Goal: Task Accomplishment & Management: Use online tool/utility

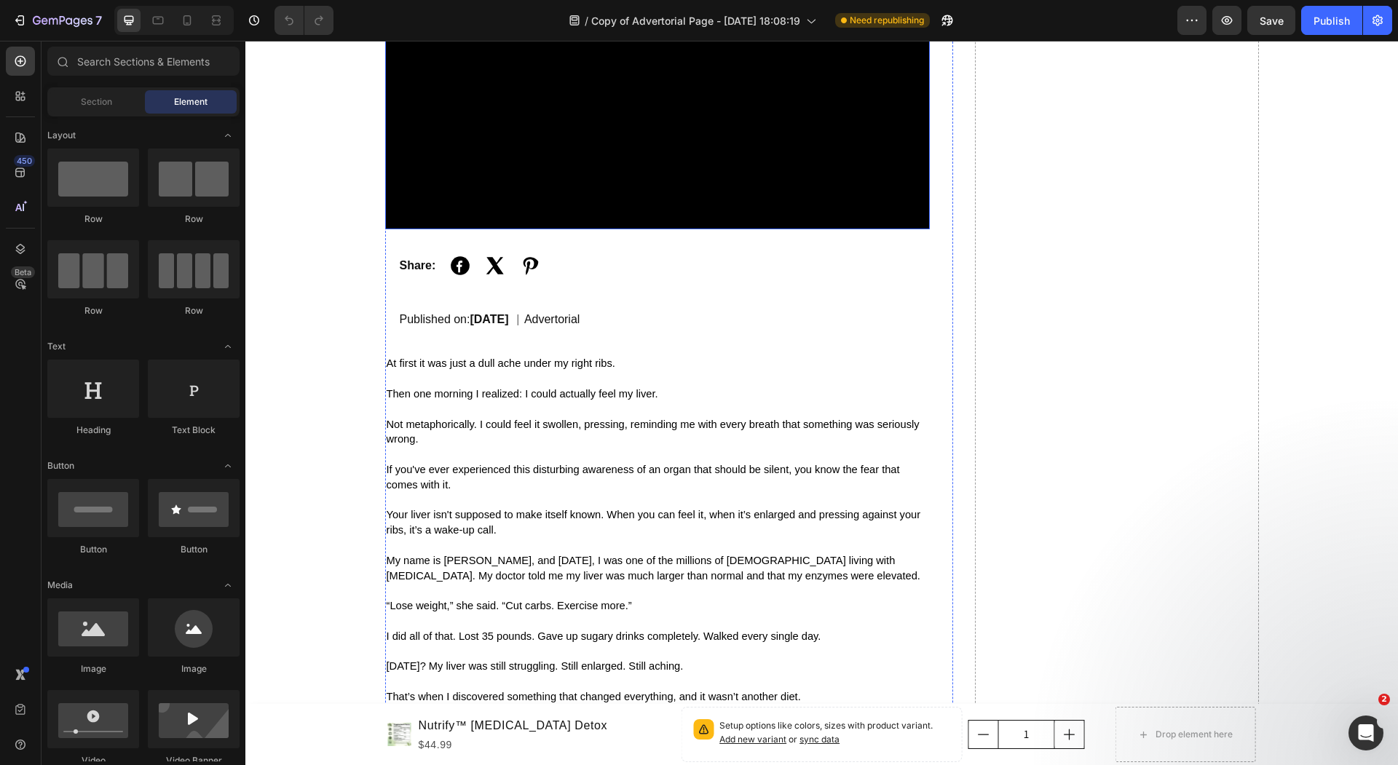
scroll to position [280, 0]
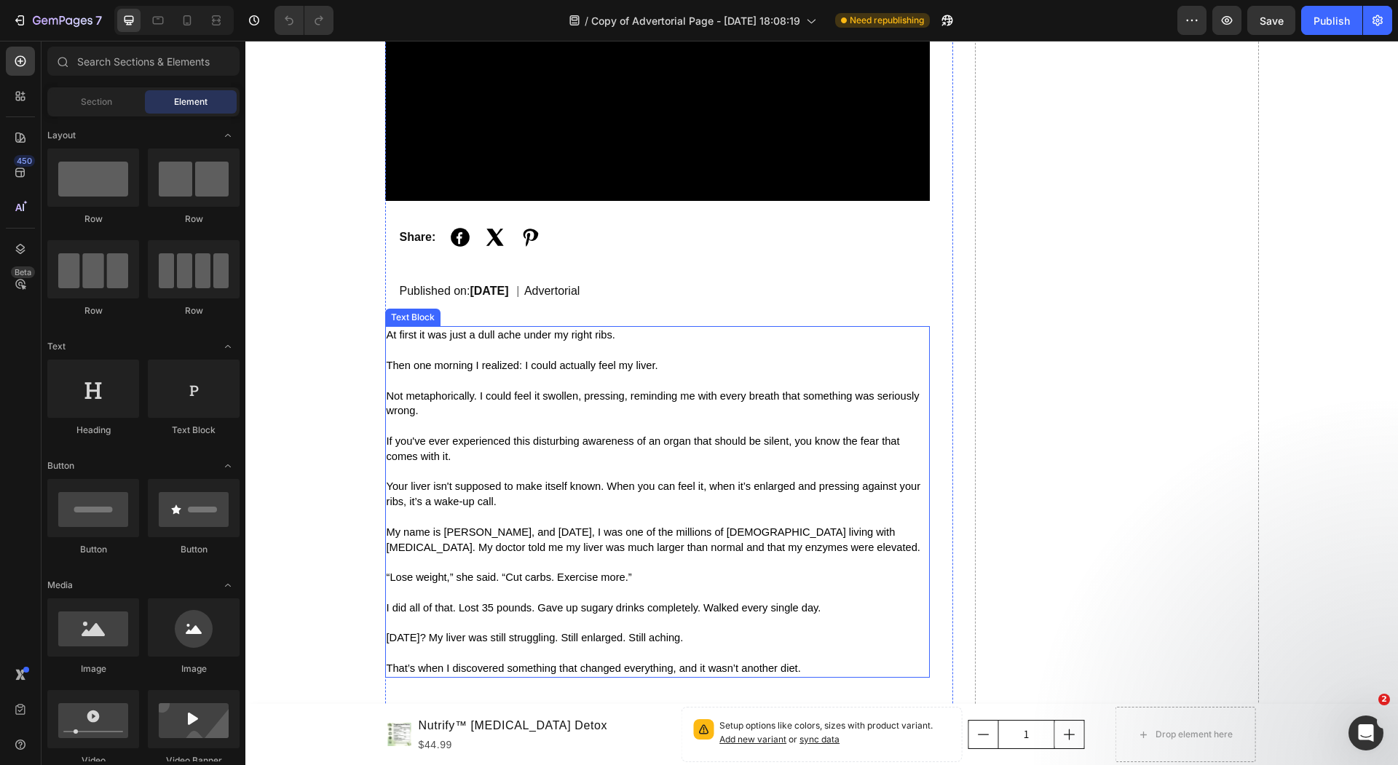
click at [670, 351] on p "At first it was just a dull ache under my right ribs." at bounding box center [658, 343] width 542 height 31
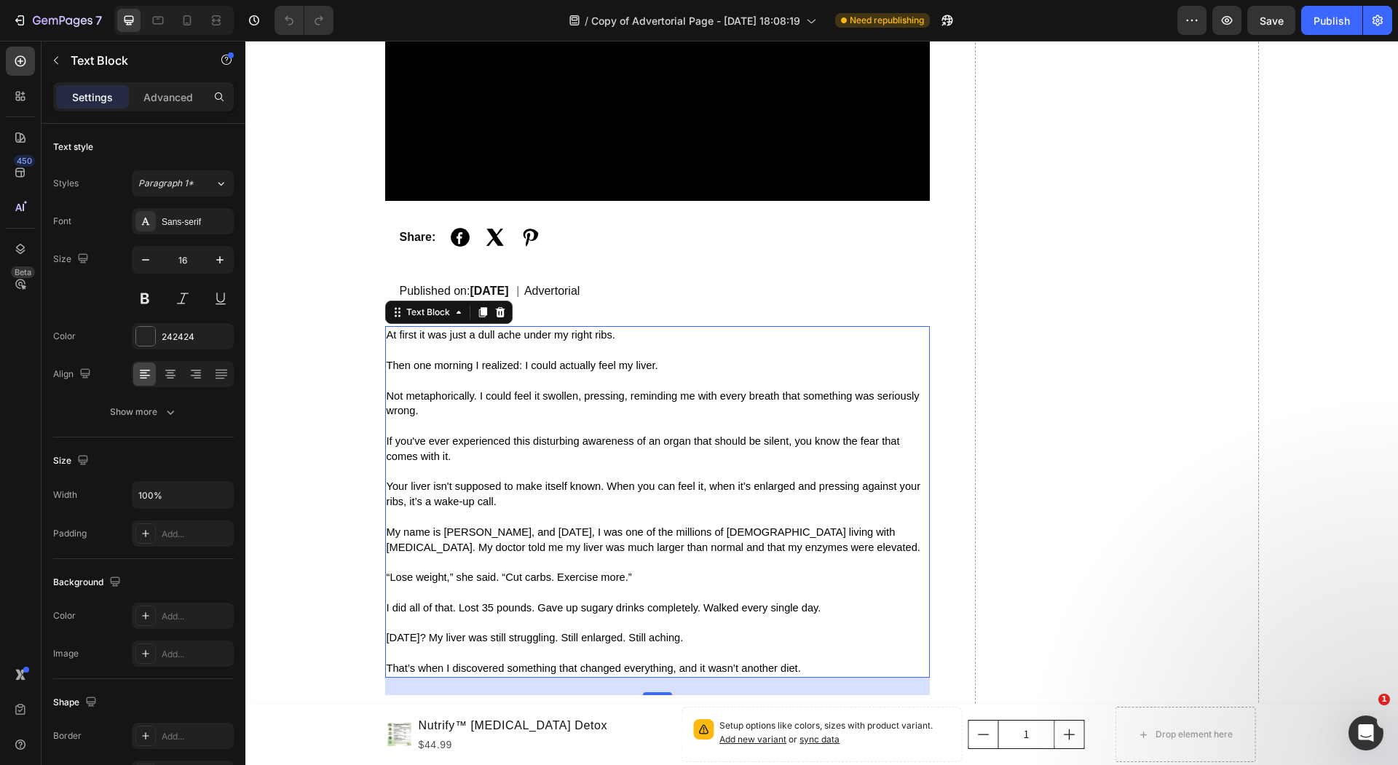
click at [782, 547] on p "My name is [PERSON_NAME], and [DATE], I was one of the millions of [DEMOGRAPHIC…" at bounding box center [658, 540] width 542 height 31
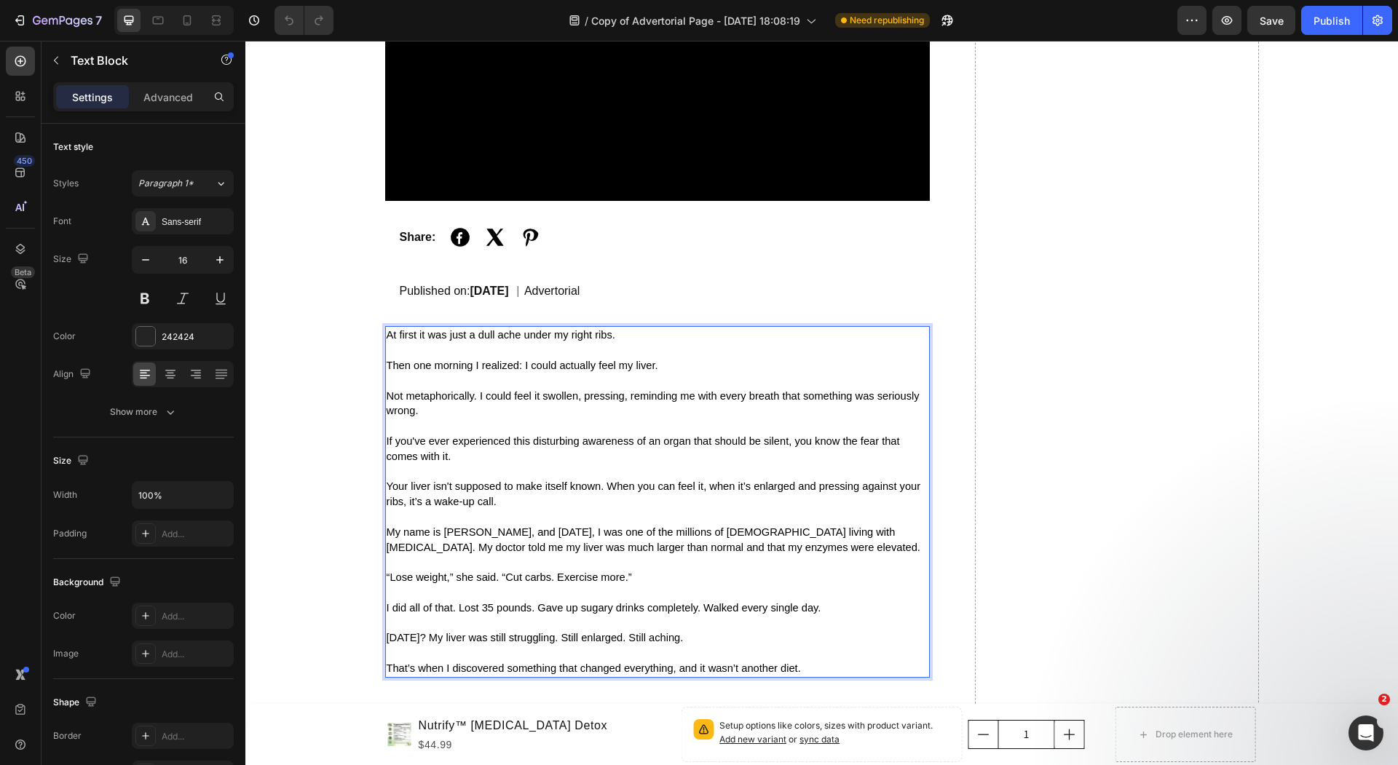
click at [646, 568] on p "Rich Text Editor. Editing area: main" at bounding box center [658, 562] width 542 height 15
drag, startPoint x: 646, startPoint y: 578, endPoint x: 298, endPoint y: 574, distance: 348.0
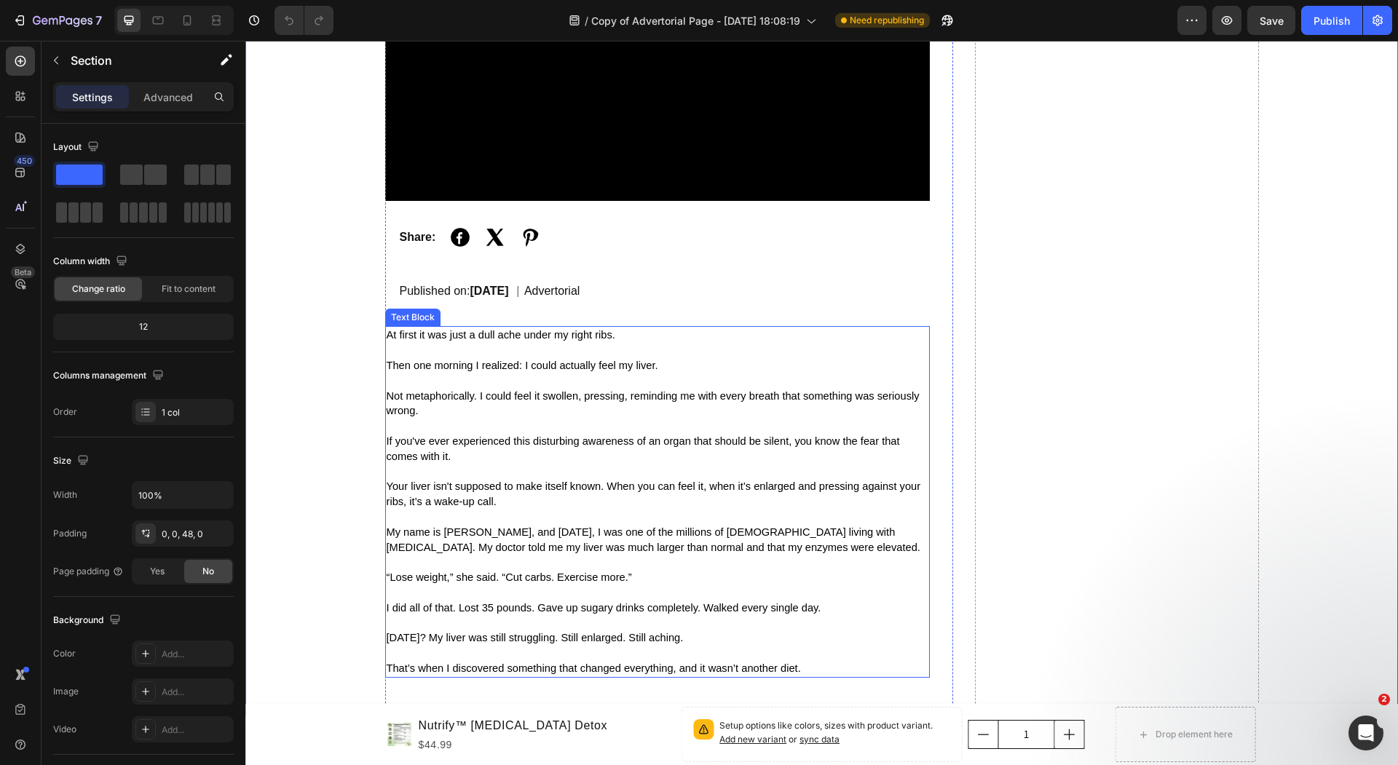
click at [684, 636] on span "[DATE]? My liver was still struggling. Still enlarged. Still aching." at bounding box center [535, 638] width 297 height 12
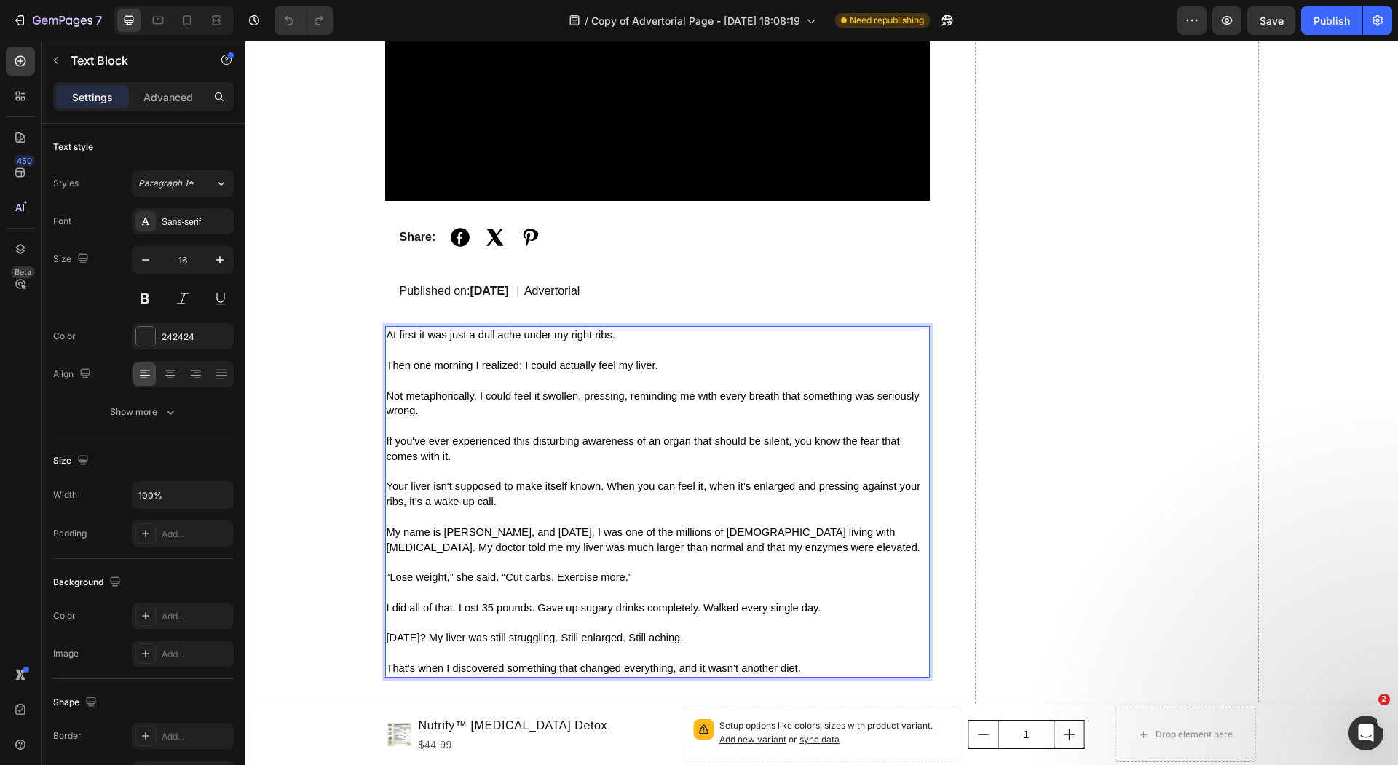
drag, startPoint x: 387, startPoint y: 527, endPoint x: 767, endPoint y: 654, distance: 400.8
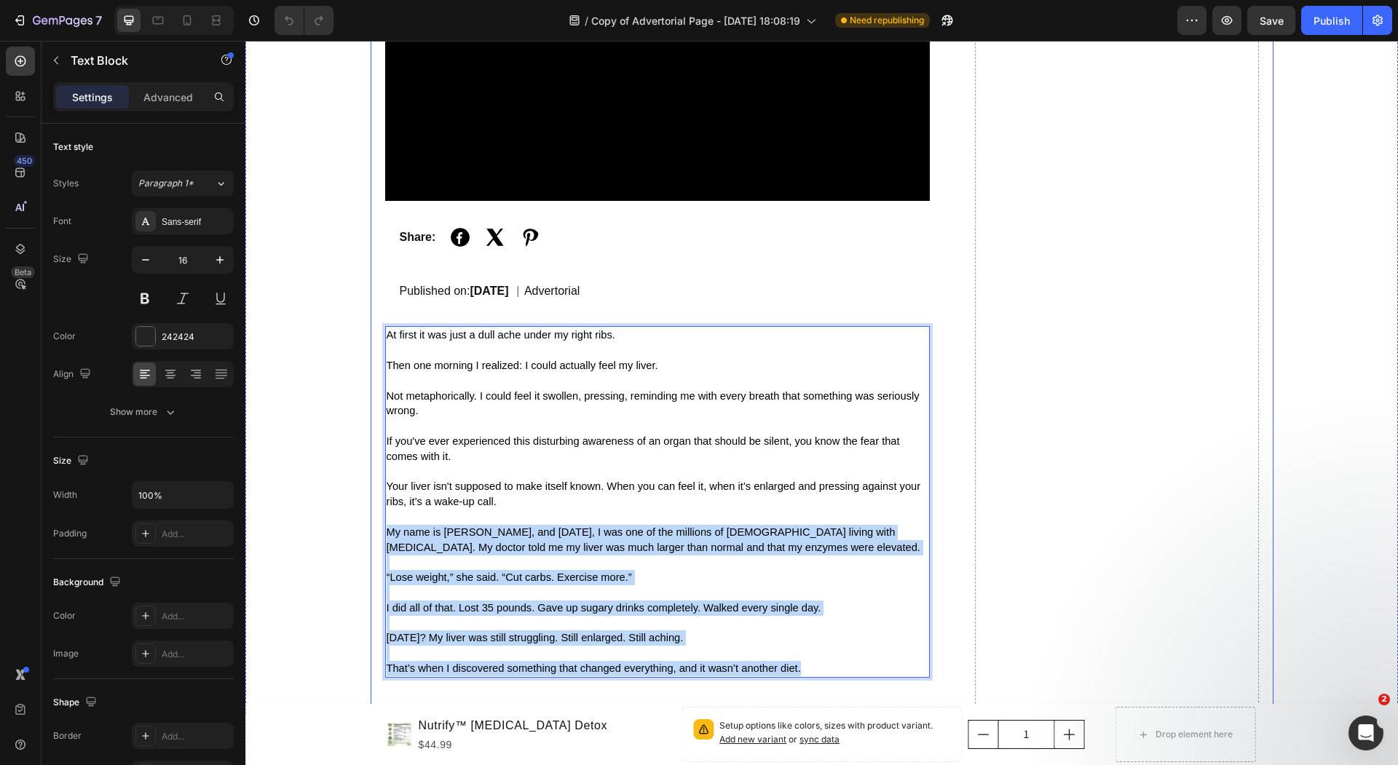
drag, startPoint x: 807, startPoint y: 670, endPoint x: 373, endPoint y: 528, distance: 455.8
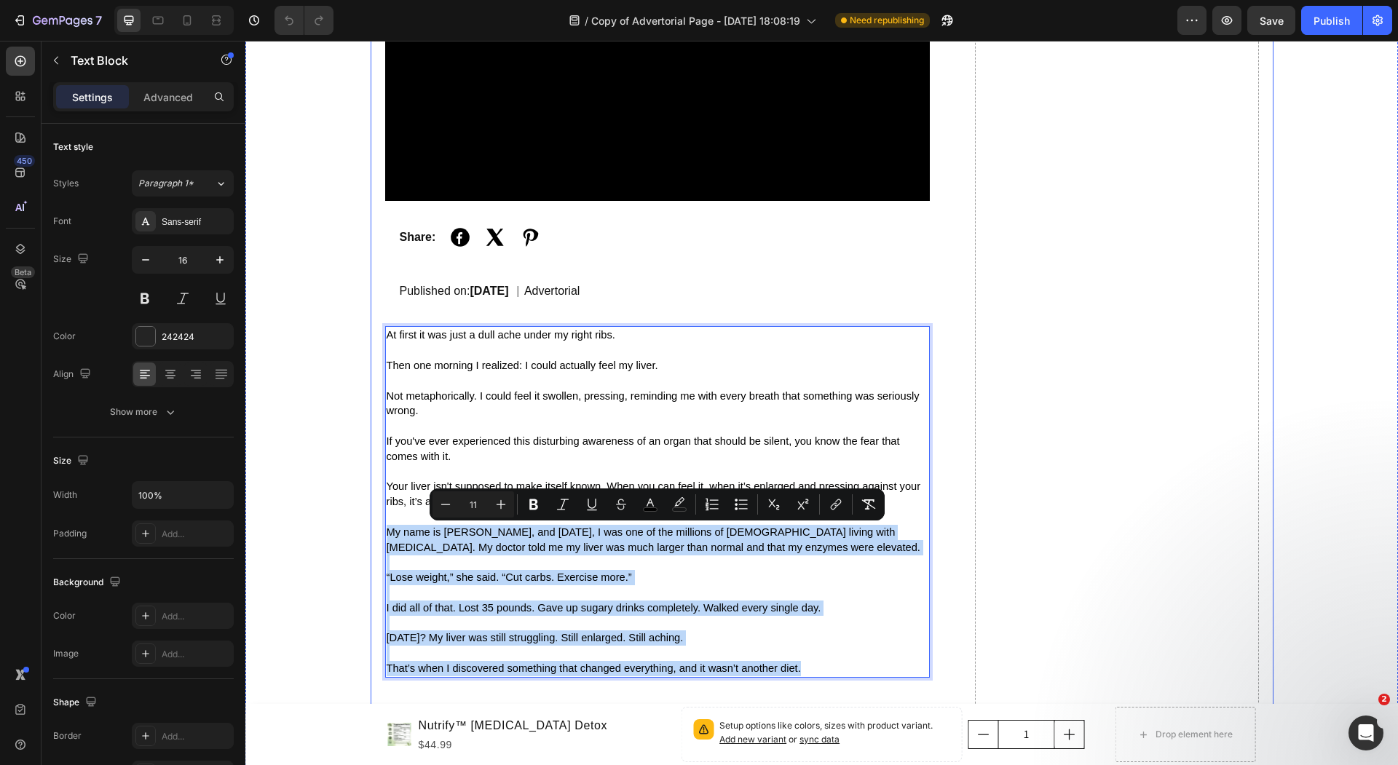
copy div "My name is Sarah, and 18 months ago, I was one of the millions of Americans liv…"
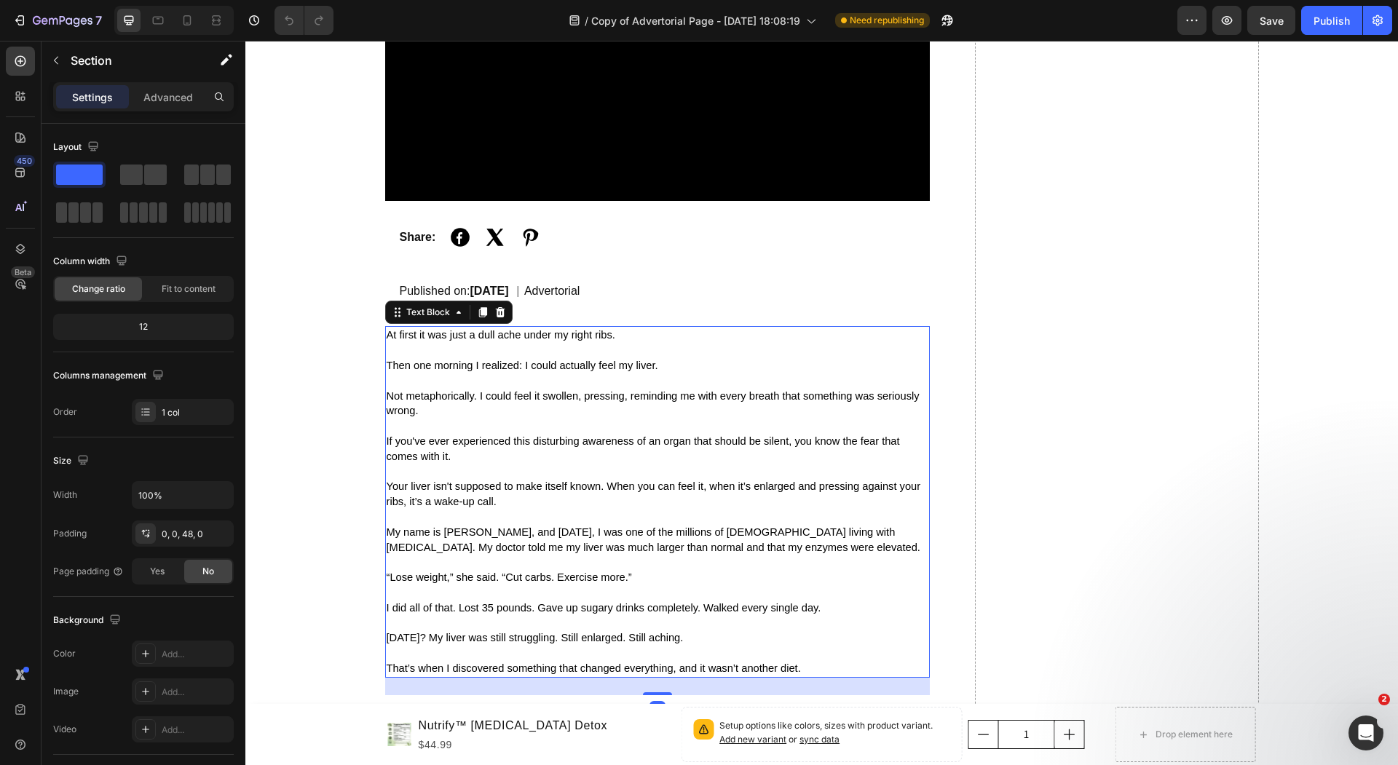
click at [542, 515] on p "Rich Text Editor. Editing area: main" at bounding box center [658, 517] width 542 height 15
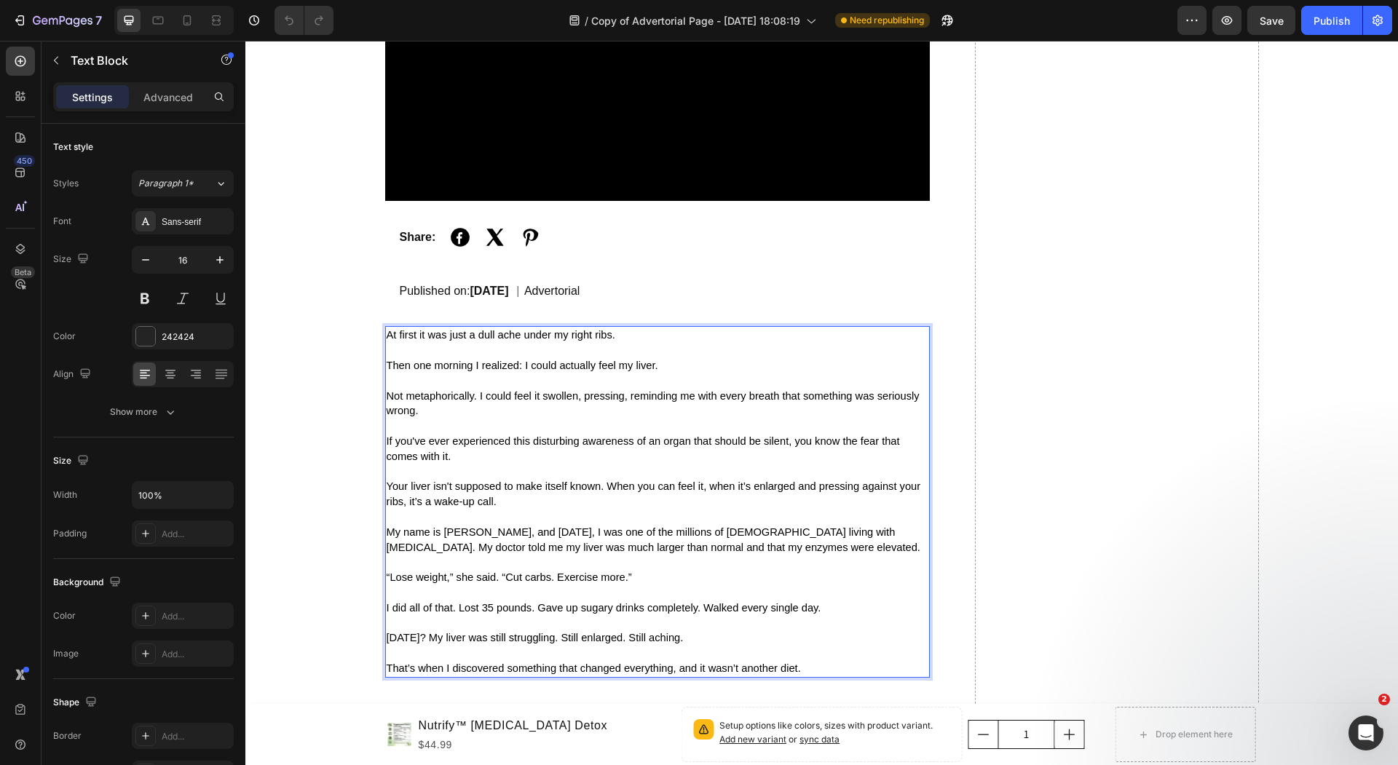
click at [783, 656] on p "Rich Text Editor. Editing area: main" at bounding box center [658, 653] width 542 height 15
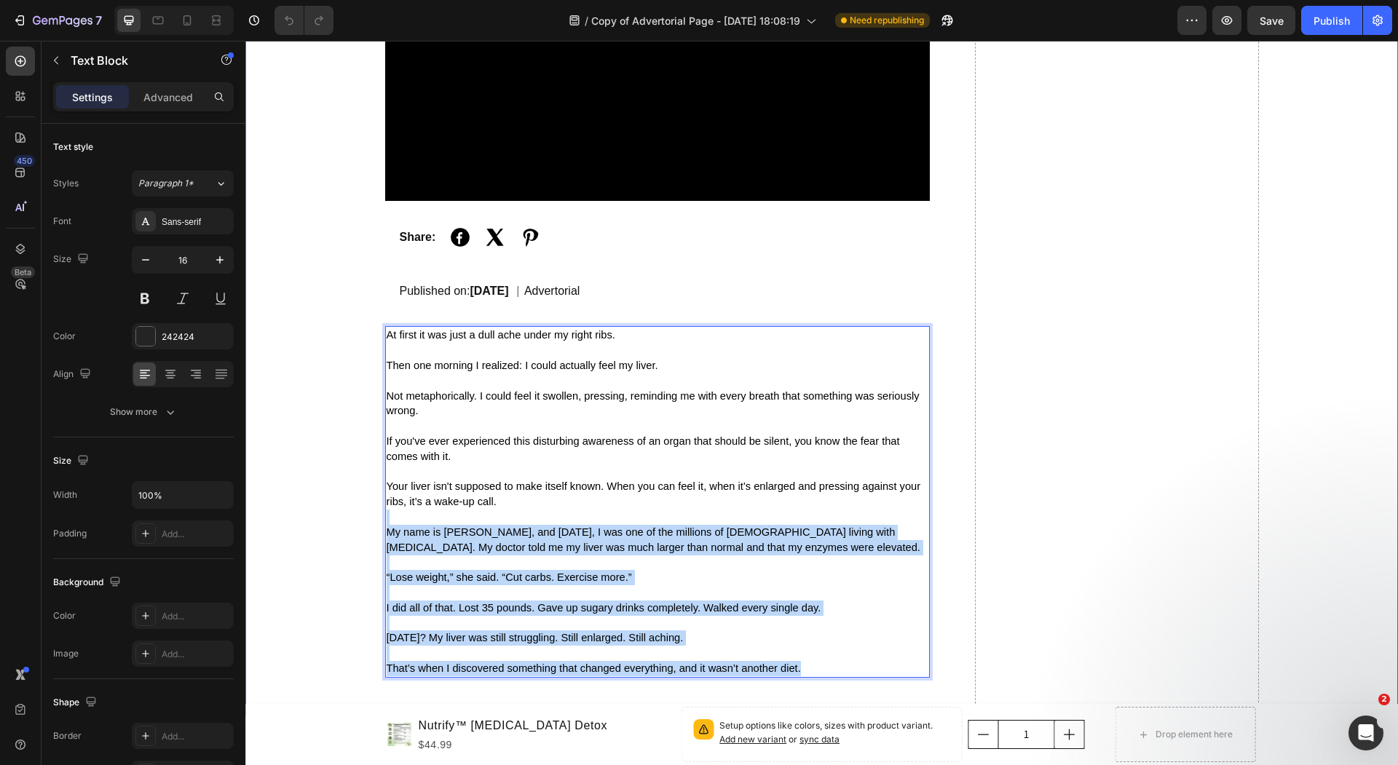
drag, startPoint x: 804, startPoint y: 667, endPoint x: 350, endPoint y: 520, distance: 476.8
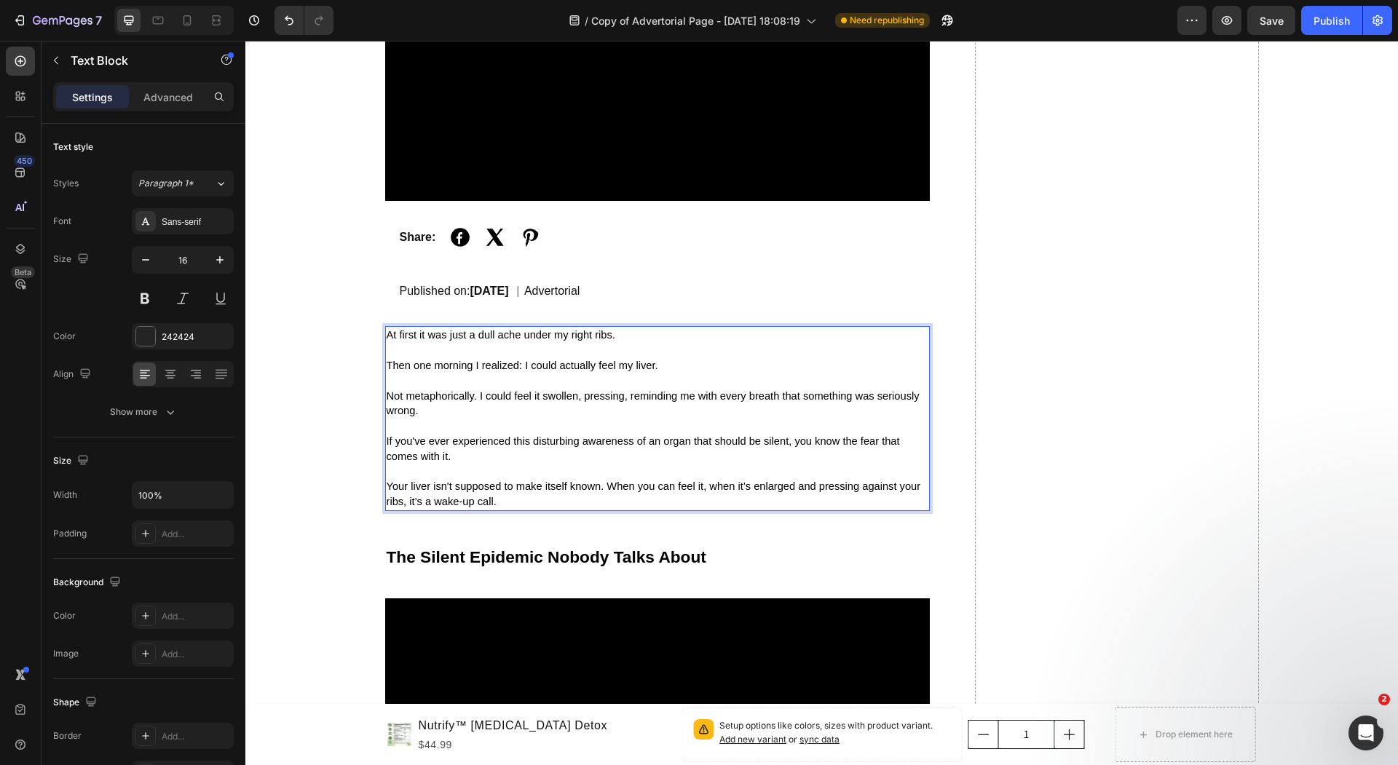
click at [609, 460] on p "If you've ever experienced this disturbing awareness of an organ that should be…" at bounding box center [658, 449] width 542 height 31
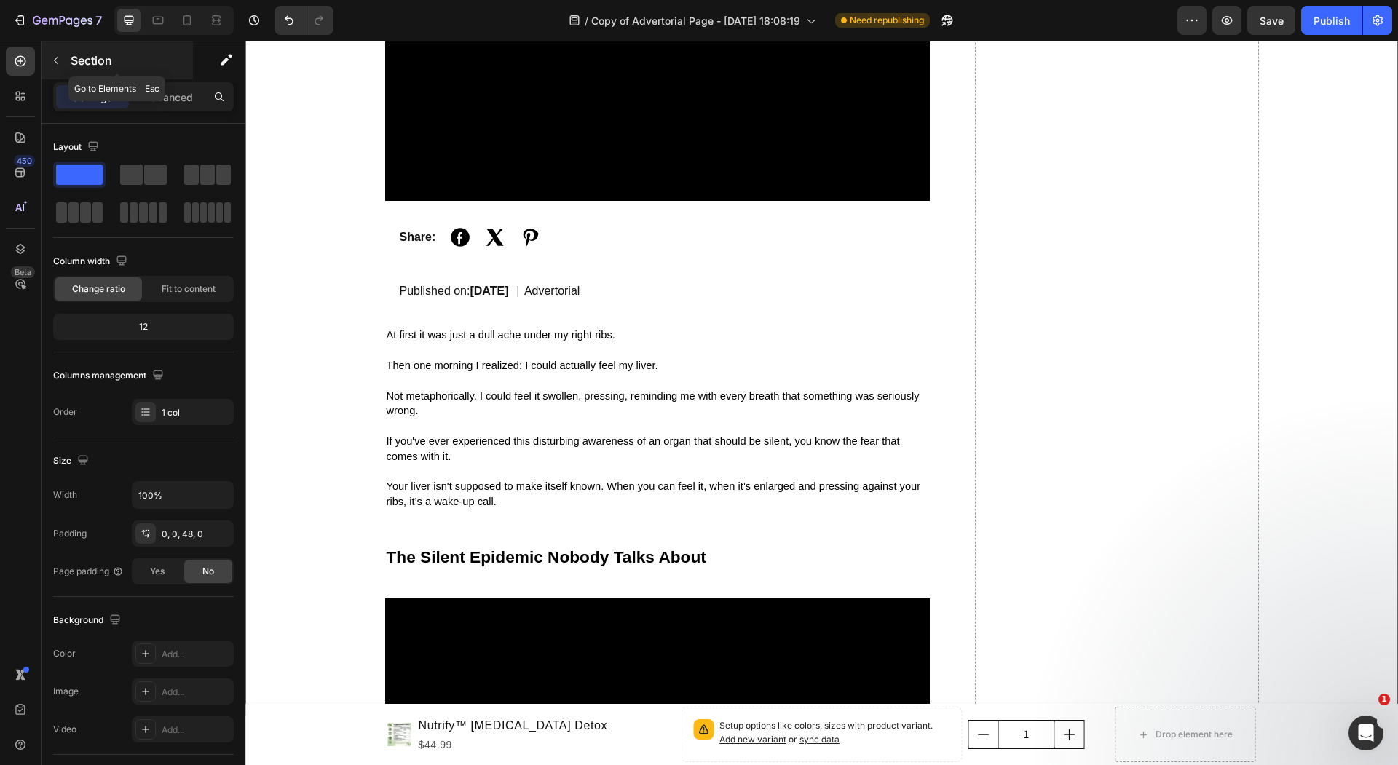
click at [54, 68] on button "button" at bounding box center [55, 60] width 23 height 23
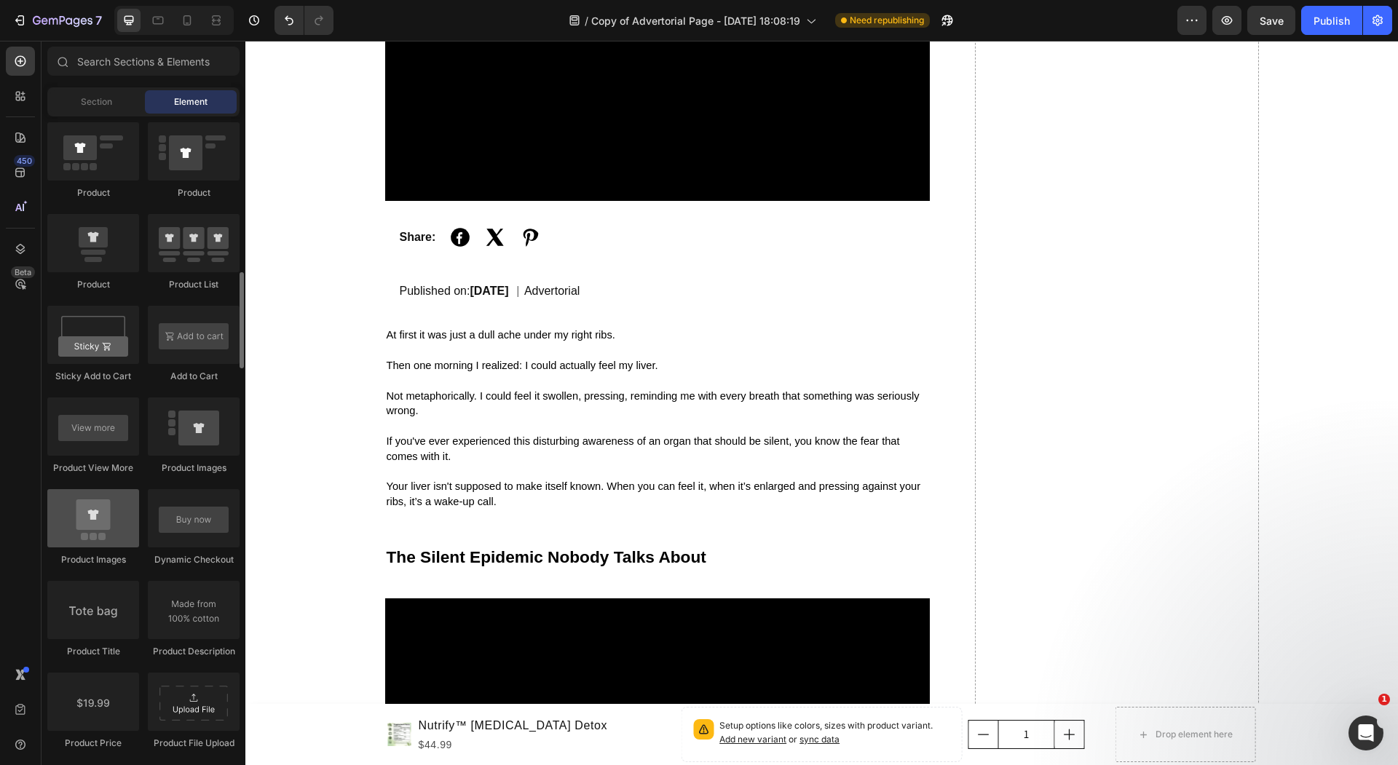
scroll to position [0, 0]
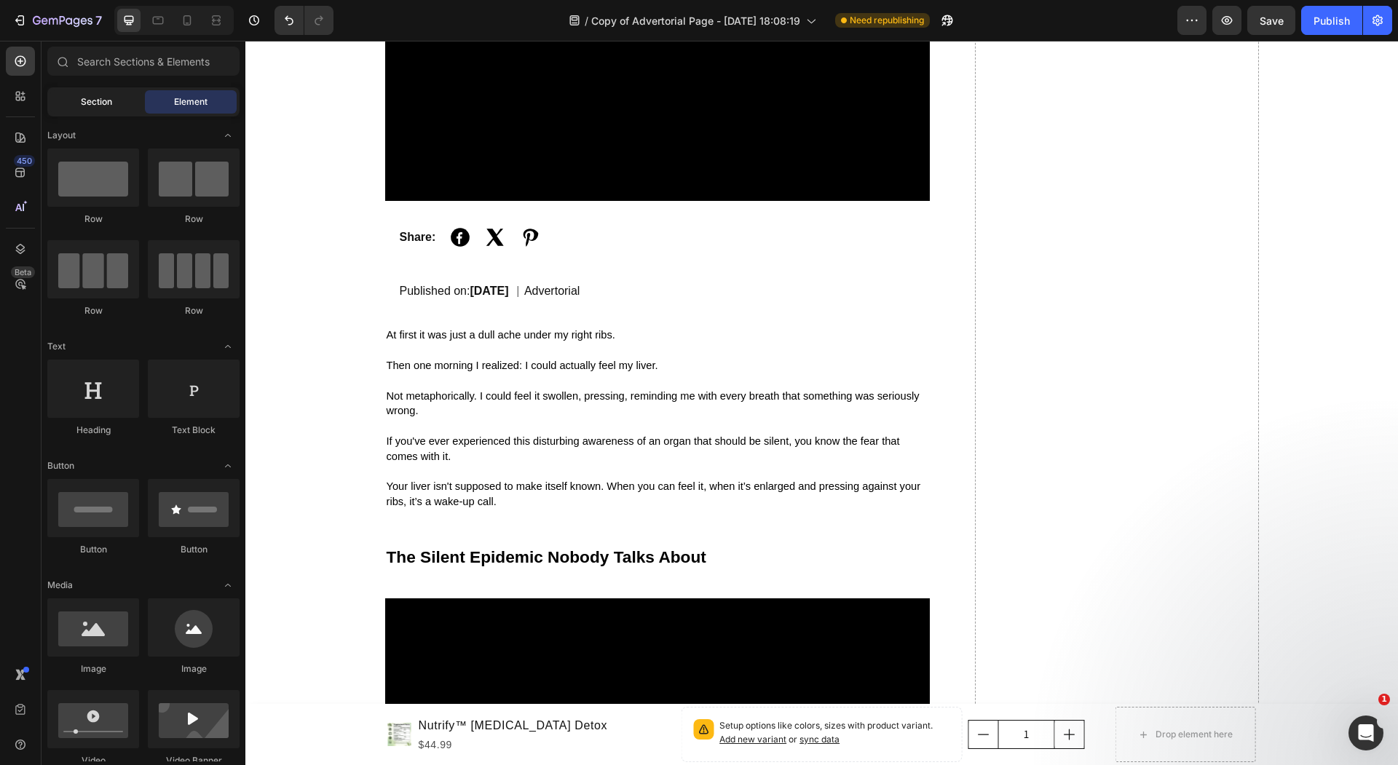
click at [123, 97] on div "Section" at bounding box center [96, 101] width 92 height 23
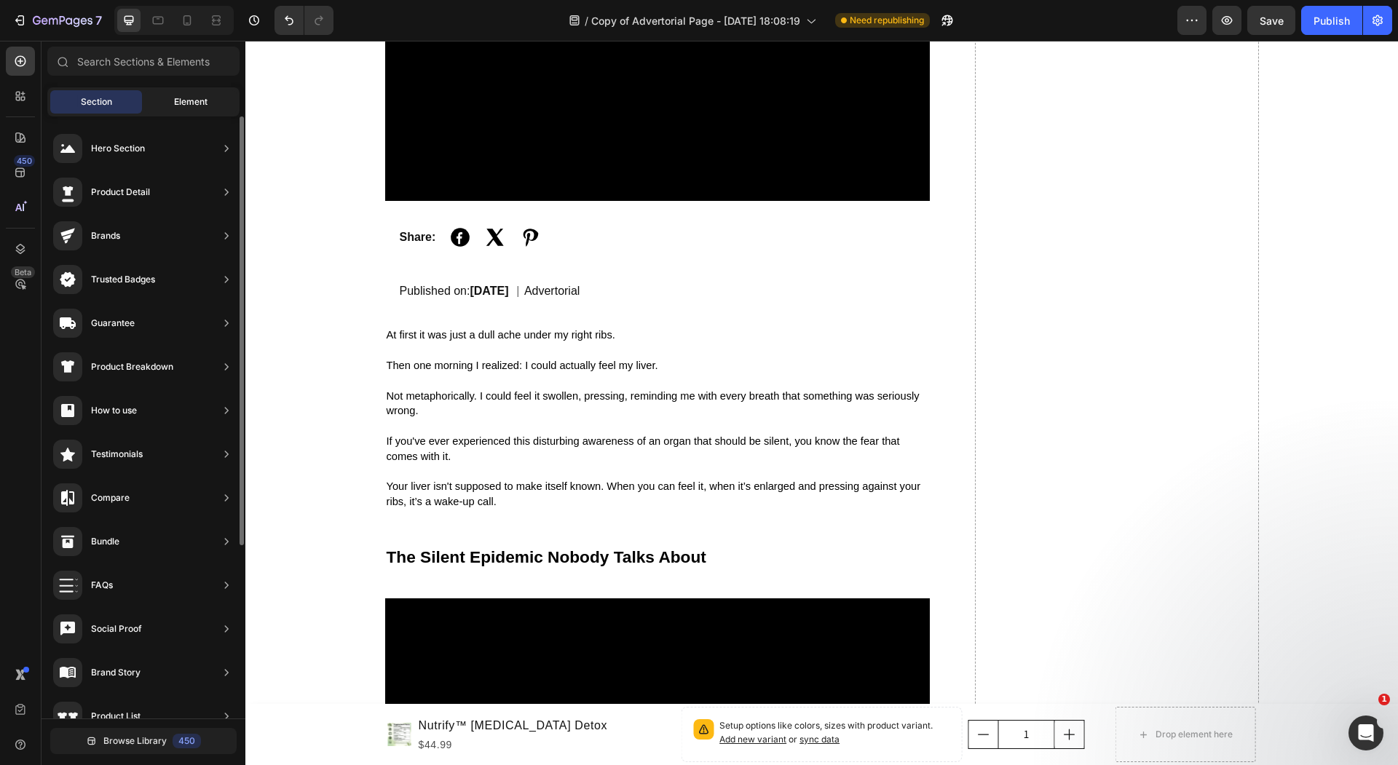
click at [188, 106] on span "Element" at bounding box center [190, 101] width 33 height 13
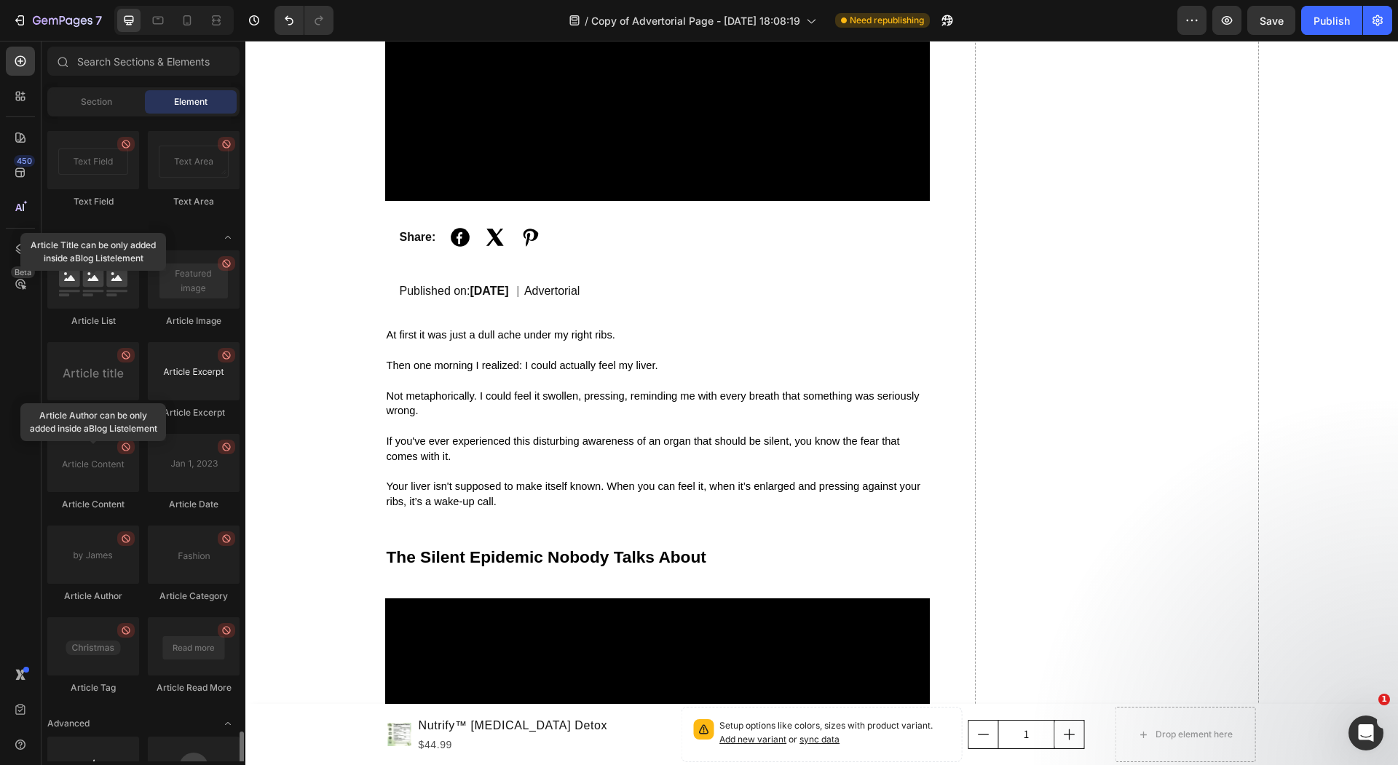
scroll to position [3670, 0]
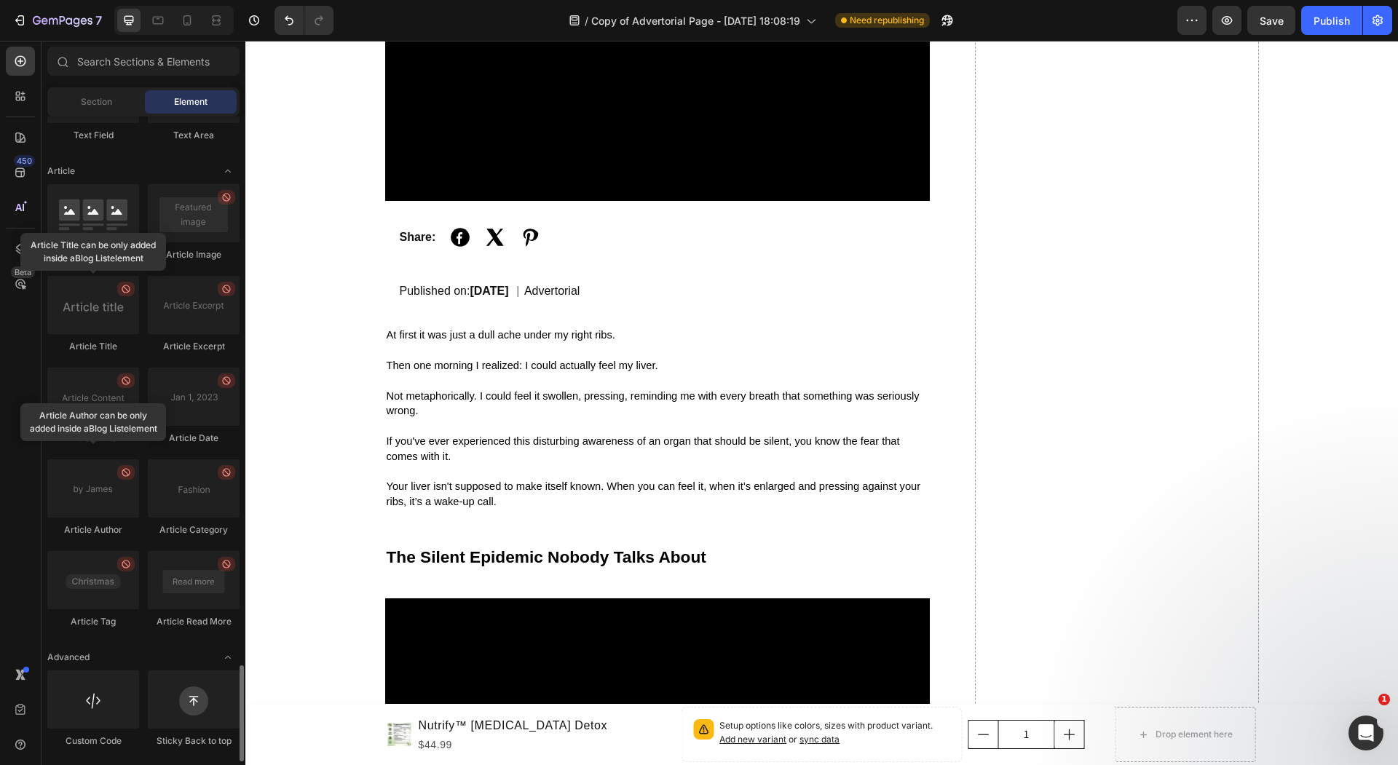
click at [122, 623] on div "Article Tag" at bounding box center [93, 621] width 92 height 13
drag, startPoint x: 91, startPoint y: 487, endPoint x: 117, endPoint y: 498, distance: 28.4
click at [117, 498] on div at bounding box center [93, 488] width 92 height 58
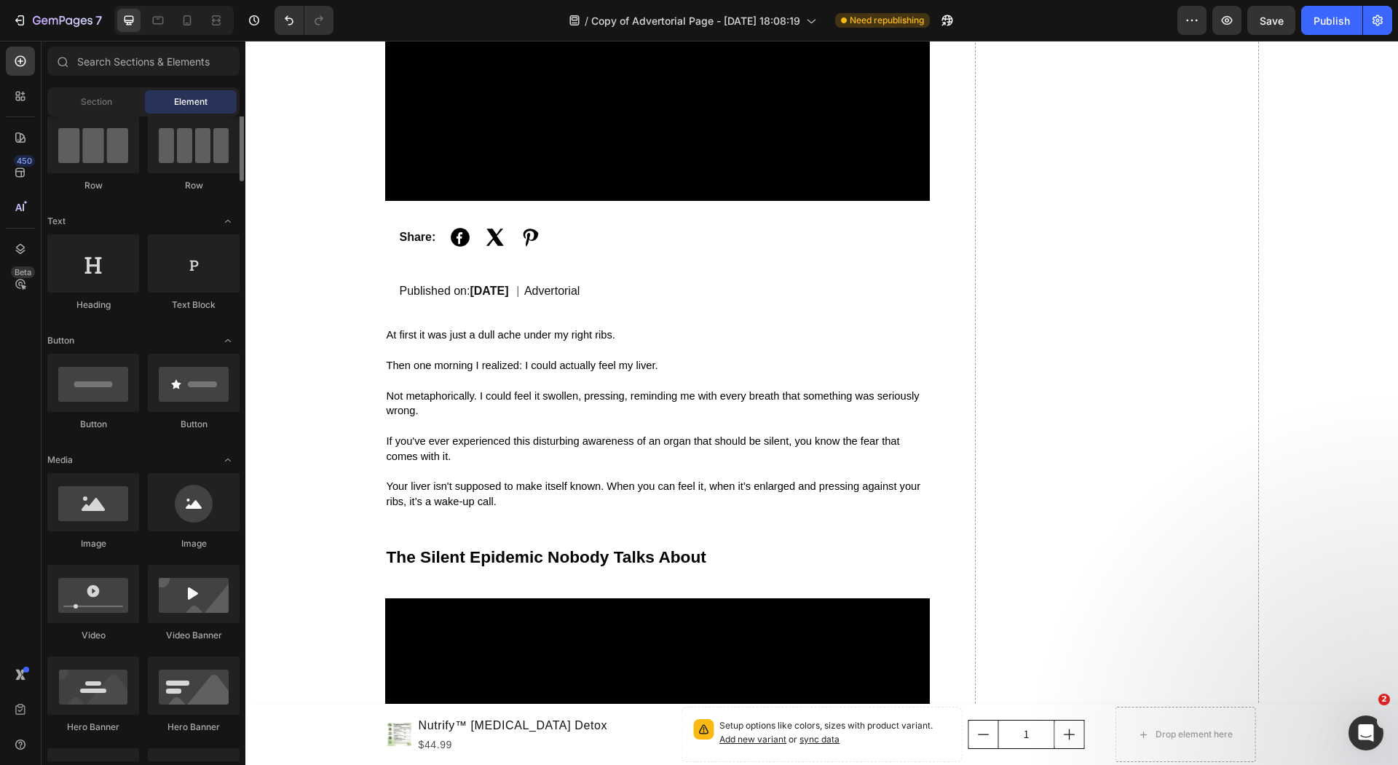
scroll to position [0, 0]
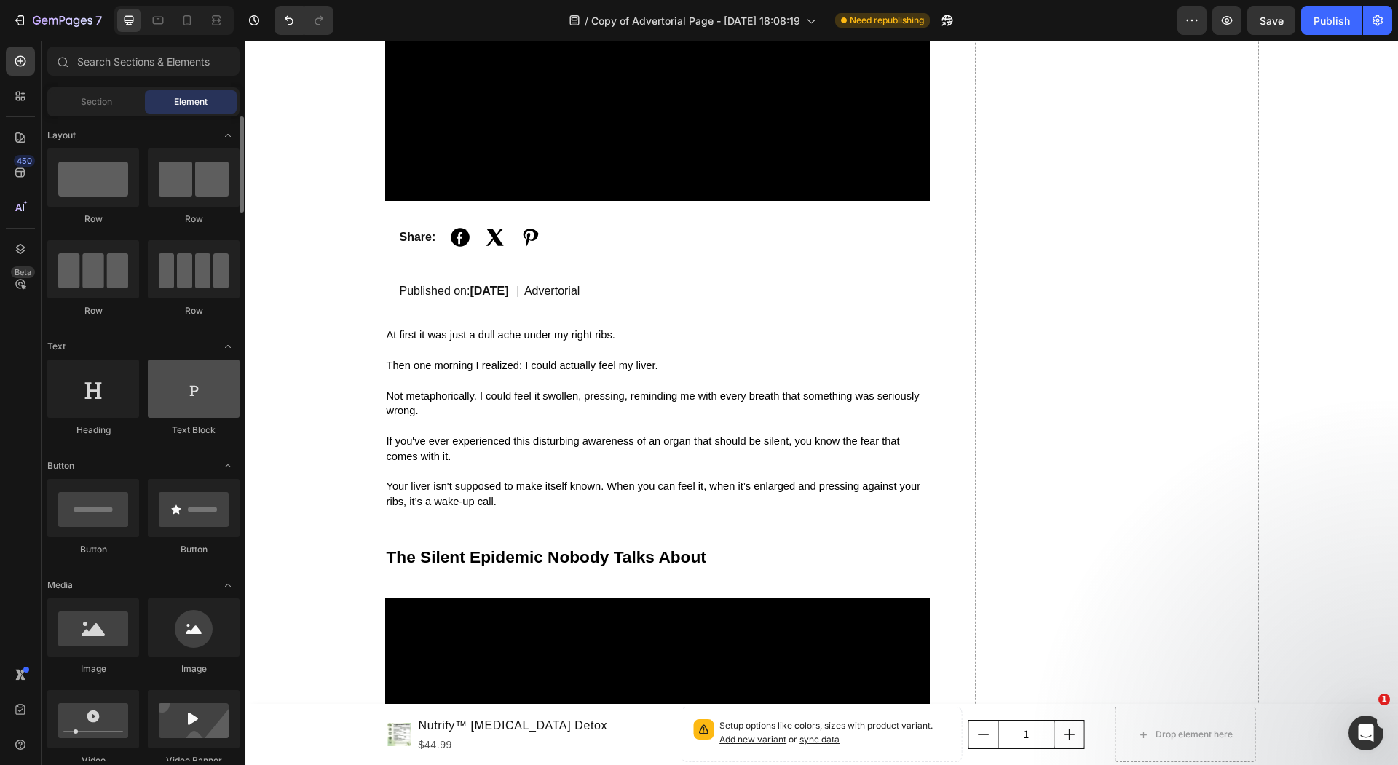
click at [181, 390] on div at bounding box center [194, 389] width 92 height 58
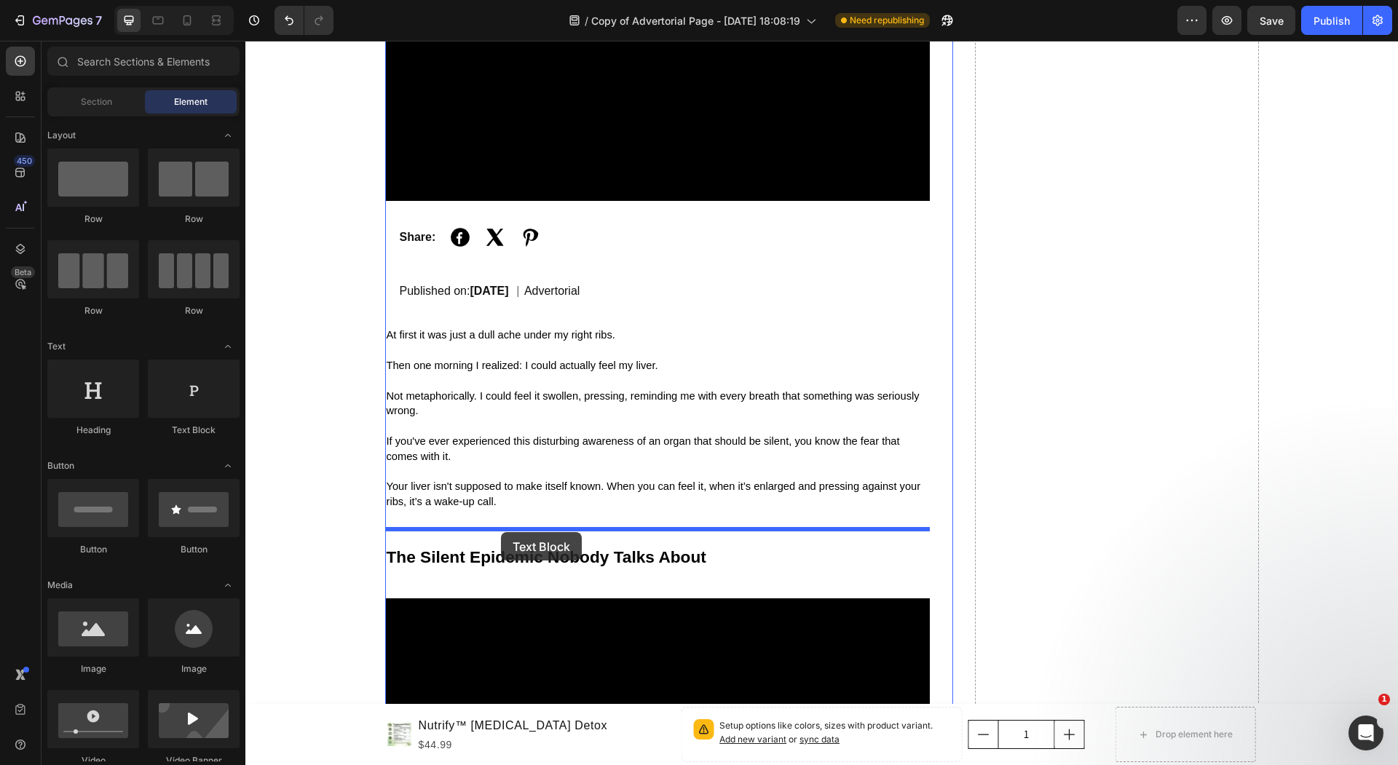
drag, startPoint x: 427, startPoint y: 431, endPoint x: 500, endPoint y: 530, distance: 123.3
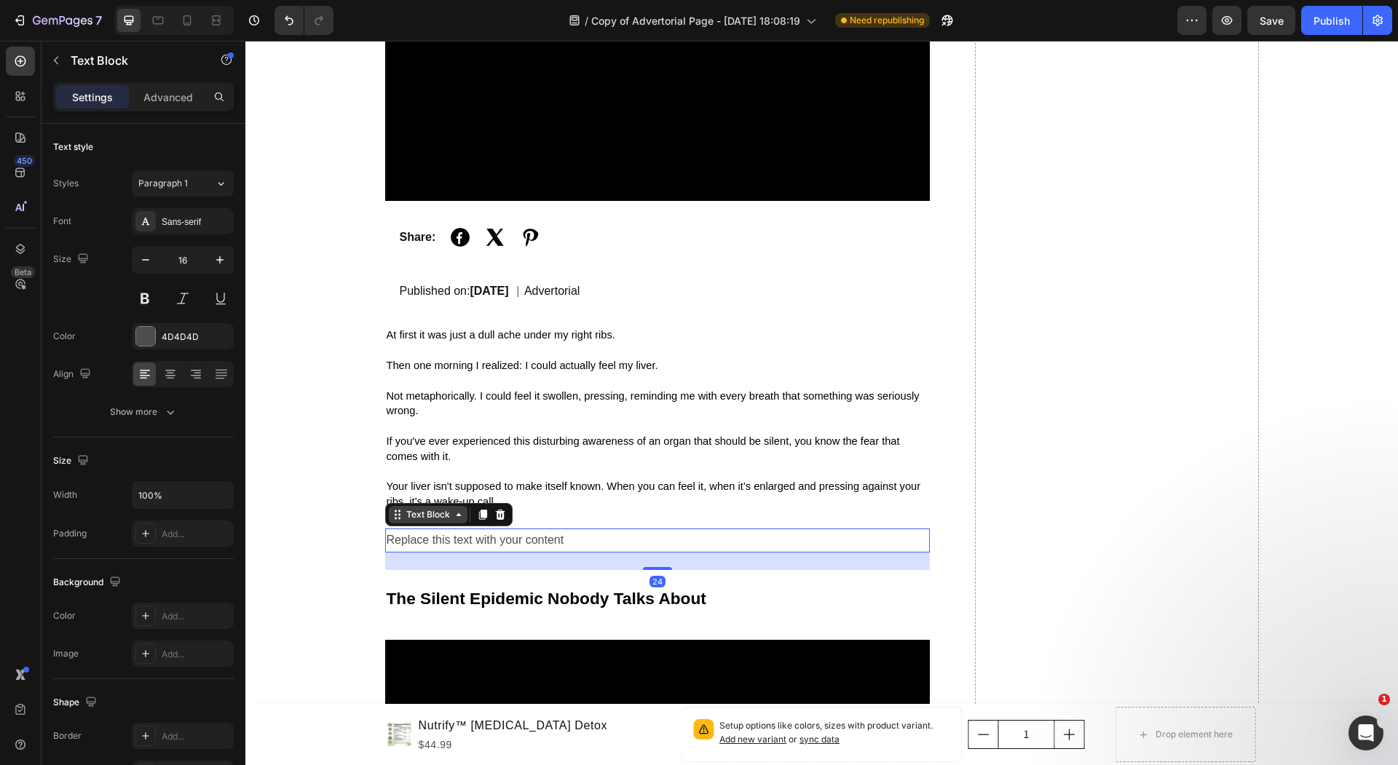
click at [422, 515] on div "Text Block" at bounding box center [428, 514] width 50 height 13
click at [138, 328] on div at bounding box center [145, 336] width 19 height 19
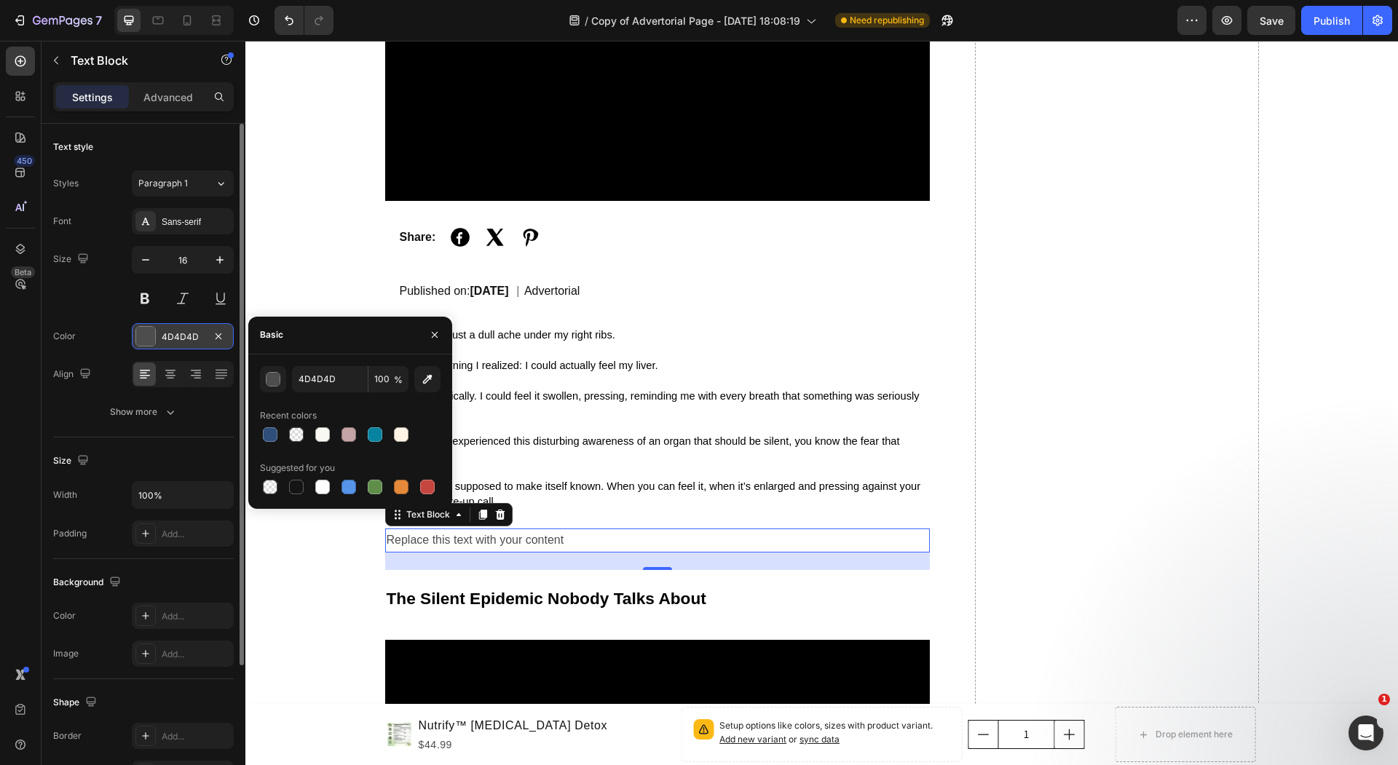
click at [140, 343] on div at bounding box center [145, 336] width 19 height 19
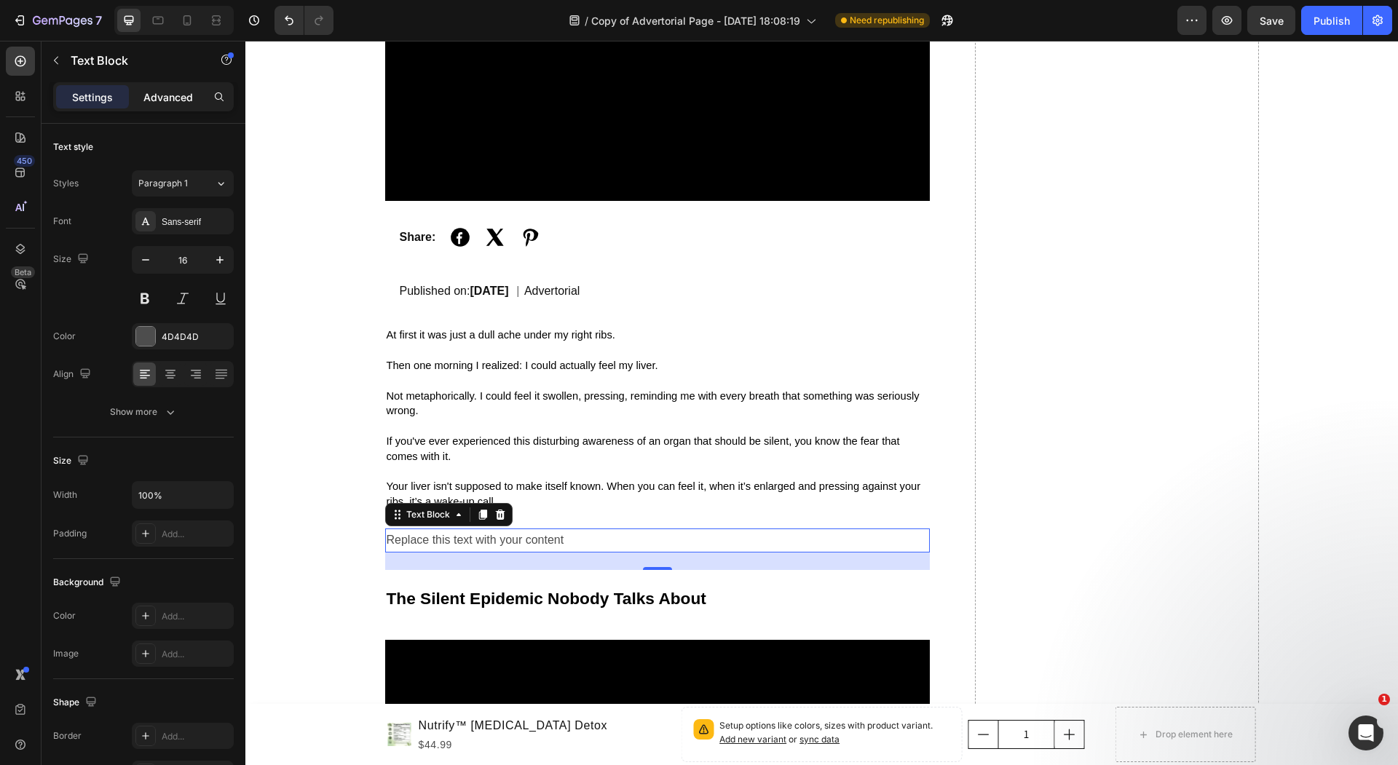
click at [188, 91] on p "Advanced" at bounding box center [168, 97] width 50 height 15
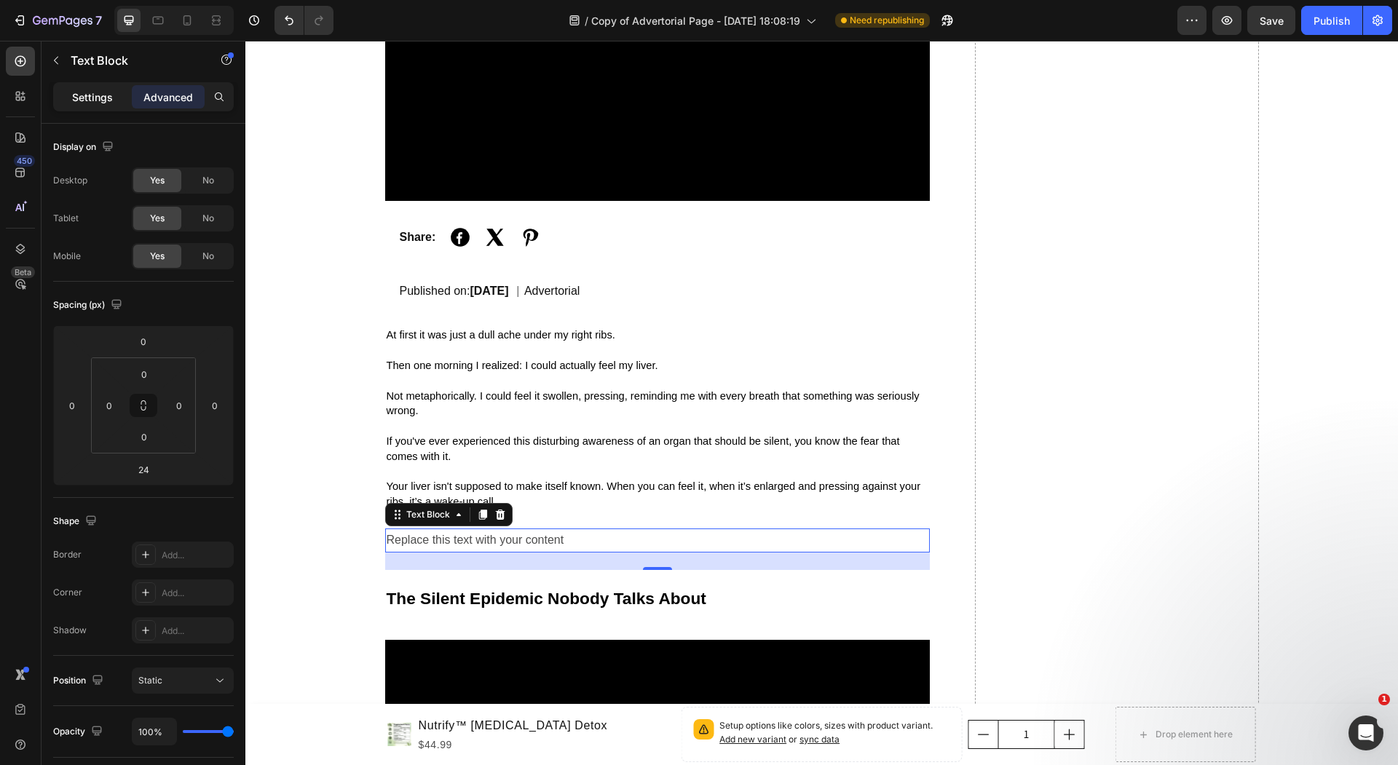
click at [89, 99] on p "Settings" at bounding box center [92, 97] width 41 height 15
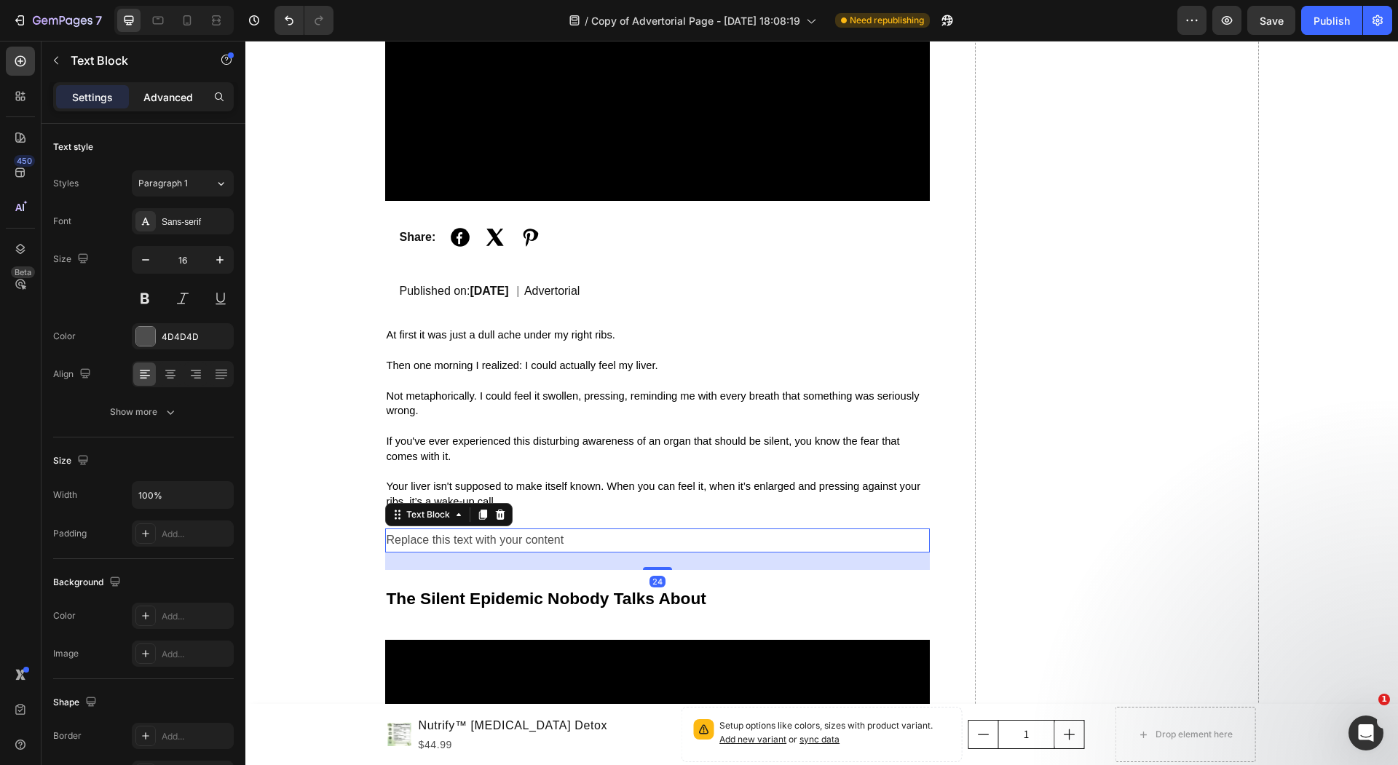
click at [156, 100] on p "Advanced" at bounding box center [168, 97] width 50 height 15
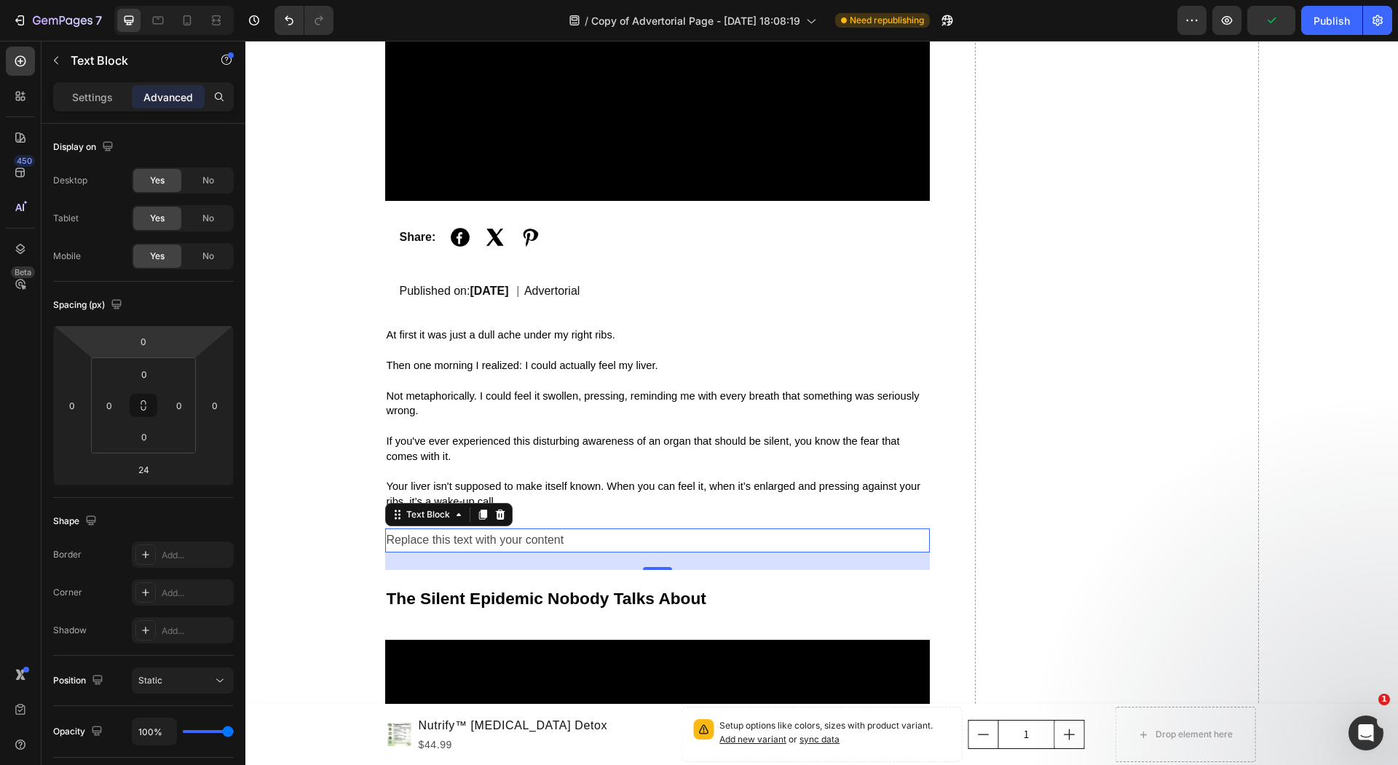
click at [73, 116] on div "Settings Advanced" at bounding box center [143, 102] width 204 height 41
click at [76, 106] on div "Settings" at bounding box center [92, 96] width 73 height 23
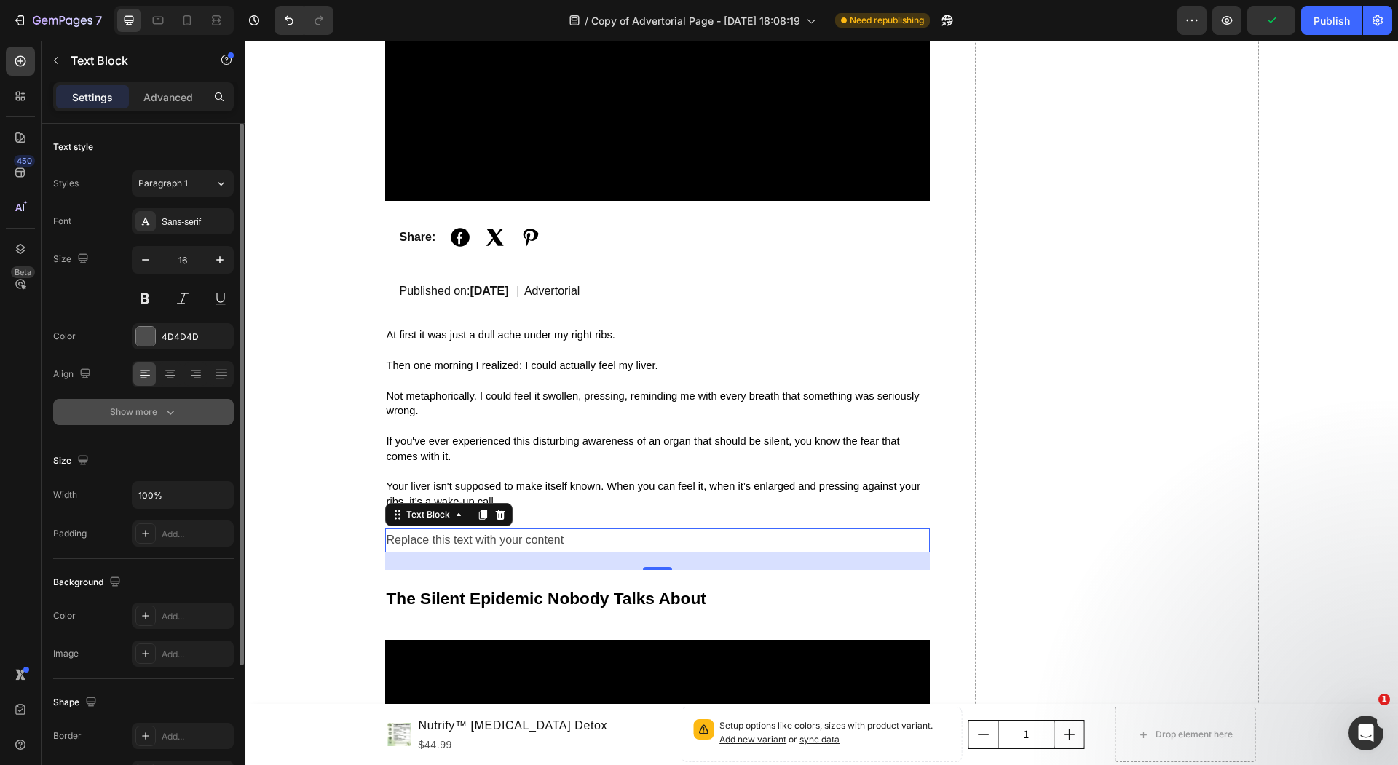
scroll to position [119, 0]
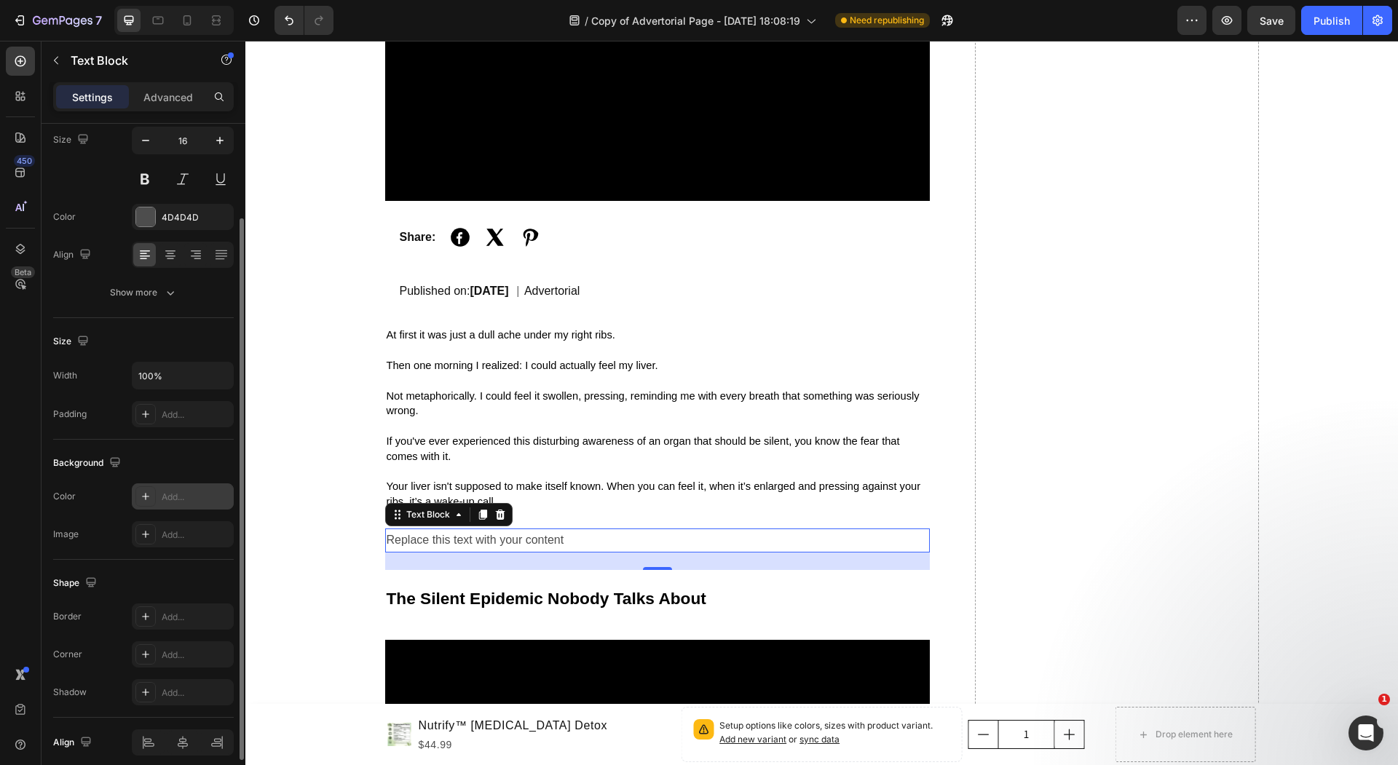
click at [143, 496] on icon at bounding box center [146, 497] width 12 height 12
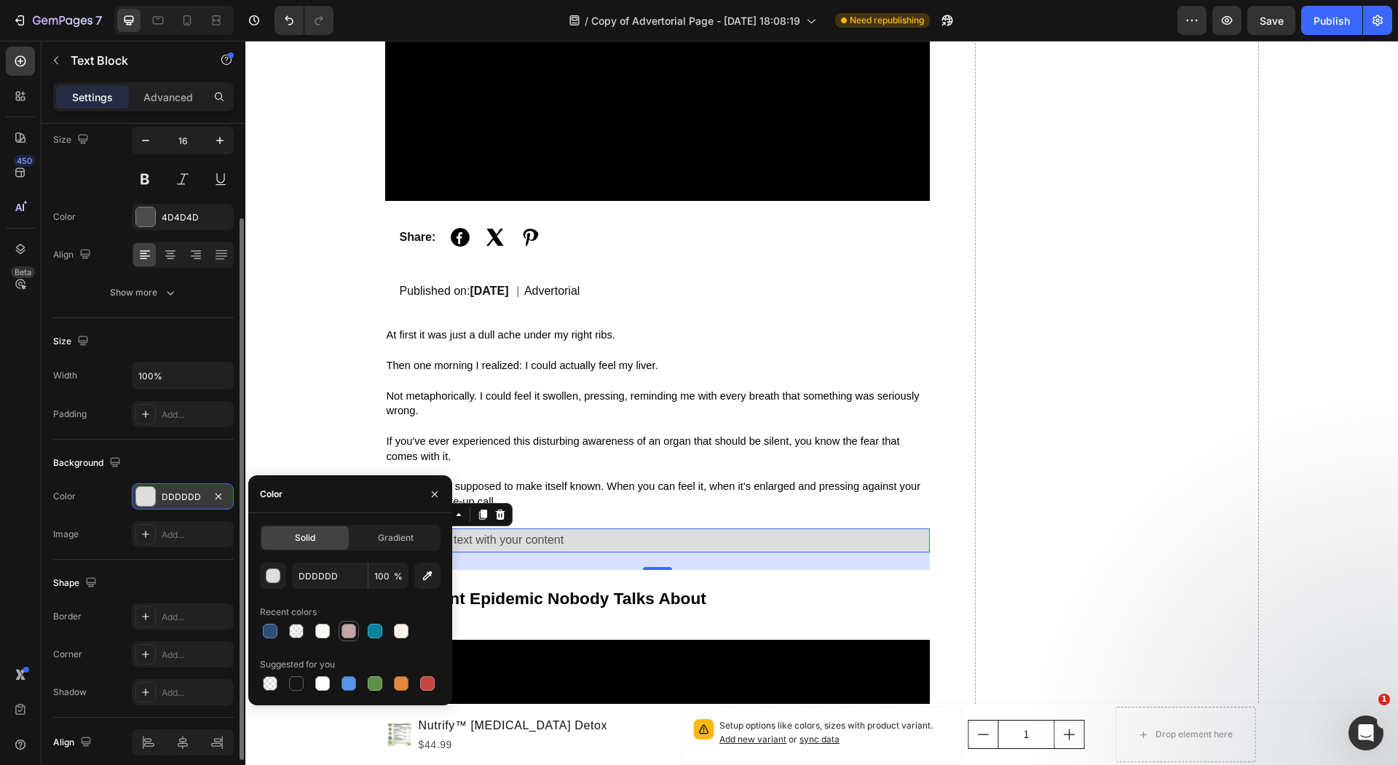
click at [351, 625] on div at bounding box center [348, 631] width 15 height 15
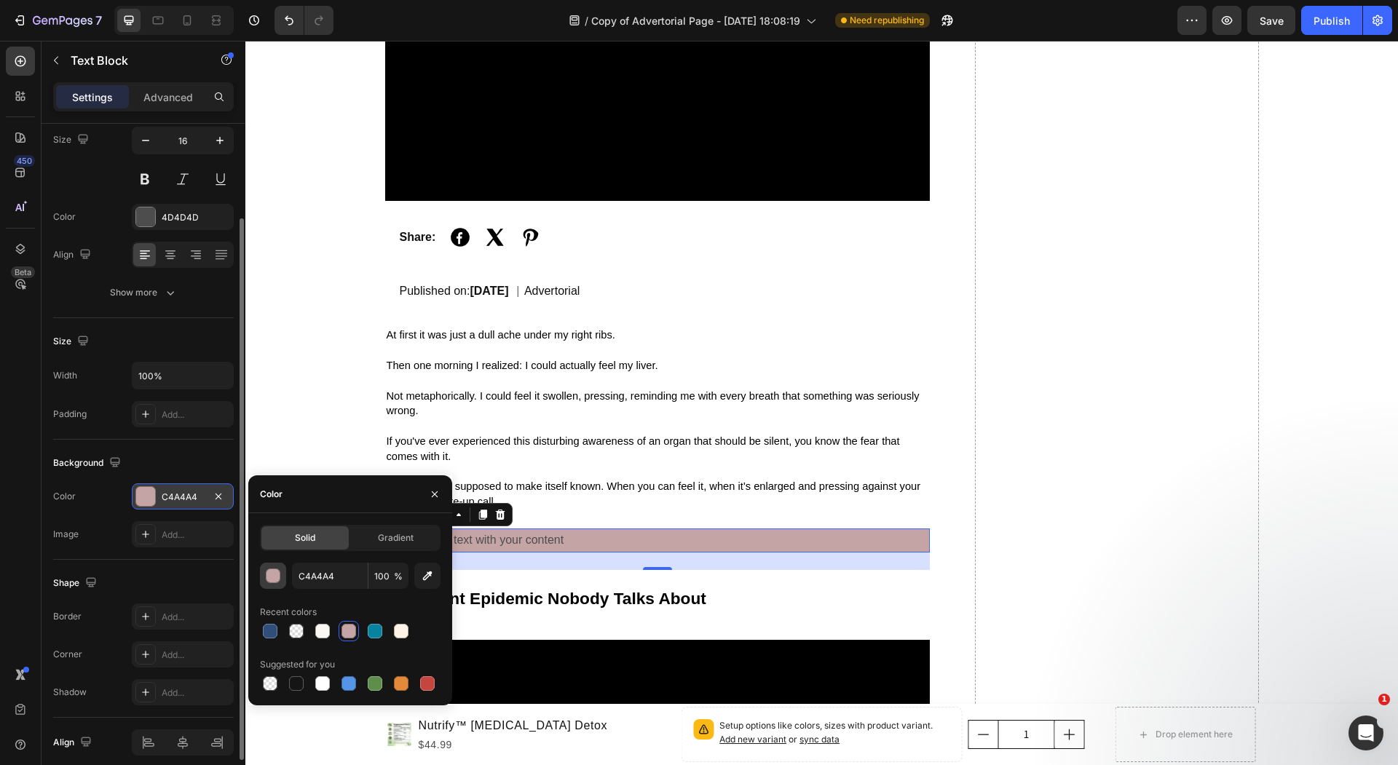
click at [278, 569] on div "button" at bounding box center [273, 576] width 15 height 15
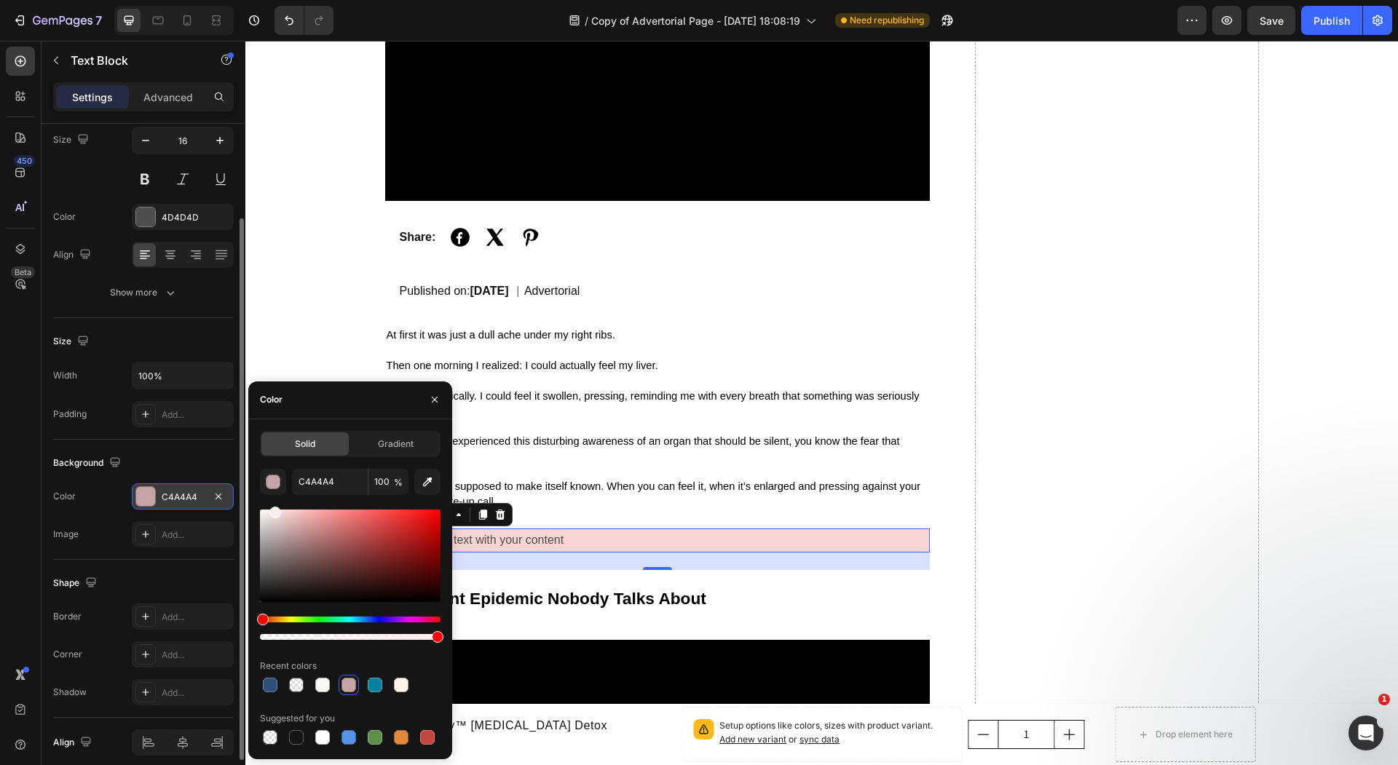
drag, startPoint x: 312, startPoint y: 520, endPoint x: 264, endPoint y: 496, distance: 54.1
click at [264, 496] on div "C4A4A4 100 % Recent colors Suggested for you" at bounding box center [350, 608] width 181 height 279
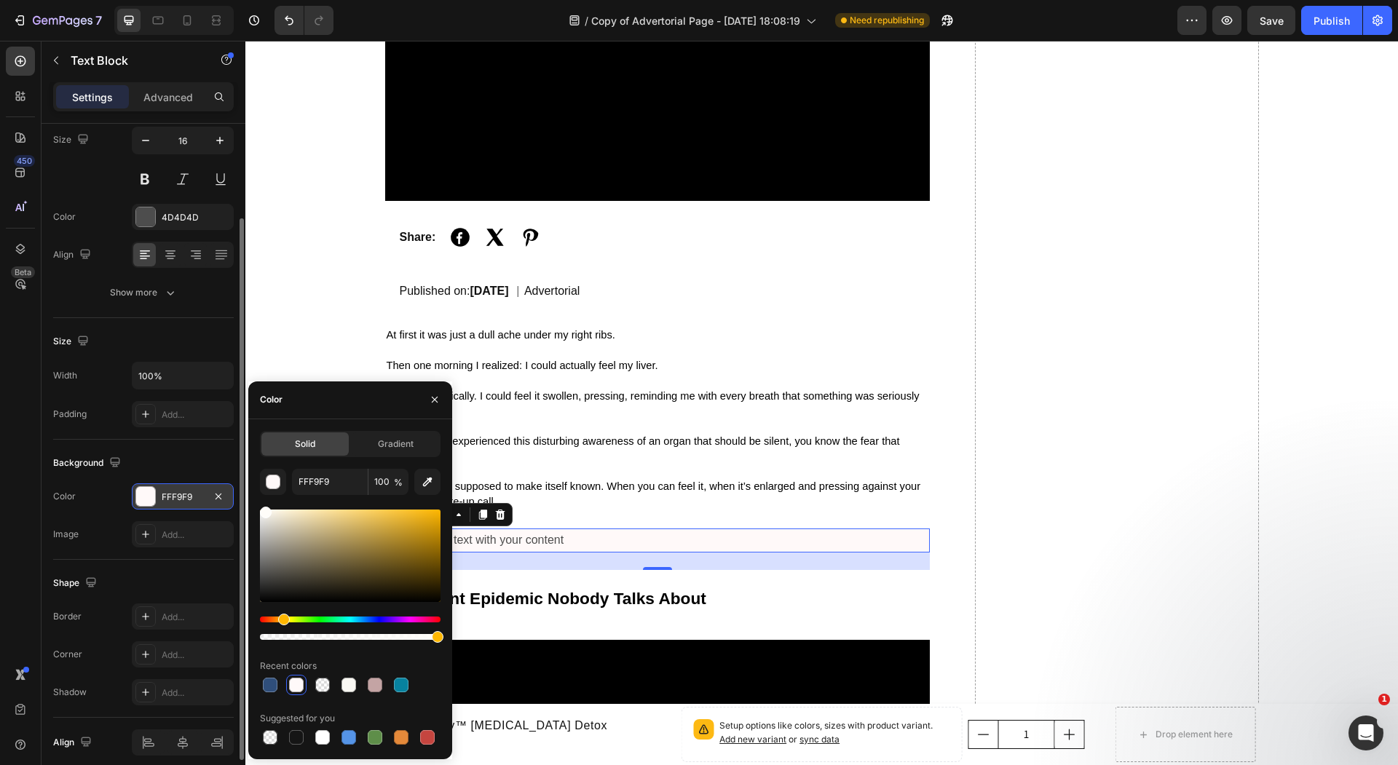
click at [282, 617] on div "Hue" at bounding box center [350, 620] width 181 height 6
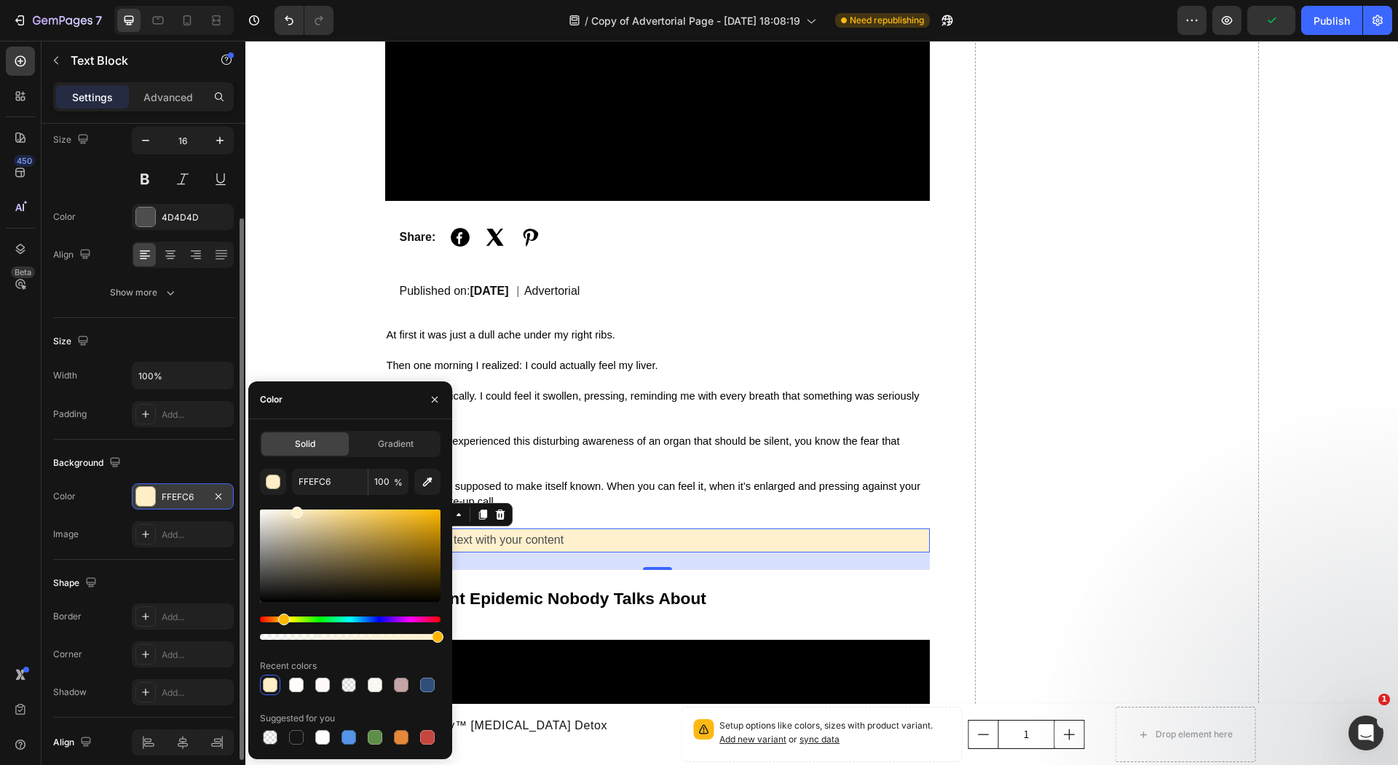
drag, startPoint x: 288, startPoint y: 534, endPoint x: 296, endPoint y: 456, distance: 78.3
click at [295, 456] on div "Solid Gradient FFEFC6 100 % Recent colors Suggested for you" at bounding box center [350, 589] width 181 height 317
type input "FFF1CE"
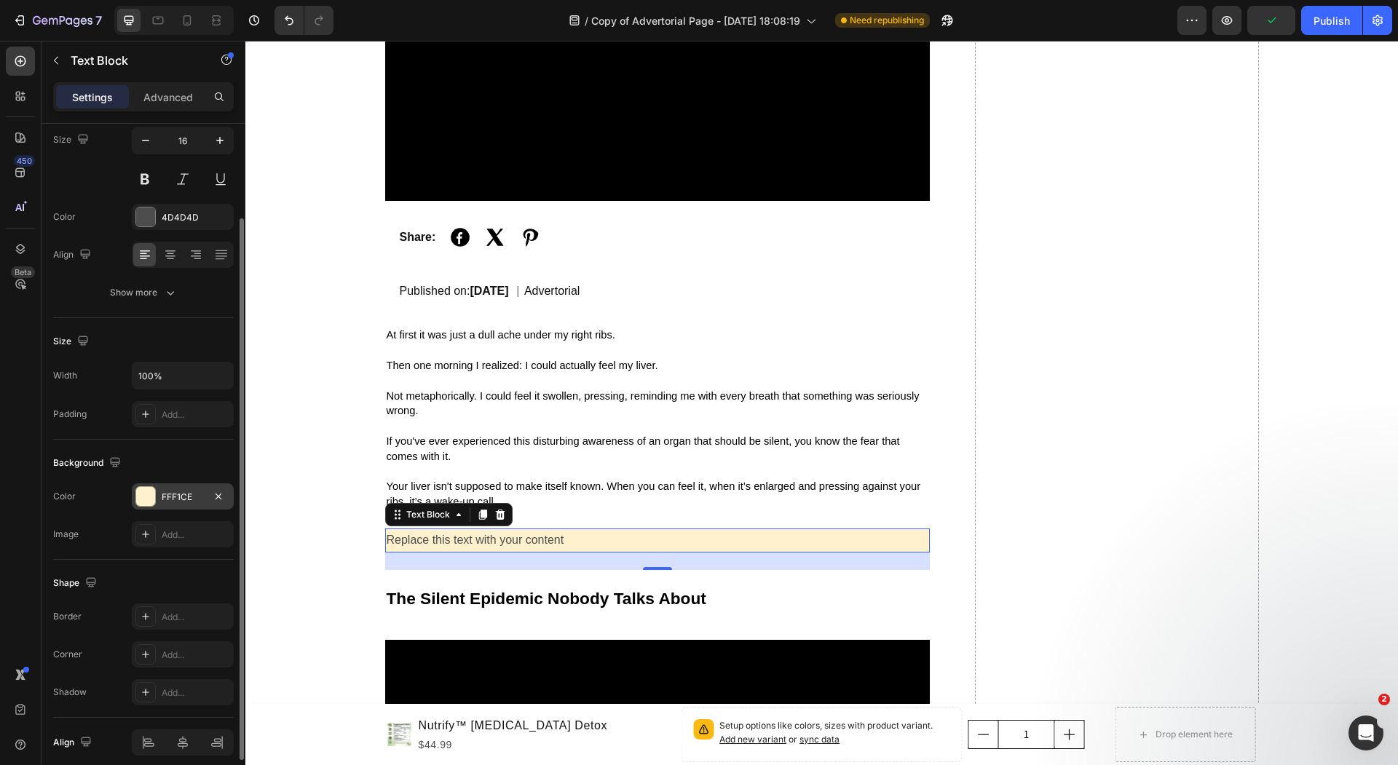
click at [550, 545] on div "Replace this text with your content" at bounding box center [657, 540] width 545 height 24
click at [550, 545] on p "Replace this text with your content" at bounding box center [658, 540] width 542 height 21
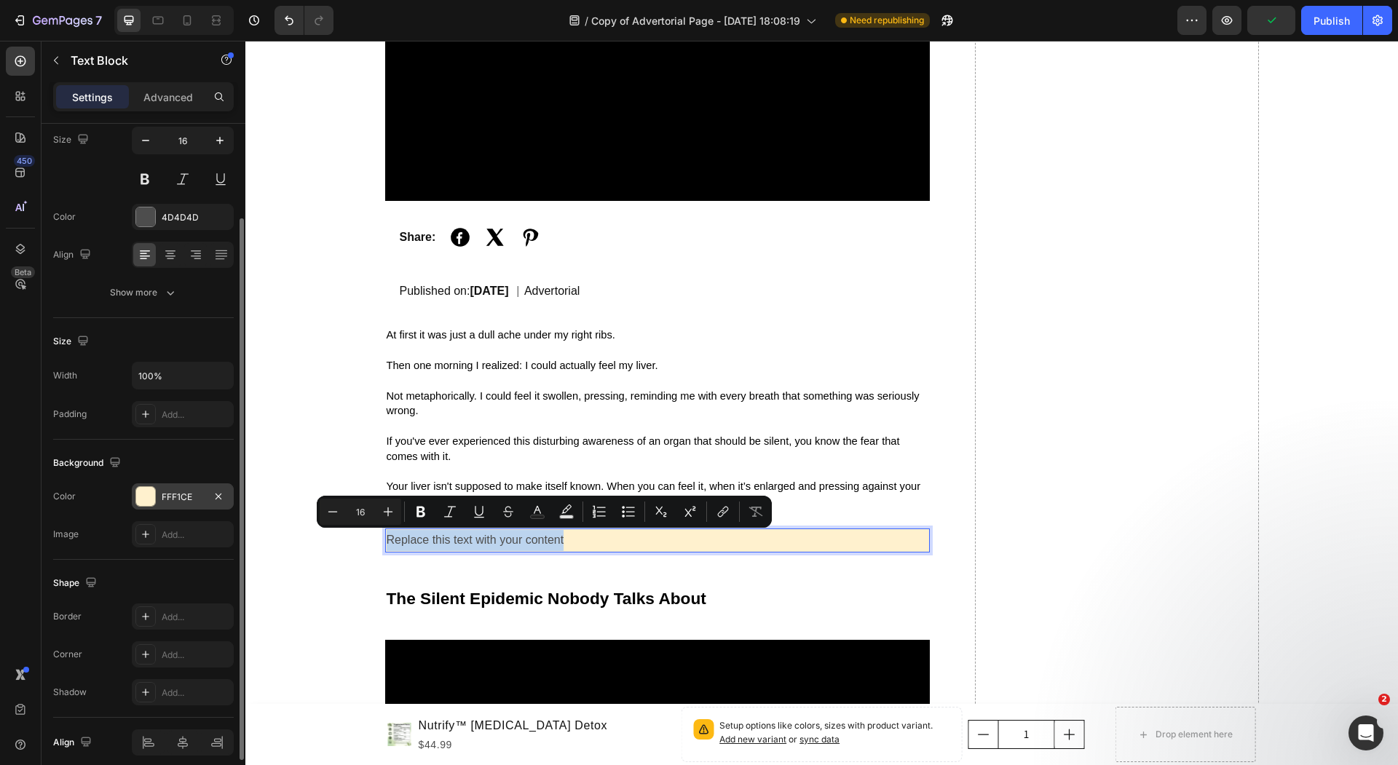
click at [550, 544] on p "Replace this text with your content" at bounding box center [658, 540] width 542 height 21
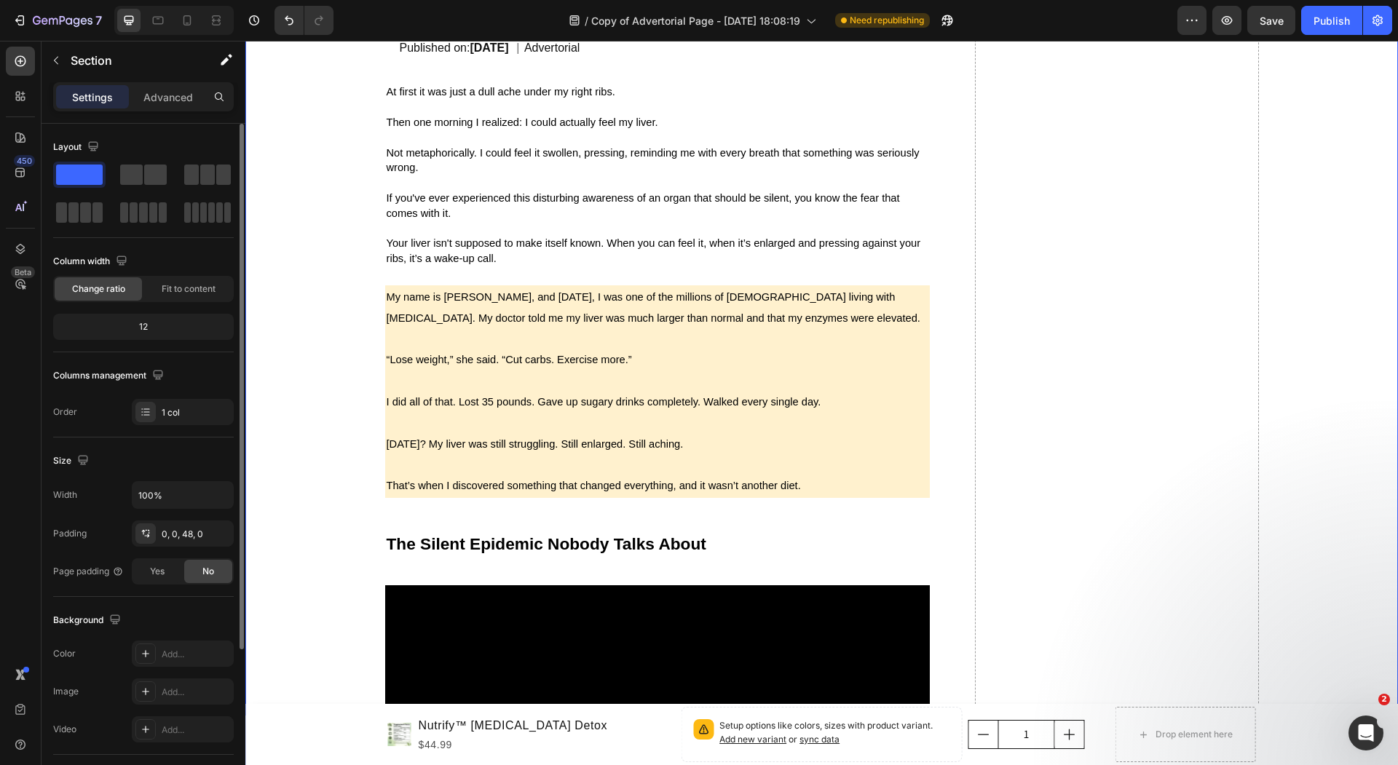
scroll to position [606, 0]
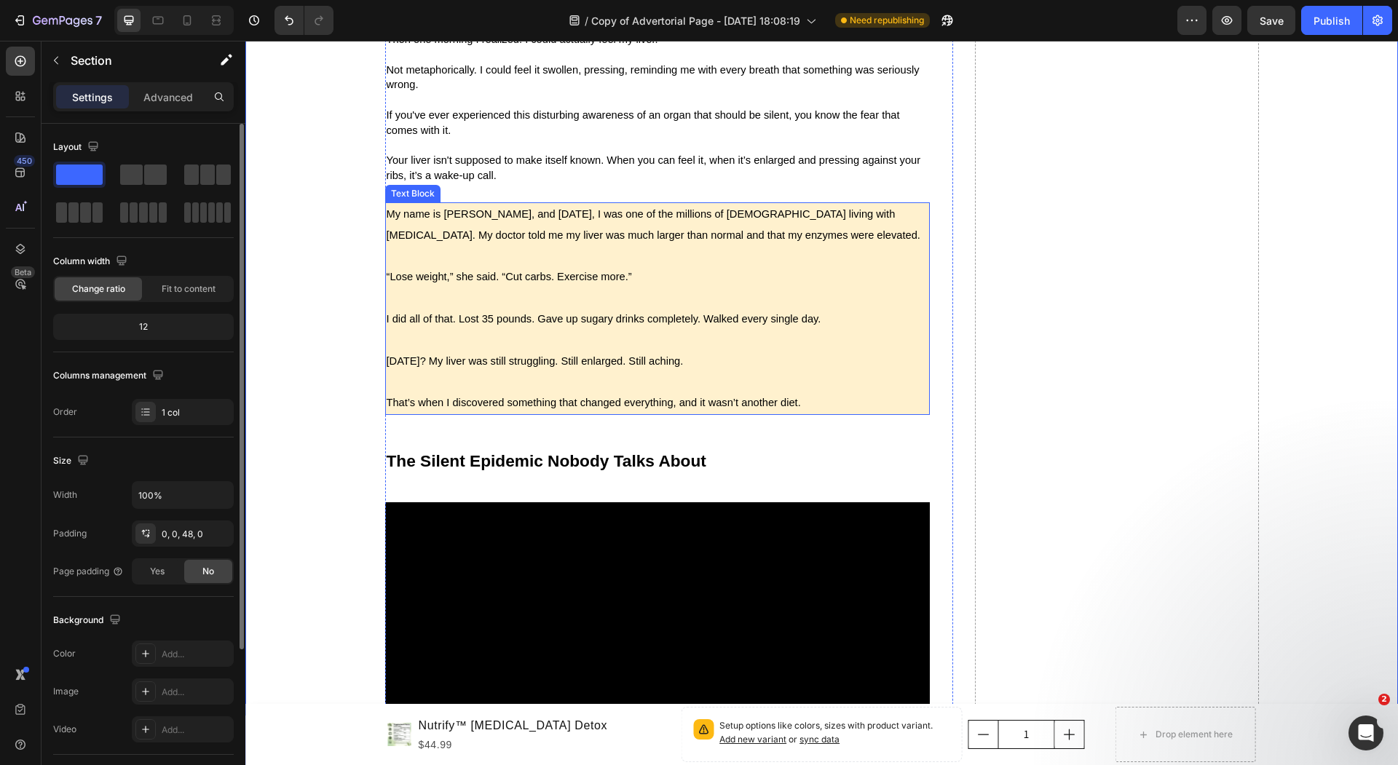
click at [555, 337] on p "Rich Text Editor. Editing area: main" at bounding box center [658, 340] width 542 height 21
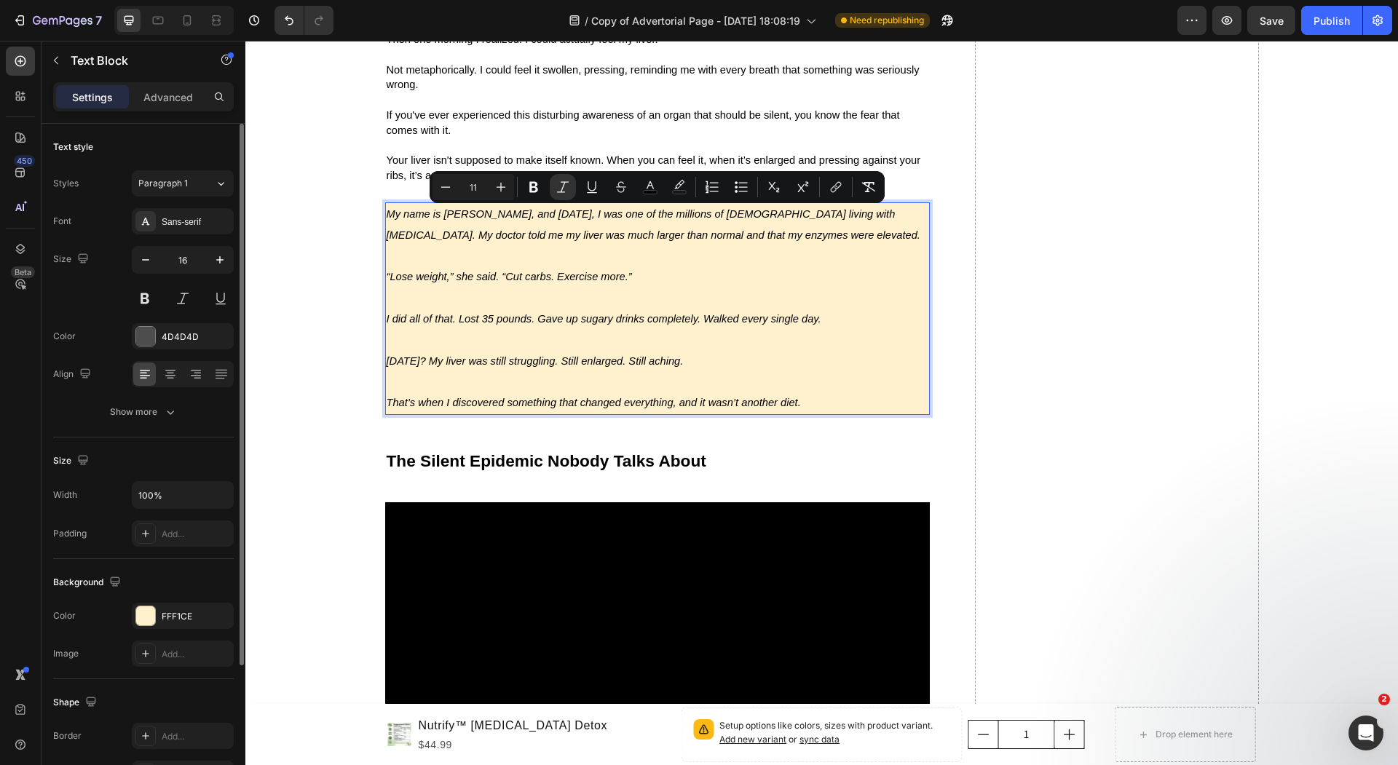
click at [389, 299] on p "Rich Text Editor. Editing area: main" at bounding box center [658, 298] width 542 height 21
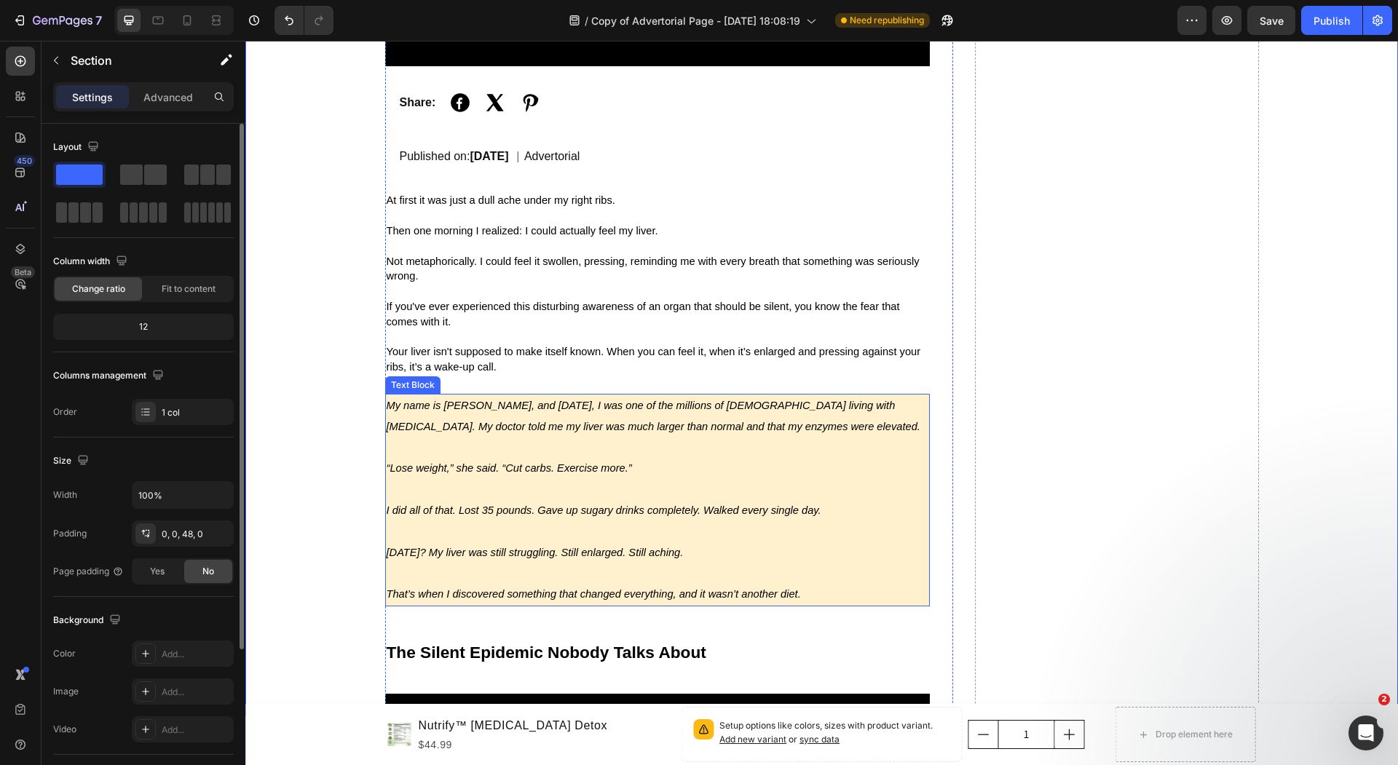
scroll to position [391, 0]
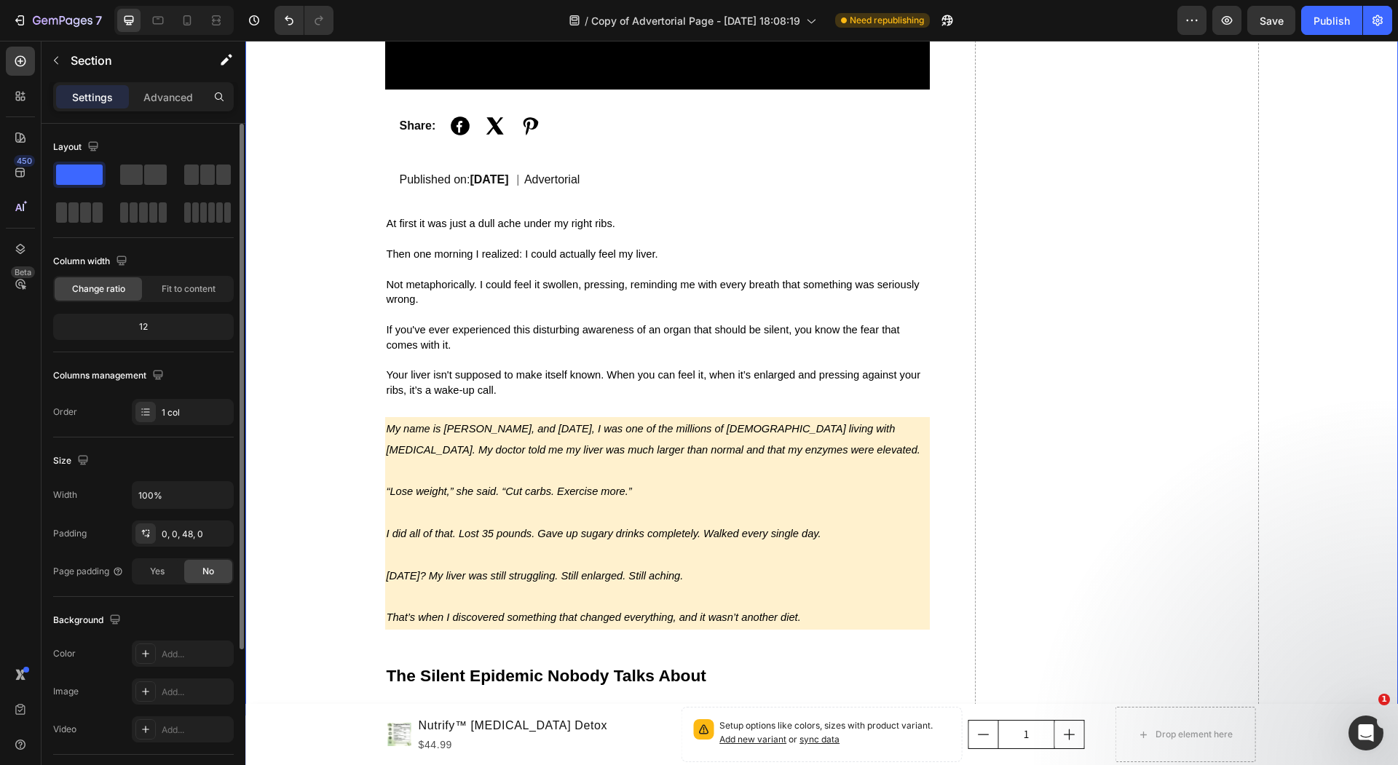
click at [199, 17] on div at bounding box center [173, 20] width 119 height 29
click at [190, 20] on icon at bounding box center [187, 20] width 8 height 10
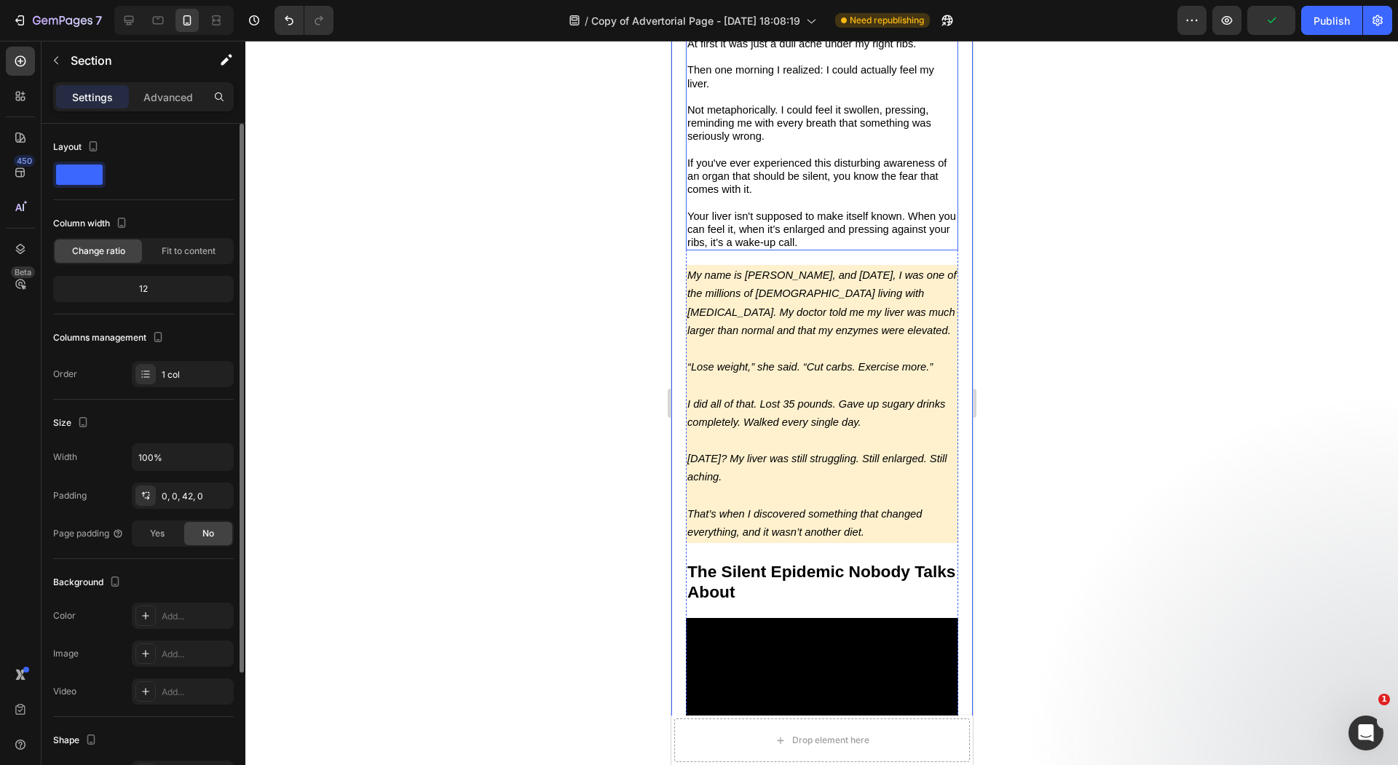
scroll to position [545, 0]
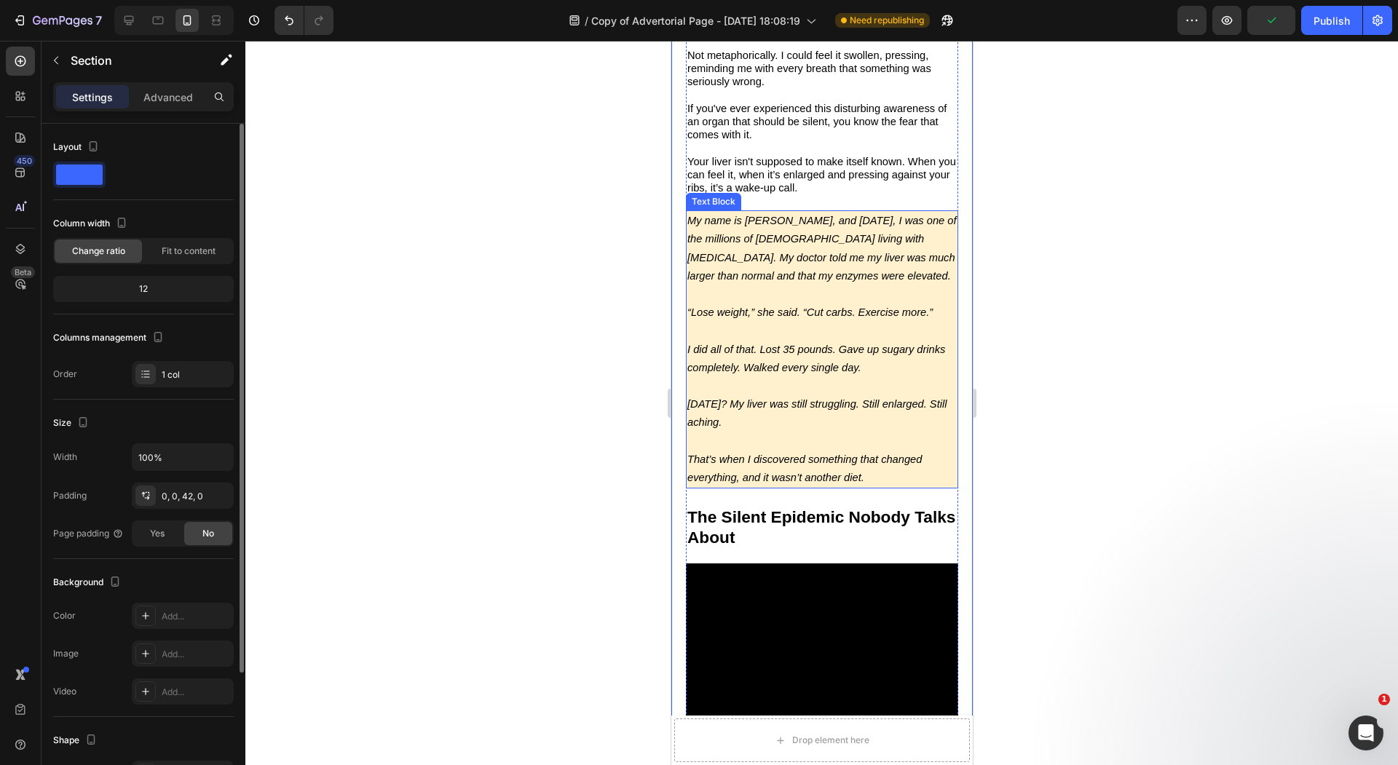
click at [795, 332] on p "Rich Text Editor. Editing area: main" at bounding box center [820, 331] width 269 height 18
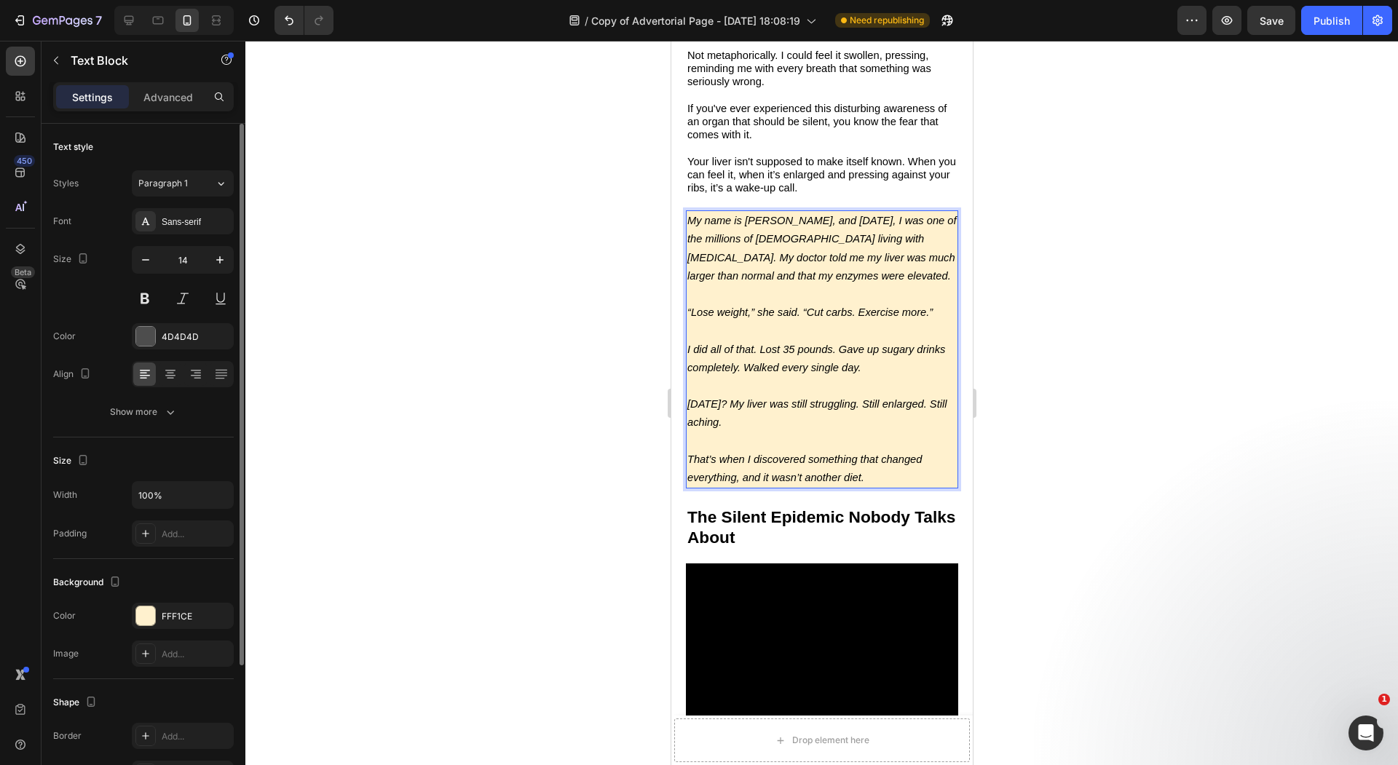
click at [427, 222] on div at bounding box center [821, 403] width 1152 height 724
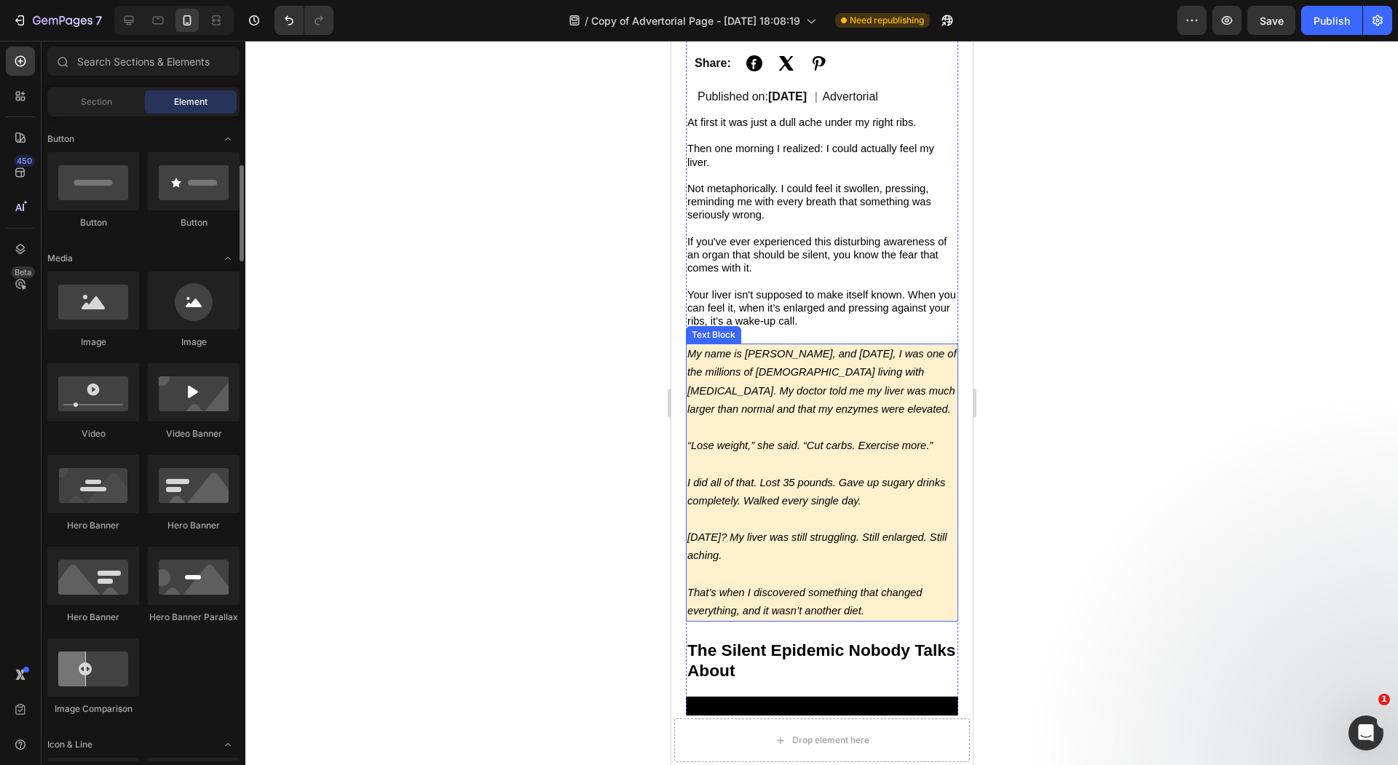
scroll to position [394, 0]
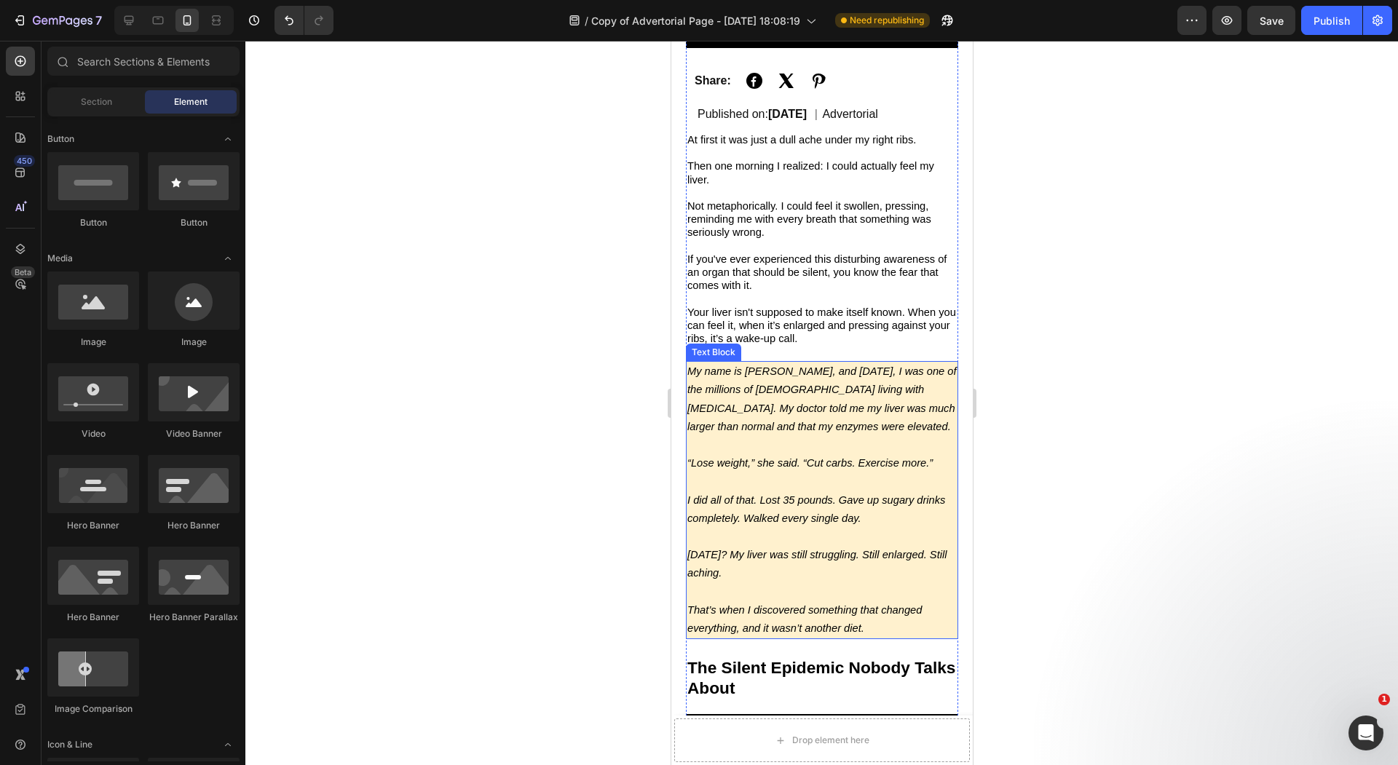
click at [888, 382] on icon "My name is [PERSON_NAME], and [DATE], I was one of the millions of [DEMOGRAPHIC…" at bounding box center [820, 398] width 269 height 67
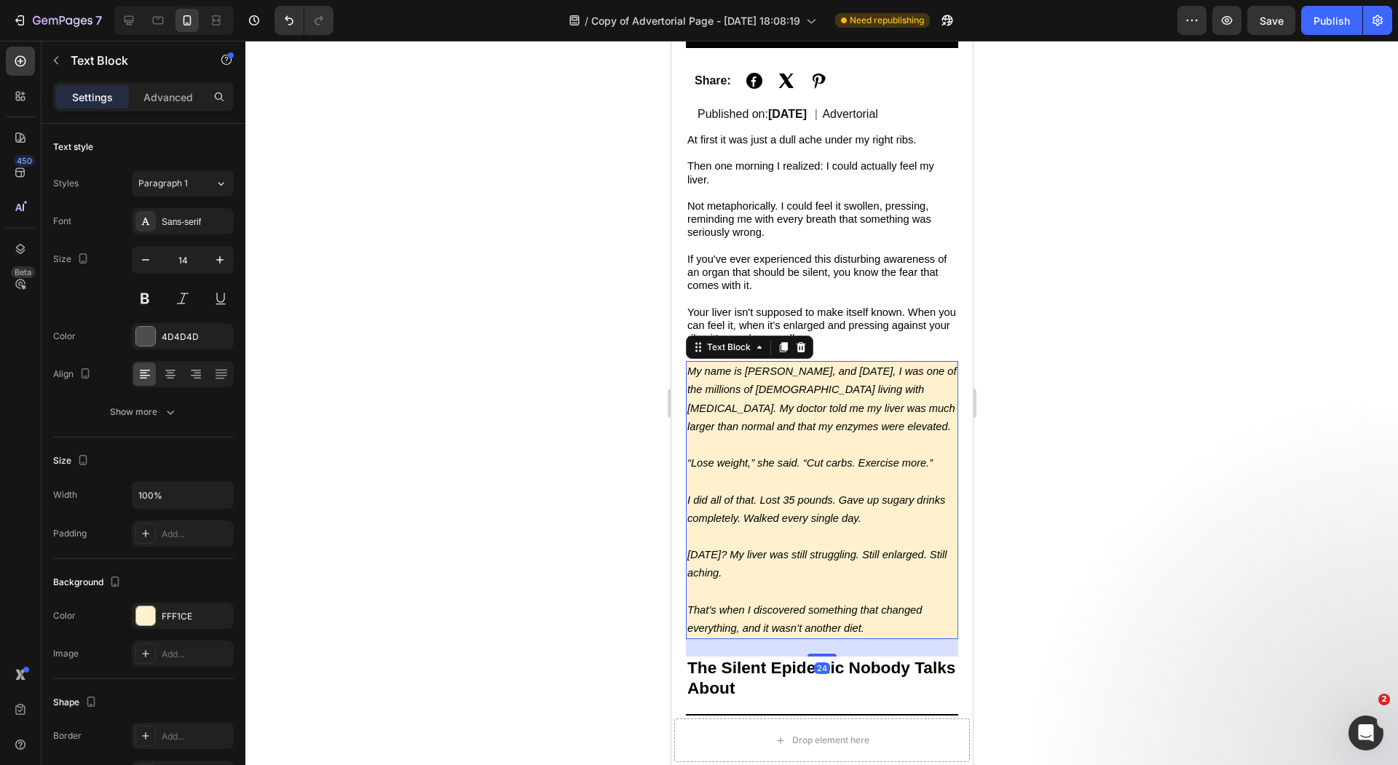
click at [562, 353] on div at bounding box center [821, 403] width 1152 height 724
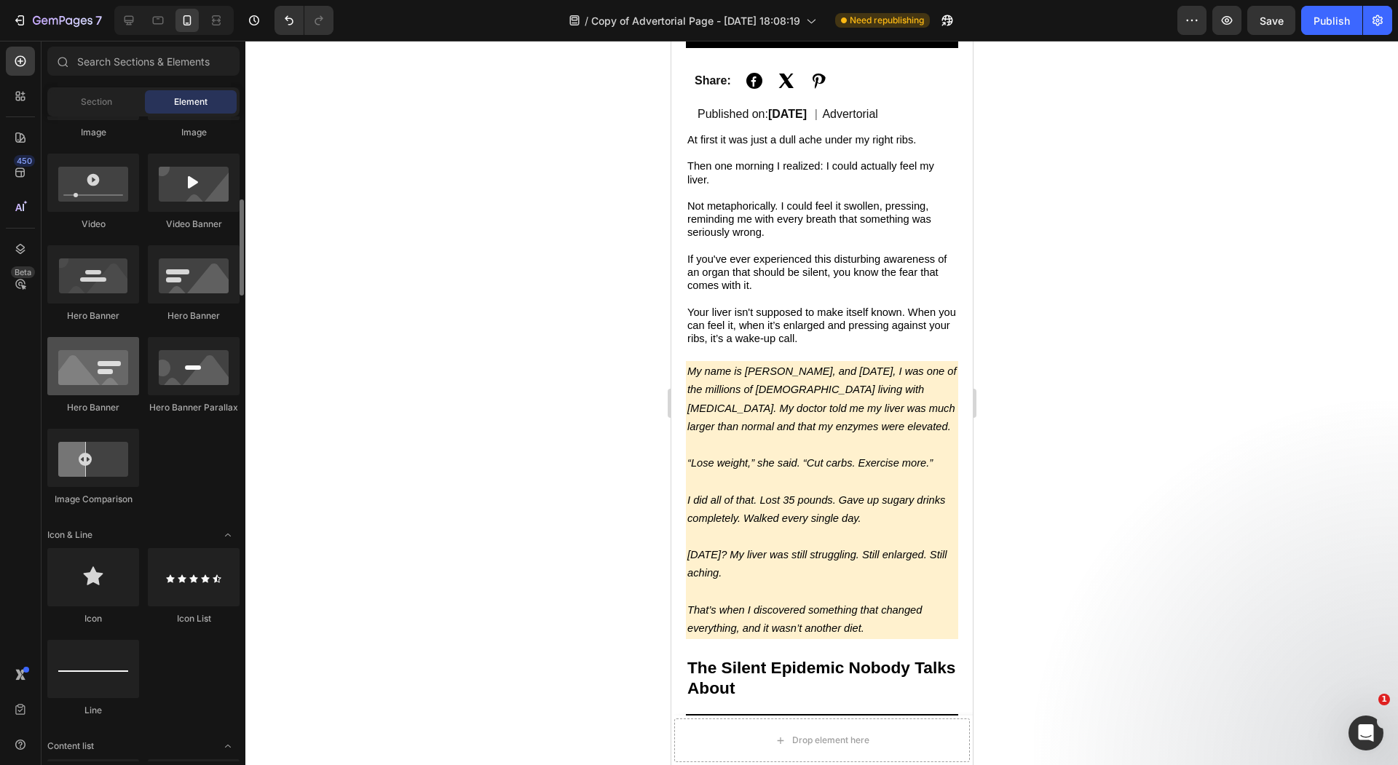
scroll to position [539, 0]
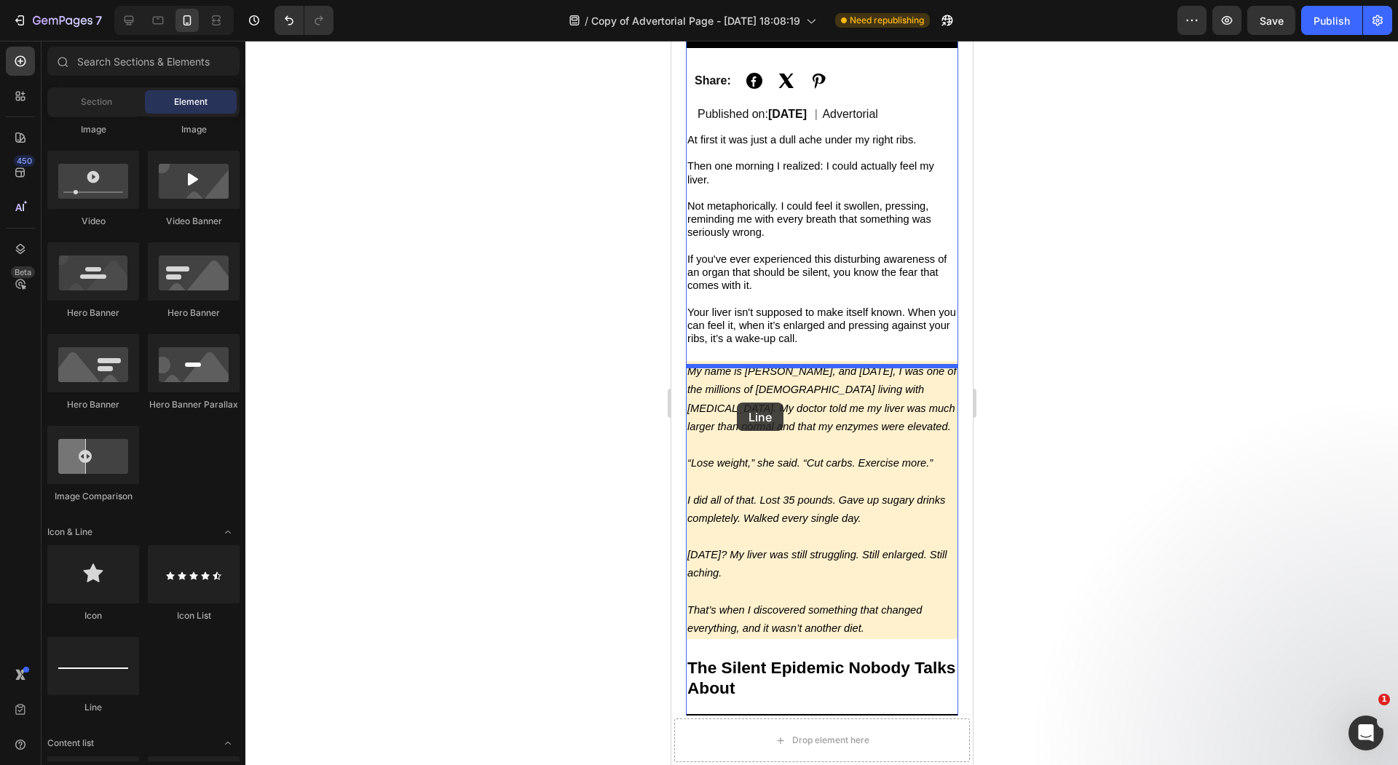
drag, startPoint x: 773, startPoint y: 712, endPoint x: 736, endPoint y: 403, distance: 311.6
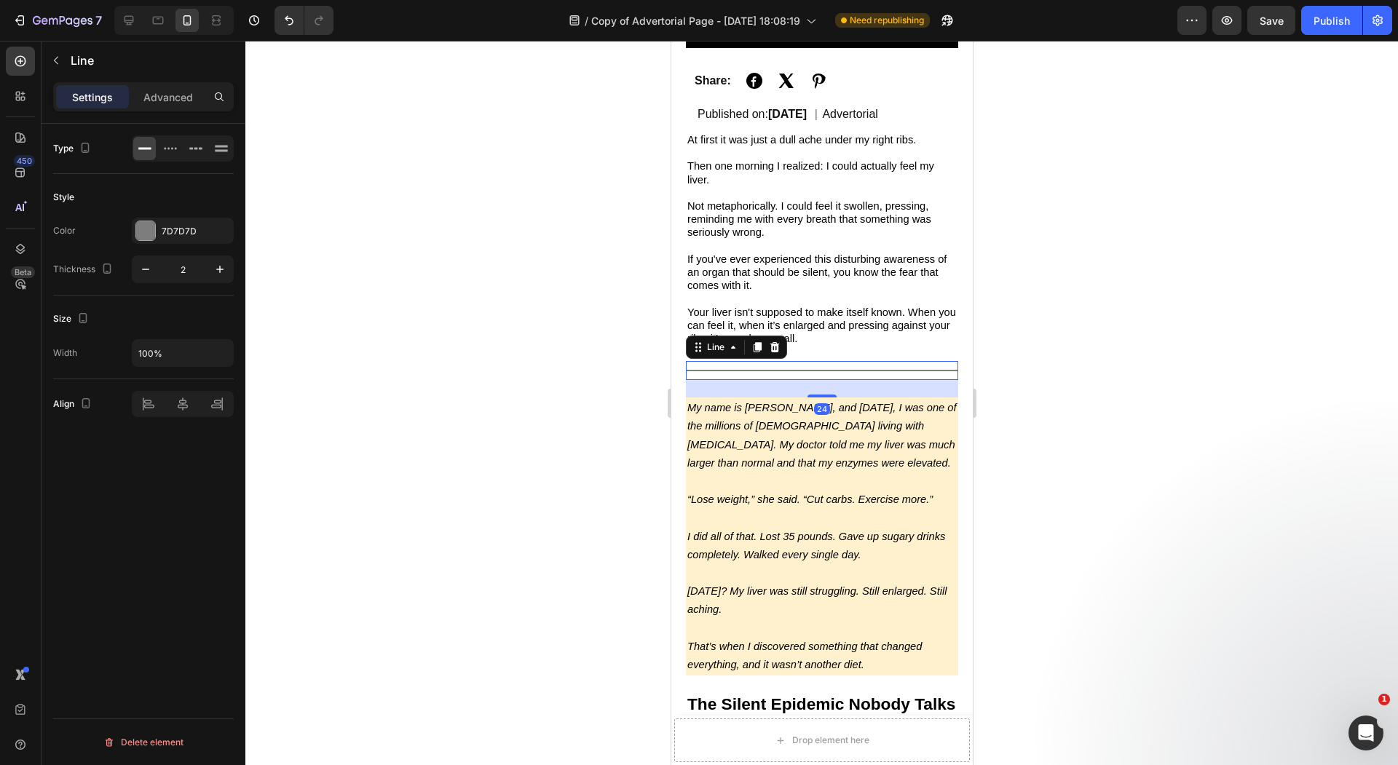
click at [571, 424] on div at bounding box center [821, 403] width 1152 height 724
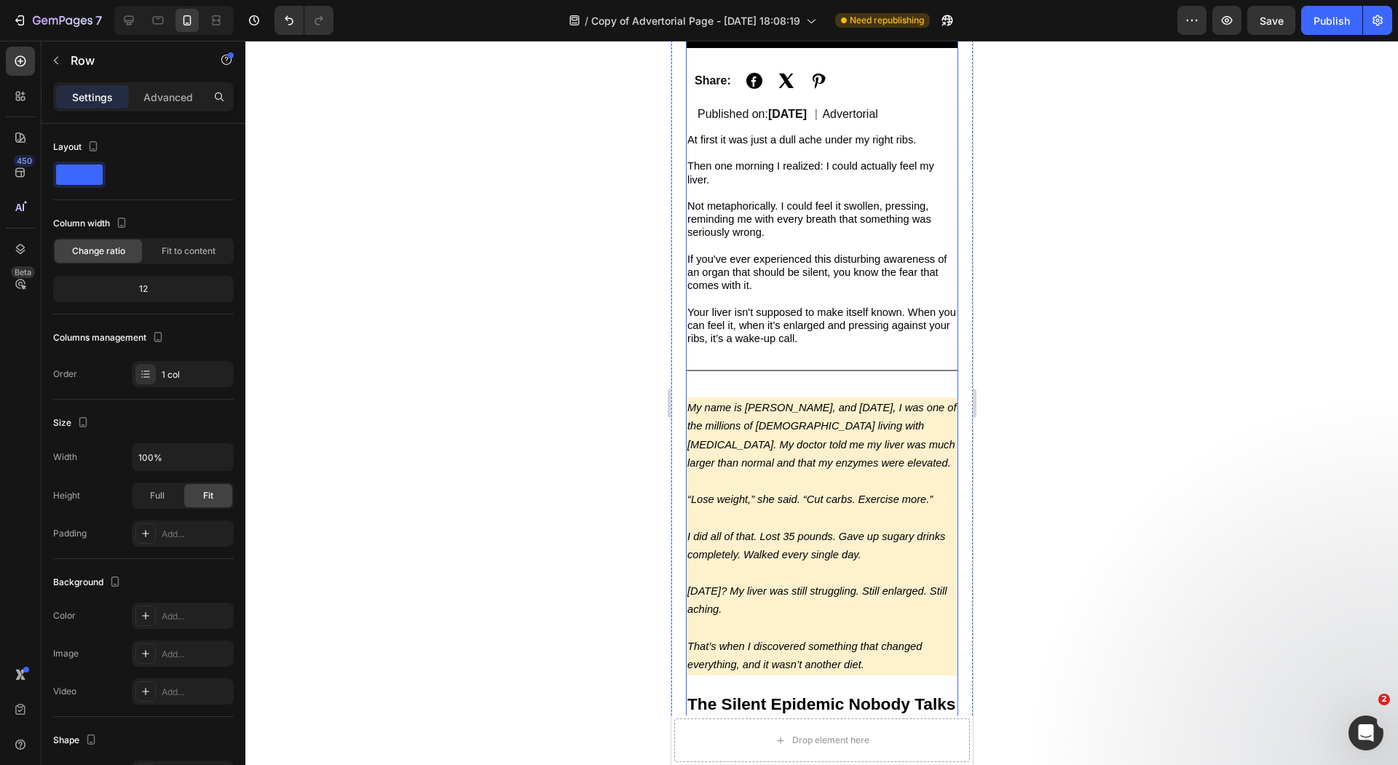
click at [857, 371] on div at bounding box center [821, 370] width 272 height 1
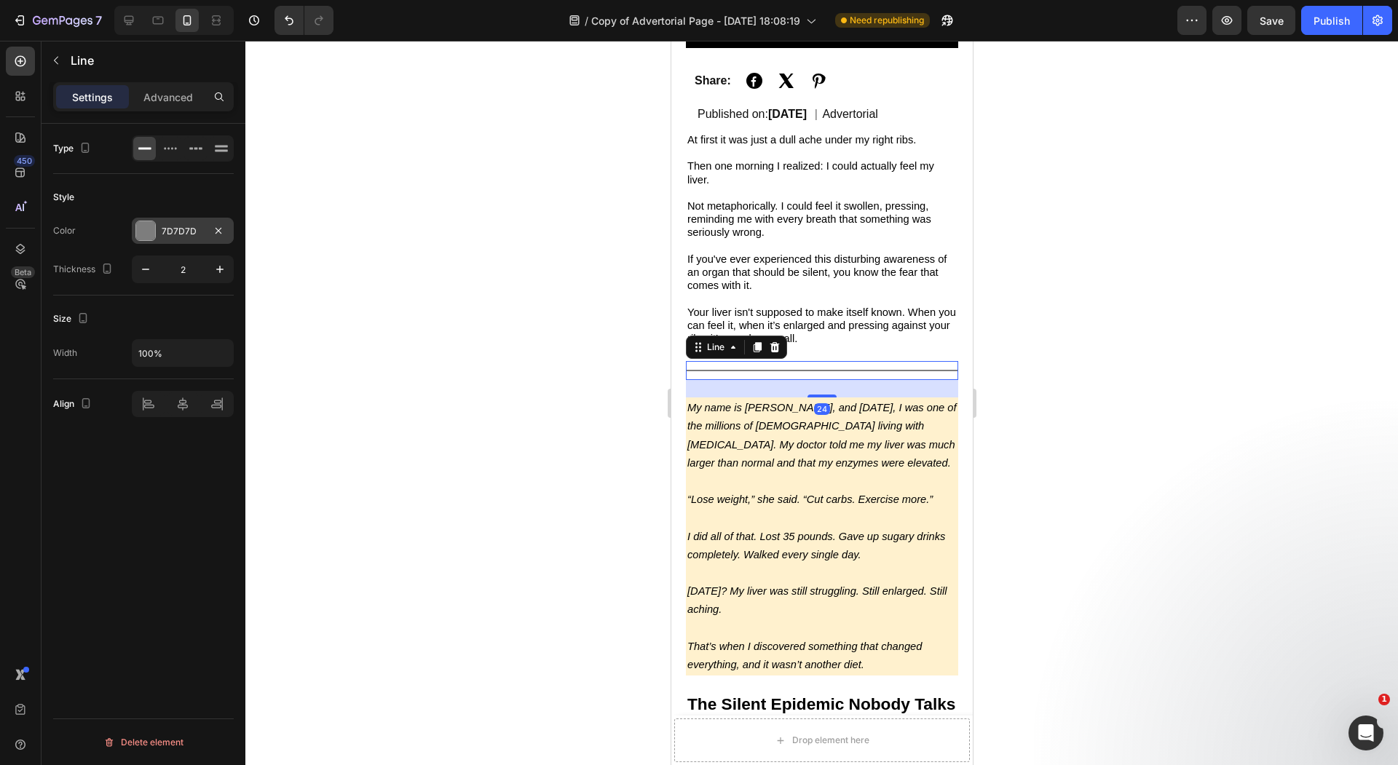
click at [146, 228] on div at bounding box center [145, 230] width 19 height 19
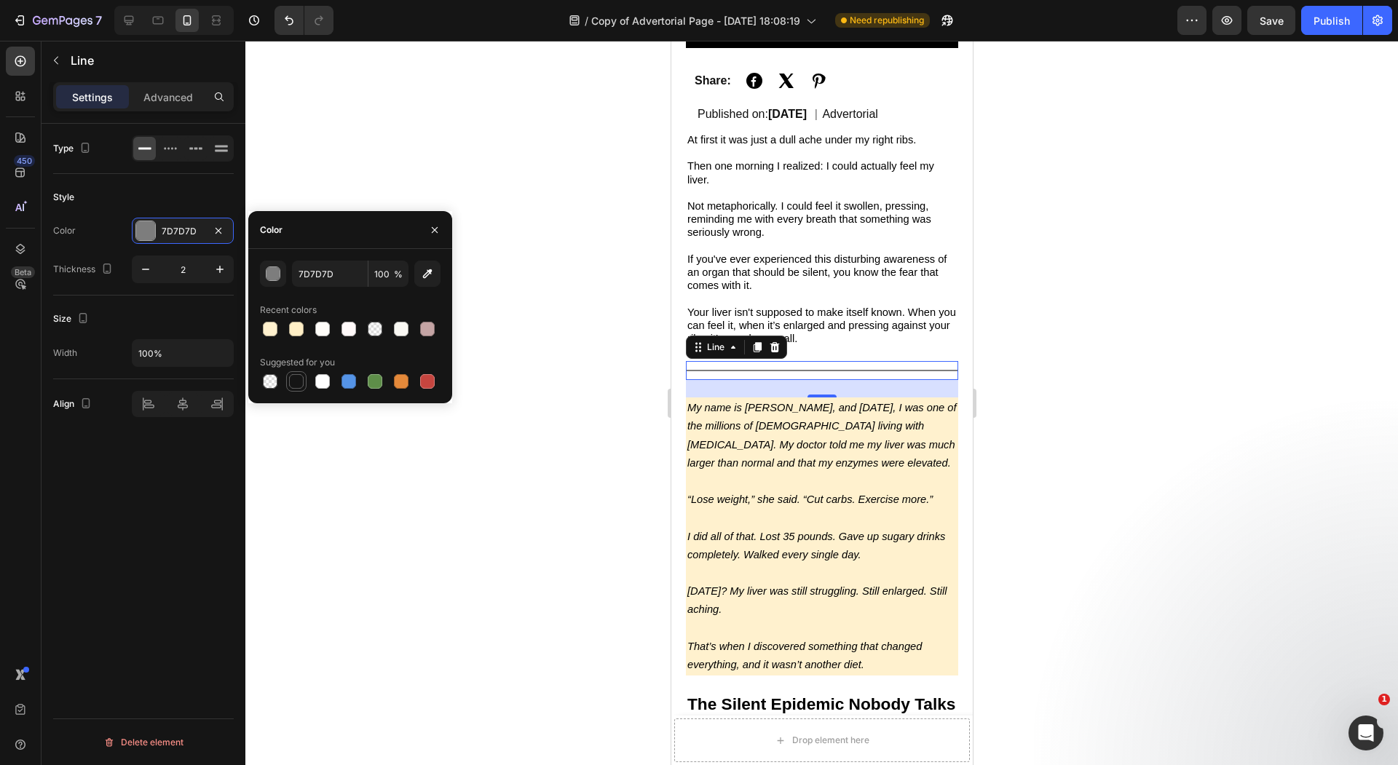
click at [297, 384] on div at bounding box center [296, 381] width 15 height 15
type input "151515"
click at [387, 491] on div at bounding box center [821, 403] width 1152 height 724
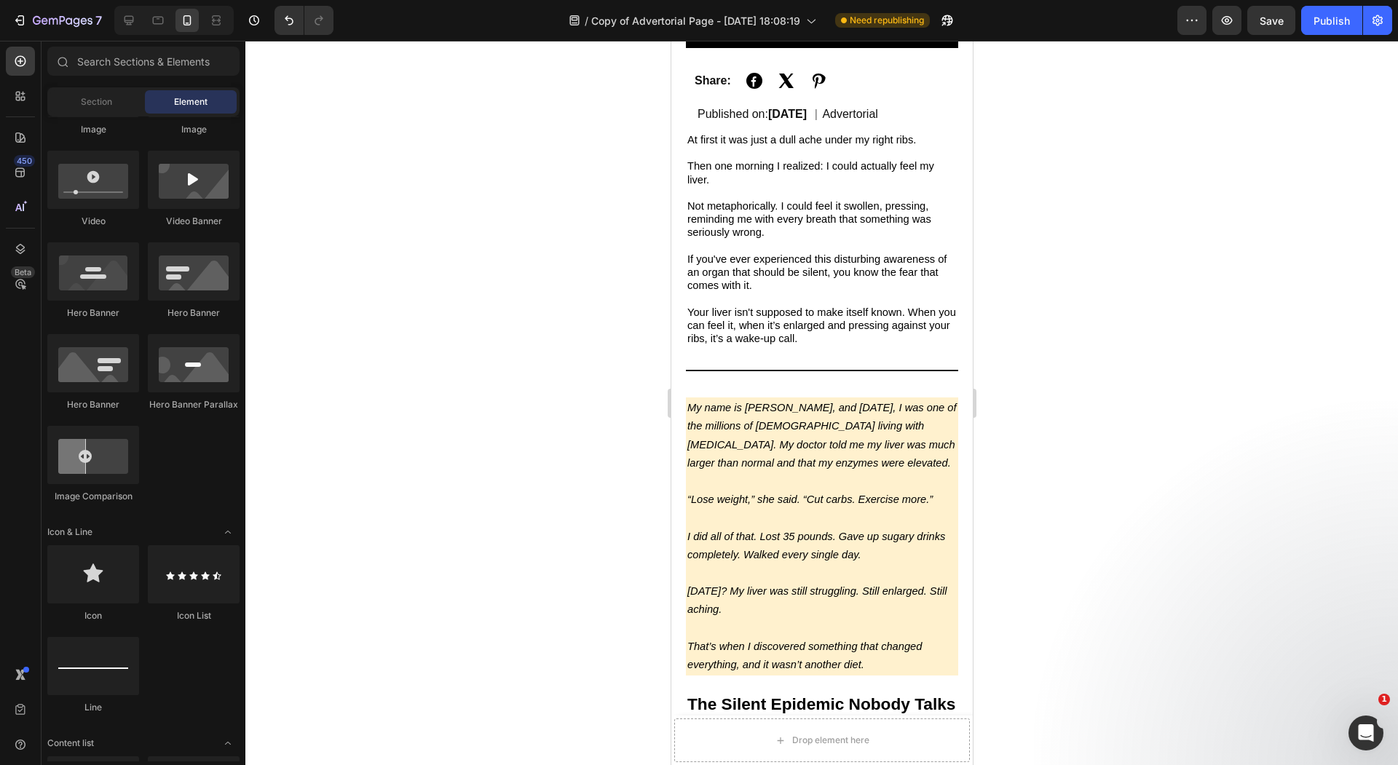
click at [387, 491] on div at bounding box center [821, 403] width 1152 height 724
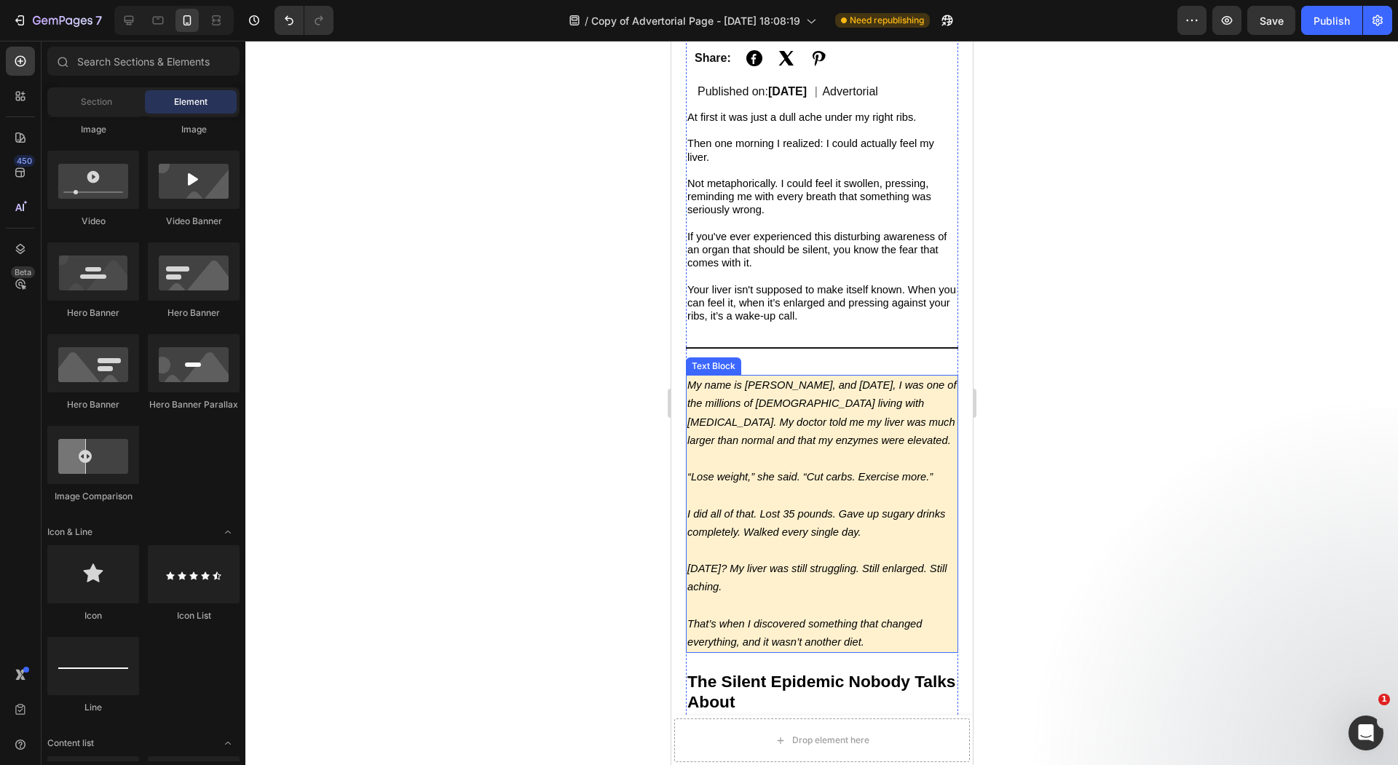
scroll to position [425, 0]
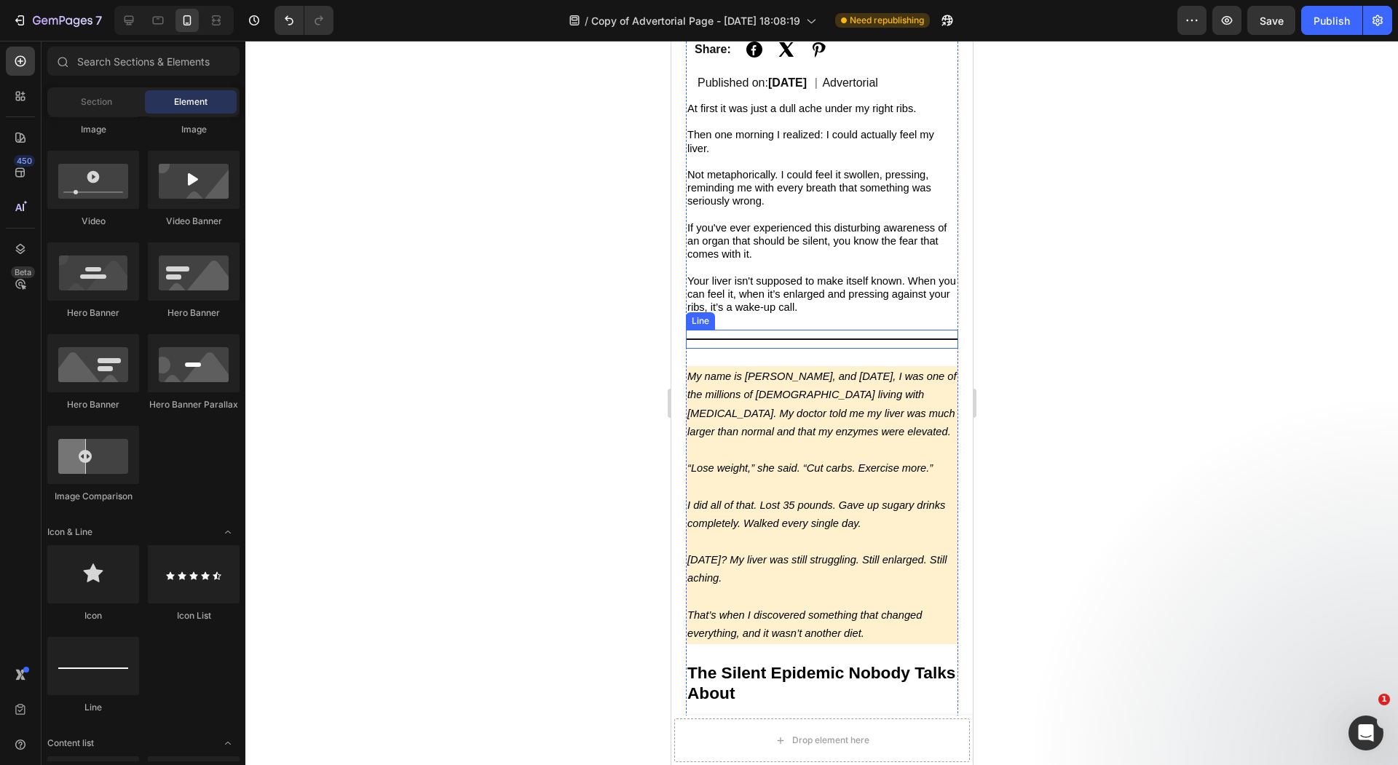
click at [828, 349] on div "Title Line" at bounding box center [821, 339] width 272 height 19
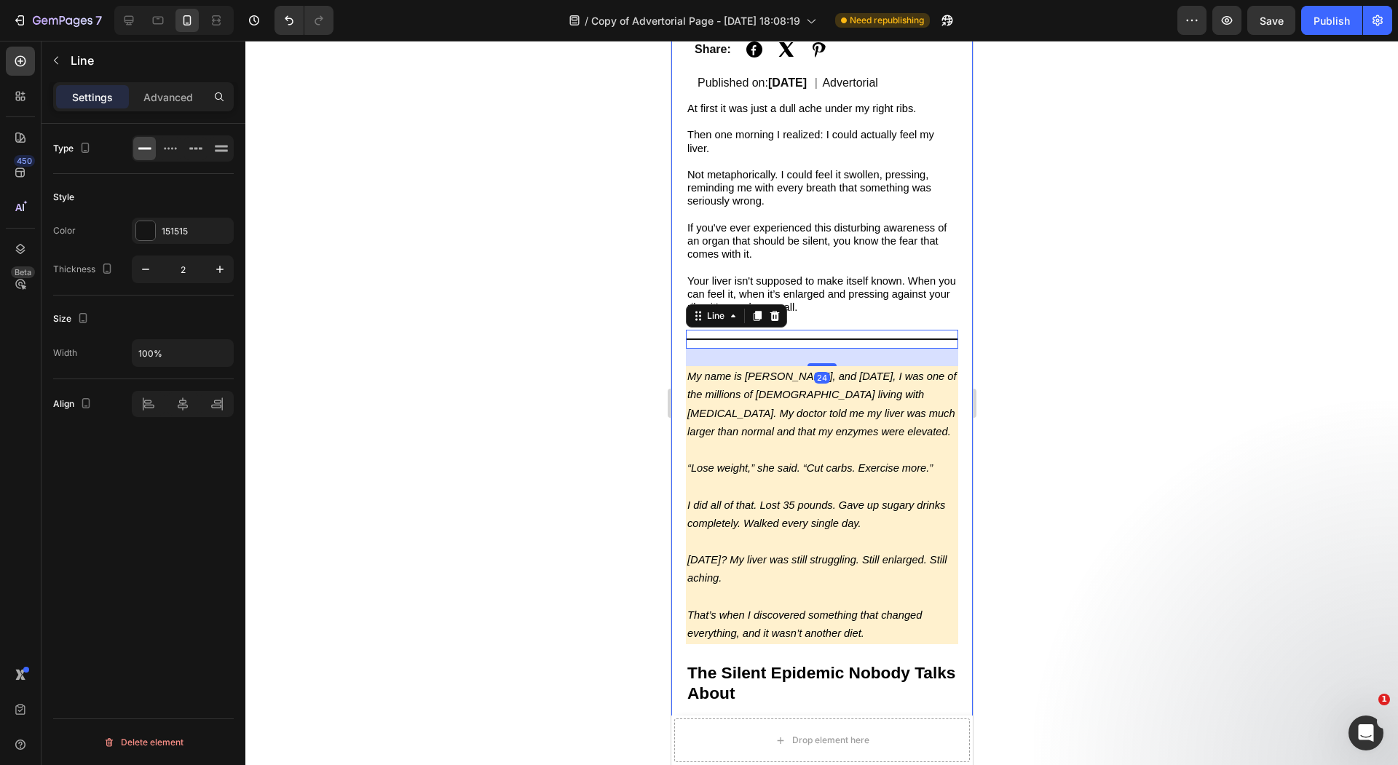
click at [551, 360] on div at bounding box center [821, 403] width 1152 height 724
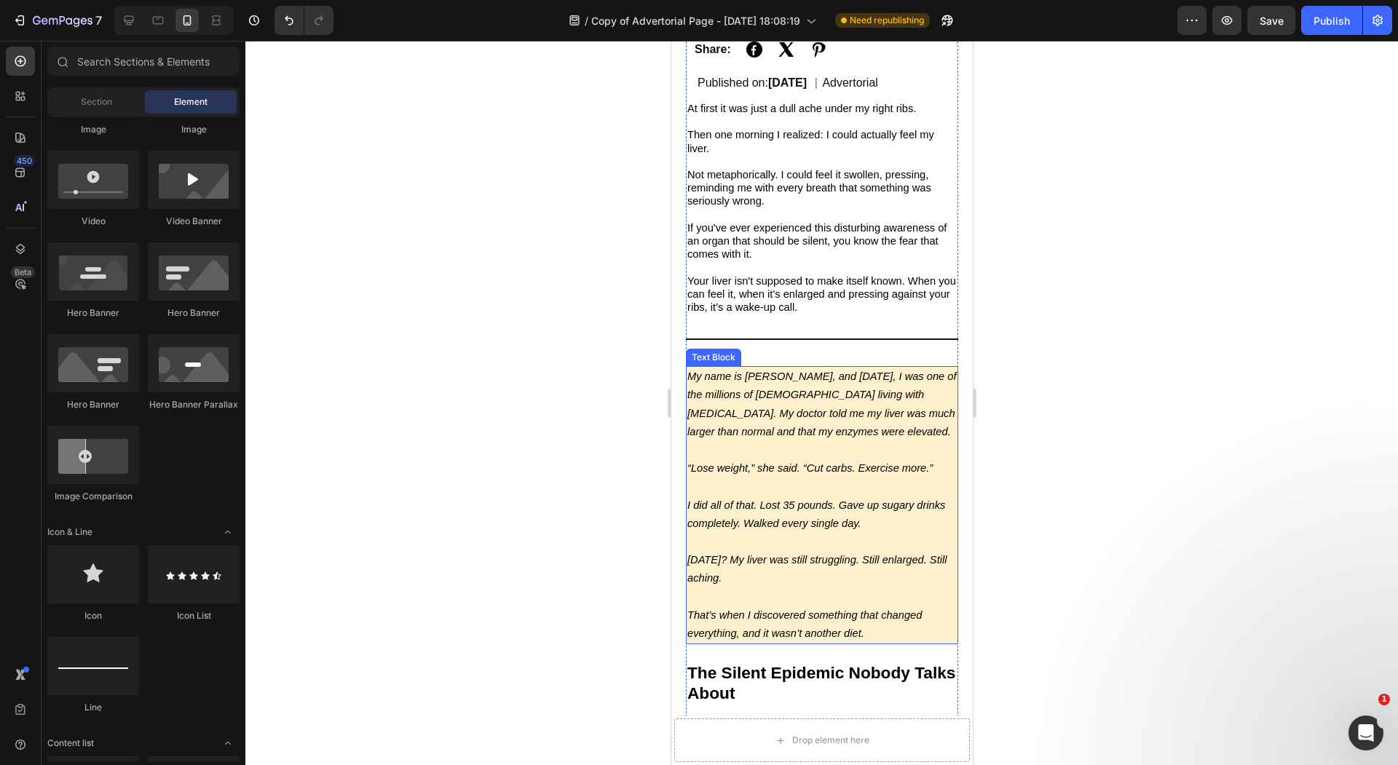
click at [887, 523] on p "I did all of that. Lost 35 pounds. Gave up sugary drinks completely. Walked eve…" at bounding box center [820, 514] width 269 height 36
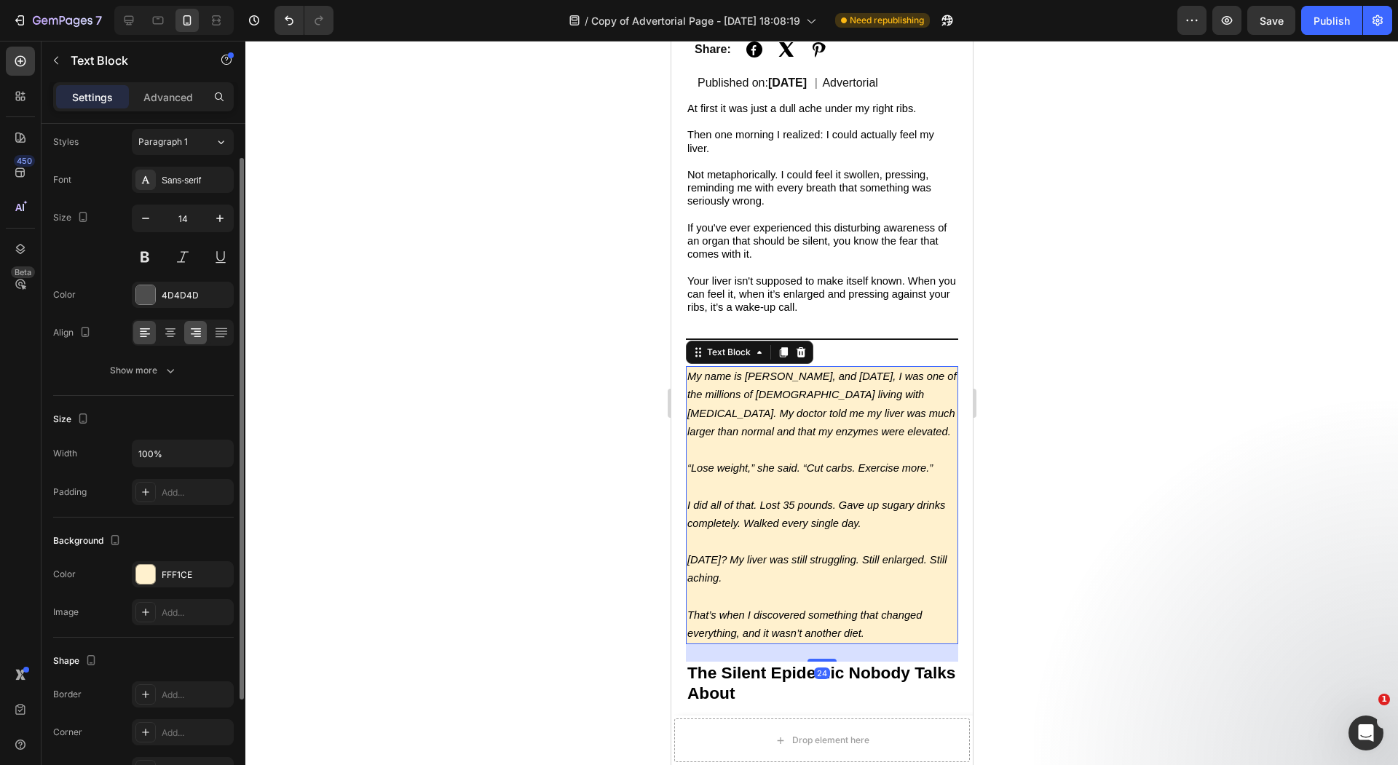
scroll to position [0, 0]
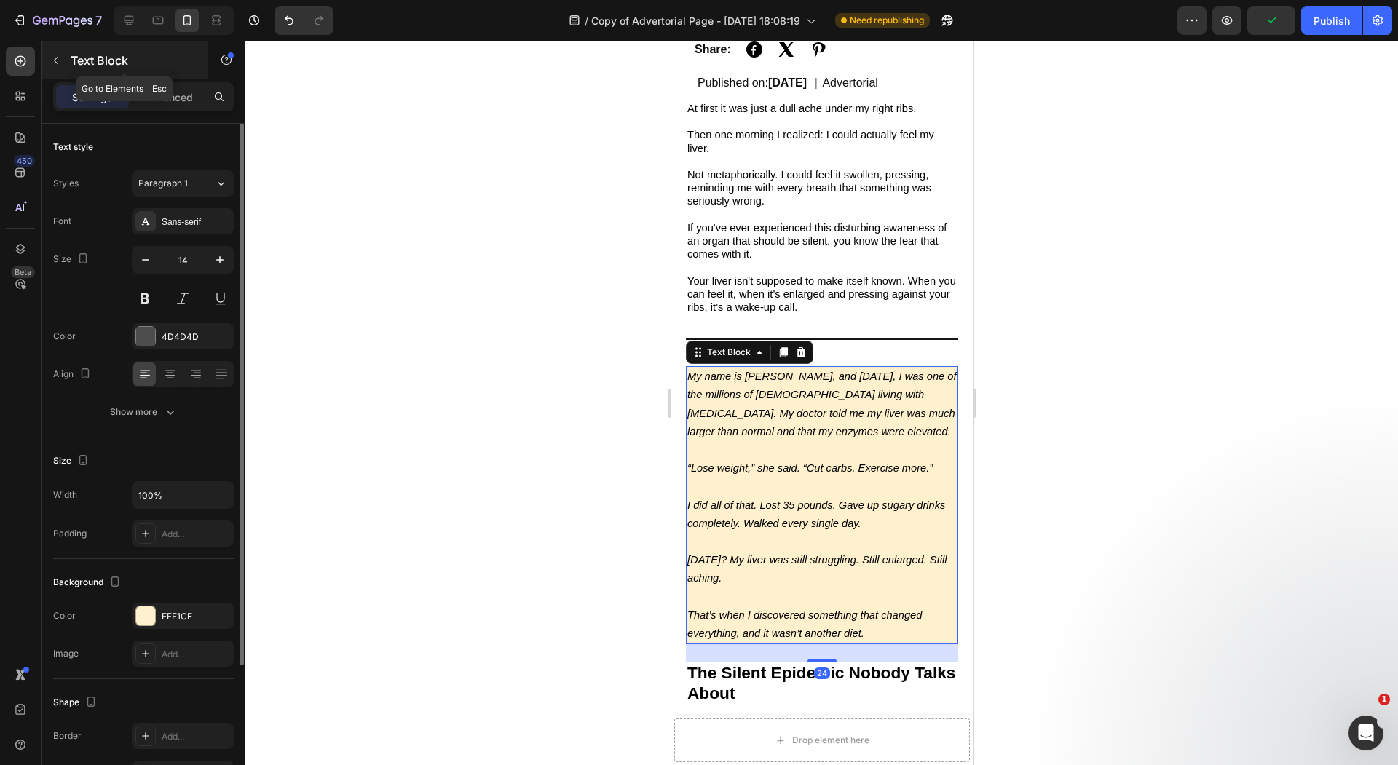
click at [58, 63] on icon "button" at bounding box center [56, 61] width 12 height 12
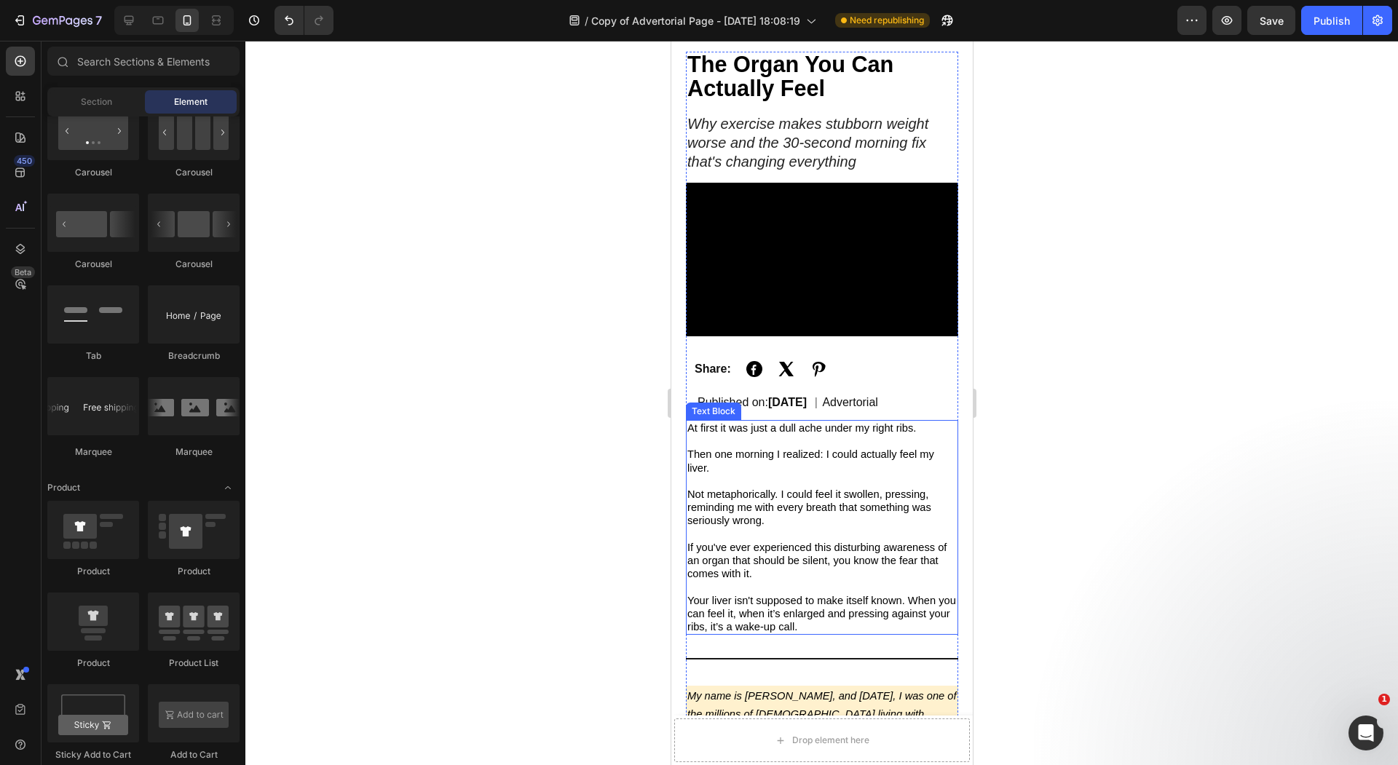
scroll to position [103, 0]
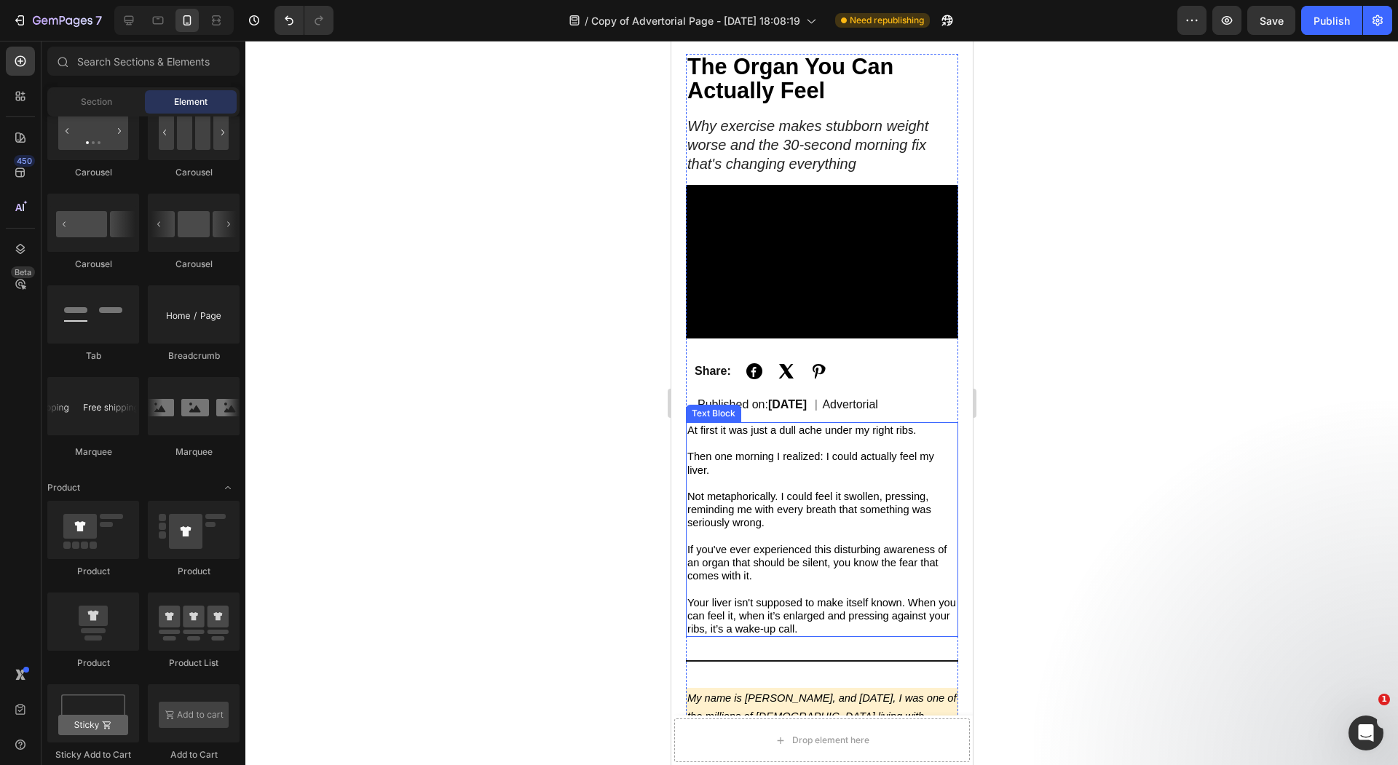
click at [886, 427] on span "At first it was just a dull ache under my right ribs." at bounding box center [800, 430] width 229 height 12
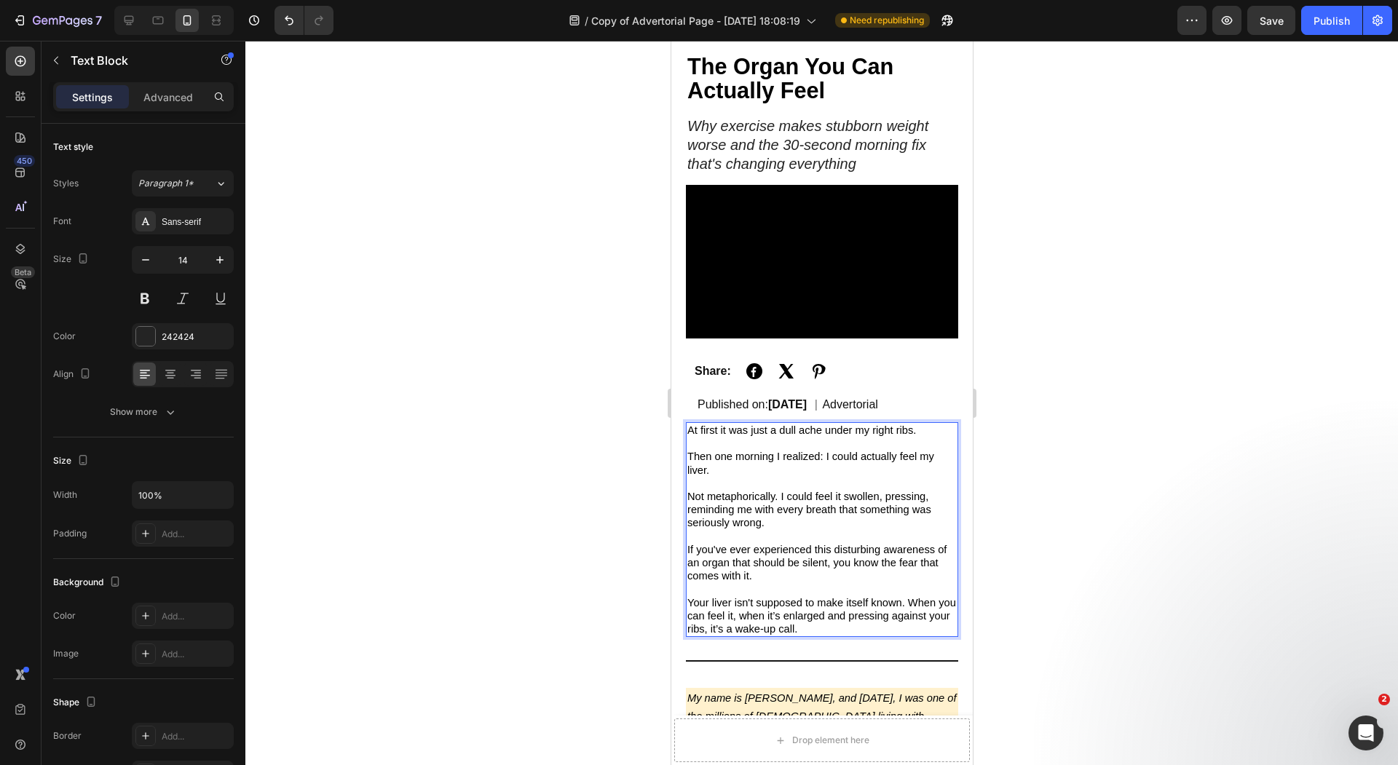
click at [906, 427] on span "At first it was just a dull ache under my right ribs." at bounding box center [800, 430] width 229 height 12
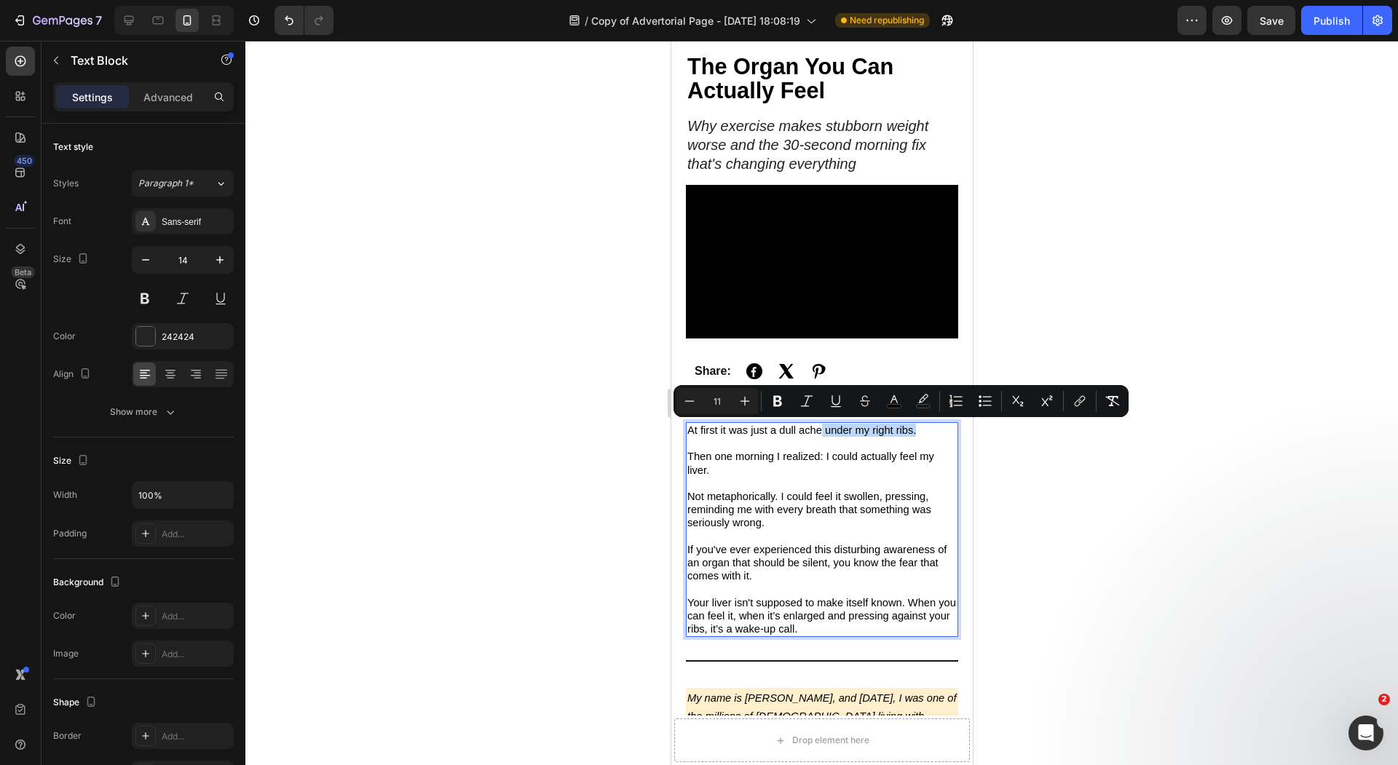
drag, startPoint x: 922, startPoint y: 427, endPoint x: 821, endPoint y: 430, distance: 101.3
click at [821, 430] on p "At first it was just a dull ache under my right ribs." at bounding box center [820, 437] width 269 height 26
click at [865, 433] on span "At first it was just a dull ache under my right ribs." at bounding box center [800, 430] width 229 height 12
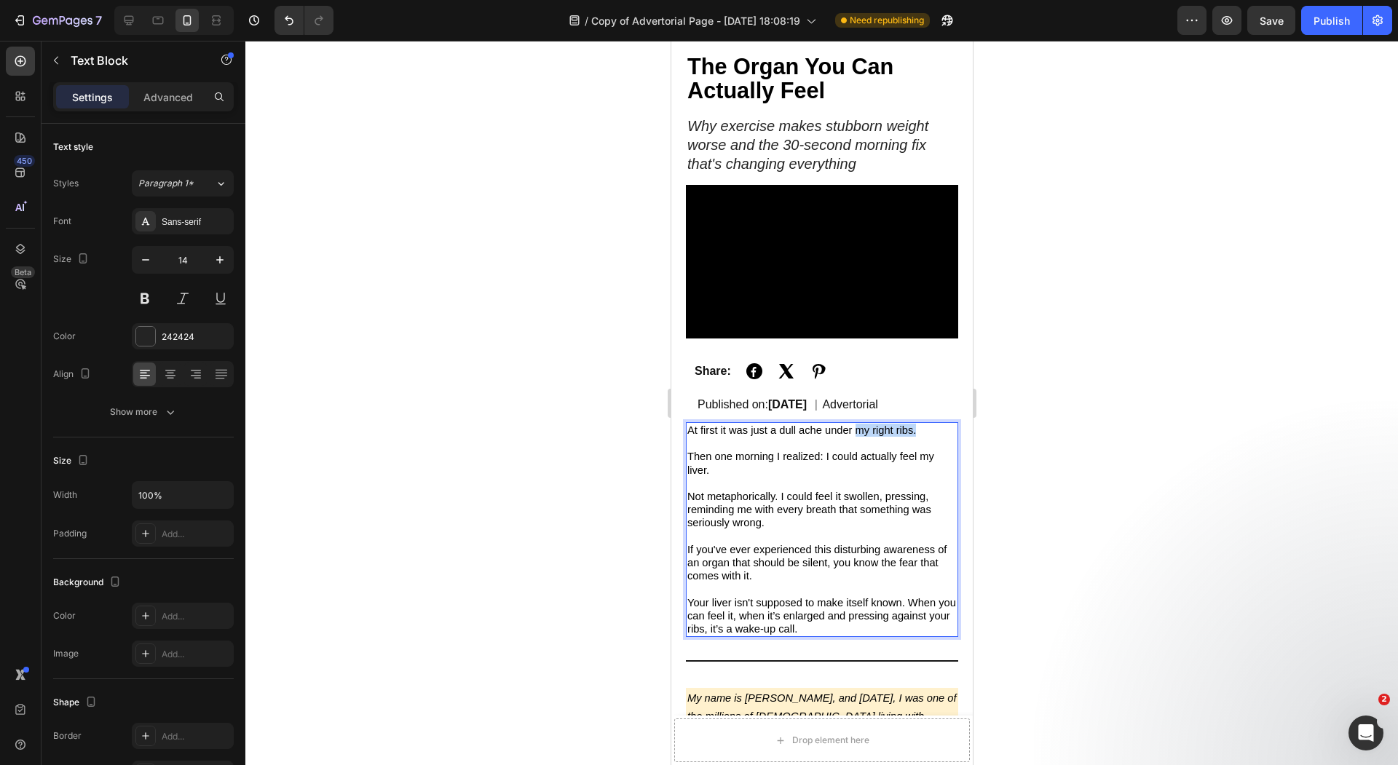
drag, startPoint x: 919, startPoint y: 427, endPoint x: 853, endPoint y: 428, distance: 65.5
click at [853, 428] on p "At first it was just a dull ache under my right ribs." at bounding box center [820, 437] width 269 height 26
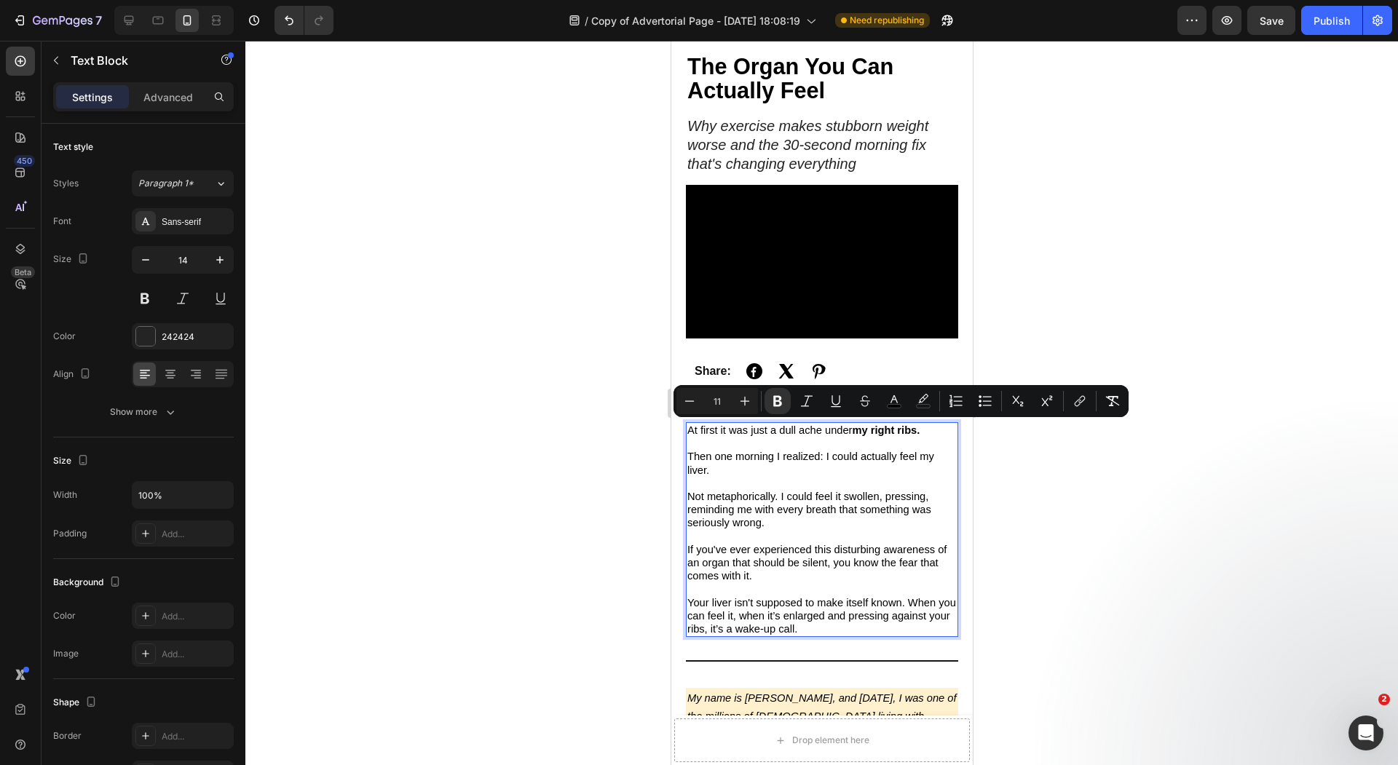
click at [589, 454] on div at bounding box center [821, 403] width 1152 height 724
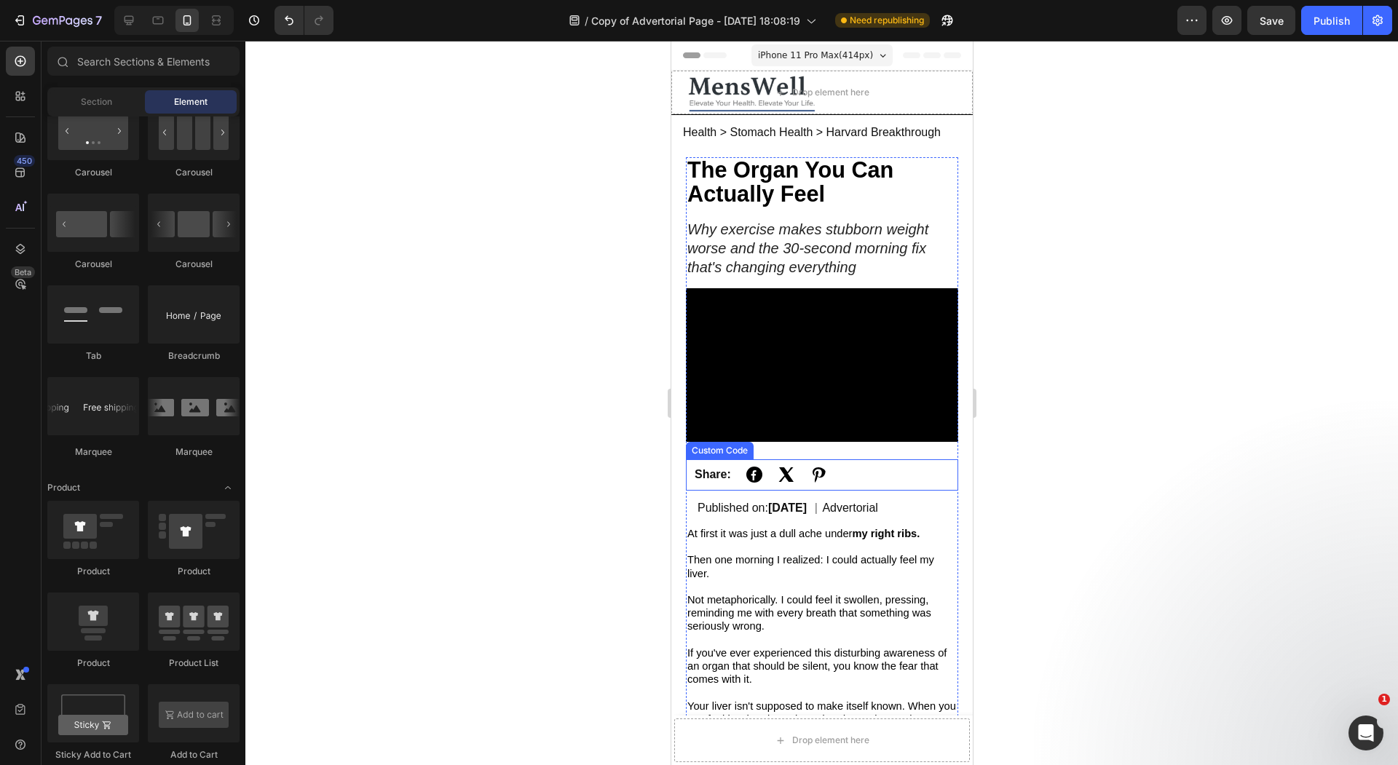
scroll to position [20, 0]
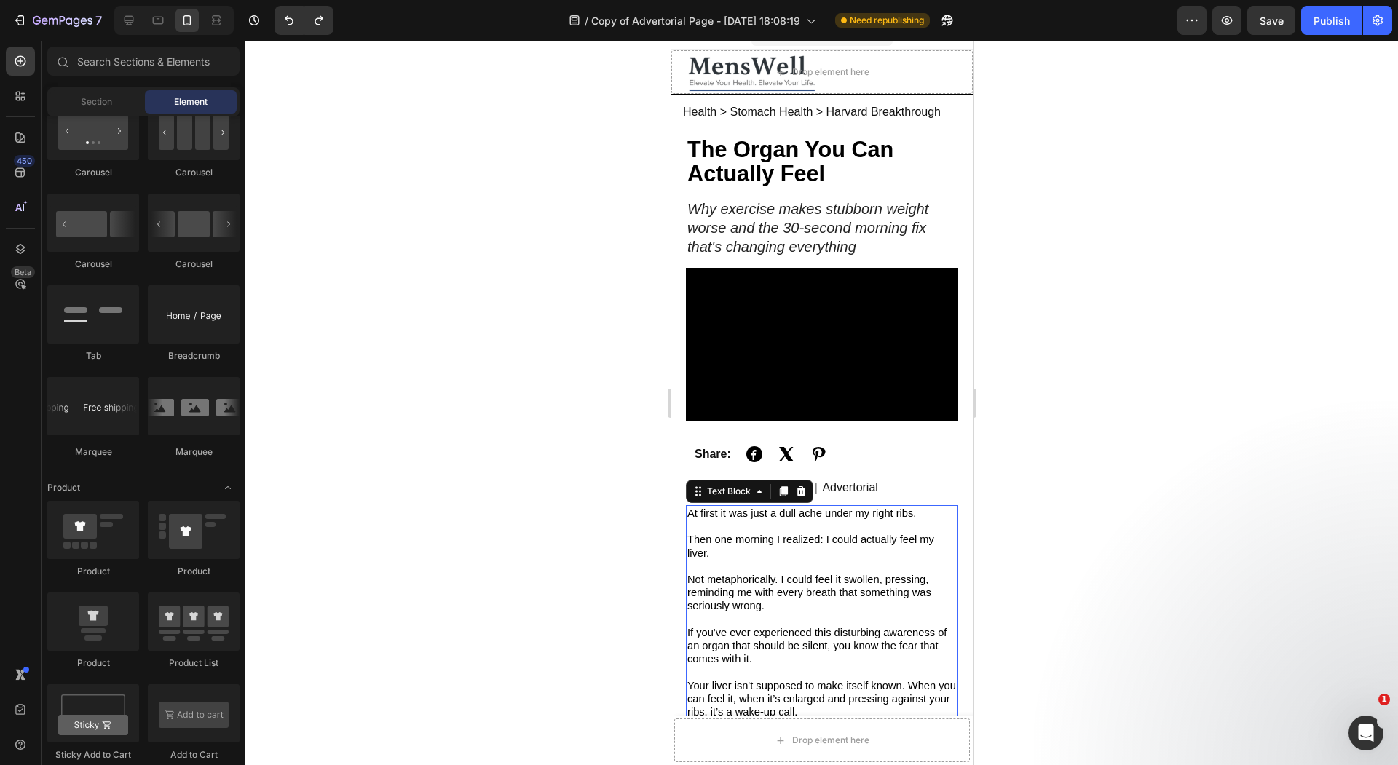
click at [774, 556] on p "Then one morning I realized: I could actually feel my liver." at bounding box center [820, 546] width 269 height 26
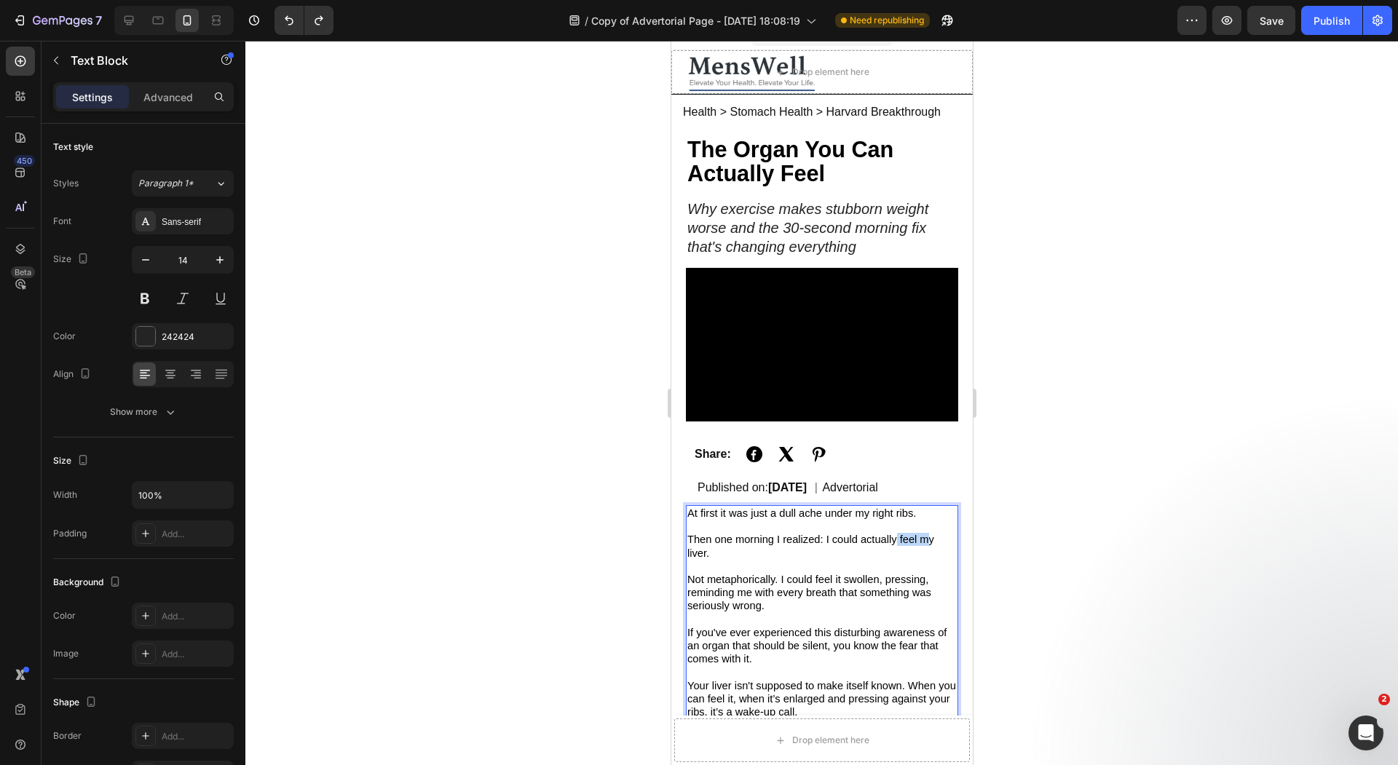
drag, startPoint x: 896, startPoint y: 538, endPoint x: 925, endPoint y: 542, distance: 28.7
click at [894, 548] on p "Then one morning I realized: I could actually feel my liver." at bounding box center [820, 546] width 269 height 26
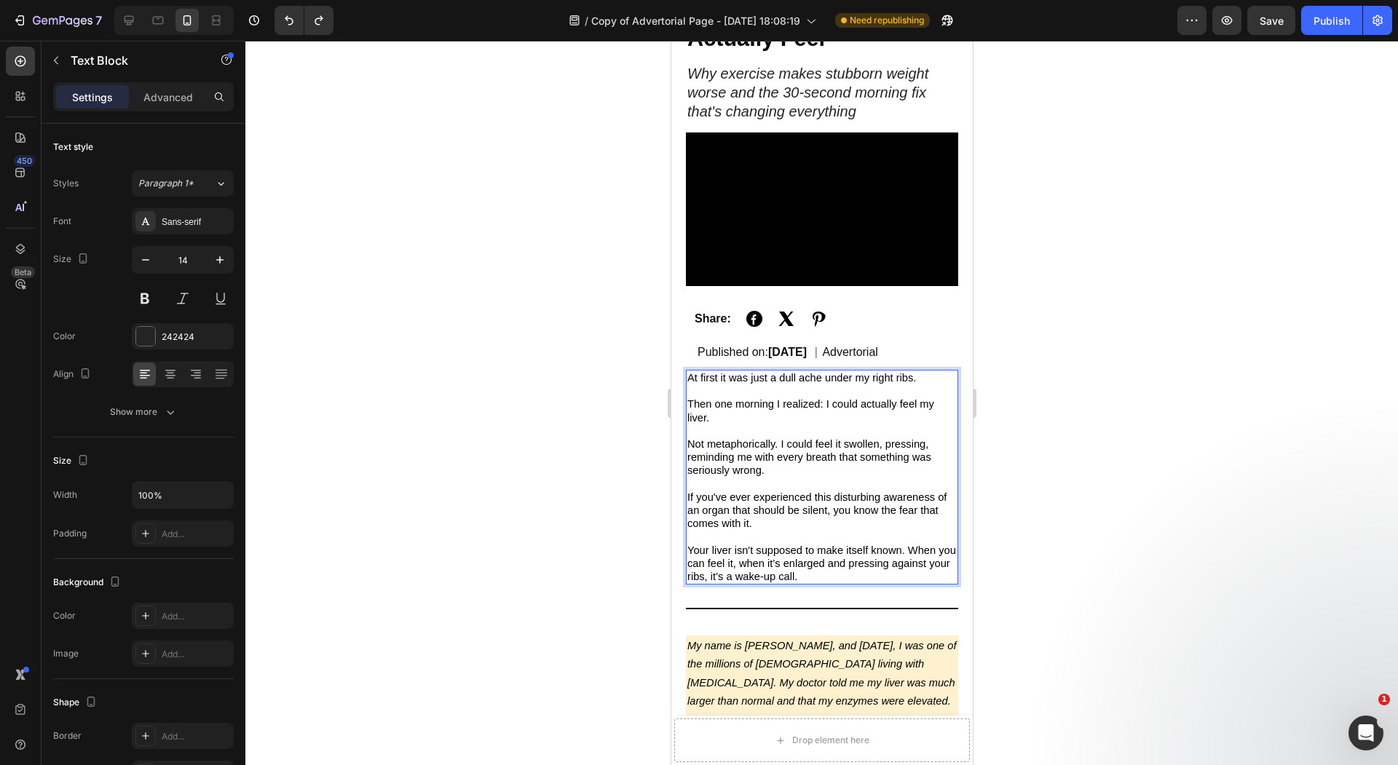
click at [551, 541] on div at bounding box center [821, 403] width 1152 height 724
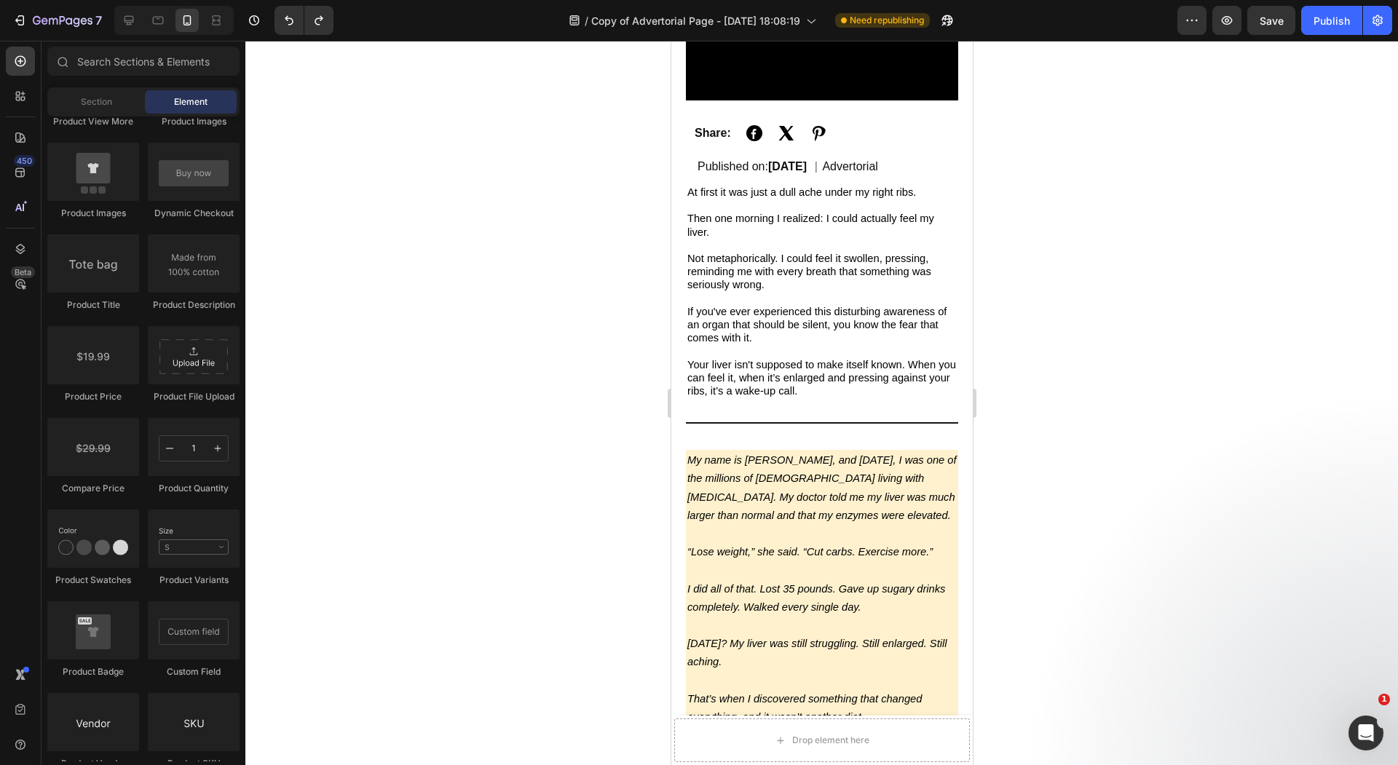
scroll to position [3670, 0]
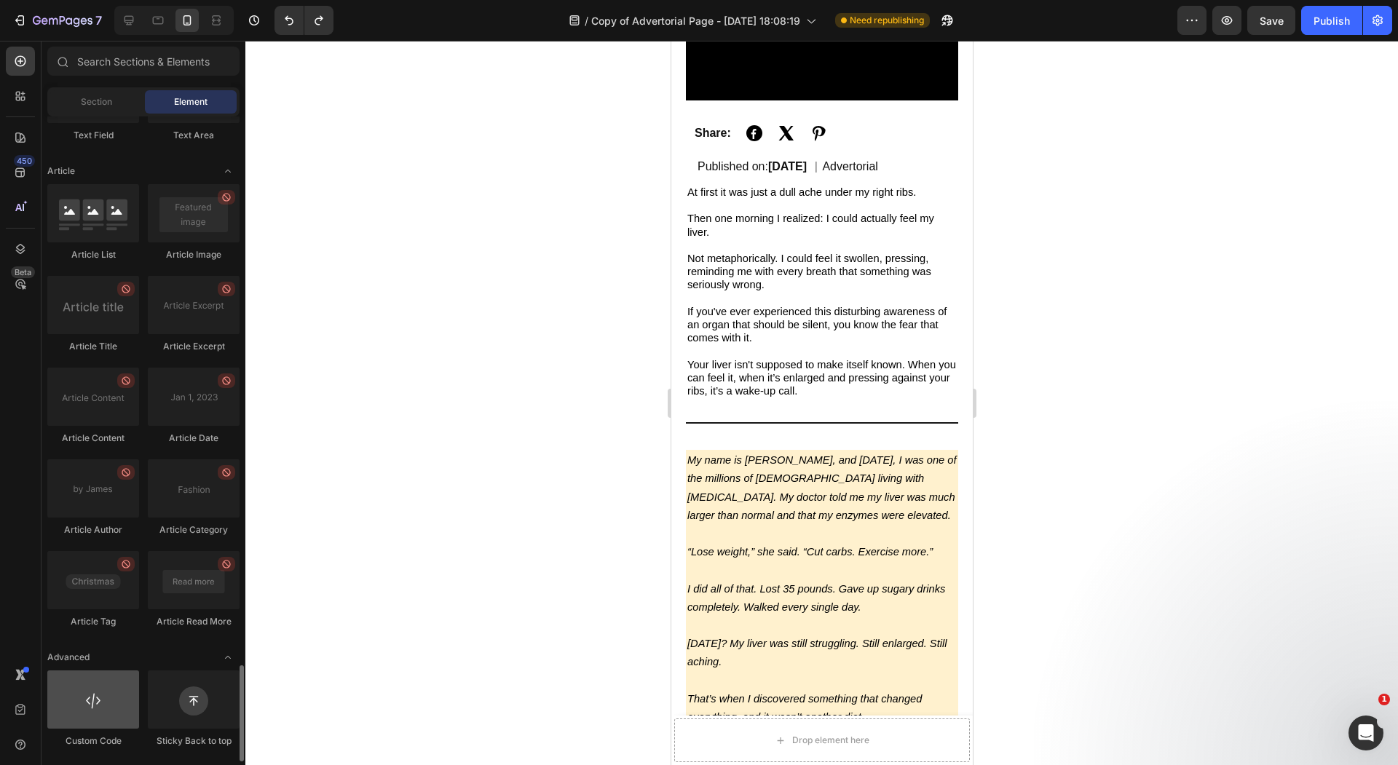
click at [112, 694] on div at bounding box center [93, 699] width 92 height 58
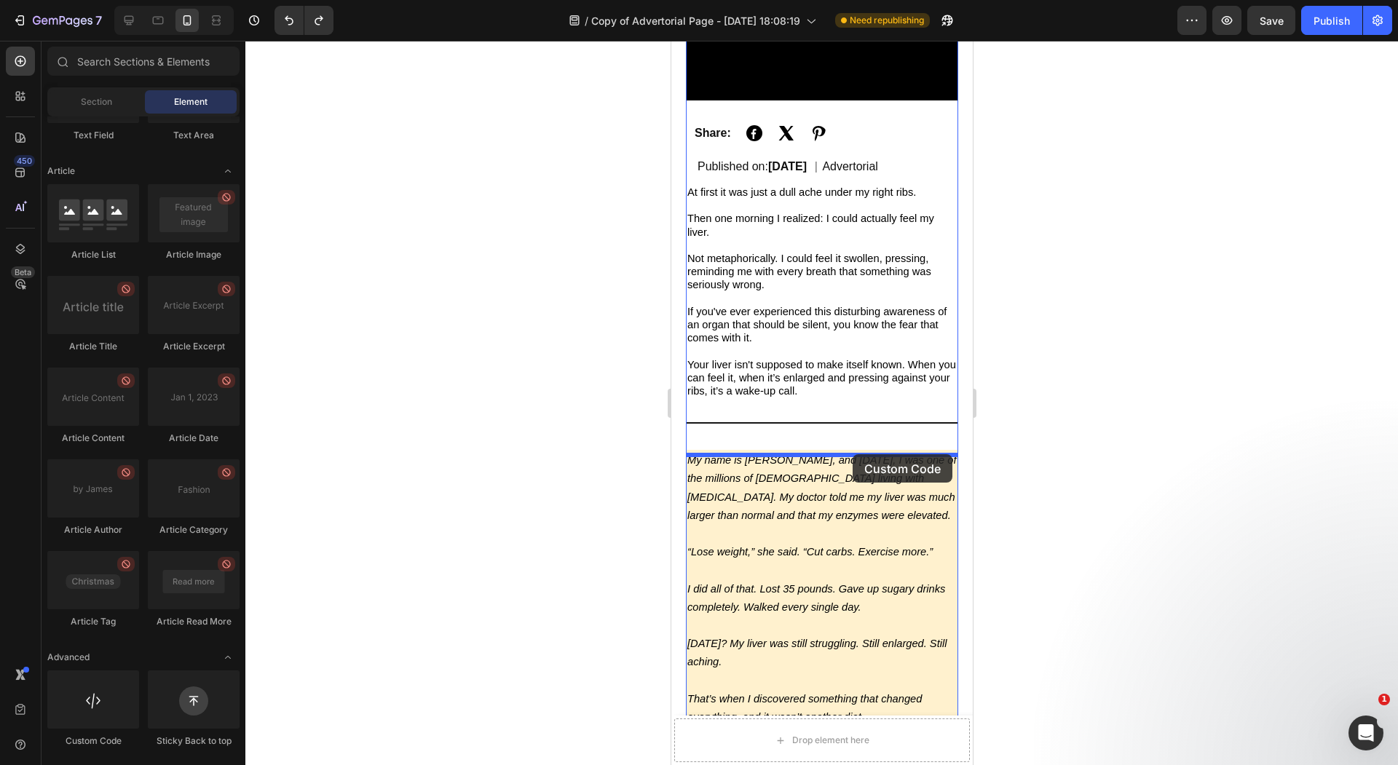
drag, startPoint x: 767, startPoint y: 746, endPoint x: 852, endPoint y: 454, distance: 304.8
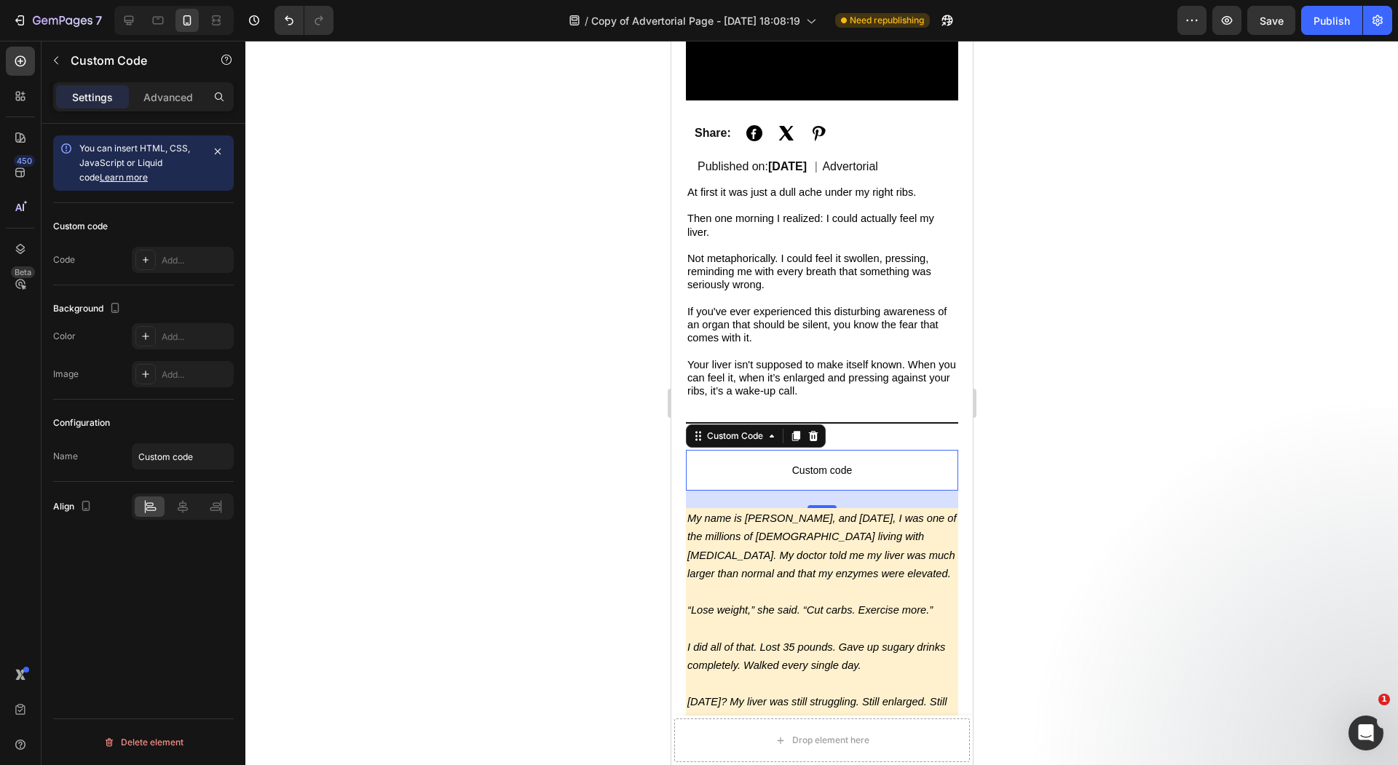
click at [771, 479] on span "Custom code" at bounding box center [821, 470] width 272 height 17
click at [151, 252] on div at bounding box center [145, 260] width 20 height 20
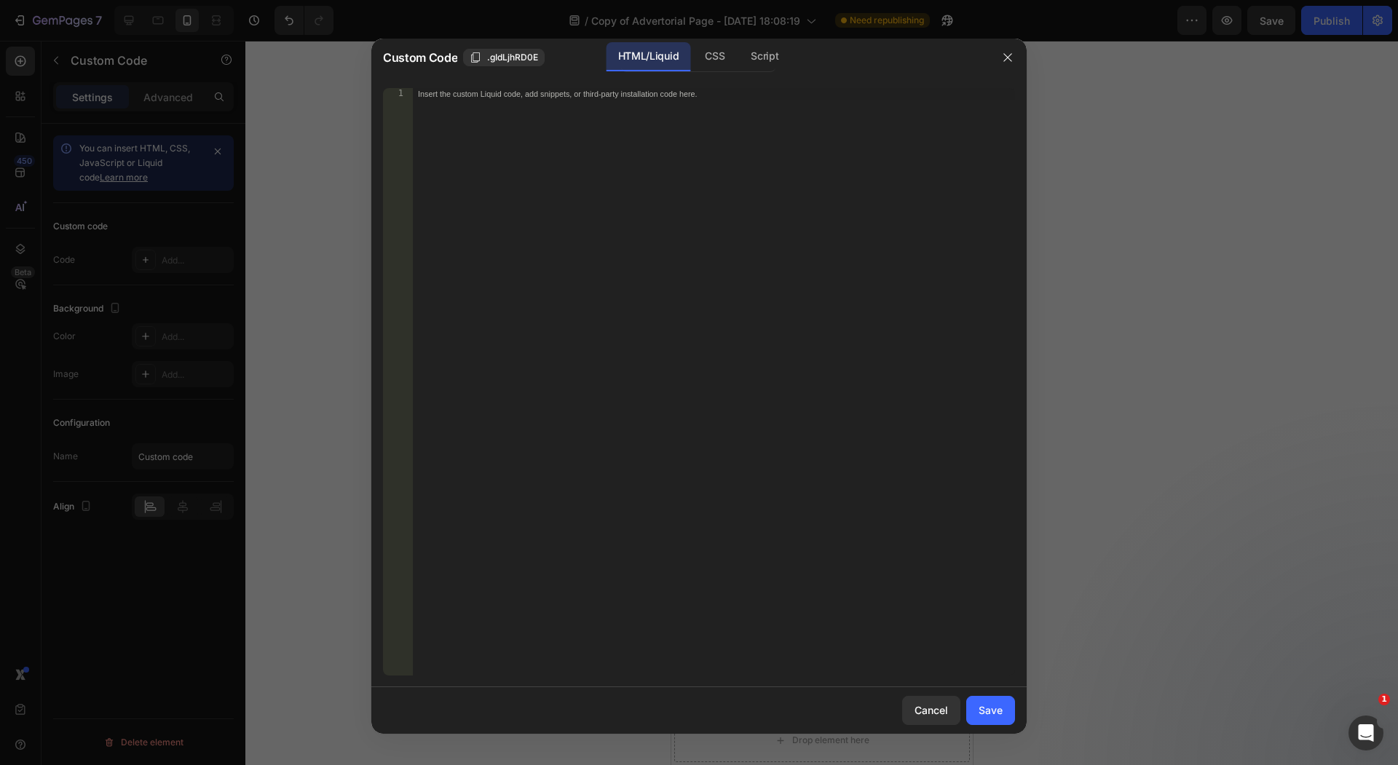
click at [491, 208] on div "Insert the custom Liquid code, add snippets, or third-party installation code h…" at bounding box center [713, 394] width 603 height 612
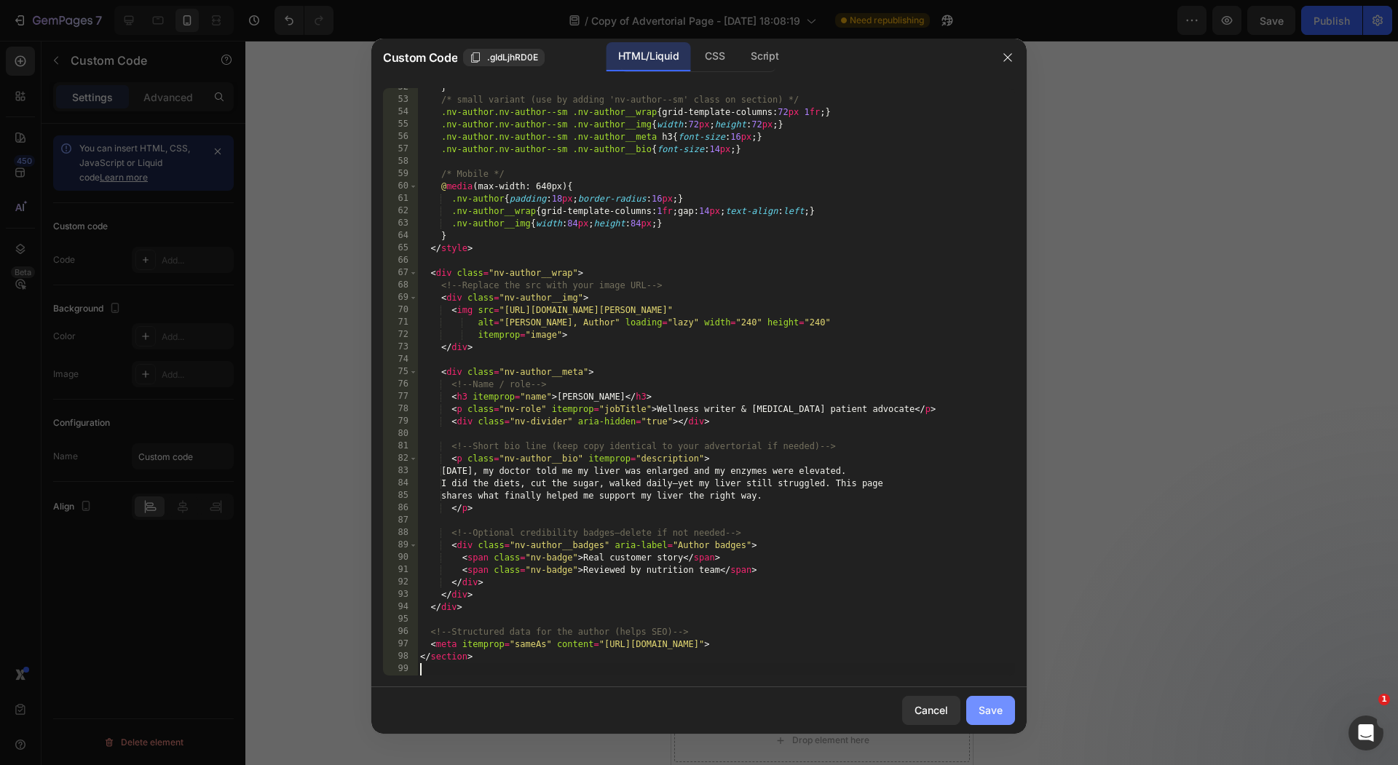
click at [999, 716] on div "Save" at bounding box center [990, 709] width 24 height 15
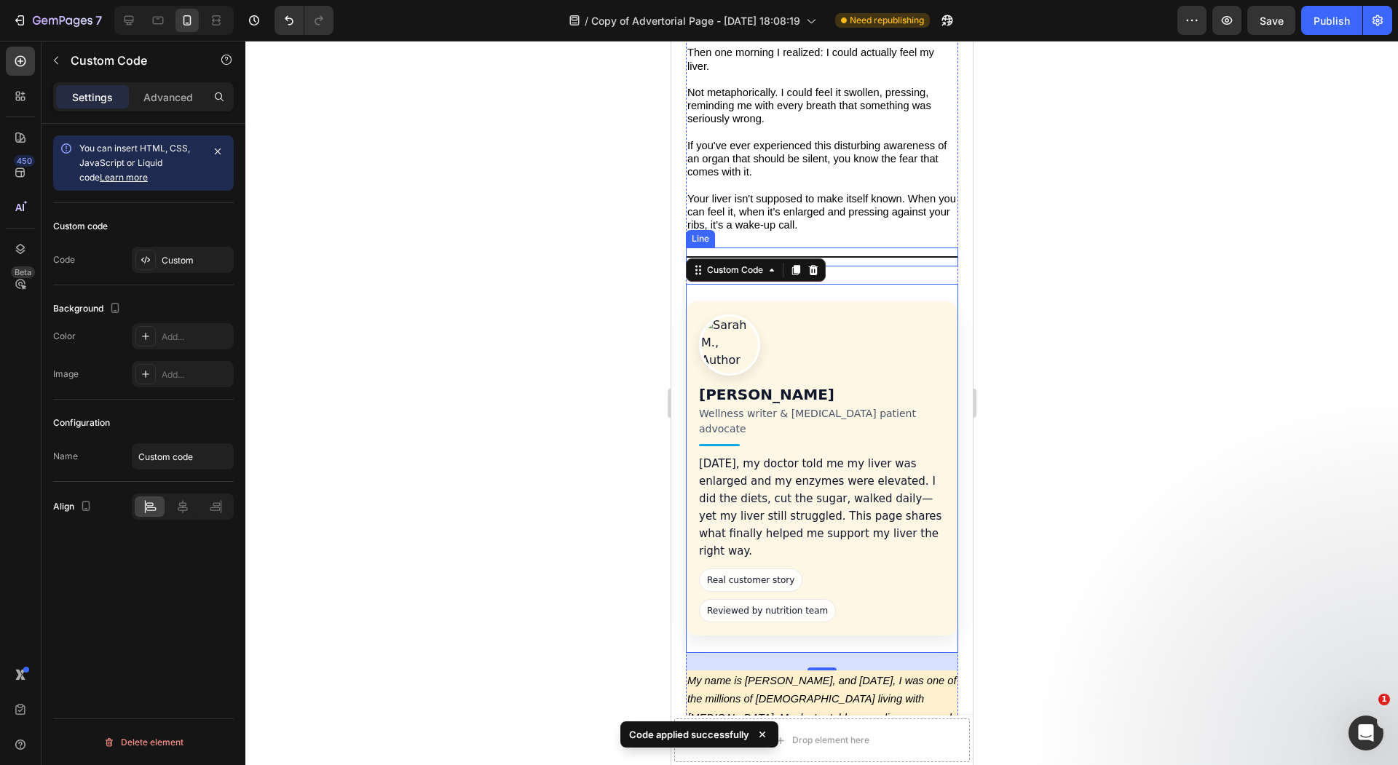
scroll to position [510, 0]
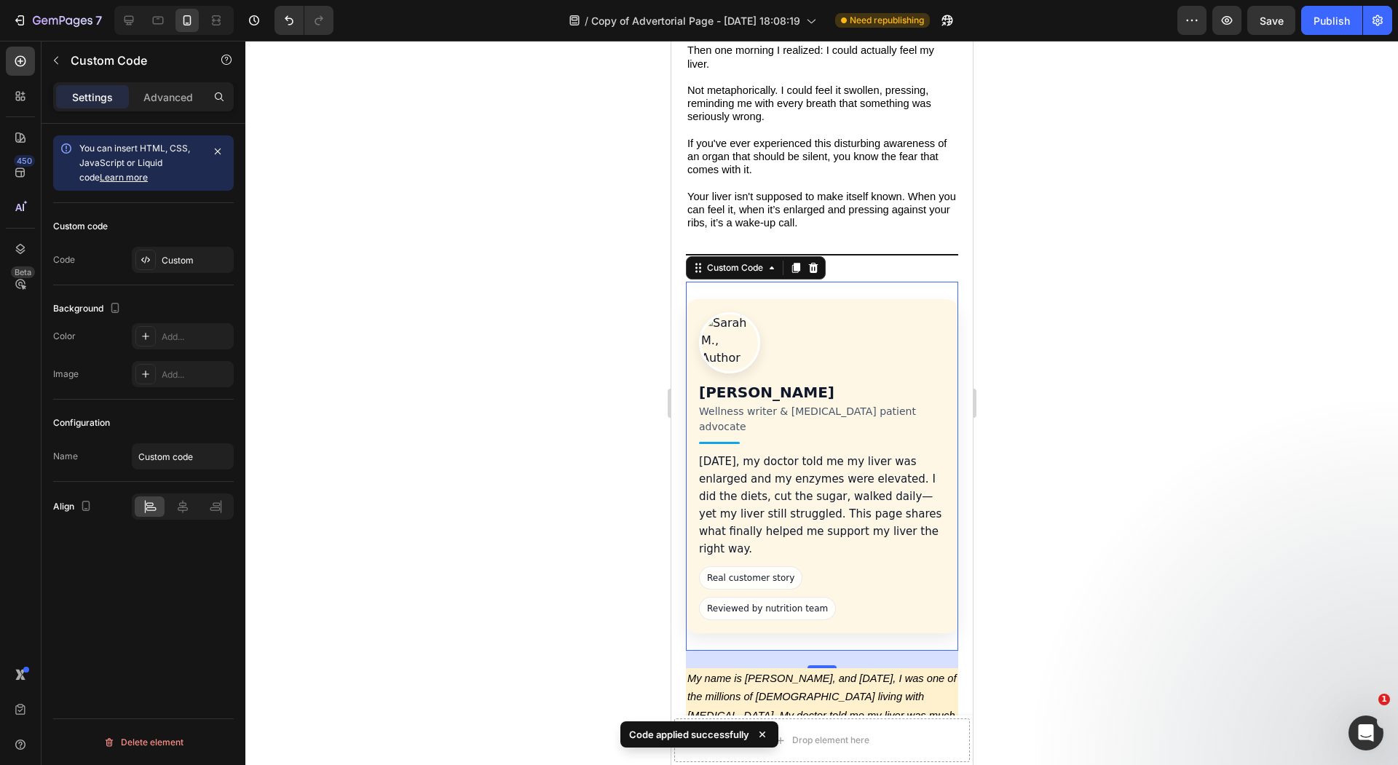
click at [890, 401] on h3 "[PERSON_NAME]" at bounding box center [821, 392] width 246 height 17
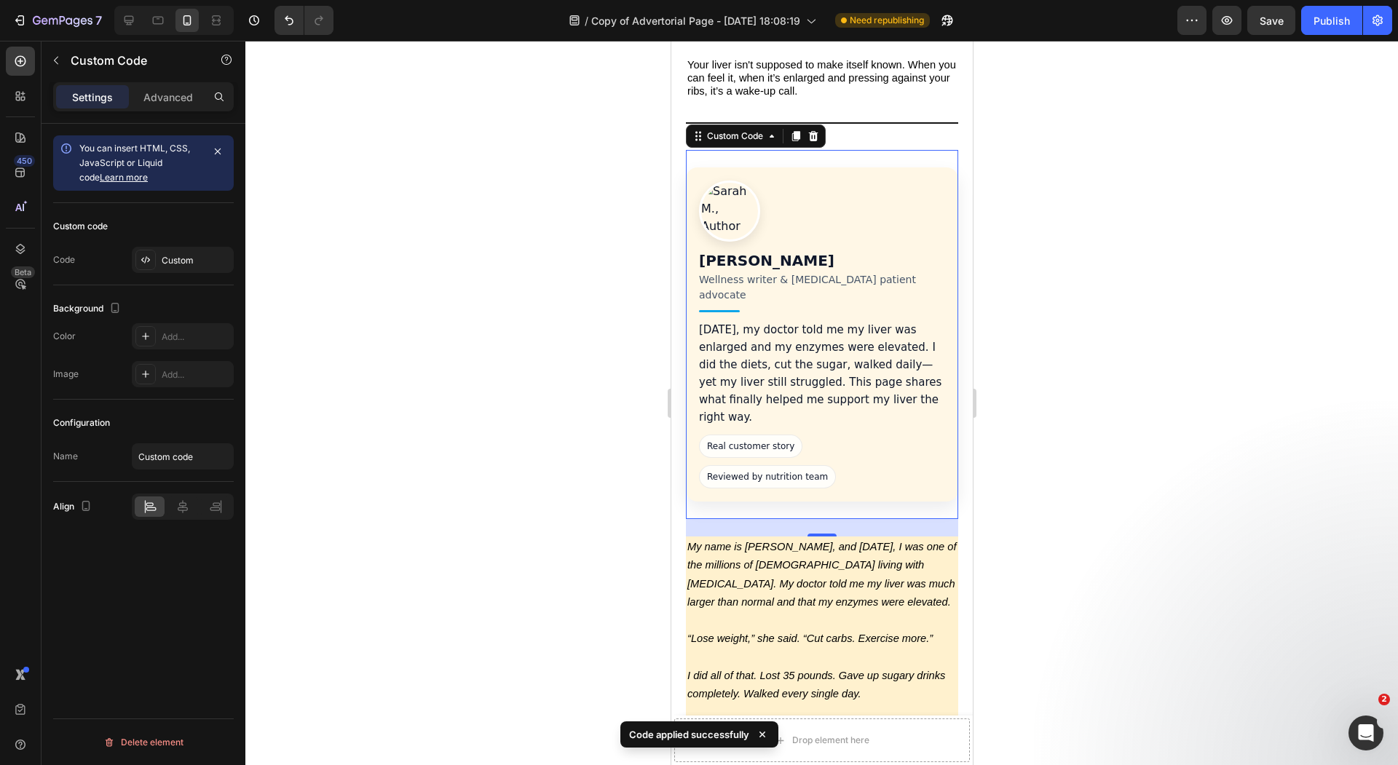
scroll to position [644, 0]
click at [863, 357] on p "18 months ago, my doctor told me my liver was enlarged and my enzymes were elev…" at bounding box center [821, 371] width 246 height 105
click at [776, 349] on p "18 months ago, my doctor told me my liver was enlarged and my enzymes were elev…" at bounding box center [821, 371] width 246 height 105
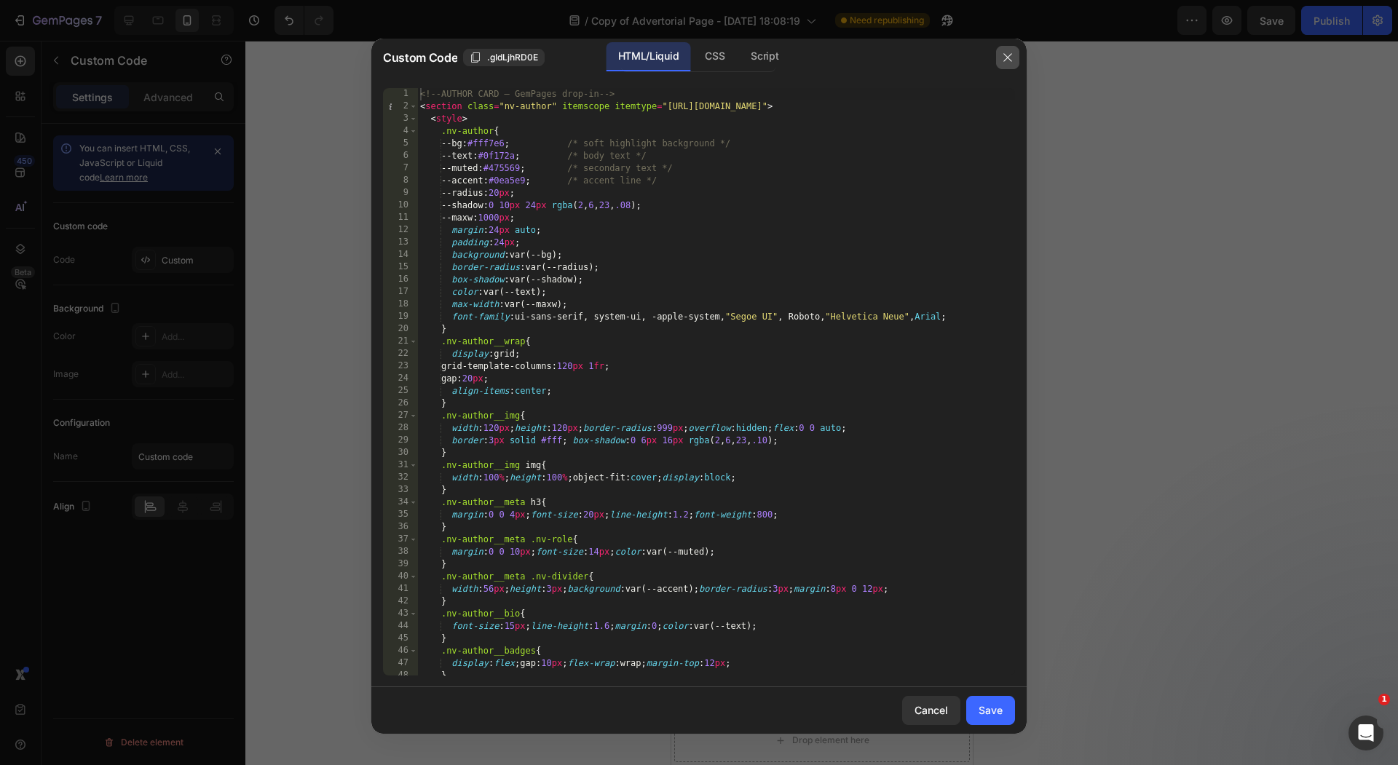
click at [1002, 62] on icon "button" at bounding box center [1008, 58] width 12 height 12
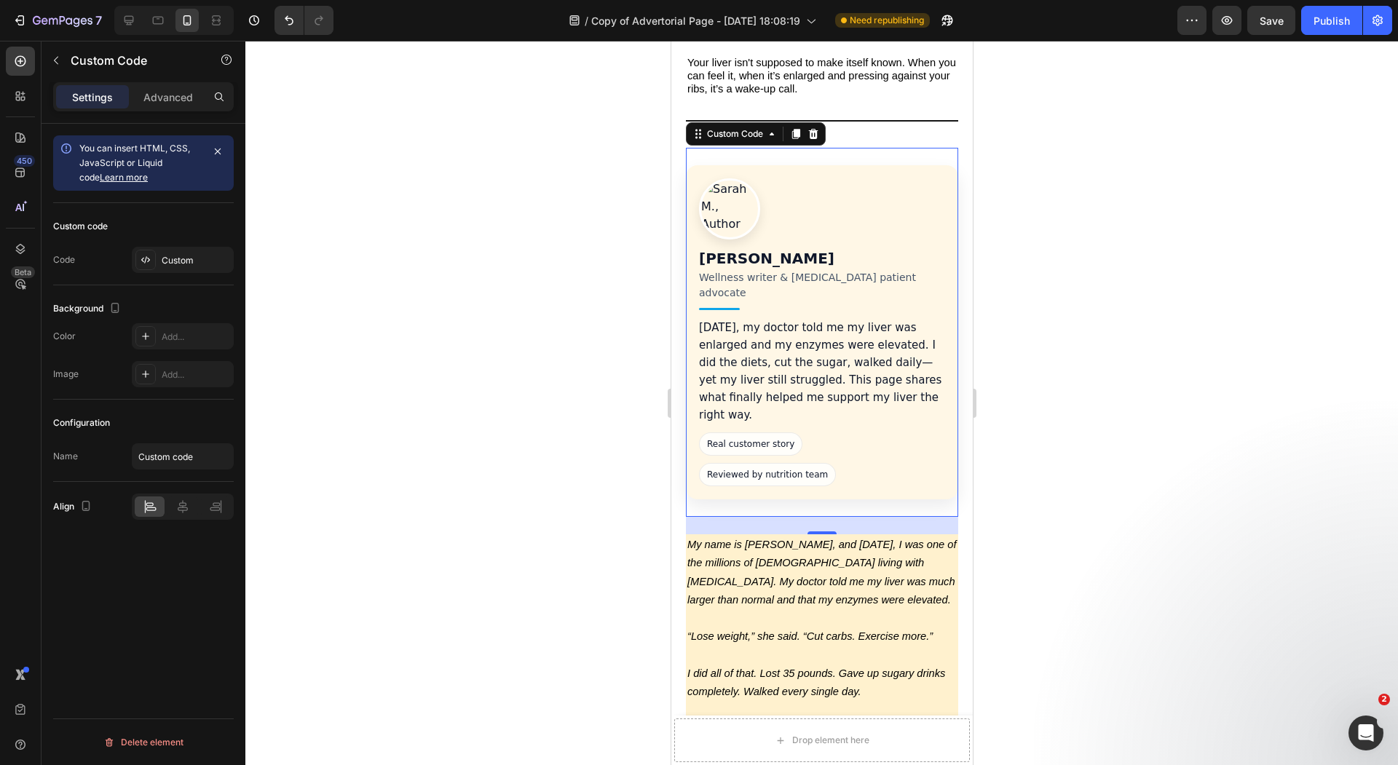
click at [792, 334] on p "18 months ago, my doctor told me my liver was enlarged and my enzymes were elev…" at bounding box center [821, 371] width 246 height 105
click at [825, 463] on span "Reviewed by nutrition team" at bounding box center [766, 474] width 137 height 23
click at [811, 396] on div "Sarah M. Wellness writer & NAFLD patient advocate 18 months ago, my doctor told…" at bounding box center [821, 368] width 246 height 237
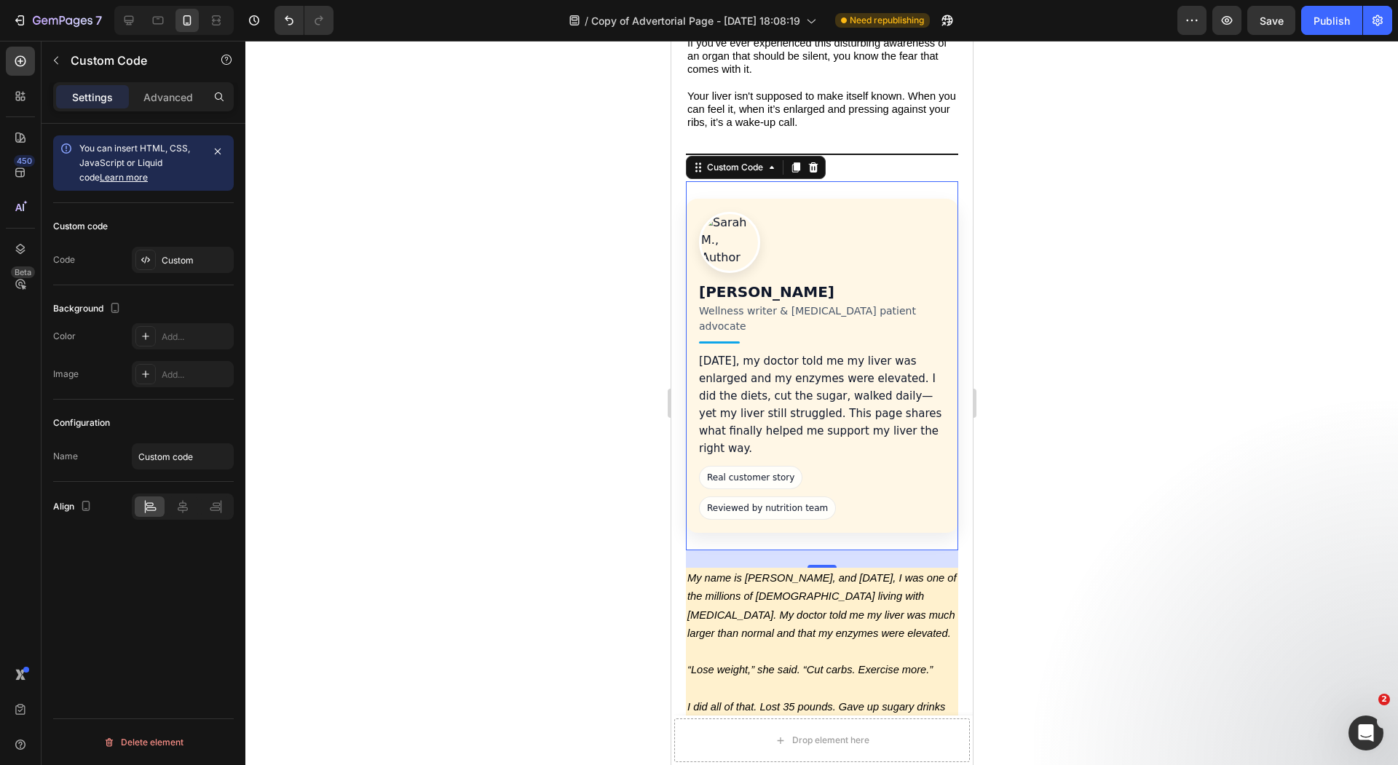
scroll to position [671, 0]
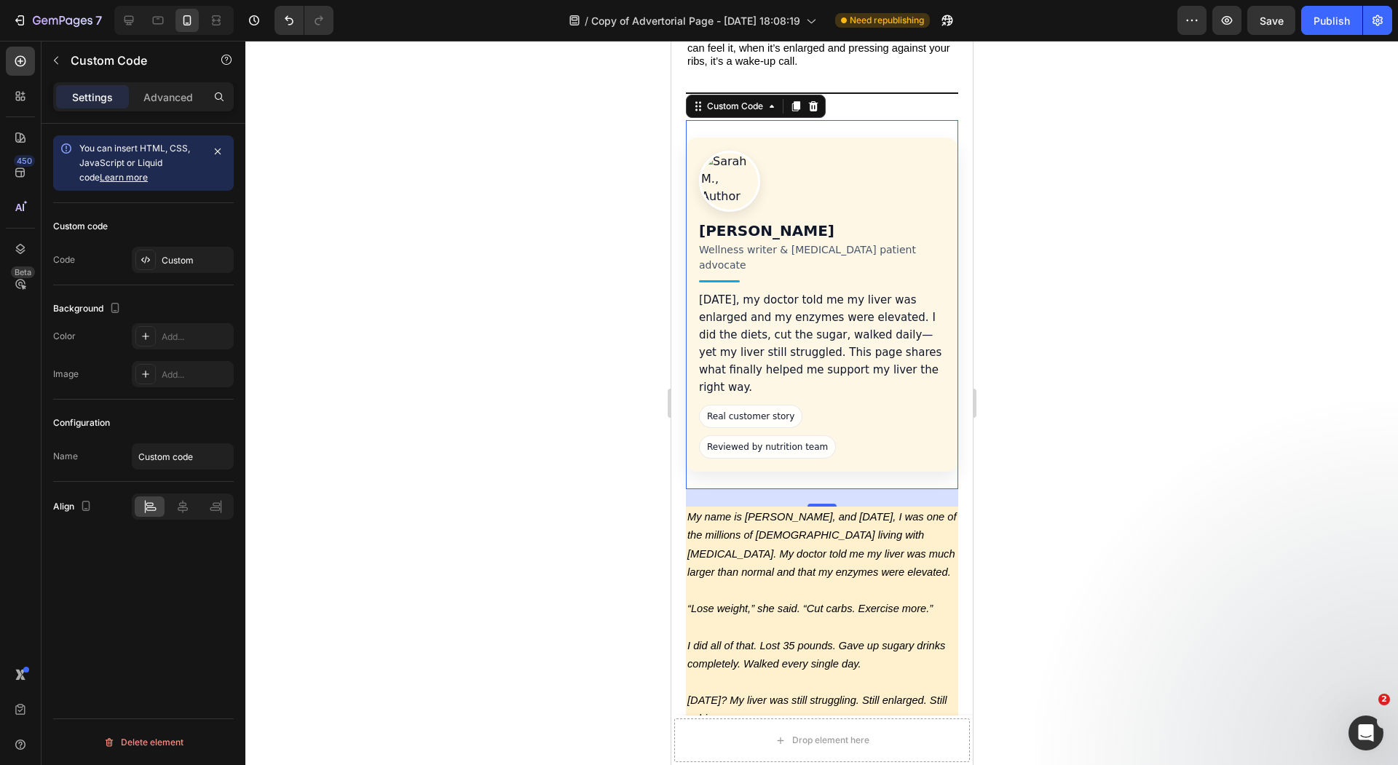
click at [777, 405] on span "Real customer story" at bounding box center [749, 416] width 103 height 23
click at [834, 435] on span "Reviewed by nutrition team" at bounding box center [766, 446] width 137 height 23
click at [144, 263] on icon at bounding box center [146, 260] width 12 height 12
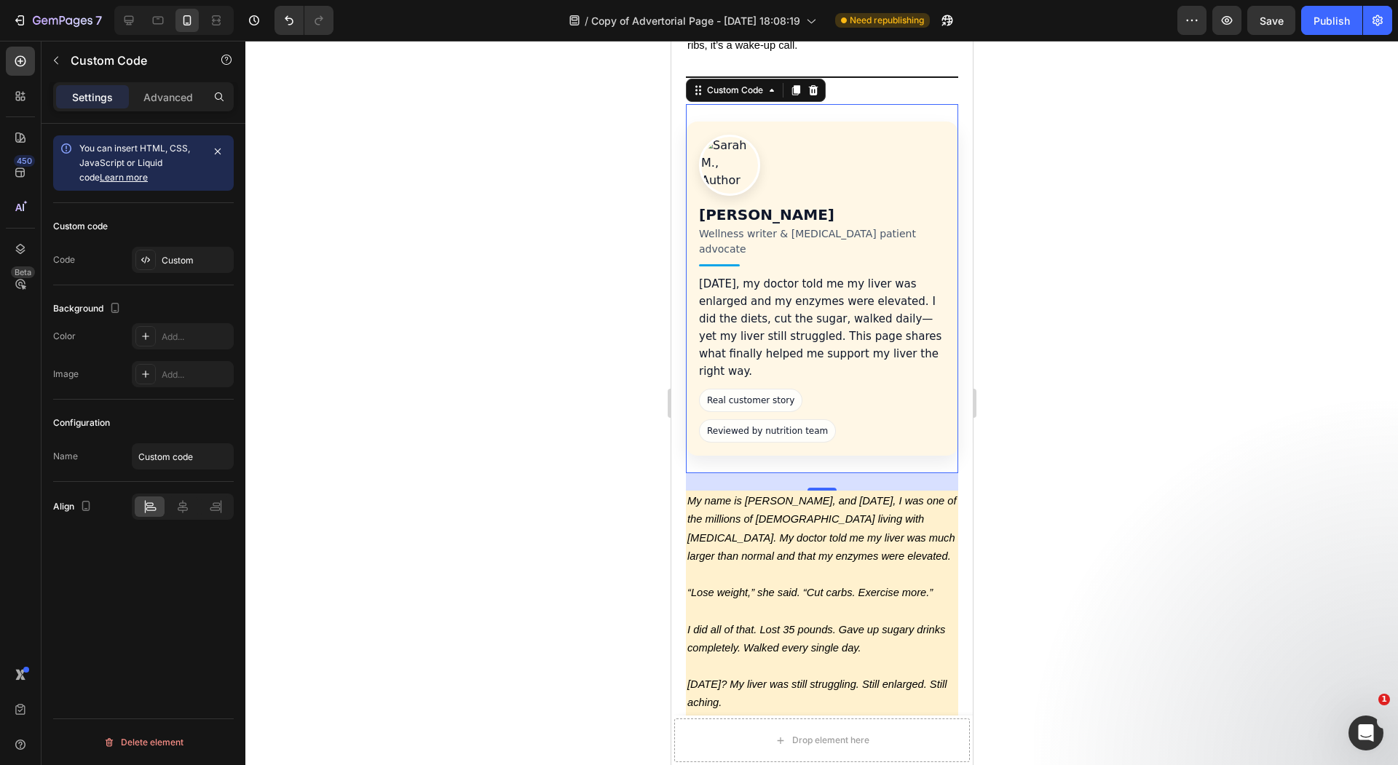
scroll to position [679, 0]
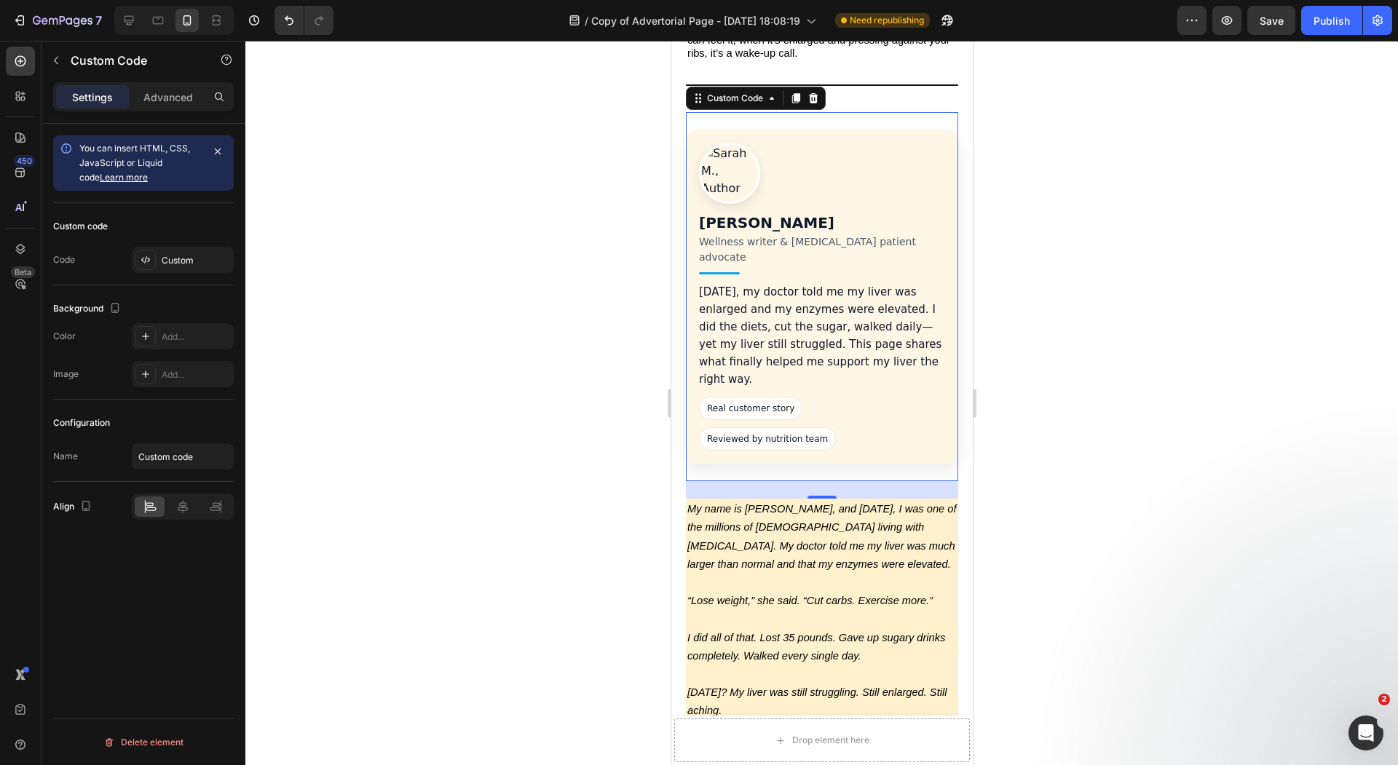
click at [781, 283] on p "18 months ago, my doctor told me my liver was enlarged and my enzymes were elev…" at bounding box center [821, 335] width 246 height 105
click at [738, 503] on icon "My name is [PERSON_NAME], and [DATE], I was one of the millions of [DEMOGRAPHIC…" at bounding box center [820, 536] width 269 height 67
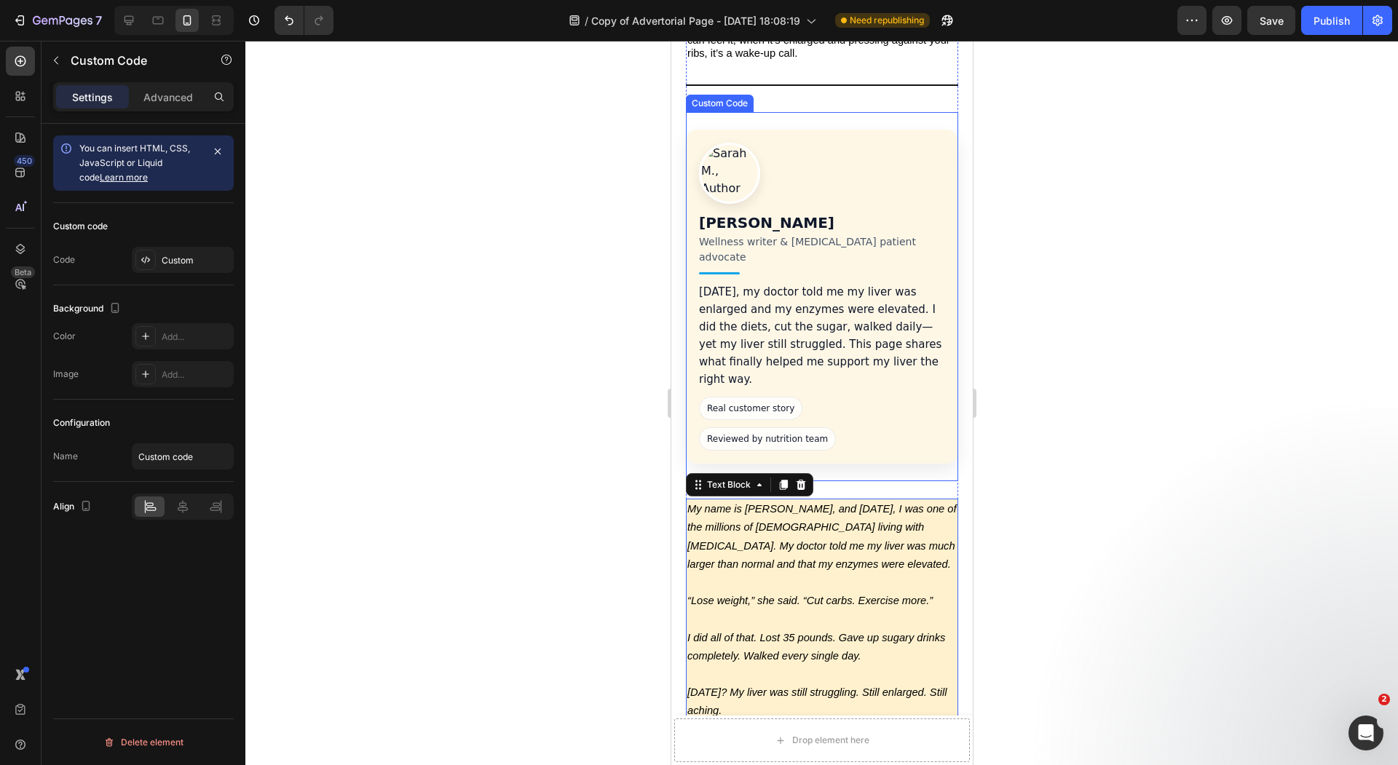
click at [761, 283] on p "18 months ago, my doctor told me my liver was enlarged and my enzymes were elev…" at bounding box center [821, 335] width 246 height 105
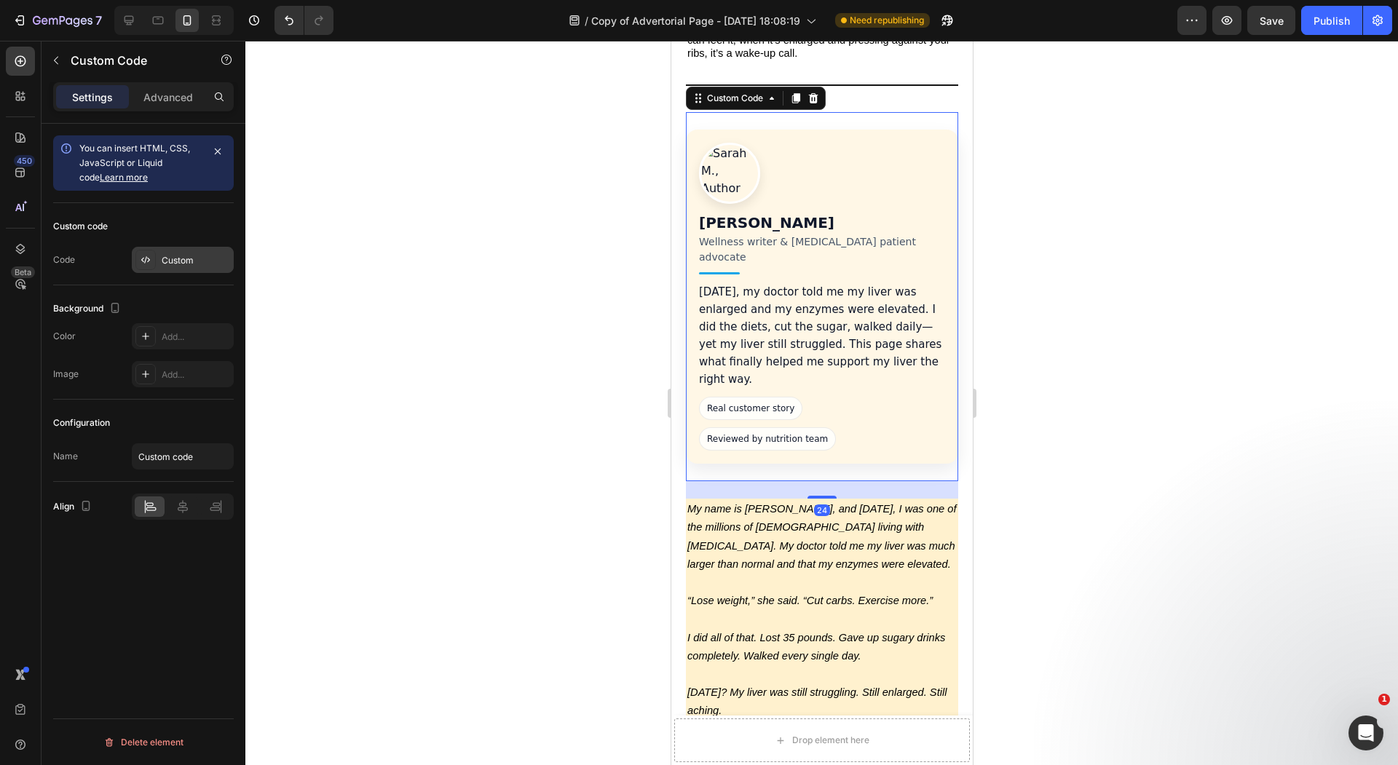
click at [148, 256] on icon at bounding box center [146, 260] width 12 height 12
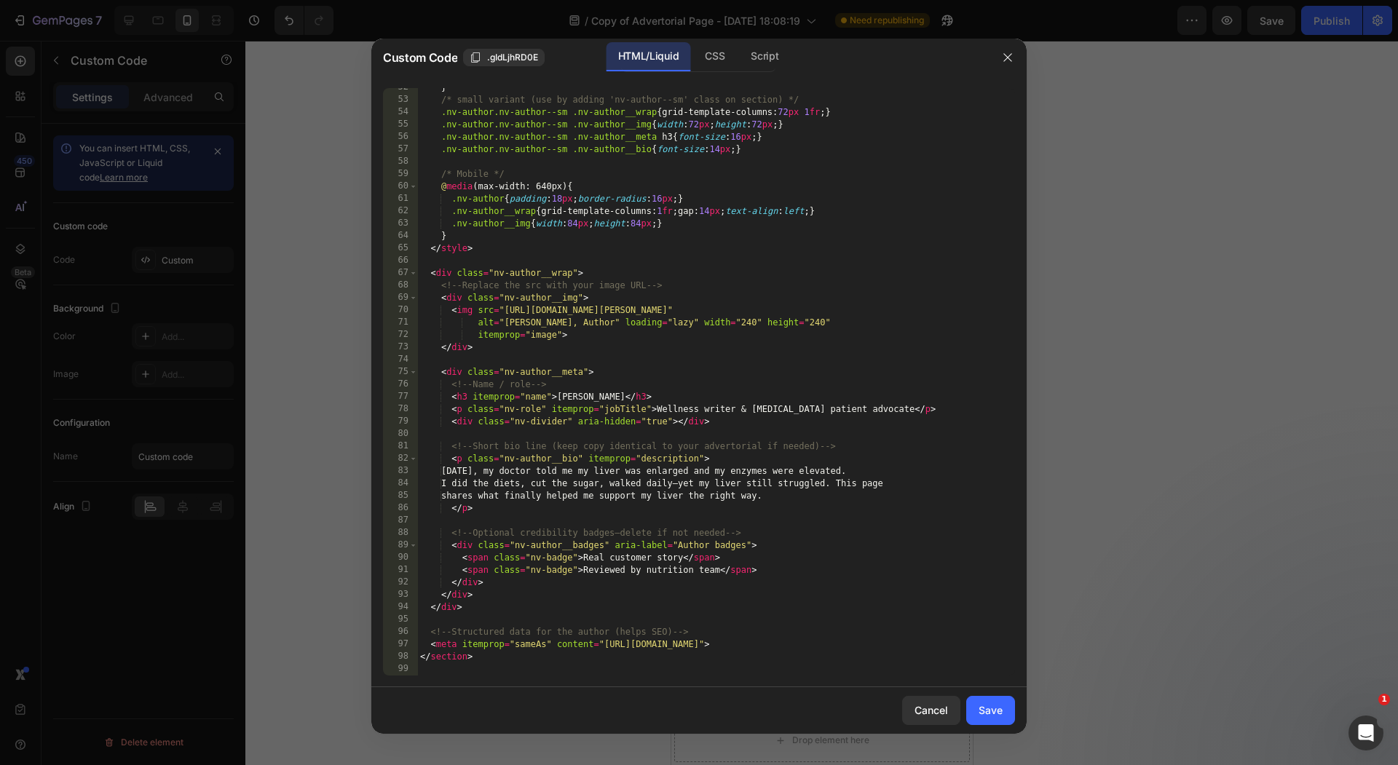
scroll to position [638, 0]
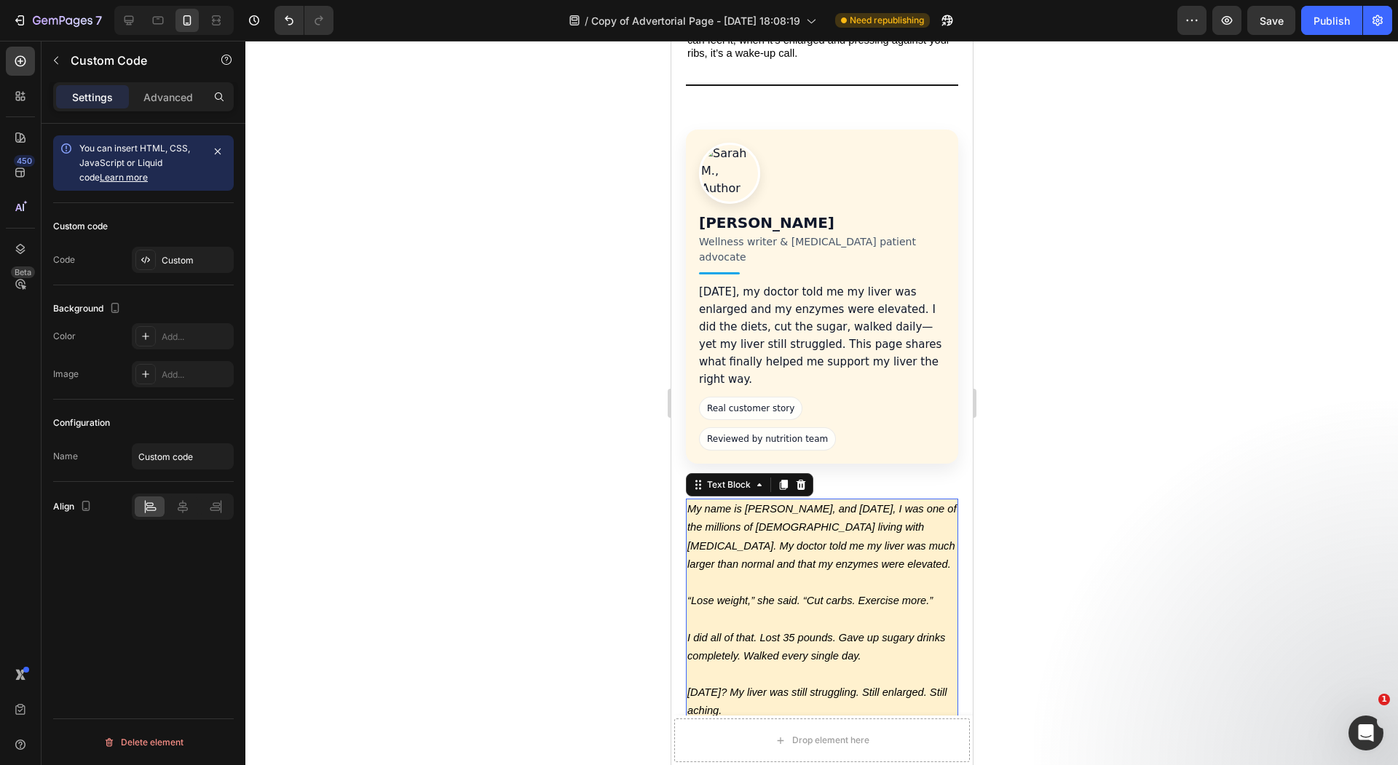
click at [764, 574] on p "Rich Text Editor. Editing area: main" at bounding box center [820, 583] width 269 height 18
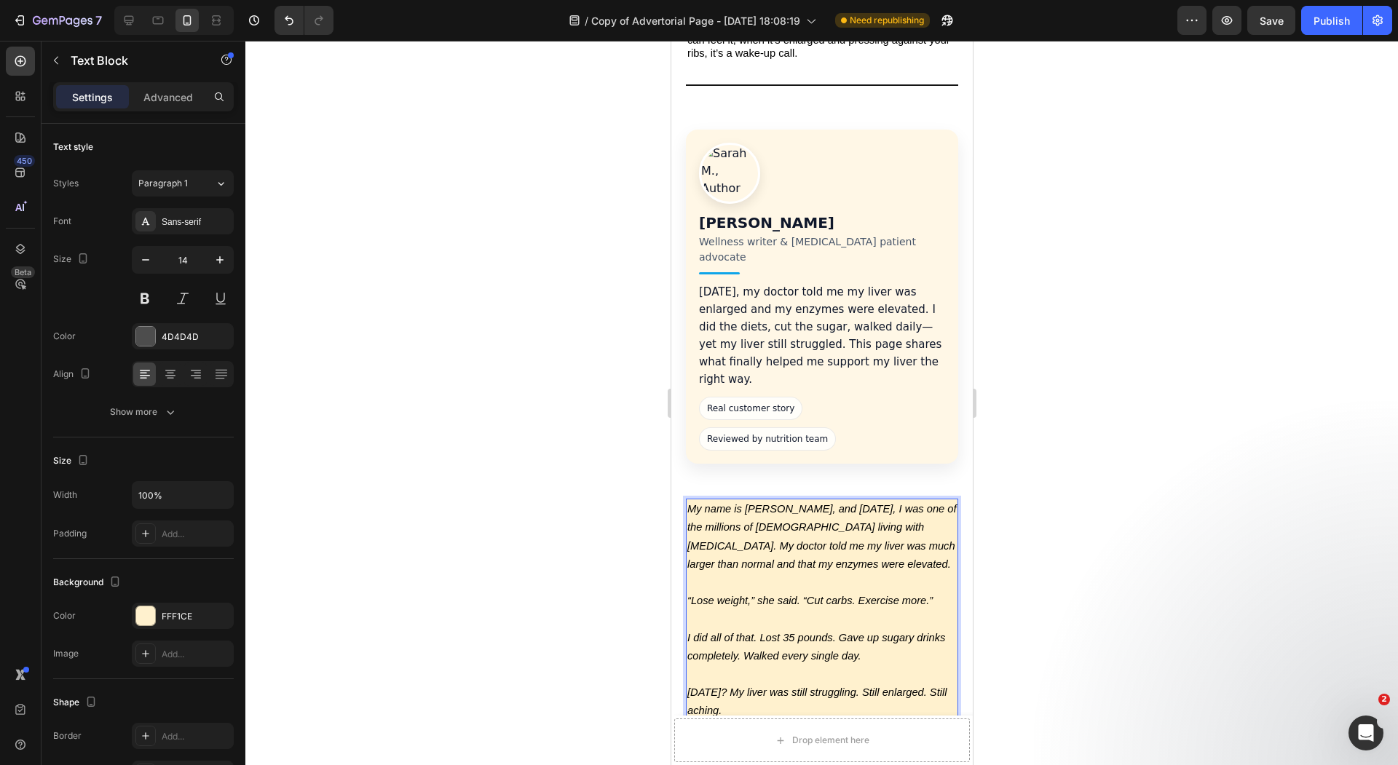
click at [739, 503] on icon "My name is [PERSON_NAME], and [DATE], I was one of the millions of [DEMOGRAPHIC…" at bounding box center [820, 536] width 269 height 67
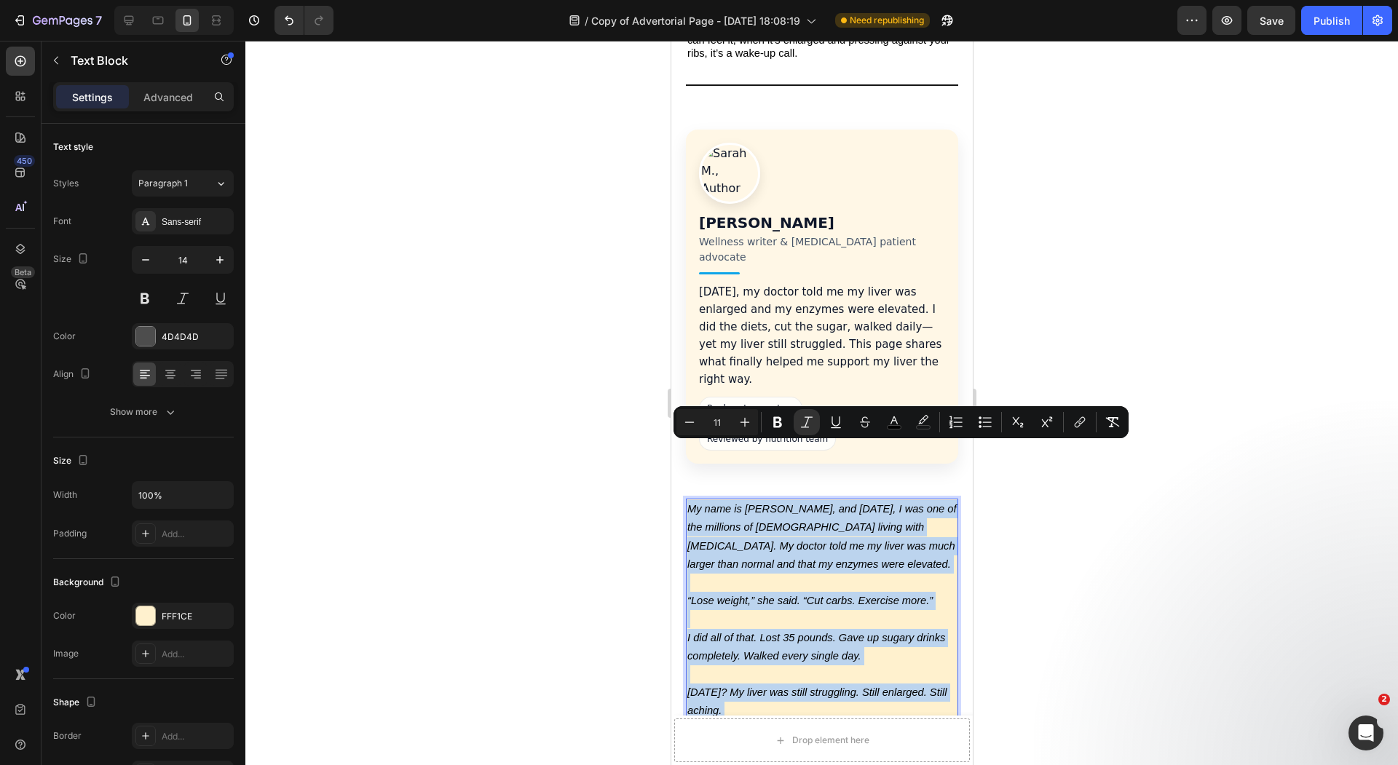
copy div "My name is Sarah, and 18 months ago, I was one of the millions of Americans liv…"
click at [777, 310] on p "18 months ago, my doctor told me my liver was enlarged and my enzymes were elev…" at bounding box center [821, 335] width 246 height 105
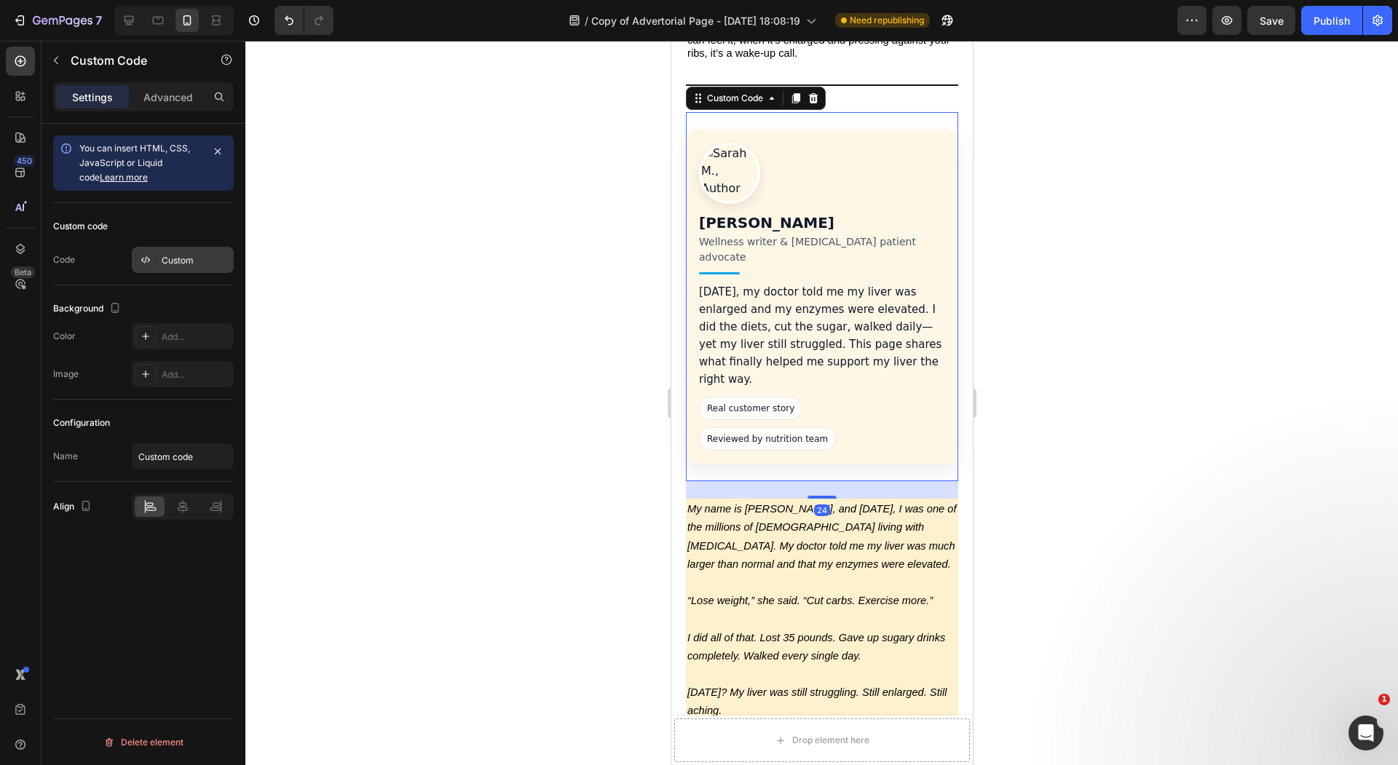
click at [160, 253] on div "Custom" at bounding box center [183, 260] width 102 height 26
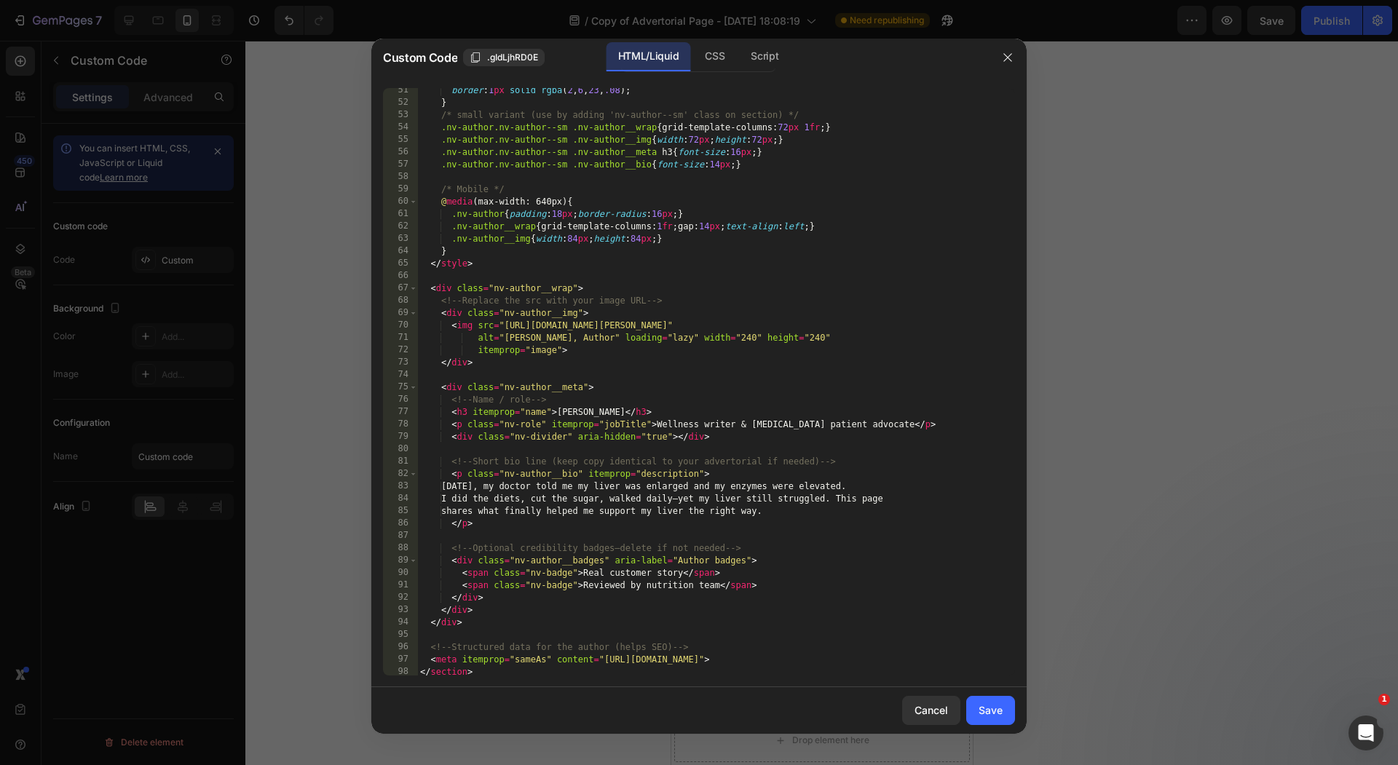
scroll to position [623, 0]
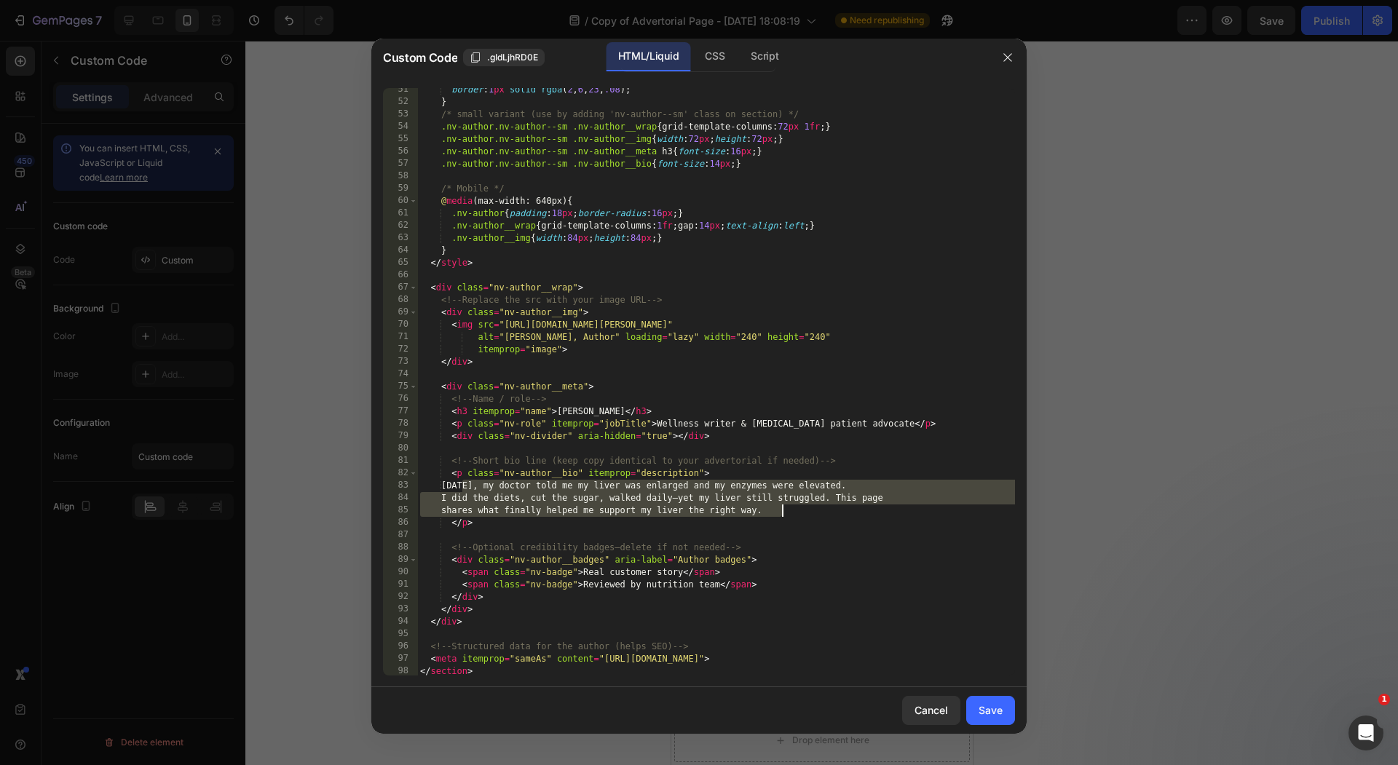
drag, startPoint x: 460, startPoint y: 486, endPoint x: 786, endPoint y: 511, distance: 327.1
click at [786, 511] on div "border : 1 px solid rgba ( 2 , 6 , 23 , .08 ) ; } /* small variant (use by addi…" at bounding box center [716, 390] width 598 height 612
paste textarea "That’s when I discovered something that changed everything, and it wasn’t anoth…"
type textarea "That’s when I discovered something that changed everything, and it wasn’t anoth…"
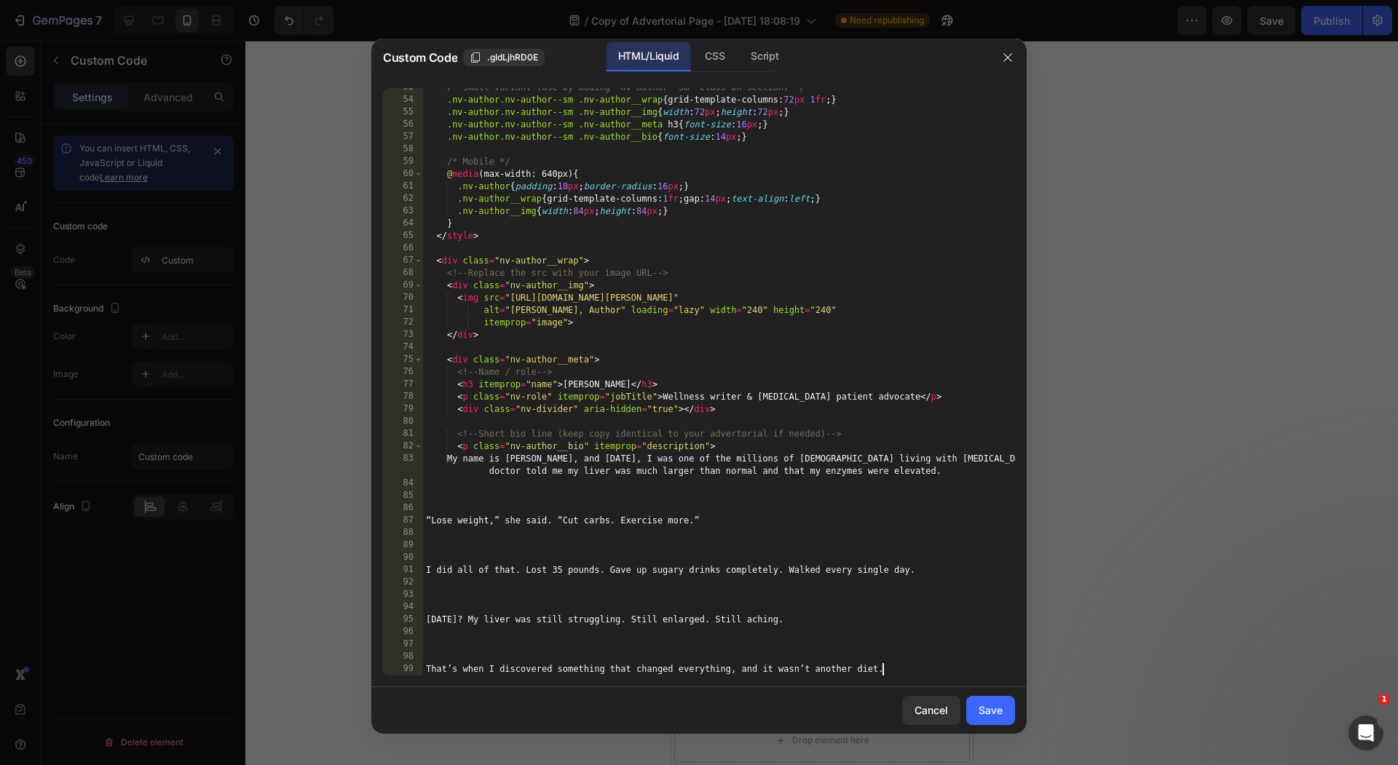
scroll to position [650, 0]
click at [994, 699] on button "Save" at bounding box center [990, 710] width 49 height 29
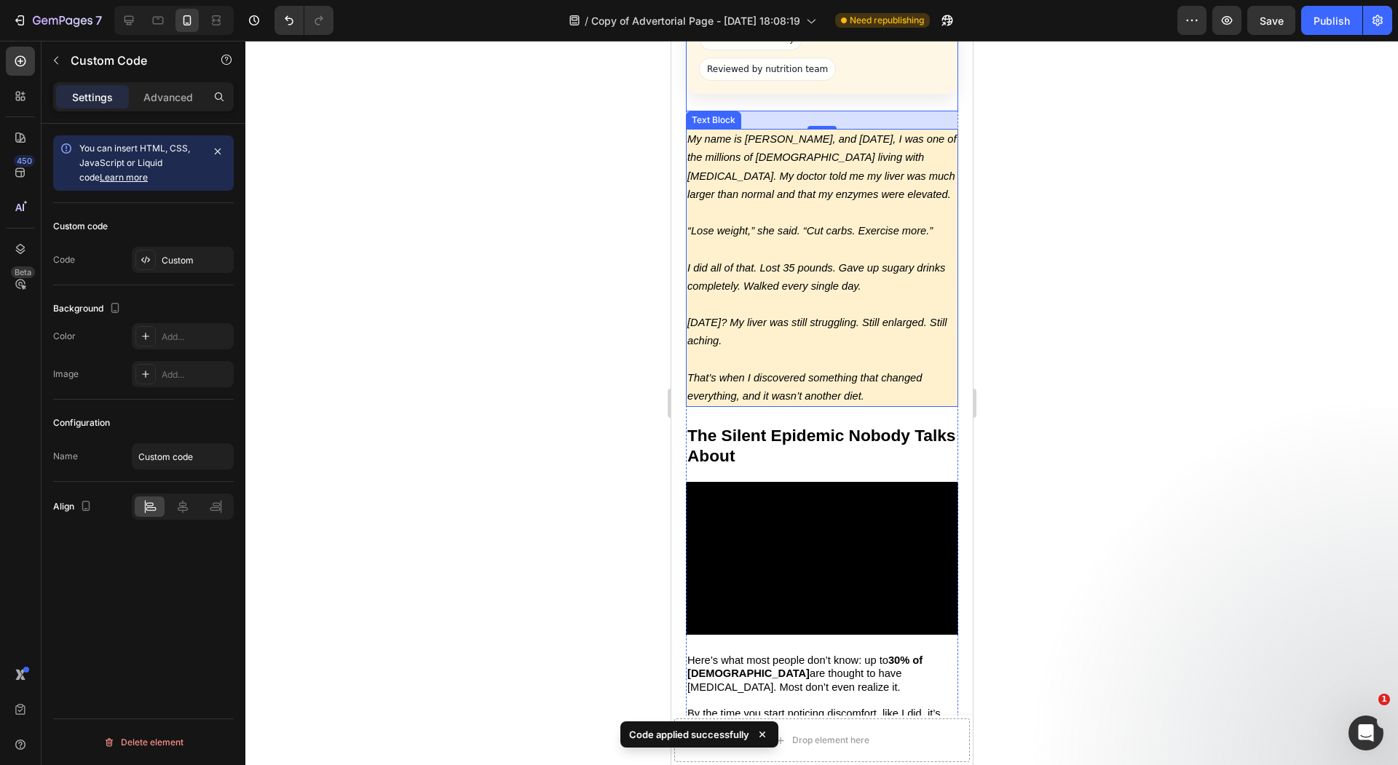
scroll to position [1165, 0]
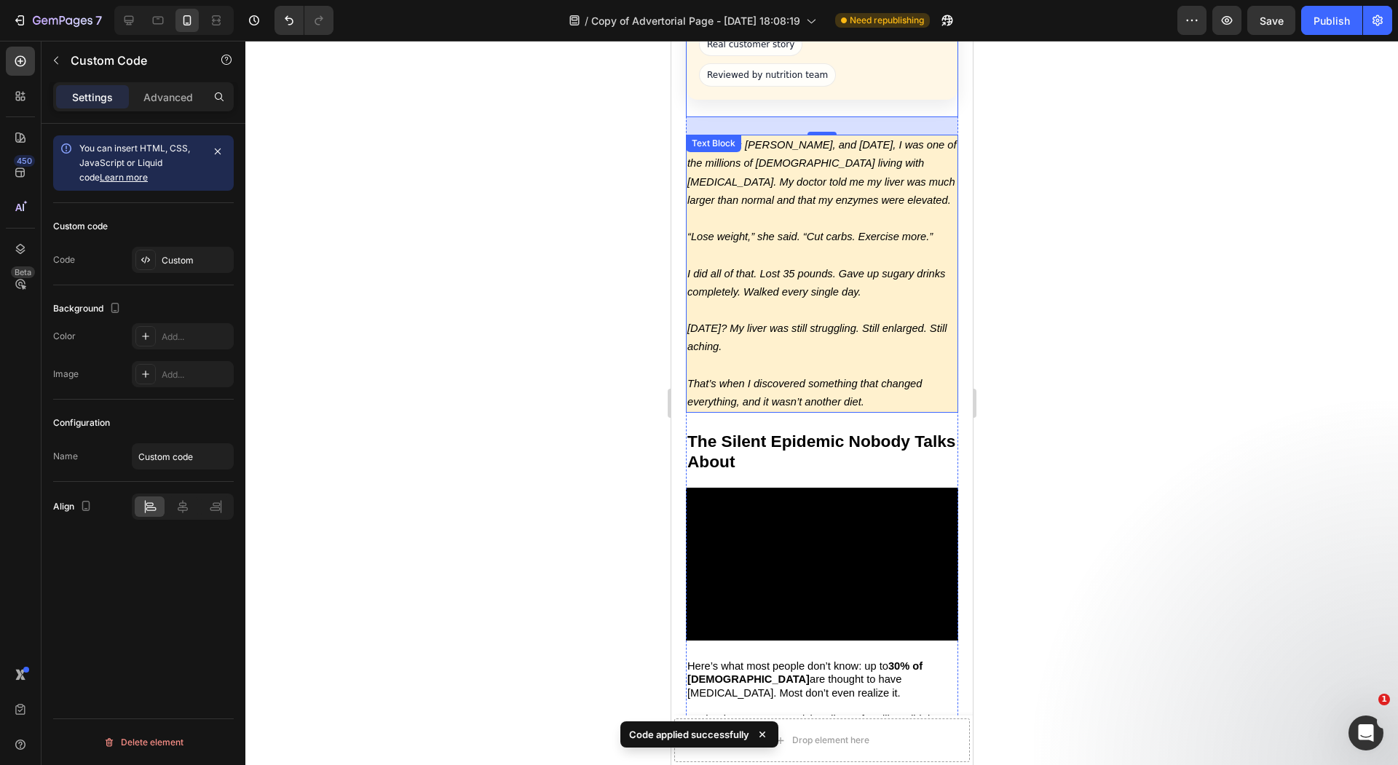
click at [851, 210] on p "Rich Text Editor. Editing area: main" at bounding box center [820, 219] width 269 height 18
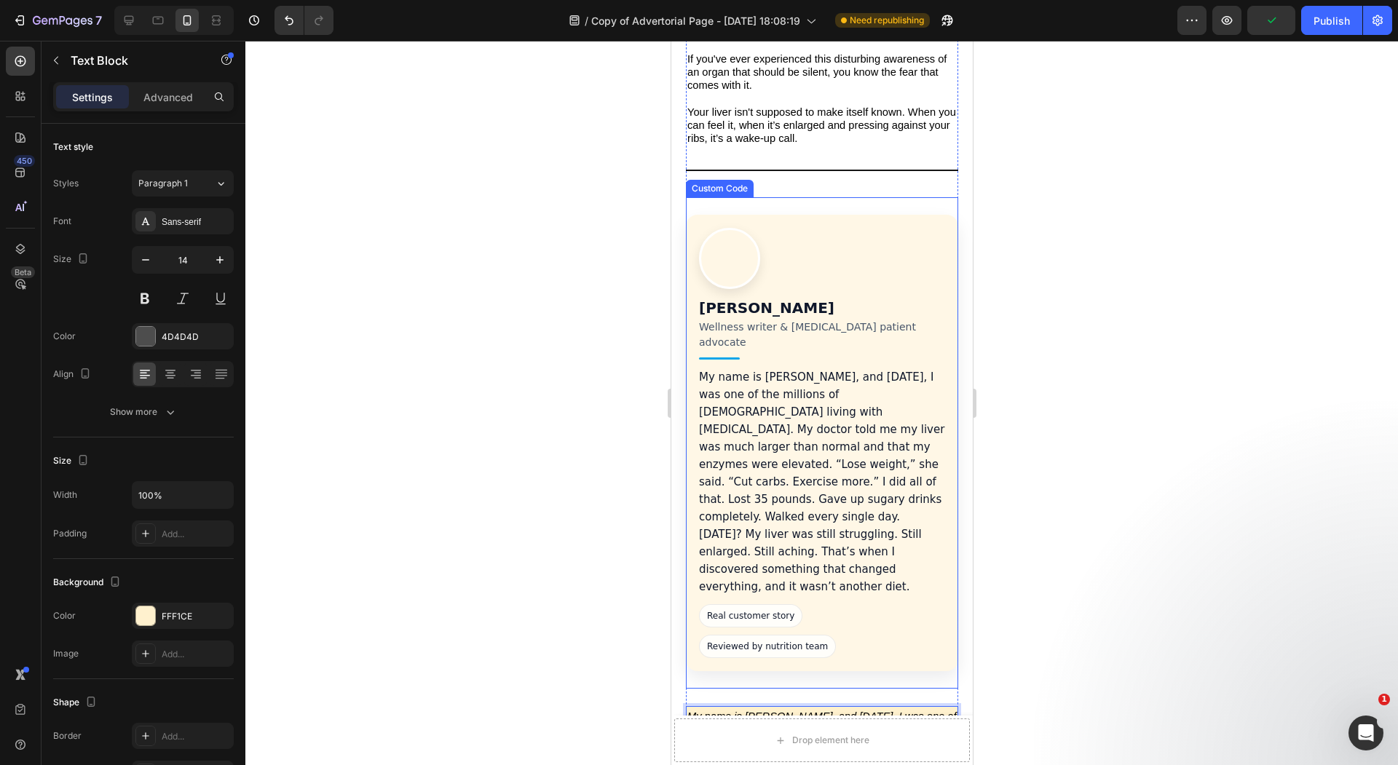
scroll to position [687, 0]
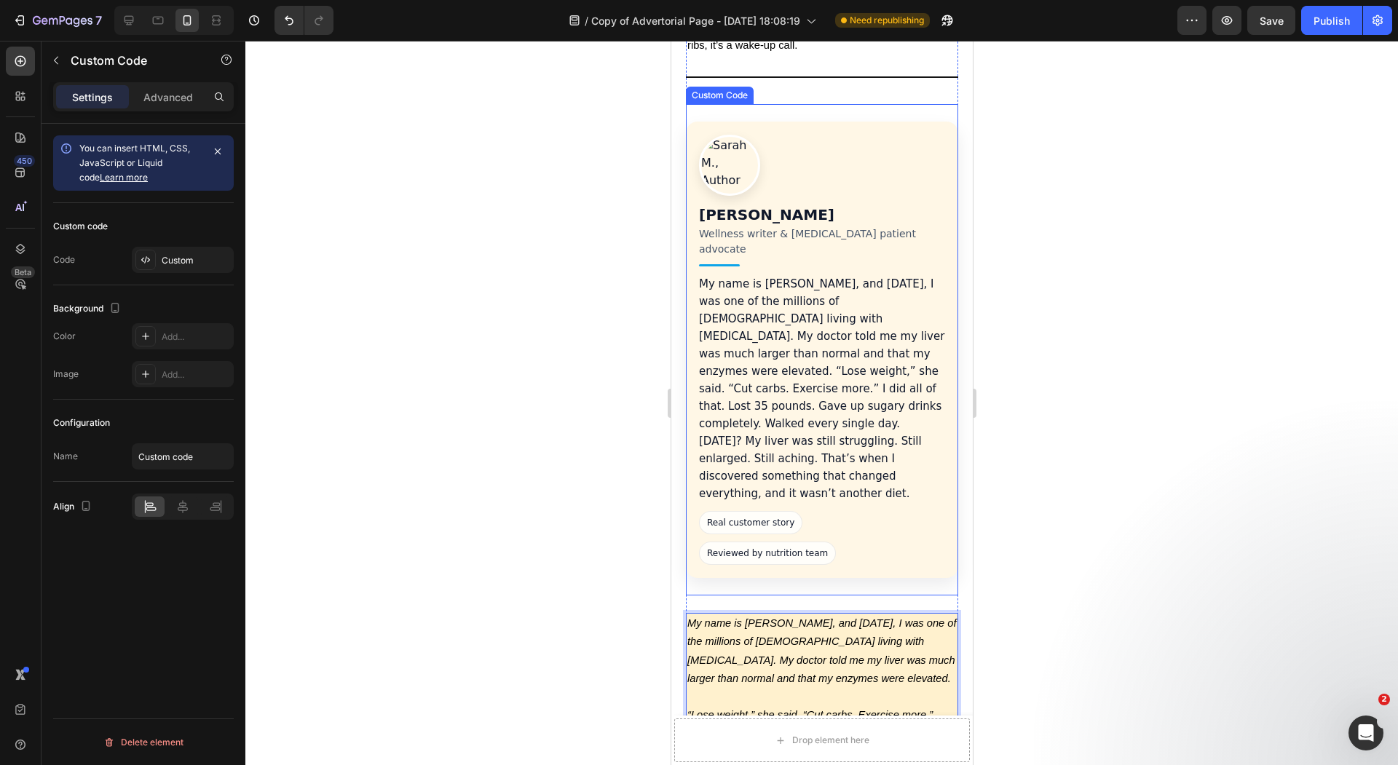
click at [863, 275] on p "My name is Sarah, and 18 months ago, I was one of the millions of Americans liv…" at bounding box center [821, 388] width 246 height 227
click at [810, 93] on icon at bounding box center [812, 90] width 9 height 10
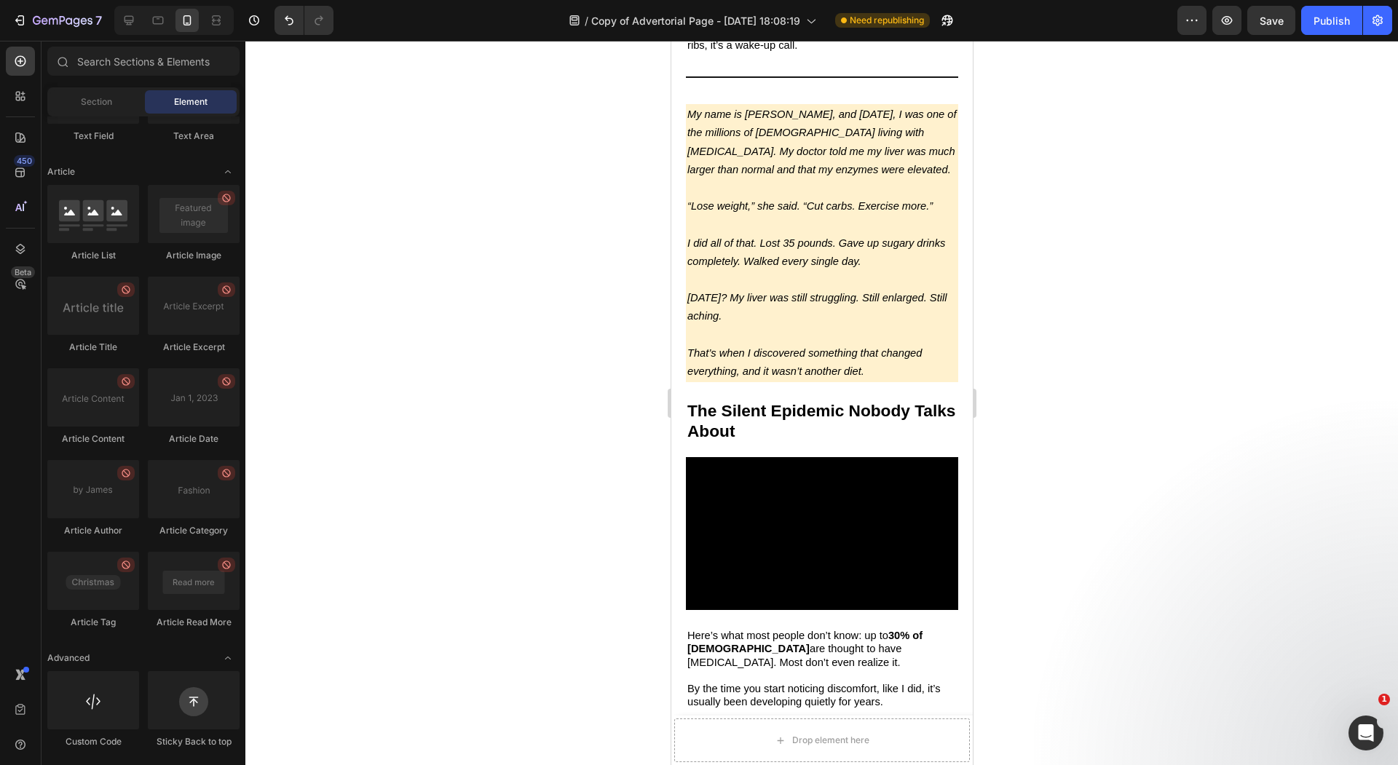
click at [871, 340] on p "Rich Text Editor. Editing area: main" at bounding box center [820, 335] width 269 height 18
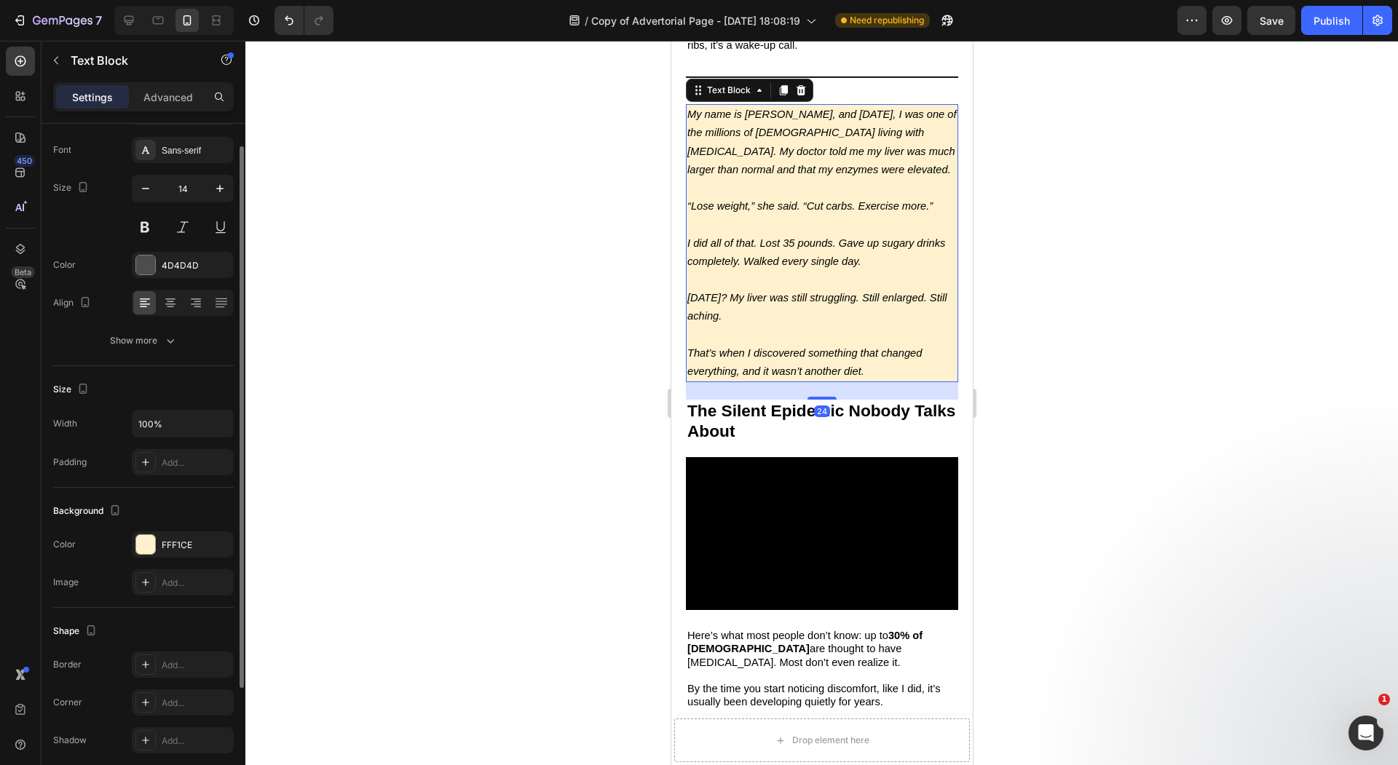
scroll to position [76, 0]
click at [57, 57] on icon "button" at bounding box center [56, 61] width 12 height 12
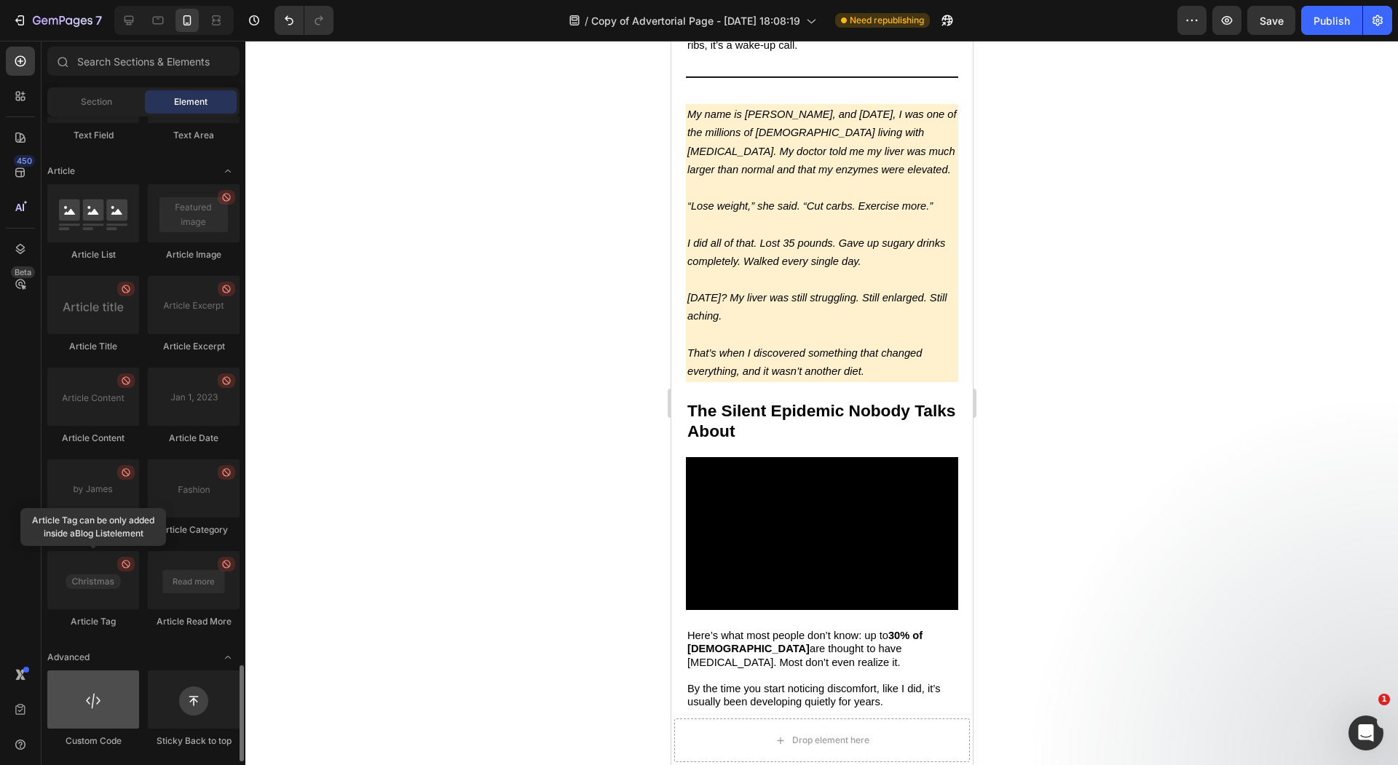
click at [124, 721] on div at bounding box center [93, 699] width 92 height 58
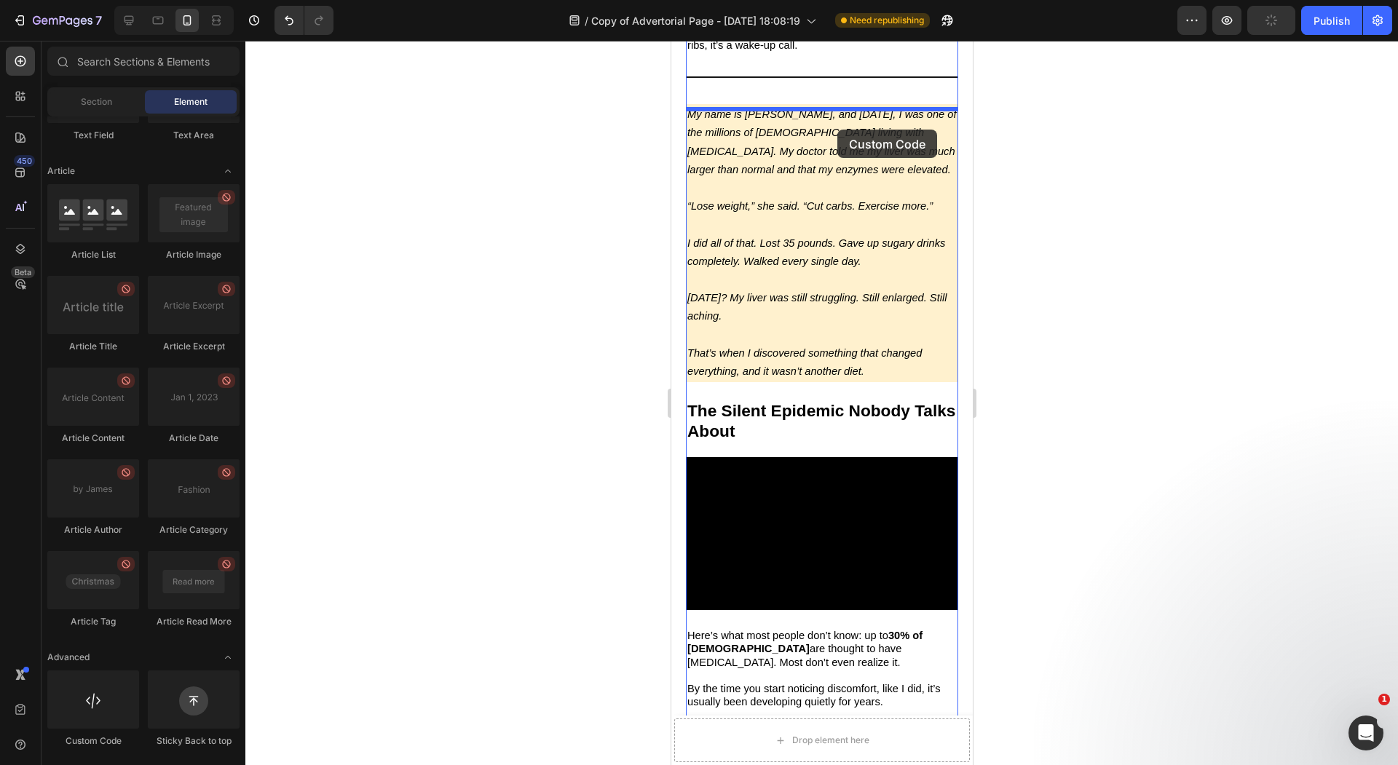
drag, startPoint x: 771, startPoint y: 732, endPoint x: 837, endPoint y: 122, distance: 613.6
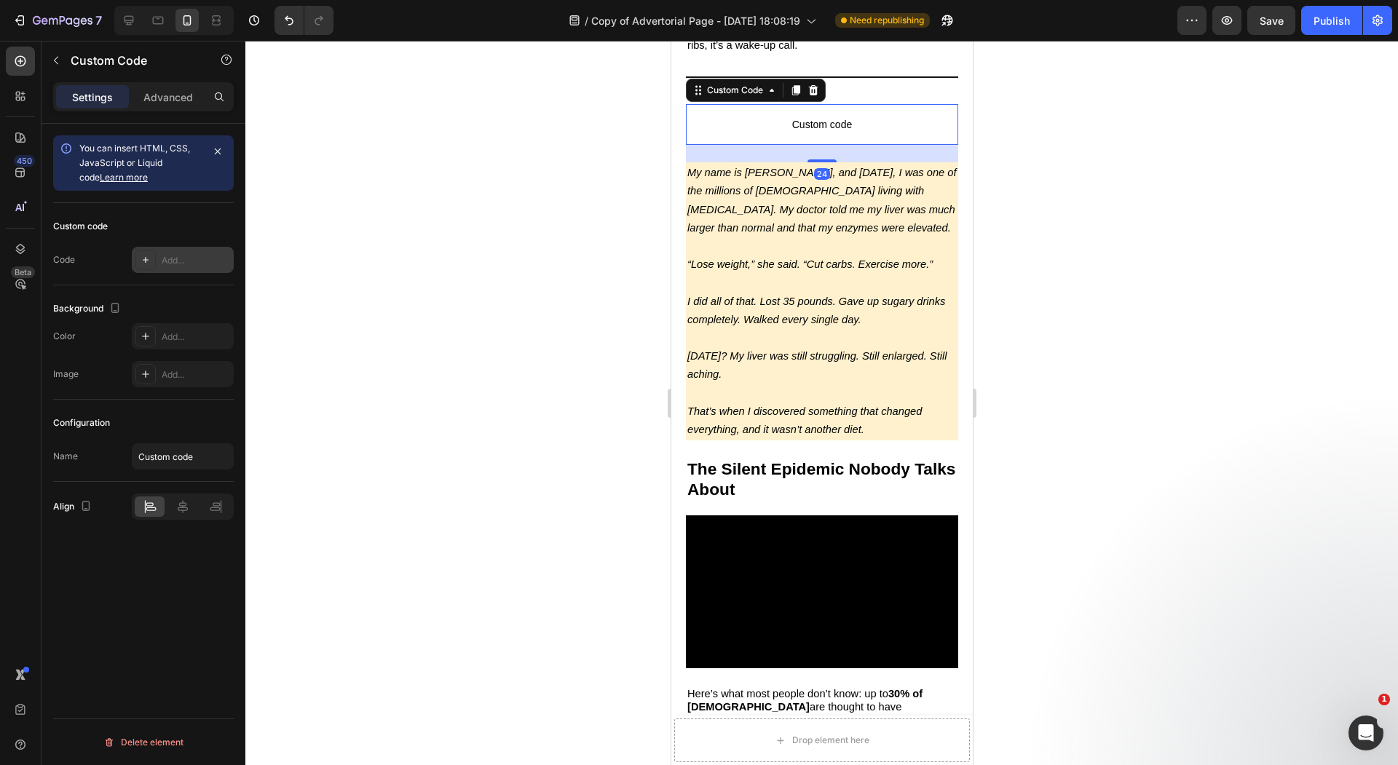
click at [138, 261] on div at bounding box center [145, 260] width 20 height 20
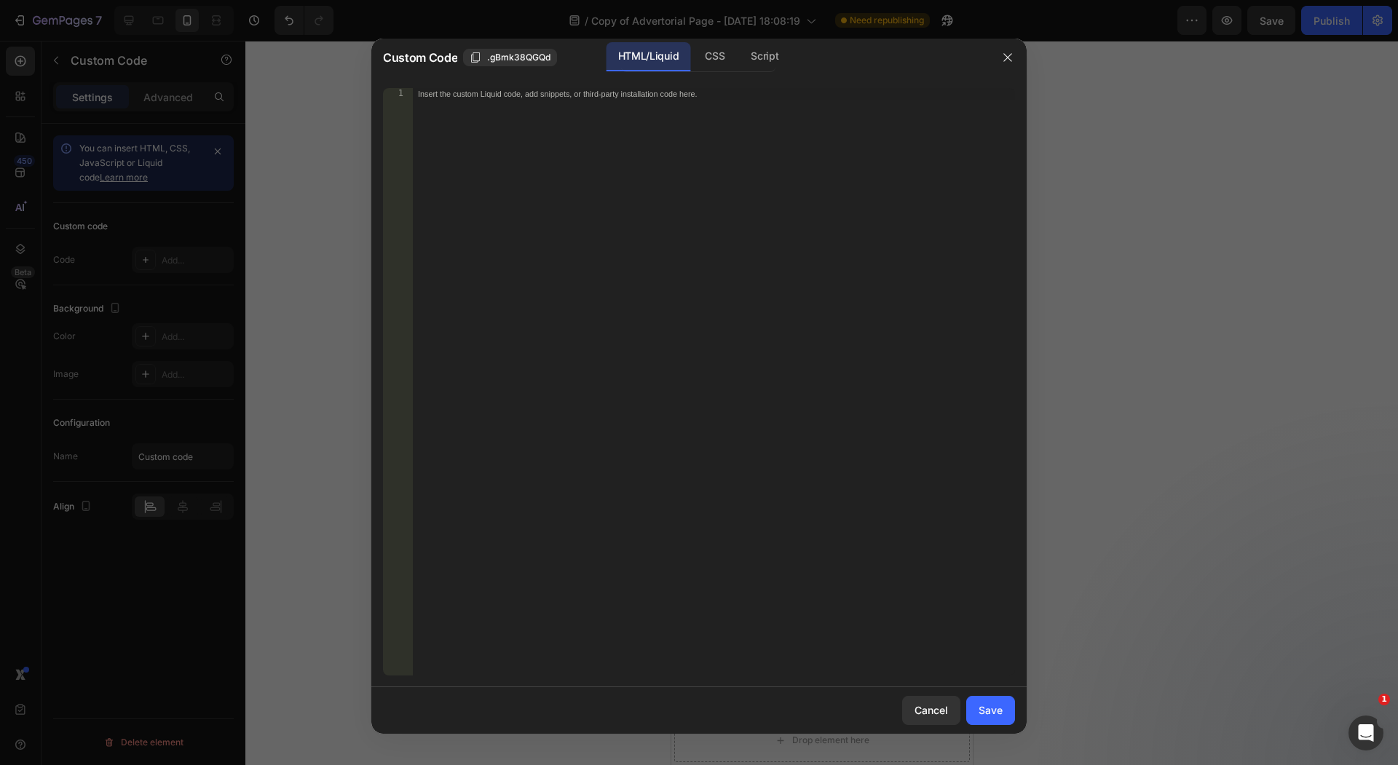
click at [417, 210] on div "Insert the custom Liquid code, add snippets, or third-party installation code h…" at bounding box center [713, 394] width 603 height 612
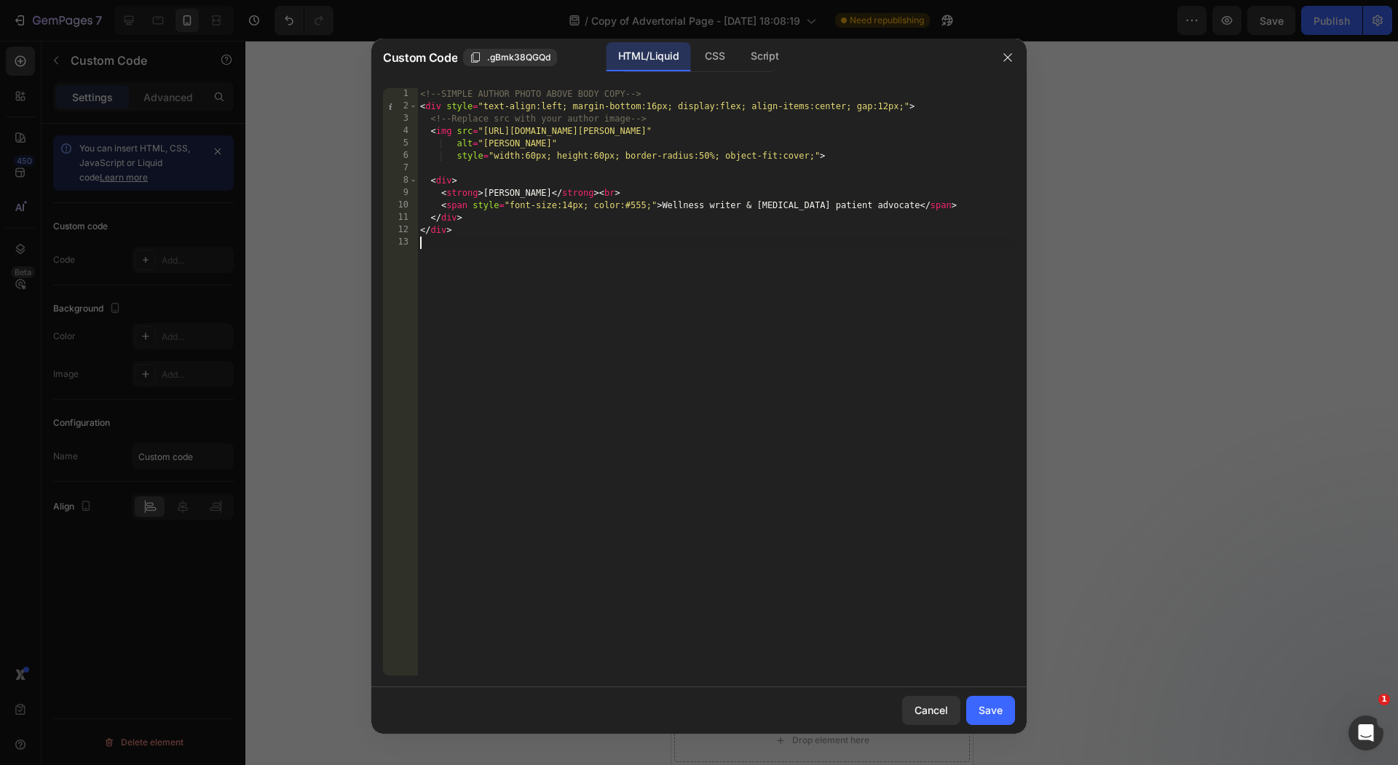
click at [962, 700] on div "Cancel Save" at bounding box center [698, 710] width 655 height 47
click at [978, 700] on button "Save" at bounding box center [990, 710] width 49 height 29
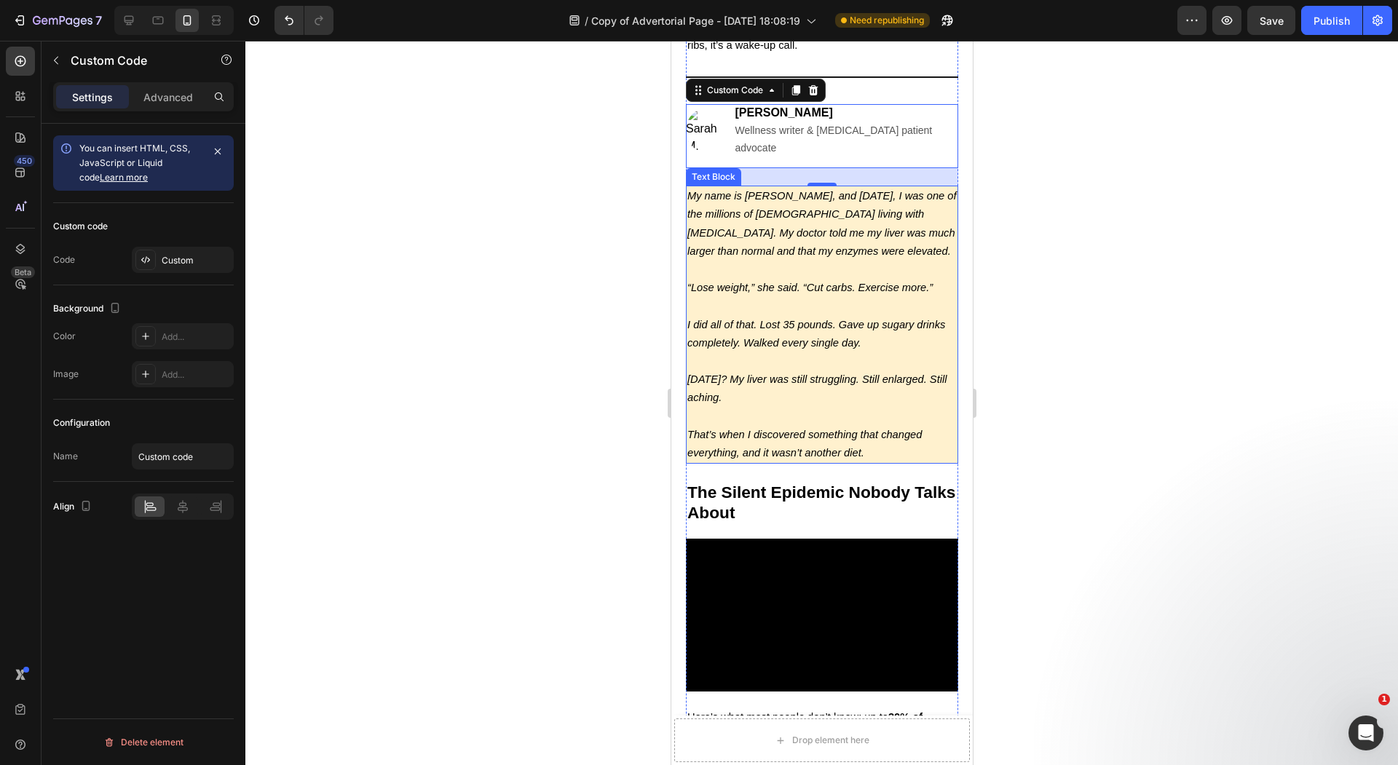
click at [796, 307] on p "Rich Text Editor. Editing area: main" at bounding box center [820, 306] width 269 height 18
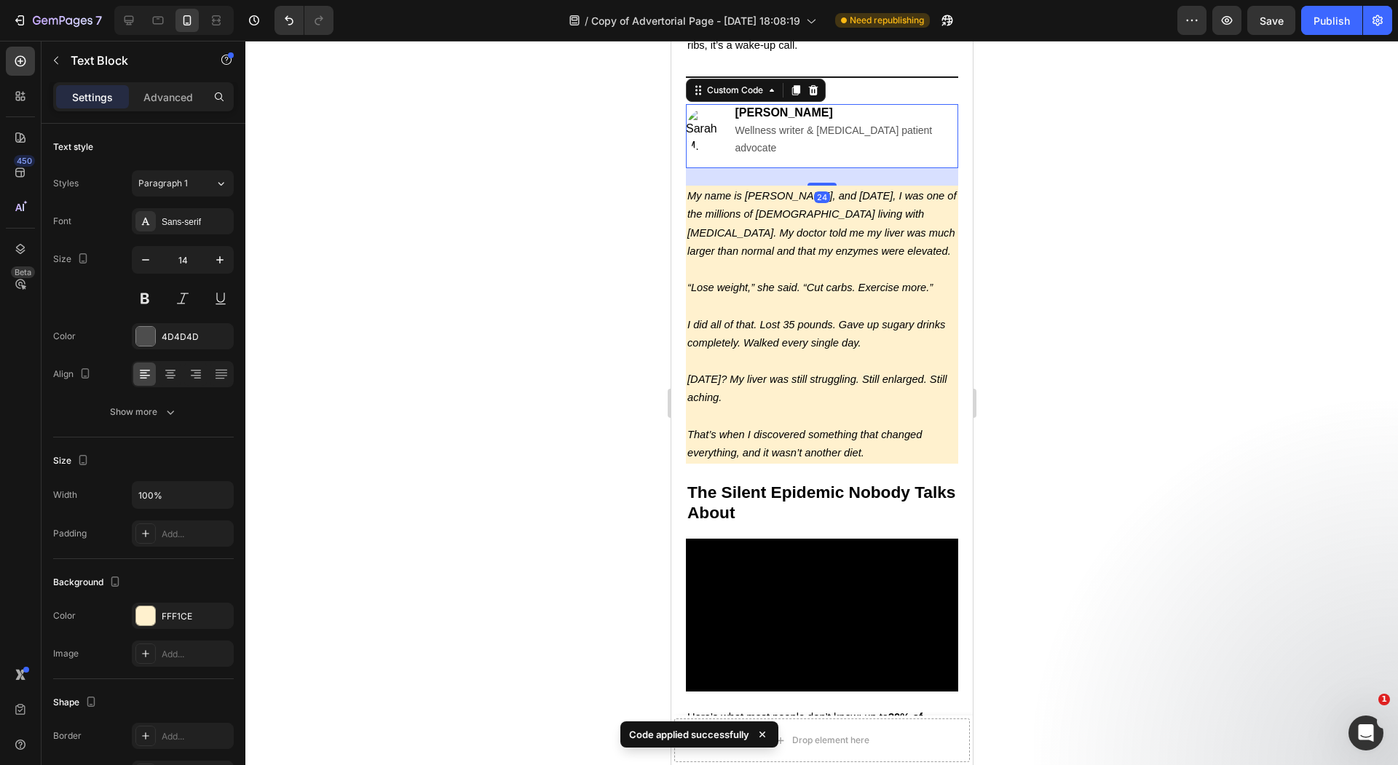
click at [851, 140] on span "Wellness writer & NAFLD patient advocate" at bounding box center [832, 138] width 197 height 29
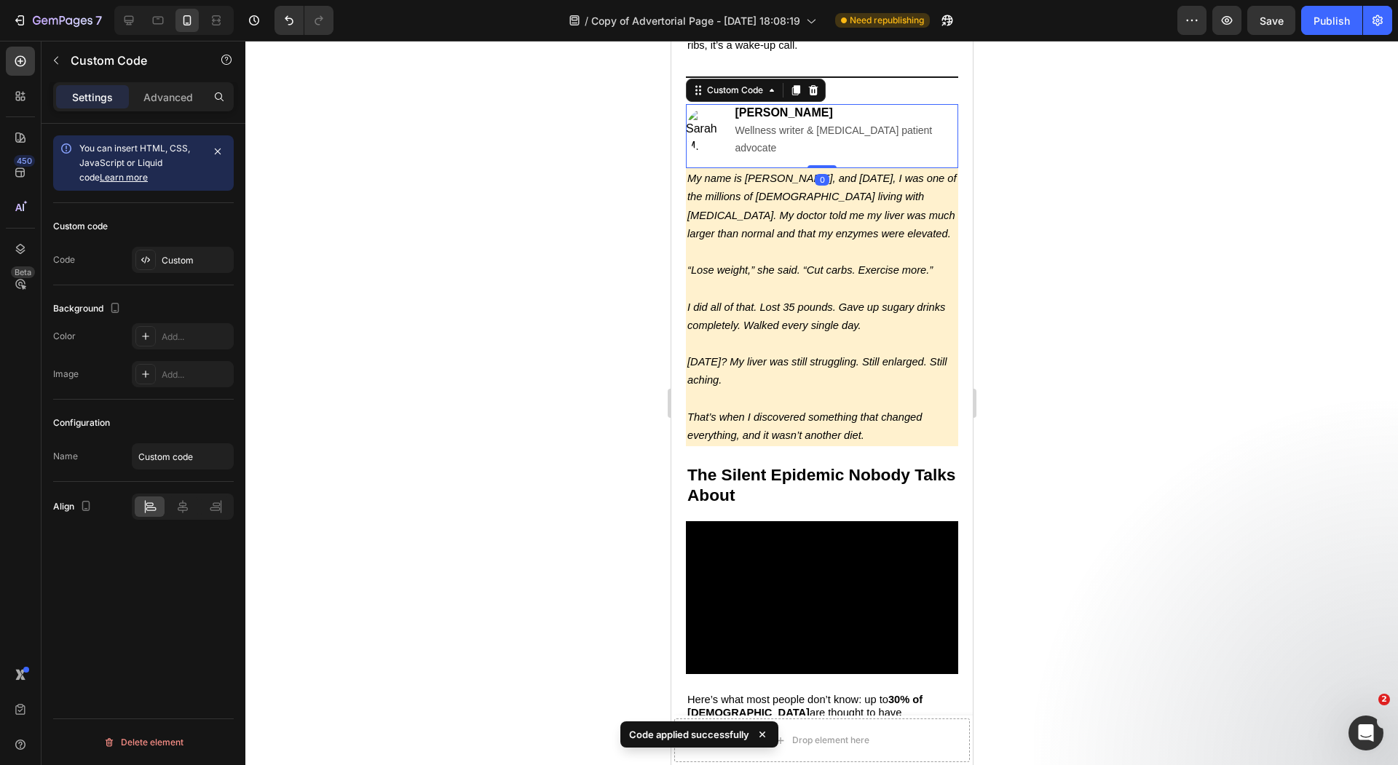
drag, startPoint x: 826, startPoint y: 178, endPoint x: 844, endPoint y: 91, distance: 89.2
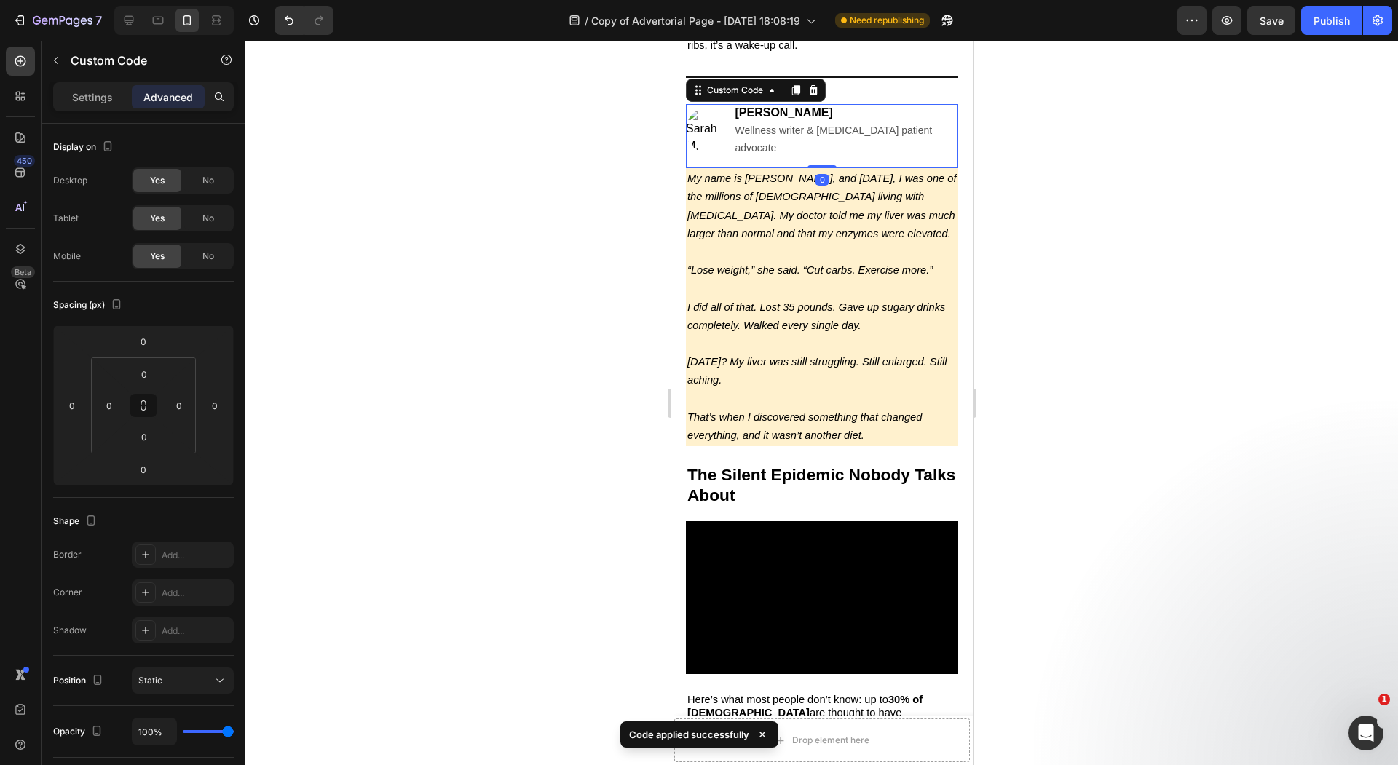
click at [523, 214] on div at bounding box center [821, 403] width 1152 height 724
drag, startPoint x: 523, startPoint y: 214, endPoint x: 535, endPoint y: 214, distance: 11.6
click at [535, 214] on div at bounding box center [821, 403] width 1152 height 724
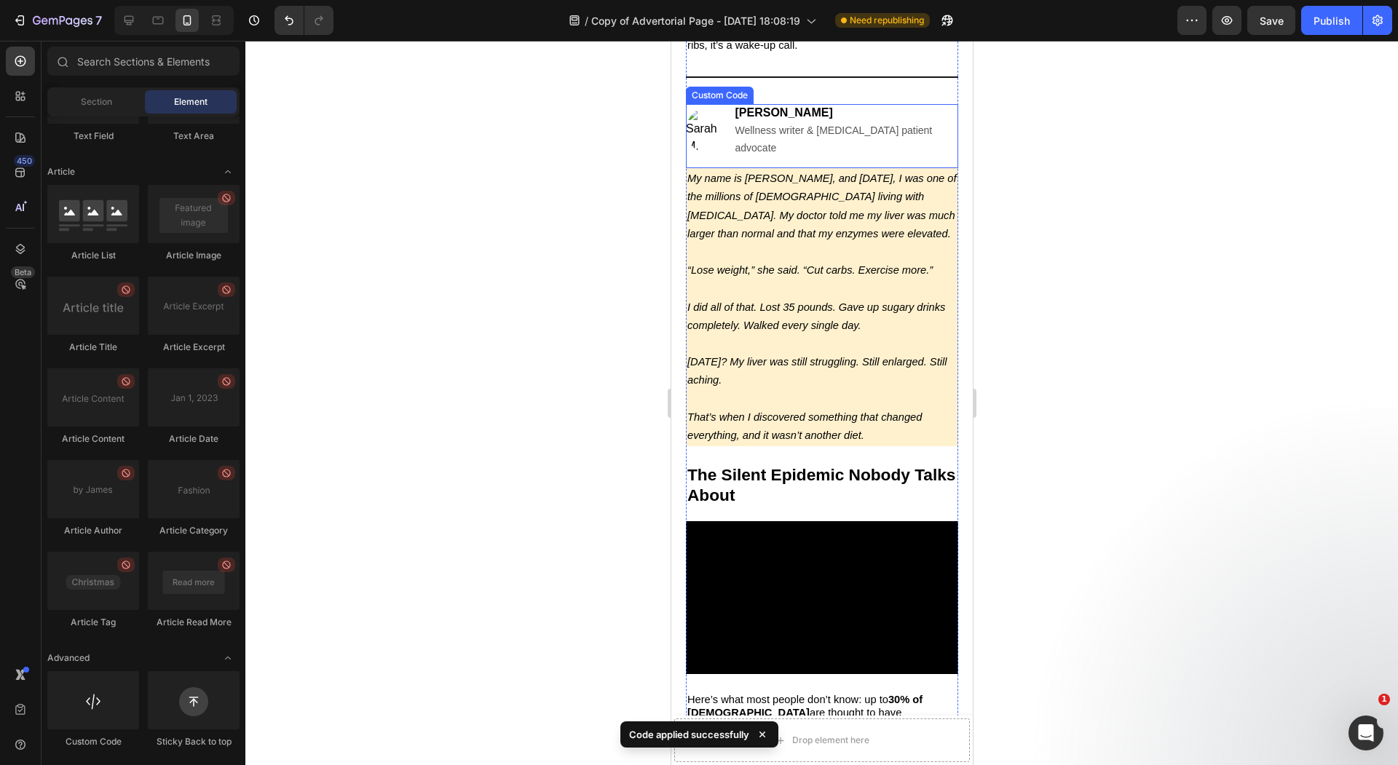
click at [852, 135] on span "Wellness writer & NAFLD patient advocate" at bounding box center [832, 138] width 197 height 29
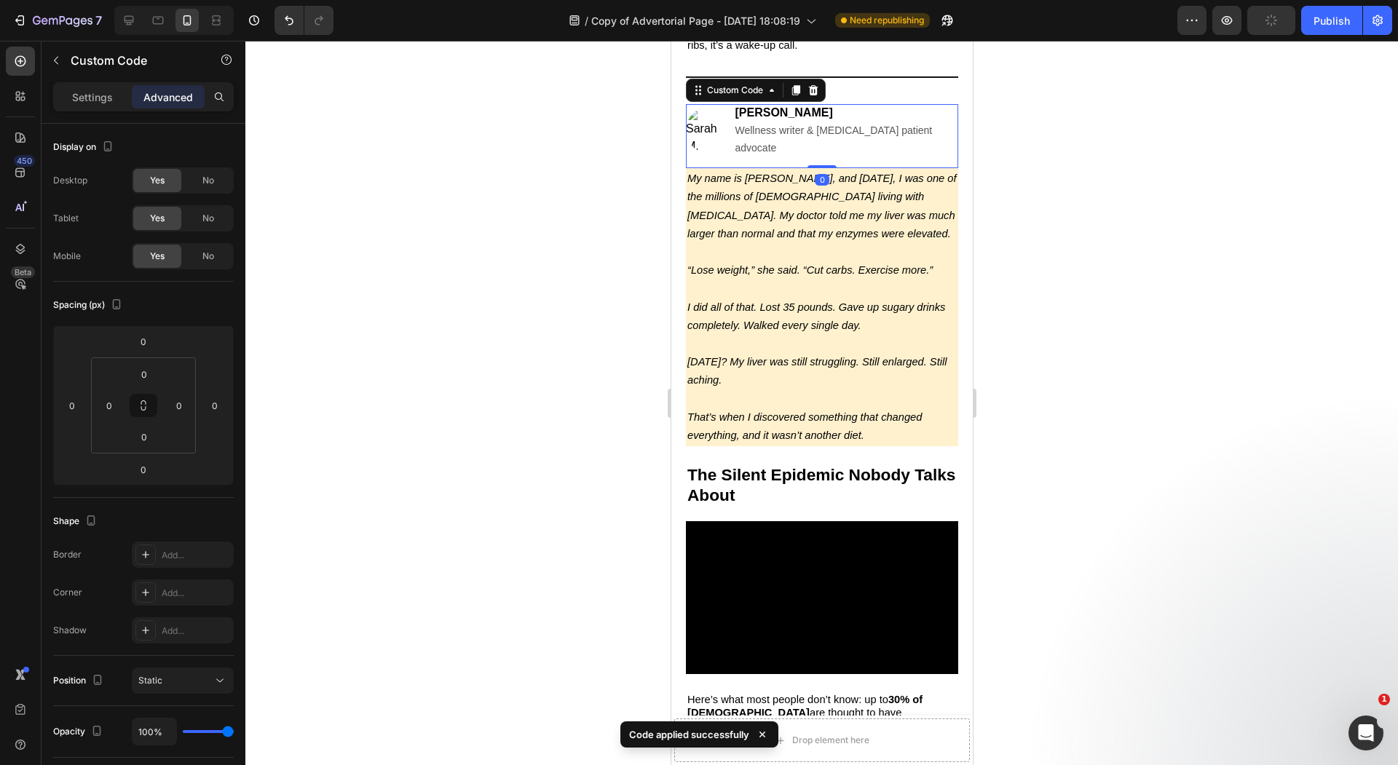
click at [734, 137] on div "Sarah M. Wellness writer & NAFLD patient advocate" at bounding box center [821, 130] width 272 height 52
click at [695, 135] on img at bounding box center [705, 130] width 40 height 44
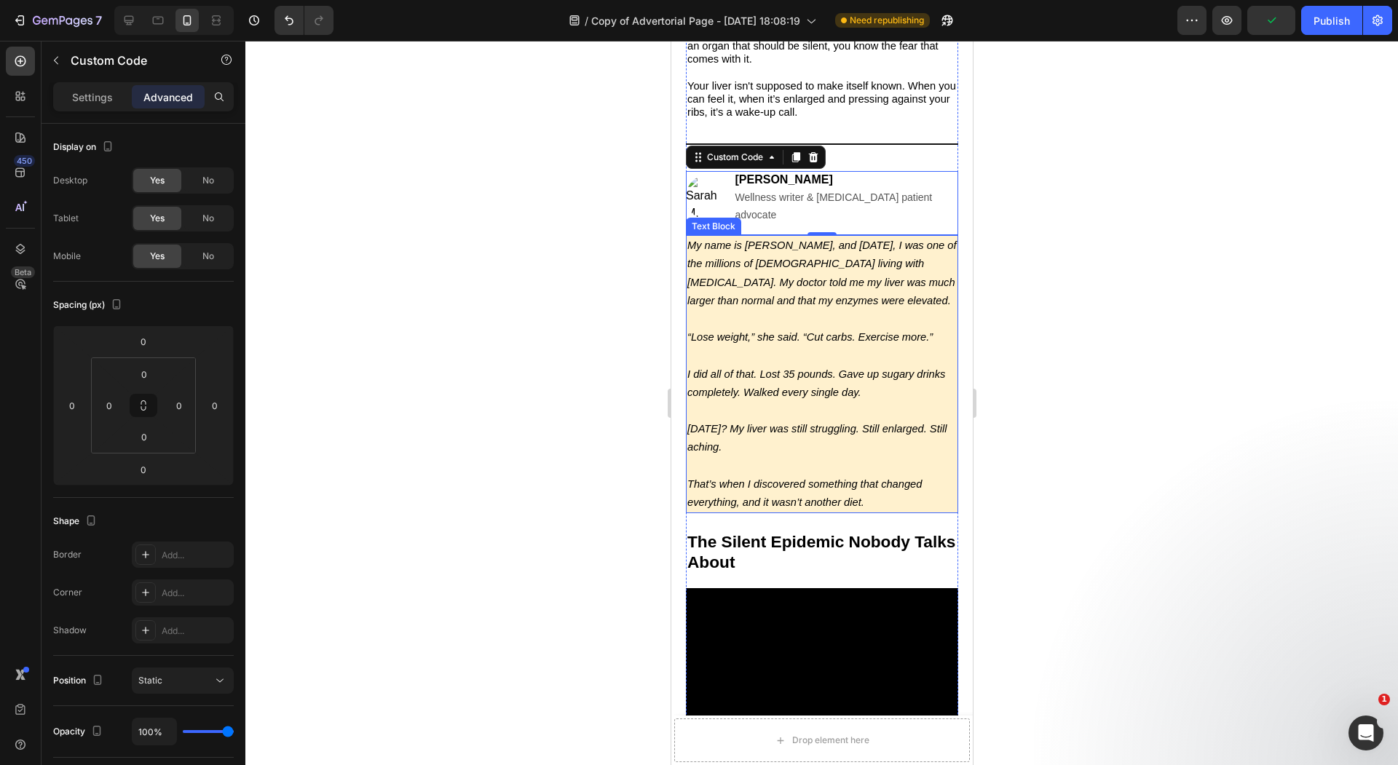
scroll to position [595, 0]
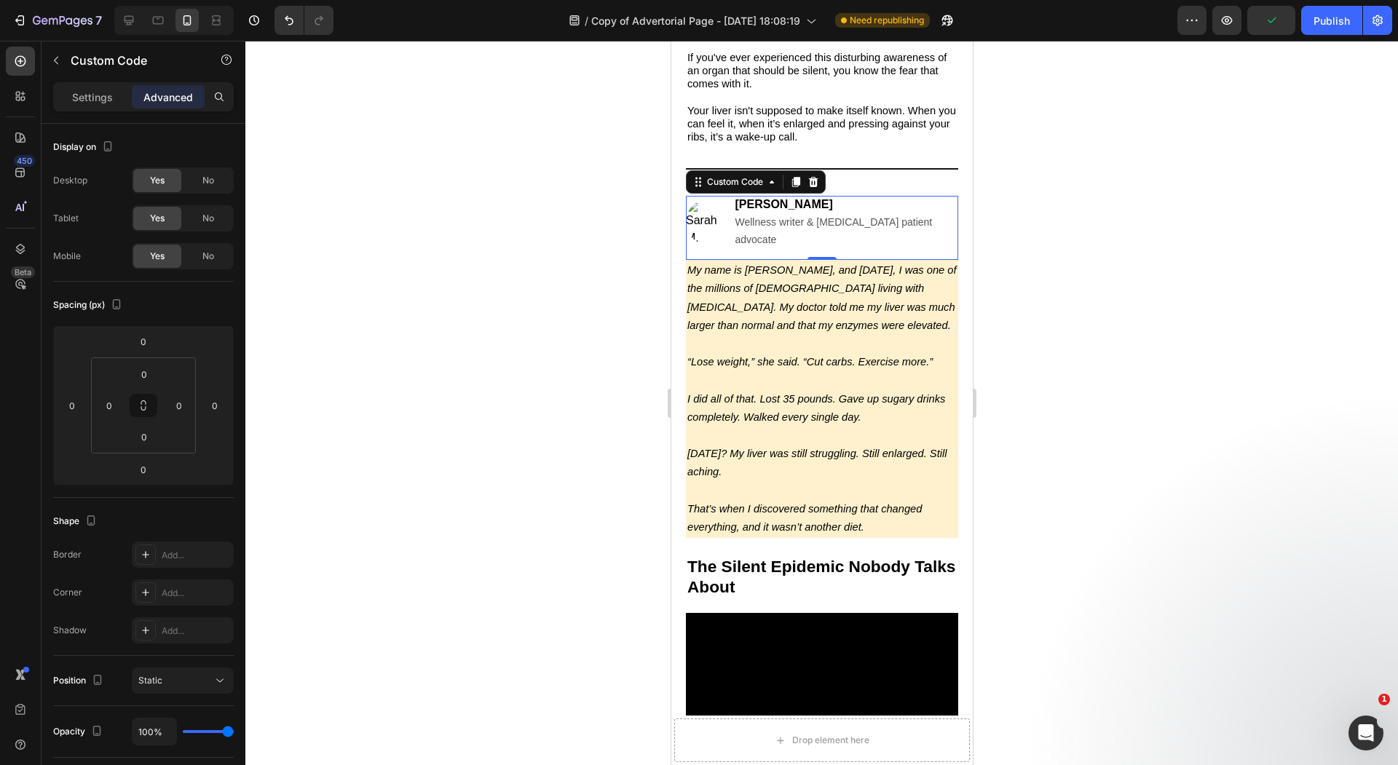
click at [580, 218] on div at bounding box center [821, 403] width 1152 height 724
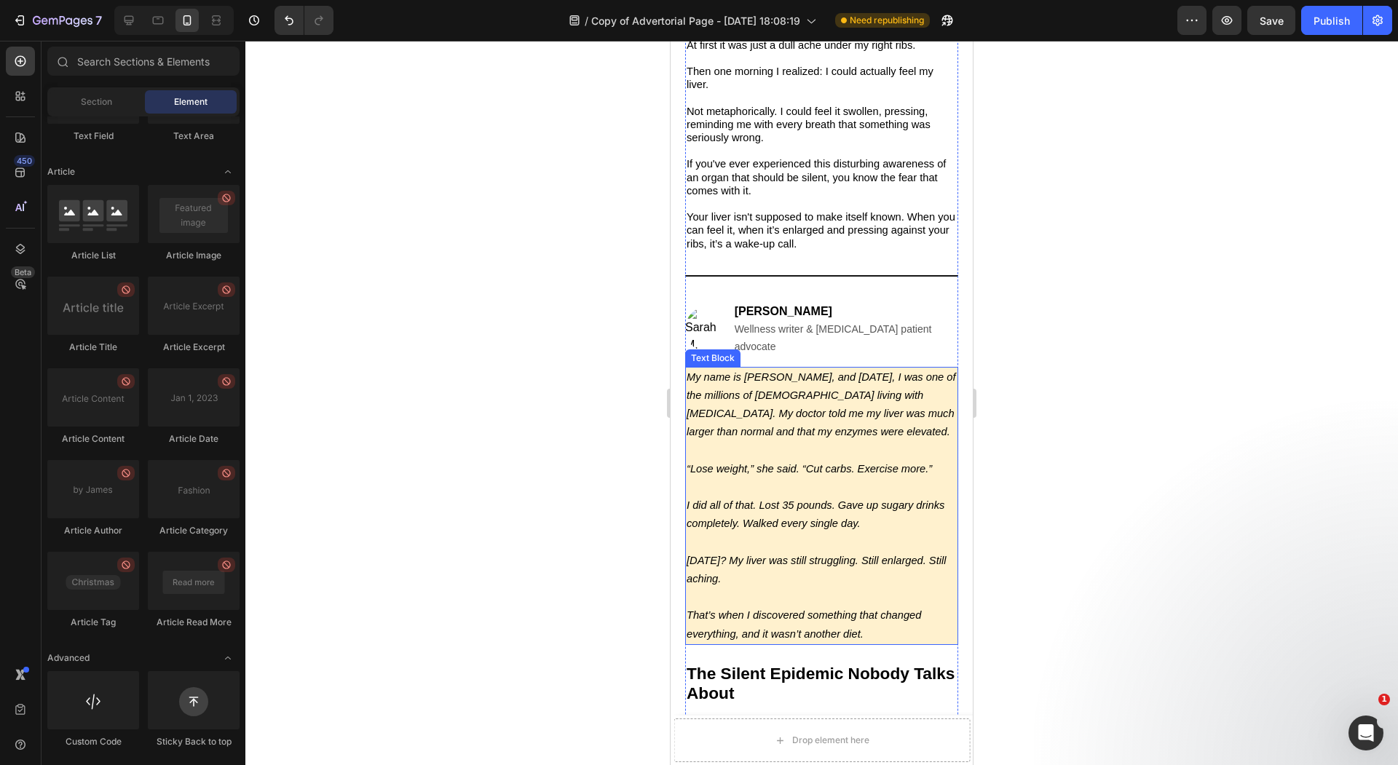
scroll to position [488, 0]
click at [818, 495] on p "Rich Text Editor. Editing area: main" at bounding box center [821, 488] width 270 height 18
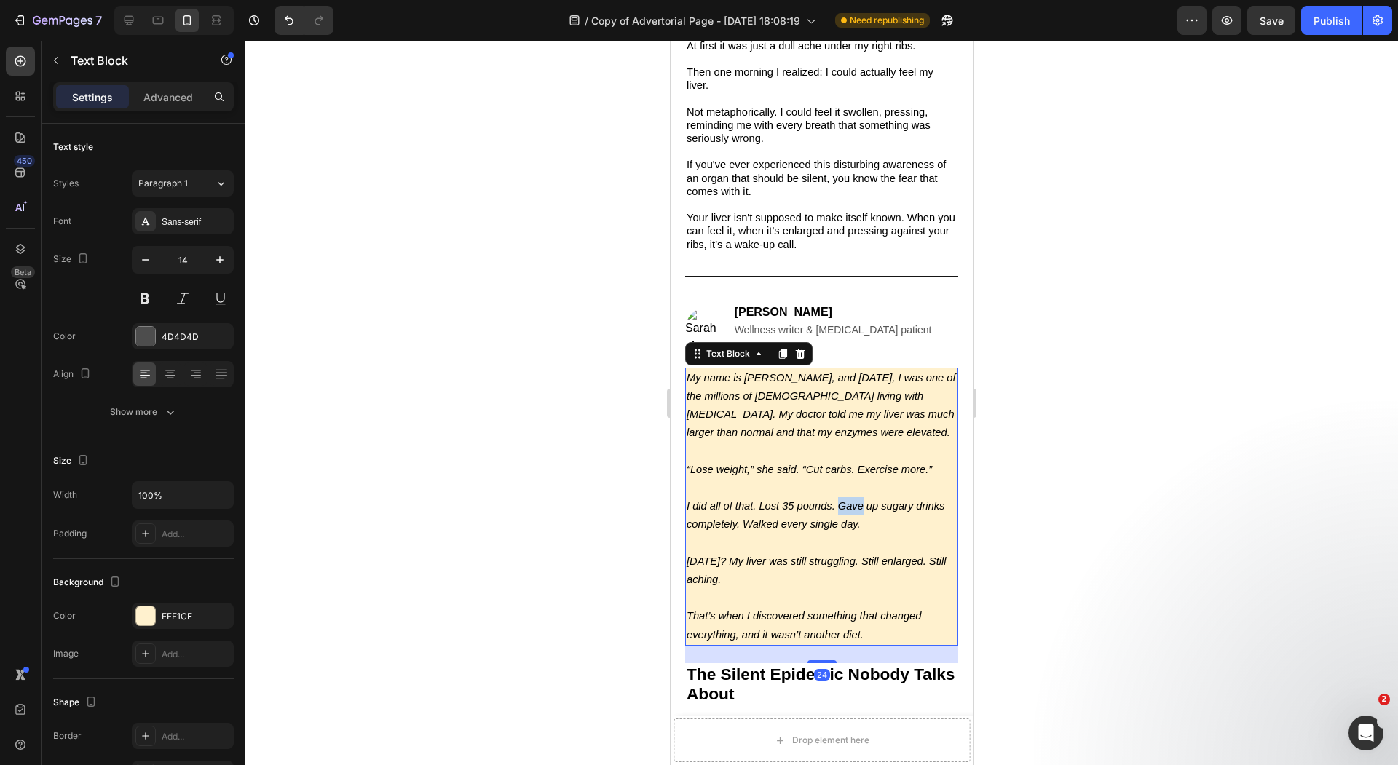
click at [850, 508] on icon "I did all of that. Lost 35 pounds. Gave up sugary drinks completely. Walked eve…" at bounding box center [815, 515] width 258 height 30
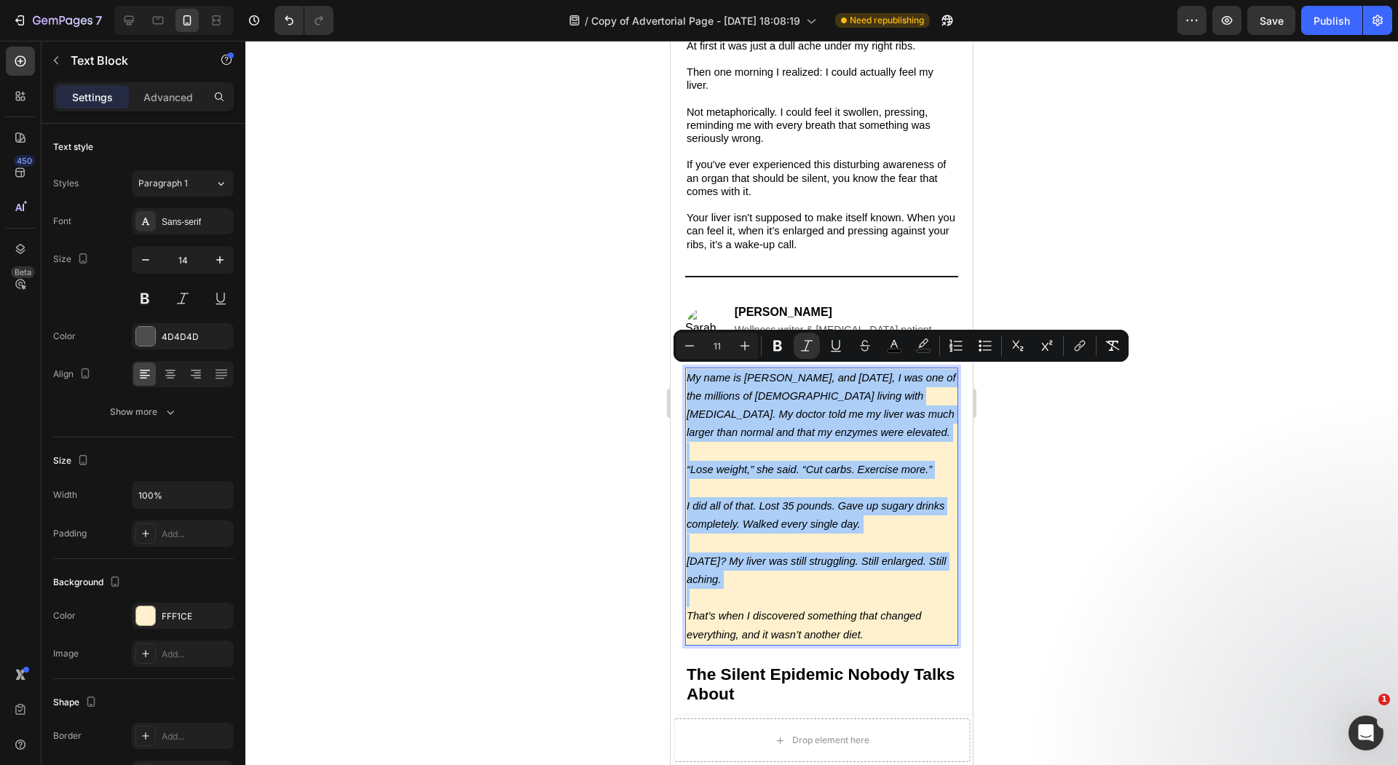
click at [577, 380] on div at bounding box center [821, 403] width 1152 height 724
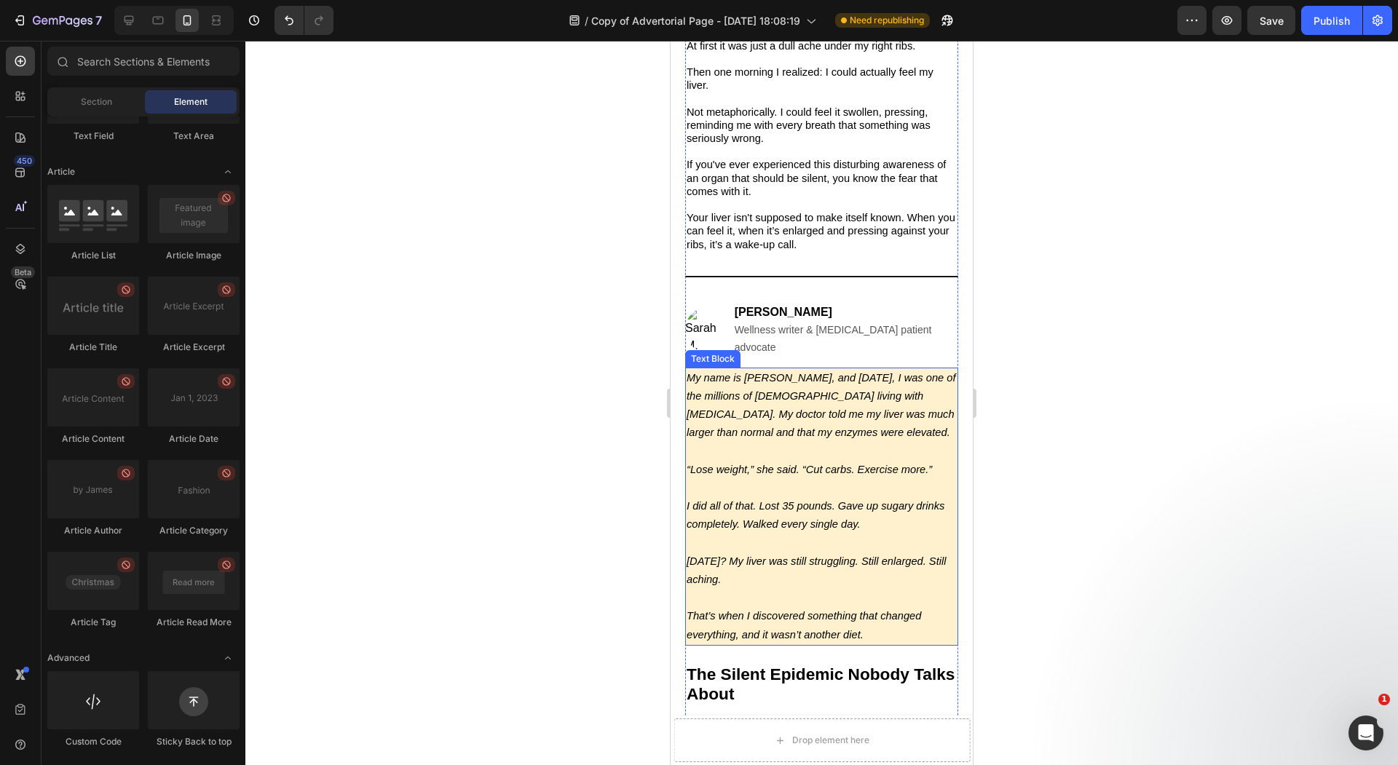
click at [842, 425] on p "My name is [PERSON_NAME], and [DATE], I was one of the millions of [DEMOGRAPHIC…" at bounding box center [821, 406] width 270 height 74
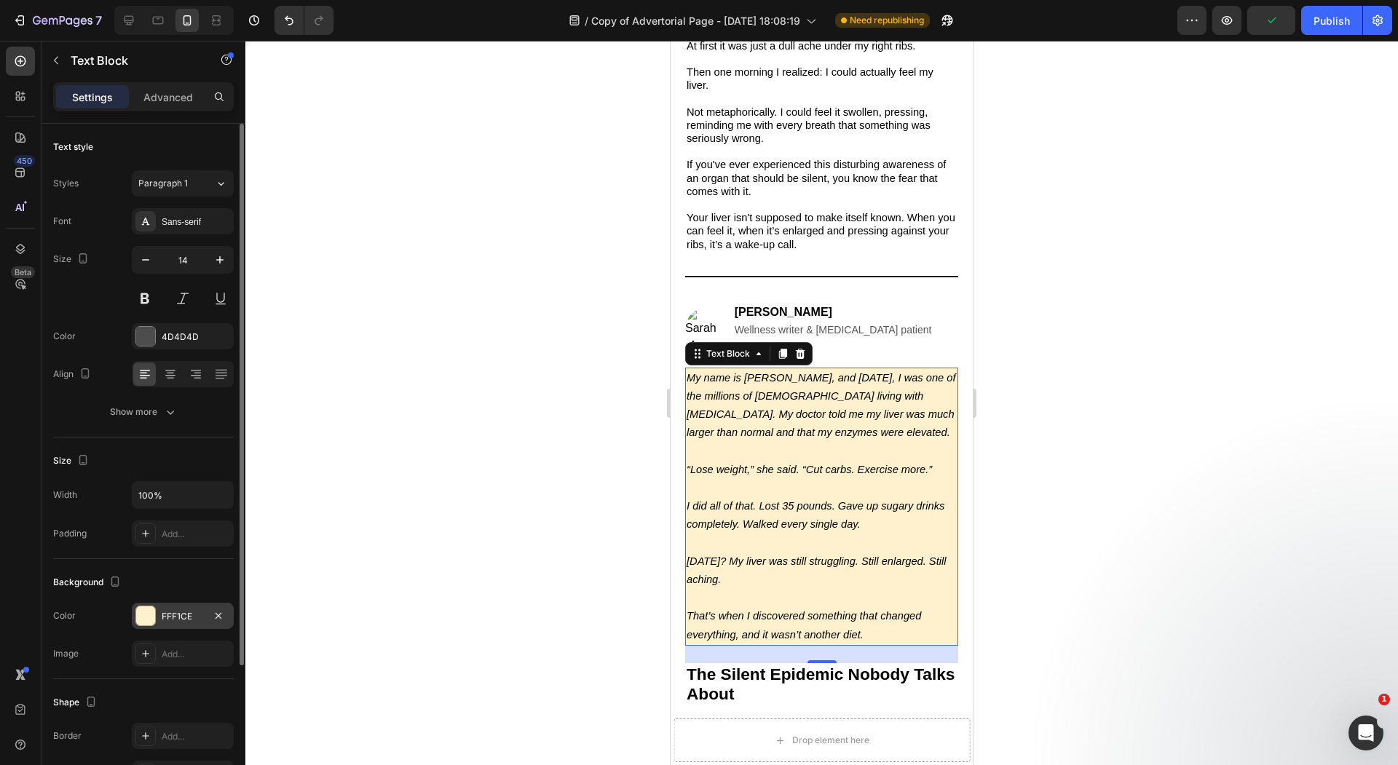
click at [146, 614] on div at bounding box center [145, 615] width 19 height 19
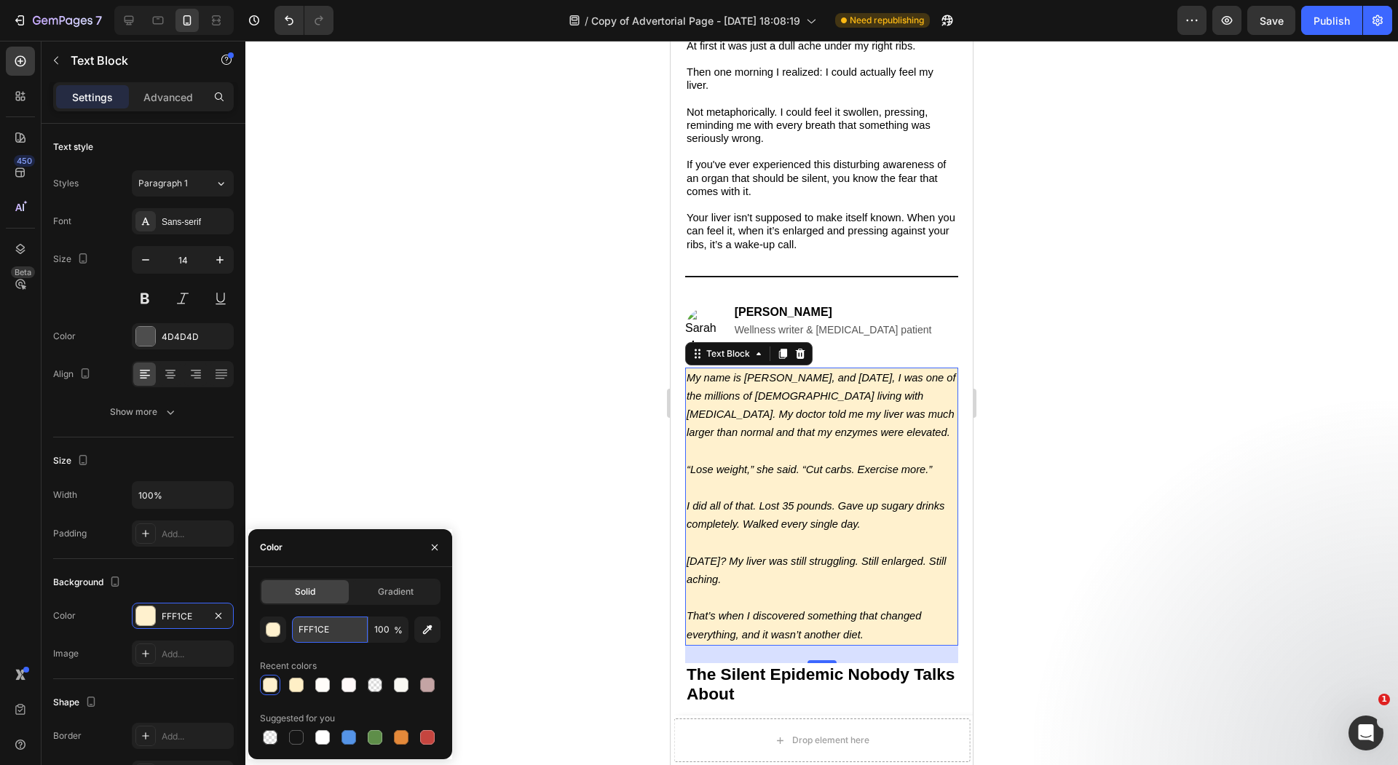
click at [336, 630] on input "FFF1CE" at bounding box center [330, 630] width 76 height 26
paste input "<!-- SIMPLE AUTHOR PHOTO ABOVE BODY COPY --> <div style="text-align:left; margi…"
type input "<!-- SIMPLE AUTHOR PHOTO ABOVE BODY COPY --> <div style="text-align:left; margi…"
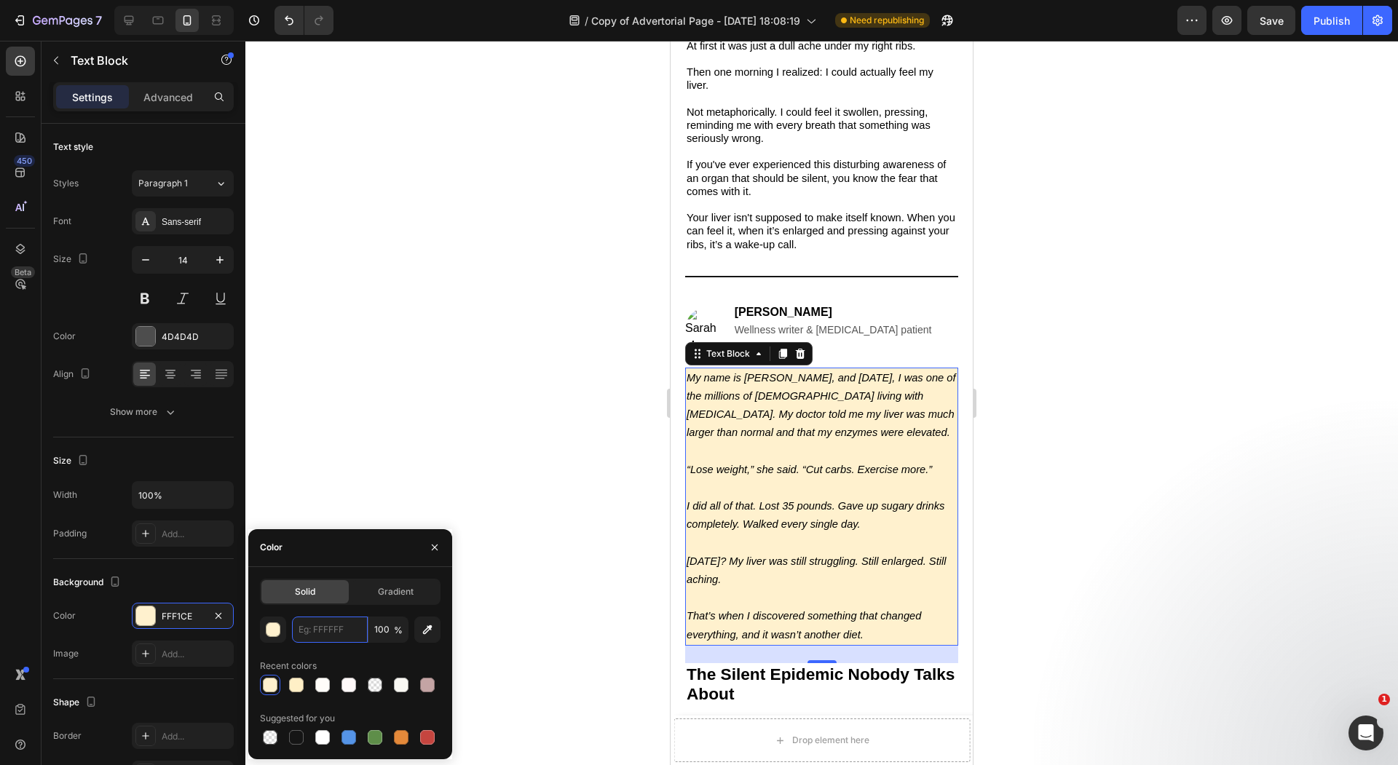
scroll to position [0, 0]
paste input "fff7e5"
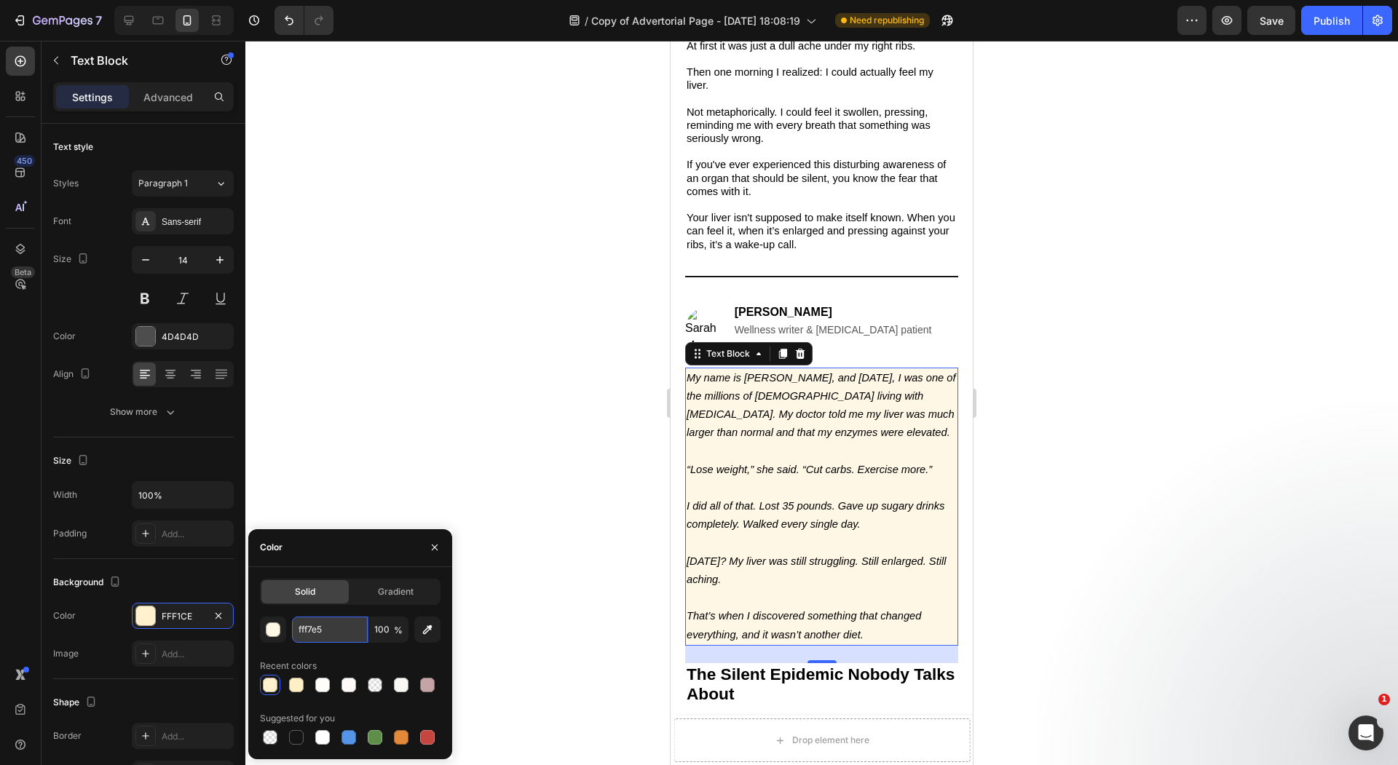
type input "FFF7E5"
click at [365, 654] on div "Recent colors" at bounding box center [350, 665] width 181 height 23
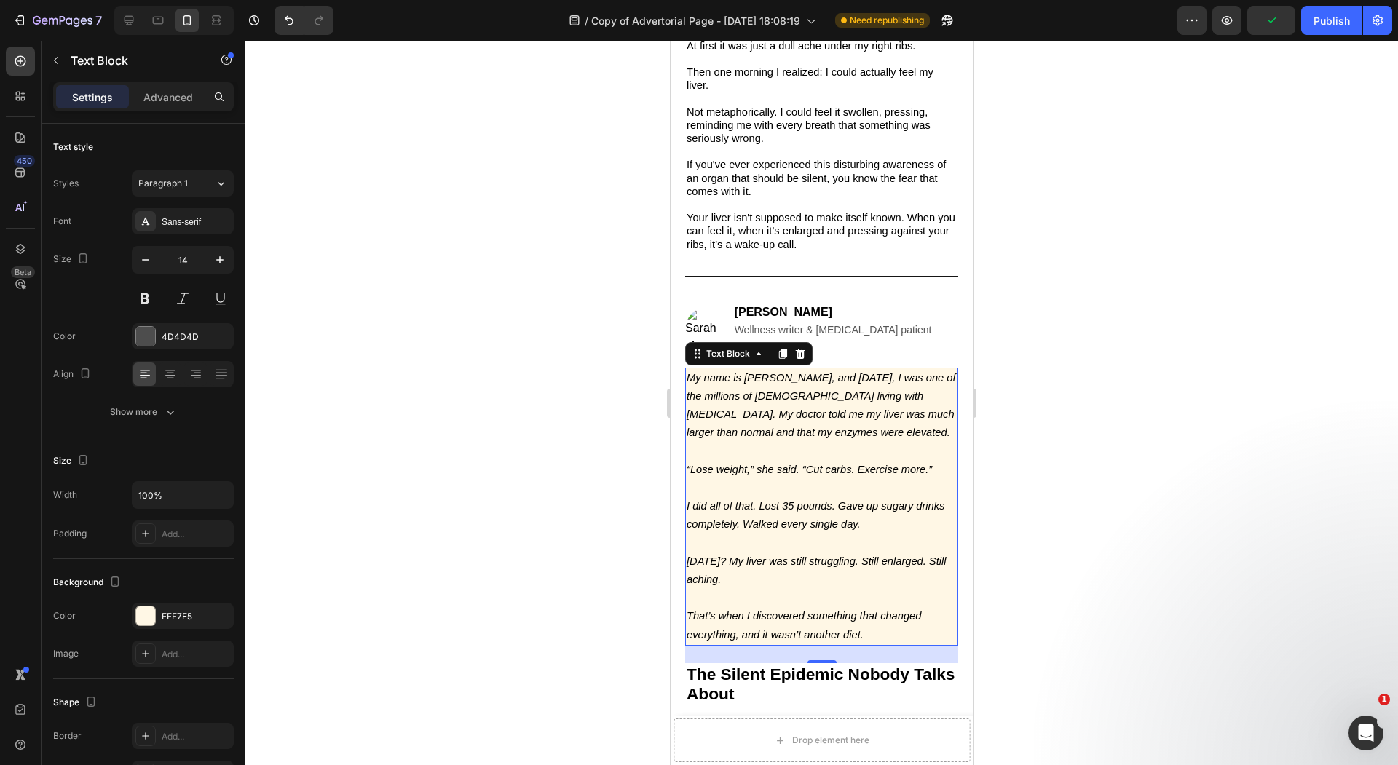
click at [634, 514] on div at bounding box center [821, 403] width 1152 height 724
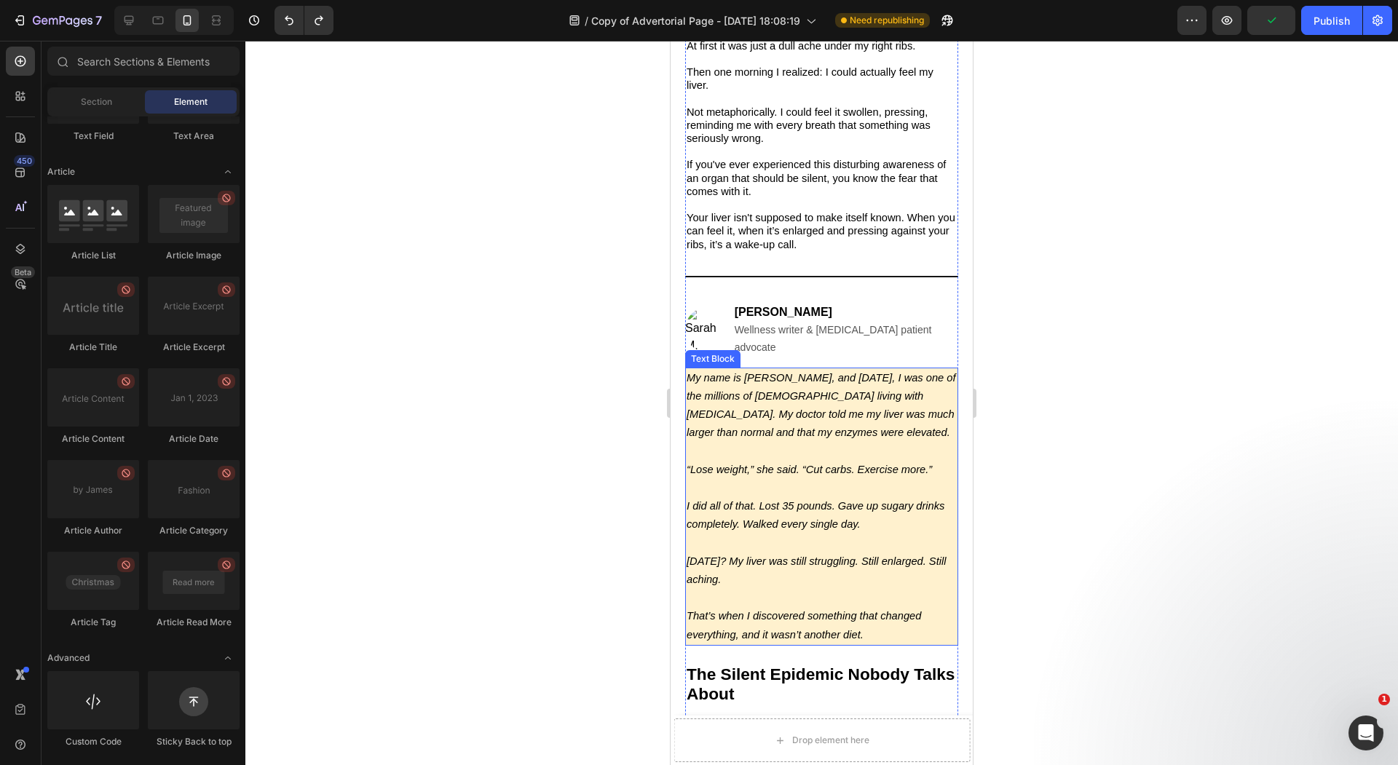
click at [832, 475] on p "“Lose weight,” she said. “Cut carbs. Exercise more.”" at bounding box center [821, 470] width 270 height 18
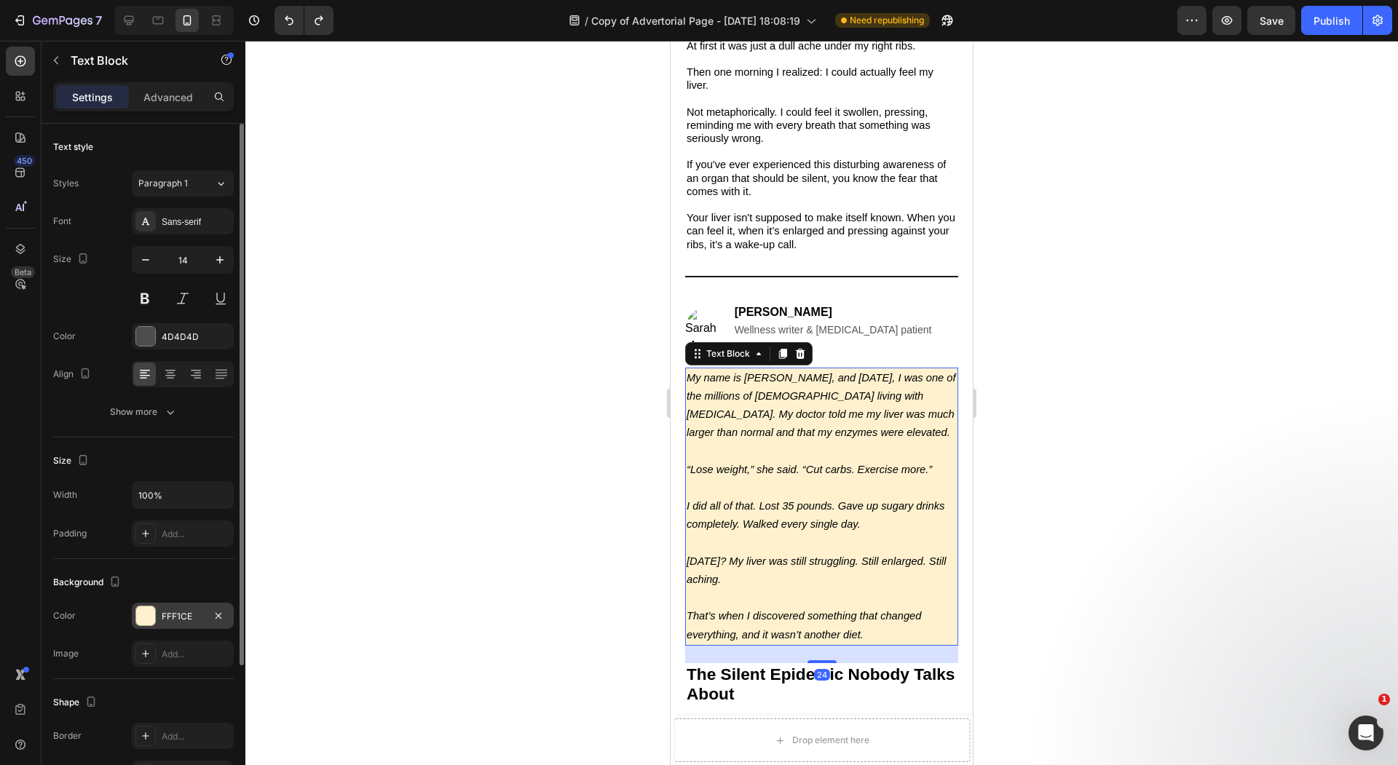
click at [146, 610] on div at bounding box center [145, 615] width 19 height 19
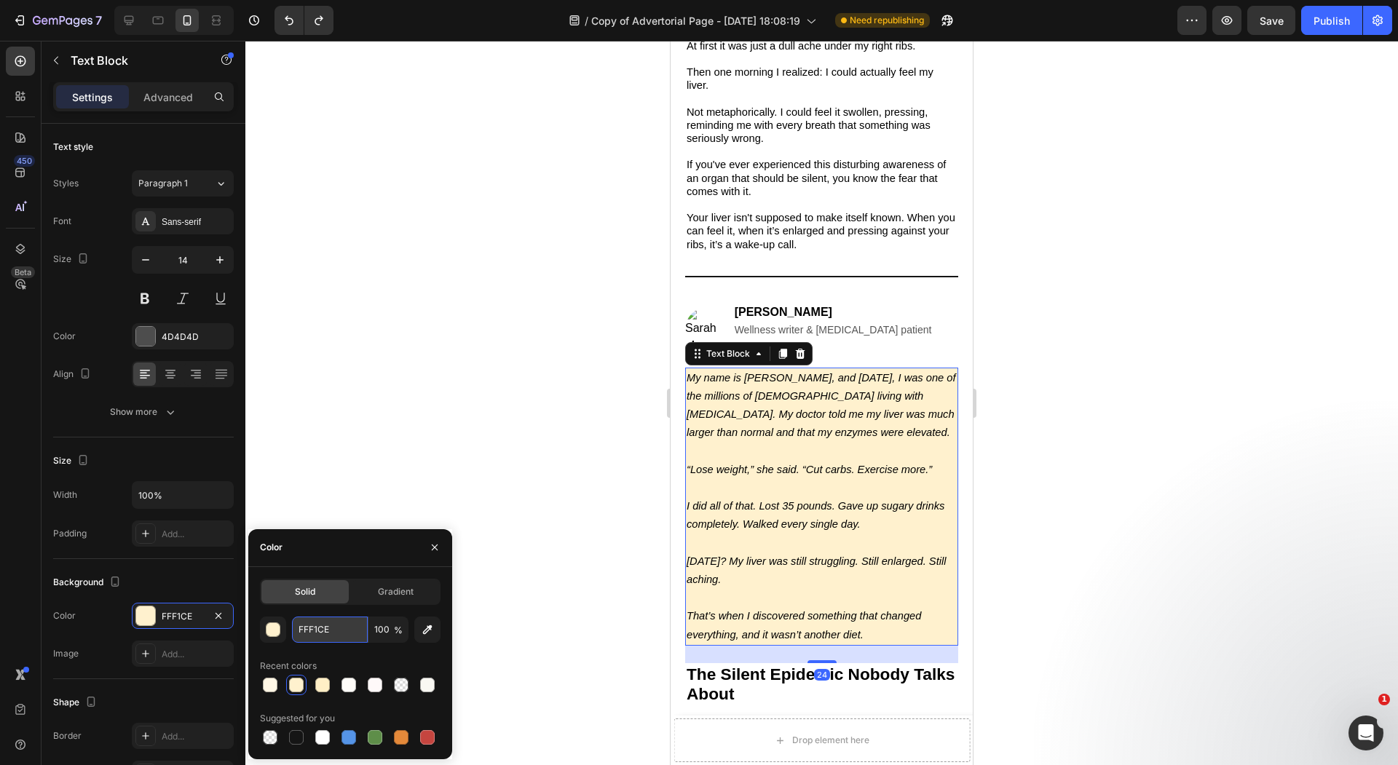
click at [330, 636] on input "FFF1CE" at bounding box center [330, 630] width 76 height 26
paste input "fff7e5"
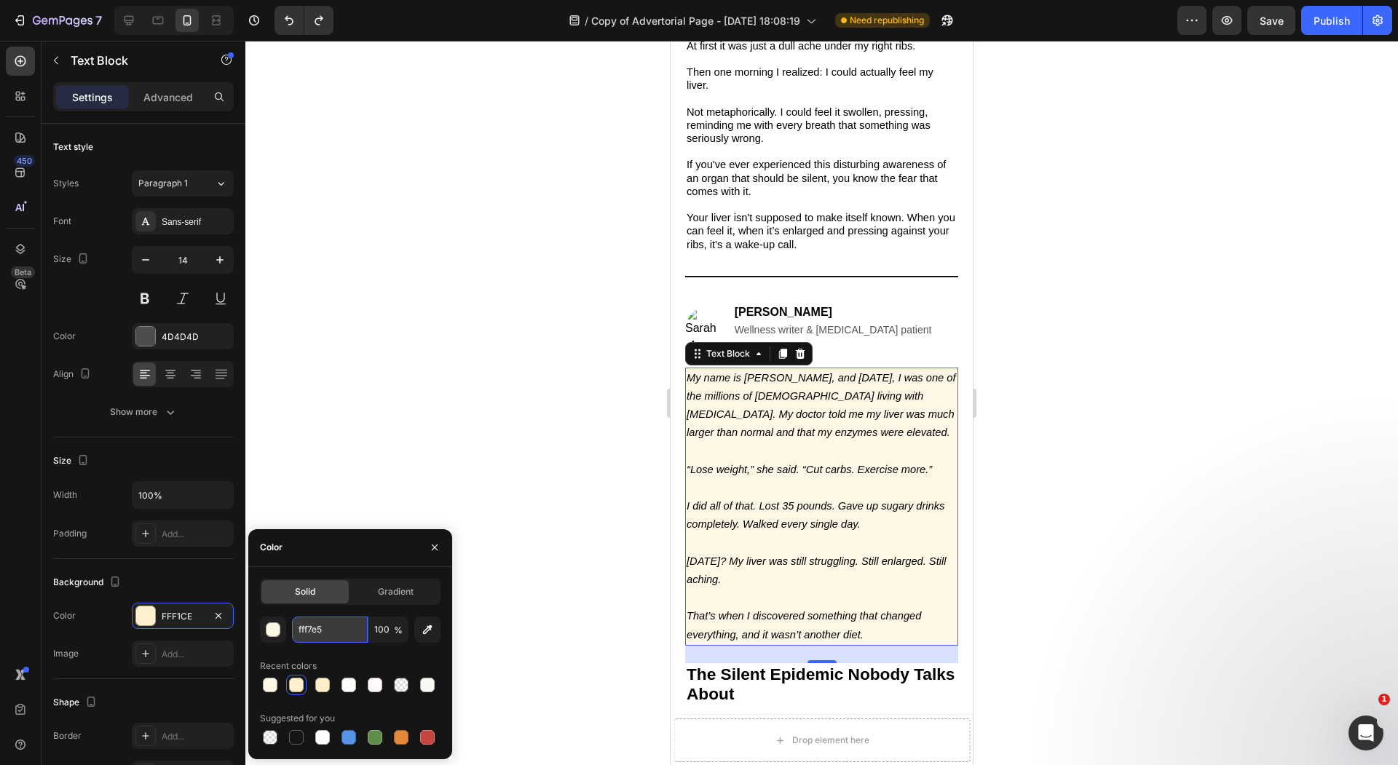
type input "FFF7E5"
click at [419, 408] on div at bounding box center [821, 403] width 1152 height 724
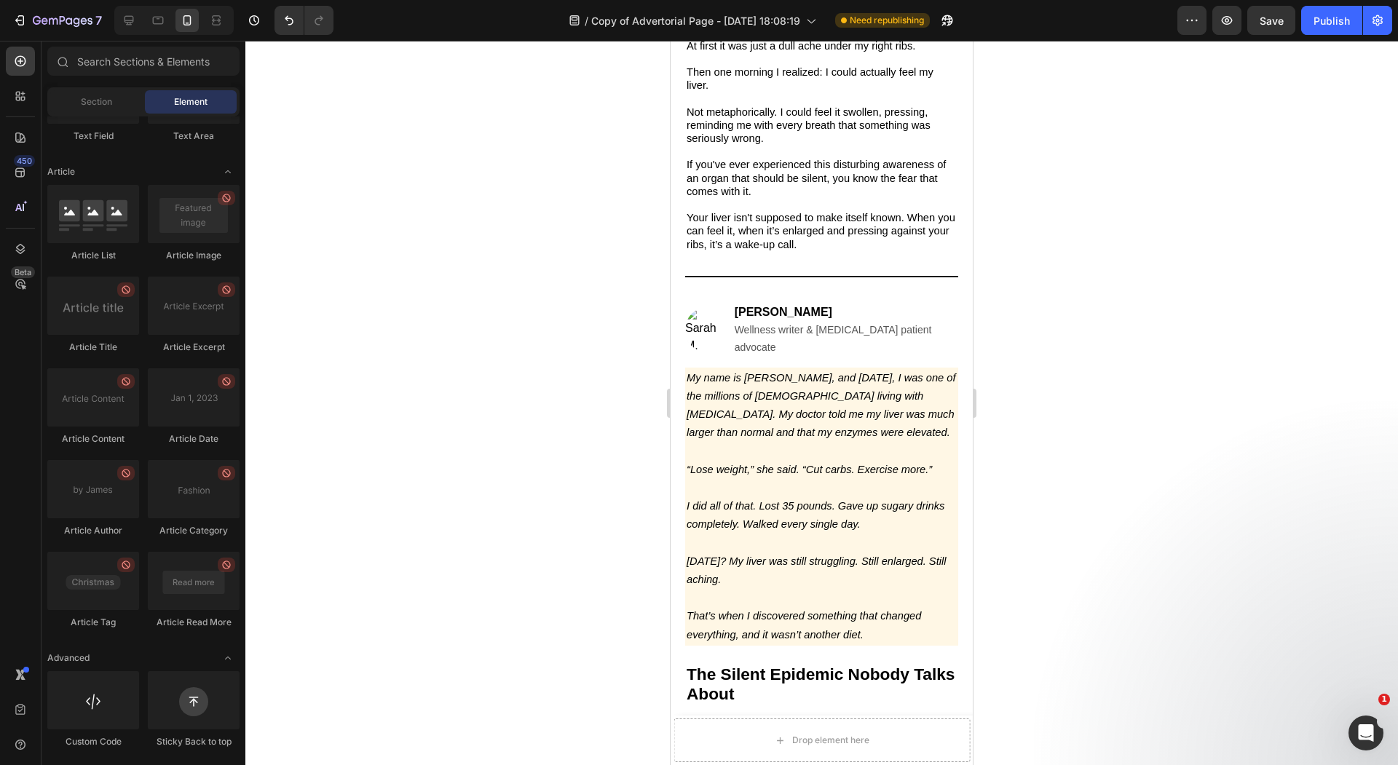
click at [419, 408] on div at bounding box center [821, 403] width 1152 height 724
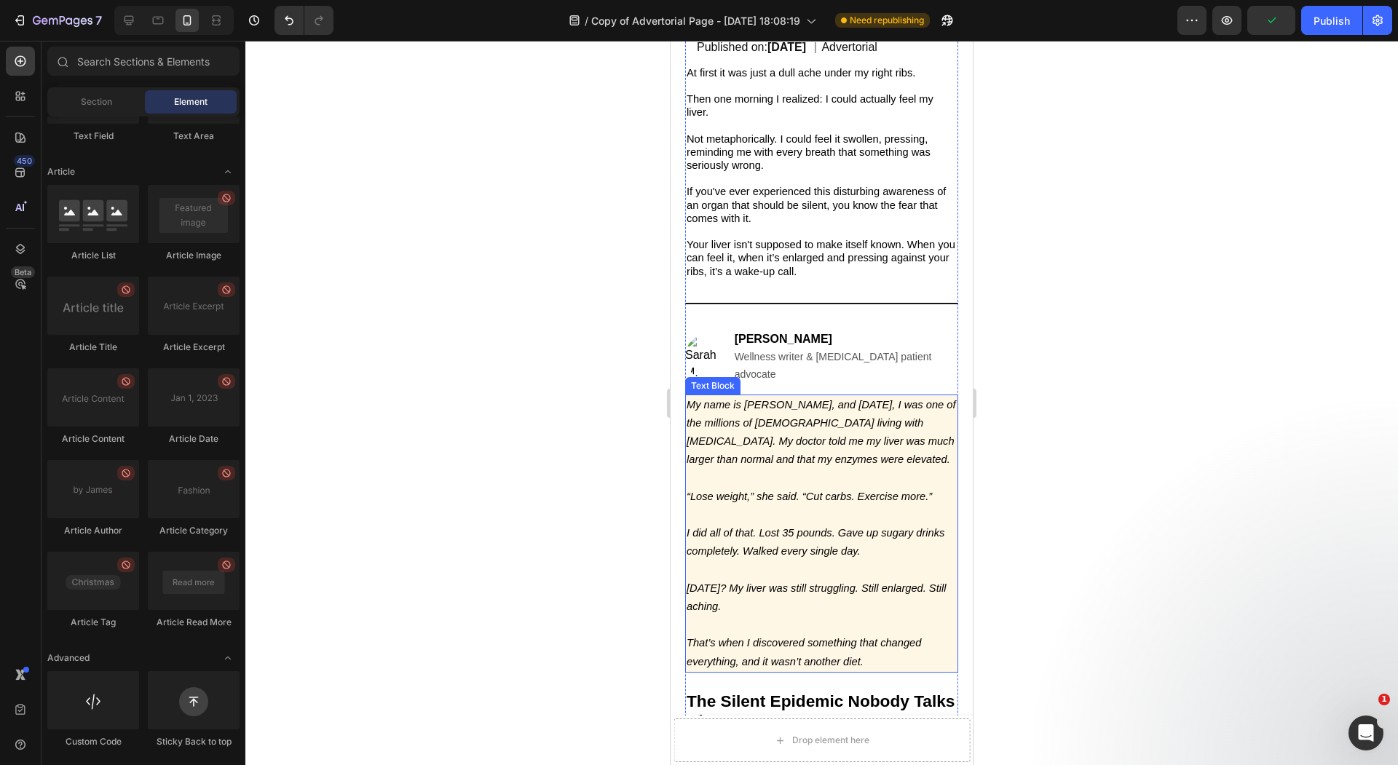
scroll to position [239, 0]
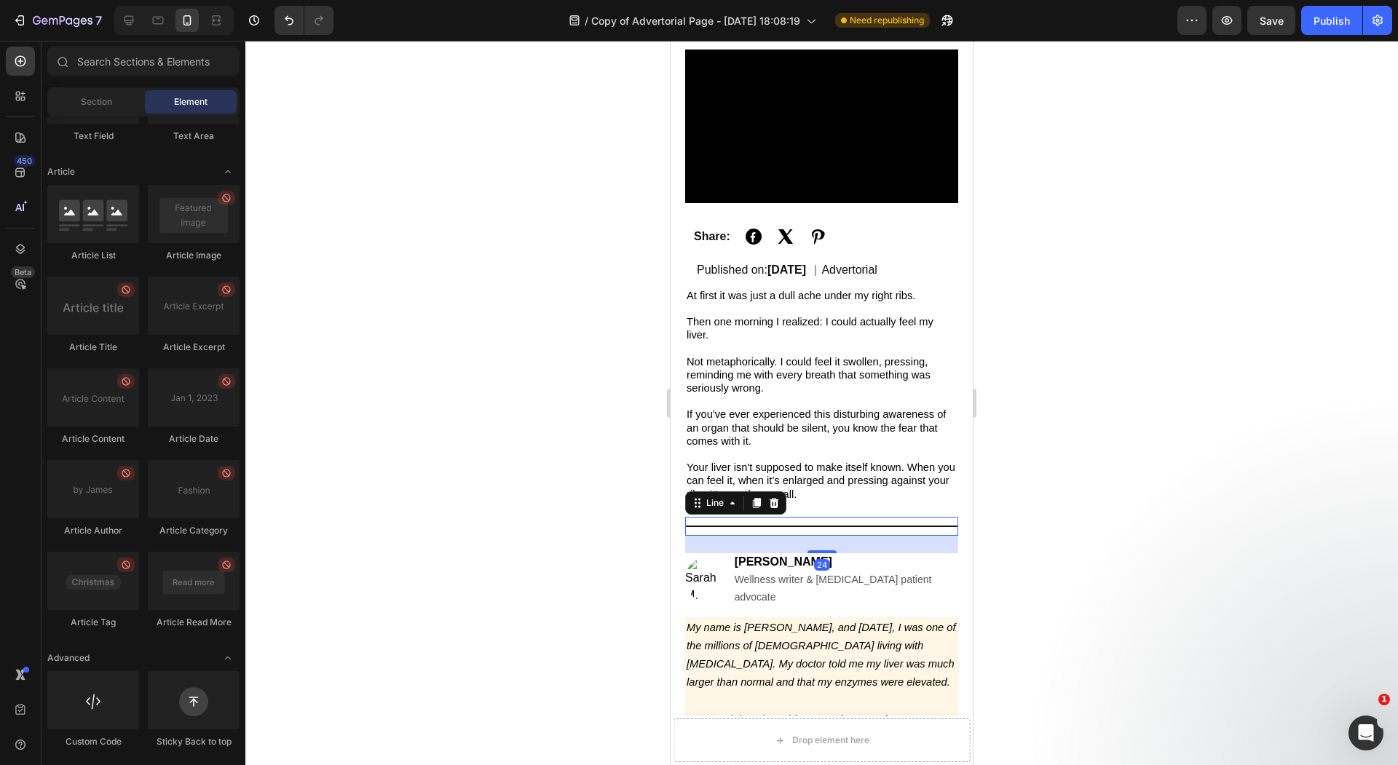
click at [855, 524] on div "Title Line 24" at bounding box center [821, 526] width 273 height 19
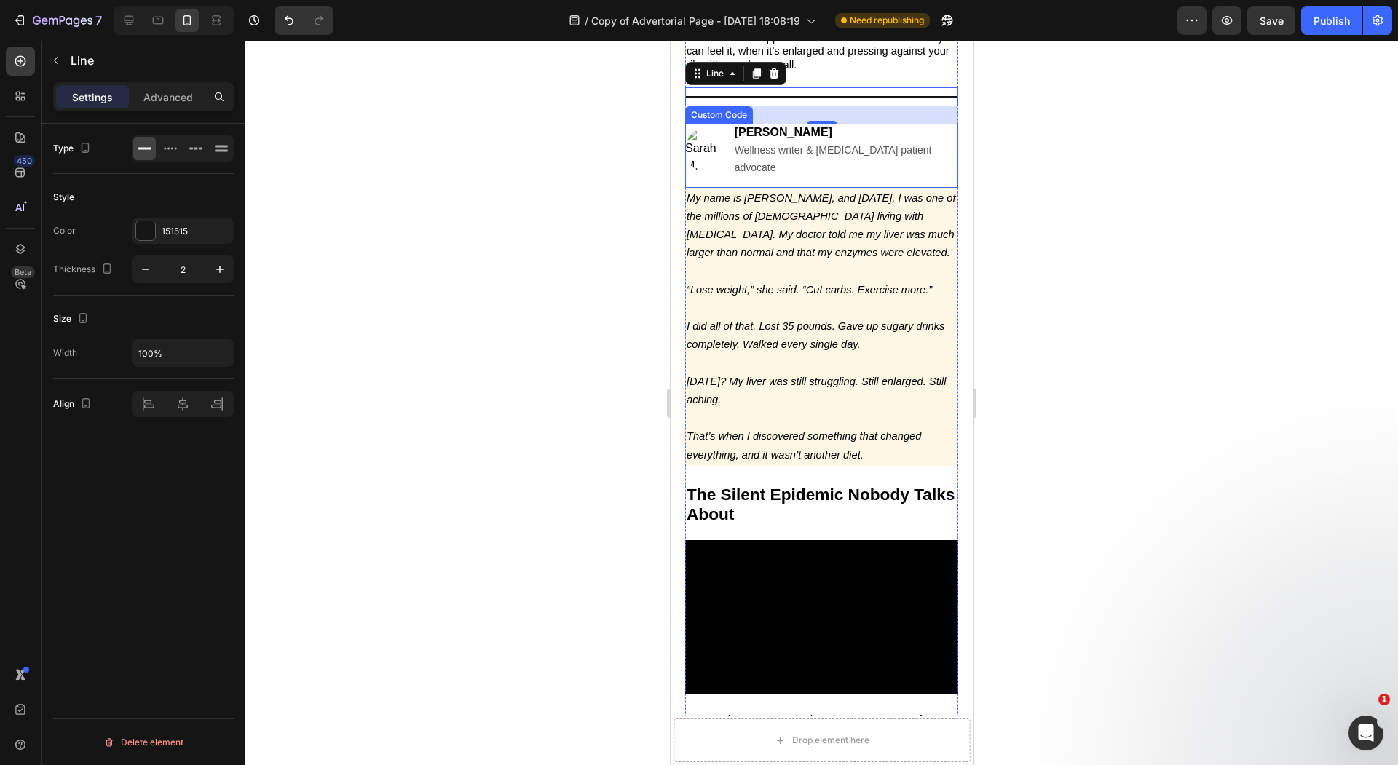
scroll to position [655, 0]
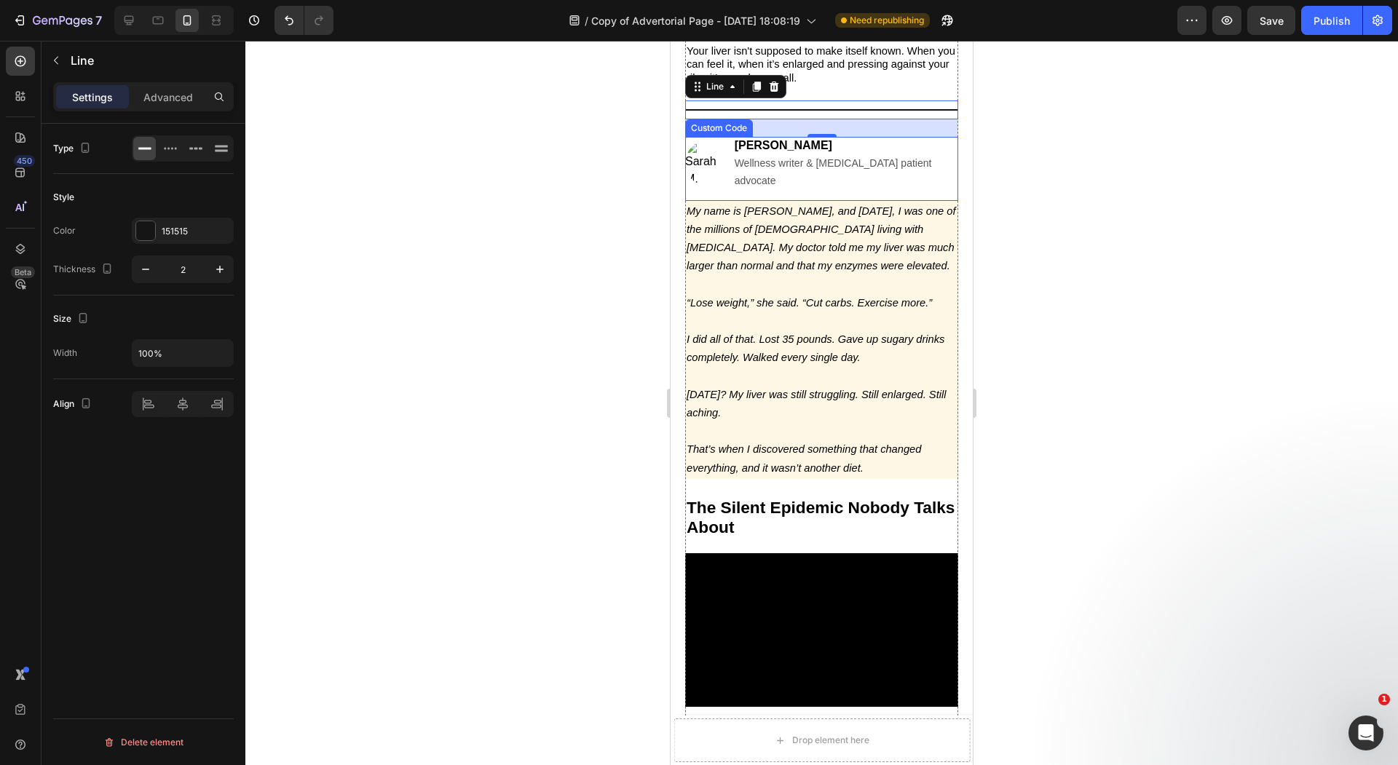
click at [775, 374] on p "Rich Text Editor. Editing area: main" at bounding box center [821, 377] width 270 height 18
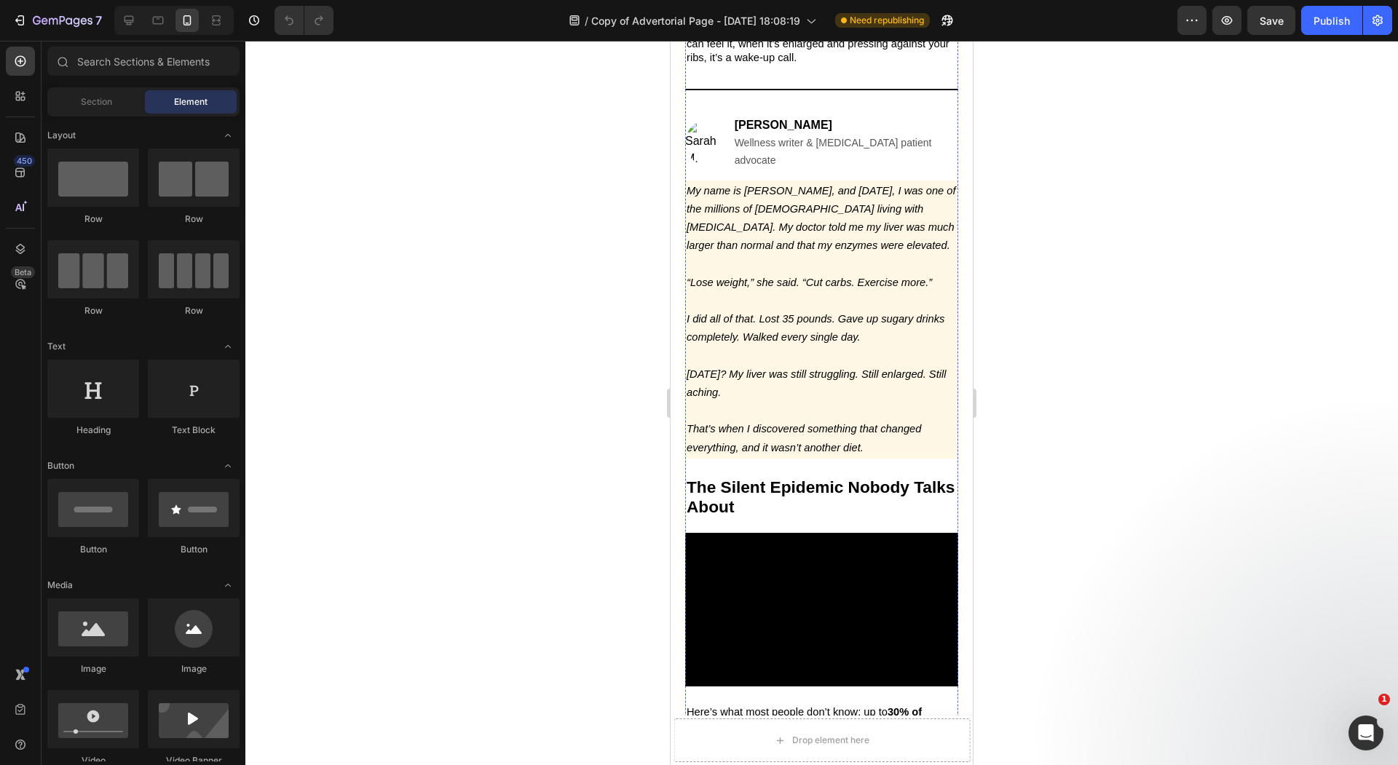
scroll to position [671, 0]
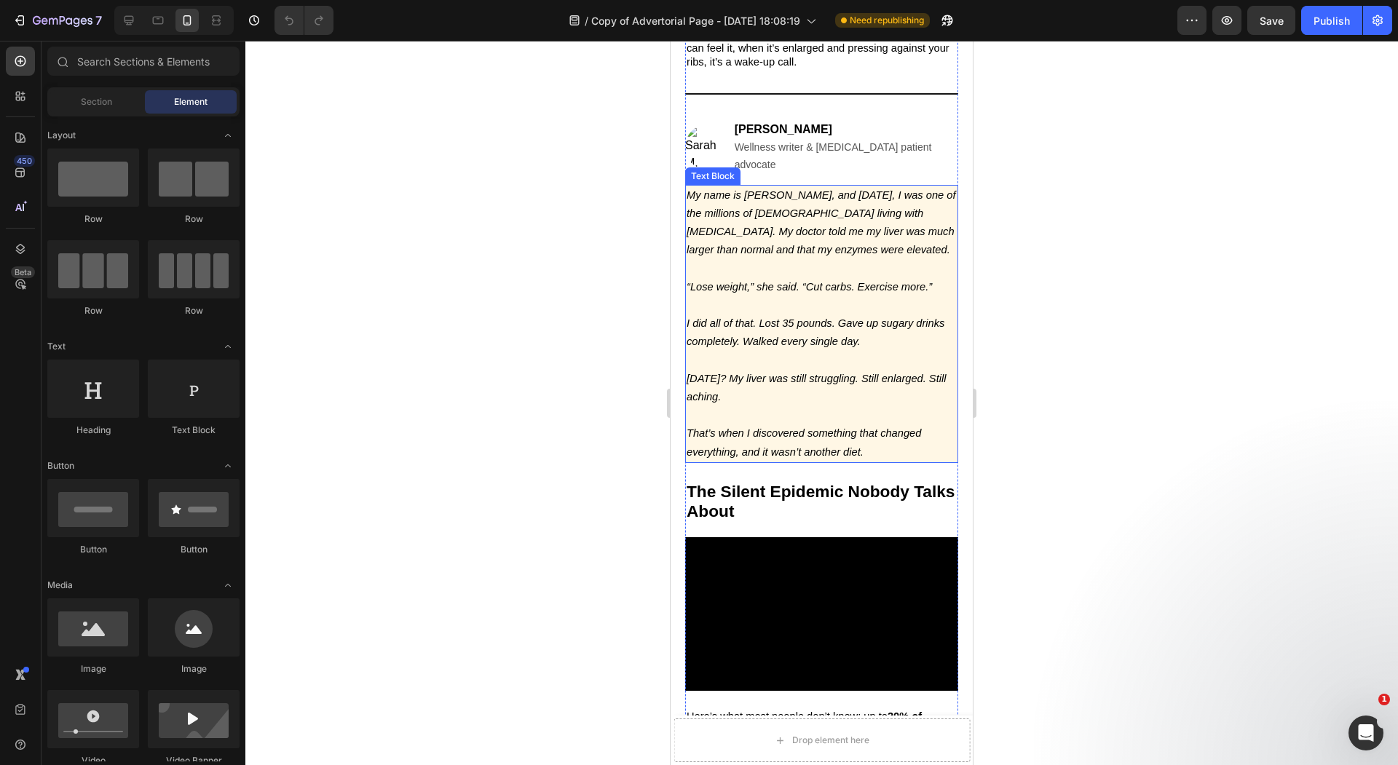
click at [800, 250] on icon "My name is [PERSON_NAME], and [DATE], I was one of the millions of [DEMOGRAPHIC…" at bounding box center [820, 222] width 269 height 67
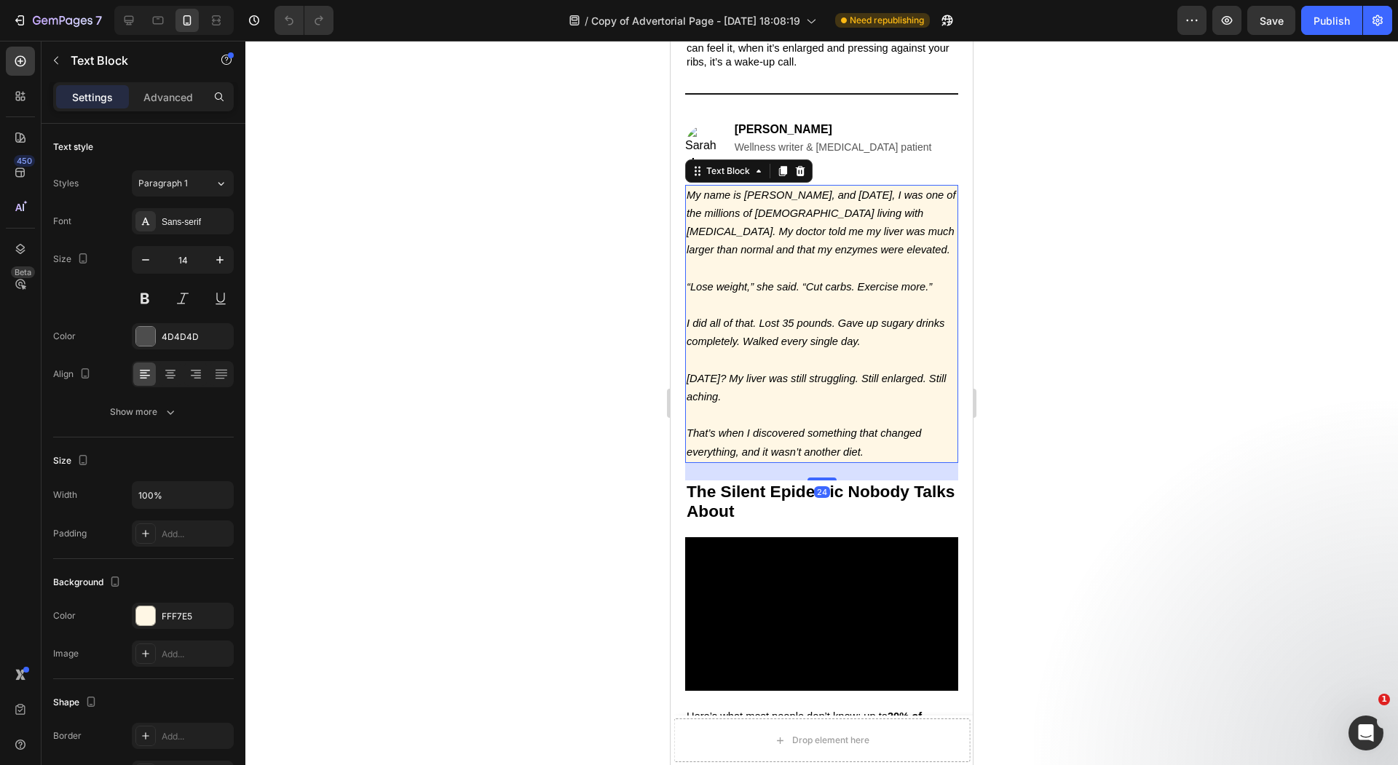
click at [629, 144] on div at bounding box center [821, 403] width 1152 height 724
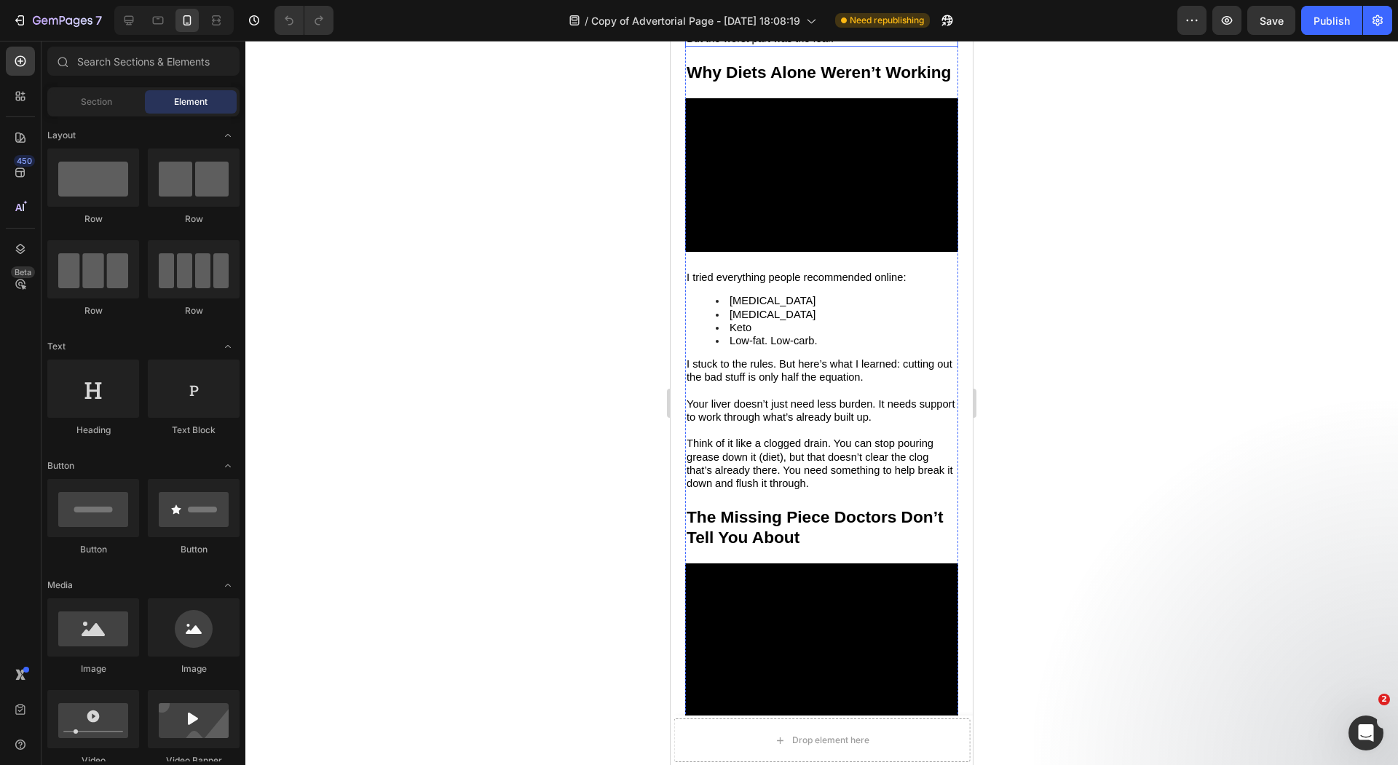
scroll to position [1466, 0]
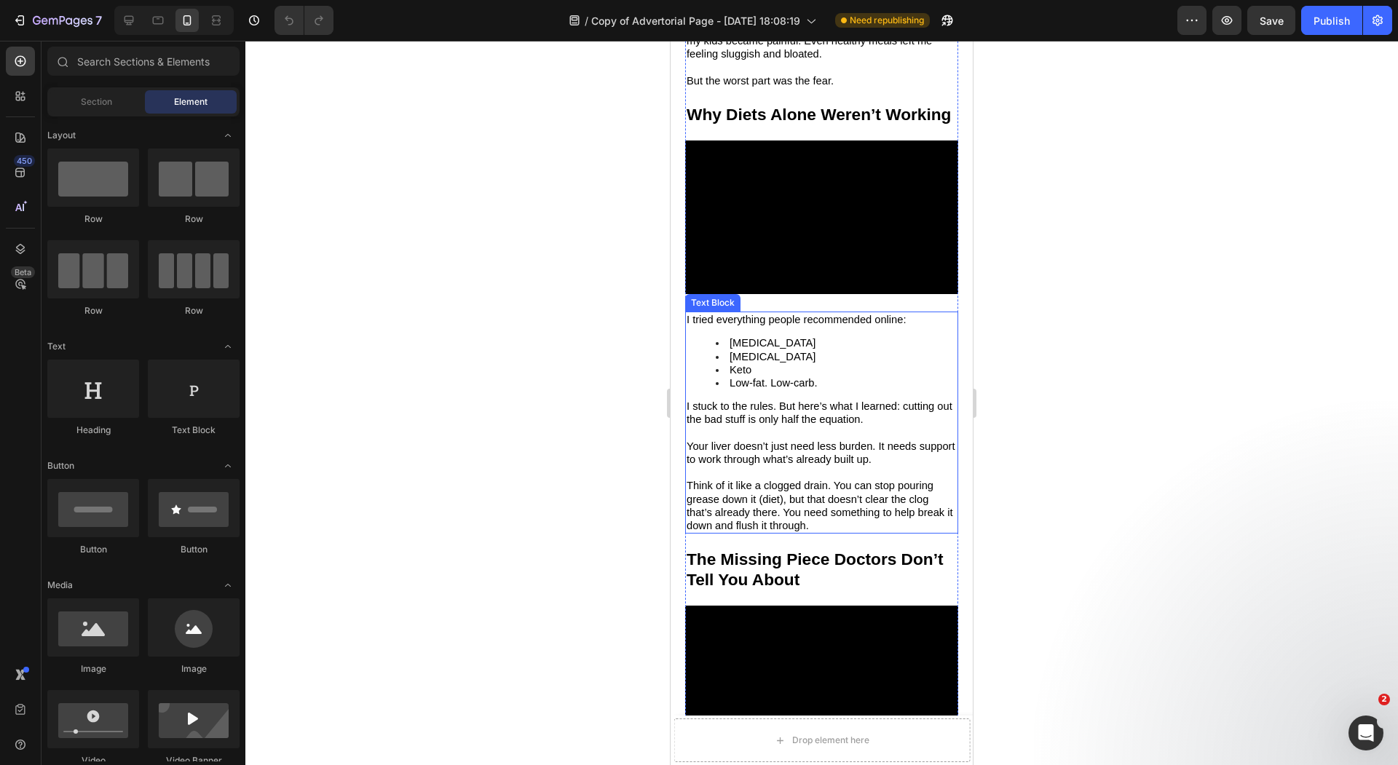
click at [796, 357] on span "[MEDICAL_DATA]" at bounding box center [772, 357] width 86 height 12
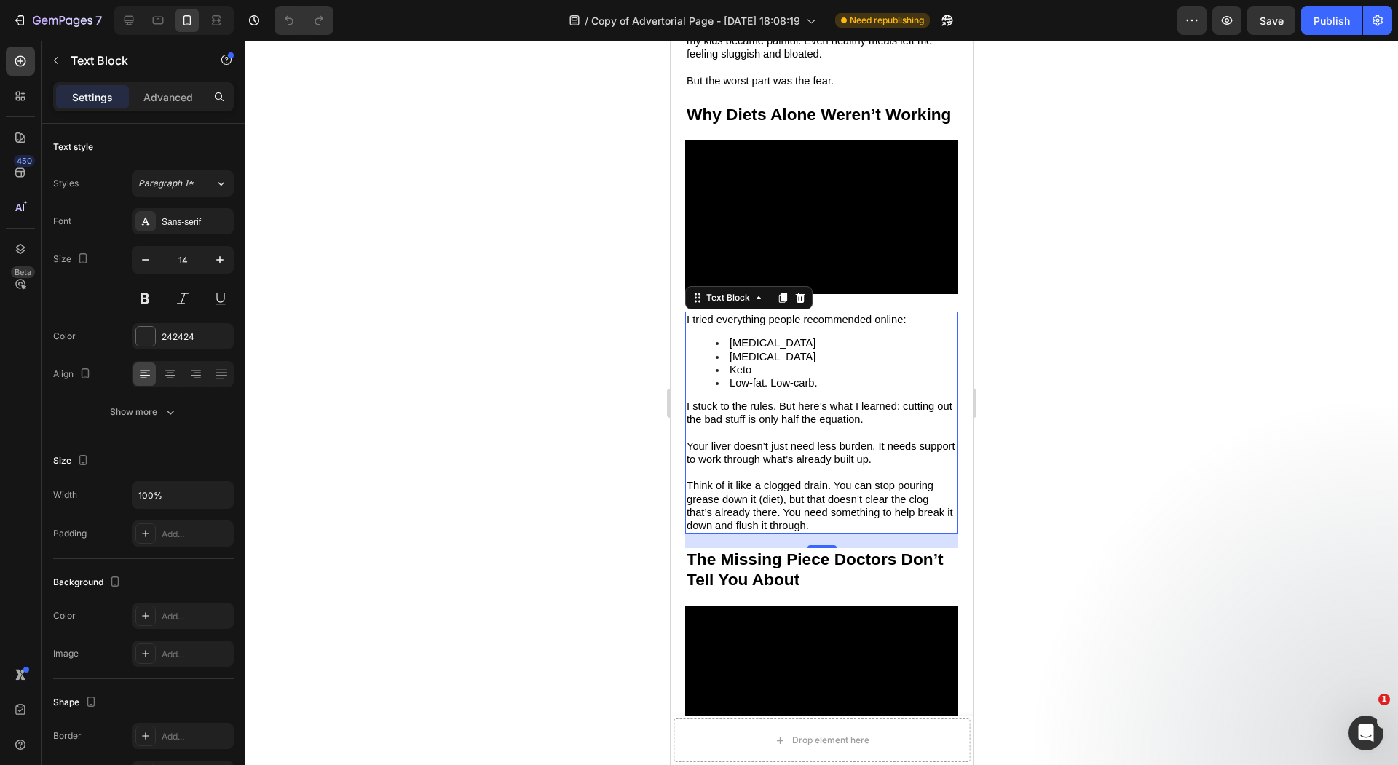
click at [548, 387] on div at bounding box center [821, 403] width 1152 height 724
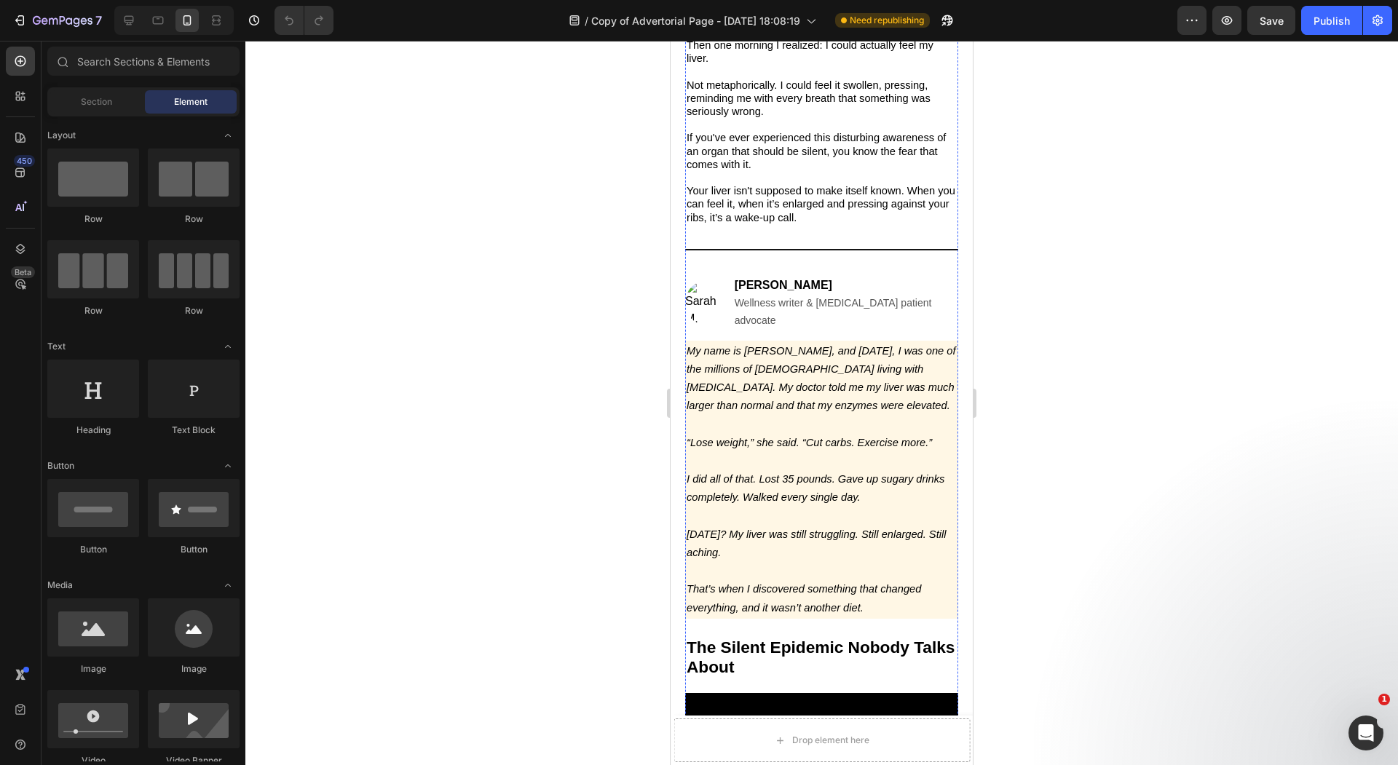
scroll to position [530, 0]
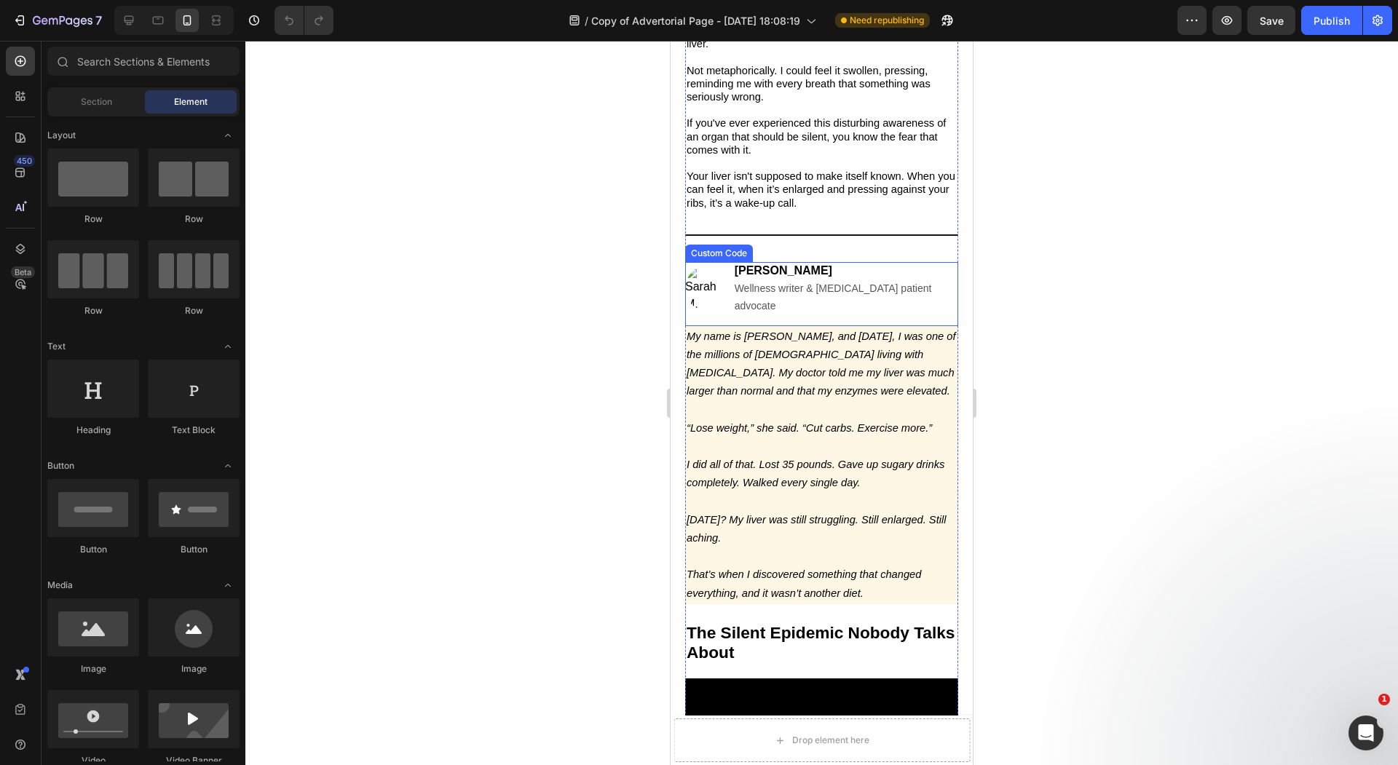
click at [704, 274] on img at bounding box center [705, 288] width 41 height 44
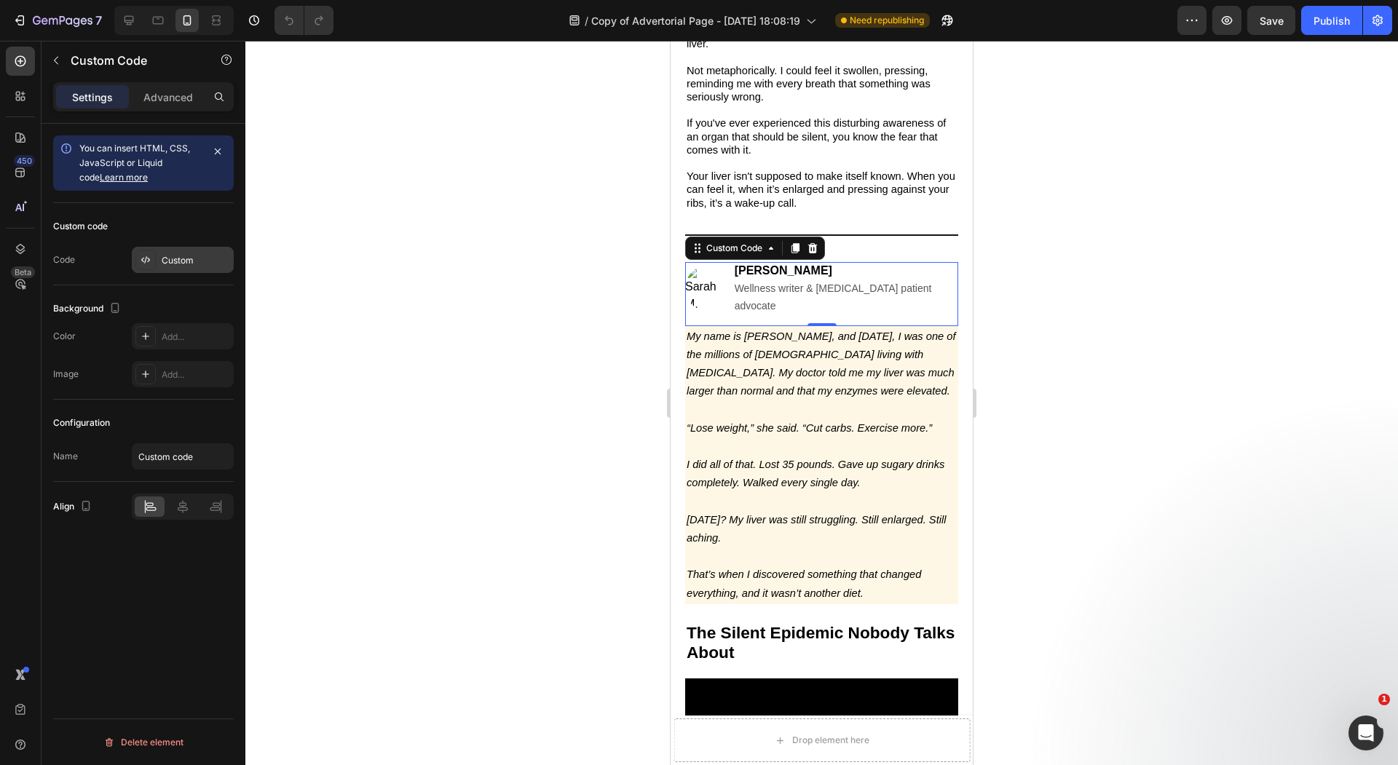
click at [208, 267] on div "Custom" at bounding box center [183, 260] width 102 height 26
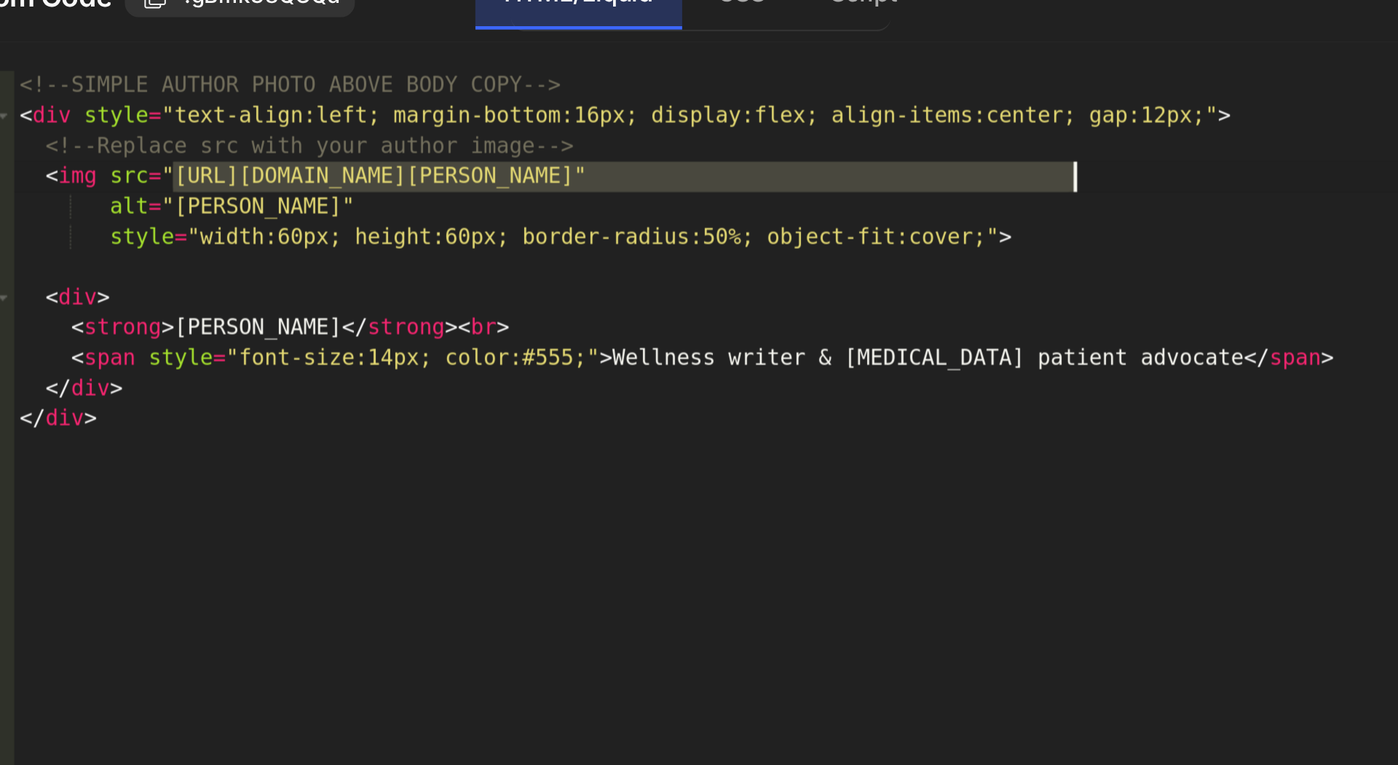
drag, startPoint x: 483, startPoint y: 130, endPoint x: 851, endPoint y: 132, distance: 368.4
click at [851, 132] on div "<!-- SIMPLE AUTHOR PHOTO ABOVE BODY COPY --> < div style = "text-align:left; ma…" at bounding box center [716, 394] width 598 height 612
paste textarea "0728/9821/6178/files/Gemini_Generated_Image_opnt5fopnt5fopnt.png?v=1758938998"
type textarea "<img src="https://cdn.shopify.com/s/files/1/0728/9821/6178/files/Gemini_Generat…"
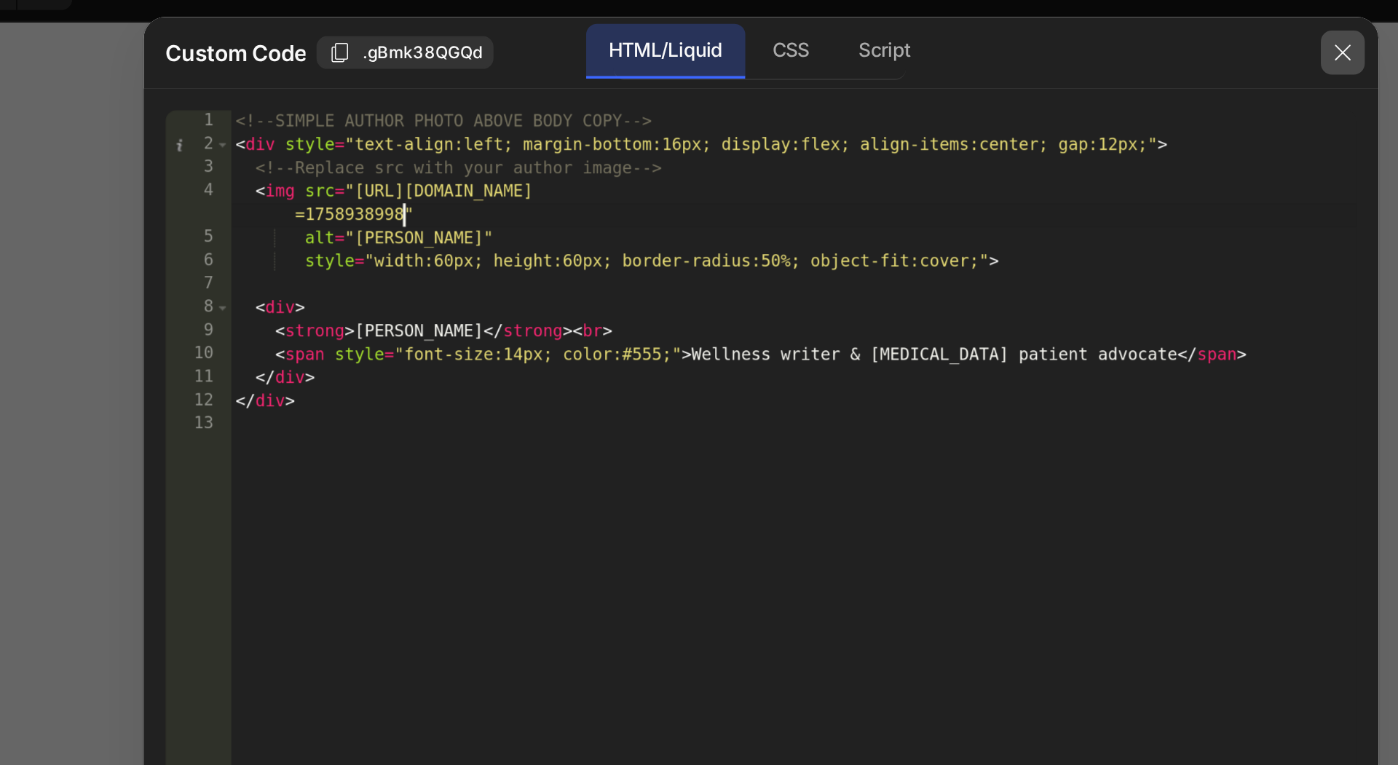
click at [1005, 66] on button "button" at bounding box center [1007, 57] width 23 height 23
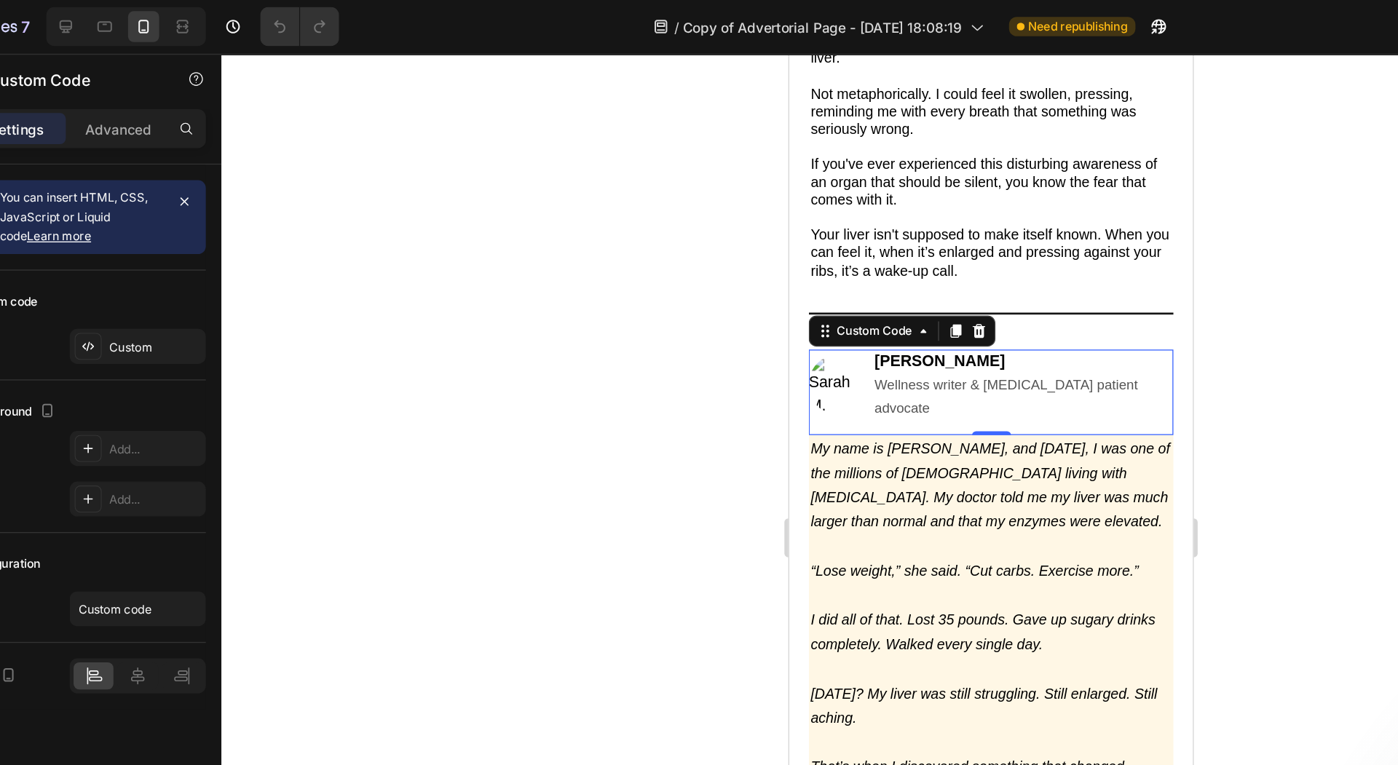
click at [565, 275] on div at bounding box center [821, 403] width 1152 height 724
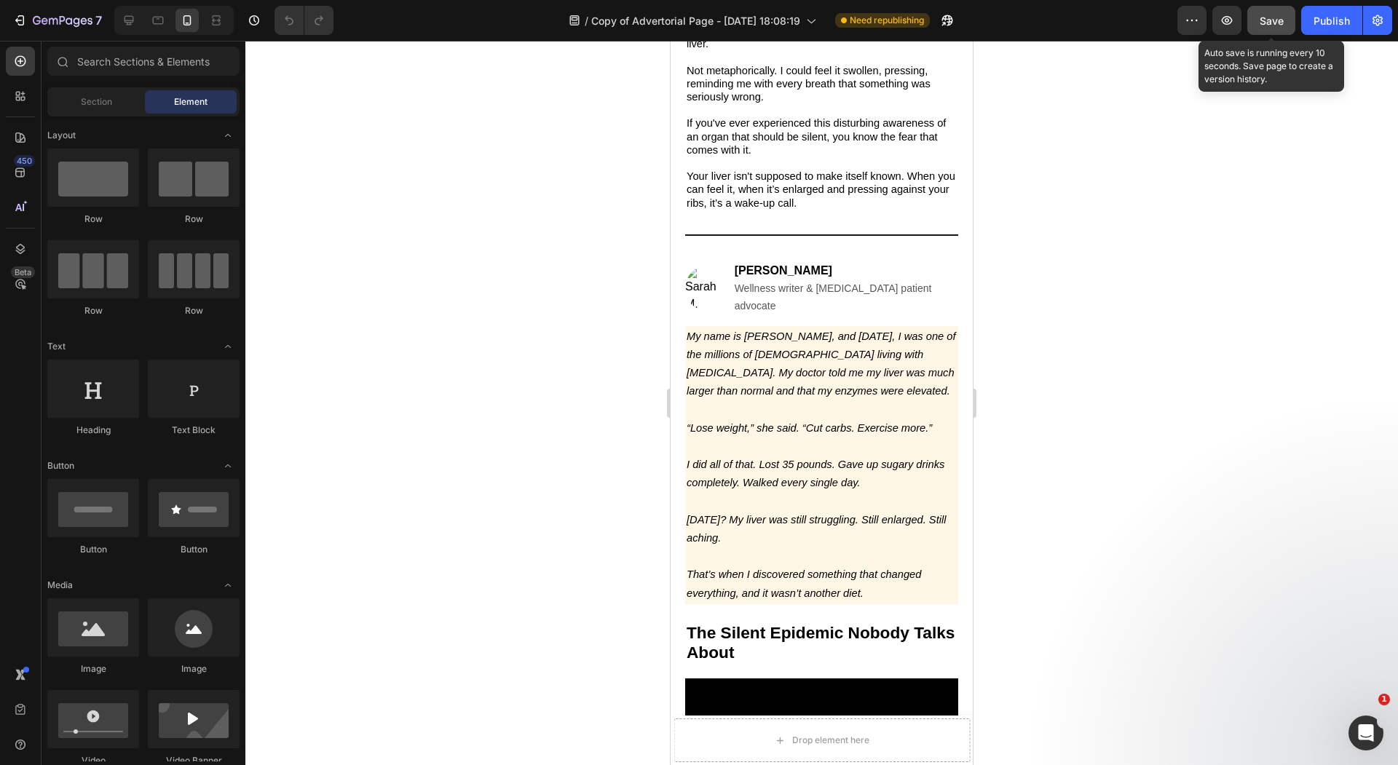
click at [1276, 20] on span "Save" at bounding box center [1271, 21] width 24 height 12
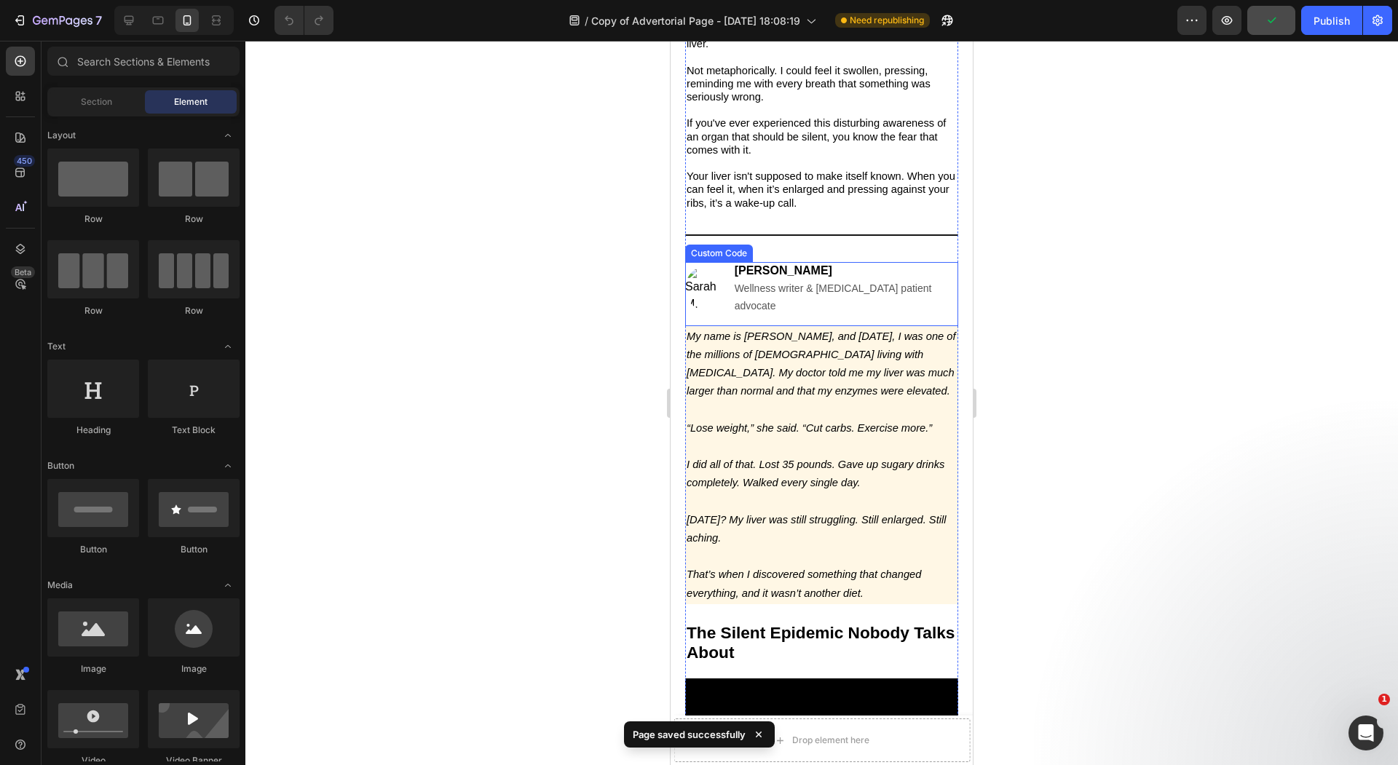
click at [708, 282] on img at bounding box center [705, 288] width 41 height 44
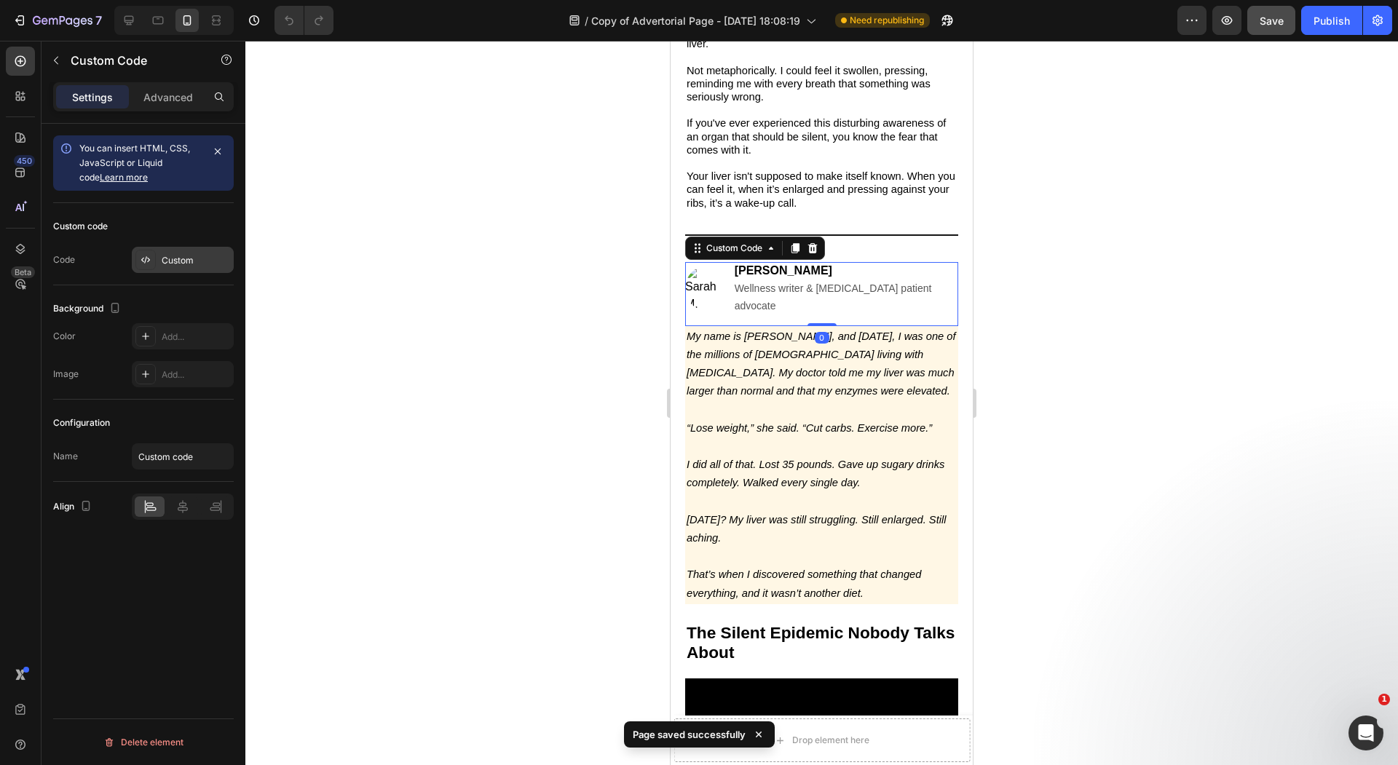
click at [202, 256] on div "Custom" at bounding box center [196, 260] width 68 height 13
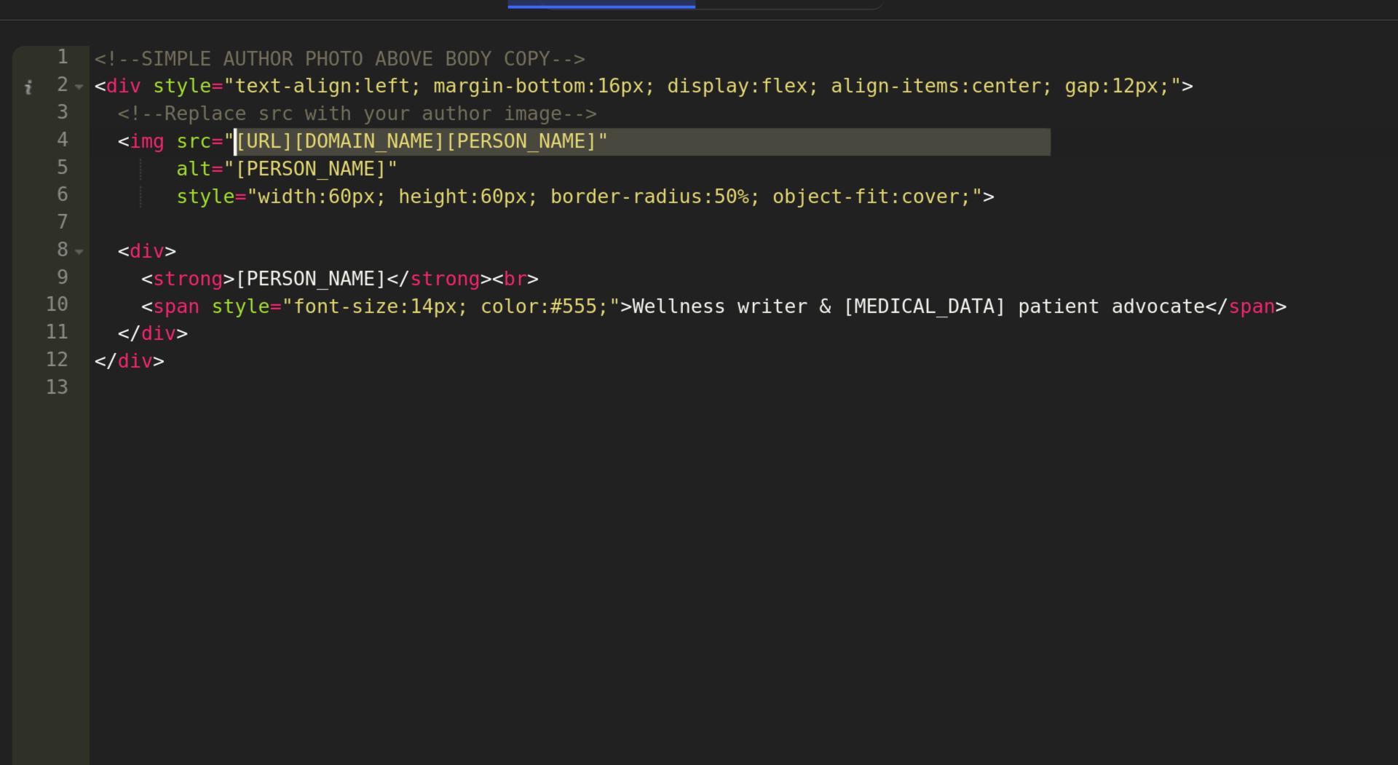
drag, startPoint x: 851, startPoint y: 135, endPoint x: 483, endPoint y: 135, distance: 367.6
click at [483, 135] on div "<!-- SIMPLE AUTHOR PHOTO ABOVE BODY COPY --> < div style = "text-align:left; ma…" at bounding box center [716, 394] width 598 height 612
paste textarea "0728/9821/6178/files/Gemini_Generated_Image_opnt5fopnt5fopnt.png?v=1758938998"
type textarea "<img src="https://cdn.shopify.com/s/files/1/0728/9821/6178/files/Gemini_Generat…"
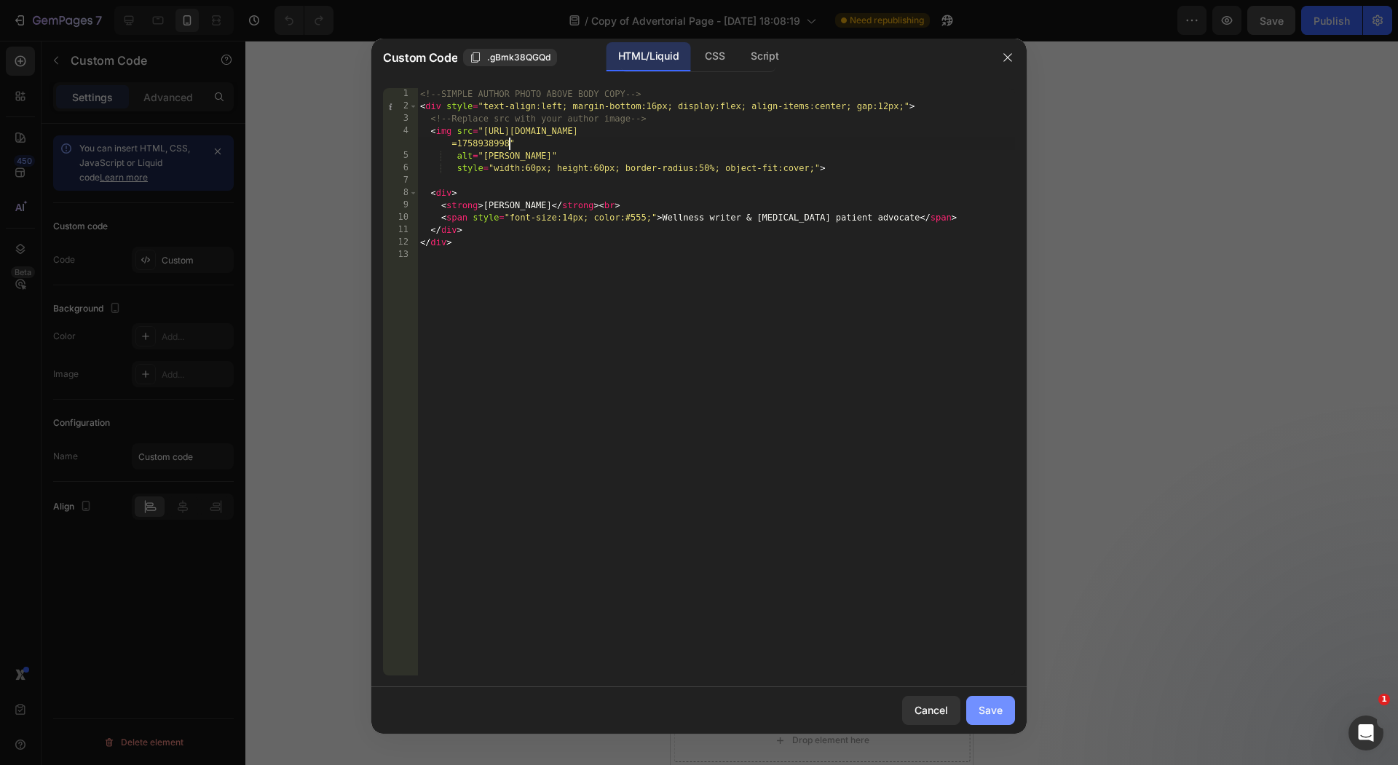
click at [1006, 705] on button "Save" at bounding box center [990, 710] width 49 height 29
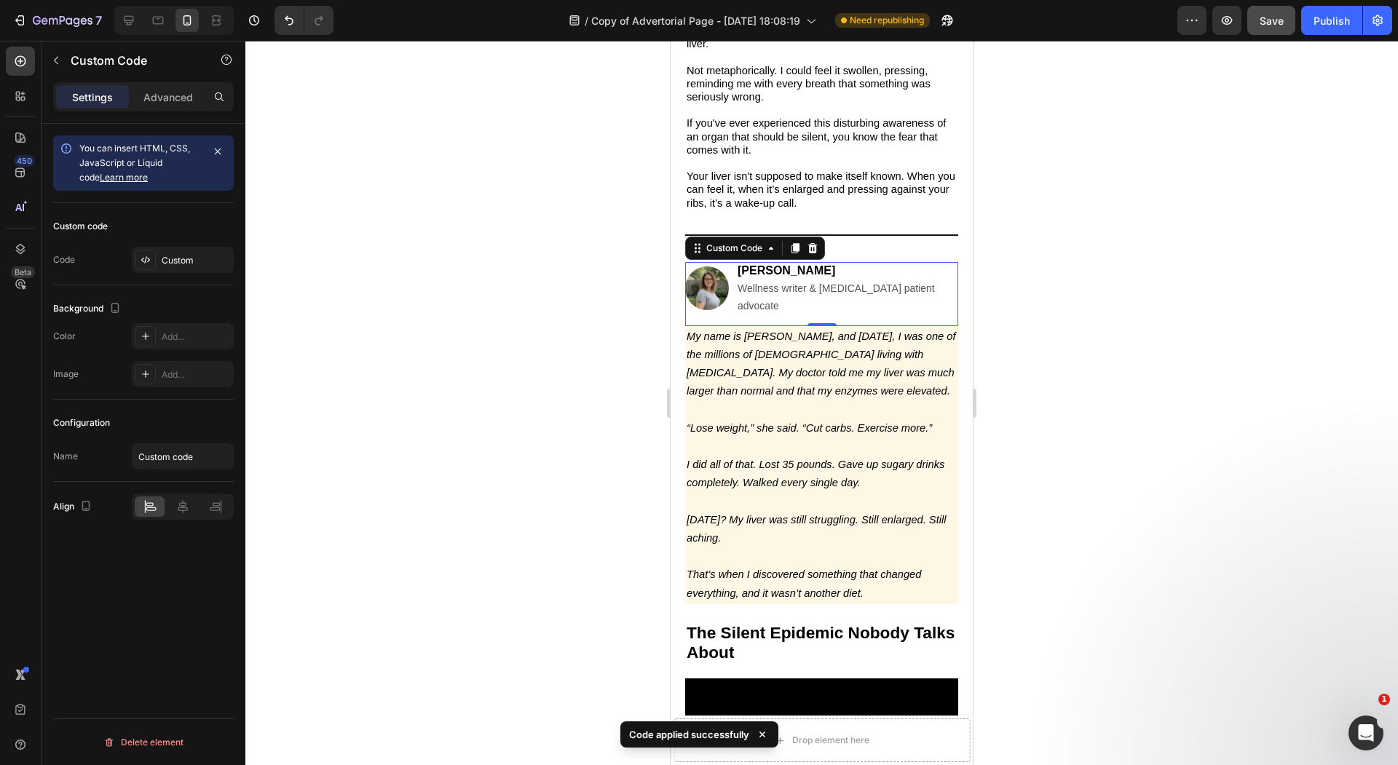
click at [598, 326] on div at bounding box center [821, 403] width 1152 height 724
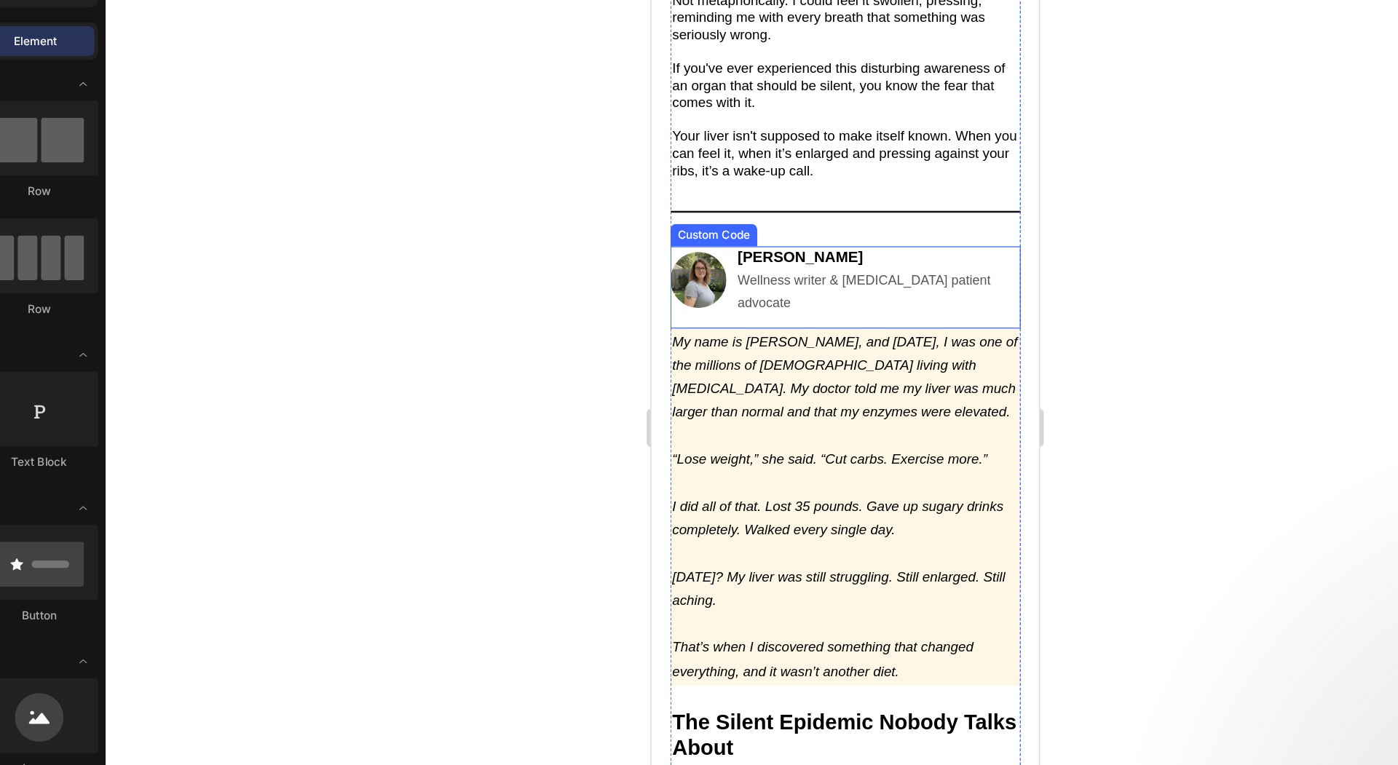
click at [719, 239] on div "Sarah M. Wellness writer & NAFLD patient advocate Custom Code" at bounding box center [801, 216] width 273 height 64
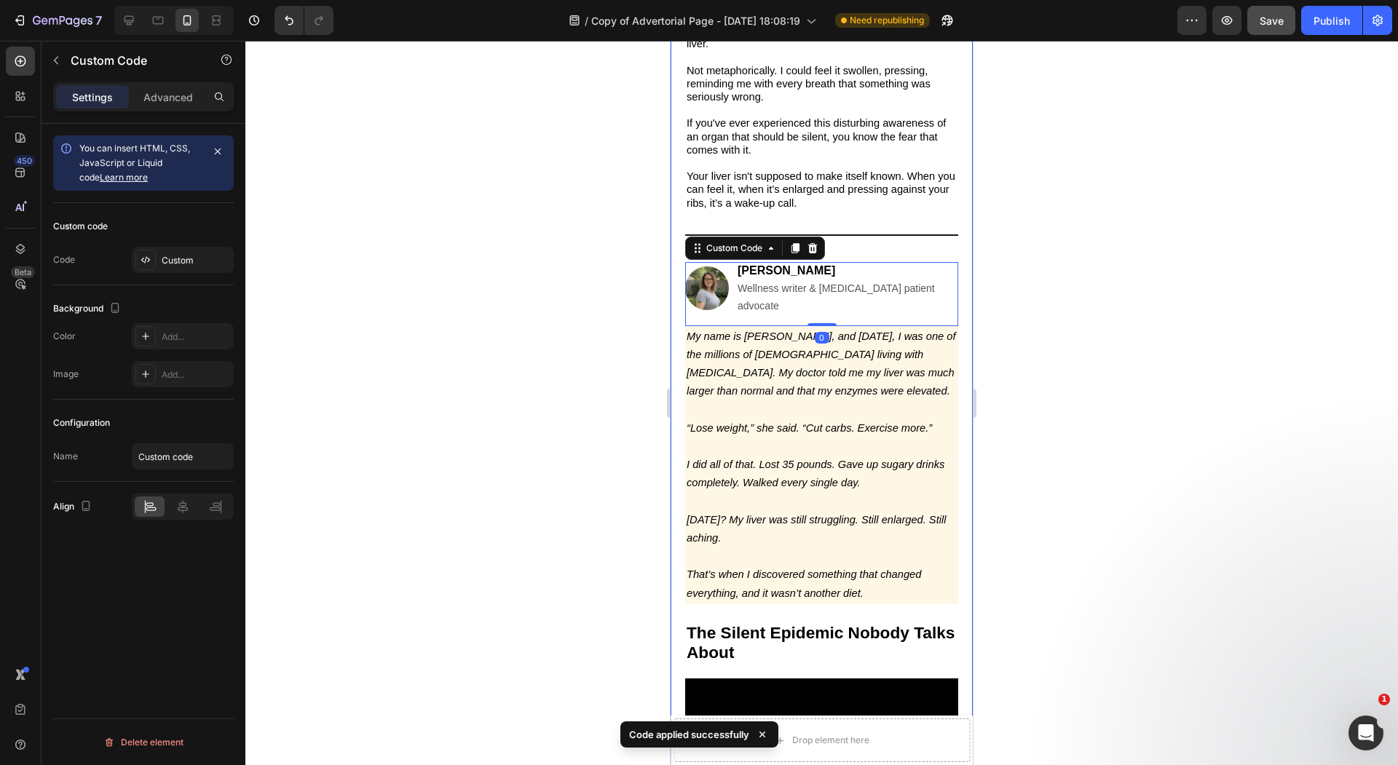
click at [642, 345] on div at bounding box center [821, 403] width 1152 height 724
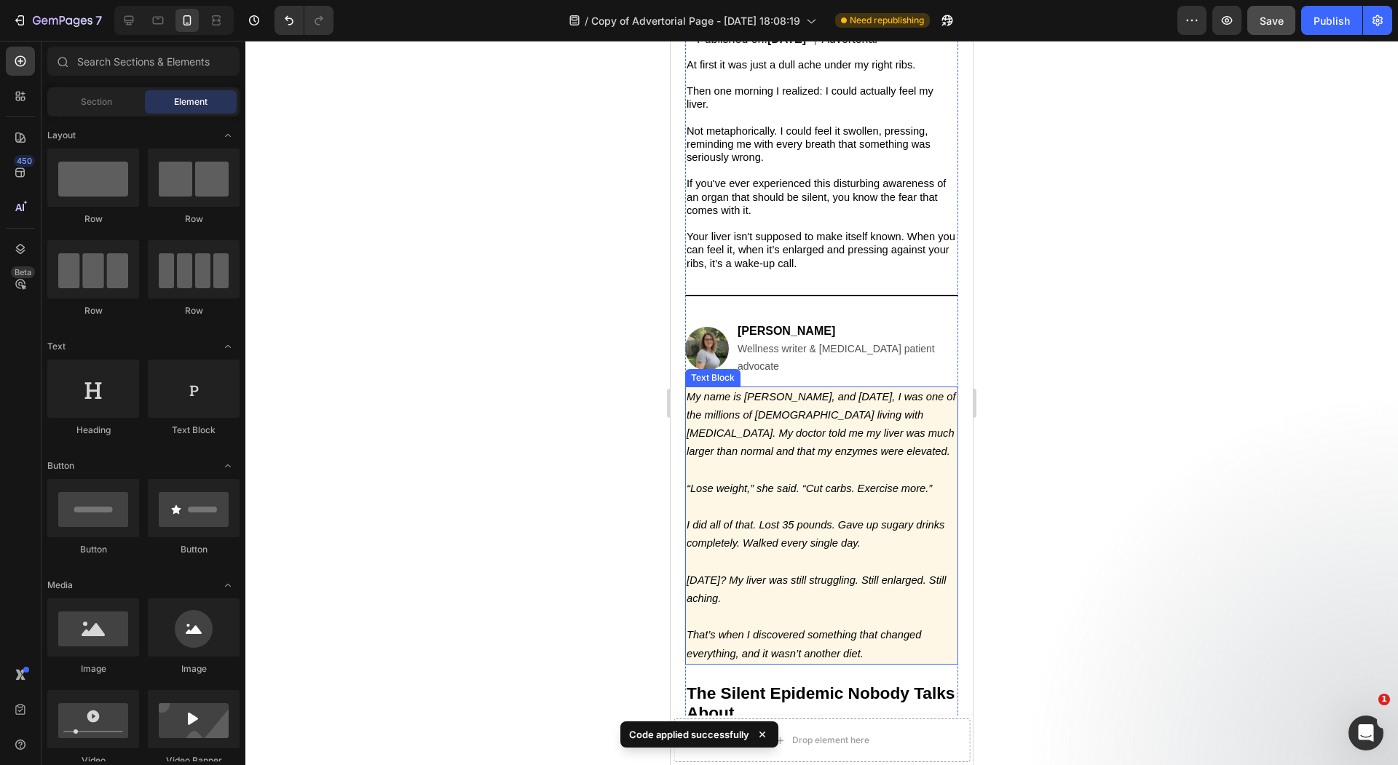
scroll to position [463, 0]
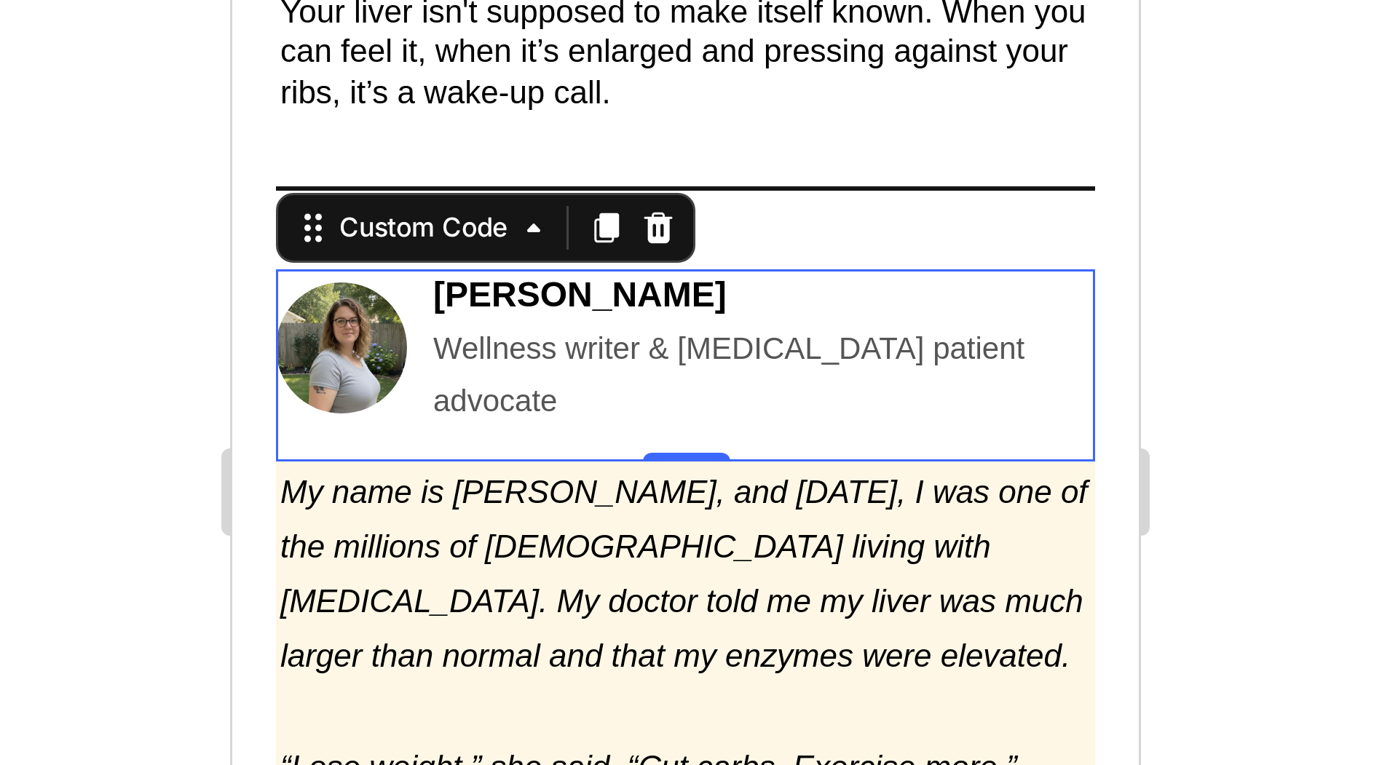
click at [641, 363] on div at bounding box center [821, 403] width 1152 height 724
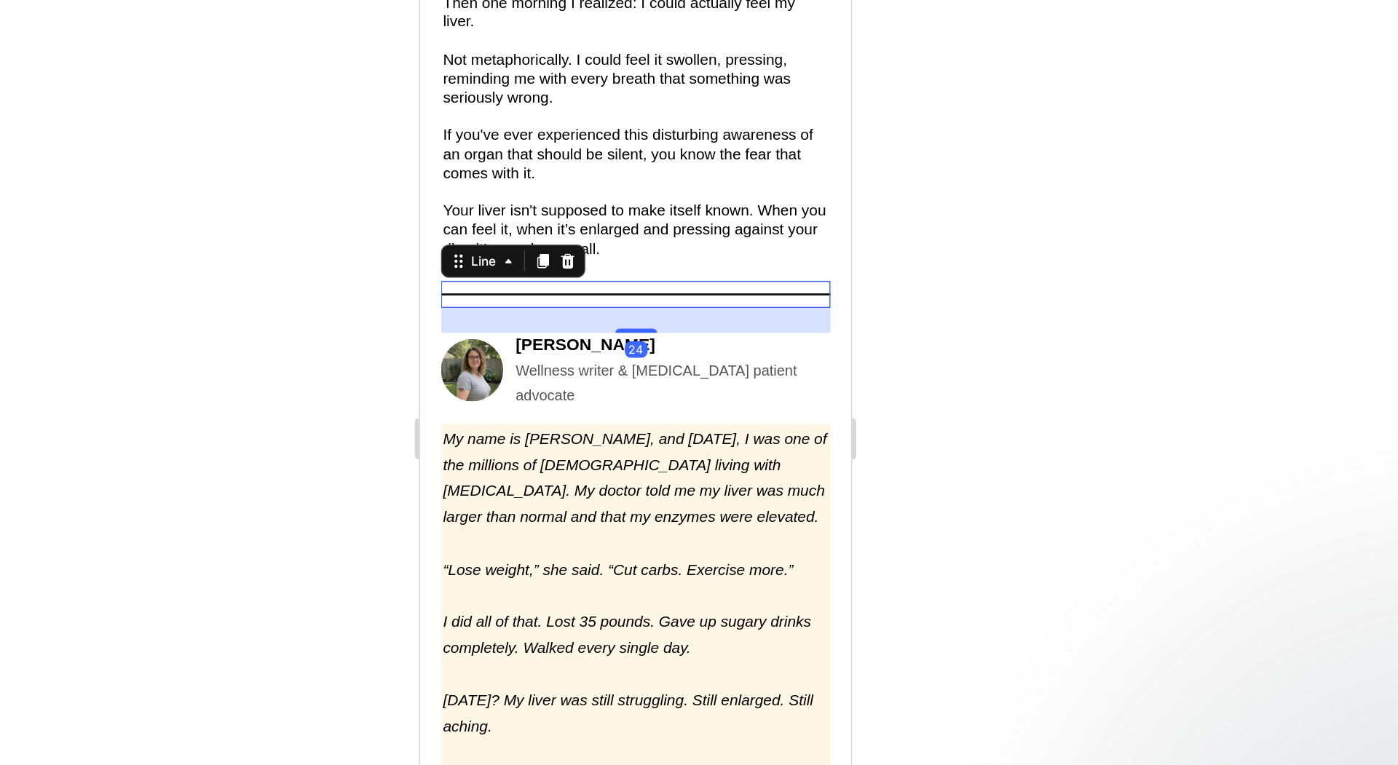
click at [606, 184] on div "Title Line 24" at bounding box center [570, 183] width 273 height 19
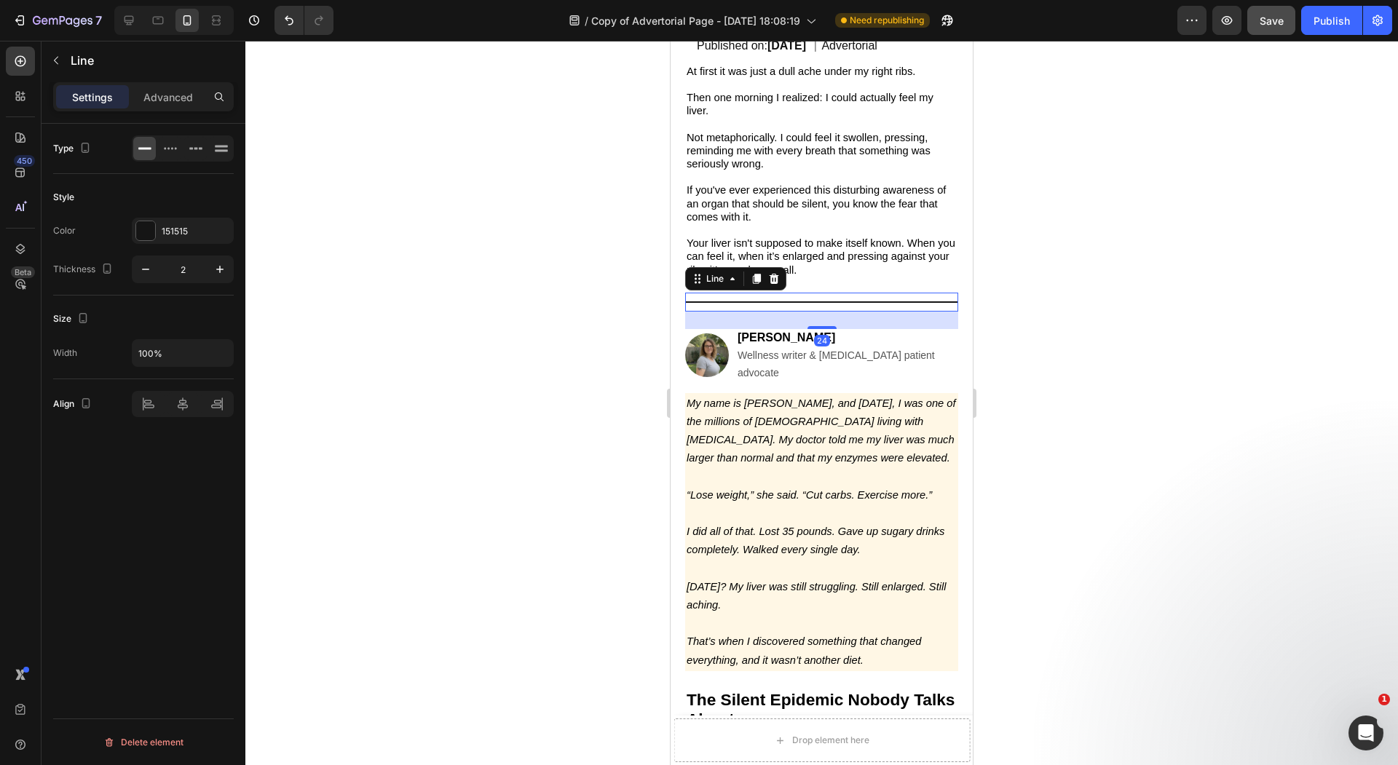
scroll to position [324, 0]
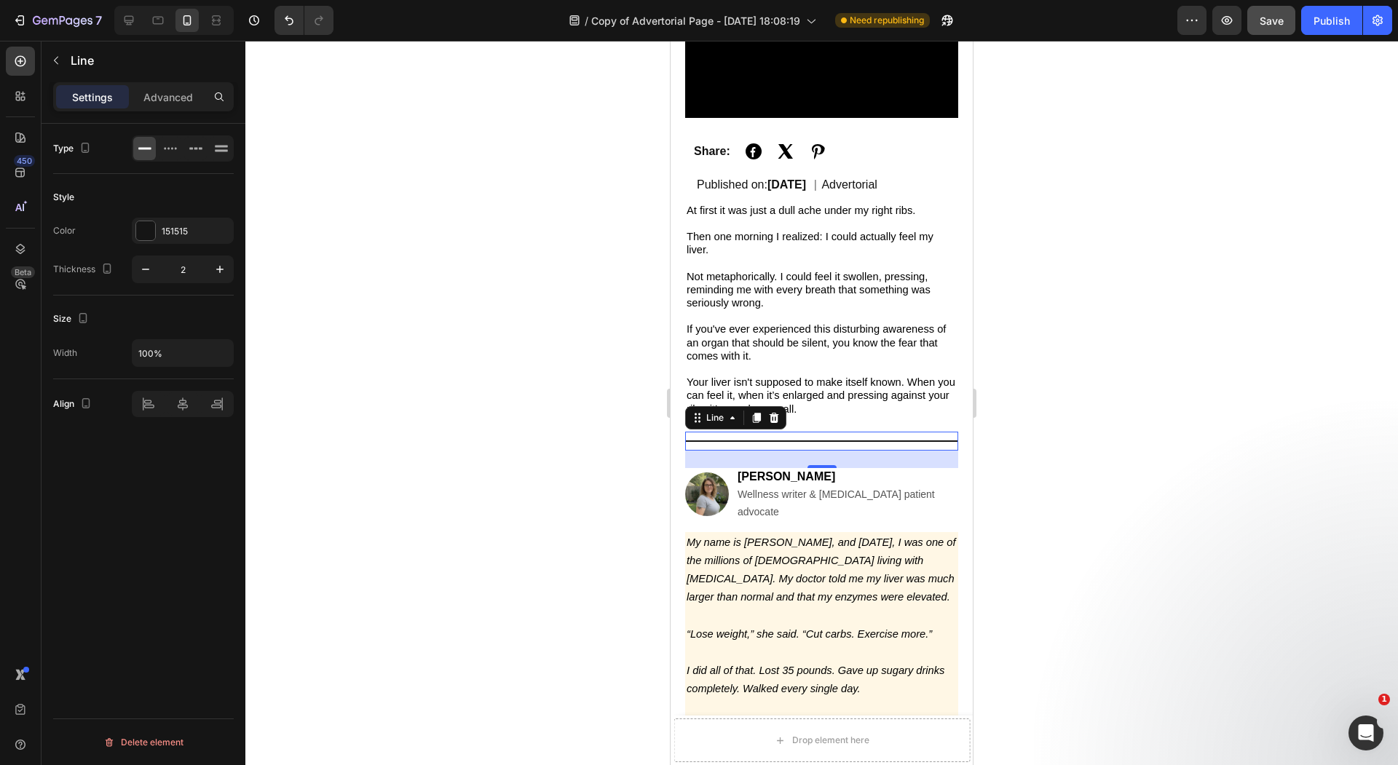
click at [777, 302] on p "Not metaphorically. I could feel it swollen, pressing, reminding me with every …" at bounding box center [821, 290] width 270 height 40
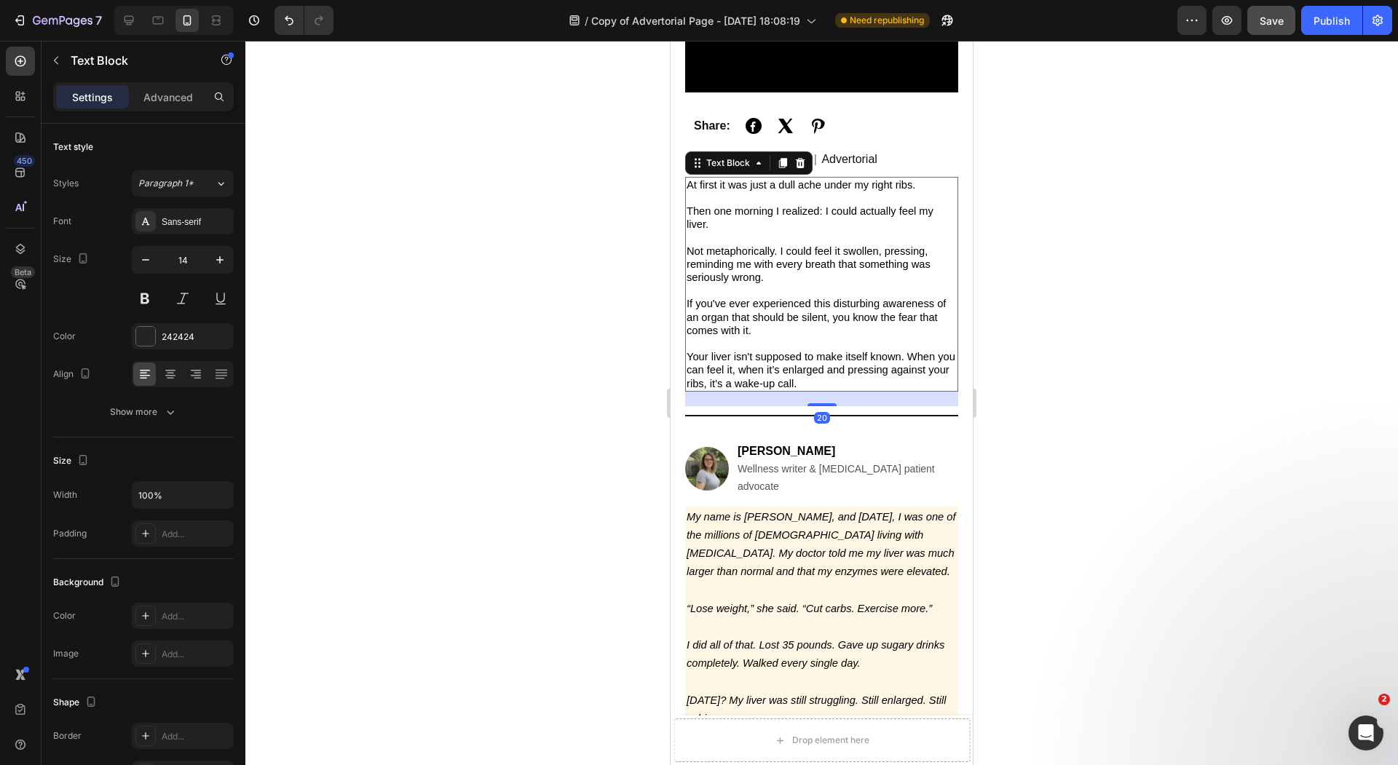
scroll to position [397, 0]
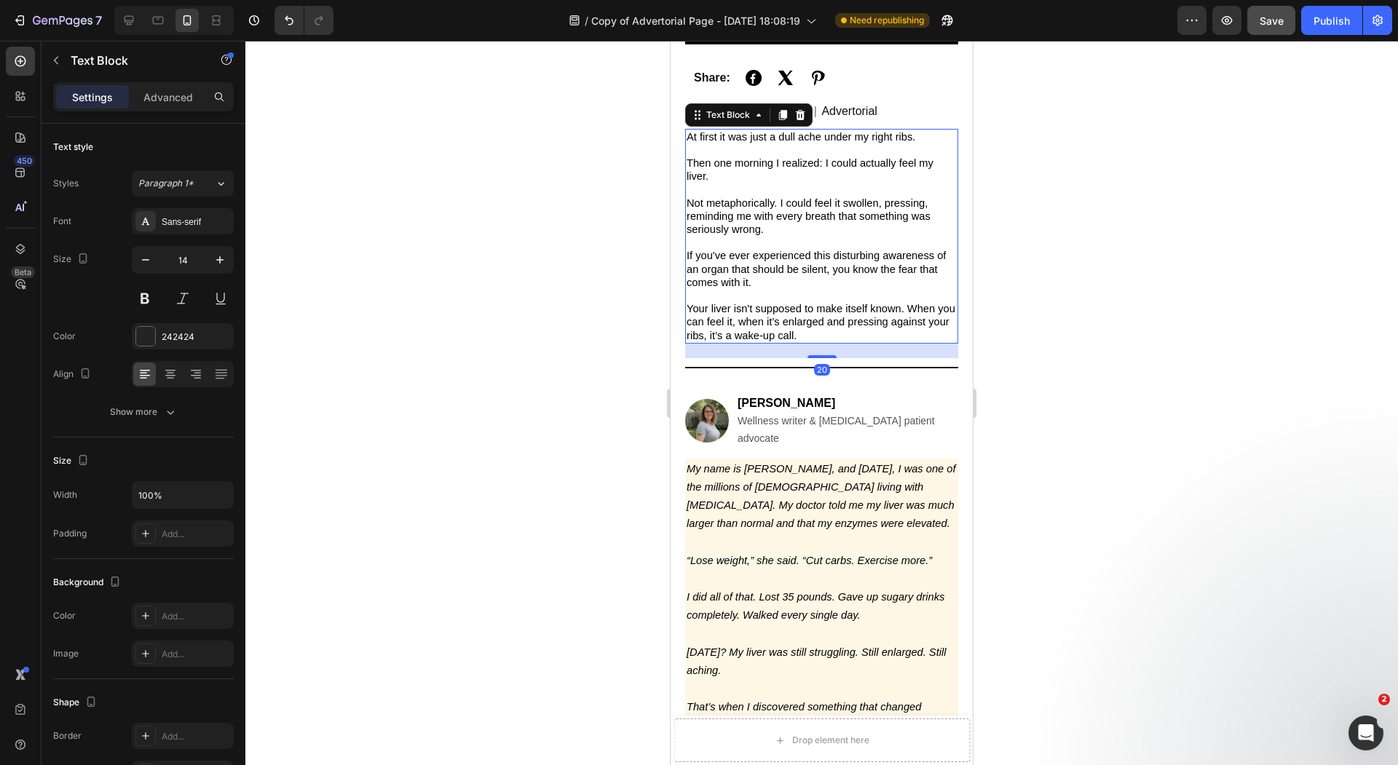
click at [775, 327] on span "Your liver isn't supposed to make itself known. When you can feel it, when it’s…" at bounding box center [820, 322] width 269 height 38
click at [783, 332] on p "Your liver isn't supposed to make itself known. When you can feel it, when it’s…" at bounding box center [821, 322] width 270 height 40
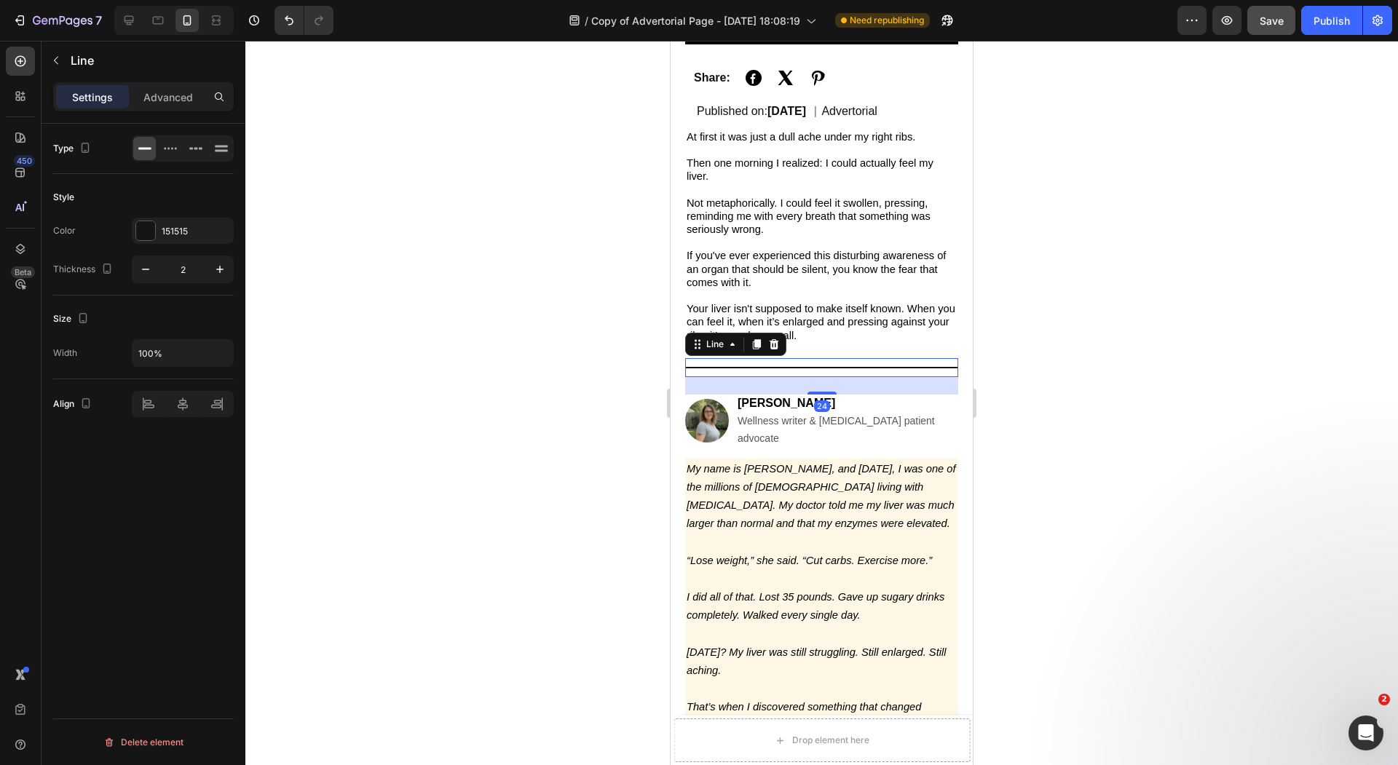
drag, startPoint x: 792, startPoint y: 366, endPoint x: 1153, endPoint y: 305, distance: 366.2
click at [792, 366] on div "Title Line 24" at bounding box center [821, 367] width 273 height 19
click at [548, 364] on div at bounding box center [821, 403] width 1152 height 724
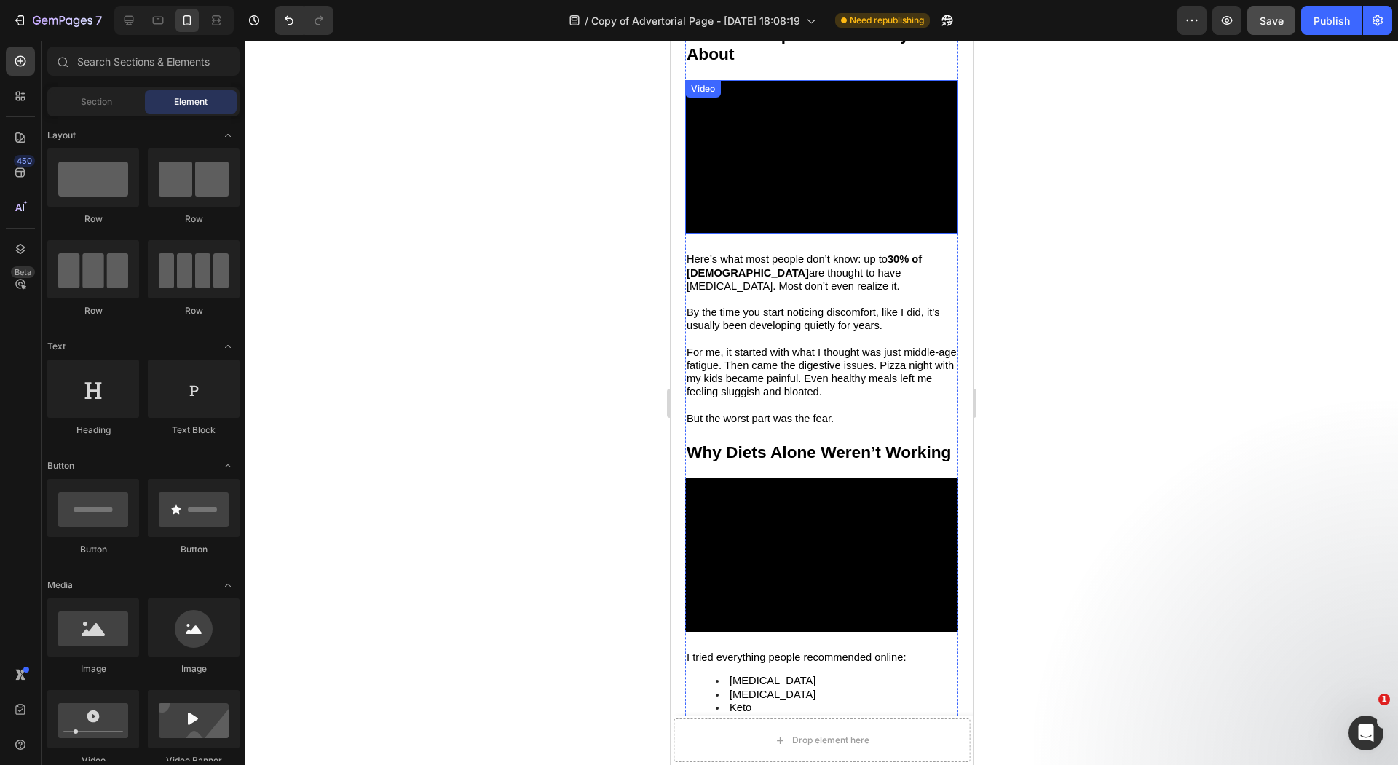
scroll to position [1136, 0]
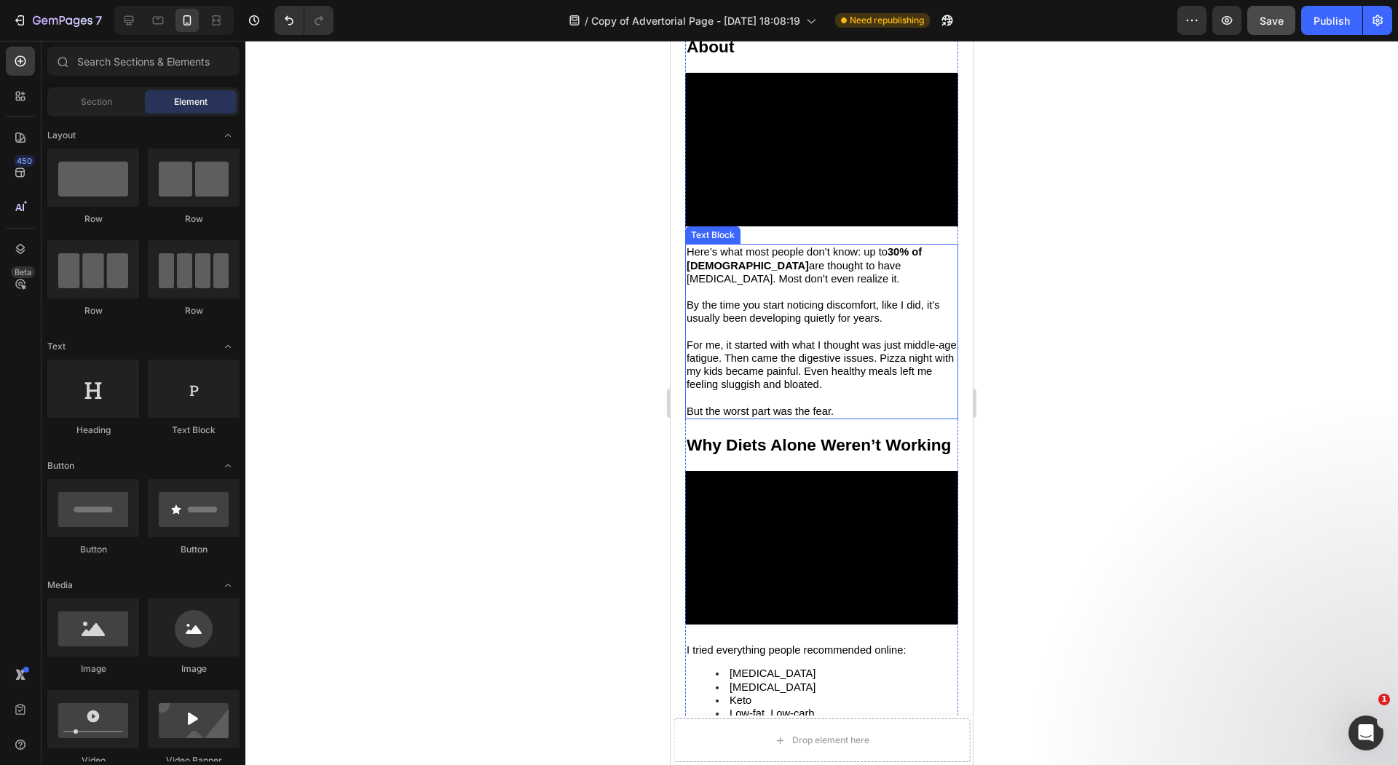
click at [850, 338] on p at bounding box center [821, 331] width 270 height 13
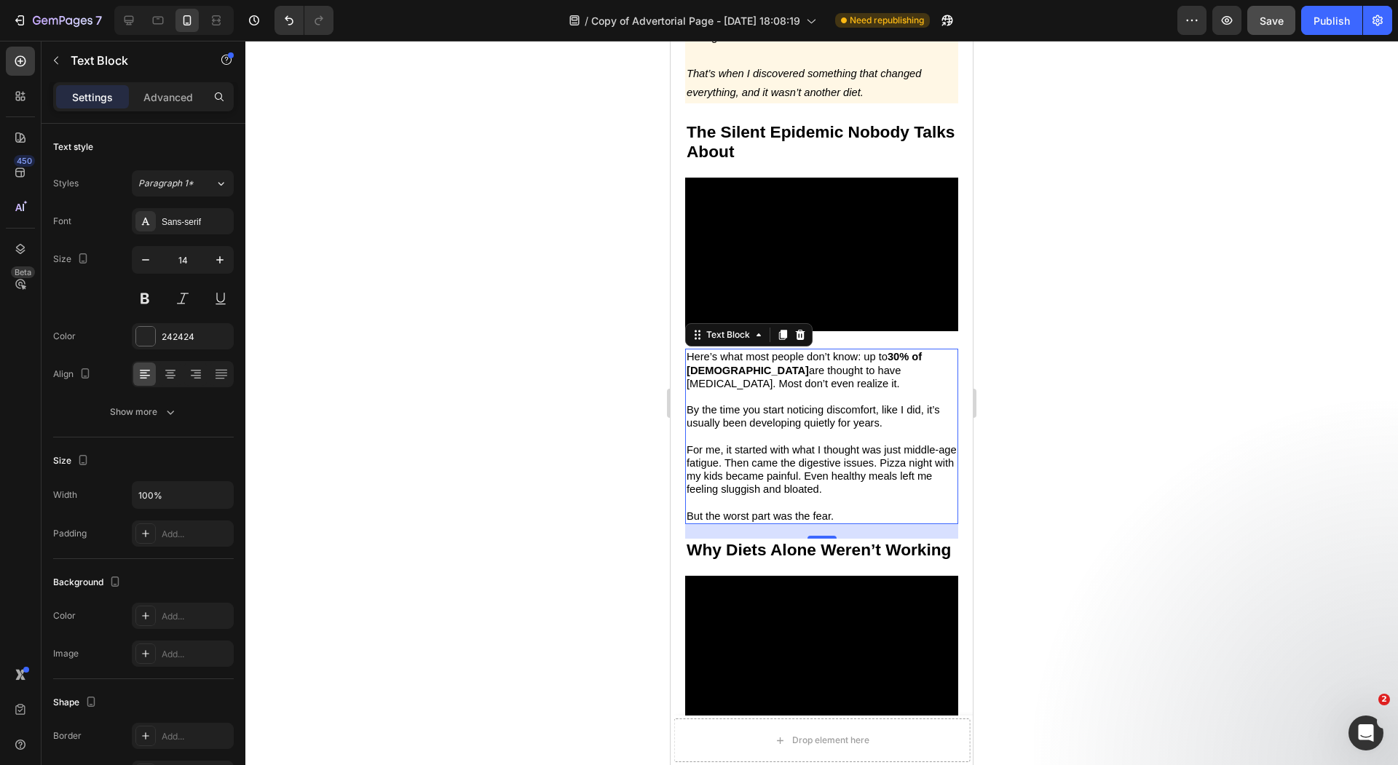
scroll to position [1026, 0]
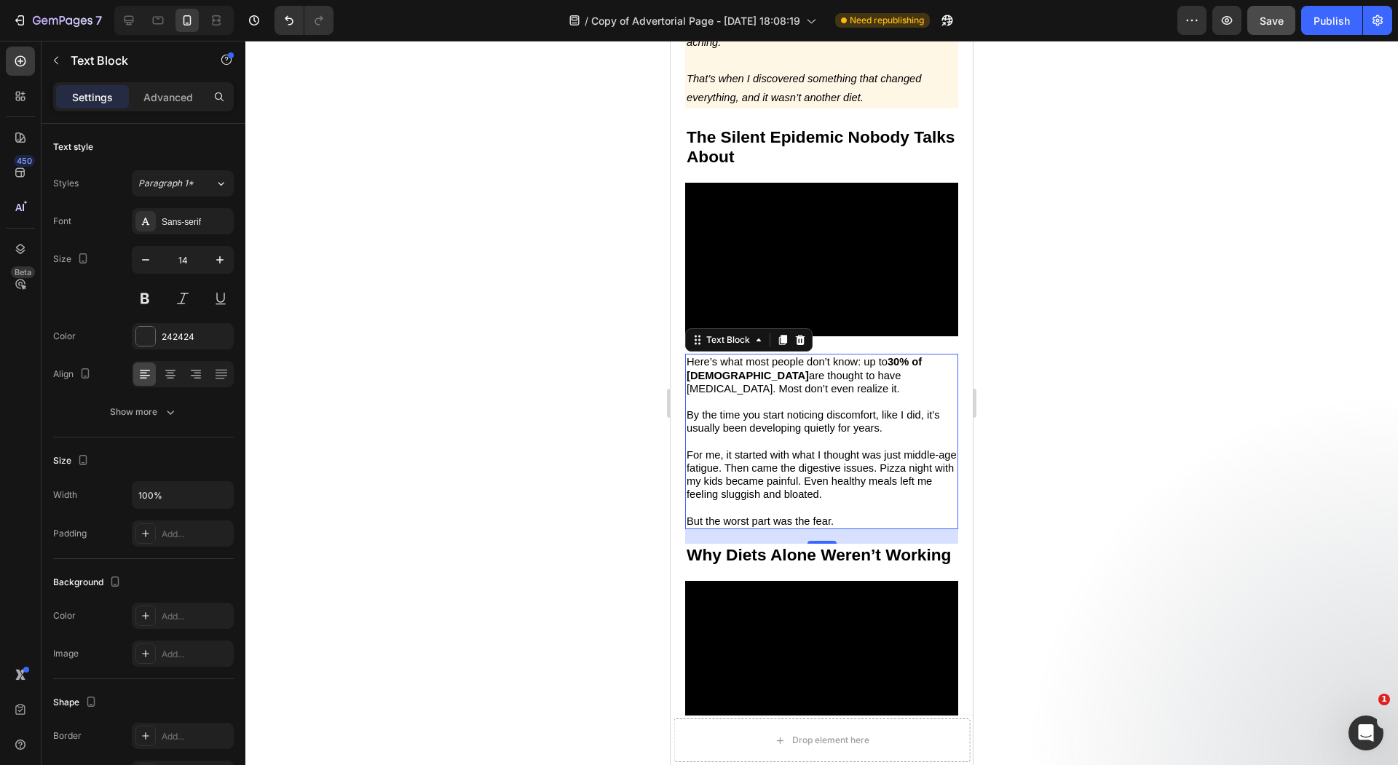
click at [597, 333] on div at bounding box center [821, 403] width 1152 height 724
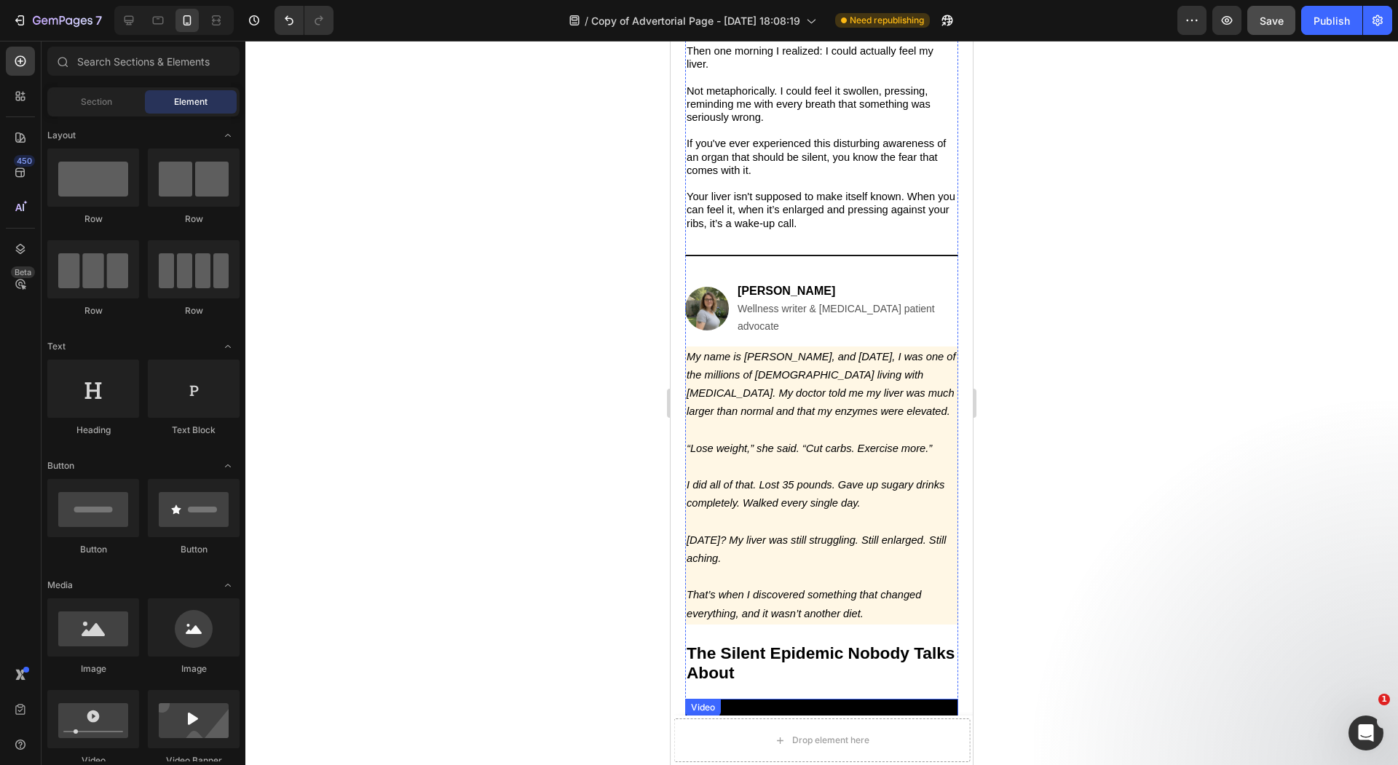
scroll to position [507, 0]
click at [609, 320] on div at bounding box center [821, 403] width 1152 height 724
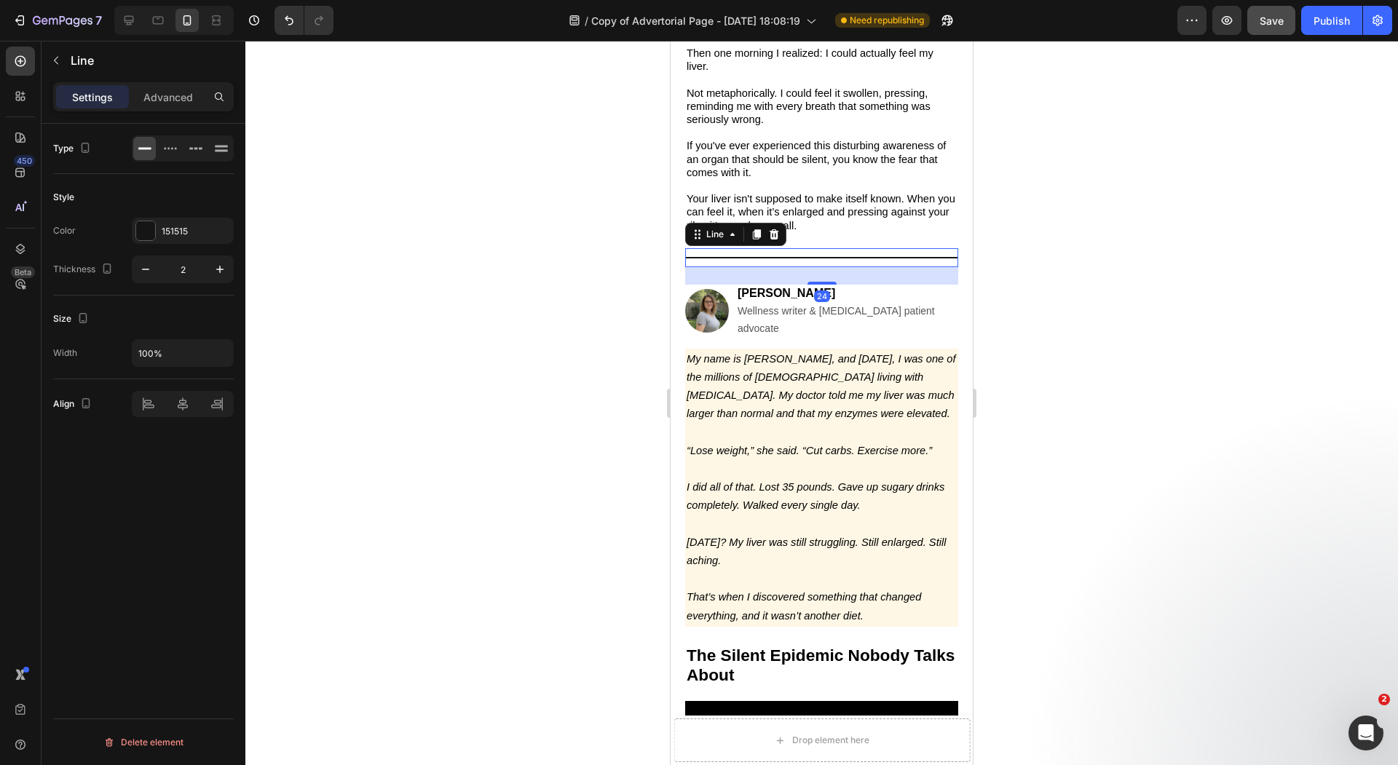
click at [805, 265] on div "Title Line 24" at bounding box center [821, 257] width 273 height 19
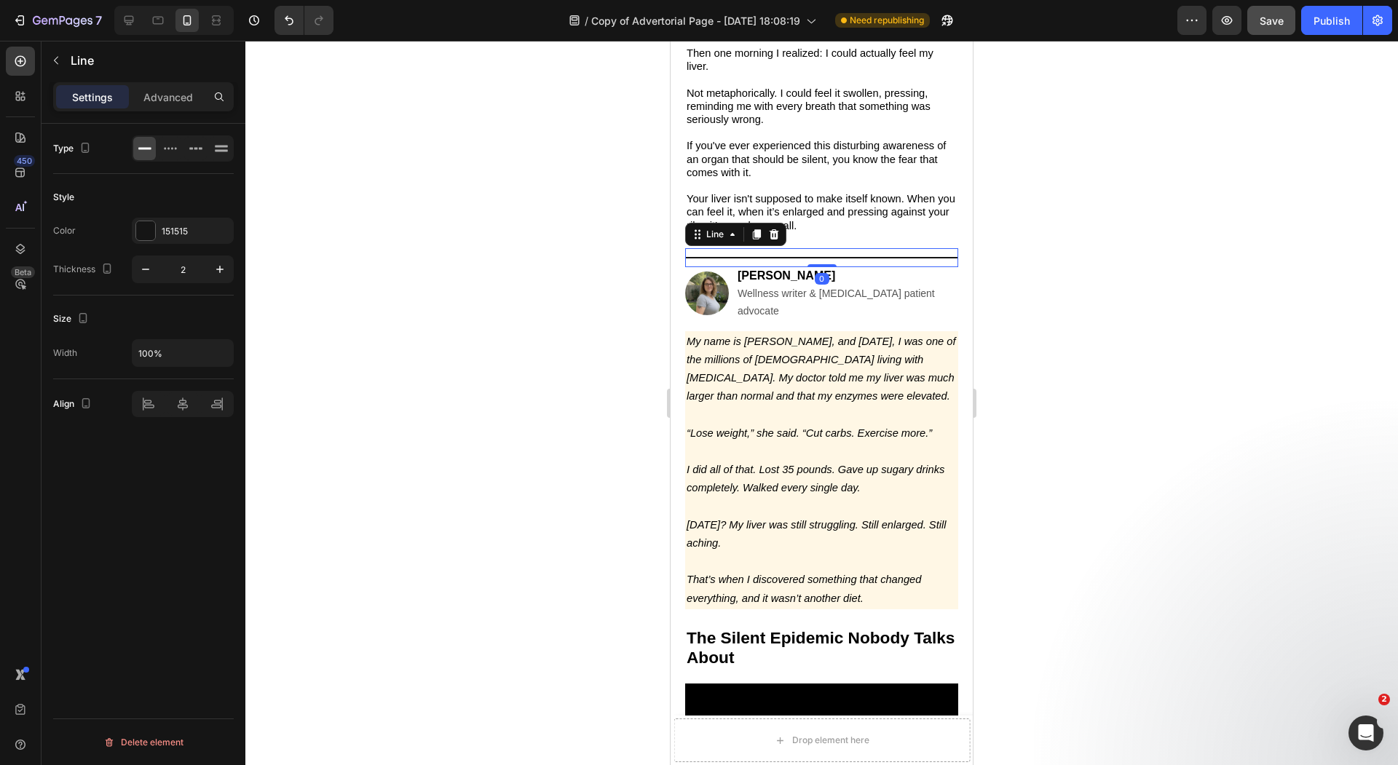
drag, startPoint x: 819, startPoint y: 287, endPoint x: 826, endPoint y: 248, distance: 39.9
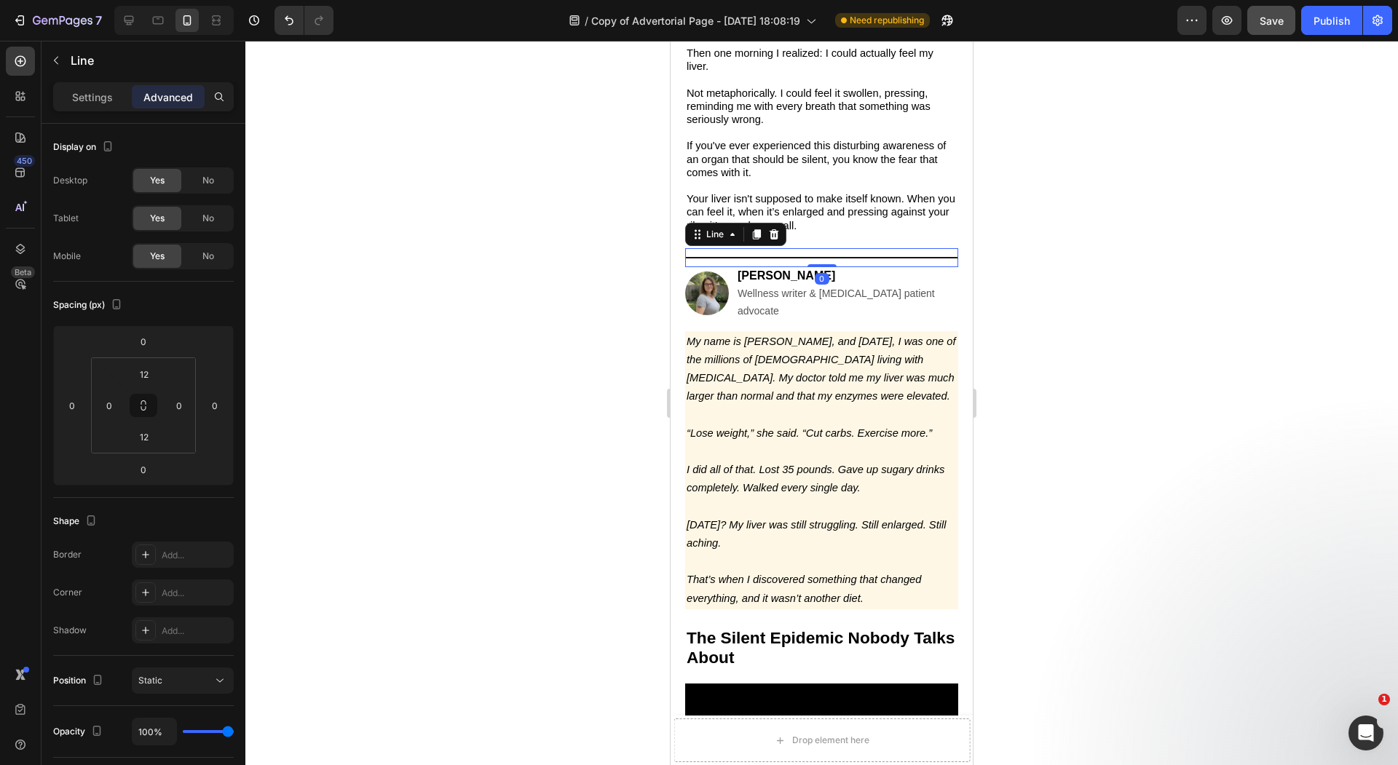
click at [609, 269] on div at bounding box center [821, 403] width 1152 height 724
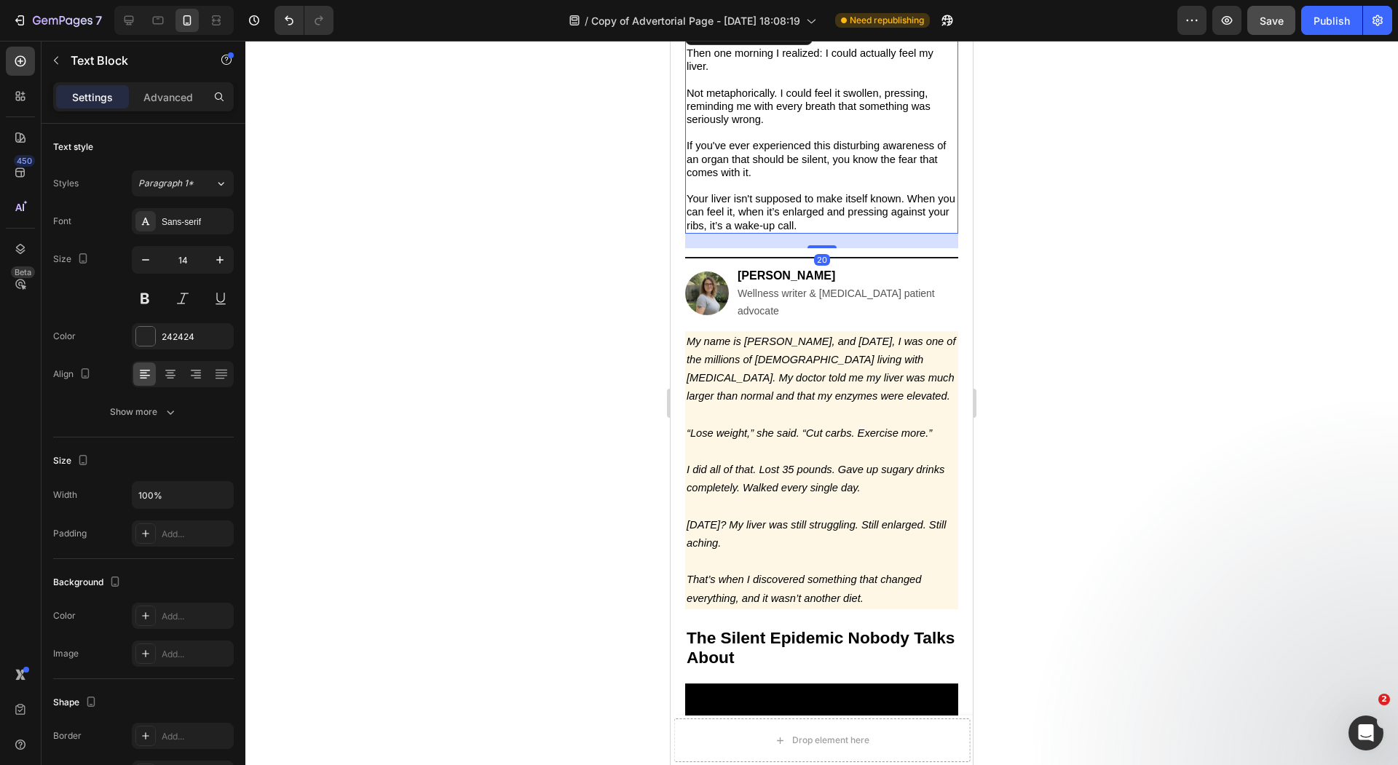
click at [799, 205] on span "Your liver isn't supposed to make itself known. When you can feel it, when it’s…" at bounding box center [820, 212] width 269 height 38
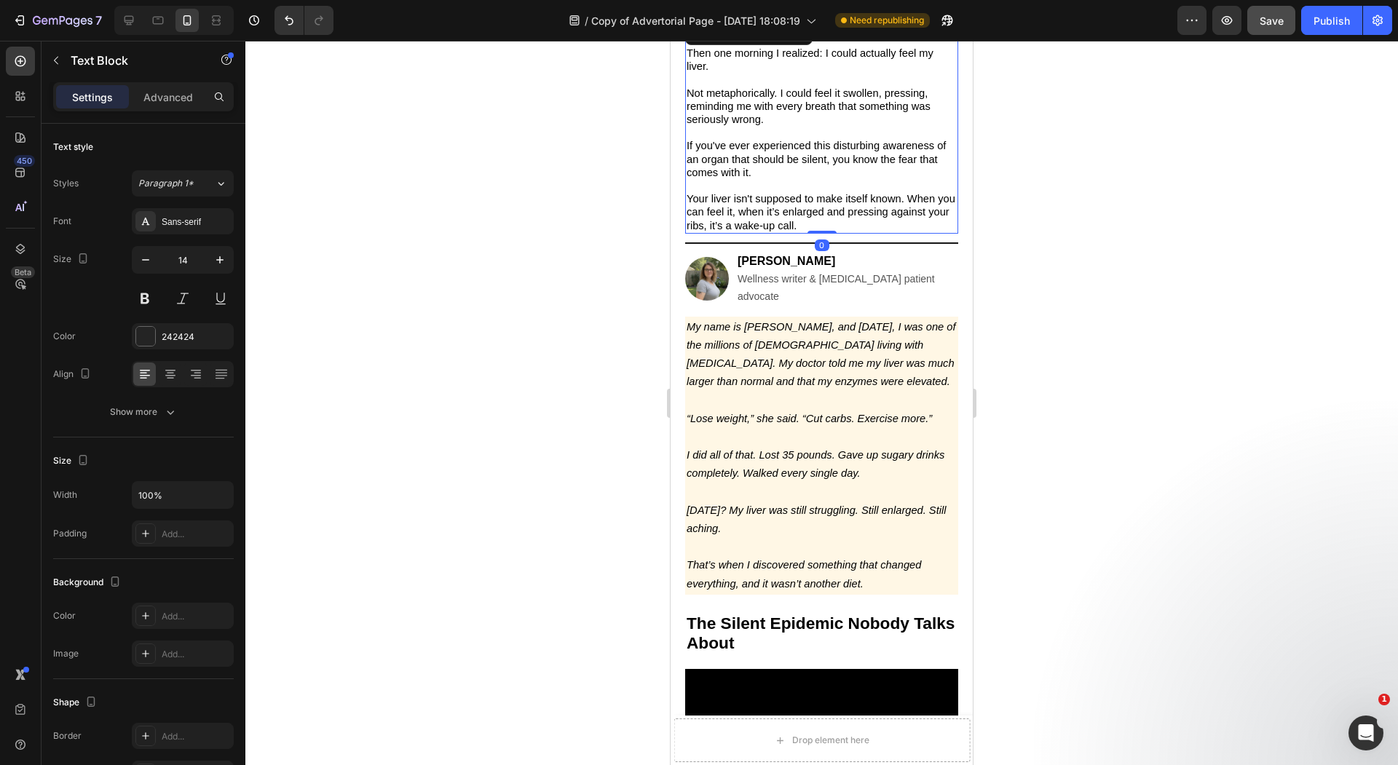
drag, startPoint x: 820, startPoint y: 250, endPoint x: 842, endPoint y: 148, distance: 104.4
click at [842, 148] on div "At first it was just a dull ache under my right ribs. Then one morning I realiz…" at bounding box center [821, 126] width 273 height 215
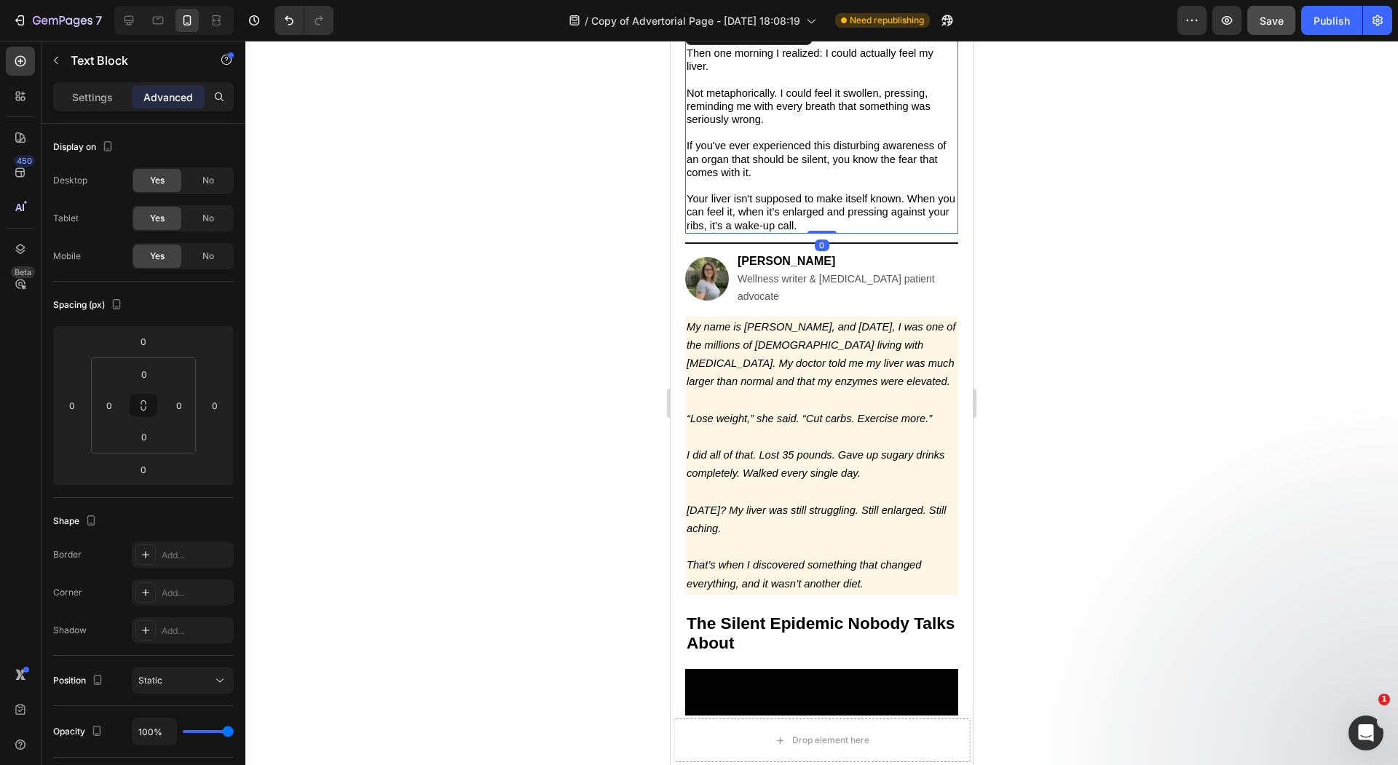
click at [555, 189] on div at bounding box center [821, 403] width 1152 height 724
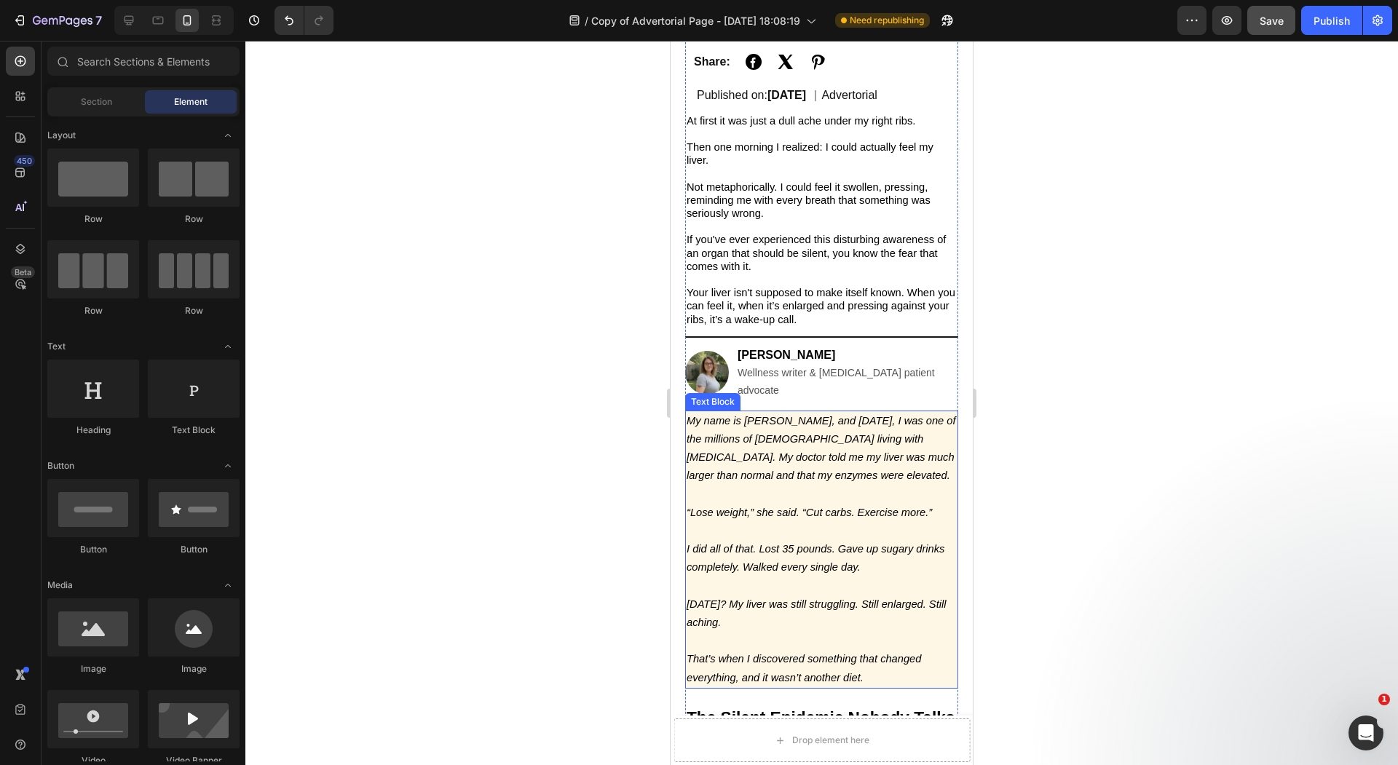
scroll to position [440, 0]
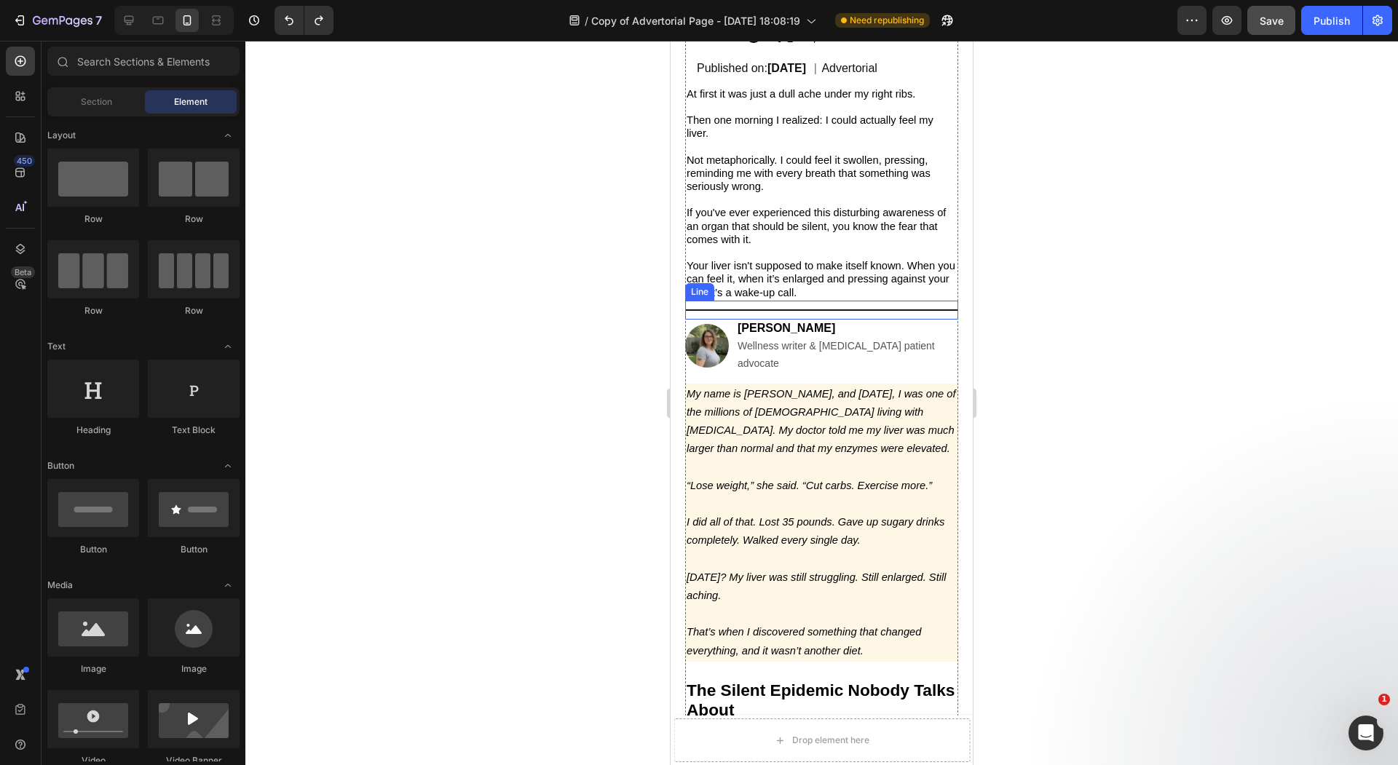
click at [835, 305] on div "Title Line" at bounding box center [821, 310] width 273 height 19
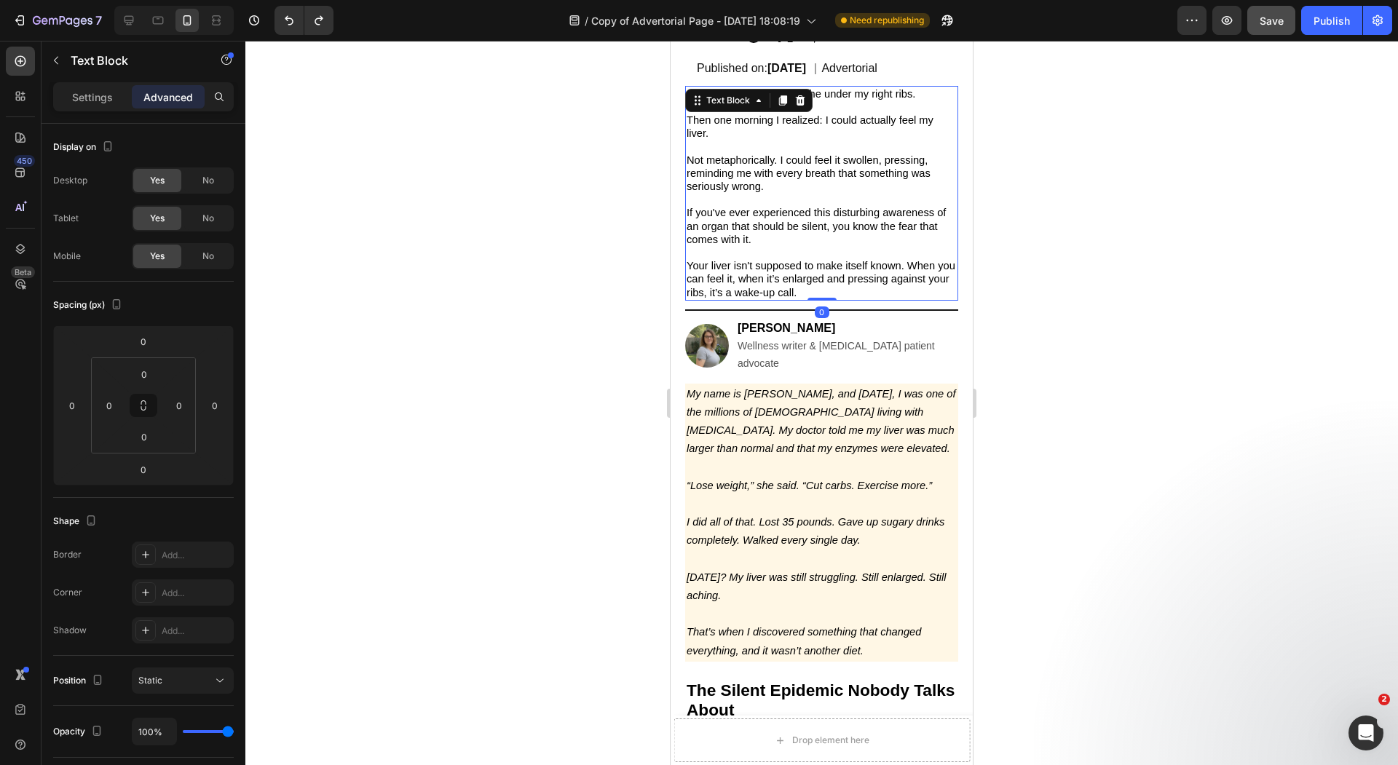
click at [824, 282] on span "Your liver isn't supposed to make itself known. When you can feel it, when it’s…" at bounding box center [820, 279] width 269 height 38
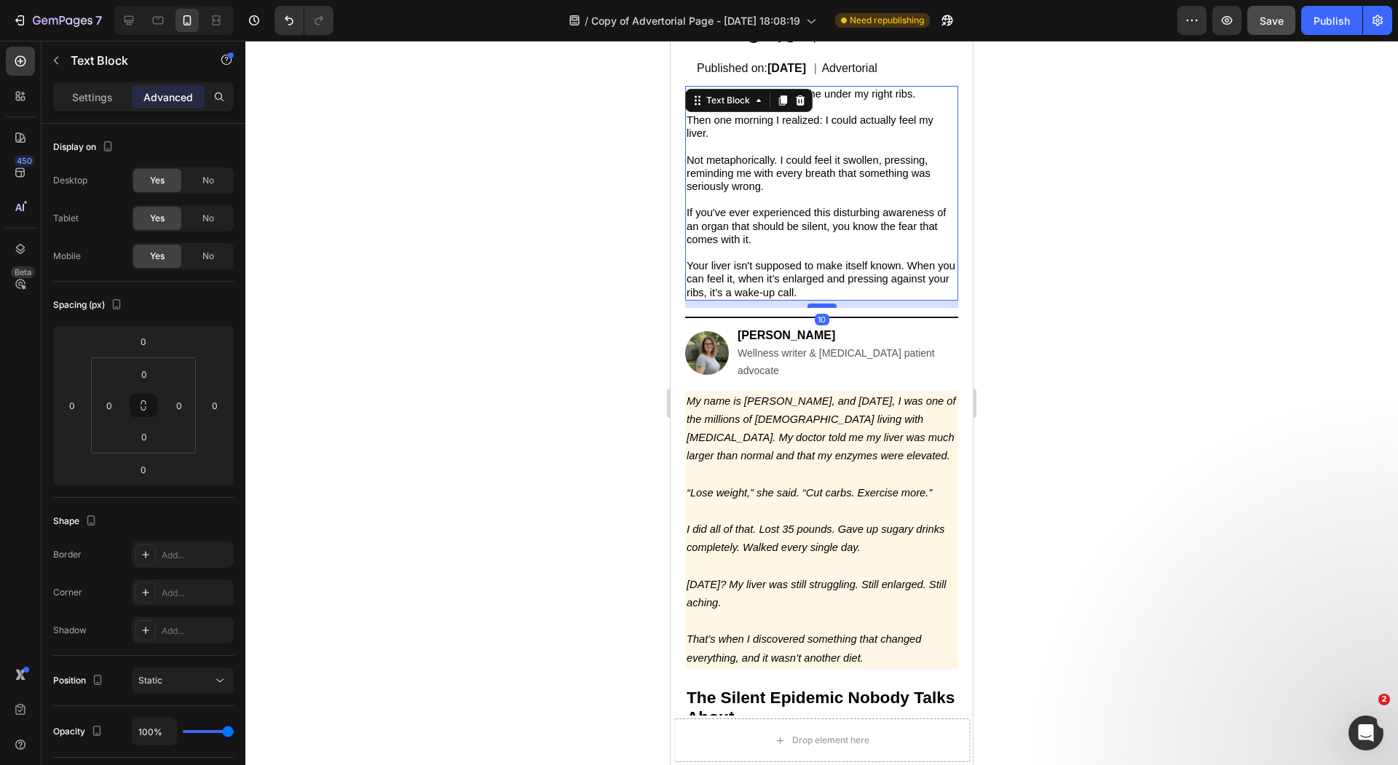
click at [822, 308] on div at bounding box center [821, 306] width 29 height 4
type input "10"
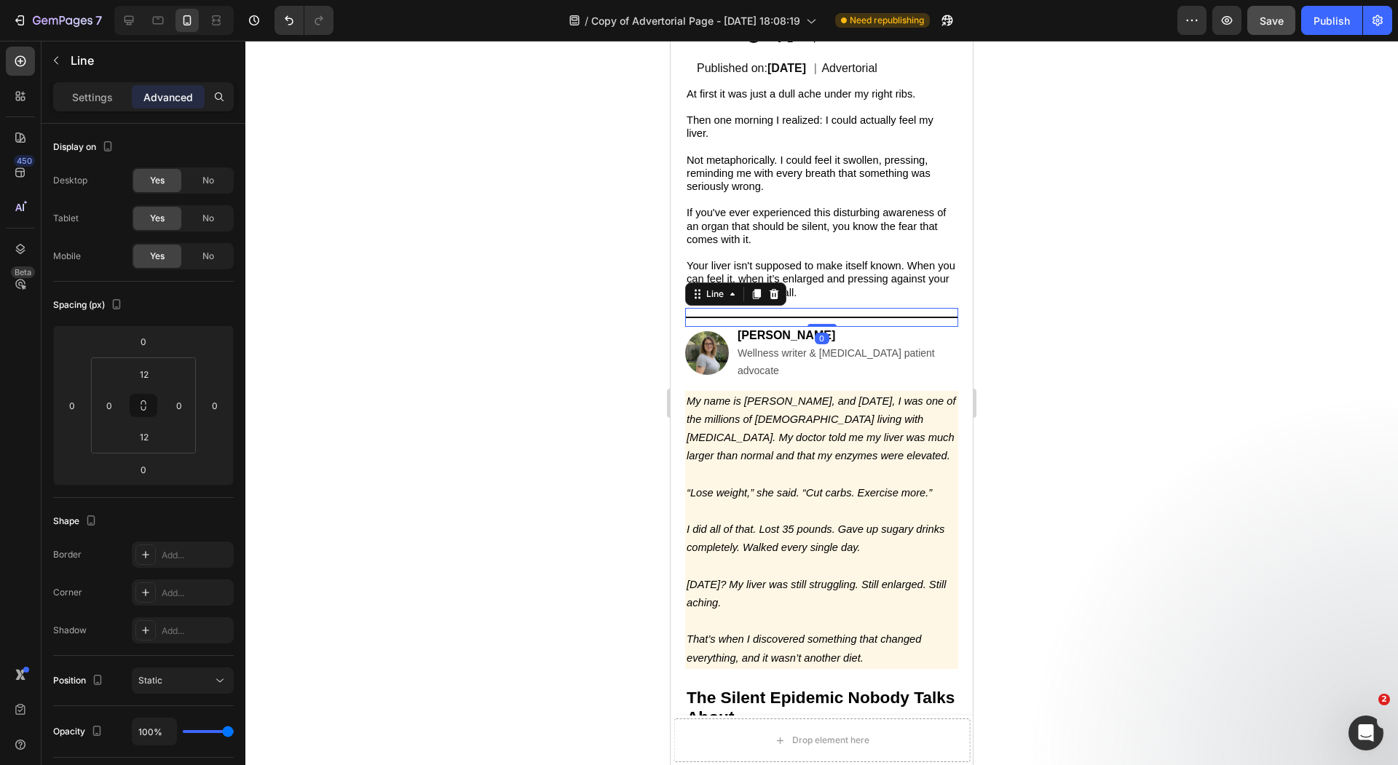
click at [849, 322] on div "Title Line 0" at bounding box center [821, 317] width 273 height 19
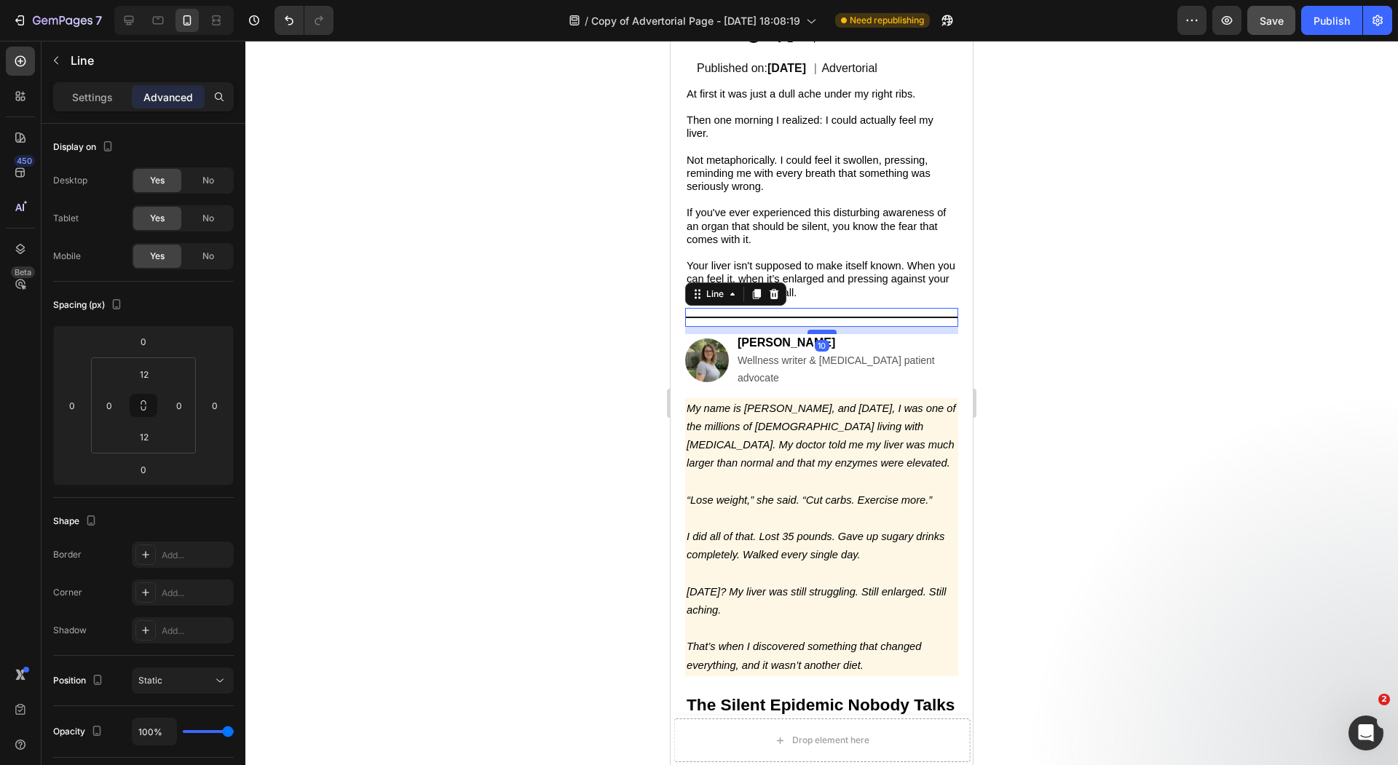
click at [828, 334] on div at bounding box center [821, 332] width 29 height 4
type input "10"
click at [590, 338] on div at bounding box center [821, 403] width 1152 height 724
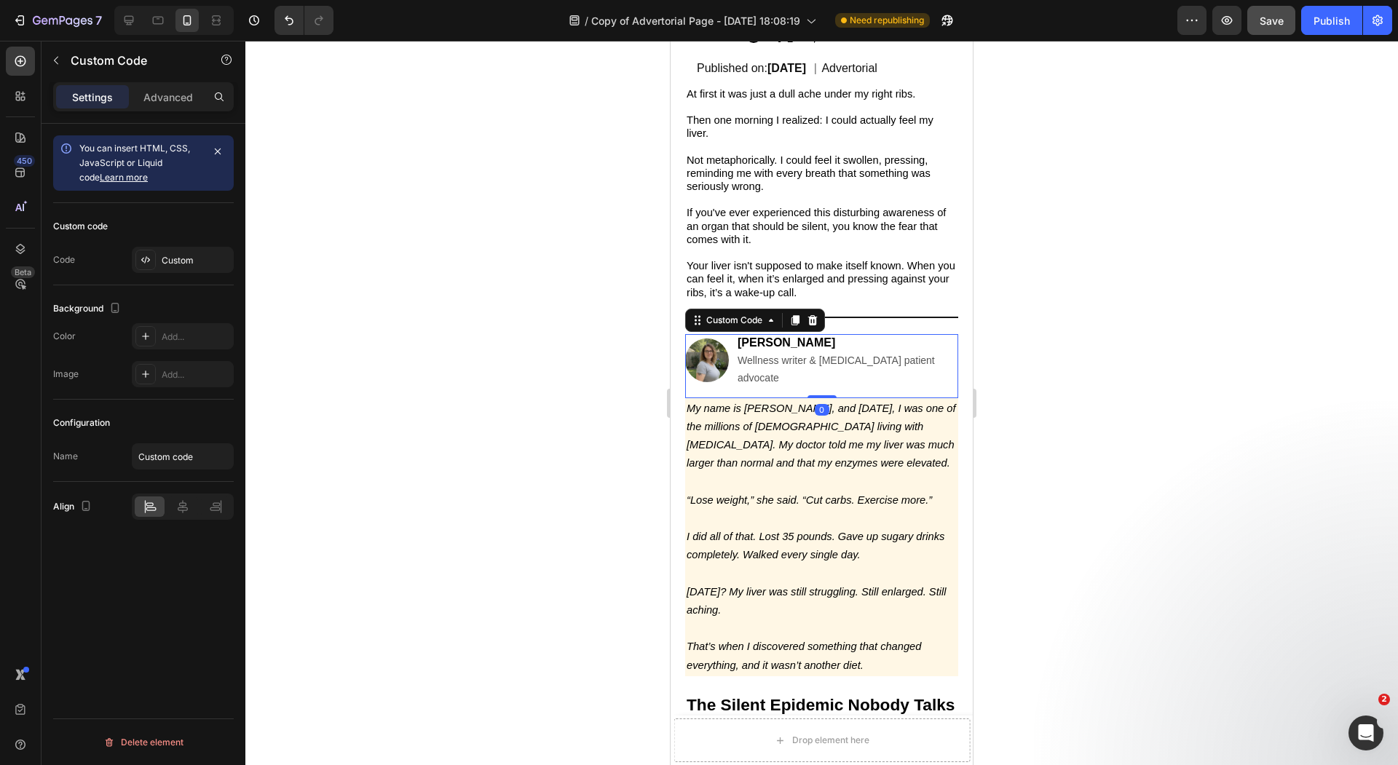
click at [917, 369] on span "Wellness writer & NAFLD patient advocate" at bounding box center [835, 369] width 197 height 29
click at [197, 249] on div "Custom" at bounding box center [183, 260] width 102 height 26
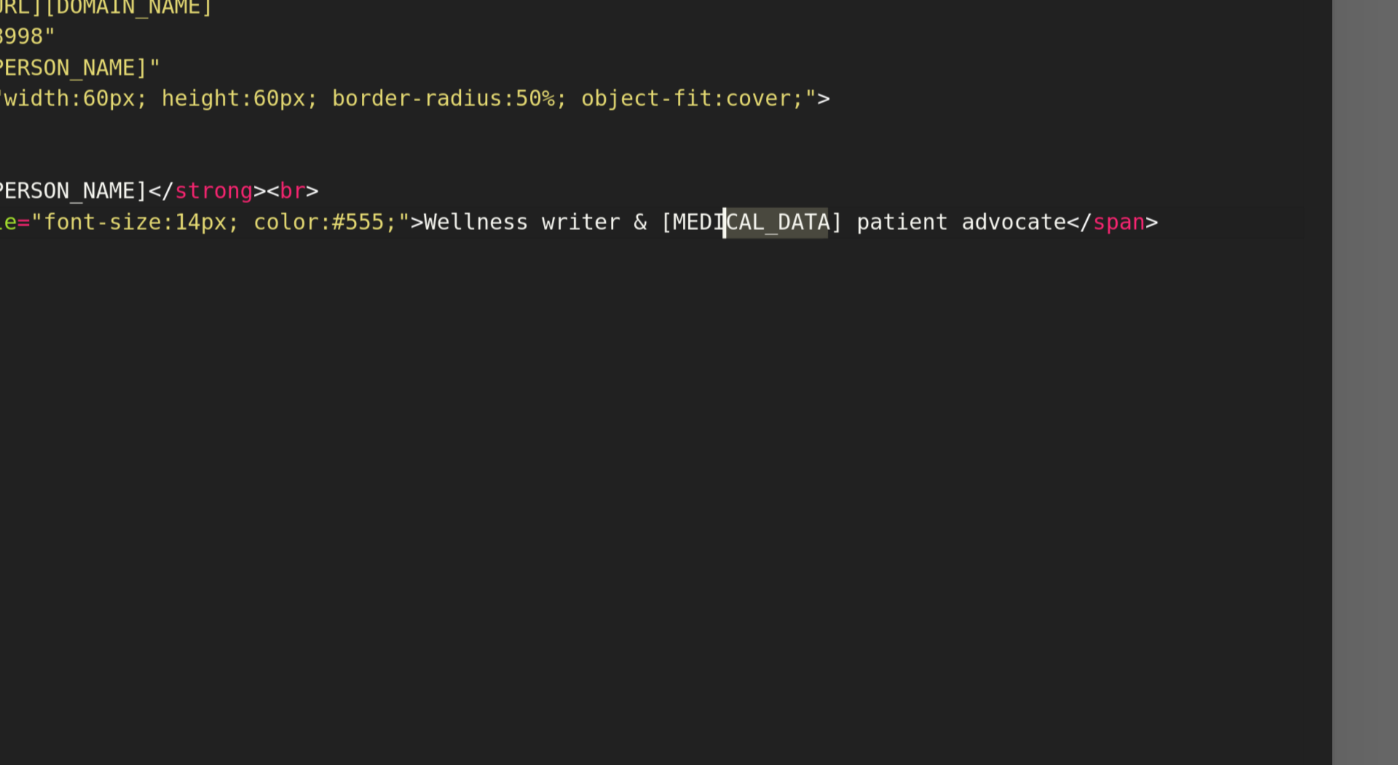
drag, startPoint x: 823, startPoint y: 220, endPoint x: 783, endPoint y: 220, distance: 40.0
click at [783, 220] on div "<!-- SIMPLE AUTHOR PHOTO ABOVE BODY COPY --> < div style = "text-align:left; ma…" at bounding box center [716, 394] width 598 height 612
click at [817, 226] on div "<!-- SIMPLE AUTHOR PHOTO ABOVE BODY COPY --> < div style = "text-align:left; ma…" at bounding box center [716, 394] width 598 height 612
drag, startPoint x: 826, startPoint y: 219, endPoint x: 784, endPoint y: 221, distance: 42.2
click at [784, 221] on div "<!-- SIMPLE AUTHOR PHOTO ABOVE BODY COPY --> < div style = "text-align:left; ma…" at bounding box center [716, 394] width 598 height 612
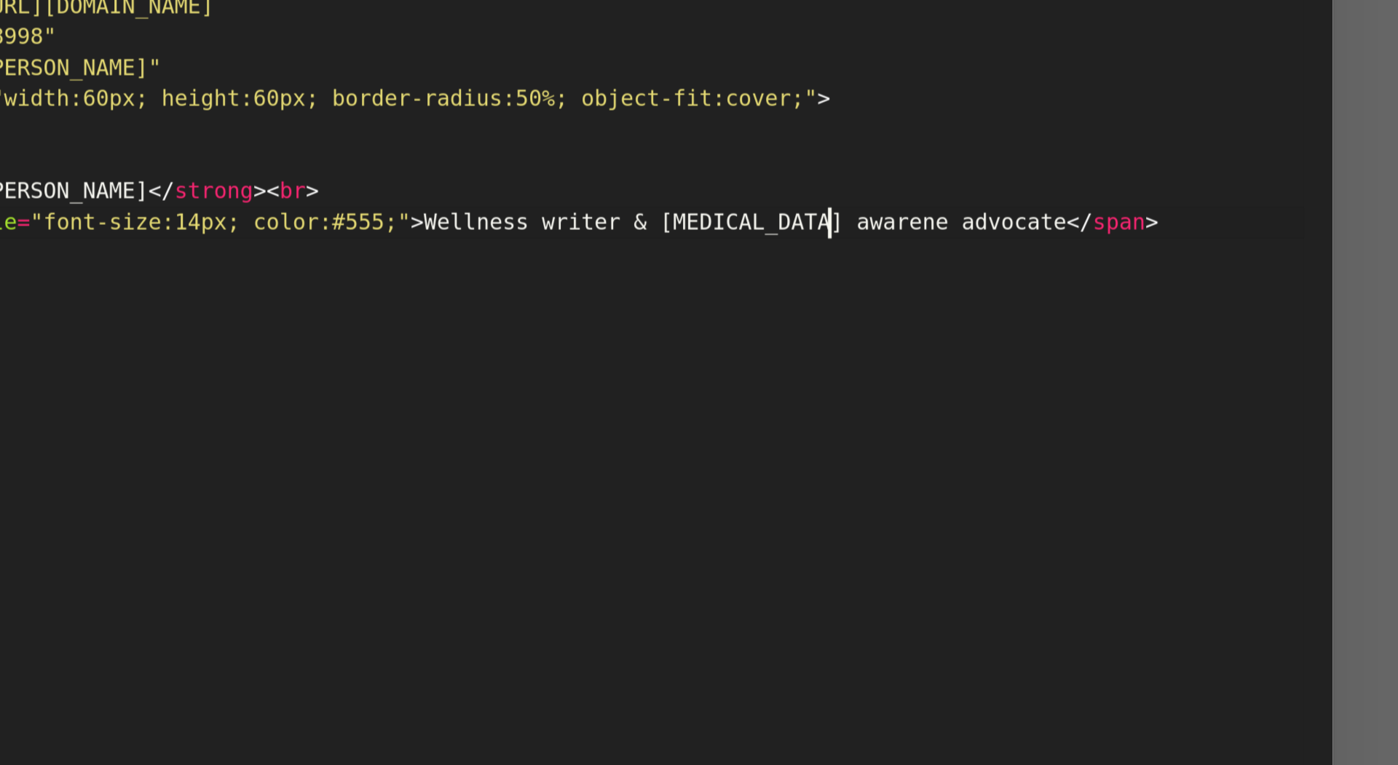
scroll to position [0, 34]
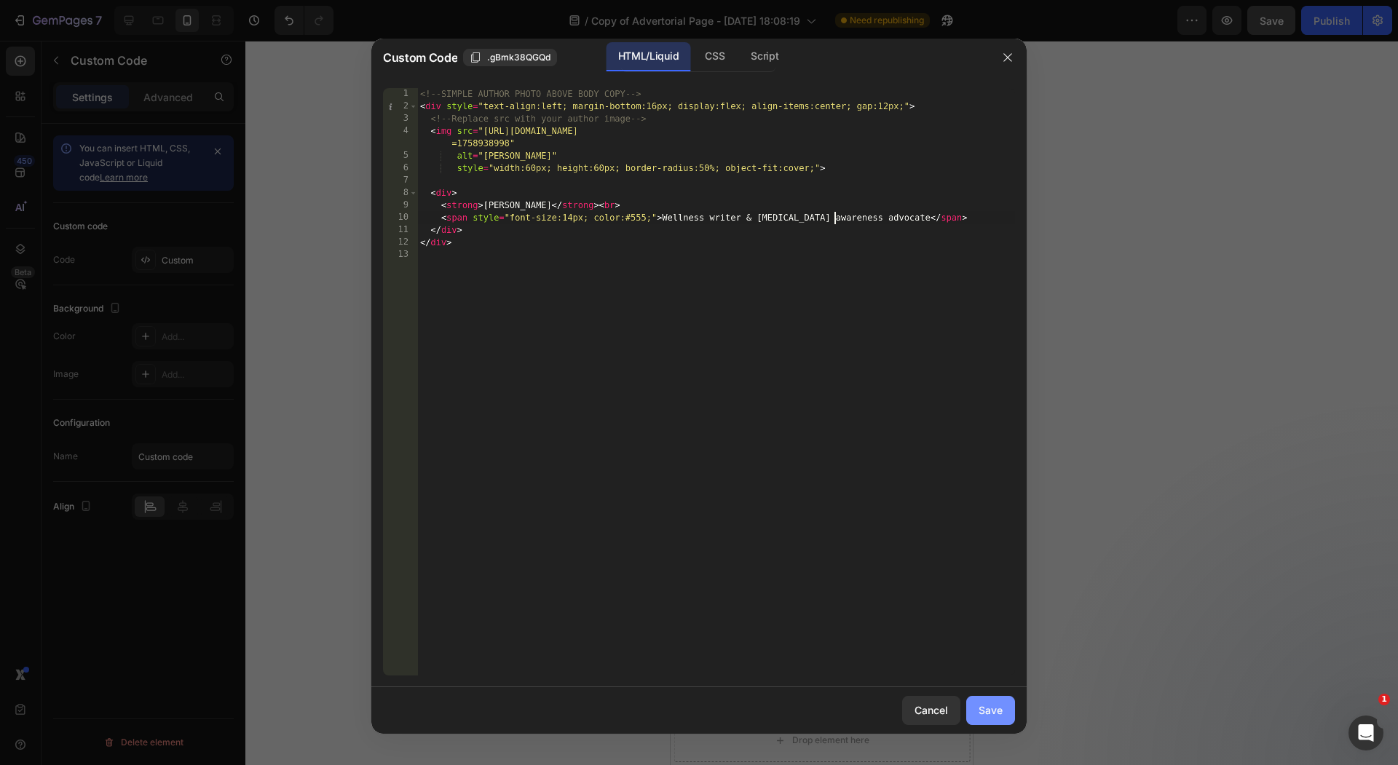
type textarea "<span style="font-size:14px; color:#555;">Wellness writer & NAFLD awareness adv…"
click at [987, 713] on div "Save" at bounding box center [990, 709] width 24 height 15
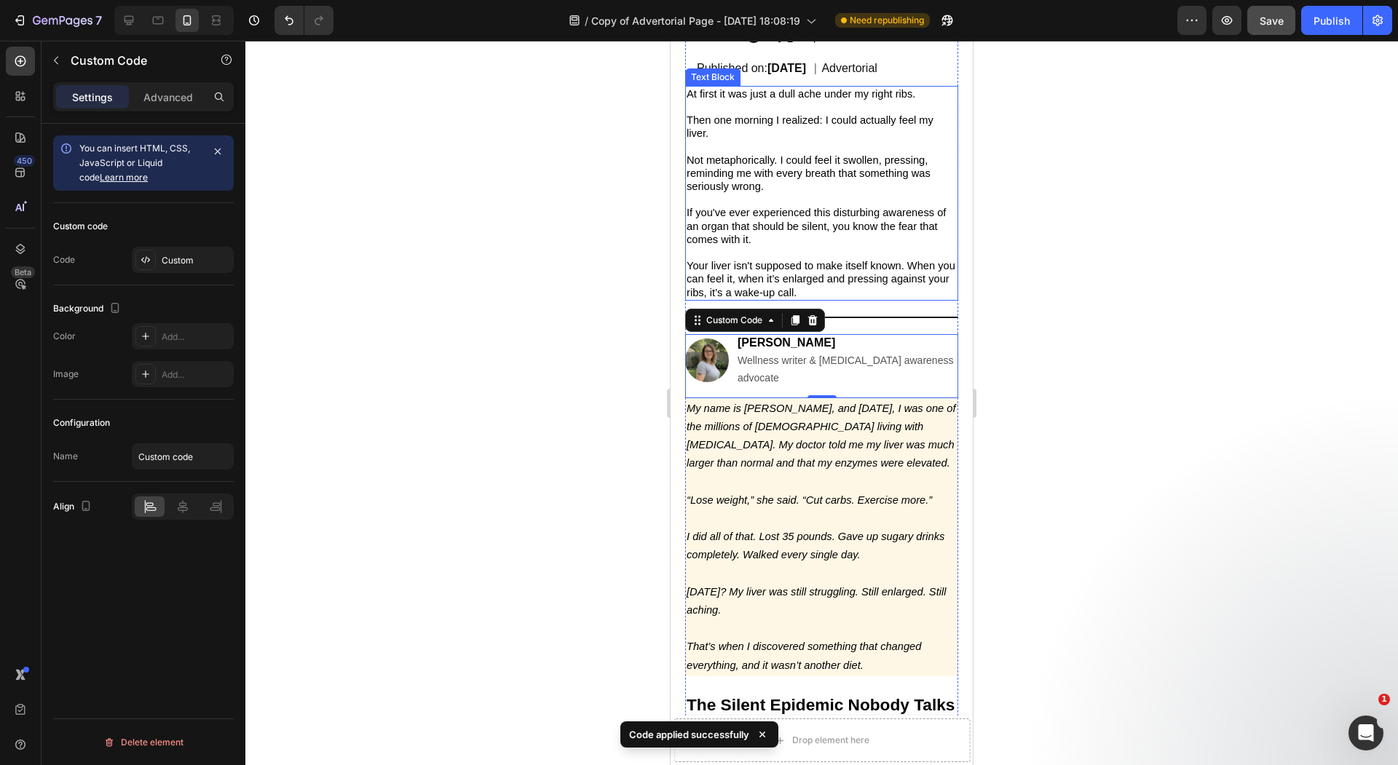
click at [478, 280] on div at bounding box center [821, 403] width 1152 height 724
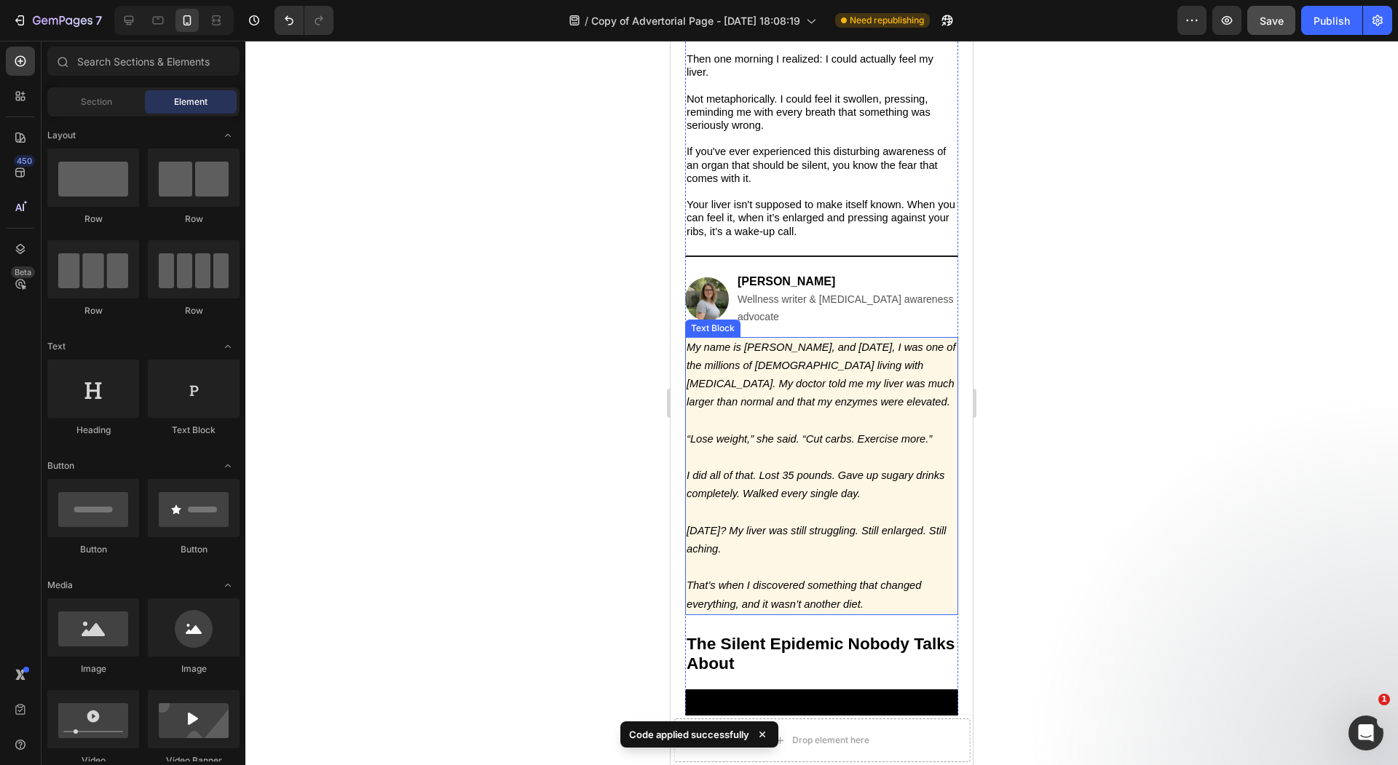
scroll to position [525, 0]
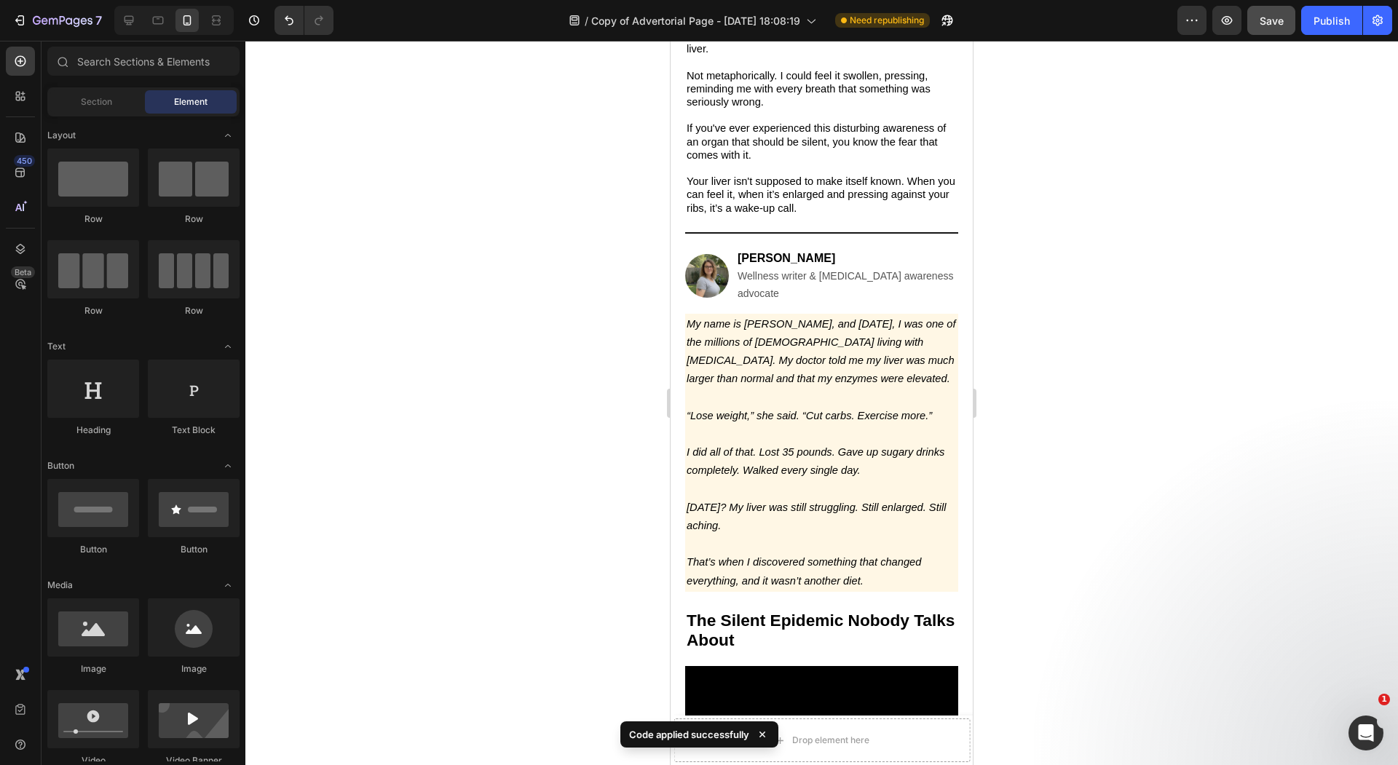
click at [648, 386] on div at bounding box center [821, 403] width 1152 height 724
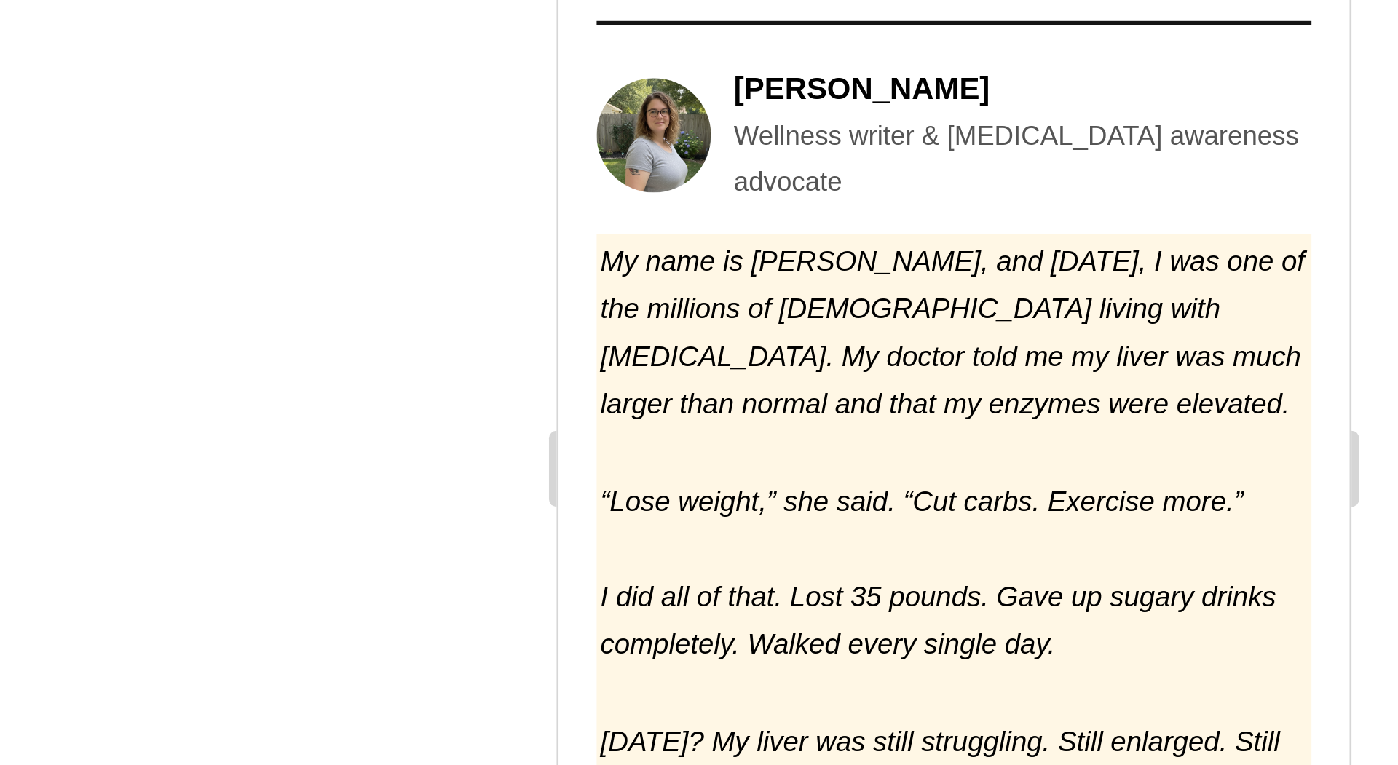
click at [650, 364] on div at bounding box center [821, 403] width 1152 height 724
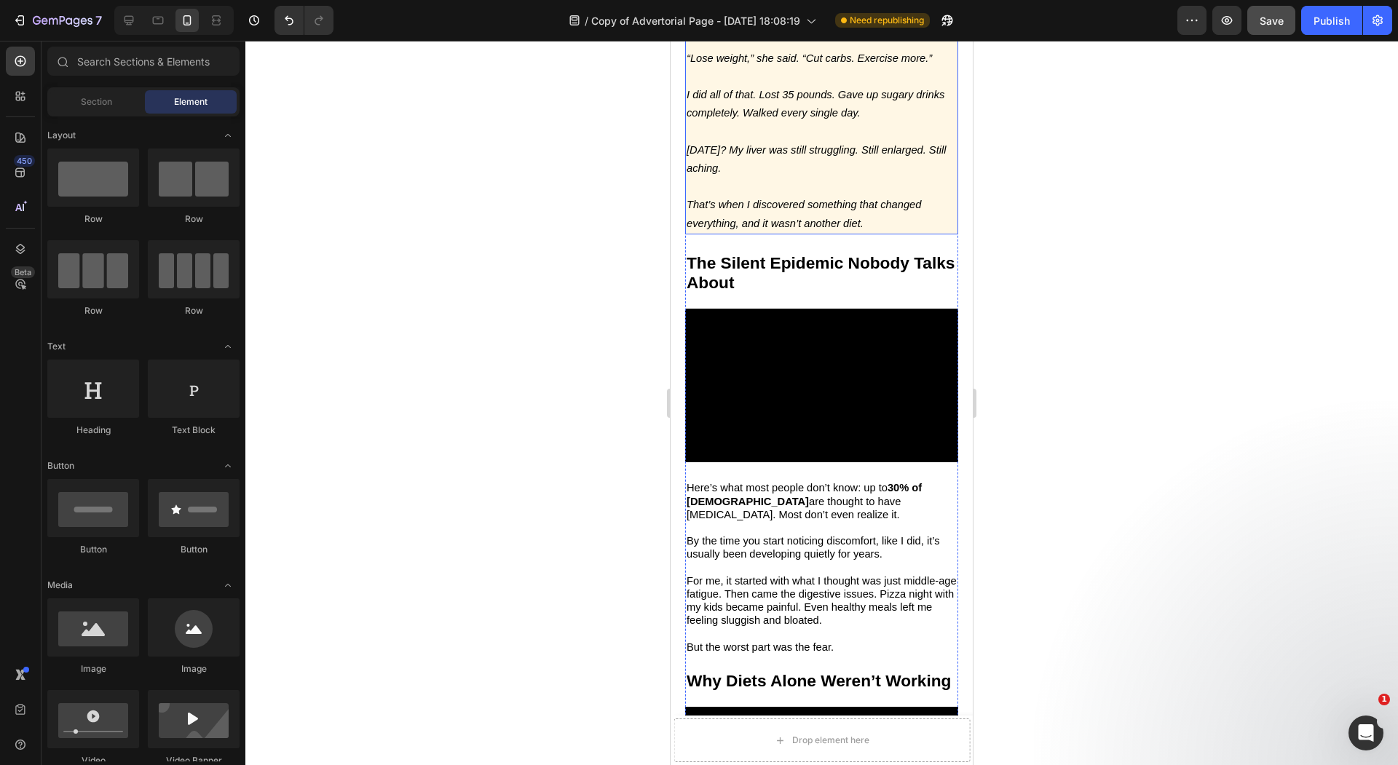
scroll to position [898, 0]
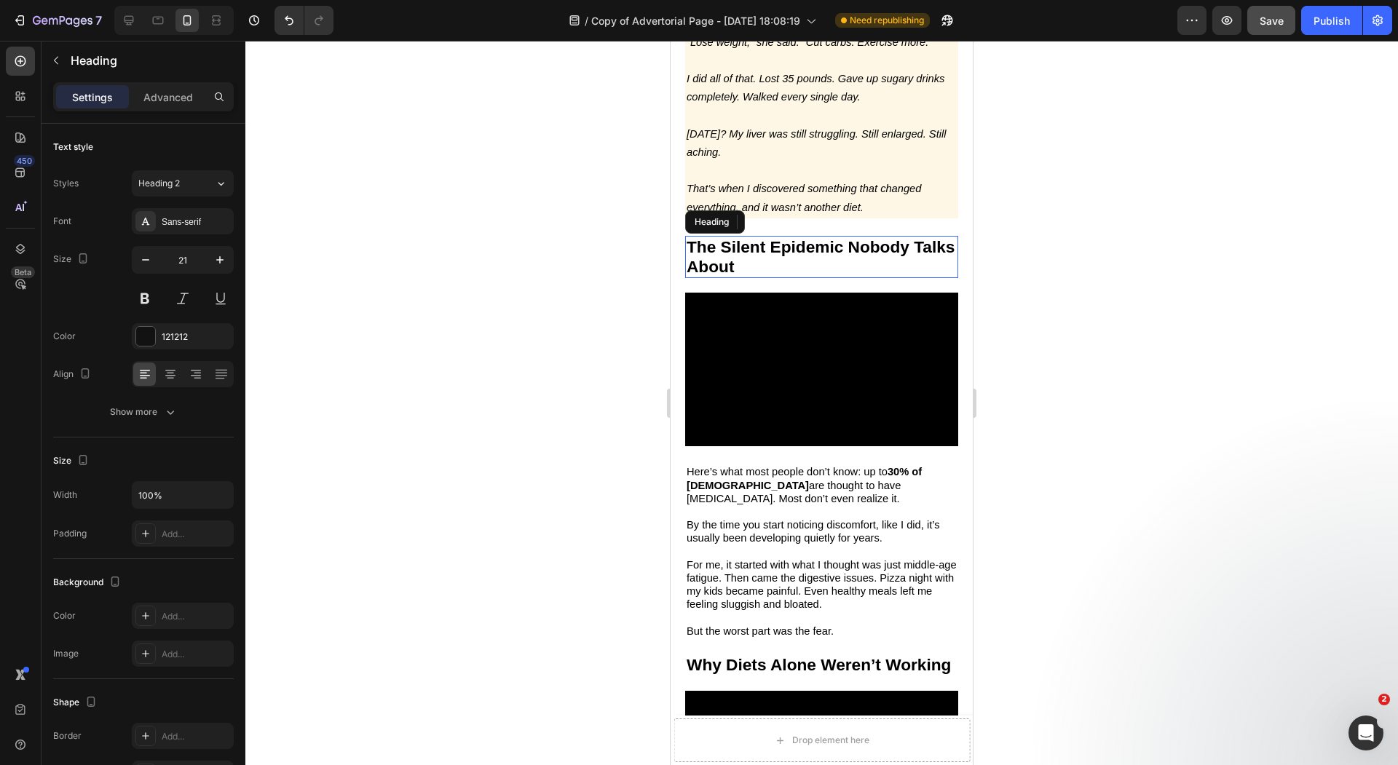
click at [798, 256] on strong "The Silent Epidemic Nobody Talks About" at bounding box center [820, 256] width 268 height 39
click at [766, 259] on h2 "The Silent Epidemic Nobody Talks About" at bounding box center [821, 257] width 273 height 43
click at [766, 259] on p "The Silent Epidemic Nobody Talks About" at bounding box center [821, 257] width 270 height 40
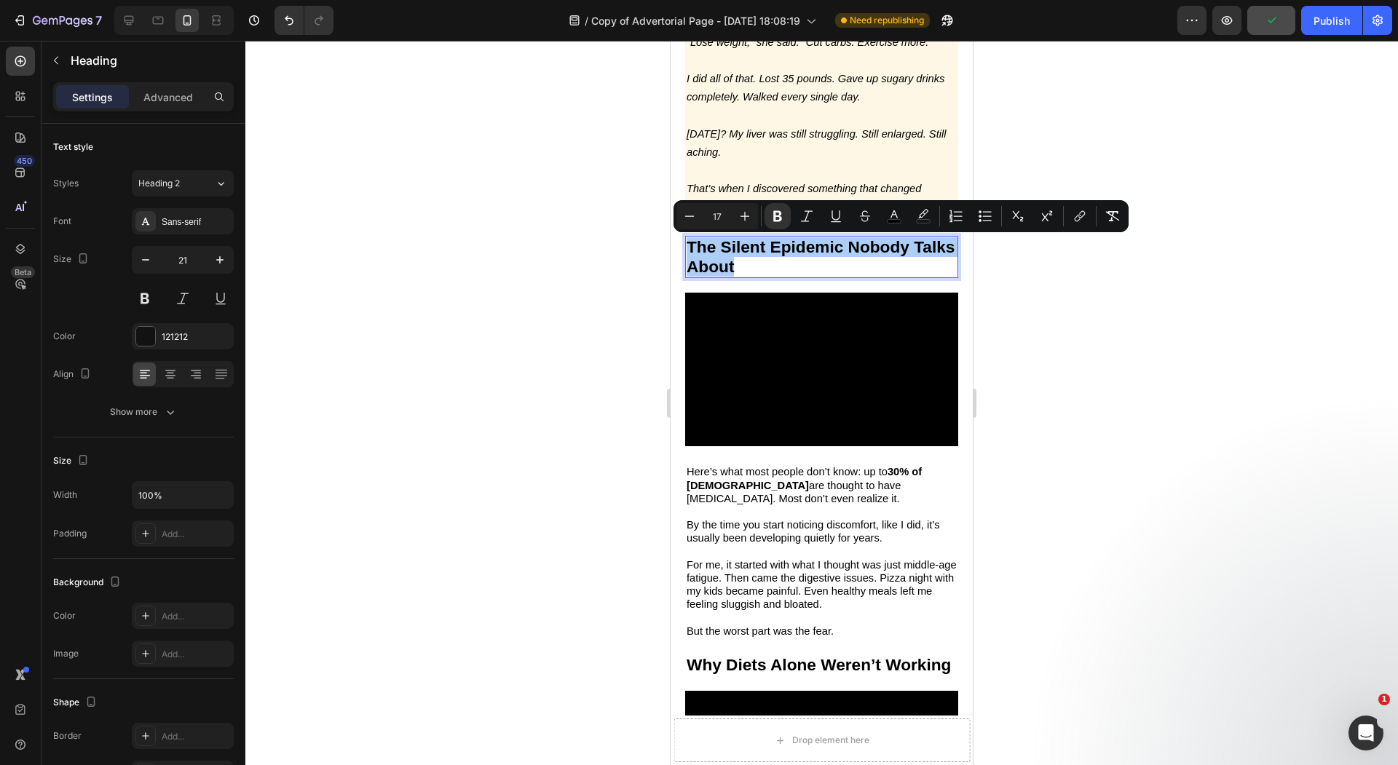
click at [601, 285] on div at bounding box center [821, 403] width 1152 height 724
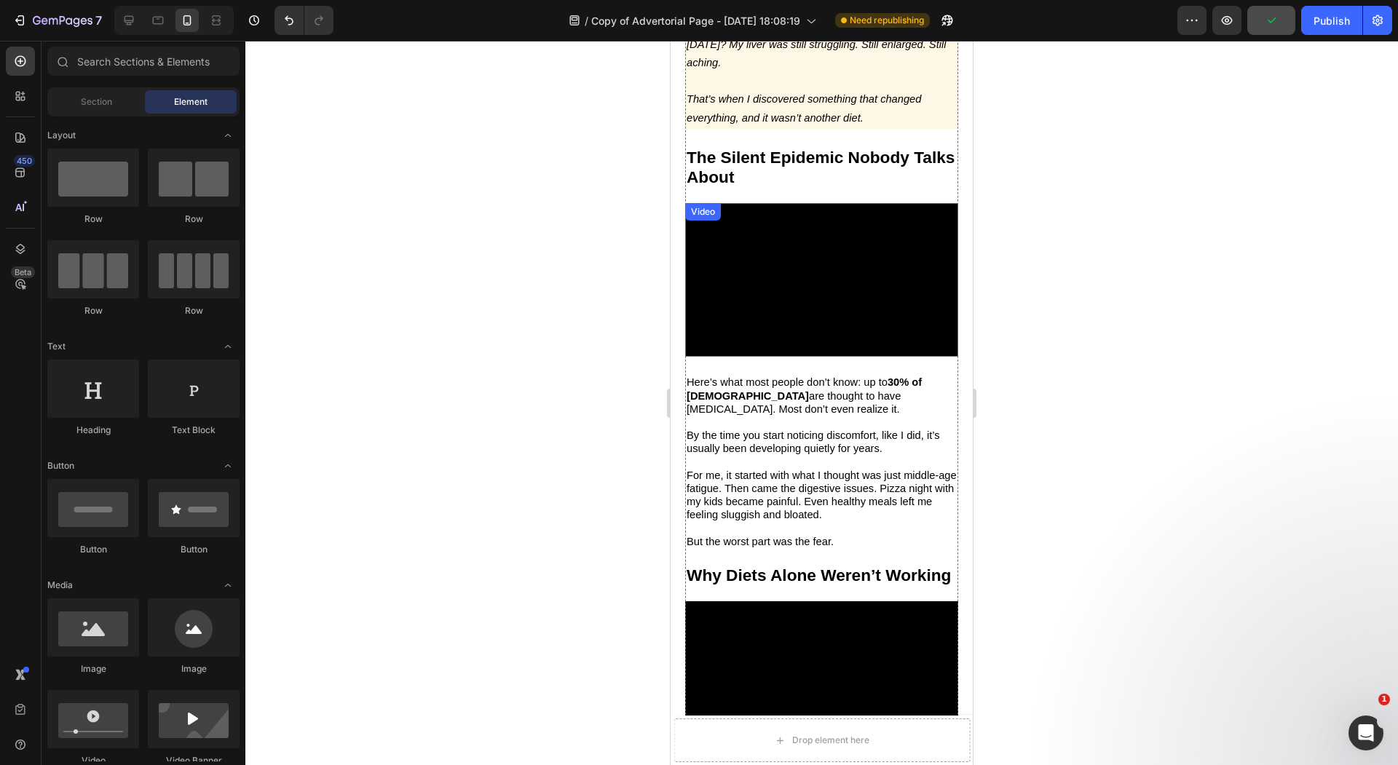
scroll to position [1029, 0]
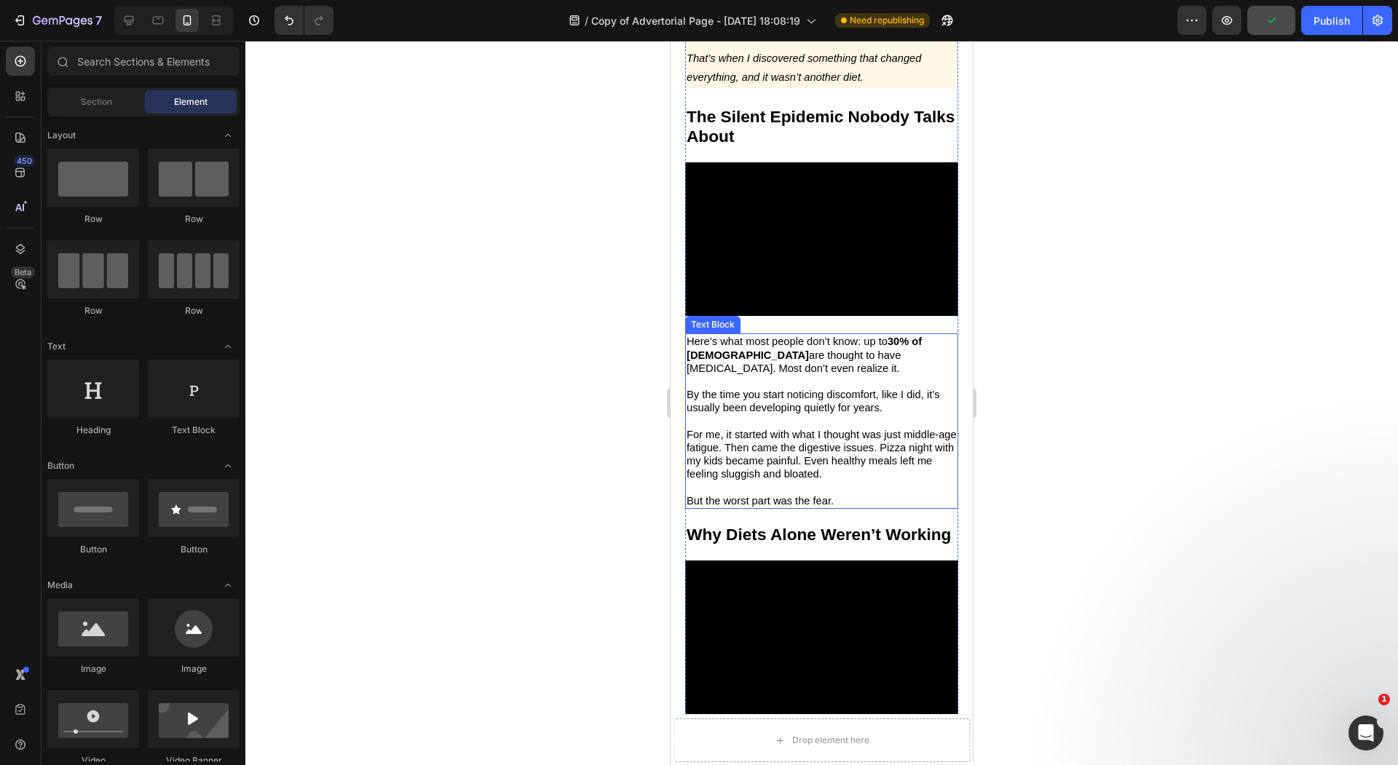
click at [792, 366] on p "Here’s what most people don’t know: up to 30% of Americans are thought to have …" at bounding box center [821, 355] width 270 height 40
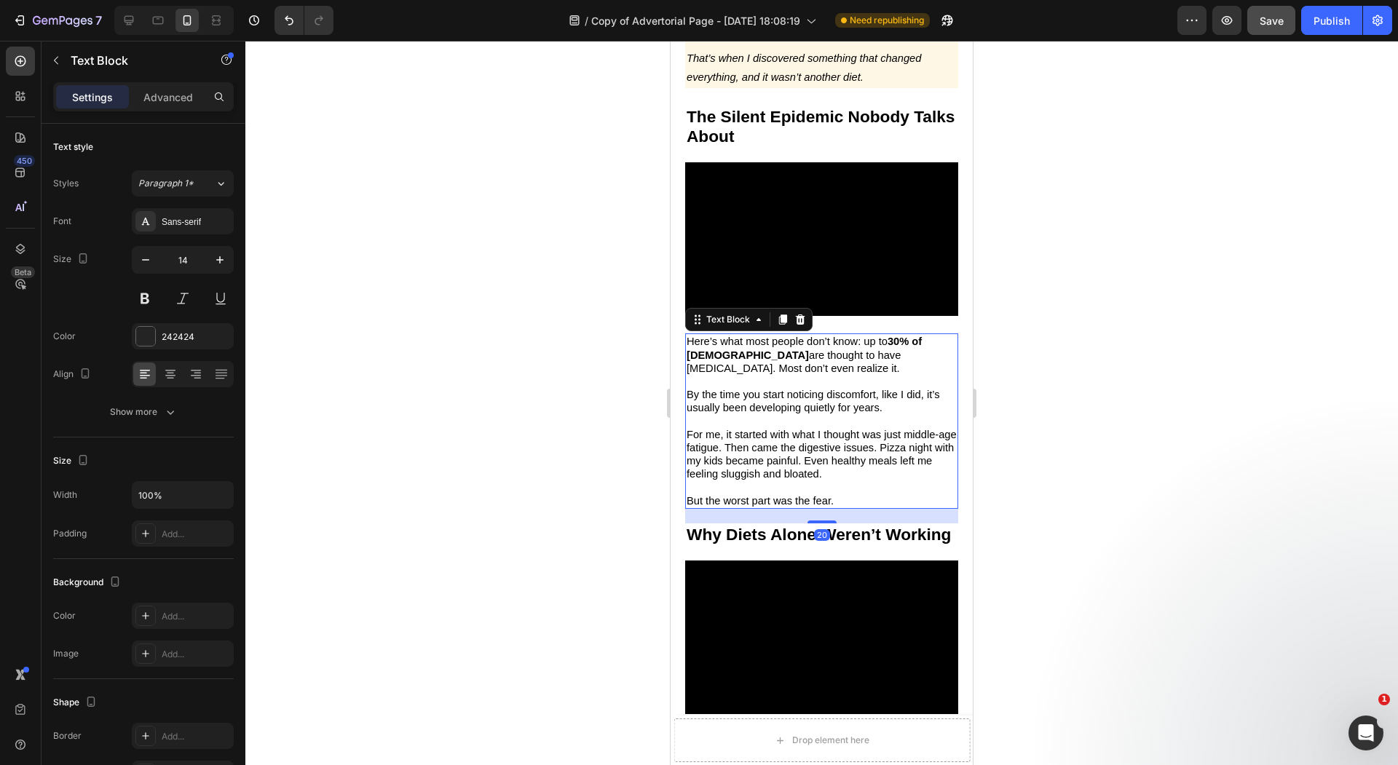
click at [772, 369] on p "Here’s what most people don’t know: up to 30% of Americans are thought to have …" at bounding box center [821, 355] width 270 height 40
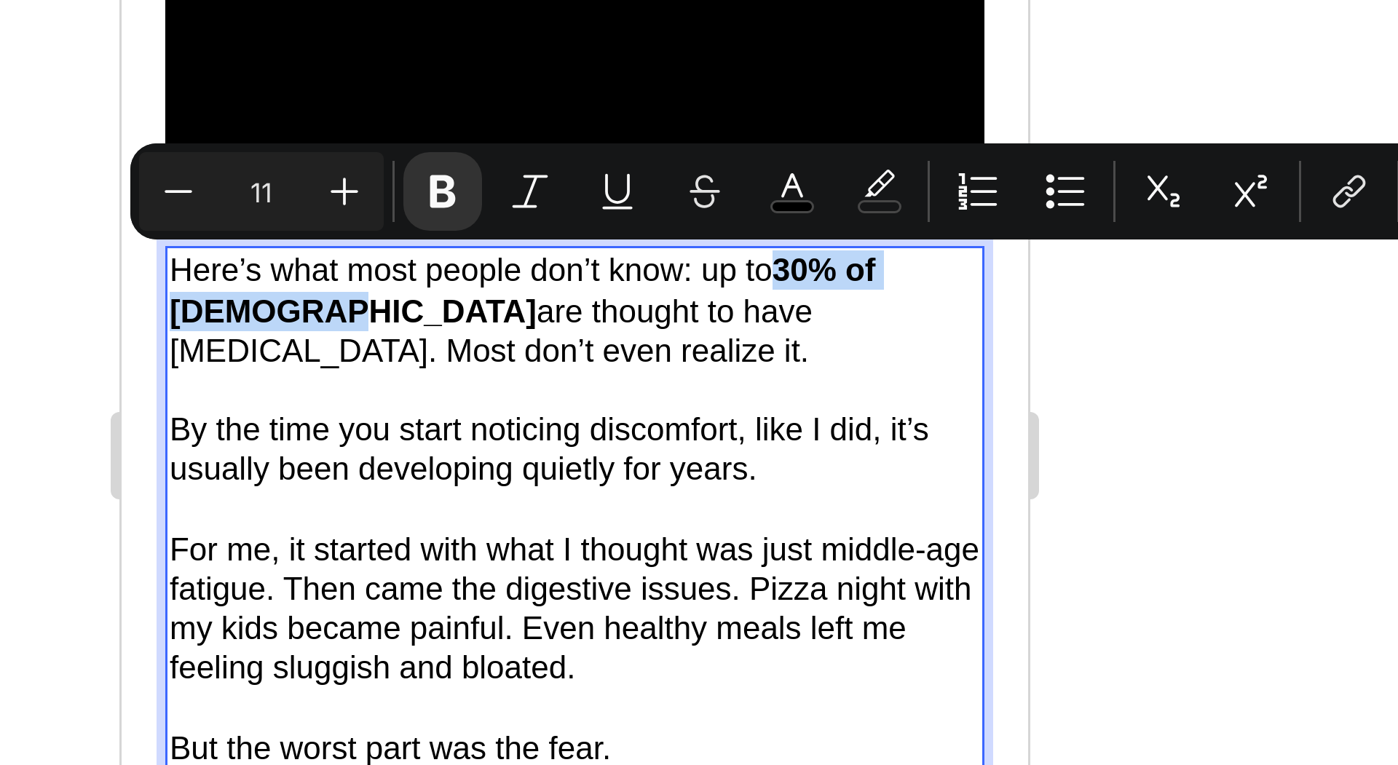
drag, startPoint x: 189, startPoint y: -314, endPoint x: 343, endPoint y: -331, distance: 154.5
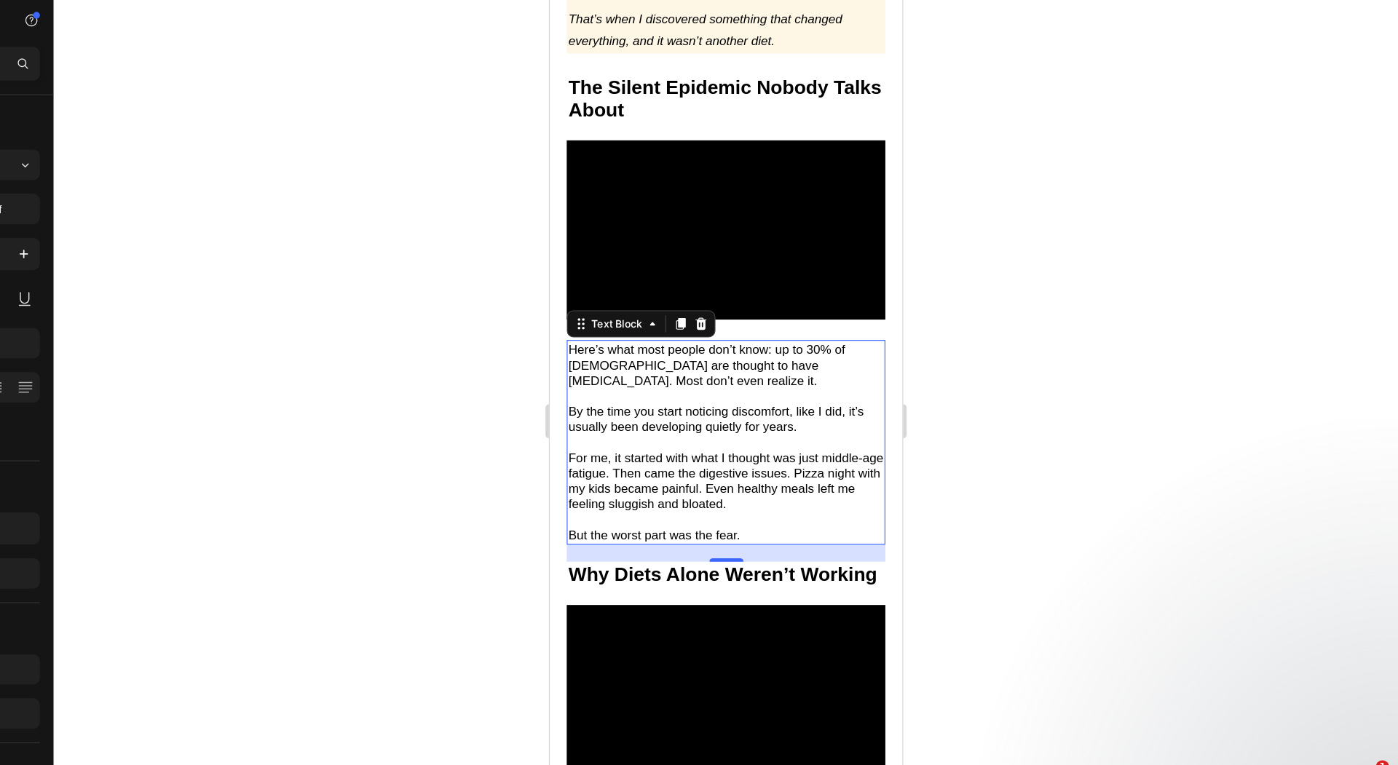
click at [610, 434] on div at bounding box center [821, 403] width 1152 height 724
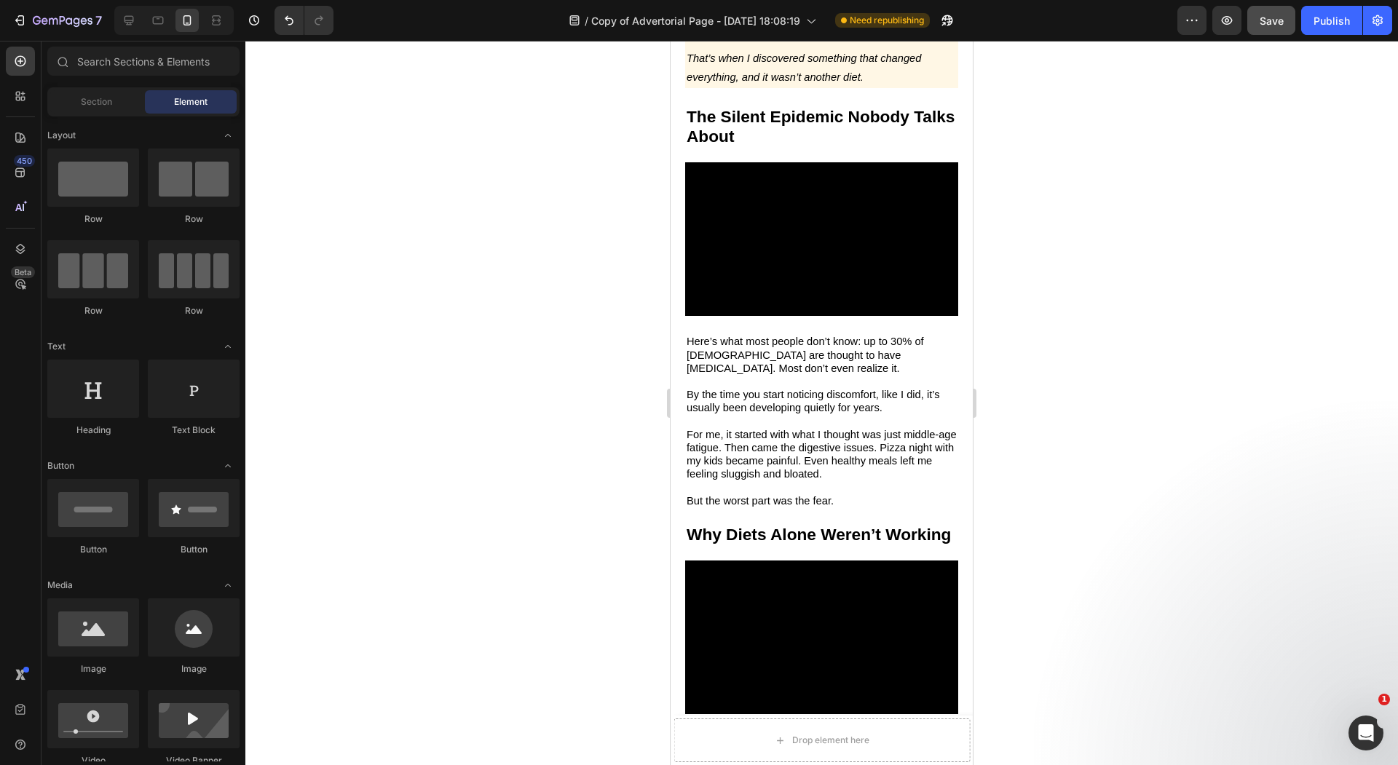
click at [454, 404] on div at bounding box center [821, 403] width 1152 height 724
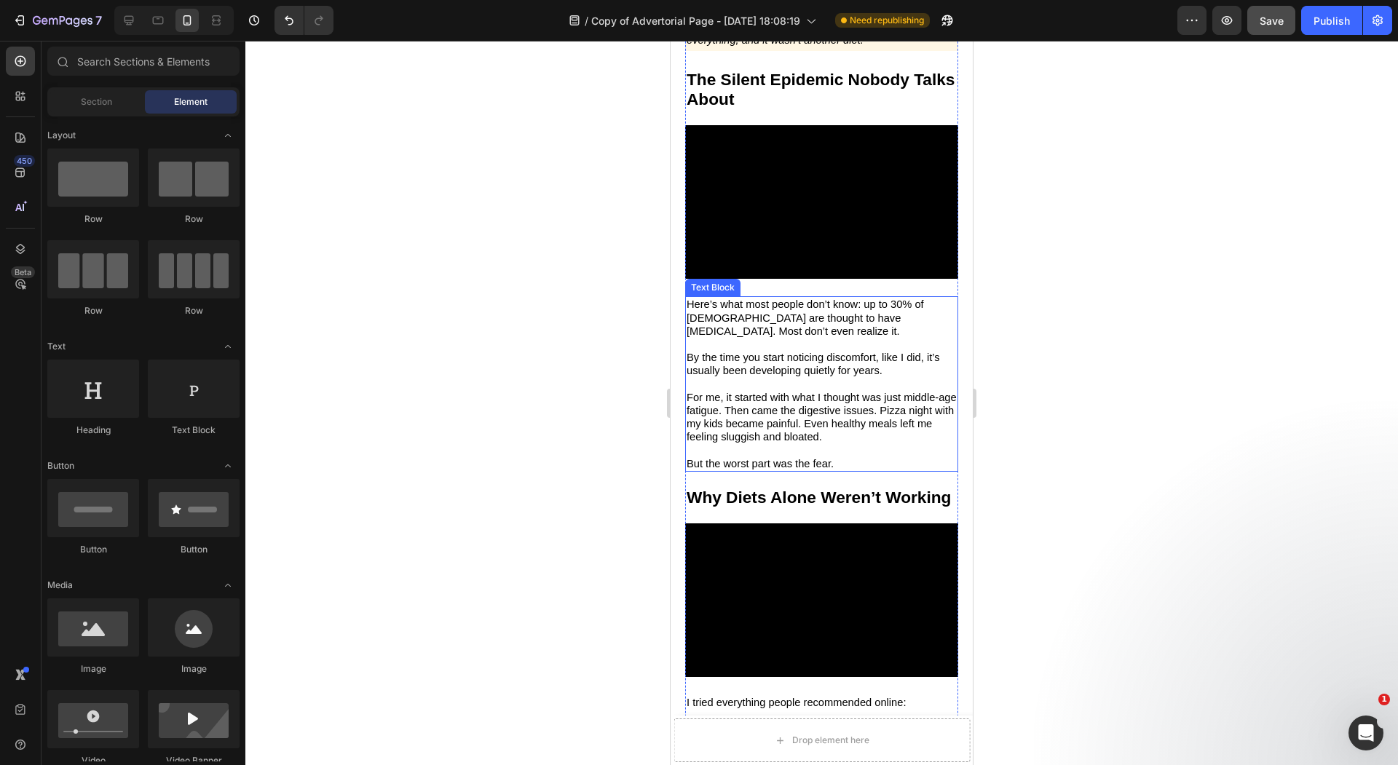
scroll to position [1082, 0]
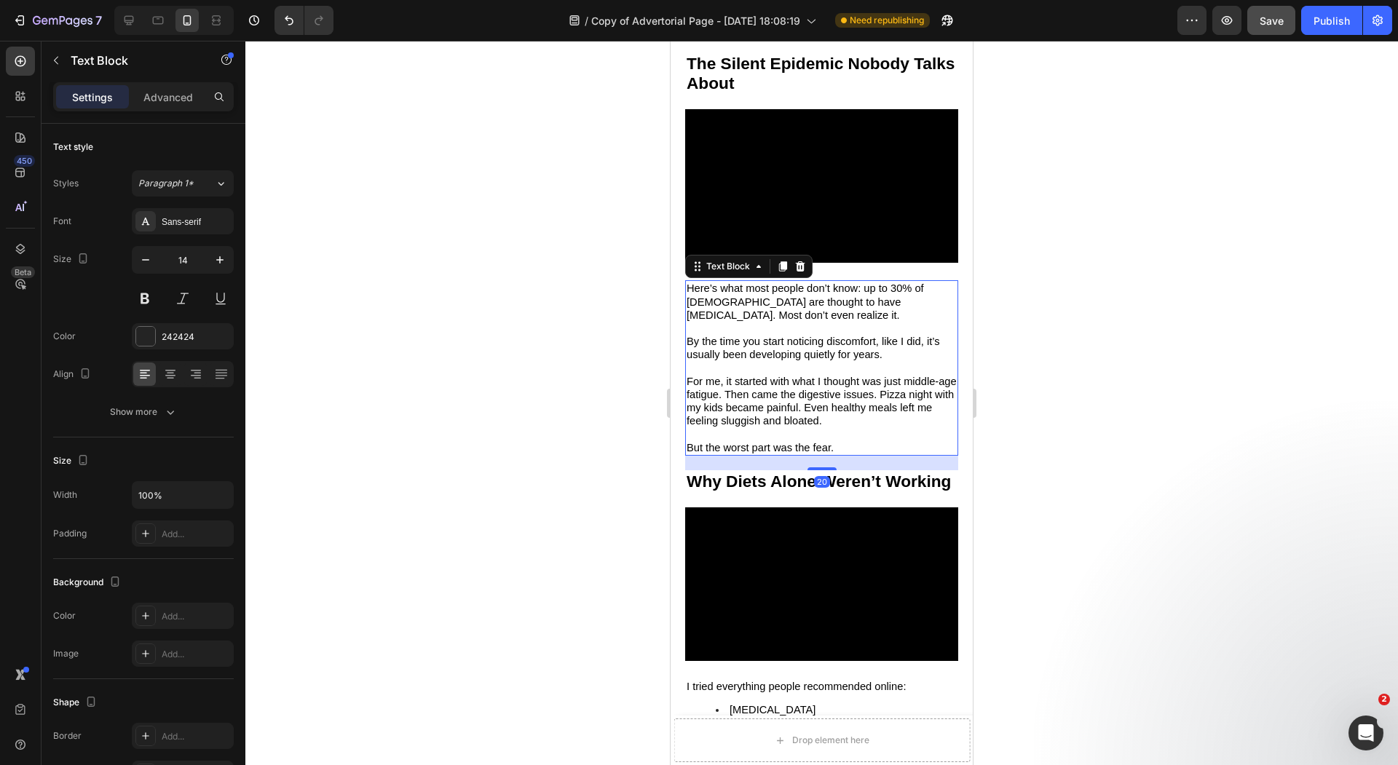
click at [852, 427] on p "For me, it started with what I thought was just middle-age fatigue. Then came t…" at bounding box center [821, 401] width 270 height 53
click at [579, 437] on div at bounding box center [821, 403] width 1152 height 724
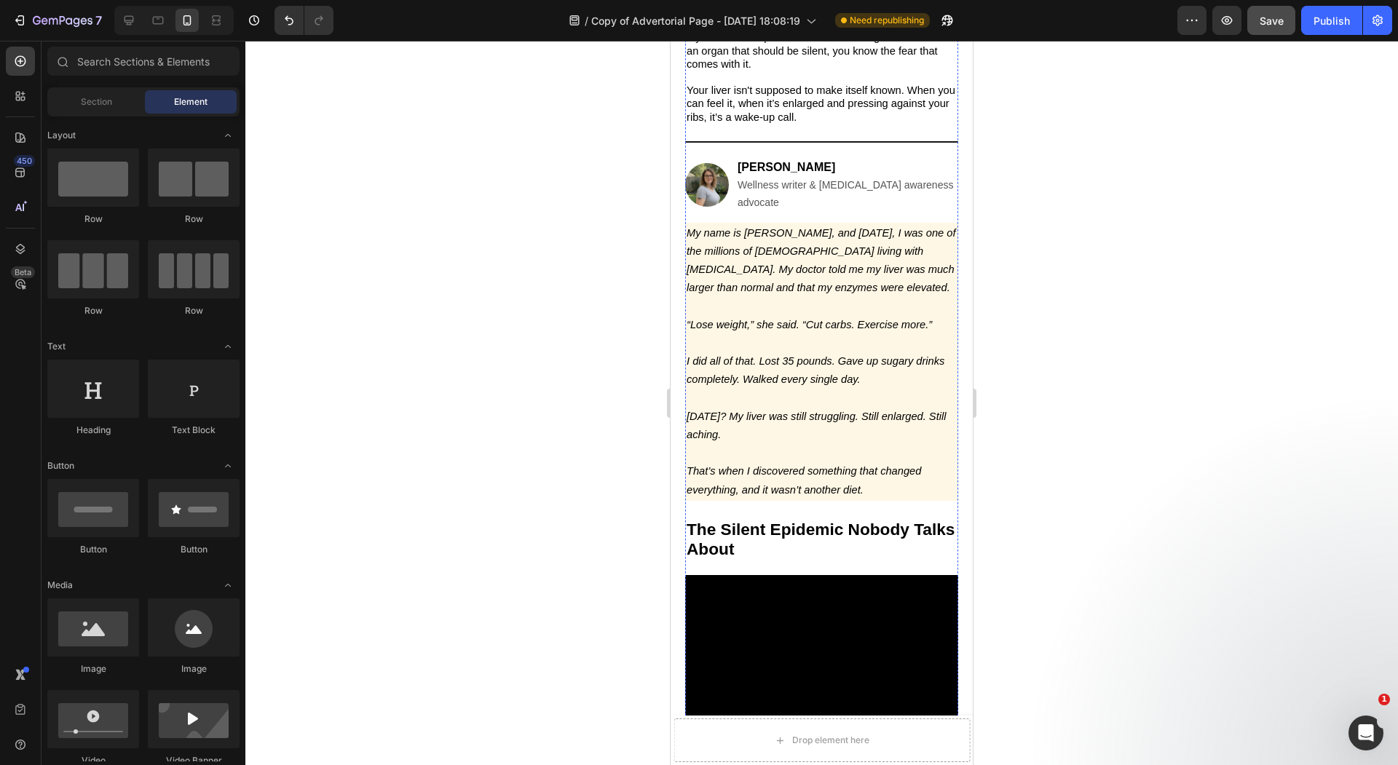
scroll to position [603, 0]
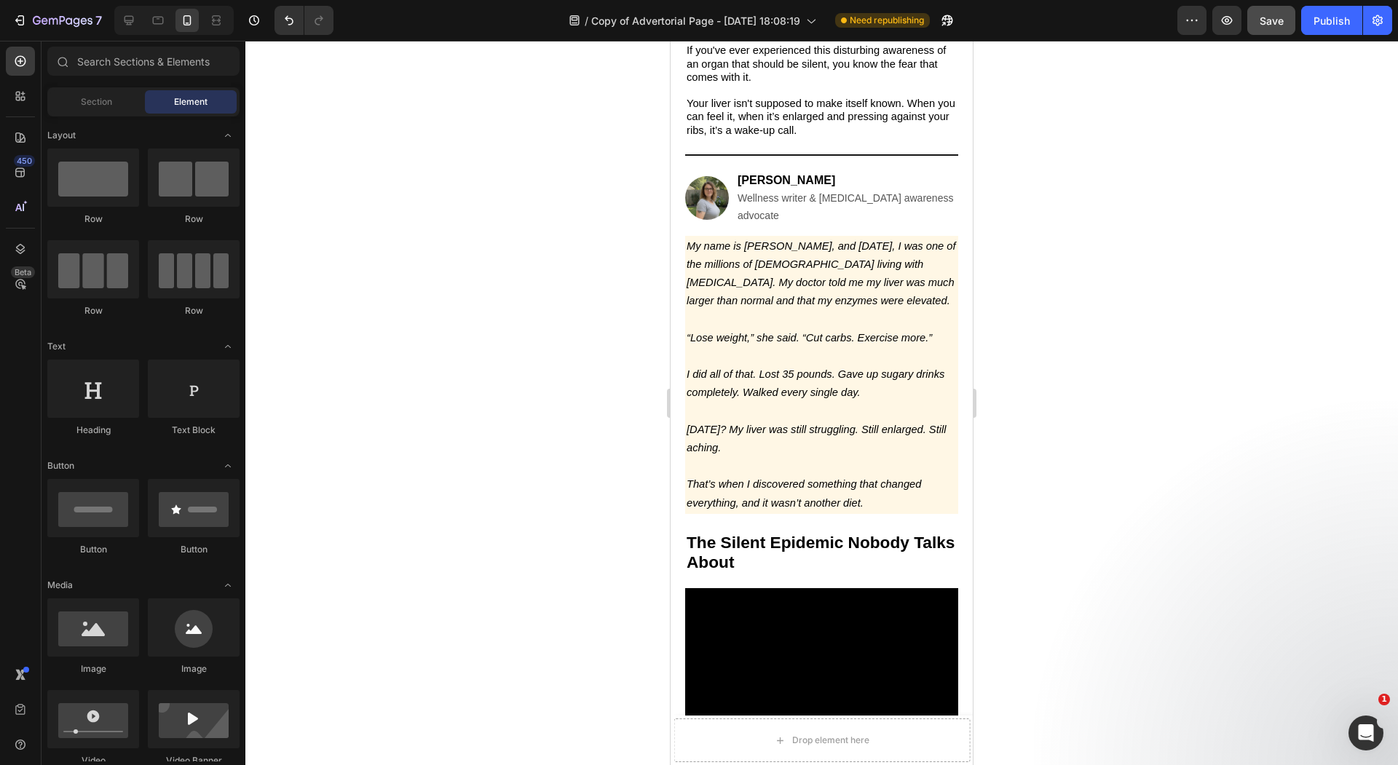
click at [786, 446] on icon "[DATE]? My liver was still struggling. Still enlarged. Still aching." at bounding box center [815, 439] width 259 height 30
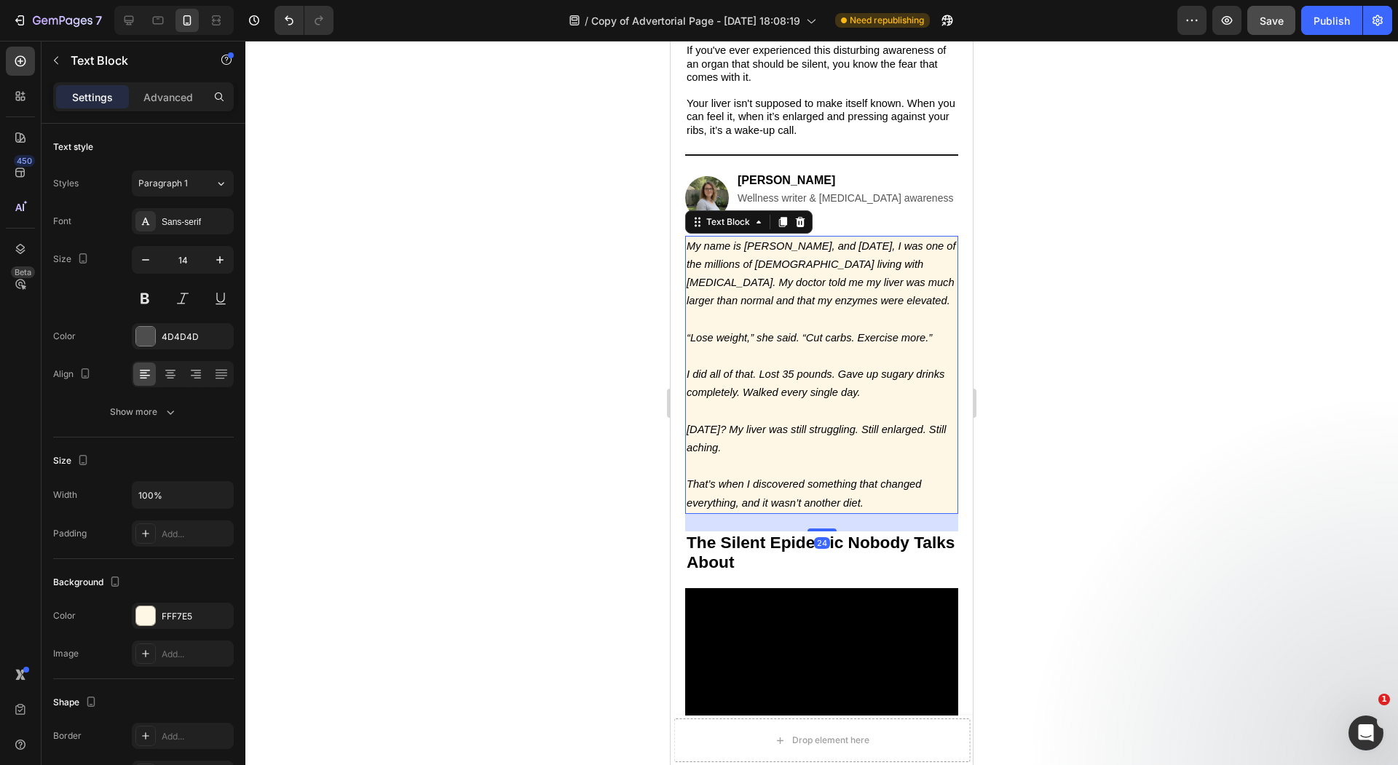
click at [628, 404] on div at bounding box center [821, 403] width 1152 height 724
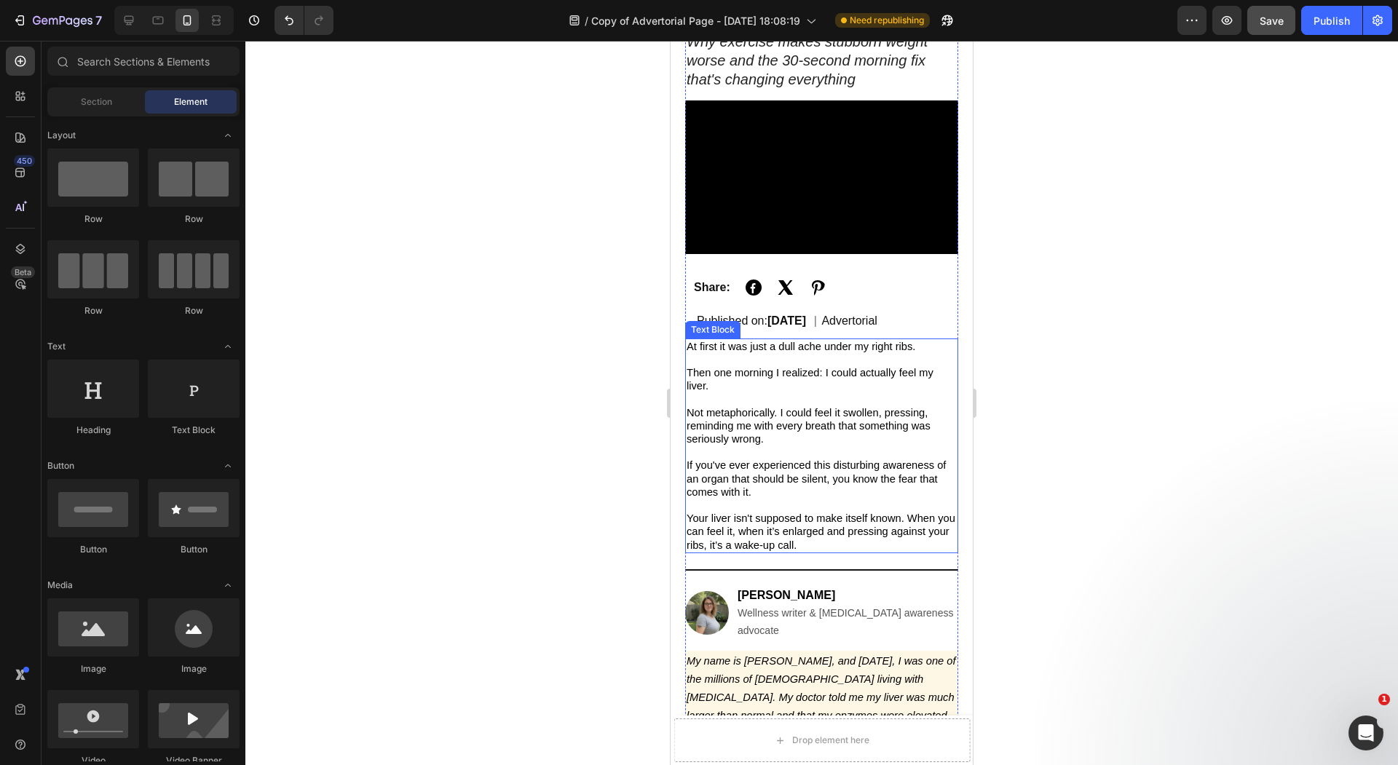
scroll to position [205, 0]
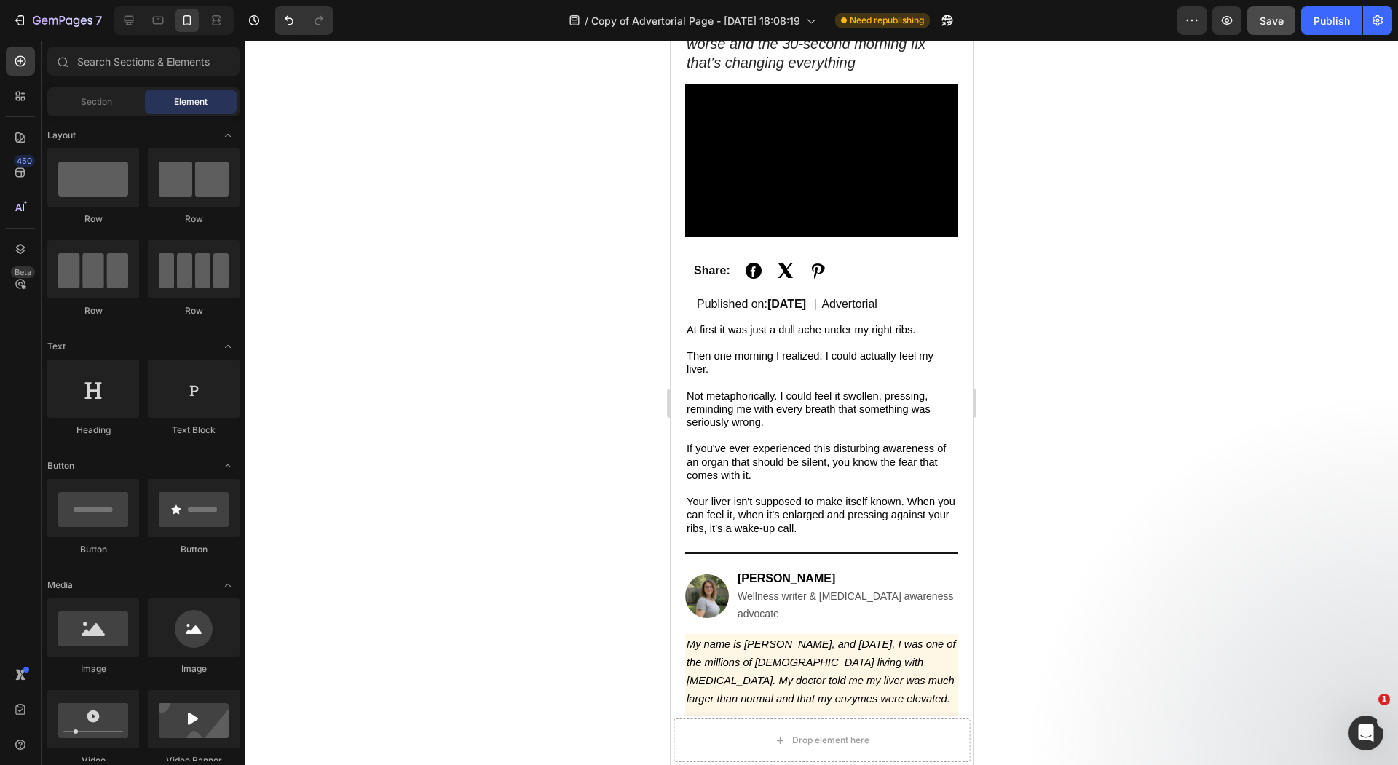
click at [473, 496] on div at bounding box center [821, 403] width 1152 height 724
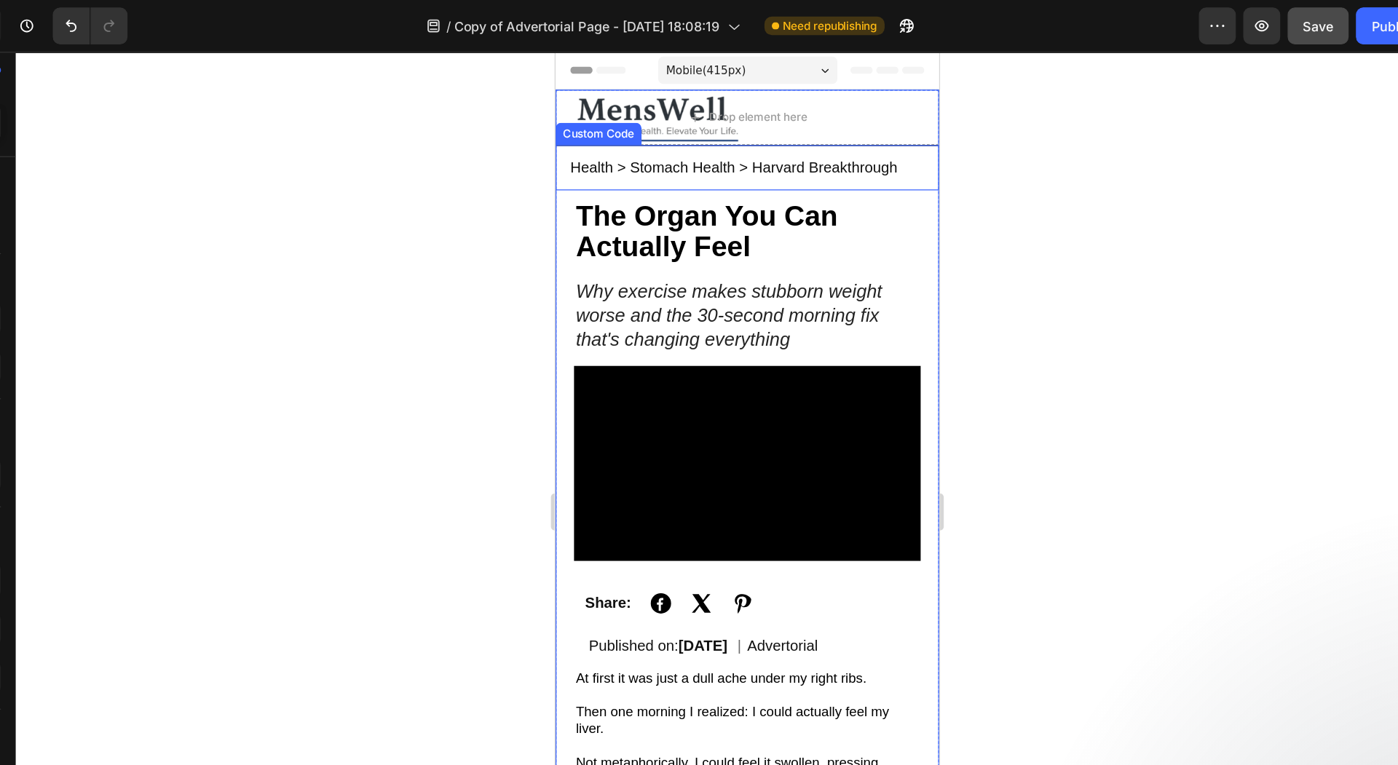
click at [675, 141] on div "Health > Stomach Health > Harvard Breakthrough" at bounding box center [706, 143] width 302 height 36
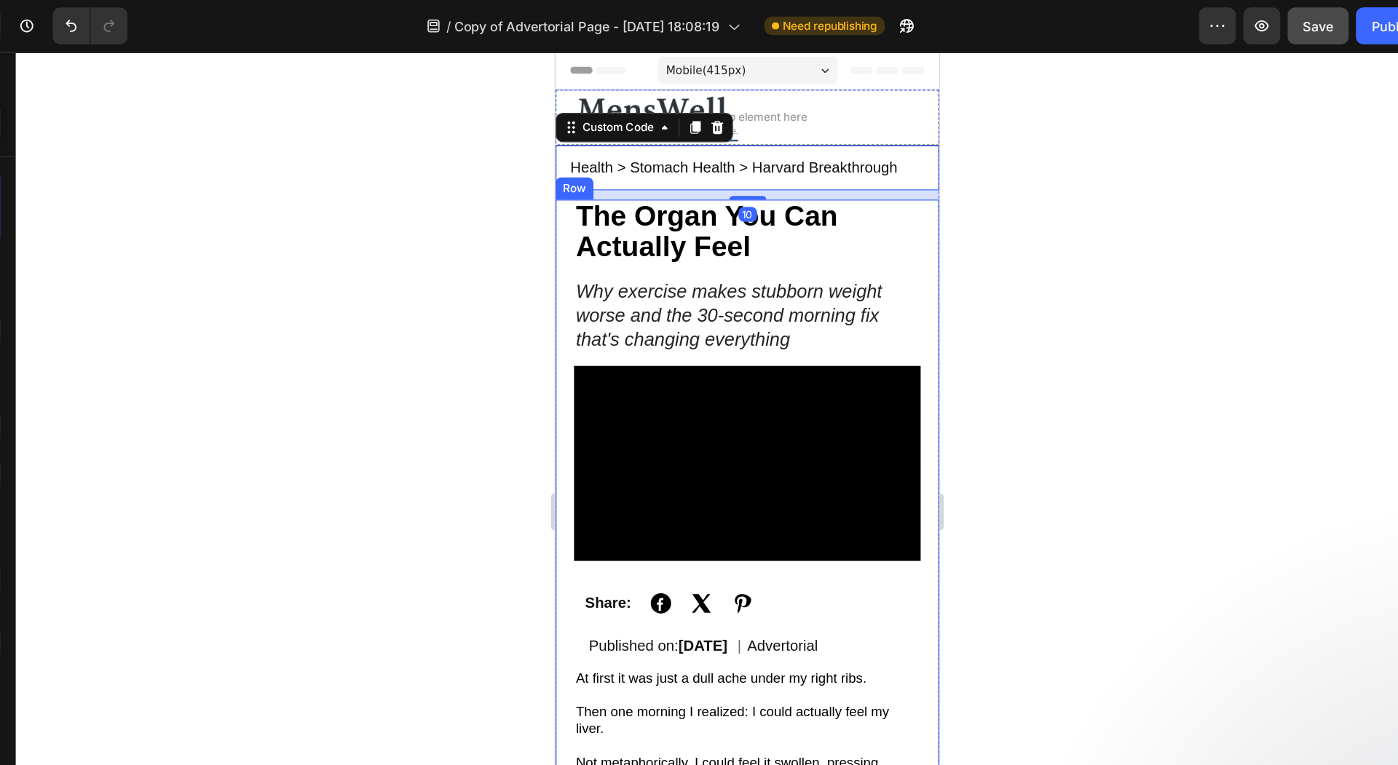
click at [626, 166] on div at bounding box center [821, 403] width 1152 height 724
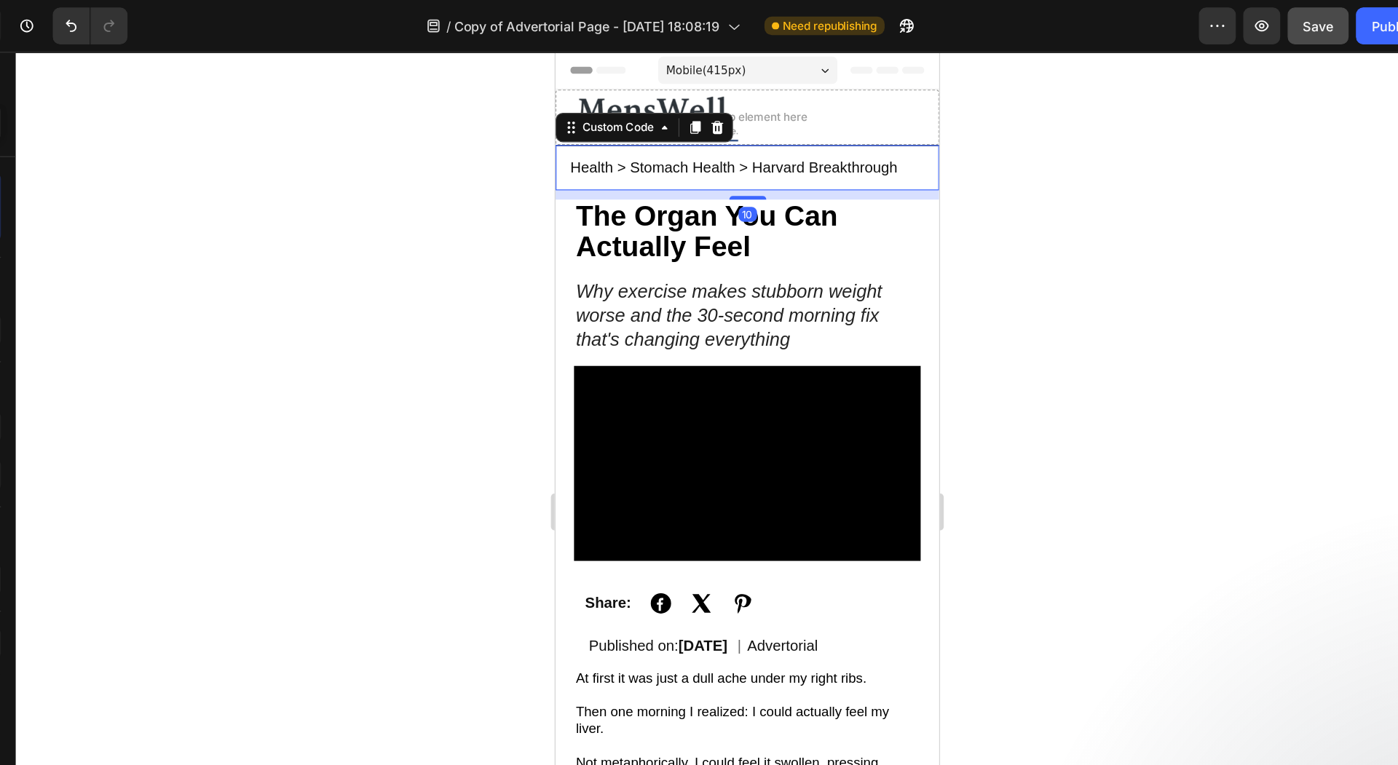
click at [700, 149] on div "Health > Stomach Health > Harvard Breakthrough" at bounding box center [706, 143] width 302 height 36
click at [597, 112] on div "Custom Code" at bounding box center [604, 111] width 62 height 13
click at [597, 113] on div "Custom Code" at bounding box center [604, 111] width 62 height 13
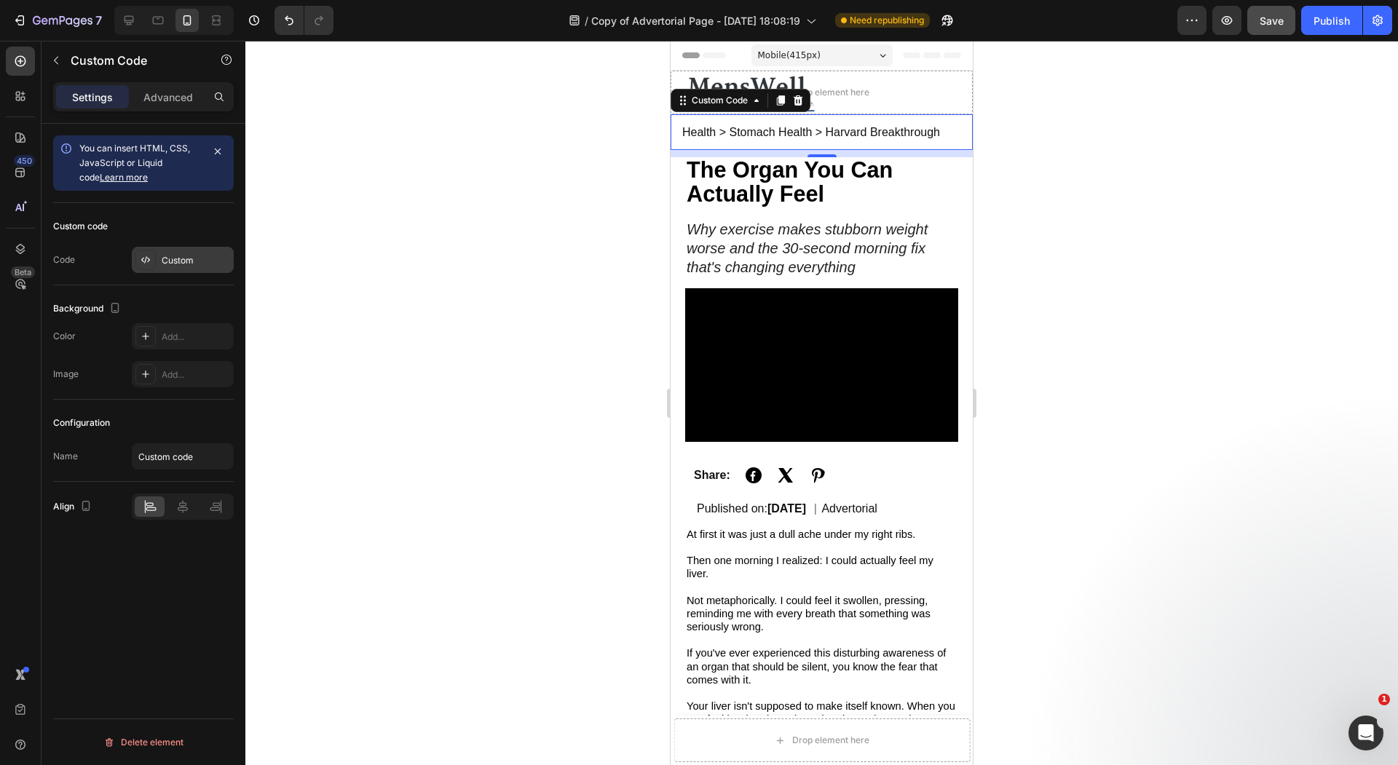
click at [166, 255] on div "Custom" at bounding box center [196, 260] width 68 height 13
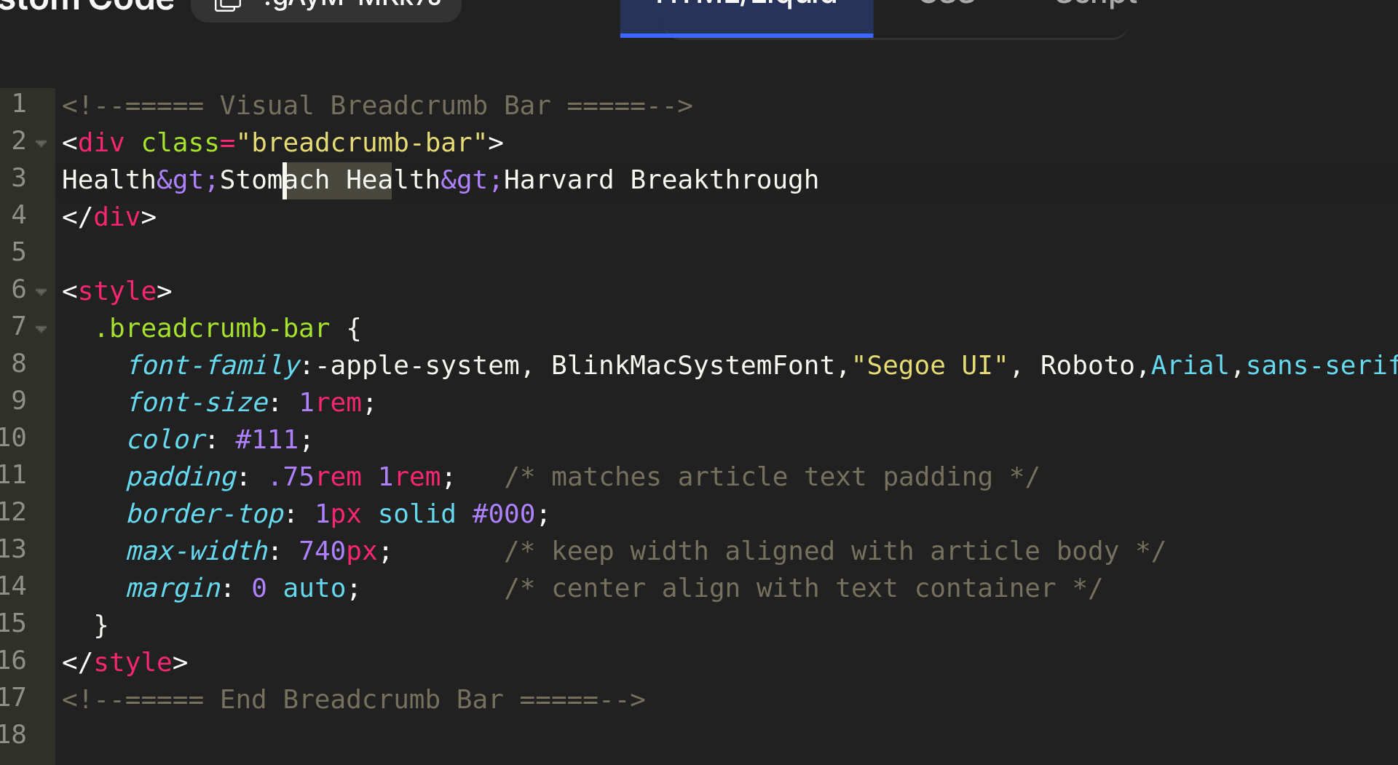
drag, startPoint x: 531, startPoint y: 119, endPoint x: 494, endPoint y: 119, distance: 37.1
click at [494, 119] on div "<!-- ===== Visual Breadcrumb Bar ===== --> < div class = "breadcrumb-bar" > Hea…" at bounding box center [716, 394] width 598 height 612
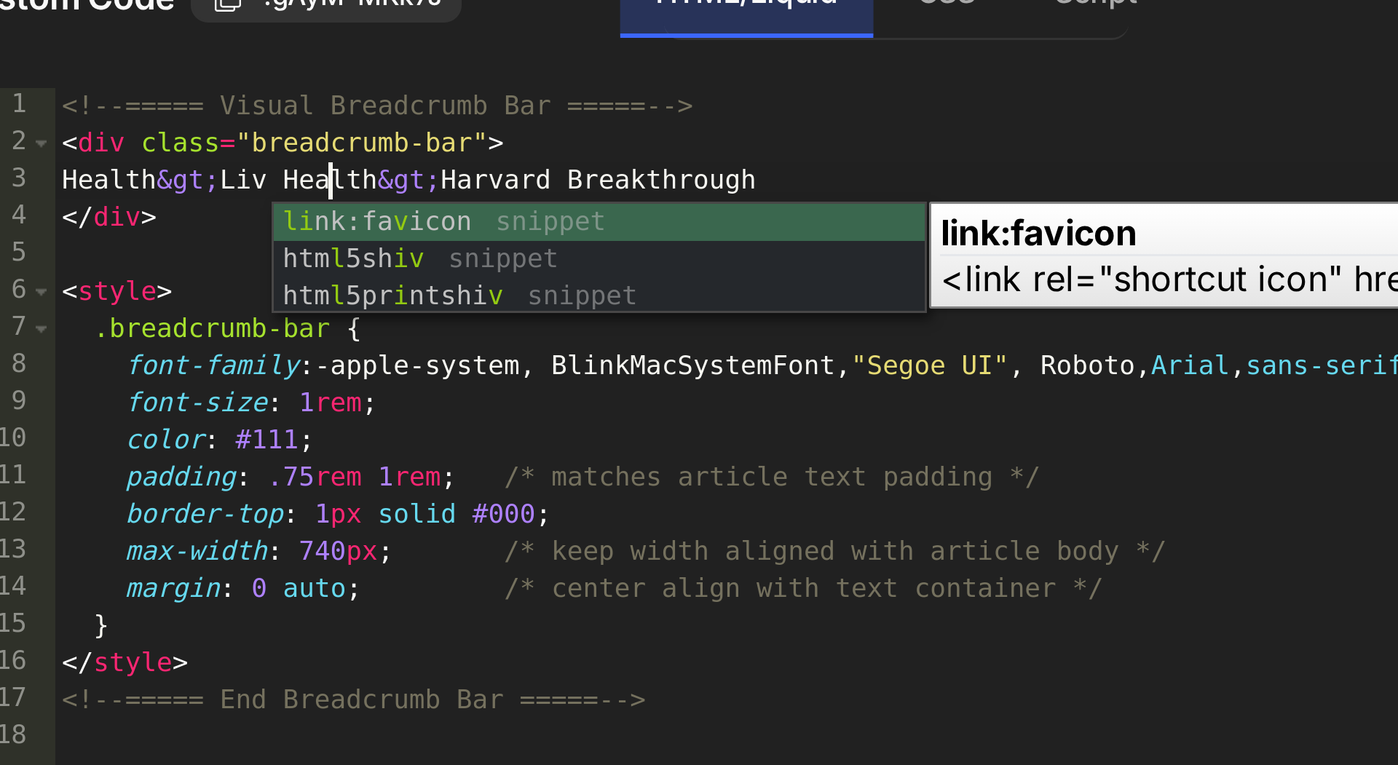
scroll to position [0, 8]
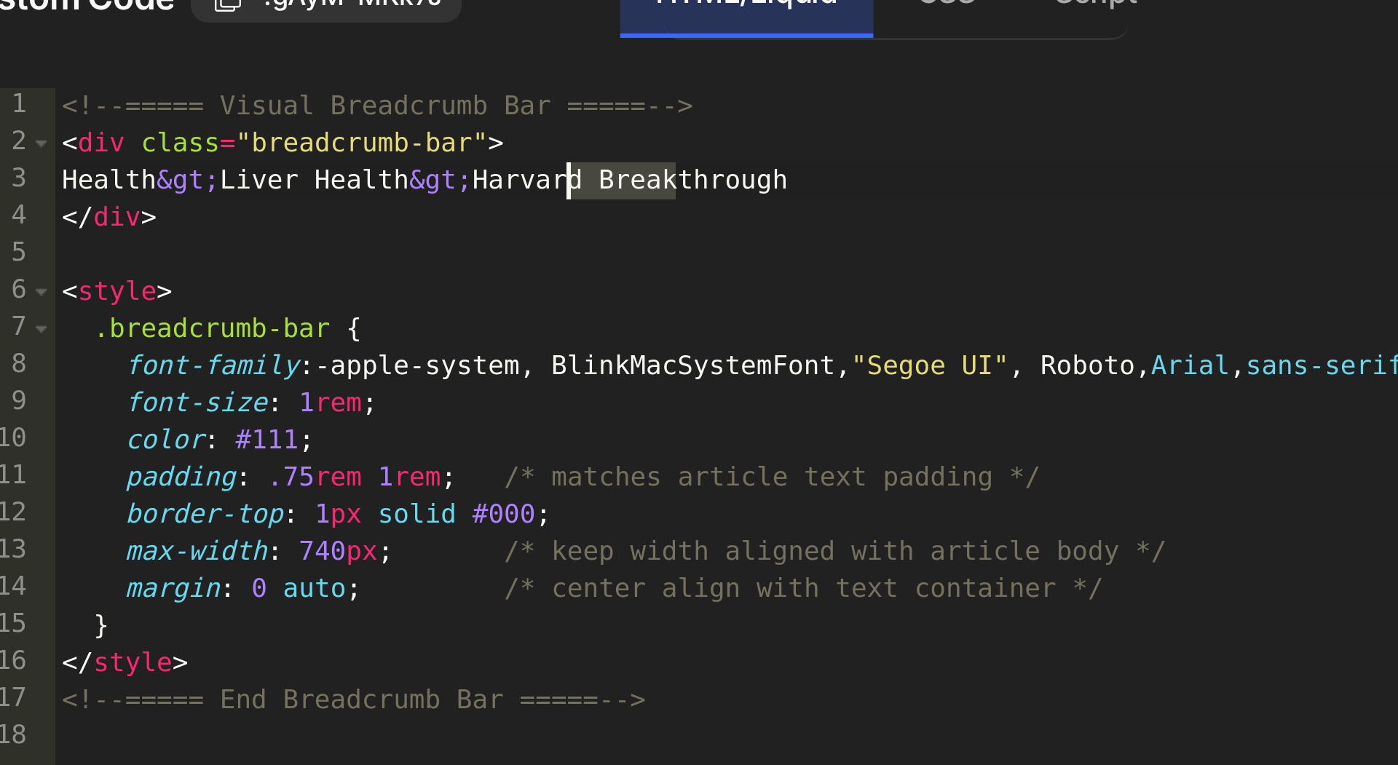
drag, startPoint x: 626, startPoint y: 119, endPoint x: 587, endPoint y: 119, distance: 39.3
click at [587, 119] on div "<!-- ===== Visual Breadcrumb Bar ===== --> < div class = "breadcrumb-bar" > Hea…" at bounding box center [716, 394] width 598 height 612
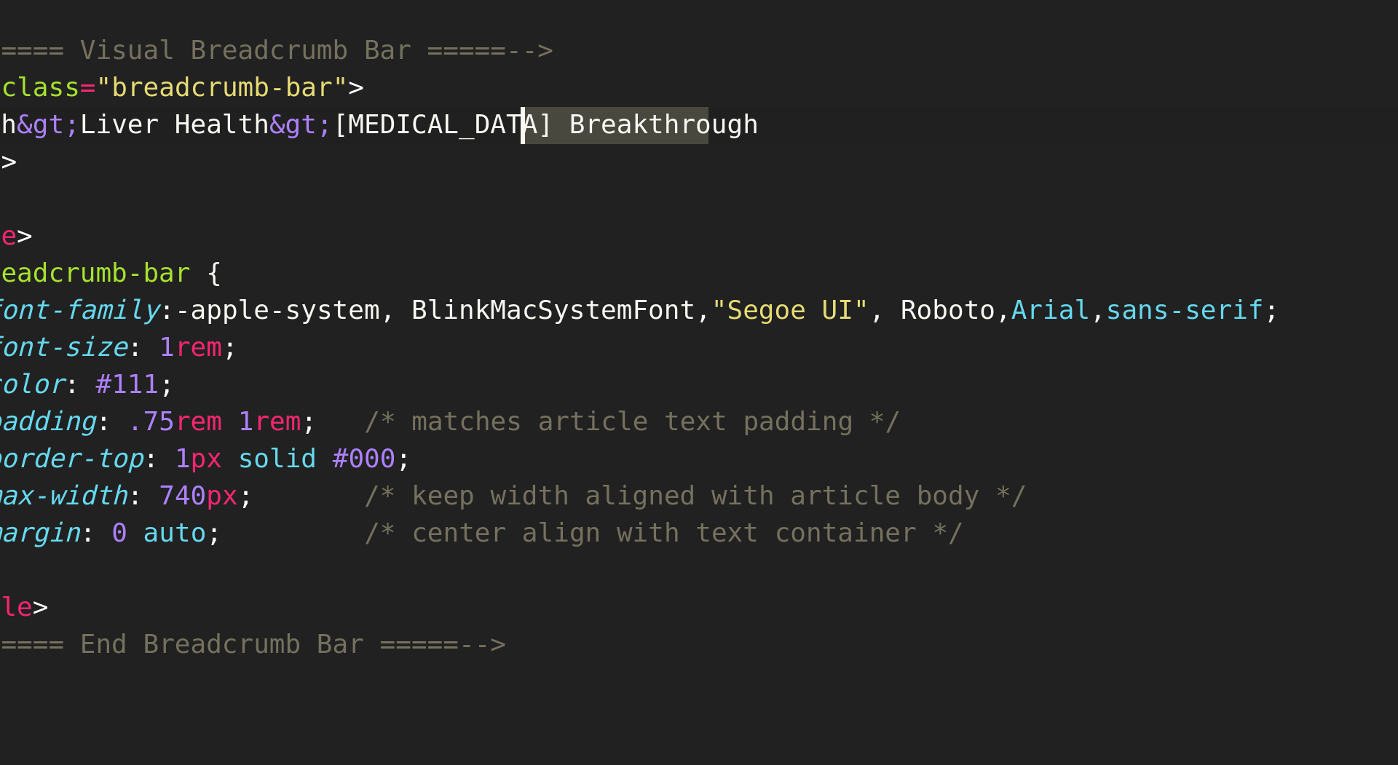
drag, startPoint x: 681, startPoint y: 117, endPoint x: 621, endPoint y: 119, distance: 60.4
click at [621, 119] on div "<!-- ===== Visual Breadcrumb Bar ===== --> < div class = "breadcrumb-bar" > Hea…" at bounding box center [716, 394] width 598 height 612
click at [590, 119] on div "<!-- ===== Visual Breadcrumb Bar ===== --> < div class = "breadcrumb-bar" > Hea…" at bounding box center [716, 394] width 598 height 612
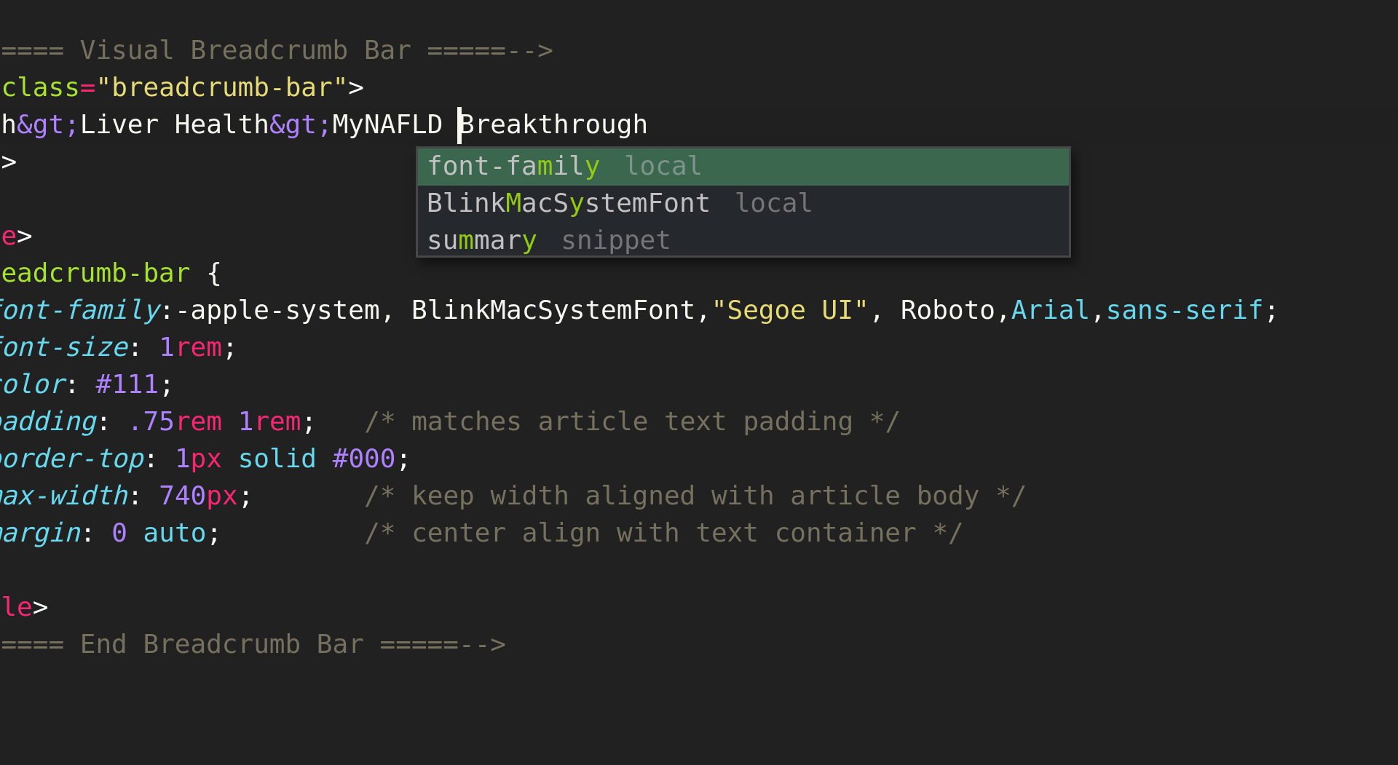
scroll to position [0, 15]
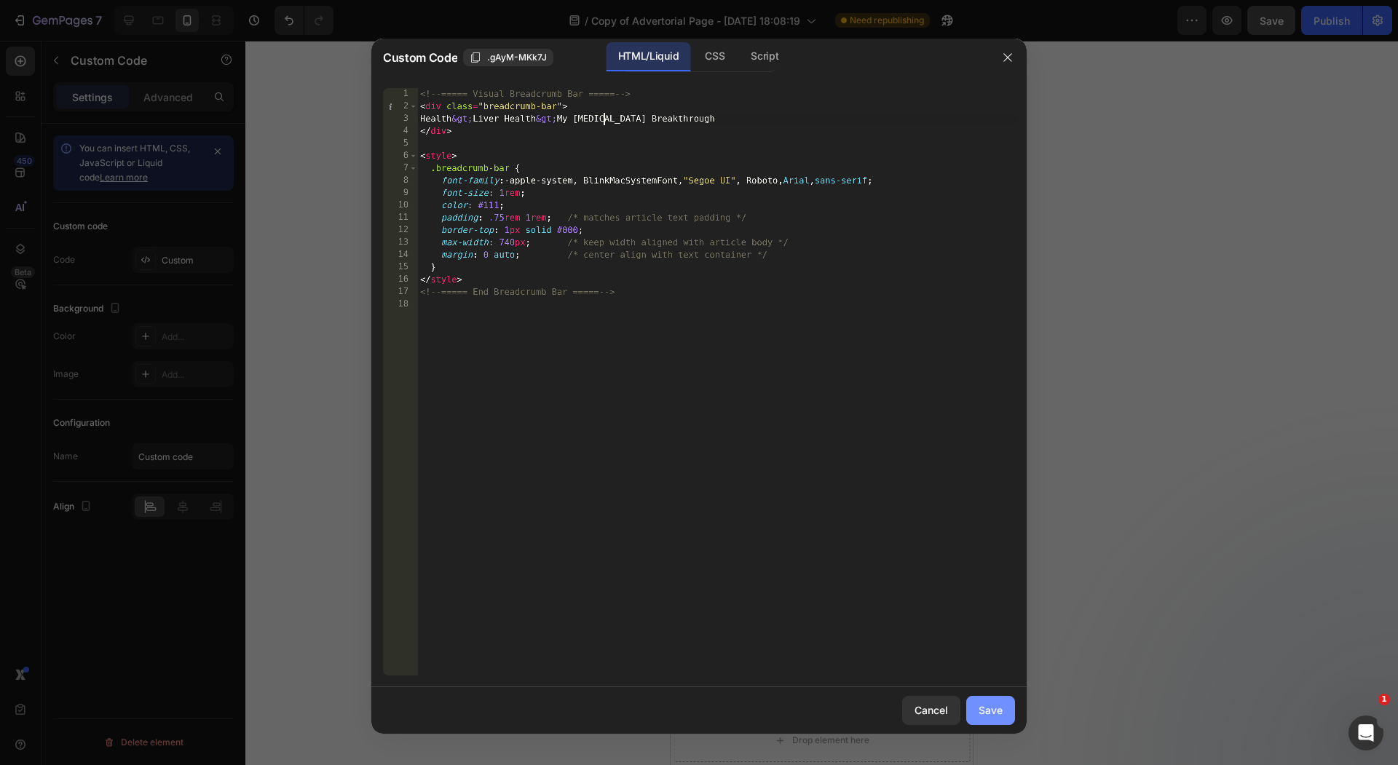
type textarea "Health &gt; Liver Health &gt; My NAFLD Breakthrough"
click at [1009, 712] on button "Save" at bounding box center [990, 710] width 49 height 29
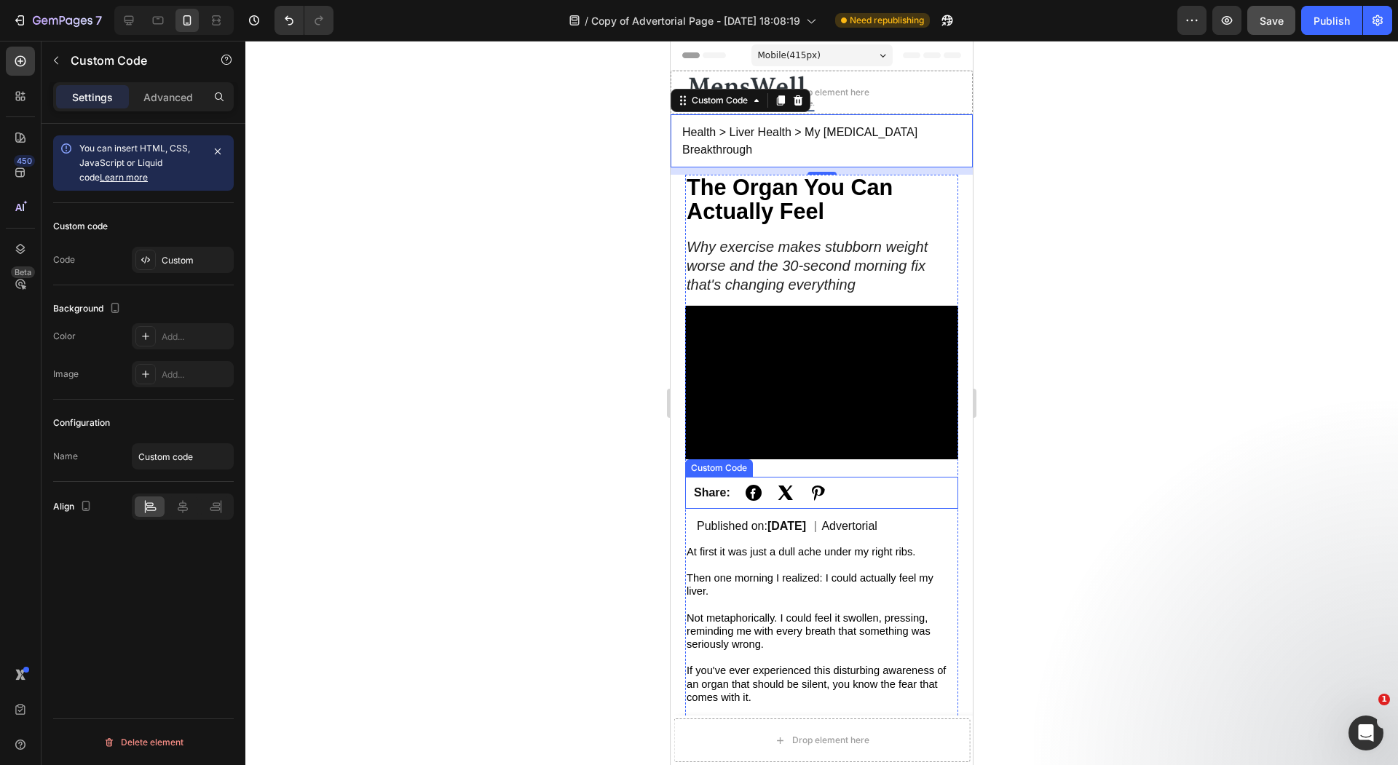
click at [592, 416] on div at bounding box center [821, 403] width 1152 height 724
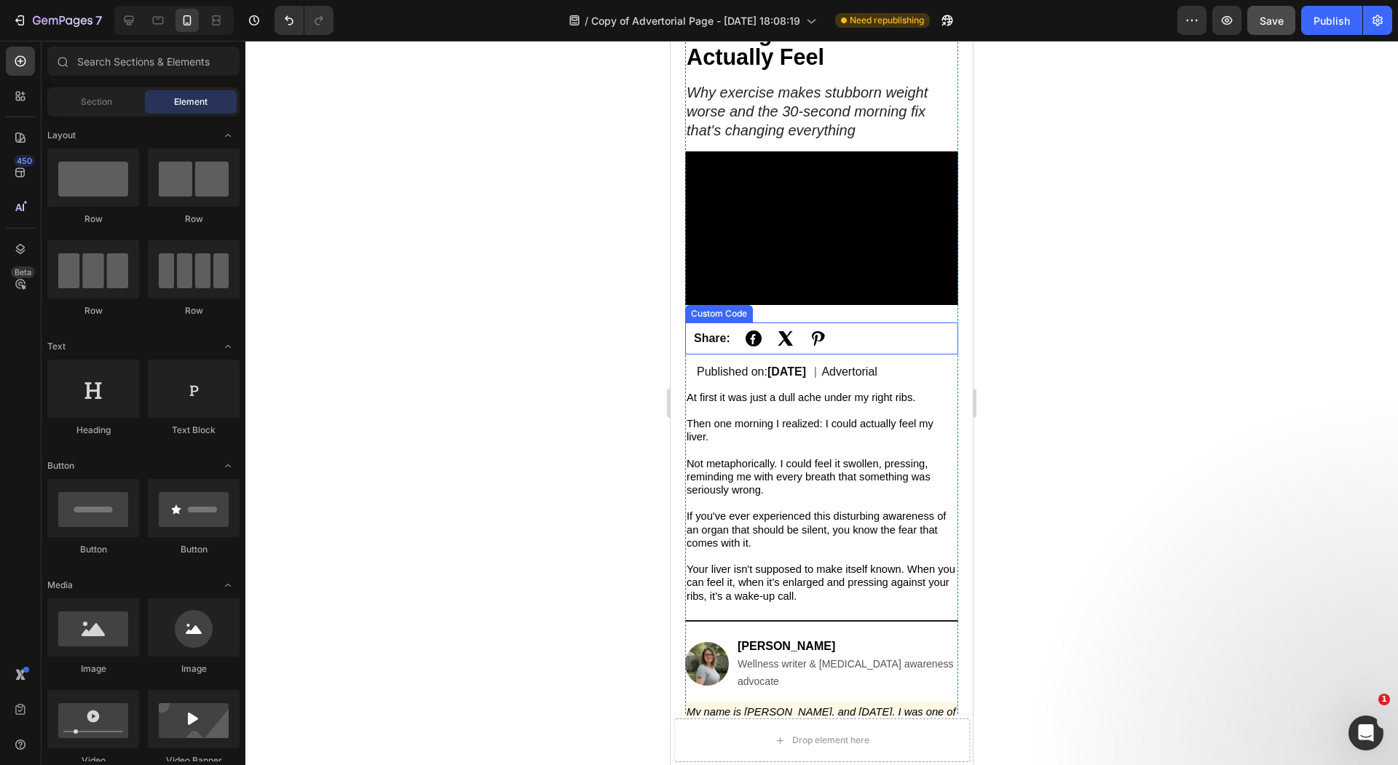
scroll to position [158, 0]
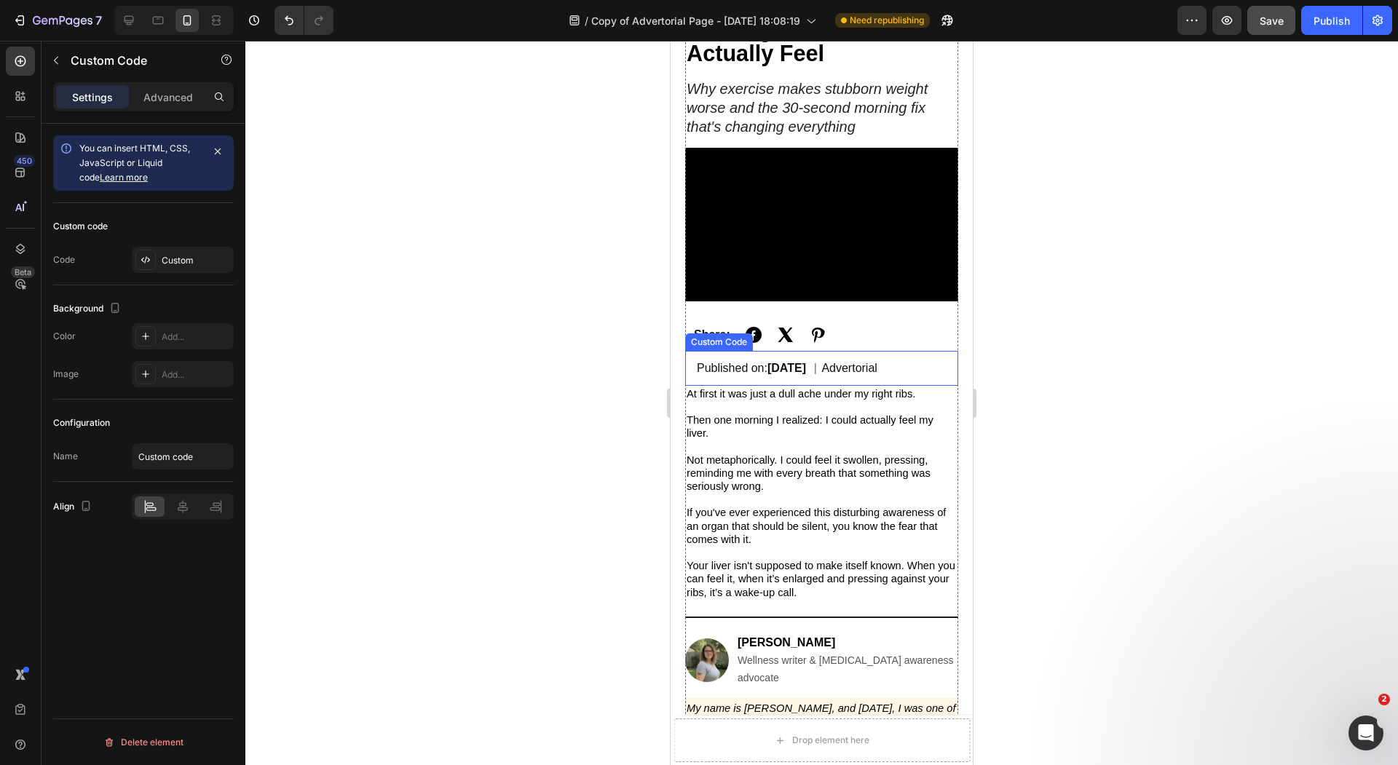
click at [821, 362] on span "|" at bounding box center [815, 368] width 12 height 12
click at [138, 245] on div "Custom code Code Custom" at bounding box center [143, 244] width 181 height 82
click at [142, 250] on div at bounding box center [145, 260] width 20 height 20
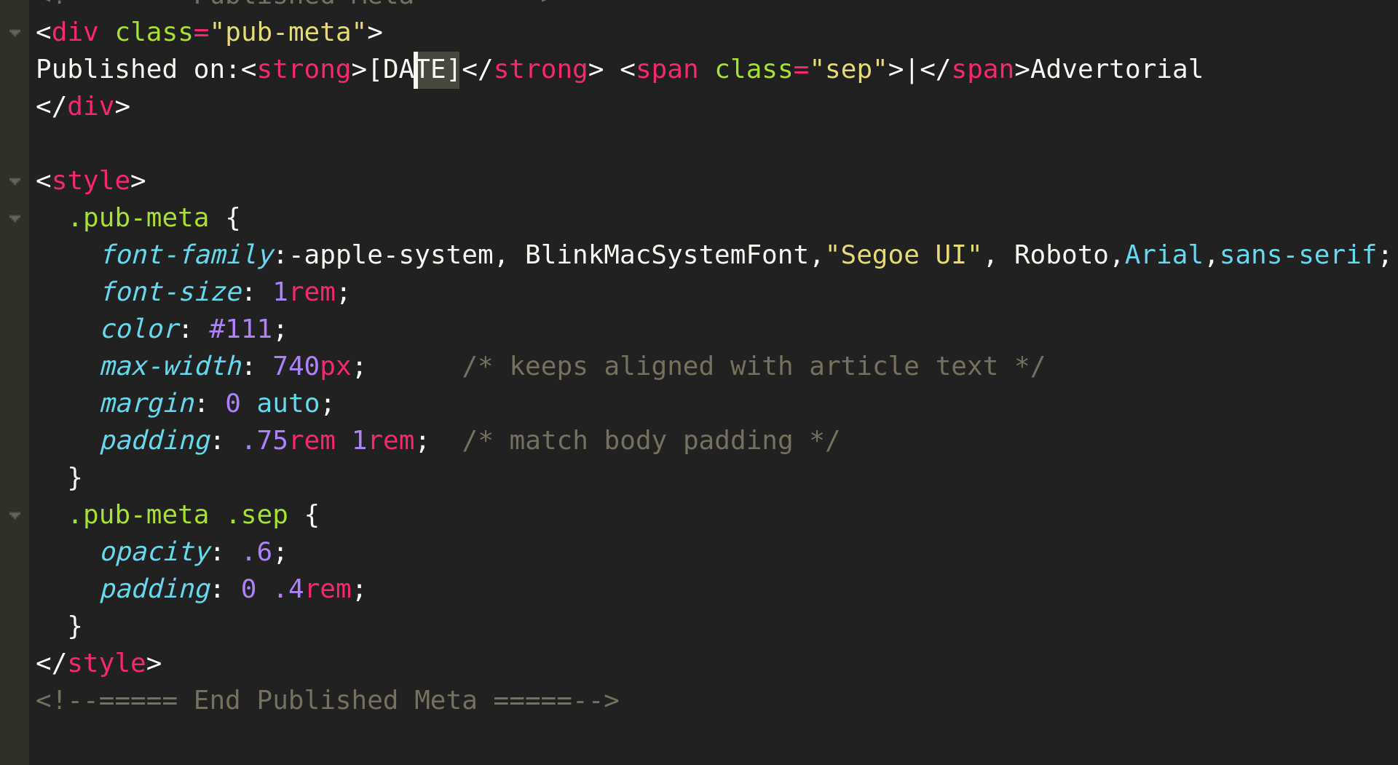
drag, startPoint x: 561, startPoint y: 119, endPoint x: 548, endPoint y: 122, distance: 13.3
click at [547, 122] on div "<!-- ===== Published Meta ===== --> < div class = "pub-meta" > Published on: < …" at bounding box center [716, 394] width 598 height 612
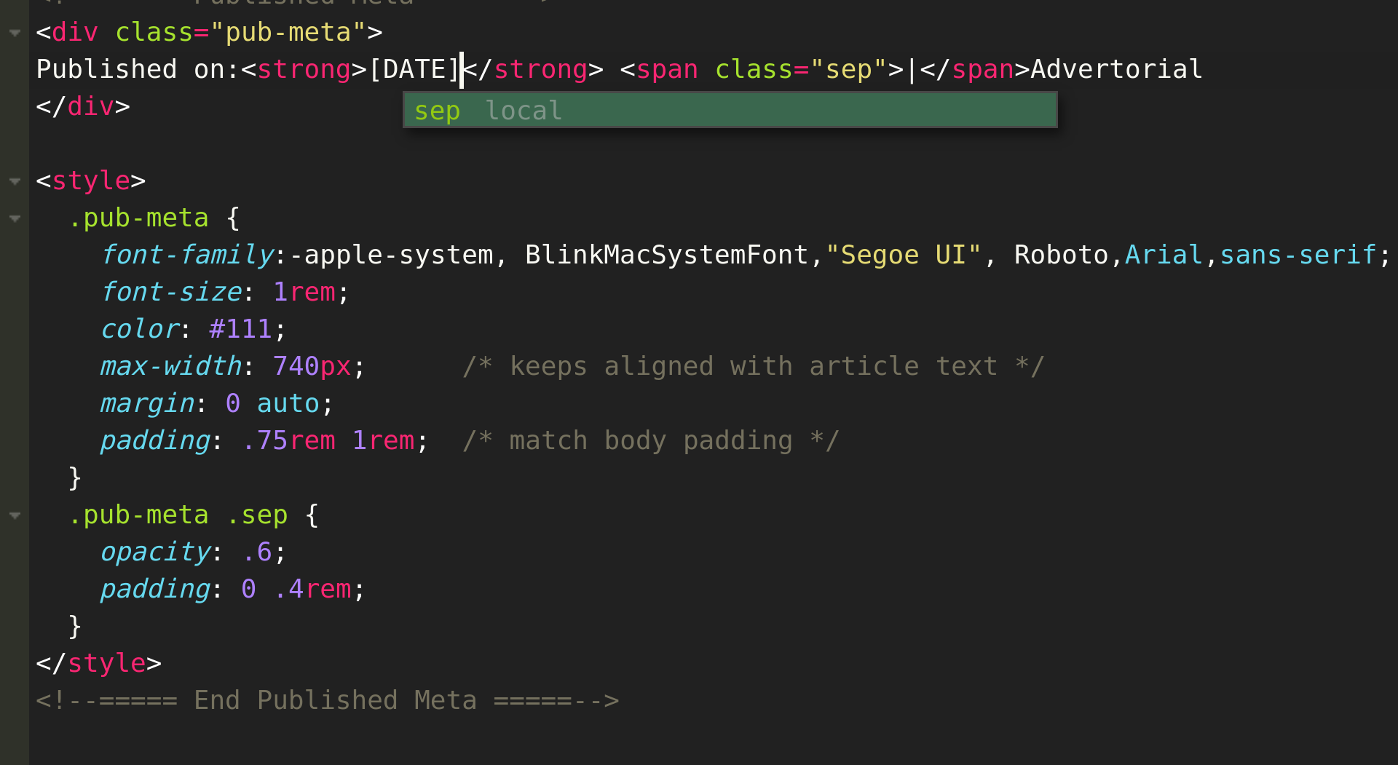
scroll to position [0, 13]
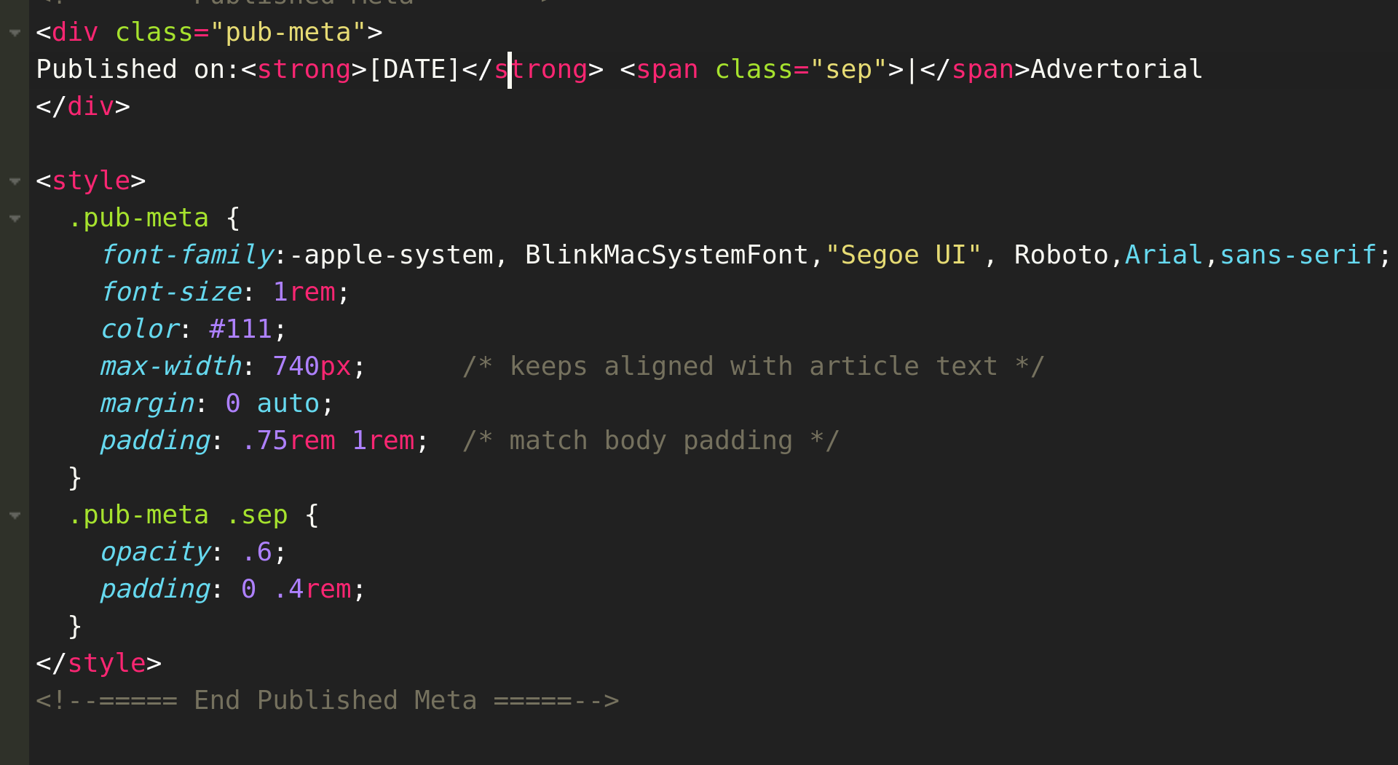
click at [576, 119] on div "<!-- ===== Published Meta ===== --> < div class = "pub-meta" > Published on: < …" at bounding box center [716, 394] width 598 height 612
type textarea "Published on: <strong>Sep 25, 2025</strong> <span class="sep">|</span> Advertor…"
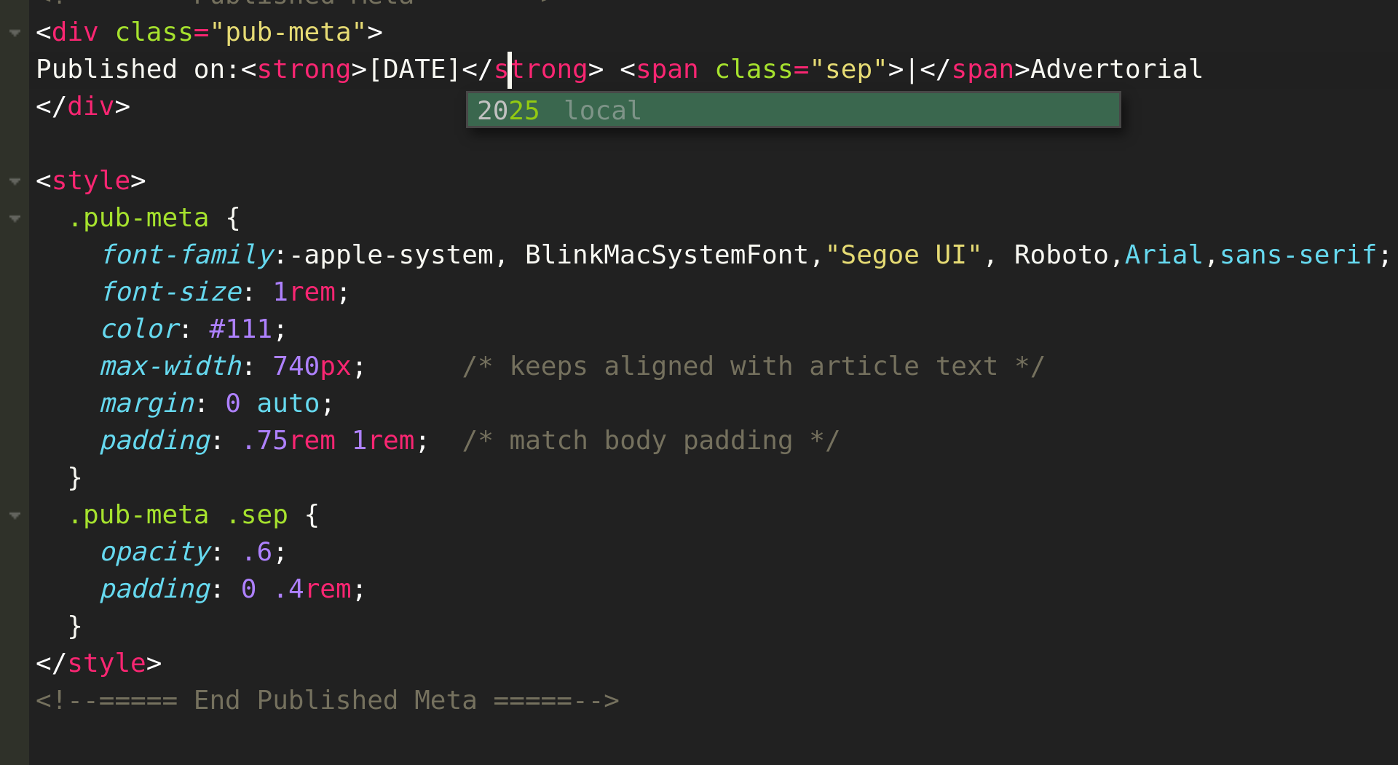
click at [547, 140] on div "<!-- ===== Published Meta ===== --> < div class = "pub-meta" > Published on: < …" at bounding box center [716, 394] width 598 height 612
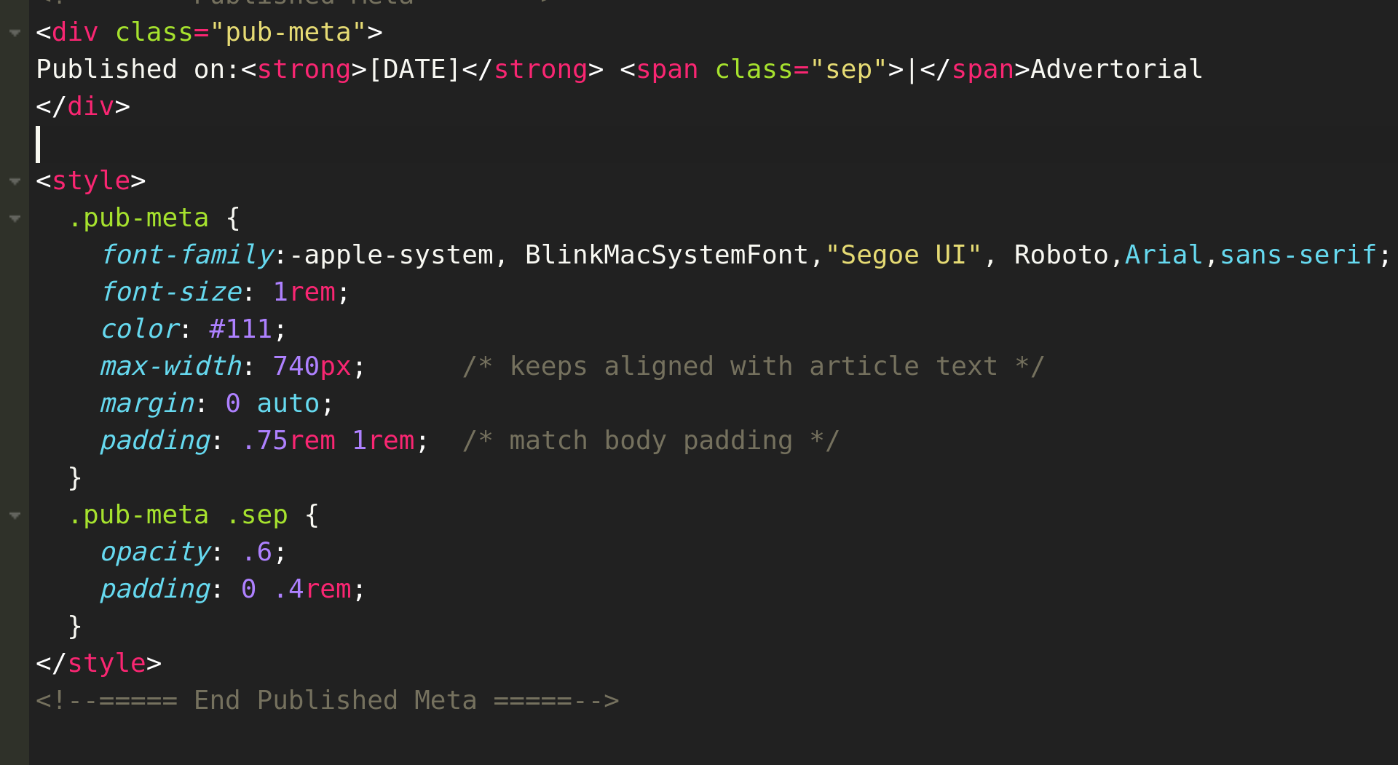
scroll to position [0, 0]
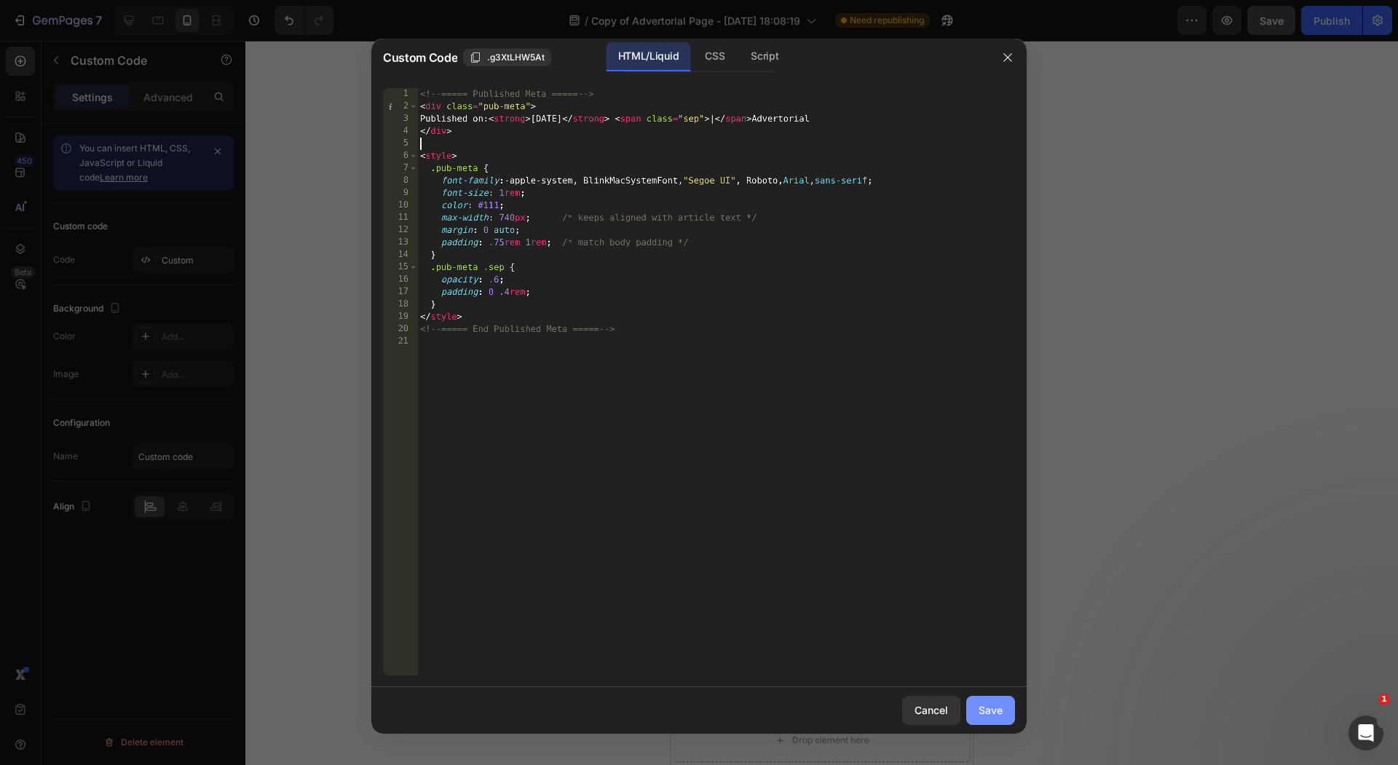
click at [1013, 713] on button "Save" at bounding box center [990, 710] width 49 height 29
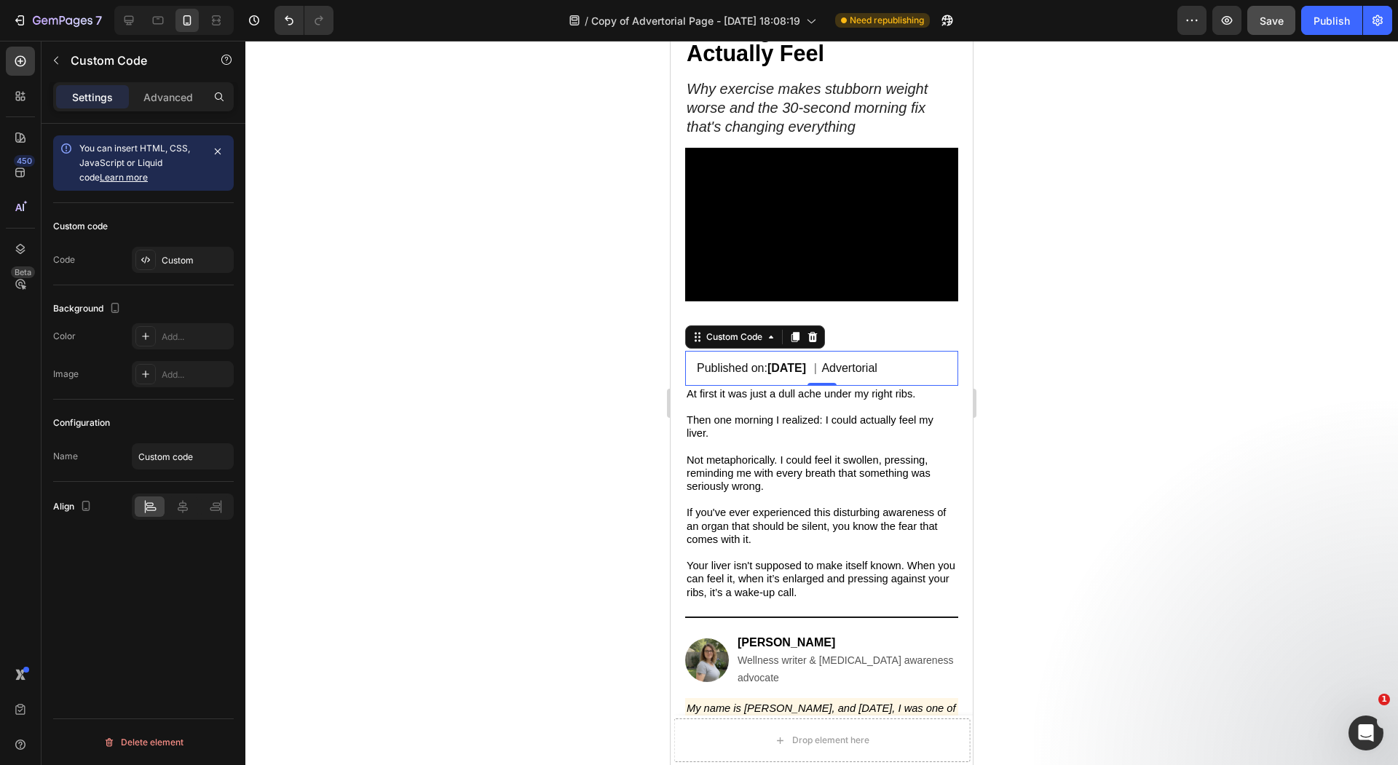
click at [630, 173] on div at bounding box center [821, 403] width 1152 height 724
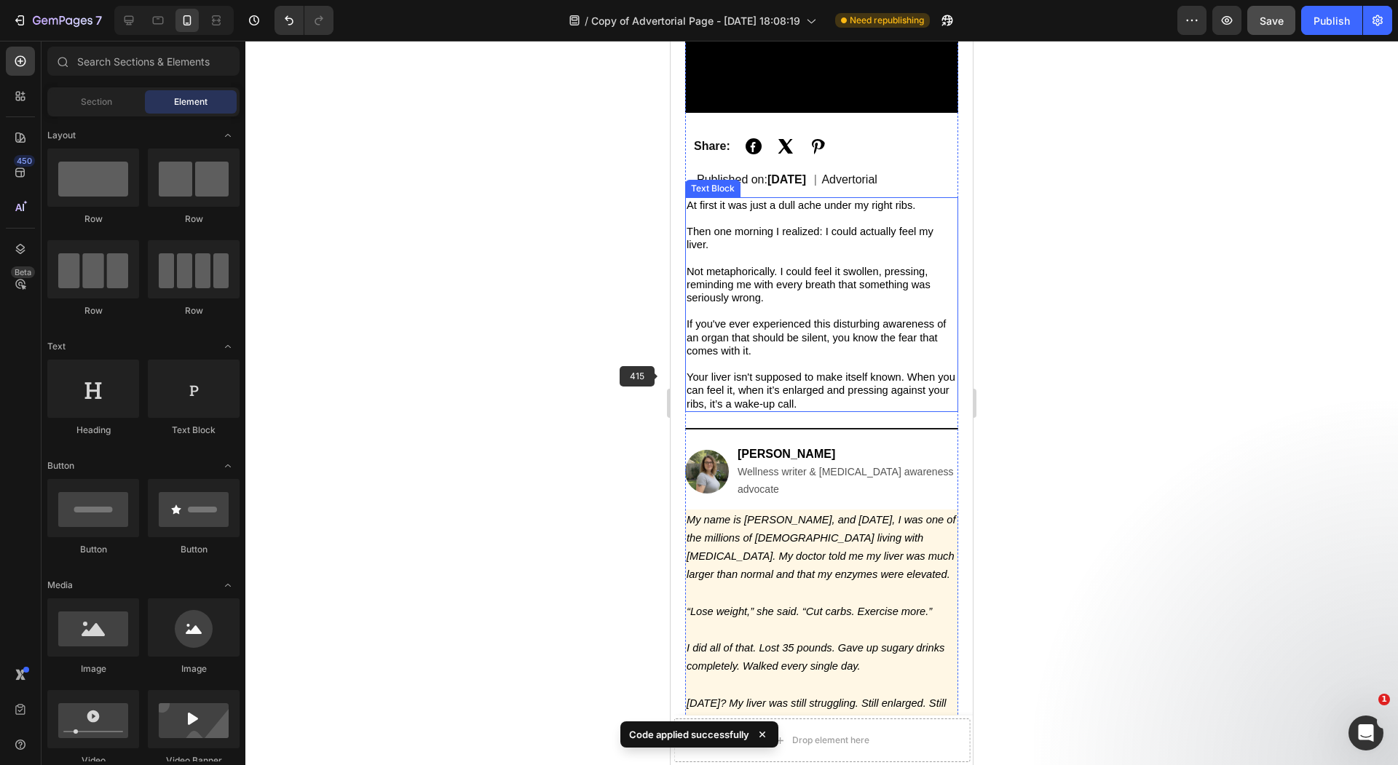
click at [592, 360] on div at bounding box center [821, 403] width 1152 height 724
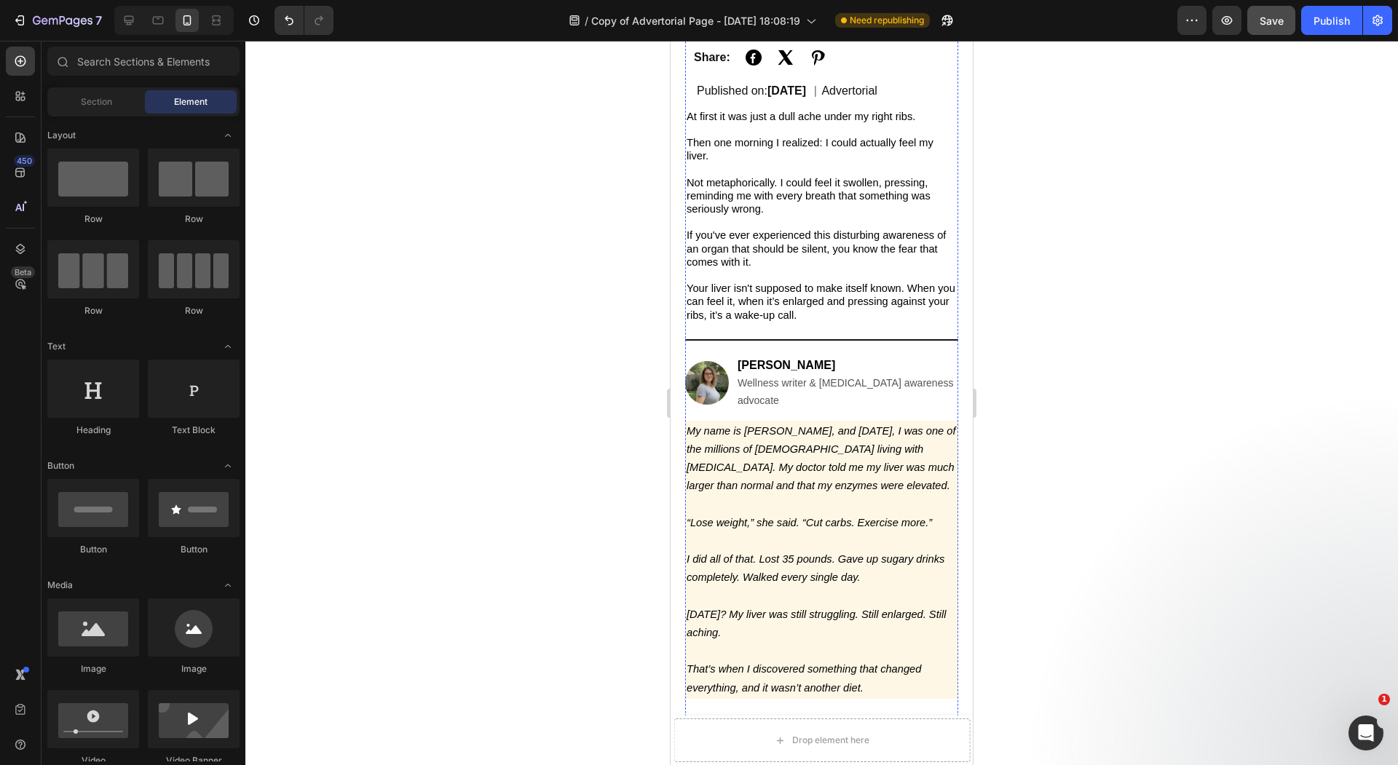
scroll to position [440, 0]
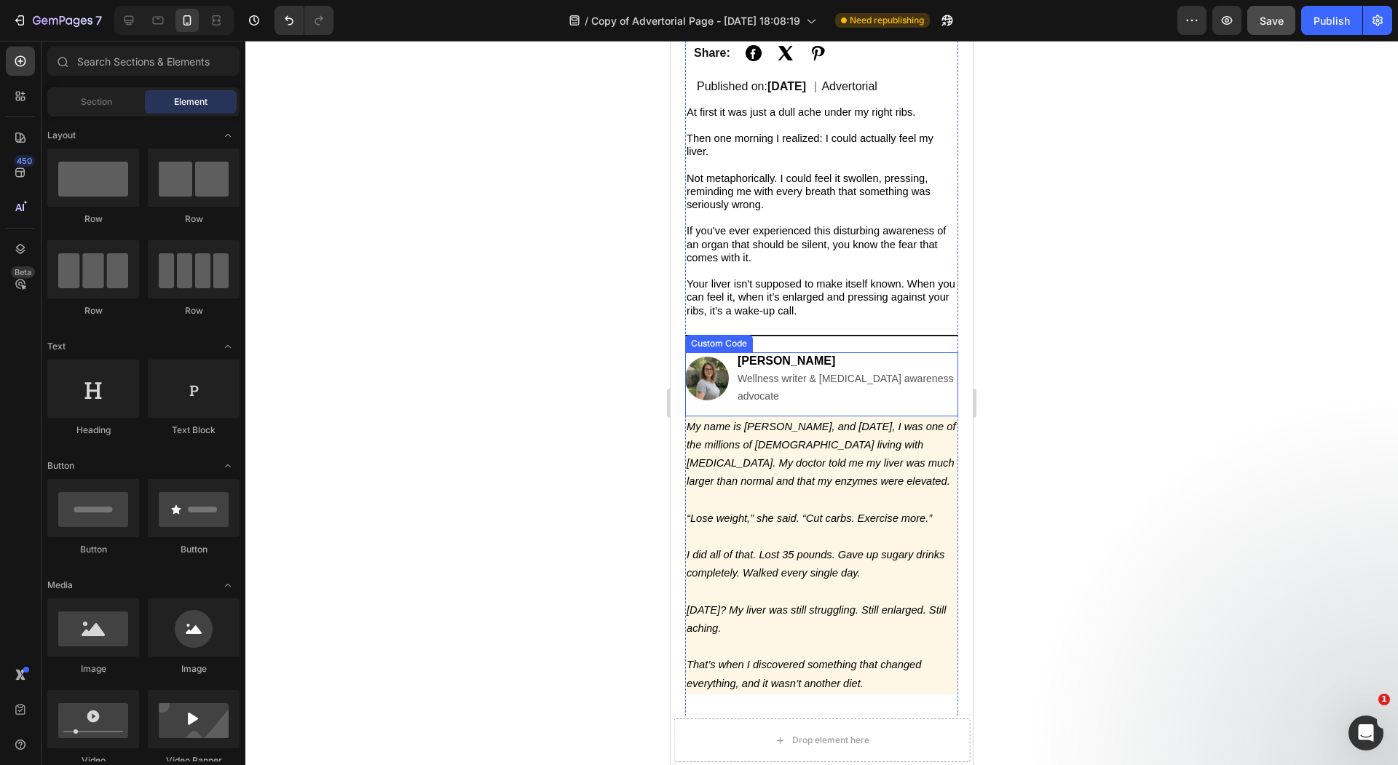
click at [558, 393] on div at bounding box center [821, 403] width 1152 height 724
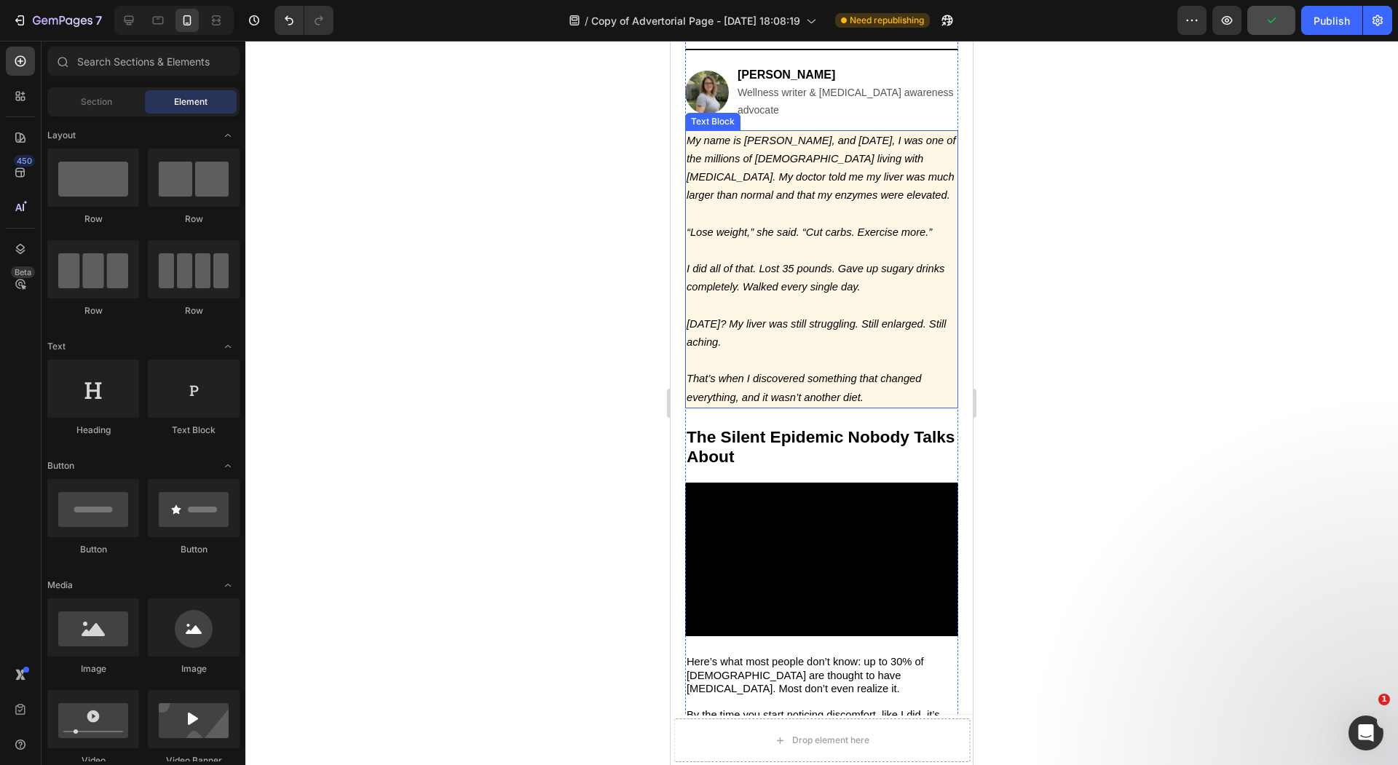
scroll to position [747, 0]
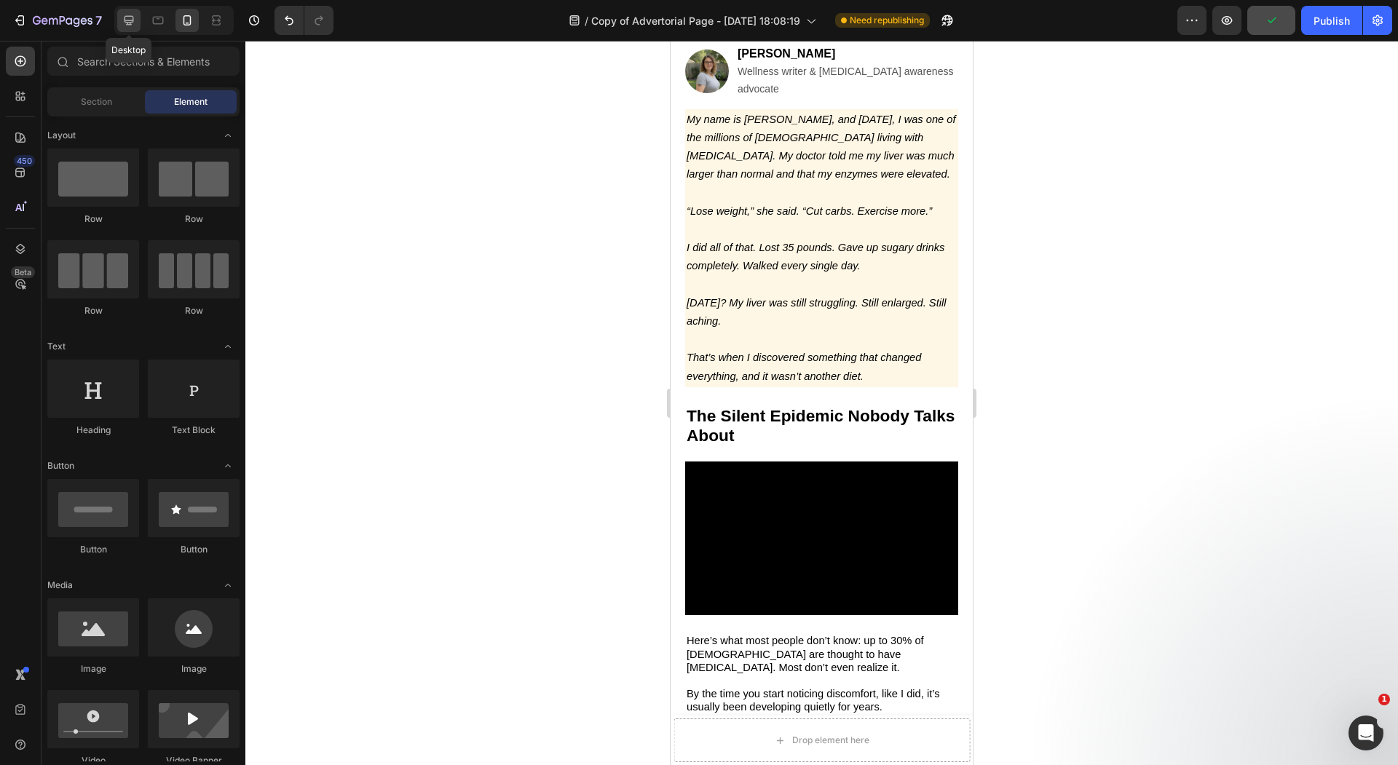
click at [135, 31] on div at bounding box center [128, 20] width 23 height 23
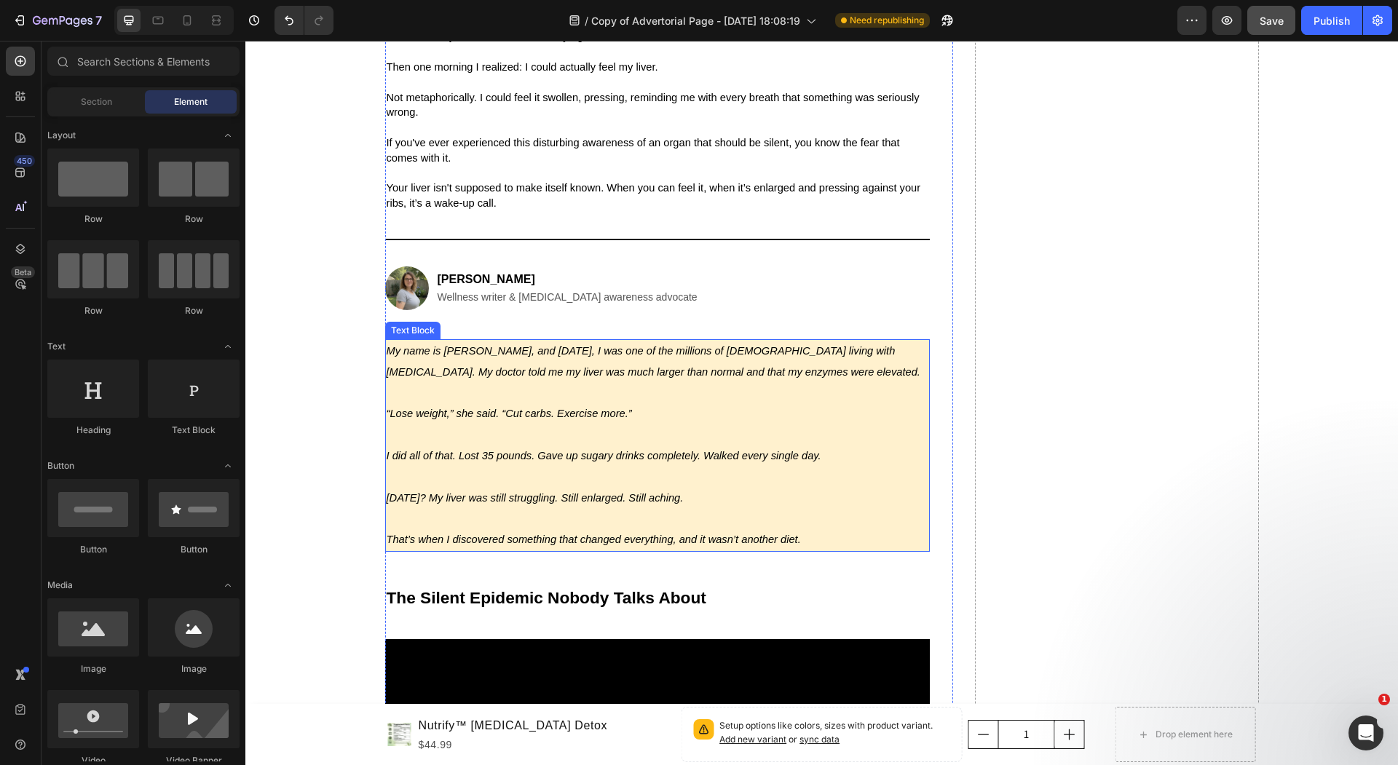
scroll to position [591, 0]
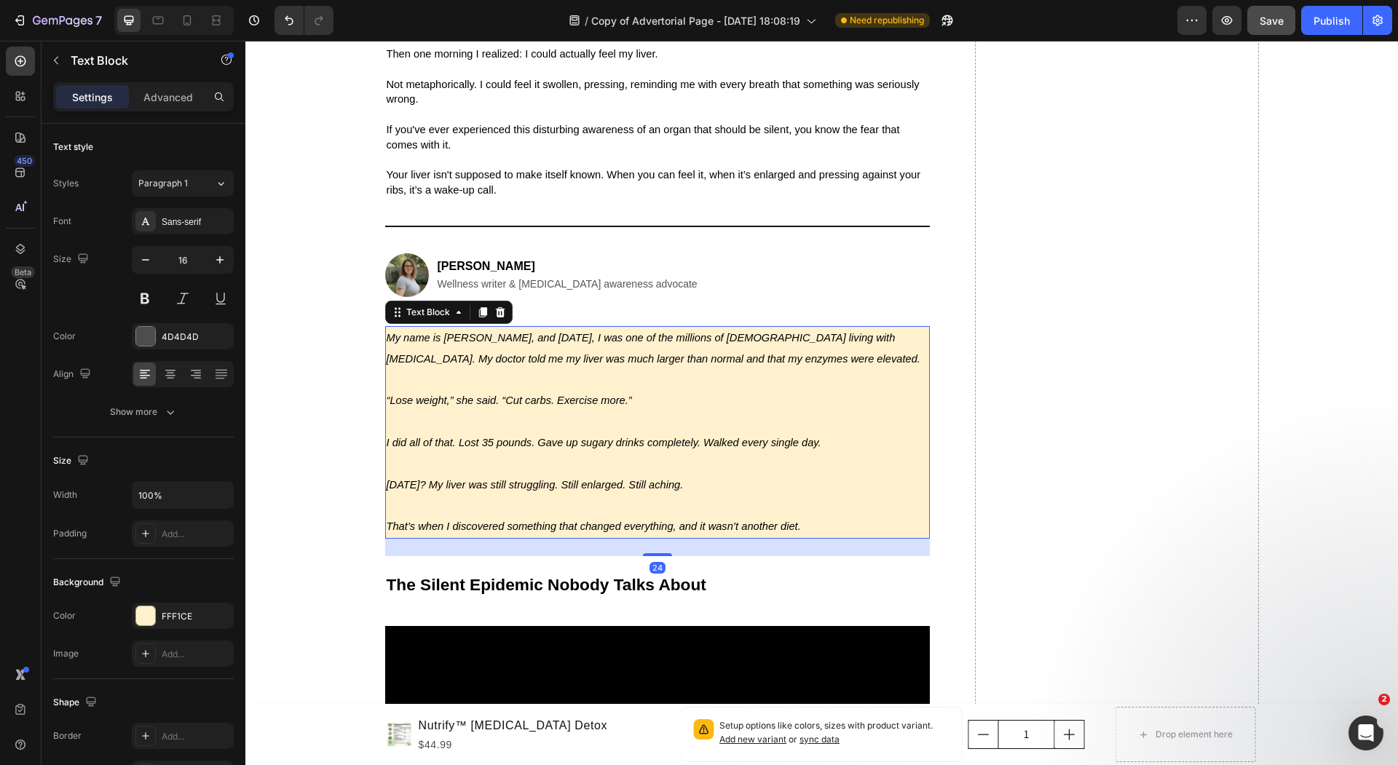
click at [585, 378] on p at bounding box center [658, 380] width 542 height 21
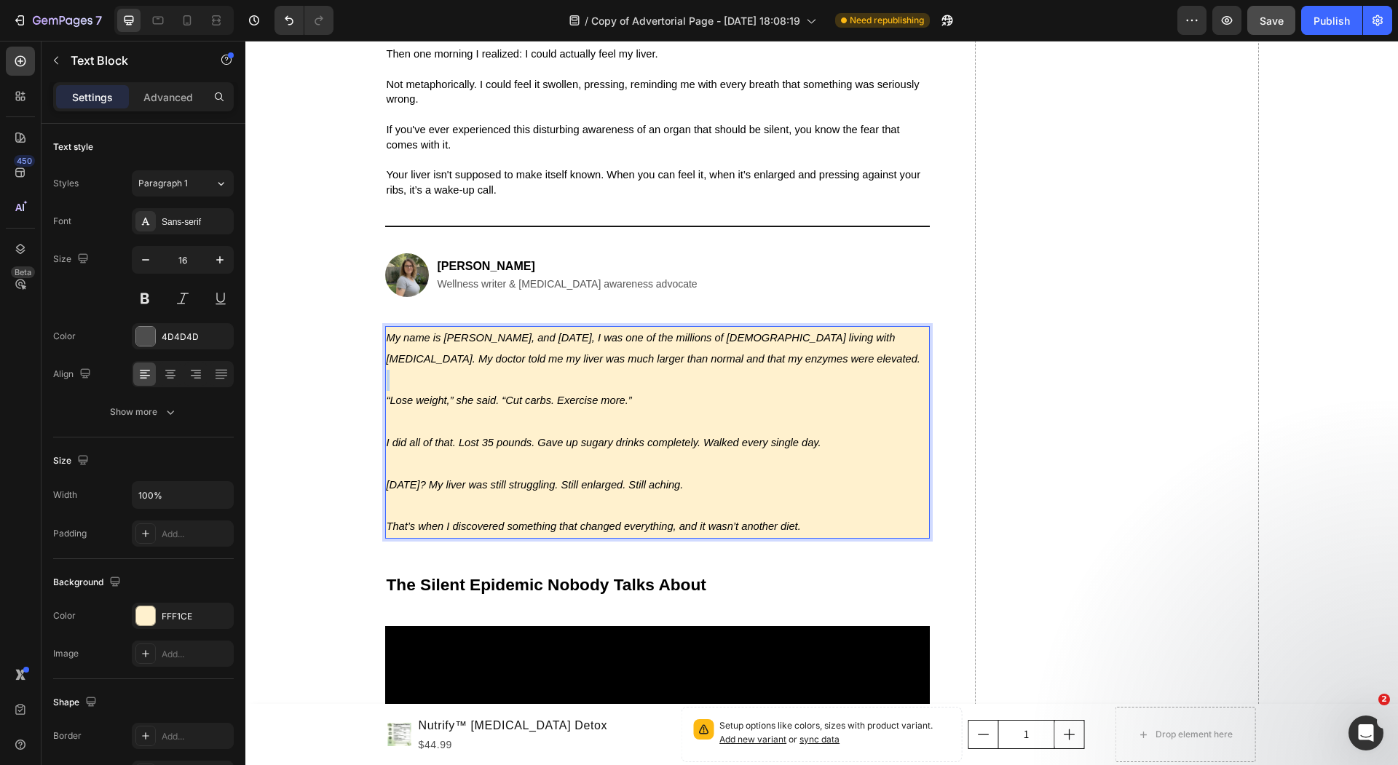
click at [585, 378] on p "Rich Text Editor. Editing area: main" at bounding box center [658, 380] width 542 height 21
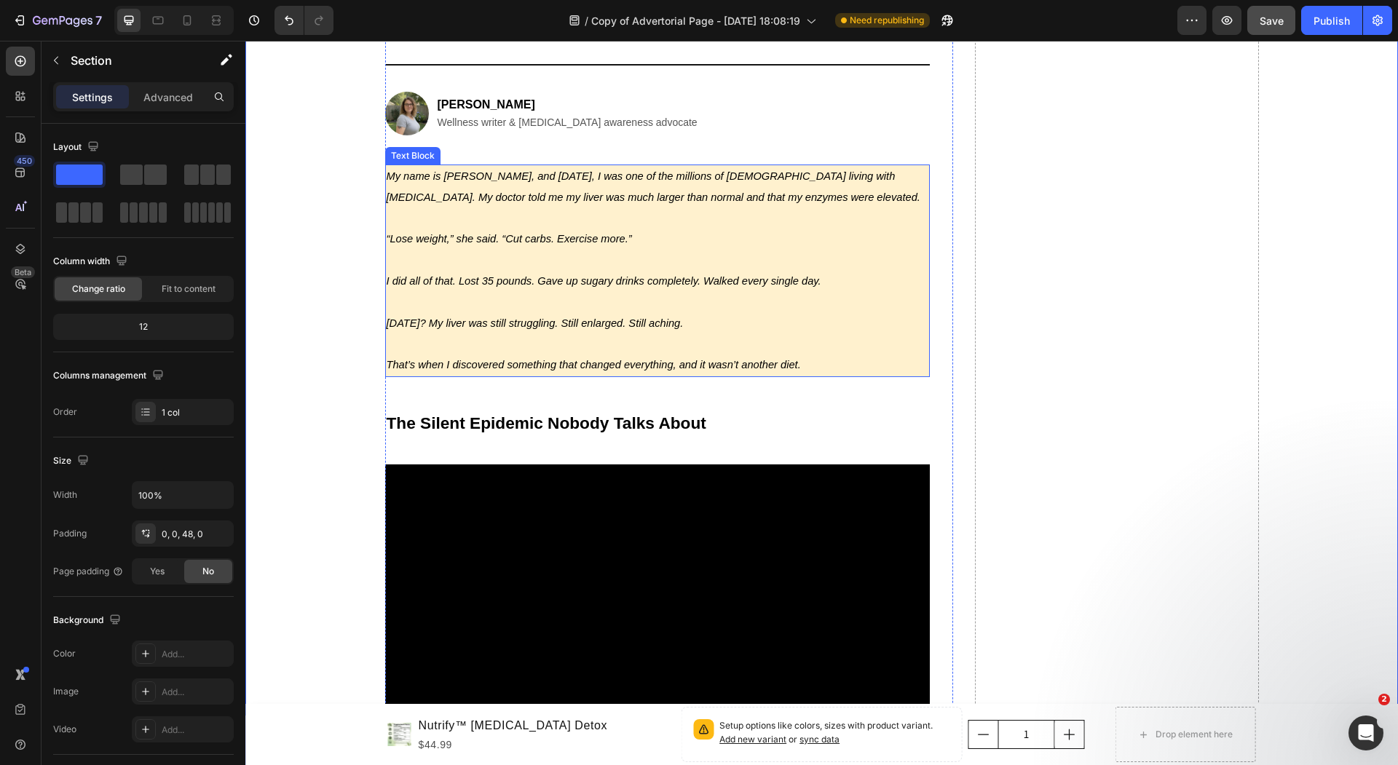
scroll to position [1022, 0]
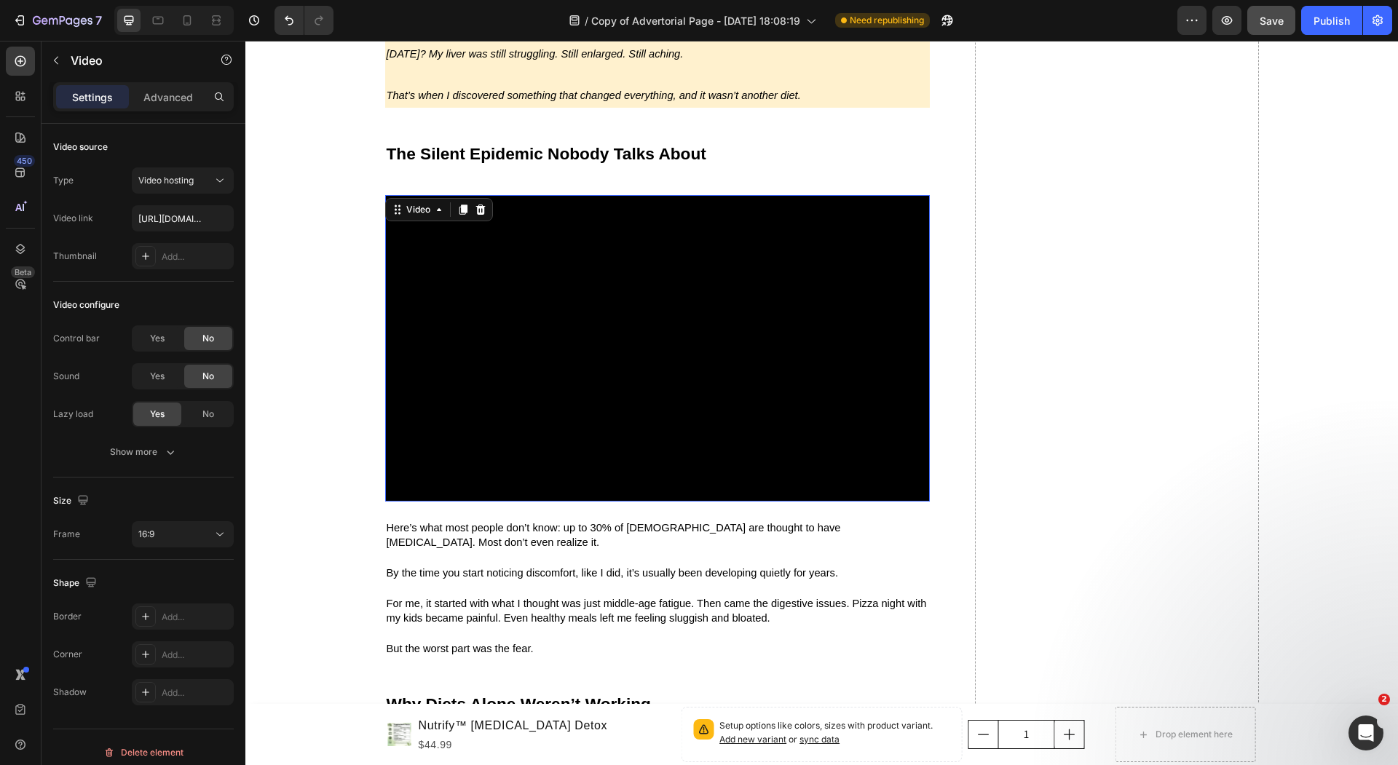
drag, startPoint x: 568, startPoint y: 290, endPoint x: 568, endPoint y: 479, distance: 189.3
click at [568, 476] on video at bounding box center [657, 348] width 545 height 306
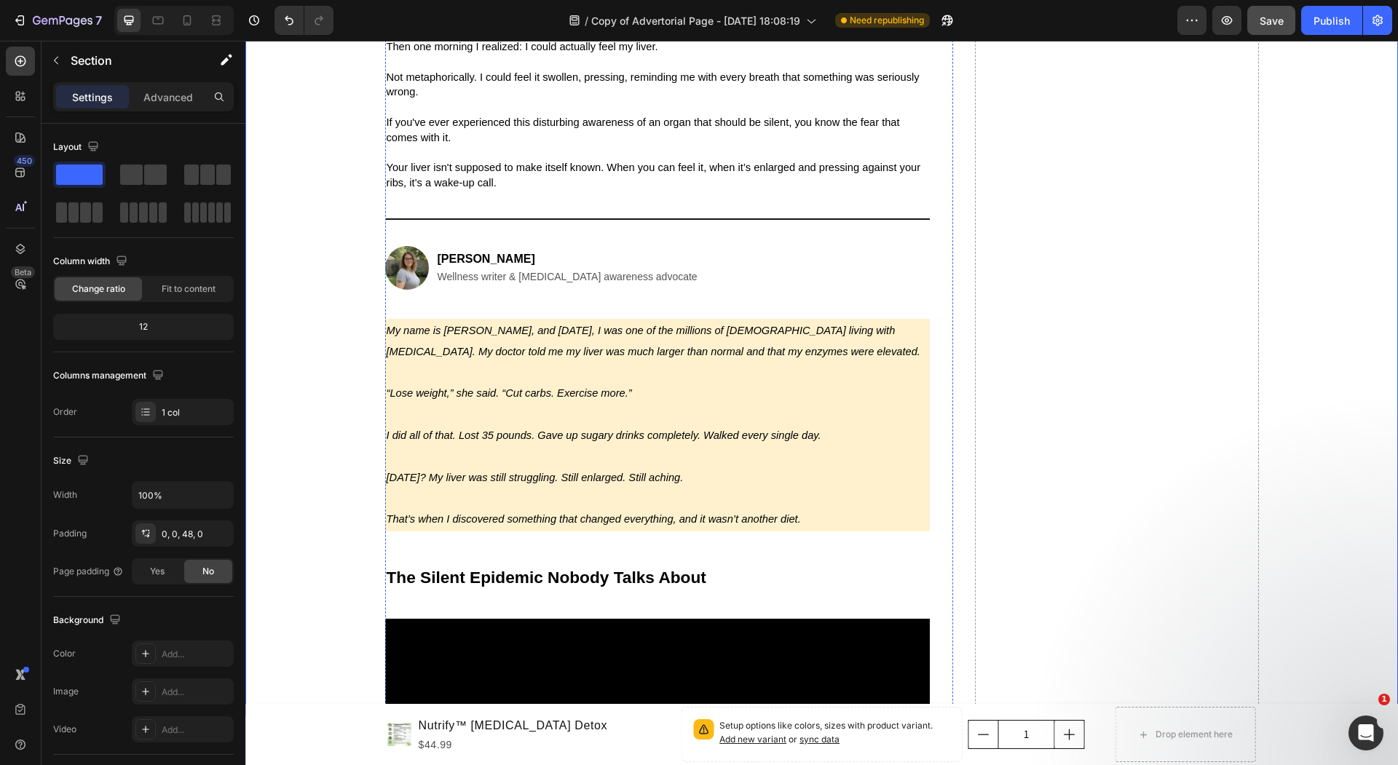
scroll to position [597, 0]
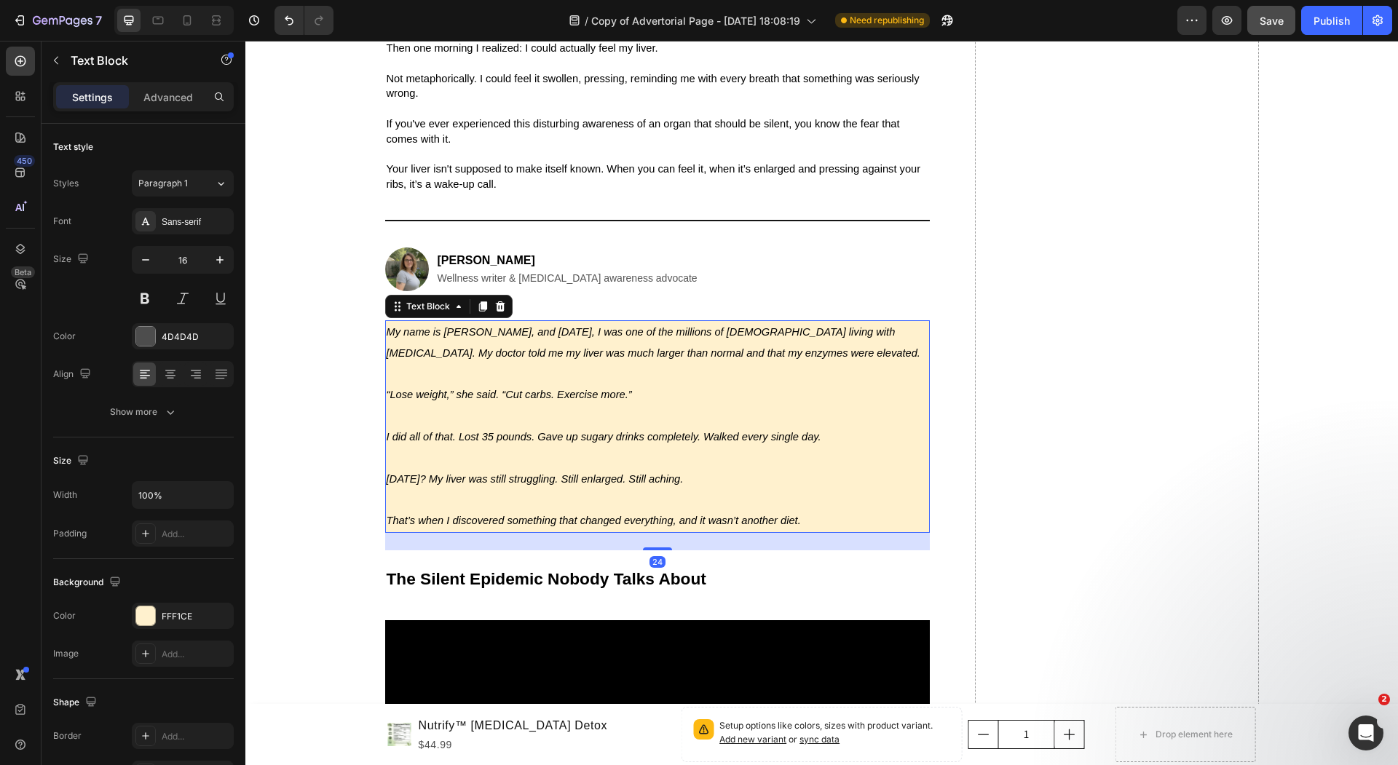
click at [831, 372] on p "Rich Text Editor. Editing area: main" at bounding box center [658, 374] width 542 height 21
click at [698, 277] on div "[PERSON_NAME] Wellness writer & [MEDICAL_DATA] awareness advocate" at bounding box center [657, 270] width 545 height 44
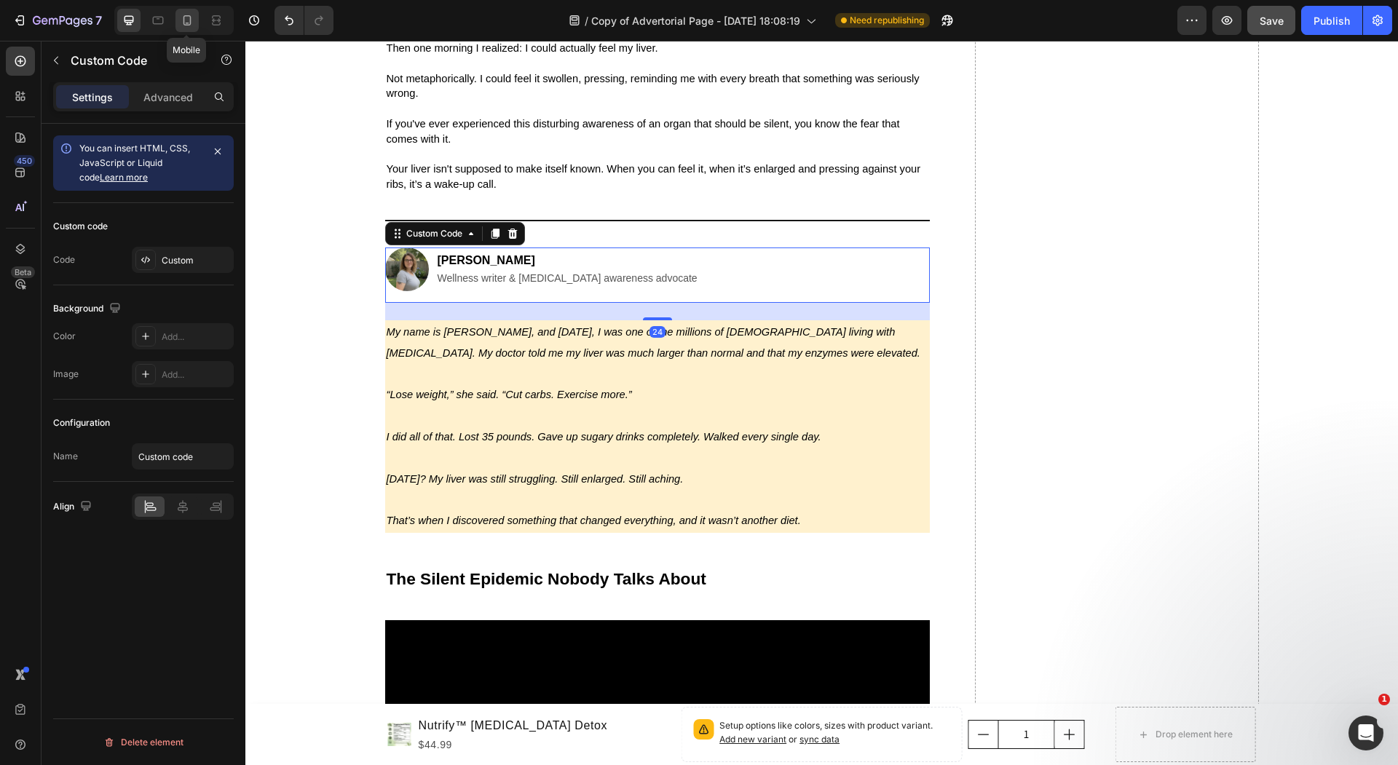
click at [180, 23] on icon at bounding box center [187, 20] width 15 height 15
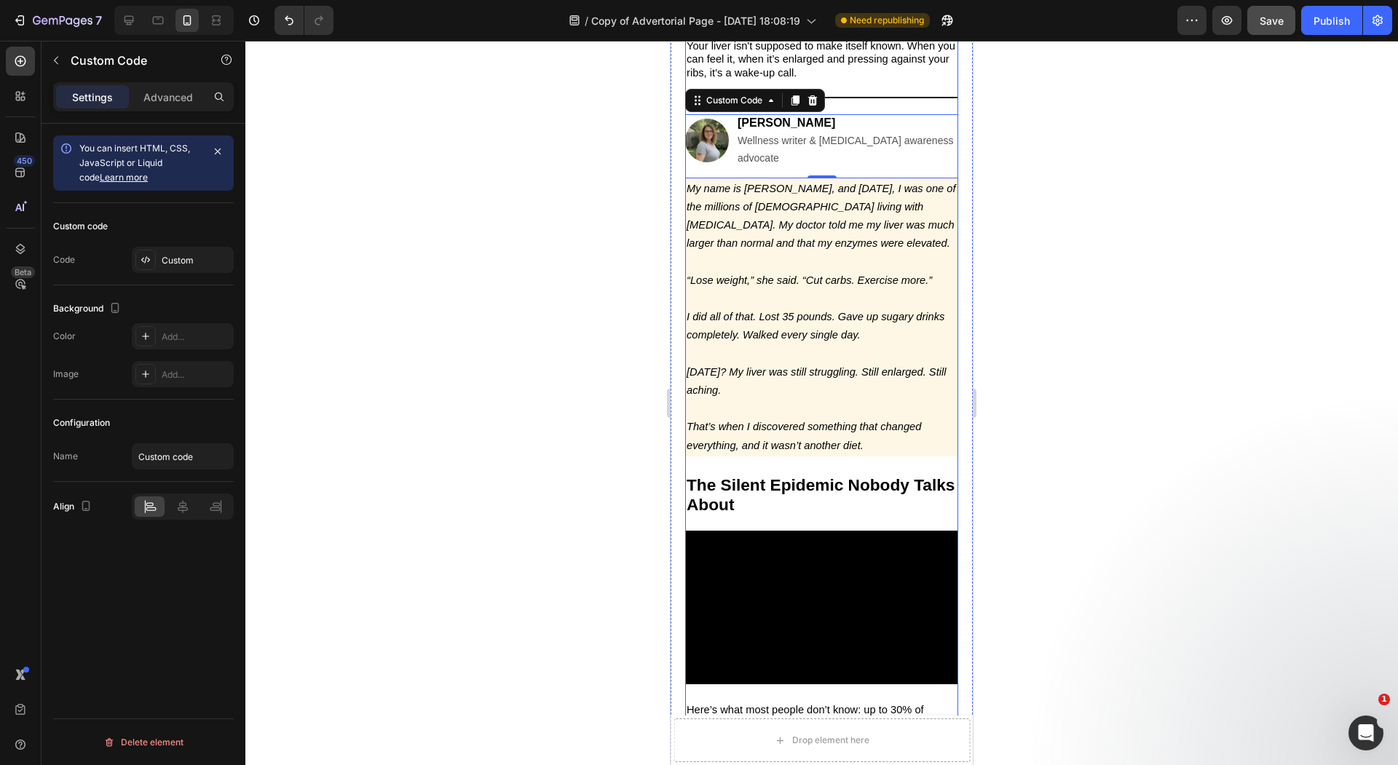
scroll to position [688, 0]
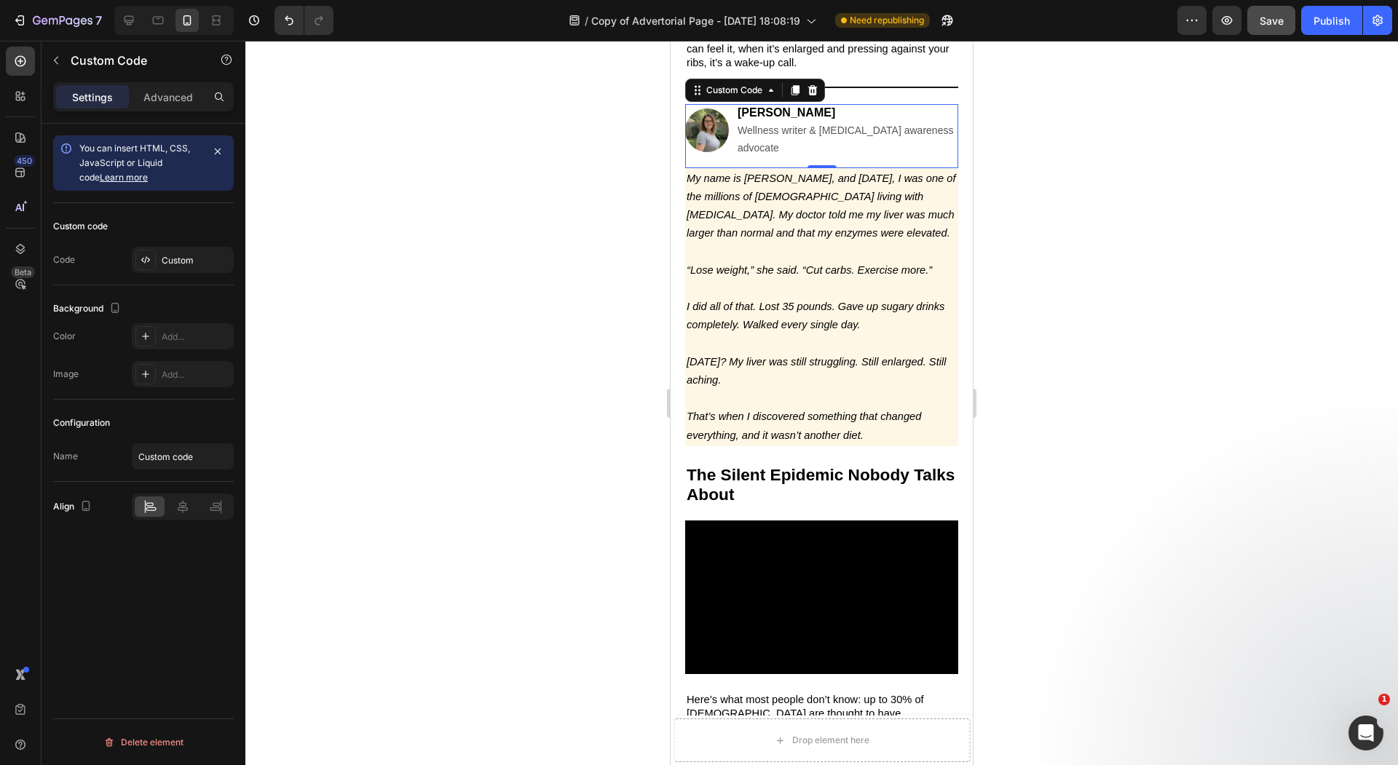
click at [616, 321] on div at bounding box center [821, 403] width 1152 height 724
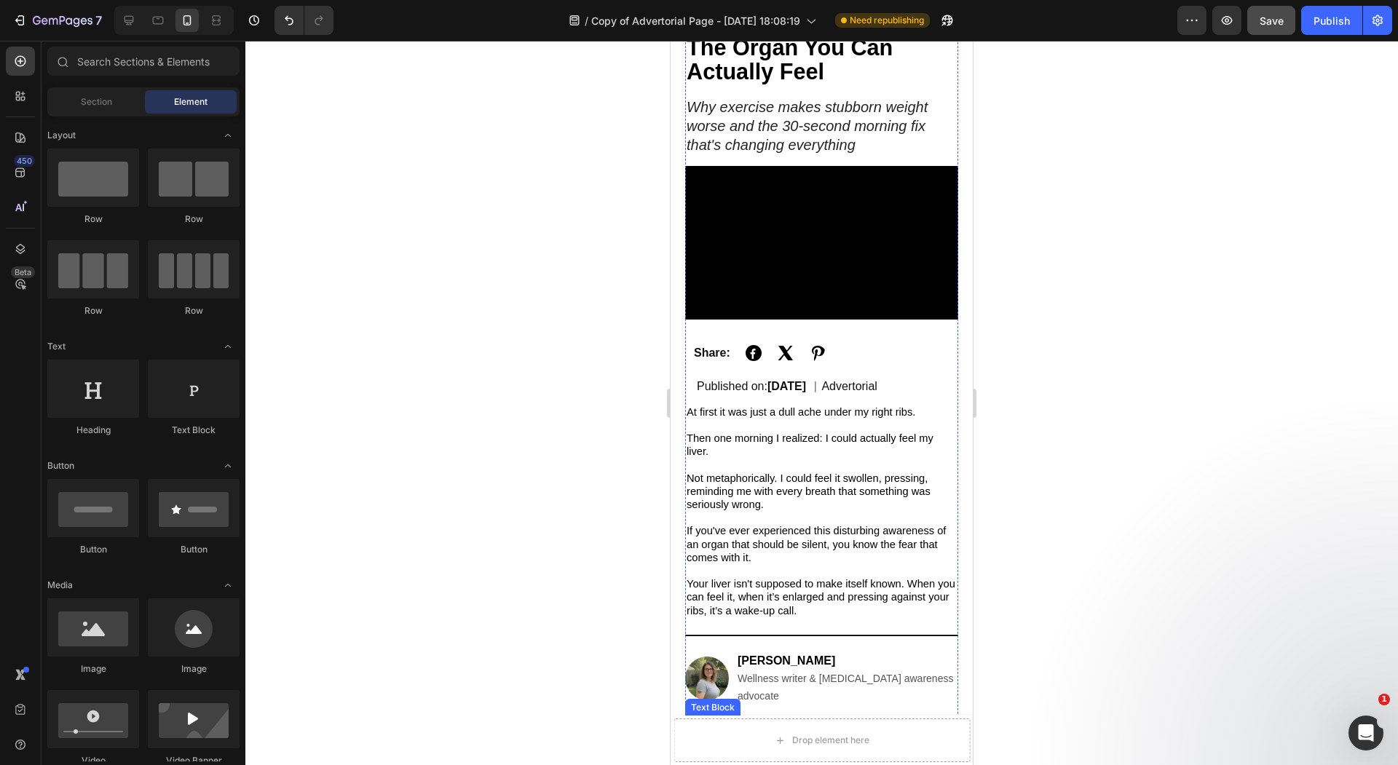
scroll to position [0, 0]
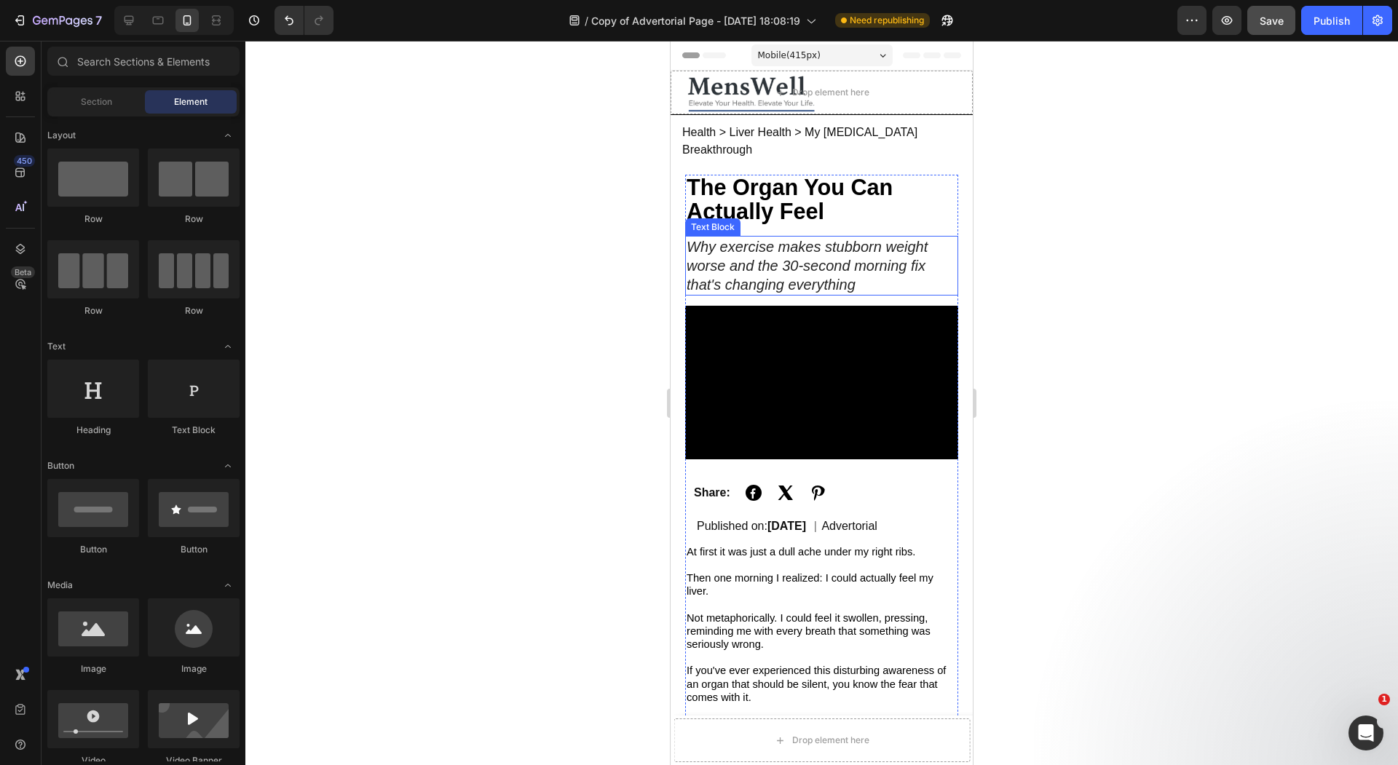
click at [804, 239] on icon "Why exercise makes stubborn weight worse and the 30-second morning fix that's c…" at bounding box center [806, 266] width 241 height 54
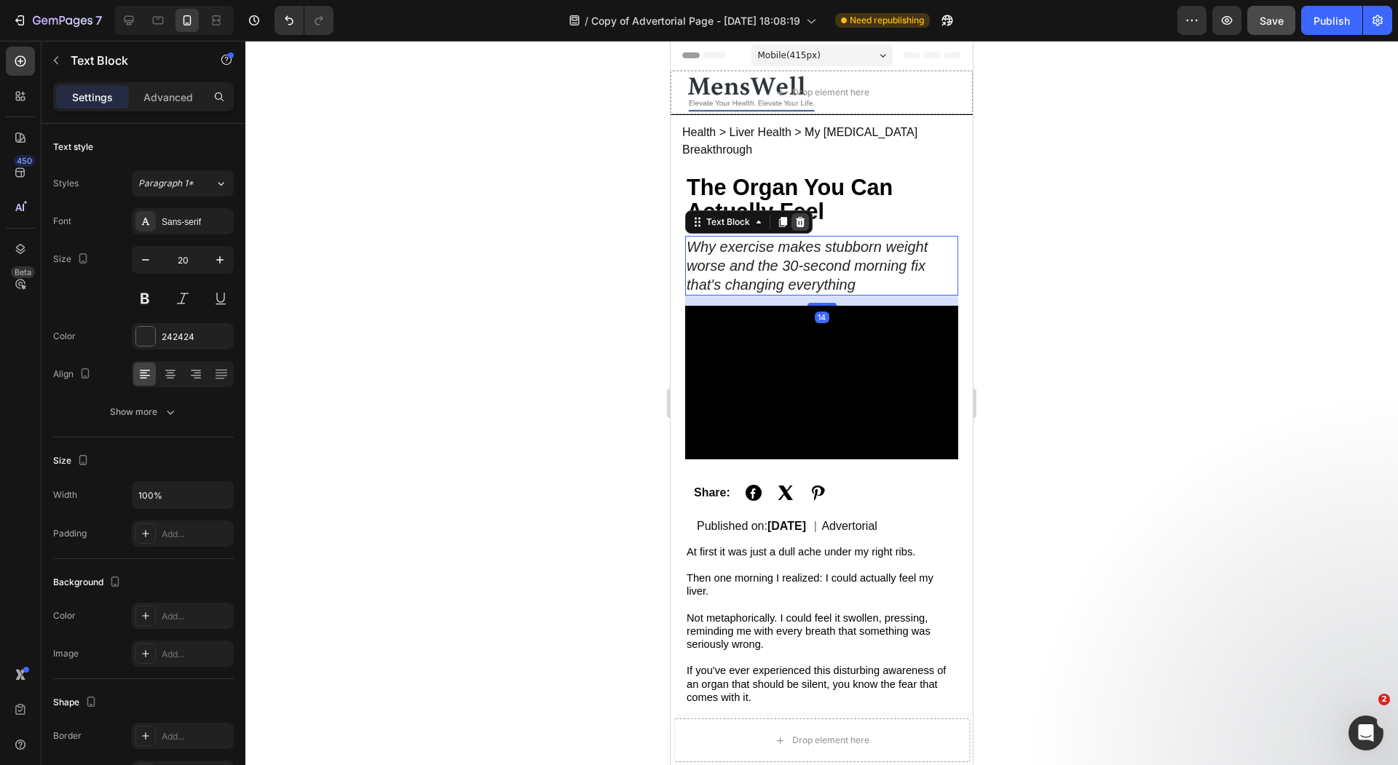
click at [805, 213] on div at bounding box center [799, 221] width 17 height 17
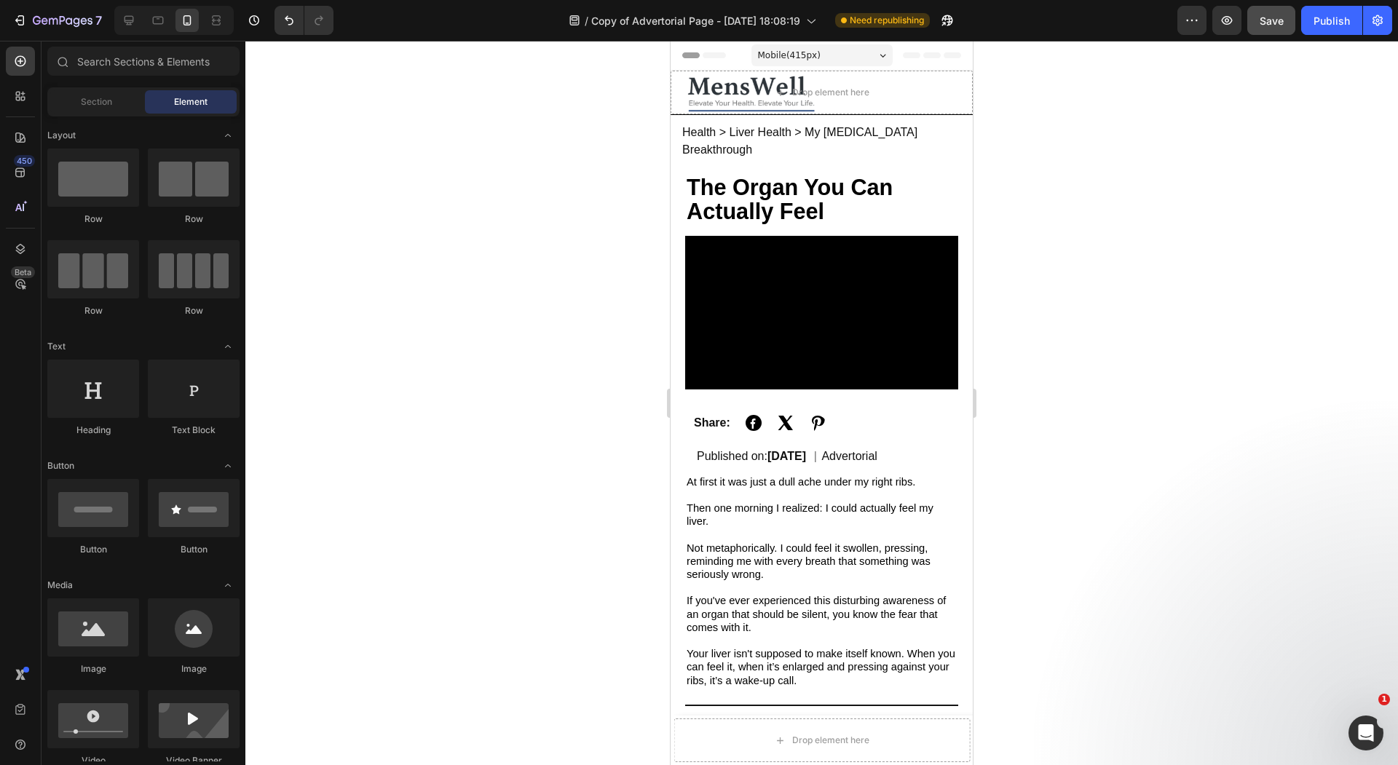
click at [628, 207] on div at bounding box center [821, 403] width 1152 height 724
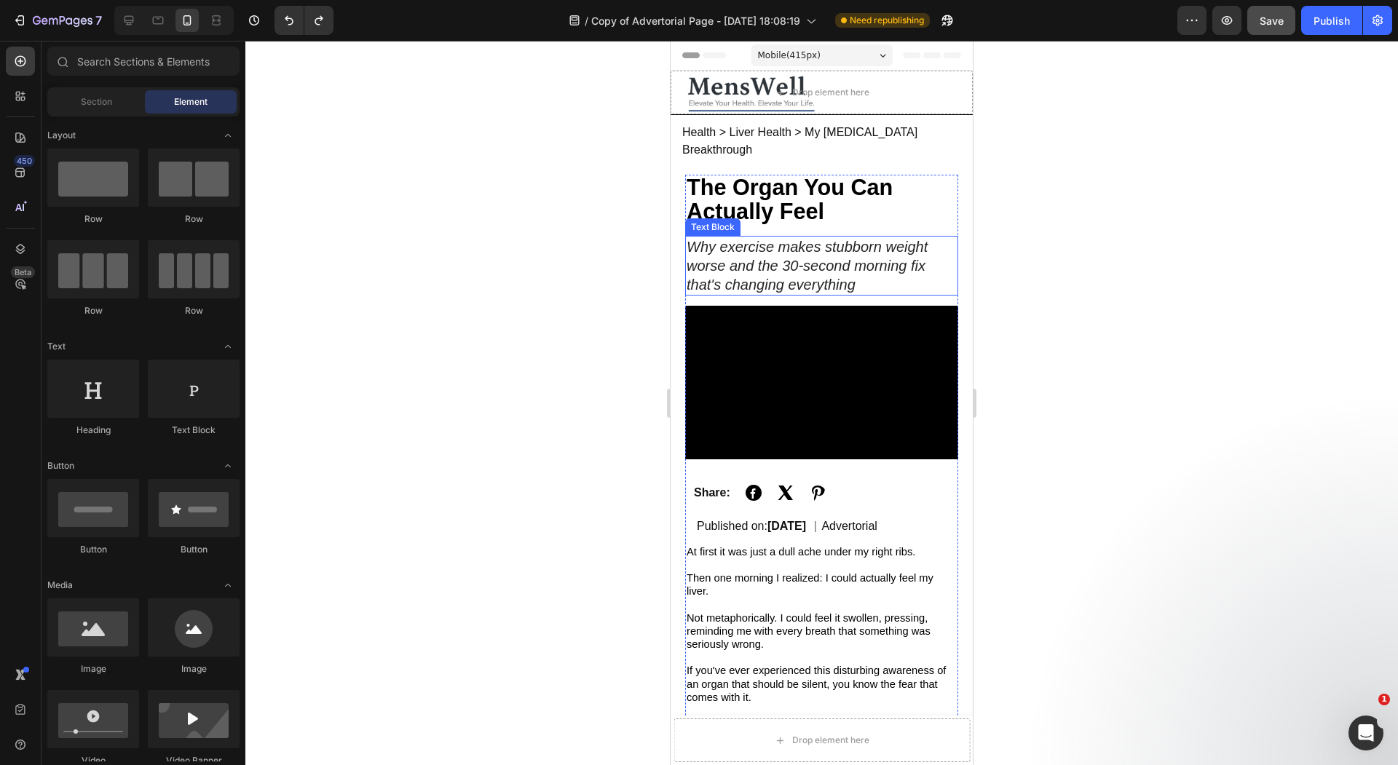
click at [777, 239] on icon "Why exercise makes stubborn weight worse and the 30-second morning fix that's c…" at bounding box center [806, 266] width 241 height 54
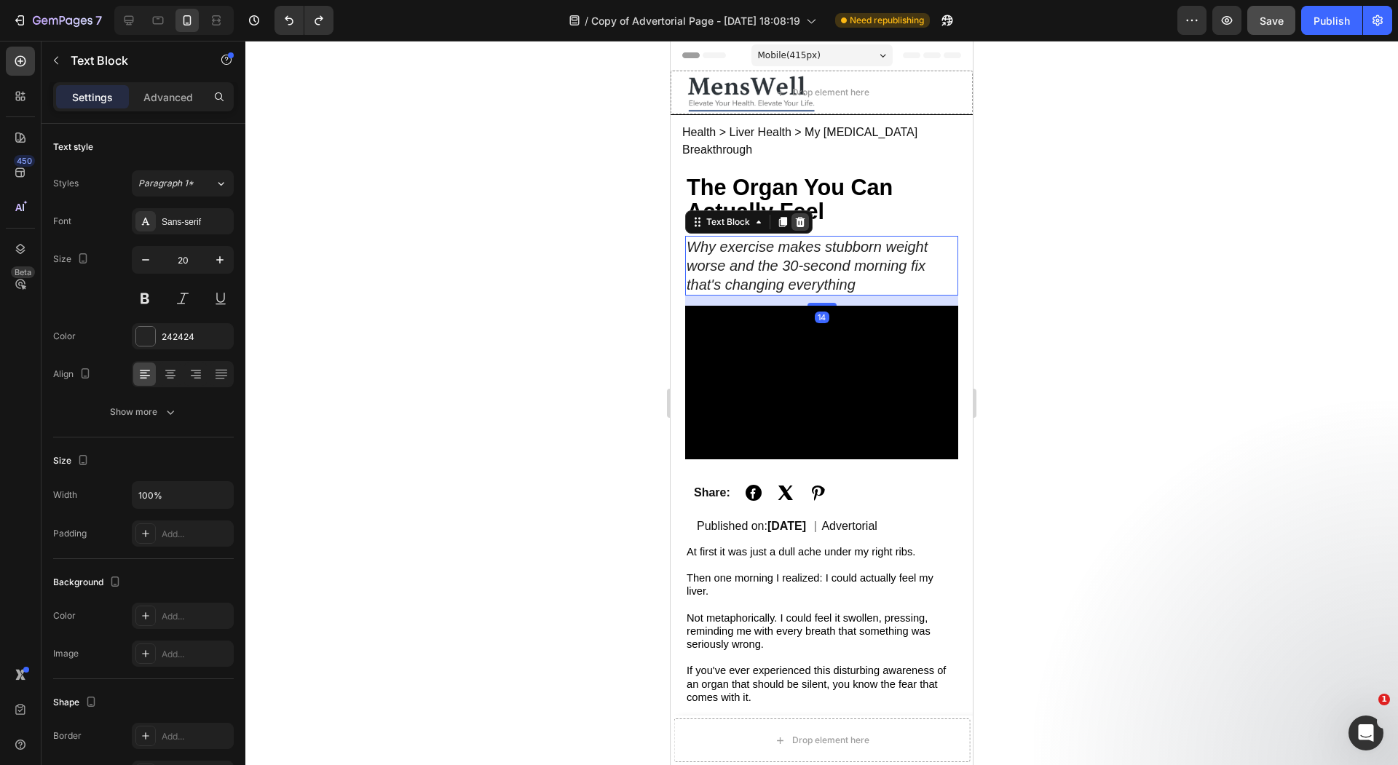
click at [800, 216] on icon at bounding box center [800, 222] width 12 height 12
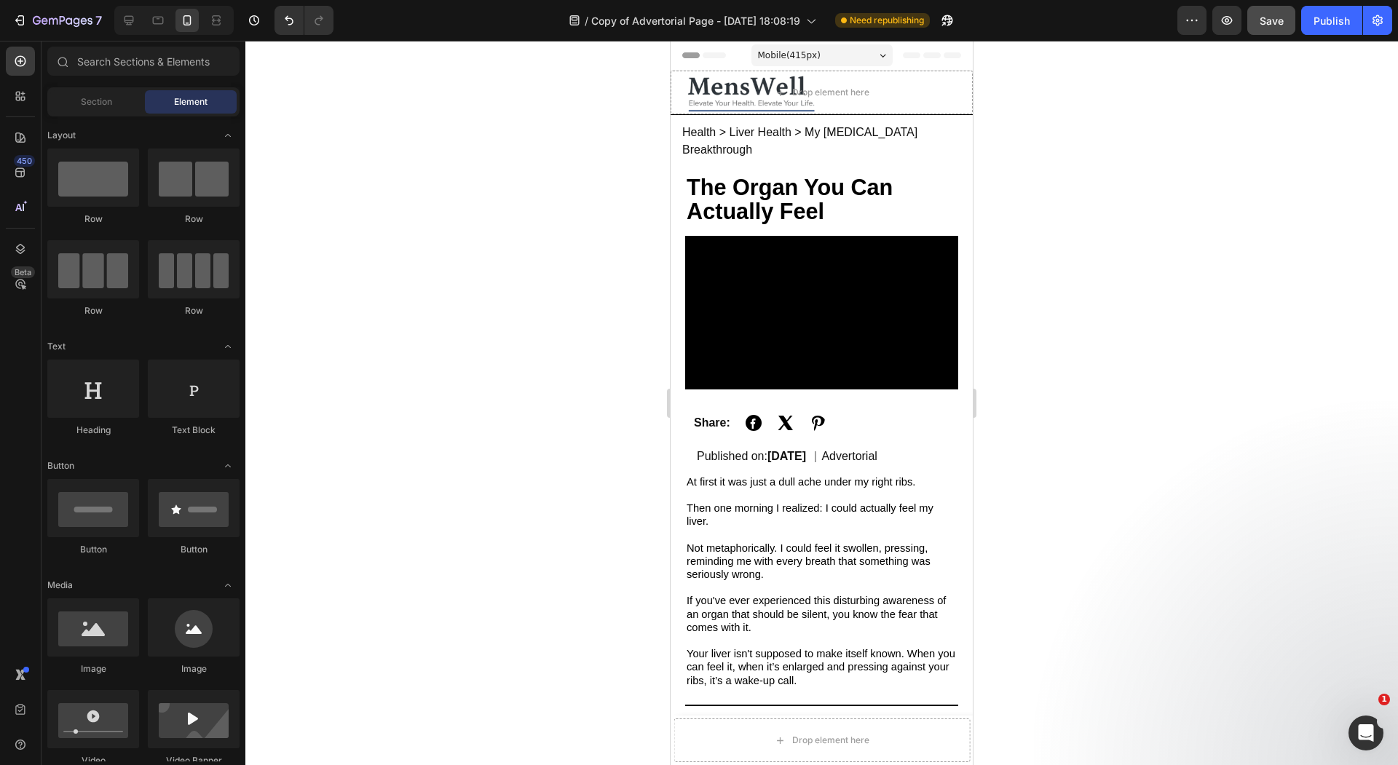
click at [582, 183] on div at bounding box center [821, 403] width 1152 height 724
click at [927, 85] on div "Drop element here" at bounding box center [821, 93] width 302 height 44
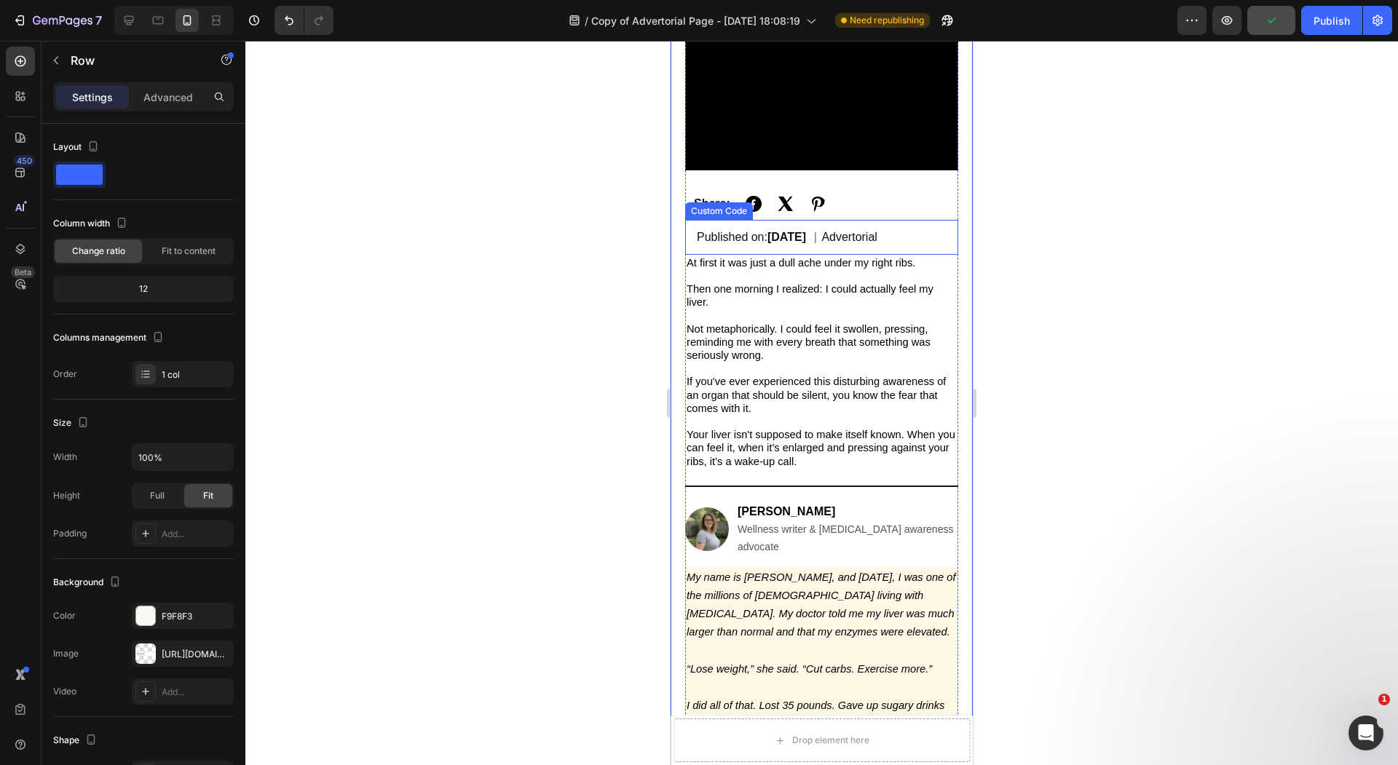
scroll to position [224, 0]
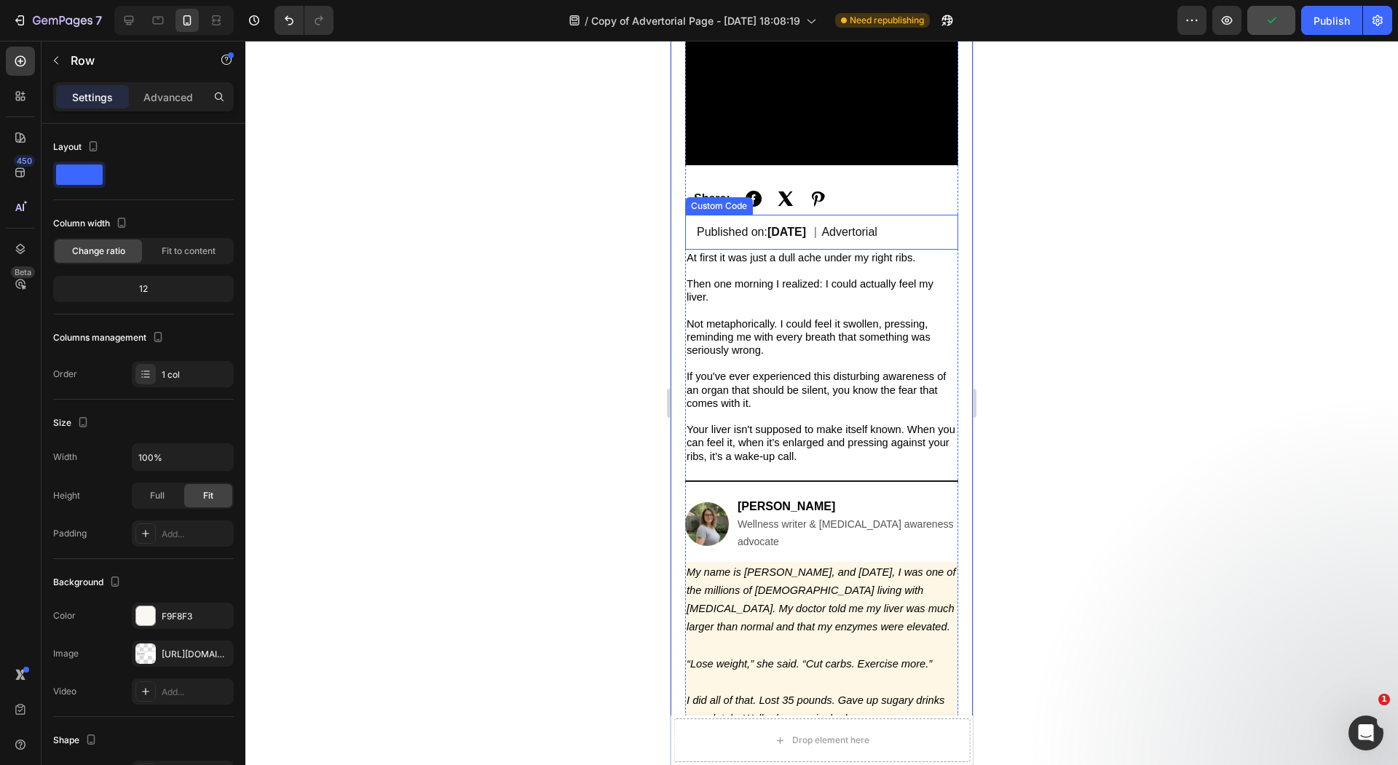
click at [724, 278] on span "Then one morning I realized: I could actually feel my liver." at bounding box center [809, 290] width 247 height 25
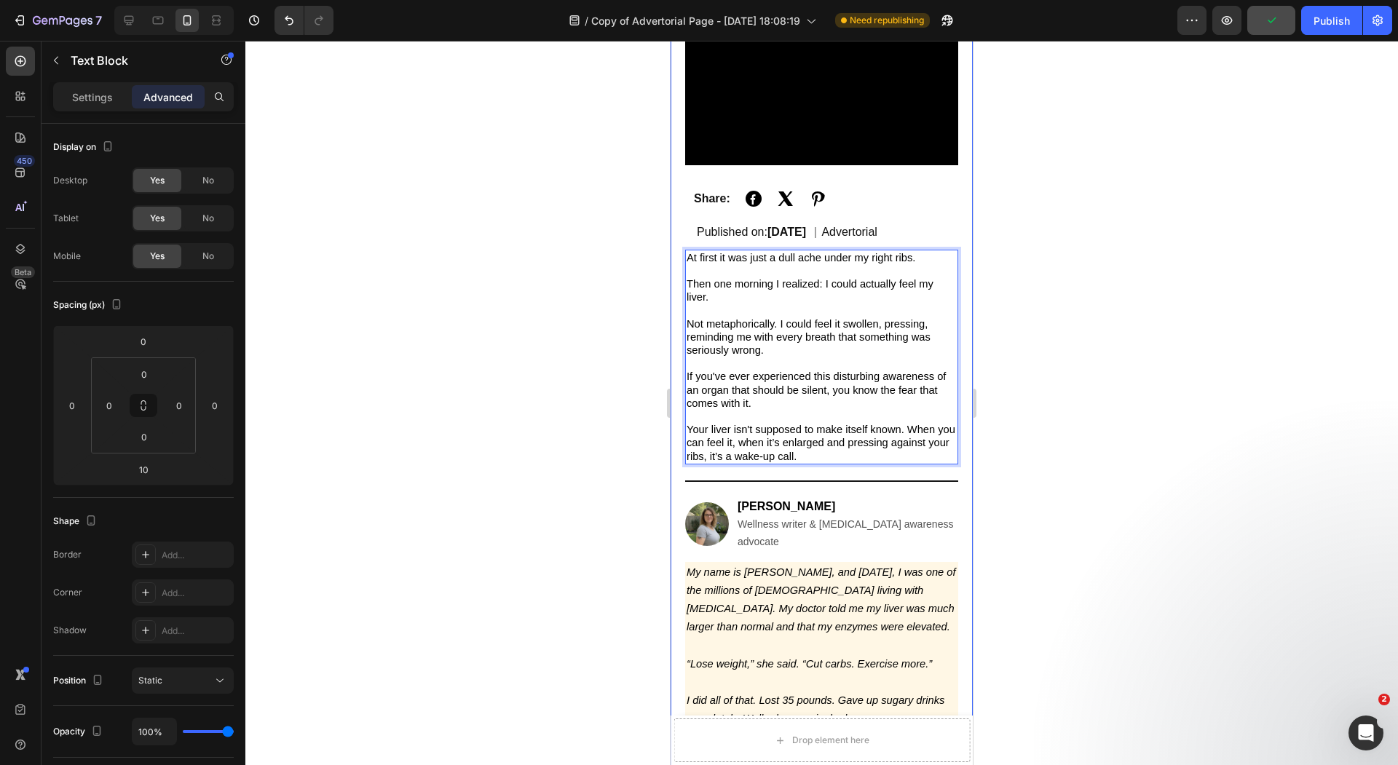
click at [606, 363] on div at bounding box center [821, 403] width 1152 height 724
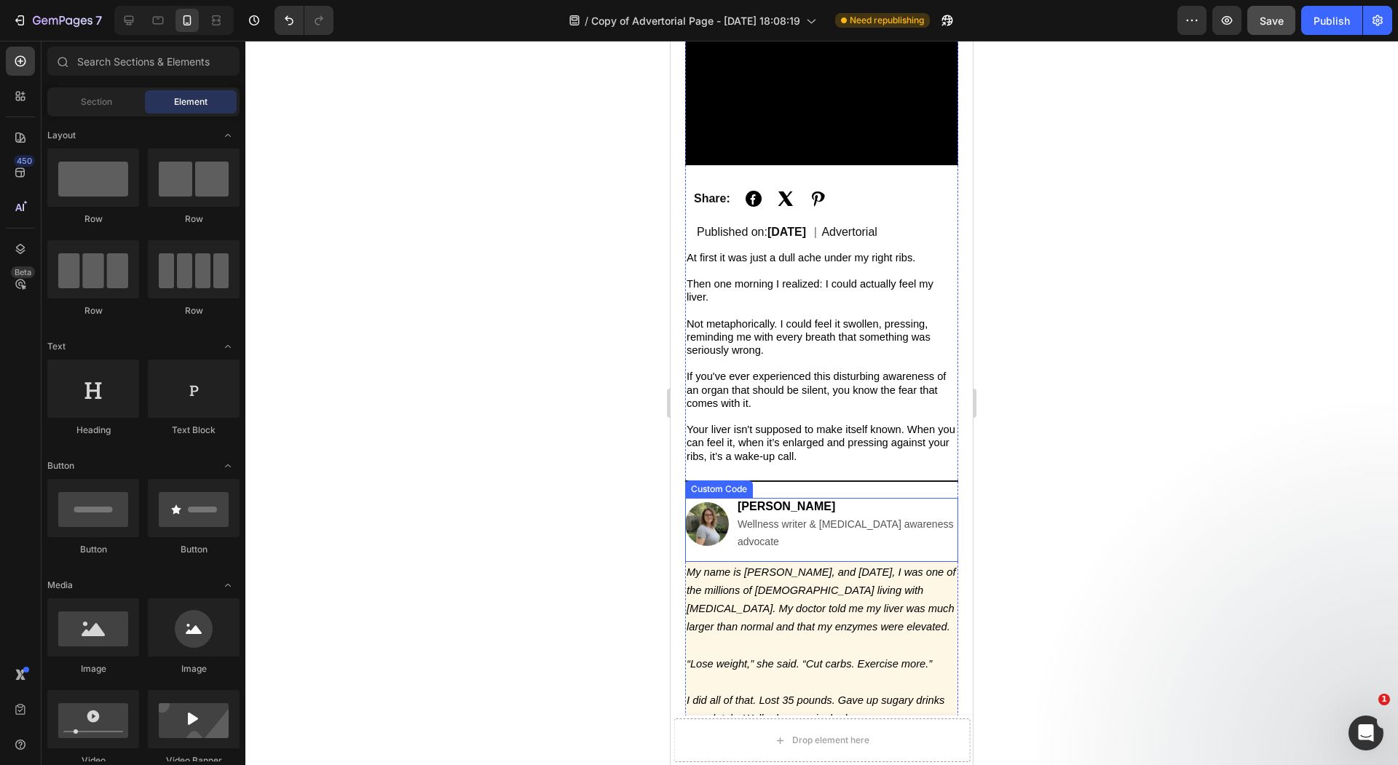
click at [786, 498] on div "[PERSON_NAME] Wellness writer & [MEDICAL_DATA] awareness advocate" at bounding box center [847, 524] width 221 height 52
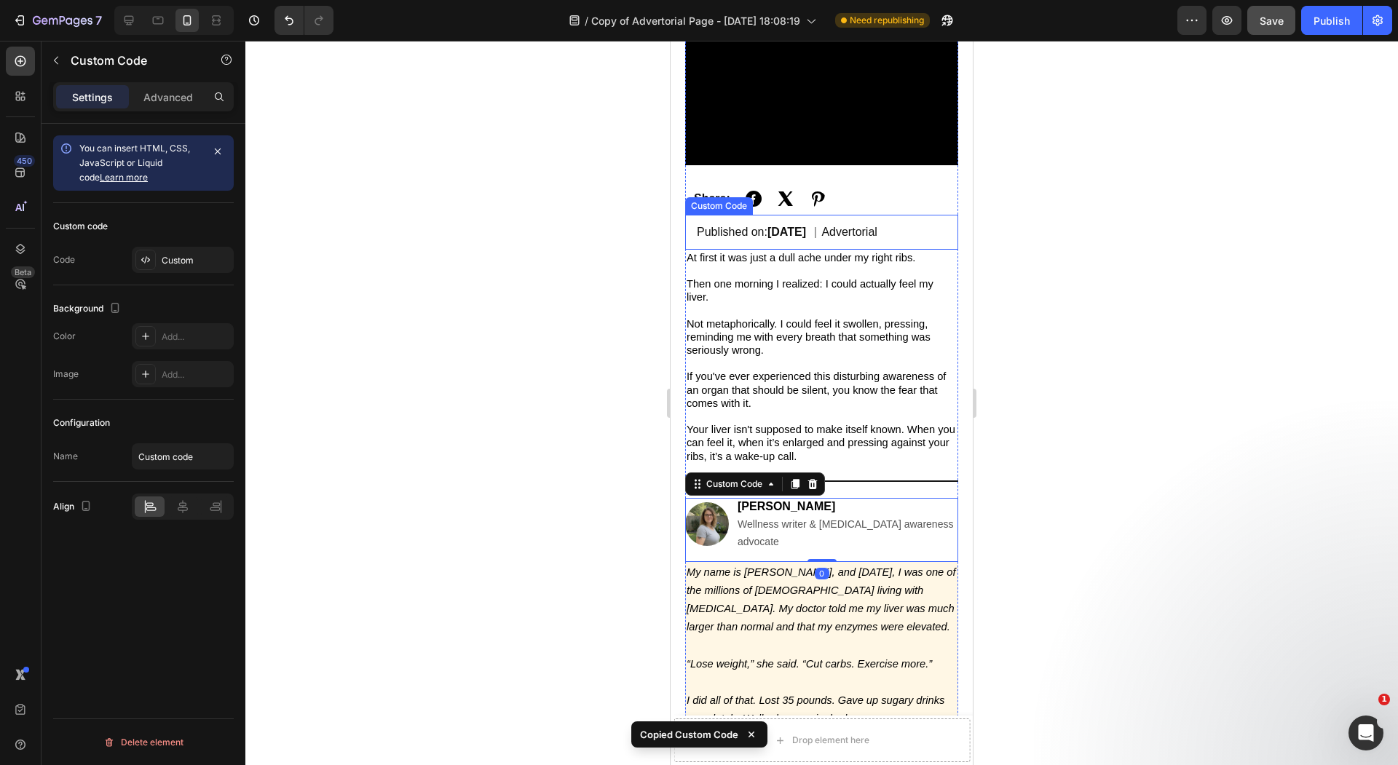
click at [809, 231] on div "Published on: Sep 25, 2025 | Advertorial Custom Code" at bounding box center [821, 232] width 273 height 35
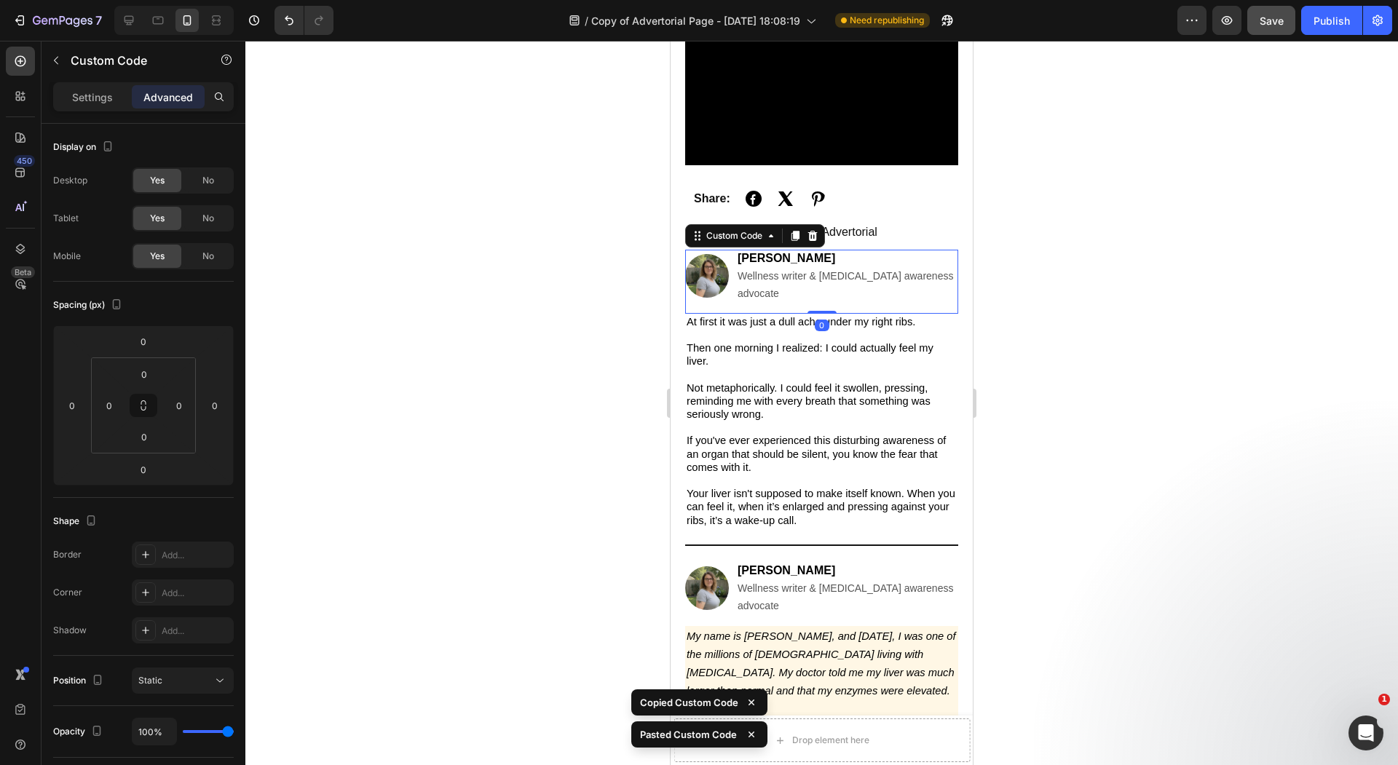
click at [629, 283] on div at bounding box center [821, 403] width 1152 height 724
click at [857, 270] on span "Wellness writer & [MEDICAL_DATA] awareness advocate" at bounding box center [844, 284] width 215 height 29
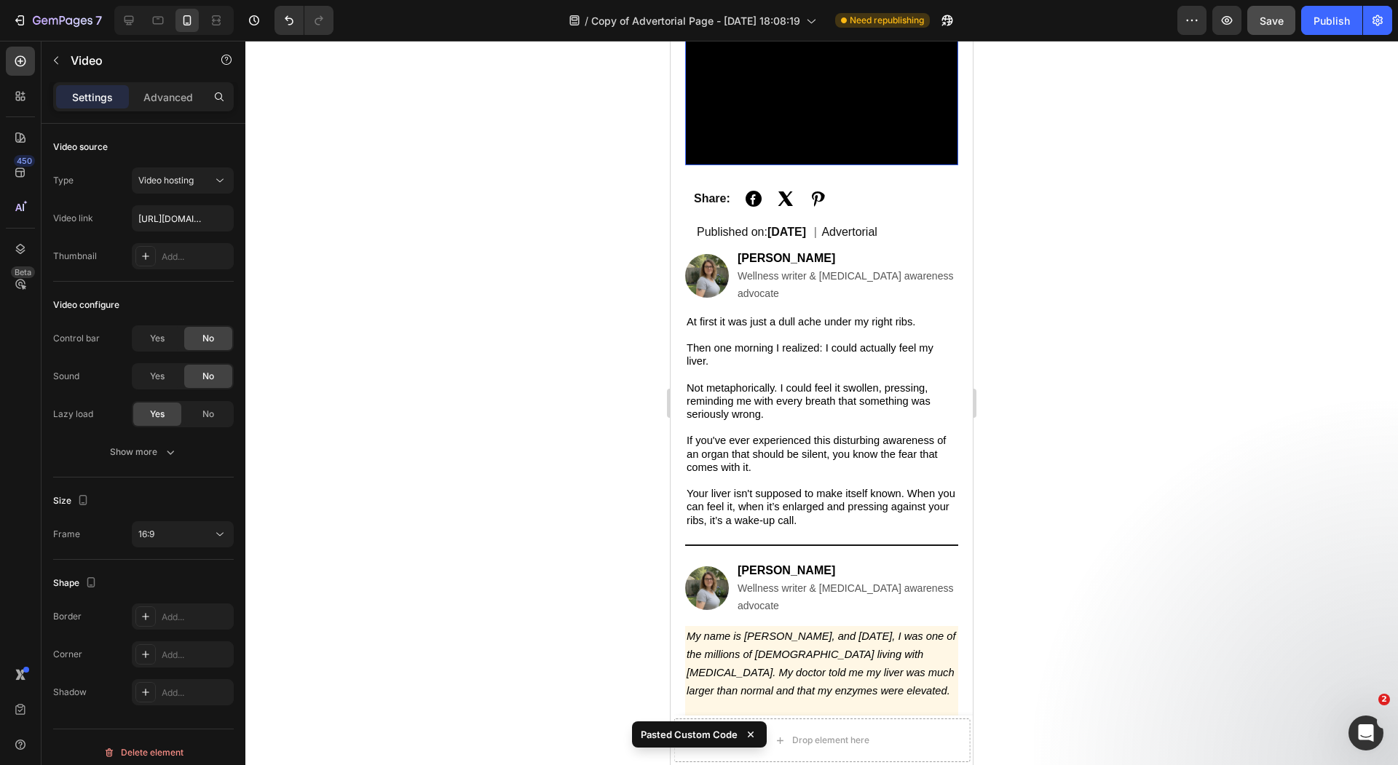
click at [790, 122] on video at bounding box center [821, 89] width 273 height 154
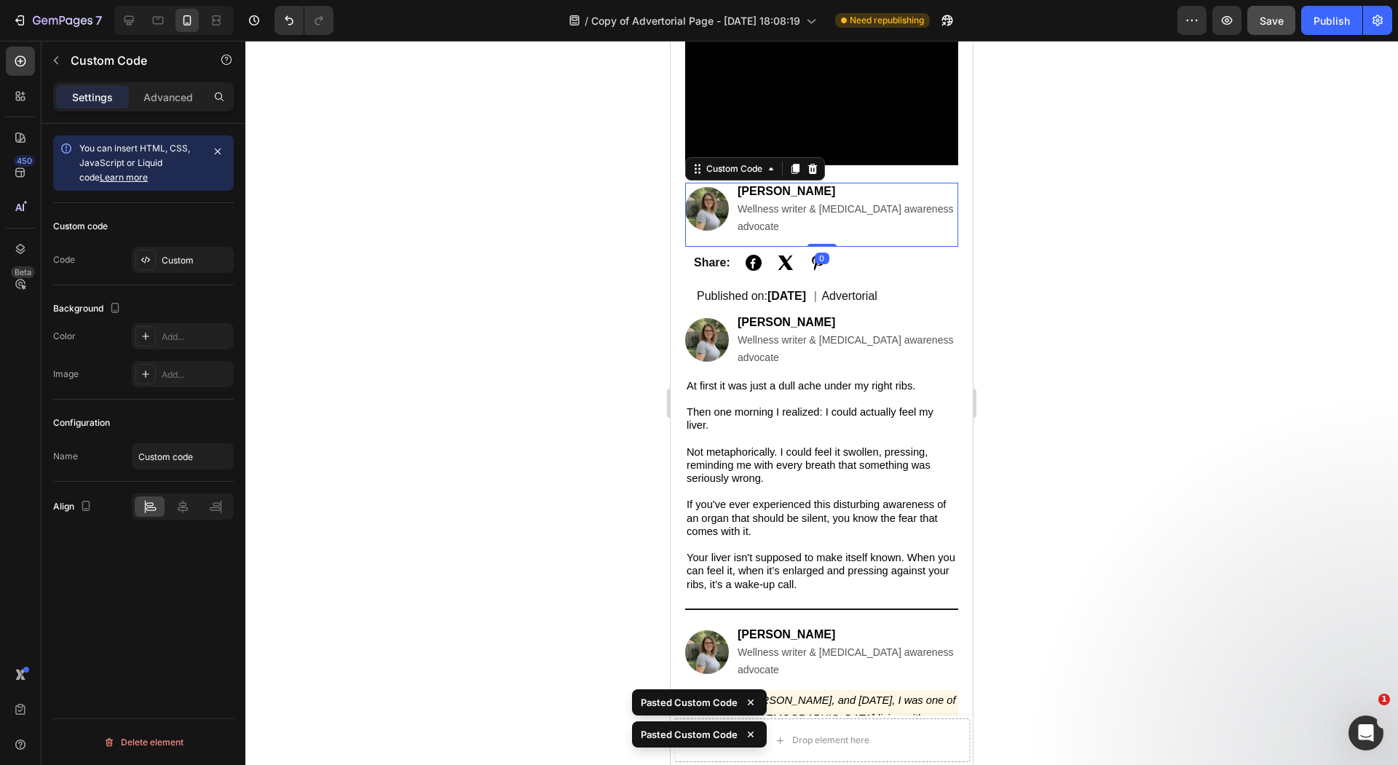
click at [595, 242] on div at bounding box center [821, 403] width 1152 height 724
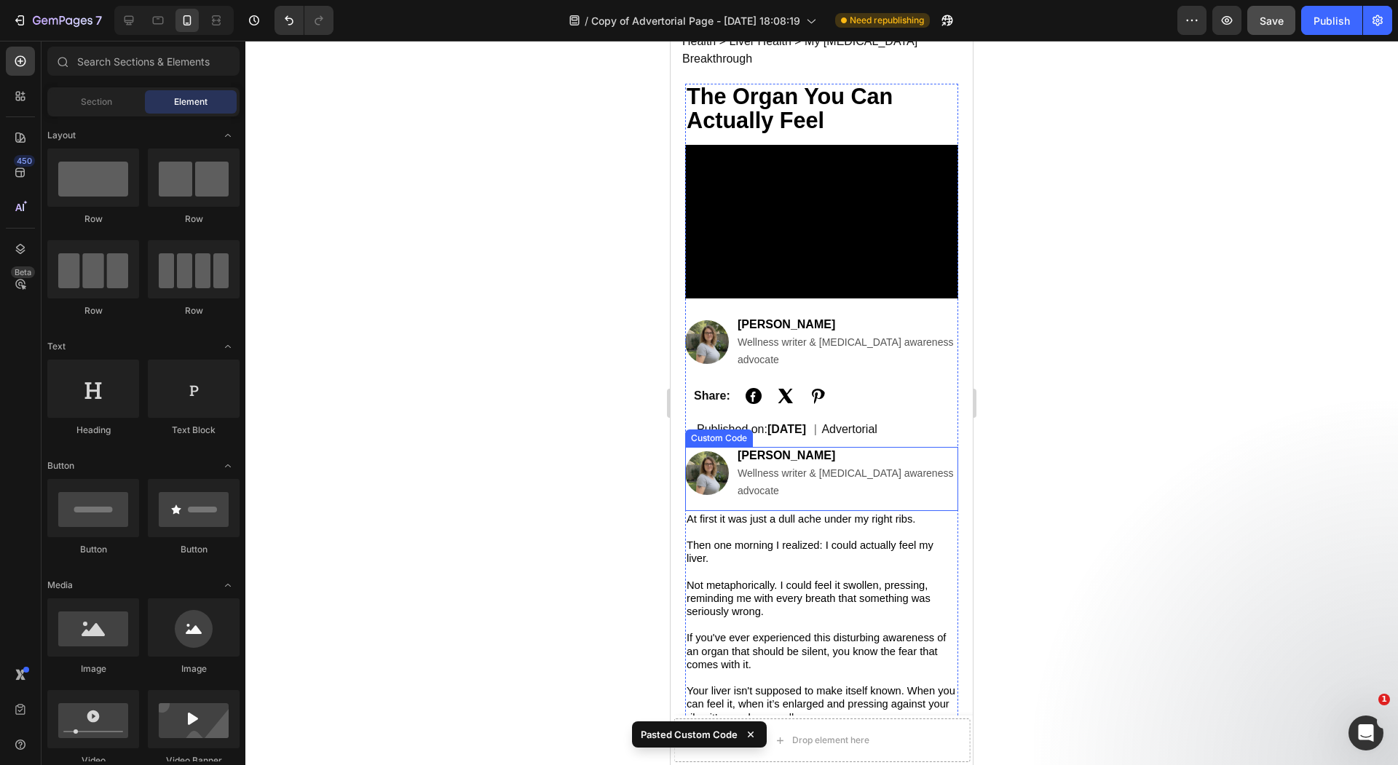
scroll to position [0, 0]
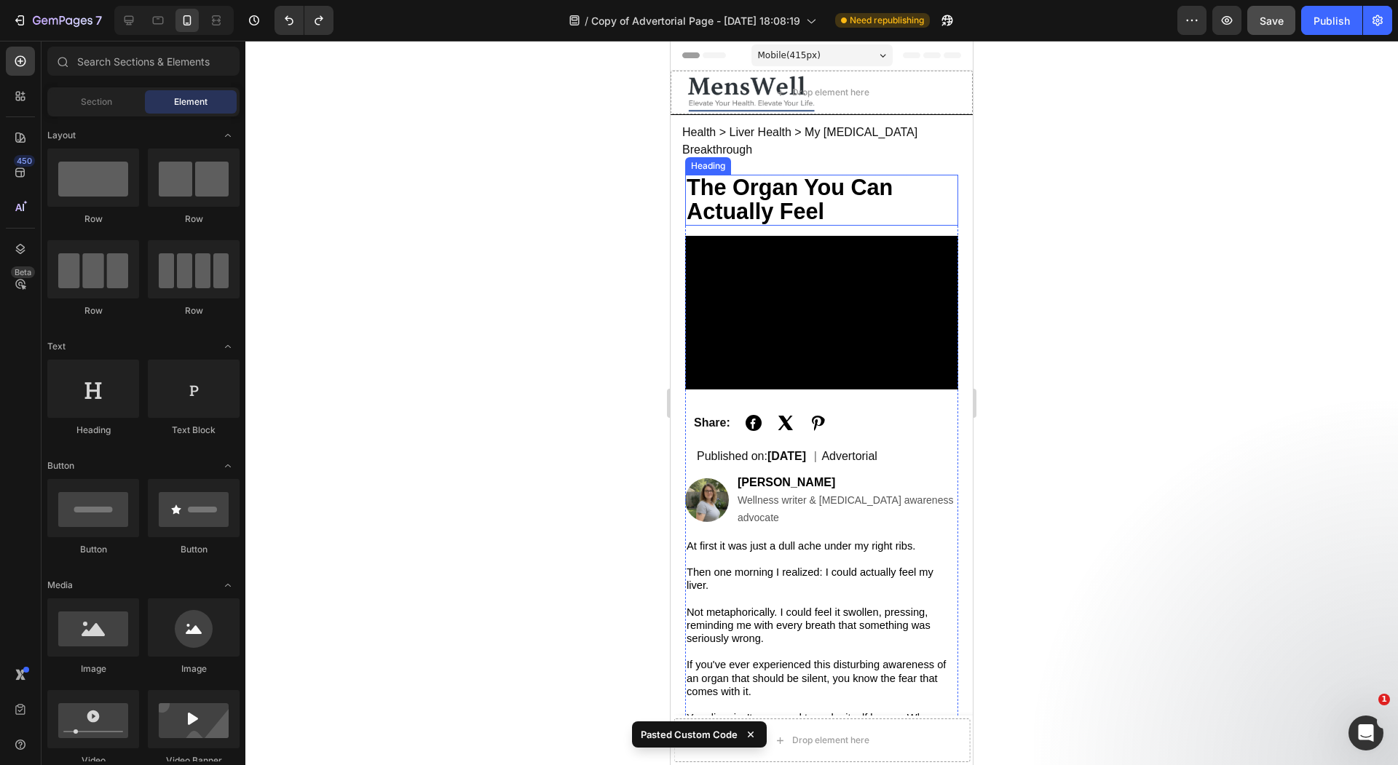
click at [712, 175] on strong "The Organ You Can Actually Feel" at bounding box center [789, 199] width 206 height 49
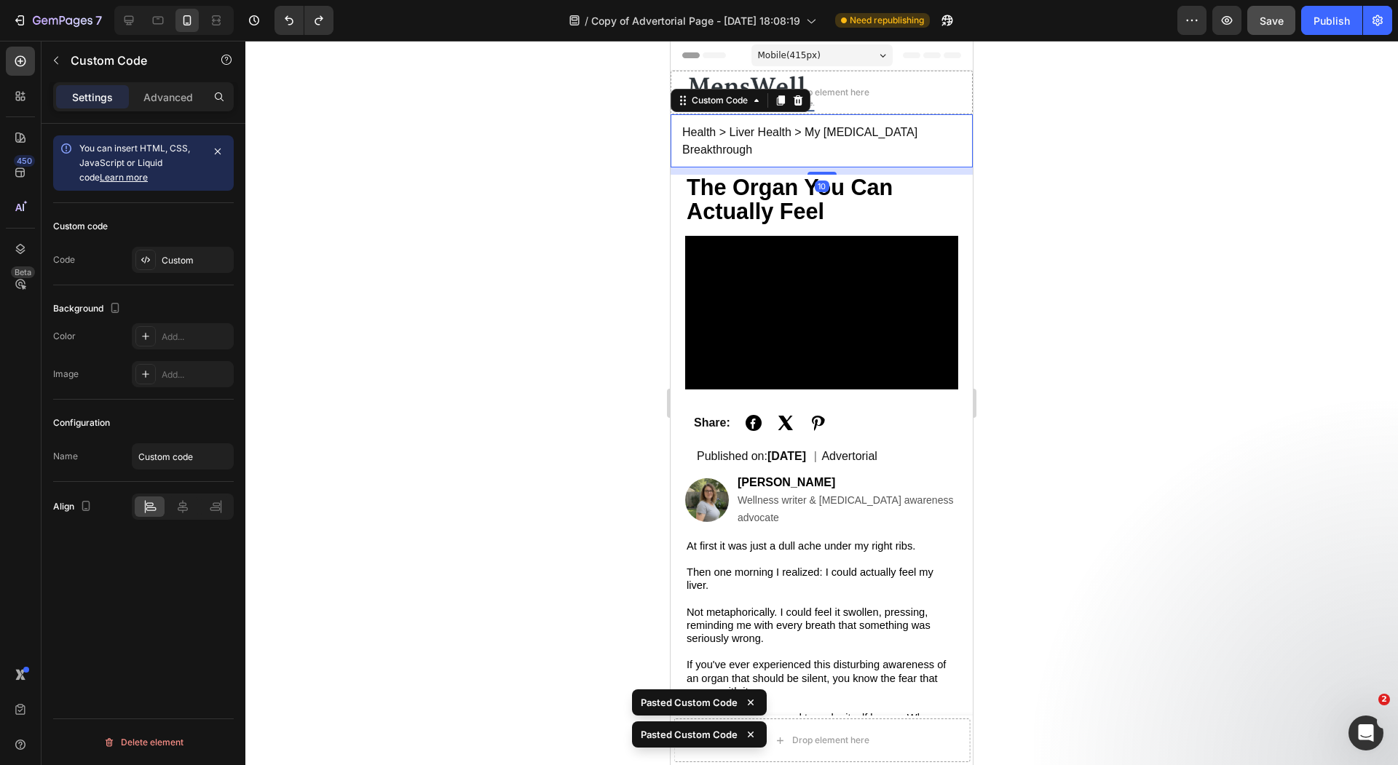
click at [745, 143] on div "Health > Liver Health > My [MEDICAL_DATA] Breakthrough" at bounding box center [821, 140] width 302 height 53
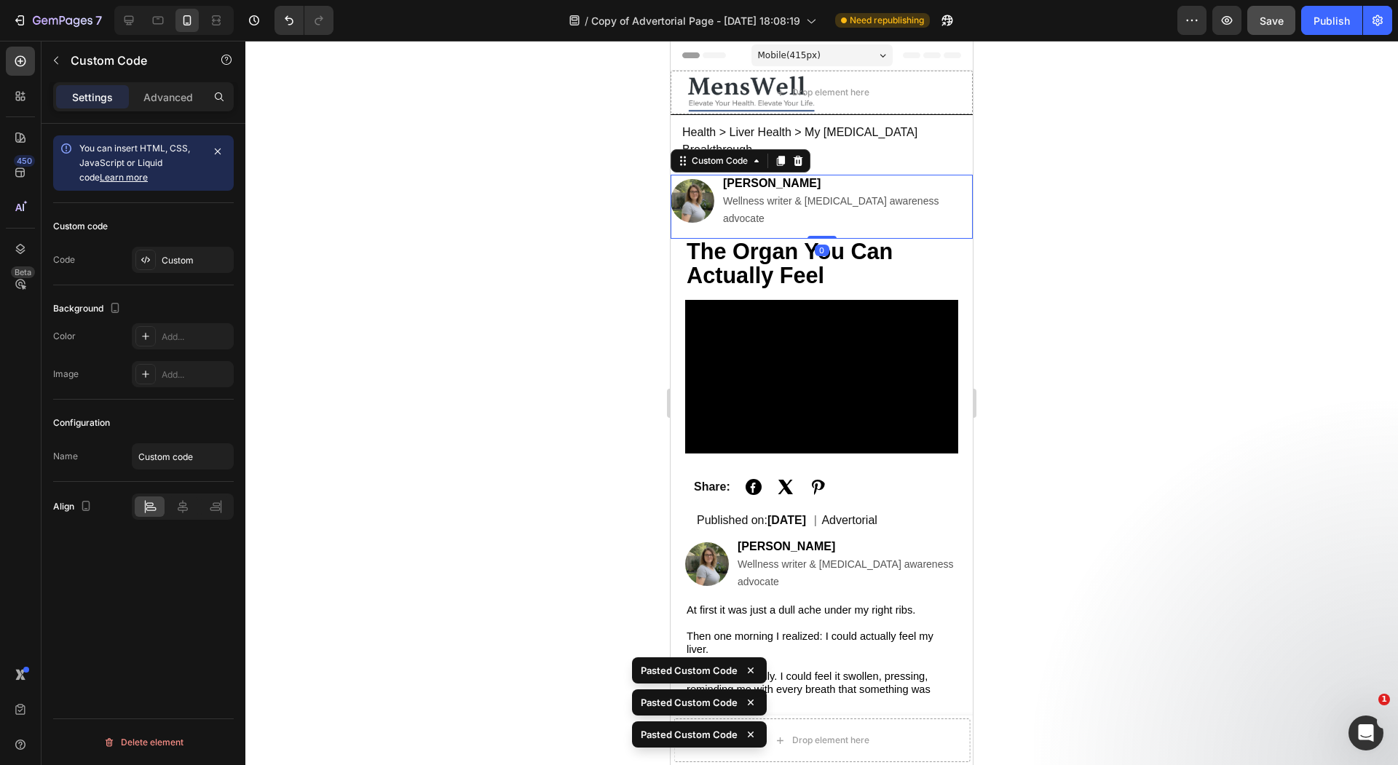
click at [625, 190] on div at bounding box center [821, 403] width 1152 height 724
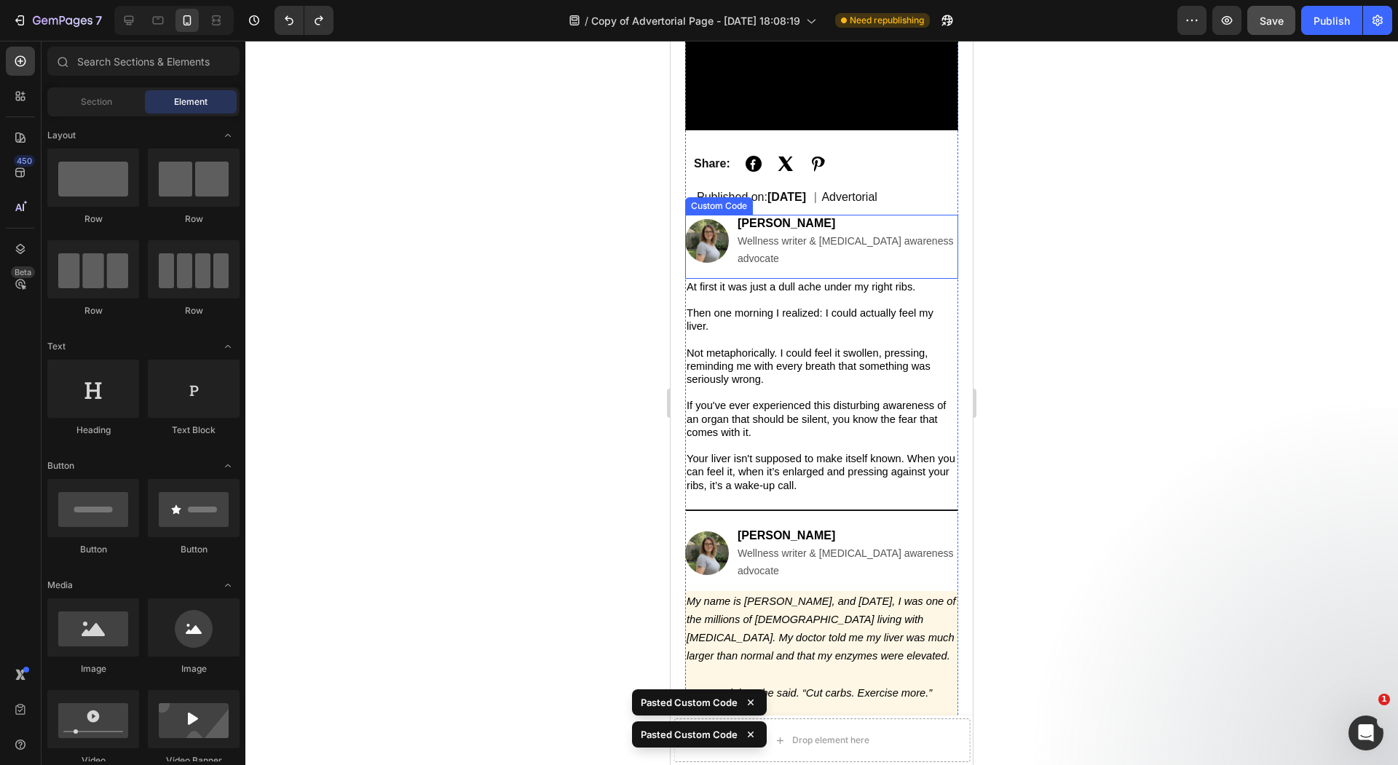
scroll to position [262, 0]
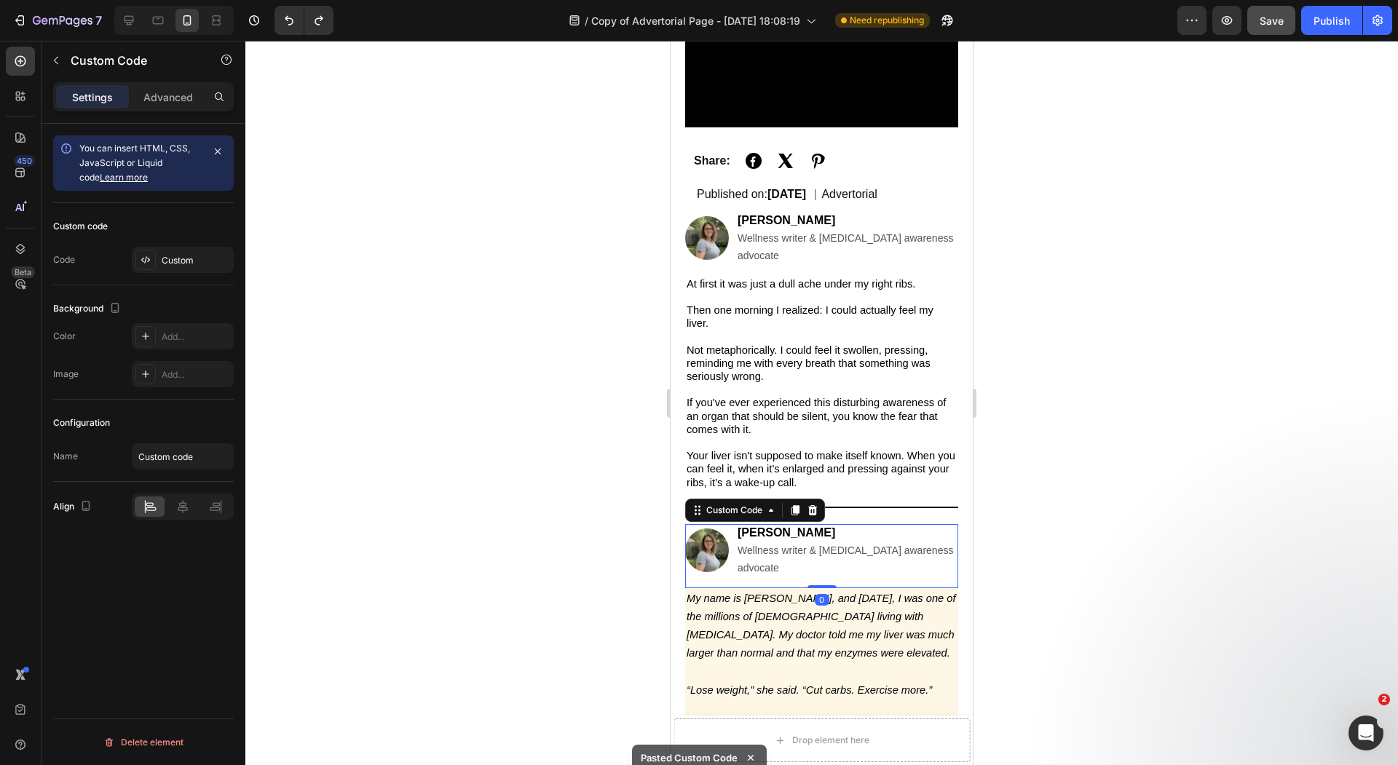
click at [876, 524] on div "[PERSON_NAME] Wellness writer & [MEDICAL_DATA] awareness advocate" at bounding box center [847, 550] width 221 height 52
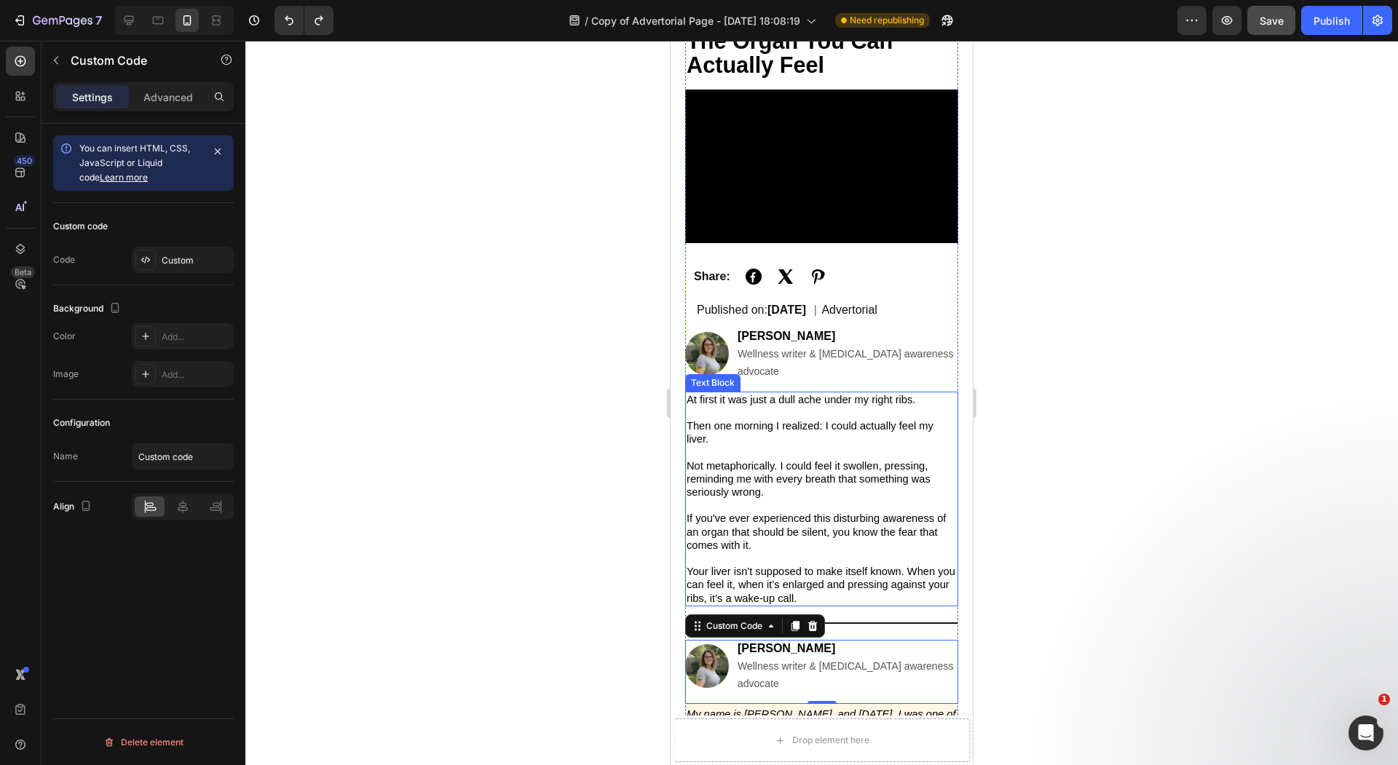
scroll to position [147, 0]
click at [800, 307] on div "Published on: Sep 25, 2025 | Advertorial" at bounding box center [821, 309] width 273 height 35
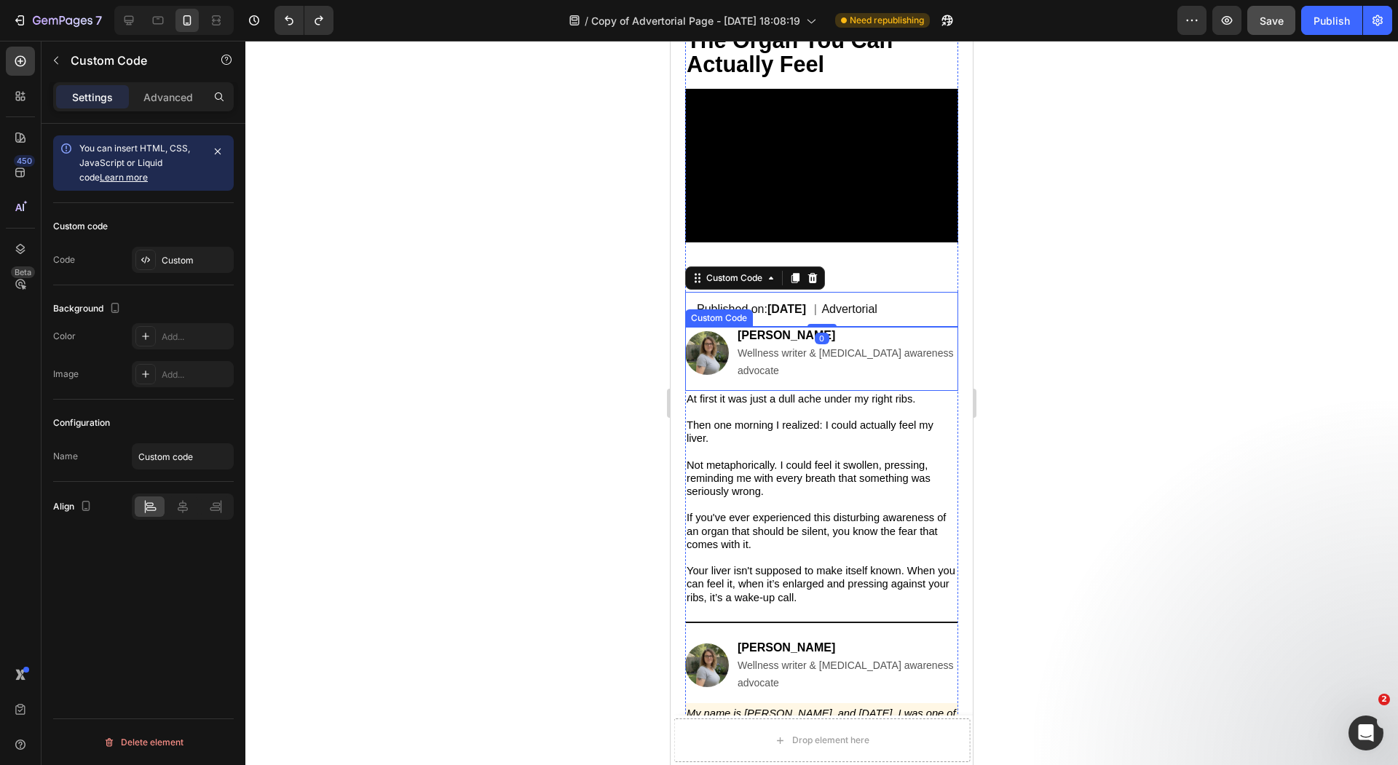
click at [796, 347] on span "Wellness writer & [MEDICAL_DATA] awareness advocate" at bounding box center [844, 361] width 215 height 29
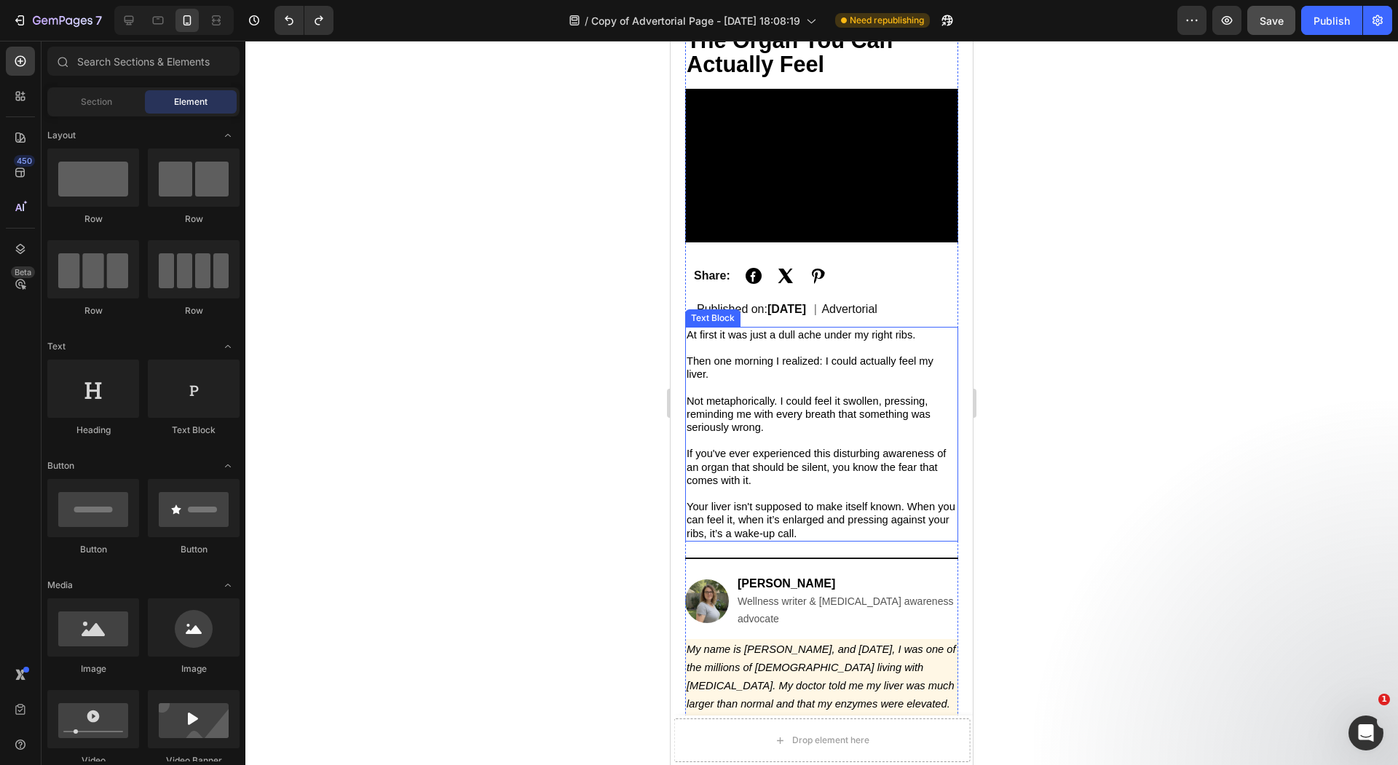
click at [564, 306] on div at bounding box center [821, 403] width 1152 height 724
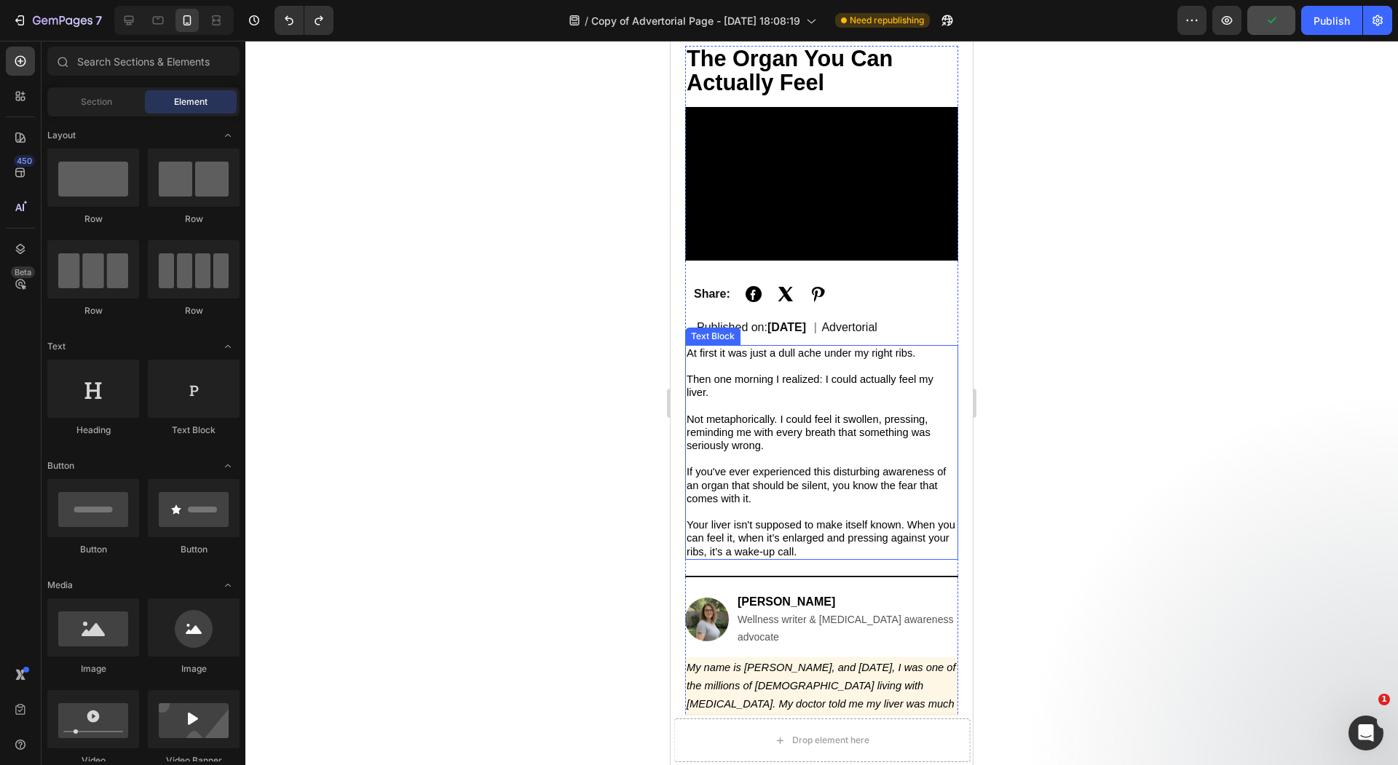
scroll to position [243, 0]
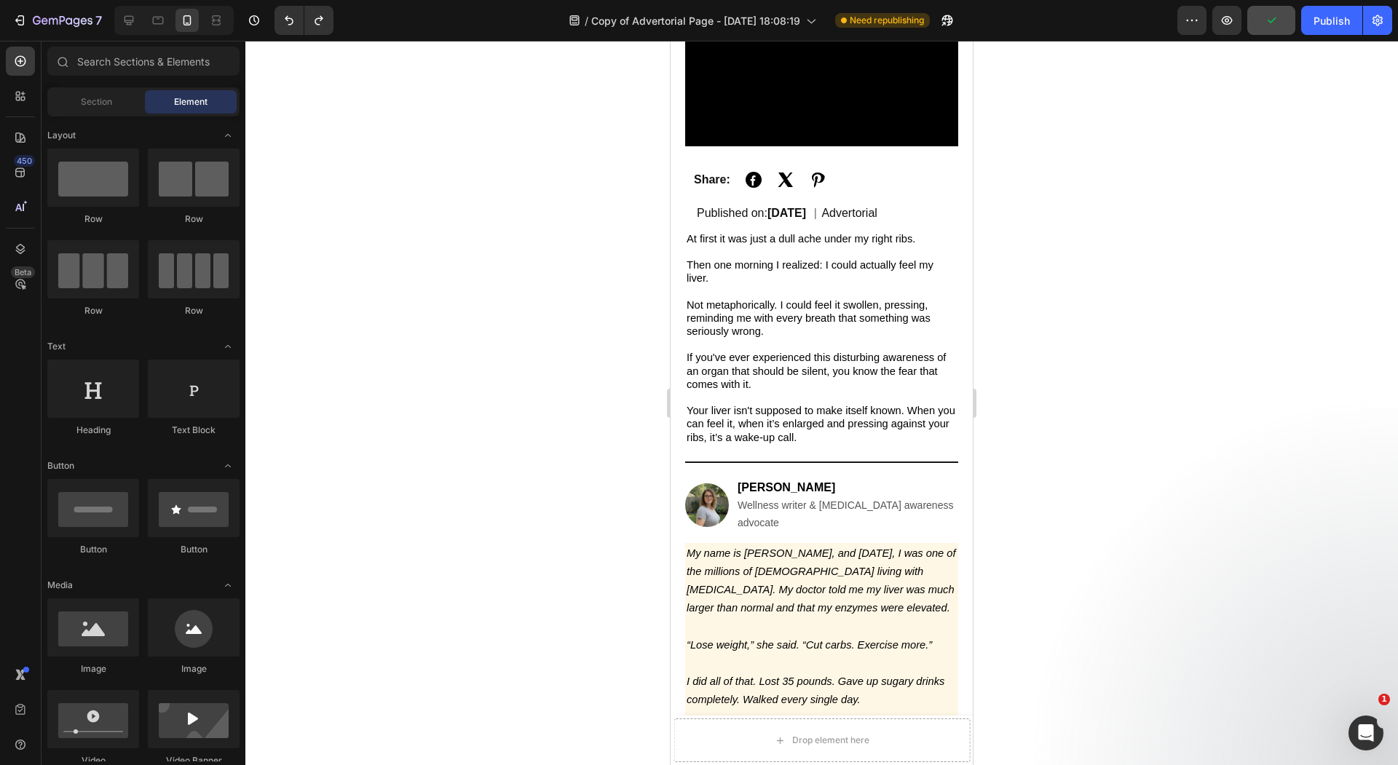
click at [619, 368] on div at bounding box center [821, 403] width 1152 height 724
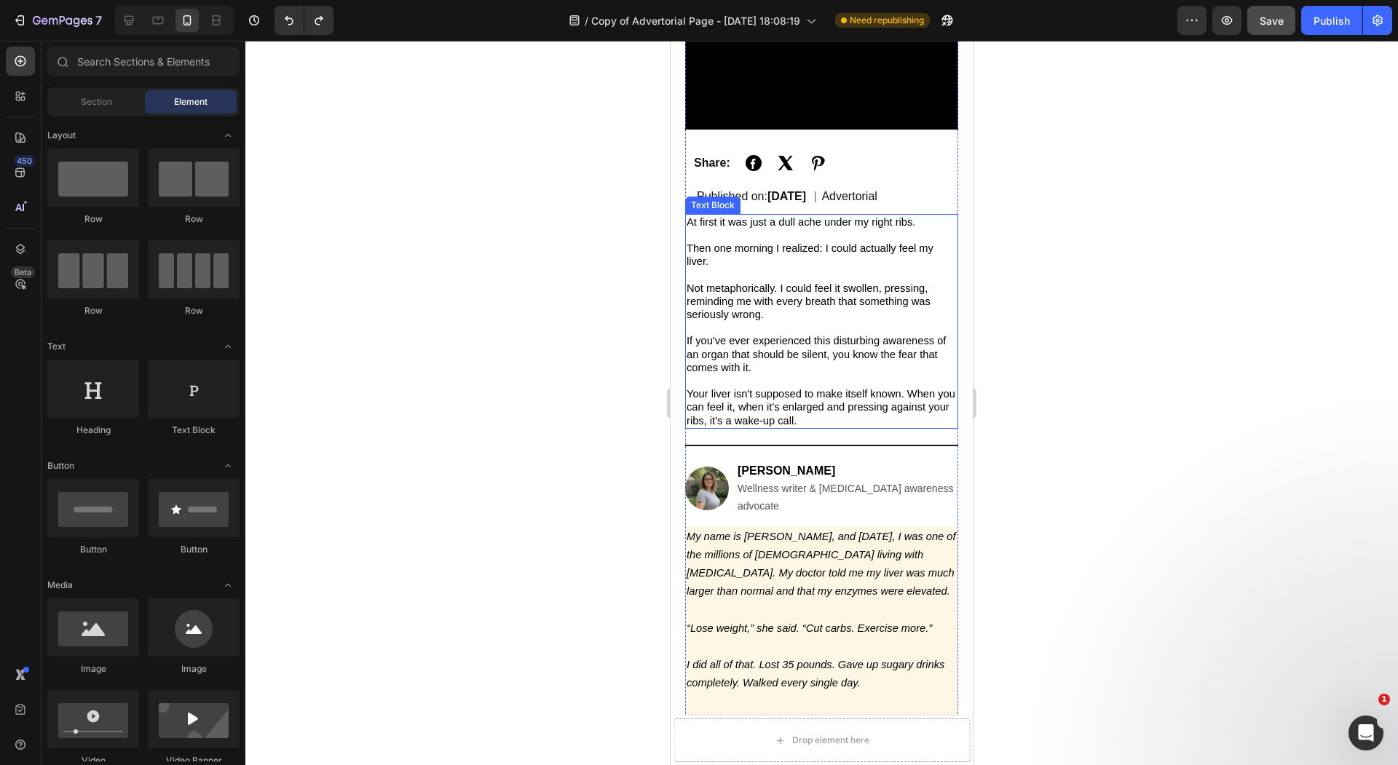
scroll to position [0, 0]
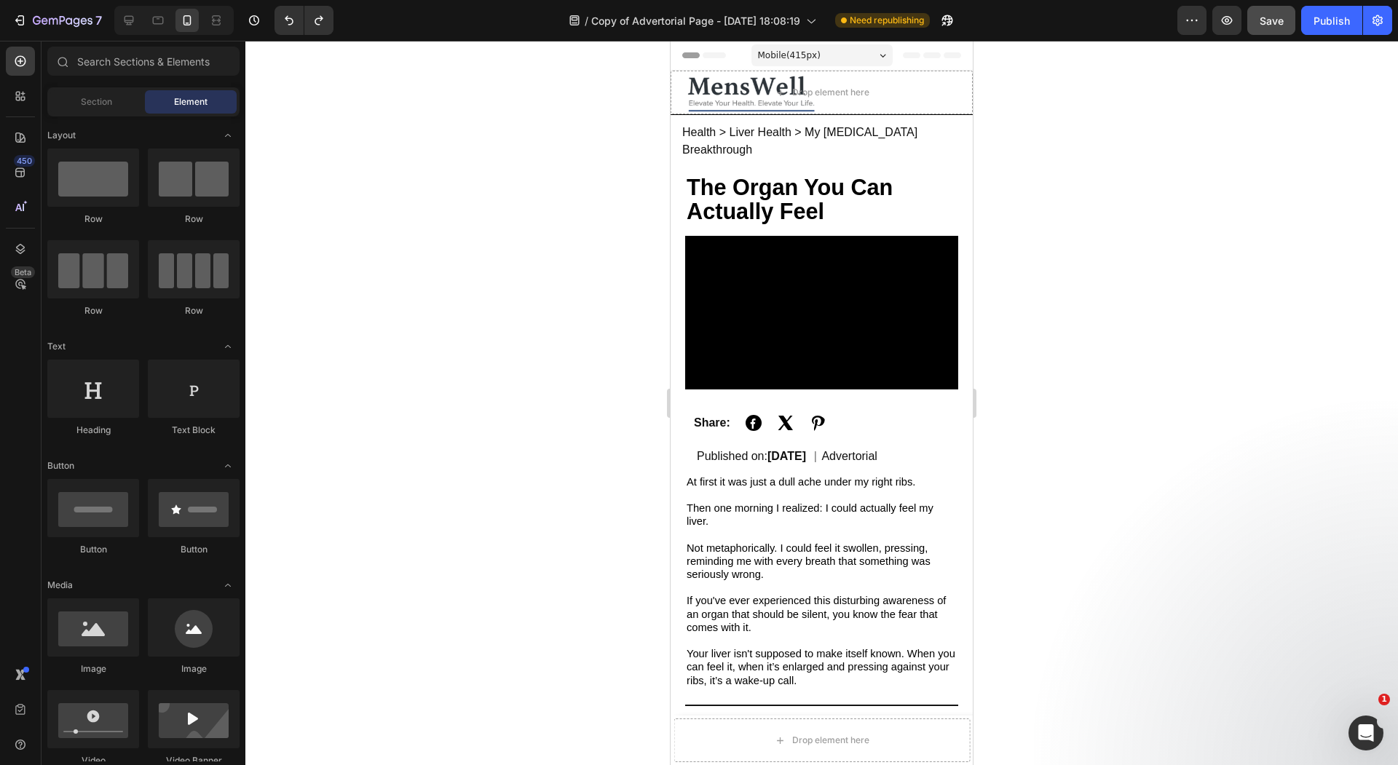
click at [600, 387] on div at bounding box center [821, 403] width 1152 height 724
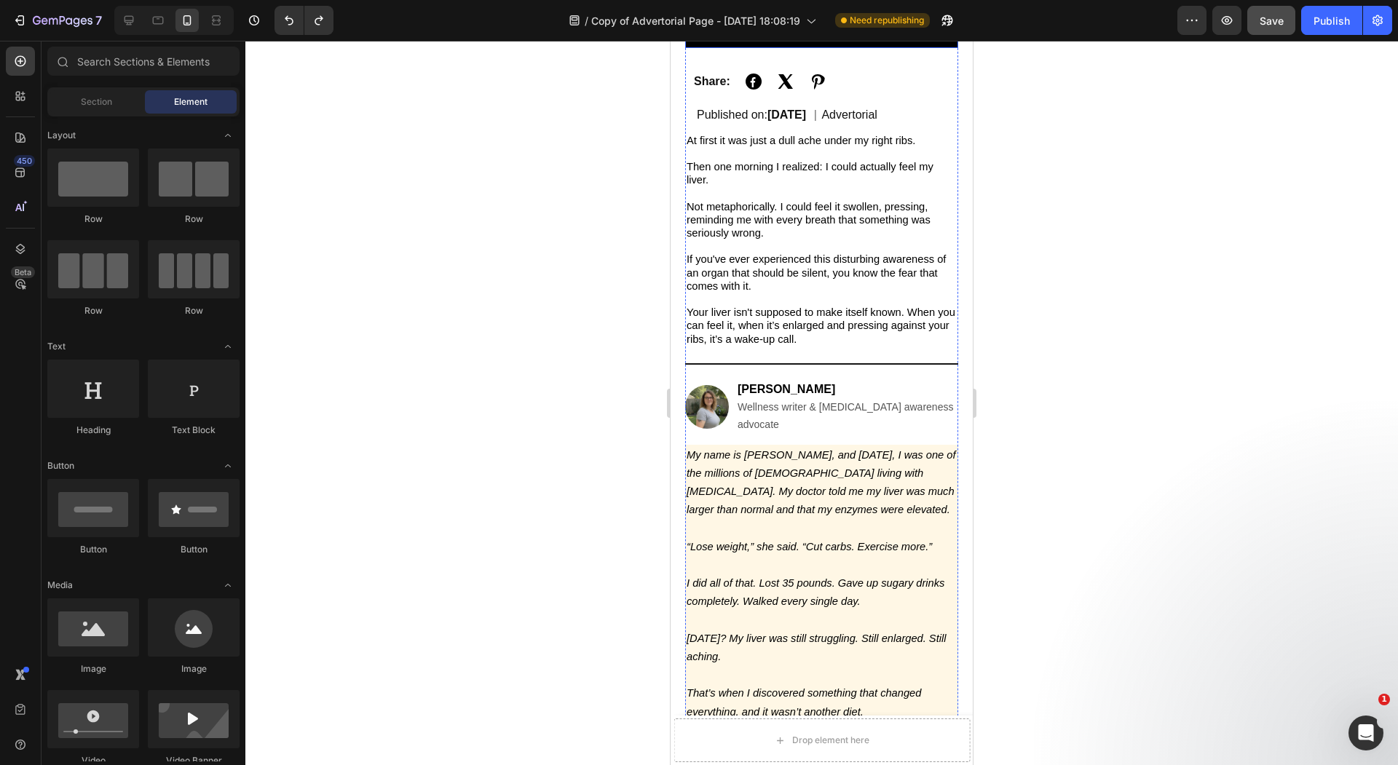
click at [888, 381] on div "[PERSON_NAME] Wellness writer & [MEDICAL_DATA] awareness advocate" at bounding box center [821, 407] width 273 height 52
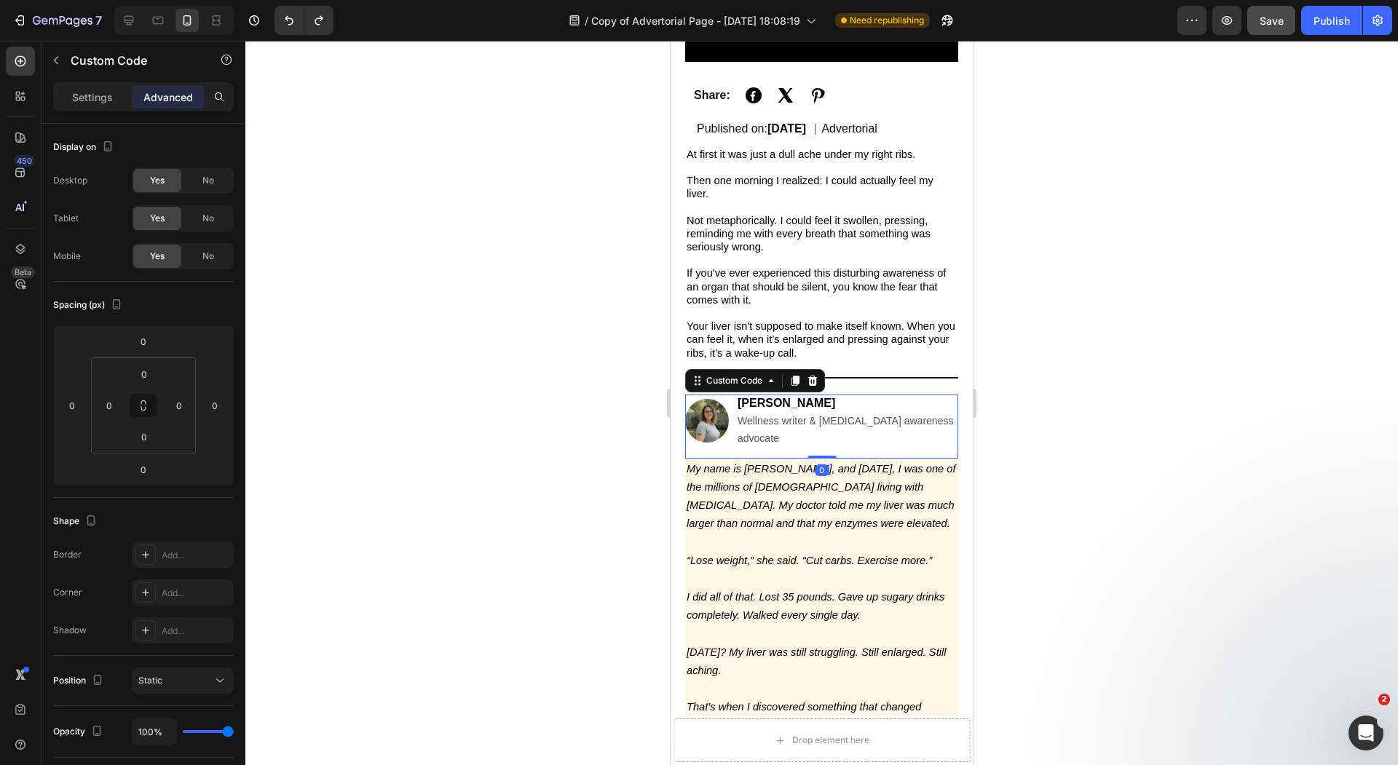
scroll to position [326, 0]
click at [554, 283] on div at bounding box center [821, 403] width 1152 height 724
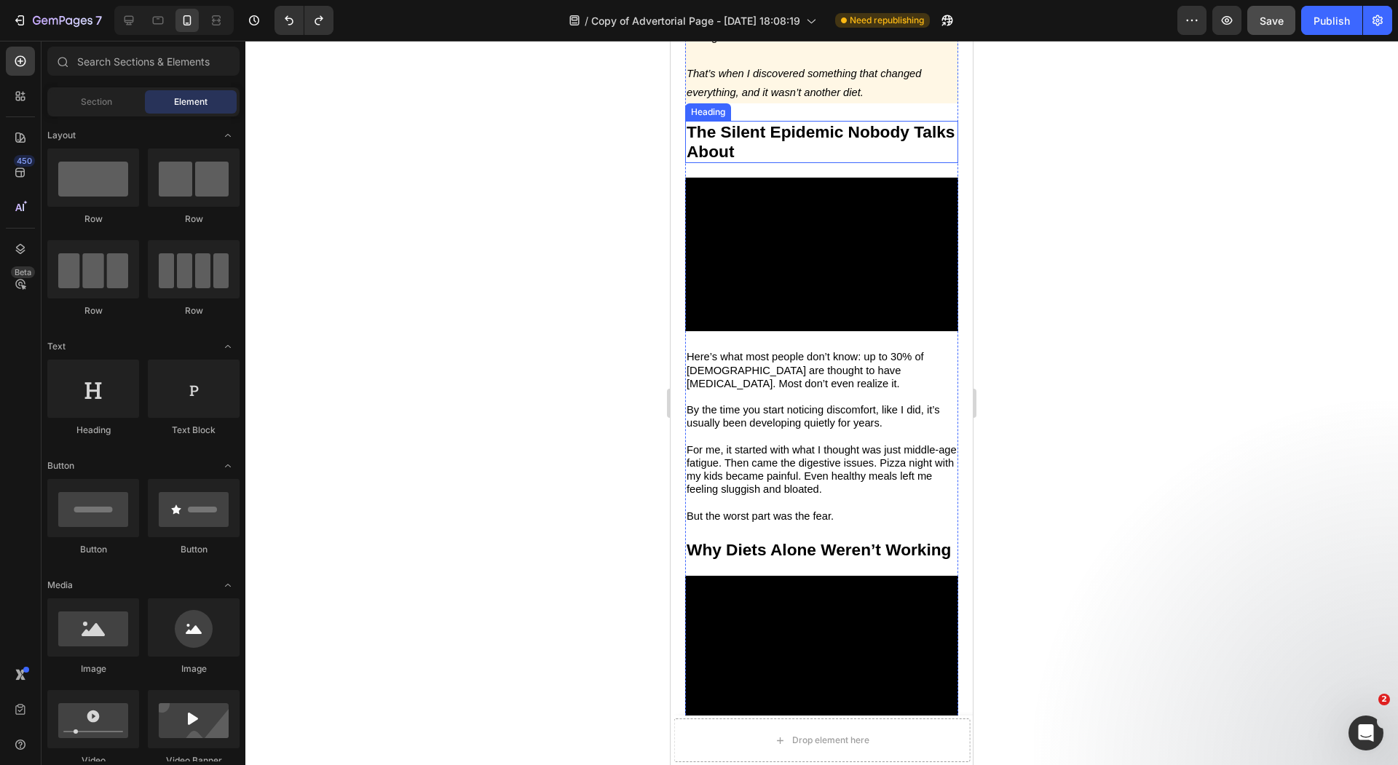
scroll to position [957, 0]
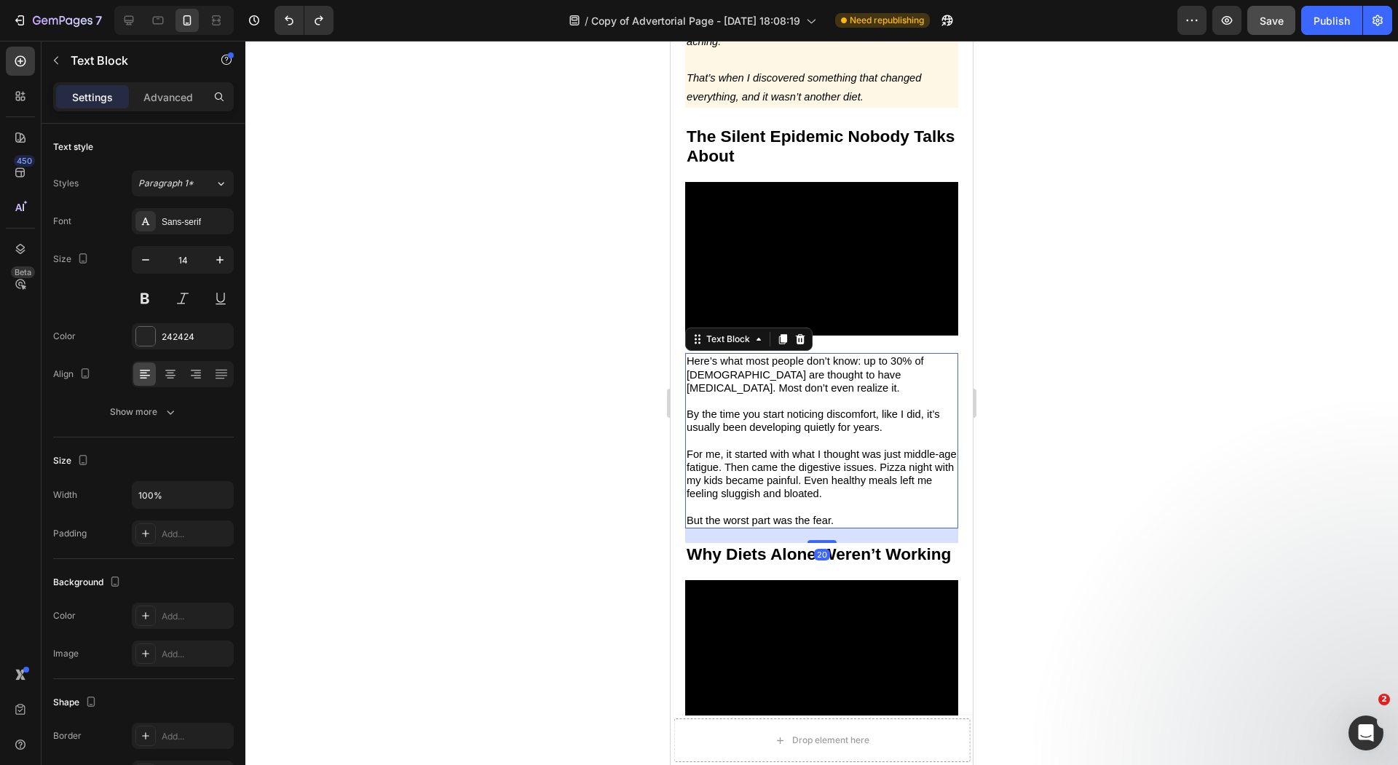
click at [772, 368] on p "Here’s what most people don’t know: up to 30% of [DEMOGRAPHIC_DATA] are thought…" at bounding box center [821, 375] width 270 height 40
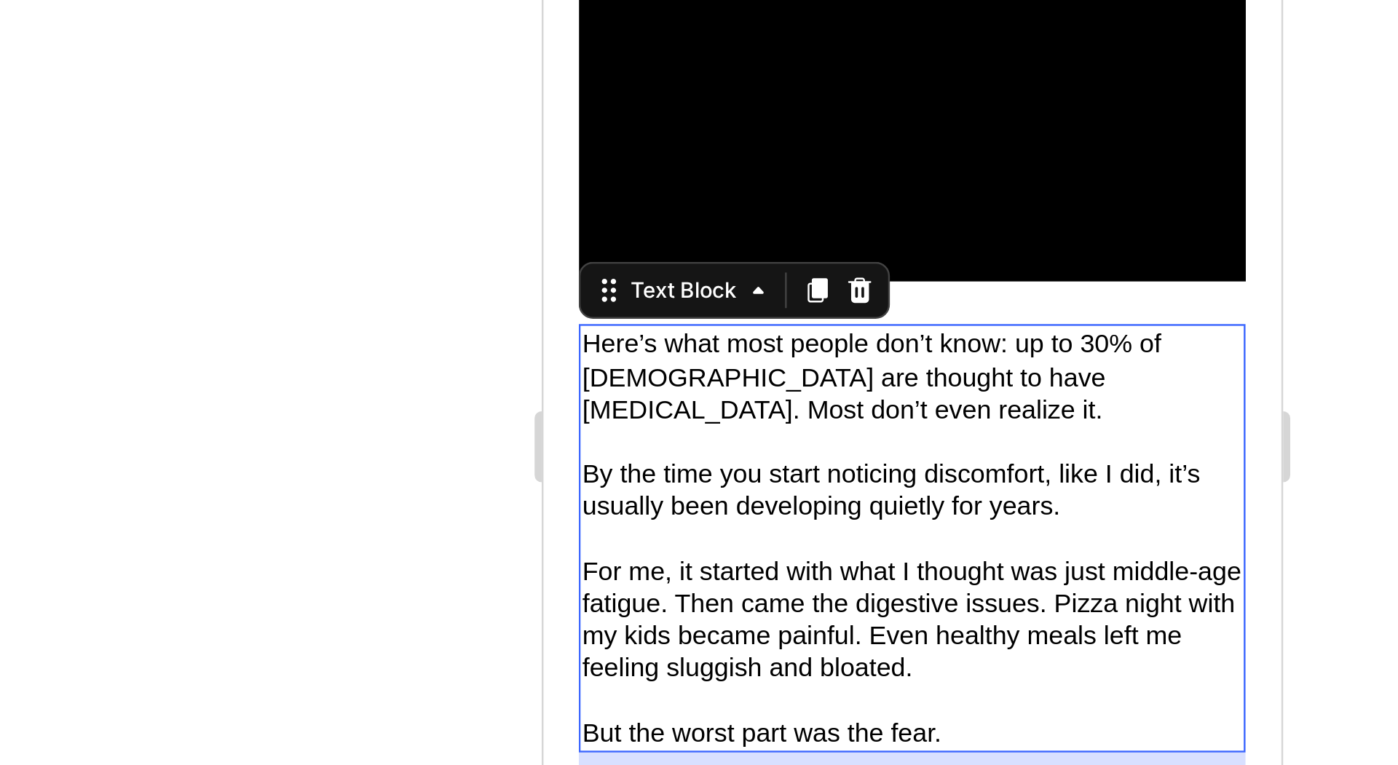
click at [569, 387] on div at bounding box center [821, 403] width 1152 height 724
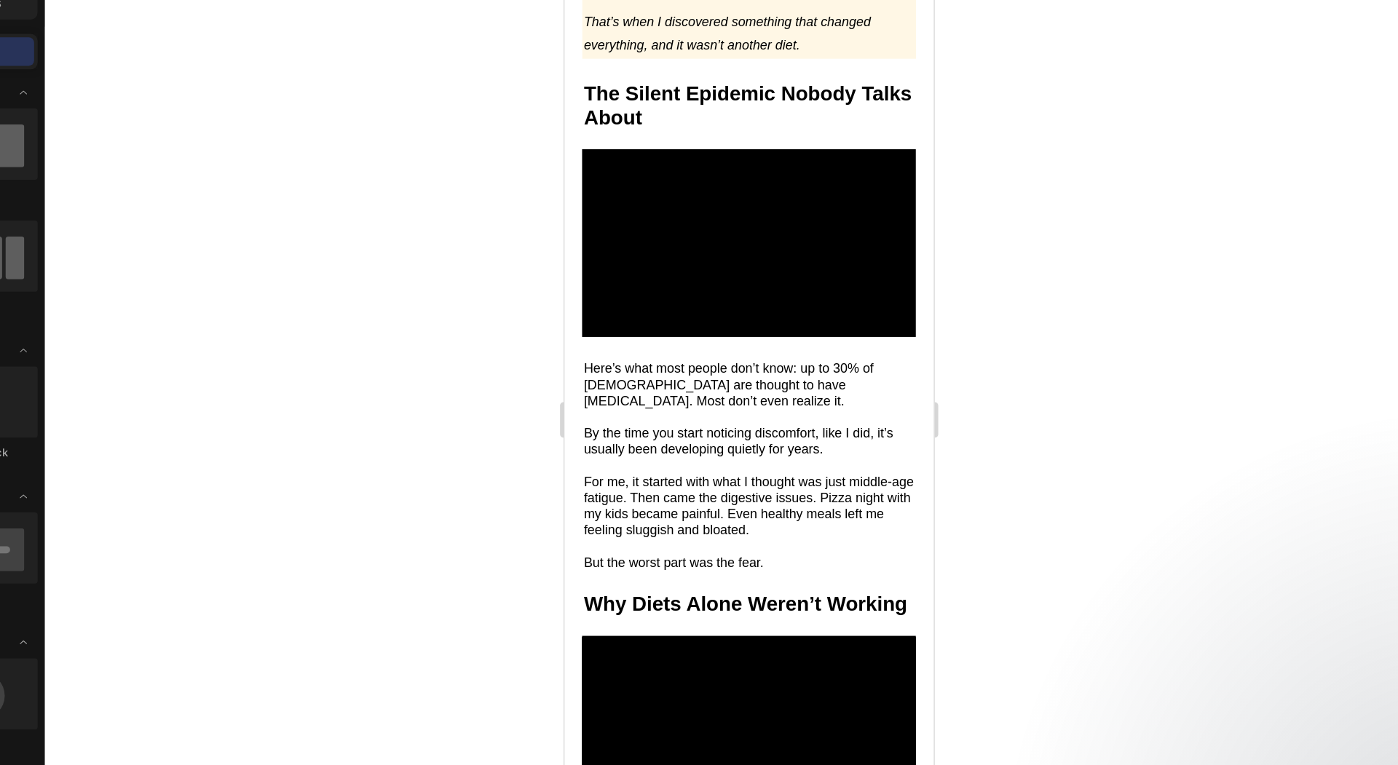
click at [1126, 254] on div at bounding box center [821, 403] width 1152 height 724
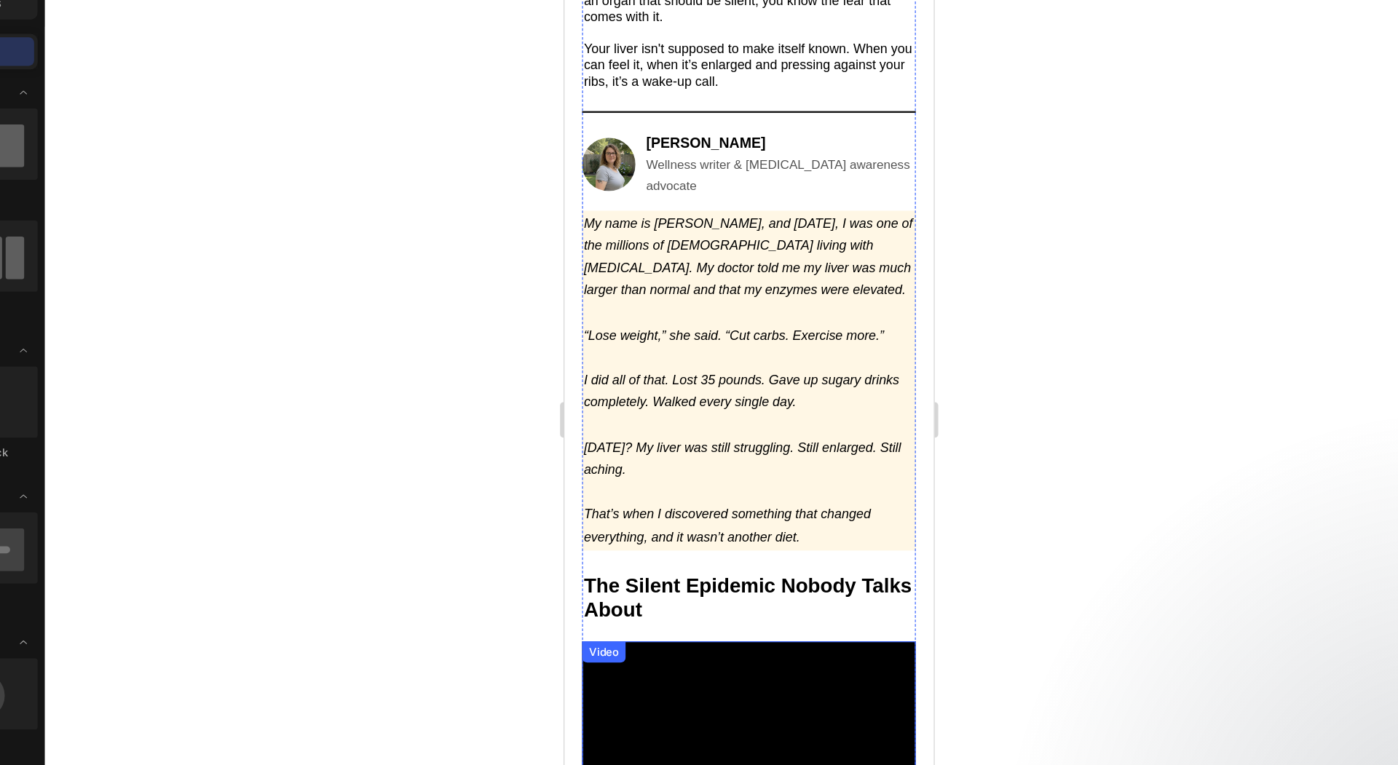
scroll to position [475, 0]
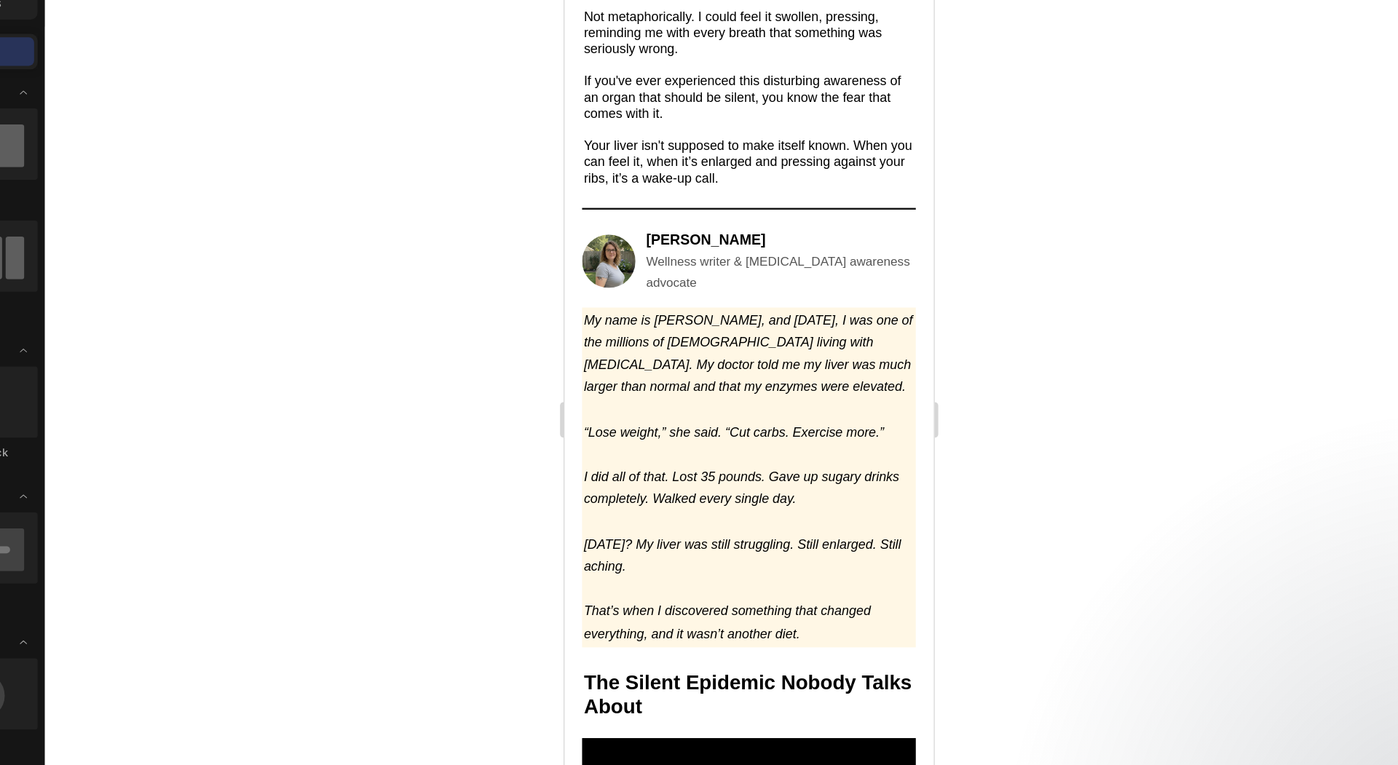
click at [553, 337] on div at bounding box center [821, 403] width 1152 height 724
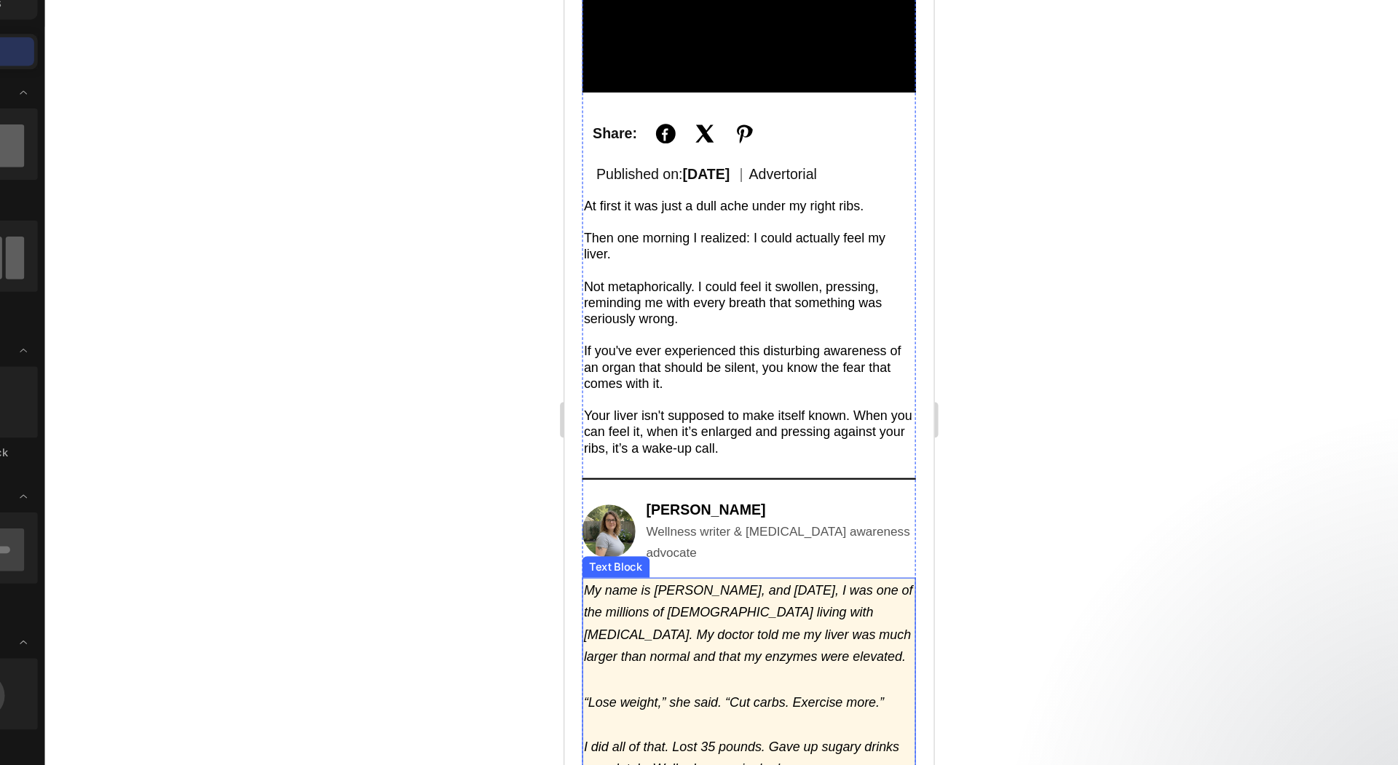
scroll to position [238, 0]
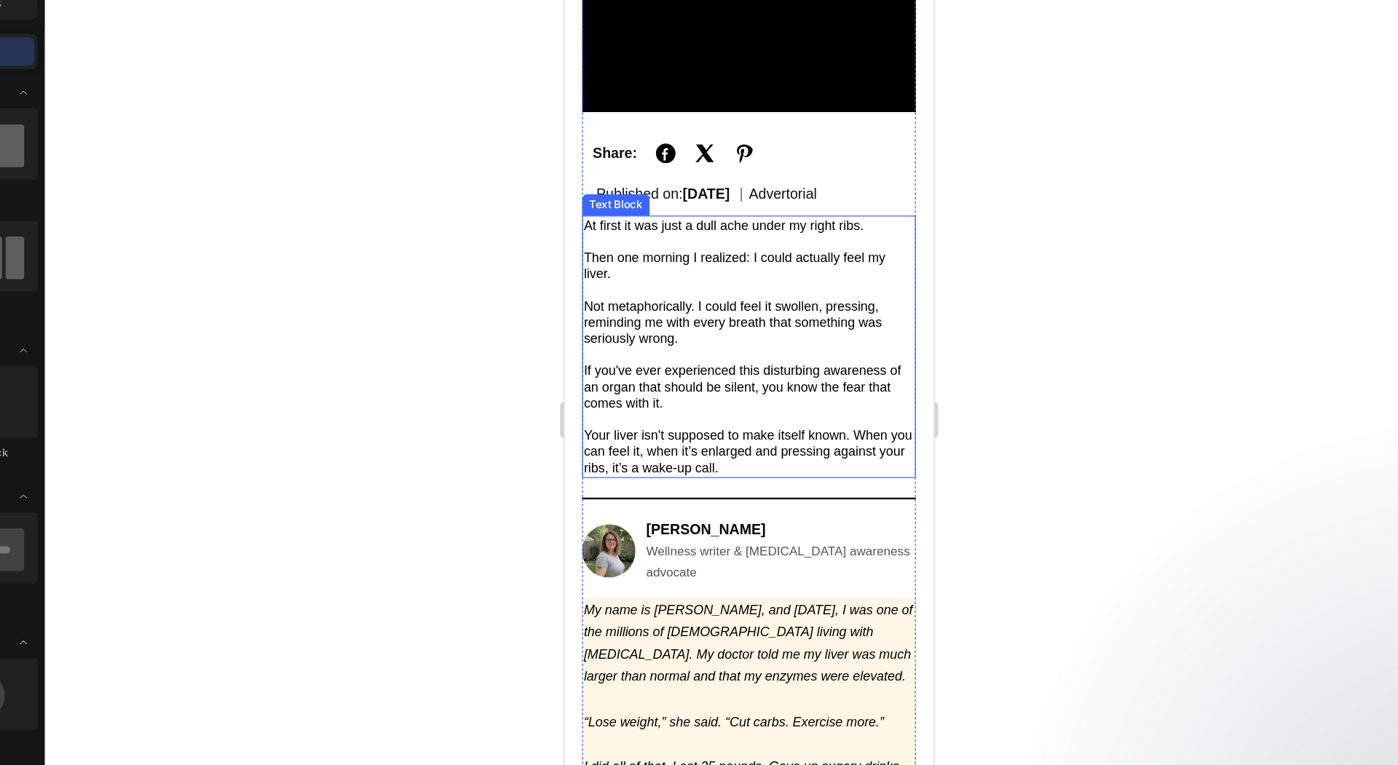
click at [676, 293] on span "If you've ever experienced this disturbing awareness of an organ that should be…" at bounding box center [709, 312] width 259 height 38
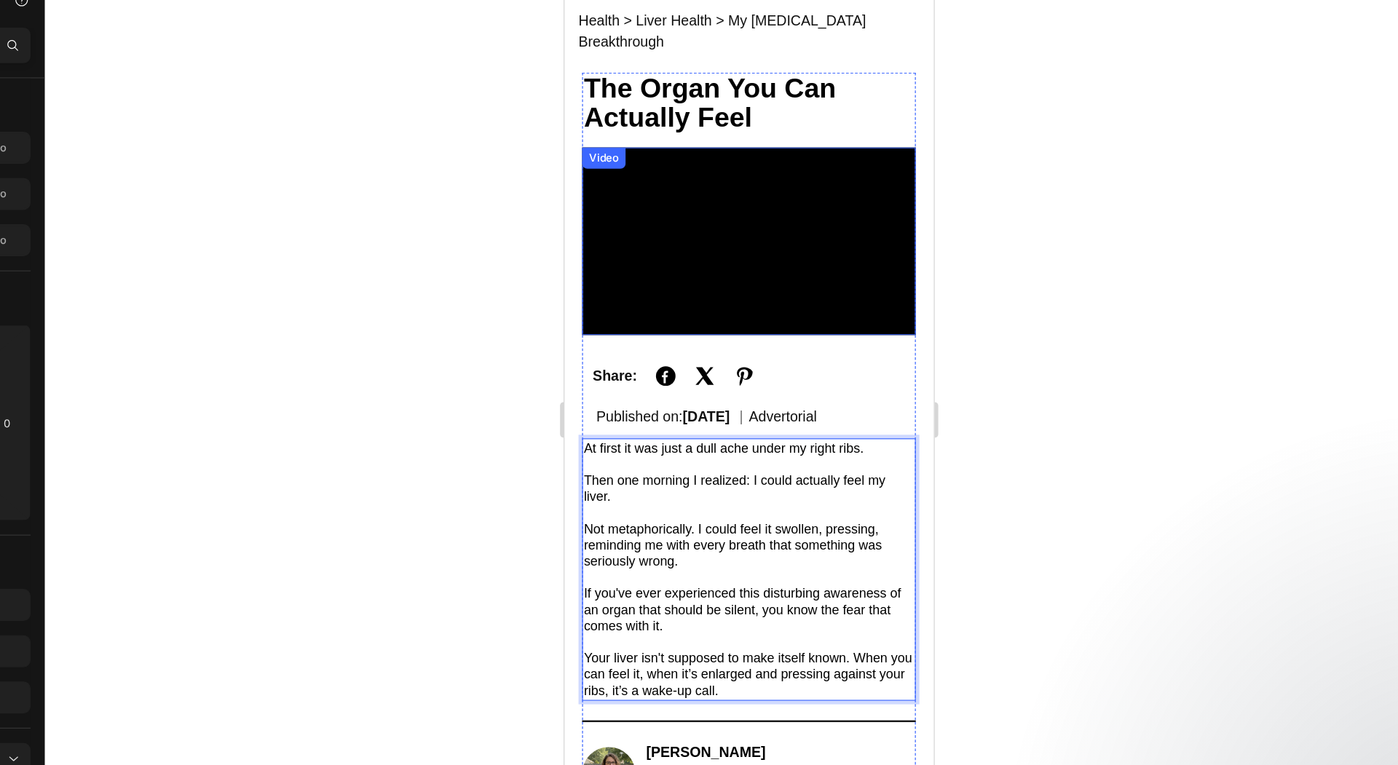
scroll to position [0, 0]
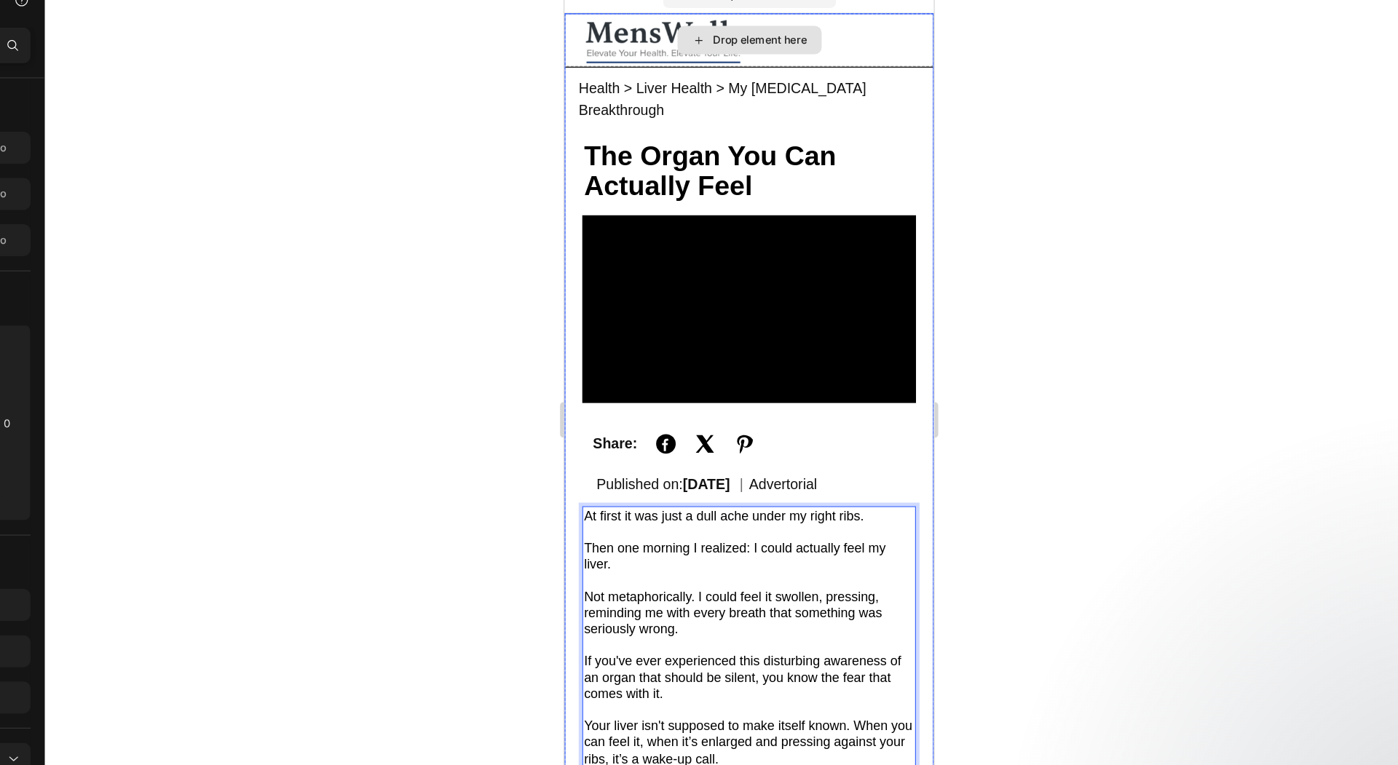
click at [735, 23] on div "Drop element here" at bounding box center [724, 29] width 77 height 12
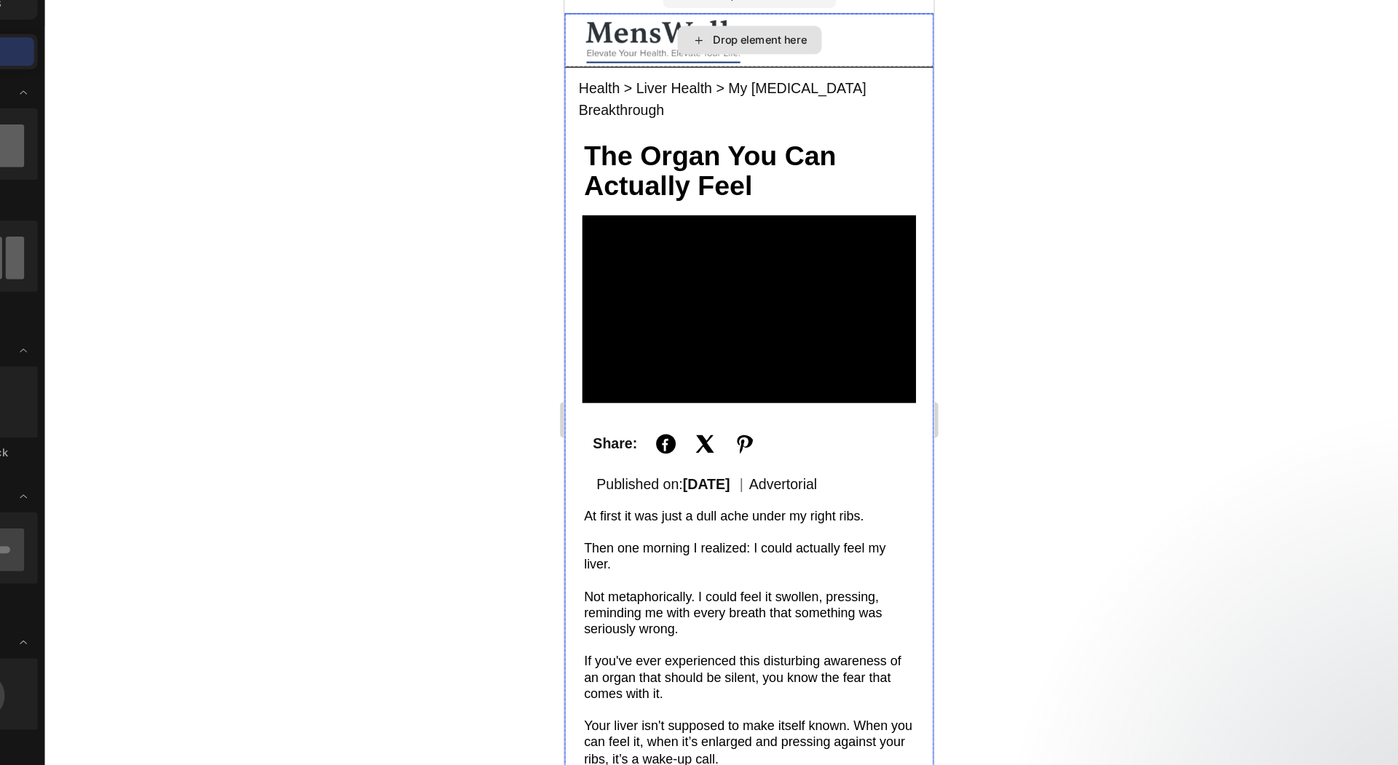
click at [714, 28] on div "Drop element here" at bounding box center [724, 29] width 77 height 12
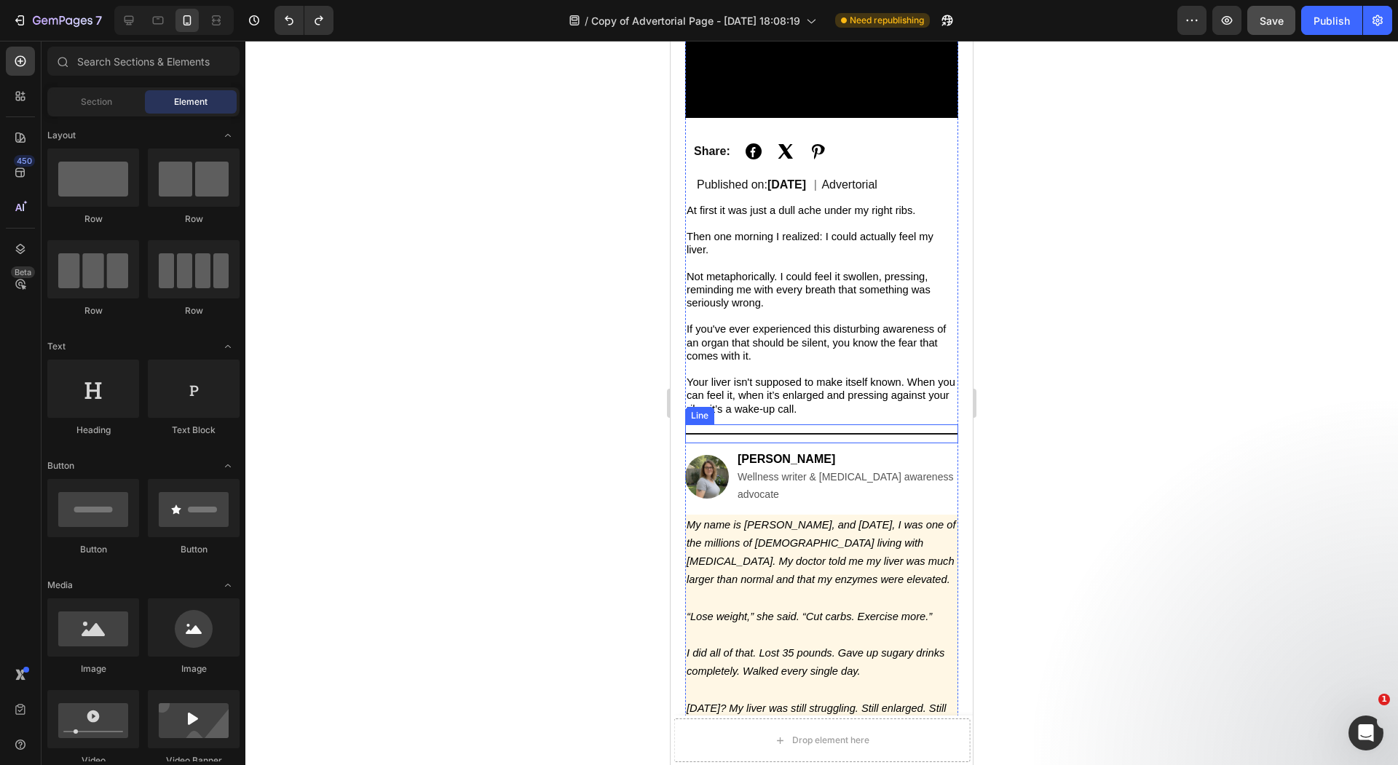
scroll to position [272, 0]
click at [829, 460] on div "[PERSON_NAME] Wellness writer & [MEDICAL_DATA] awareness advocate" at bounding box center [847, 476] width 221 height 52
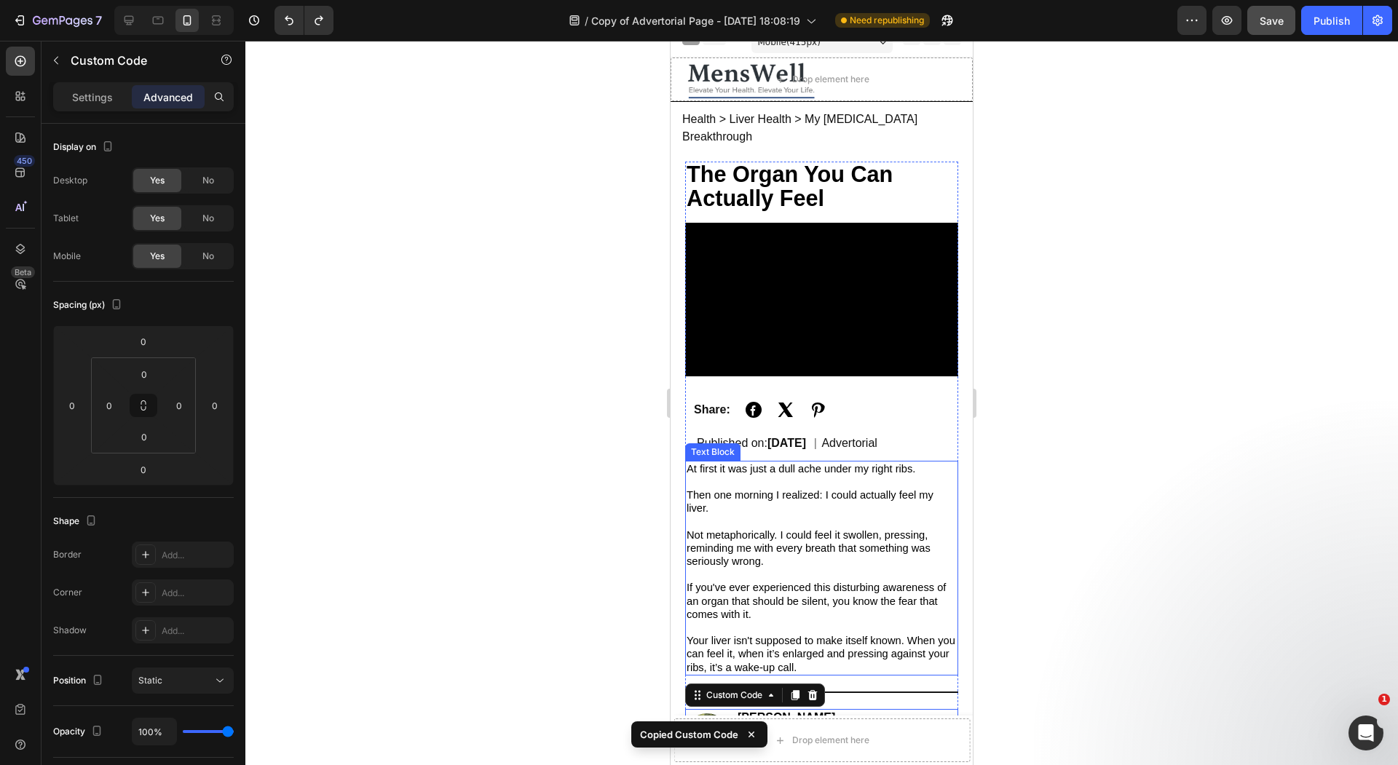
scroll to position [0, 0]
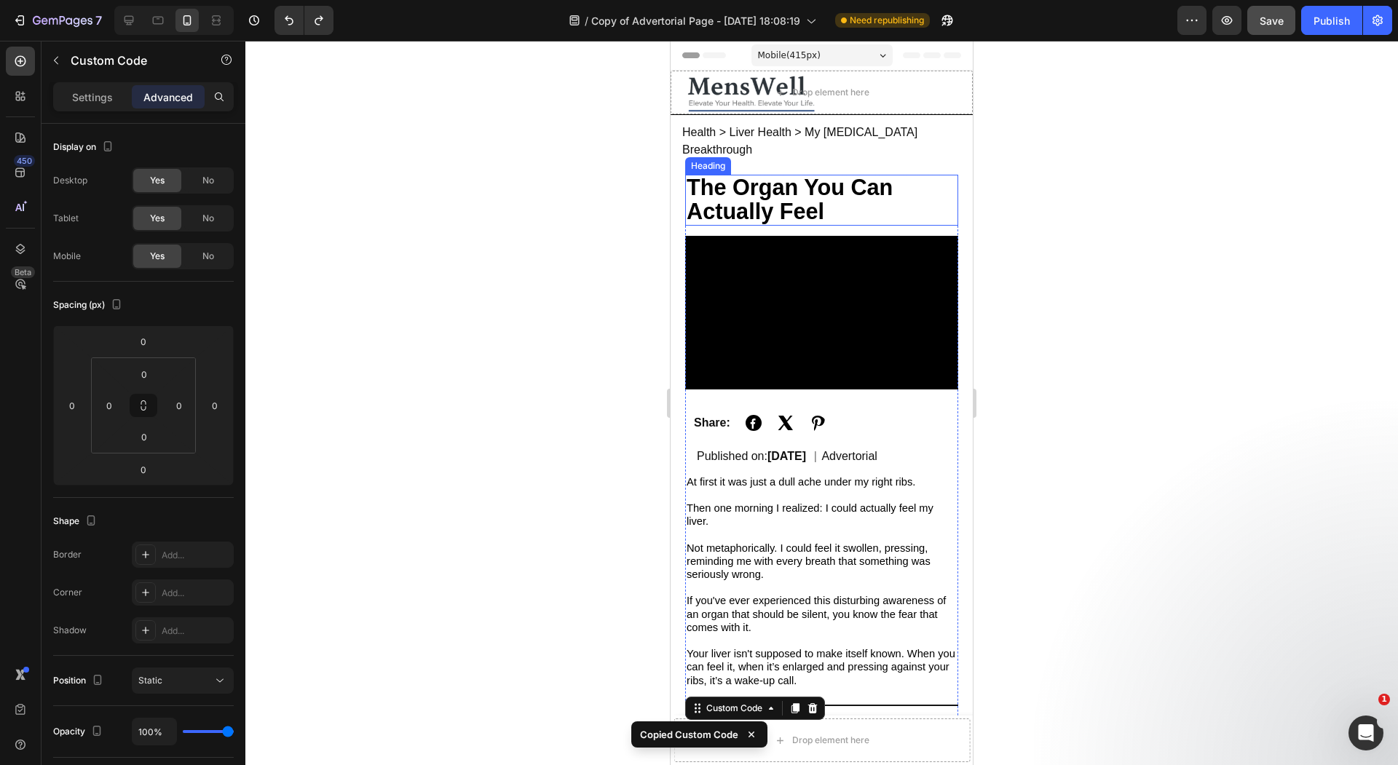
click at [821, 175] on strong "The Organ You Can Actually Feel" at bounding box center [789, 199] width 206 height 49
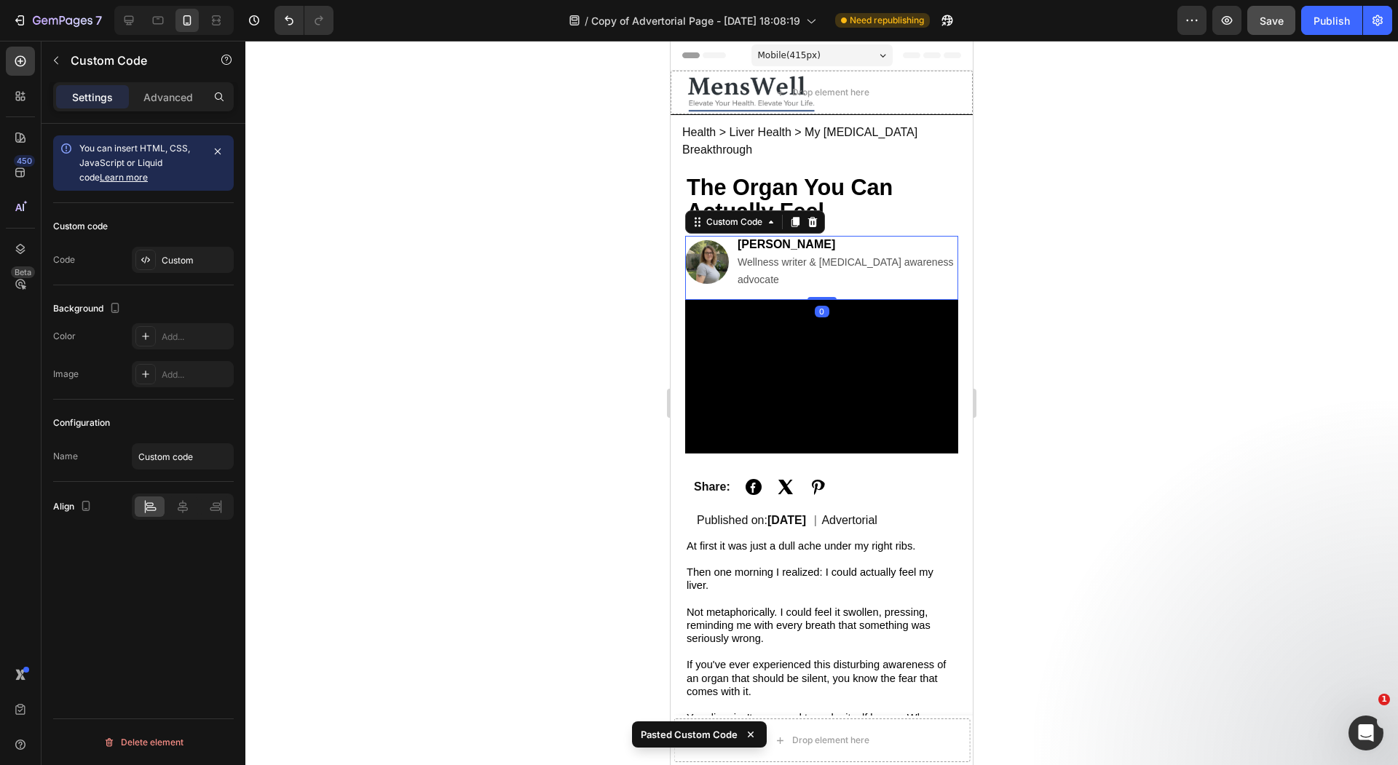
click at [450, 230] on div at bounding box center [821, 403] width 1152 height 724
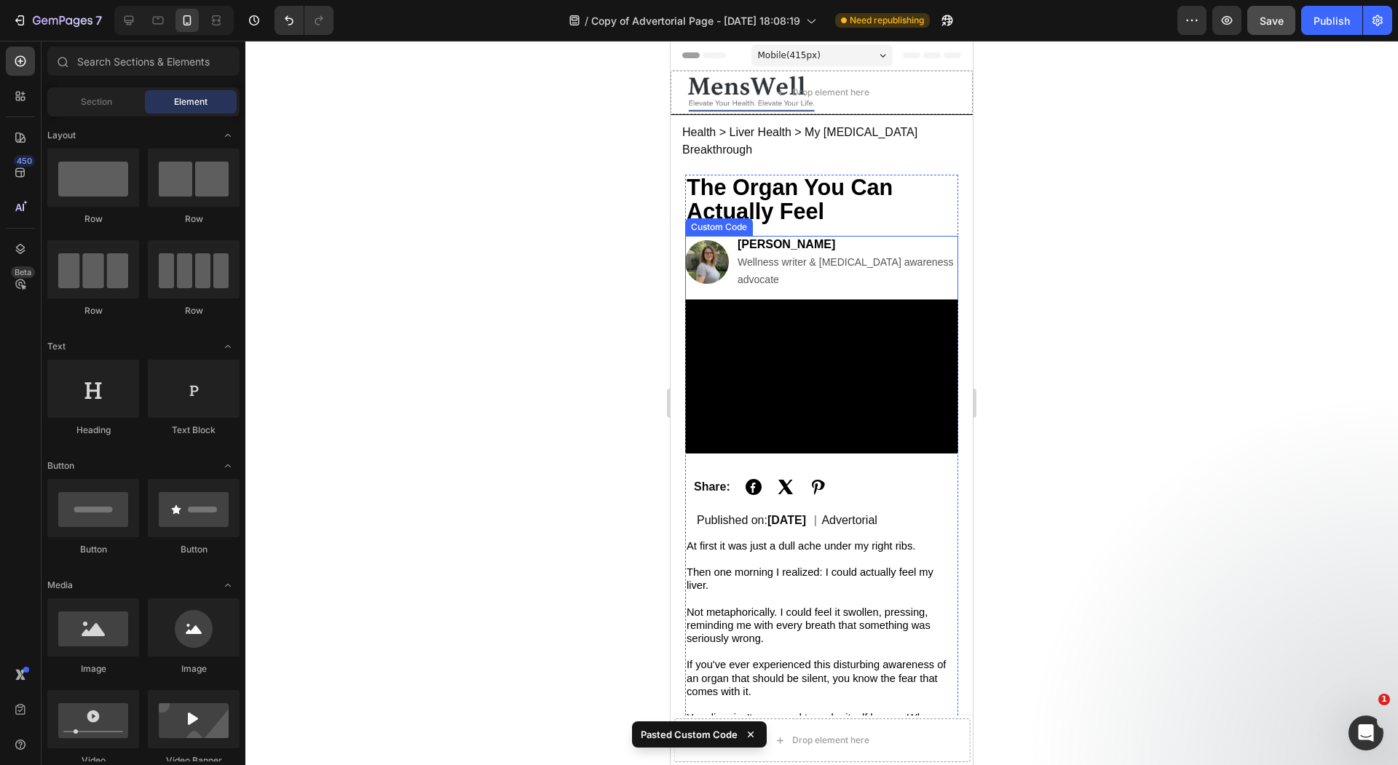
click at [375, 248] on div at bounding box center [821, 403] width 1152 height 724
click at [745, 398] on video at bounding box center [821, 377] width 273 height 154
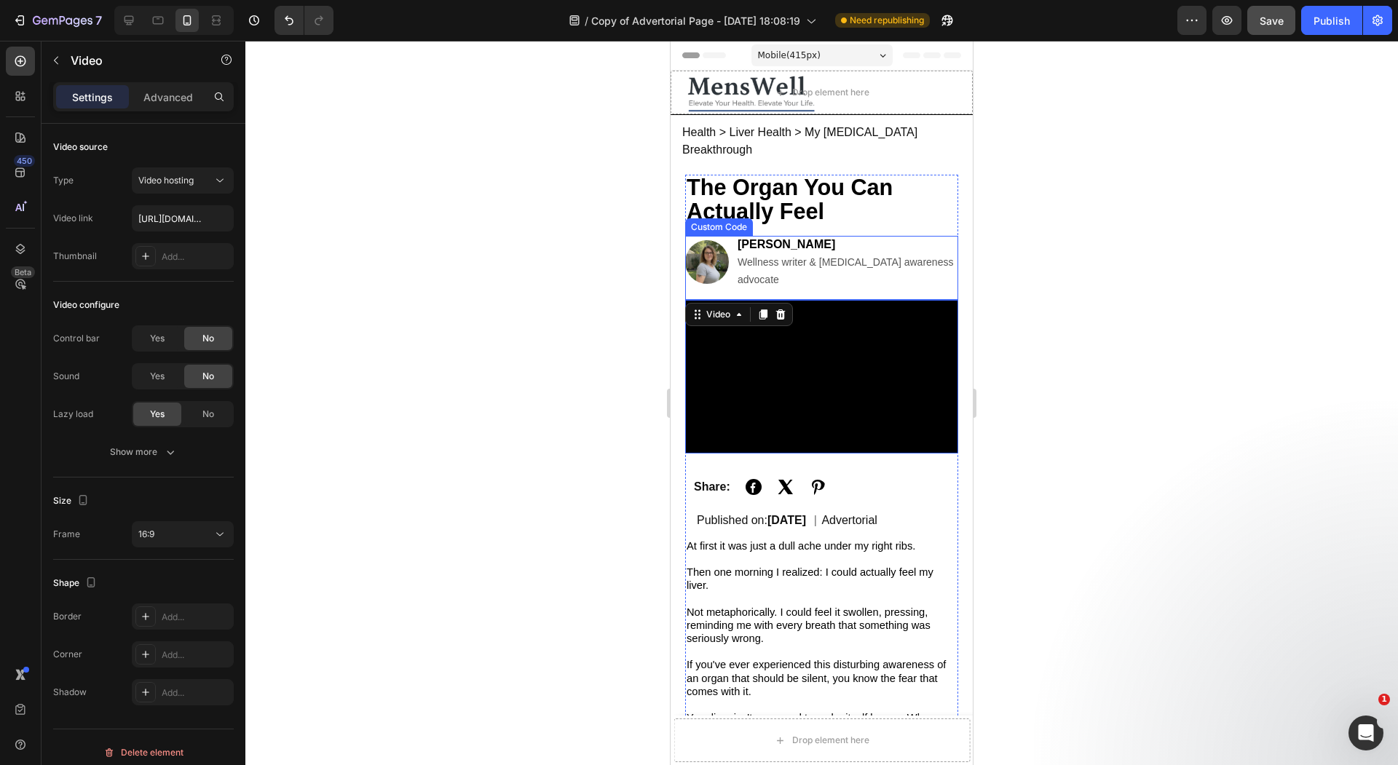
click at [605, 260] on div at bounding box center [821, 403] width 1152 height 724
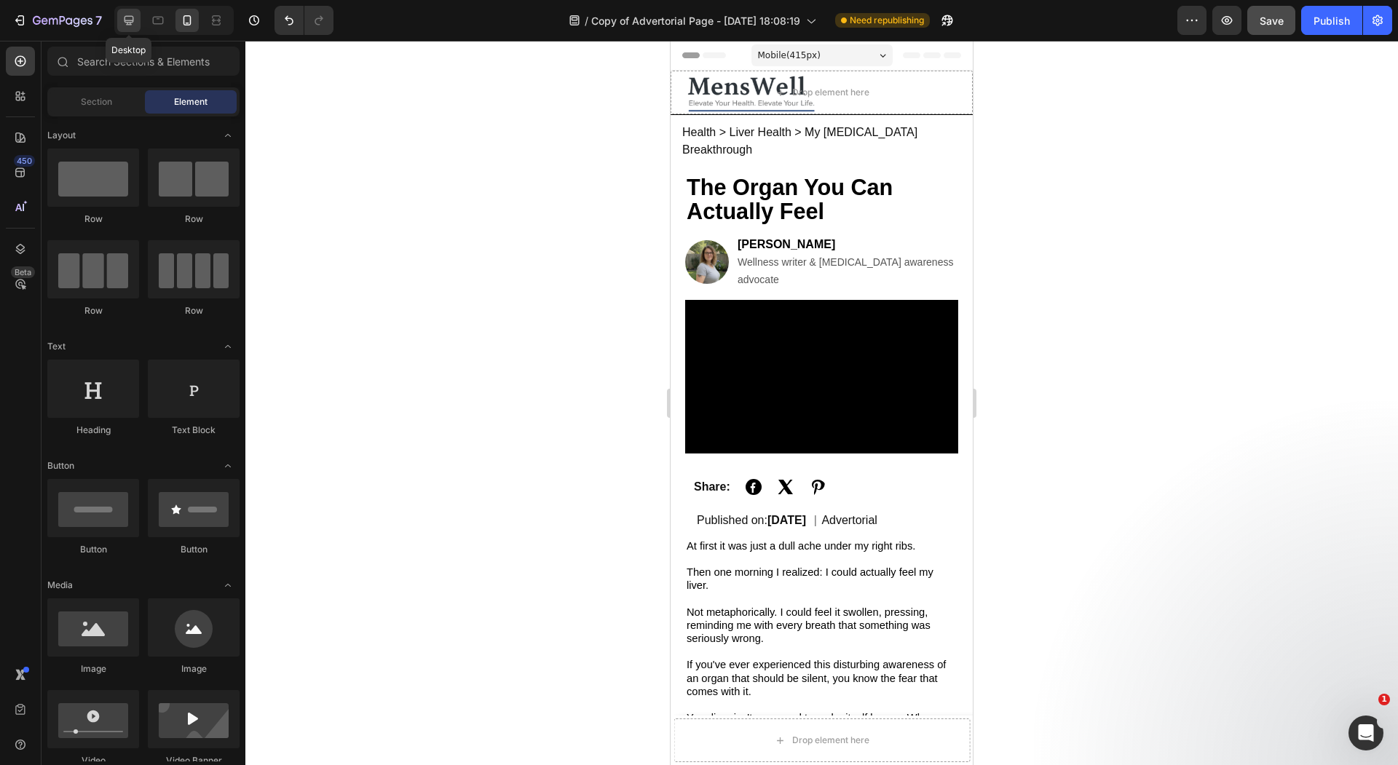
click at [128, 14] on icon at bounding box center [129, 20] width 15 height 15
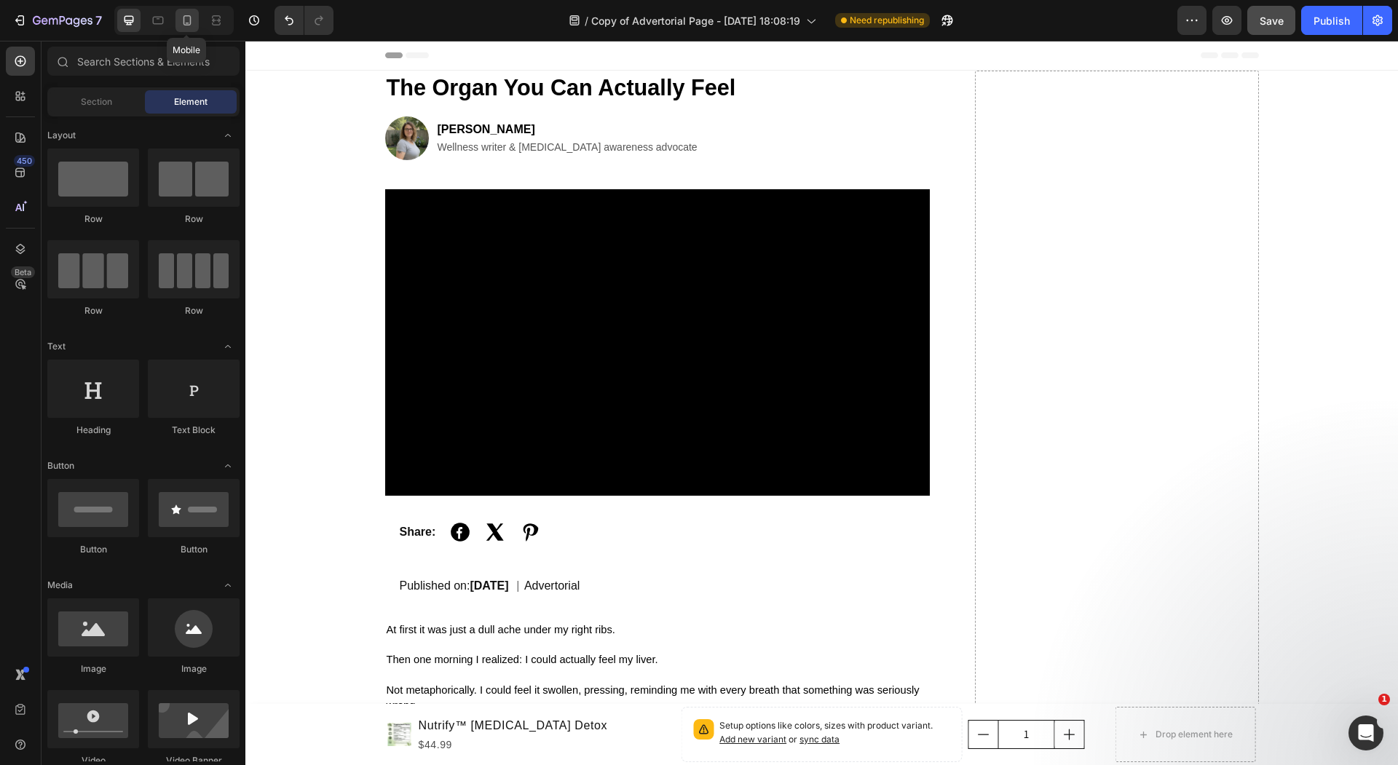
click at [176, 15] on div at bounding box center [186, 20] width 23 height 23
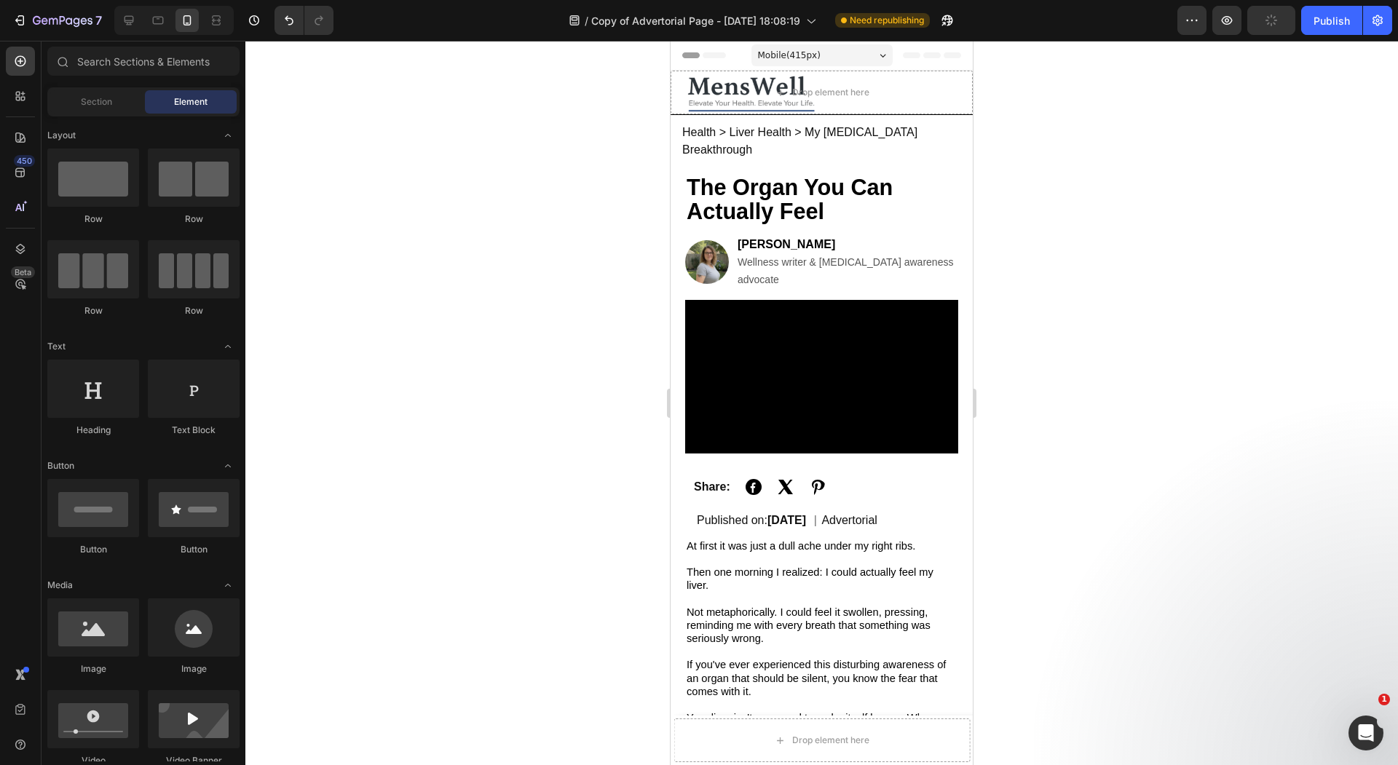
click at [484, 249] on div at bounding box center [821, 403] width 1152 height 724
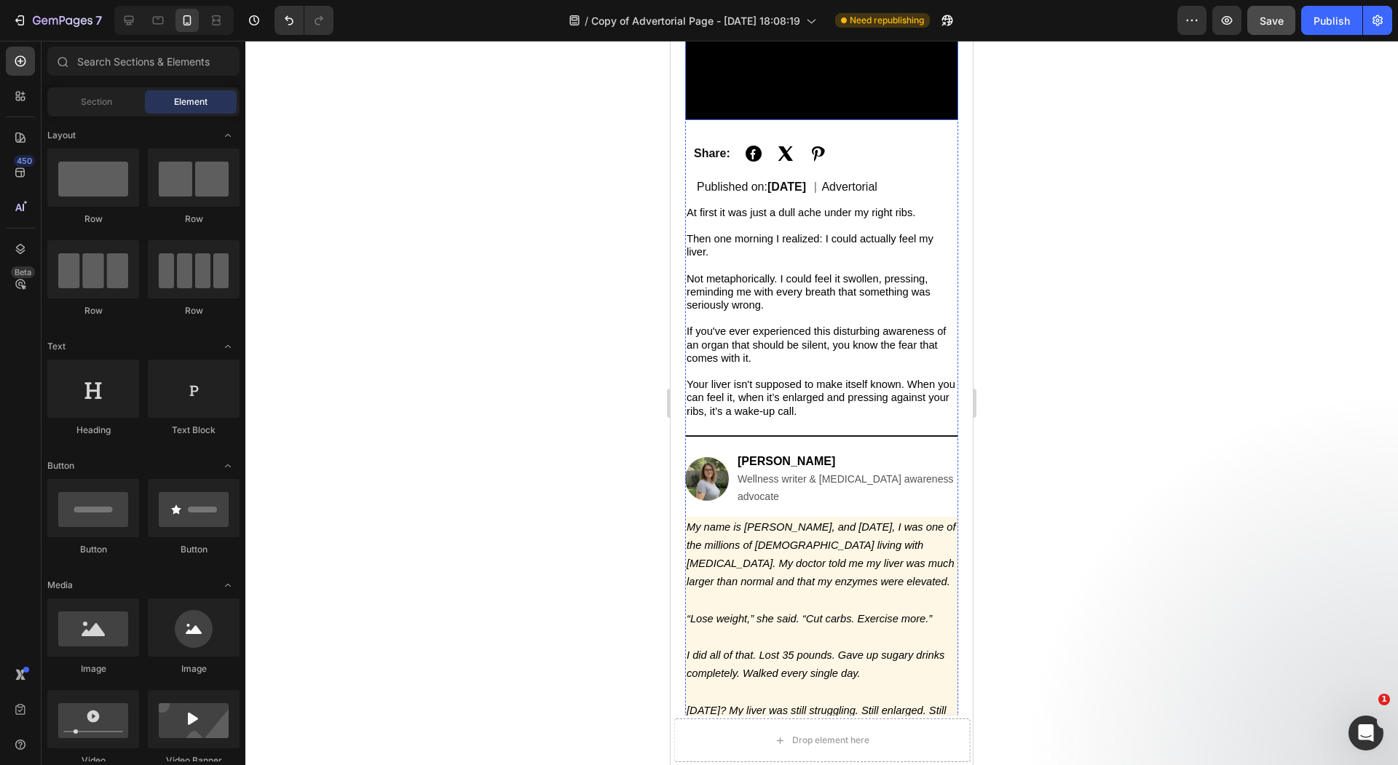
scroll to position [434, 0]
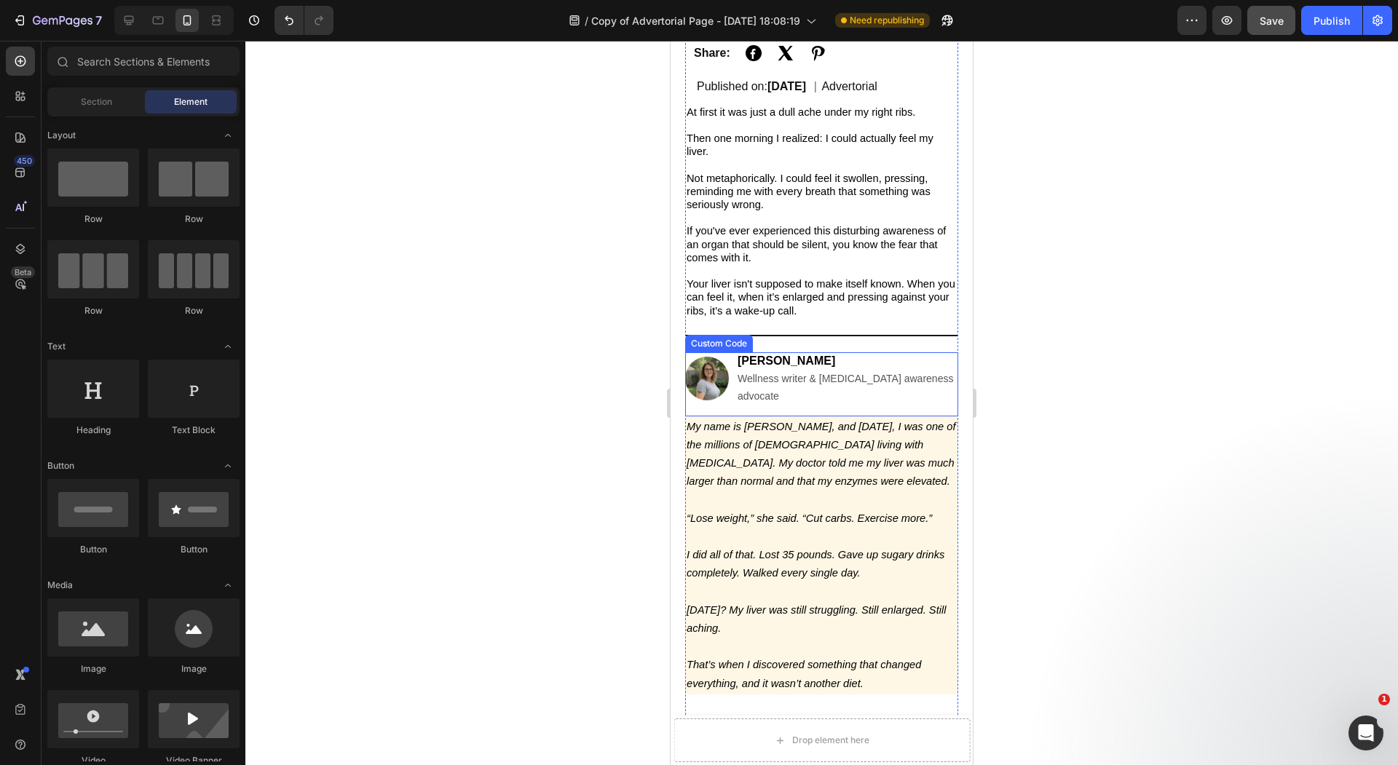
click at [762, 373] on span "Wellness writer & [MEDICAL_DATA] awareness advocate" at bounding box center [844, 387] width 215 height 29
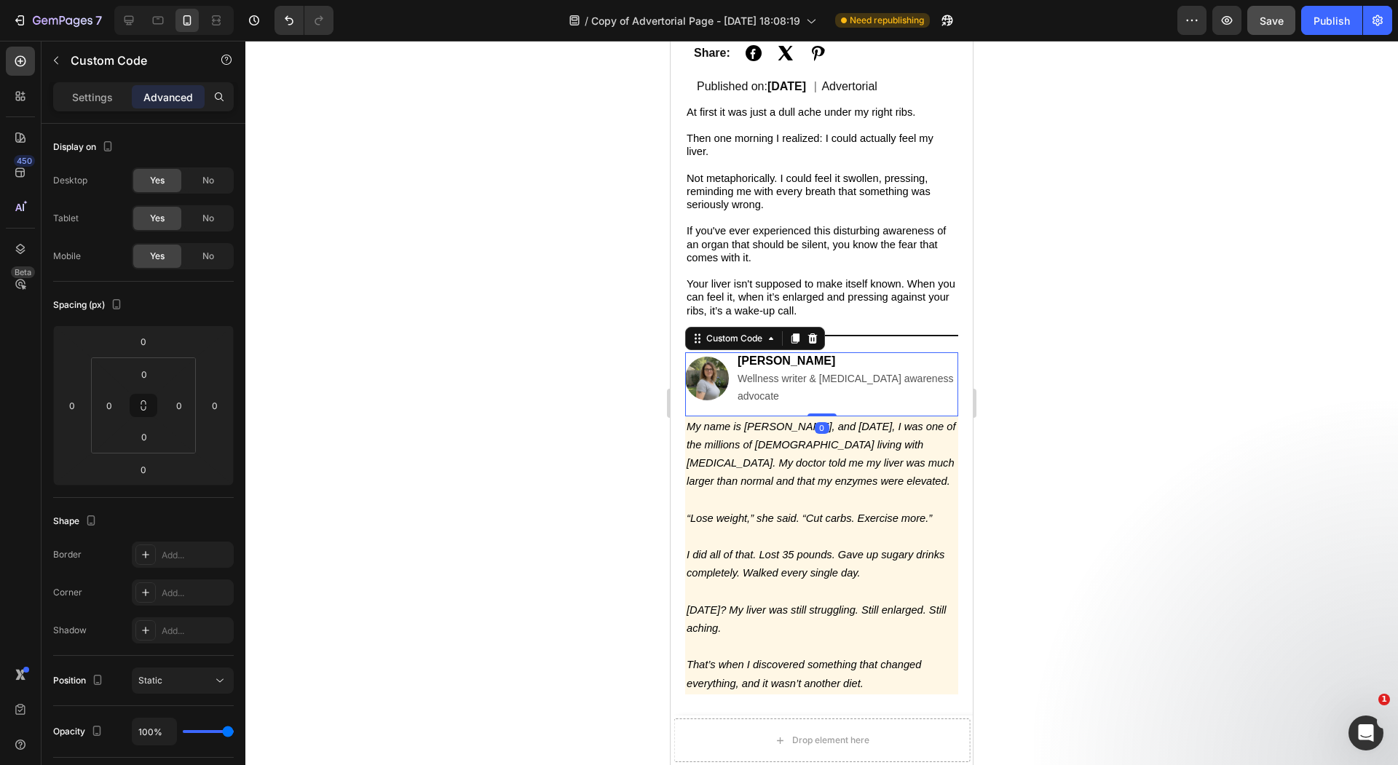
click at [528, 341] on div at bounding box center [821, 403] width 1152 height 724
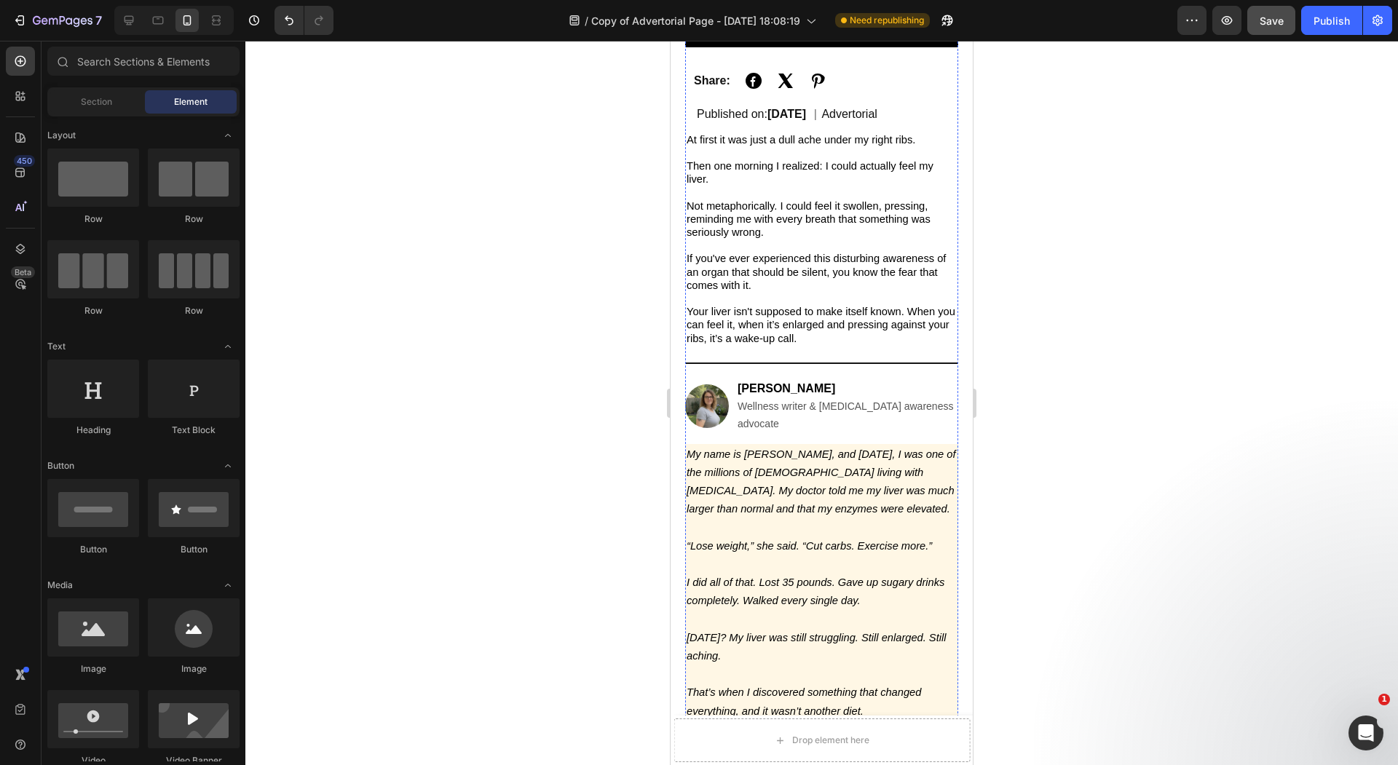
scroll to position [426, 0]
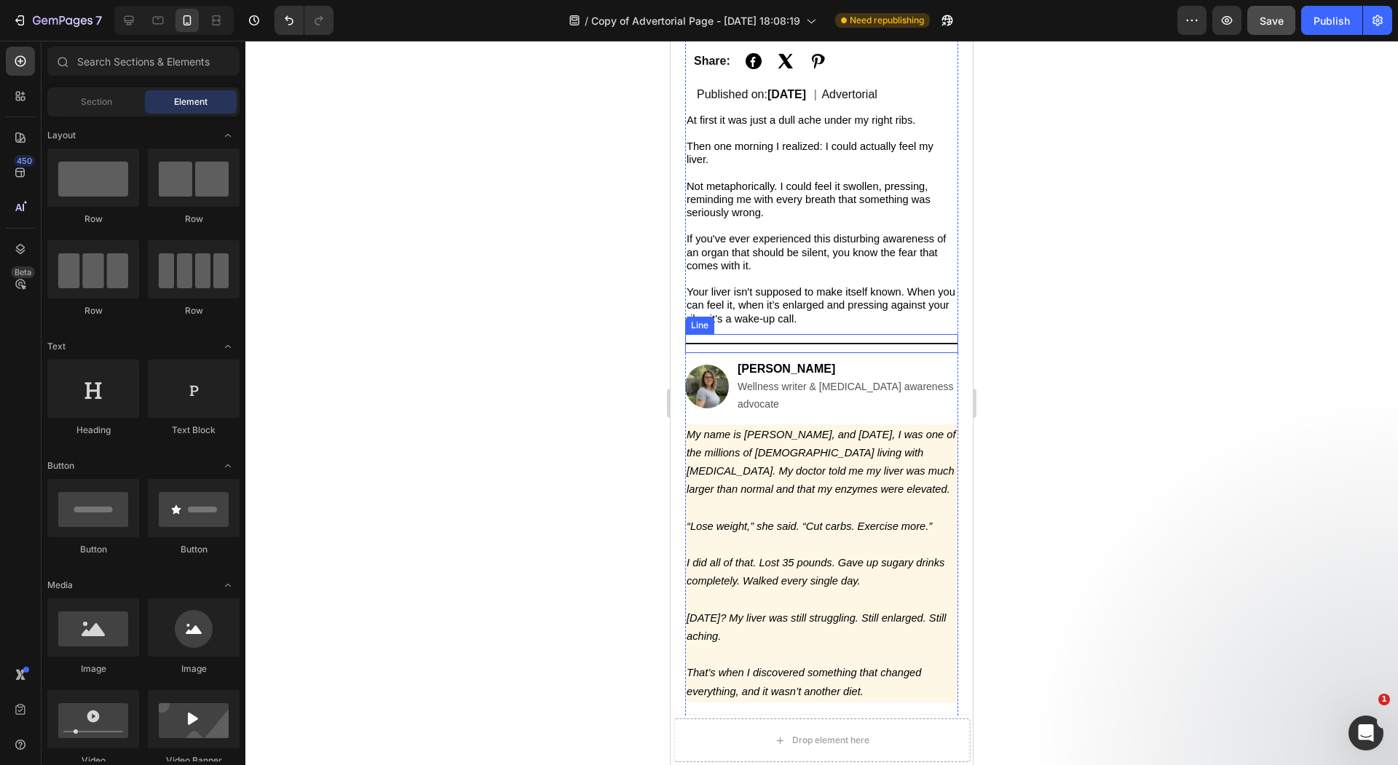
click at [784, 363] on strong "[PERSON_NAME]" at bounding box center [786, 369] width 98 height 12
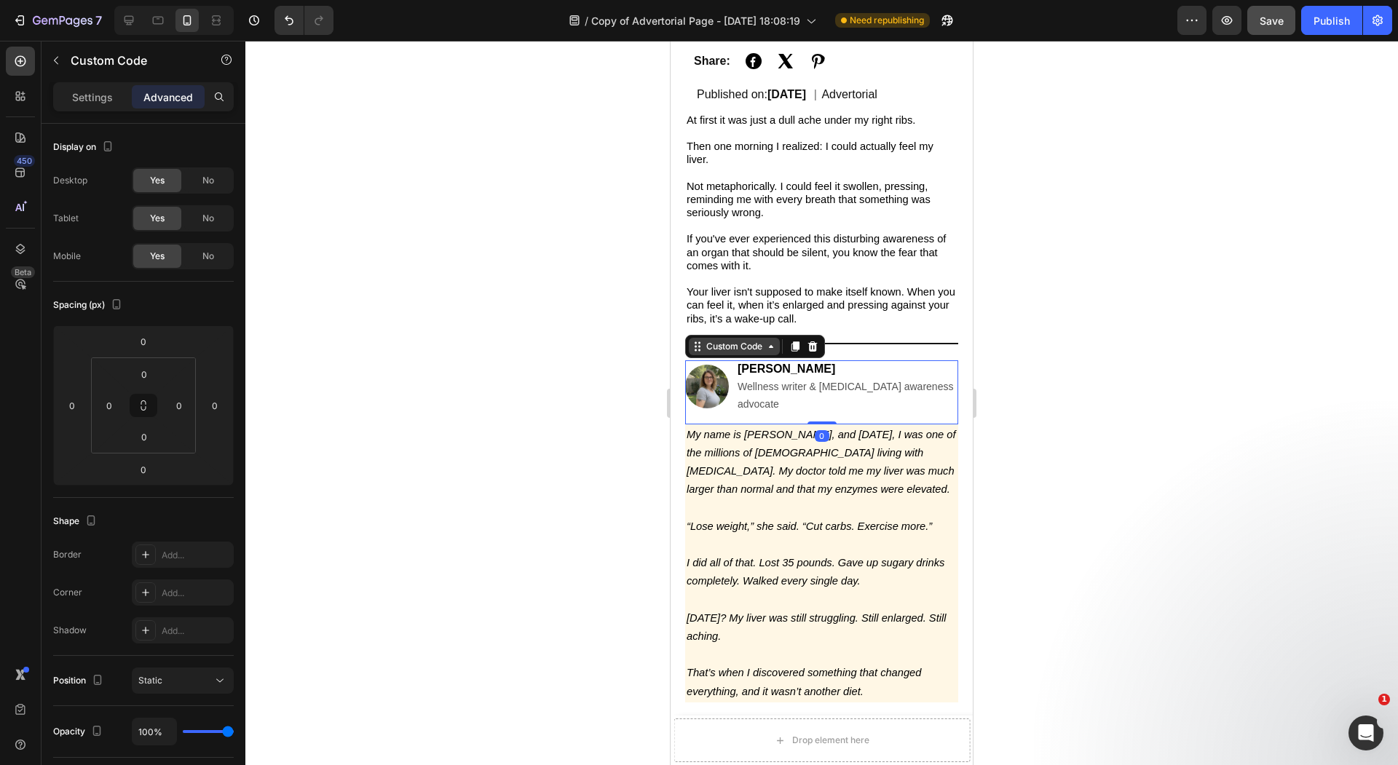
click at [736, 340] on div "Custom Code" at bounding box center [734, 346] width 62 height 13
click at [79, 92] on p "Settings" at bounding box center [92, 97] width 41 height 15
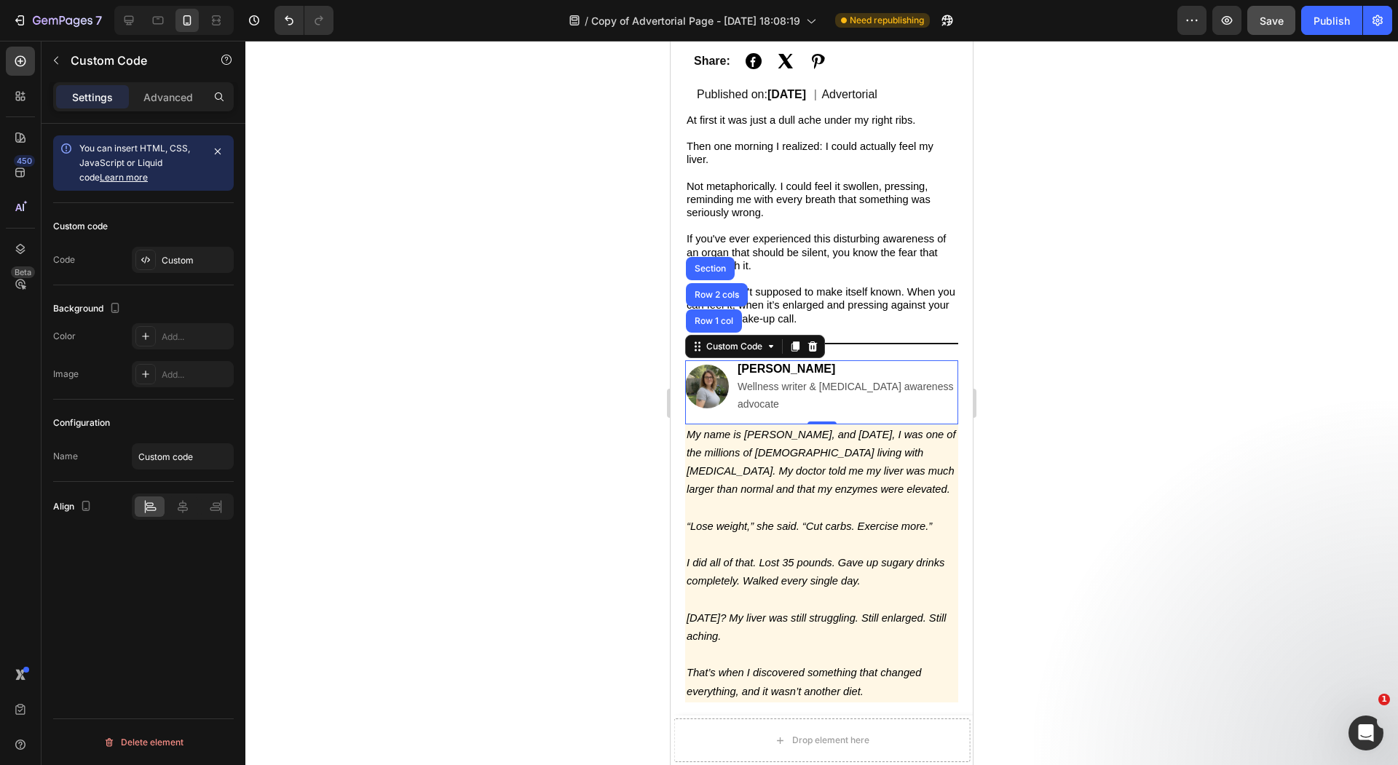
click at [150, 241] on div "Custom code Code Custom" at bounding box center [143, 244] width 181 height 82
click at [152, 252] on div at bounding box center [145, 260] width 20 height 20
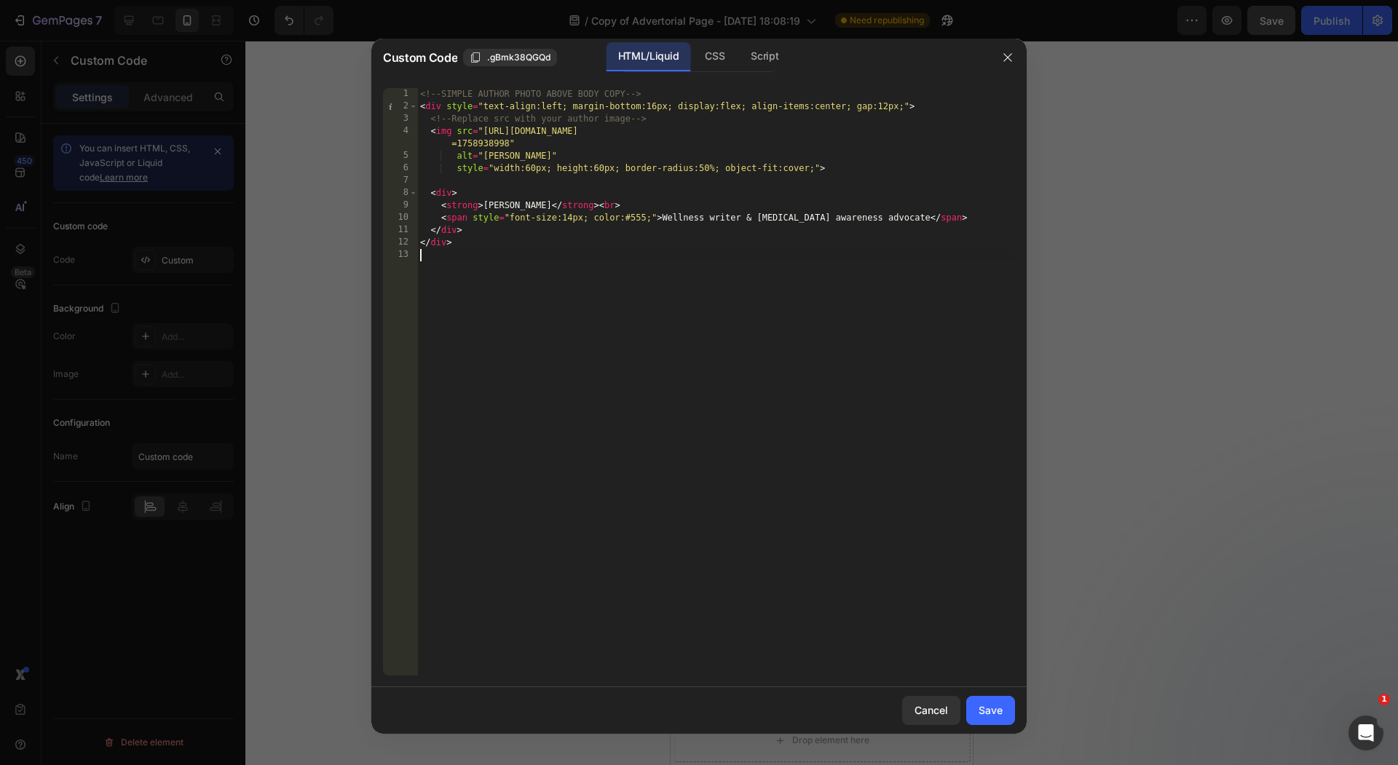
click at [591, 266] on div "<!-- SIMPLE AUTHOR PHOTO ABOVE BODY COPY --> < div style = "text-align:left; ma…" at bounding box center [716, 394] width 598 height 612
type textarea "</div>"
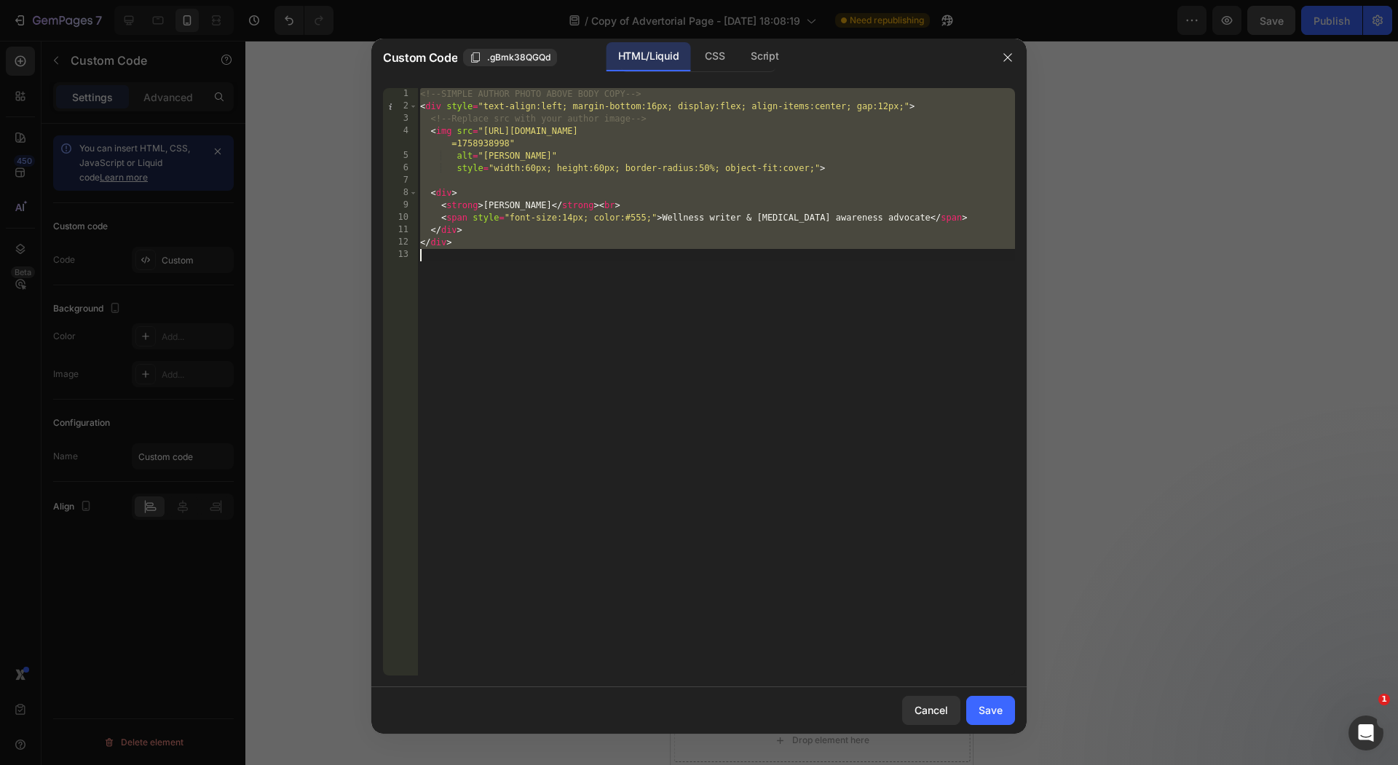
paste textarea
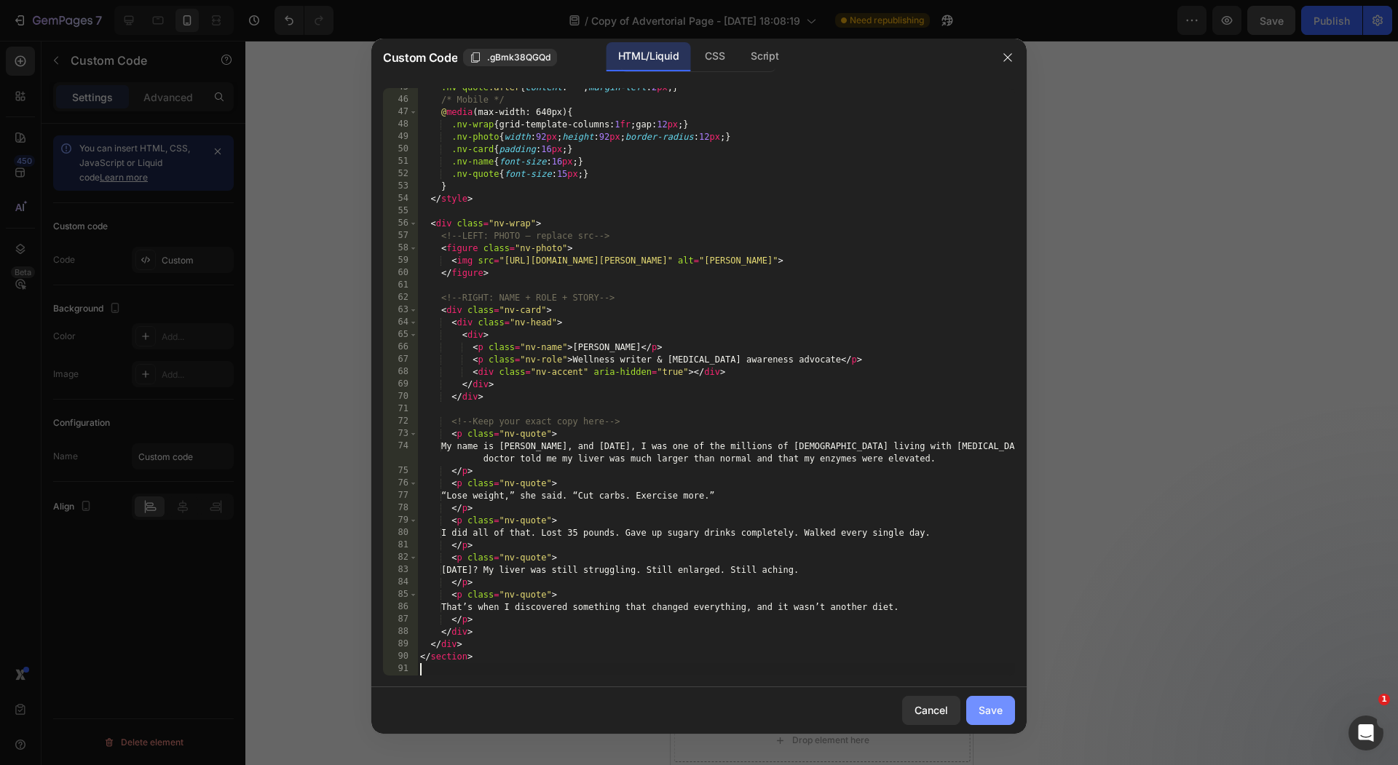
click at [989, 724] on button "Save" at bounding box center [990, 710] width 49 height 29
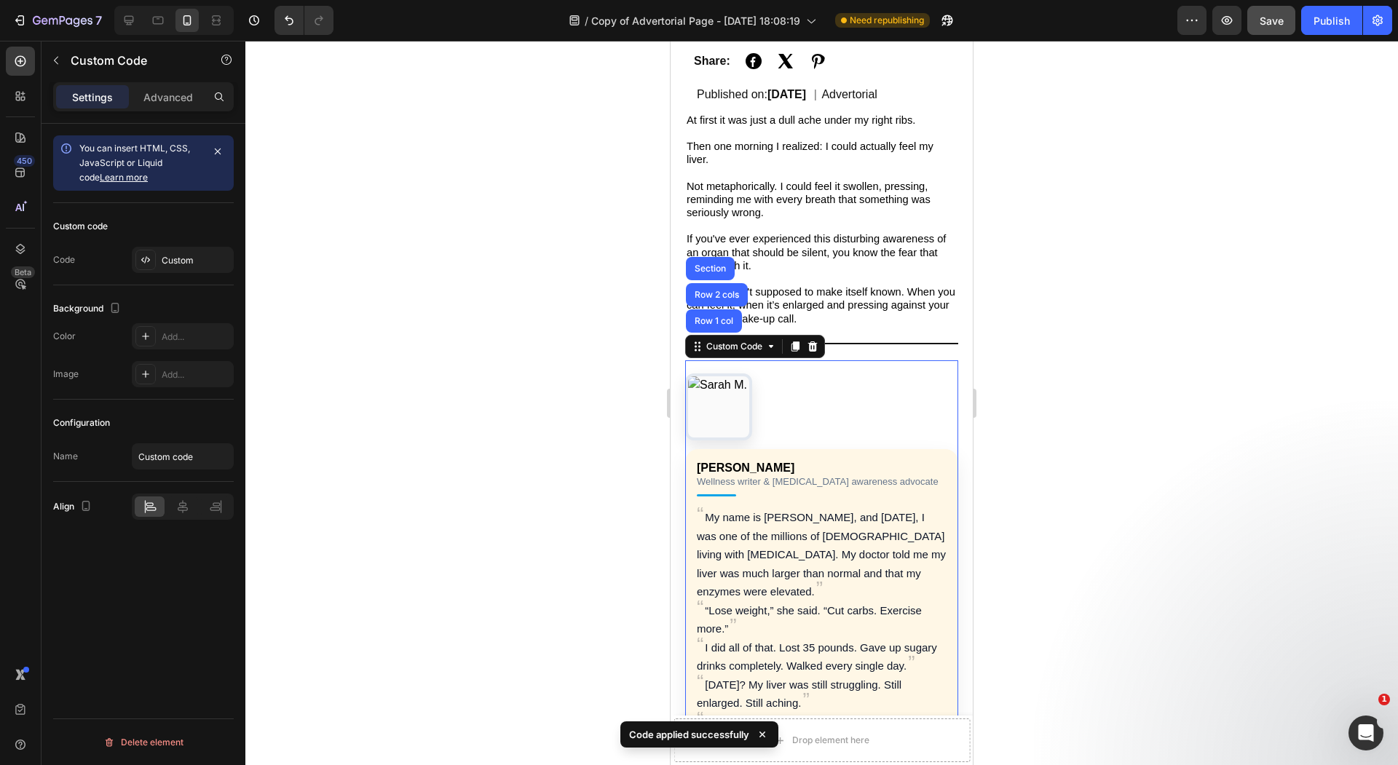
click at [801, 394] on div "Sarah M. Wellness writer & NAFLD awareness advocate My name is Sarah, and 18 mo…" at bounding box center [821, 567] width 273 height 388
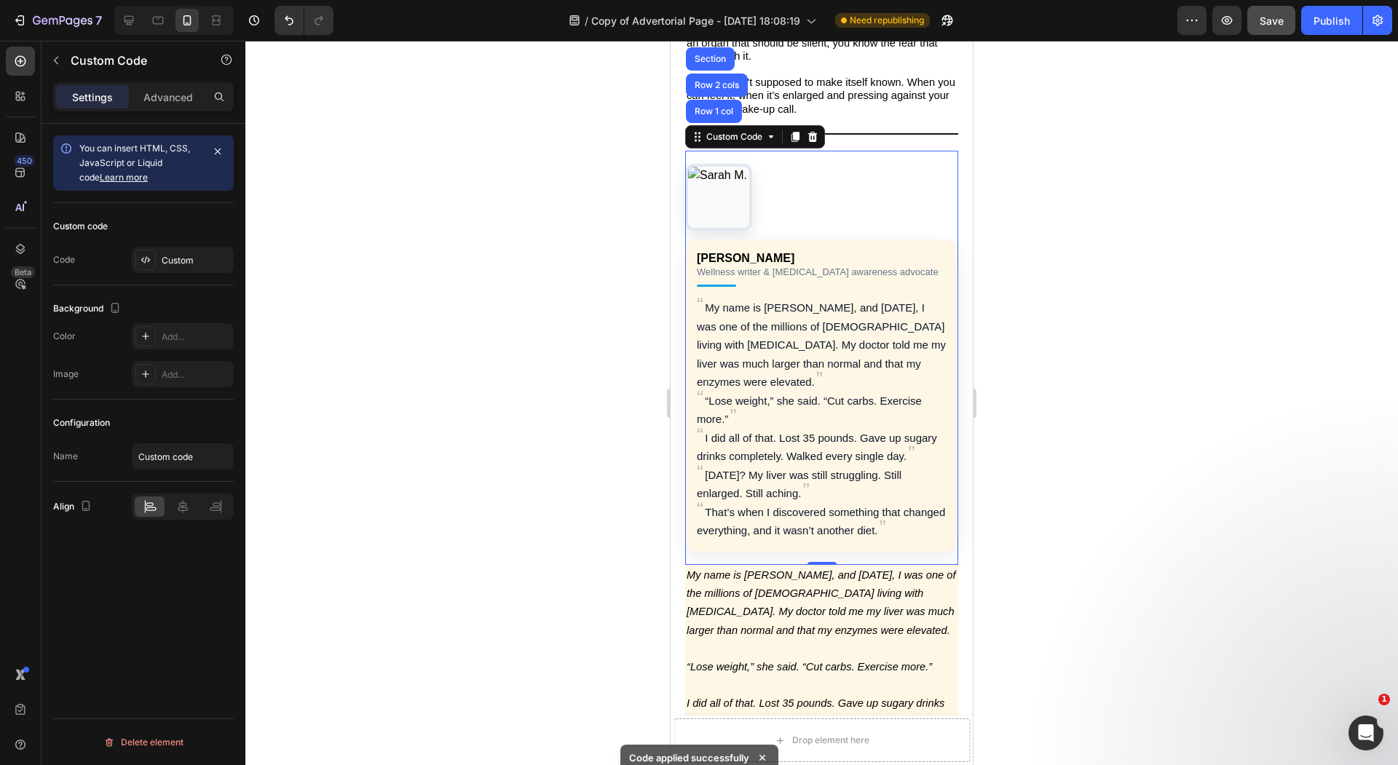
scroll to position [621, 0]
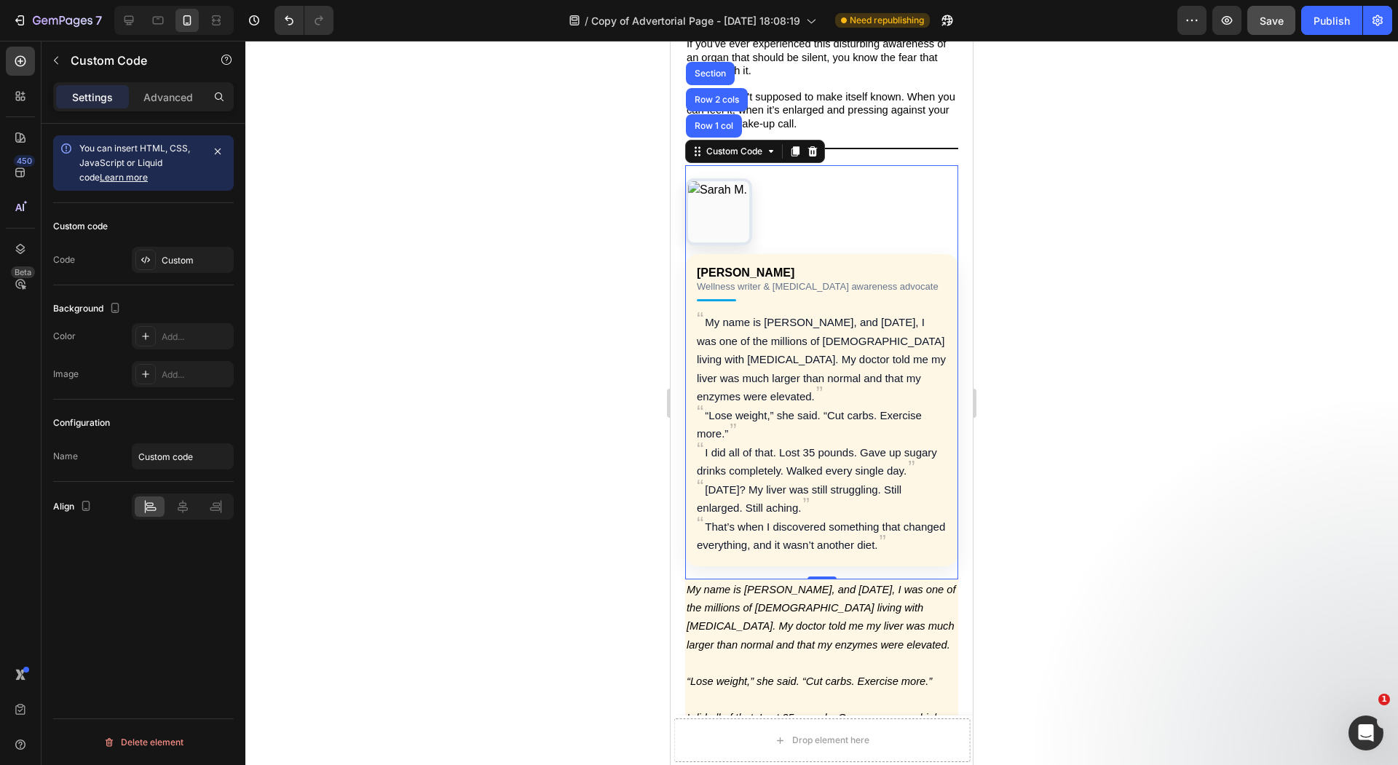
click at [789, 197] on div "Sarah M. Wellness writer & NAFLD awareness advocate My name is Sarah, and 18 mo…" at bounding box center [821, 372] width 273 height 388
click at [571, 239] on div at bounding box center [821, 403] width 1152 height 724
click at [832, 360] on p "My name is [PERSON_NAME], and [DATE], I was one of the millions of [DEMOGRAPHIC…" at bounding box center [822, 359] width 250 height 93
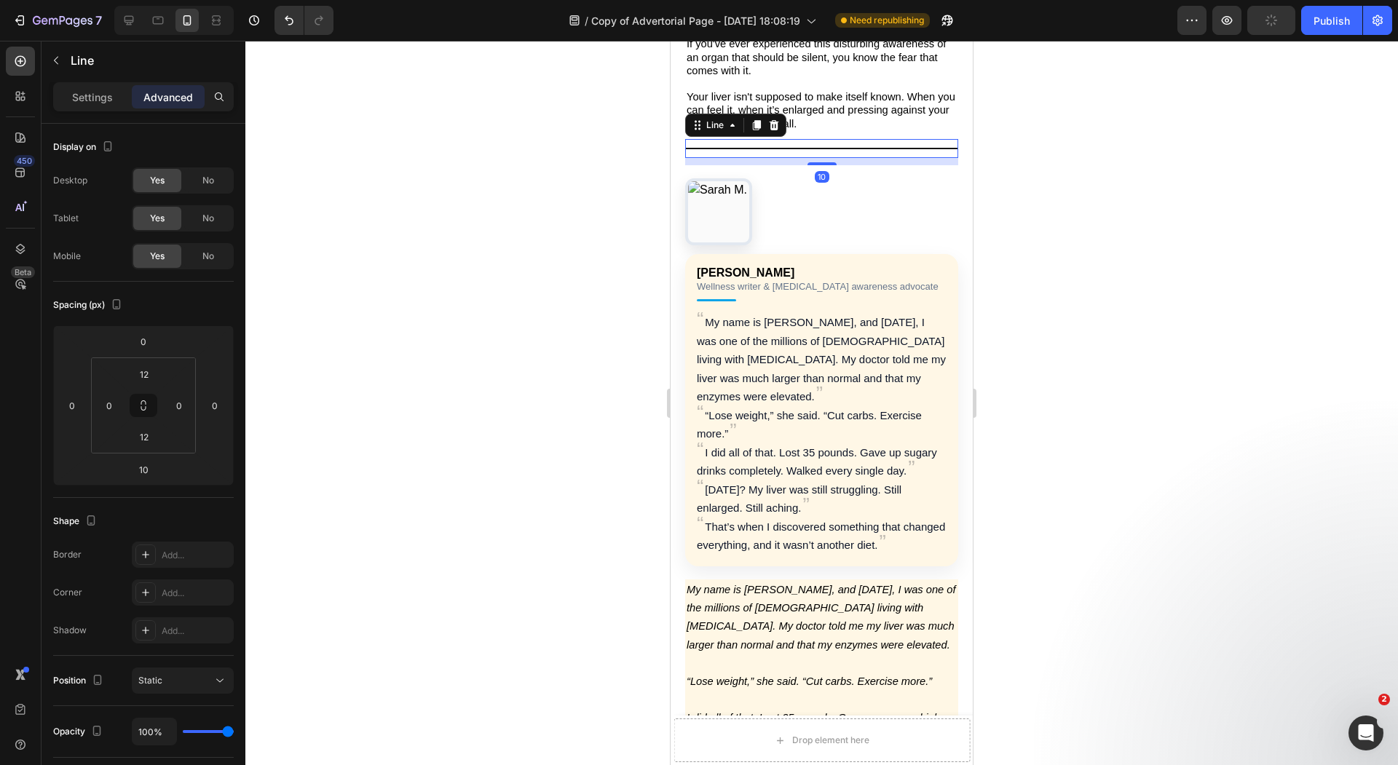
click at [896, 139] on div "Title Line 10" at bounding box center [821, 148] width 273 height 19
click at [882, 406] on p "“Lose weight,” she said. “Cut carbs. Exercise more.”" at bounding box center [822, 424] width 250 height 37
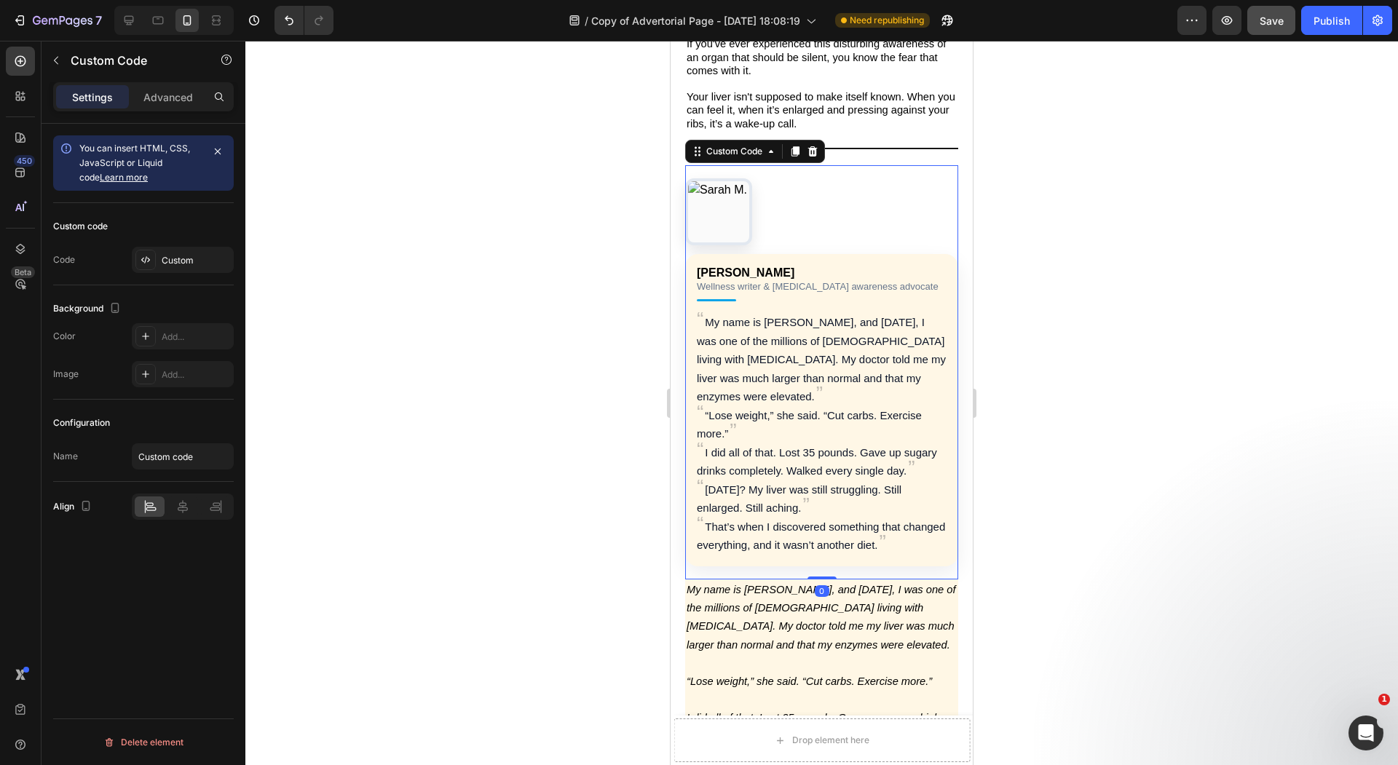
click at [156, 239] on div "Custom code Code Custom" at bounding box center [143, 244] width 181 height 82
click at [154, 276] on div "Custom code Code Custom" at bounding box center [143, 244] width 181 height 82
click at [170, 256] on div "Custom" at bounding box center [196, 260] width 68 height 13
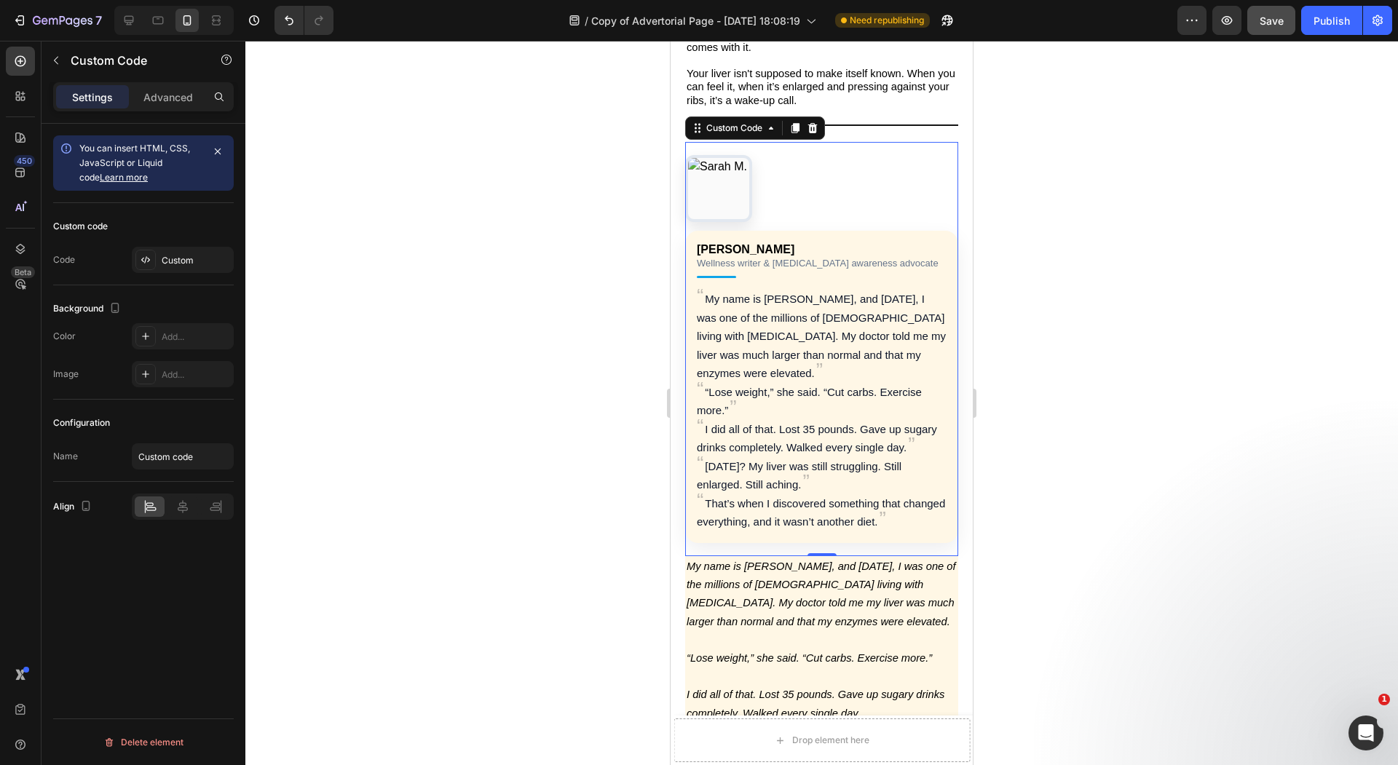
scroll to position [664, 0]
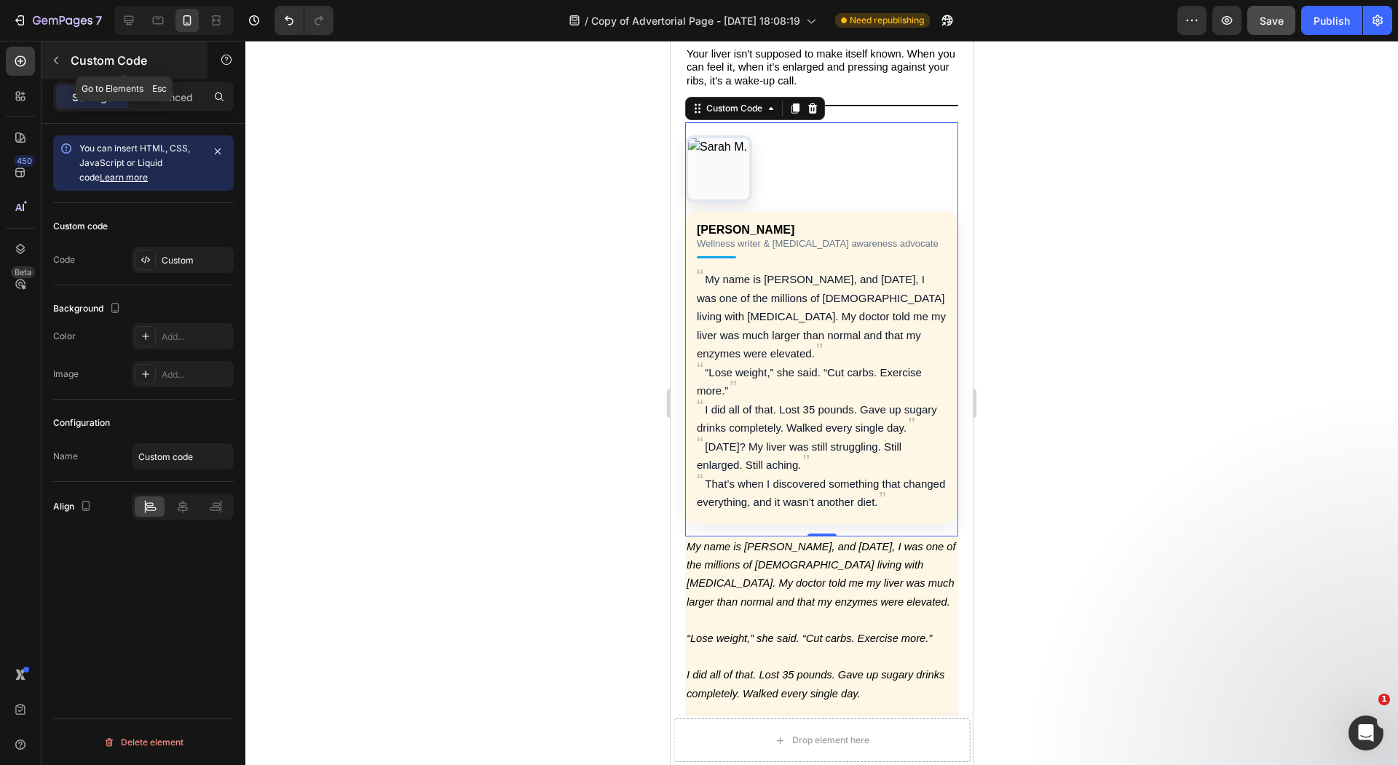
click at [57, 66] on button "button" at bounding box center [55, 60] width 23 height 23
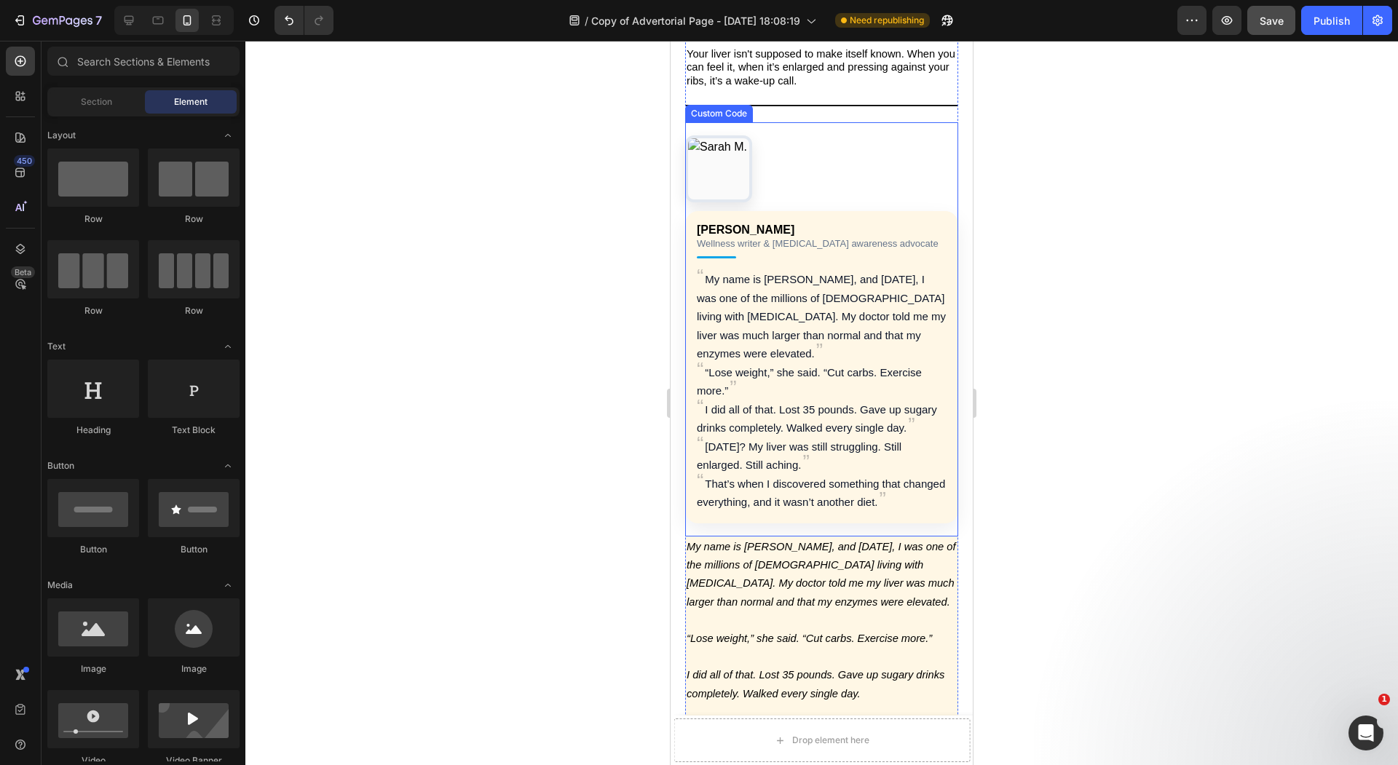
click at [778, 246] on div "Sarah M. Wellness writer & NAFLD awareness advocate My name is Sarah, and 18 mo…" at bounding box center [821, 367] width 273 height 312
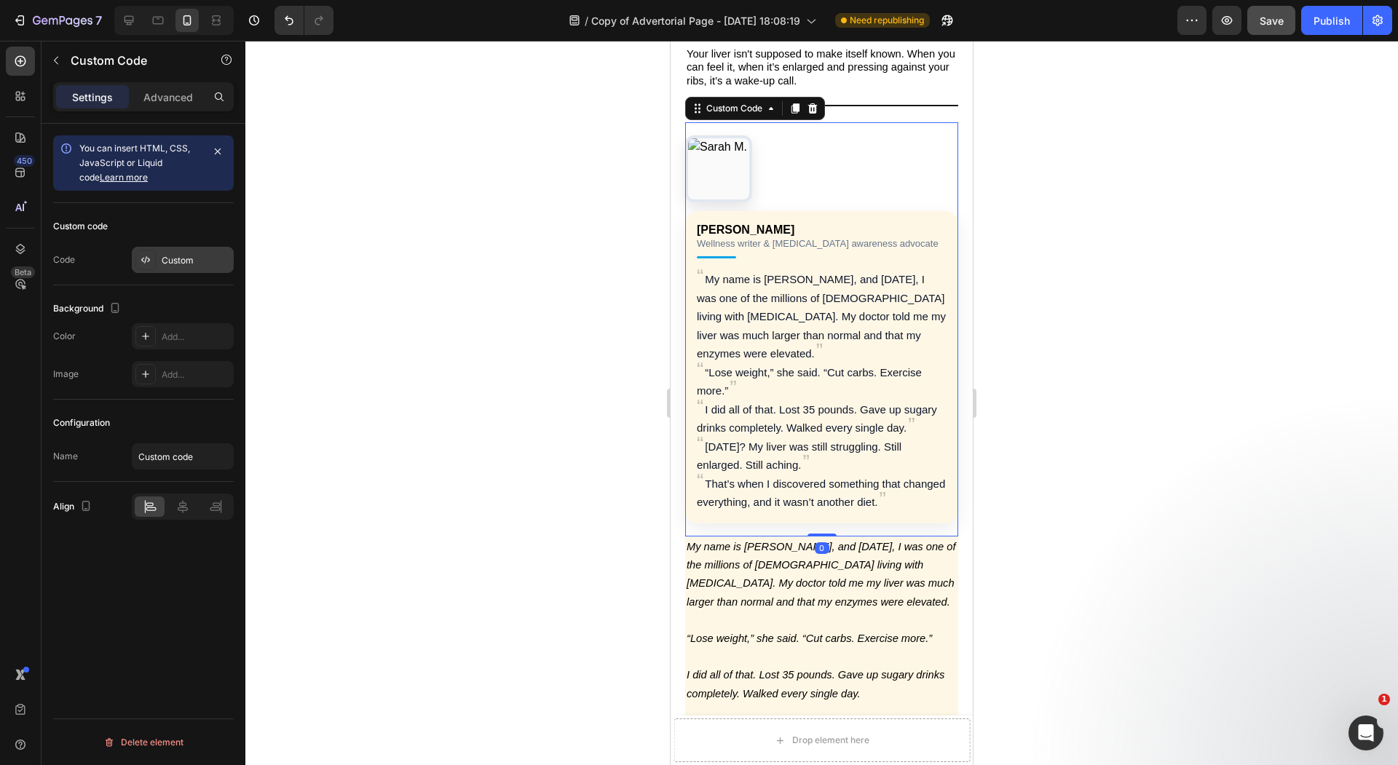
click at [210, 256] on div "Custom" at bounding box center [196, 260] width 68 height 13
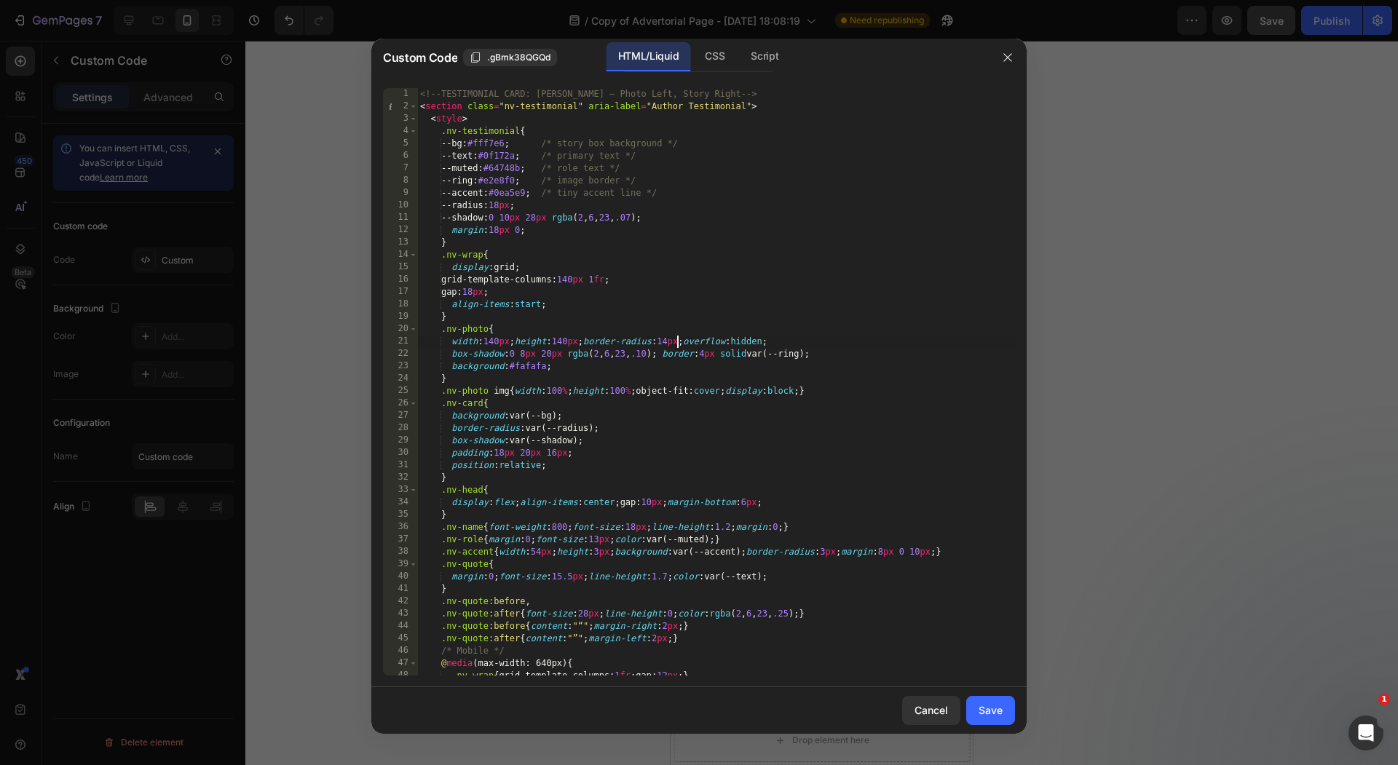
click at [675, 341] on div "<!-- TESTIMONIAL CARD: Sarah — Photo Left, Story Right --> < section class = "n…" at bounding box center [716, 394] width 598 height 612
type textarea "</section>"
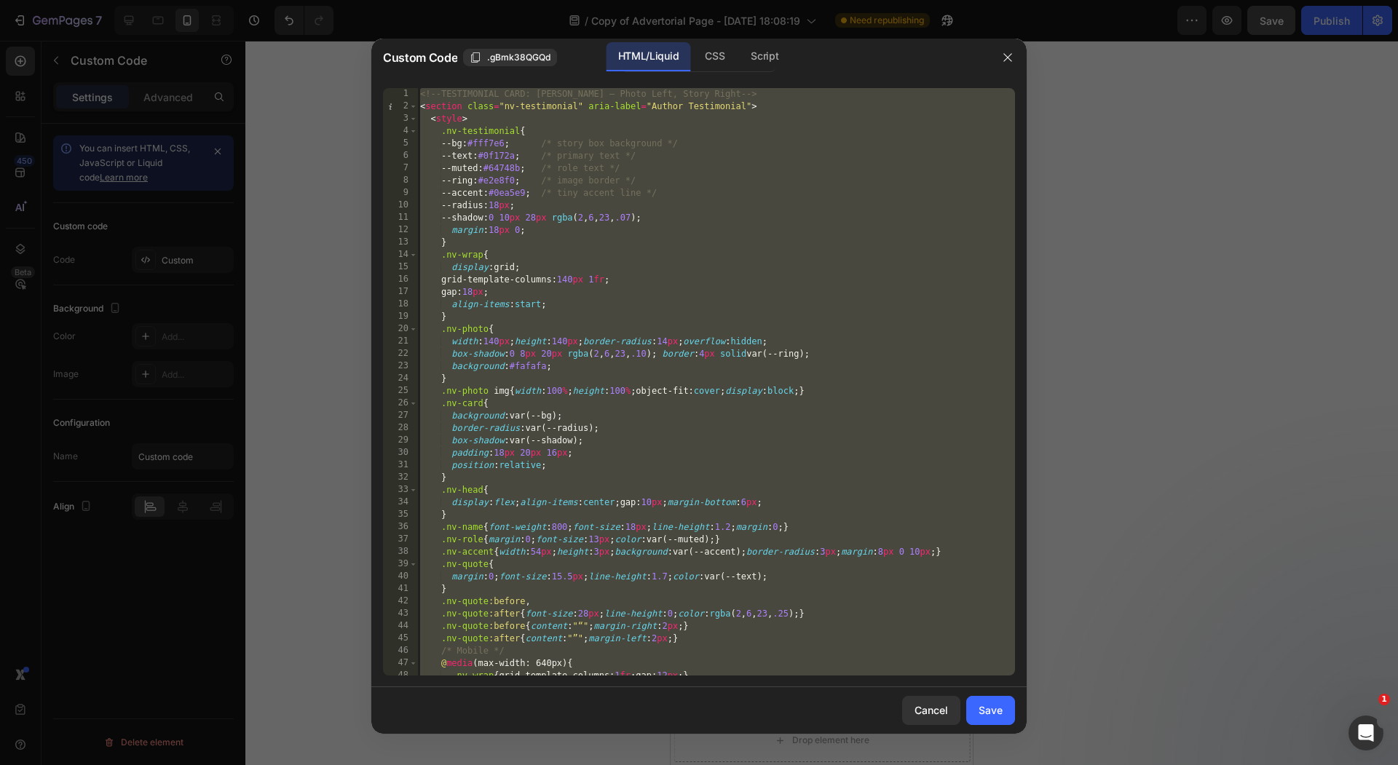
paste textarea
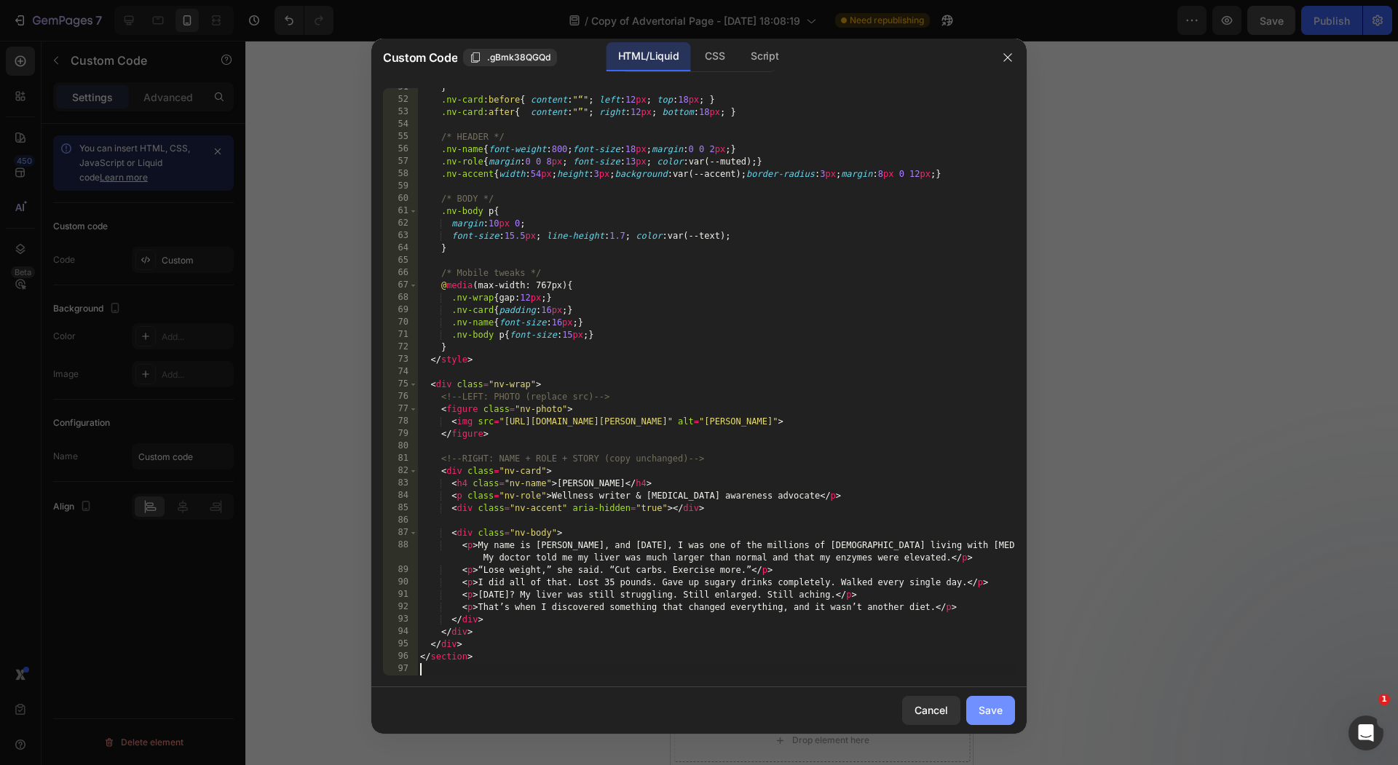
click at [984, 707] on div "Save" at bounding box center [990, 709] width 24 height 15
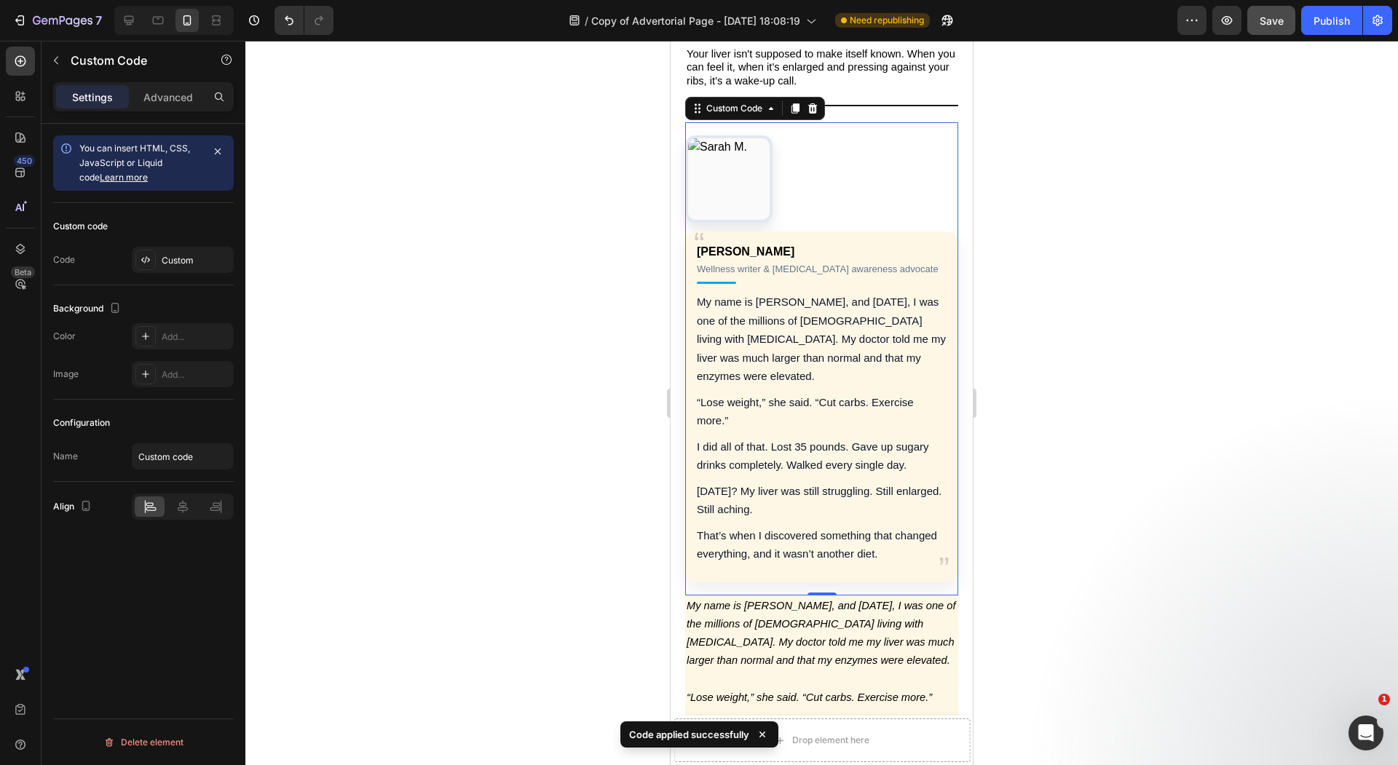
click at [736, 168] on img "Author Testimonial" at bounding box center [729, 179] width 82 height 82
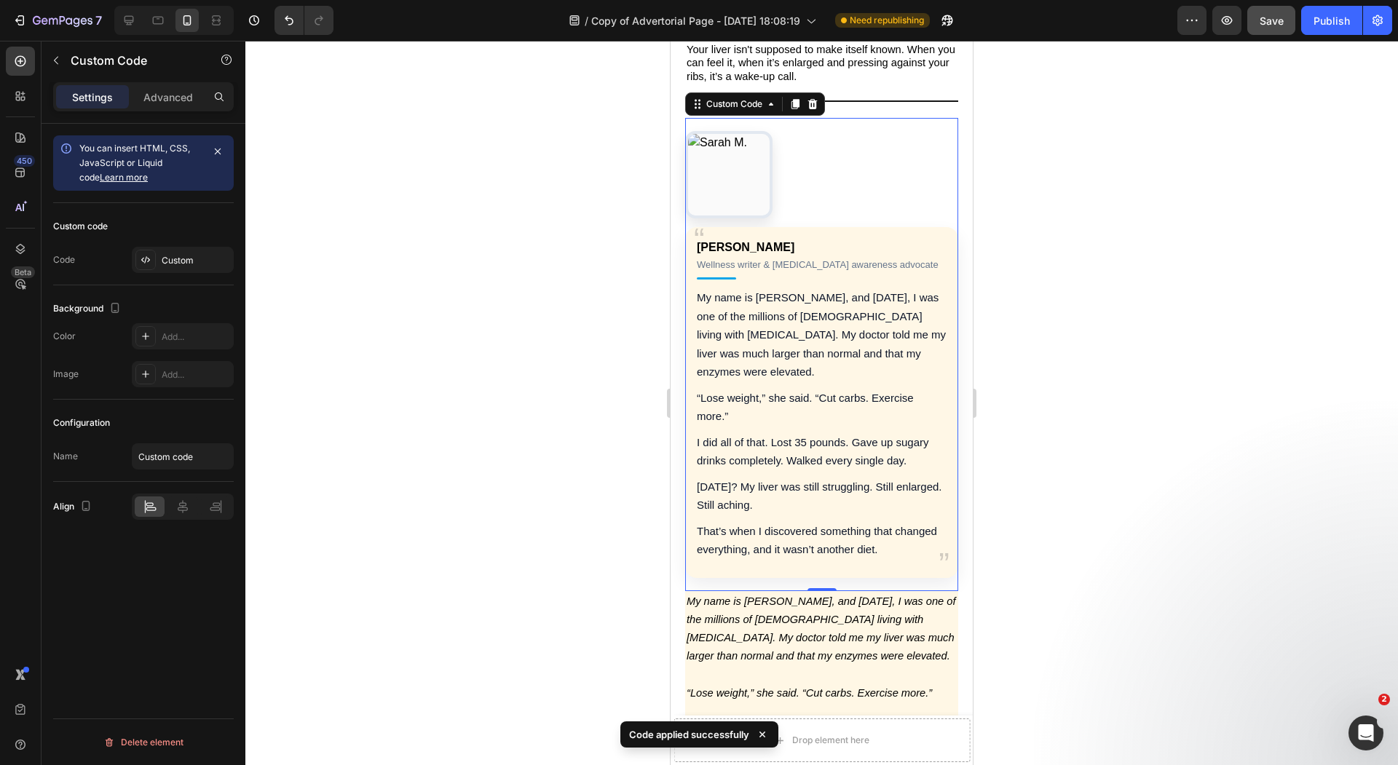
scroll to position [945, 0]
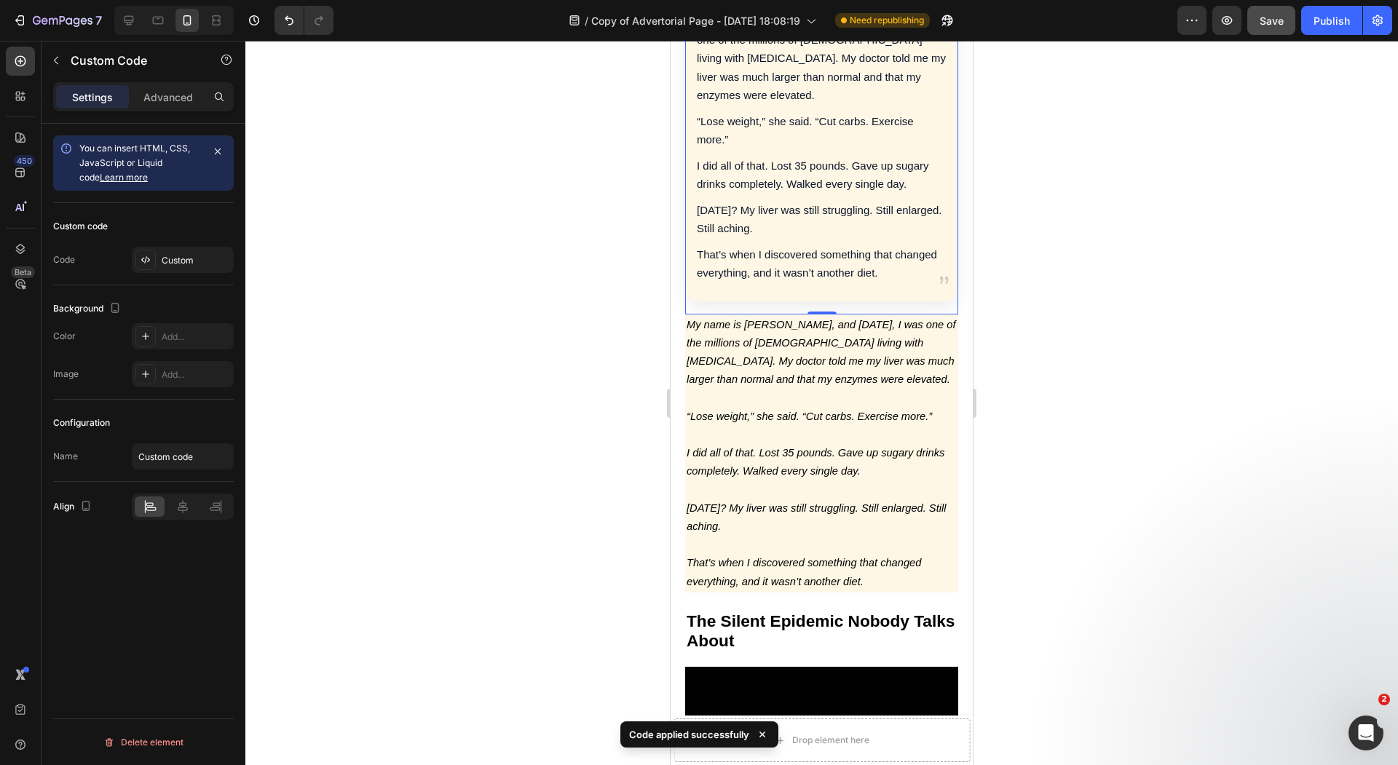
click at [791, 330] on p "My name is [PERSON_NAME], and [DATE], I was one of the millions of [DEMOGRAPHIC…" at bounding box center [821, 353] width 270 height 74
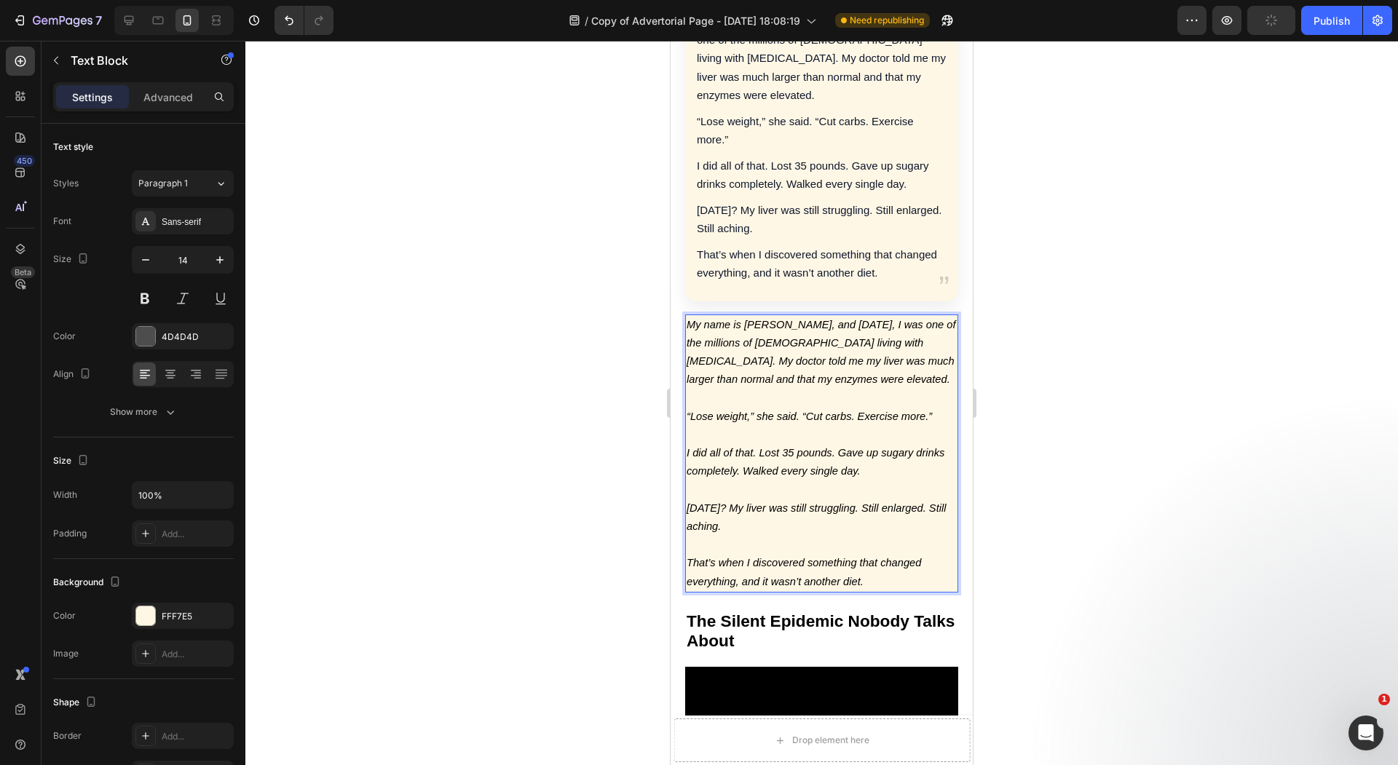
click at [871, 389] on p "Rich Text Editor. Editing area: main" at bounding box center [821, 398] width 270 height 18
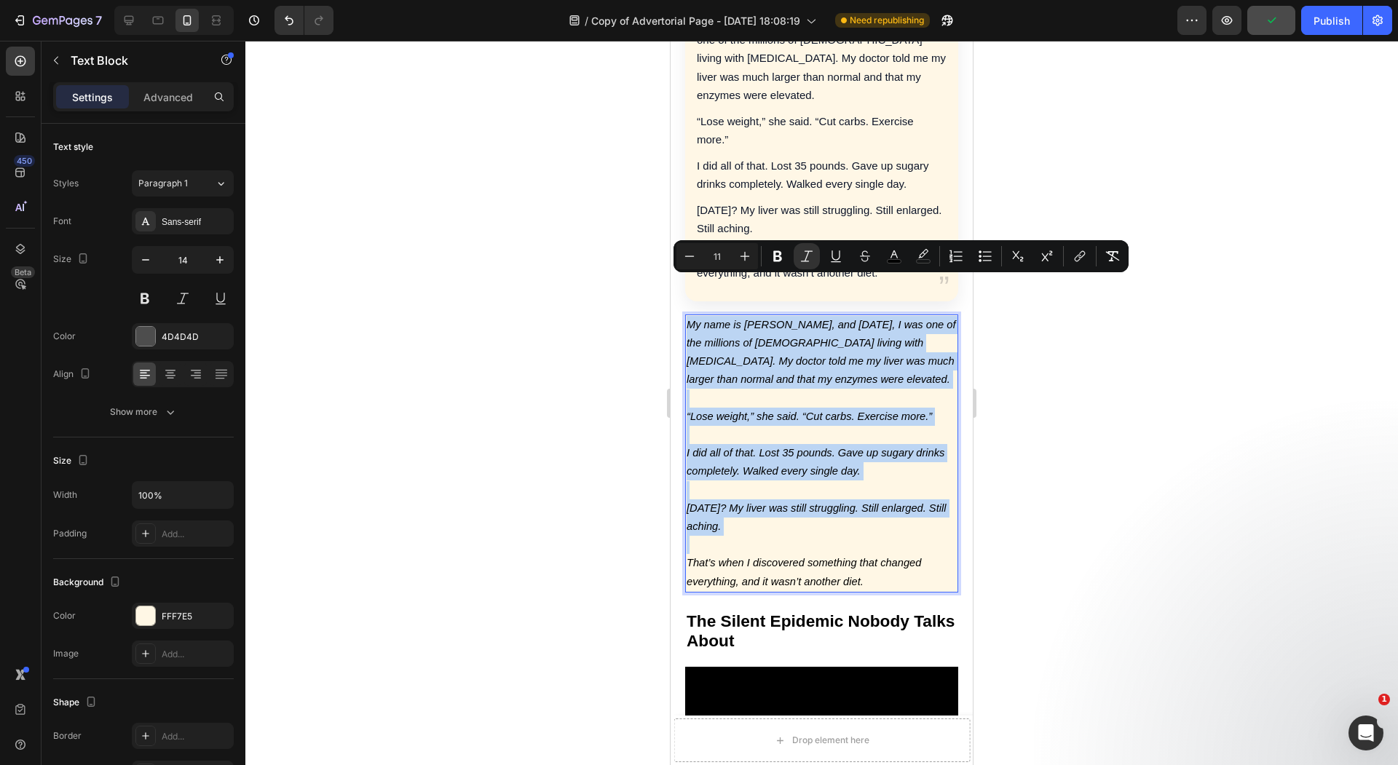
copy div "My name is Sarah, and 18 months ago, I was one of the millions of Americans liv…"
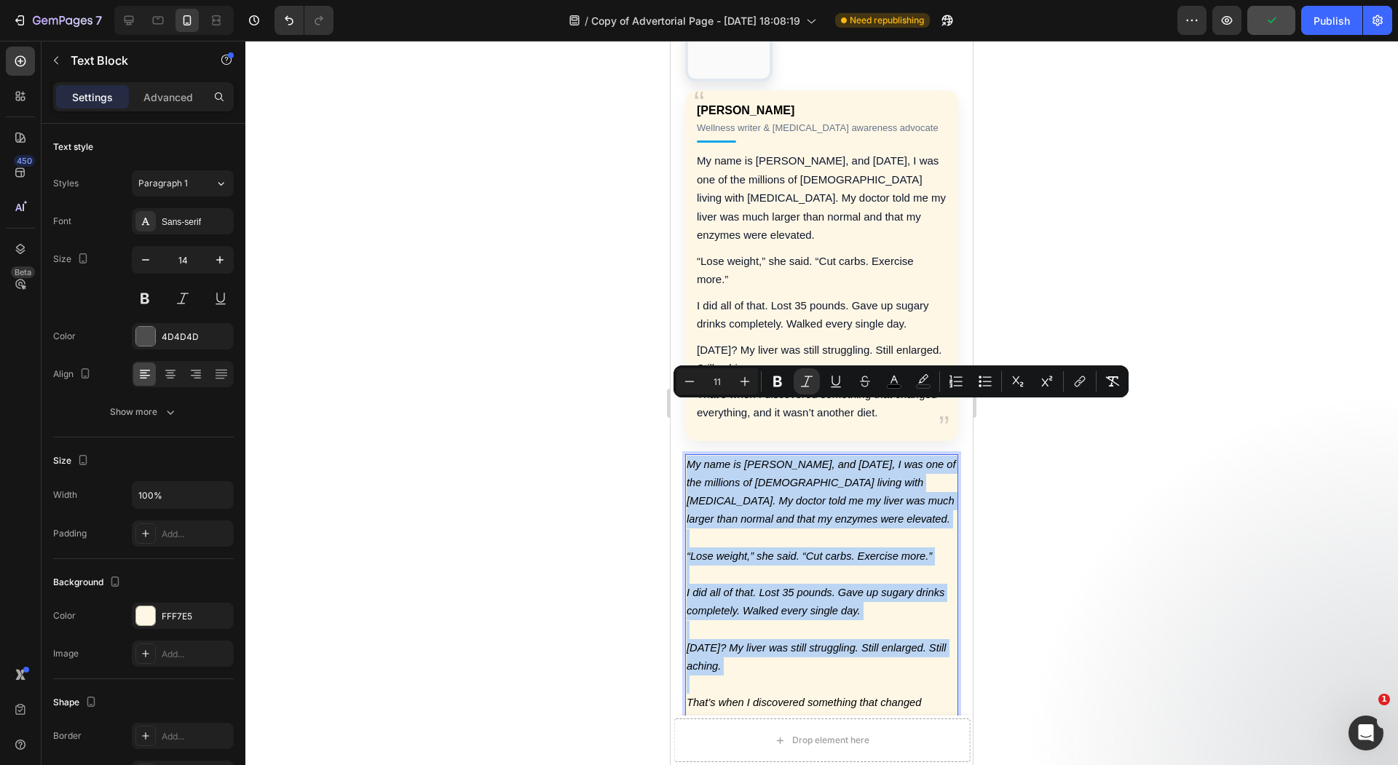
scroll to position [799, 0]
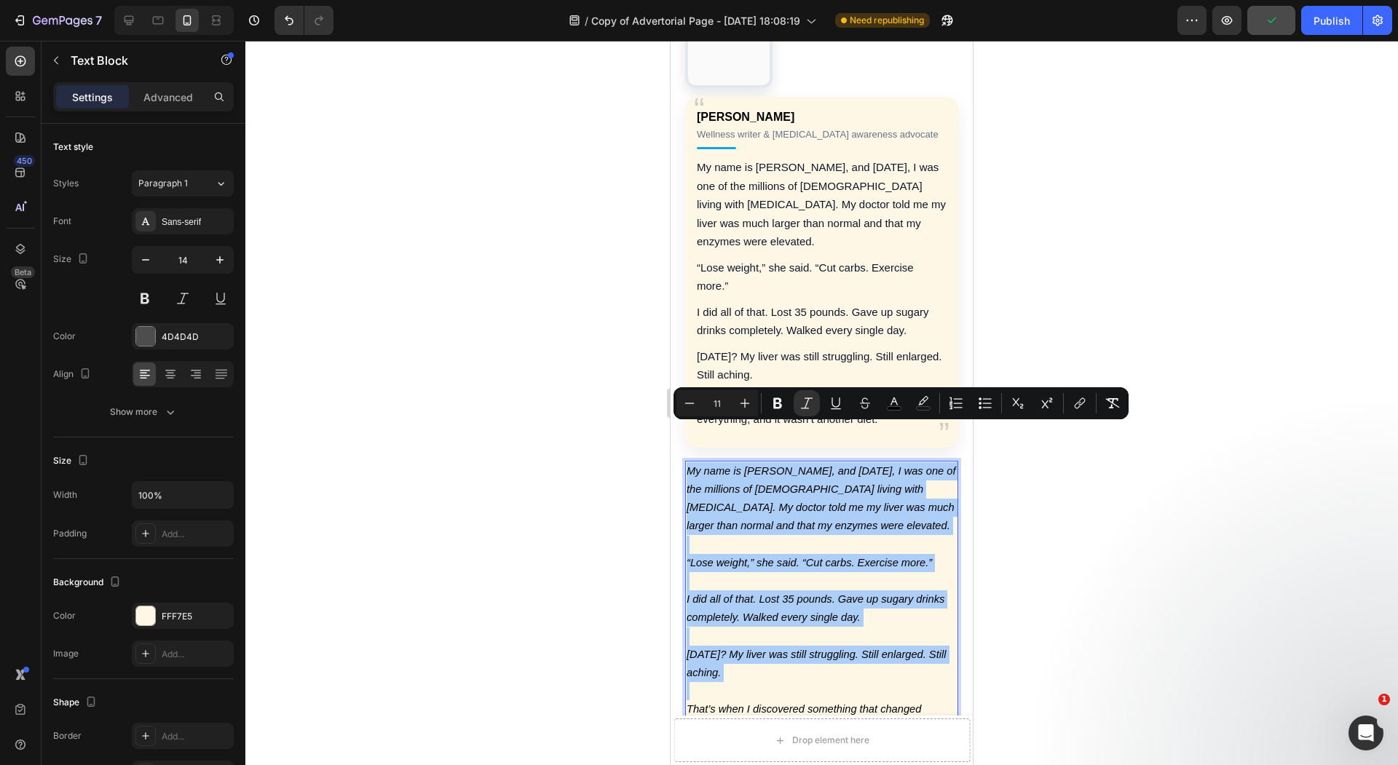
click at [530, 354] on div at bounding box center [821, 403] width 1152 height 724
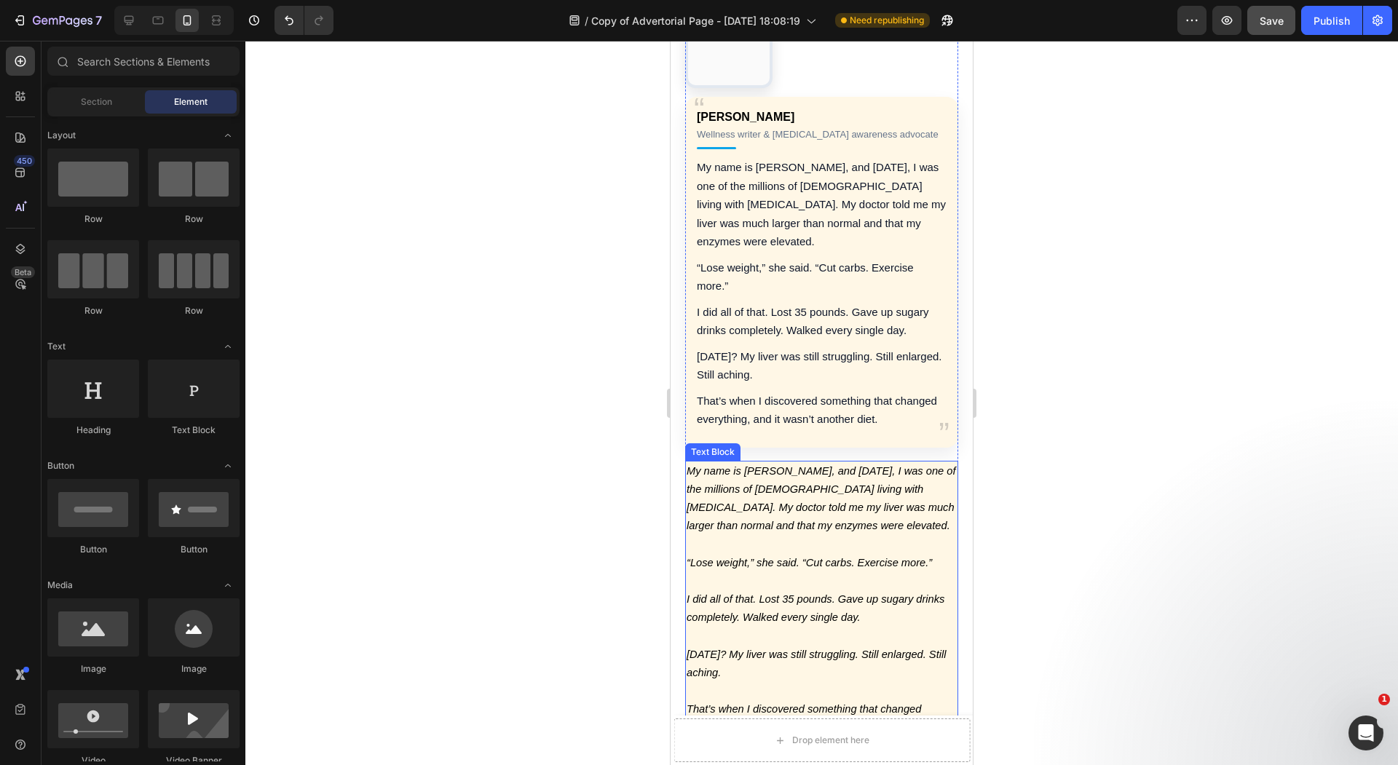
click at [750, 536] on p "Rich Text Editor. Editing area: main" at bounding box center [821, 545] width 270 height 18
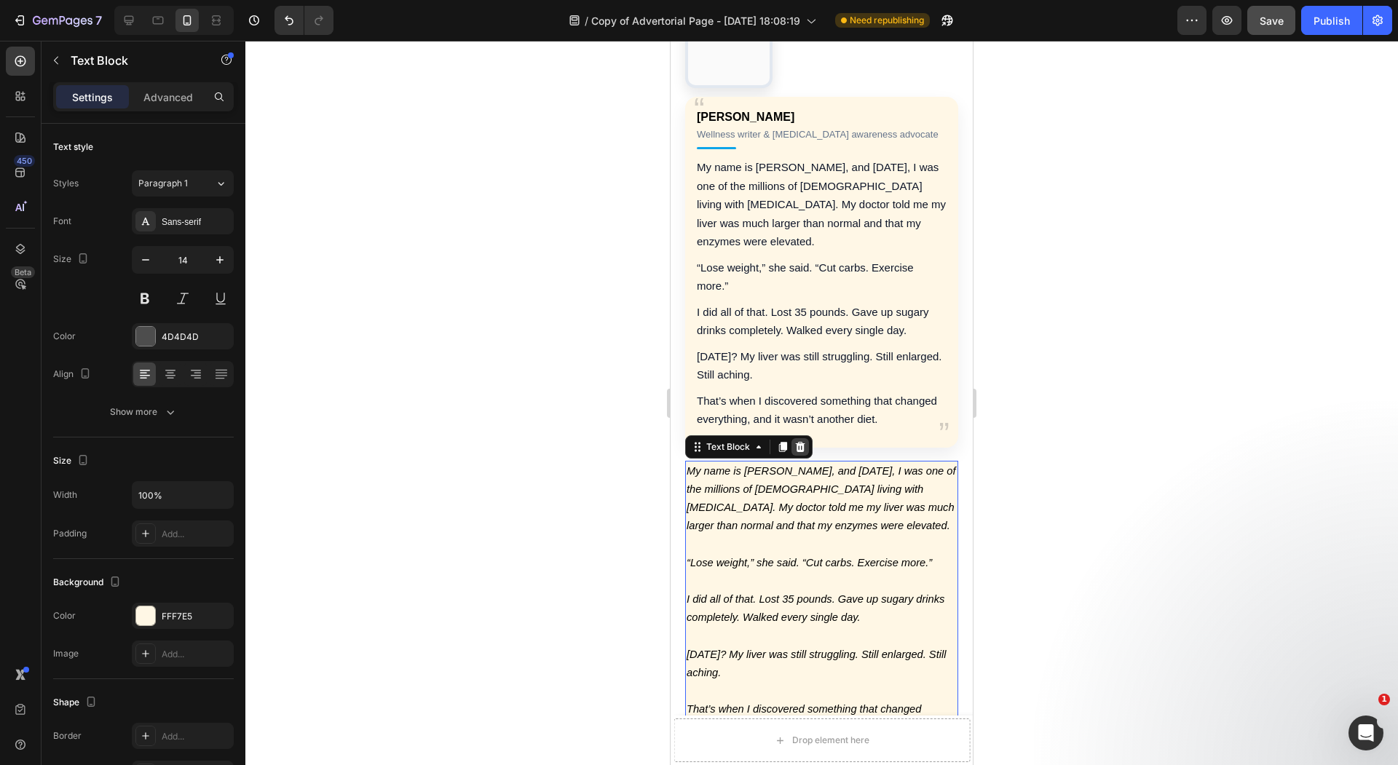
click at [800, 442] on icon at bounding box center [800, 447] width 9 height 10
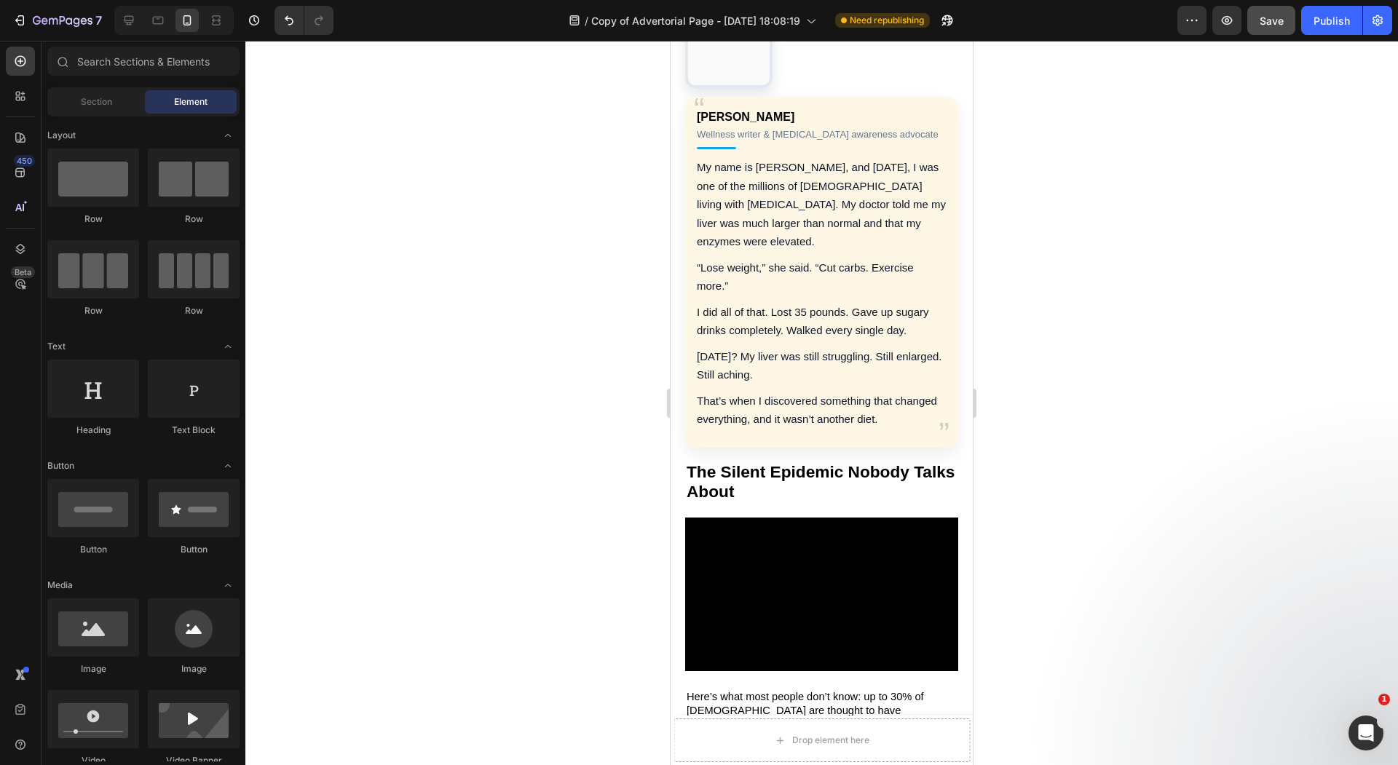
click at [603, 366] on div at bounding box center [821, 403] width 1152 height 724
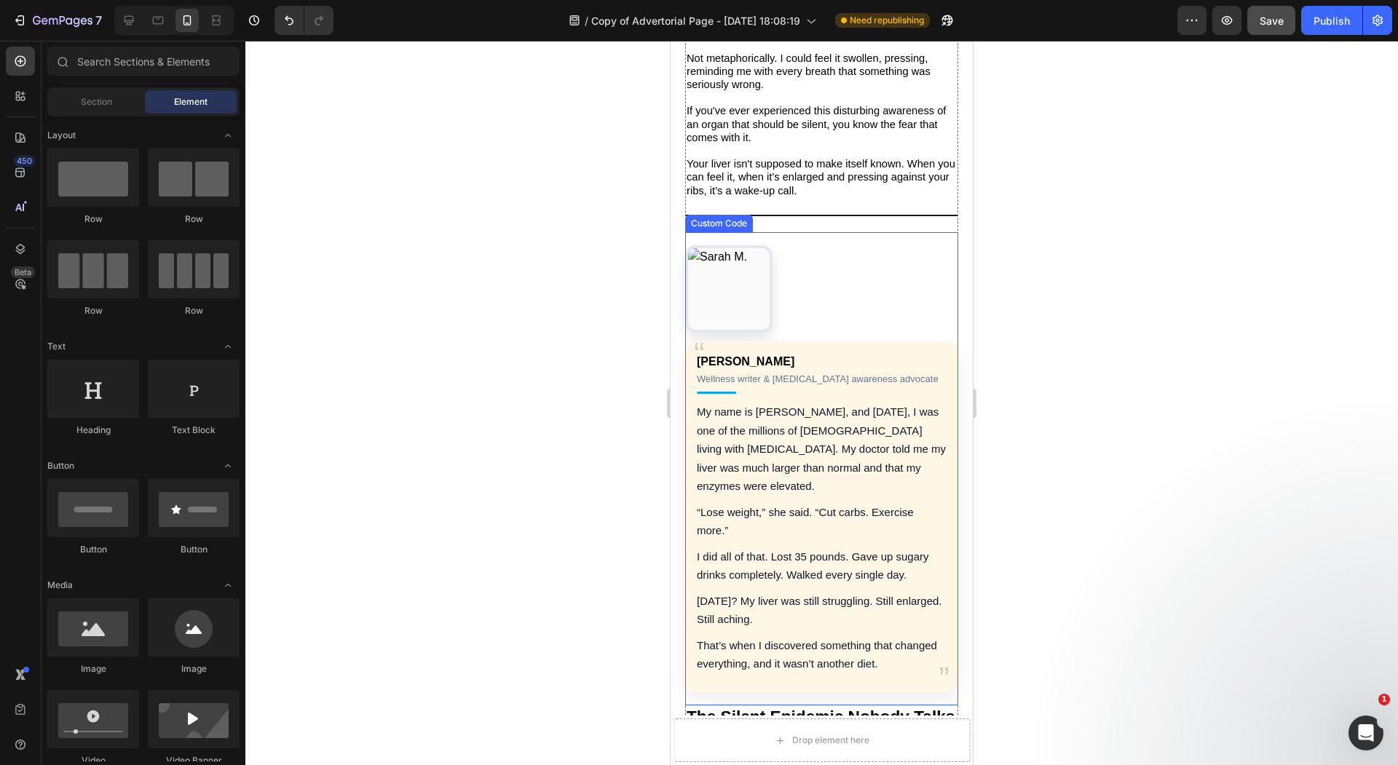
scroll to position [531, 0]
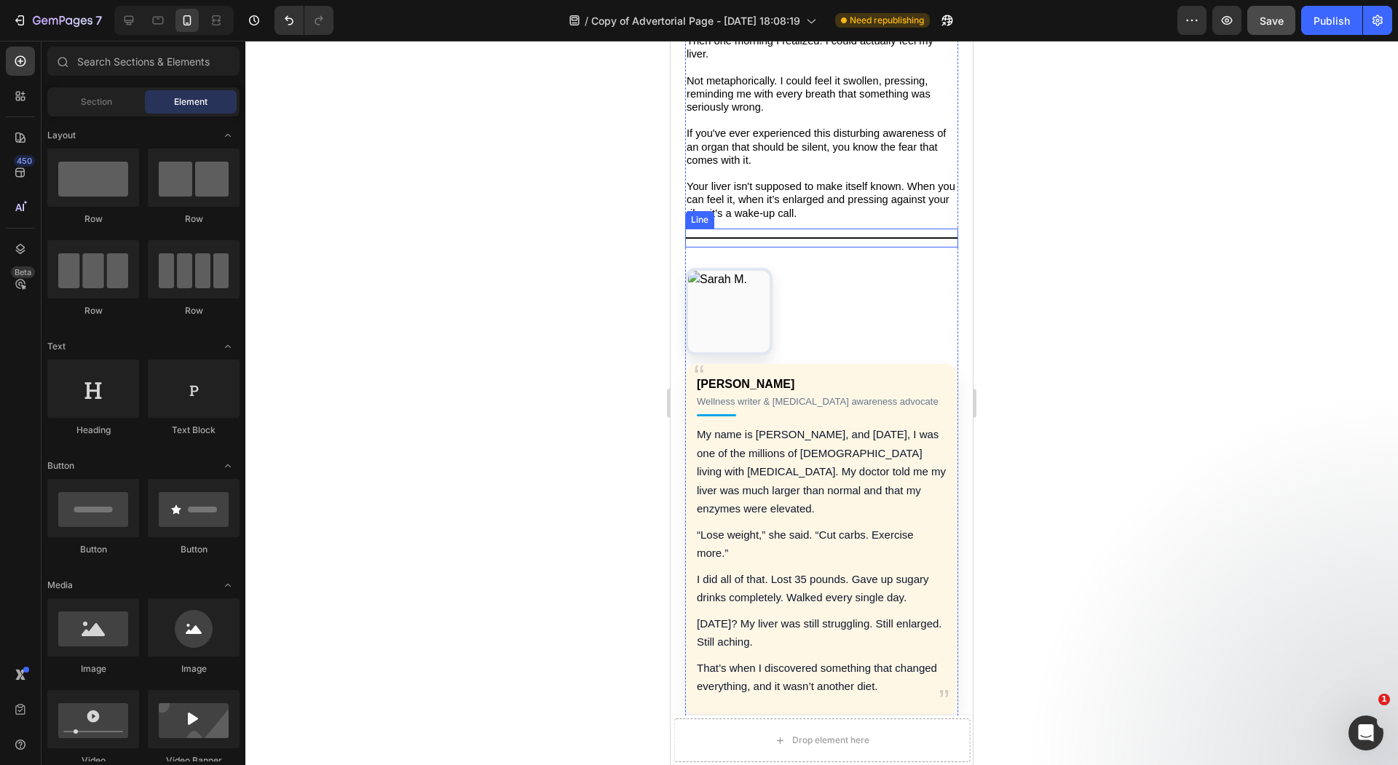
click at [860, 229] on div "Title Line" at bounding box center [821, 238] width 273 height 19
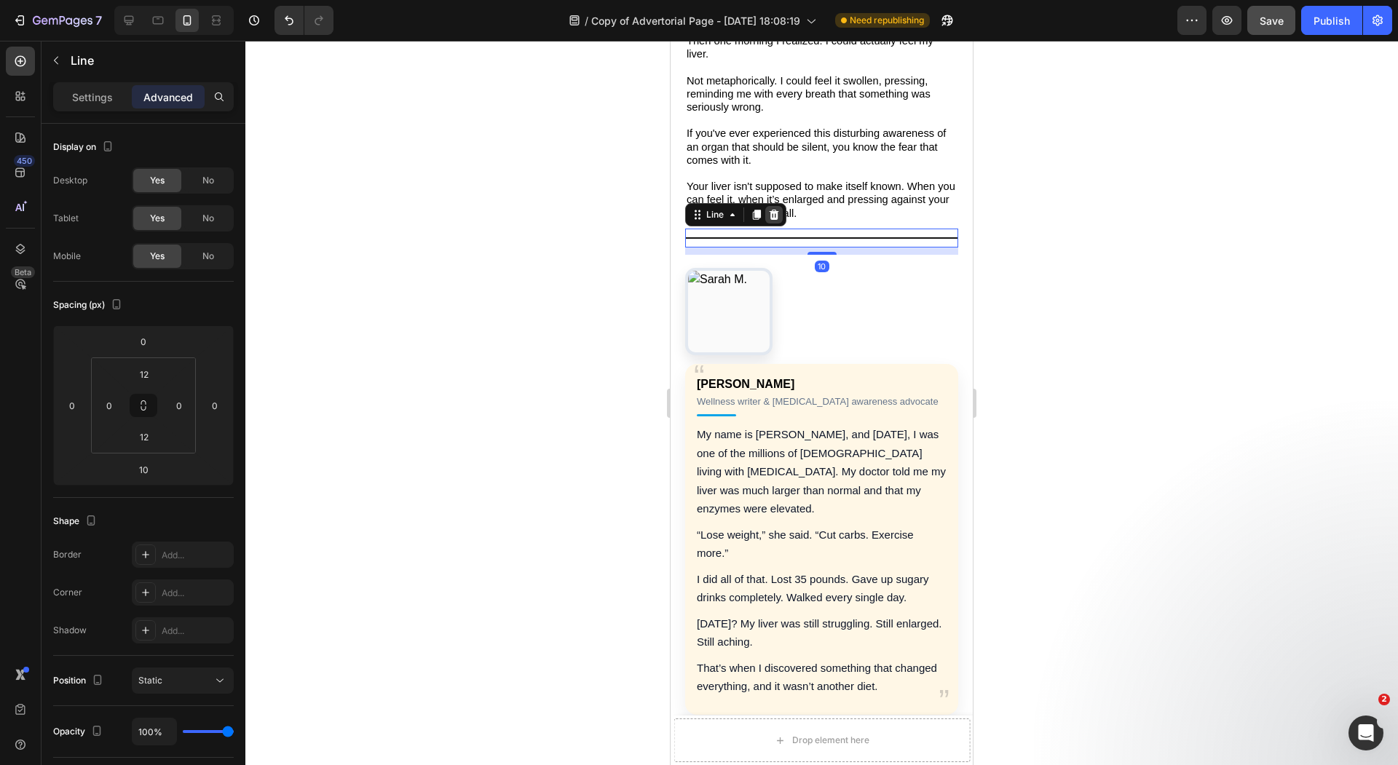
click at [769, 209] on icon at bounding box center [774, 215] width 12 height 12
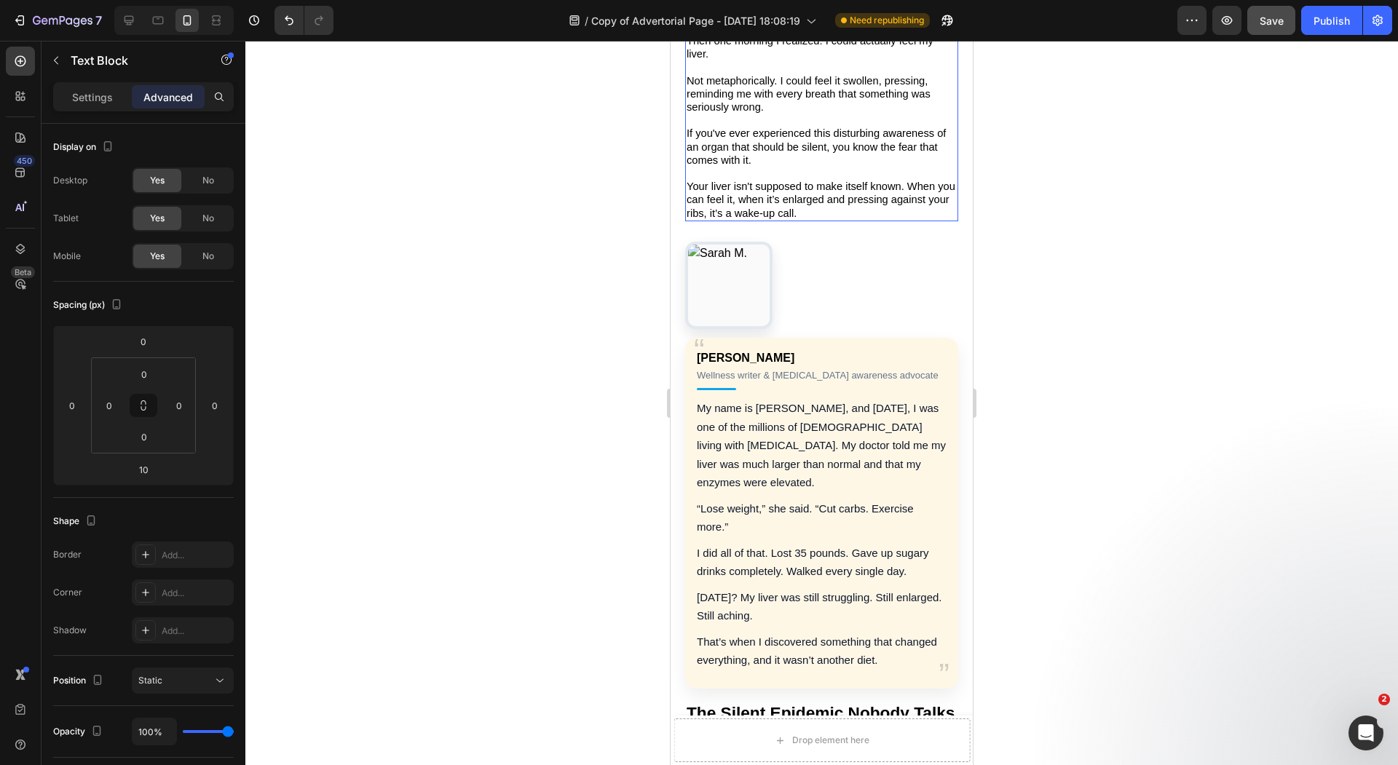
click at [828, 187] on p "Your liver isn't supposed to make itself known. When you can feel it, when it’s…" at bounding box center [821, 200] width 270 height 40
click at [531, 182] on div at bounding box center [821, 403] width 1152 height 724
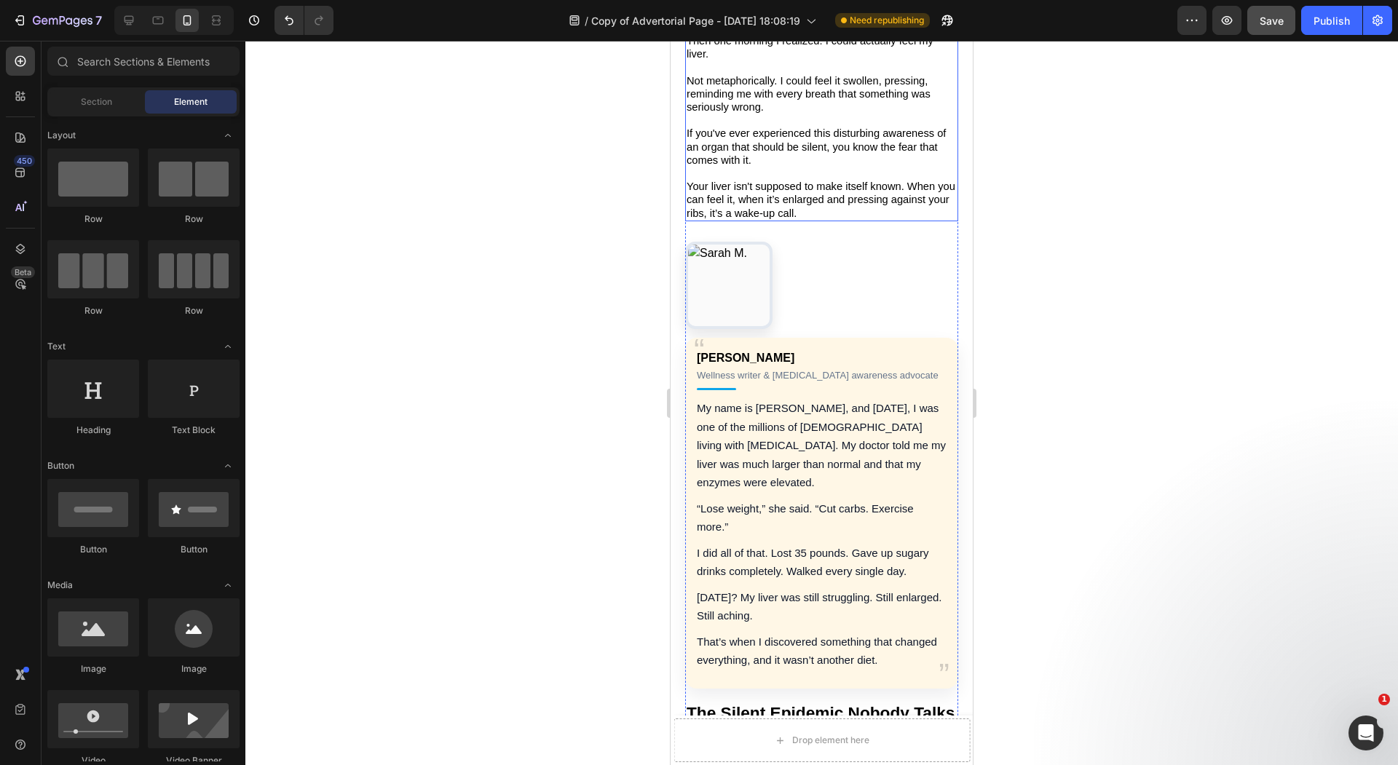
click at [820, 181] on span "Your liver isn't supposed to make itself known. When you can feel it, when it’s…" at bounding box center [820, 200] width 269 height 38
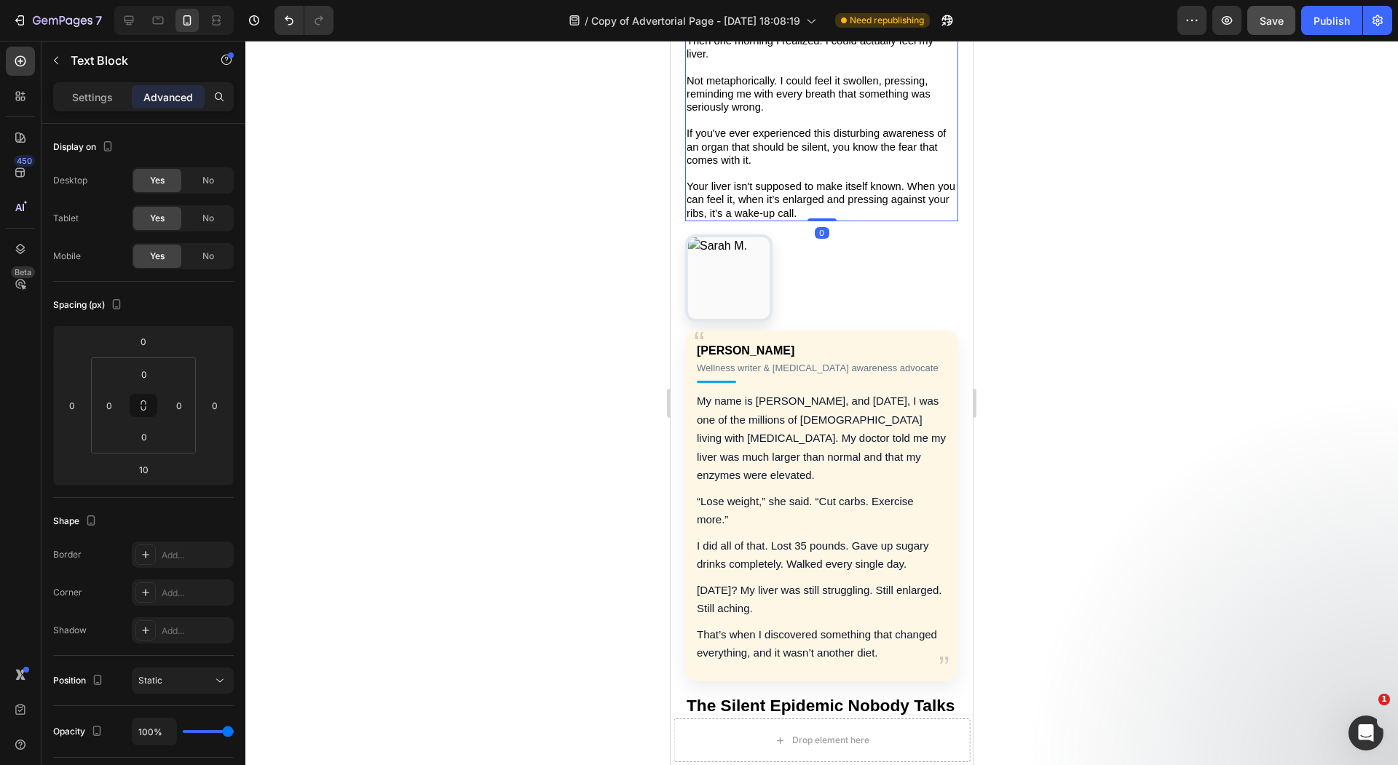
drag, startPoint x: 821, startPoint y: 205, endPoint x: 843, endPoint y: 132, distance: 76.0
click at [843, 132] on div "At first it was just a dull ache under my right ribs. Then one morning I realiz…" at bounding box center [821, 114] width 273 height 215
type input "0"
click at [561, 173] on div at bounding box center [821, 403] width 1152 height 724
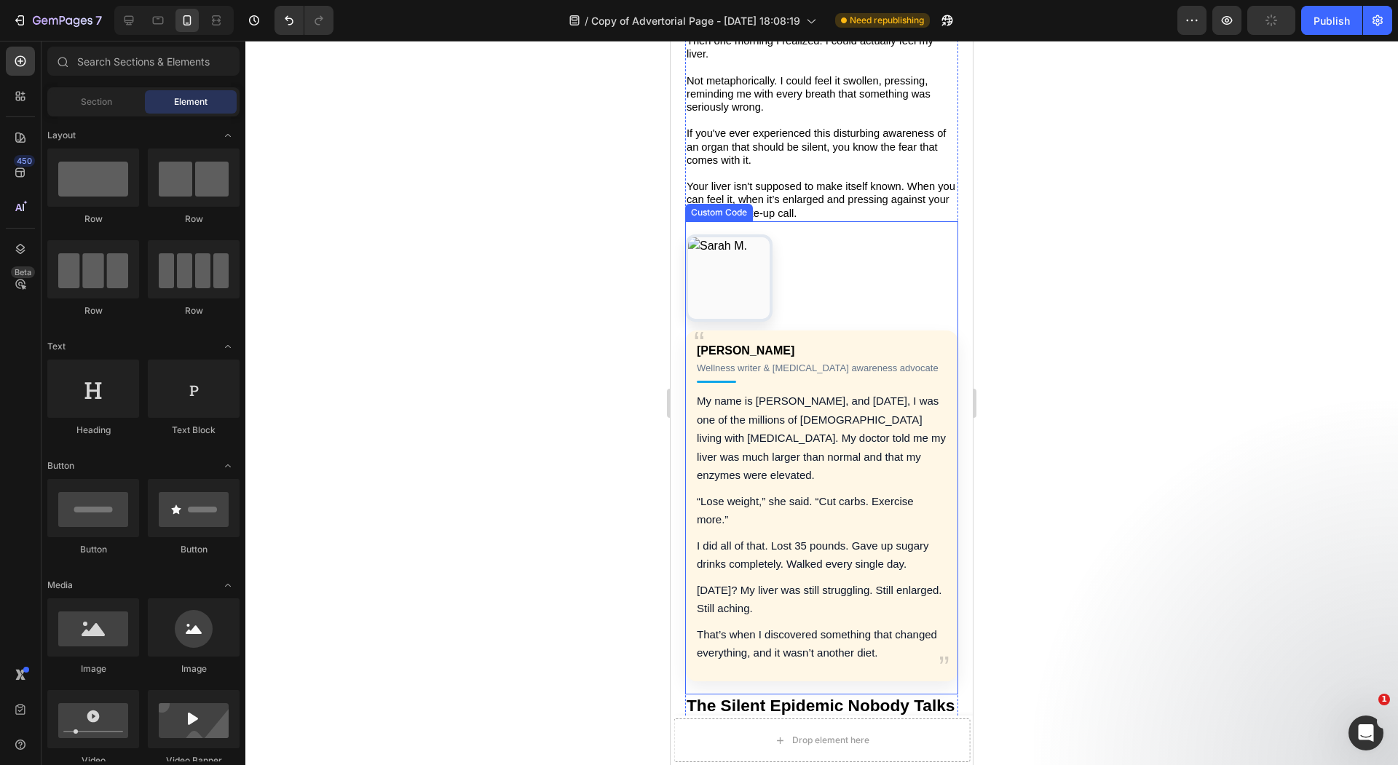
click at [782, 242] on div "Sarah M. Wellness writer & NAFLD awareness advocate My name is Sarah, and 18 mo…" at bounding box center [821, 457] width 273 height 447
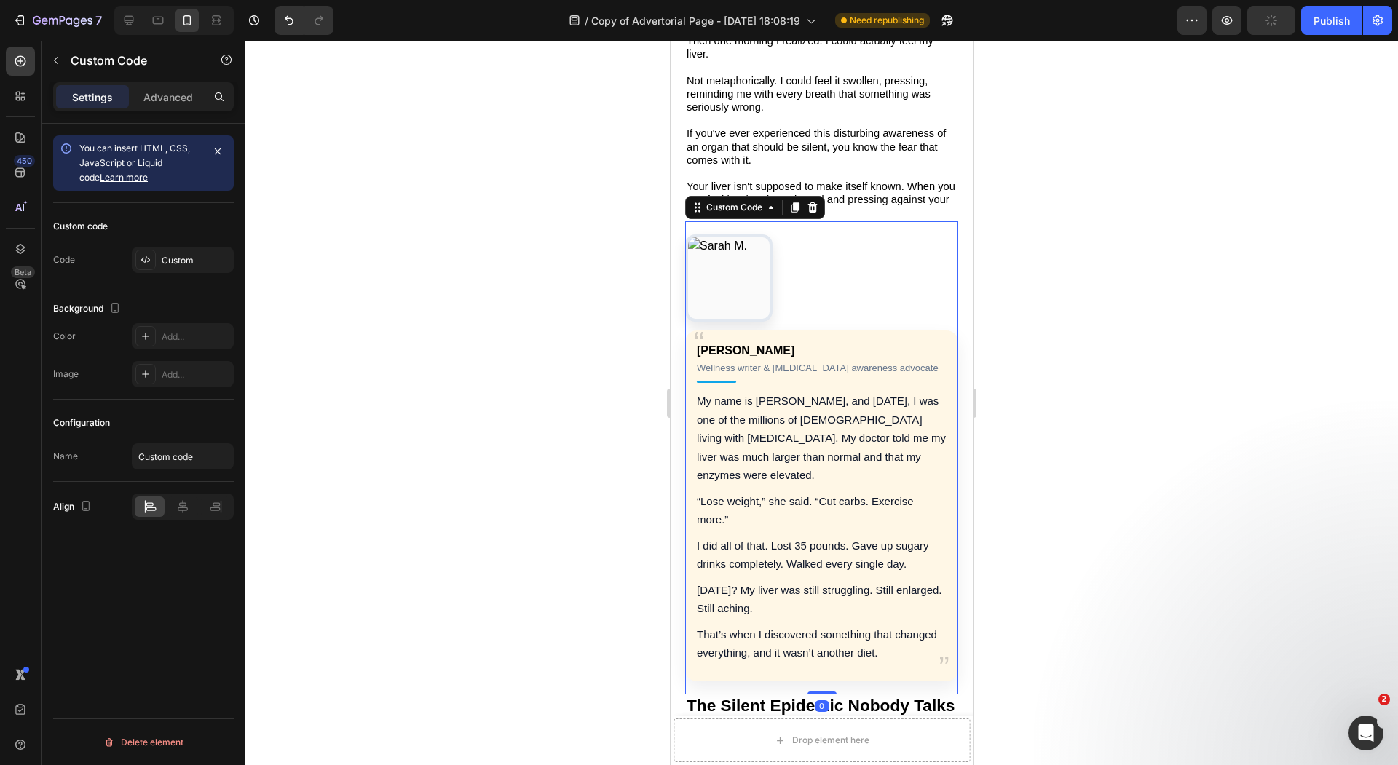
click at [734, 259] on img "Author Testimonial" at bounding box center [729, 278] width 82 height 82
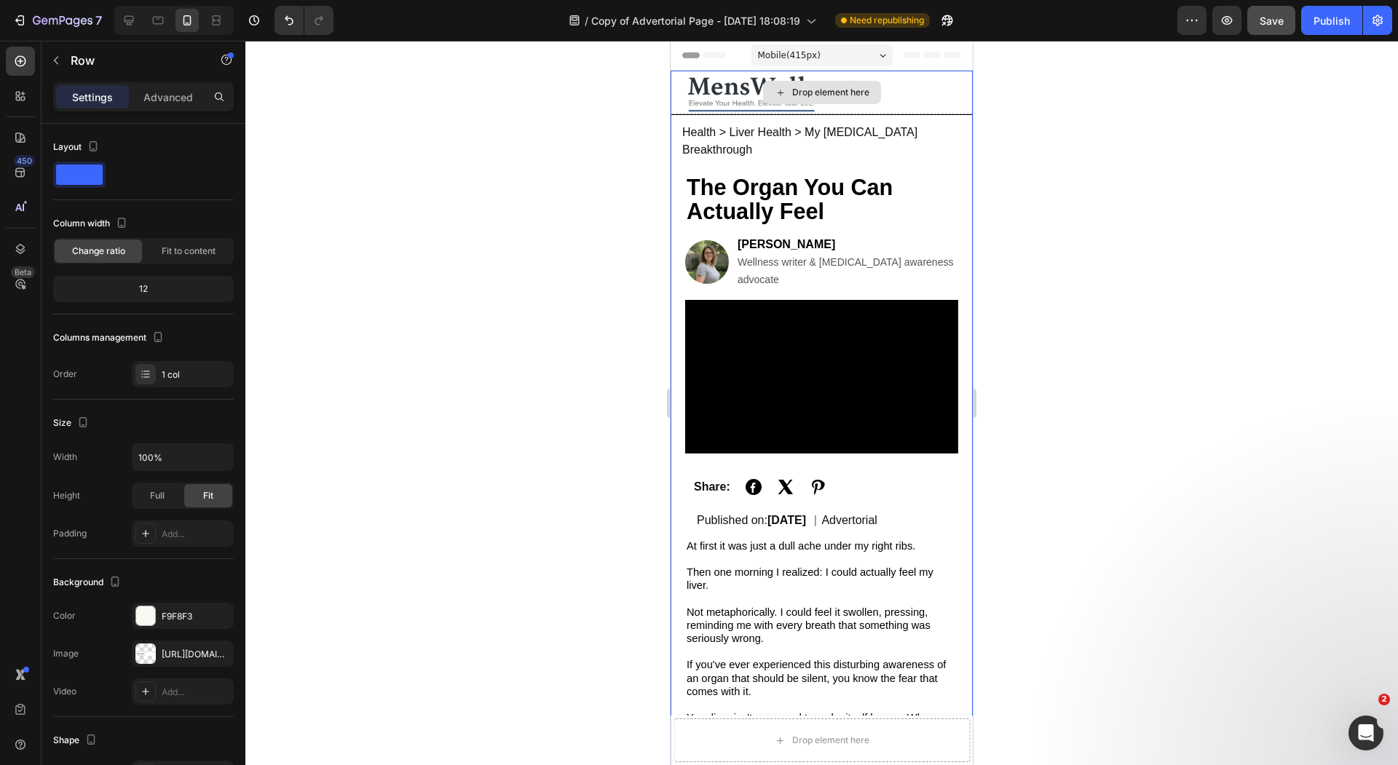
click at [681, 74] on div "Drop element here" at bounding box center [821, 93] width 302 height 44
click at [170, 99] on p "Advanced" at bounding box center [168, 97] width 50 height 15
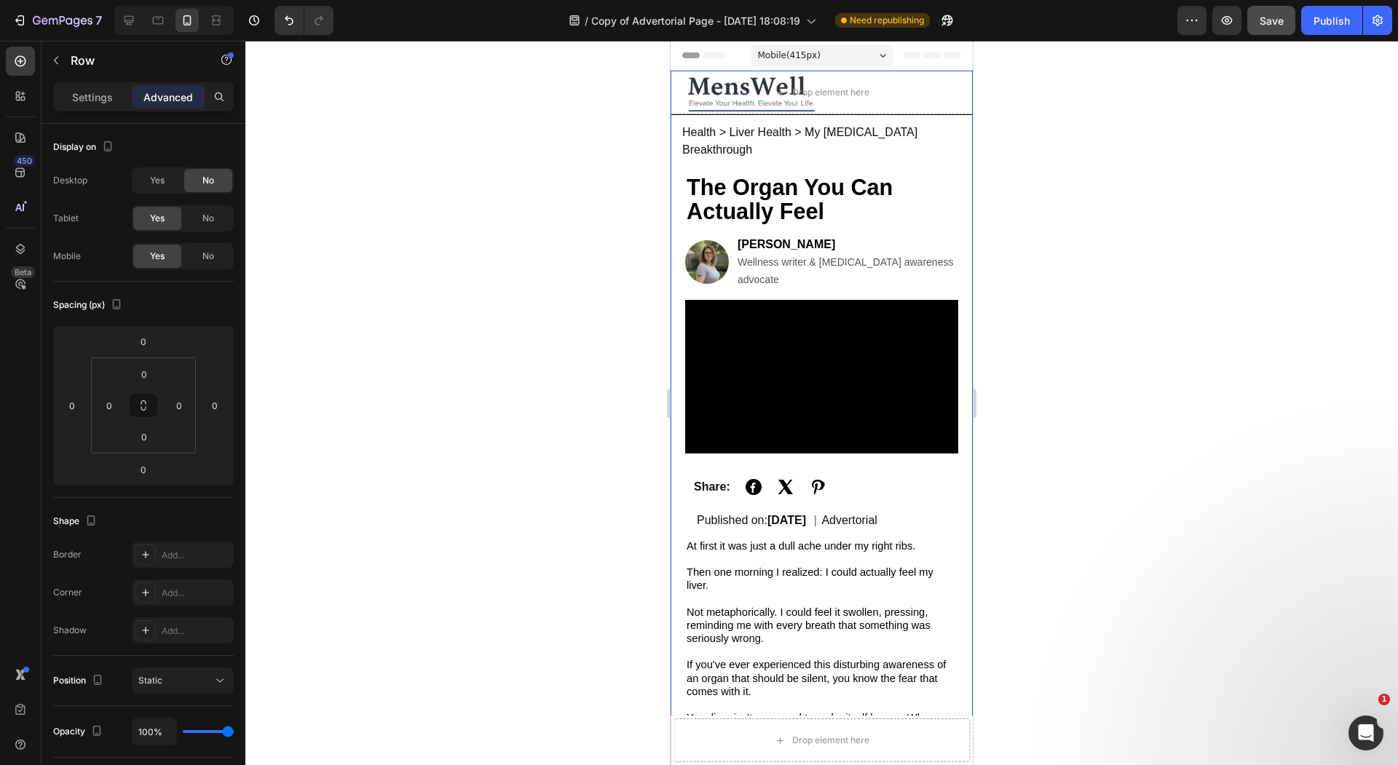
click at [90, 109] on div "Settings Advanced" at bounding box center [143, 96] width 181 height 29
click at [60, 70] on button "button" at bounding box center [55, 60] width 23 height 23
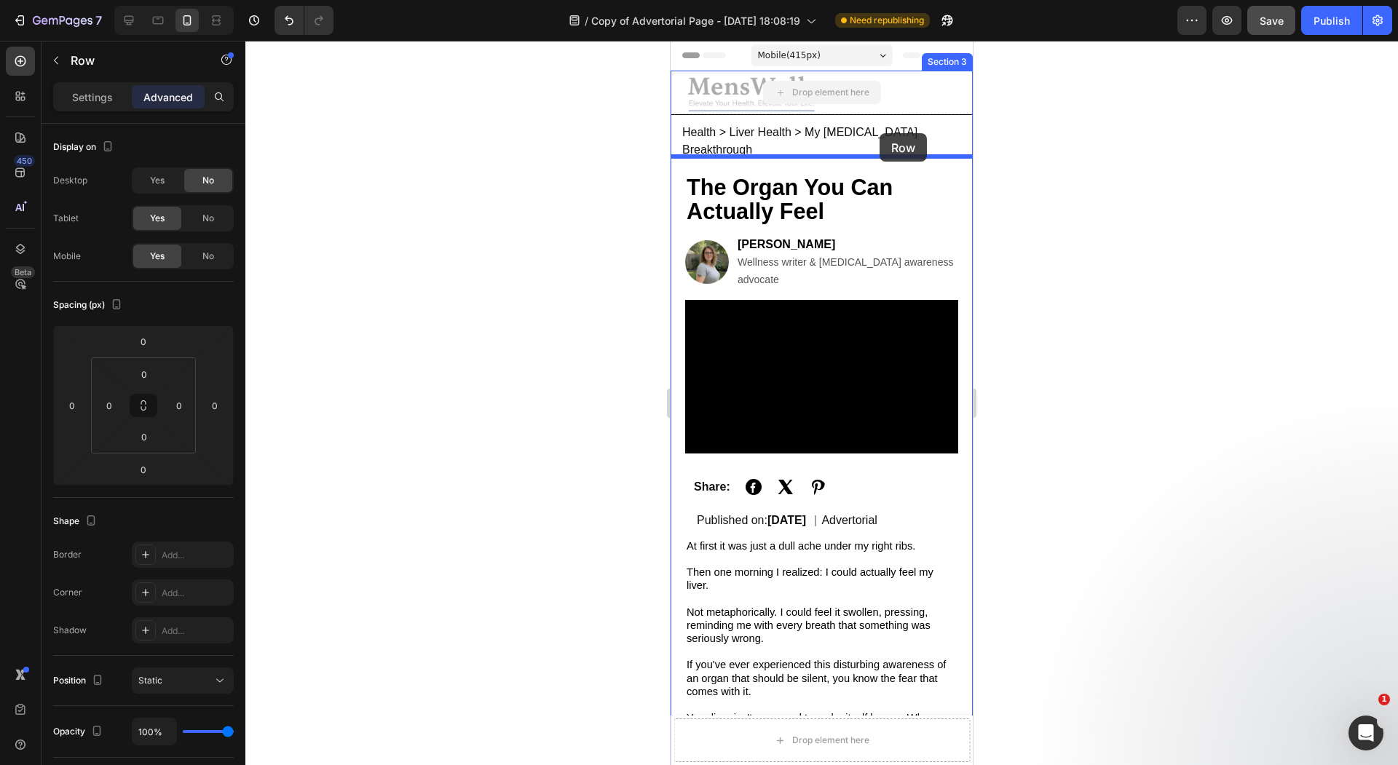
drag, startPoint x: 900, startPoint y: 79, endPoint x: 879, endPoint y: 133, distance: 58.5
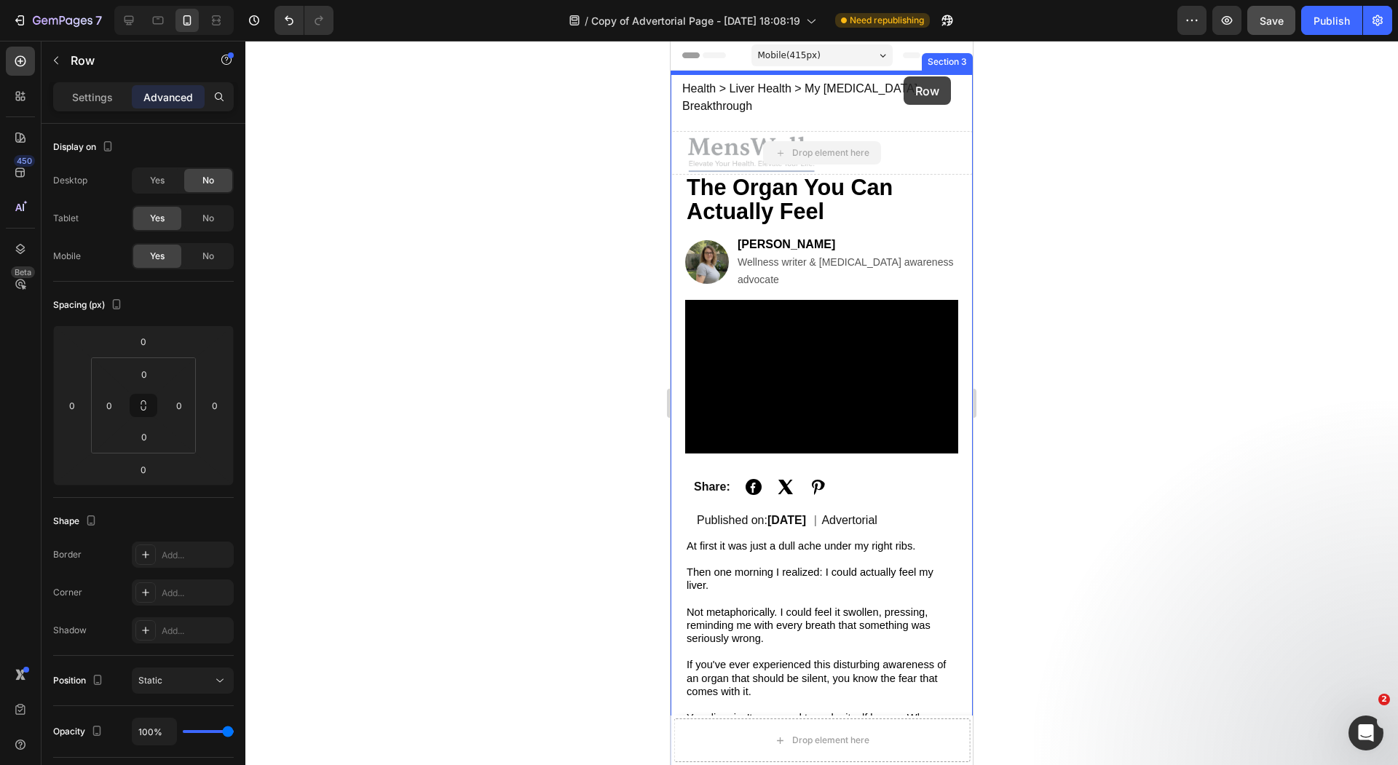
drag, startPoint x: 893, startPoint y: 135, endPoint x: 903, endPoint y: 76, distance: 59.1
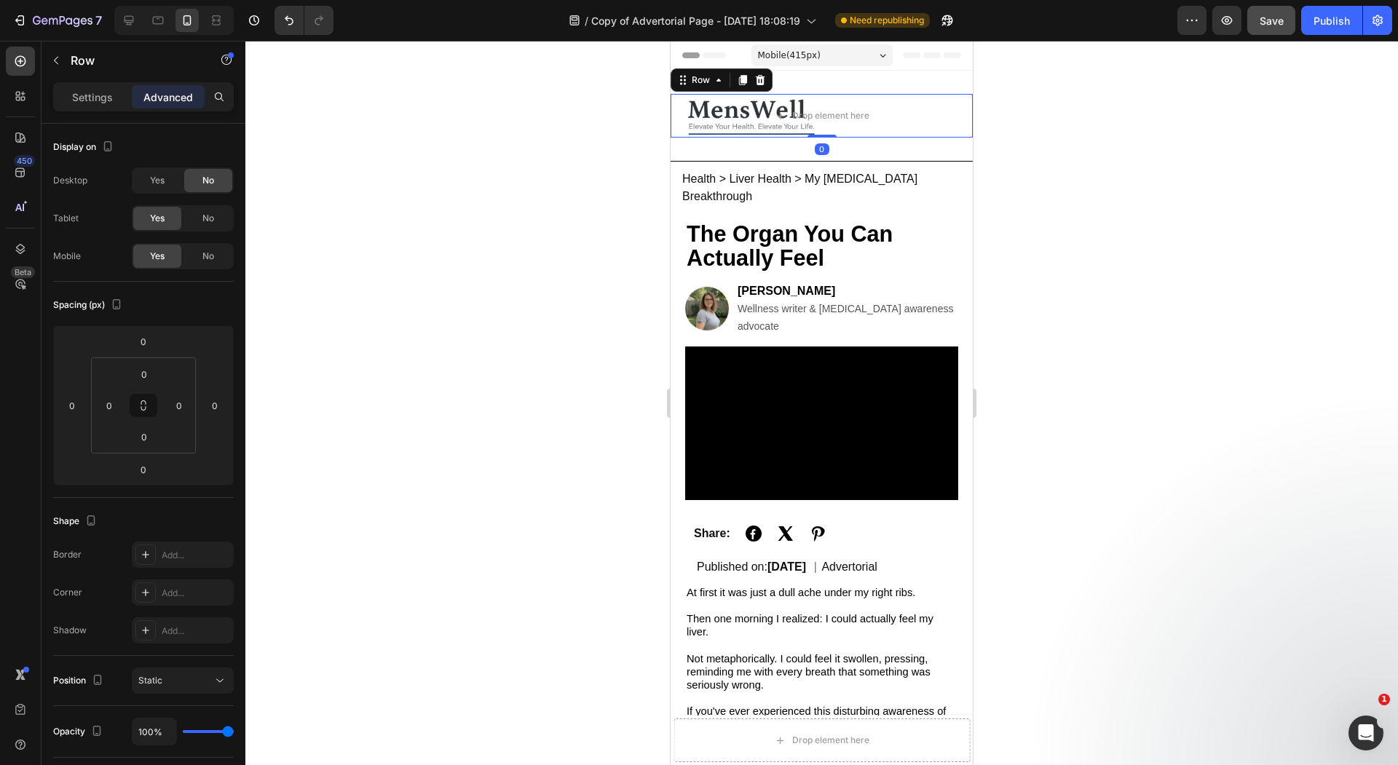
click at [498, 172] on div at bounding box center [821, 403] width 1152 height 724
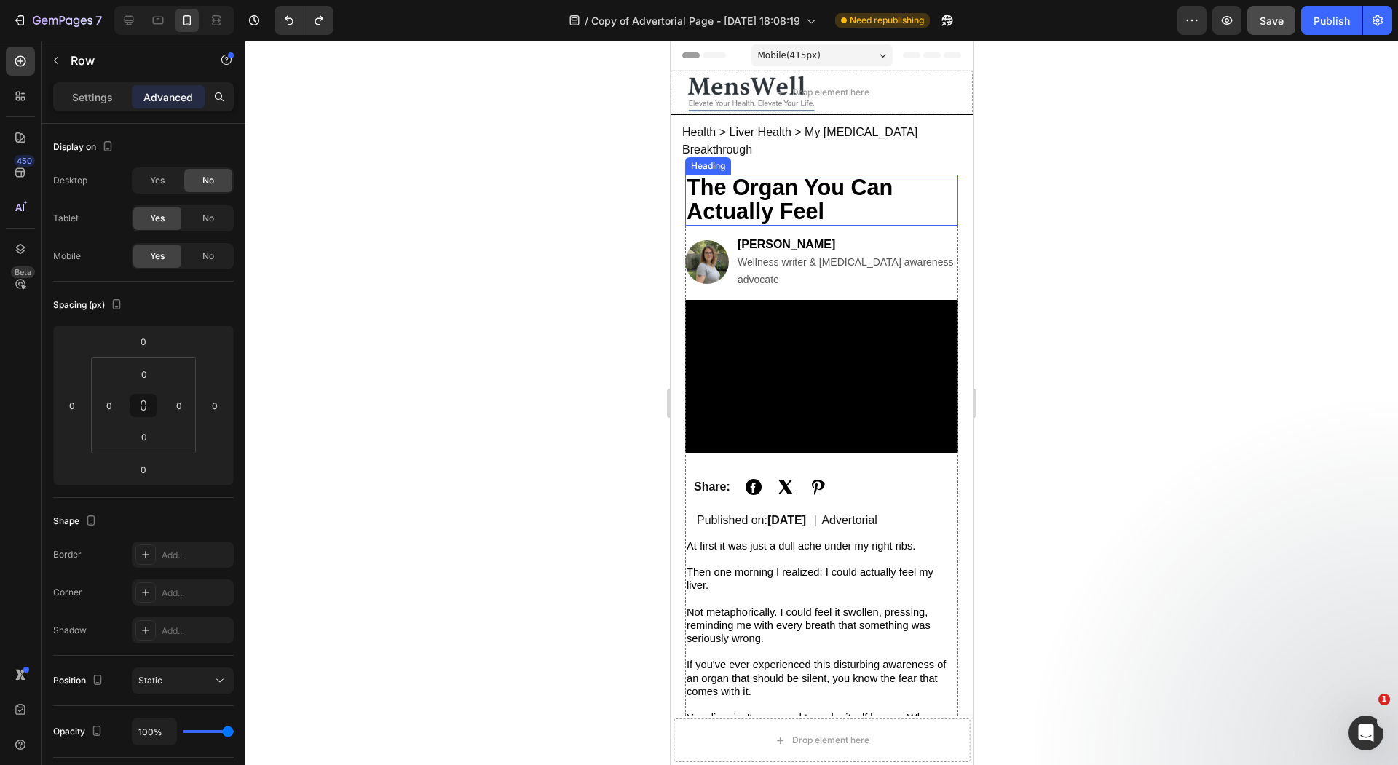
click at [597, 167] on div at bounding box center [821, 403] width 1152 height 724
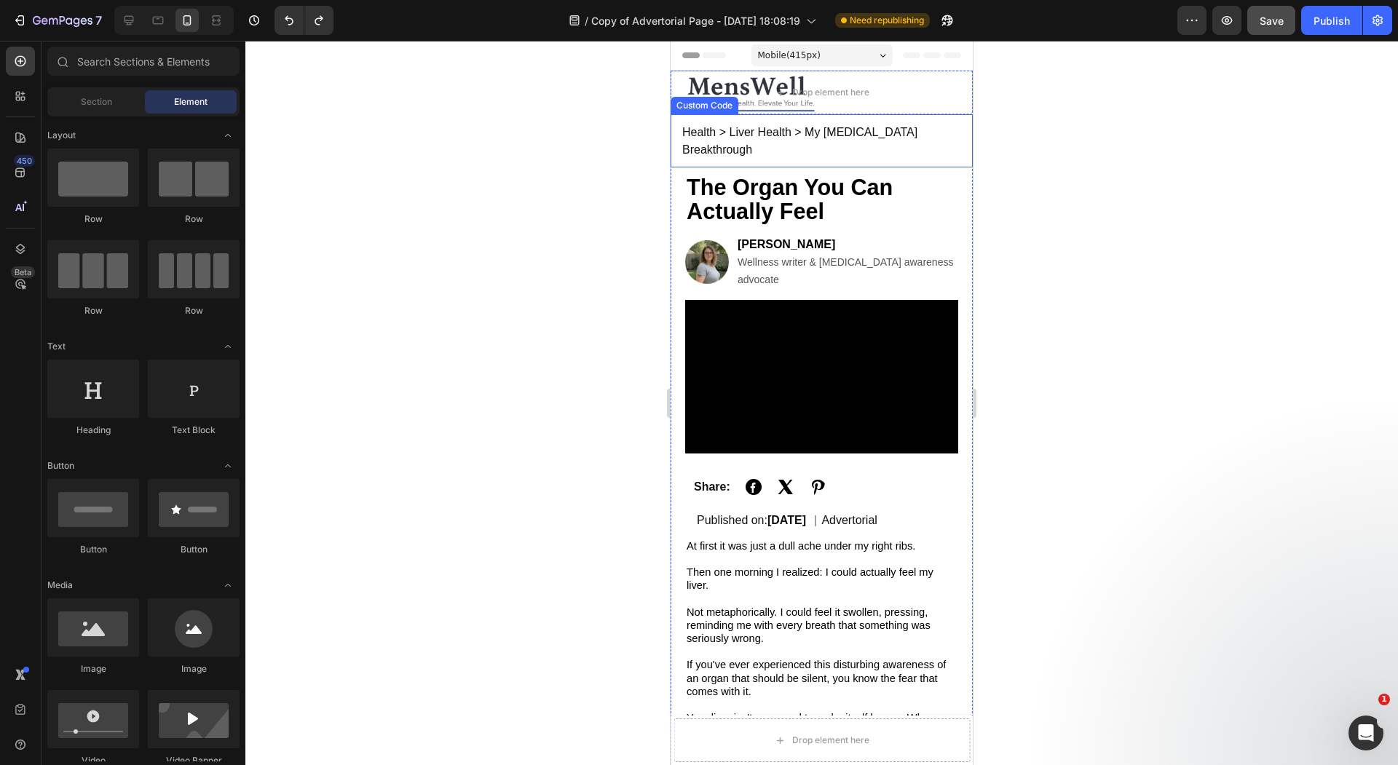
click at [932, 117] on div "Health > Liver Health > My [MEDICAL_DATA] Breakthrough" at bounding box center [821, 140] width 302 height 53
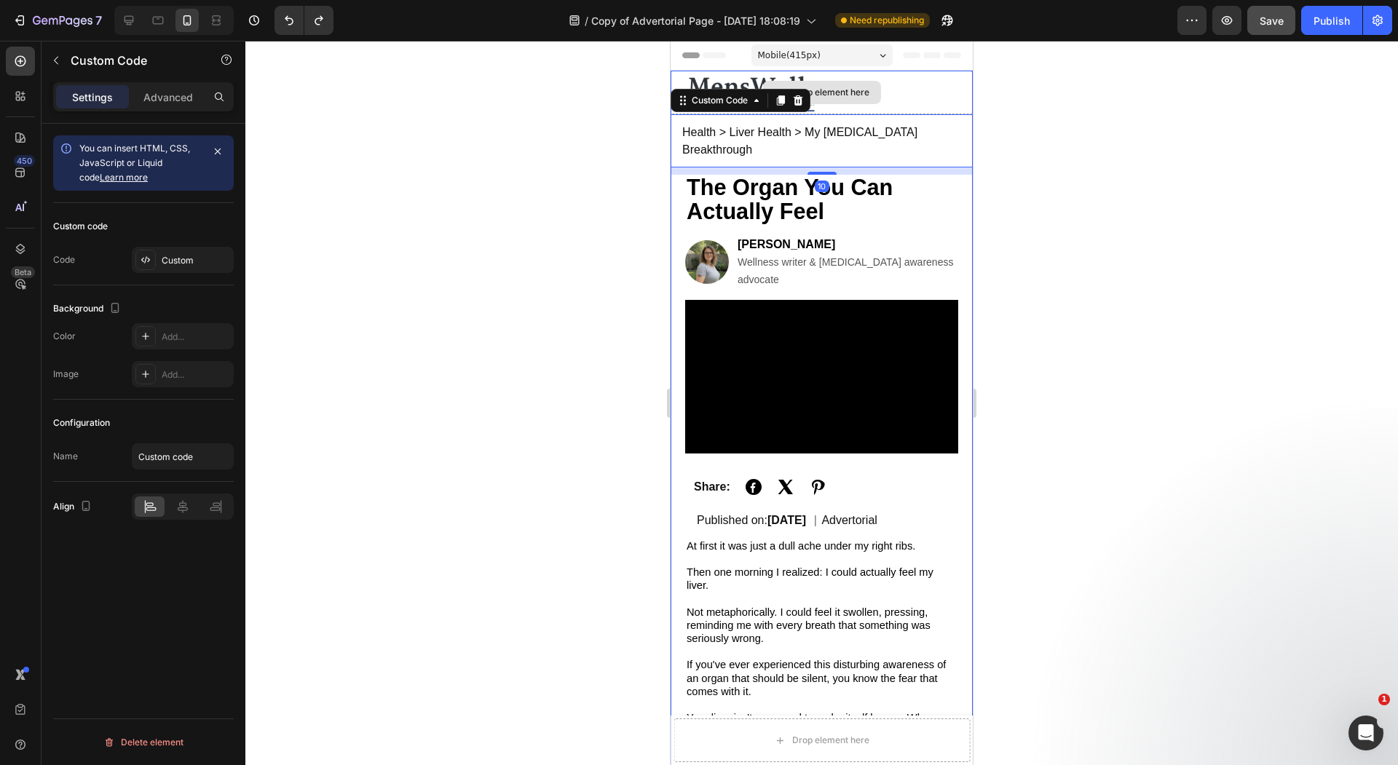
click at [933, 101] on div "Drop element here" at bounding box center [821, 93] width 302 height 44
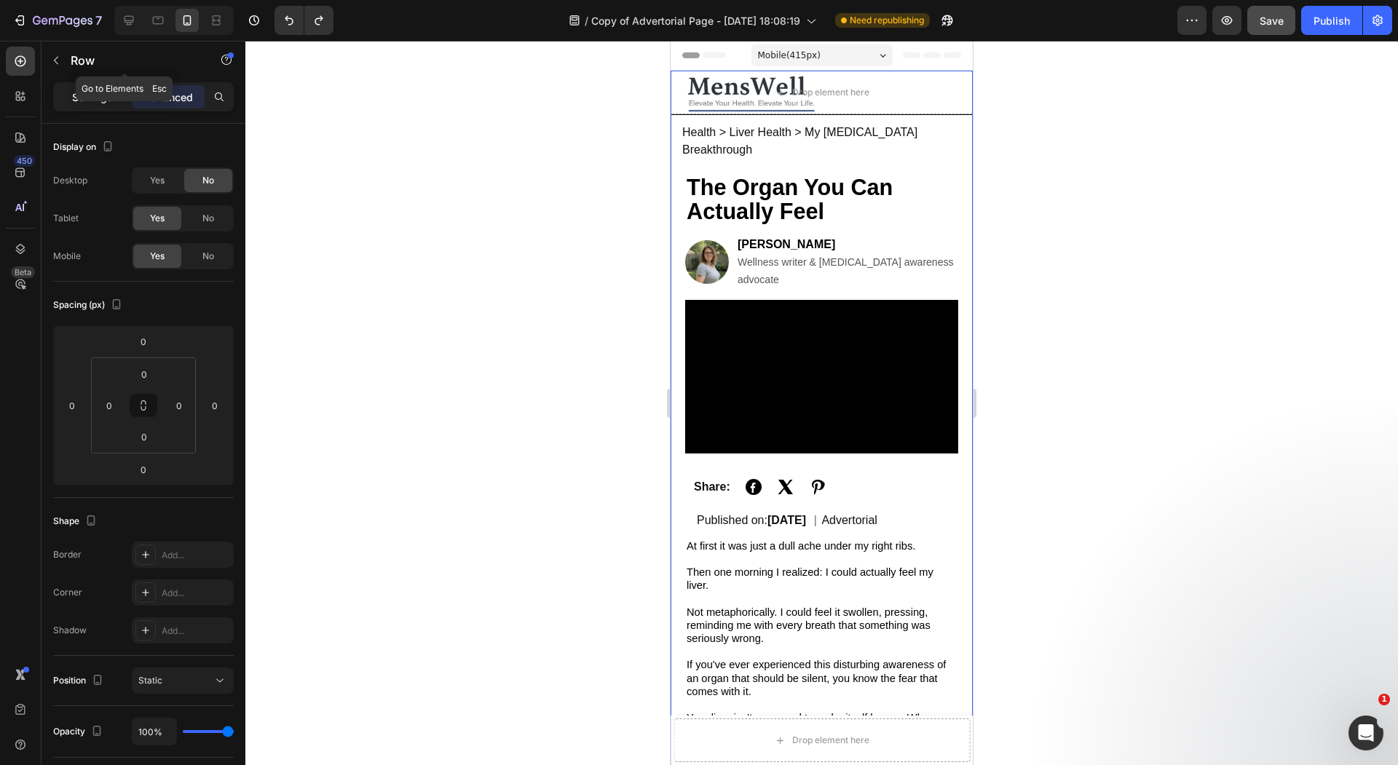
click at [94, 102] on p "Settings" at bounding box center [92, 97] width 41 height 15
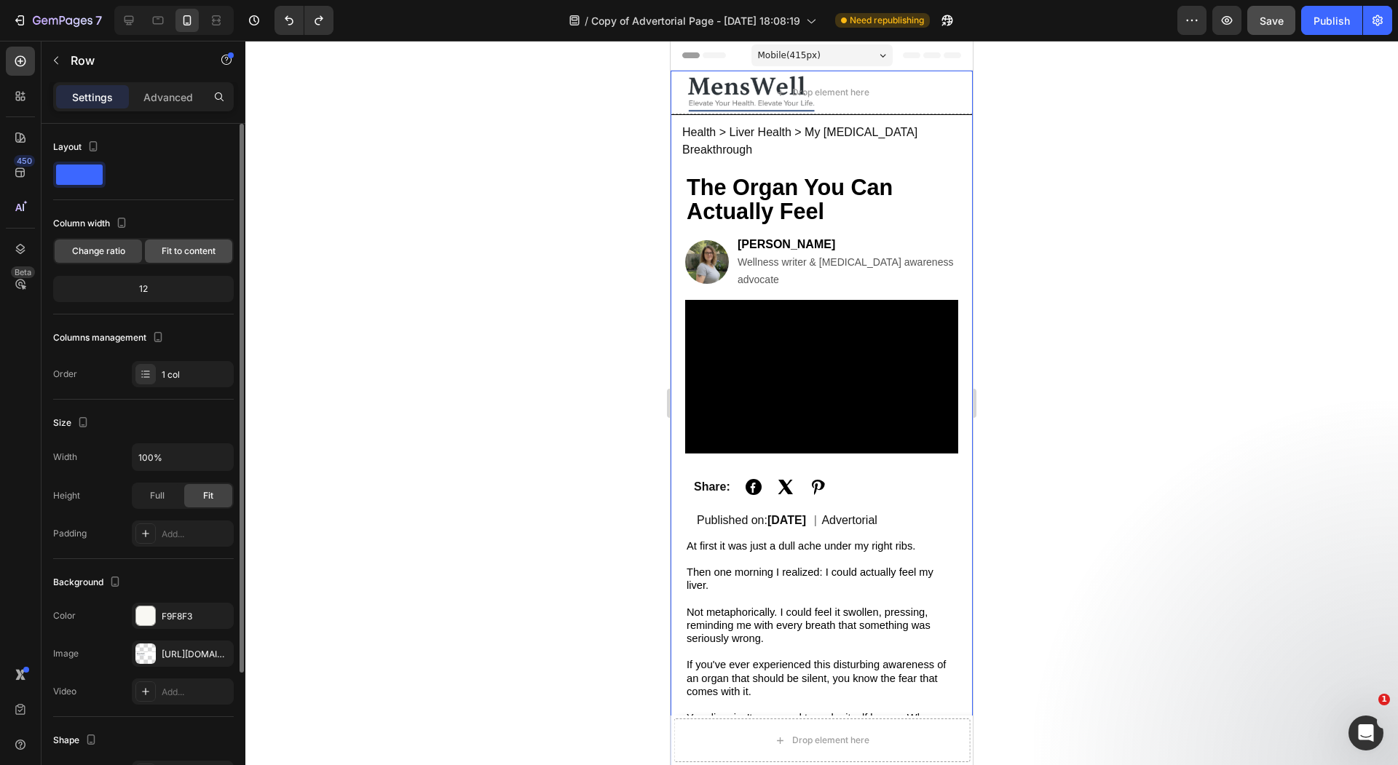
click at [185, 251] on span "Fit to content" at bounding box center [189, 251] width 54 height 13
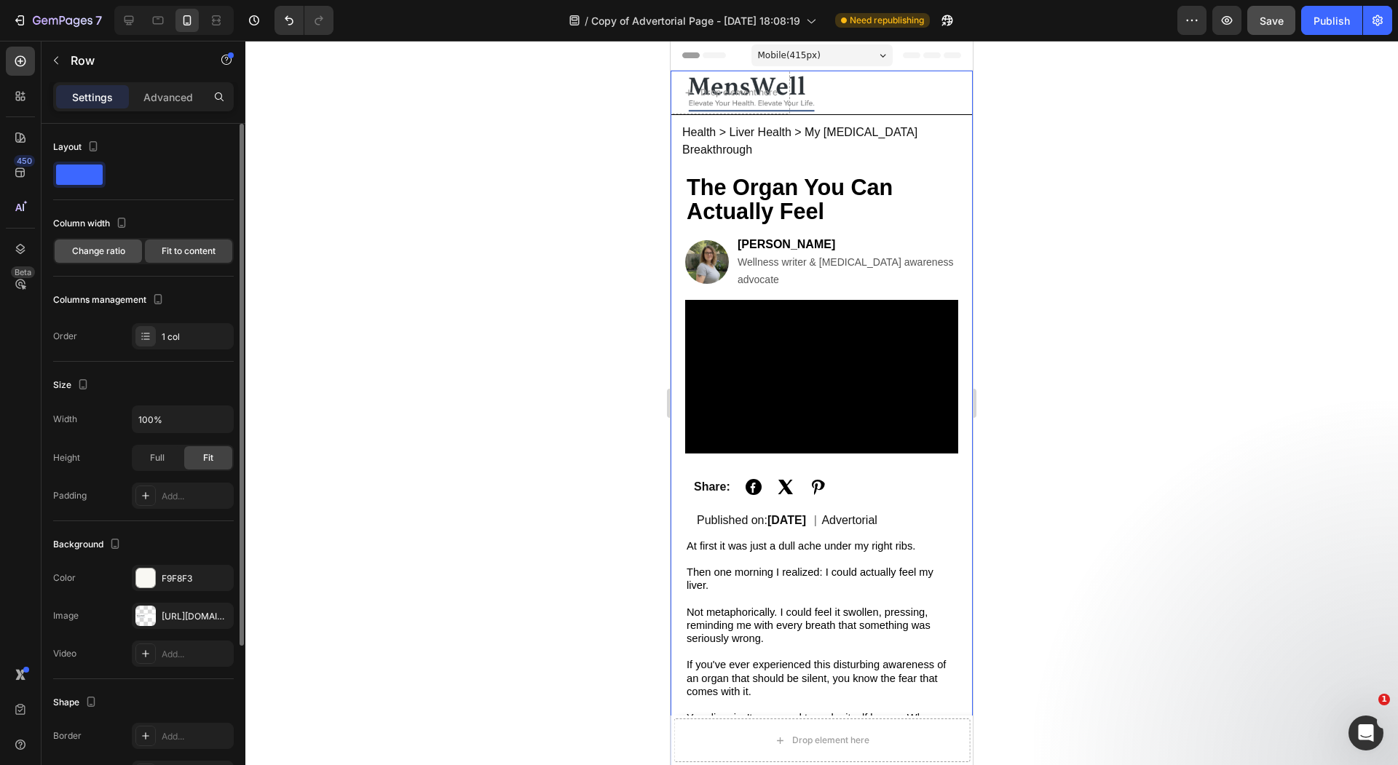
click at [100, 249] on span "Change ratio" at bounding box center [98, 251] width 53 height 13
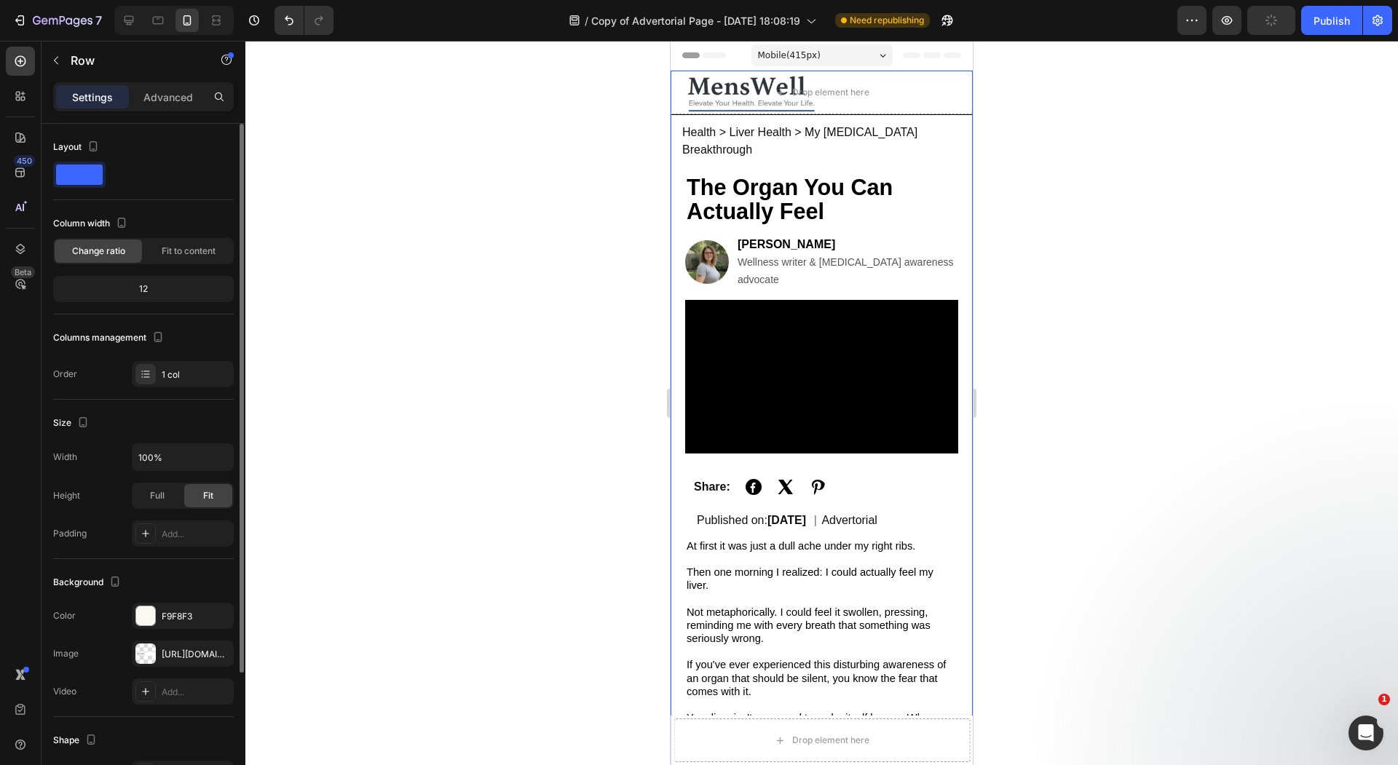
click at [92, 188] on div "Layout" at bounding box center [143, 167] width 181 height 65
click at [92, 169] on span at bounding box center [79, 175] width 47 height 20
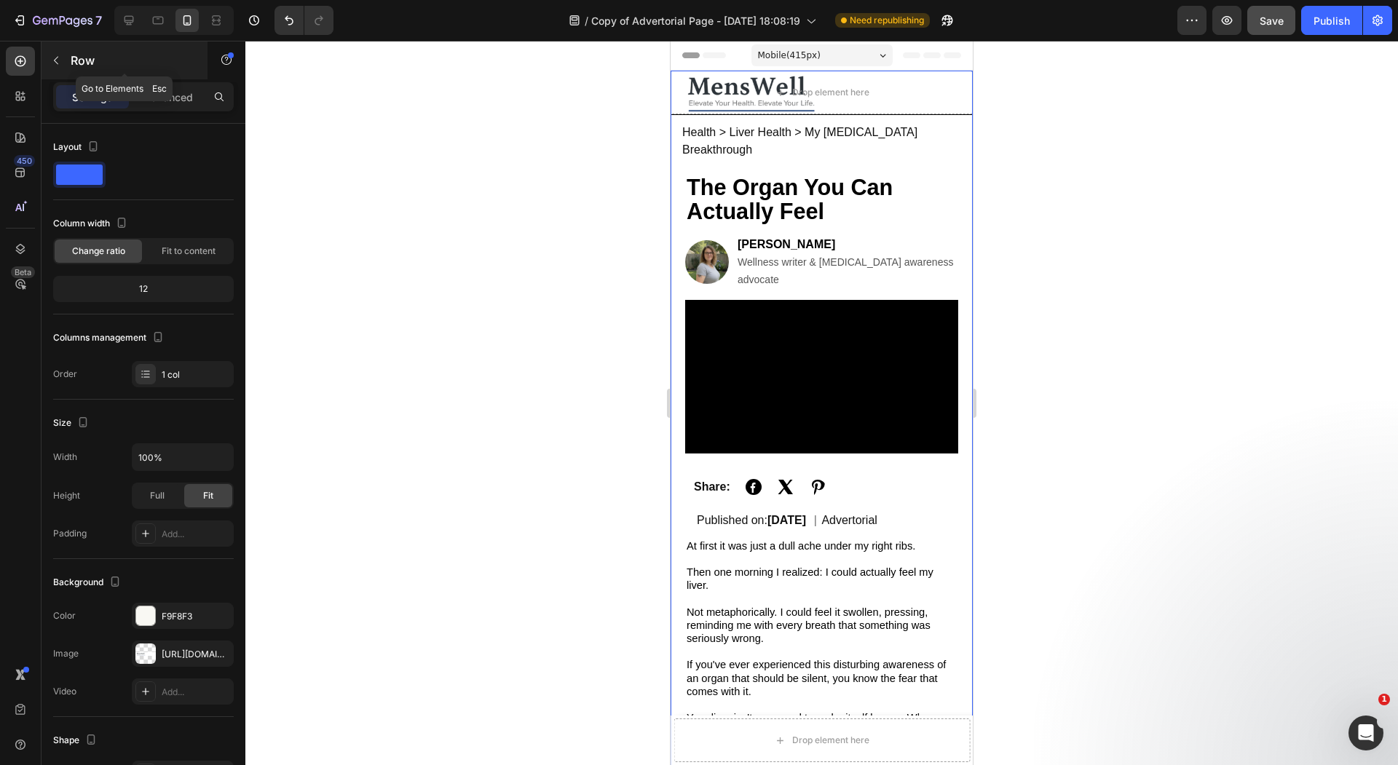
click at [50, 55] on icon "button" at bounding box center [56, 61] width 12 height 12
click at [703, 85] on div "Drop element here" at bounding box center [821, 93] width 302 height 44
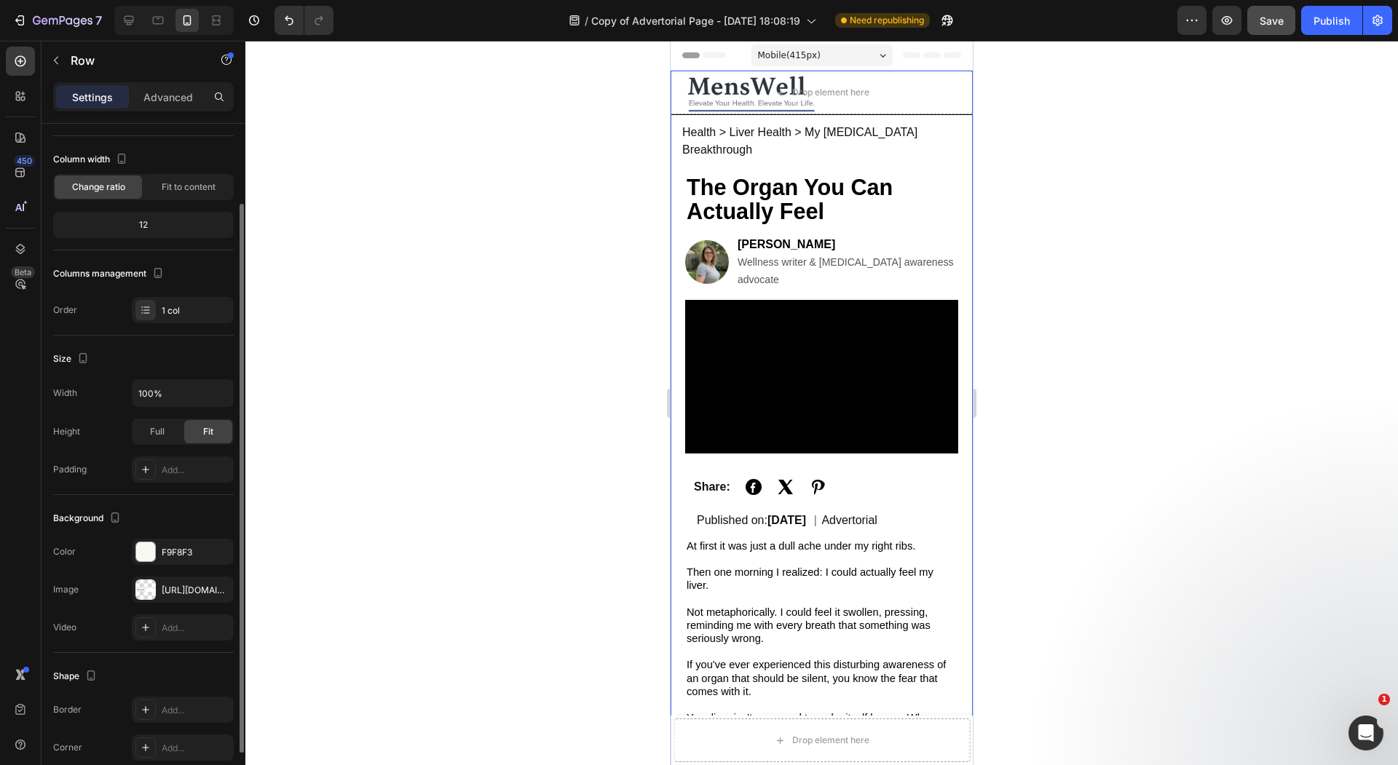
scroll to position [80, 0]
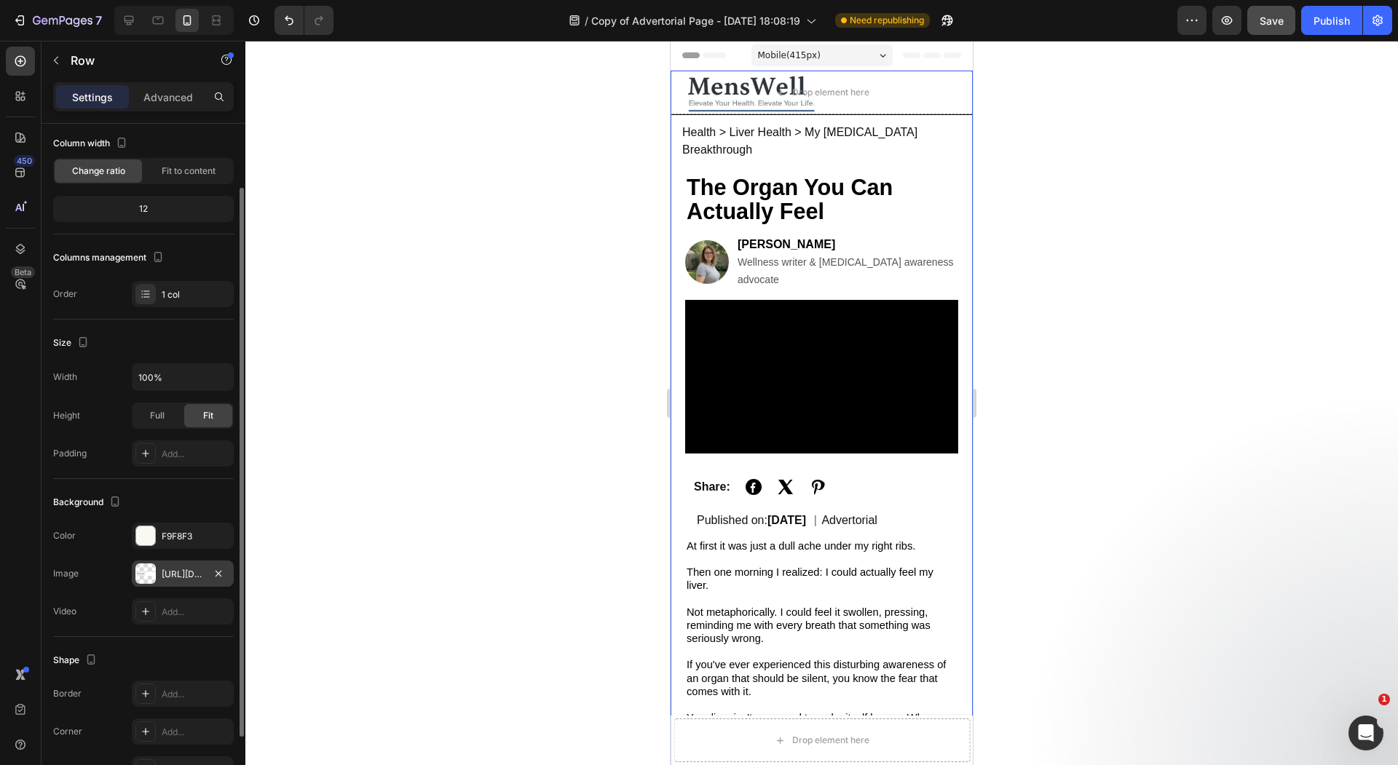
click at [163, 564] on div "https://cdn.shopify.com/s/files/1/0728/9821/6178/files/gempages_572031048930558…" at bounding box center [183, 574] width 102 height 26
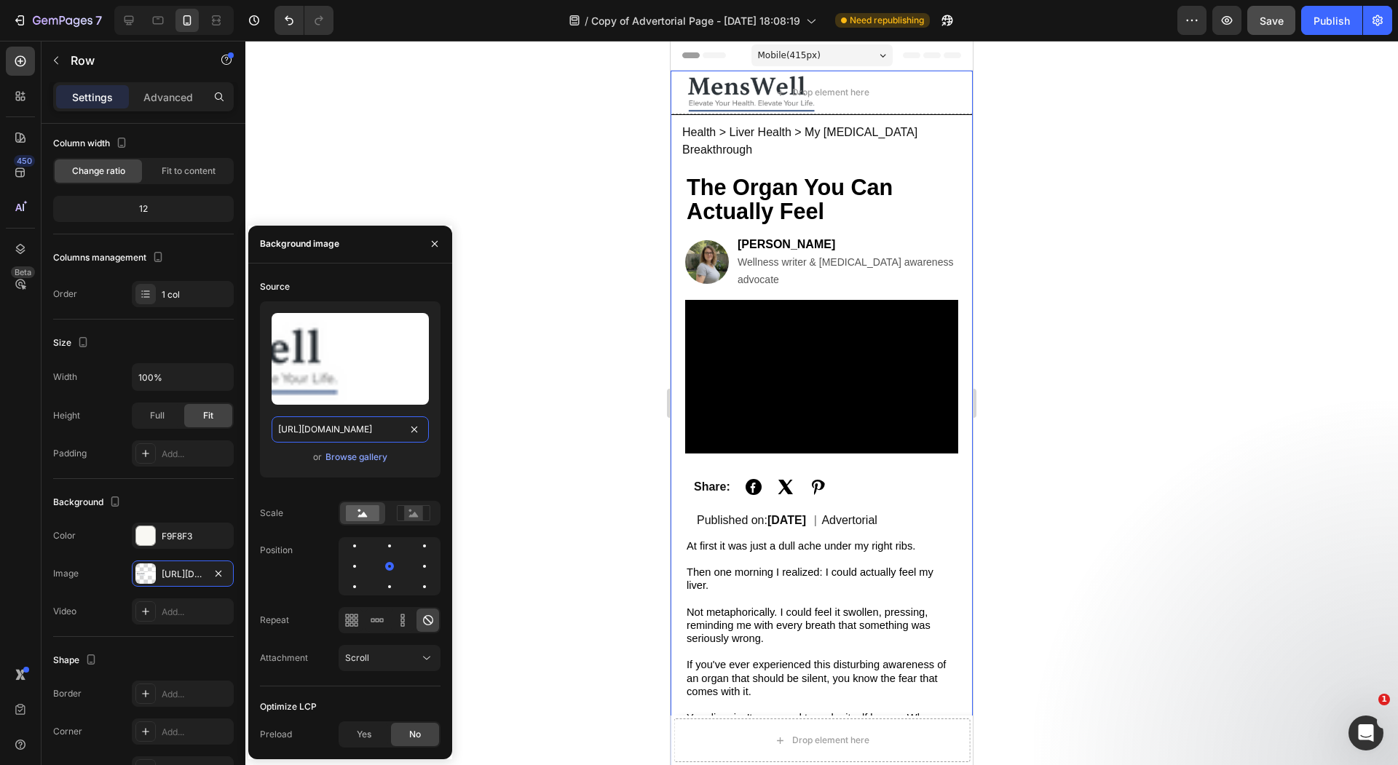
click at [356, 433] on input "https://cdn.shopify.com/s/files/1/0728/9821/6178/files/gempages_572031048930558…" at bounding box center [350, 429] width 157 height 26
click at [397, 420] on input "https://cdn.shopify.com/s/files/1/0728/9821/6178/files/gempages_572031048930558…" at bounding box center [350, 429] width 157 height 26
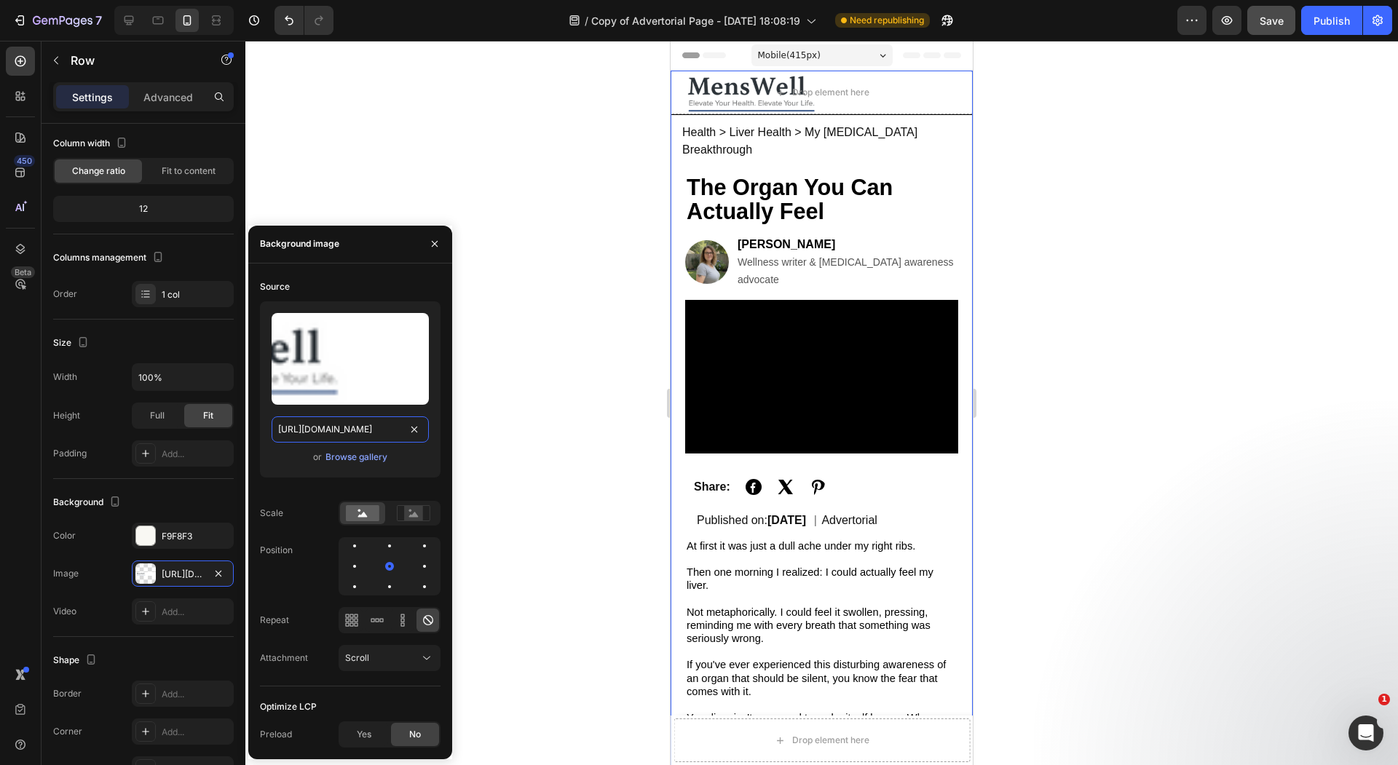
click at [397, 420] on input "https://cdn.shopify.com/s/files/1/0728/9821/6178/files/gempages_572031048930558…" at bounding box center [350, 429] width 157 height 26
paste input "Her_Vital_Path_1.png?v=1758940302"
type input "https://cdn.shopify.com/s/files/1/0728/9821/6178/files/Her_Vital_Path_1.png?v=1…"
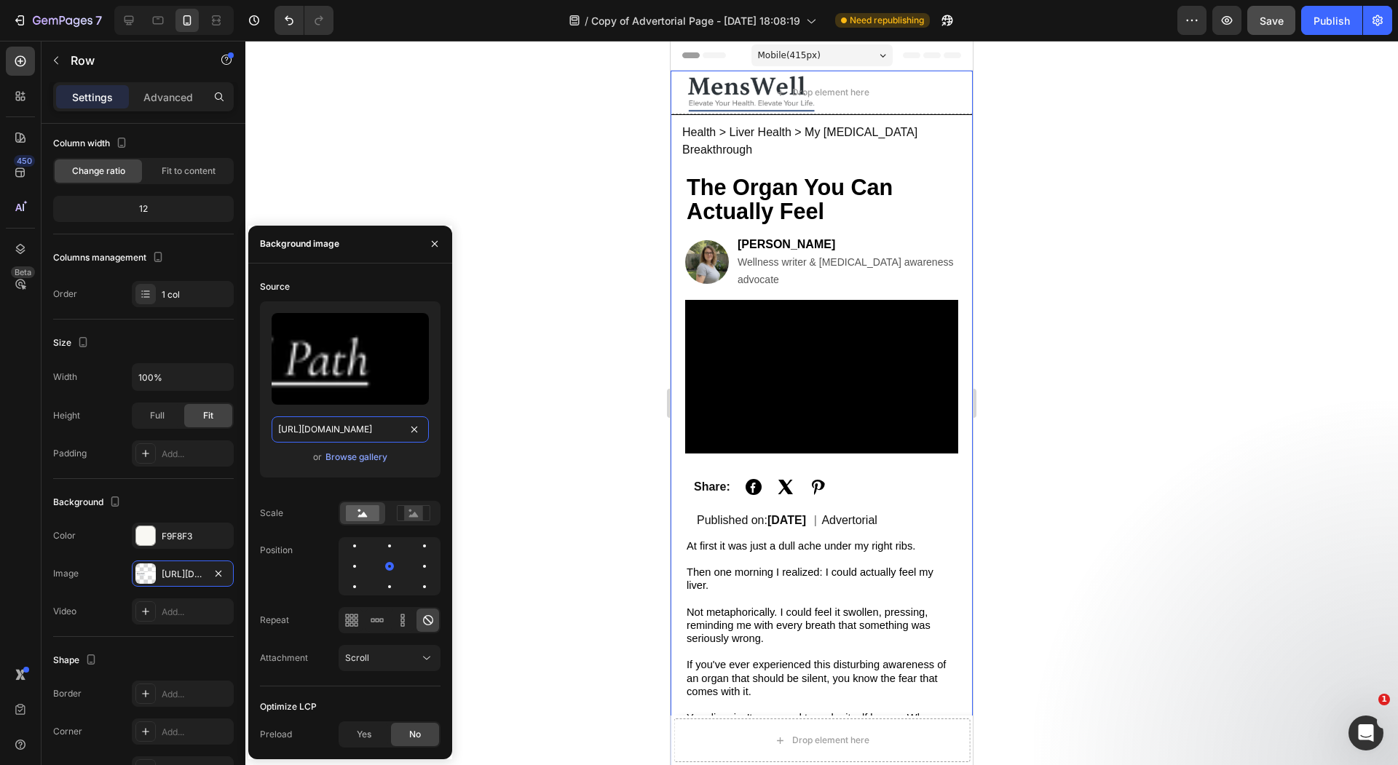
scroll to position [0, 255]
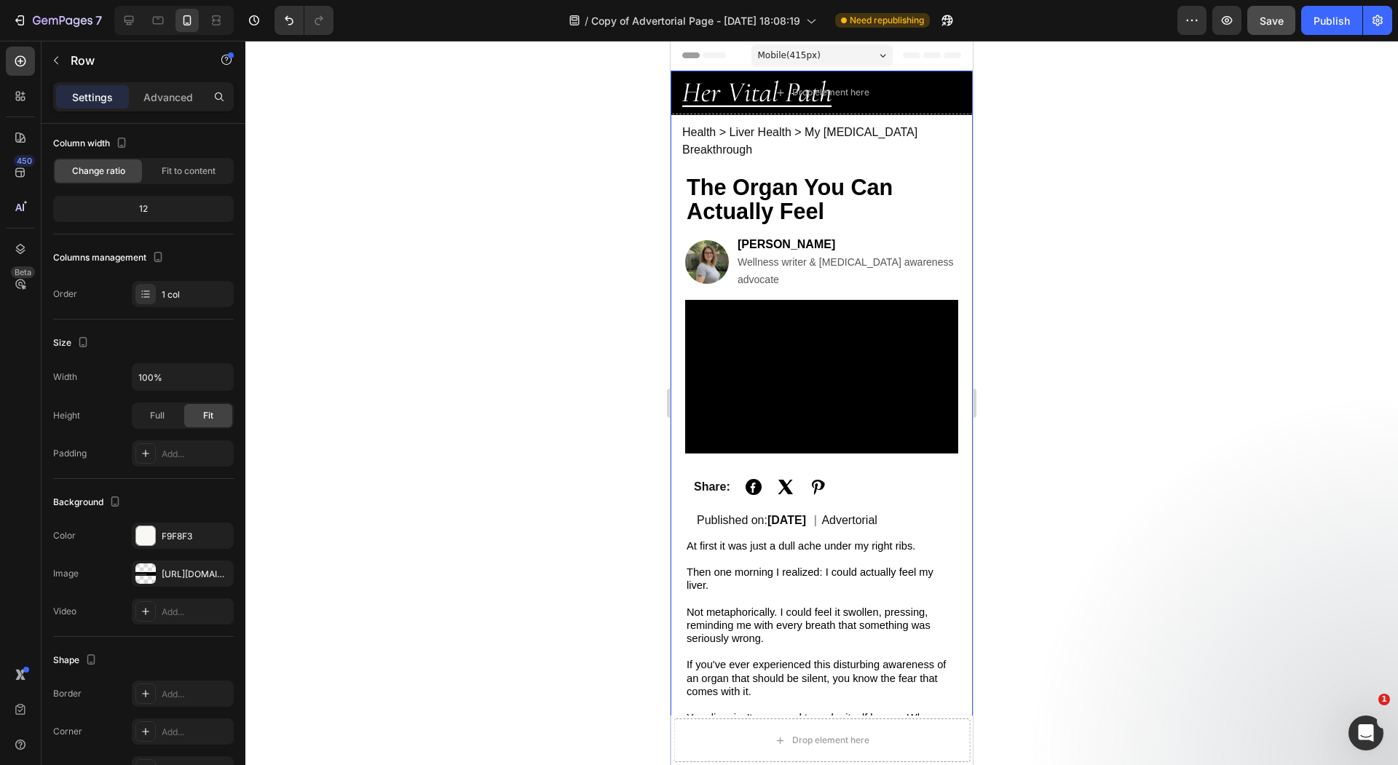
click at [395, 149] on div at bounding box center [821, 403] width 1152 height 724
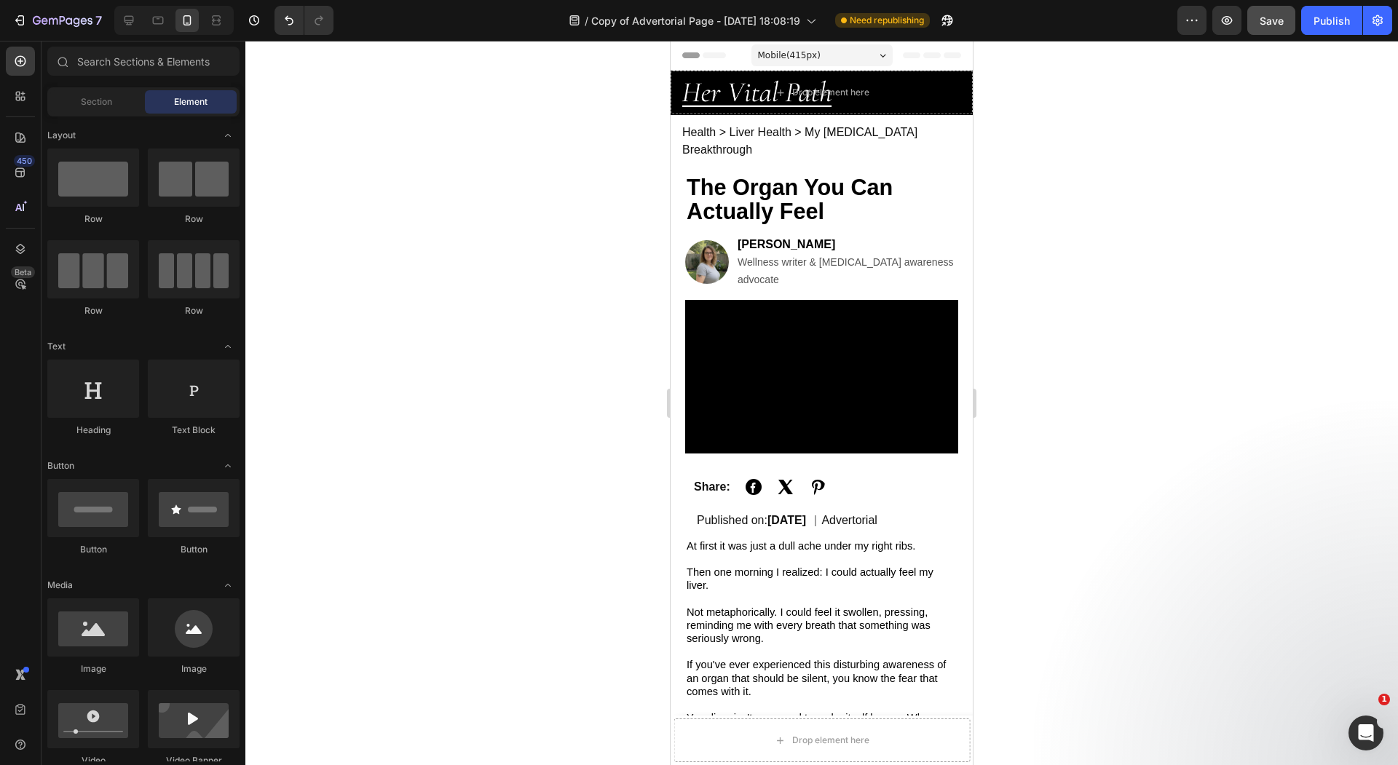
click at [395, 149] on div at bounding box center [821, 403] width 1152 height 724
click at [130, 20] on icon at bounding box center [128, 20] width 9 height 9
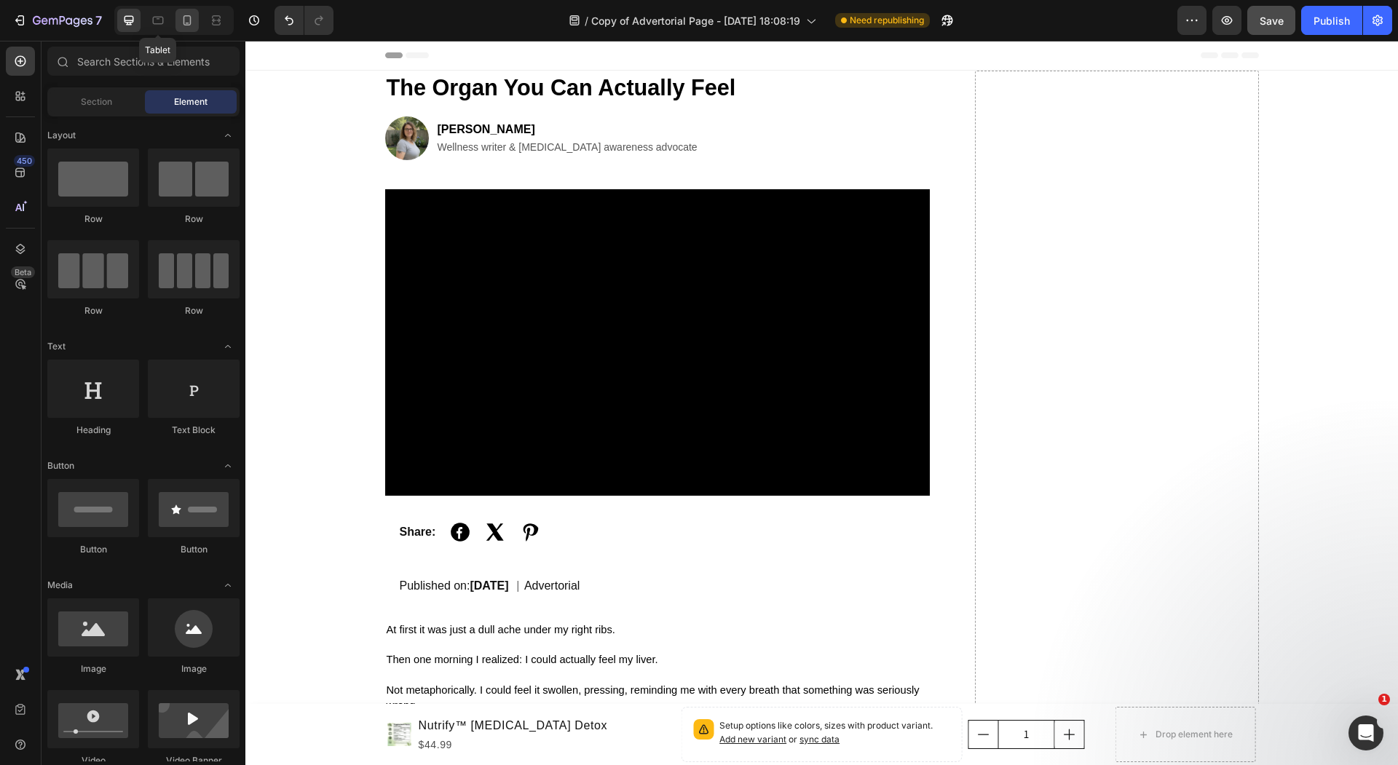
click at [188, 28] on div at bounding box center [186, 20] width 23 height 23
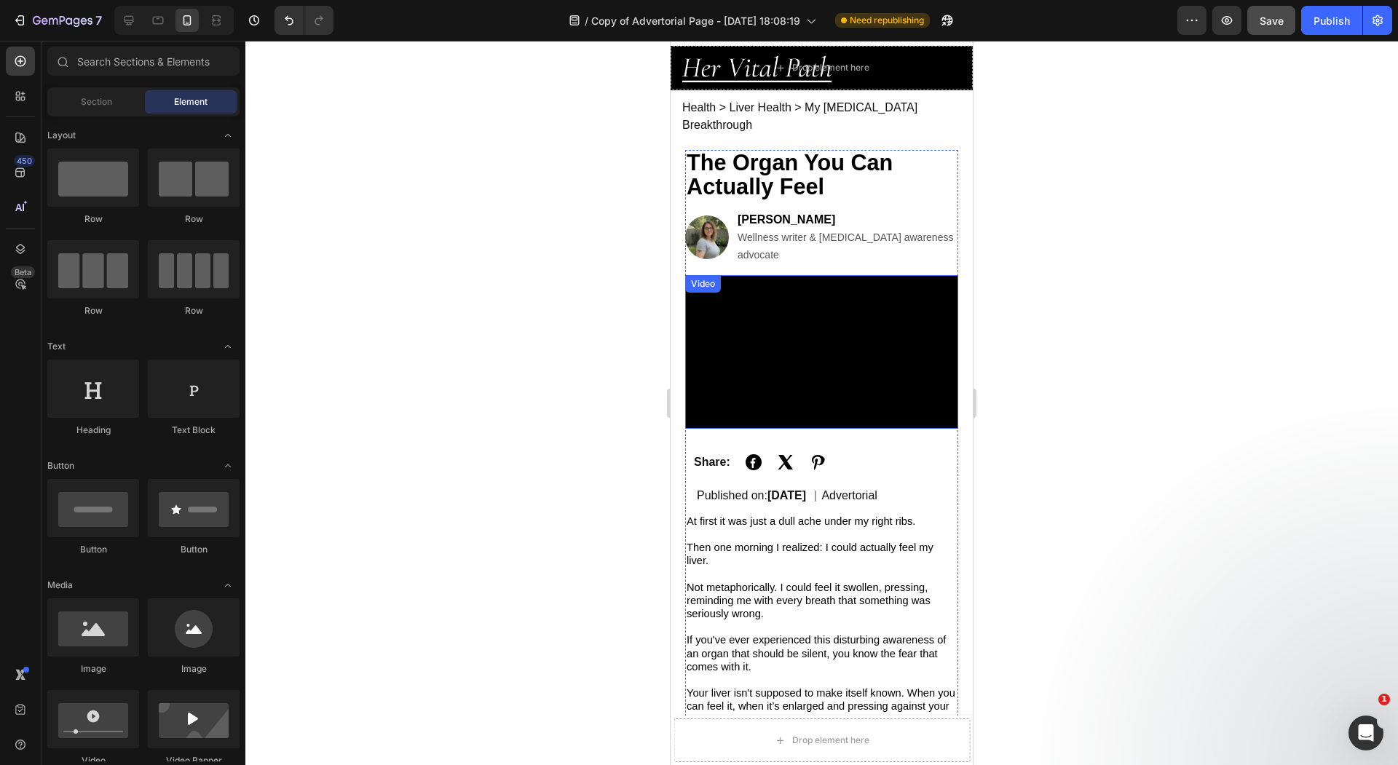
scroll to position [21, 0]
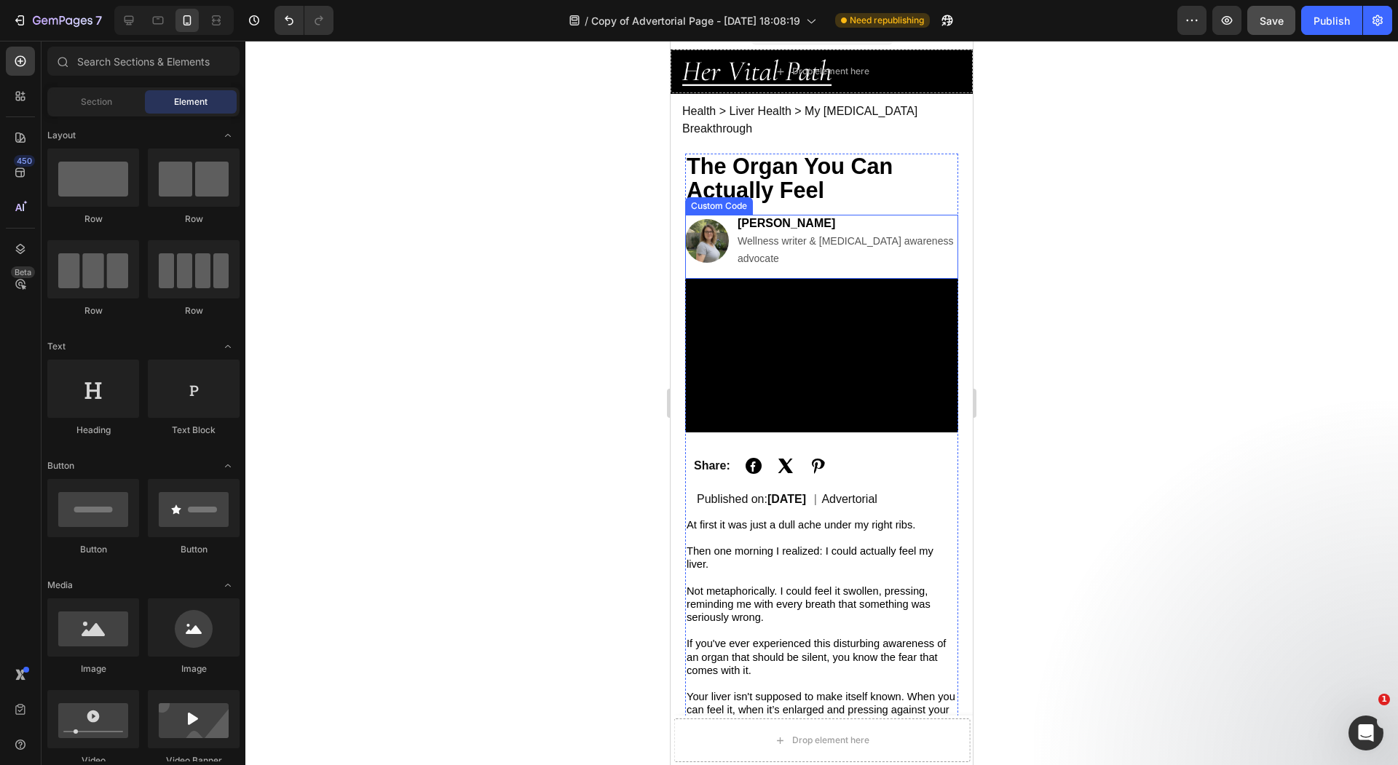
click at [911, 215] on div "[PERSON_NAME] Wellness writer & [MEDICAL_DATA] awareness advocate" at bounding box center [847, 241] width 221 height 52
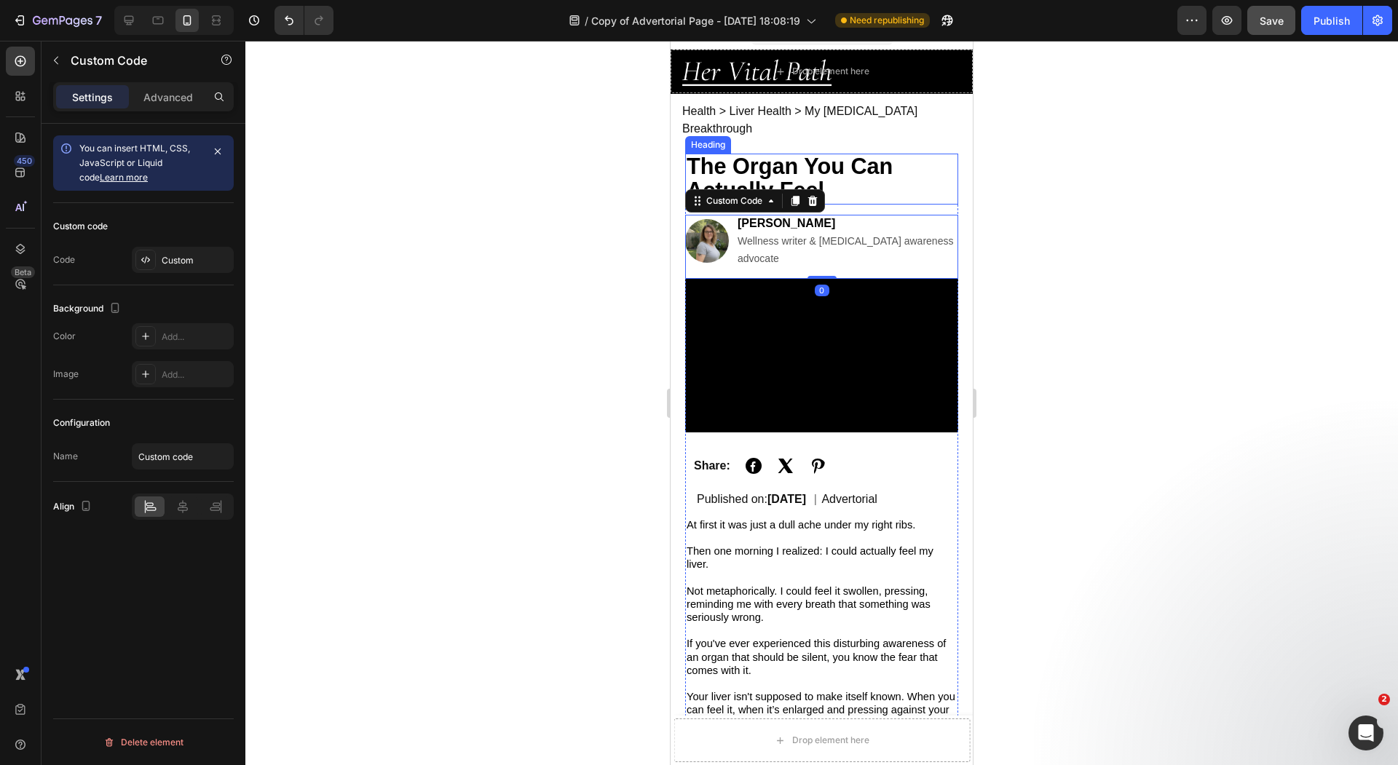
click at [911, 154] on h1 "The Organ You Can Actually Feel" at bounding box center [821, 179] width 273 height 51
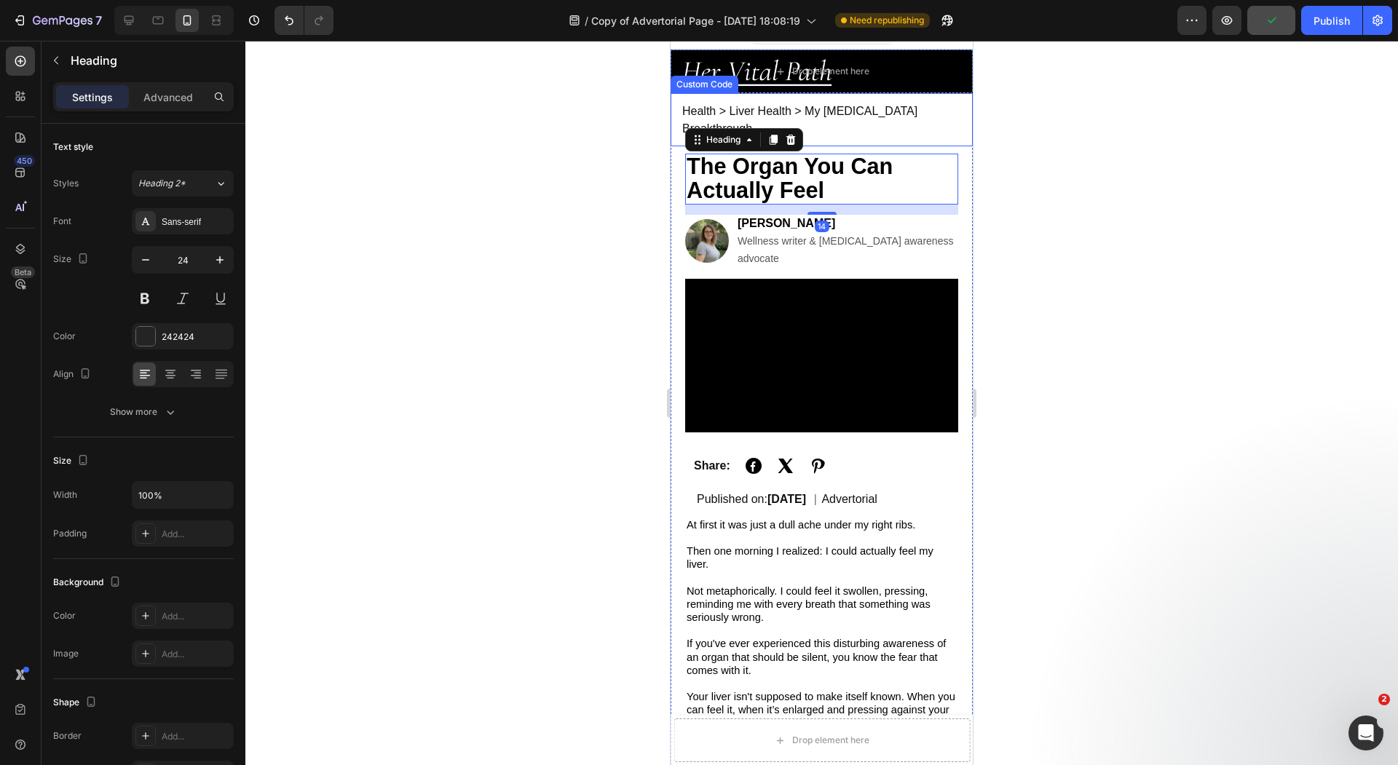
click at [903, 115] on div "Health > Liver Health > My [MEDICAL_DATA] Breakthrough" at bounding box center [821, 119] width 302 height 53
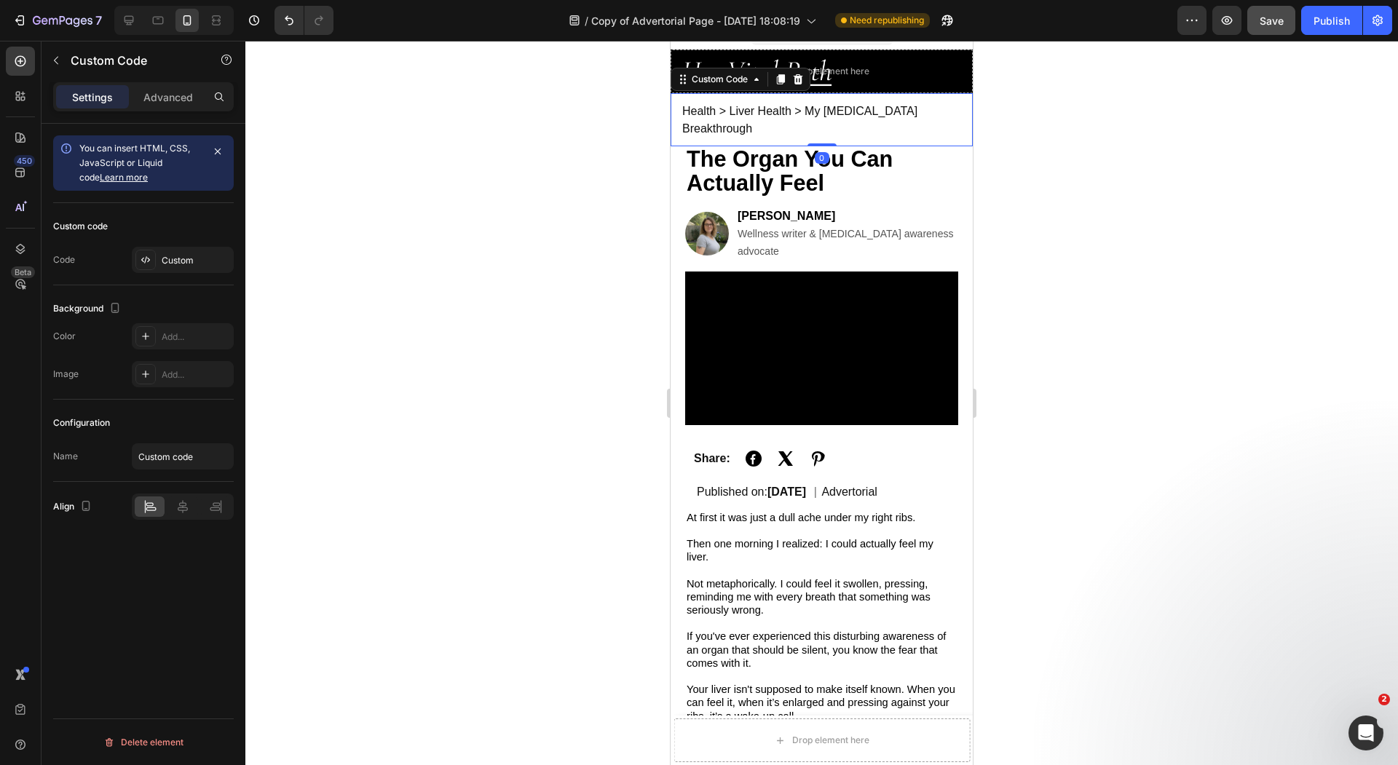
drag, startPoint x: 827, startPoint y: 134, endPoint x: 827, endPoint y: 112, distance: 21.8
click at [827, 112] on div "Health > Liver Health > My NAFLD Breakthrough Custom Code 0" at bounding box center [821, 119] width 302 height 53
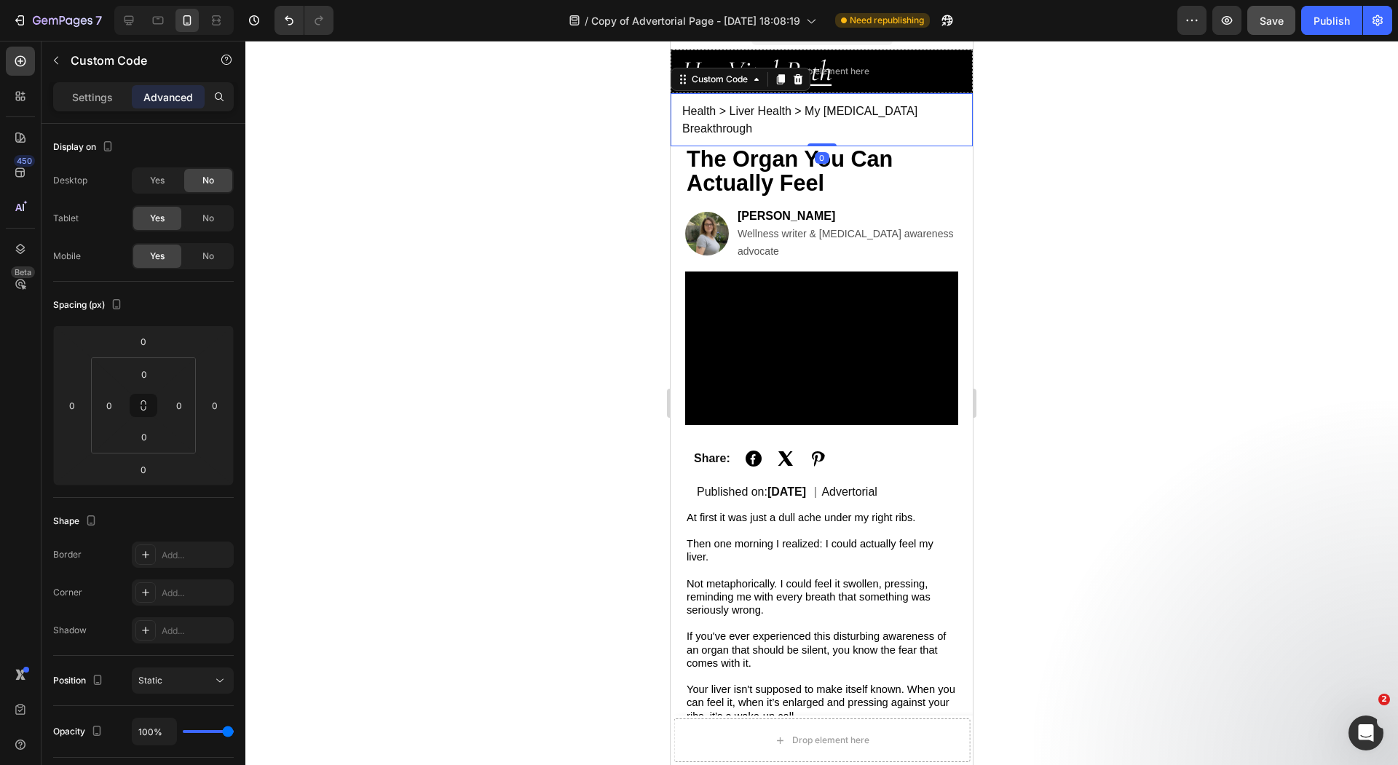
click at [564, 102] on div at bounding box center [821, 403] width 1152 height 724
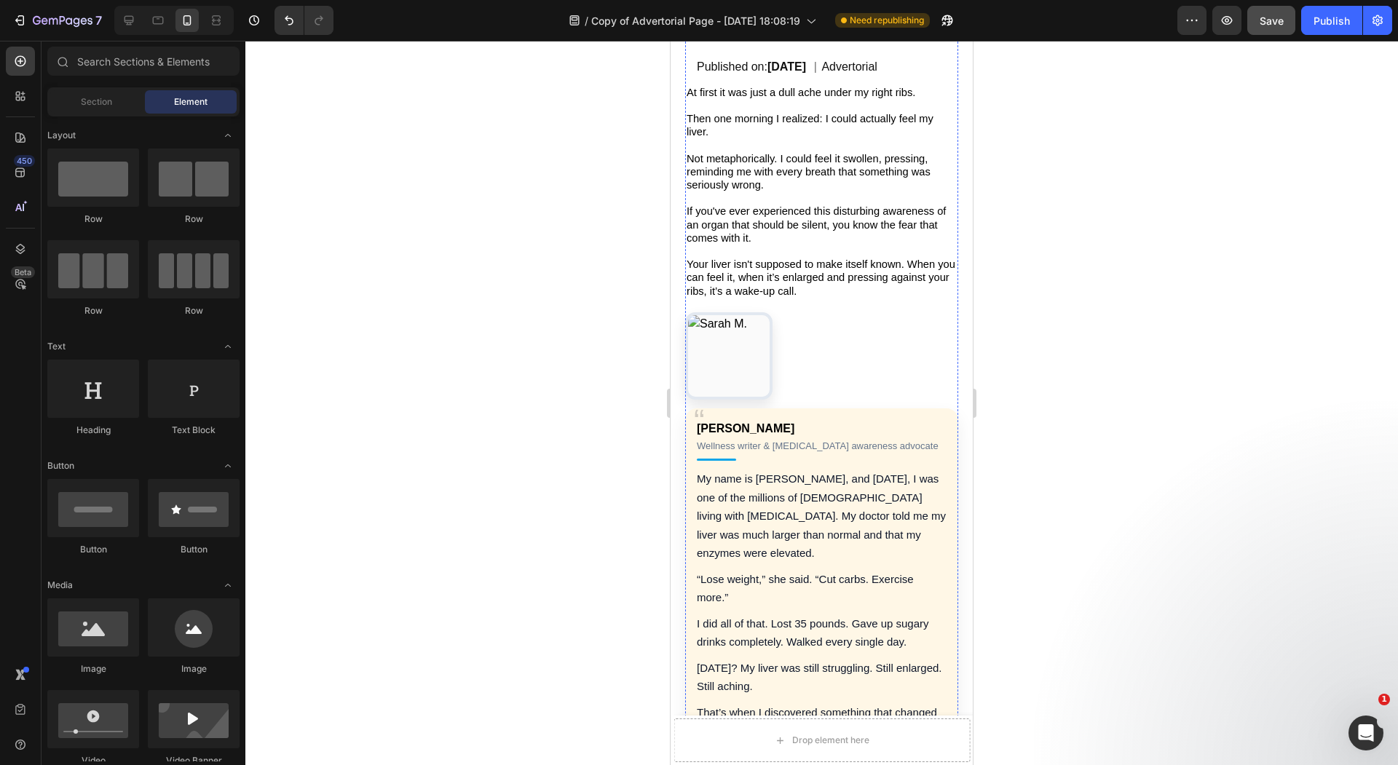
scroll to position [448, 0]
click at [735, 321] on img "Author Testimonial" at bounding box center [729, 354] width 82 height 82
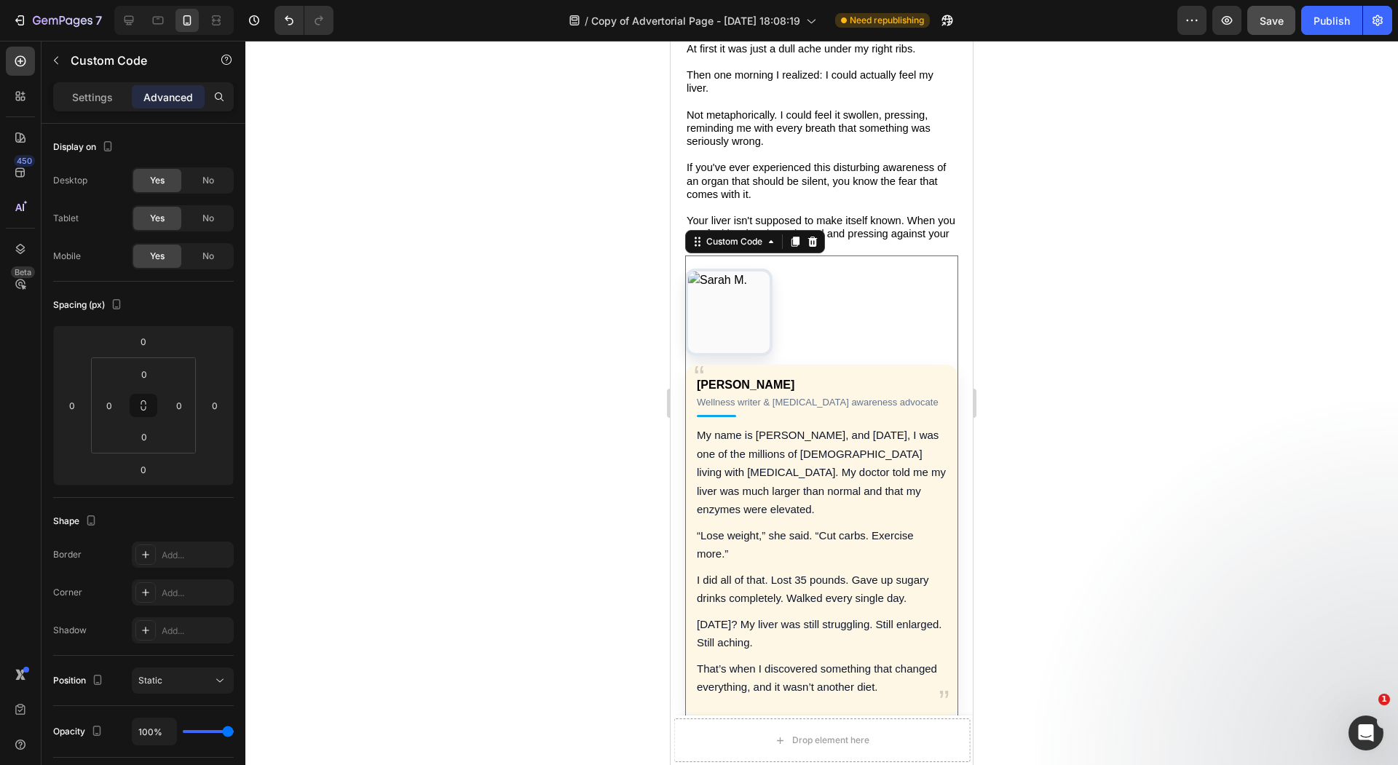
scroll to position [496, 0]
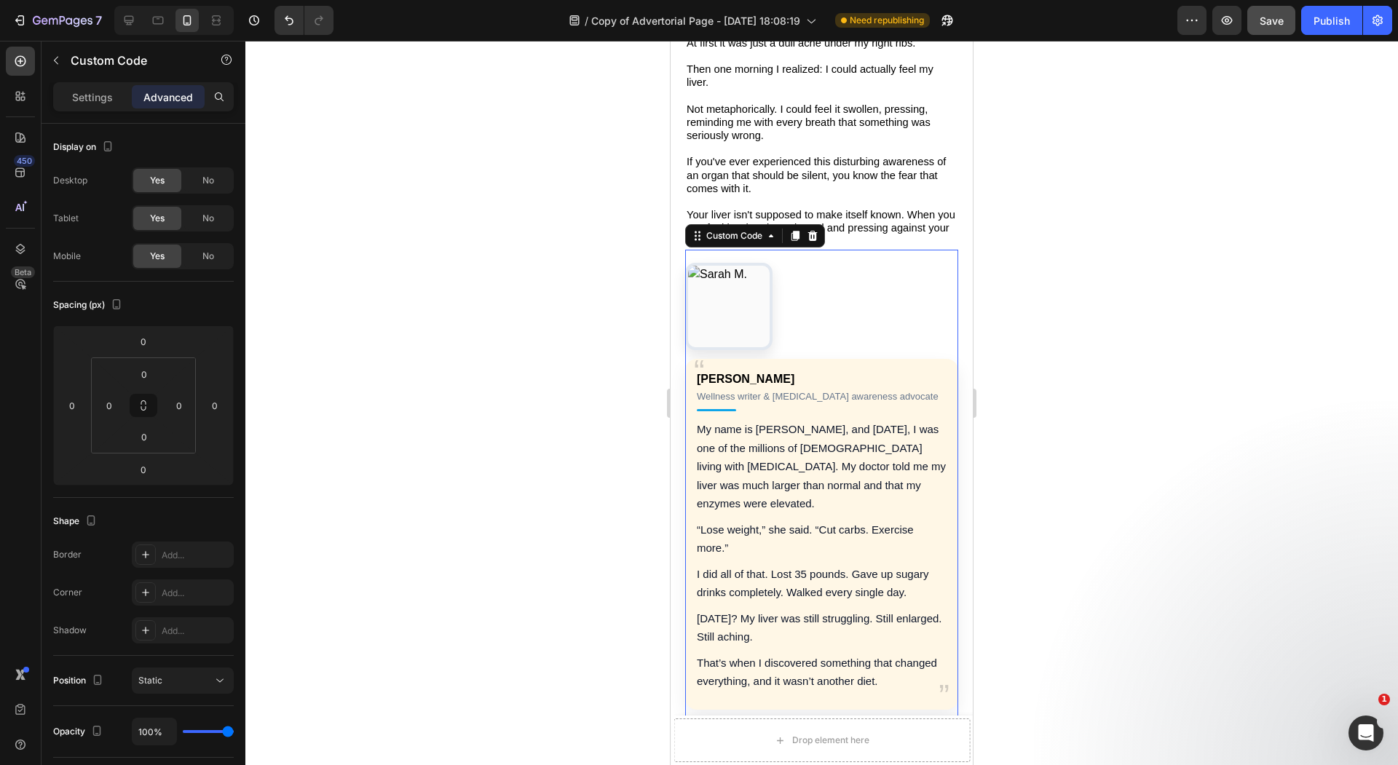
click at [567, 353] on div at bounding box center [821, 403] width 1152 height 724
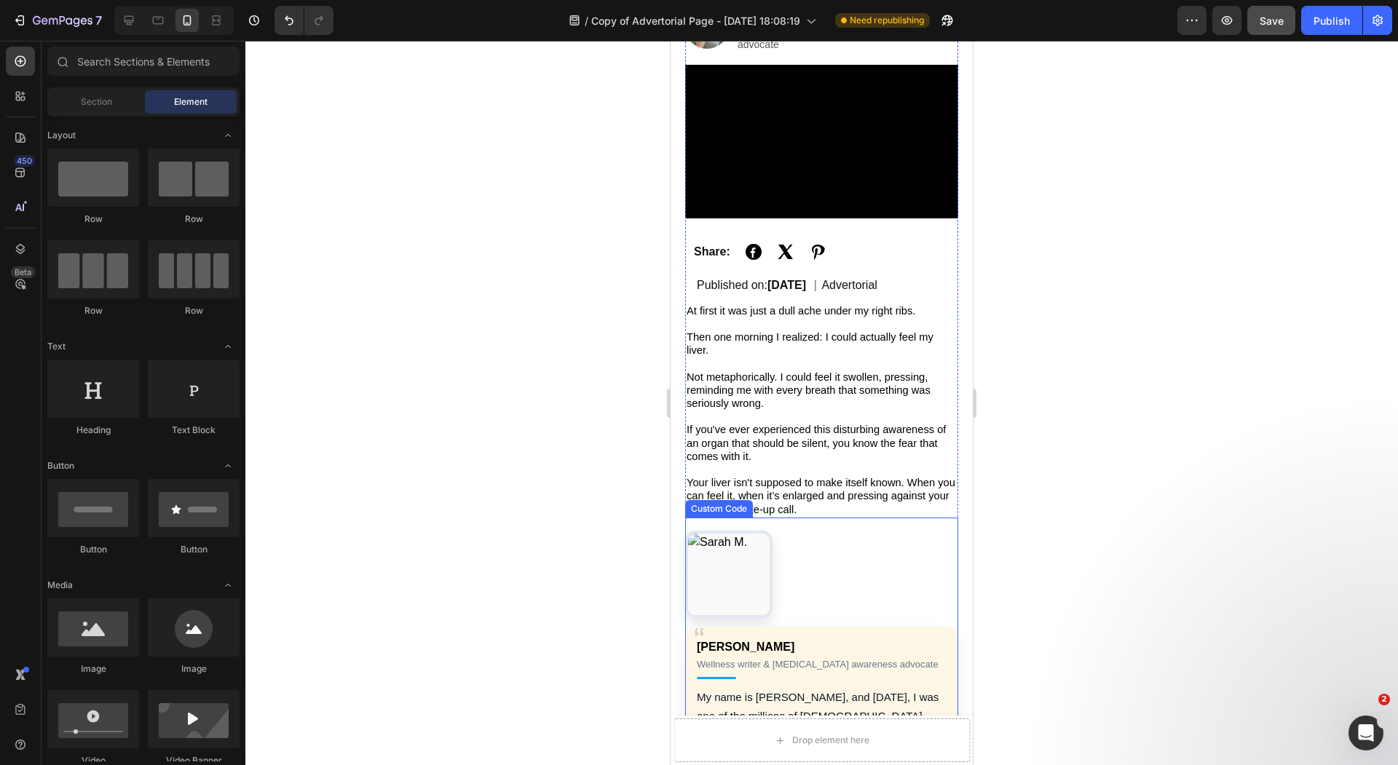
scroll to position [336, 0]
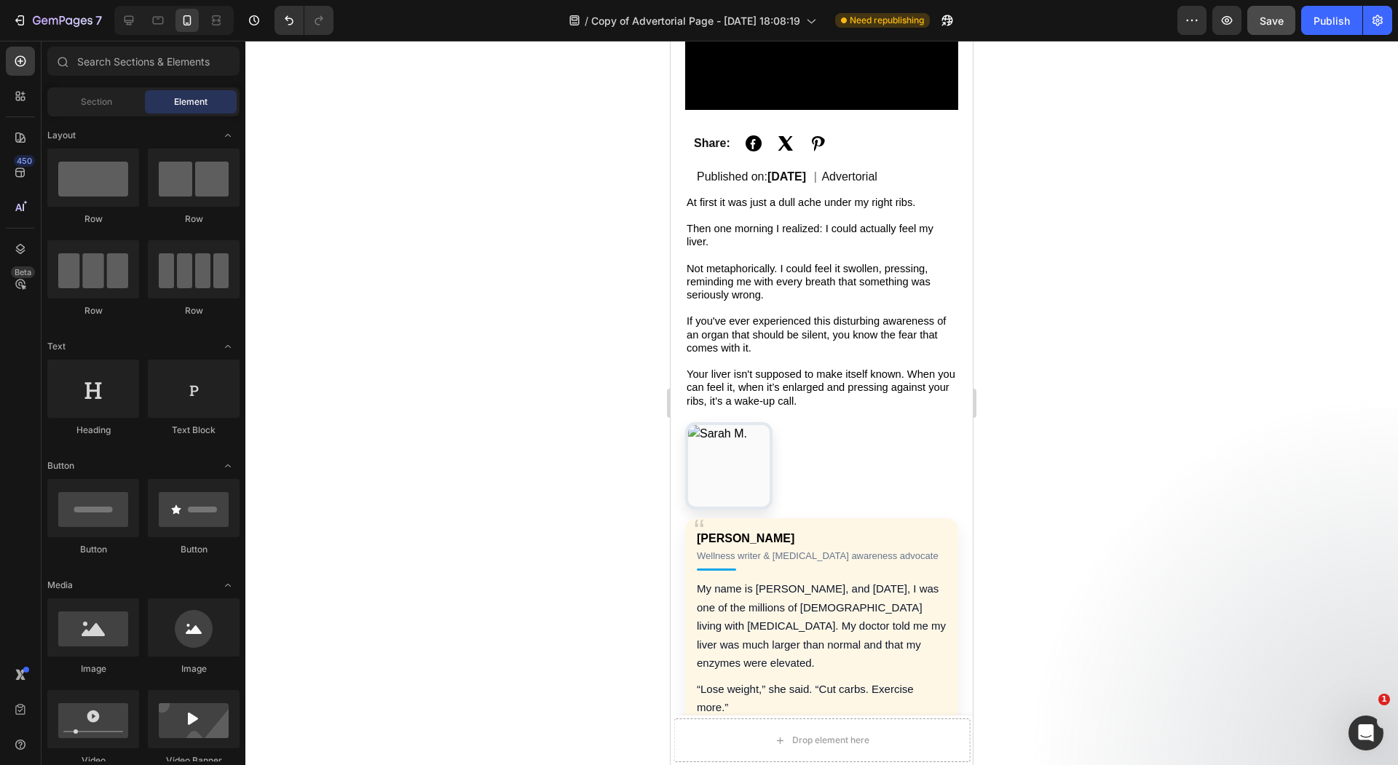
click at [724, 439] on img "Author Testimonial" at bounding box center [729, 466] width 82 height 82
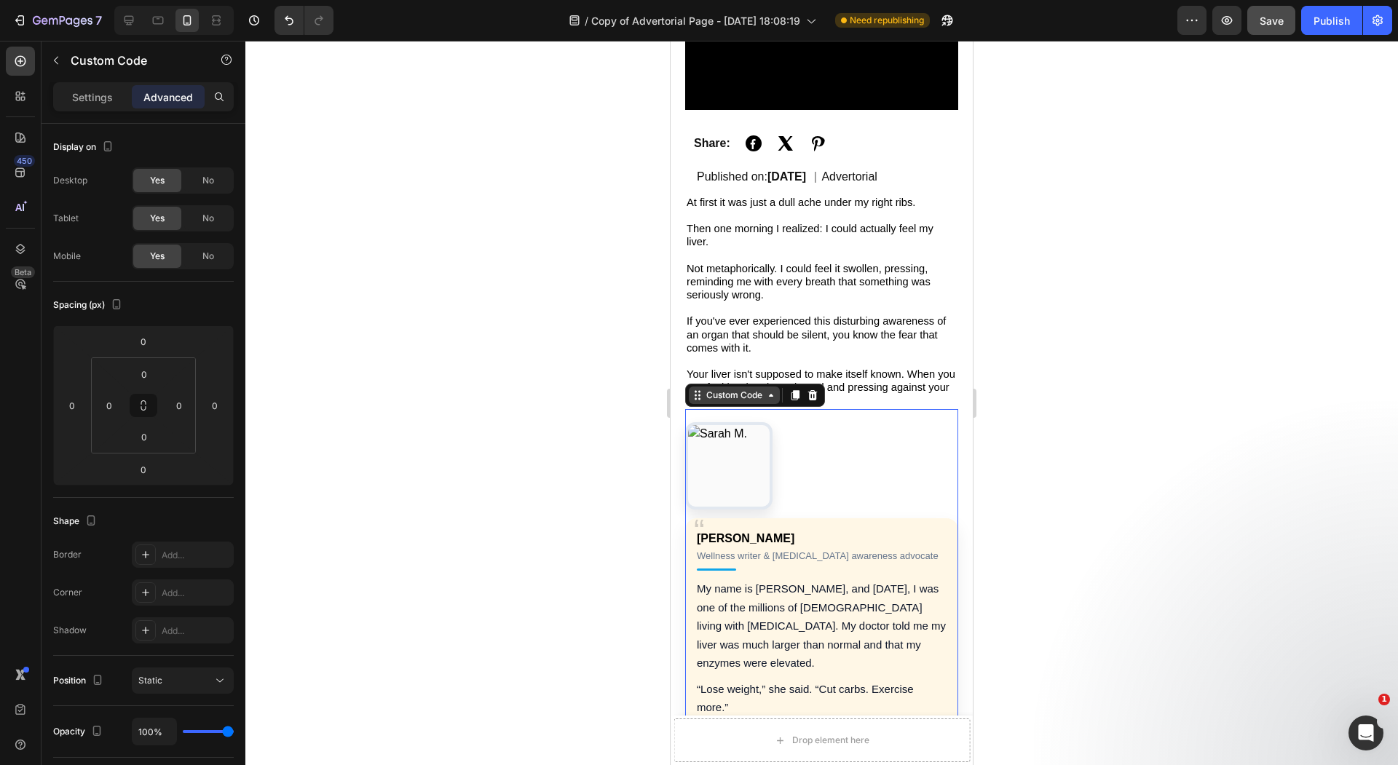
click at [724, 389] on div "Custom Code" at bounding box center [734, 395] width 62 height 13
click at [107, 87] on div "Settings" at bounding box center [92, 96] width 73 height 23
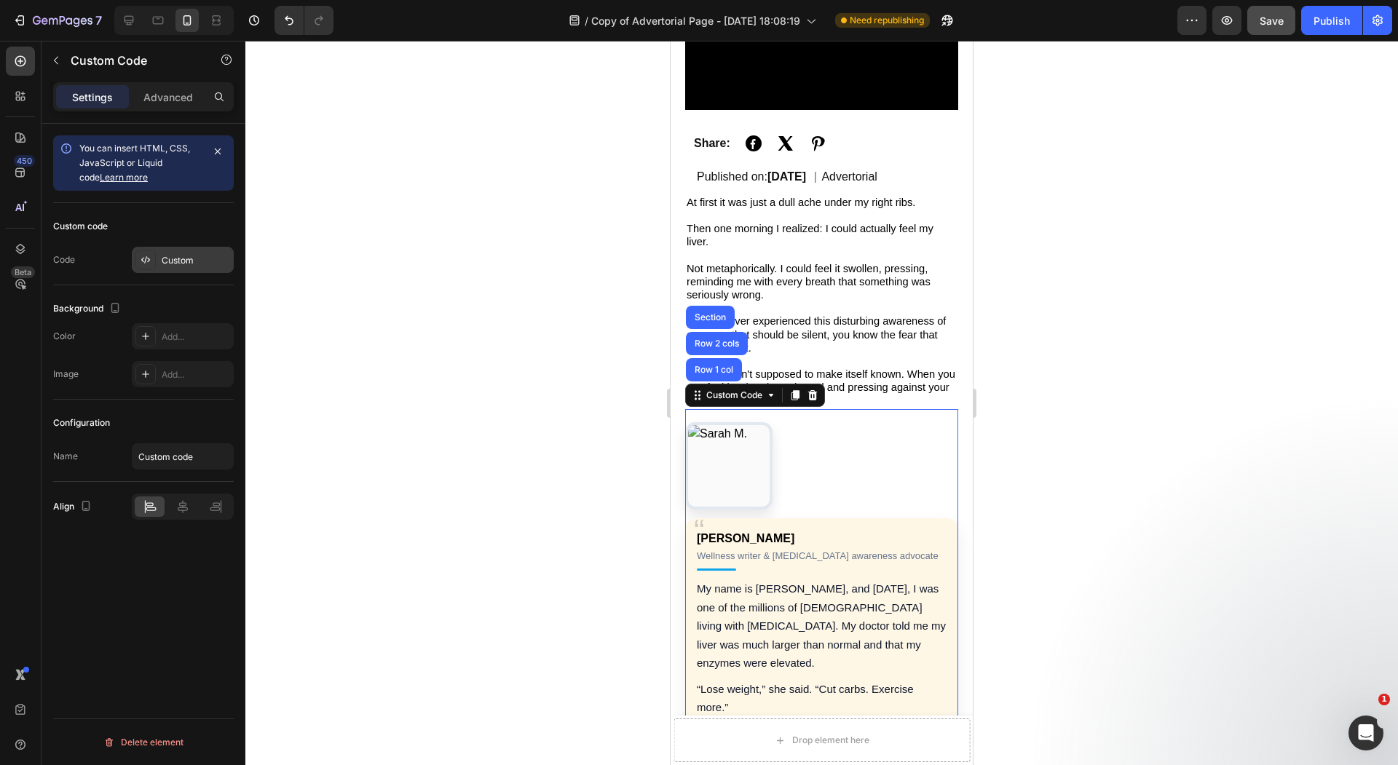
click at [210, 256] on div "Custom" at bounding box center [196, 260] width 68 height 13
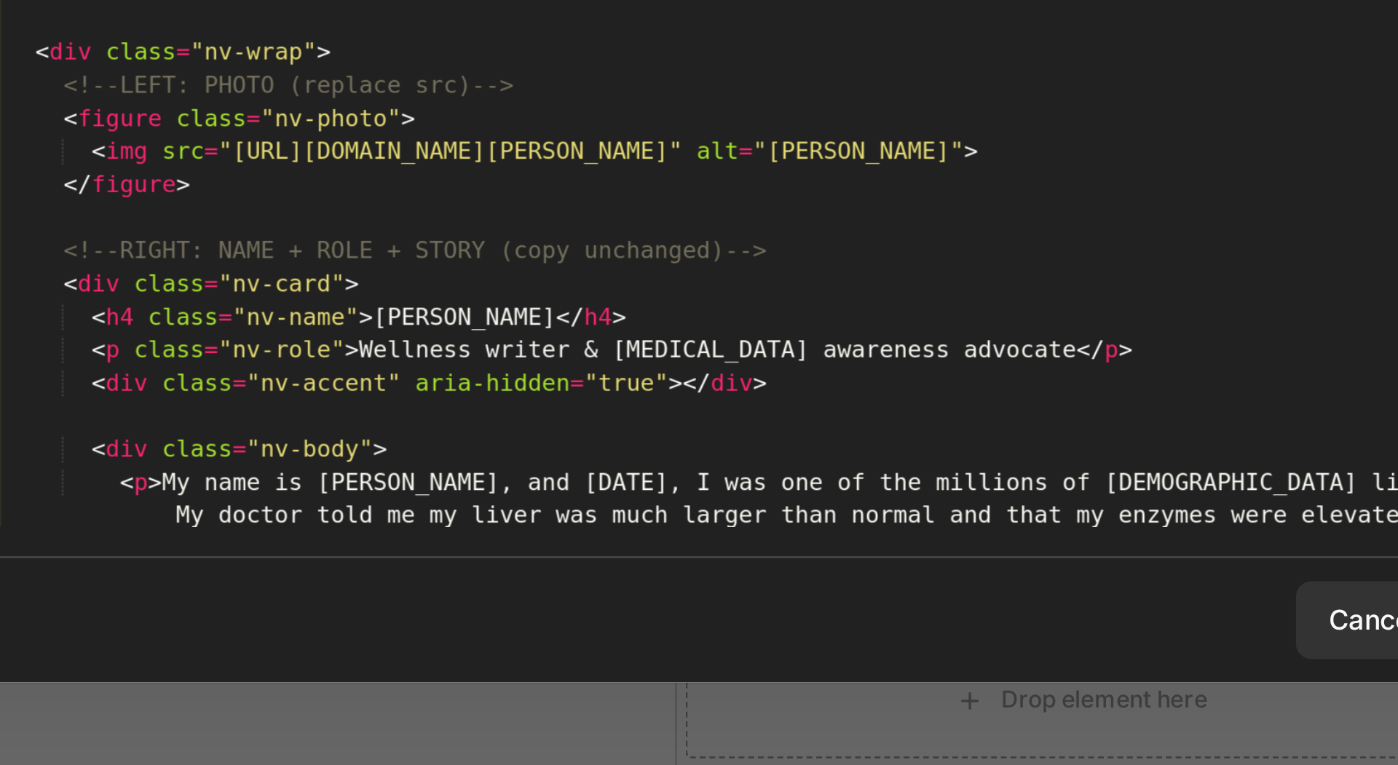
scroll to position [0, 0]
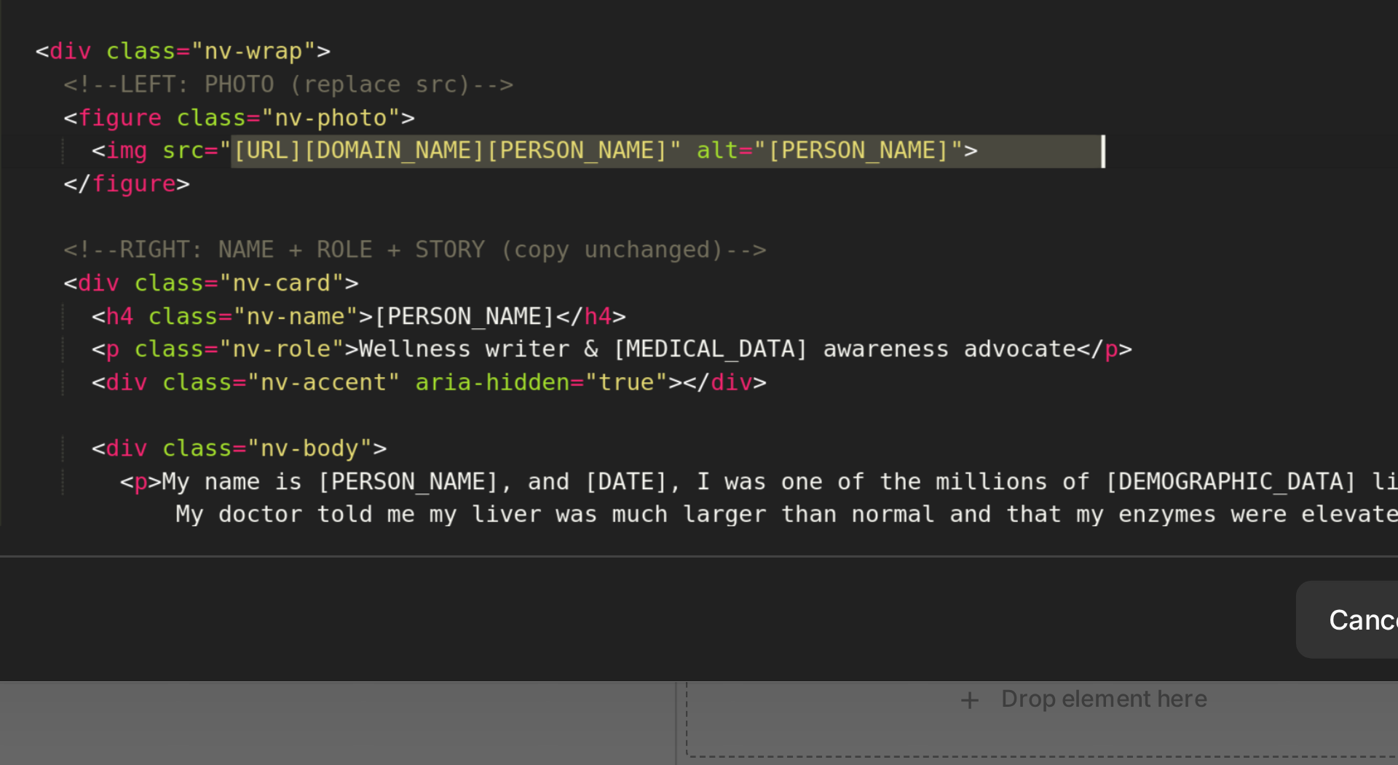
drag, startPoint x: 517, startPoint y: 532, endPoint x: 831, endPoint y: 538, distance: 313.8
click at [831, 538] on div "box-shadow : var(--shadow) ; padding : 18 px 20 px ; } /* ONE SET OF DECORATIVE…" at bounding box center [716, 390] width 598 height 612
drag, startPoint x: 833, startPoint y: 538, endPoint x: 503, endPoint y: 535, distance: 329.8
click at [503, 535] on div "box-shadow : var(--shadow) ; padding : 18 px 20 px ; } /* ONE SET OF DECORATIVE…" at bounding box center [716, 390] width 598 height 612
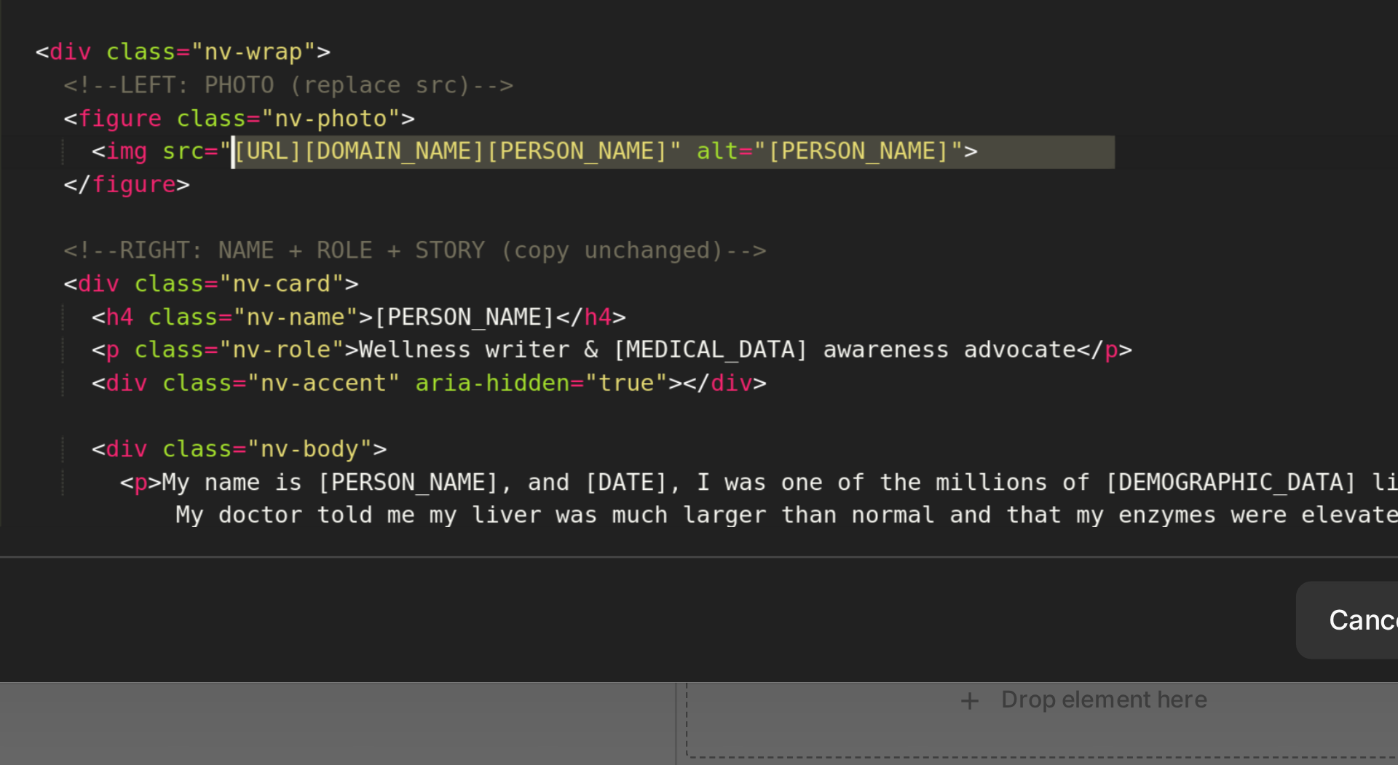
paste textarea "0728/9821/6178/files/82e31c63-199f-4c2c-afe7-5d2957197282.png?v=1758940425"
type textarea "<img src="https://cdn.shopify.com/s/files/1/0728/9821/6178/files/82e31c63-199f-…"
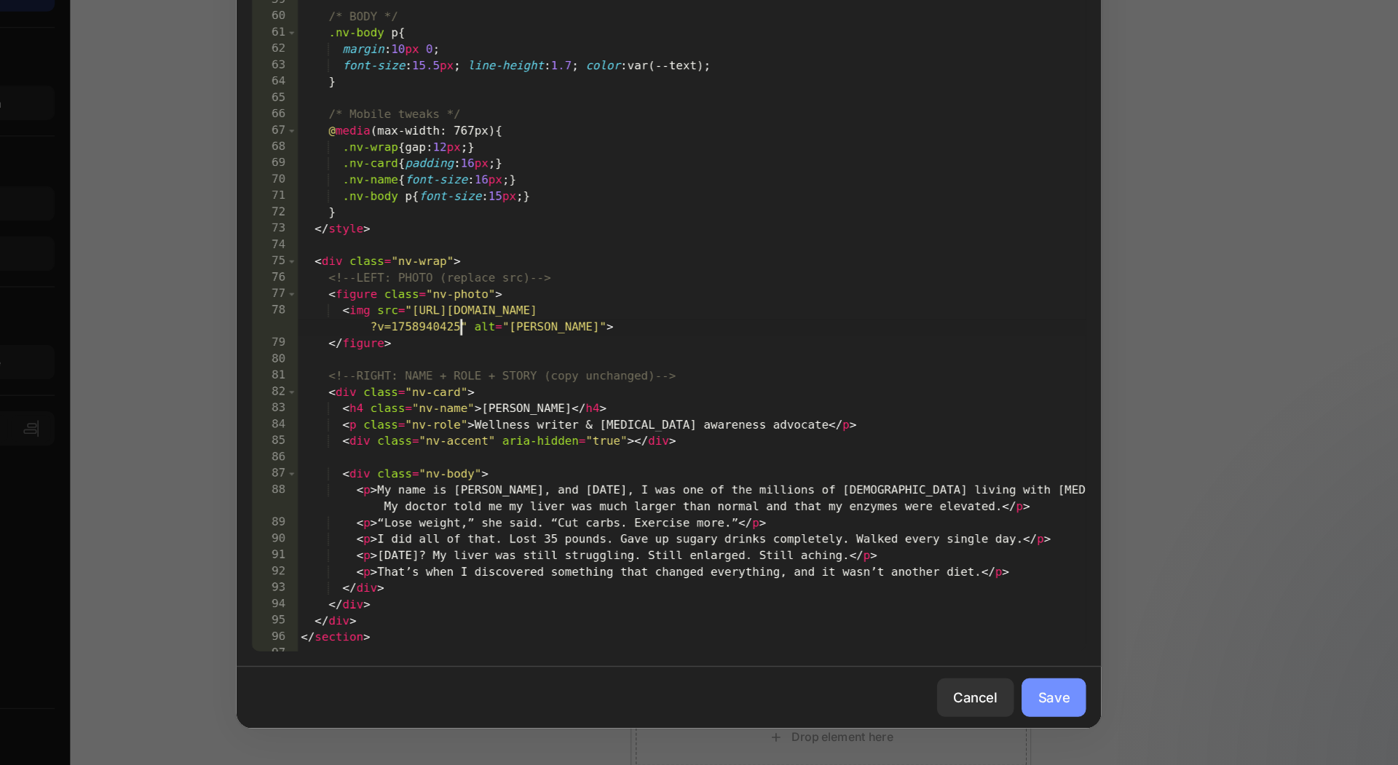
click at [980, 711] on div "Save" at bounding box center [990, 709] width 24 height 15
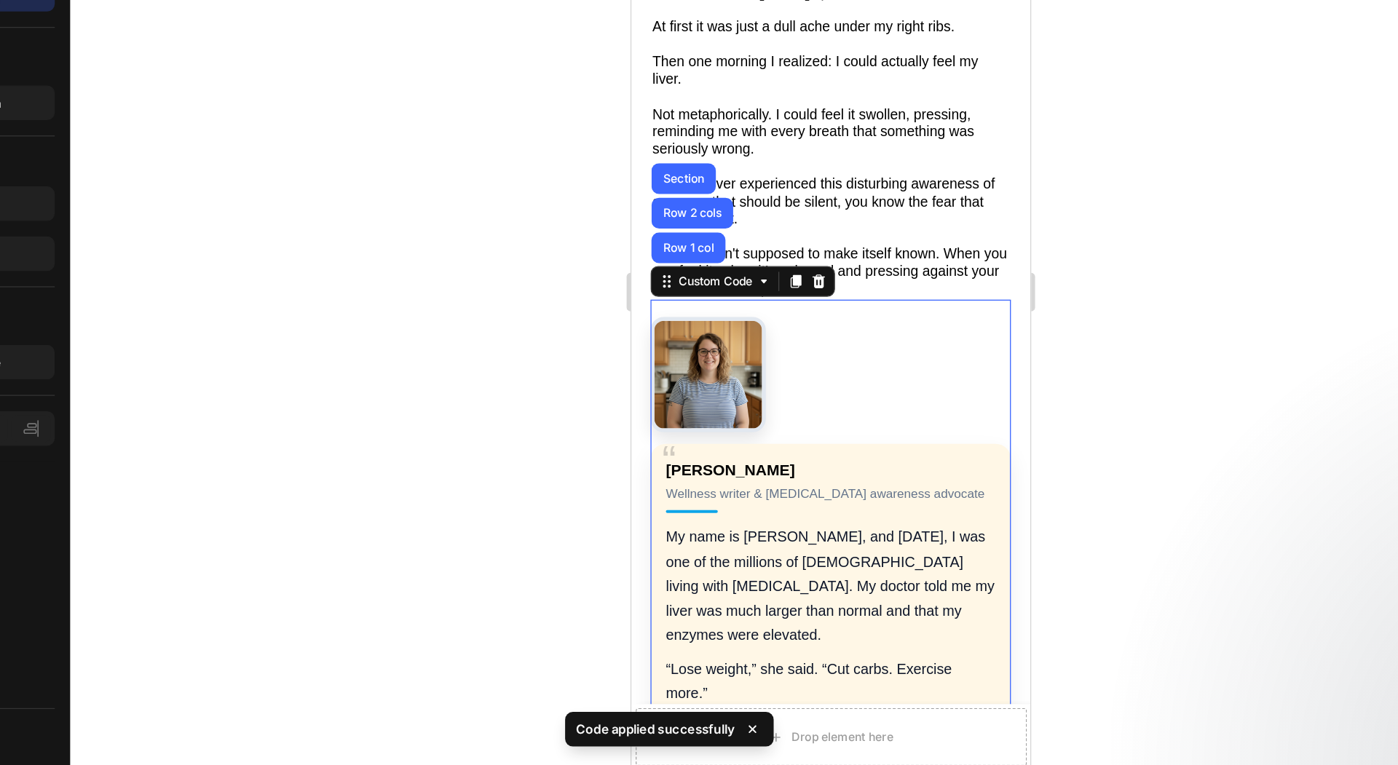
click at [862, 291] on div "Sarah M. Wellness writer & NAFLD awareness advocate My name is Sarah, and 18 mo…" at bounding box center [782, 466] width 273 height 351
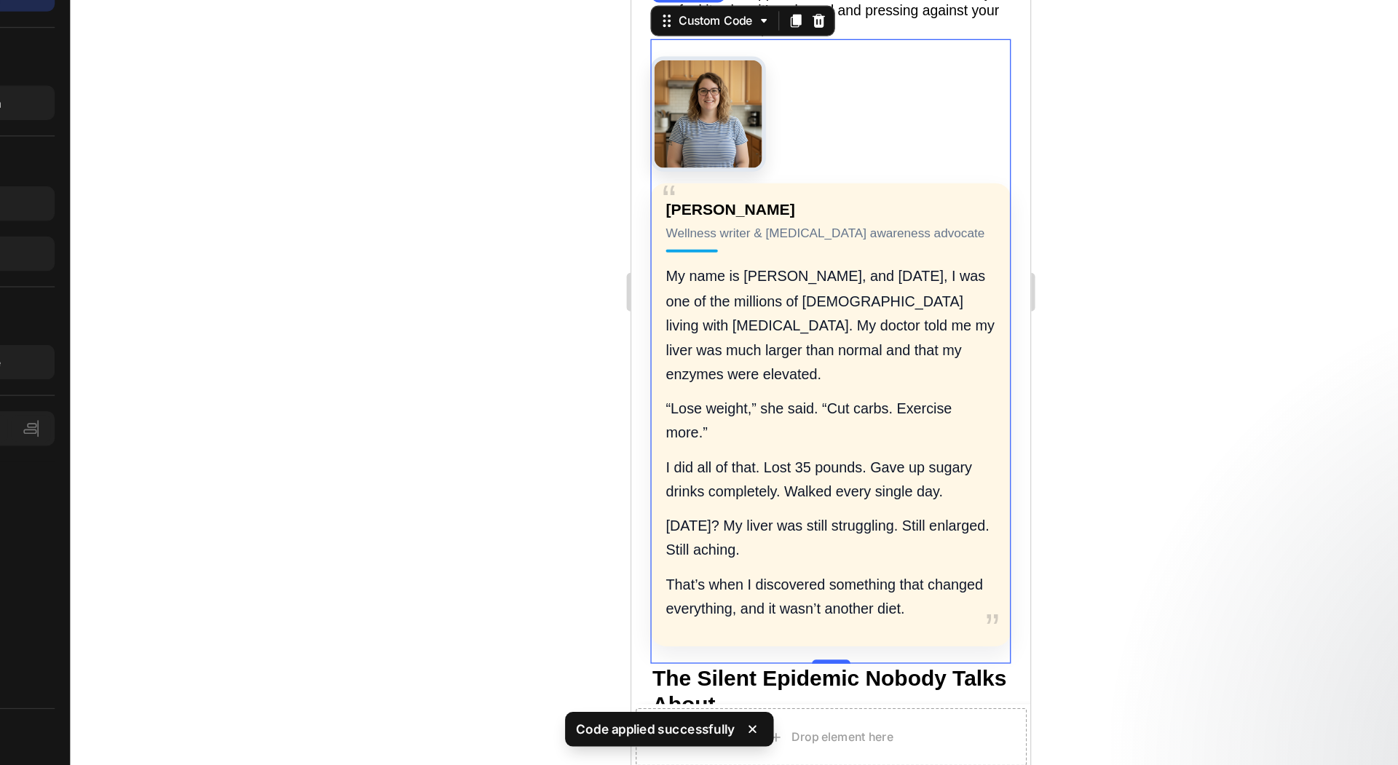
scroll to position [542, 0]
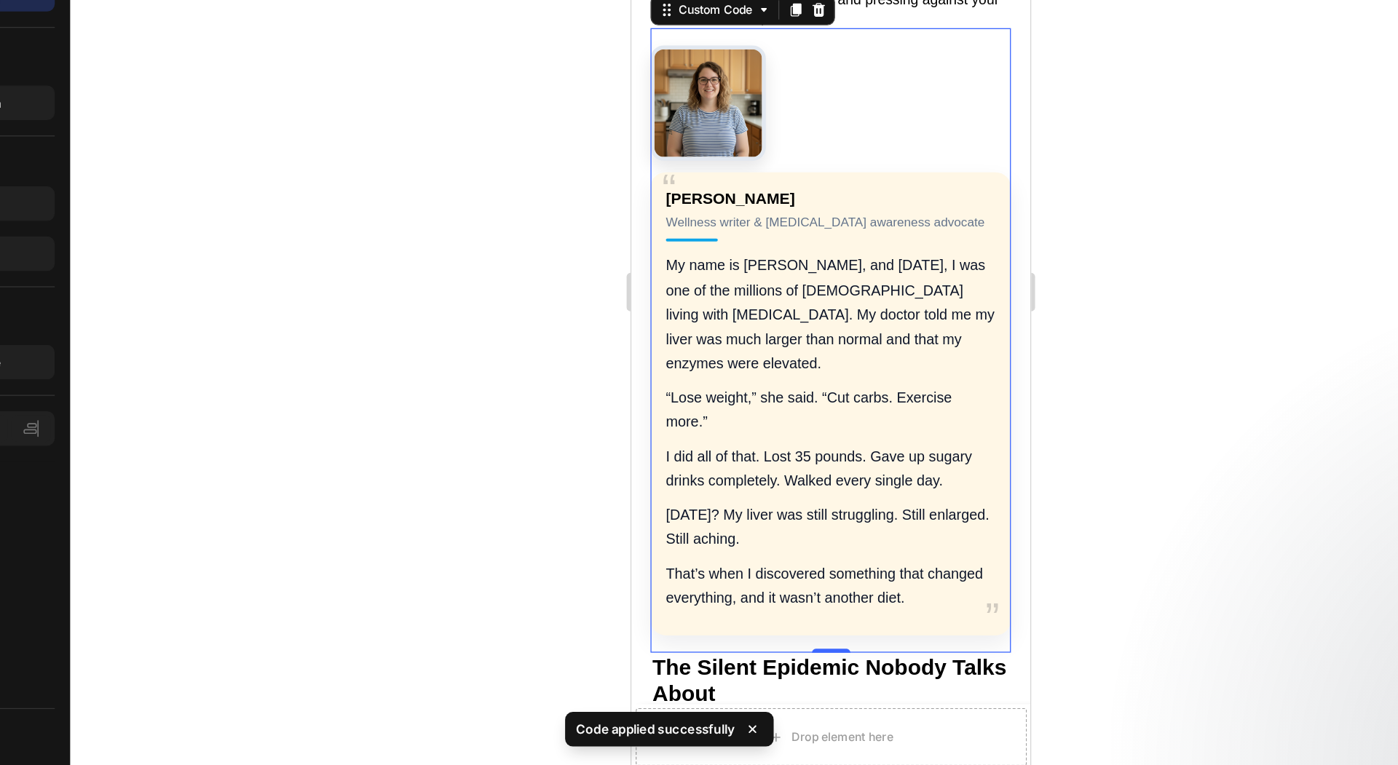
click at [862, 291] on p "I did all of that. Lost 35 pounds. Gave up sugary drinks completely. Walked eve…" at bounding box center [782, 309] width 250 height 37
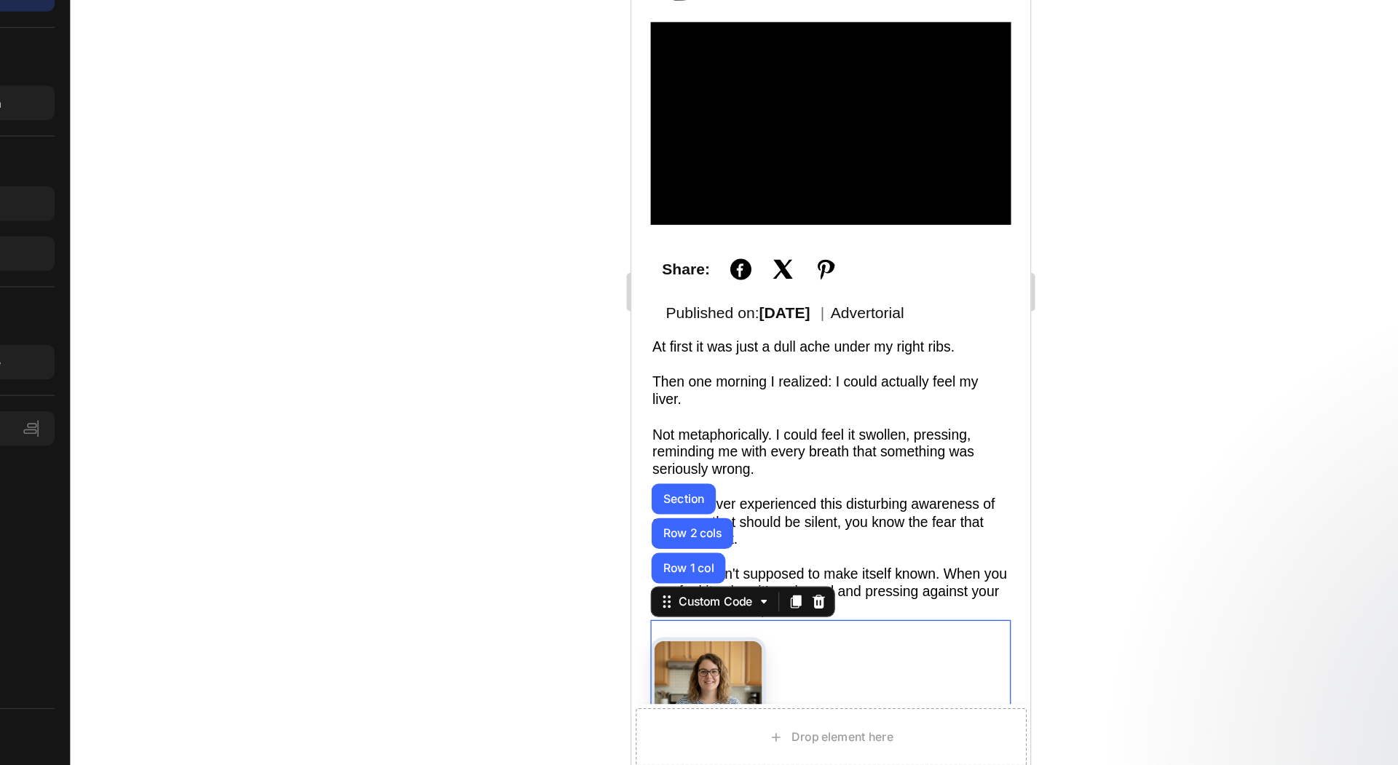
scroll to position [63, 0]
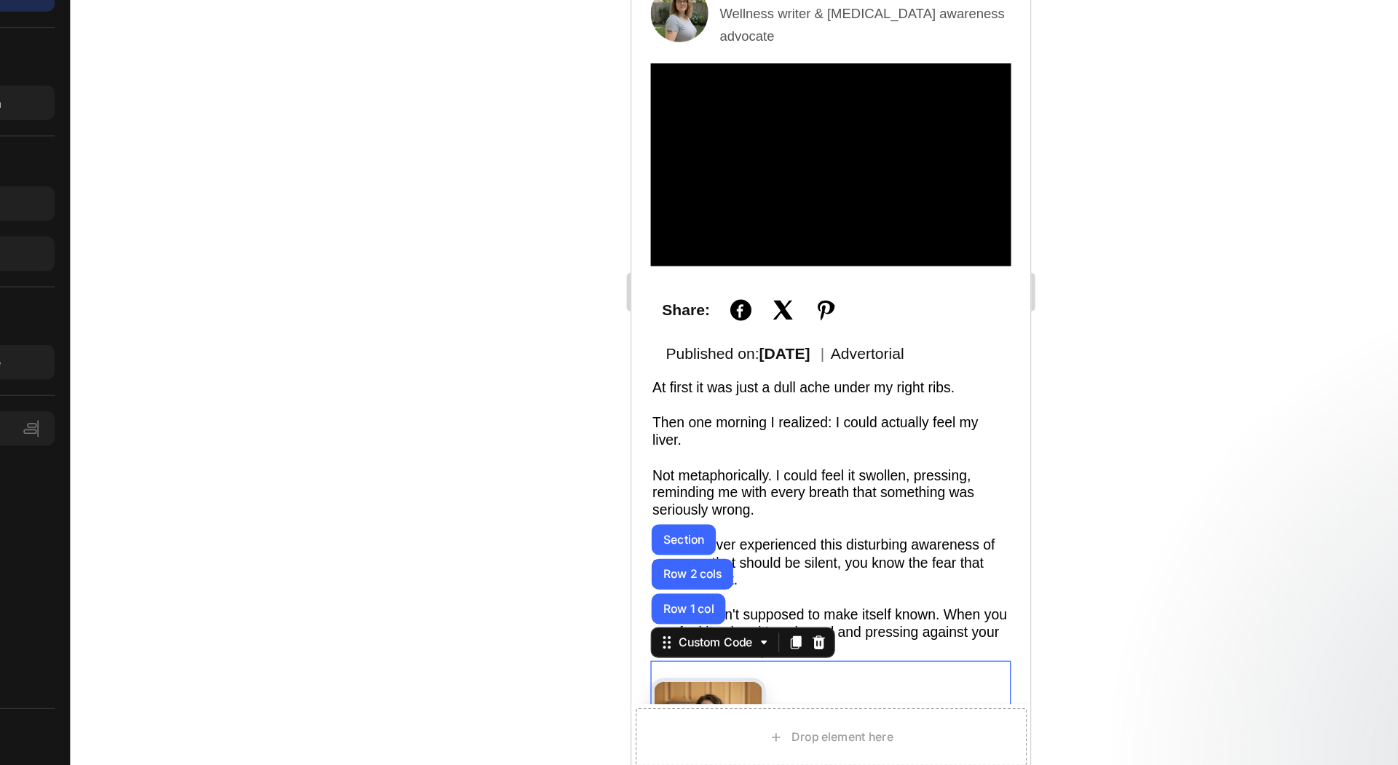
click at [546, 503] on div at bounding box center [821, 403] width 1152 height 724
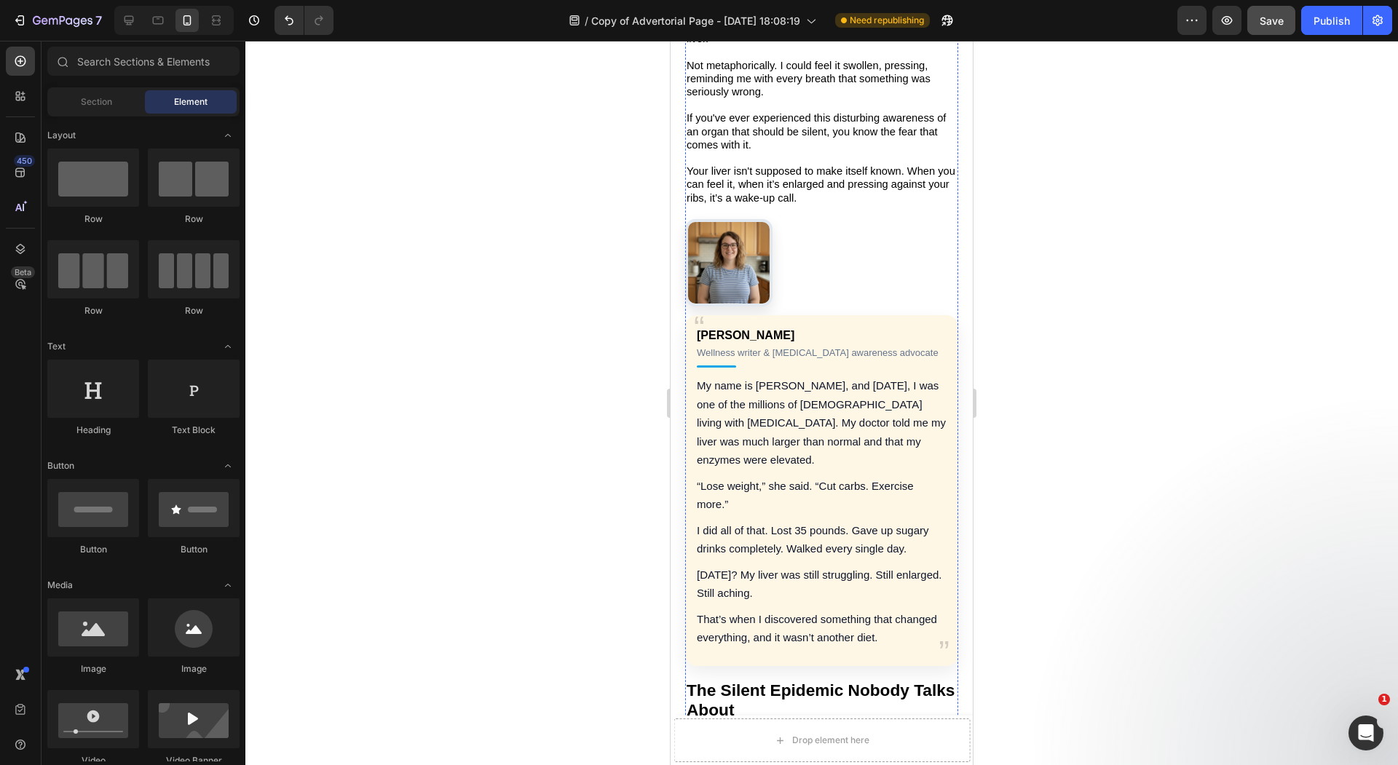
scroll to position [539, 0]
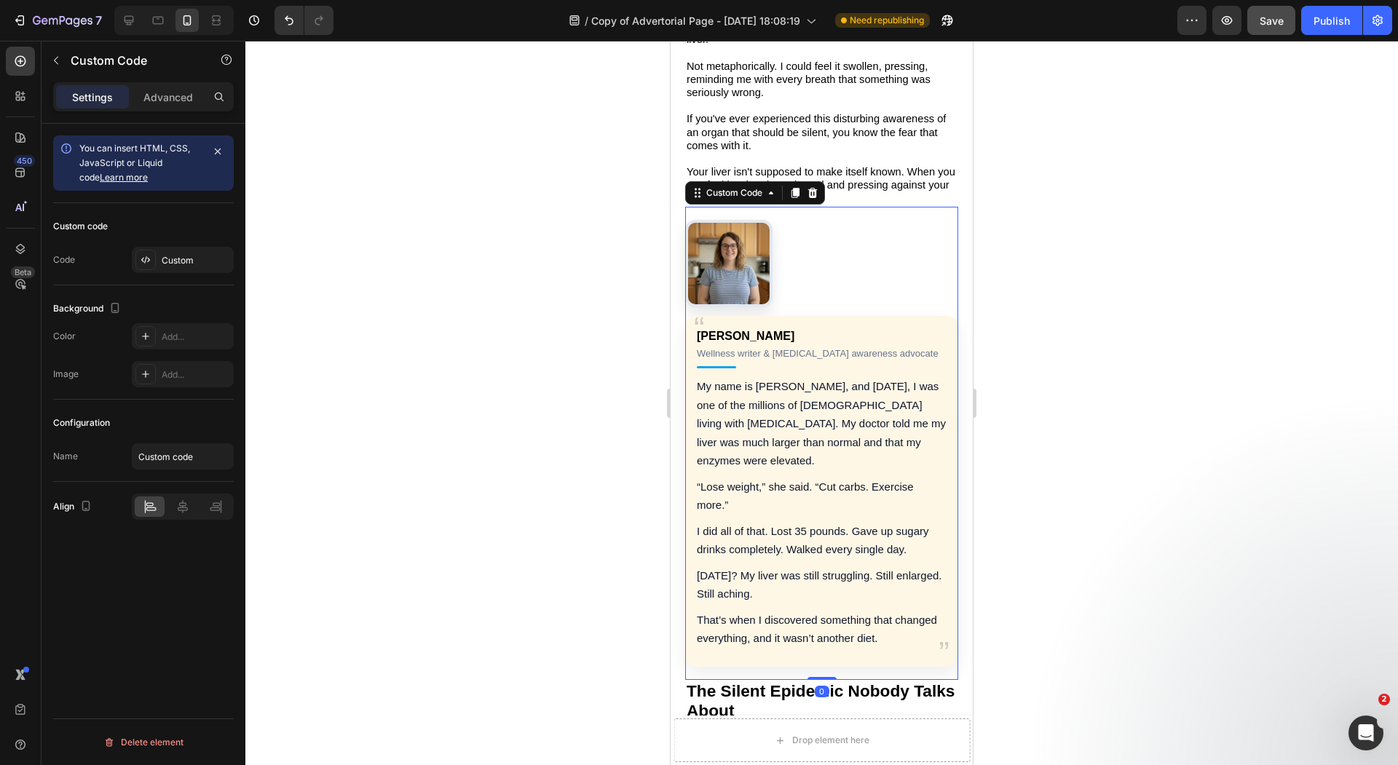
click at [735, 237] on img "Author Testimonial" at bounding box center [729, 264] width 82 height 82
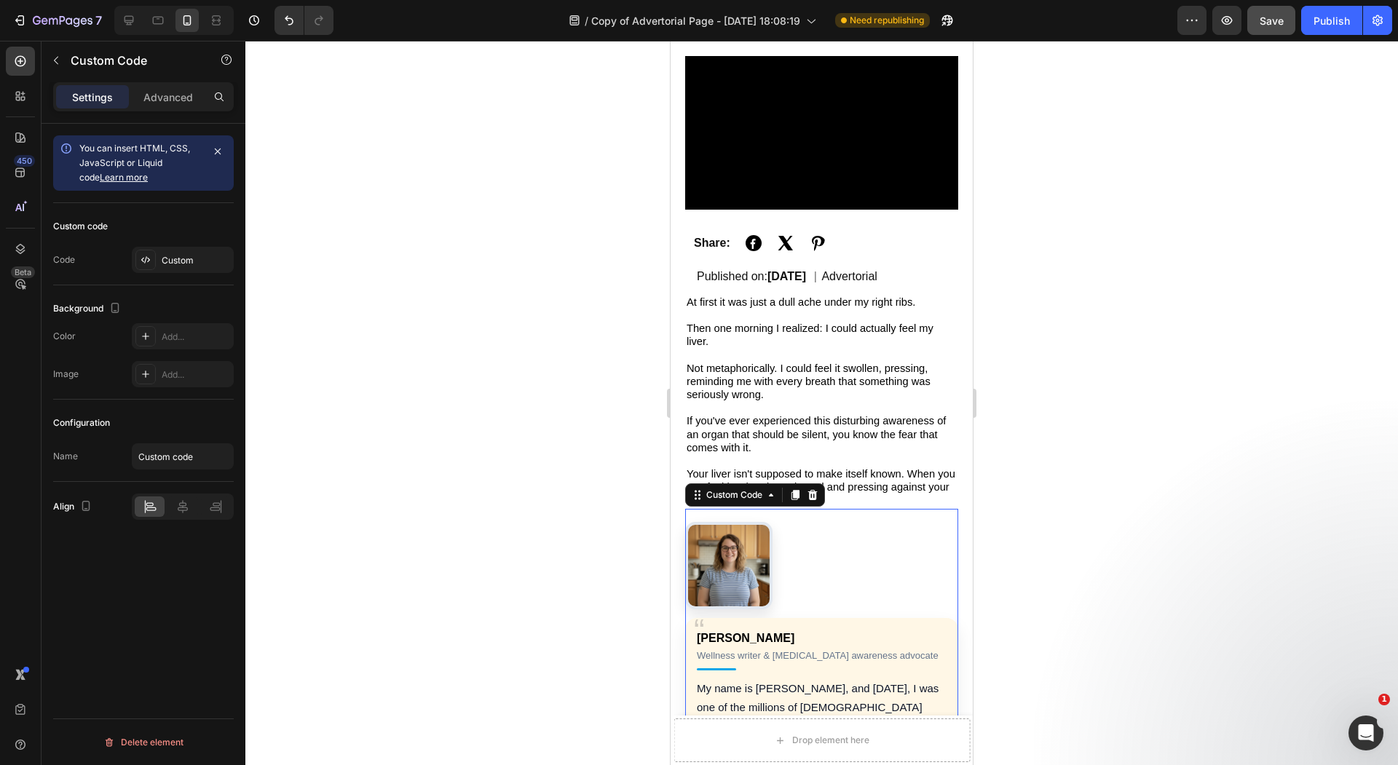
scroll to position [0, 0]
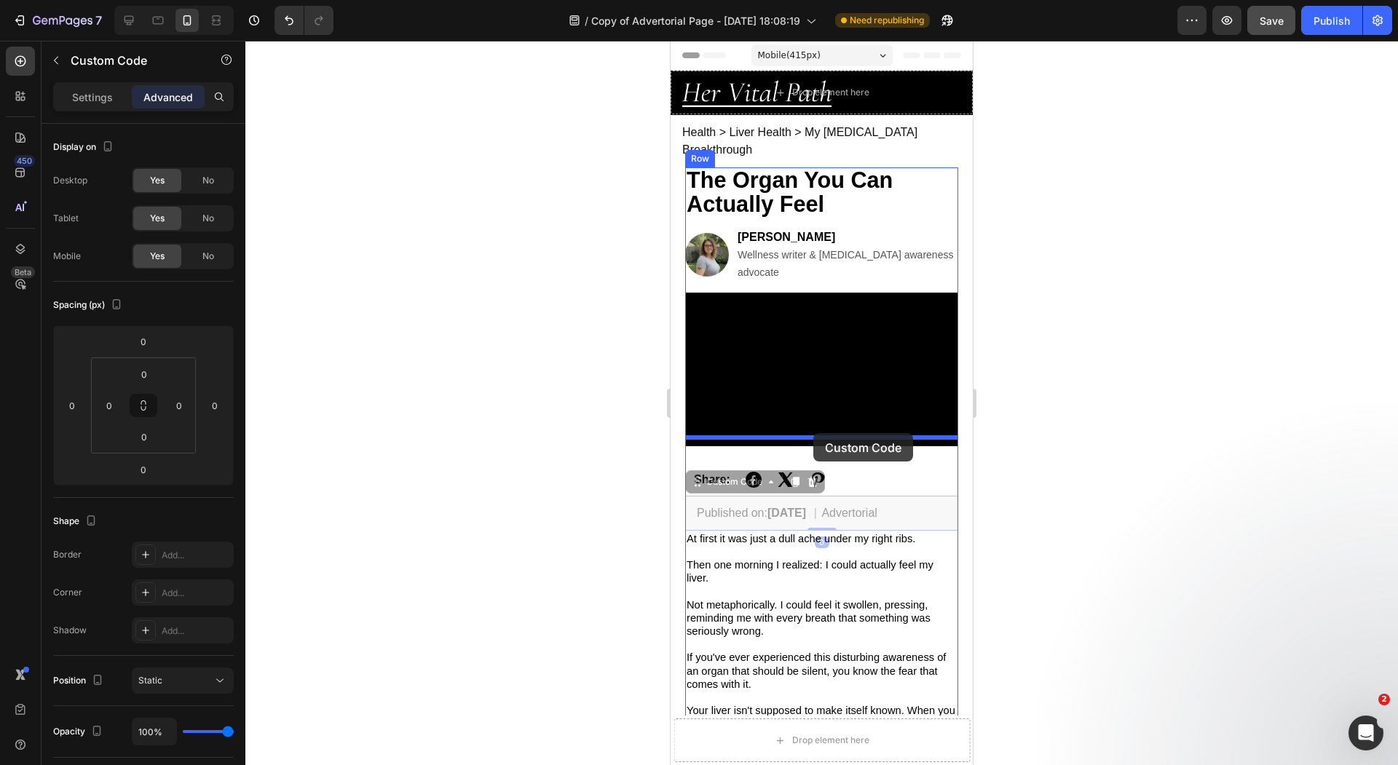
drag, startPoint x: 813, startPoint y: 483, endPoint x: 810, endPoint y: 434, distance: 48.9
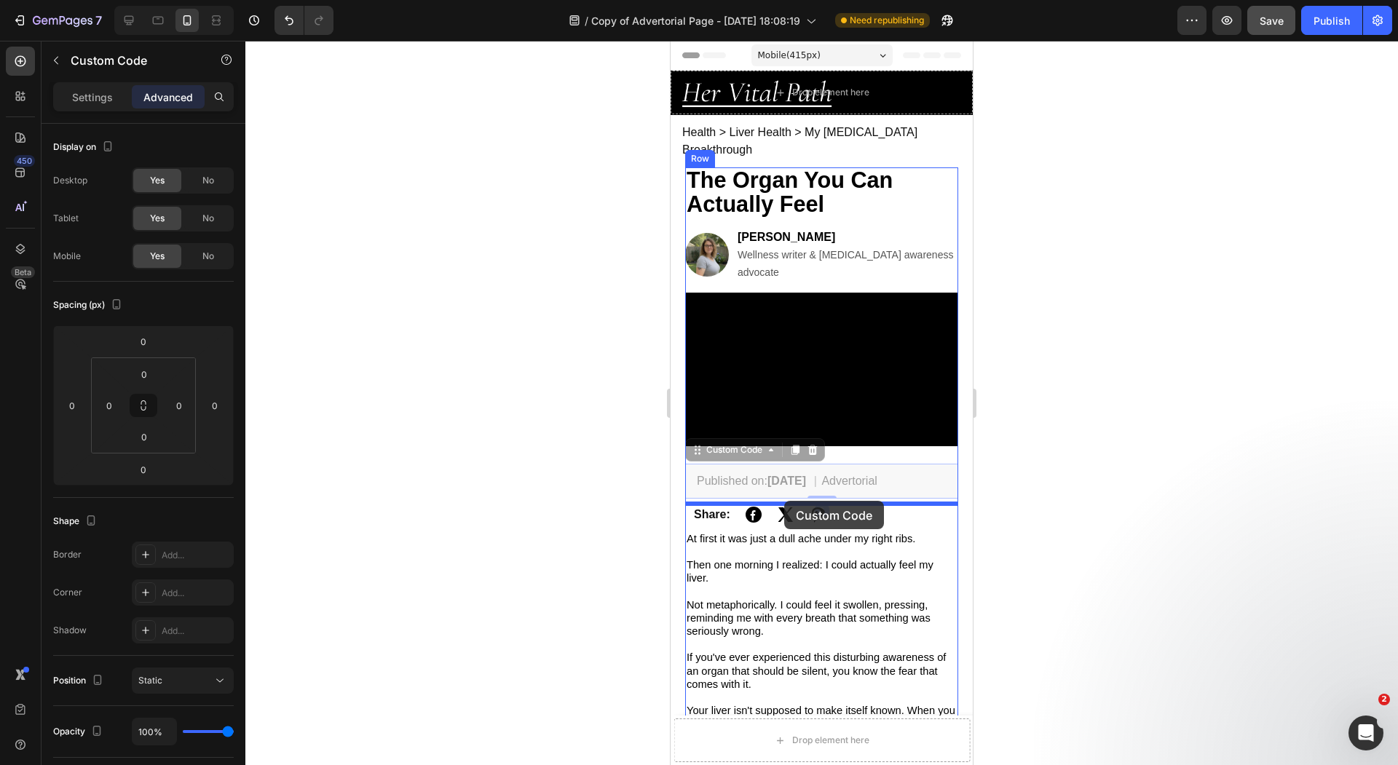
drag, startPoint x: 782, startPoint y: 454, endPoint x: 780, endPoint y: 499, distance: 45.2
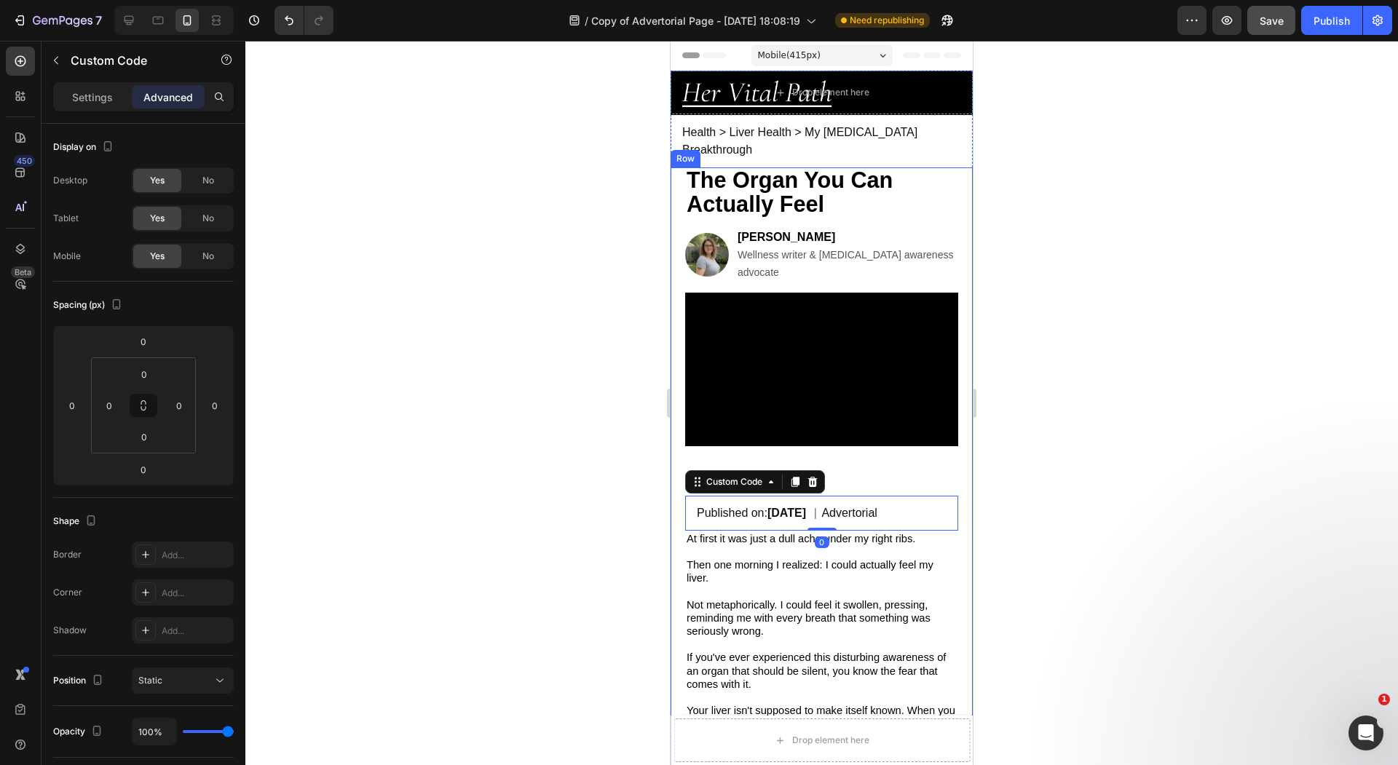
click at [642, 474] on div at bounding box center [821, 403] width 1152 height 724
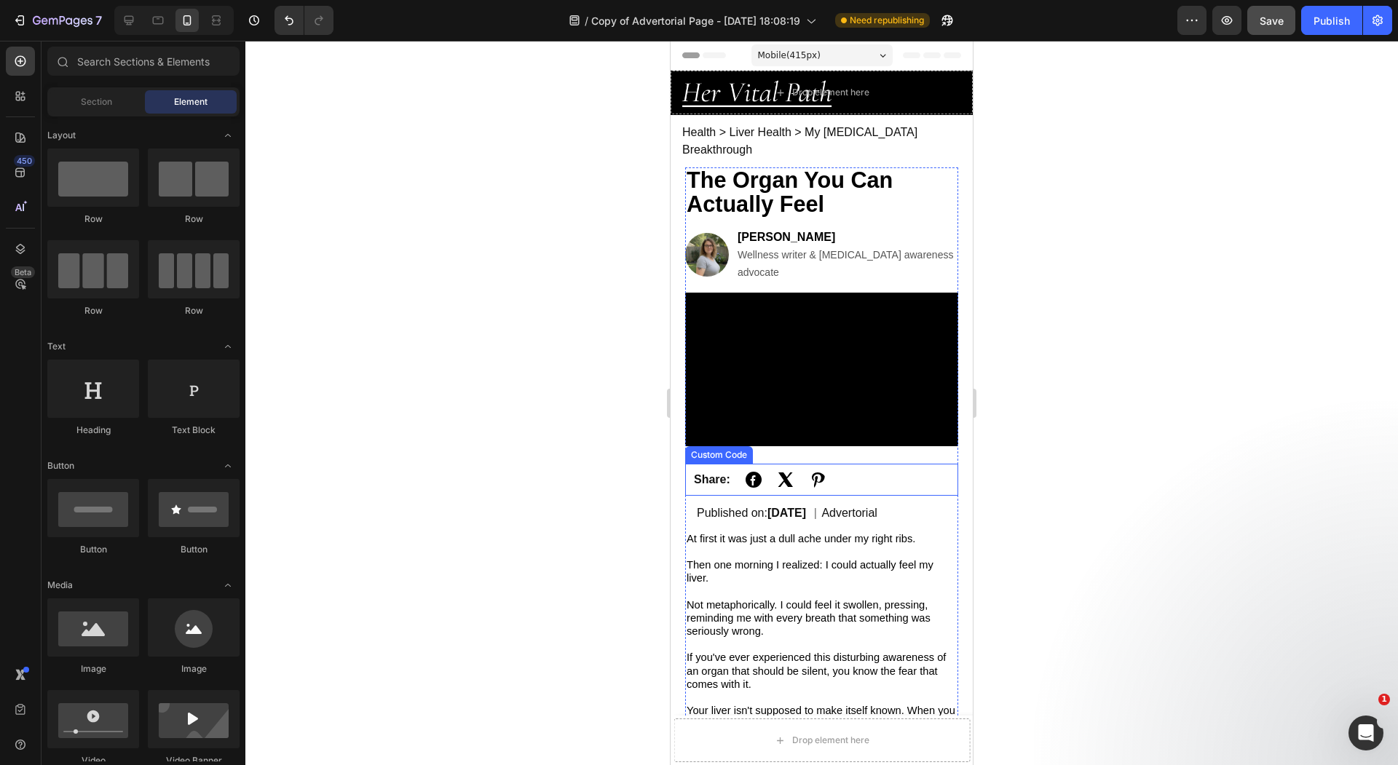
click at [804, 464] on div "Share:" at bounding box center [821, 479] width 273 height 31
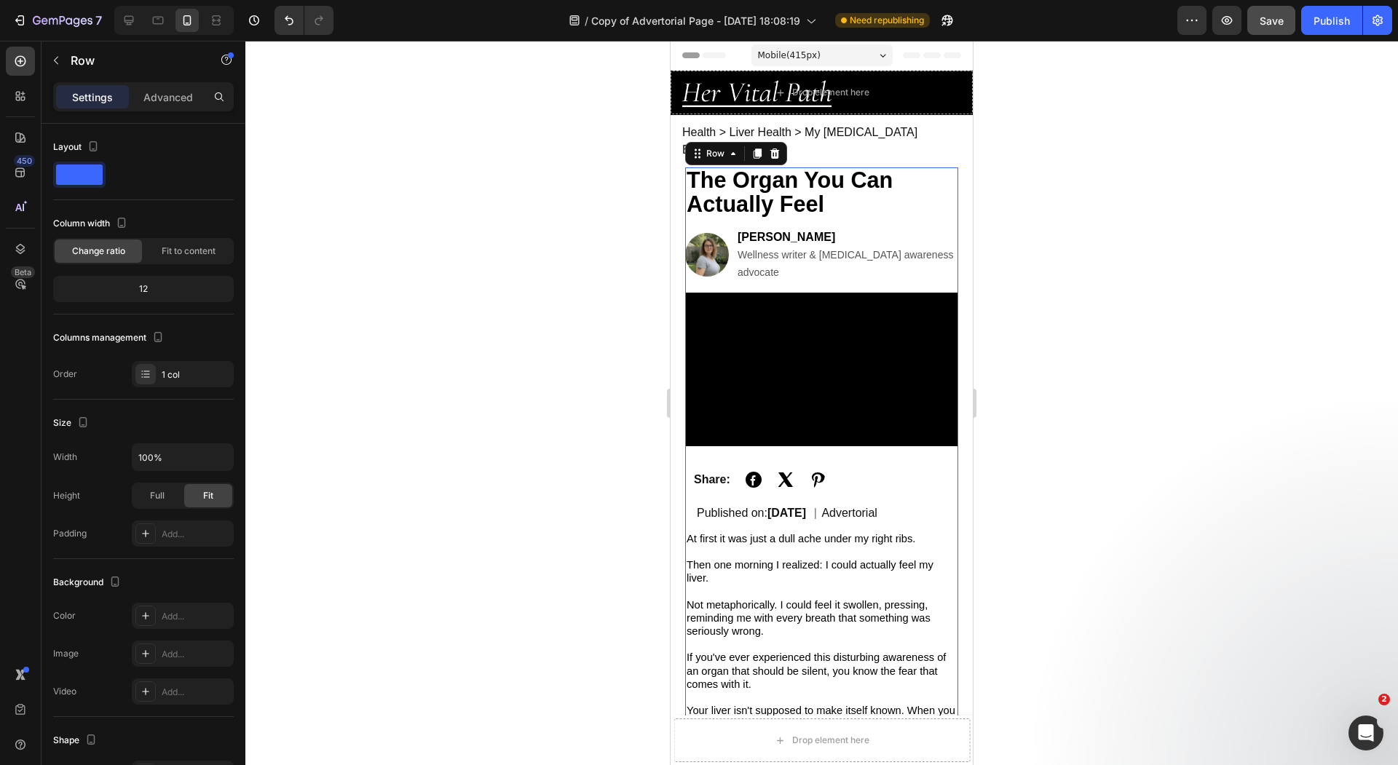
click at [842, 412] on video at bounding box center [821, 370] width 273 height 154
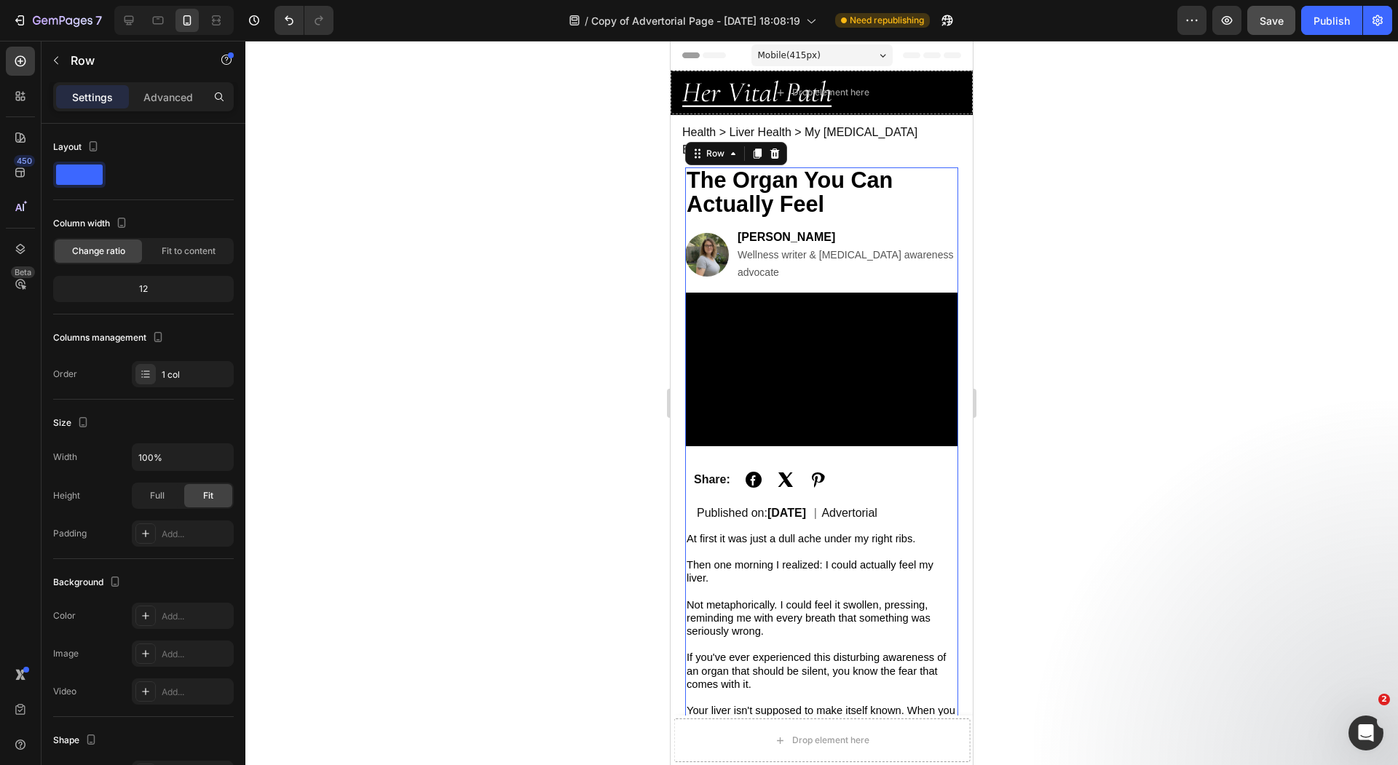
click at [820, 464] on div "Share:" at bounding box center [821, 479] width 273 height 31
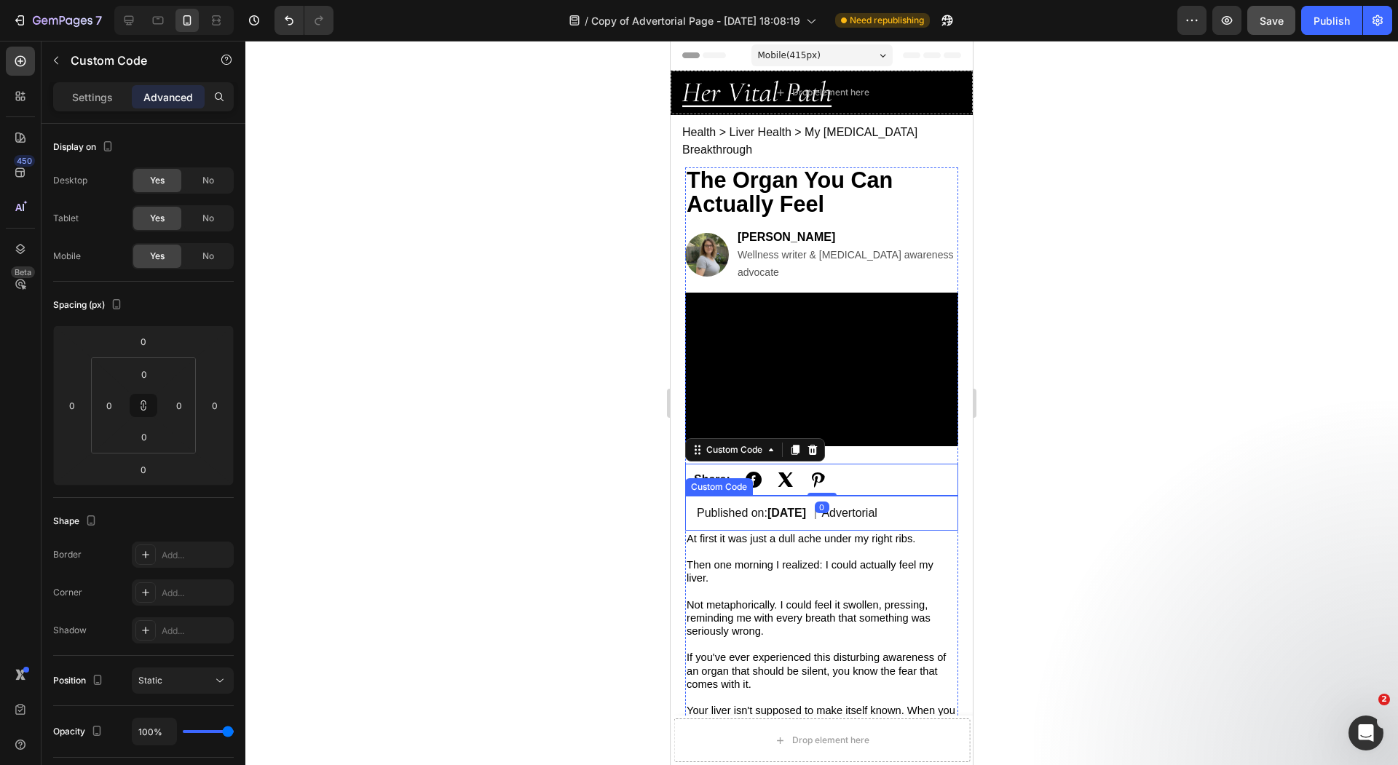
scroll to position [80, 0]
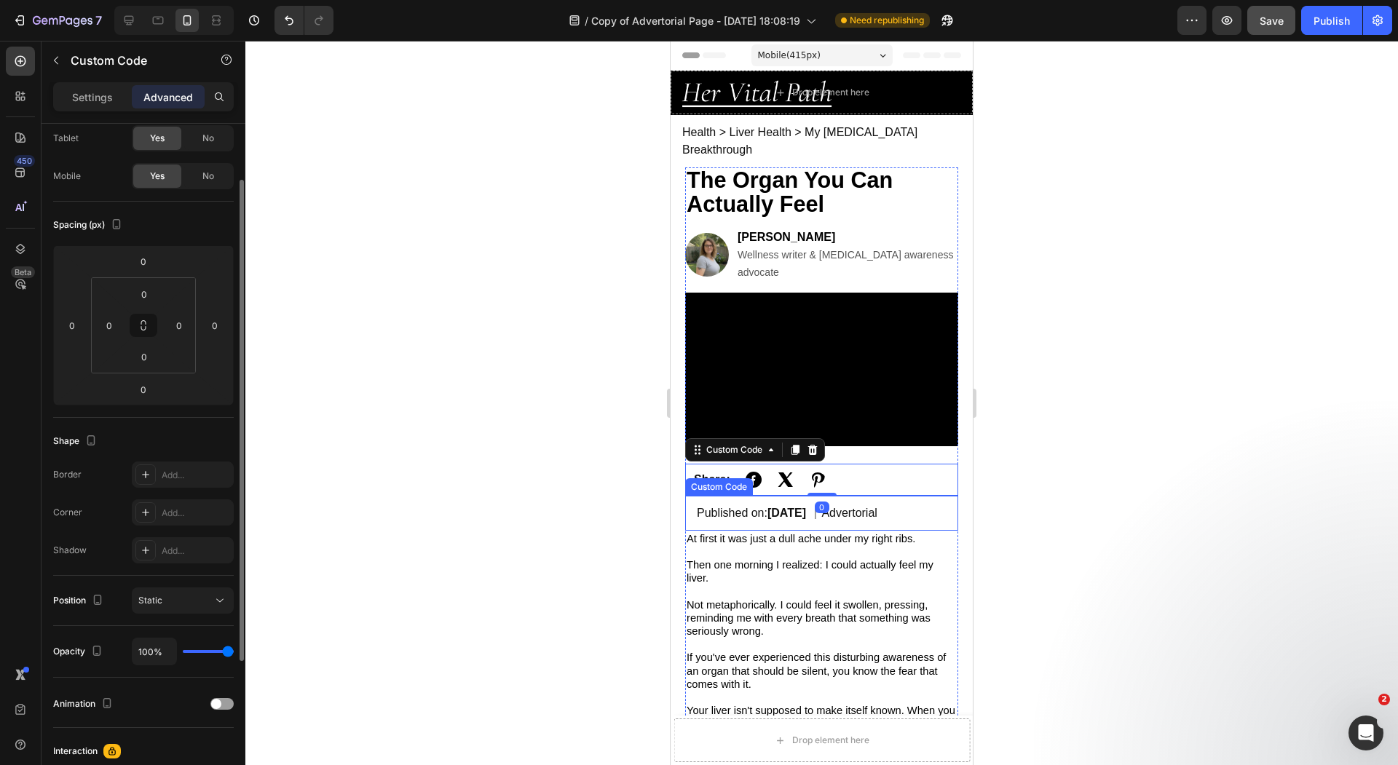
click at [840, 496] on div "Published on: Sep 25, 2025 | Advertorial" at bounding box center [821, 513] width 273 height 35
click at [555, 455] on div at bounding box center [821, 403] width 1152 height 724
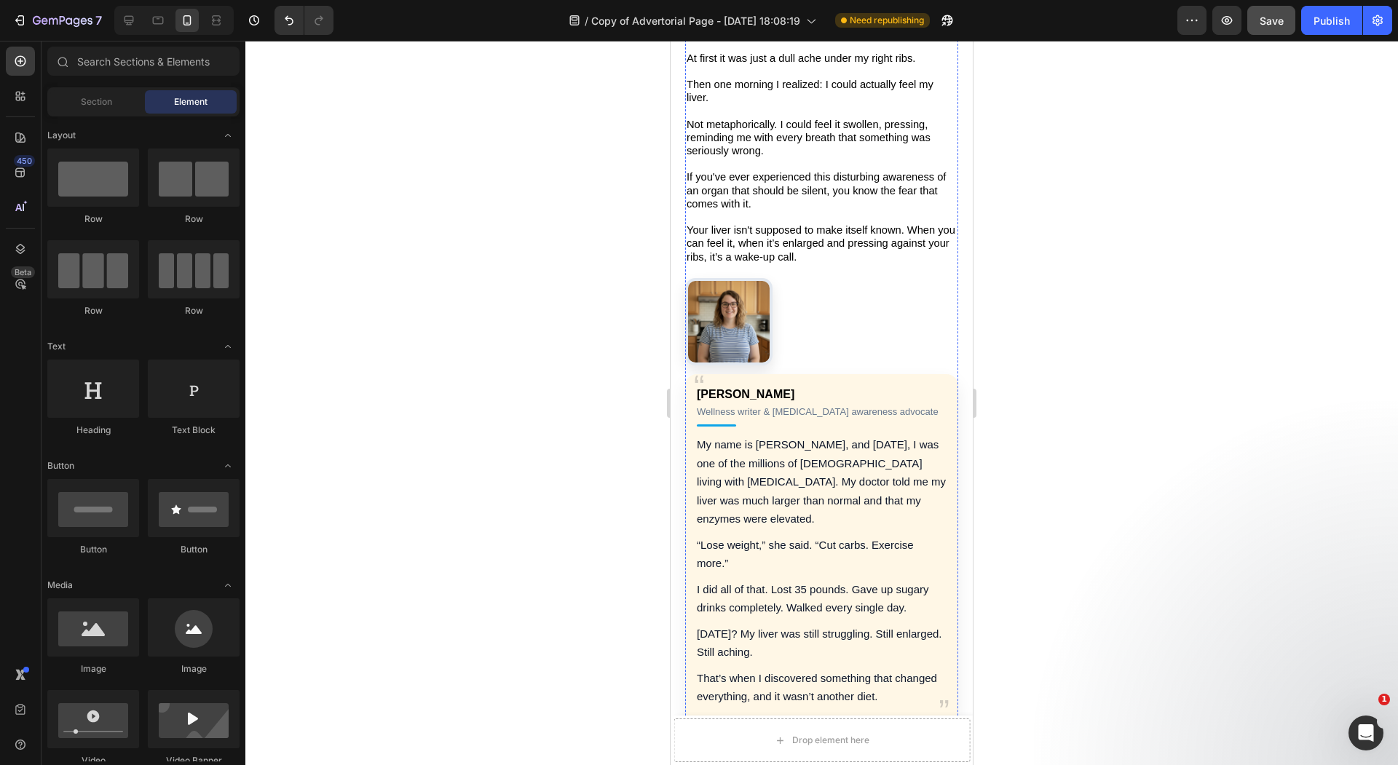
scroll to position [481, 0]
click at [775, 297] on div "Sarah M. Wellness writer & NAFLD awareness advocate My name is Sarah, and 18 mo…" at bounding box center [821, 500] width 273 height 447
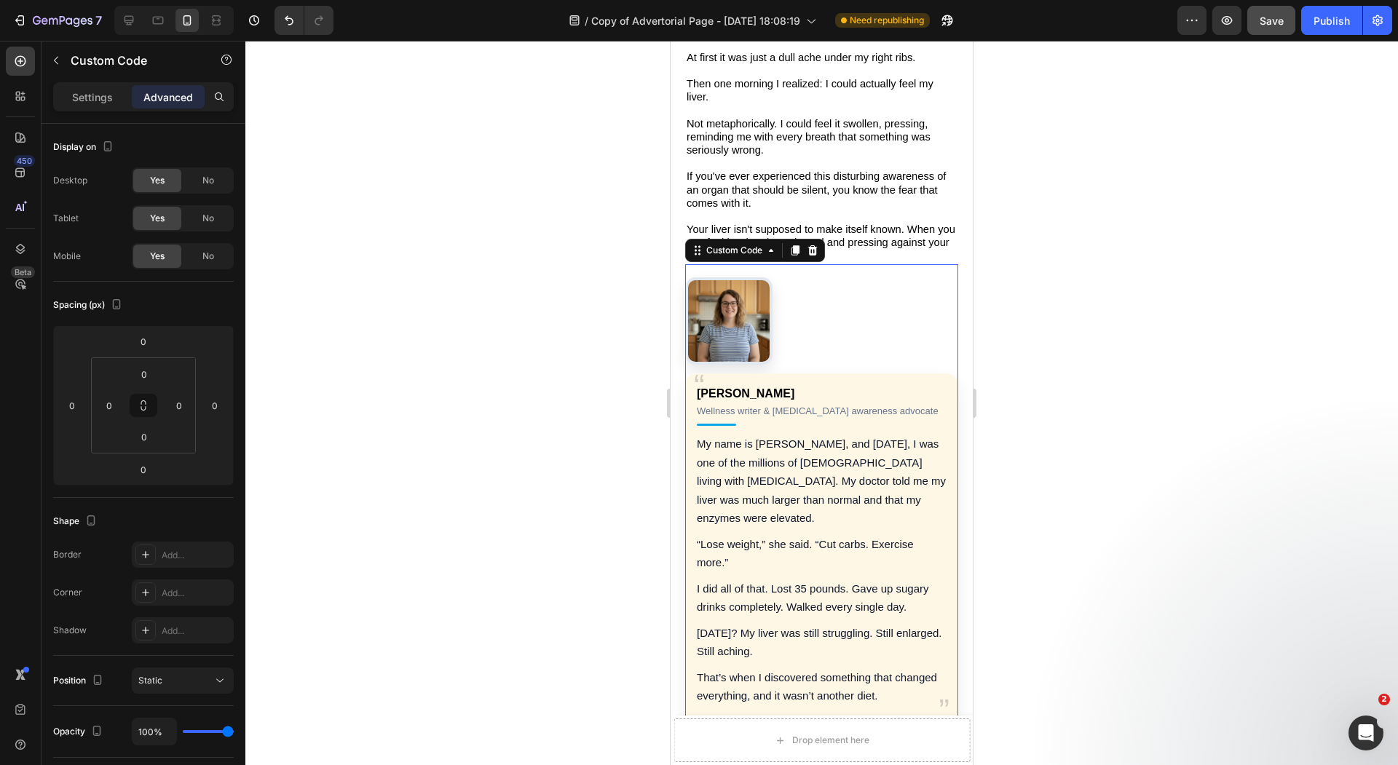
click at [780, 579] on p "I did all of that. Lost 35 pounds. Gave up sugary drinks completely. Walked eve…" at bounding box center [822, 597] width 250 height 37
click at [96, 90] on p "Settings" at bounding box center [92, 97] width 41 height 15
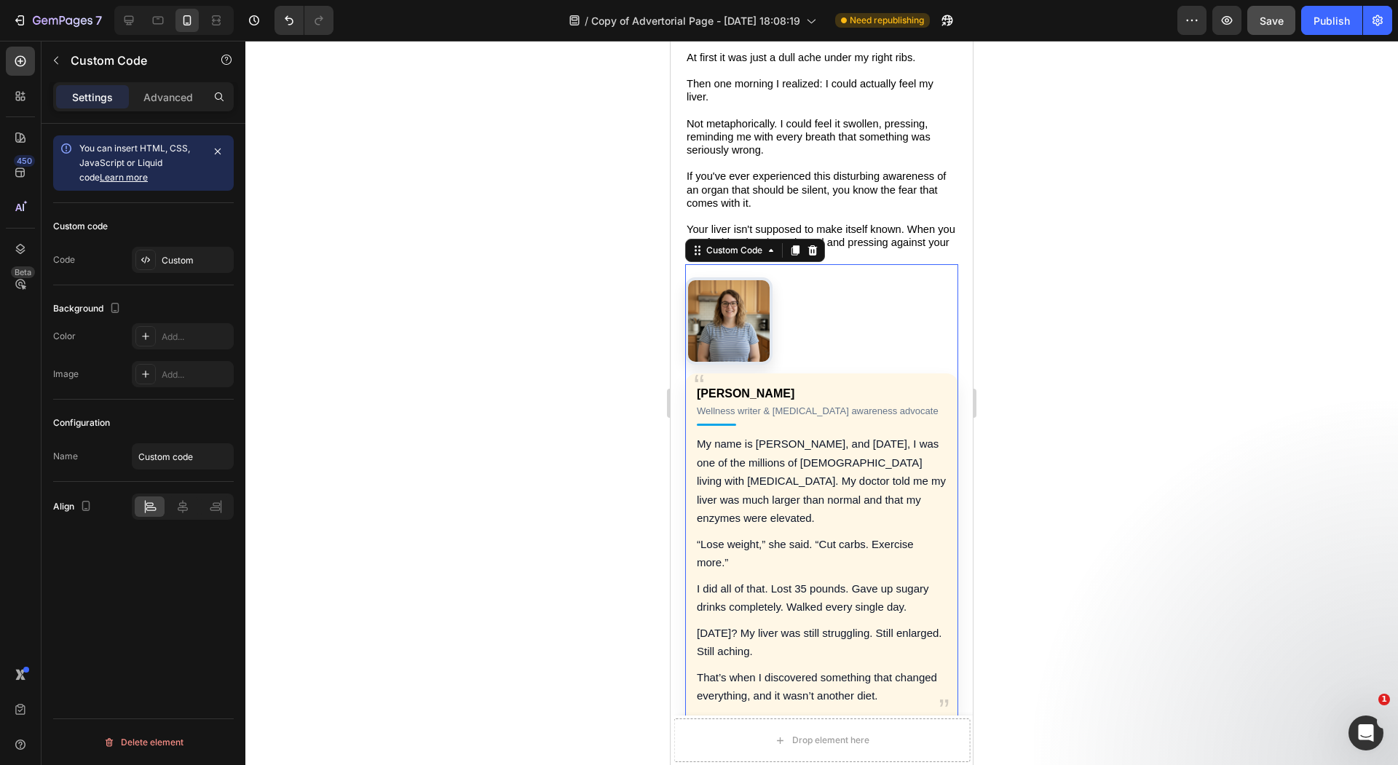
click at [172, 245] on div "Custom code Code Custom" at bounding box center [143, 244] width 181 height 82
click at [172, 251] on div "Custom" at bounding box center [183, 260] width 102 height 26
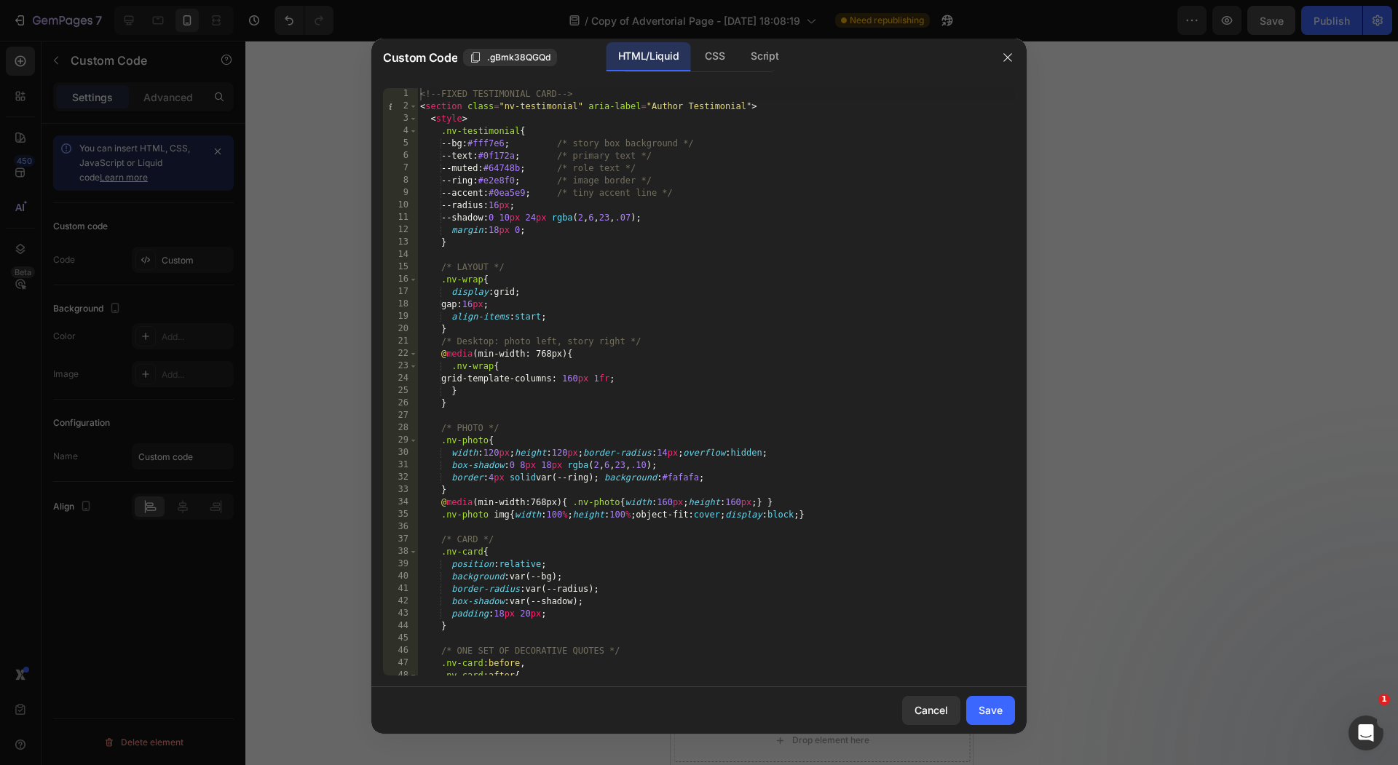
click at [639, 330] on div "<!-- FIXED TESTIMONIAL CARD --> < section class = "nv-testimonial" aria-label =…" at bounding box center [716, 394] width 598 height 612
type textarea "</section>"
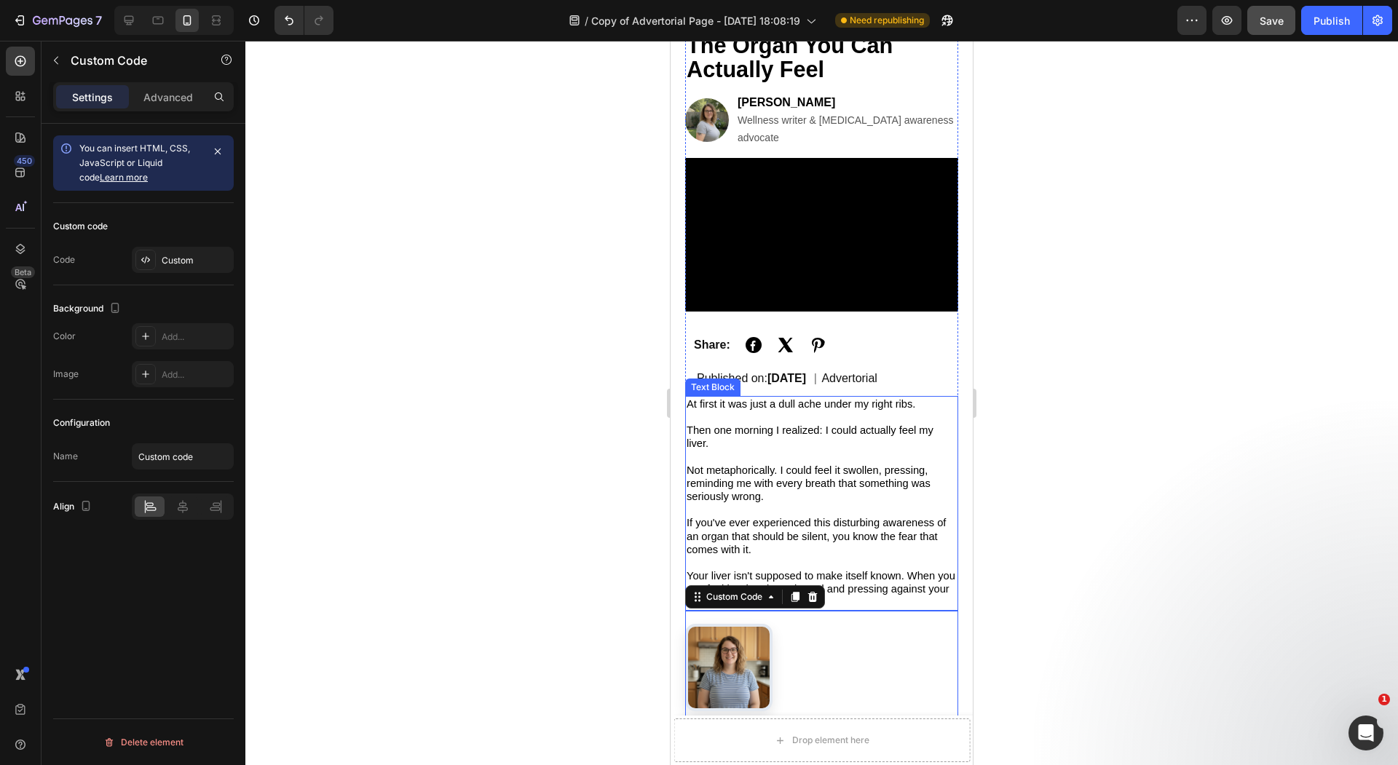
scroll to position [140, 0]
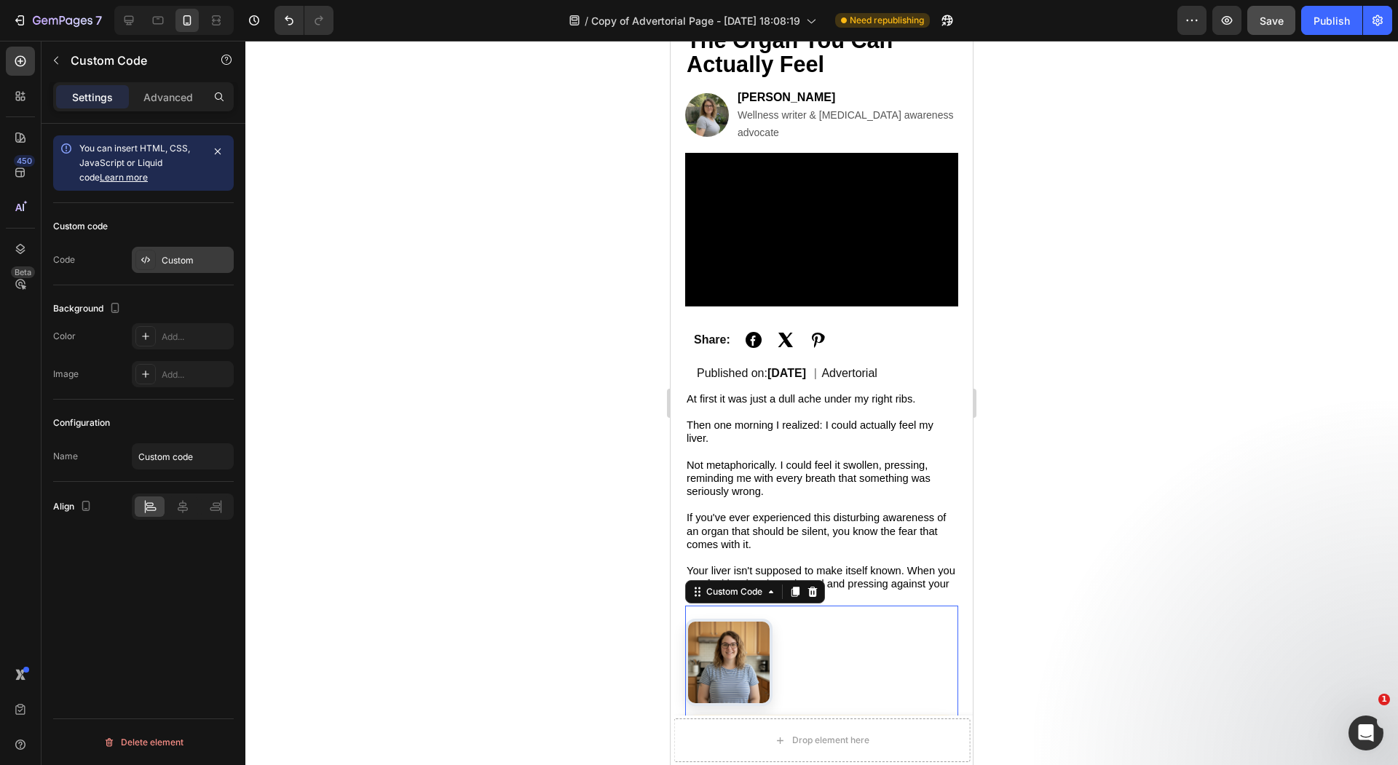
click at [194, 260] on div "Custom" at bounding box center [196, 260] width 68 height 13
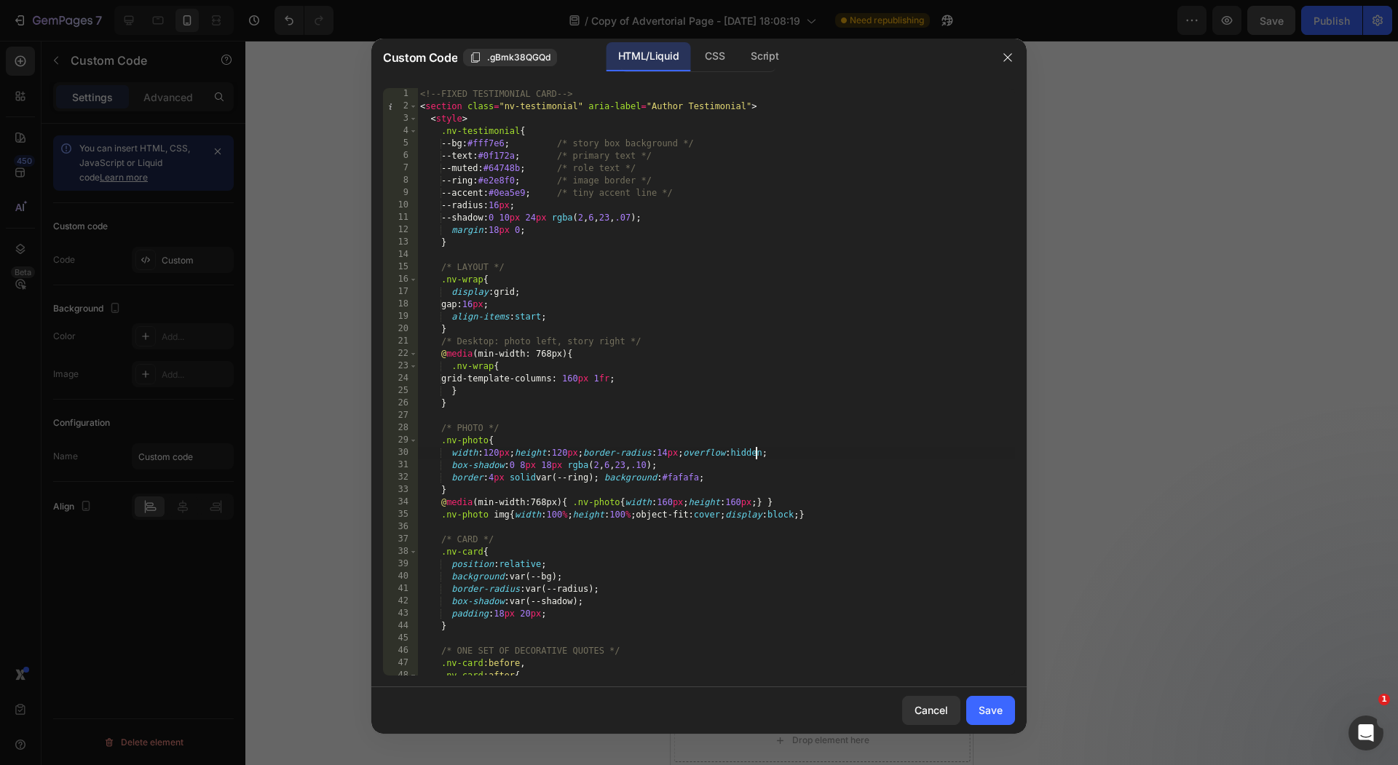
click at [758, 451] on div "<!-- FIXED TESTIMONIAL CARD --> < section class = "nv-testimonial" aria-label =…" at bounding box center [716, 394] width 598 height 612
type textarea "</section>"
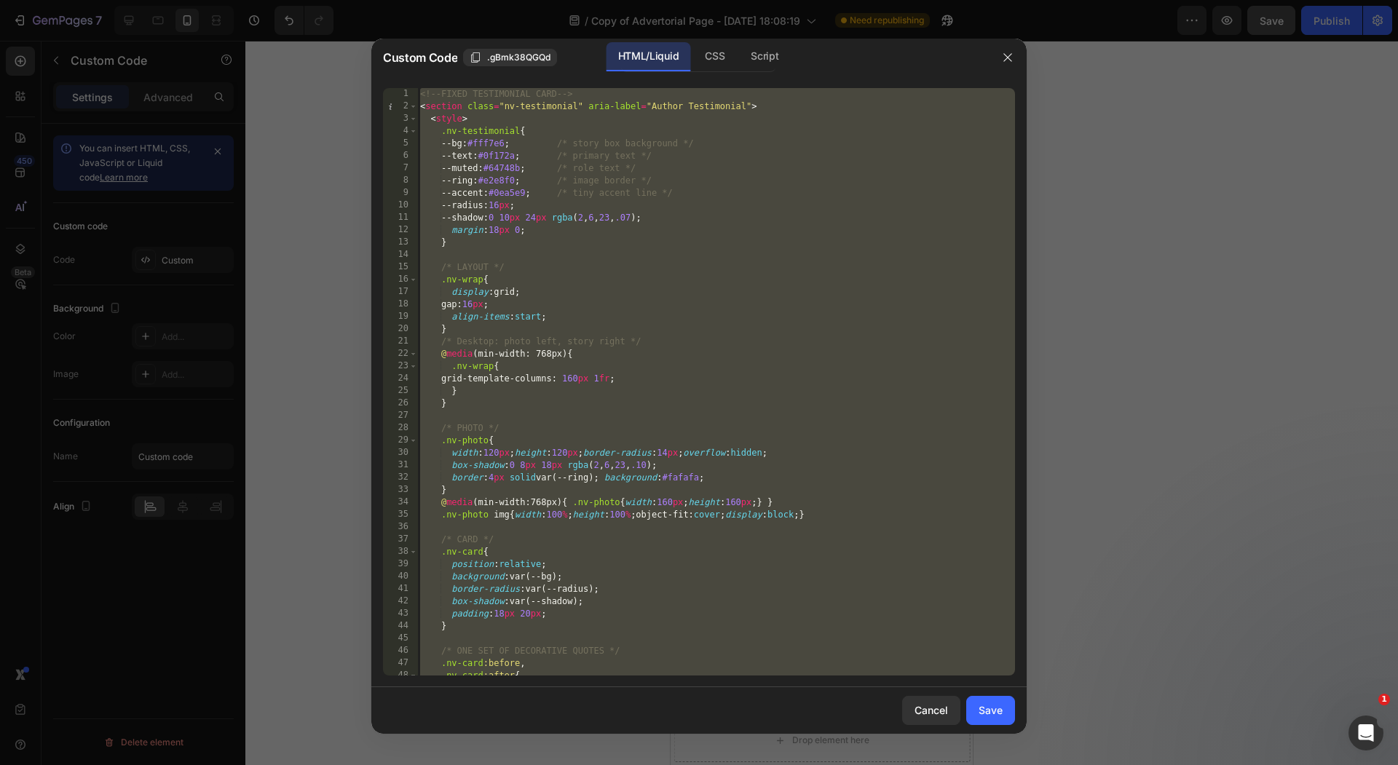
paste textarea
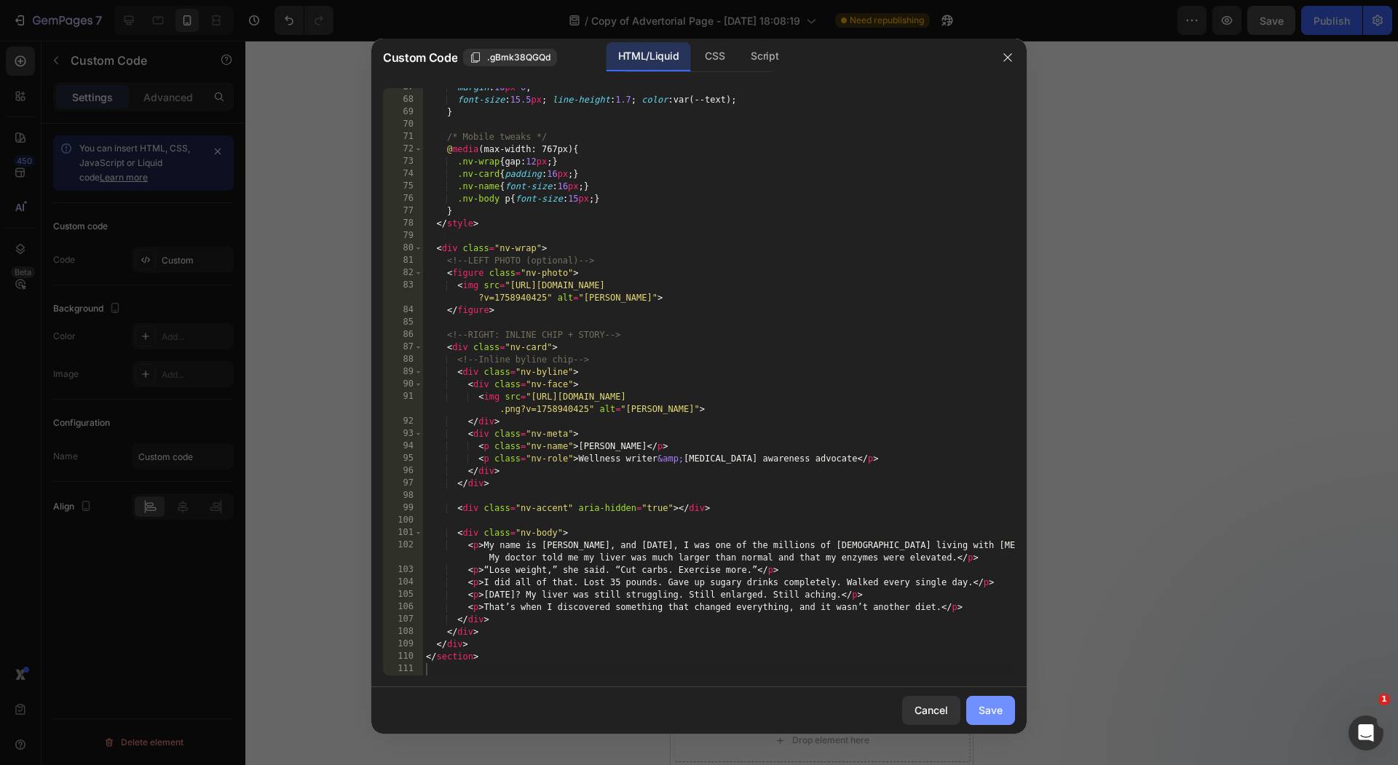
click at [981, 699] on button "Save" at bounding box center [990, 710] width 49 height 29
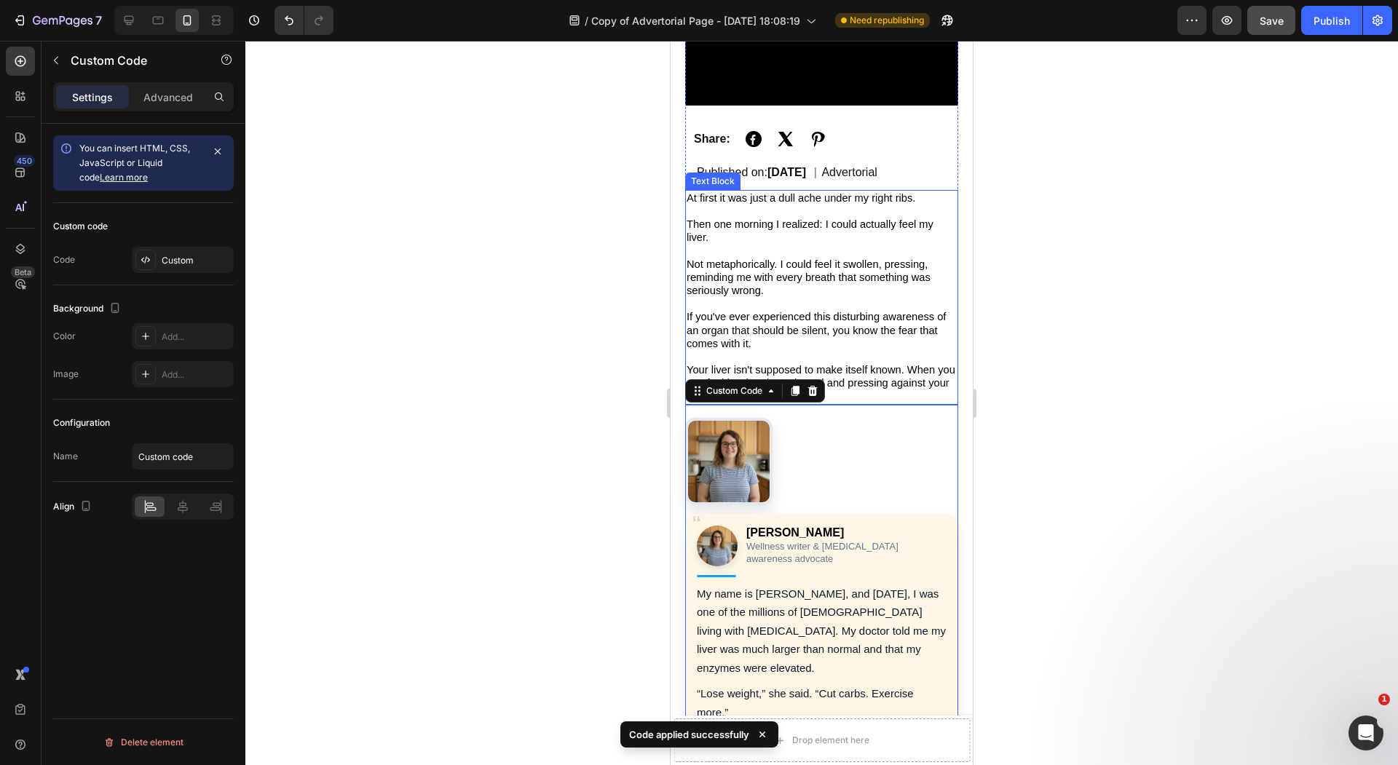
scroll to position [345, 0]
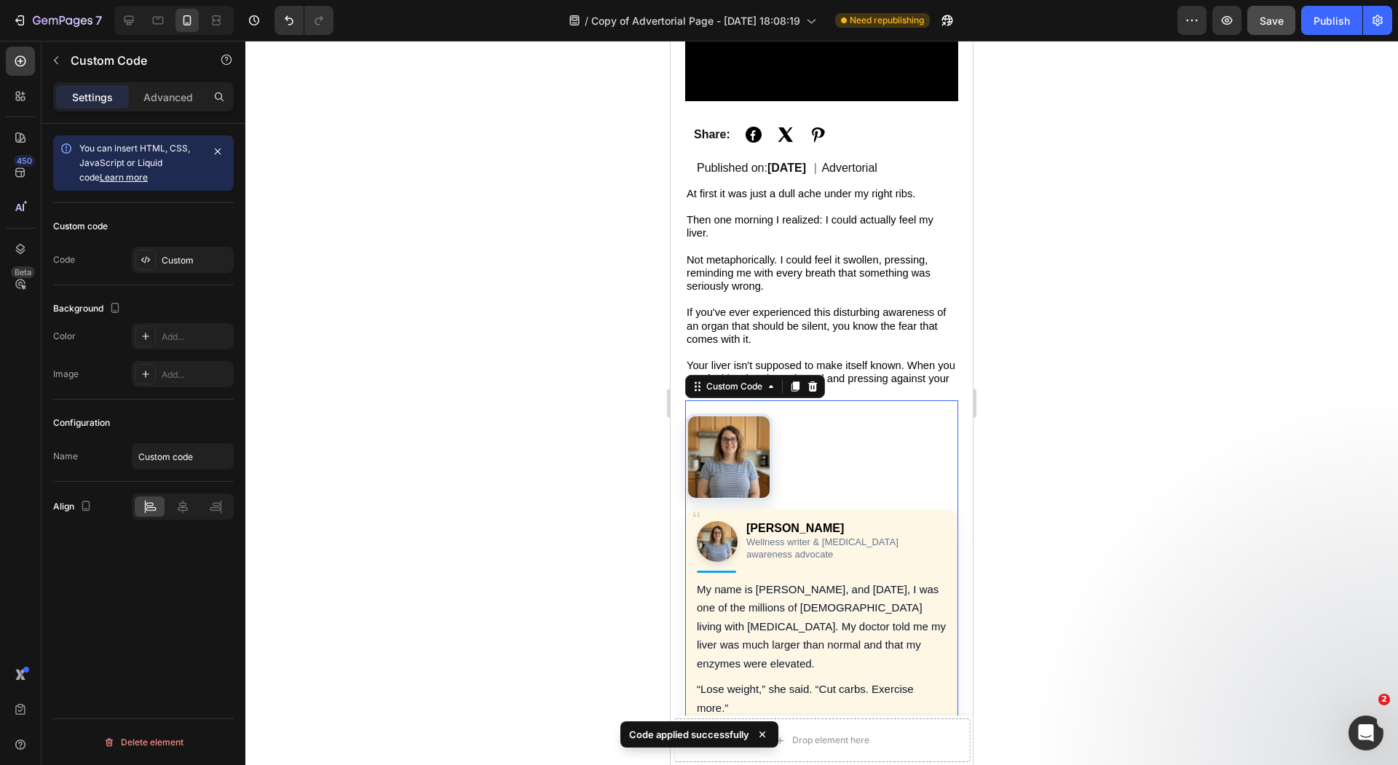
click at [769, 432] on figure "Author Testimonial" at bounding box center [728, 456] width 87 height 87
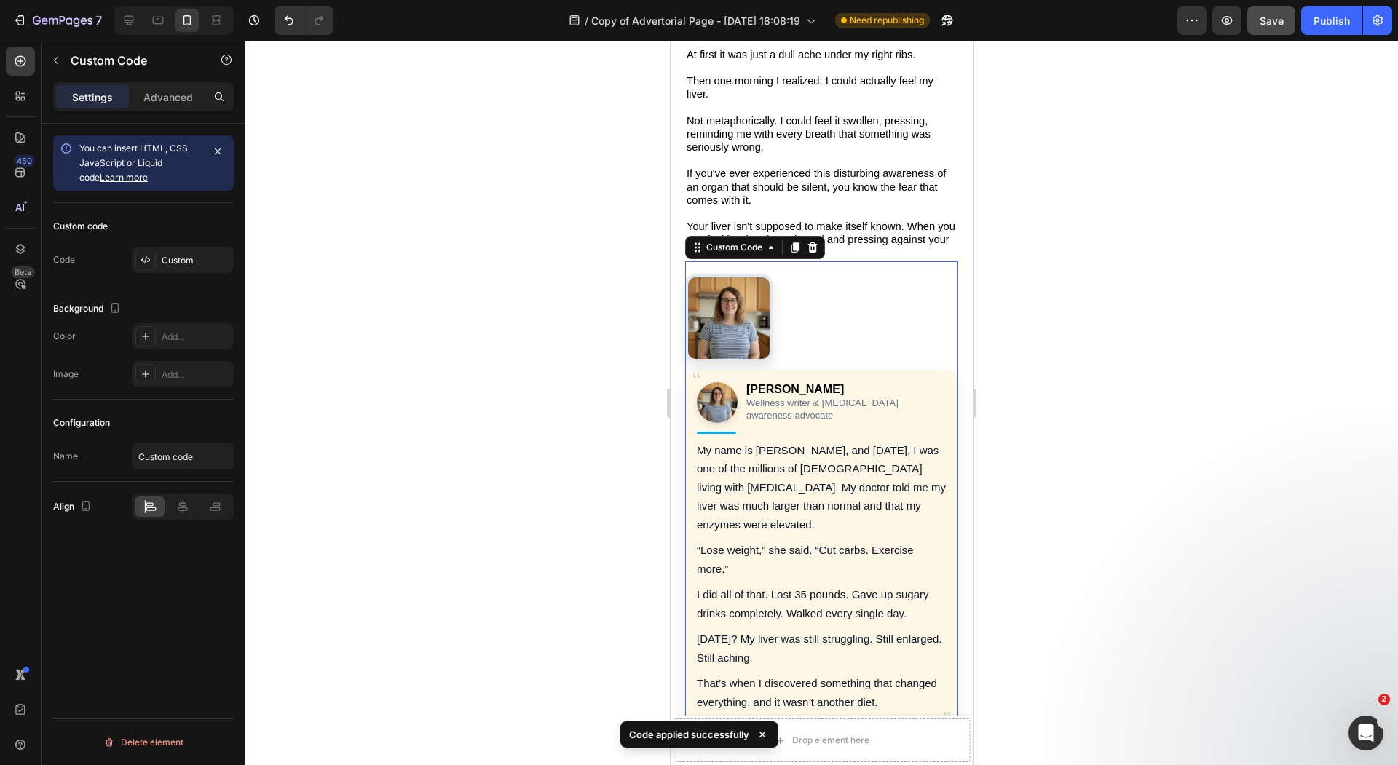
scroll to position [508, 0]
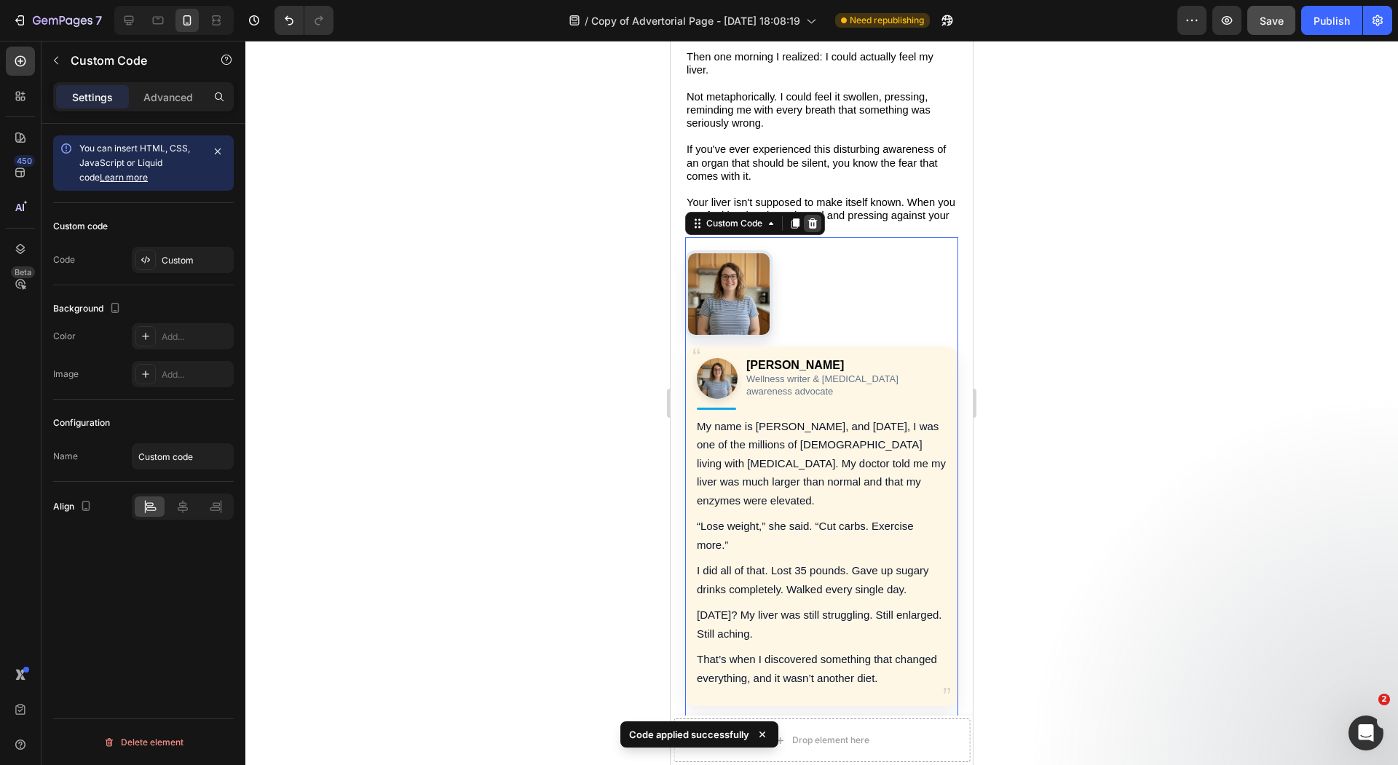
click at [813, 215] on div at bounding box center [812, 223] width 17 height 17
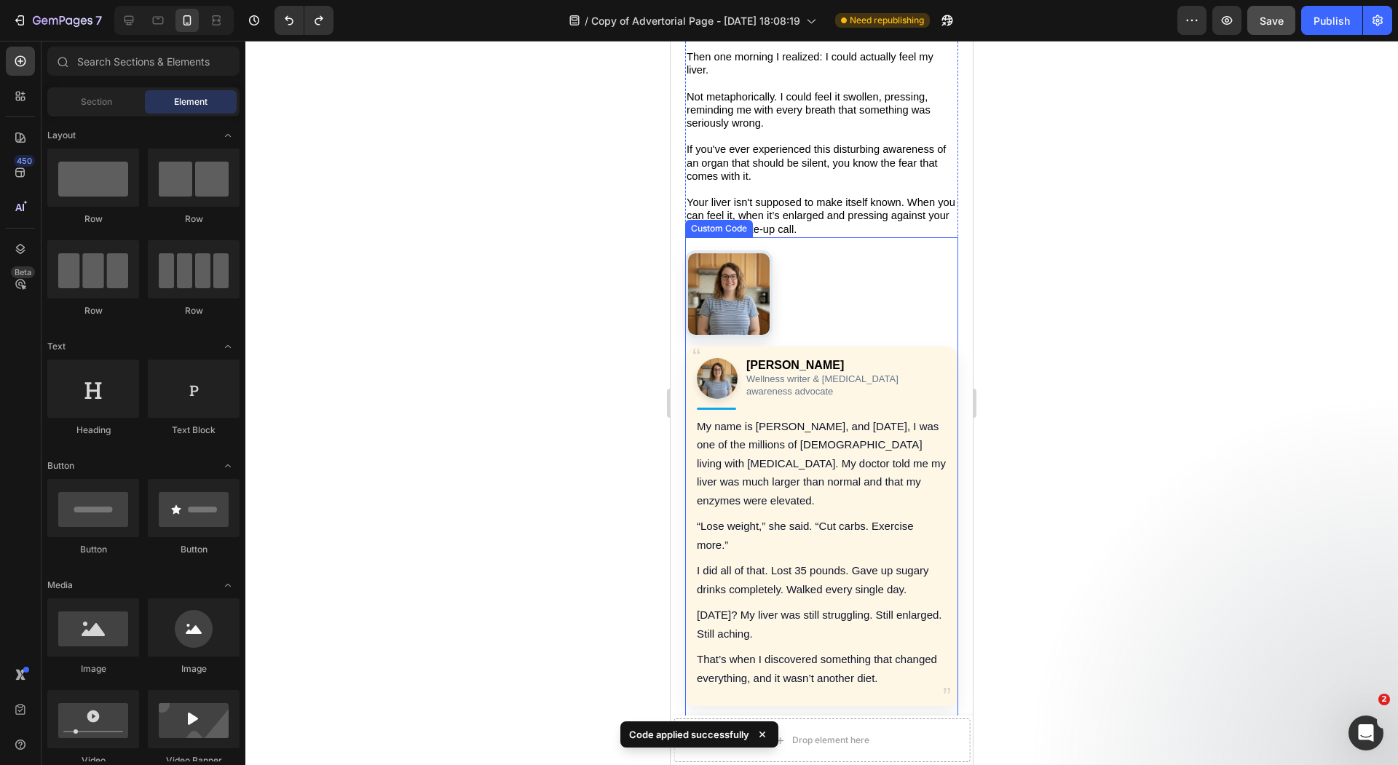
click at [769, 277] on figure "Author Testimonial" at bounding box center [728, 293] width 87 height 87
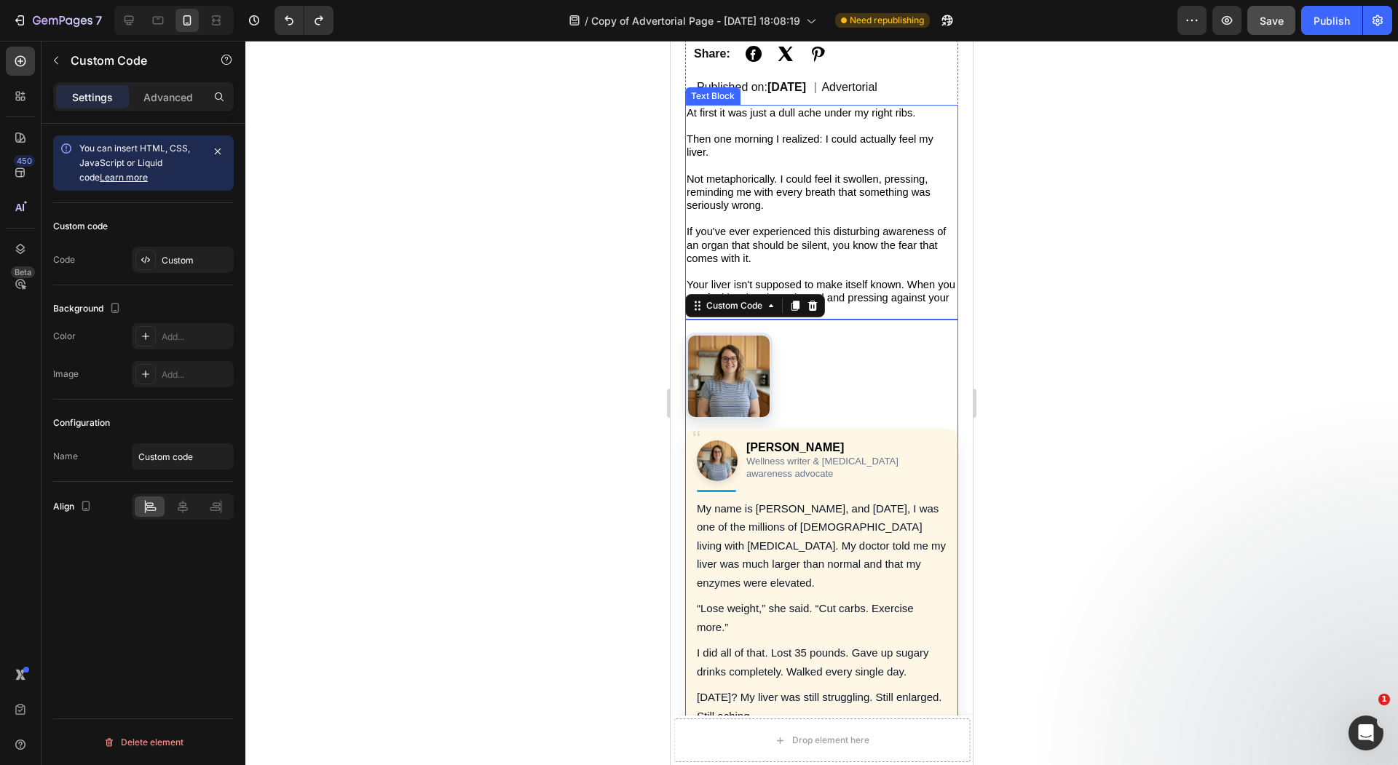
scroll to position [425, 0]
click at [611, 259] on div at bounding box center [821, 403] width 1152 height 724
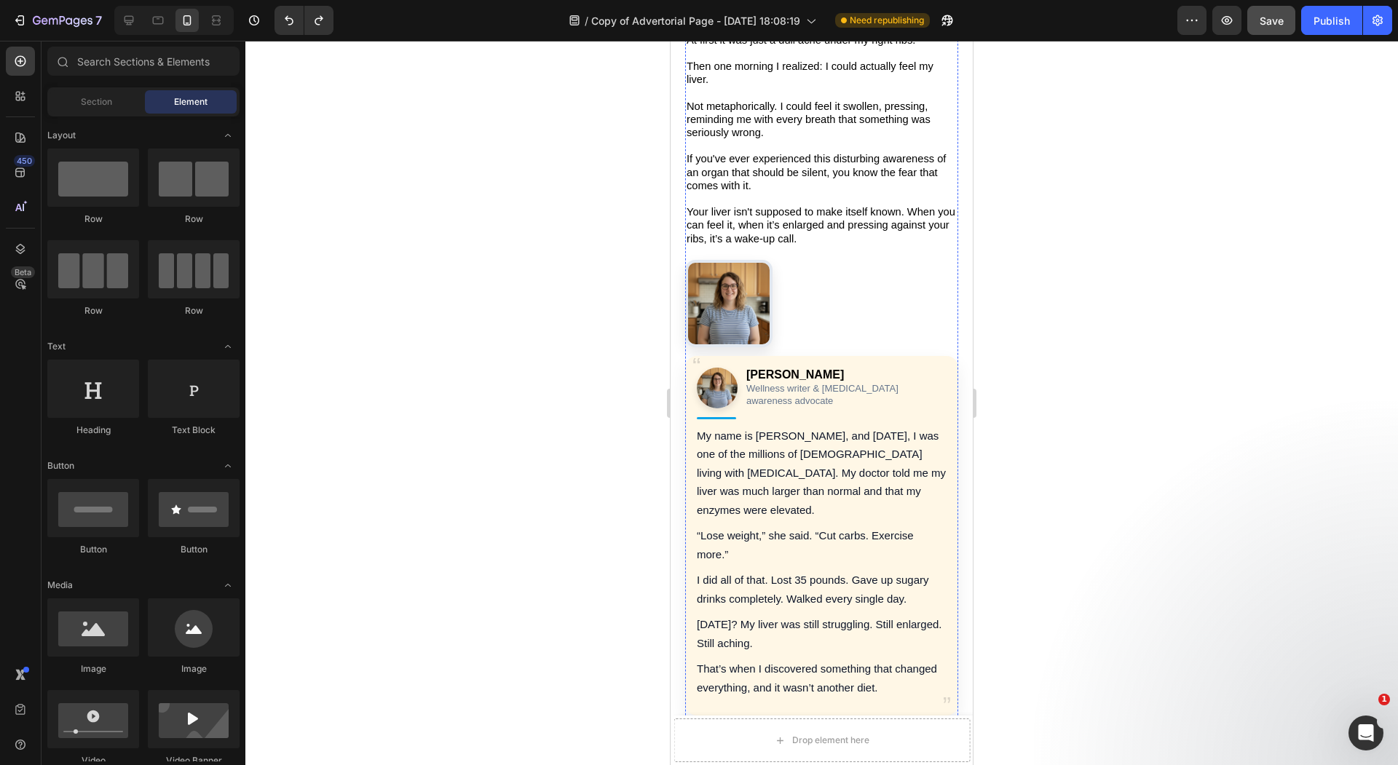
scroll to position [502, 0]
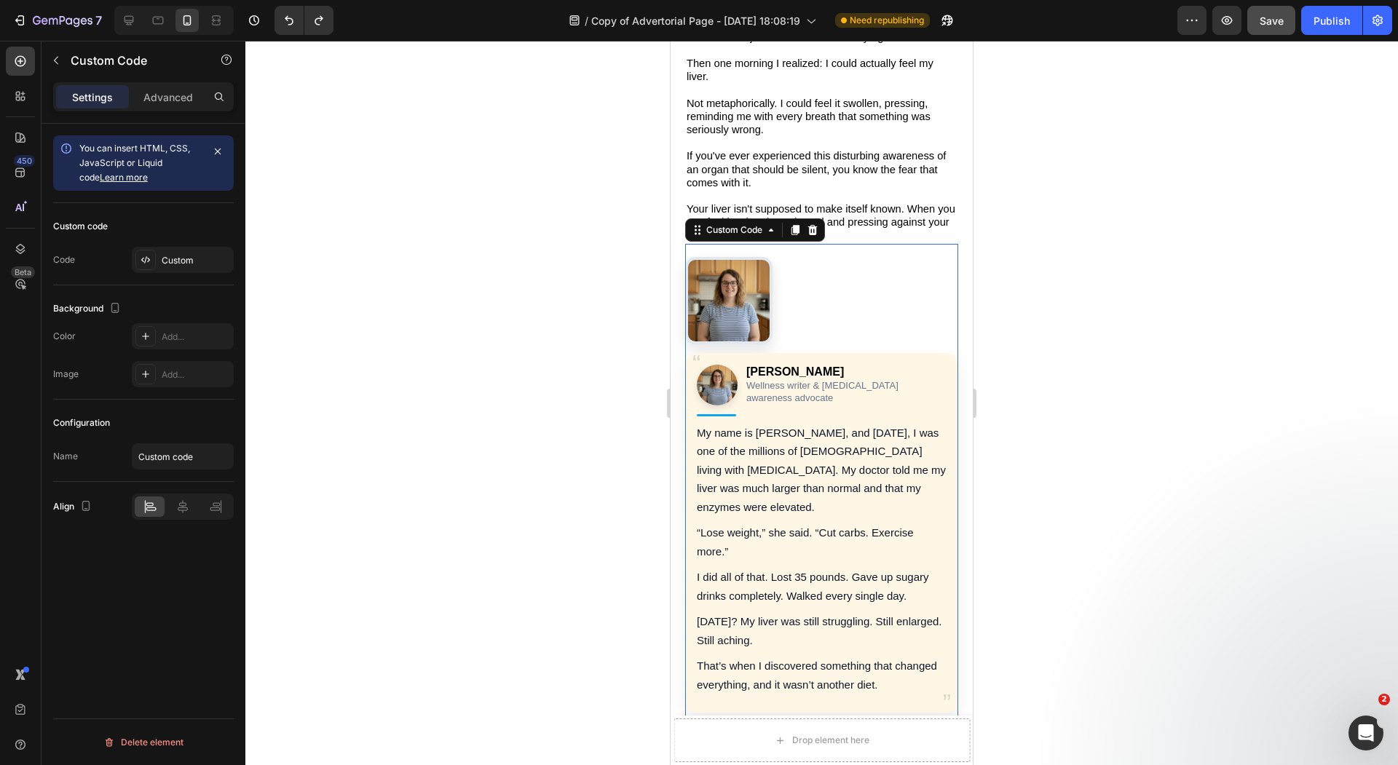
click at [796, 258] on div "Sarah M. Wellness writer & NAFLD awareness advocate My name is Sarah, and 18 mo…" at bounding box center [821, 485] width 273 height 456
click at [179, 260] on div "Custom" at bounding box center [196, 260] width 68 height 13
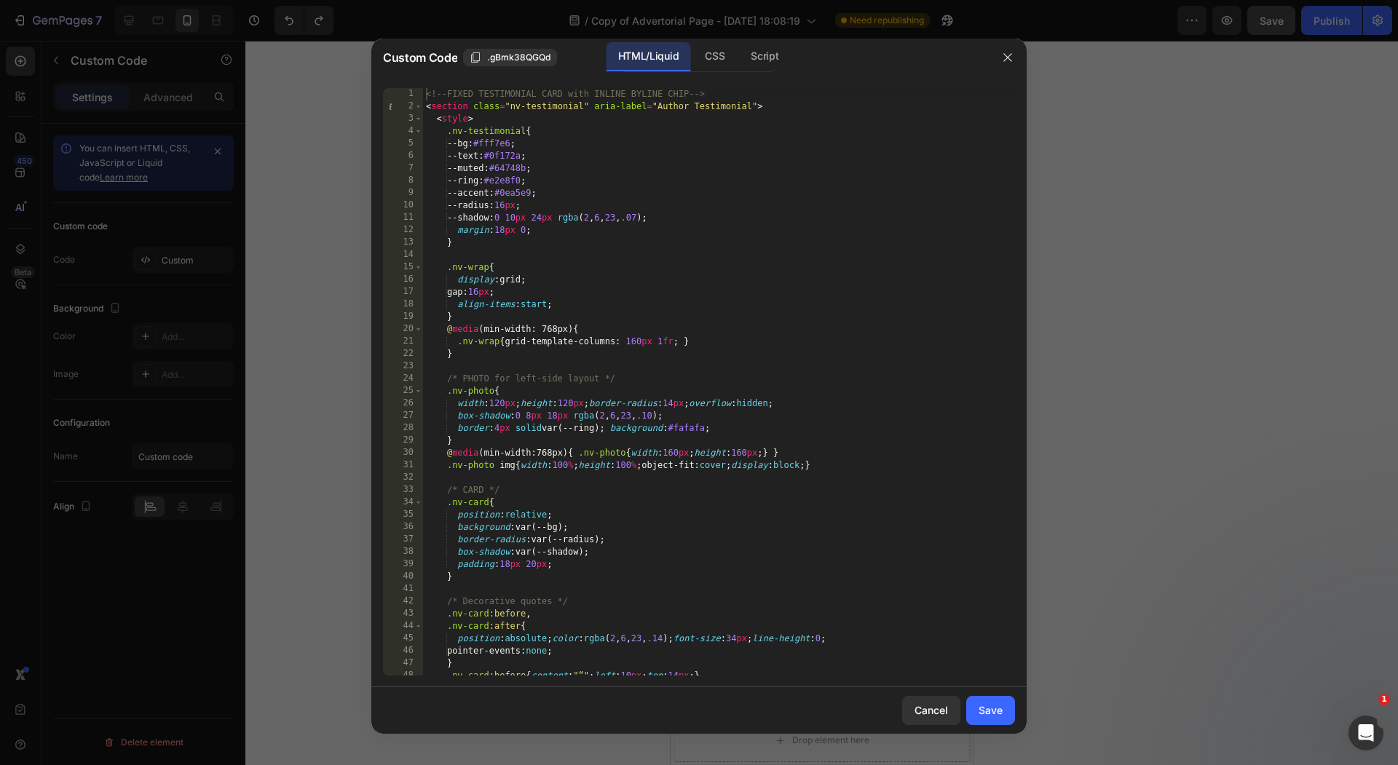
click at [798, 278] on div "<!-- FIXED TESTIMONIAL CARD with INLINE BYLINE CHIP --> < section class = "nv-t…" at bounding box center [719, 394] width 592 height 612
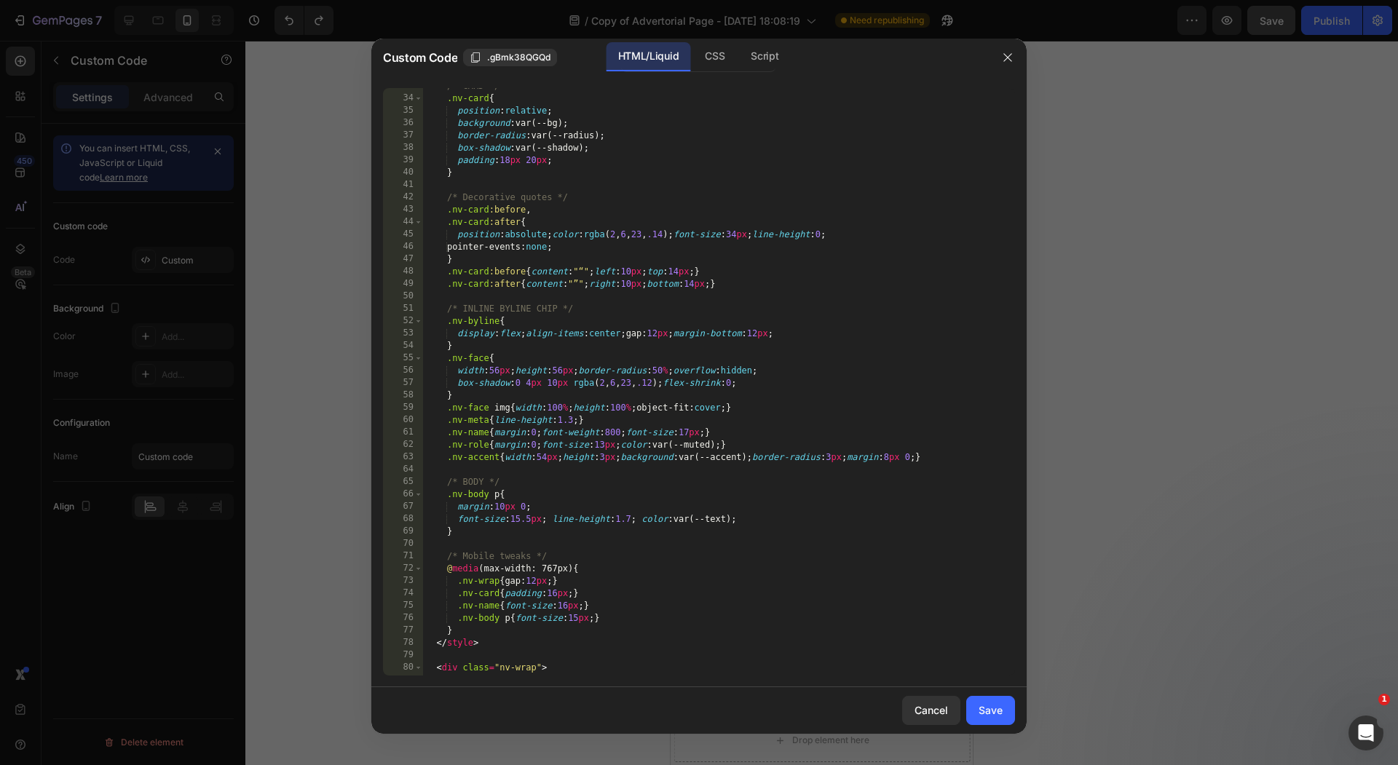
scroll to position [641, 0]
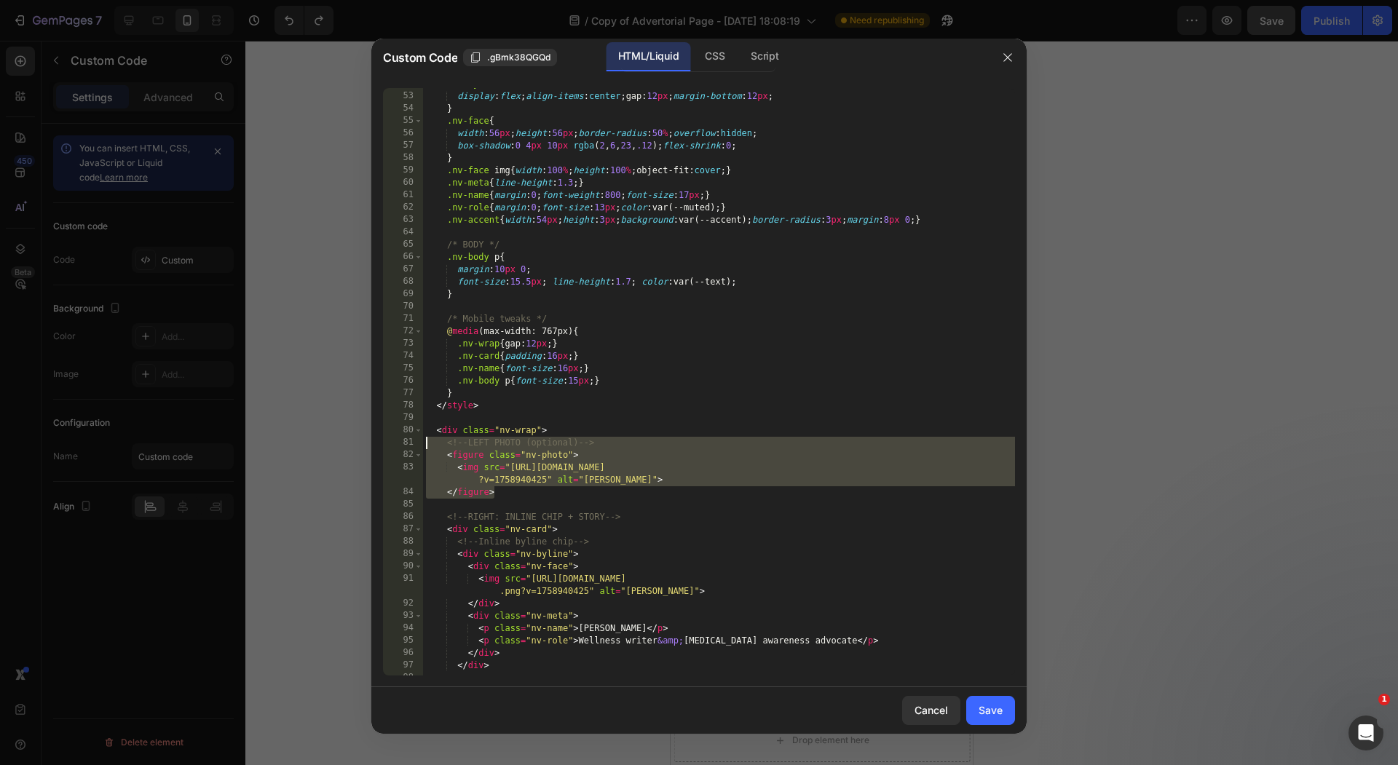
drag, startPoint x: 512, startPoint y: 494, endPoint x: 419, endPoint y: 443, distance: 106.2
click at [419, 443] on div "display:grid; 52 53 54 55 56 57 58 59 60 61 62 63 64 65 66 67 68 69 70 71 72 73…" at bounding box center [699, 381] width 632 height 587
type textarea "<!-- LEFT PHOTO (optional) --> <figure class="nv-photo">"
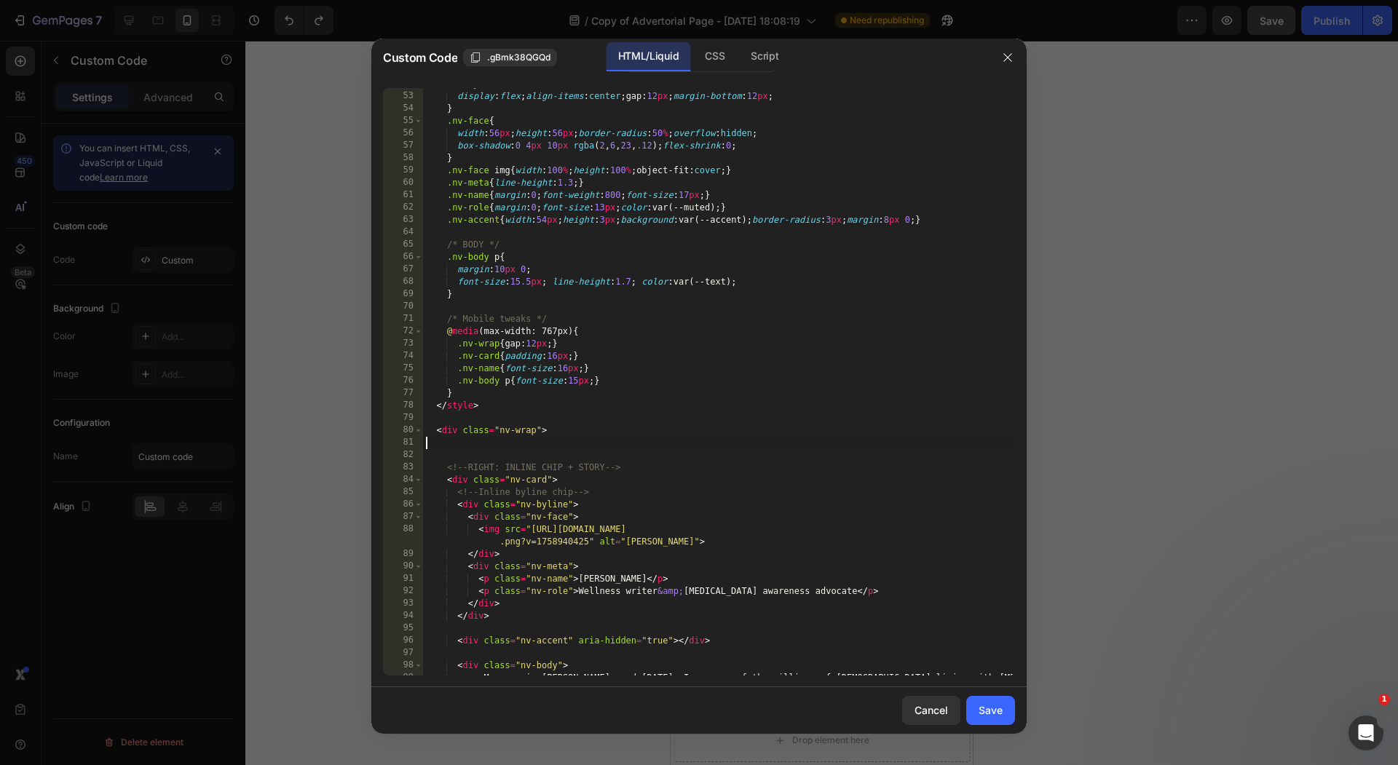
type textarea "<div class="nv-wrap">"
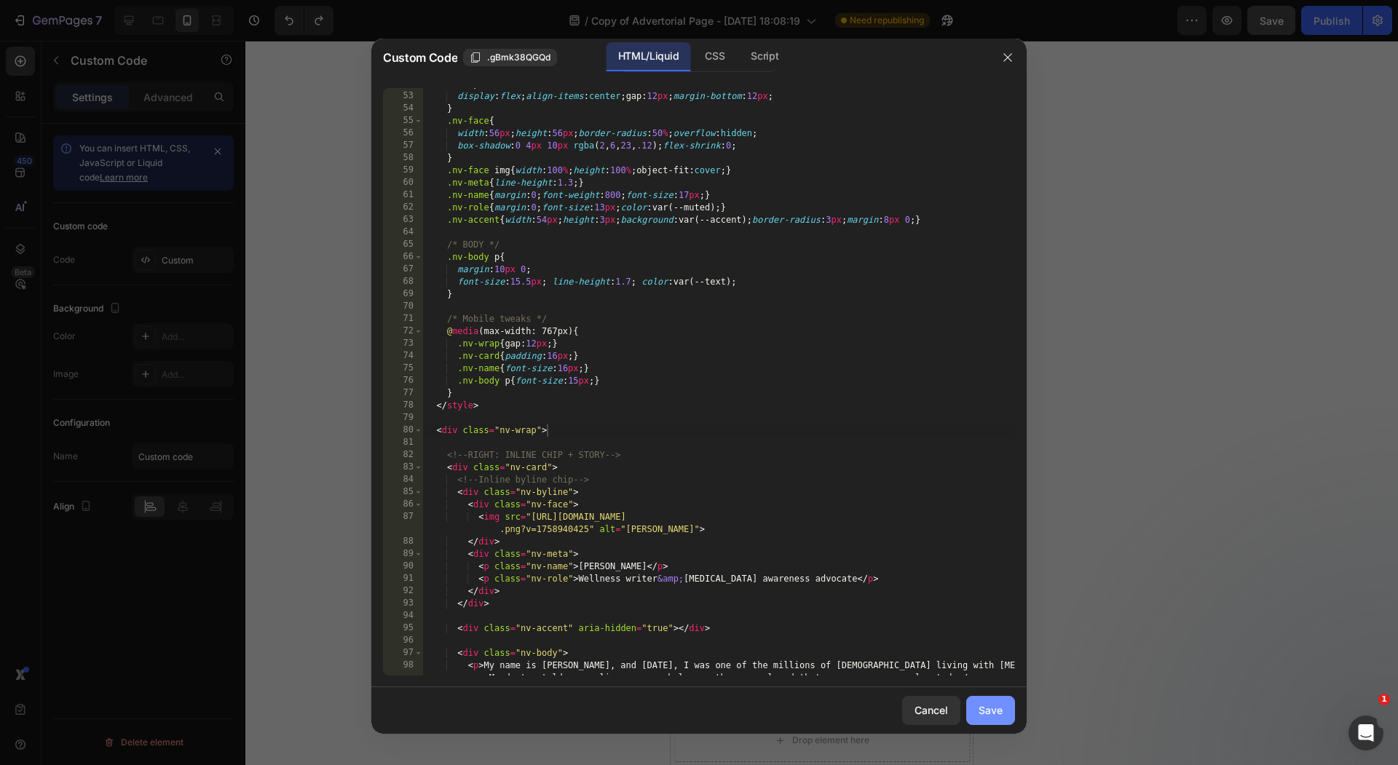
click at [1000, 710] on div "Save" at bounding box center [990, 709] width 24 height 15
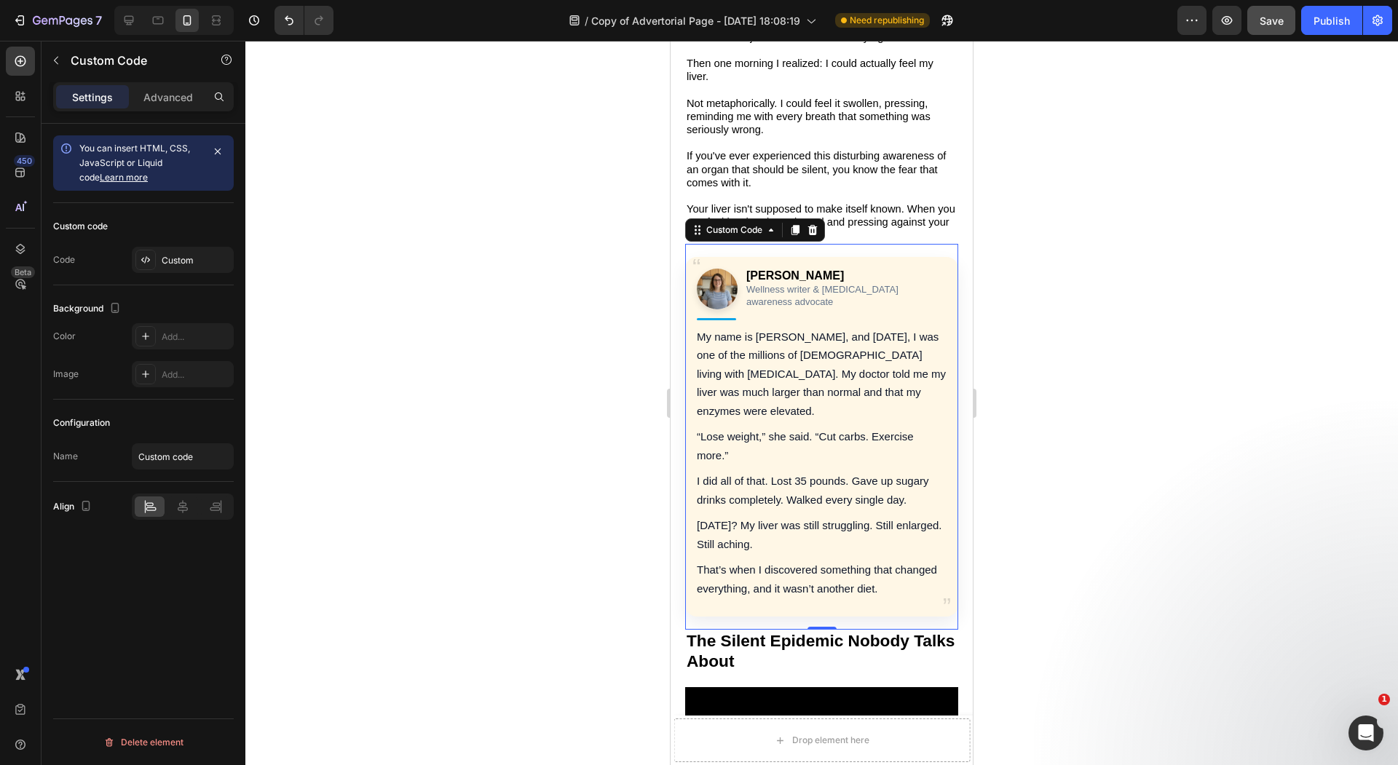
click at [1064, 373] on div at bounding box center [821, 403] width 1152 height 724
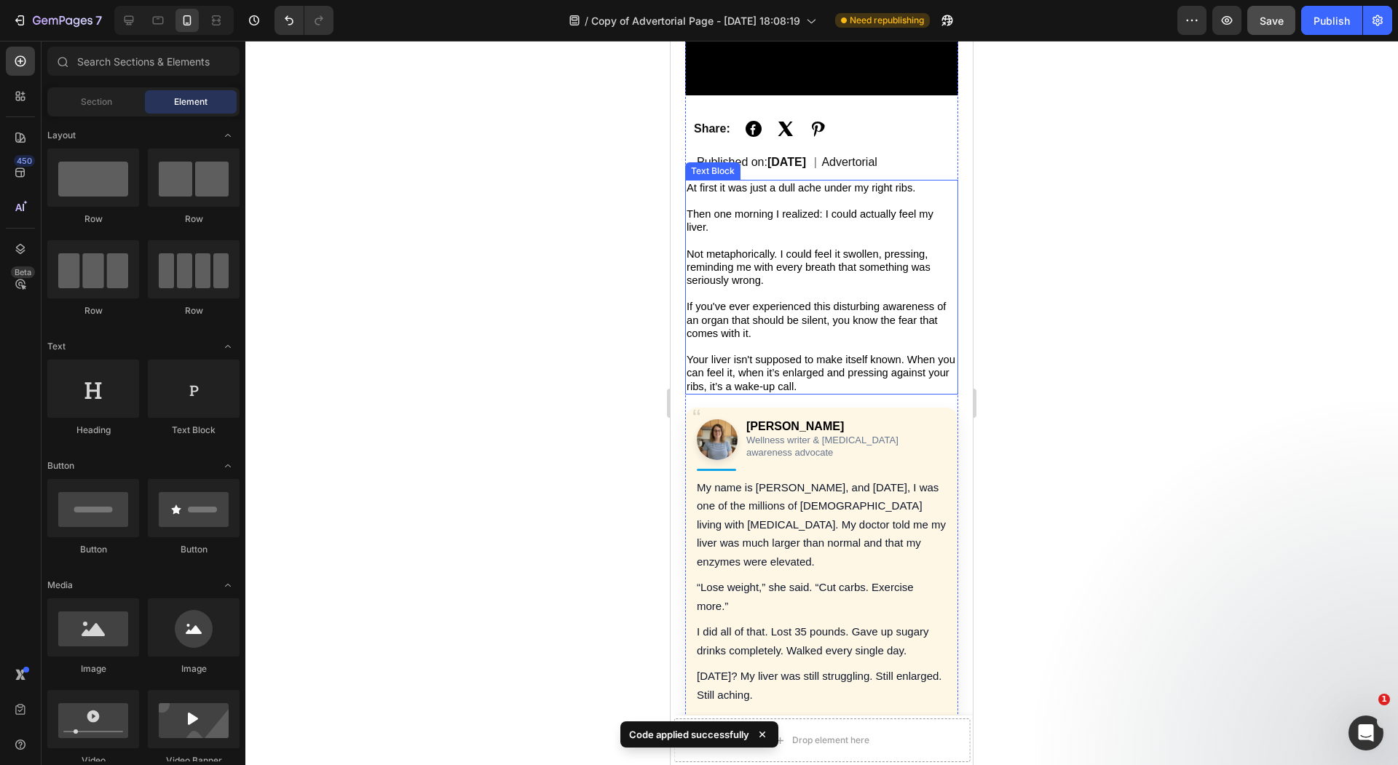
click at [901, 354] on span "Your liver isn't supposed to make itself known. When you can feel it, when it’s…" at bounding box center [820, 373] width 269 height 38
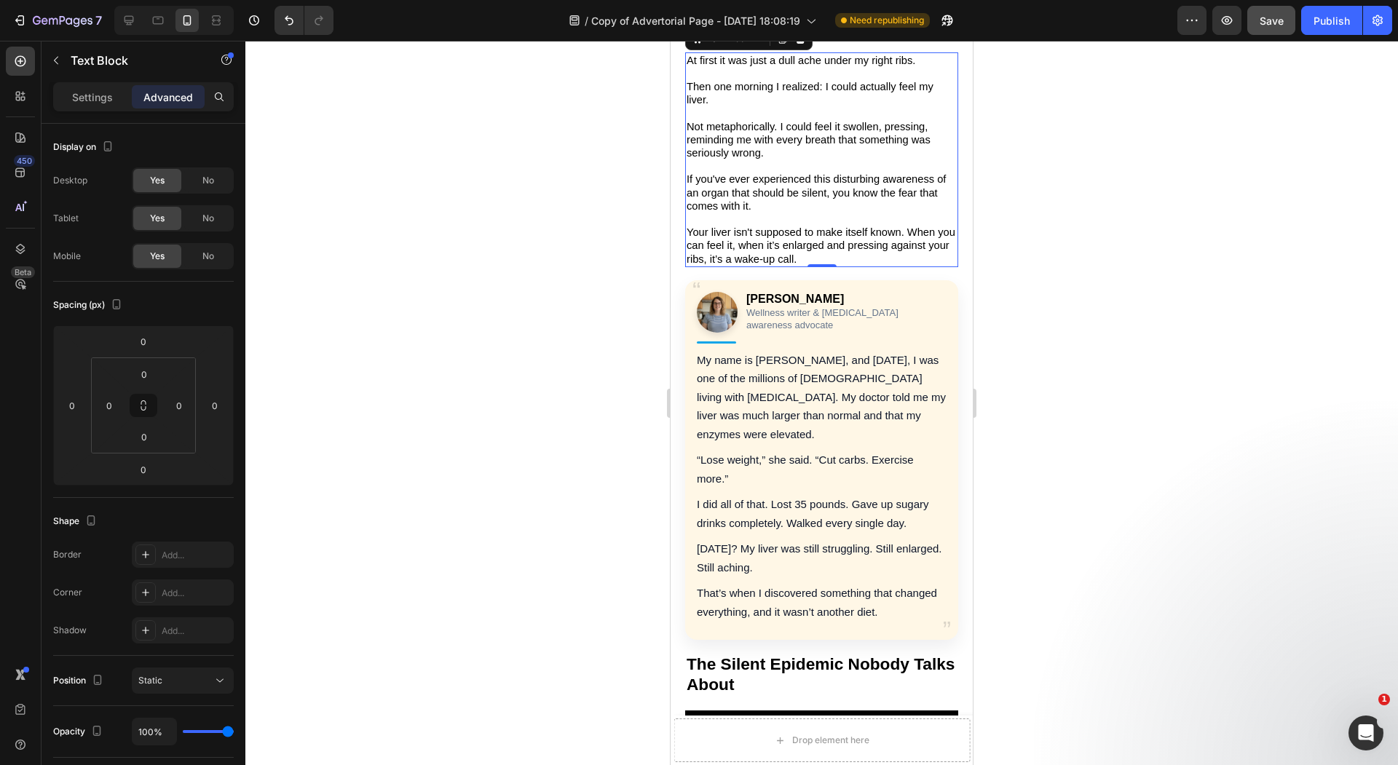
scroll to position [481, 0]
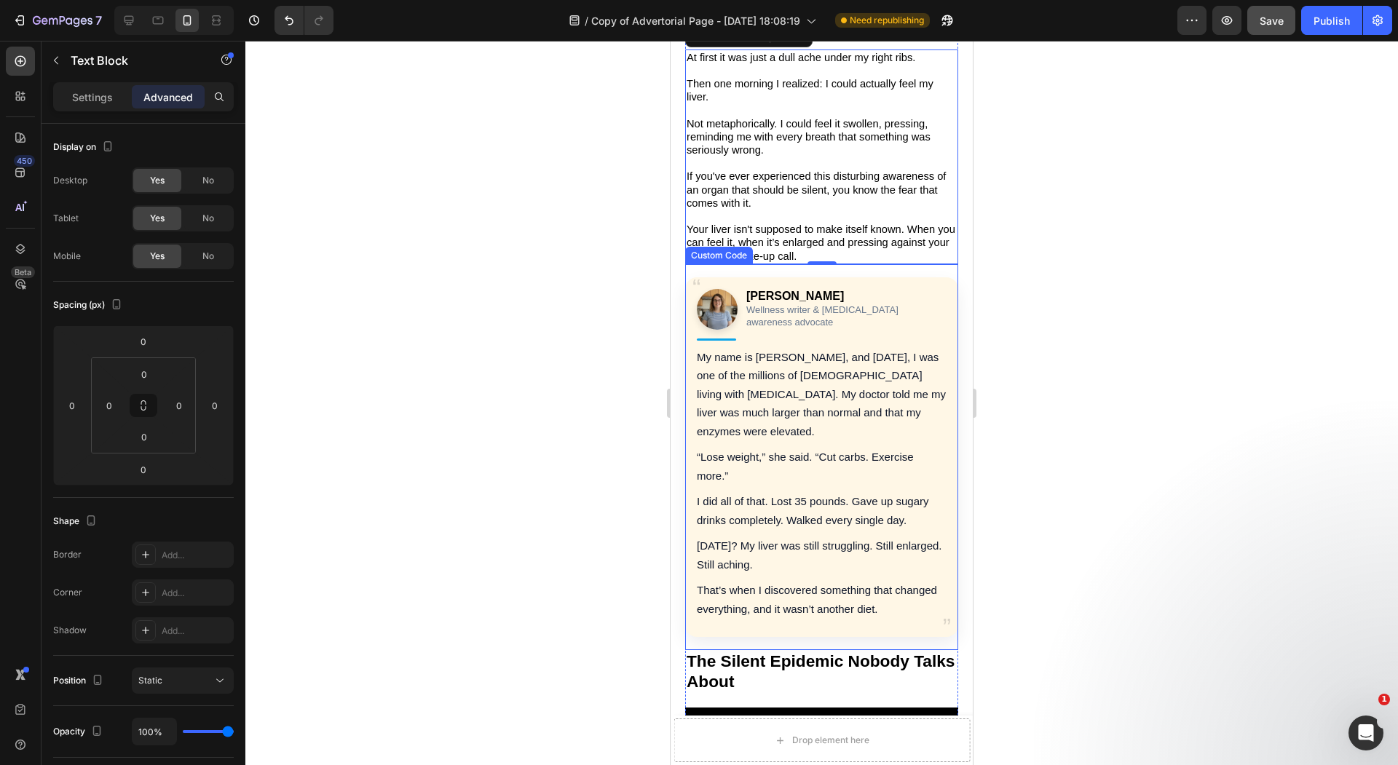
click at [769, 448] on p "“Lose weight,” she said. “Cut carbs. Exercise more.”" at bounding box center [822, 466] width 250 height 37
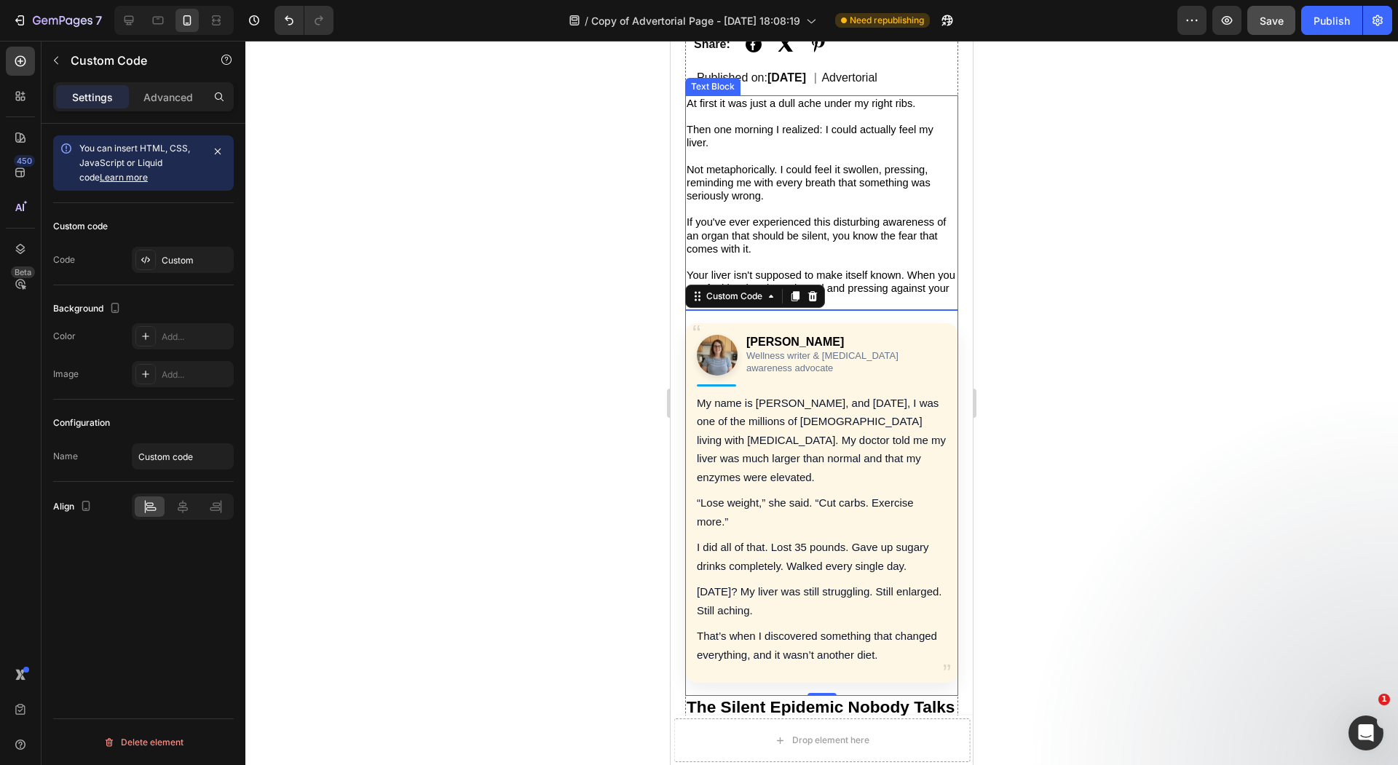
scroll to position [443, 0]
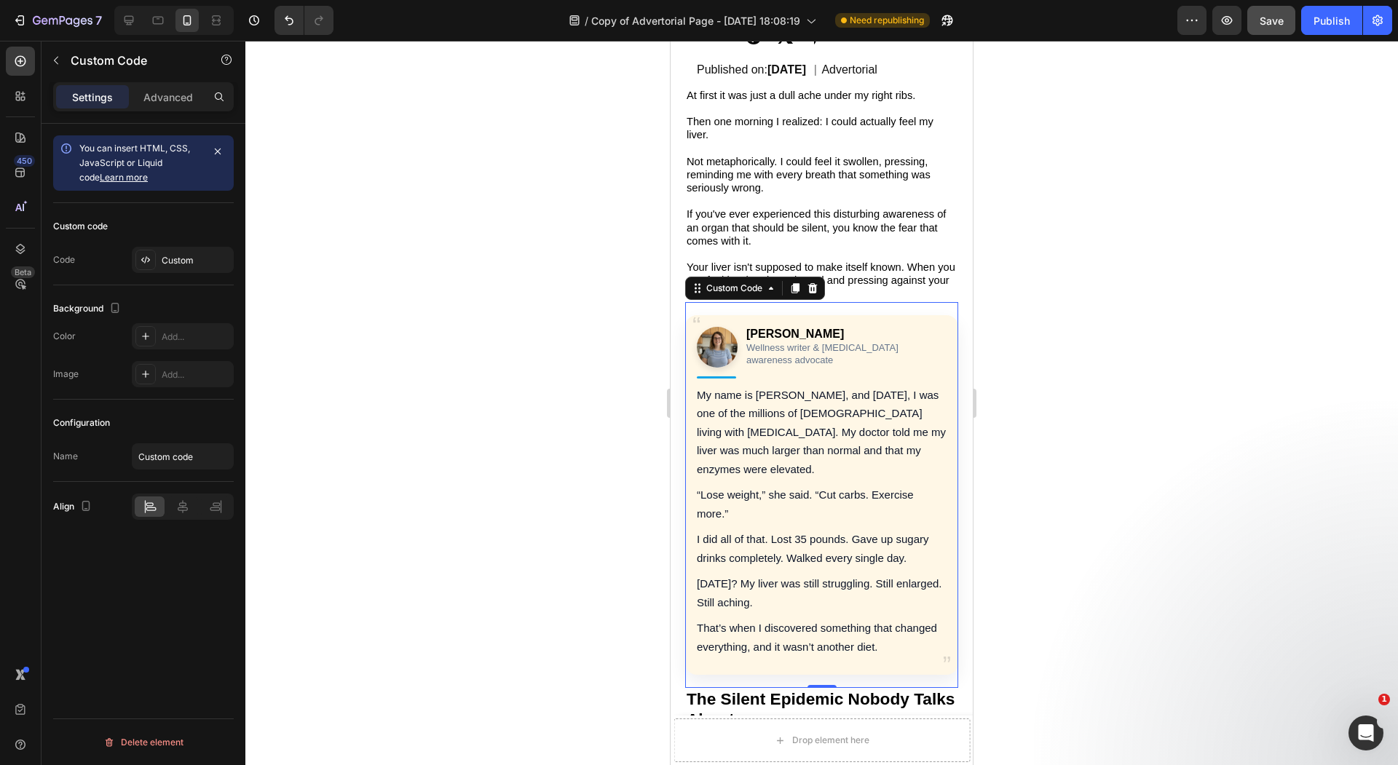
click at [761, 327] on p "[PERSON_NAME]" at bounding box center [846, 334] width 200 height 15
click at [180, 258] on div "Custom" at bounding box center [196, 260] width 68 height 13
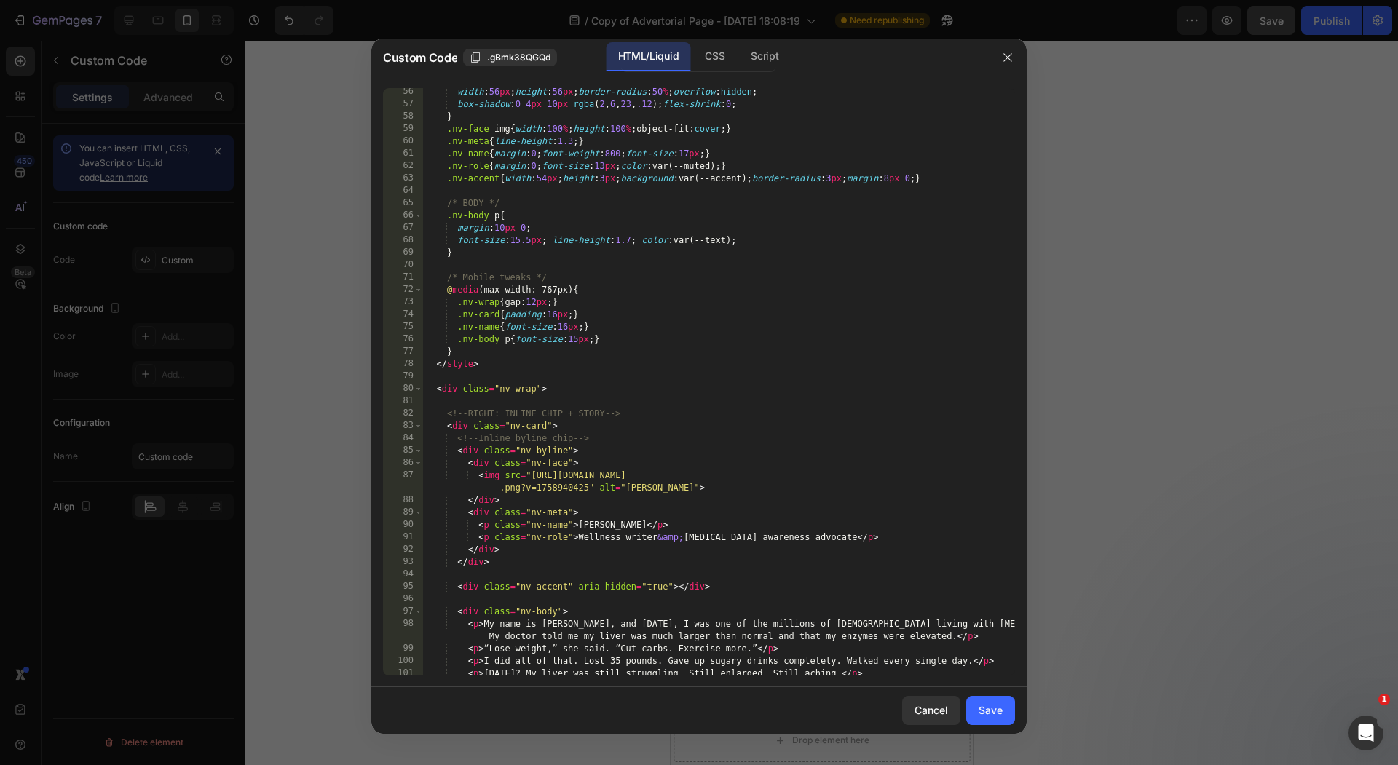
scroll to position [684, 0]
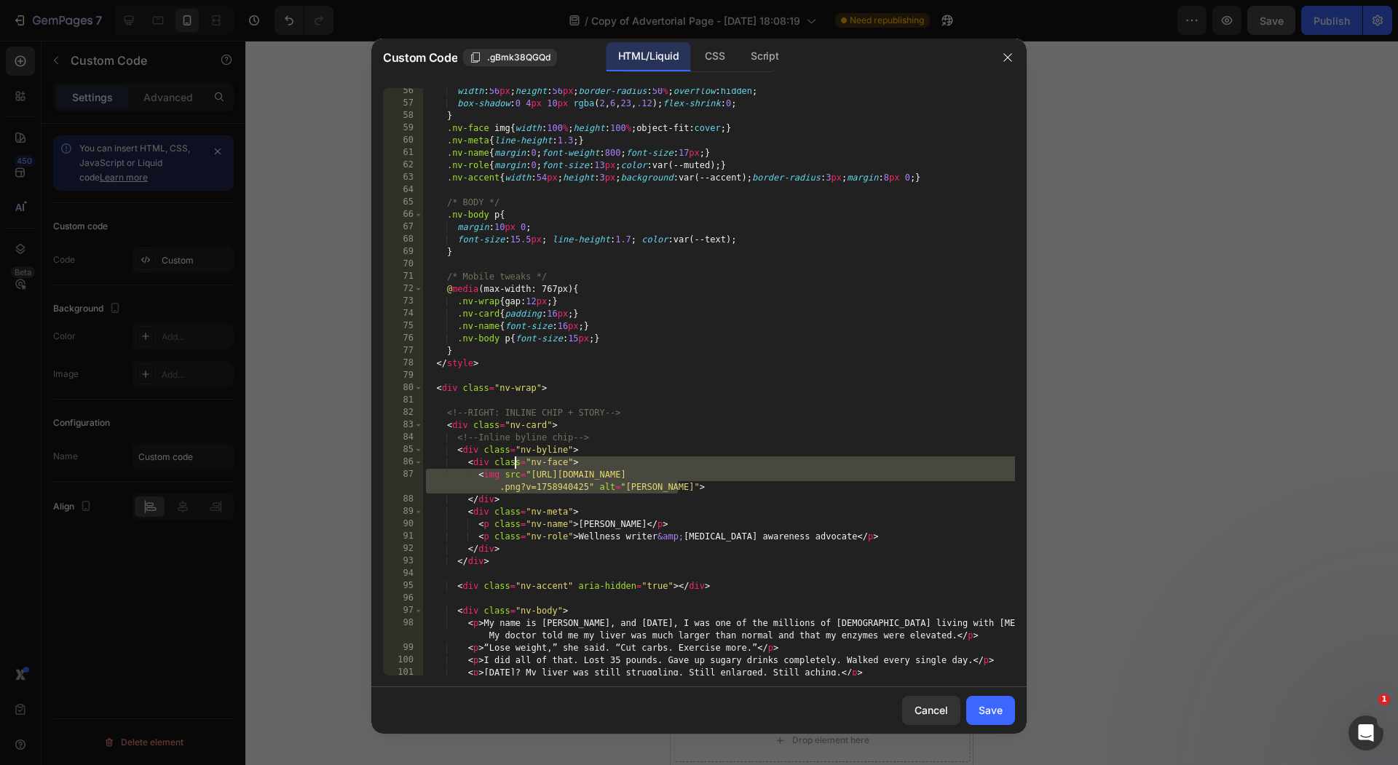
drag, startPoint x: 707, startPoint y: 485, endPoint x: 515, endPoint y: 460, distance: 193.8
click at [515, 460] on div "width : 56 px ; height : 56 px ; border-radius : 50 % ; overflow : hidden ; box…" at bounding box center [719, 391] width 592 height 612
click at [494, 534] on div "width : 56 px ; height : 56 px ; border-radius : 50 % ; overflow : hidden ; box…" at bounding box center [719, 391] width 592 height 612
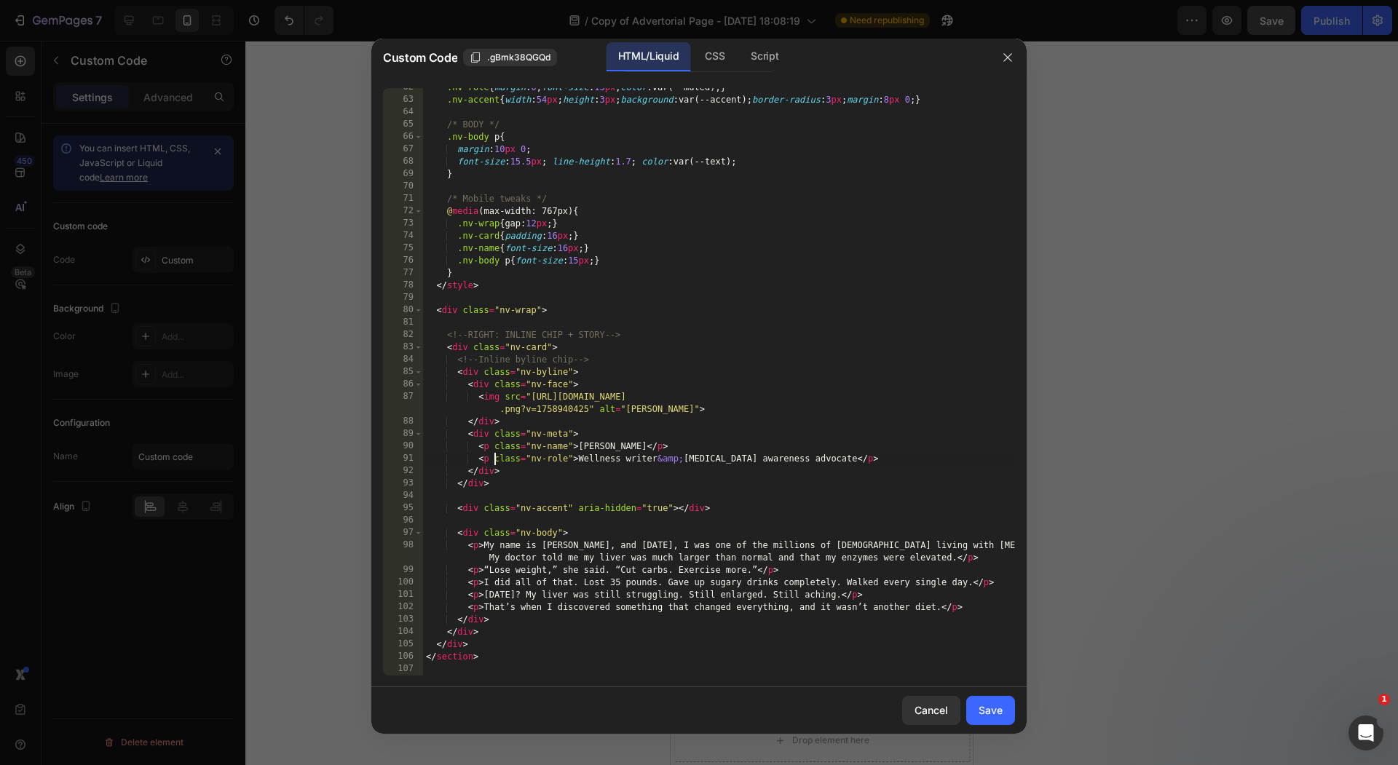
scroll to position [761, 0]
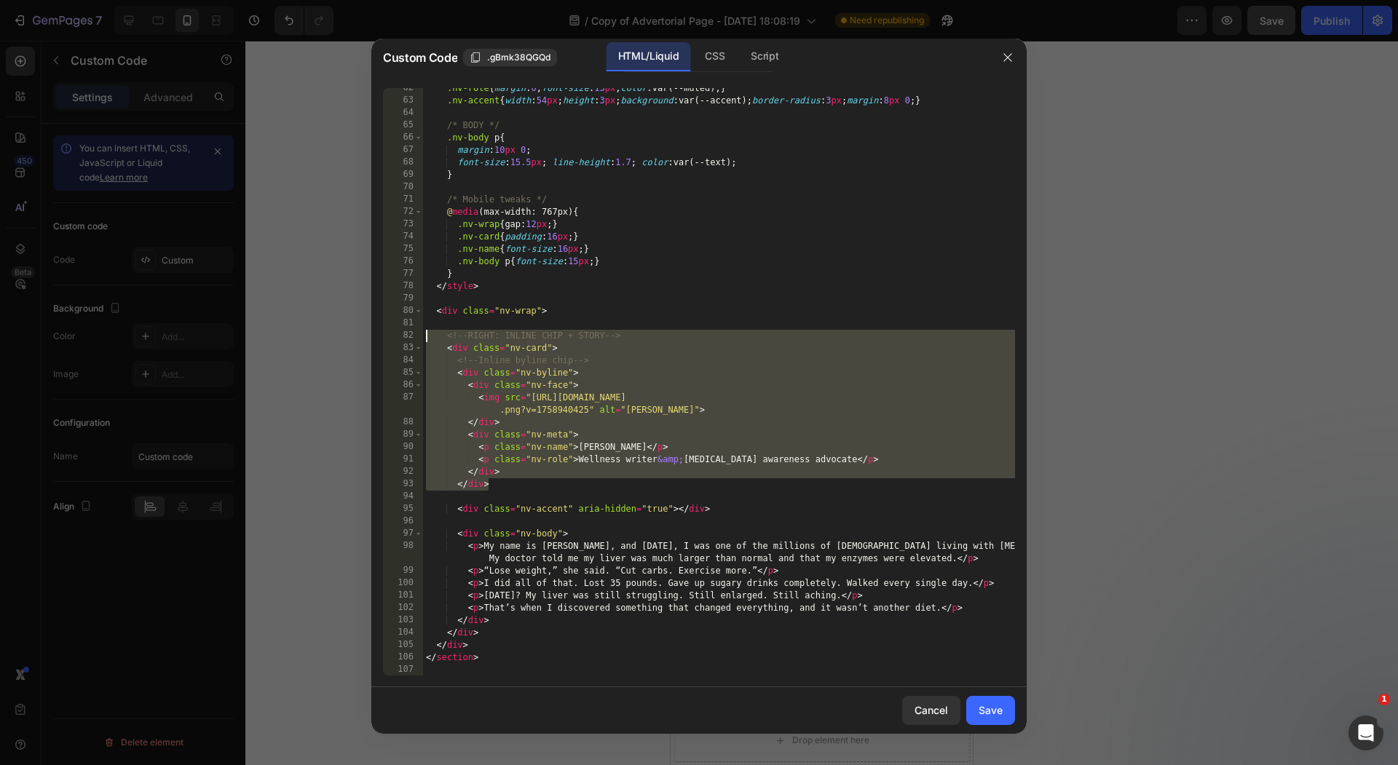
drag, startPoint x: 491, startPoint y: 489, endPoint x: 412, endPoint y: 330, distance: 178.1
click at [412, 330] on div "<p class="nv-role">Wellness writer &amp; NAFLD awareness advocate</p> 62 63 64 …" at bounding box center [699, 381] width 632 height 587
type textarea "<!-- RIGHT: INLINE CHIP + STORY --> <div class="nv-card">"
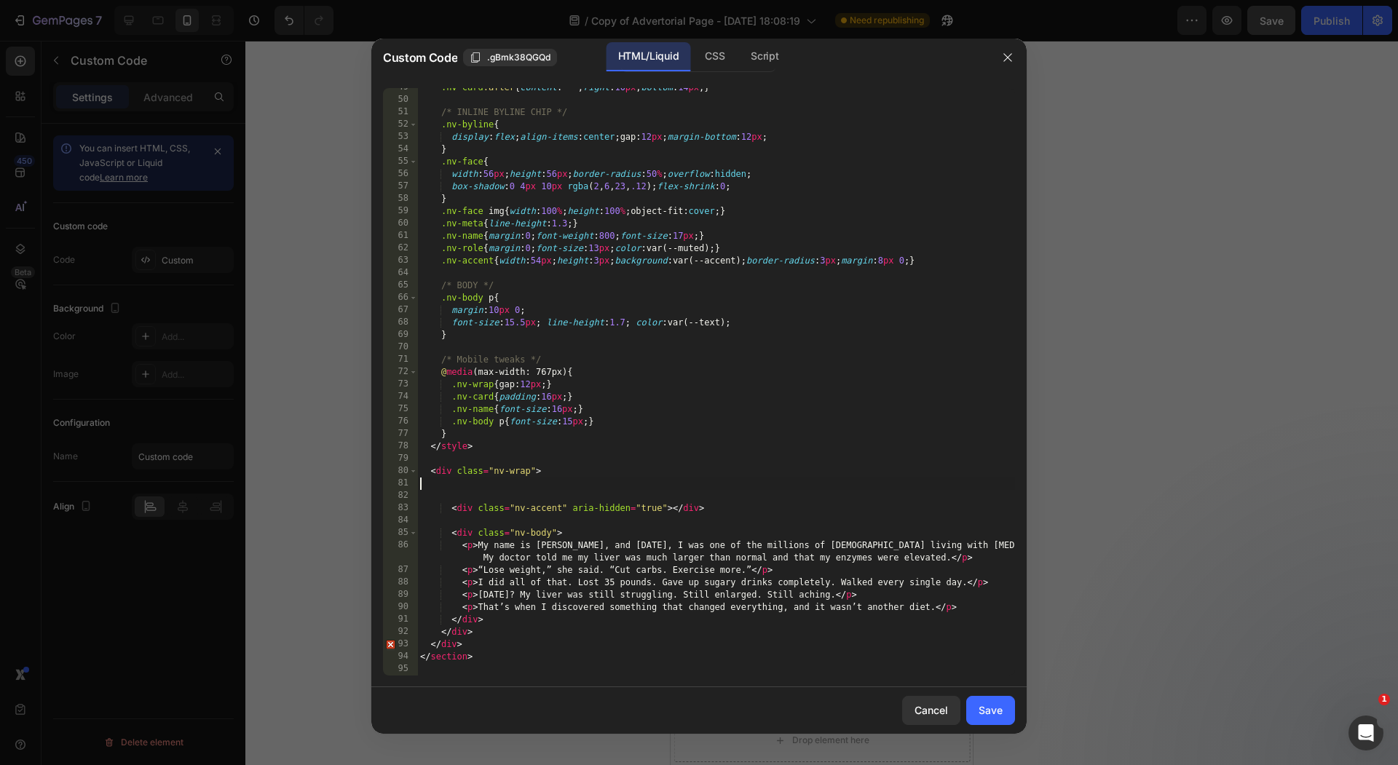
type textarea "<div class="nv-wrap">"
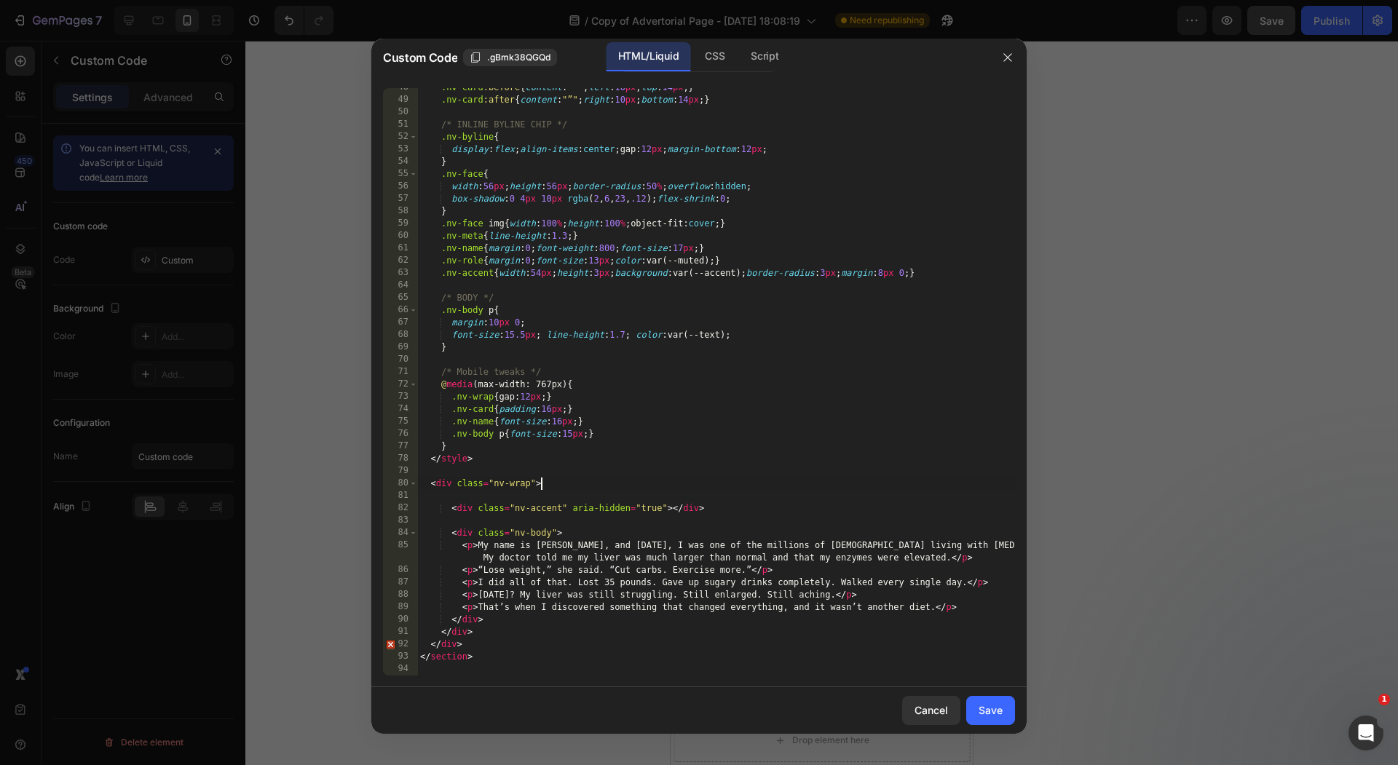
scroll to position [588, 0]
click at [991, 710] on div "Save" at bounding box center [990, 709] width 24 height 15
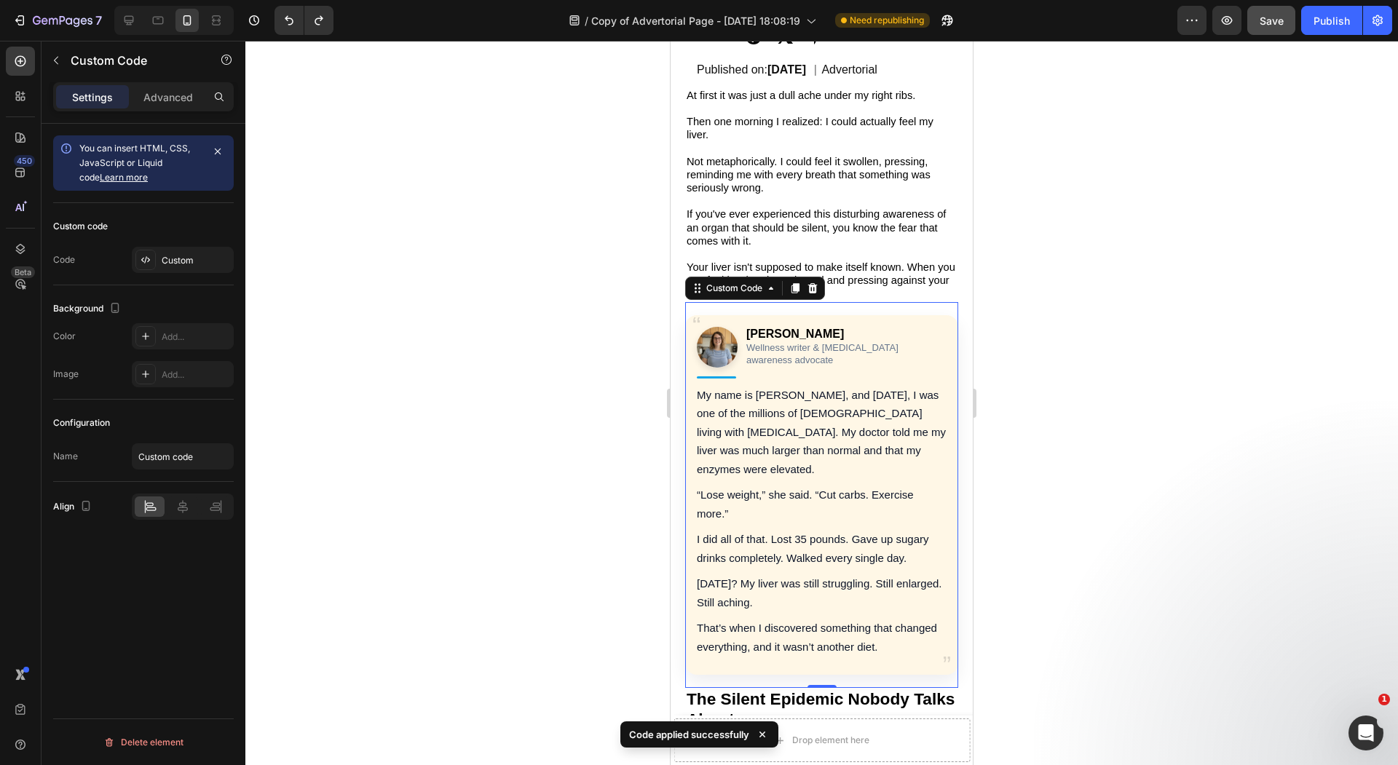
click at [832, 419] on p "My name is [PERSON_NAME], and [DATE], I was one of the millions of [DEMOGRAPHIC…" at bounding box center [822, 432] width 250 height 93
click at [189, 254] on div "Custom" at bounding box center [196, 260] width 68 height 13
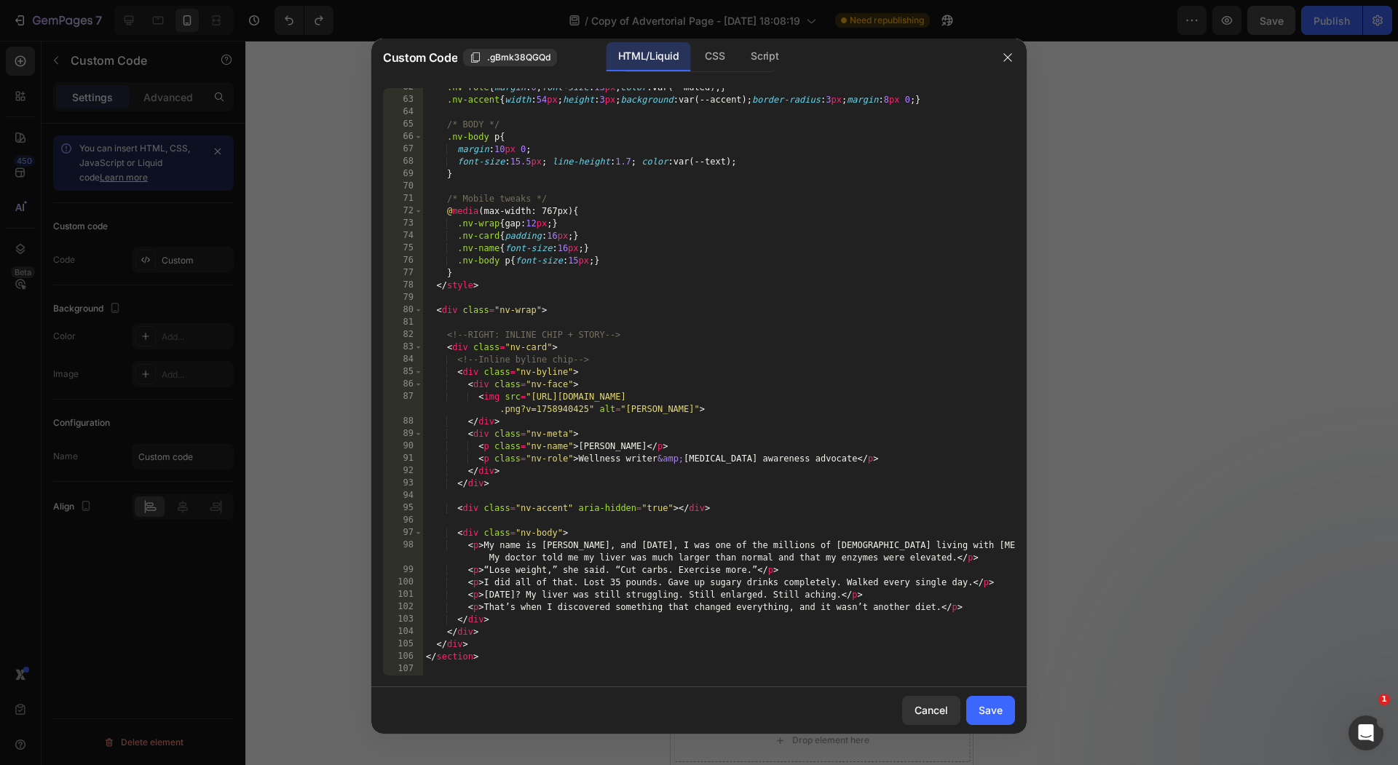
scroll to position [761, 0]
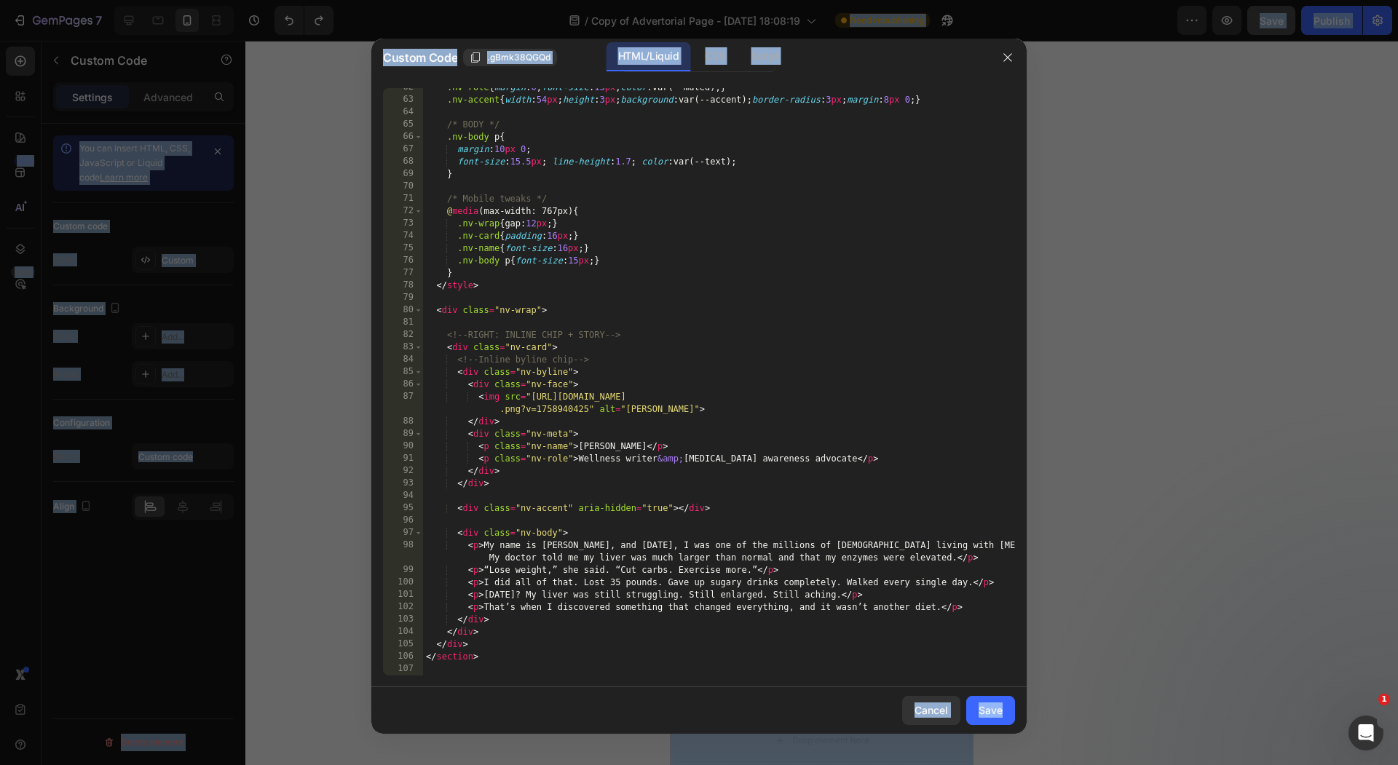
copy body "7 Version history / Copy of Advertorial Page - Aug 29, 18:08:19 Need republishi…"
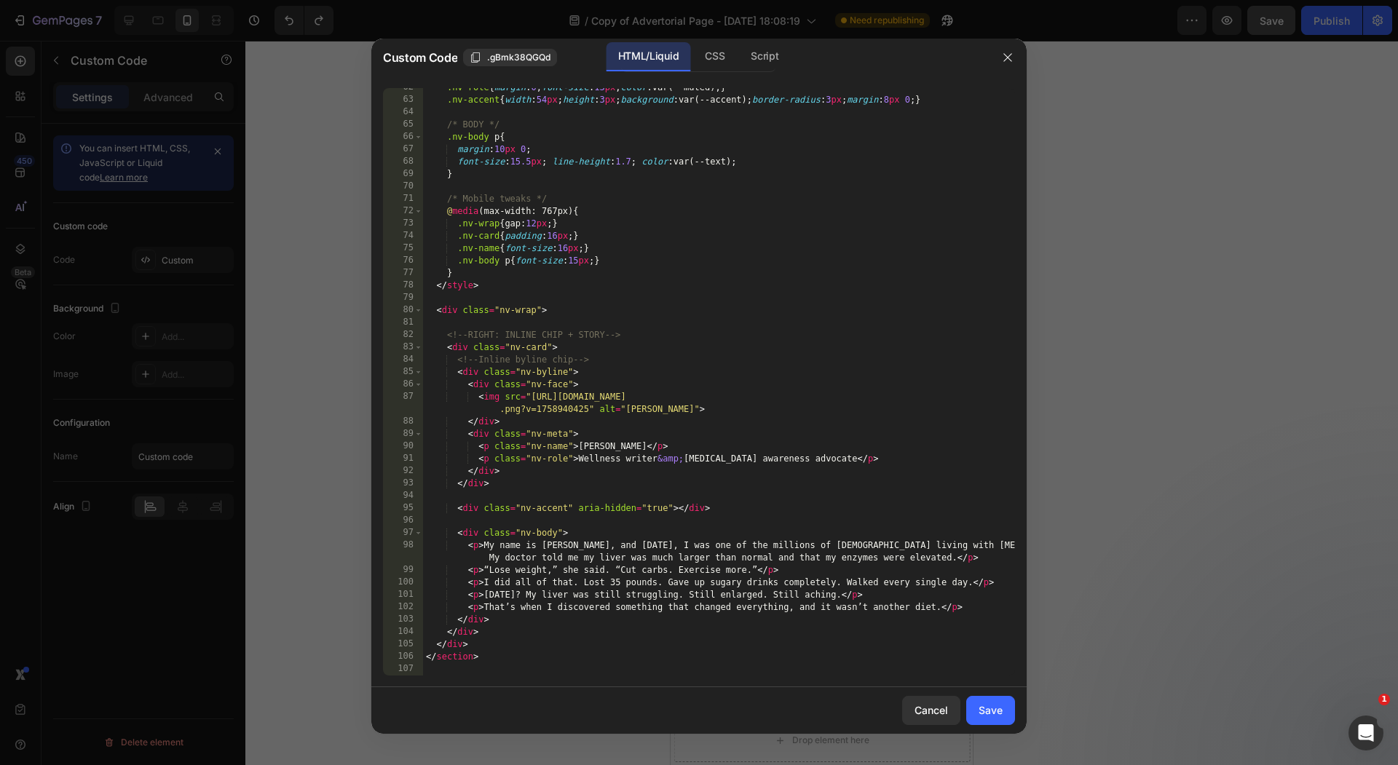
click at [700, 413] on div ".nv-role { margin : 0 ; font-size : 13 px ; color : var(--muted) ; } .nv-accent…" at bounding box center [719, 388] width 592 height 612
type textarea "</section>"
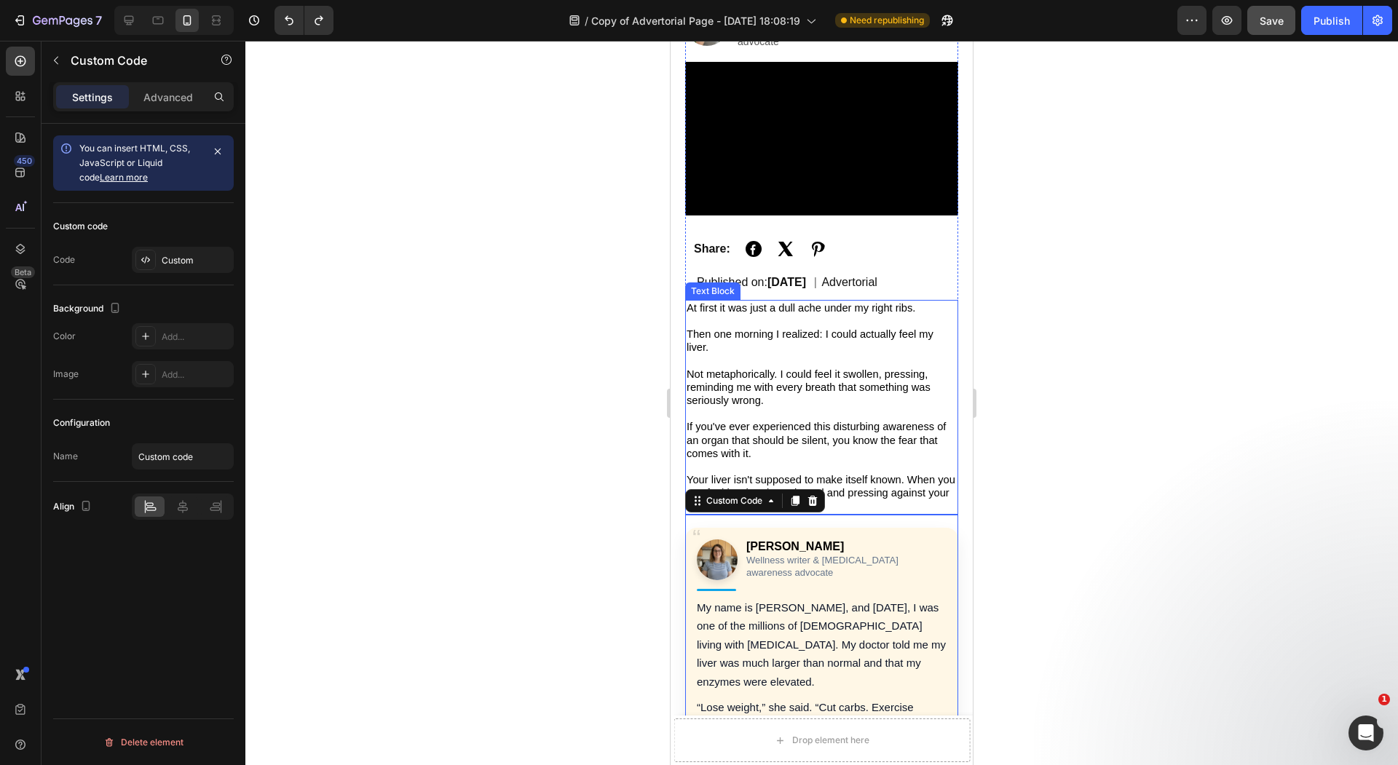
scroll to position [184, 0]
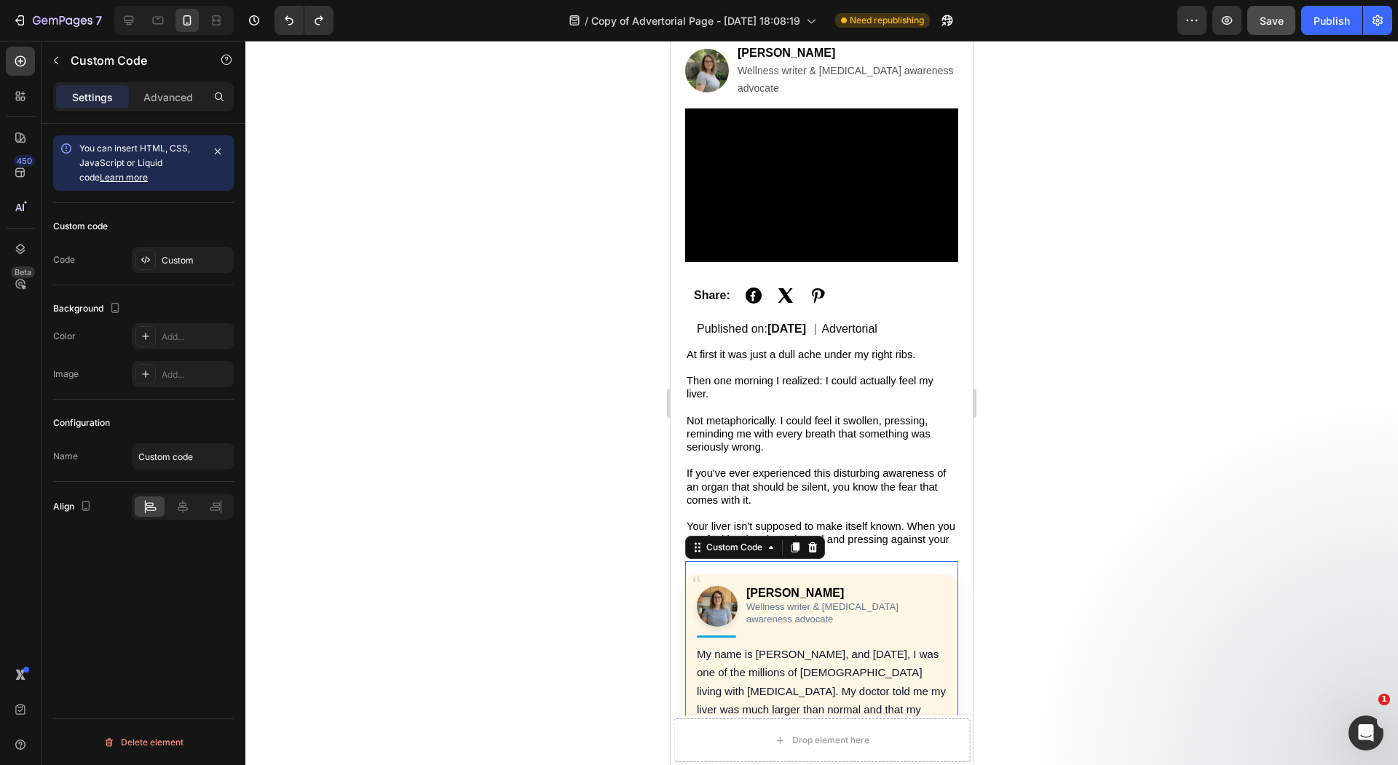
click at [614, 338] on div at bounding box center [821, 403] width 1152 height 724
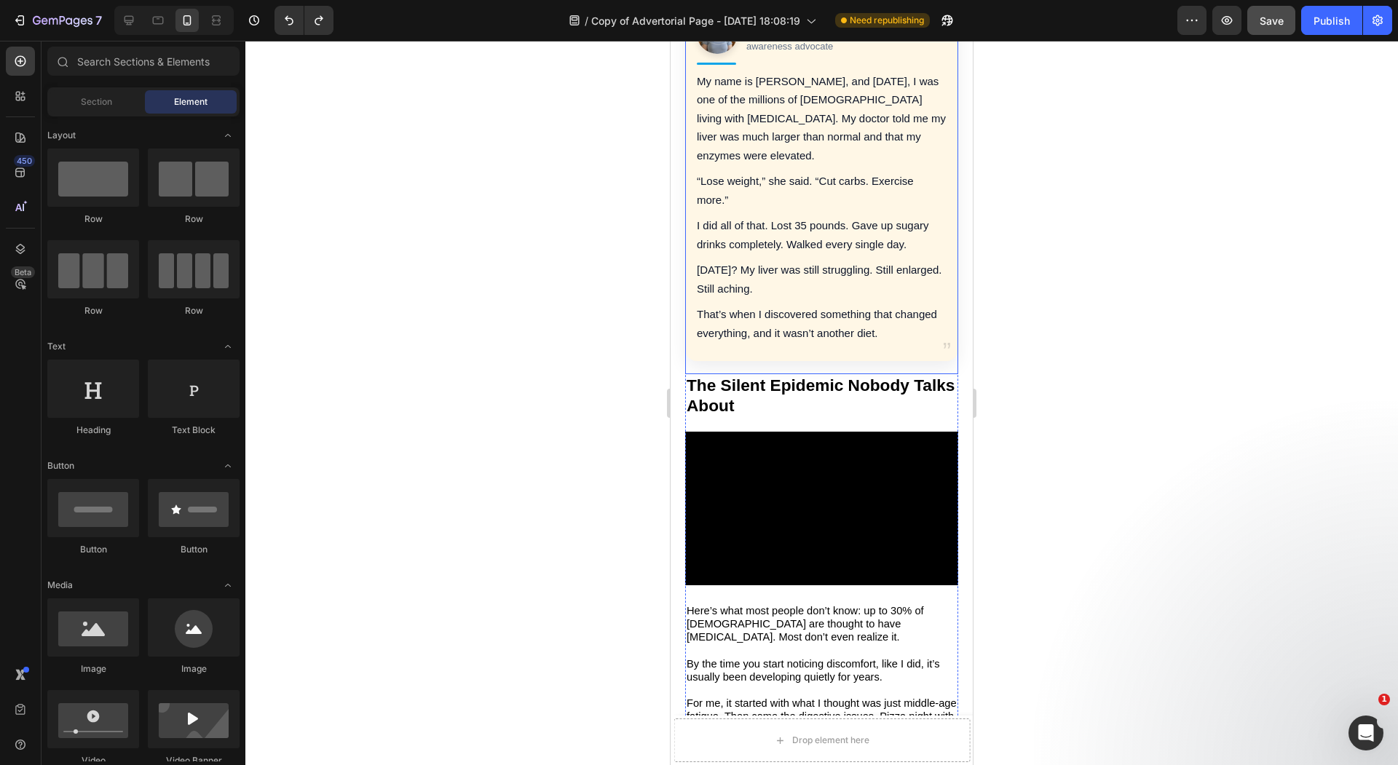
scroll to position [1058, 0]
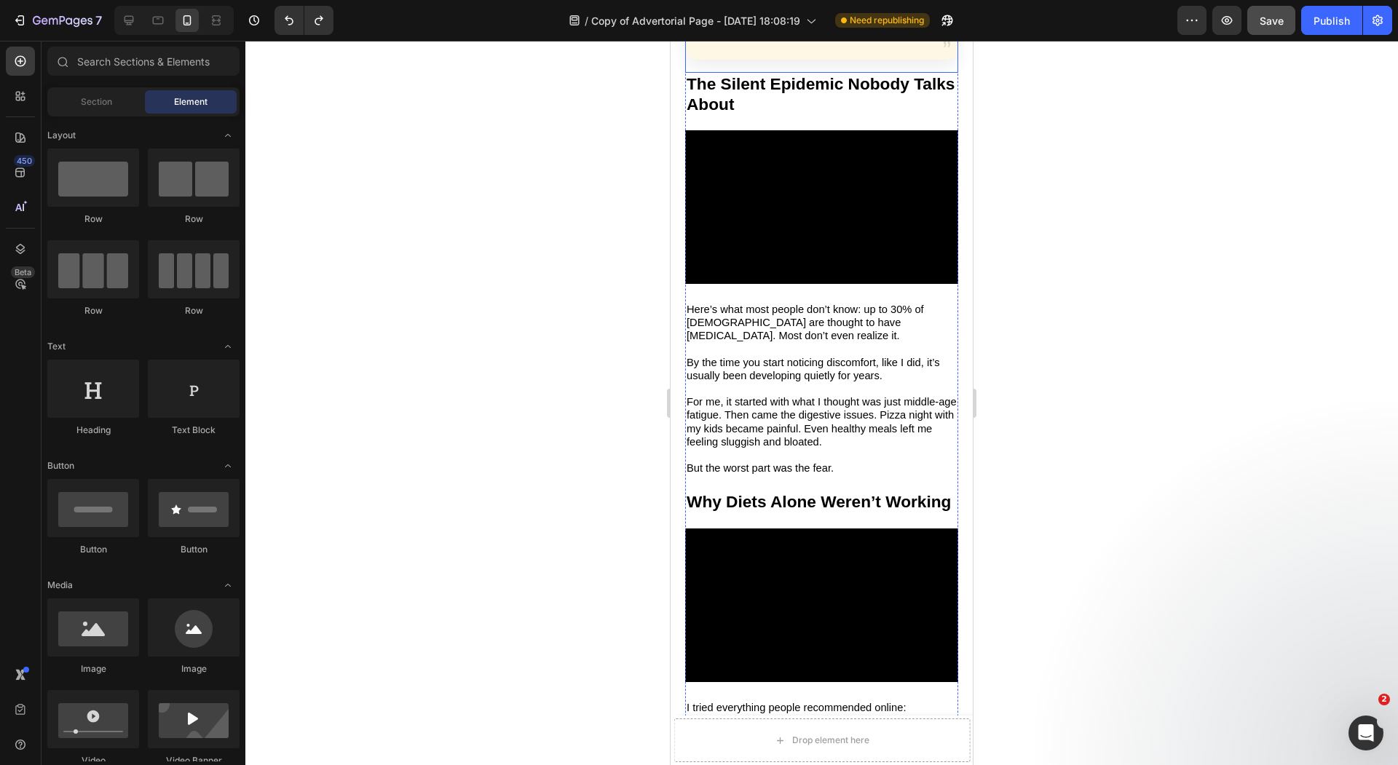
click at [796, 396] on span "For me, it started with what I thought was just middle-age fatigue. Then came t…" at bounding box center [821, 422] width 270 height 52
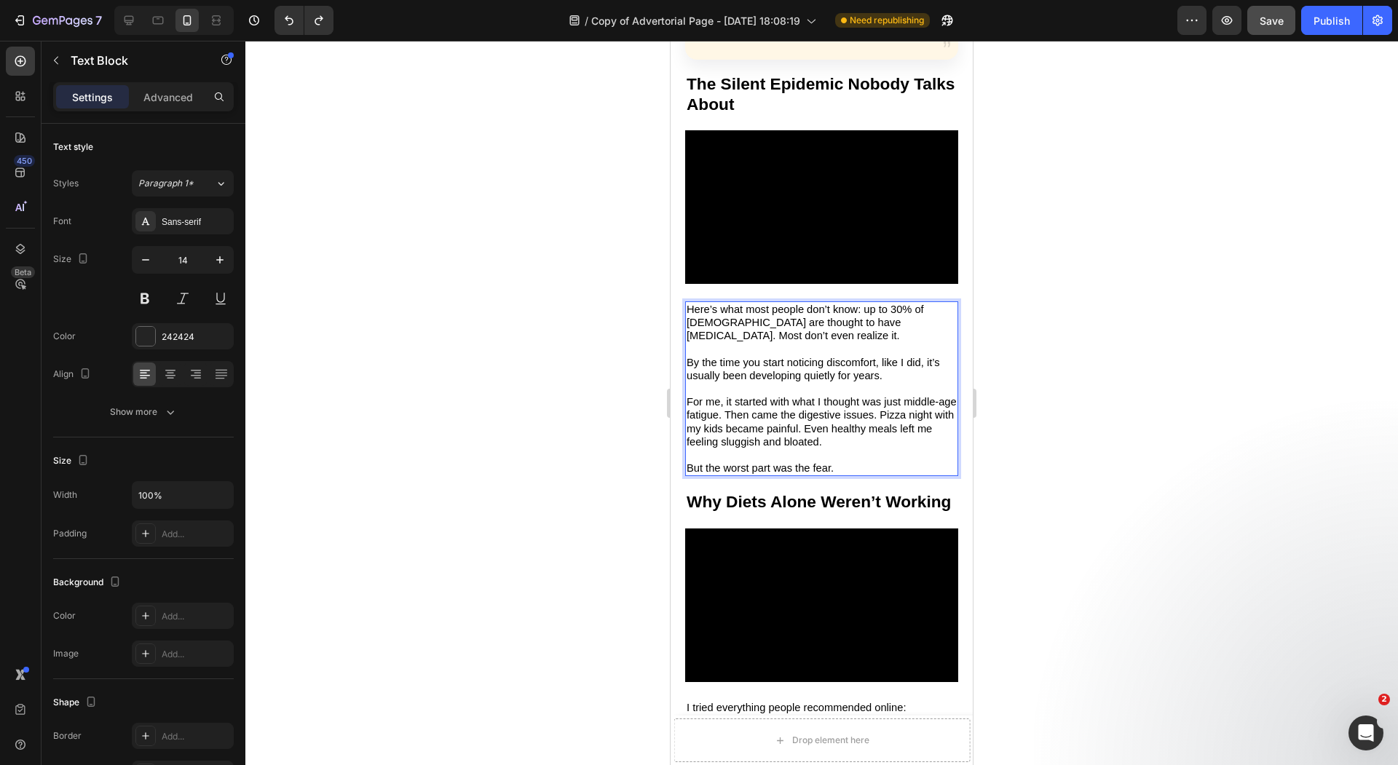
click at [593, 372] on div at bounding box center [821, 403] width 1152 height 724
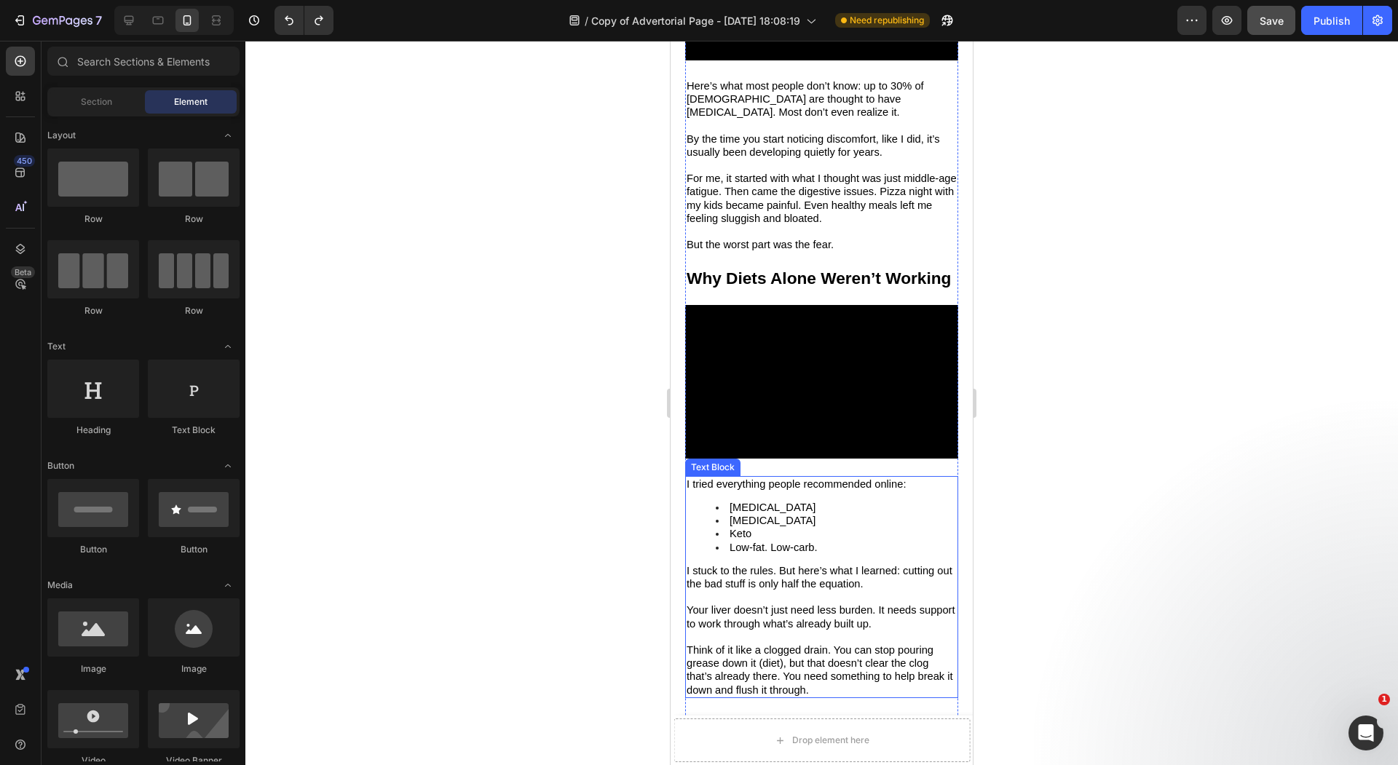
scroll to position [1393, 0]
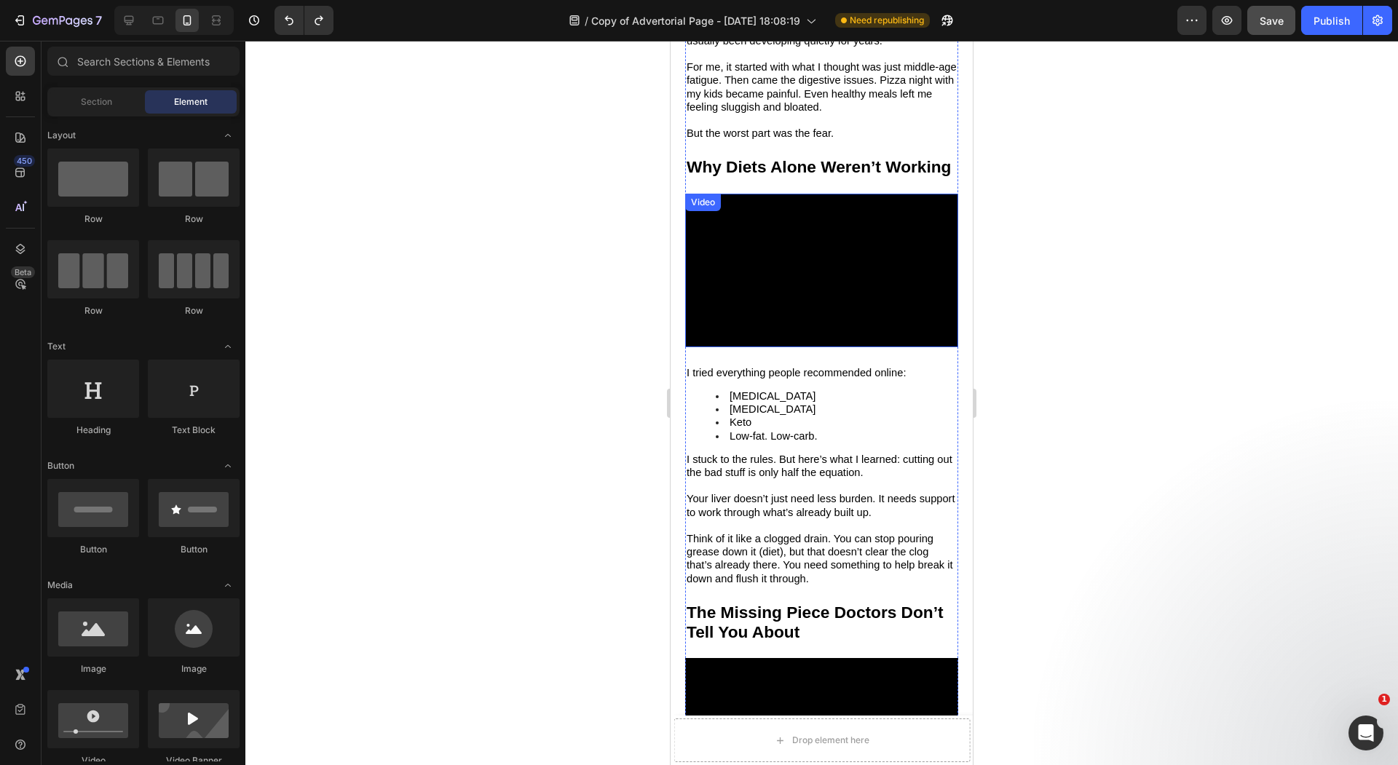
click at [863, 311] on video at bounding box center [821, 271] width 273 height 154
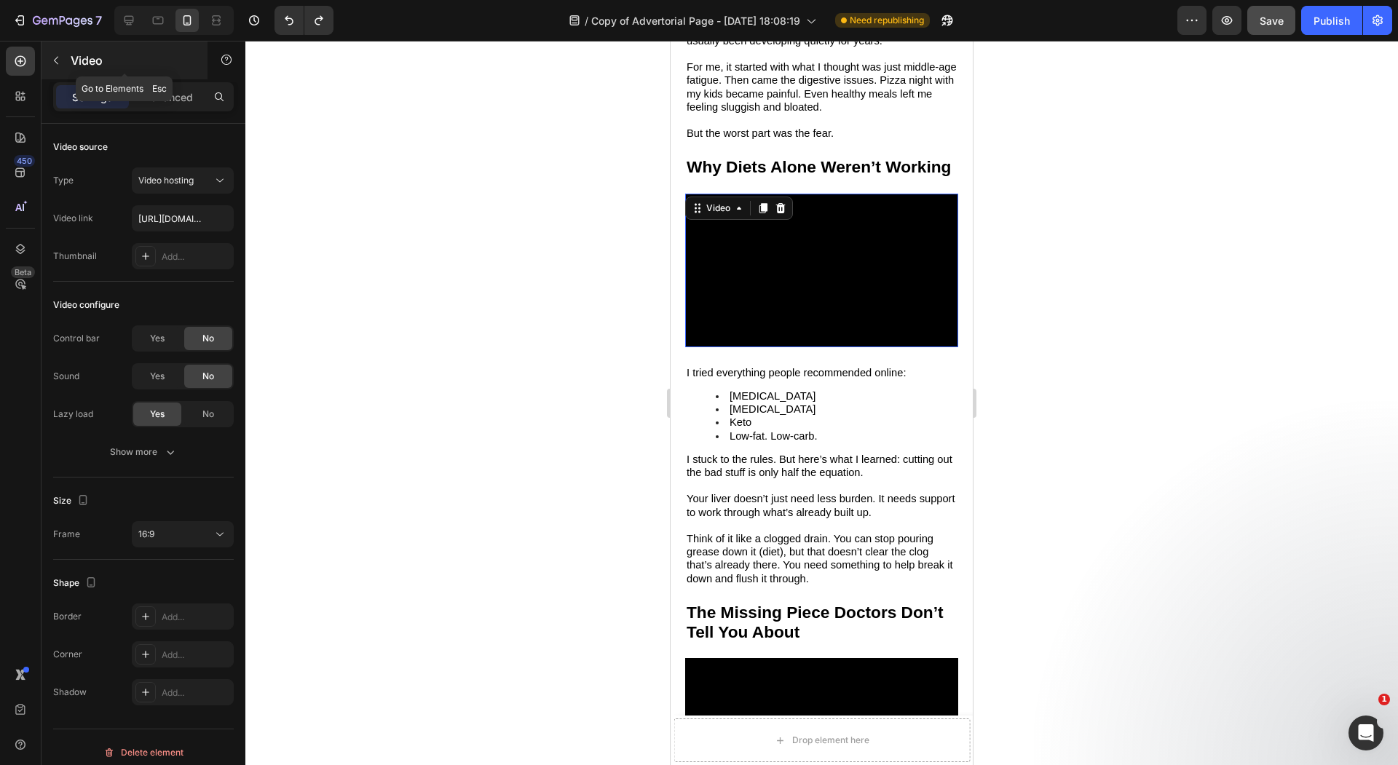
click at [69, 60] on div "Video" at bounding box center [124, 60] width 166 height 38
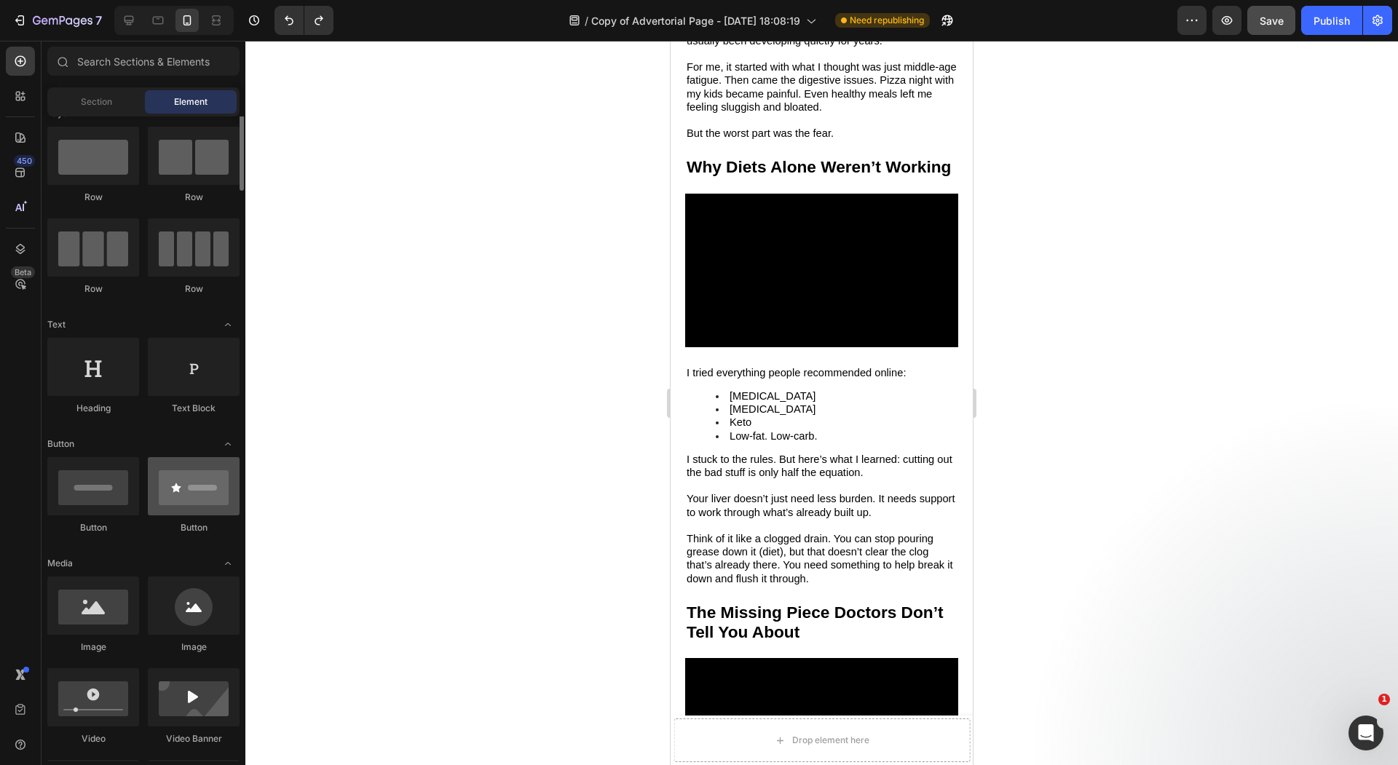
scroll to position [0, 0]
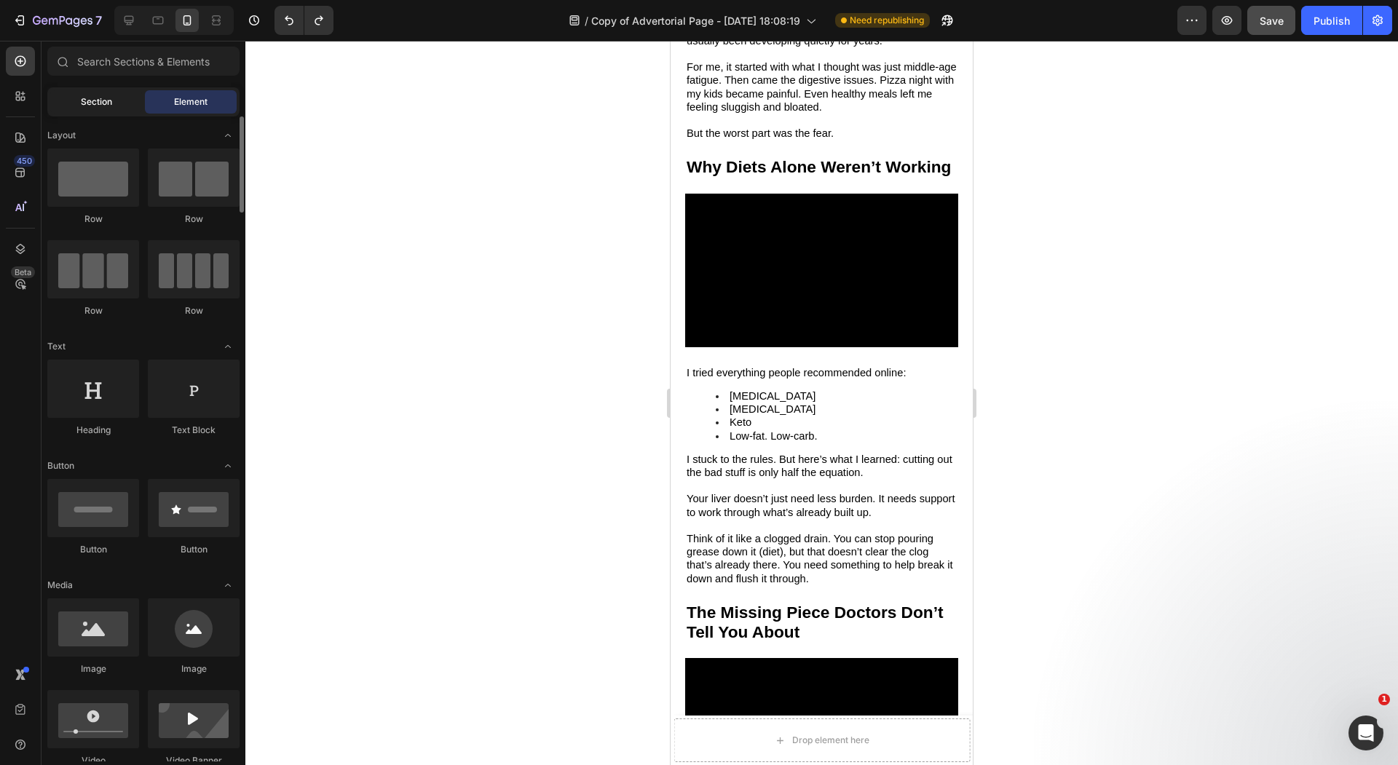
click at [83, 111] on div "Section" at bounding box center [96, 101] width 92 height 23
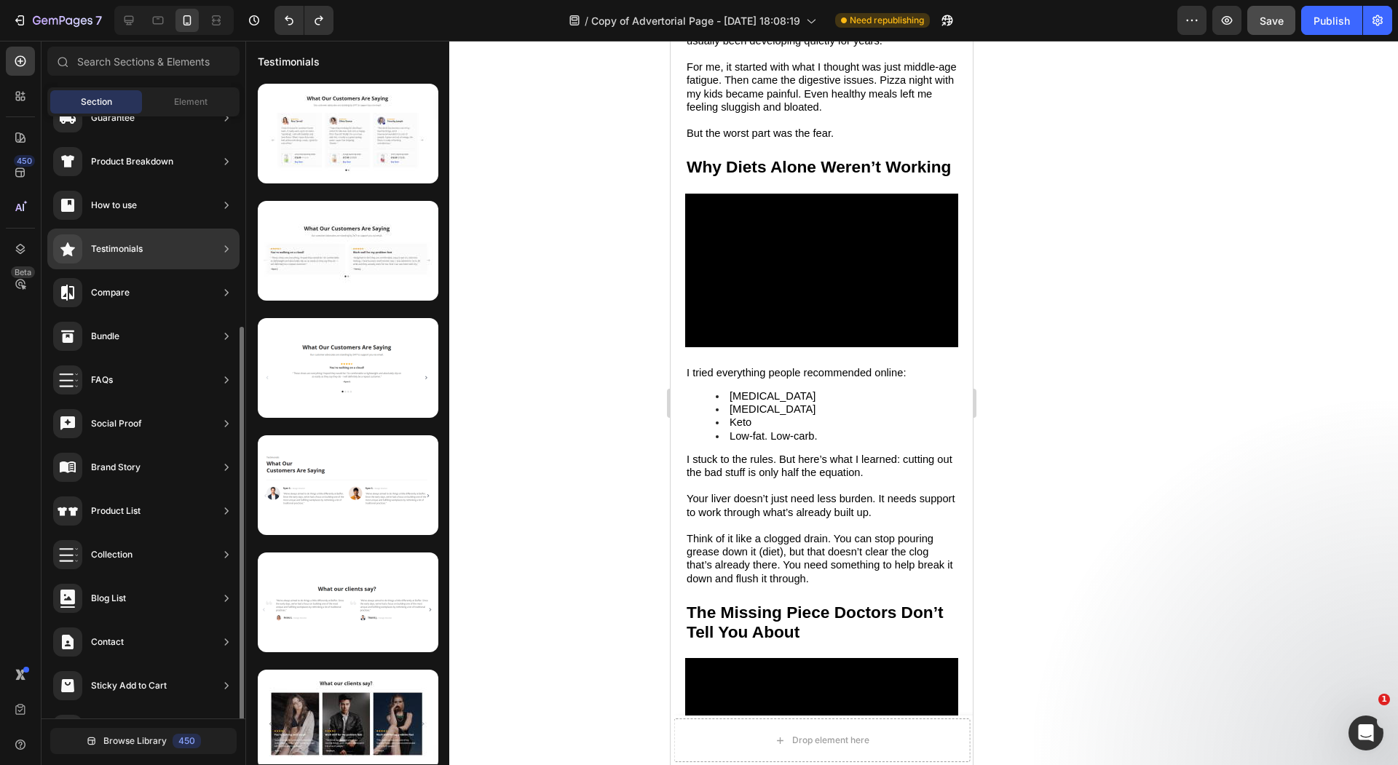
scroll to position [242, 0]
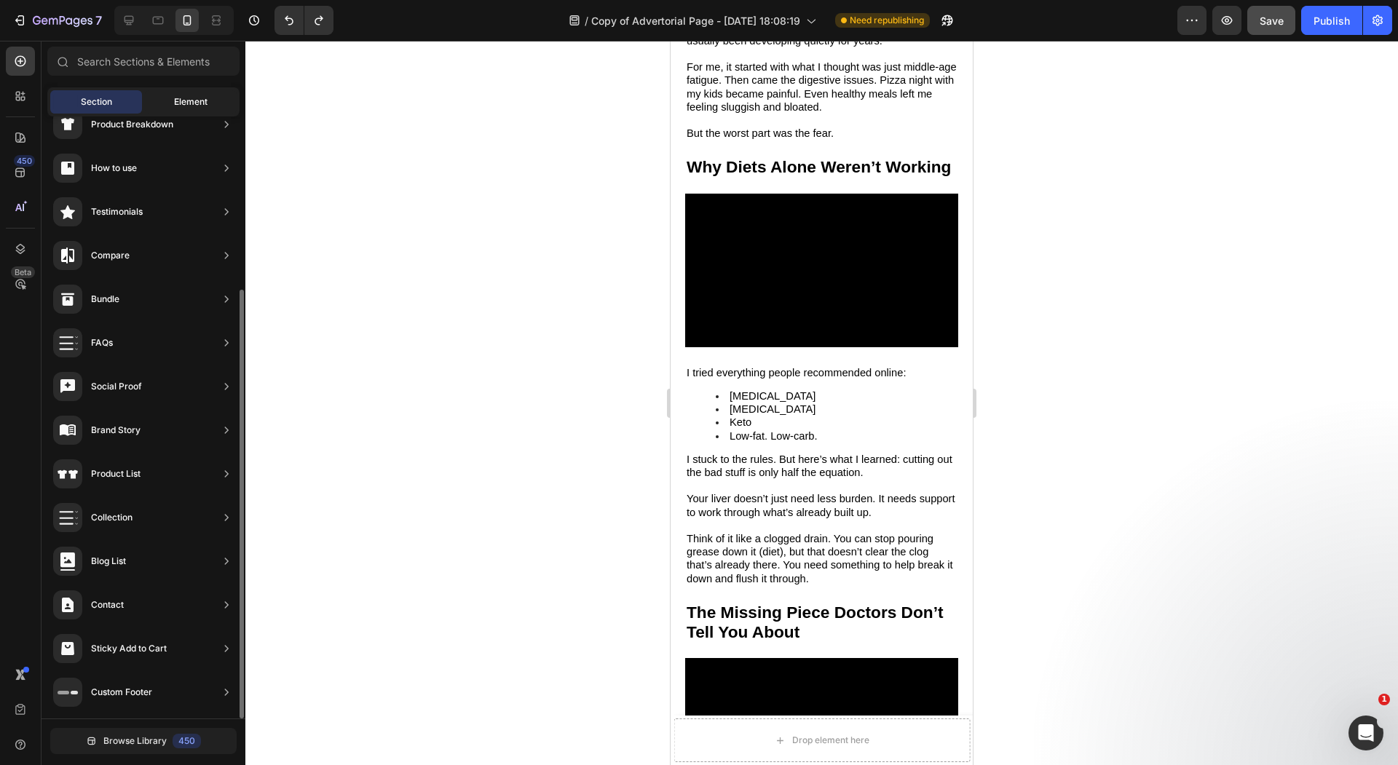
click at [198, 106] on span "Element" at bounding box center [190, 101] width 33 height 13
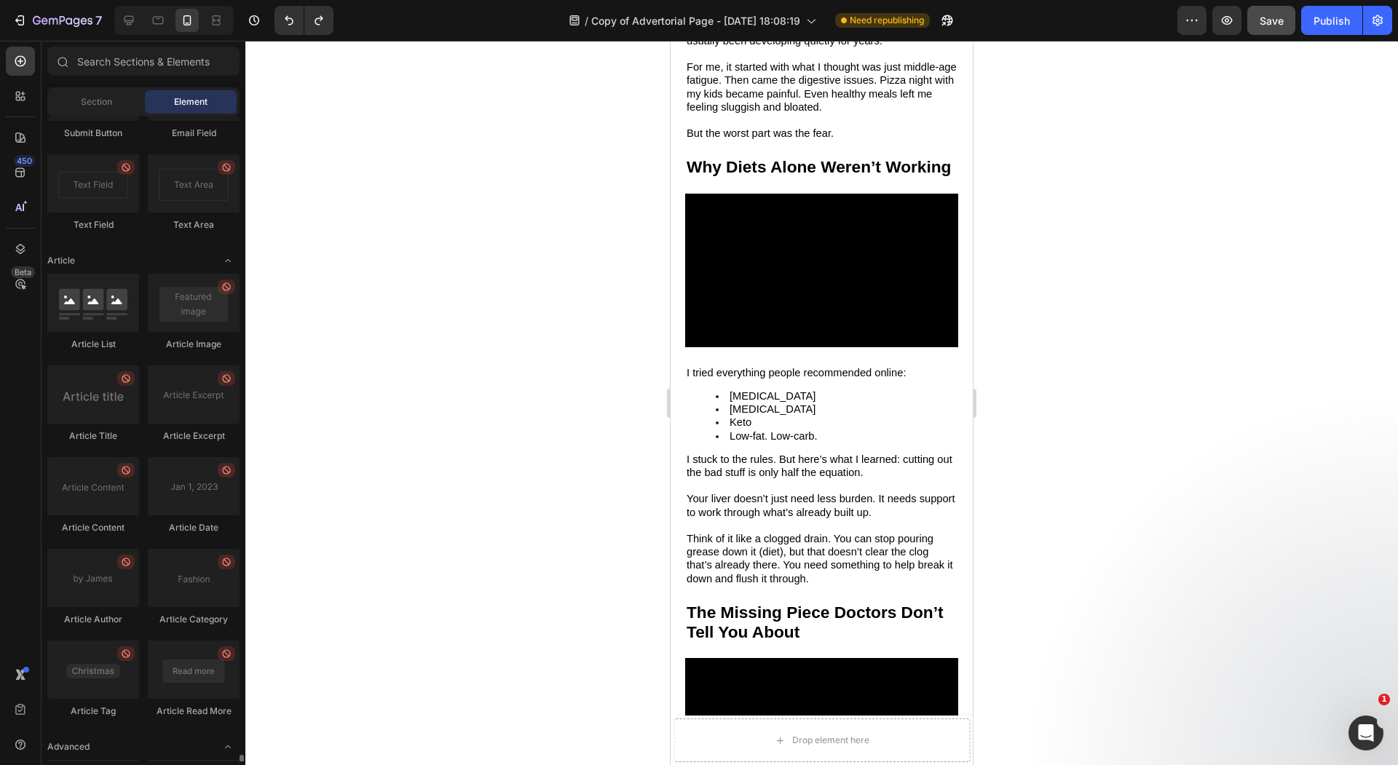
scroll to position [3670, 0]
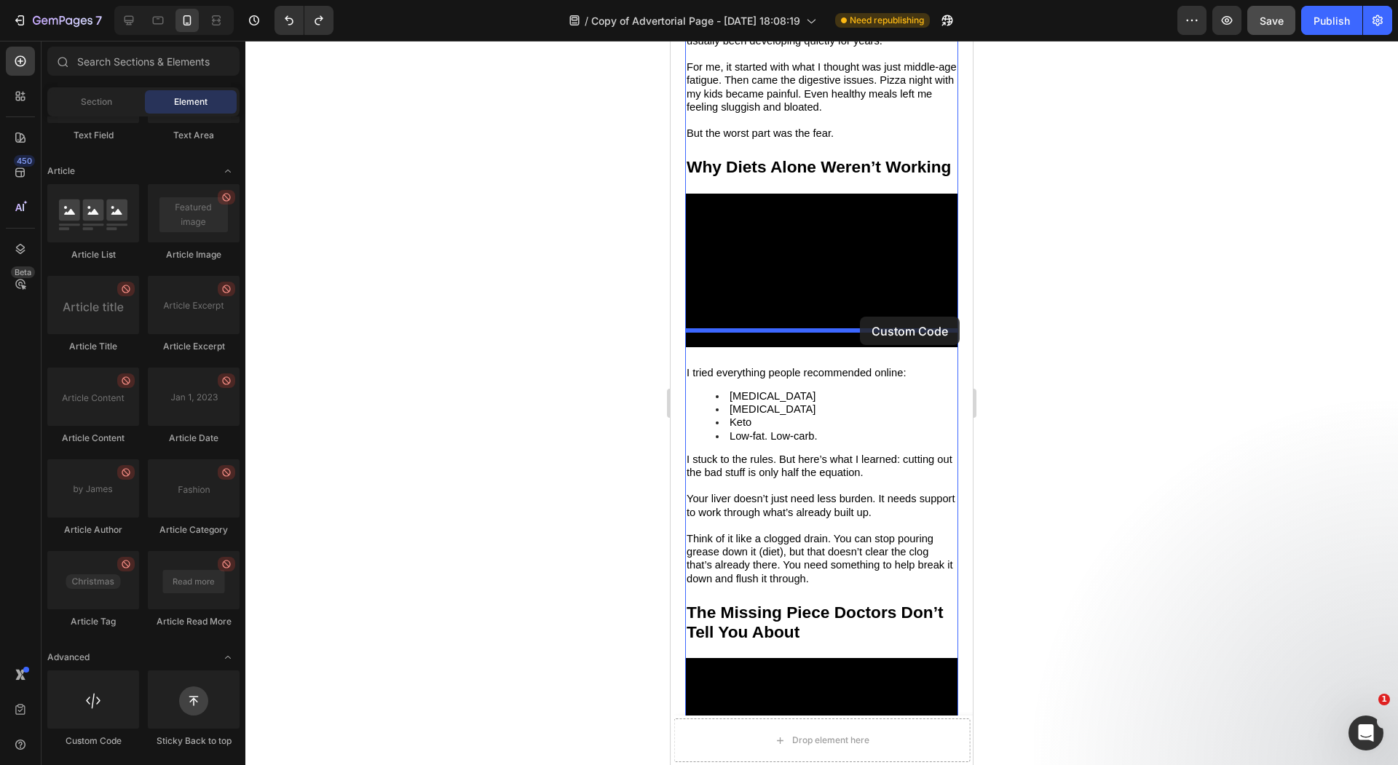
drag, startPoint x: 758, startPoint y: 743, endPoint x: 859, endPoint y: 317, distance: 437.0
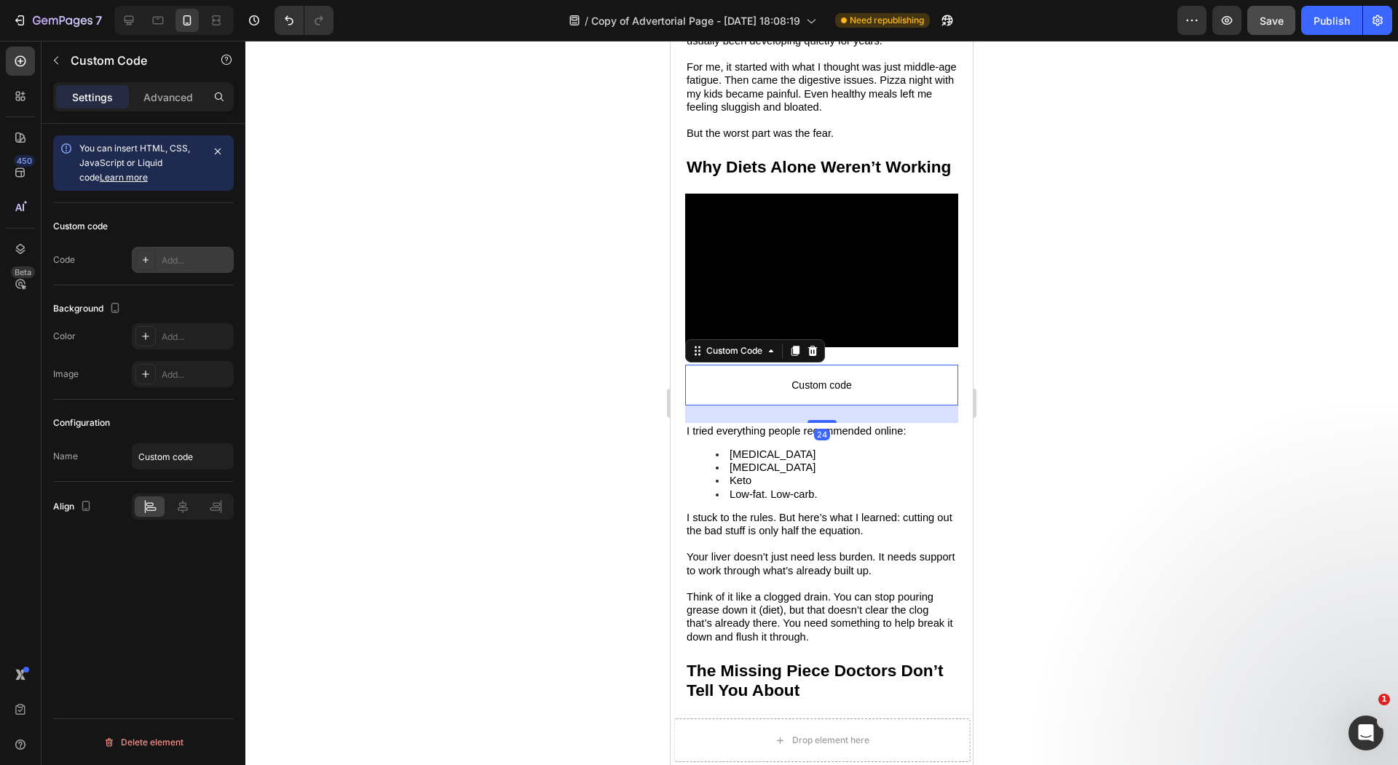
click at [171, 252] on div "Add..." at bounding box center [183, 260] width 102 height 26
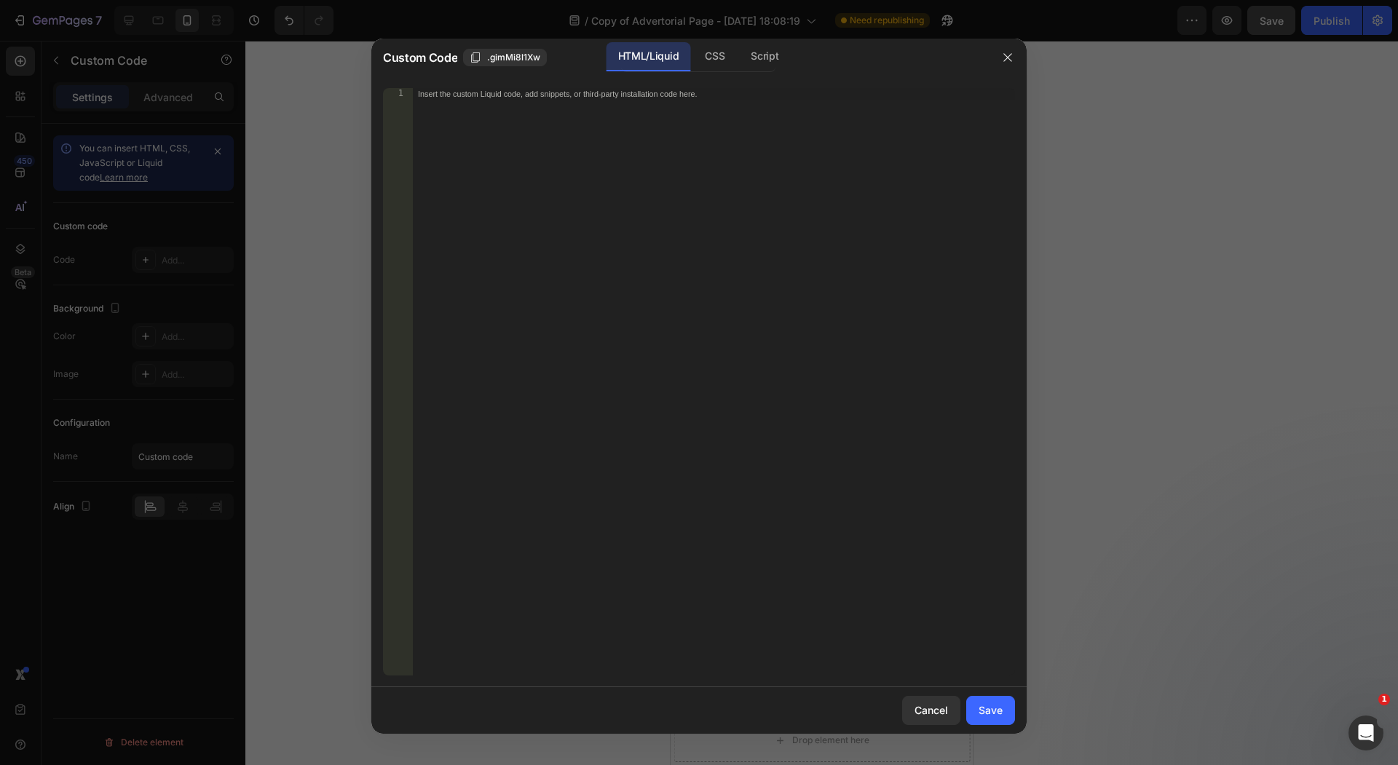
click at [566, 265] on div "Insert the custom Liquid code, add snippets, or third-party installation code h…" at bounding box center [713, 394] width 603 height 612
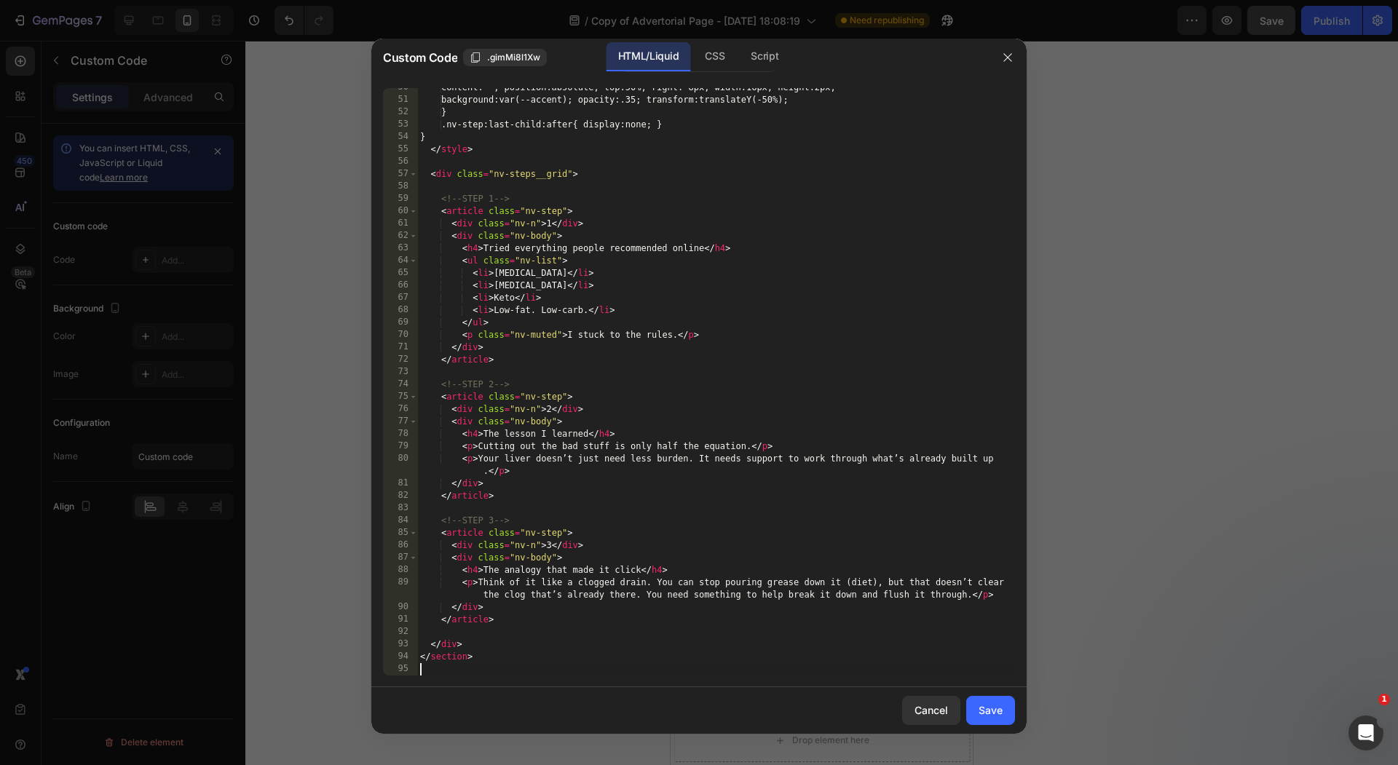
scroll to position [613, 0]
click at [992, 711] on div "Save" at bounding box center [990, 709] width 24 height 15
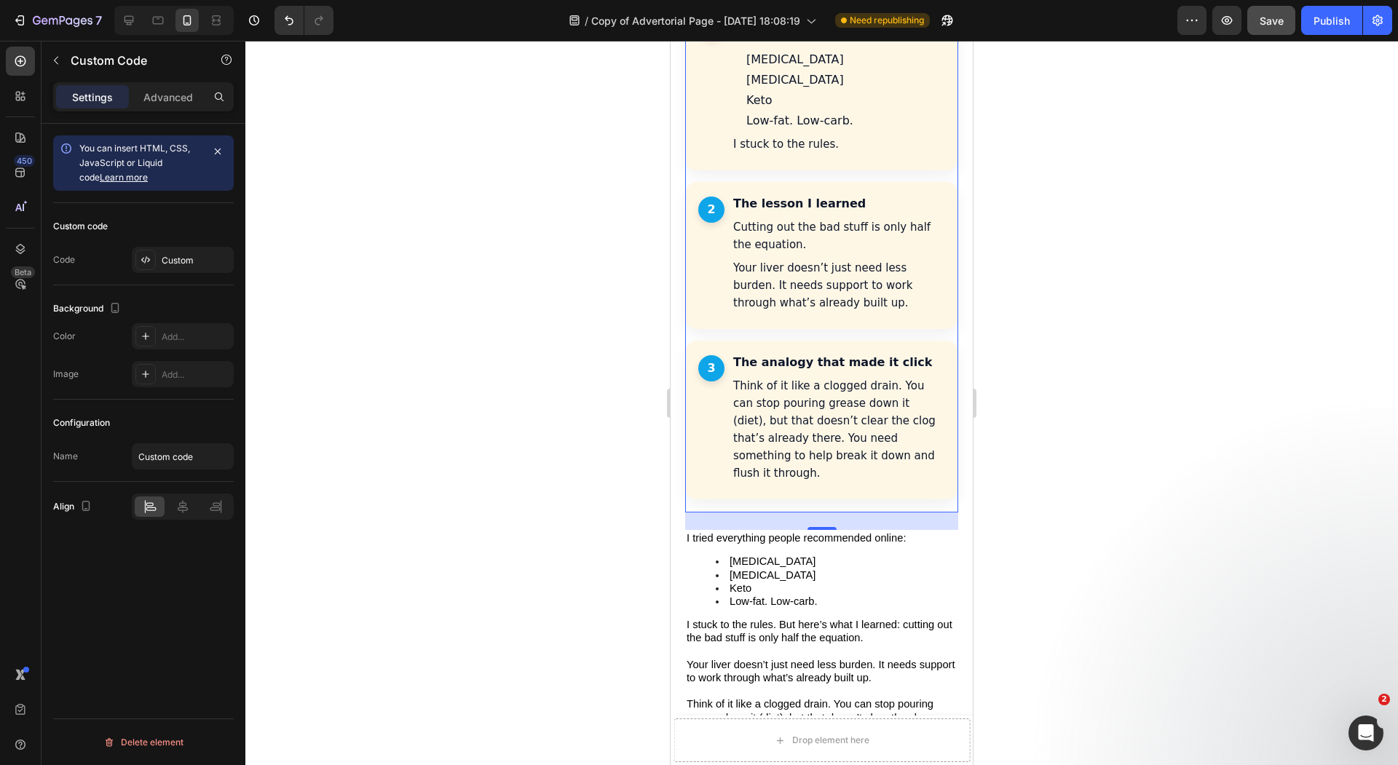
scroll to position [1904, 0]
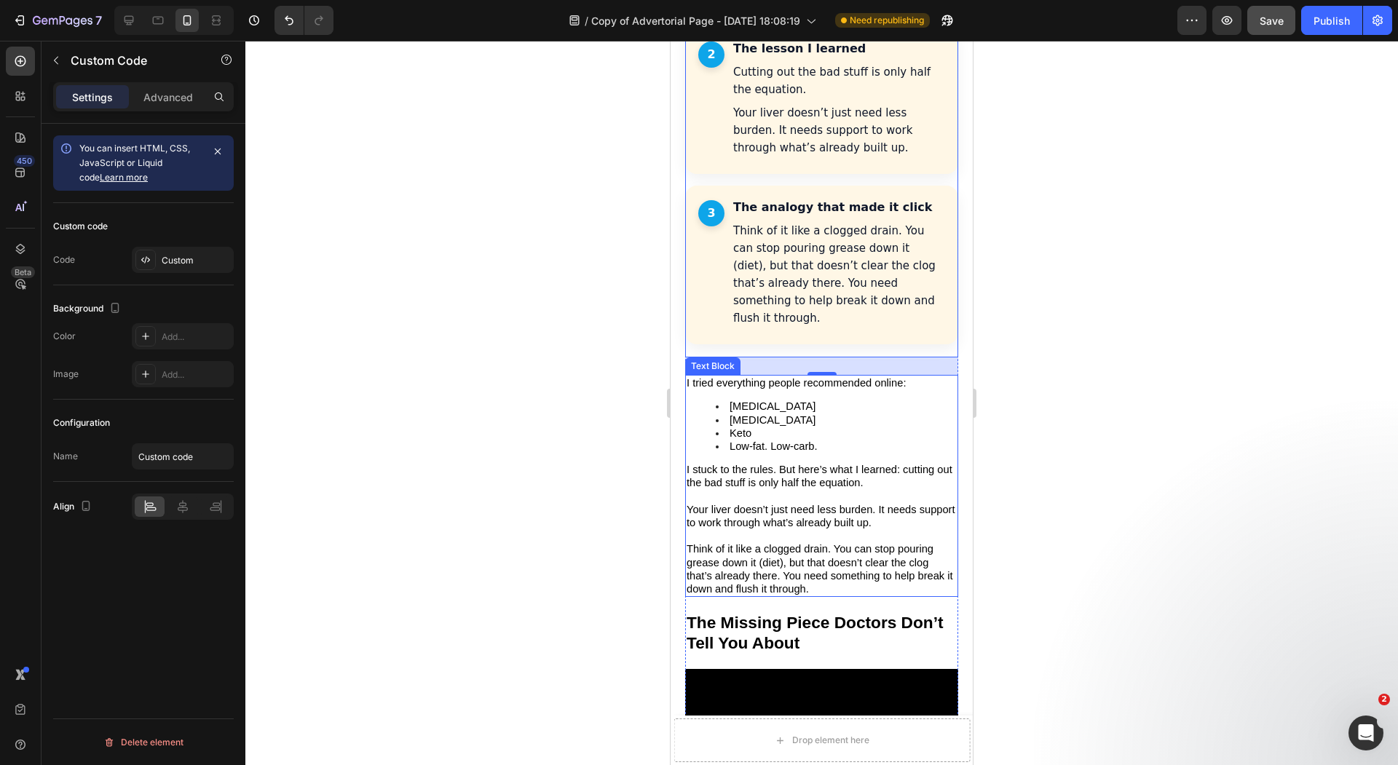
click at [905, 504] on span "Your liver doesn’t just need less burden. It needs support to work through what…" at bounding box center [820, 516] width 269 height 25
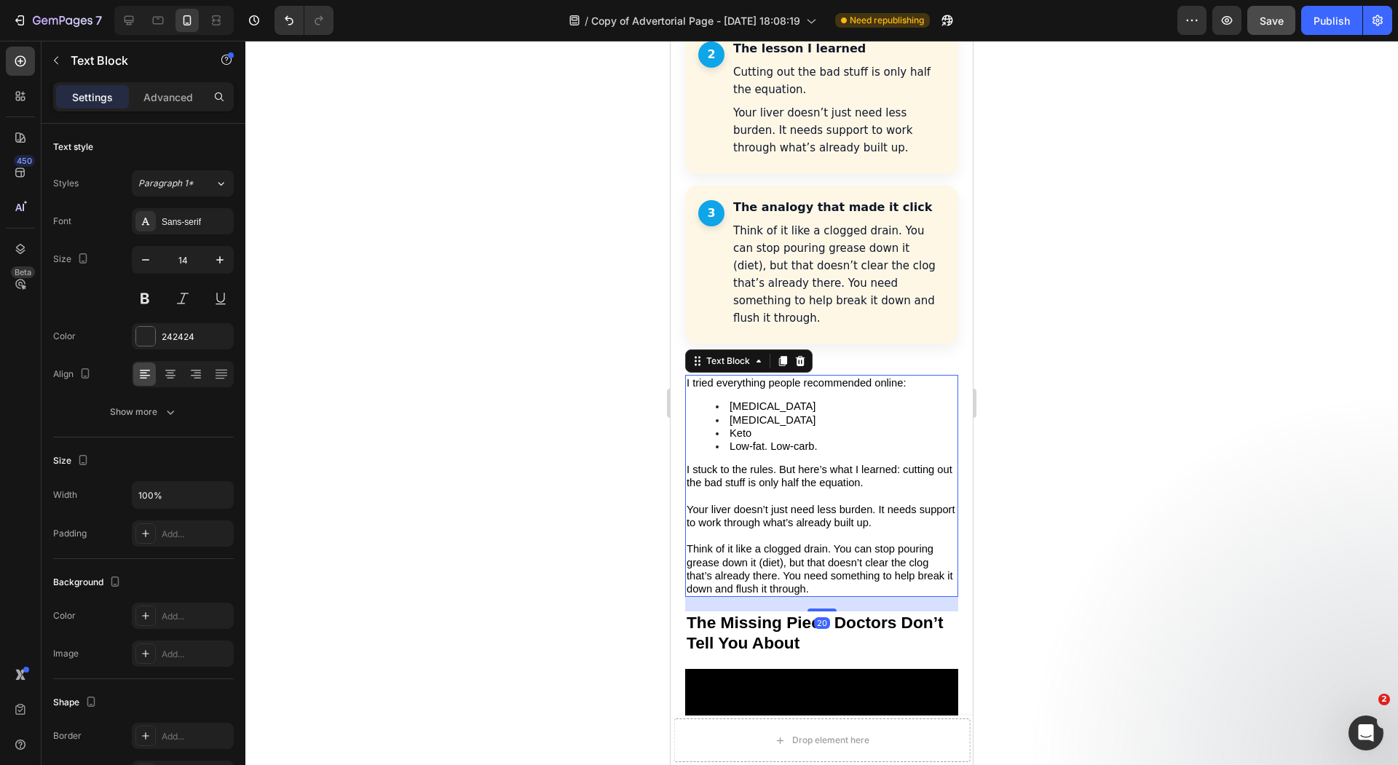
click at [905, 504] on span "Your liver doesn’t just need less burden. It needs support to work through what…" at bounding box center [820, 516] width 269 height 25
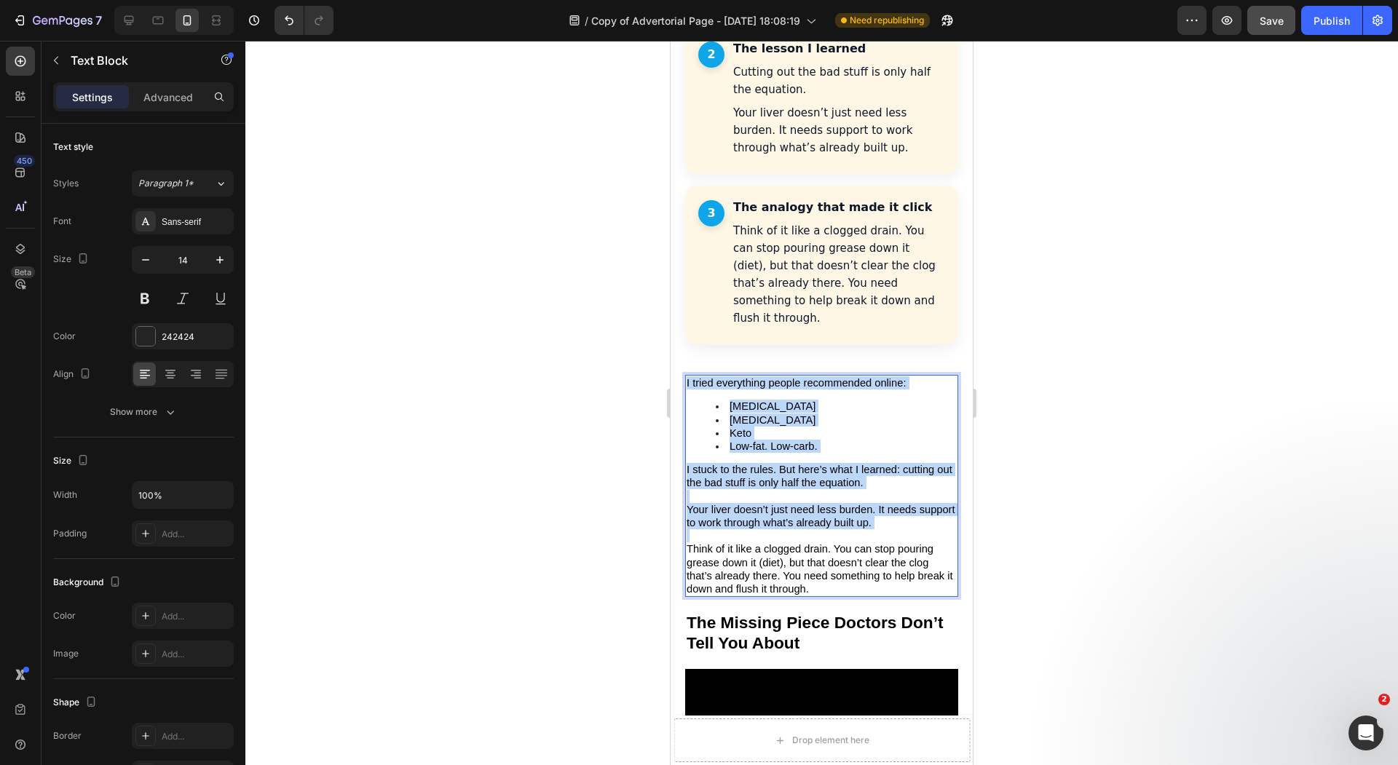
copy div "I tried everything people recommended online: Mediterranean diet Intermittent f…"
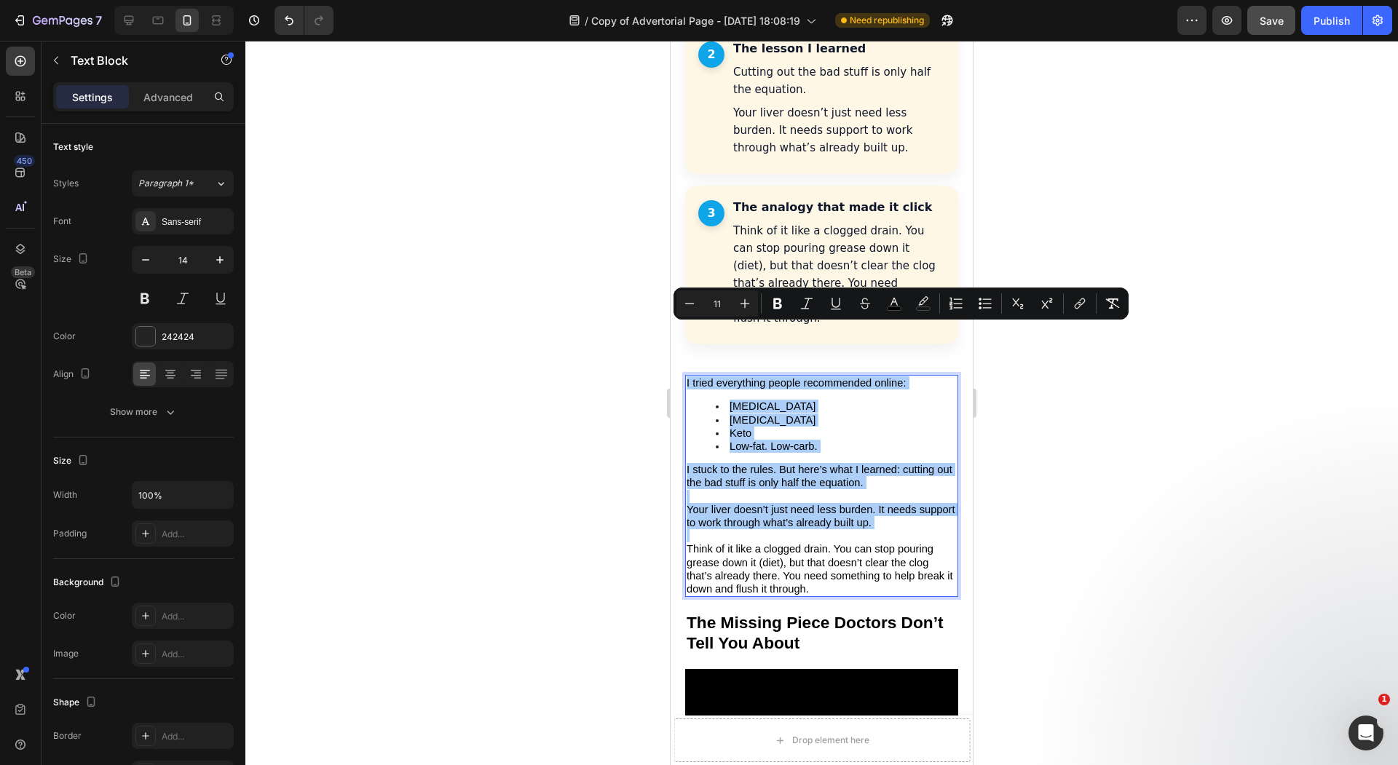
click at [605, 183] on div at bounding box center [821, 403] width 1152 height 724
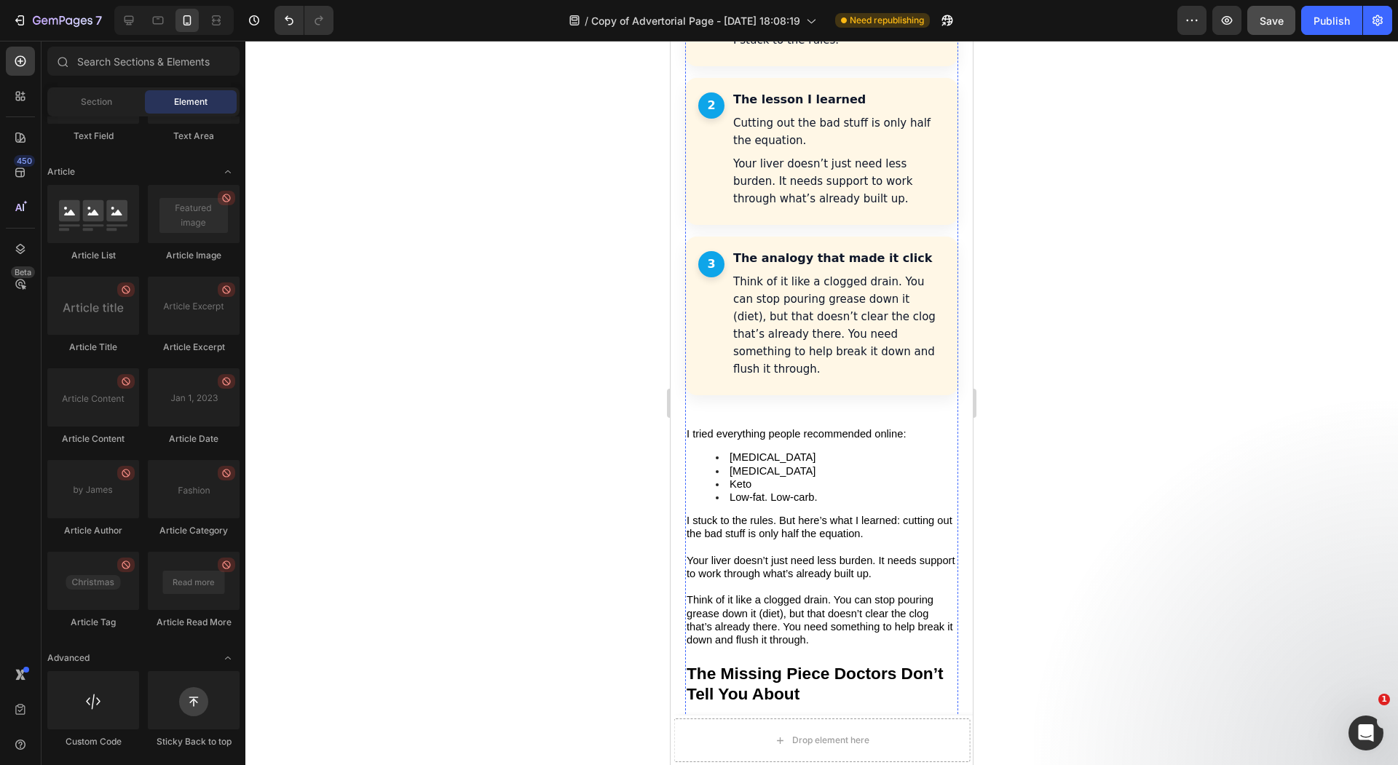
scroll to position [1855, 0]
click at [828, 476] on li "Keto" at bounding box center [836, 482] width 241 height 13
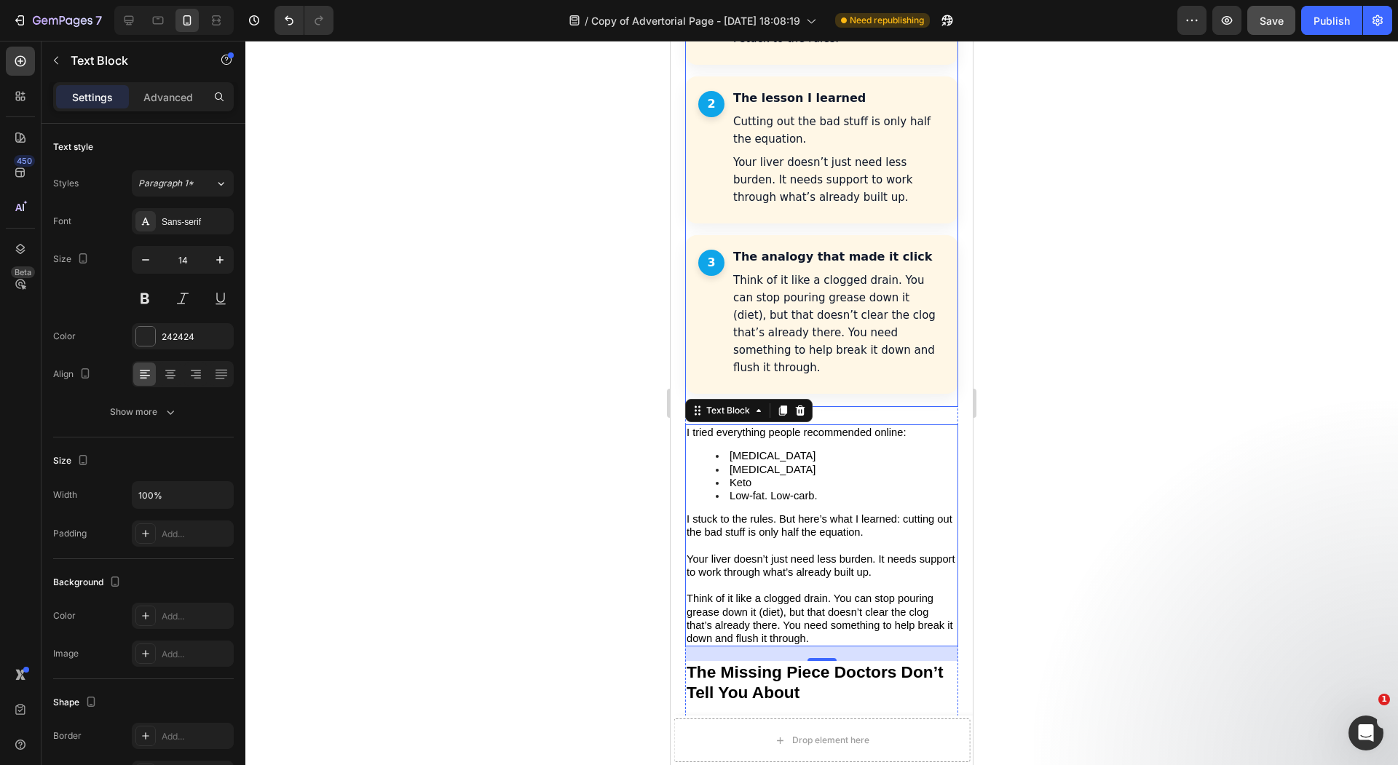
click at [888, 183] on article "2 The lesson I learned Cutting out the bad stuff is only half the equation. You…" at bounding box center [821, 149] width 273 height 147
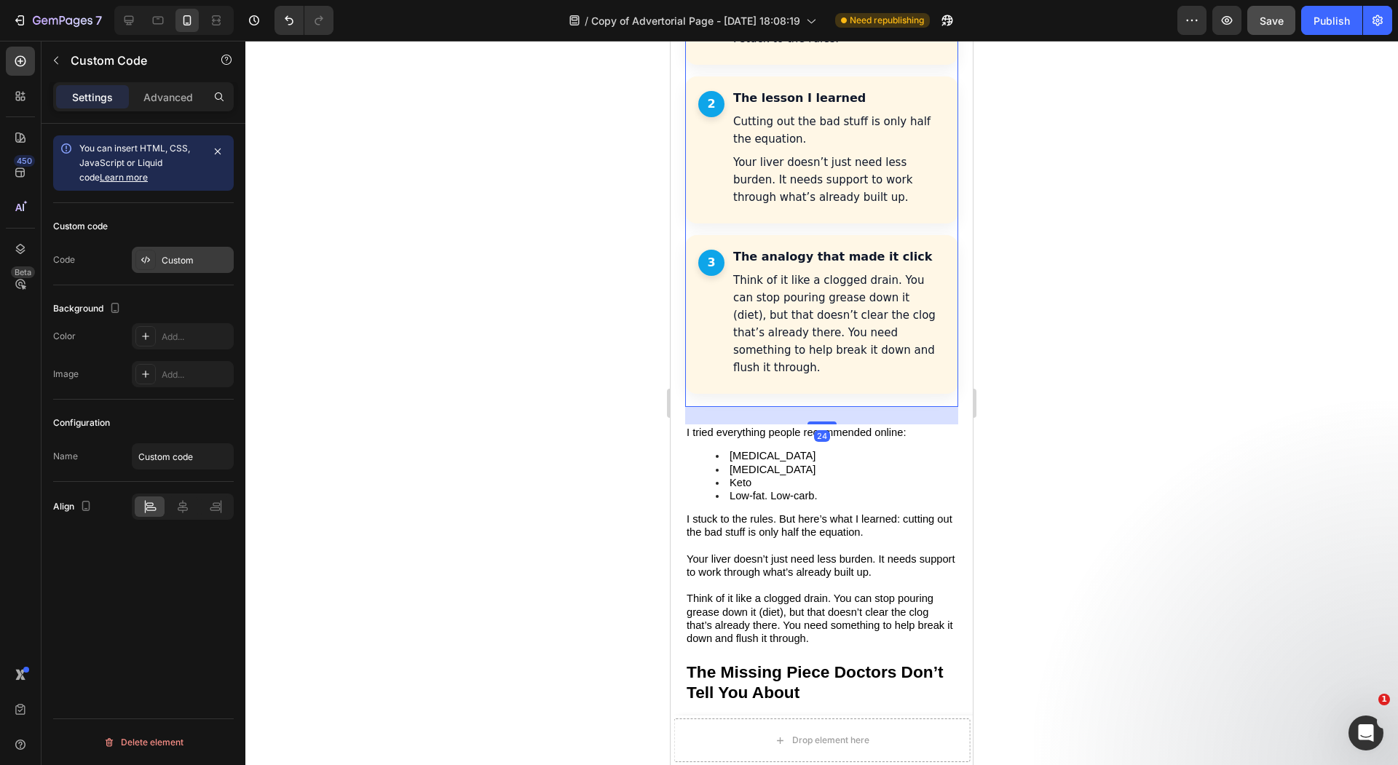
click at [163, 268] on div "Custom" at bounding box center [183, 260] width 102 height 26
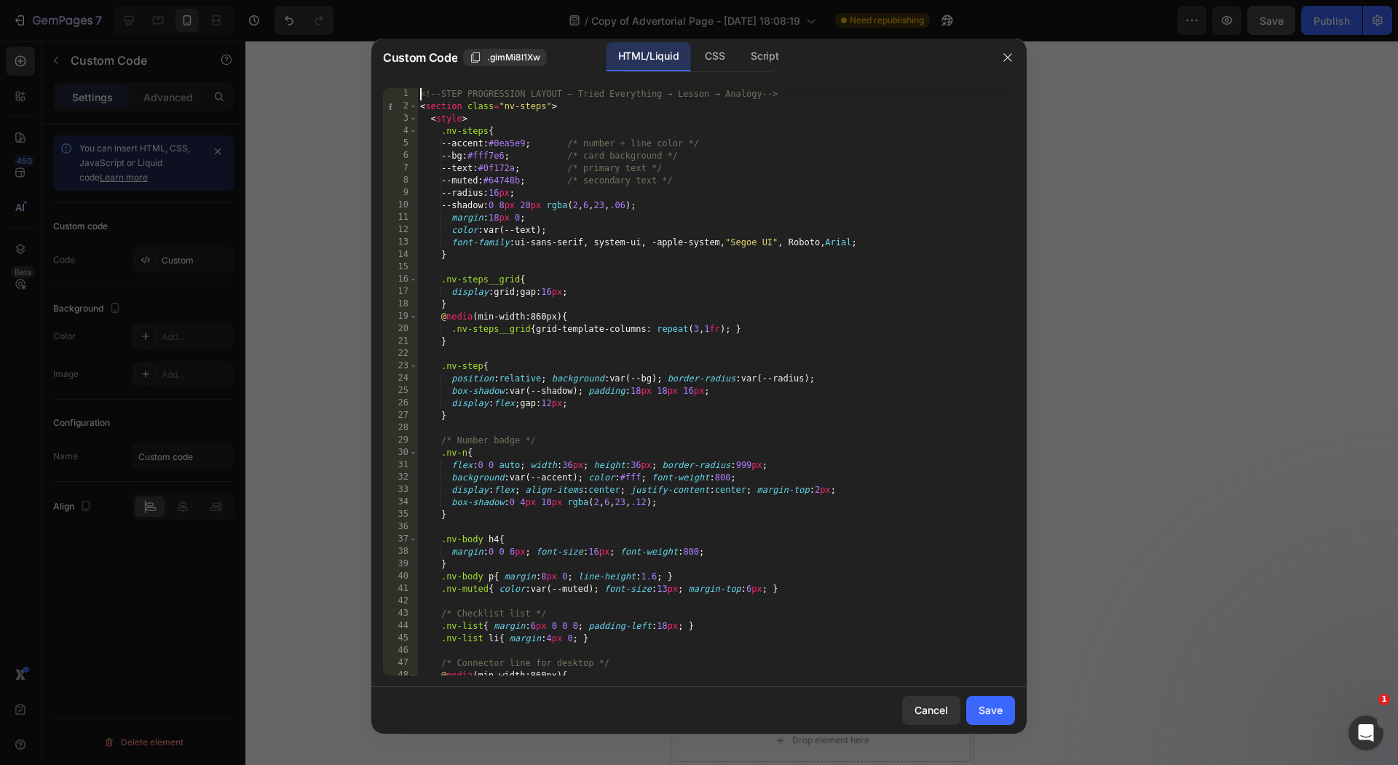
click at [402, 294] on div "17" at bounding box center [400, 292] width 35 height 12
click at [551, 290] on div "<!-- STEP PROGRESSION LAYOUT — Tried Everything → Lesson → Analogy --> < sectio…" at bounding box center [716, 394] width 598 height 612
type textarea "</section>"
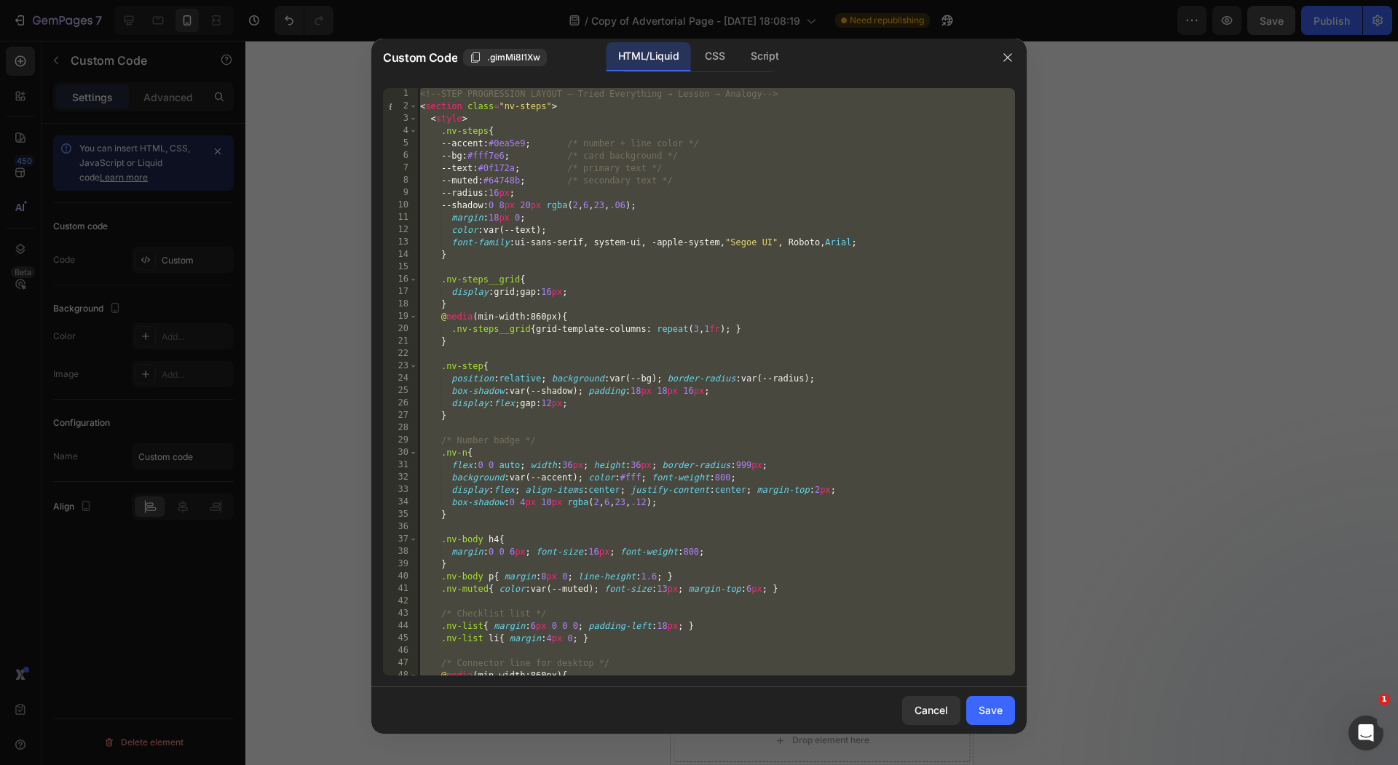
paste textarea
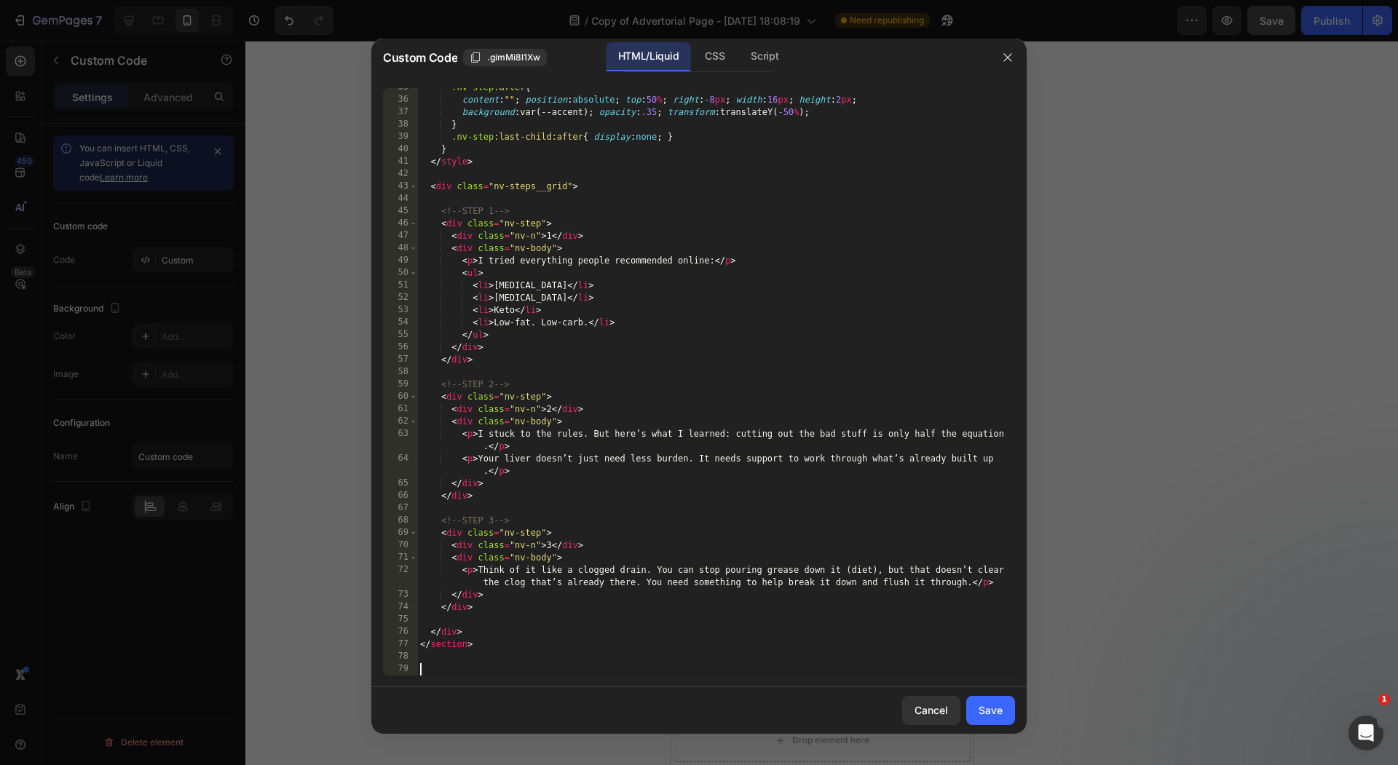
scroll to position [415, 0]
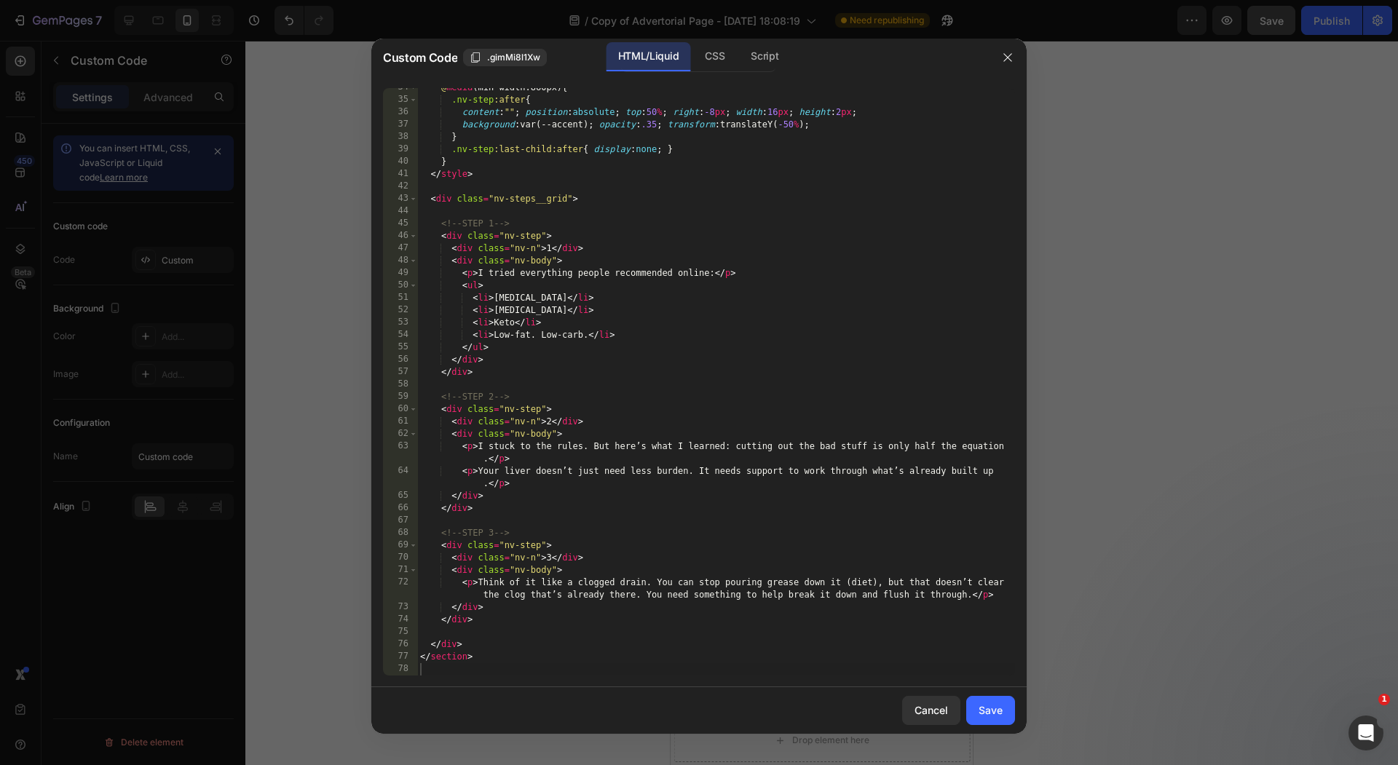
click at [1025, 722] on div "Cancel Save" at bounding box center [698, 710] width 655 height 47
click at [999, 711] on div "Save" at bounding box center [990, 709] width 24 height 15
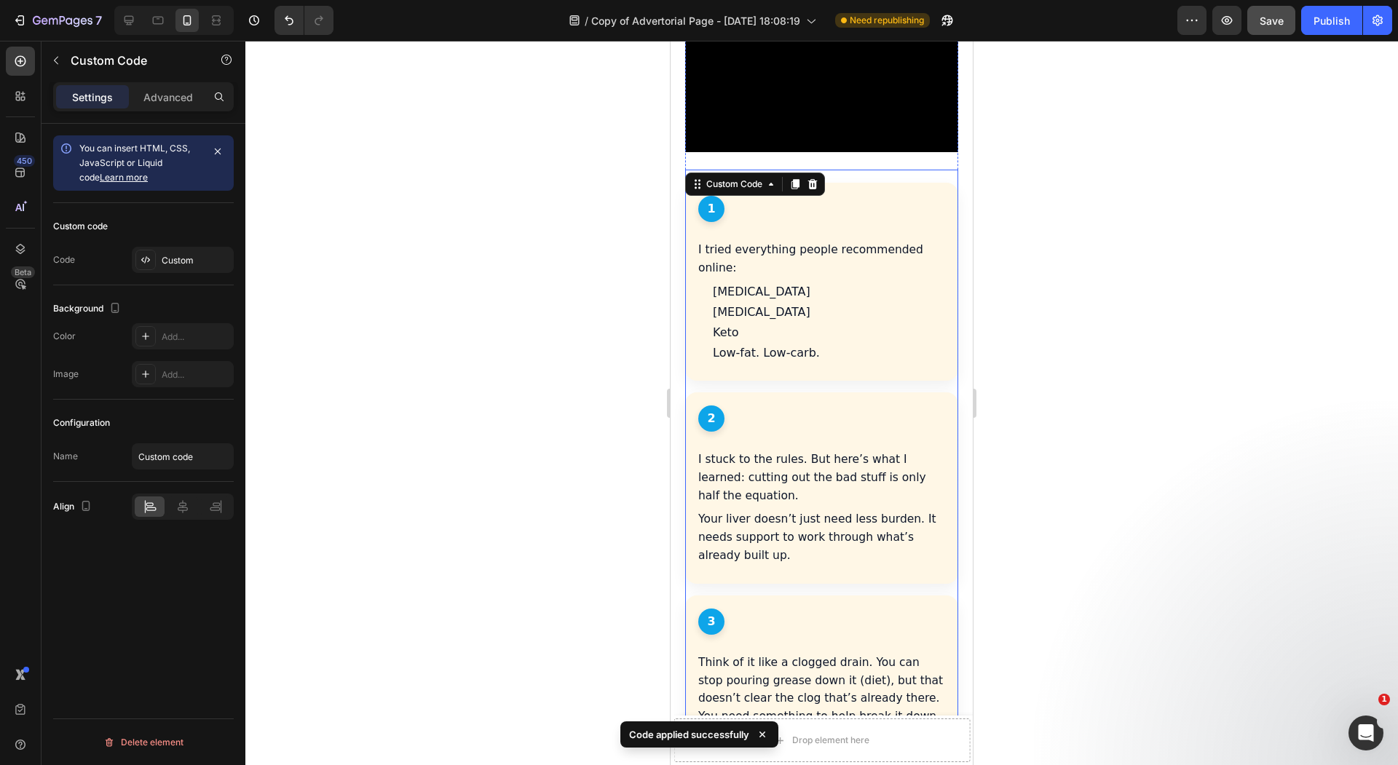
scroll to position [1591, 0]
click at [584, 467] on div at bounding box center [821, 403] width 1152 height 724
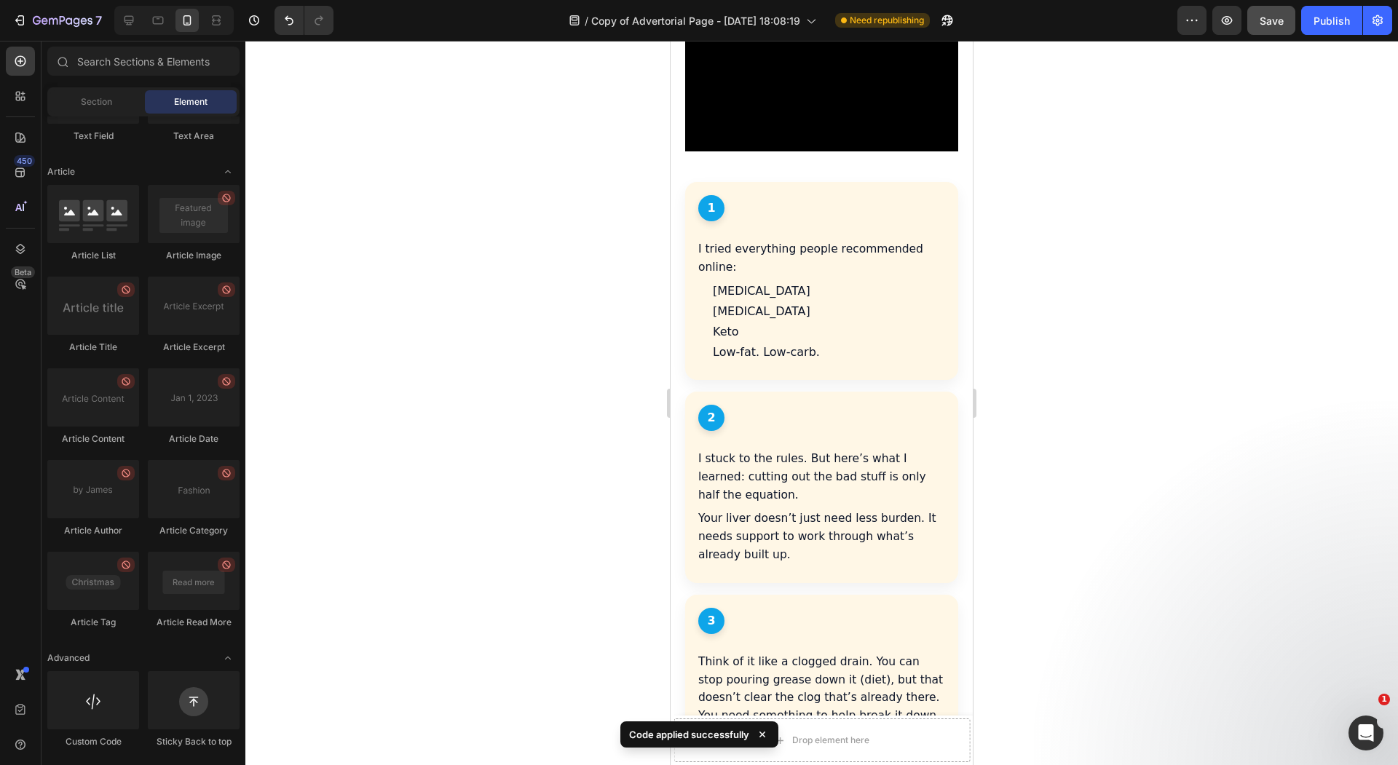
click at [836, 510] on p "Your liver doesn’t just need less burden. It needs support to work through what…" at bounding box center [821, 537] width 247 height 54
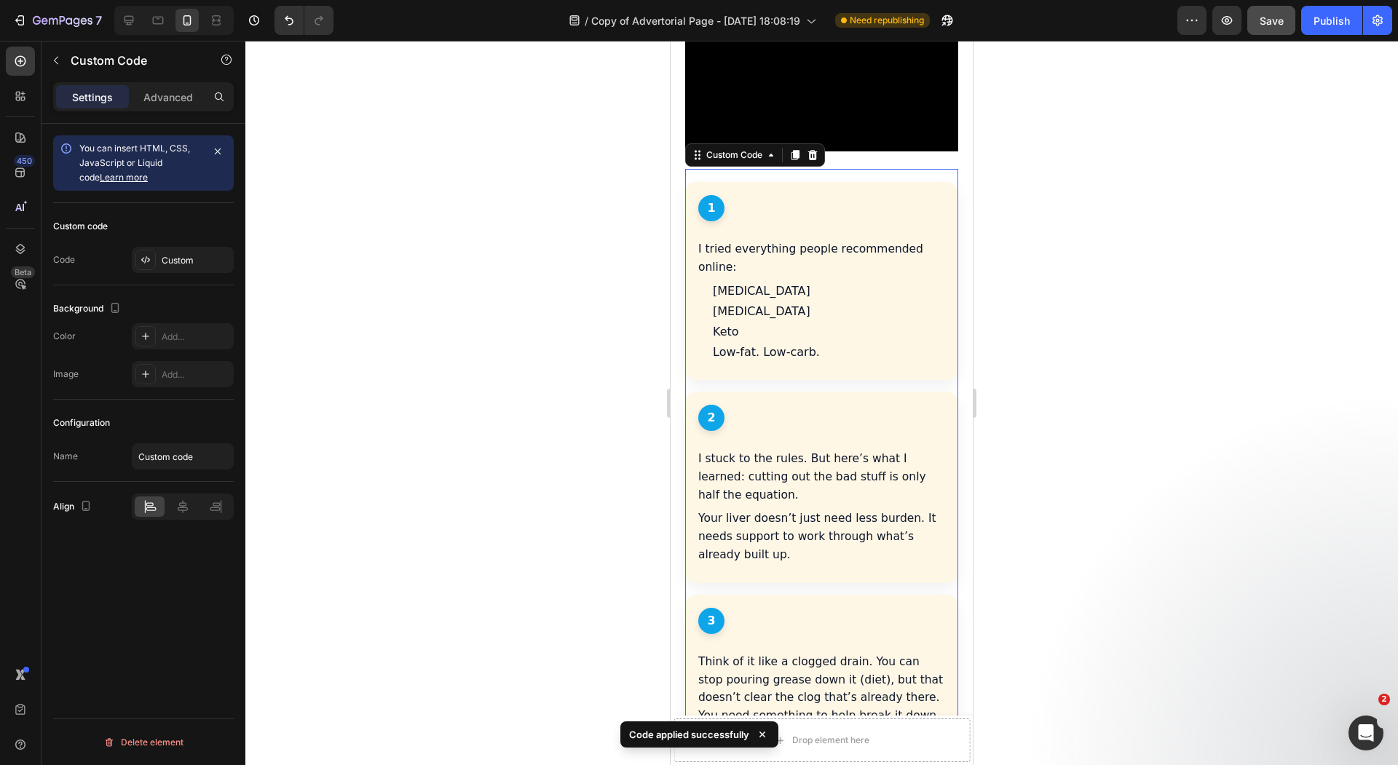
click at [777, 282] on li "[MEDICAL_DATA]" at bounding box center [829, 290] width 232 height 17
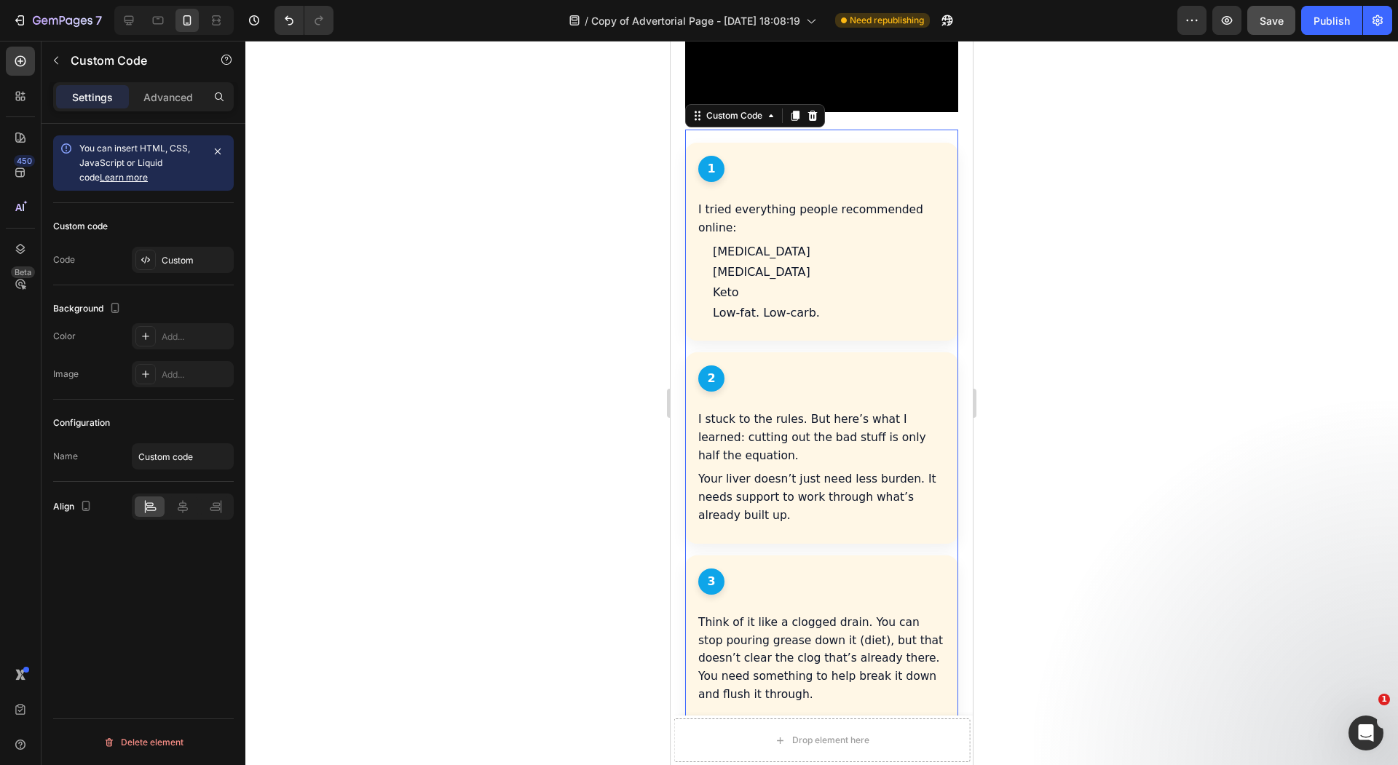
scroll to position [1619, 0]
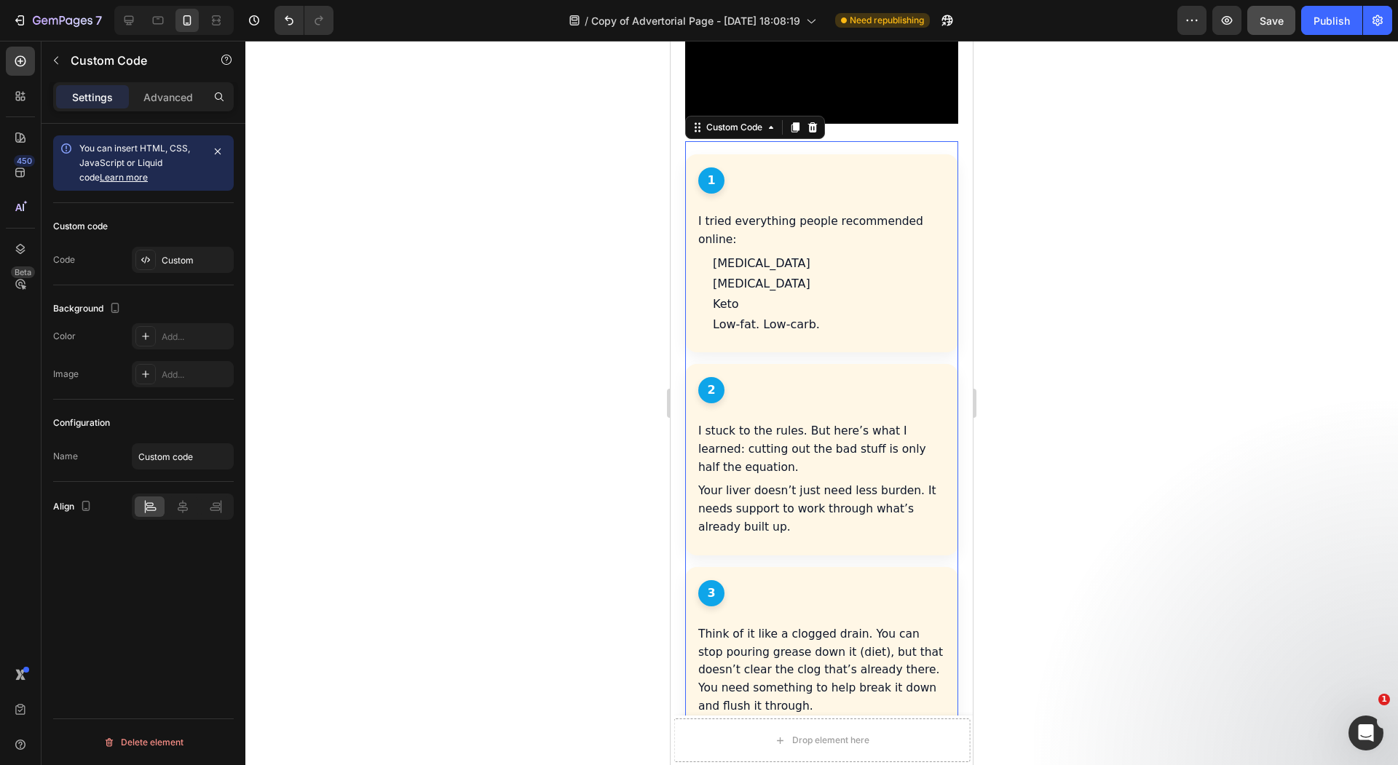
click at [607, 387] on div at bounding box center [821, 403] width 1152 height 724
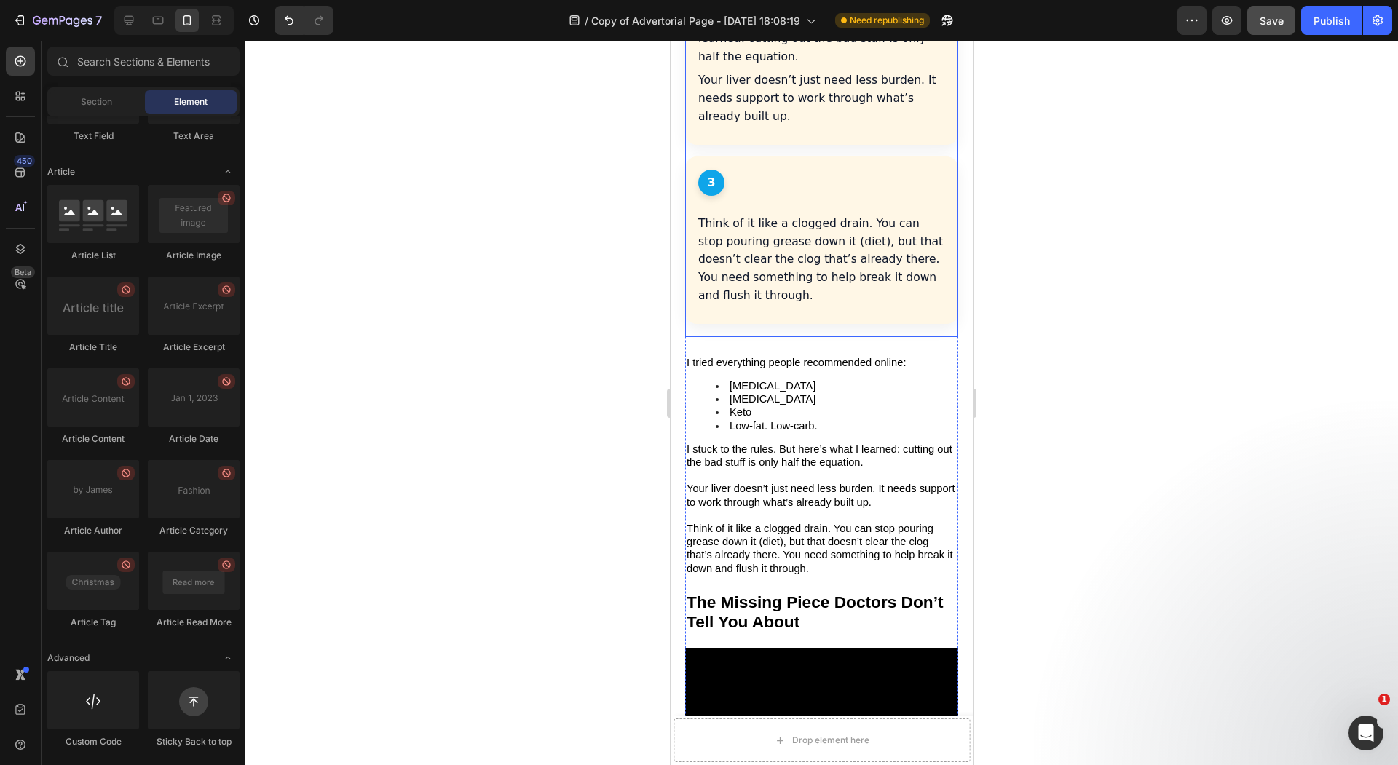
scroll to position [2036, 0]
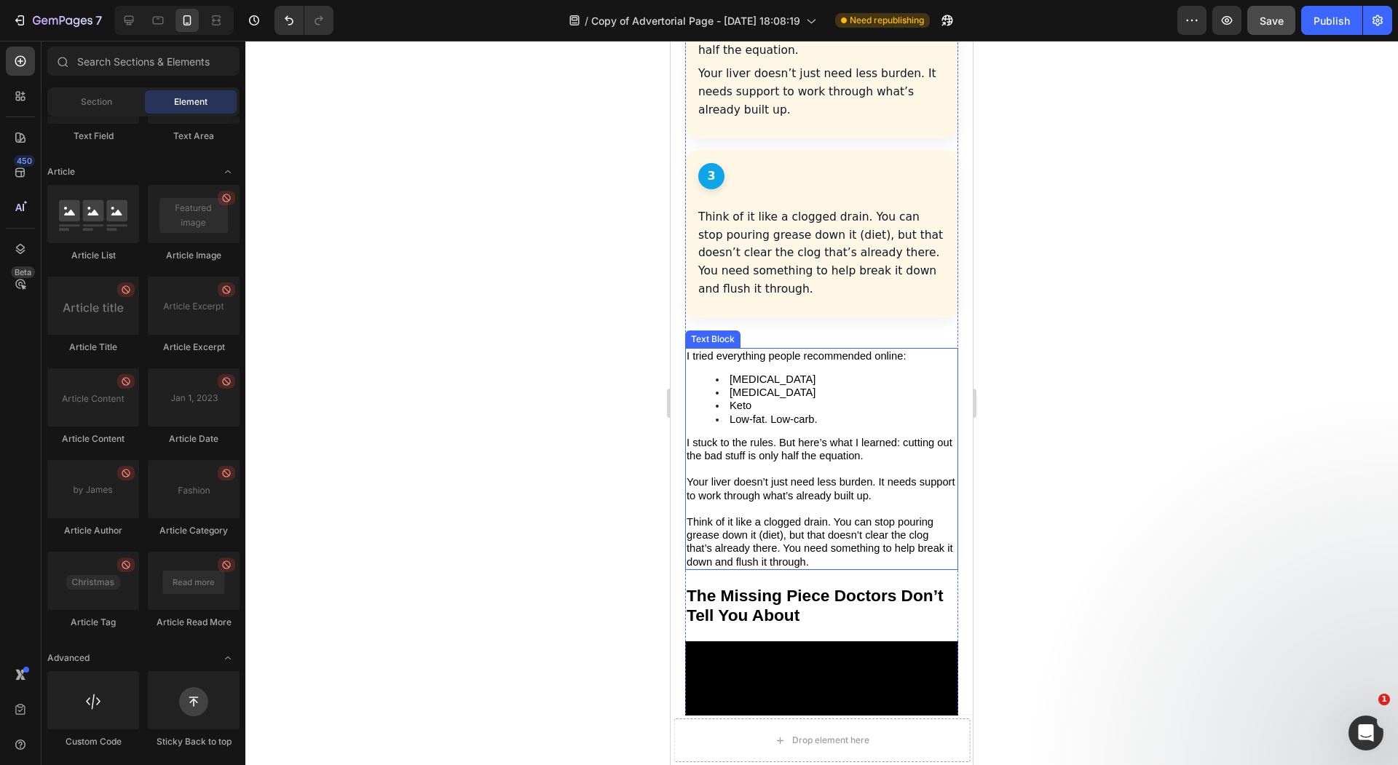
click at [769, 437] on span "I stuck to the rules. But here’s what I learned: cutting out the bad stuff is o…" at bounding box center [819, 449] width 266 height 25
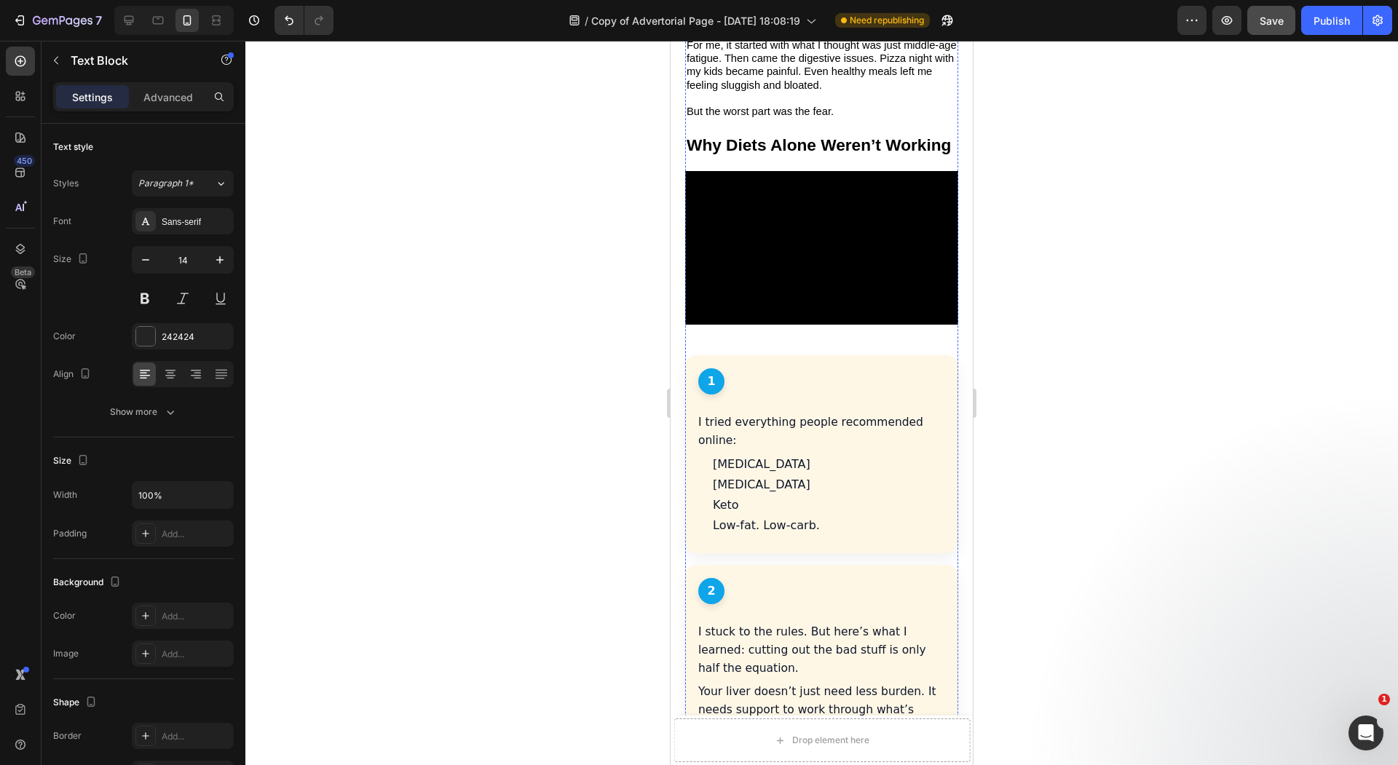
scroll to position [1419, 0]
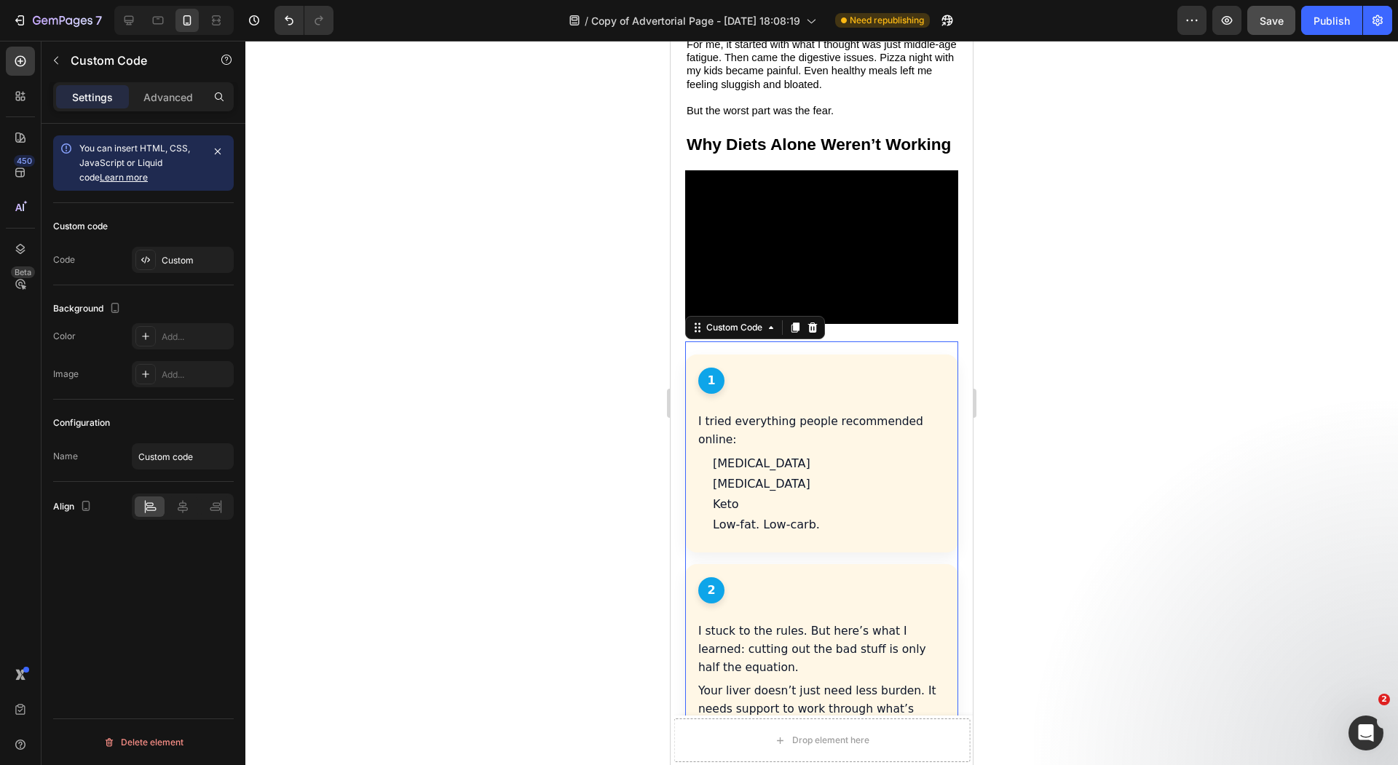
click at [729, 455] on li "[MEDICAL_DATA]" at bounding box center [829, 463] width 232 height 17
click at [165, 264] on div "Custom" at bounding box center [196, 260] width 68 height 13
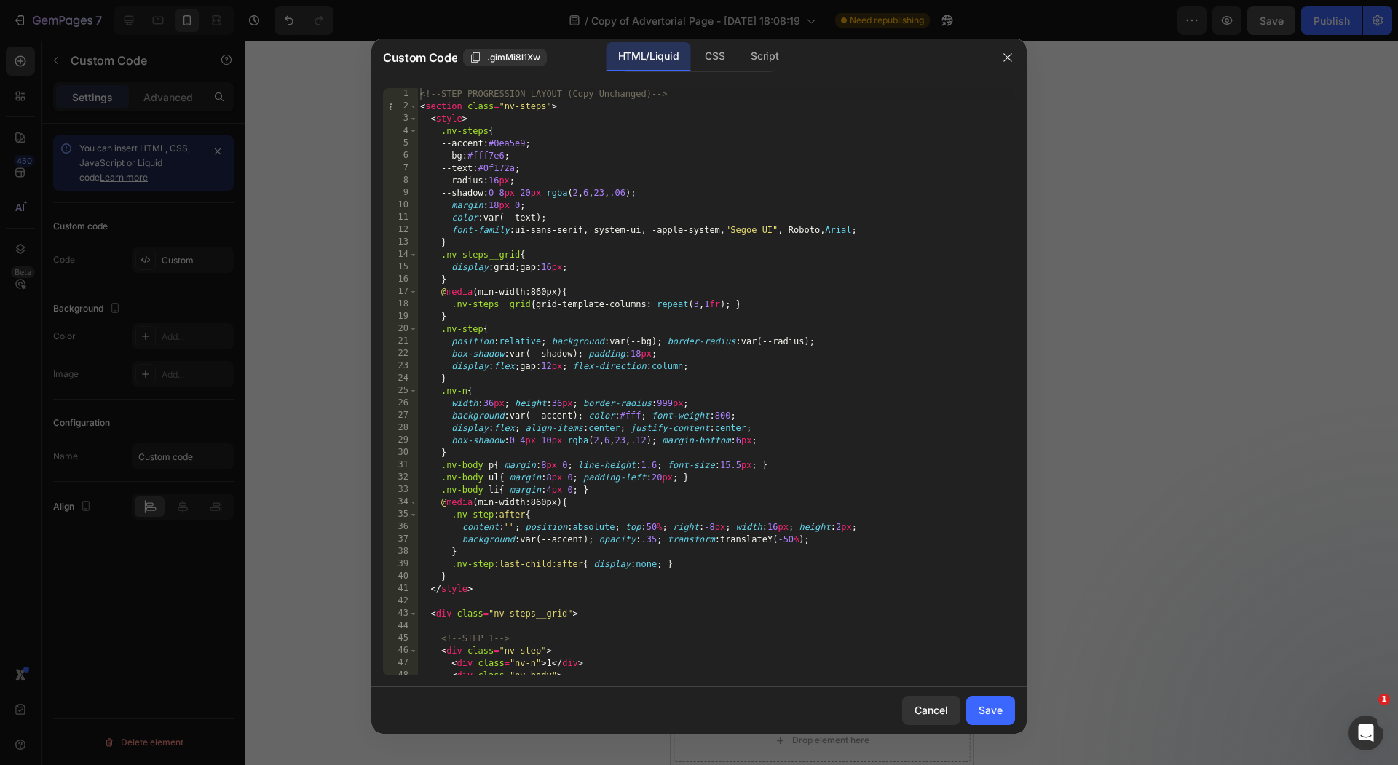
click at [561, 289] on div "<!-- STEP PROGRESSION LAYOUT (Copy Unchanged) --> < section class = "nv-steps" …" at bounding box center [716, 394] width 598 height 612
type textarea "</section>"
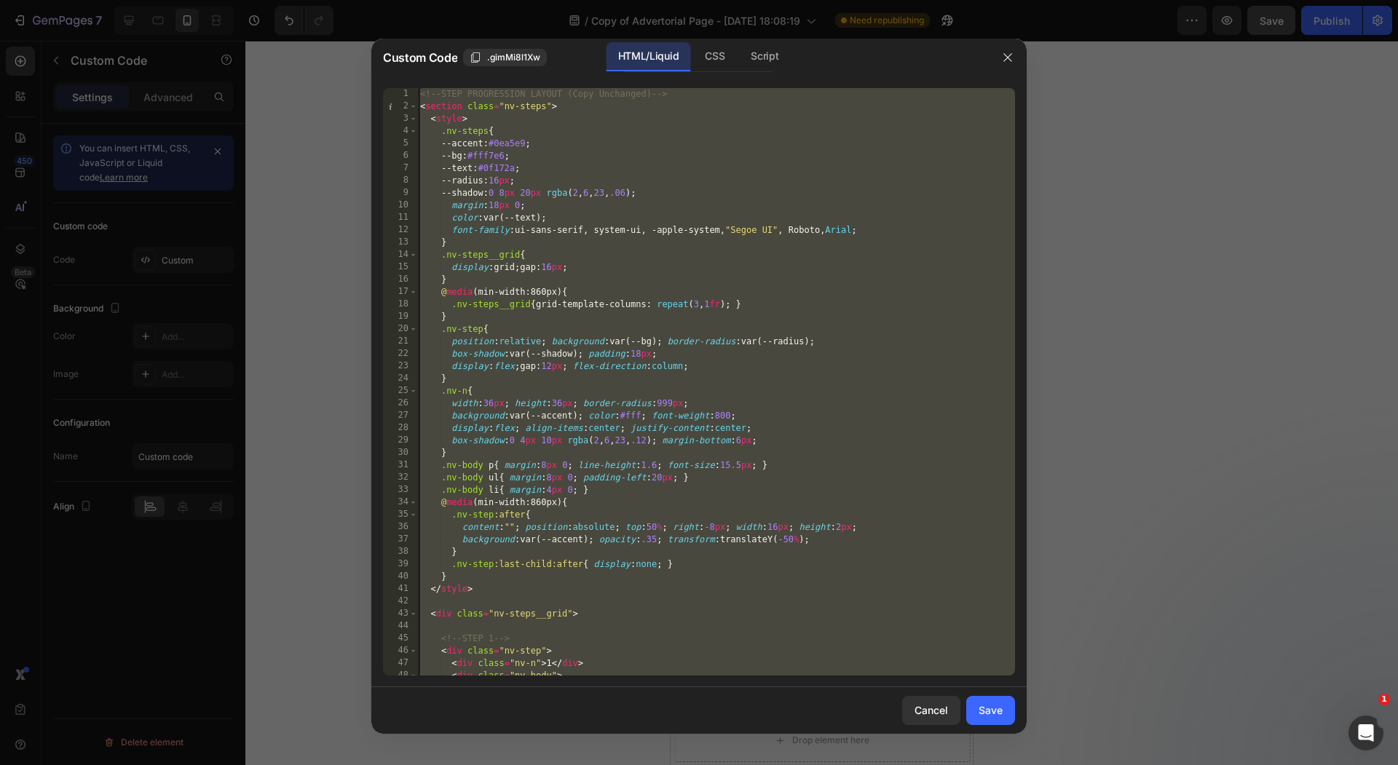
paste textarea
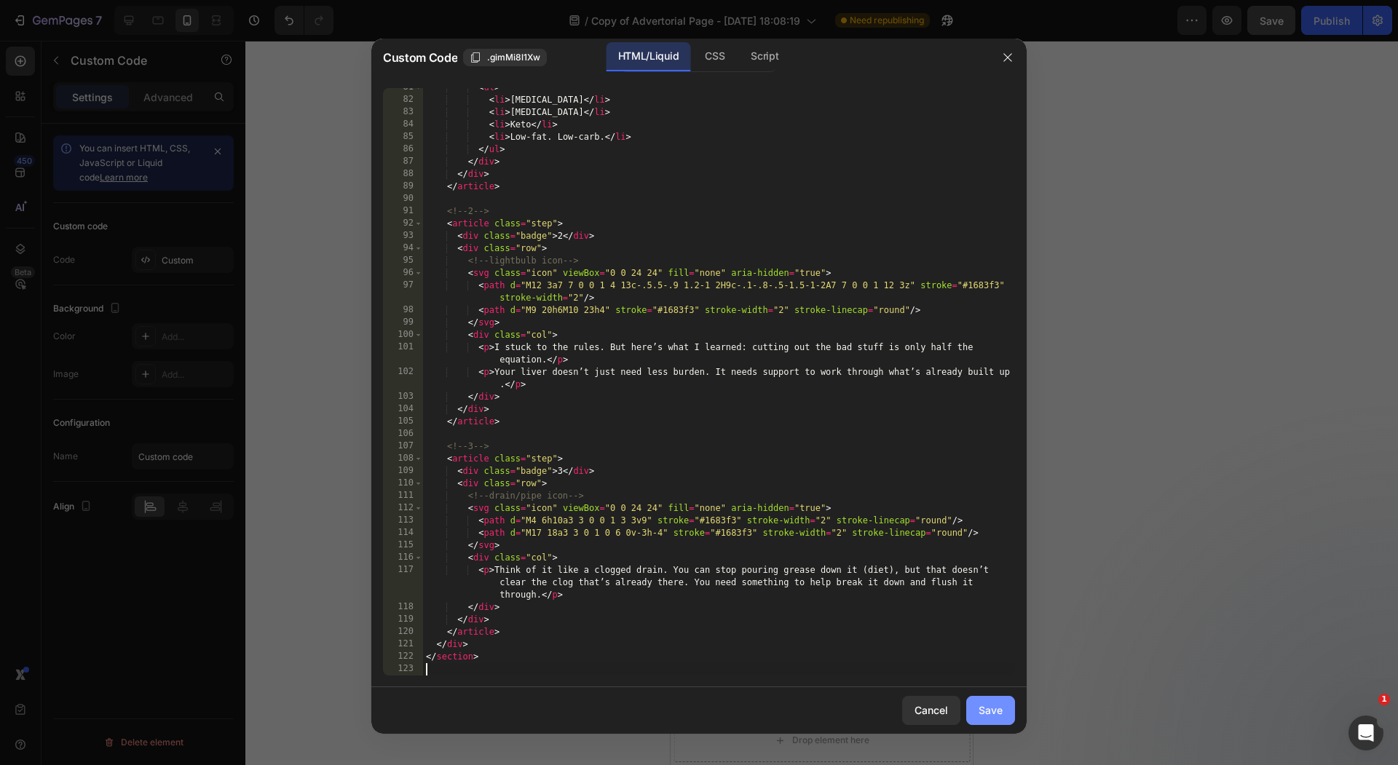
click at [995, 721] on button "Save" at bounding box center [990, 710] width 49 height 29
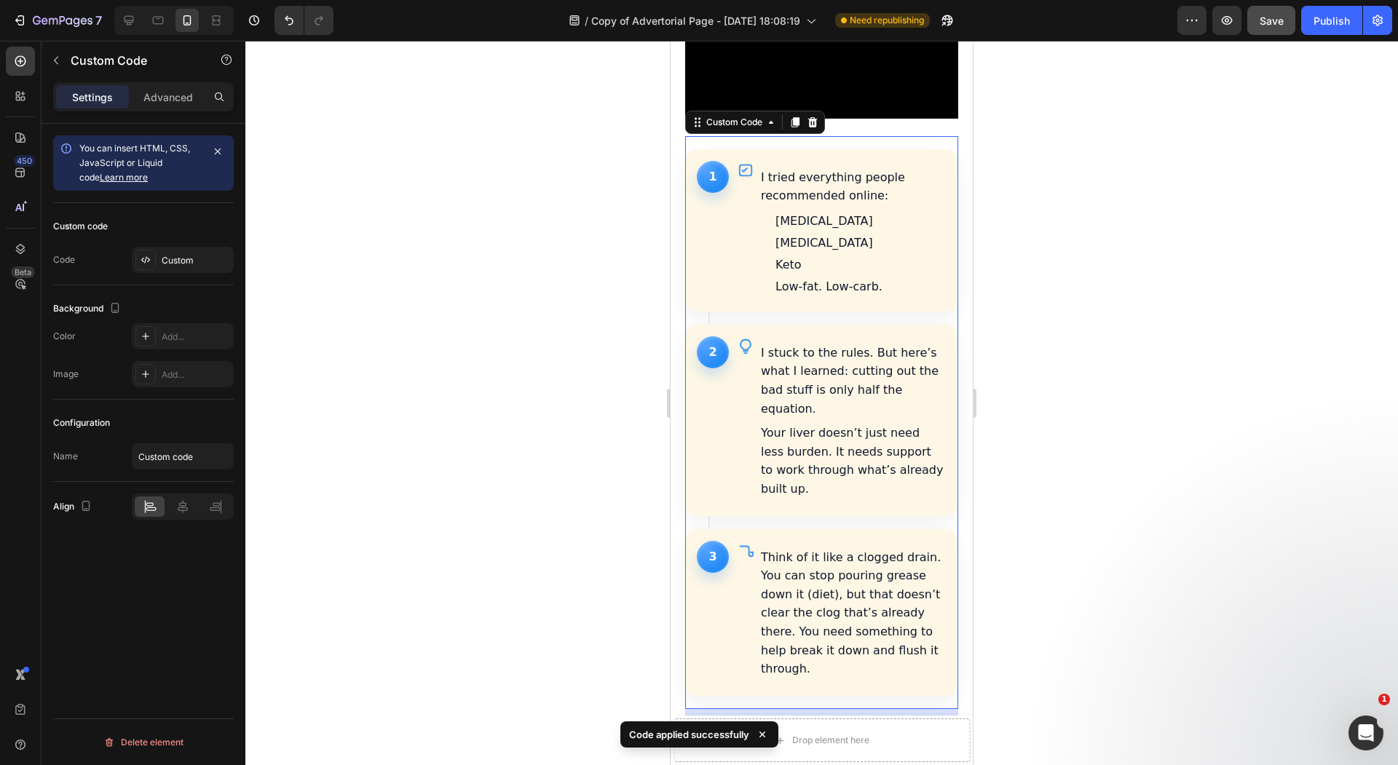
scroll to position [1633, 0]
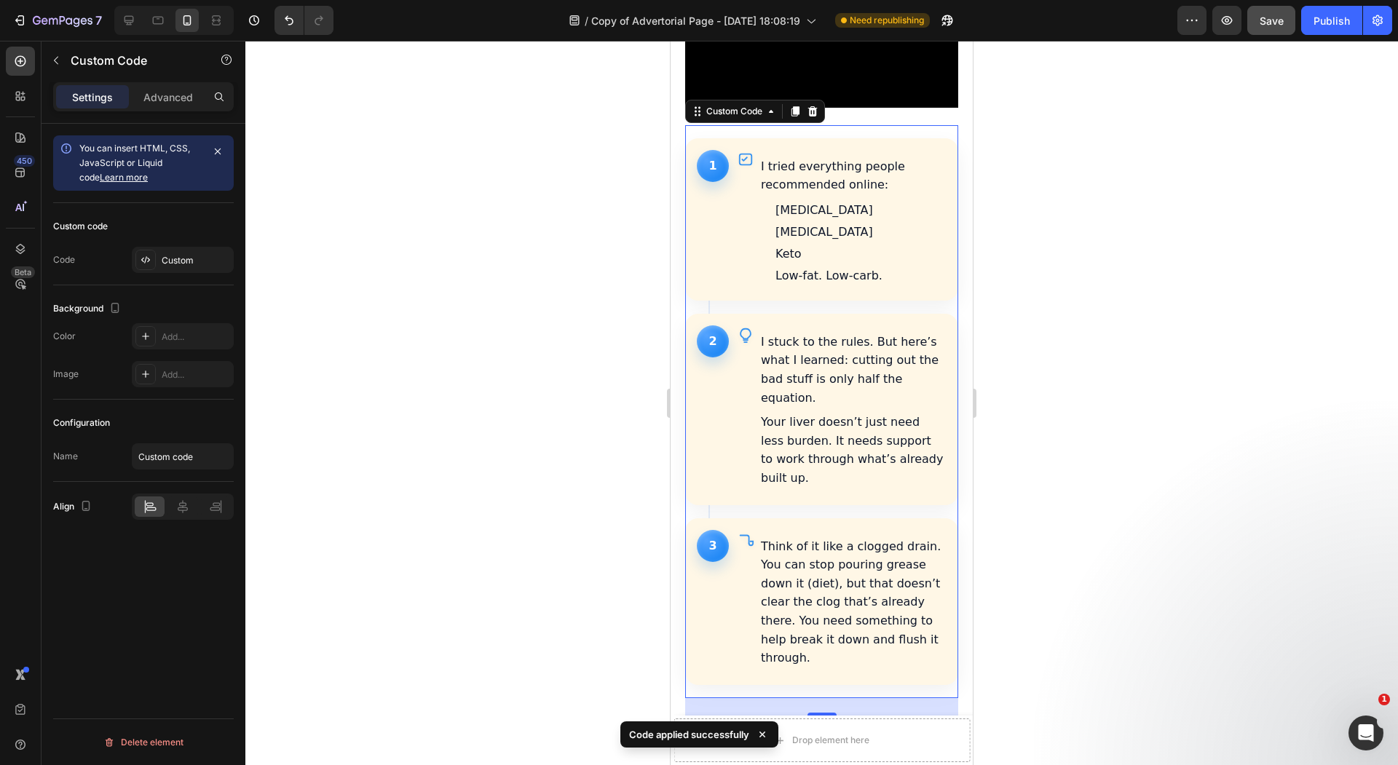
click at [551, 424] on div at bounding box center [821, 403] width 1152 height 724
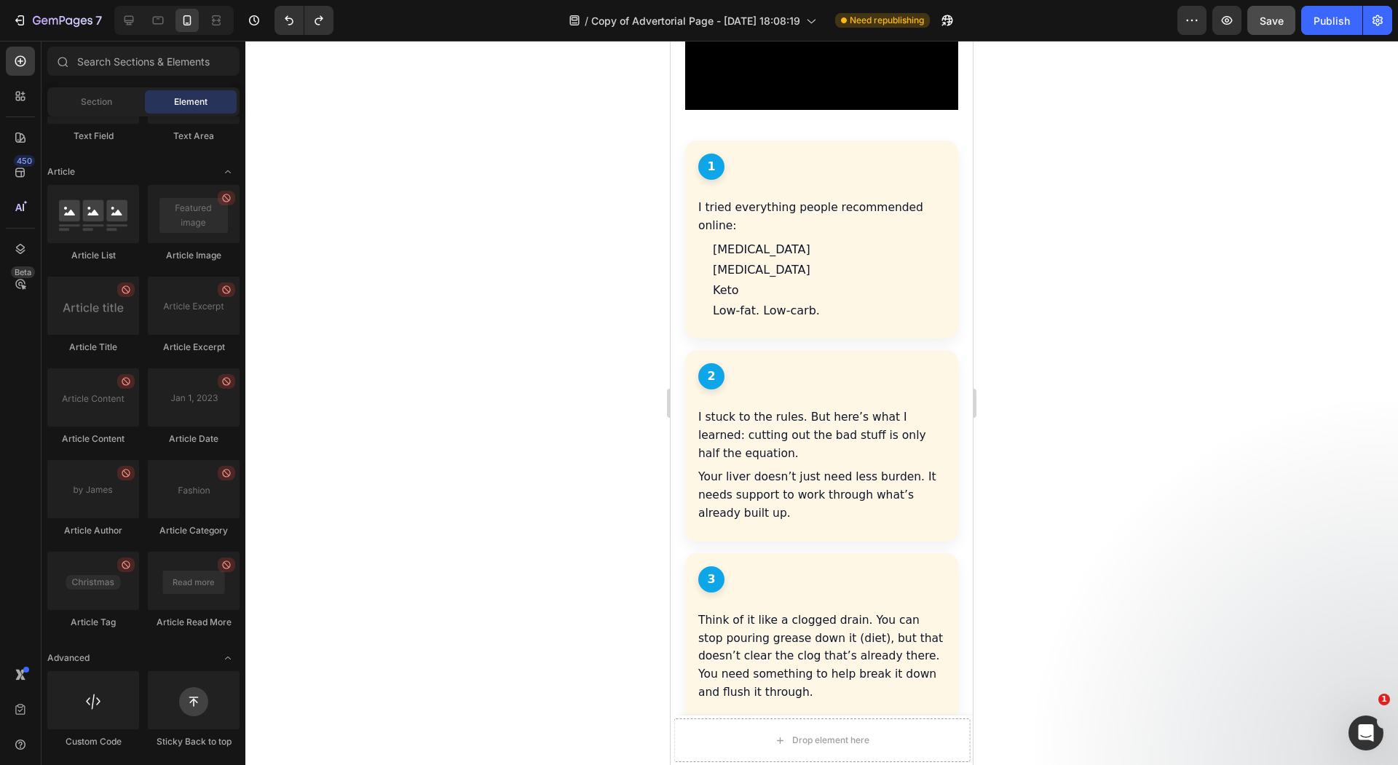
scroll to position [1618, 0]
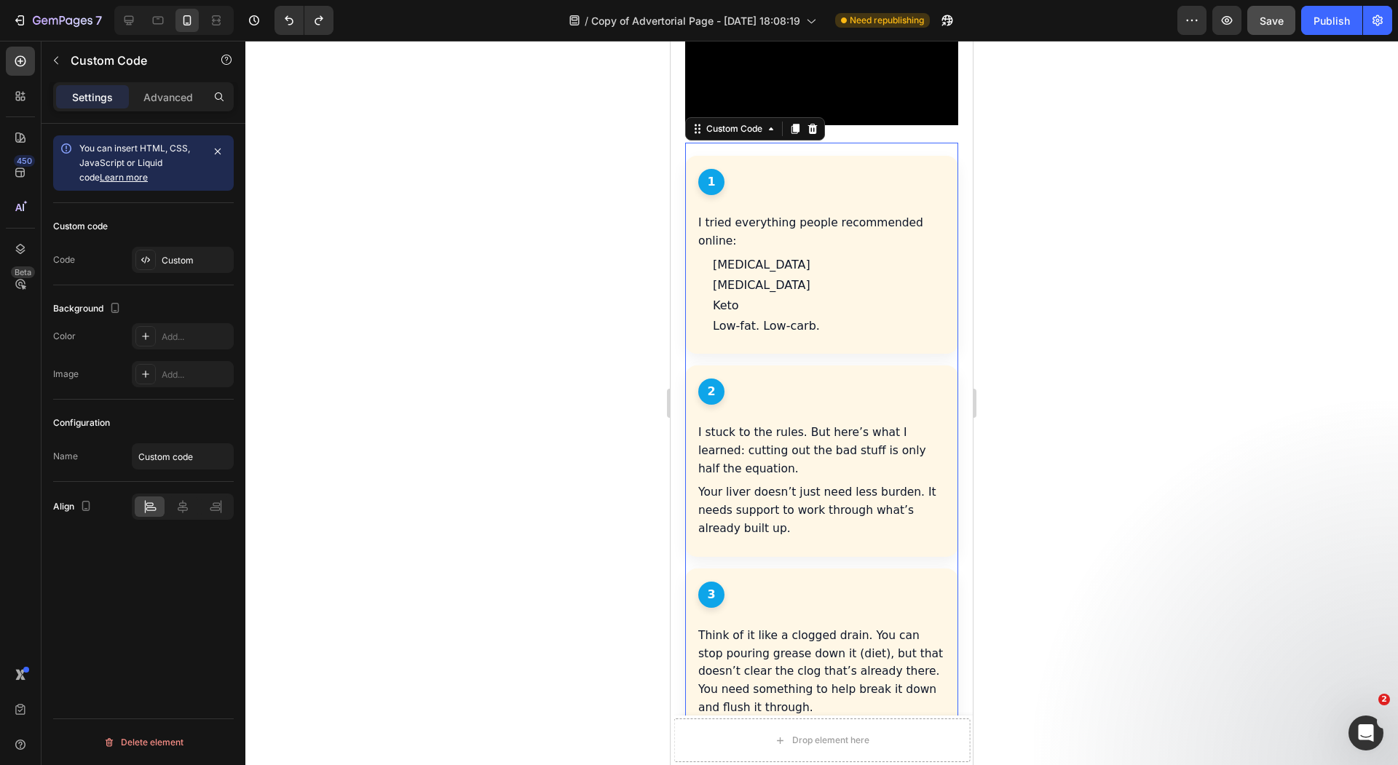
click at [819, 365] on div "2 I stuck to the rules. But here’s what I learned: cutting out the bad stuff is…" at bounding box center [821, 460] width 273 height 191
click at [172, 252] on div "Custom" at bounding box center [183, 260] width 102 height 26
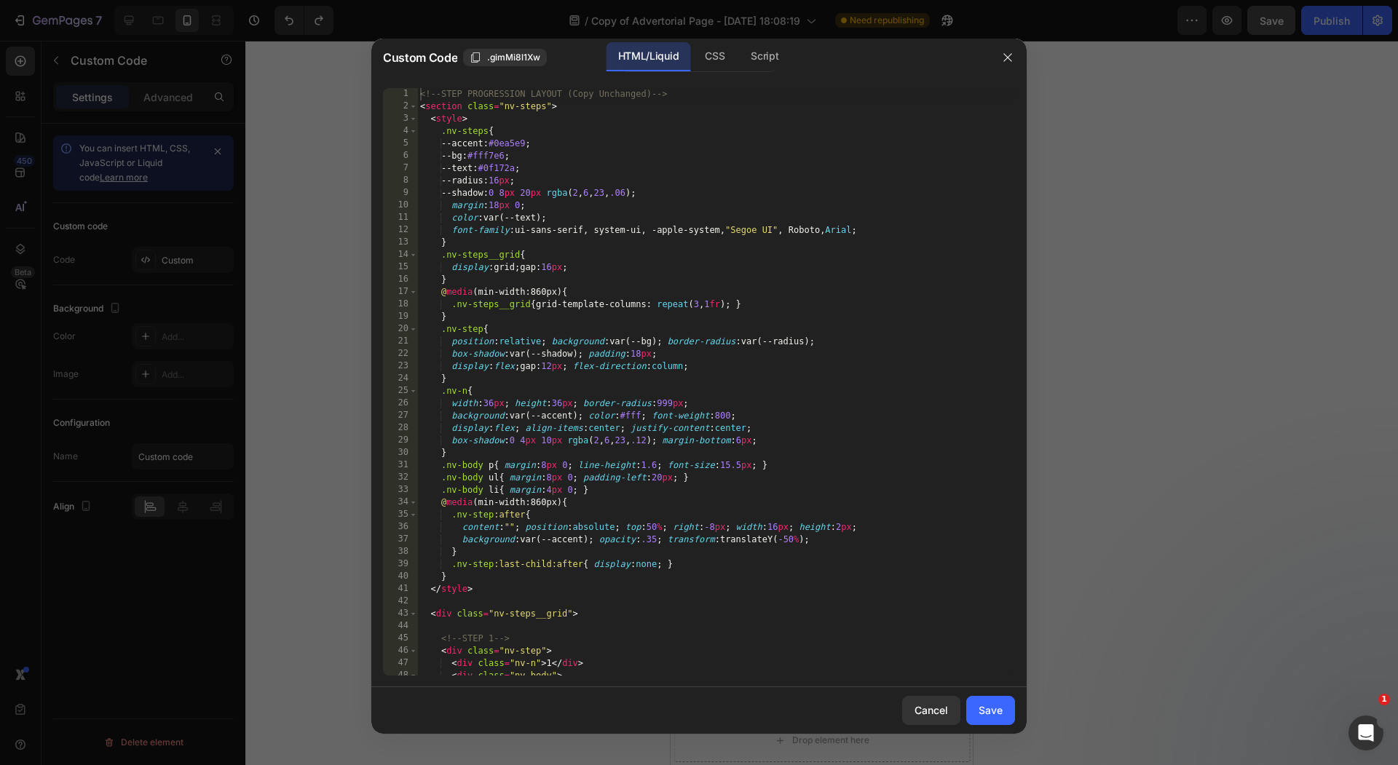
click at [641, 299] on div "<!-- STEP PROGRESSION LAYOUT (Copy Unchanged) --> < section class = "nv-steps" …" at bounding box center [716, 394] width 598 height 612
type textarea "</section>"
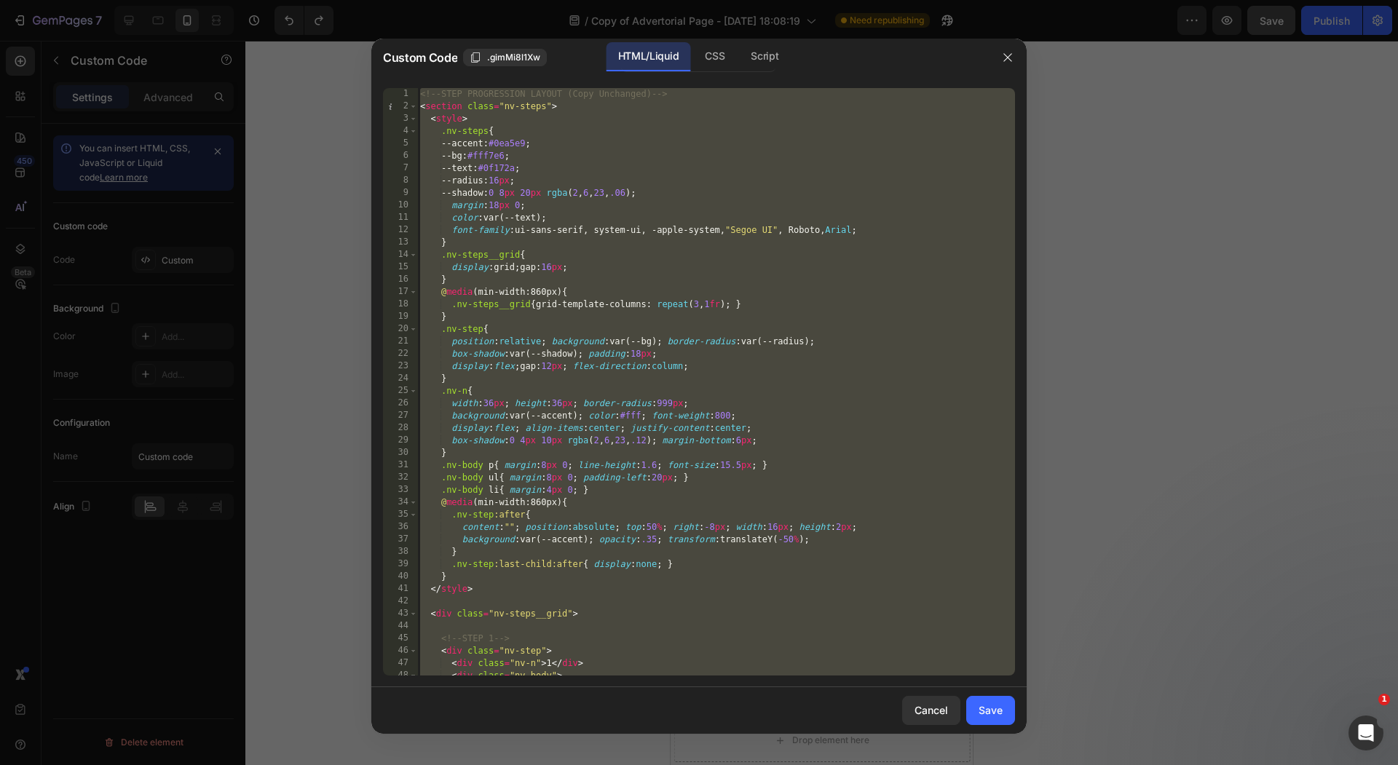
paste textarea
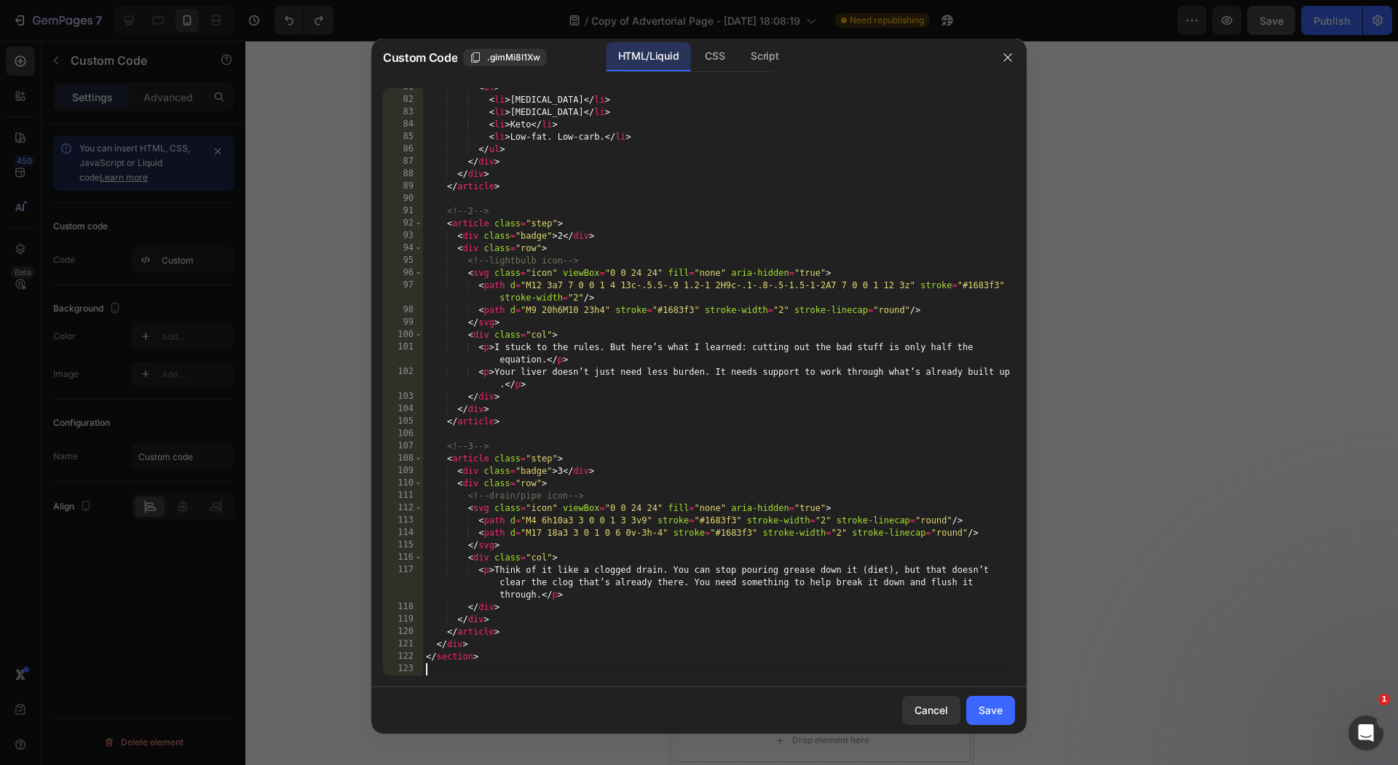
scroll to position [1009, 0]
click at [1022, 710] on div "Cancel Save" at bounding box center [698, 710] width 655 height 47
click at [1009, 710] on button "Save" at bounding box center [990, 710] width 49 height 29
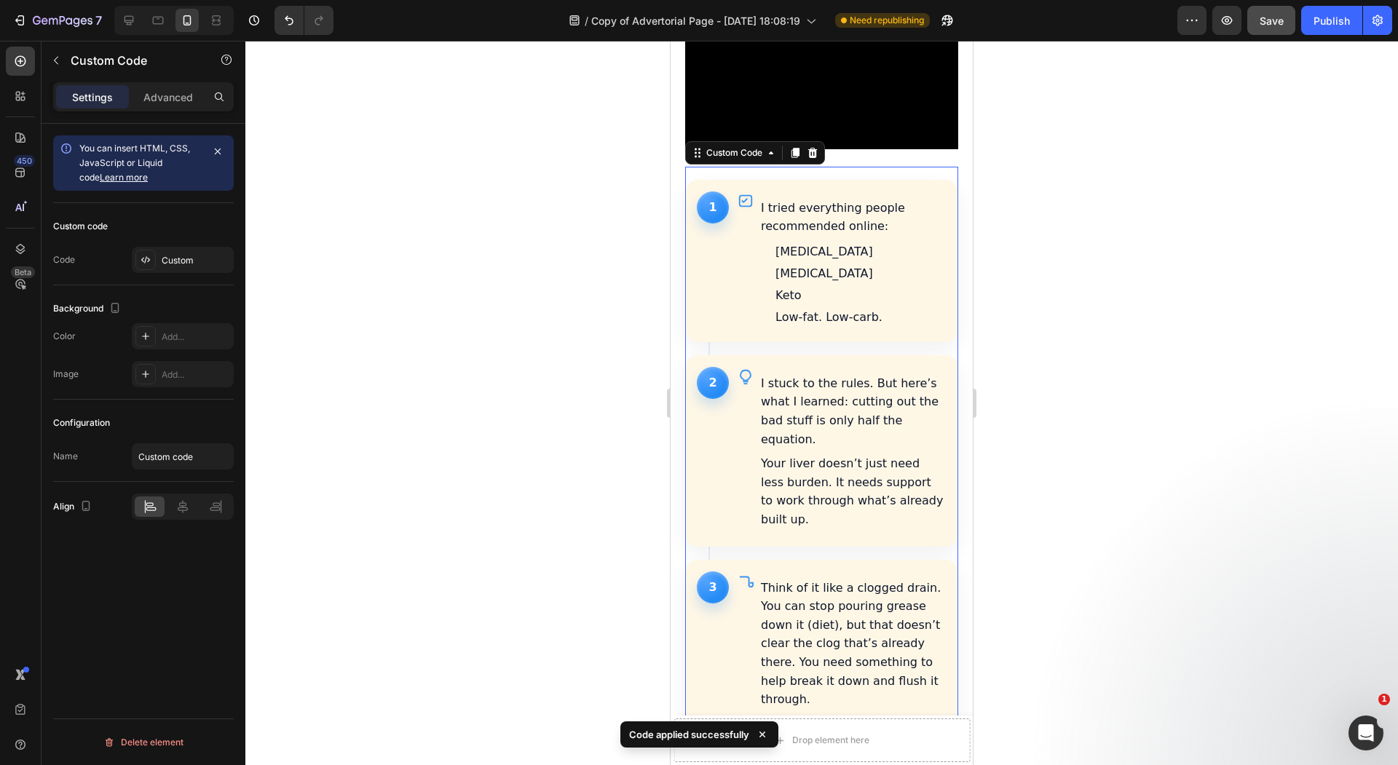
scroll to position [1577, 0]
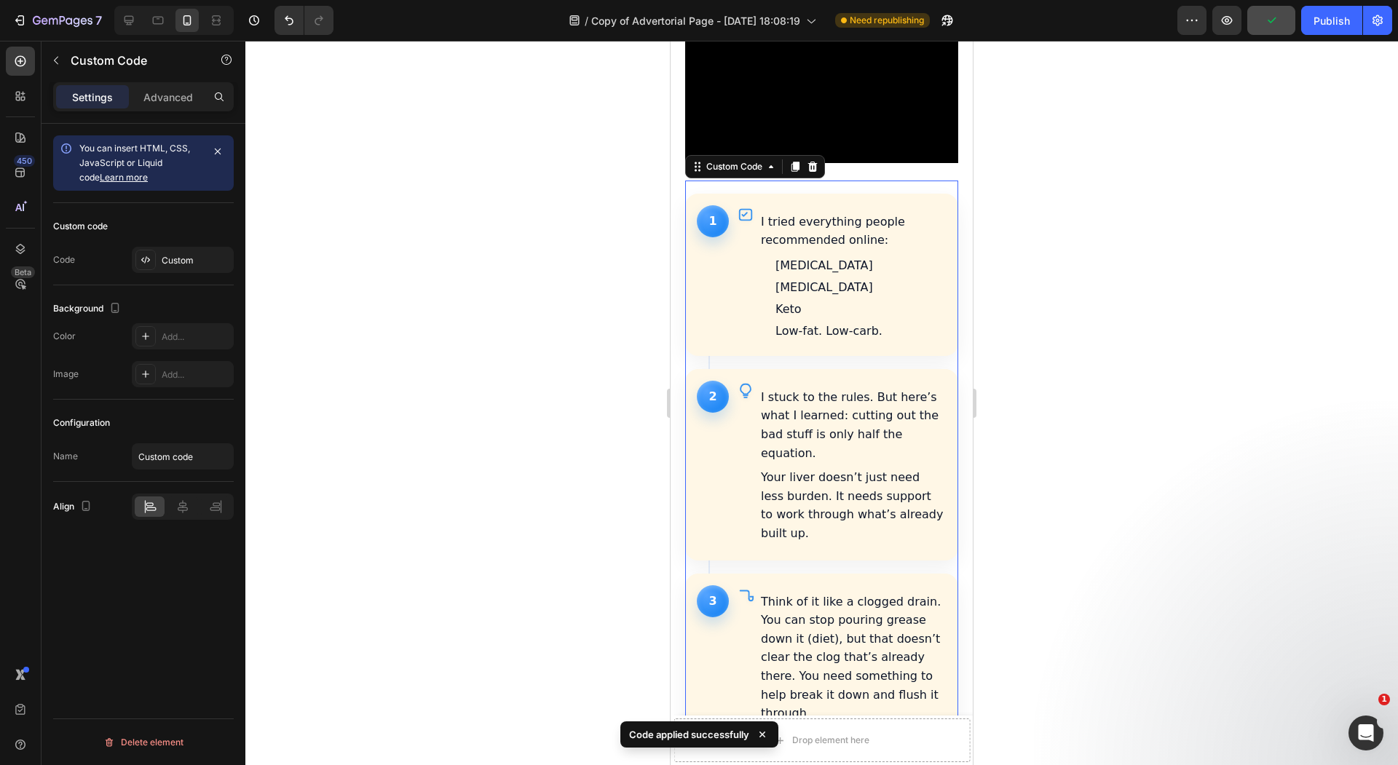
click at [482, 427] on div at bounding box center [821, 403] width 1152 height 724
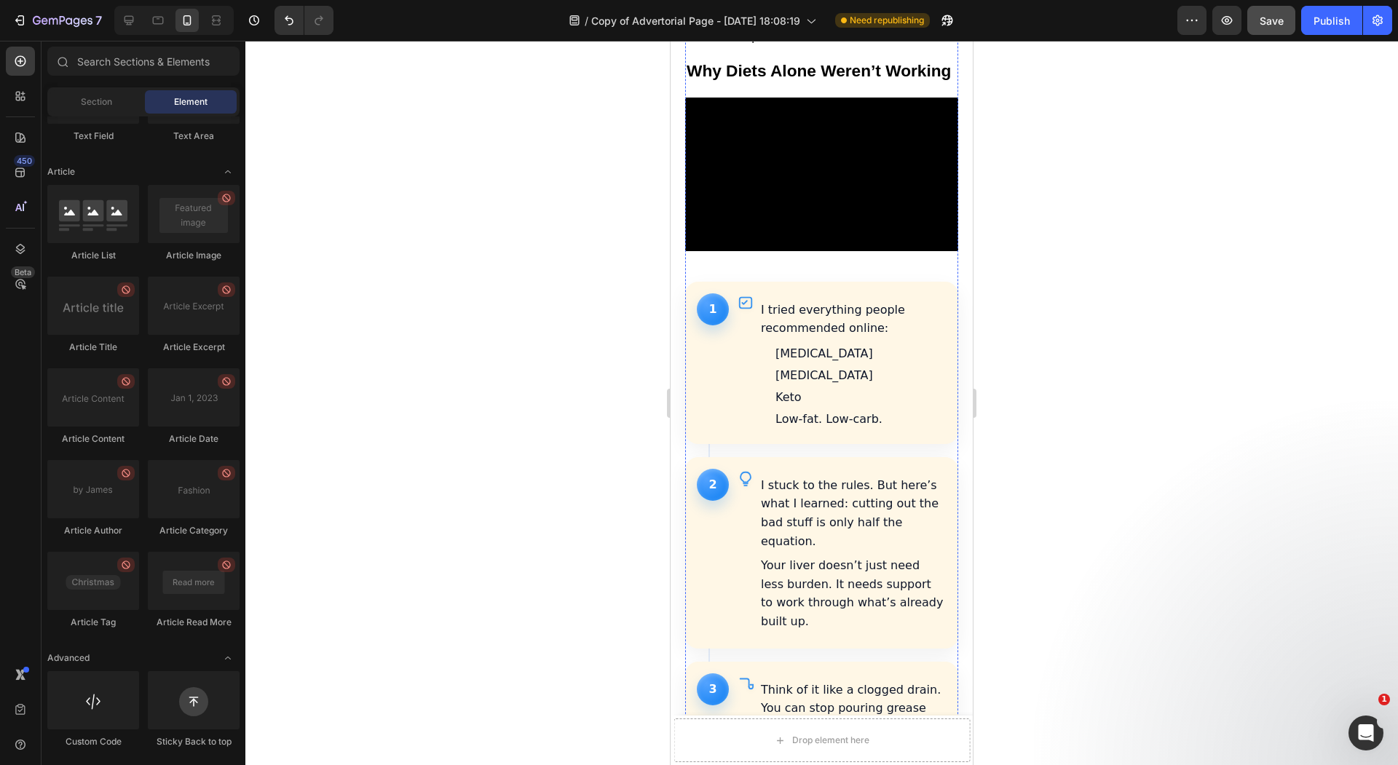
scroll to position [1503, 0]
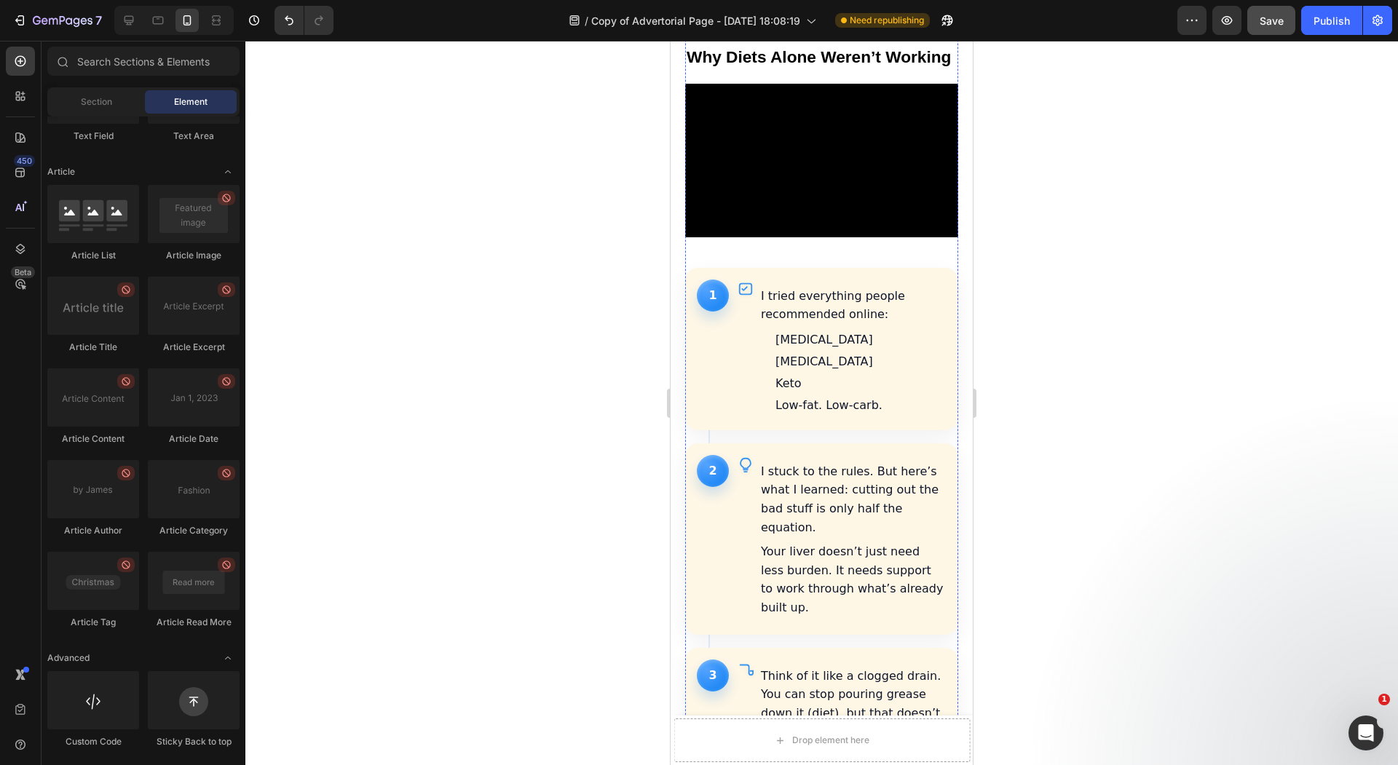
click at [808, 462] on p "I stuck to the rules. But here’s what I learned: cutting out the bad stuff is o…" at bounding box center [853, 499] width 184 height 74
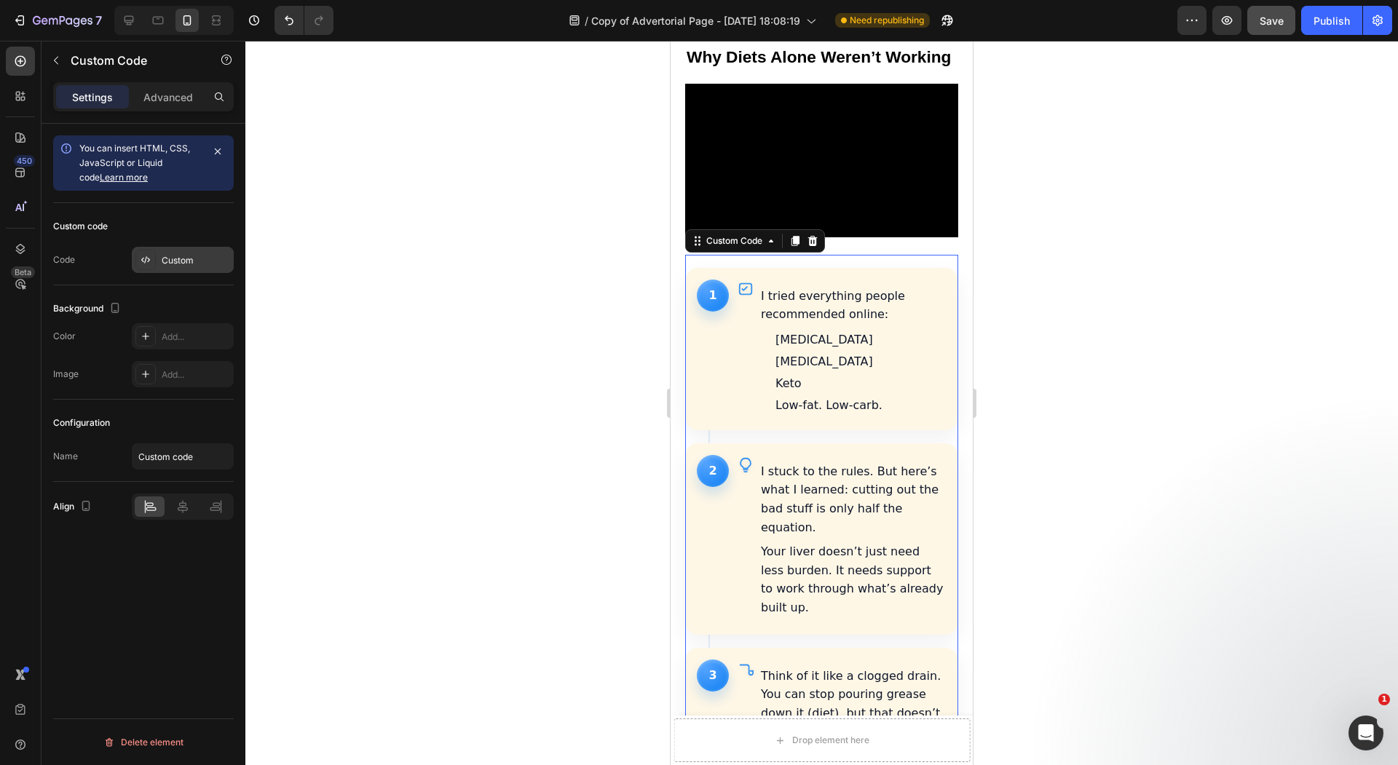
click at [186, 263] on div "Custom" at bounding box center [196, 260] width 68 height 13
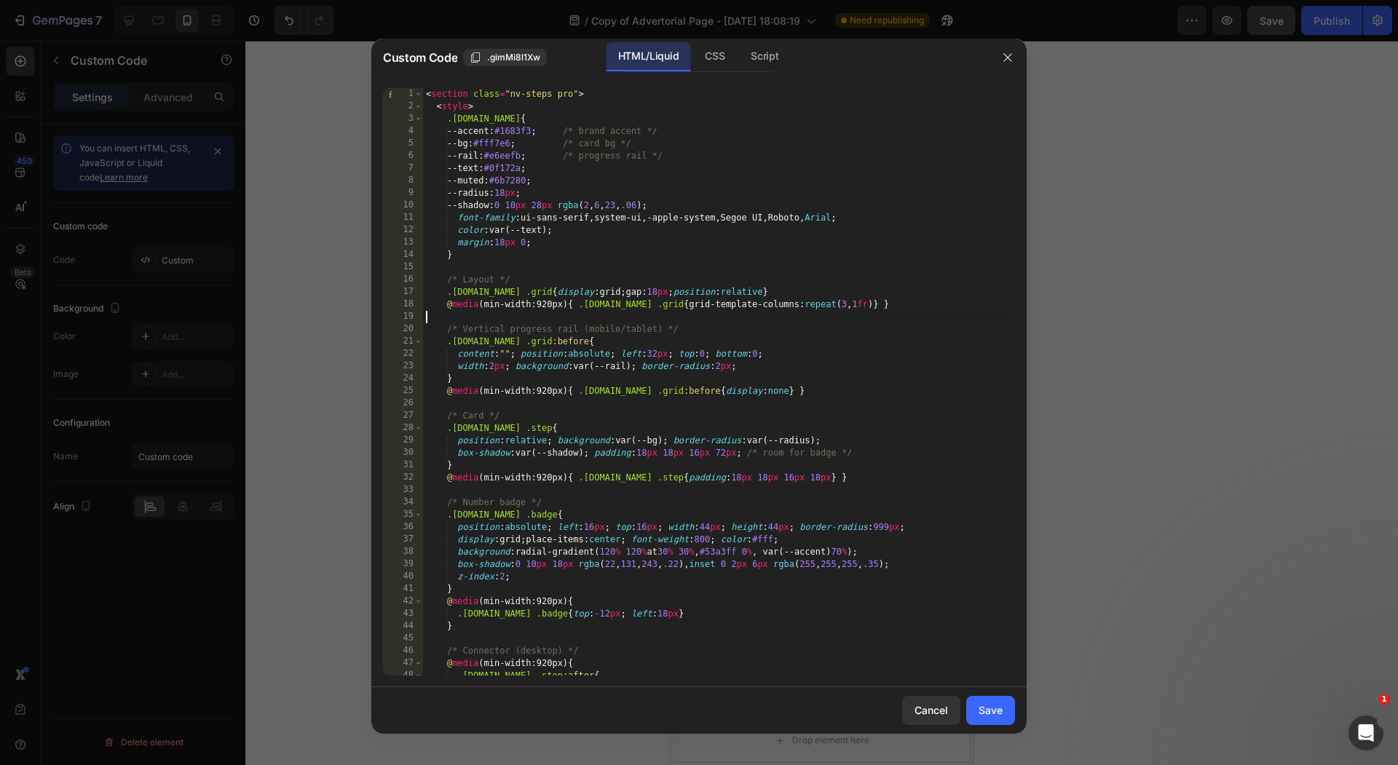
click at [620, 314] on div "< section class = "nv-steps pro" > < style > .nv-steps.pro { --accent : #1683f3…" at bounding box center [719, 394] width 592 height 612
type textarea "</section>"
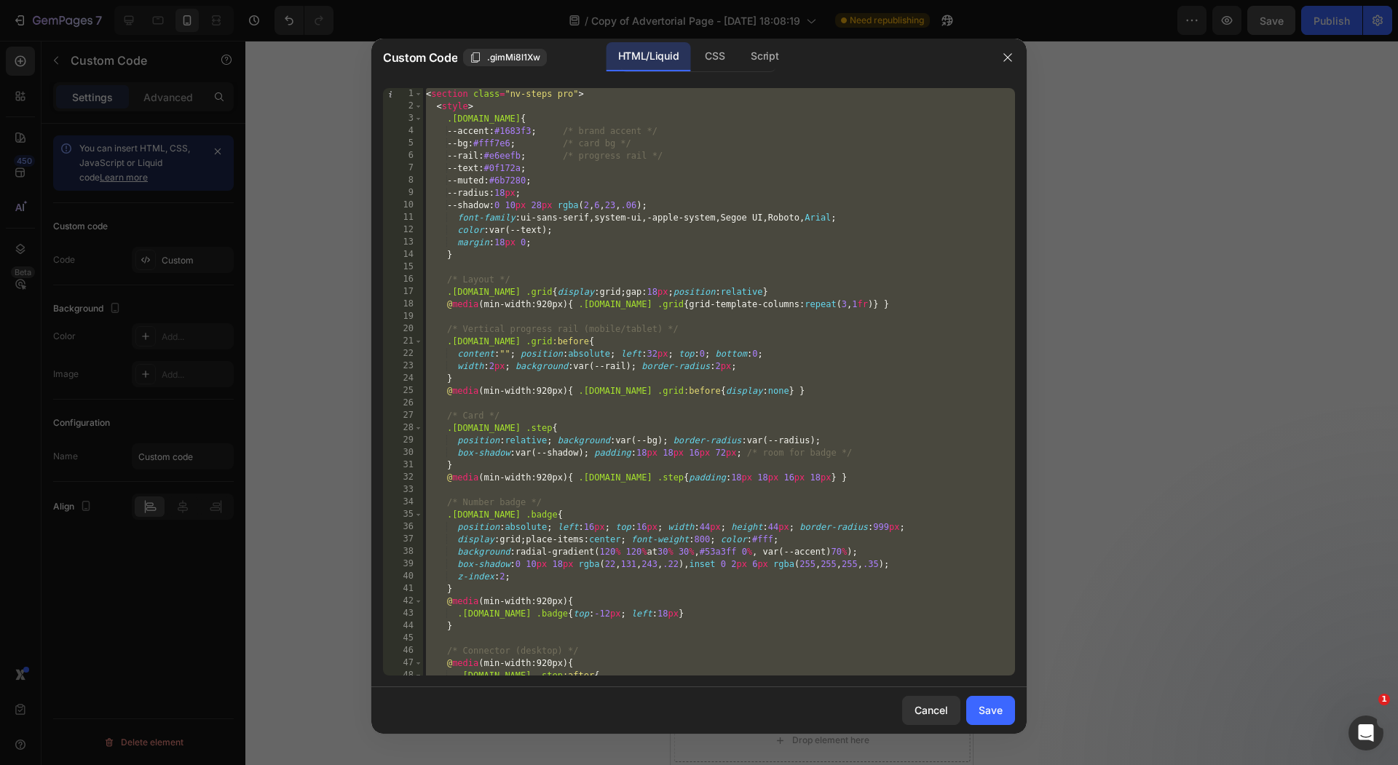
paste textarea
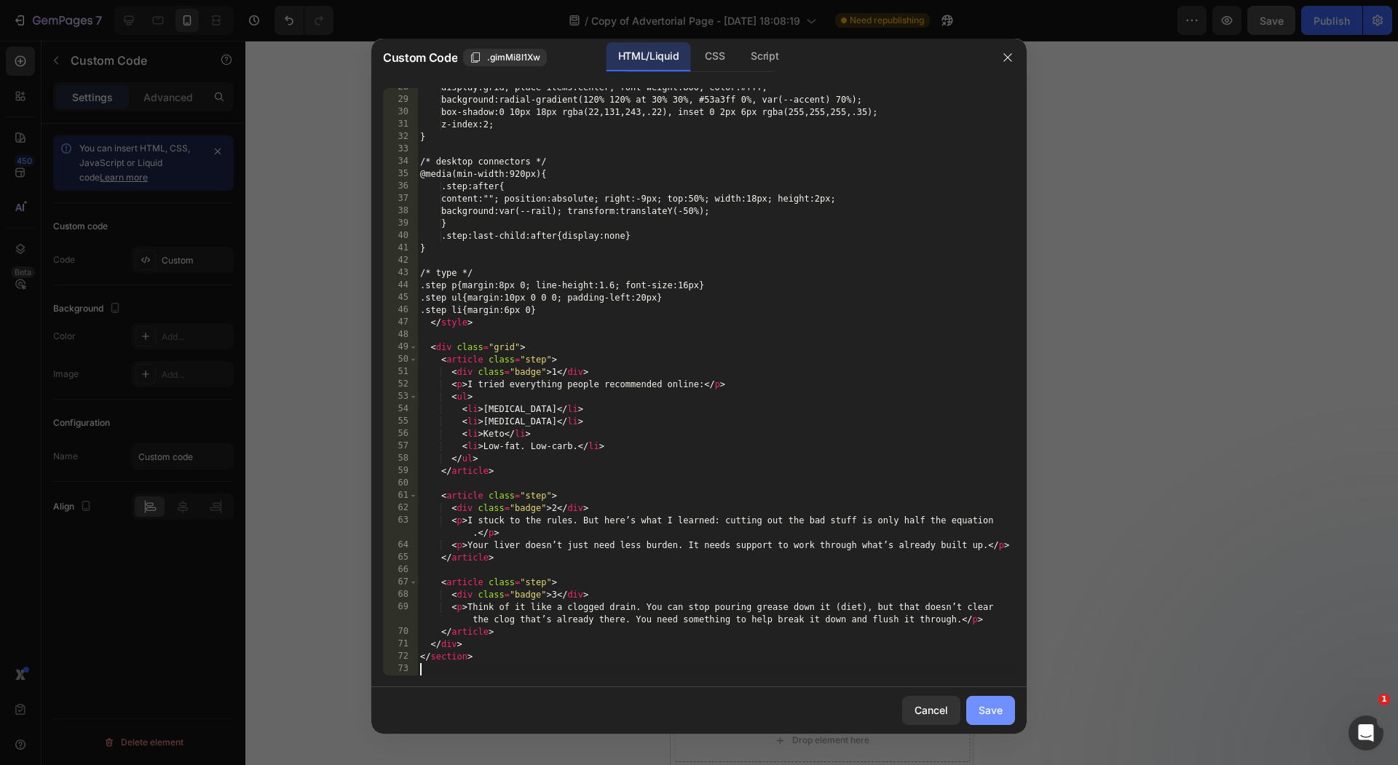
click at [1004, 708] on button "Save" at bounding box center [990, 710] width 49 height 29
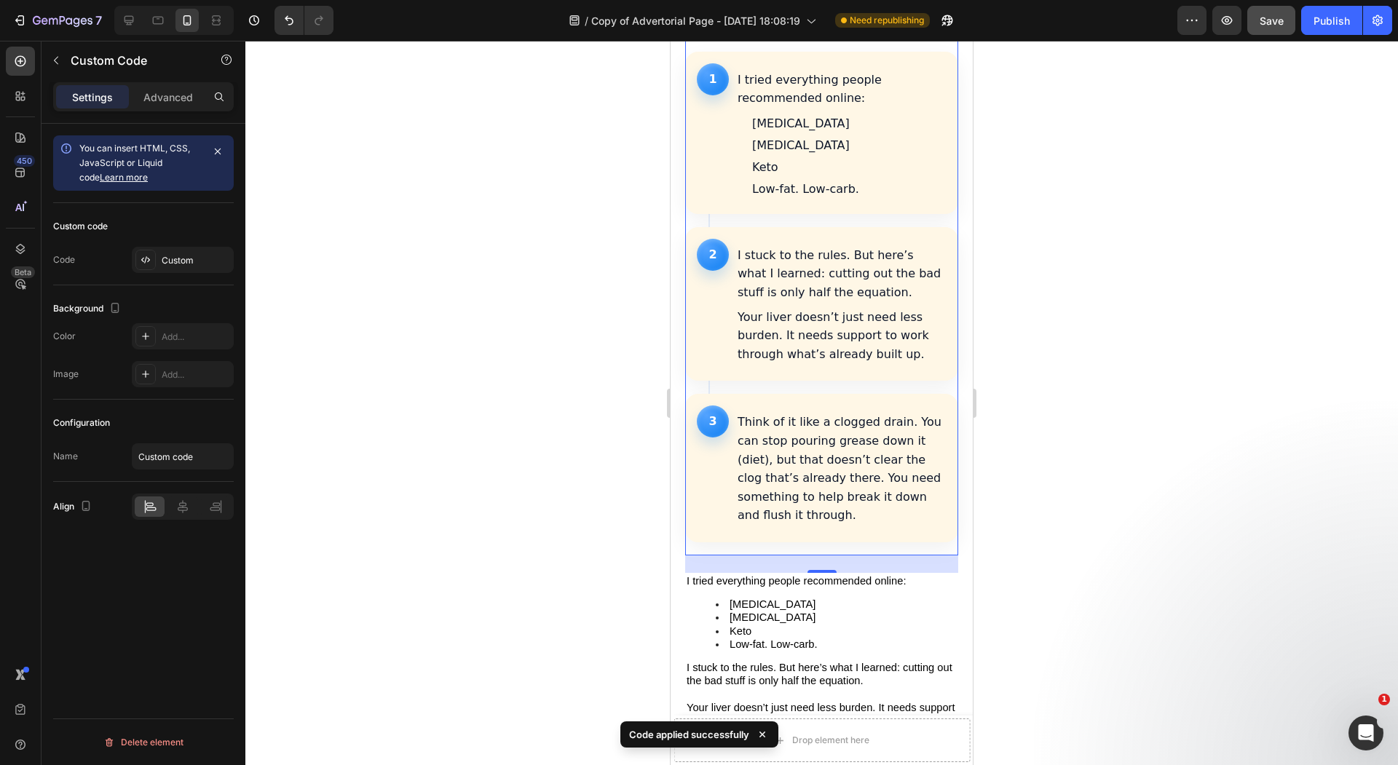
scroll to position [1722, 0]
click at [515, 416] on div at bounding box center [821, 403] width 1152 height 724
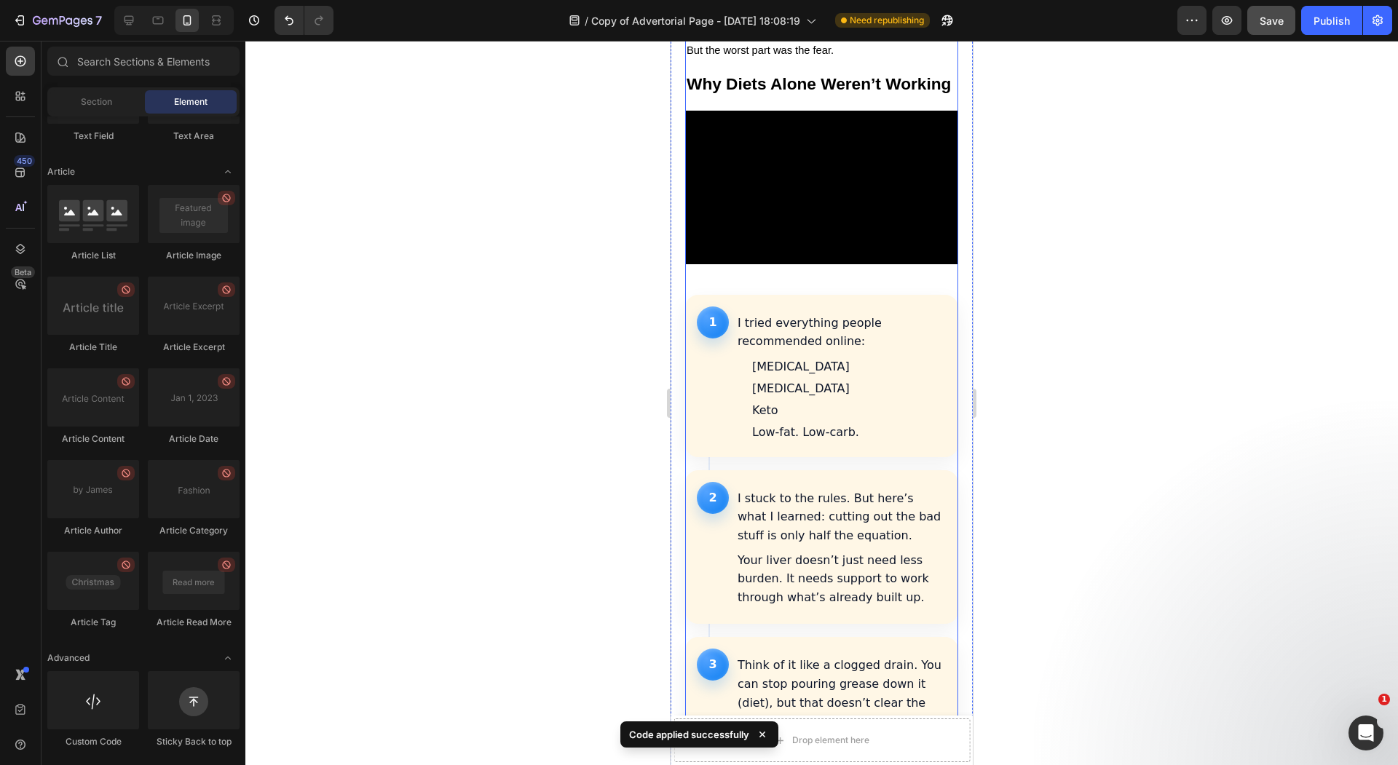
scroll to position [1475, 0]
click at [809, 381] on li "[MEDICAL_DATA]" at bounding box center [848, 389] width 193 height 17
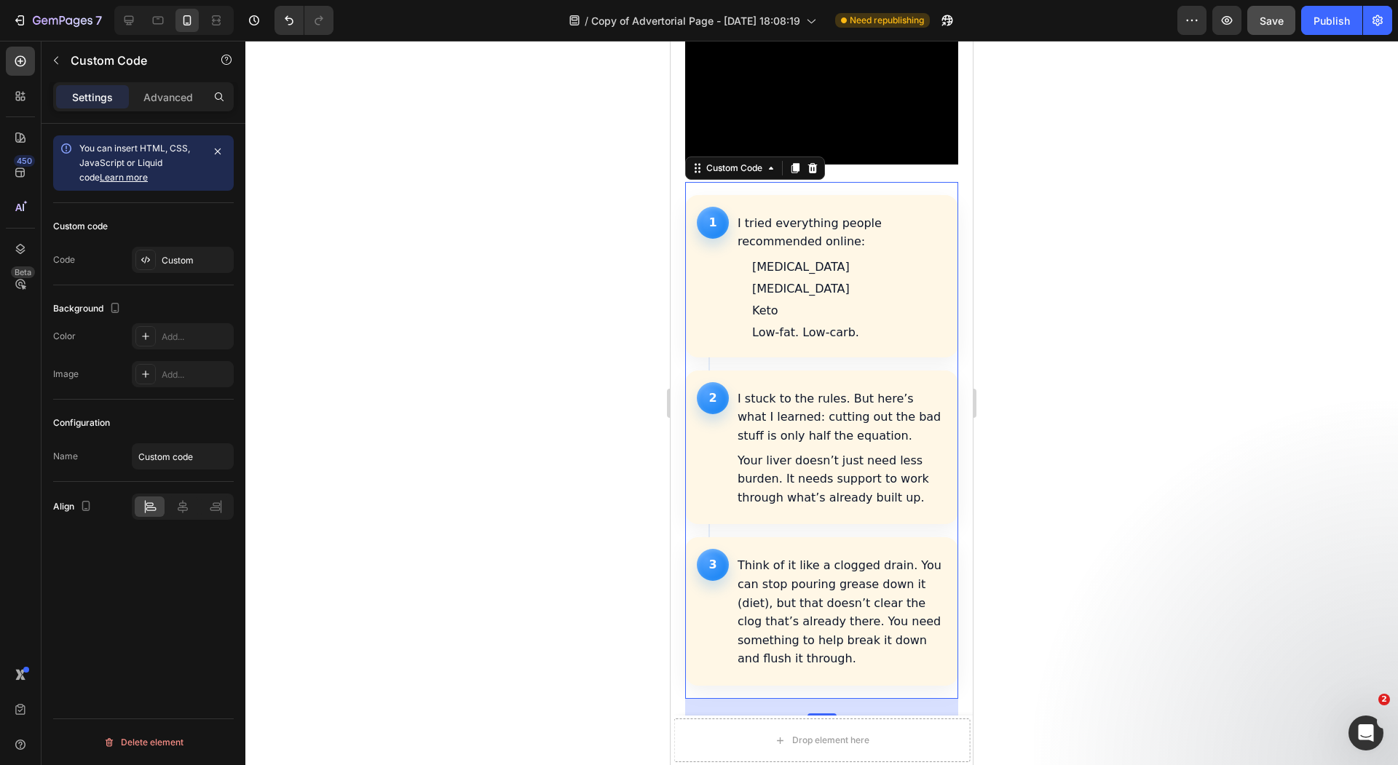
scroll to position [1594, 0]
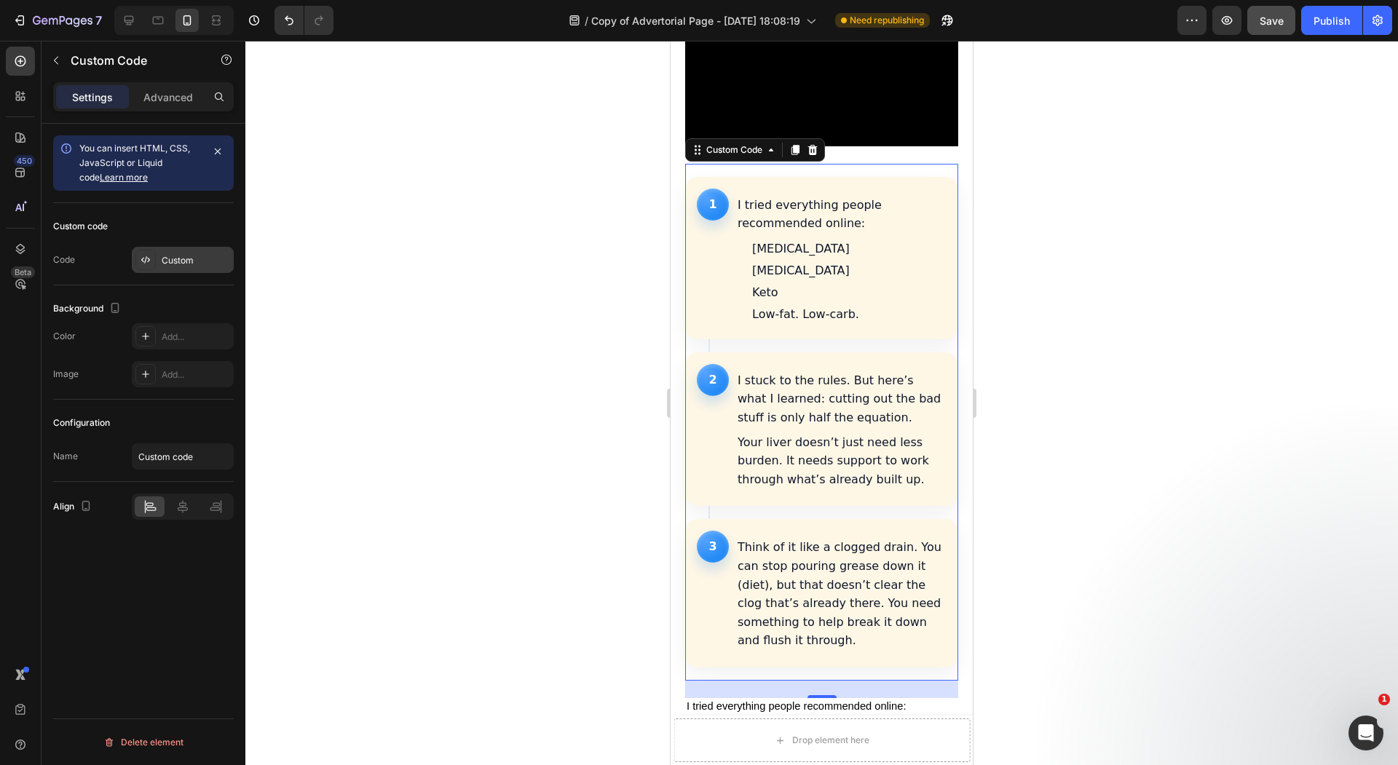
click at [151, 269] on div "Custom" at bounding box center [183, 260] width 102 height 26
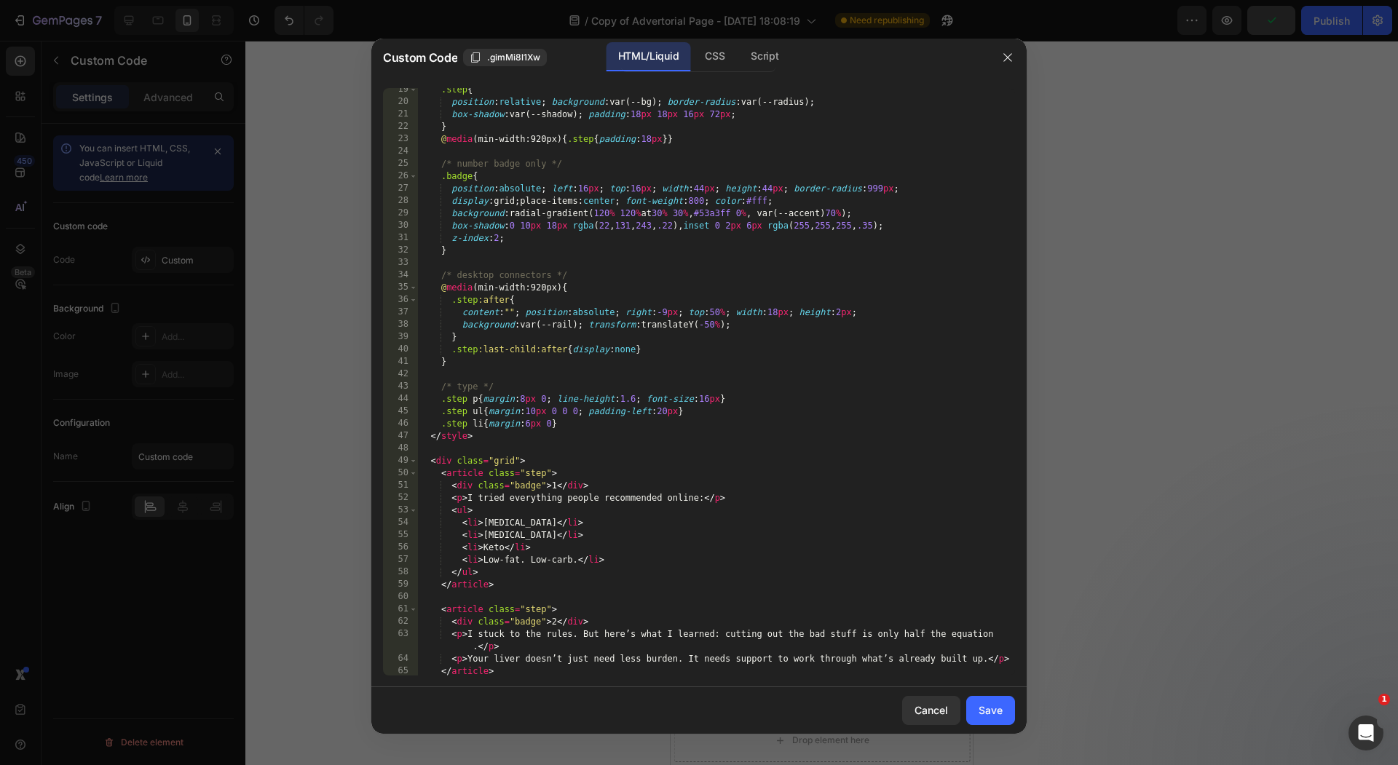
scroll to position [228, 0]
type textarea "<li>Mediterranean diet</li>"
click at [484, 523] on div ".step { position : relative ; background : var(--bg) ; border-radius : var(--ra…" at bounding box center [716, 388] width 598 height 612
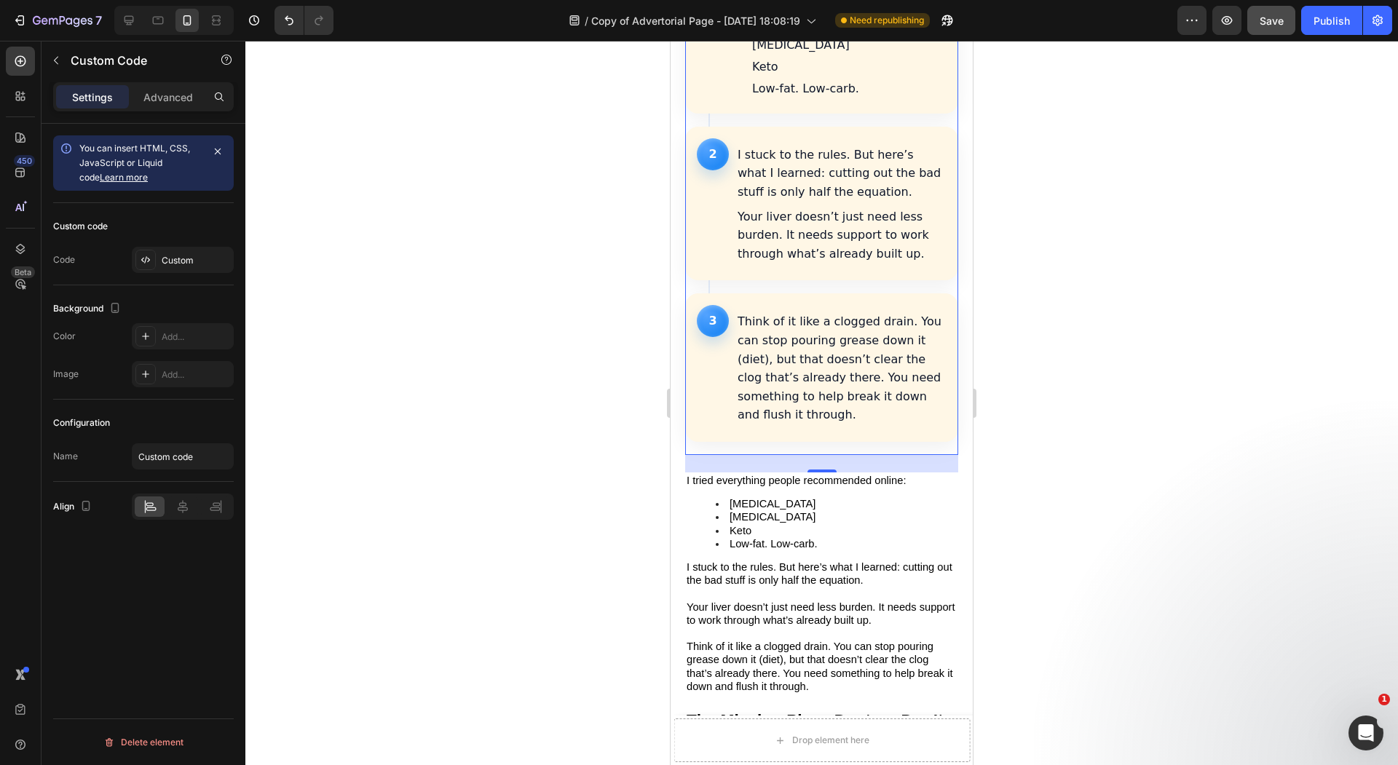
scroll to position [1835, 0]
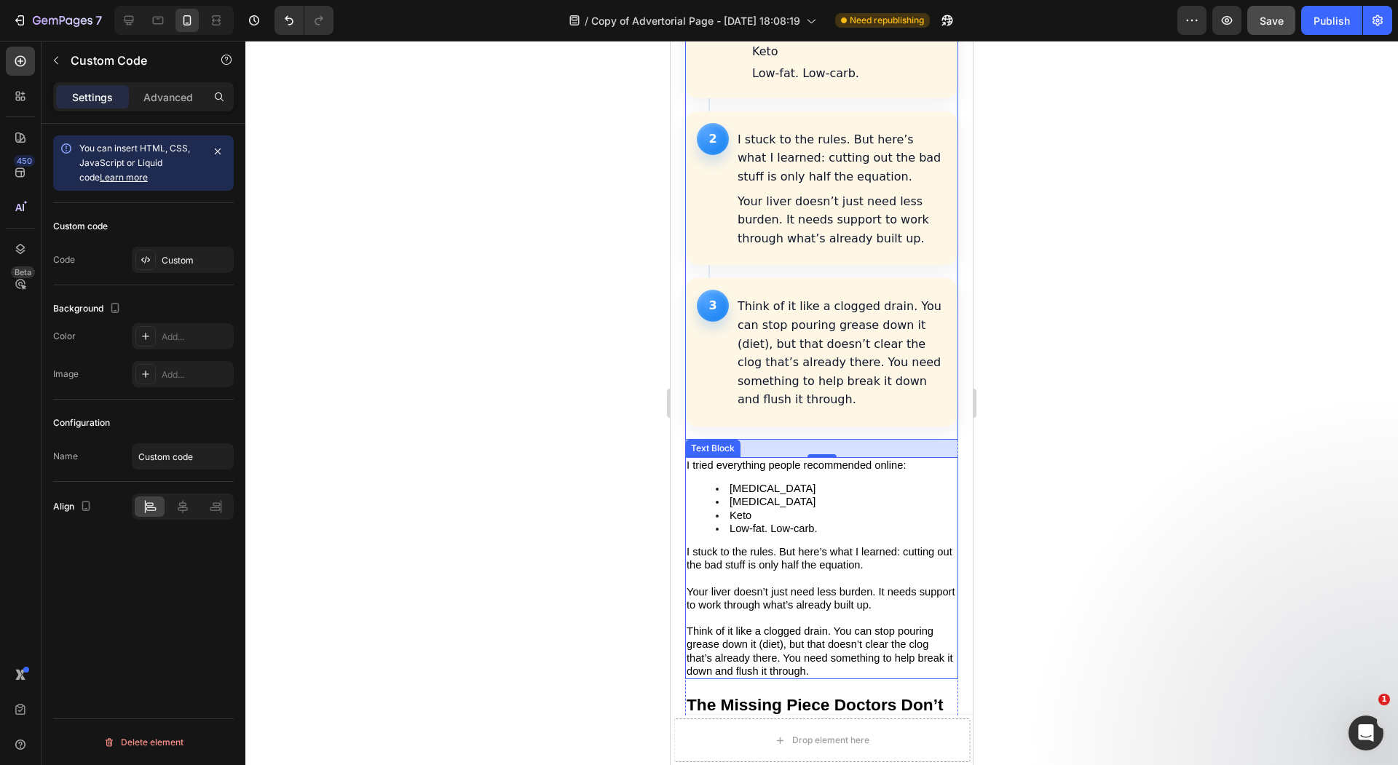
click at [777, 483] on span "[MEDICAL_DATA]" at bounding box center [772, 489] width 86 height 12
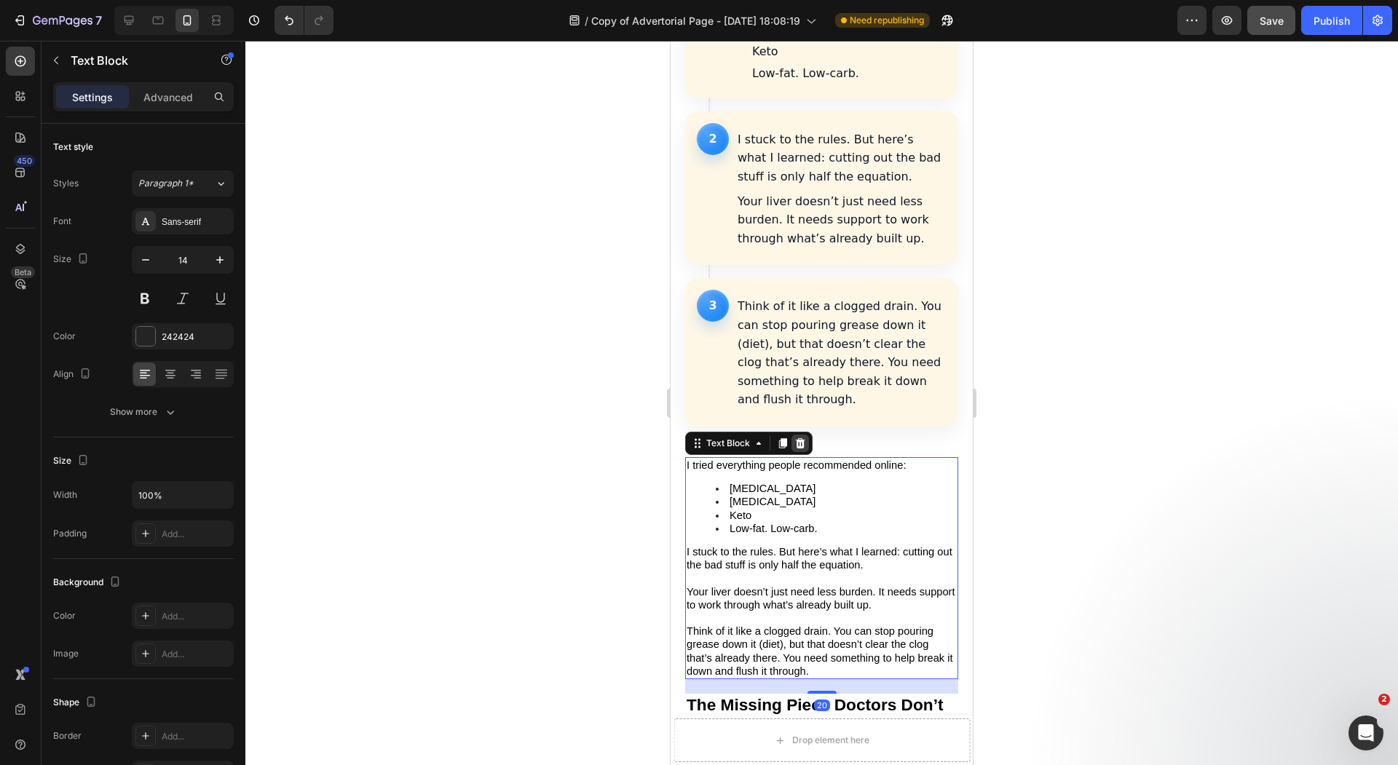
click at [797, 438] on icon at bounding box center [800, 443] width 9 height 10
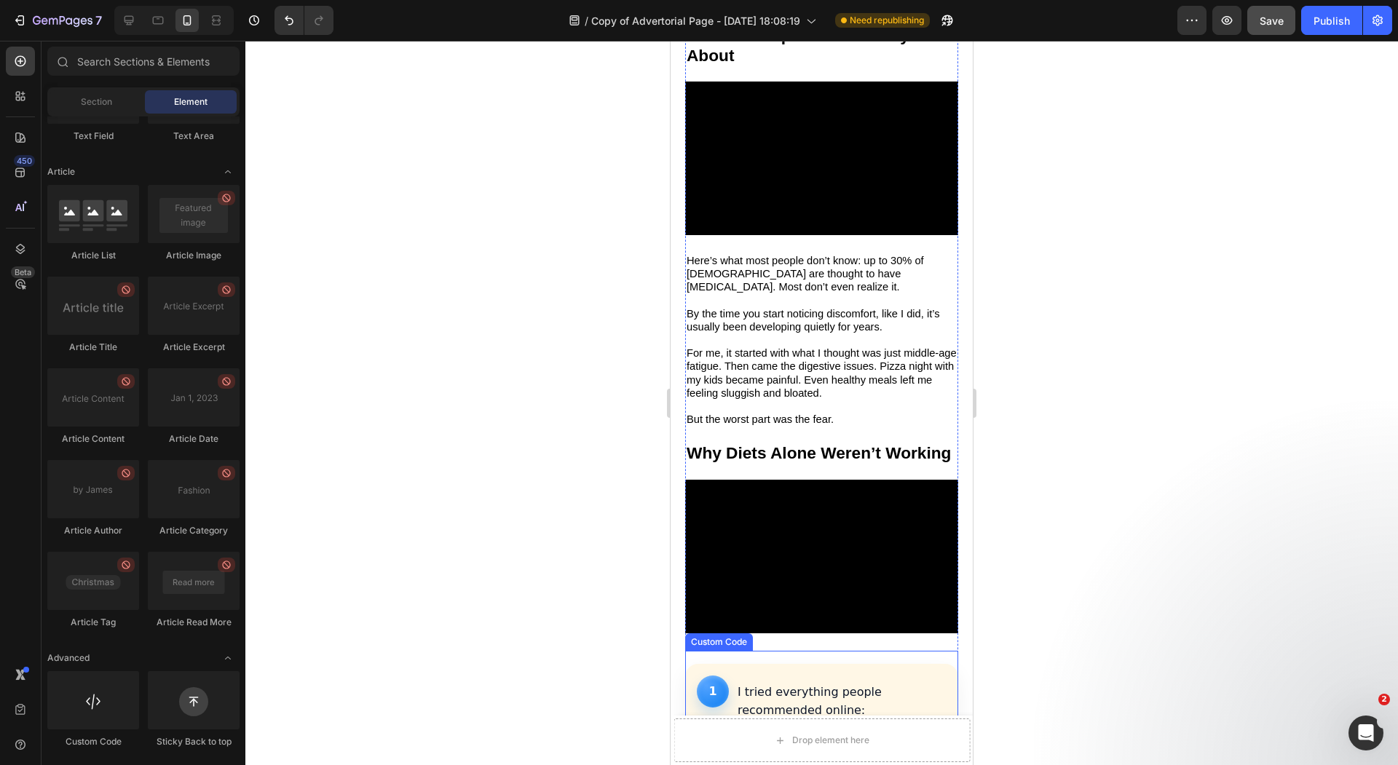
scroll to position [1093, 0]
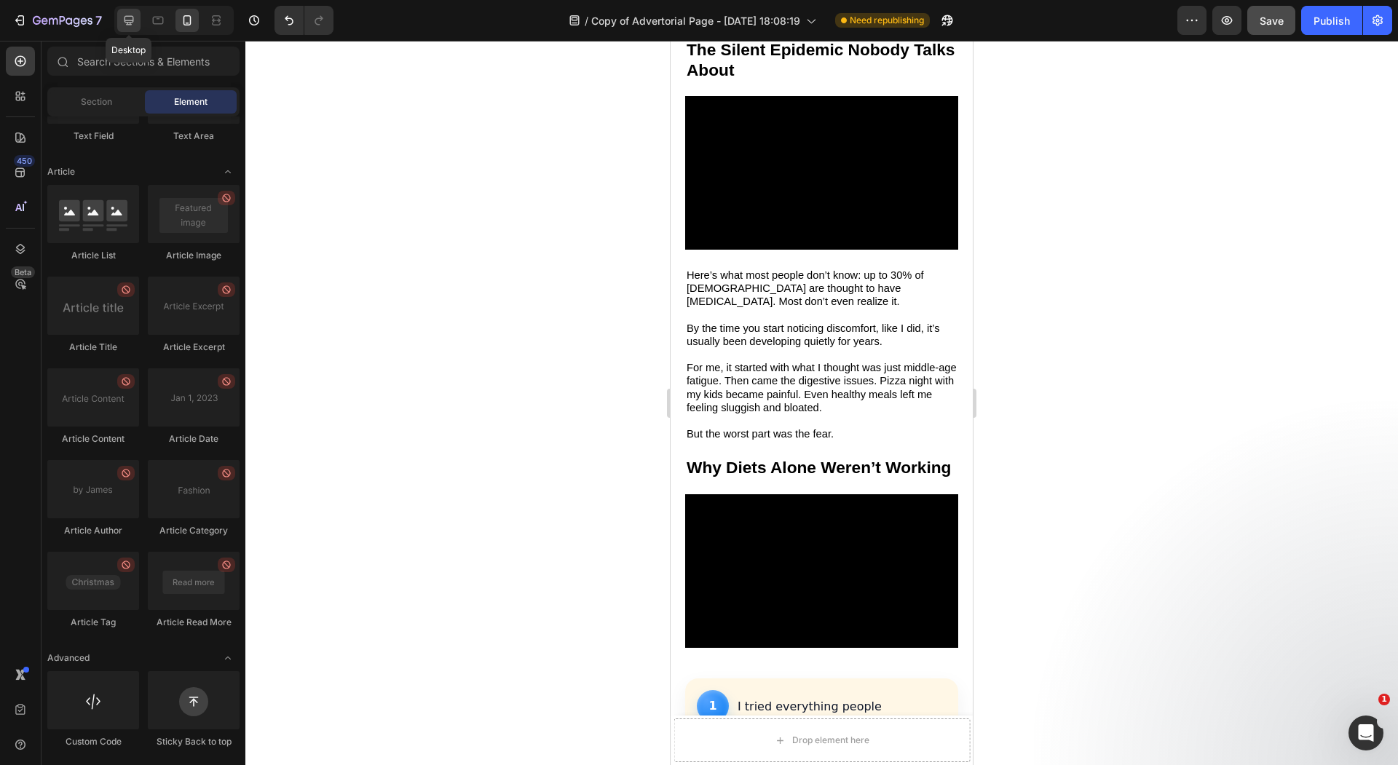
click at [129, 22] on icon at bounding box center [128, 20] width 9 height 9
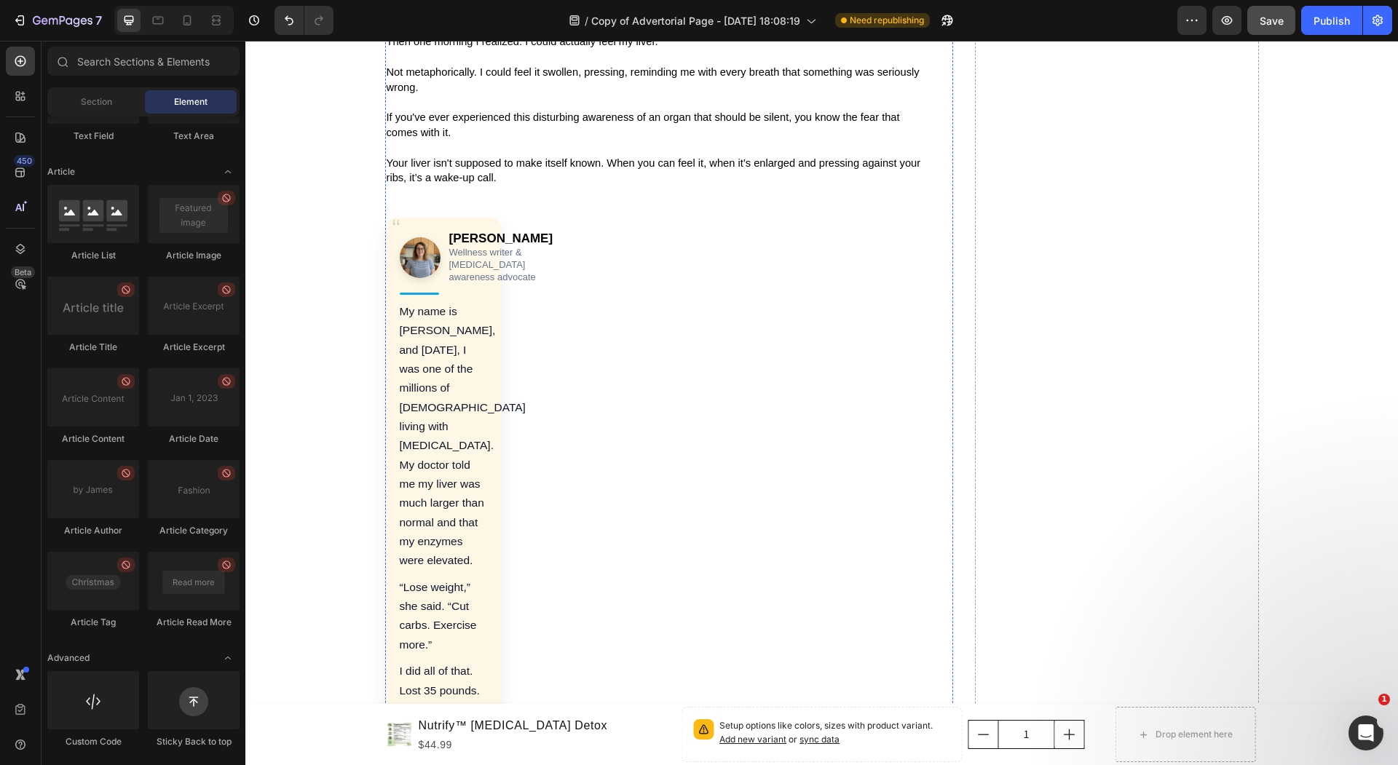
scroll to position [615, 0]
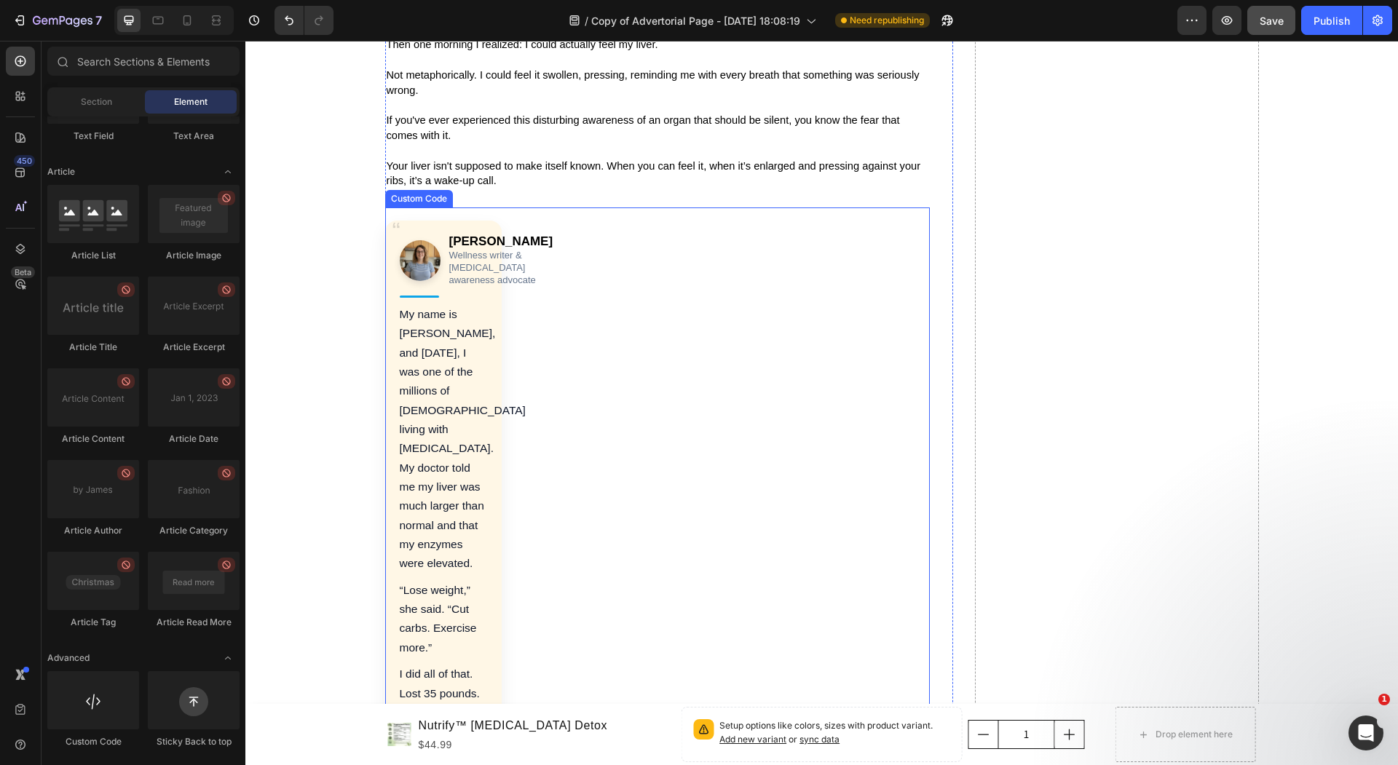
click at [496, 397] on div "Sarah M. Wellness writer & NAFLD awareness advocate My name is Sarah, and 18 mo…" at bounding box center [443, 642] width 116 height 843
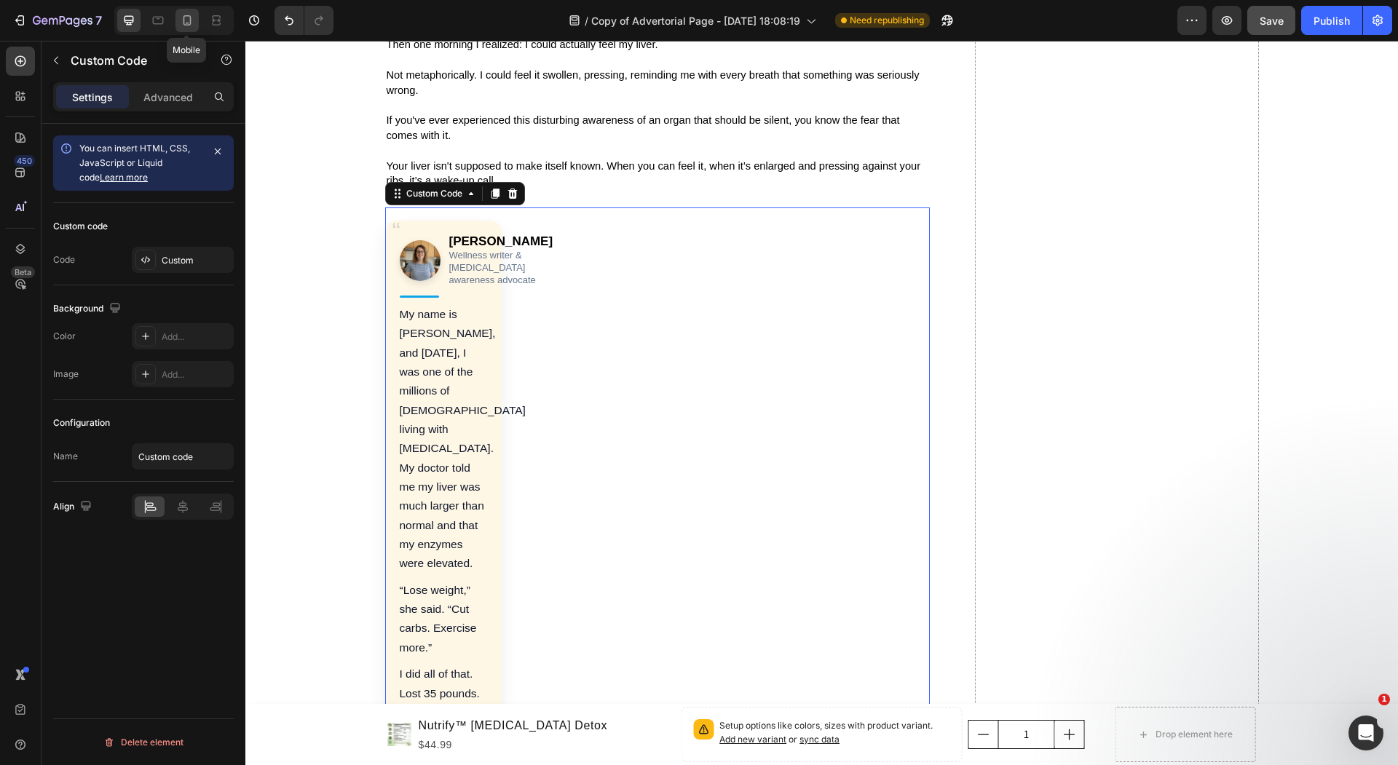
click at [184, 24] on icon at bounding box center [187, 20] width 15 height 15
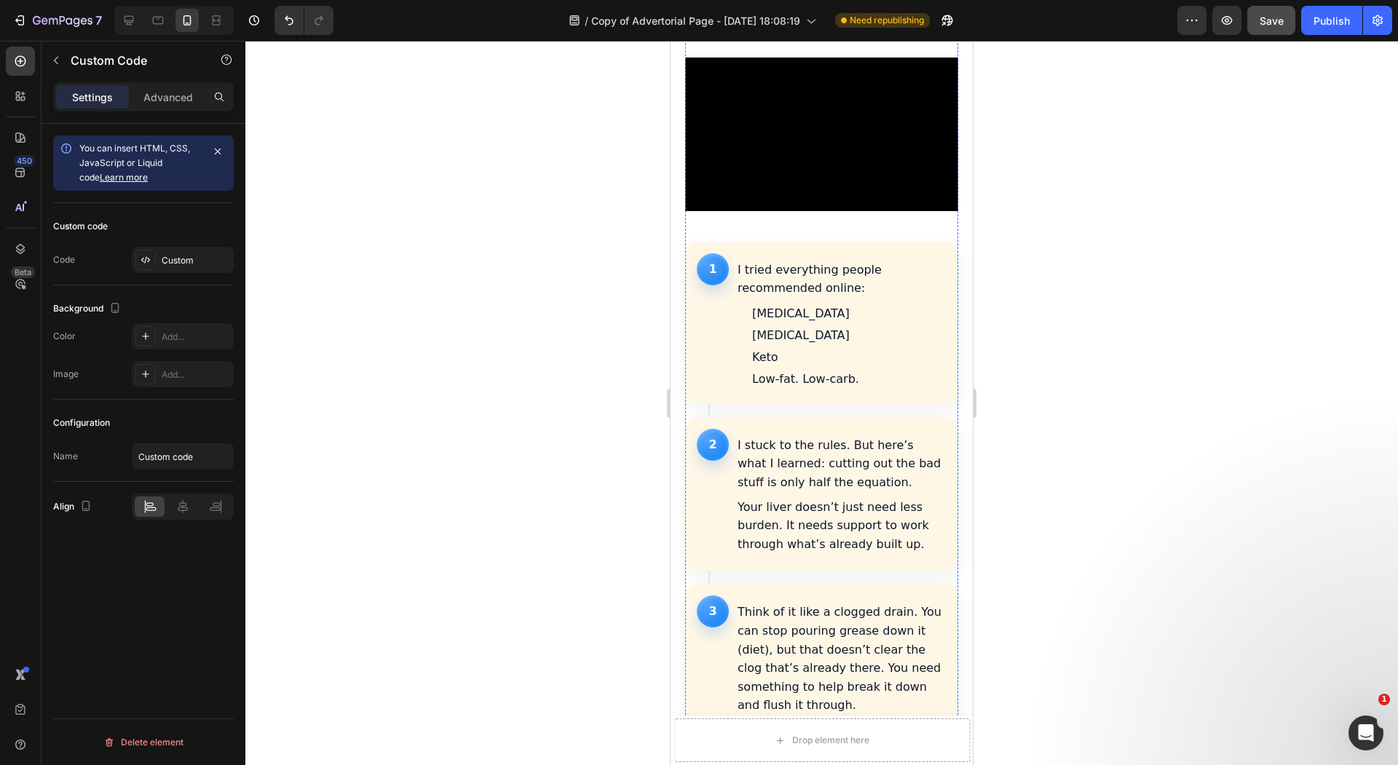
scroll to position [1527, 0]
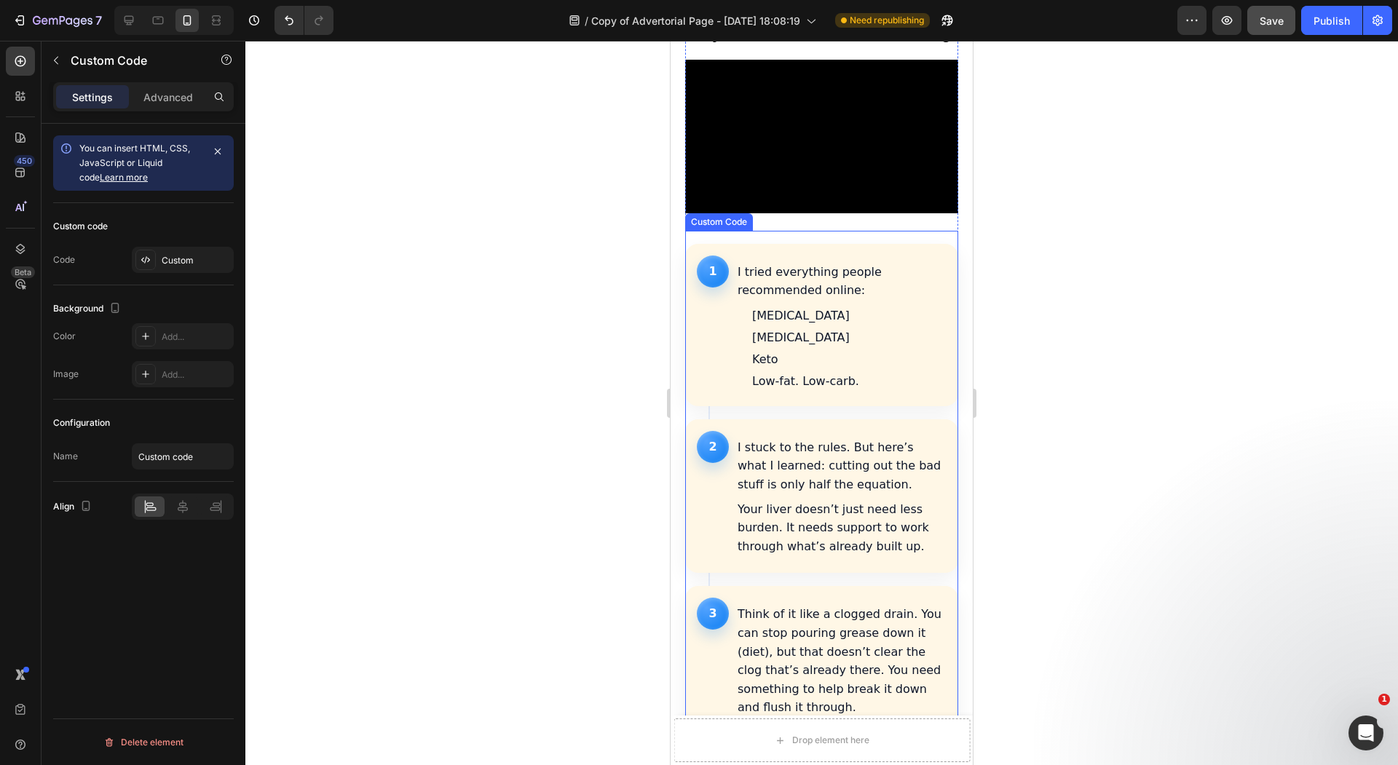
click at [799, 500] on p "Your liver doesn’t just need less burden. It needs support to work through what…" at bounding box center [840, 528] width 207 height 56
click at [167, 258] on div "Custom" at bounding box center [196, 260] width 68 height 13
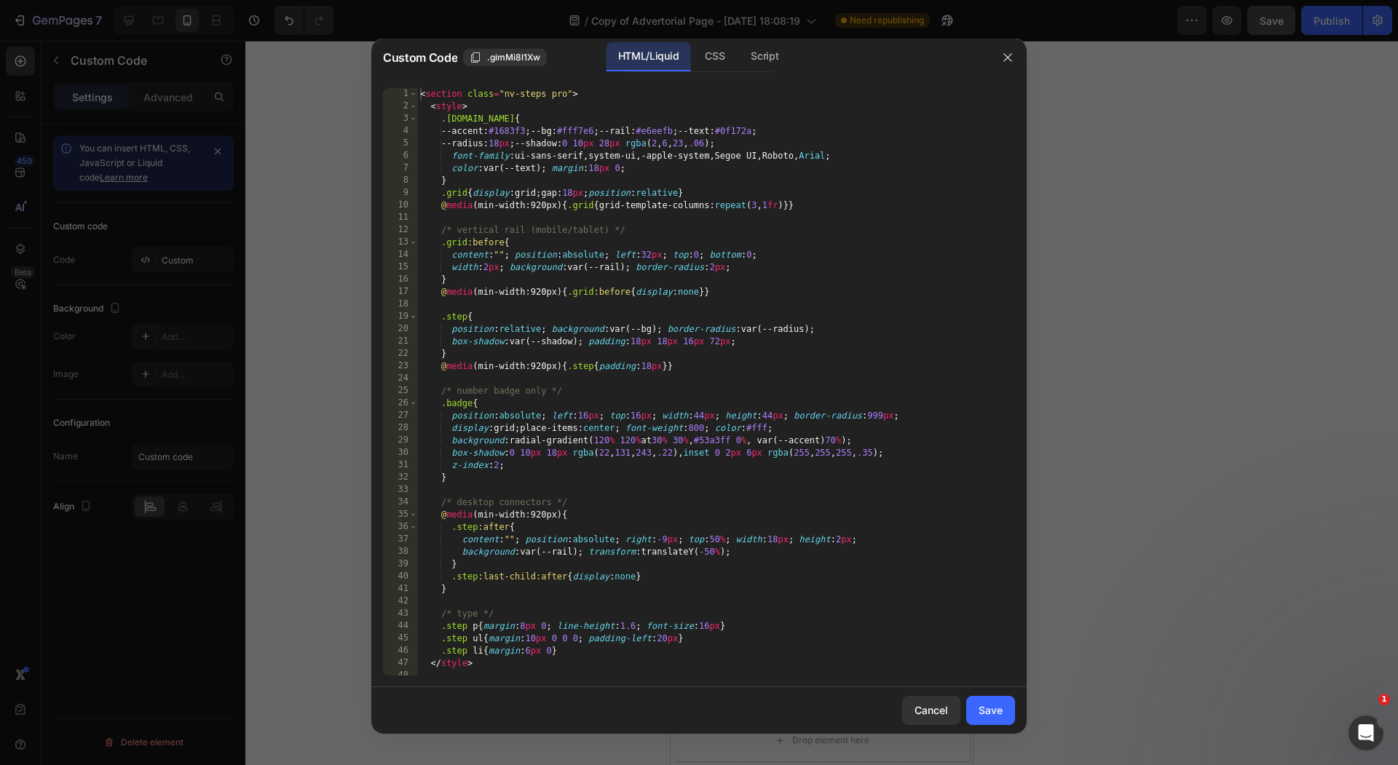
click at [531, 400] on div "< section class = "nv-steps pro" > < style > .nv-steps.pro { --accent : #1683f3…" at bounding box center [716, 394] width 598 height 612
type textarea "</section>"
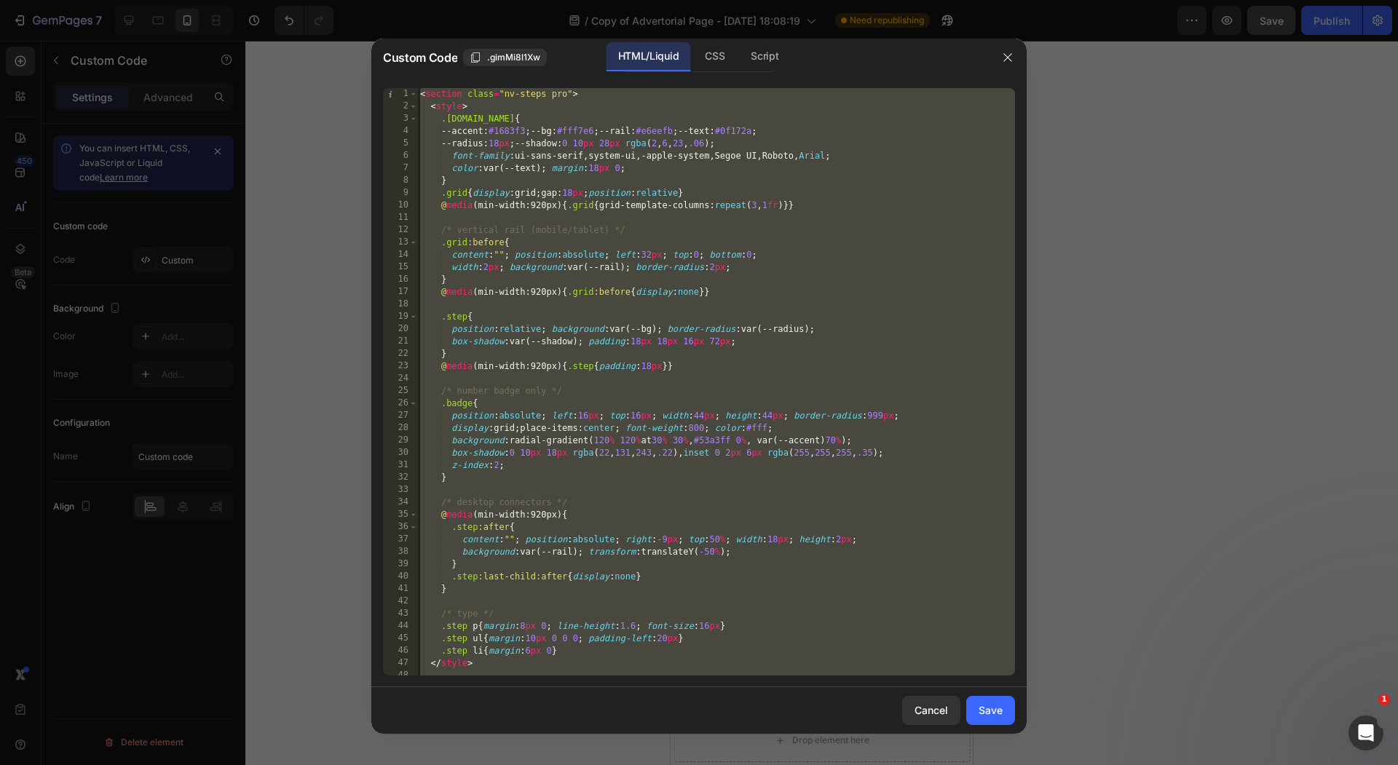
paste textarea
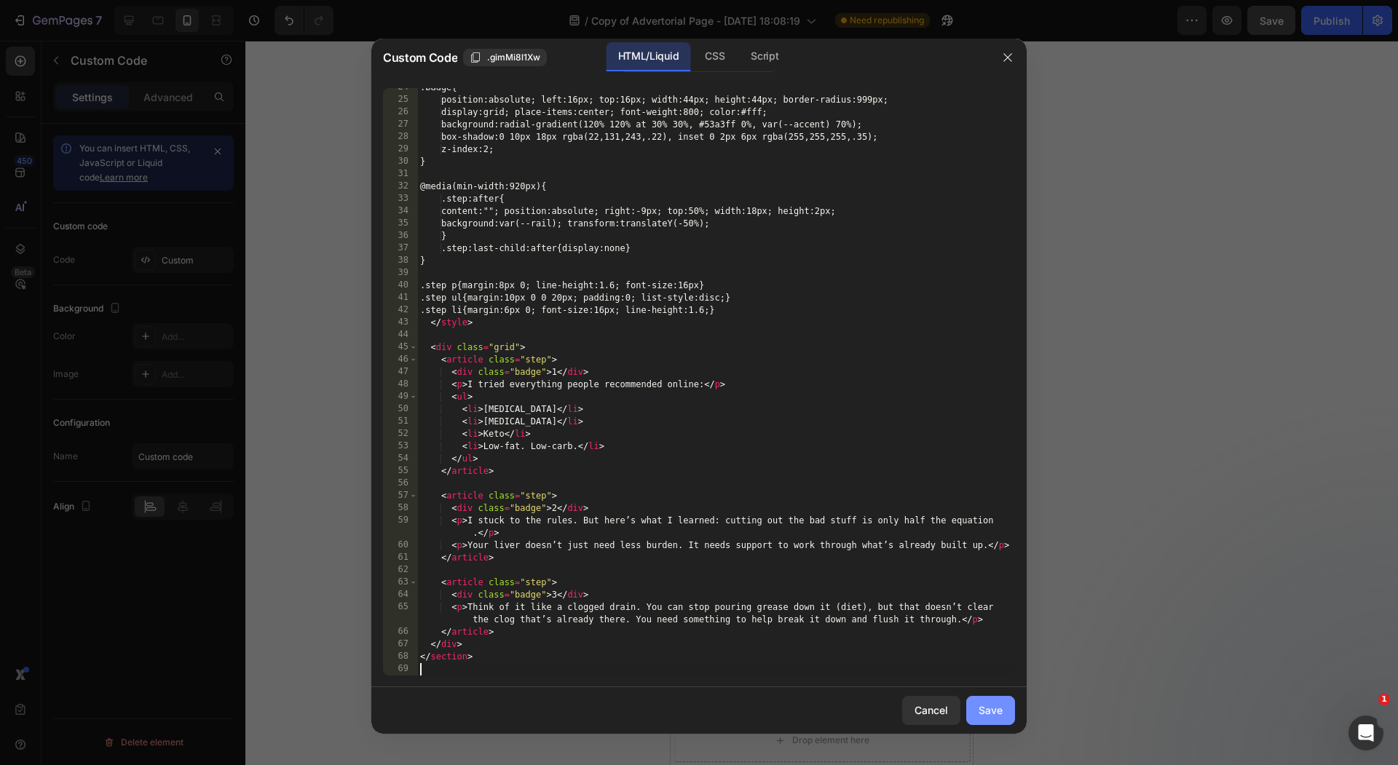
click at [1007, 702] on button "Save" at bounding box center [990, 710] width 49 height 29
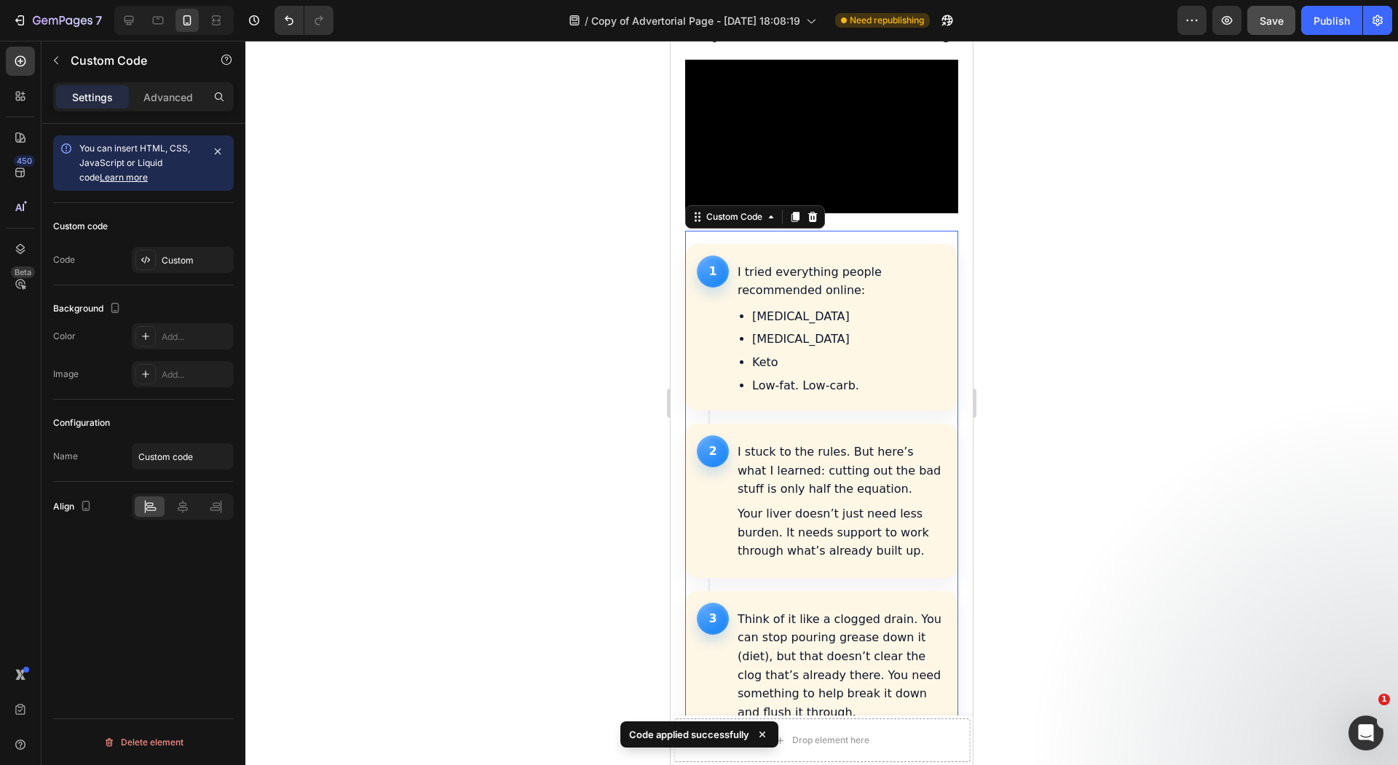
click at [568, 435] on div at bounding box center [821, 403] width 1152 height 724
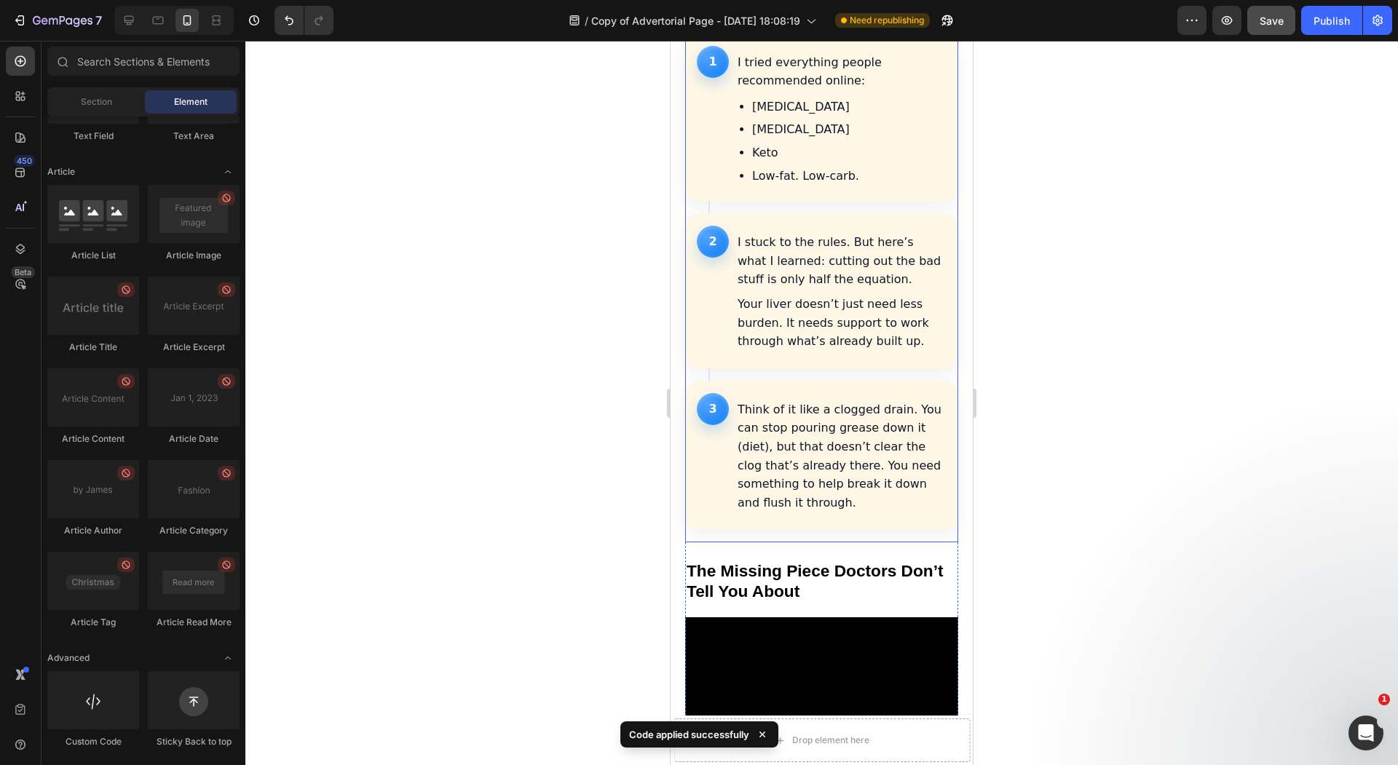
scroll to position [1741, 0]
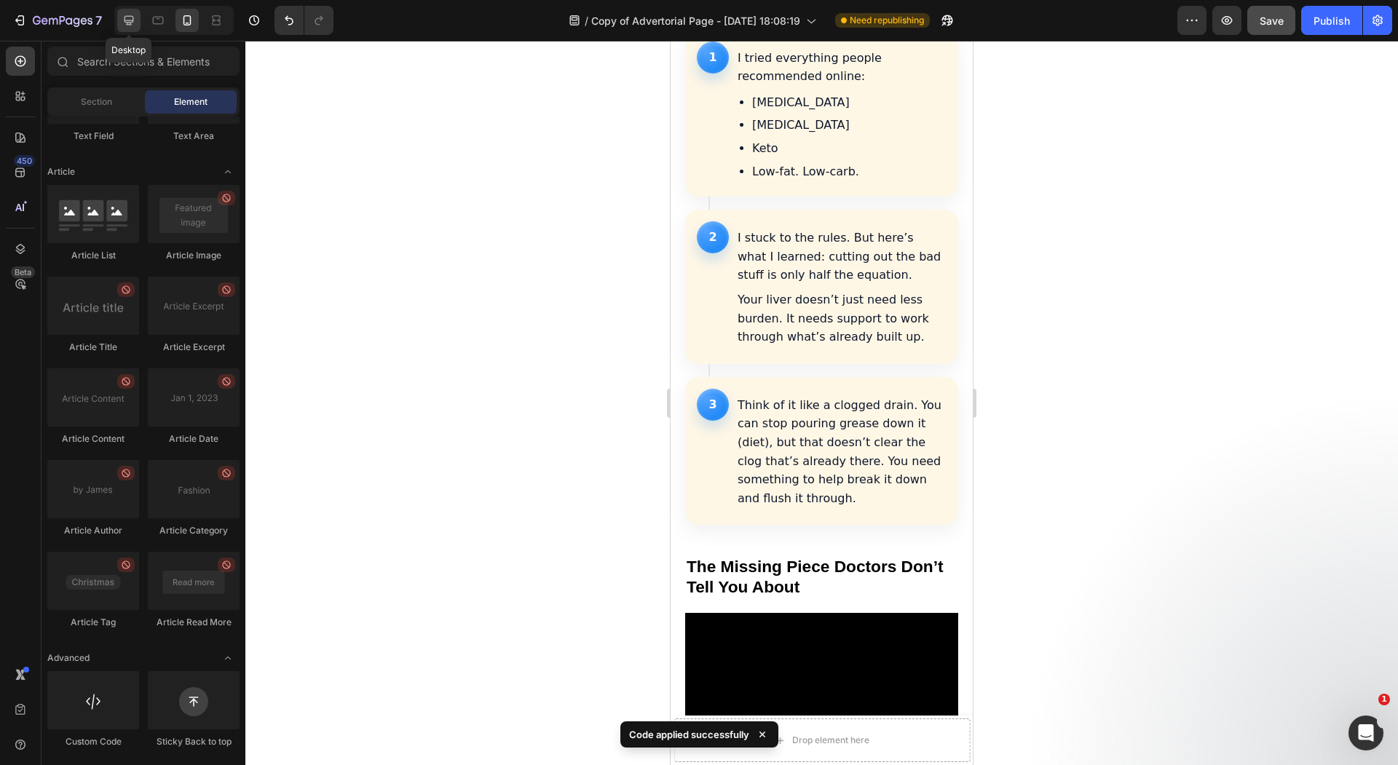
click at [124, 23] on icon at bounding box center [129, 20] width 15 height 15
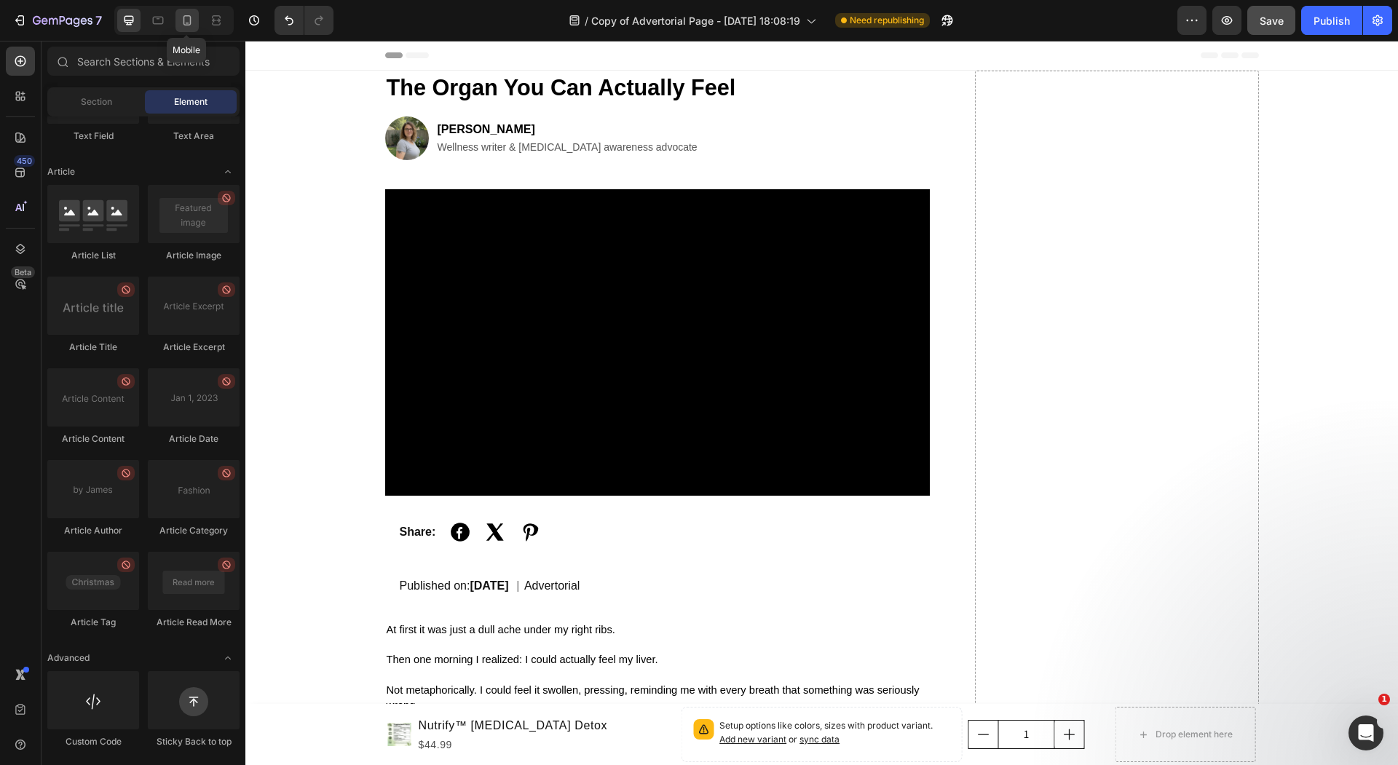
click at [188, 25] on icon at bounding box center [187, 20] width 15 height 15
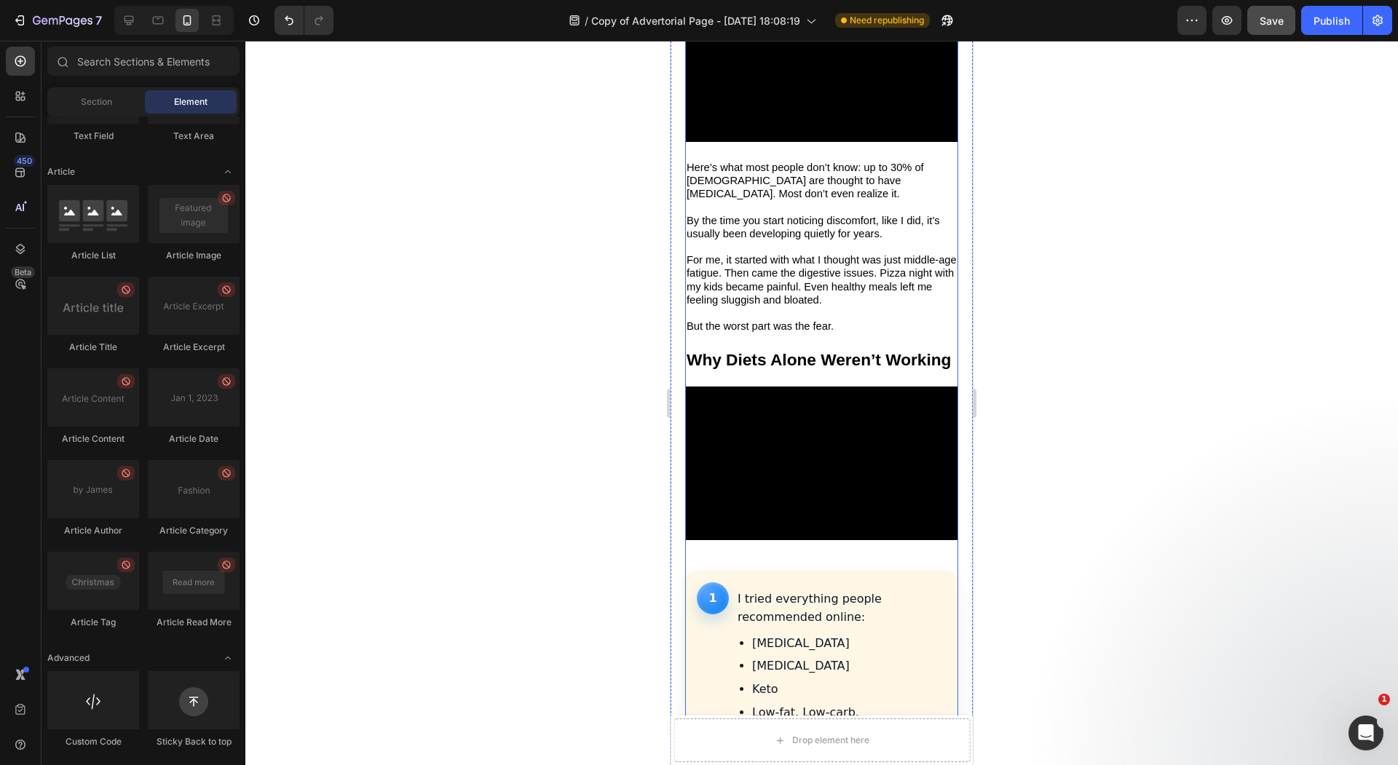
scroll to position [1205, 0]
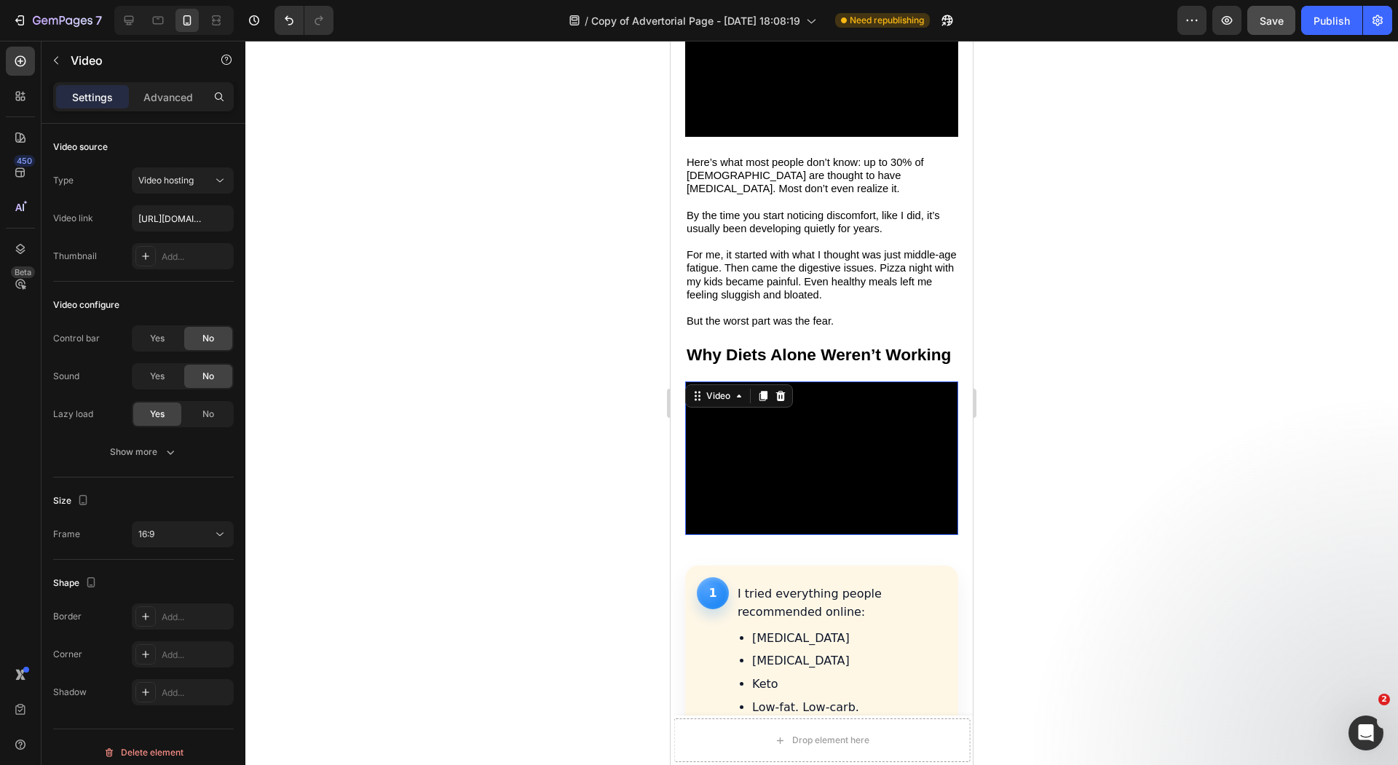
click at [799, 491] on video at bounding box center [821, 458] width 273 height 154
click at [811, 499] on video at bounding box center [821, 458] width 273 height 154
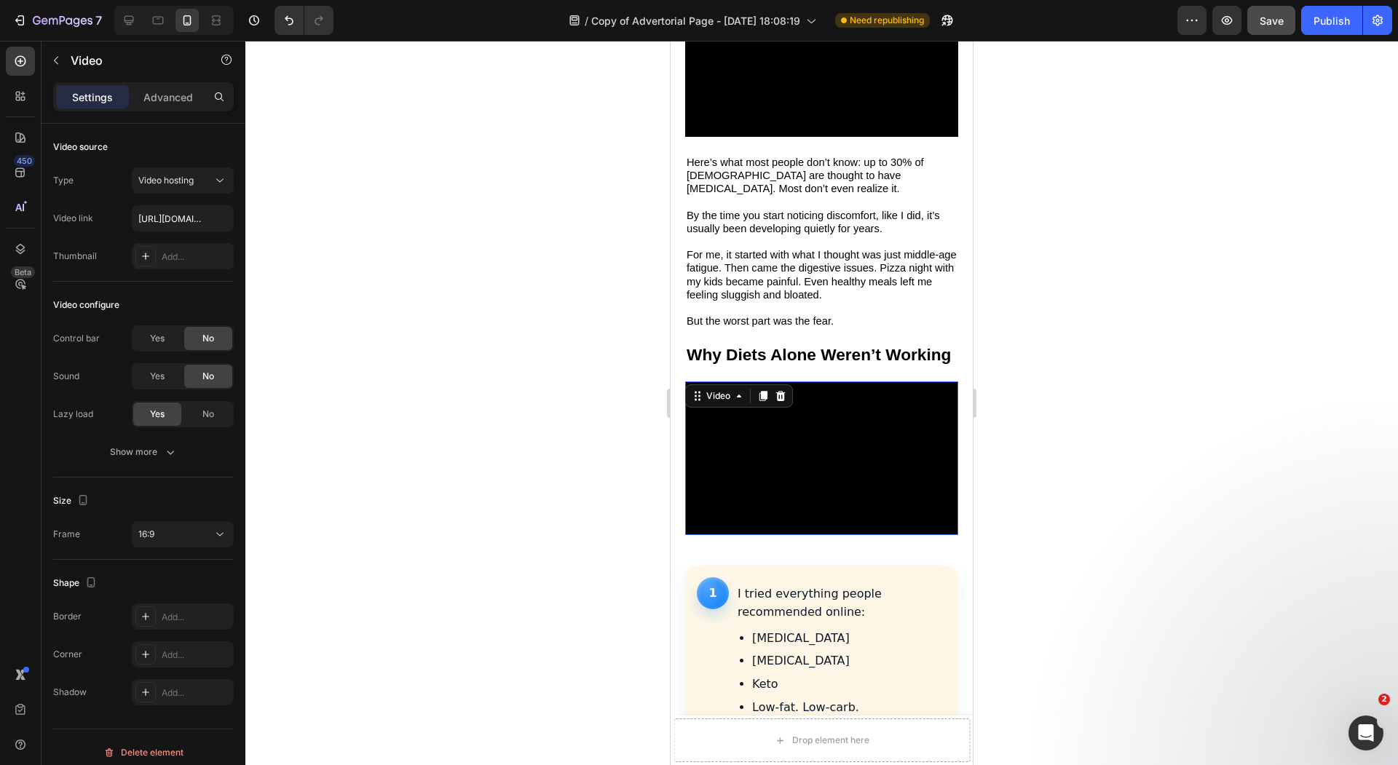
click at [958, 491] on video at bounding box center [821, 458] width 273 height 154
click at [461, 511] on div at bounding box center [821, 403] width 1152 height 724
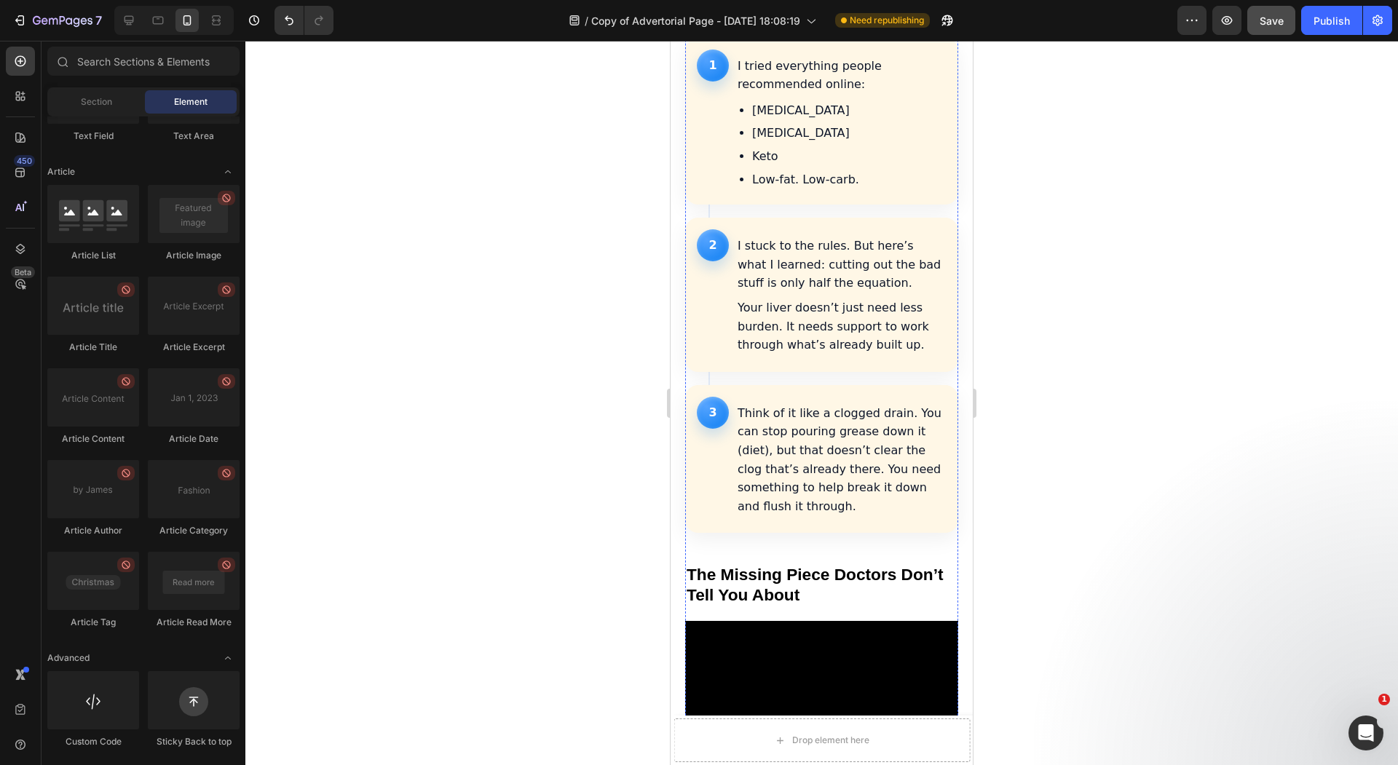
scroll to position [1922, 0]
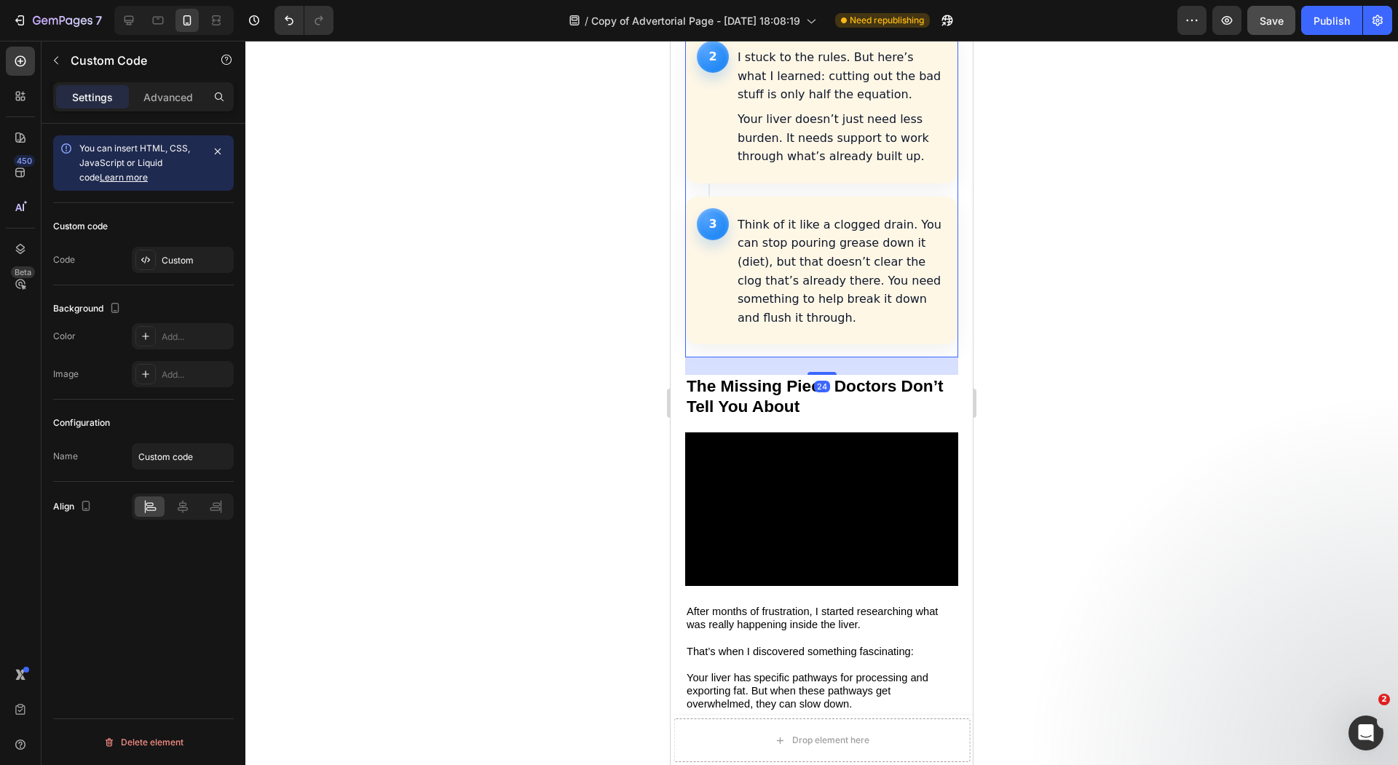
click at [791, 197] on article "3 Think of it like a clogged drain. You can stop pouring grease down it (diet),…" at bounding box center [821, 271] width 273 height 149
click at [165, 274] on div "Custom code Code Custom" at bounding box center [143, 244] width 181 height 82
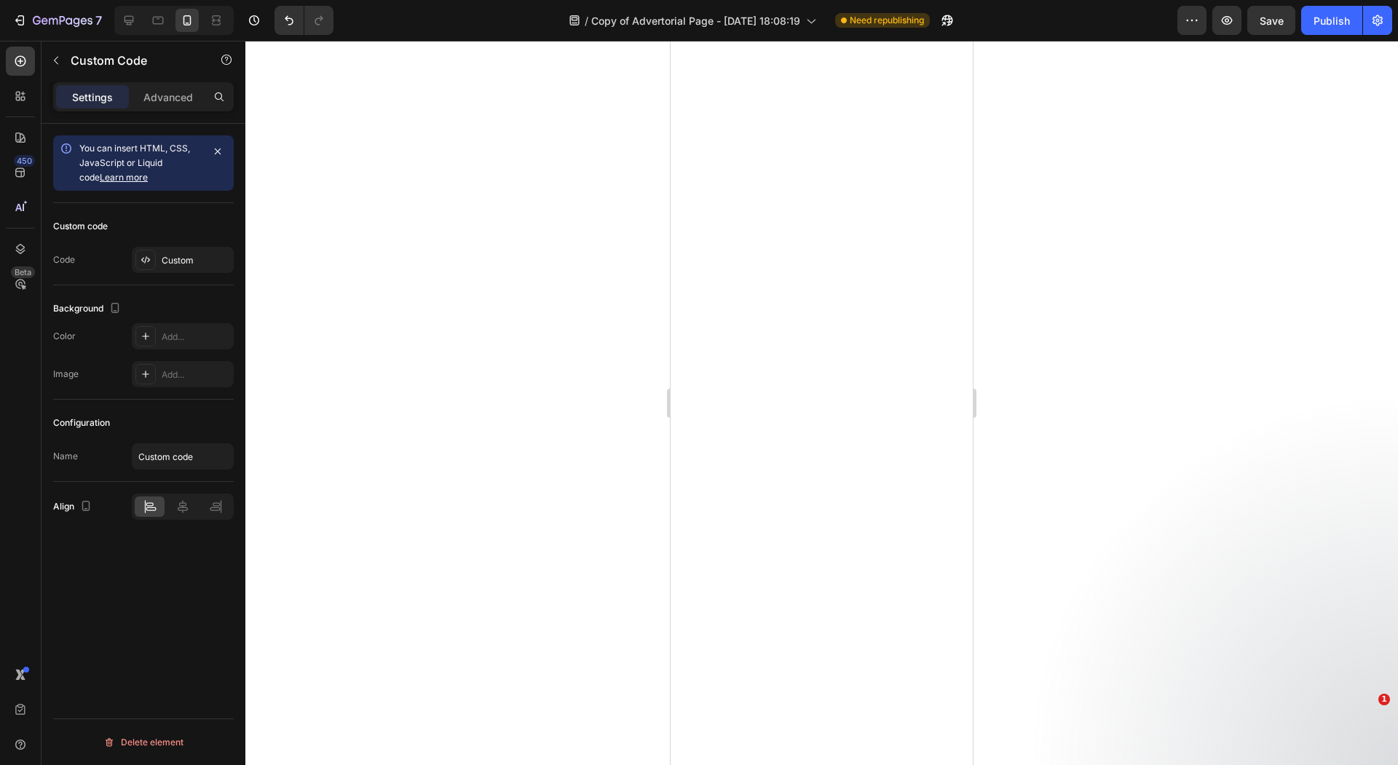
click at [169, 264] on div "Custom" at bounding box center [196, 260] width 68 height 13
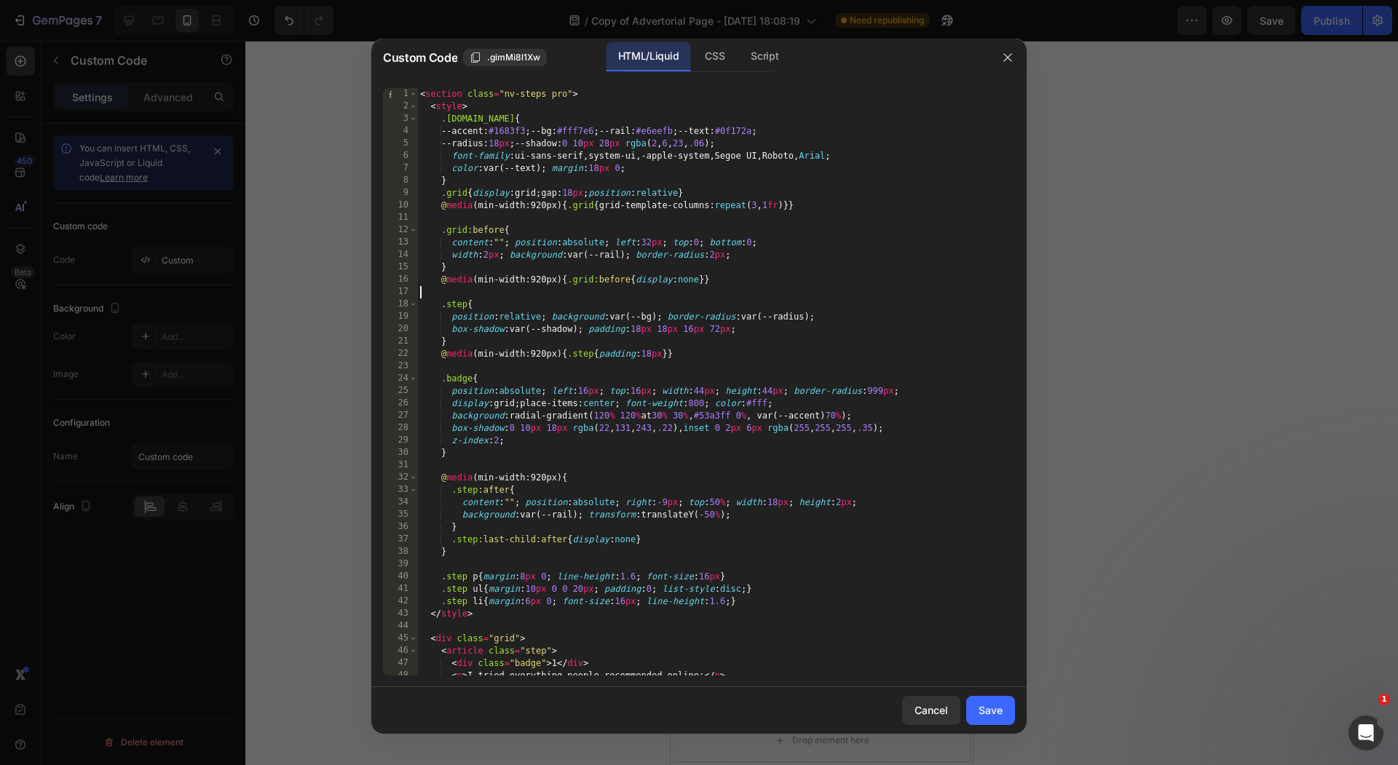
click at [550, 296] on div "< section class = "nv-steps pro" > < style > .[DOMAIN_NAME] { --accent : #1683f…" at bounding box center [716, 394] width 598 height 612
type textarea "</section>"
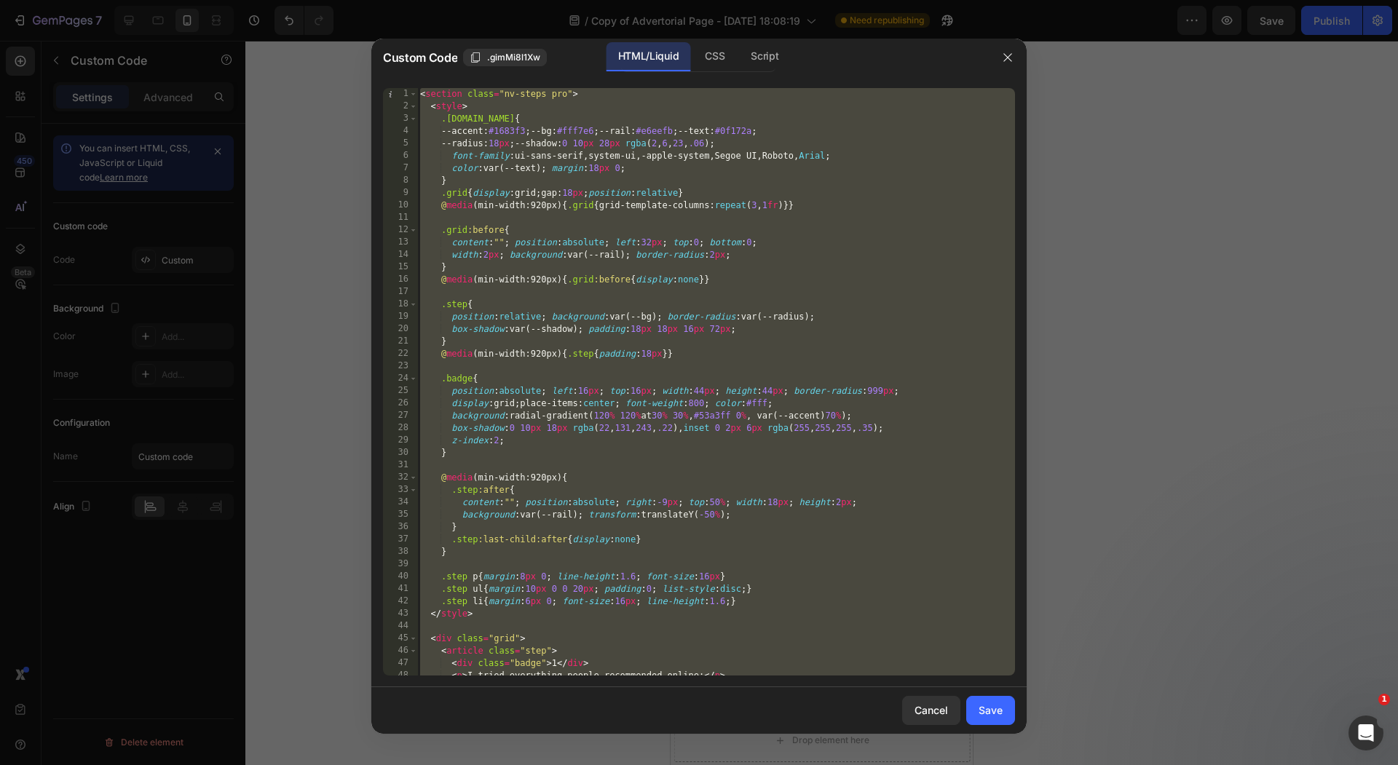
paste textarea
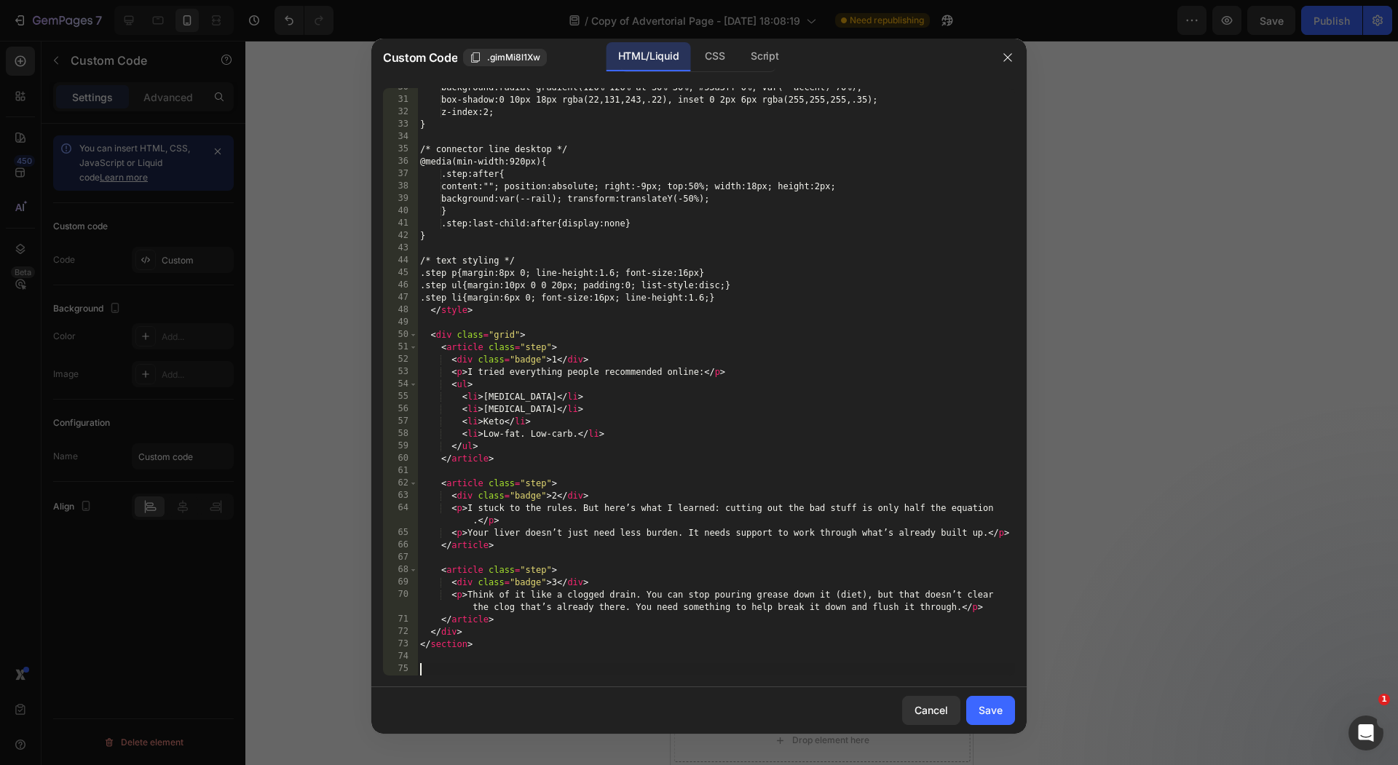
scroll to position [353, 0]
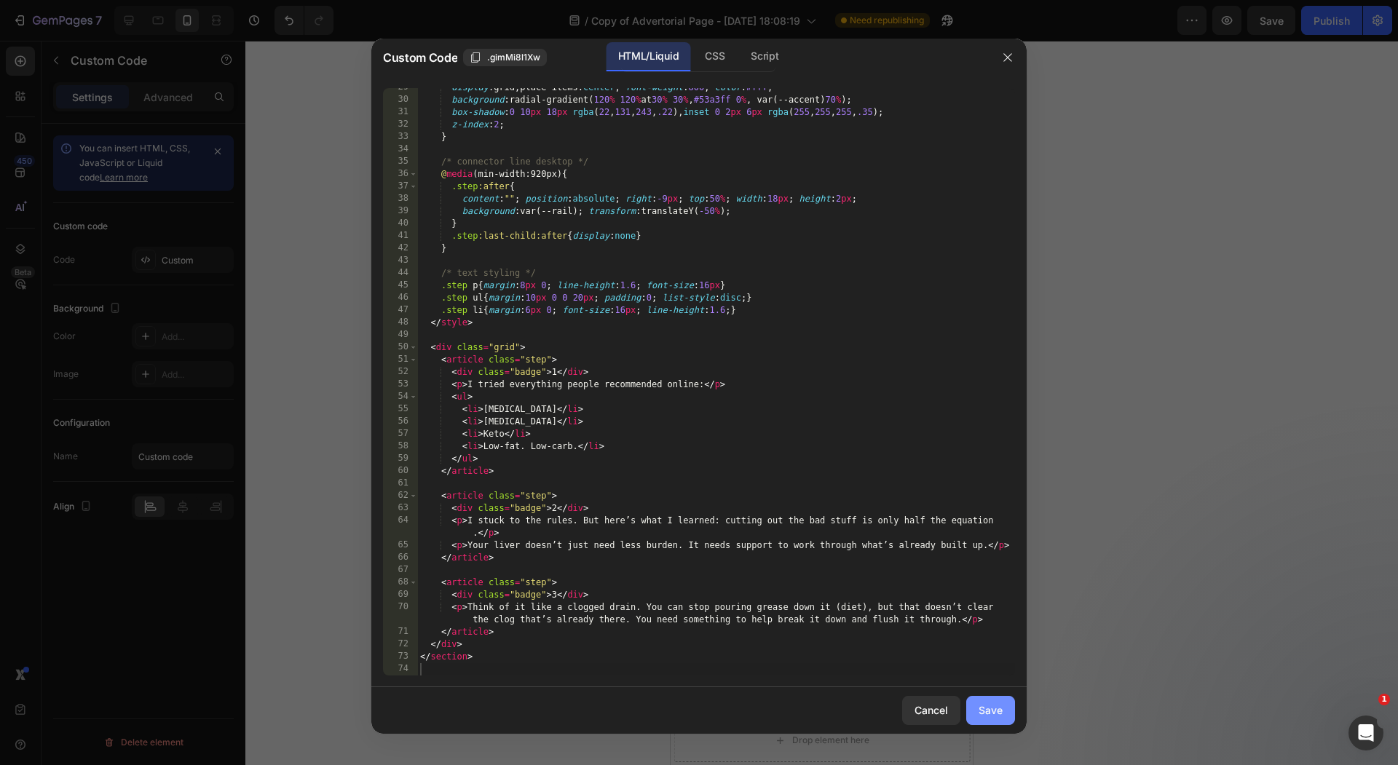
click at [986, 702] on div "Save" at bounding box center [990, 709] width 24 height 15
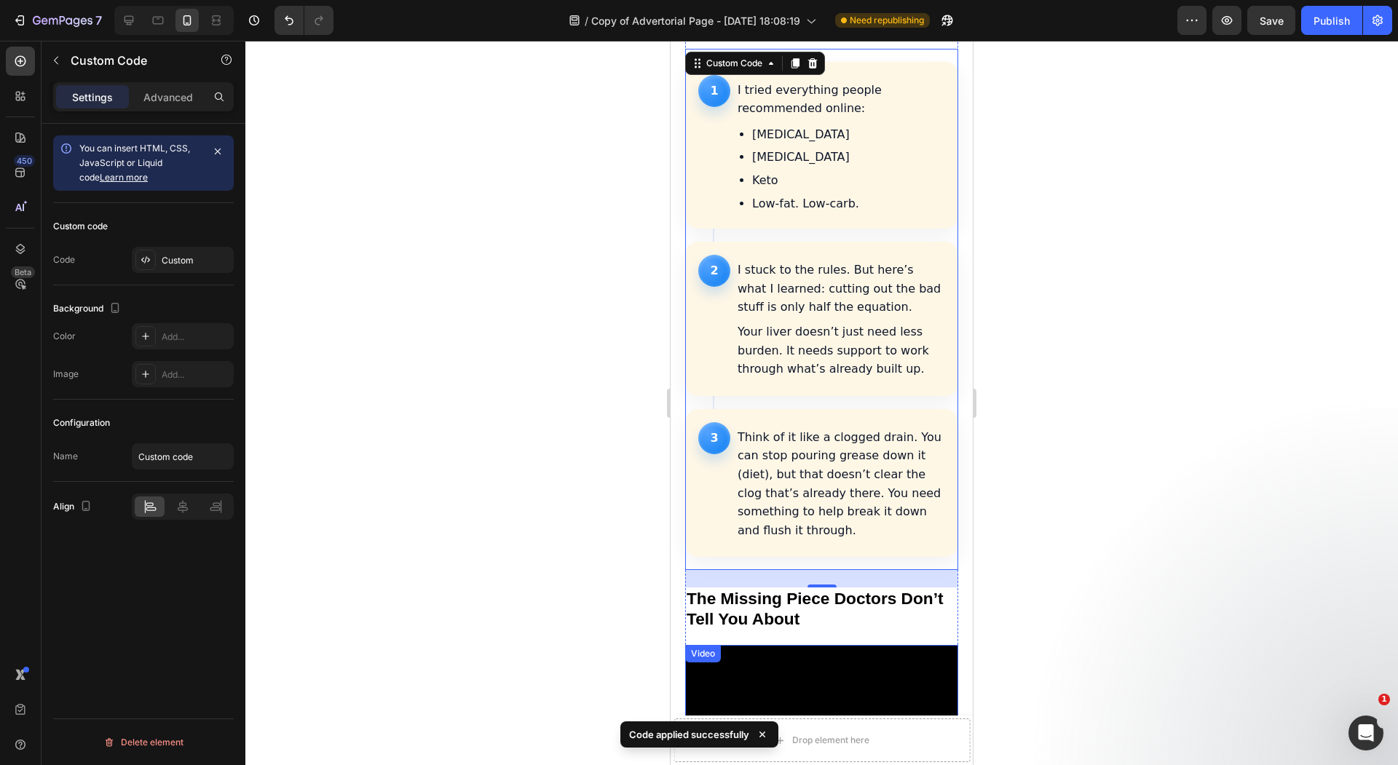
scroll to position [1428, 0]
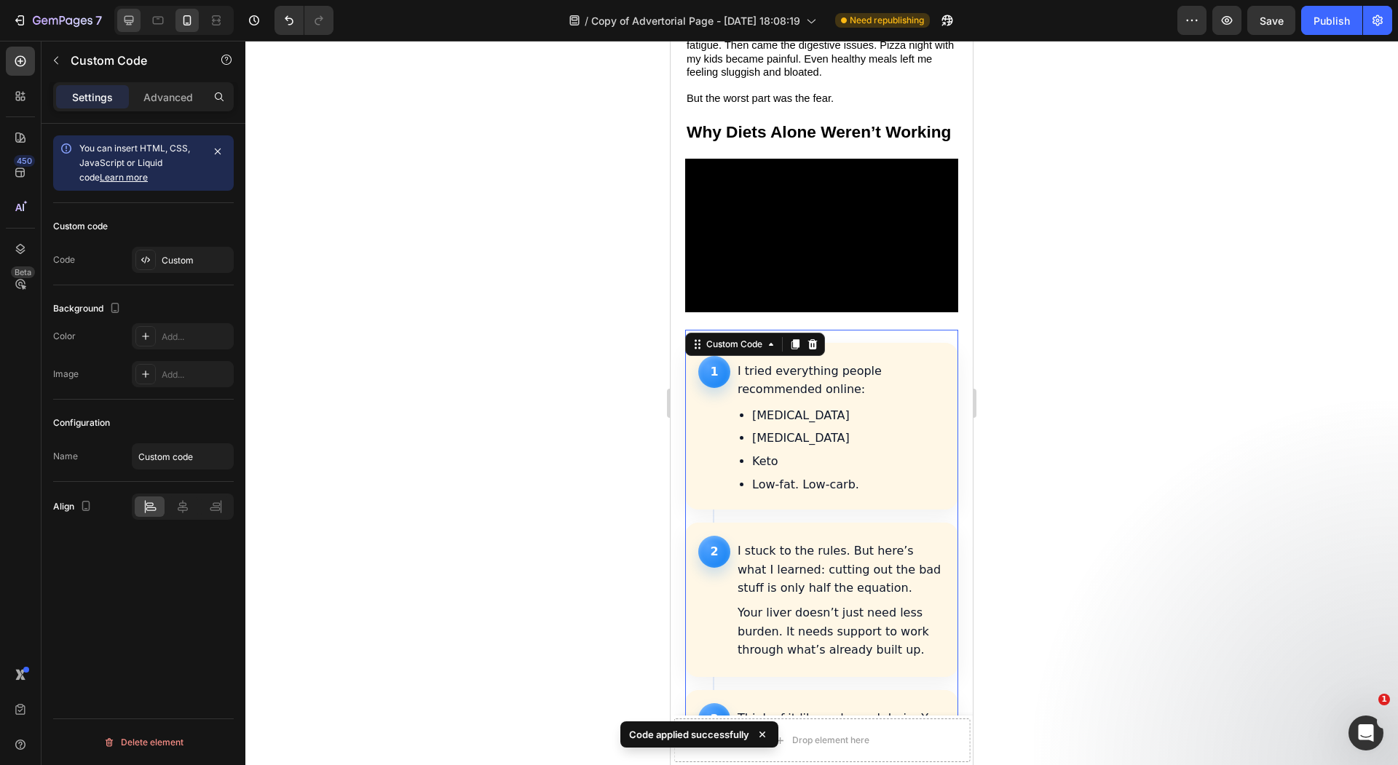
click at [127, 11] on div at bounding box center [128, 20] width 23 height 23
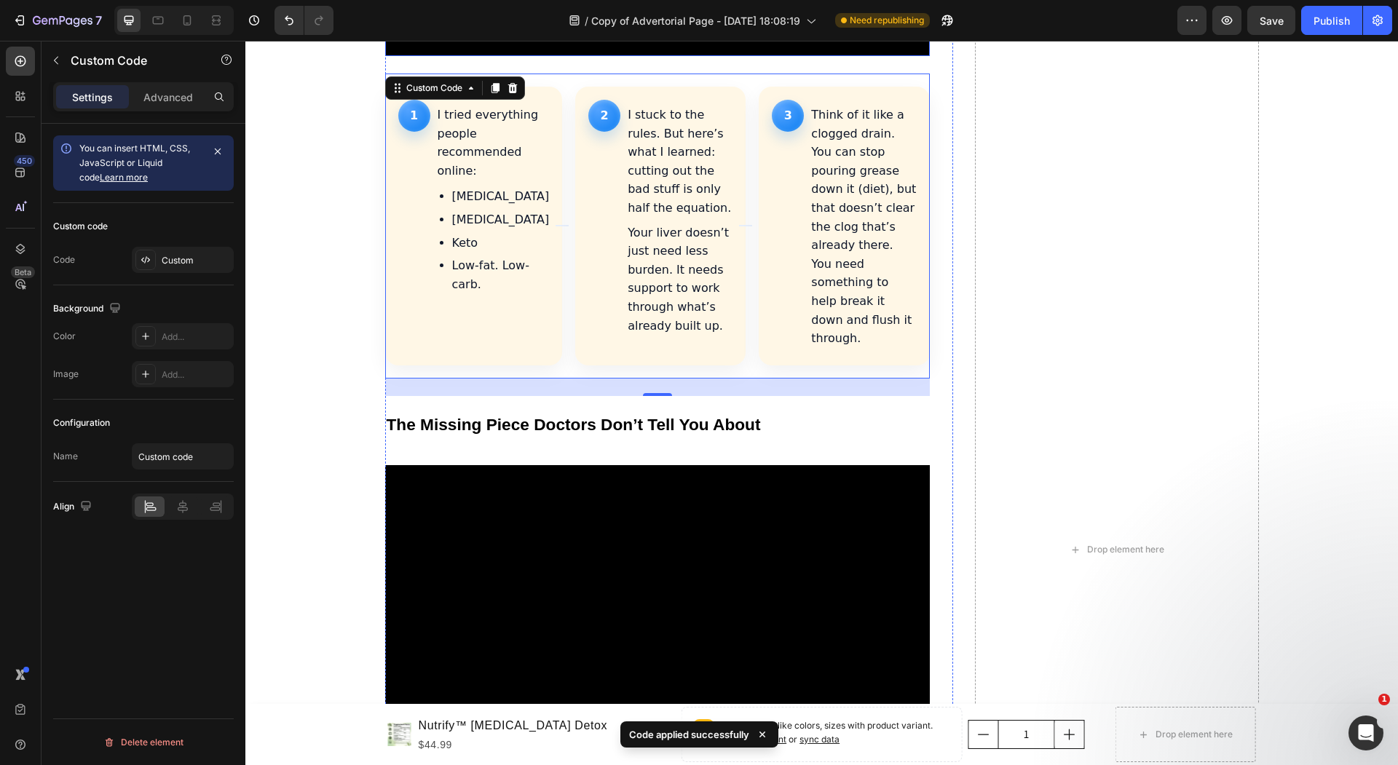
scroll to position [2584, 0]
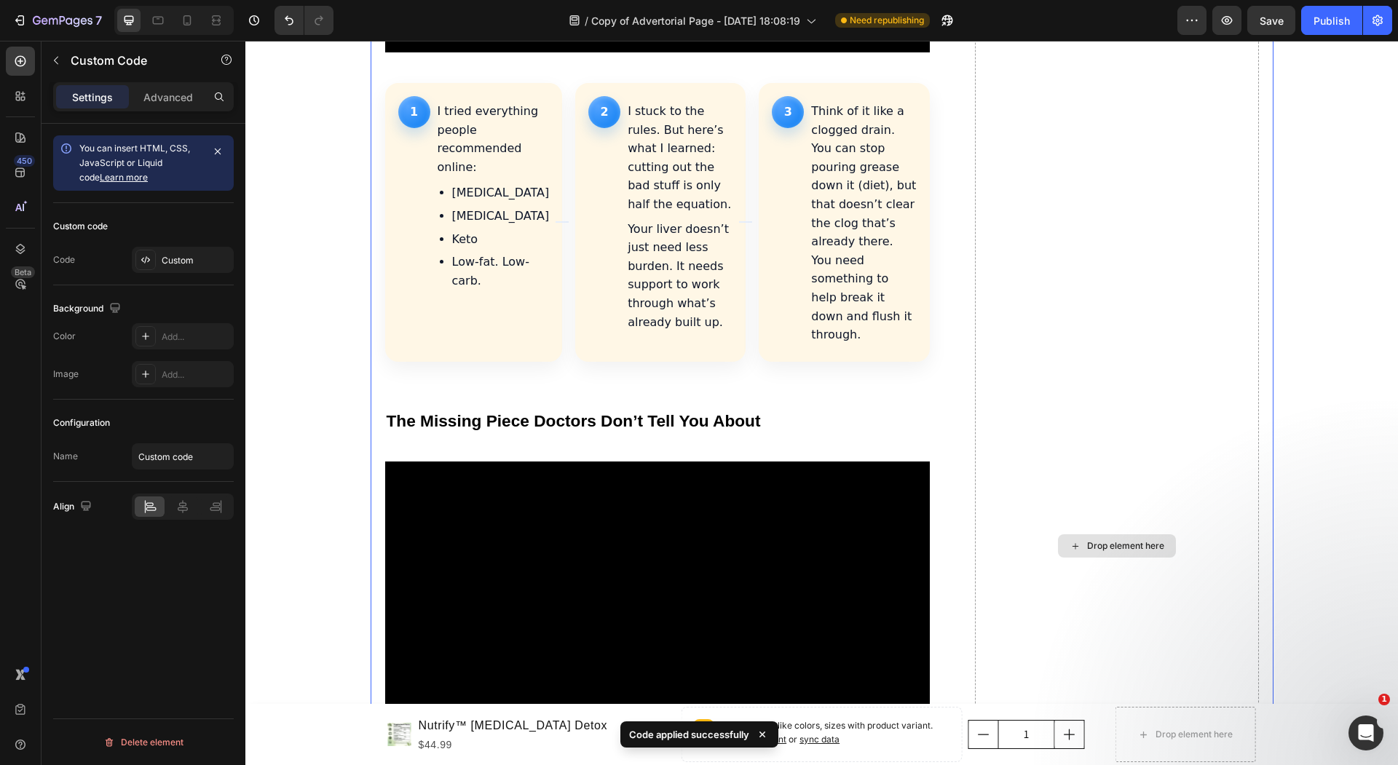
click at [975, 382] on div "Drop element here" at bounding box center [1117, 546] width 284 height 6118
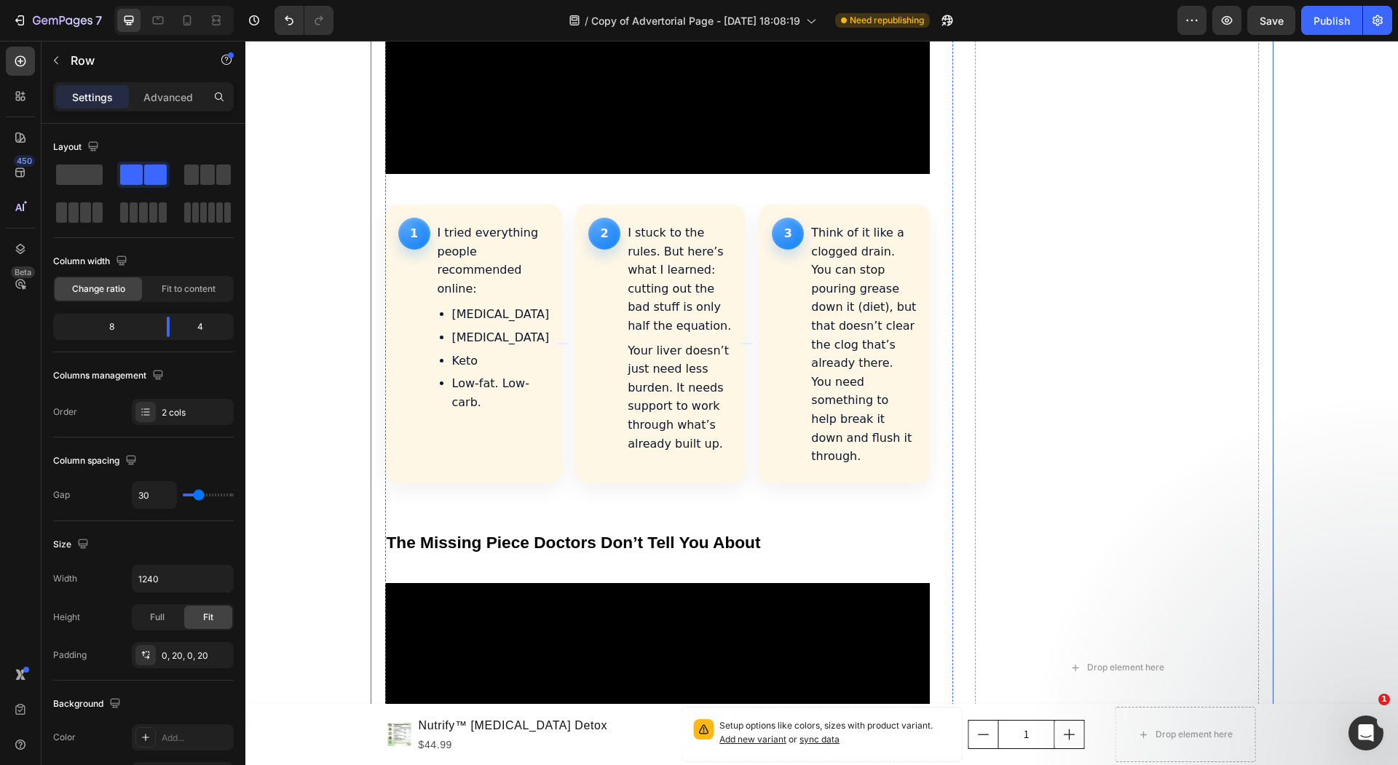
scroll to position [2467, 0]
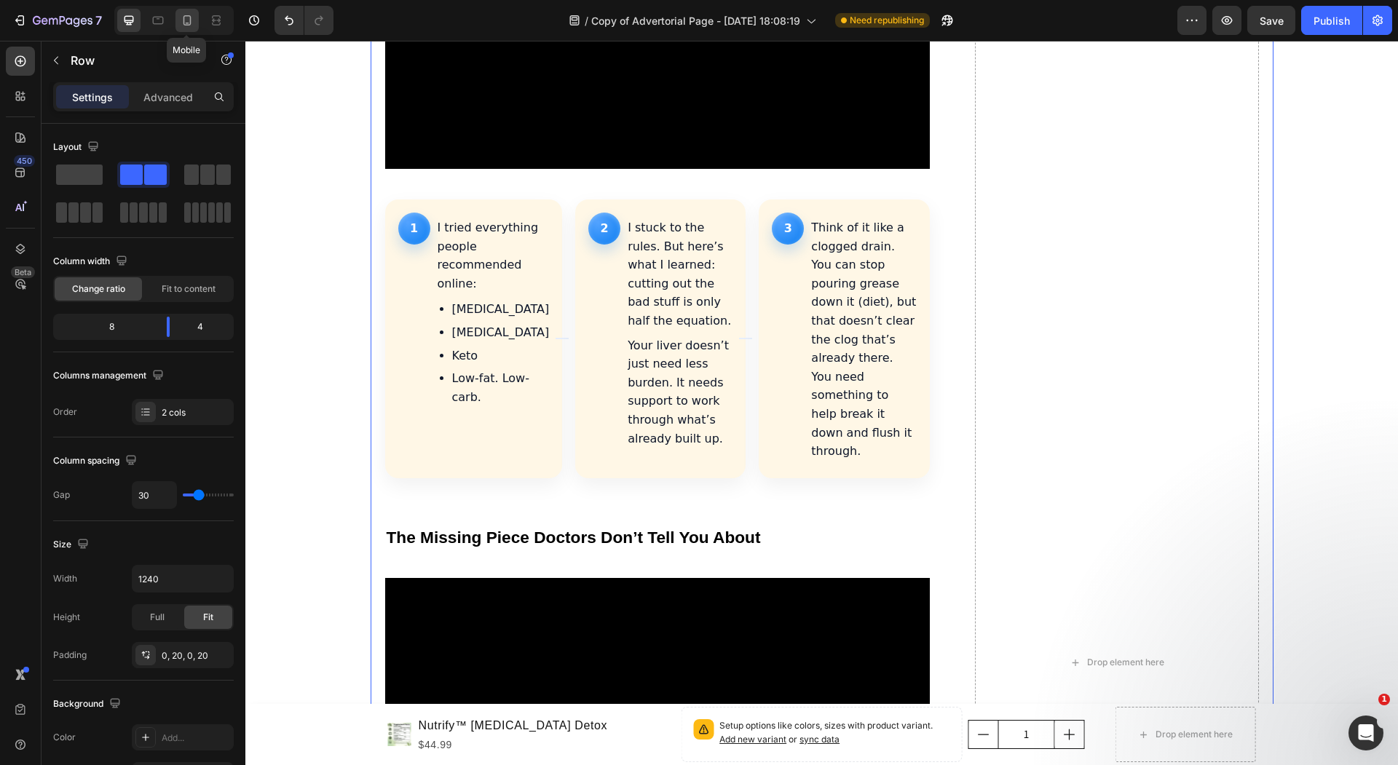
click at [186, 24] on icon at bounding box center [187, 20] width 15 height 15
type input "0"
type input "100%"
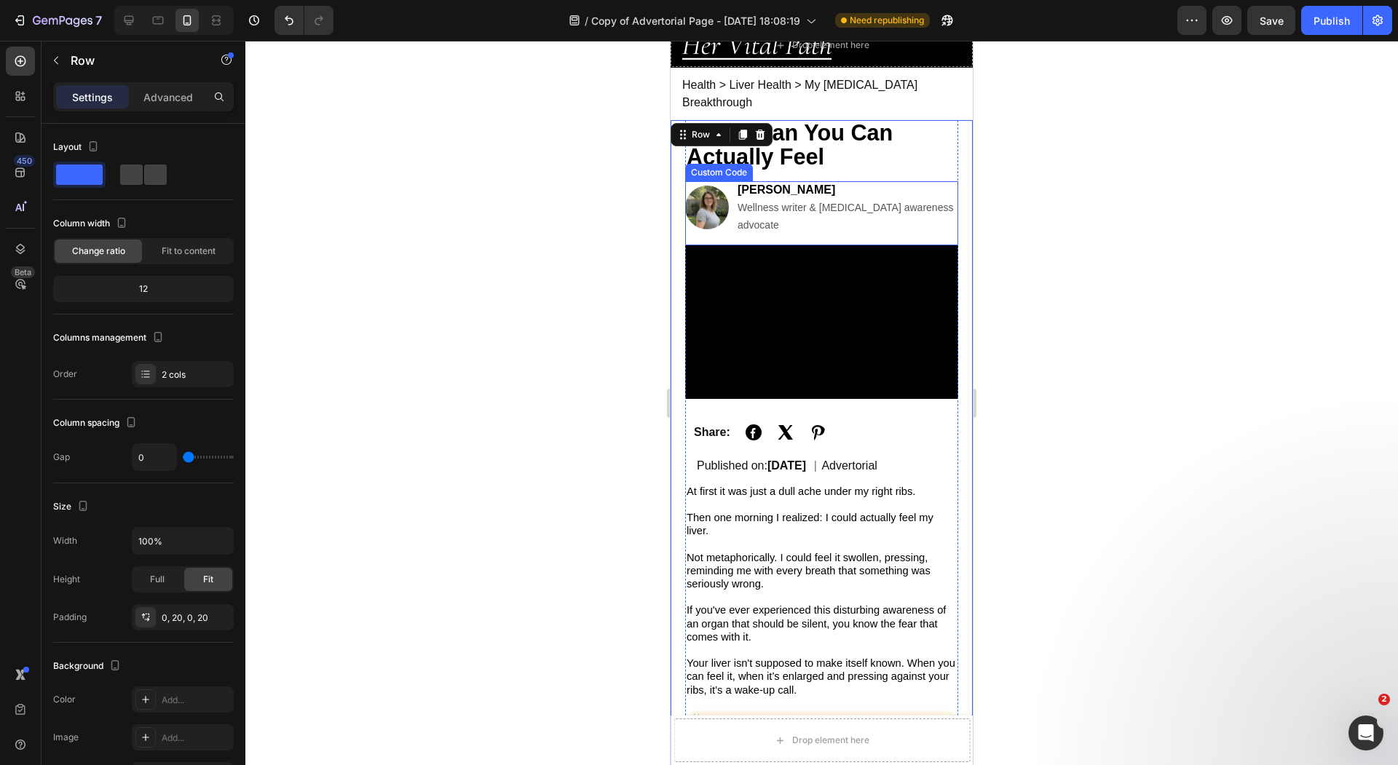
scroll to position [47, 0]
click at [823, 187] on div "[PERSON_NAME] Wellness writer & [MEDICAL_DATA] awareness advocate" at bounding box center [847, 208] width 221 height 52
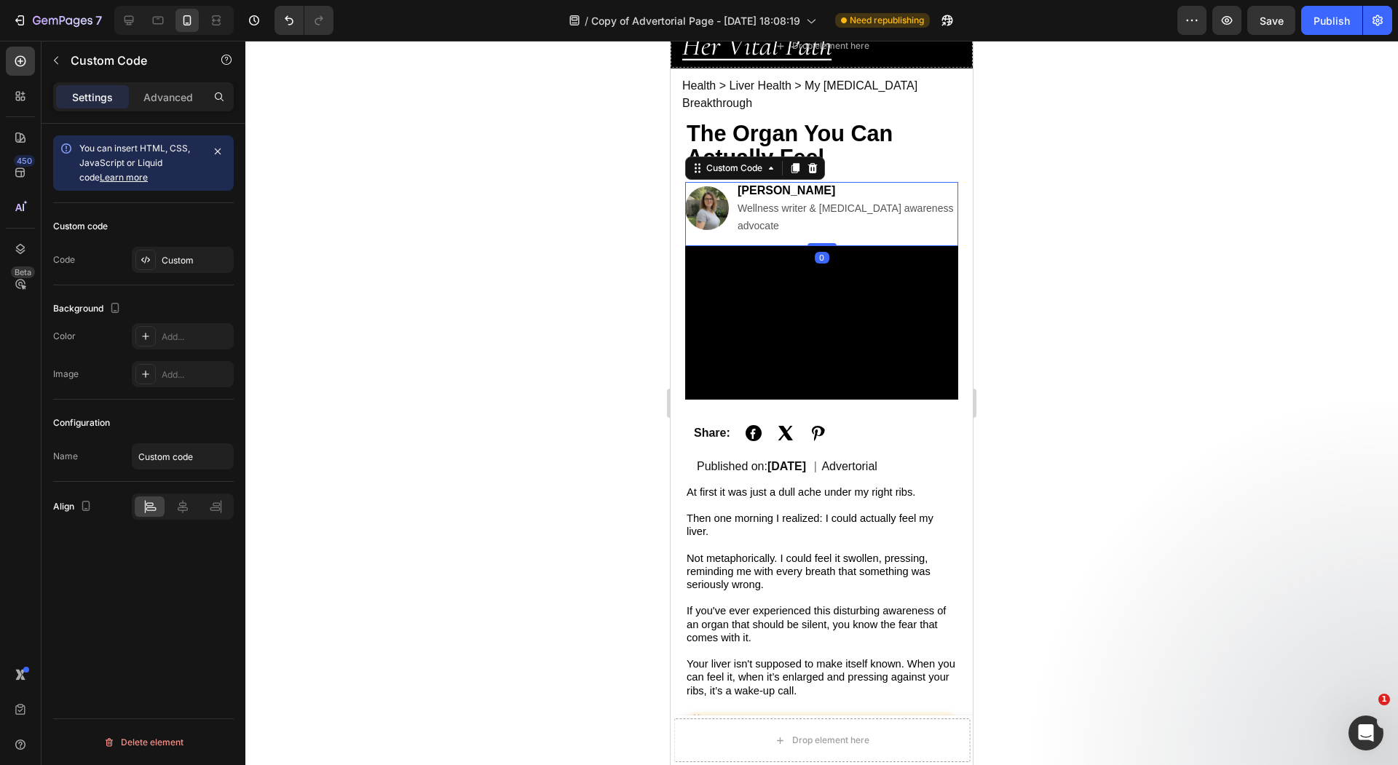
click at [616, 231] on div at bounding box center [821, 403] width 1152 height 724
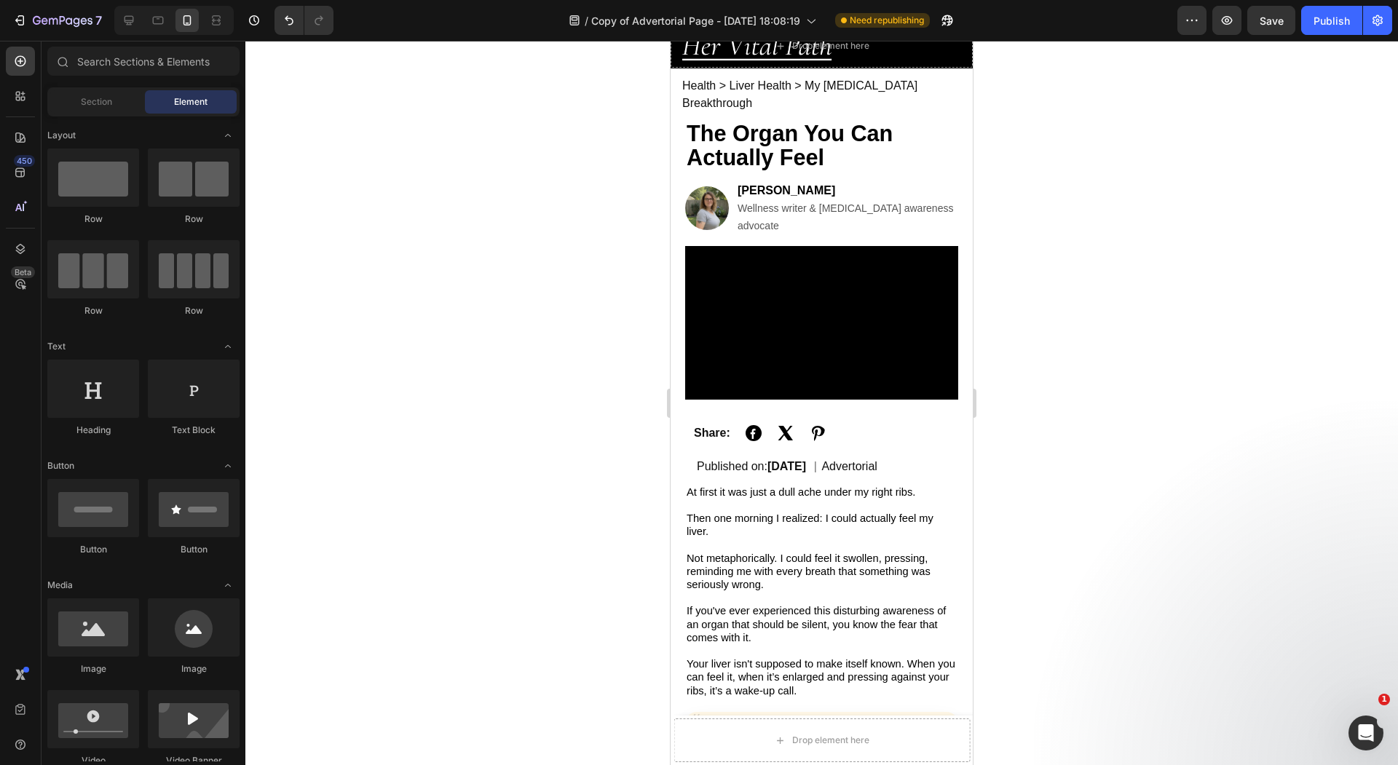
click at [509, 213] on div at bounding box center [821, 403] width 1152 height 724
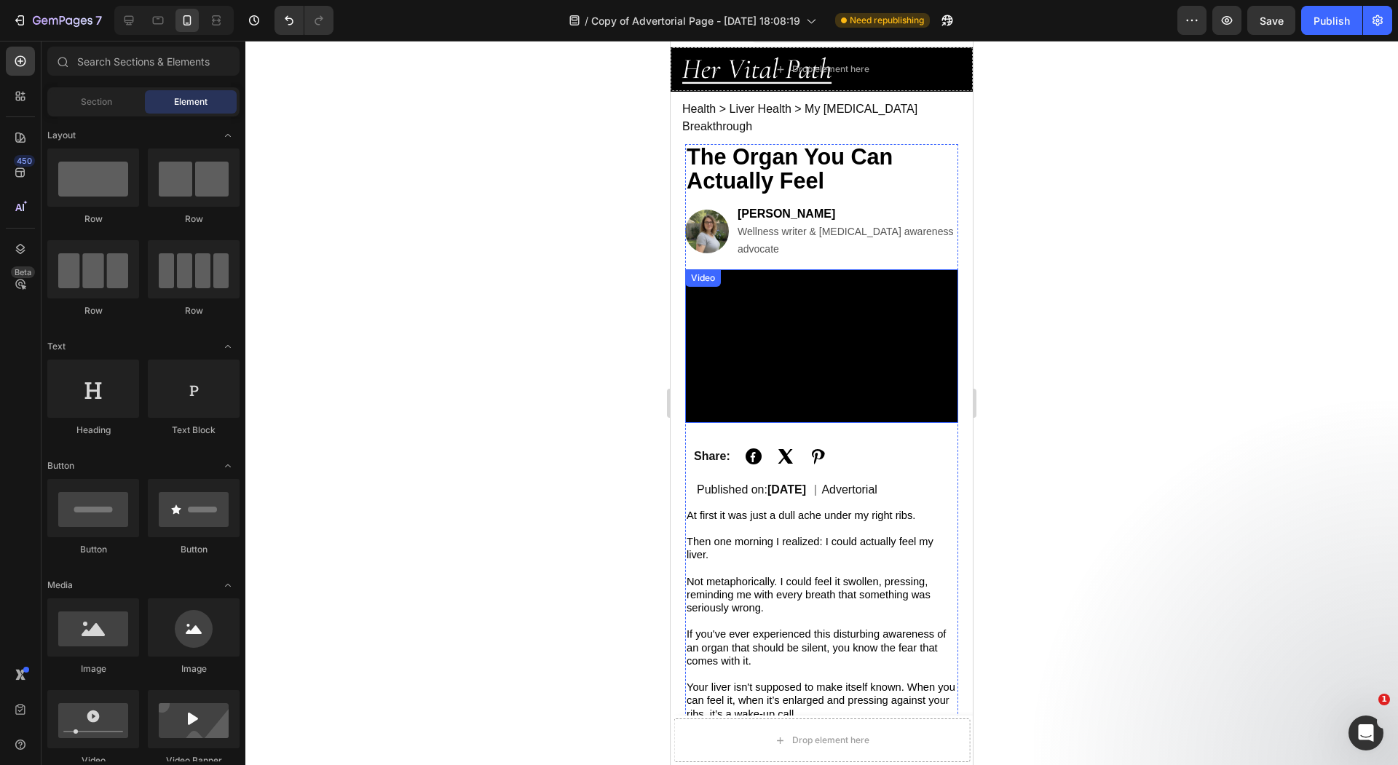
scroll to position [0, 0]
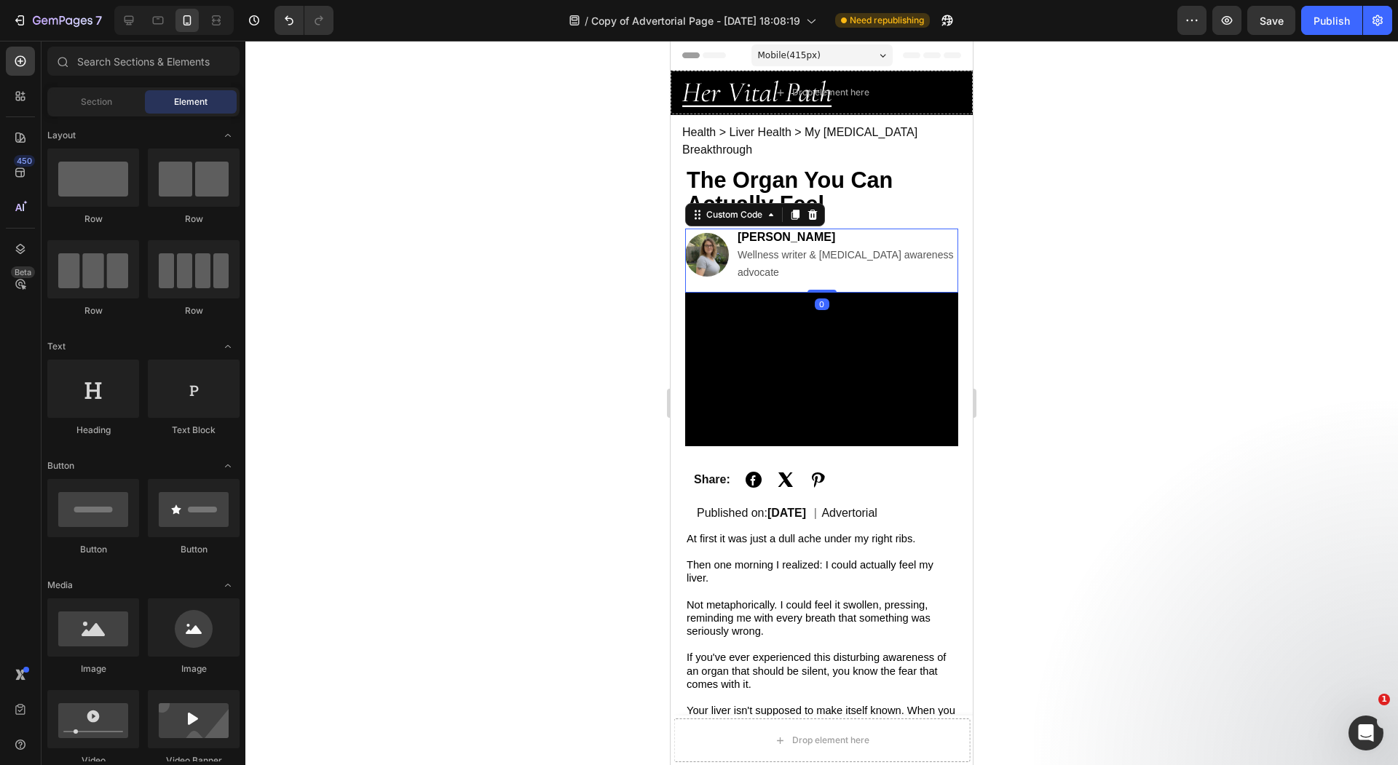
click at [829, 231] on div "[PERSON_NAME] Wellness writer & [MEDICAL_DATA] awareness advocate" at bounding box center [847, 255] width 221 height 52
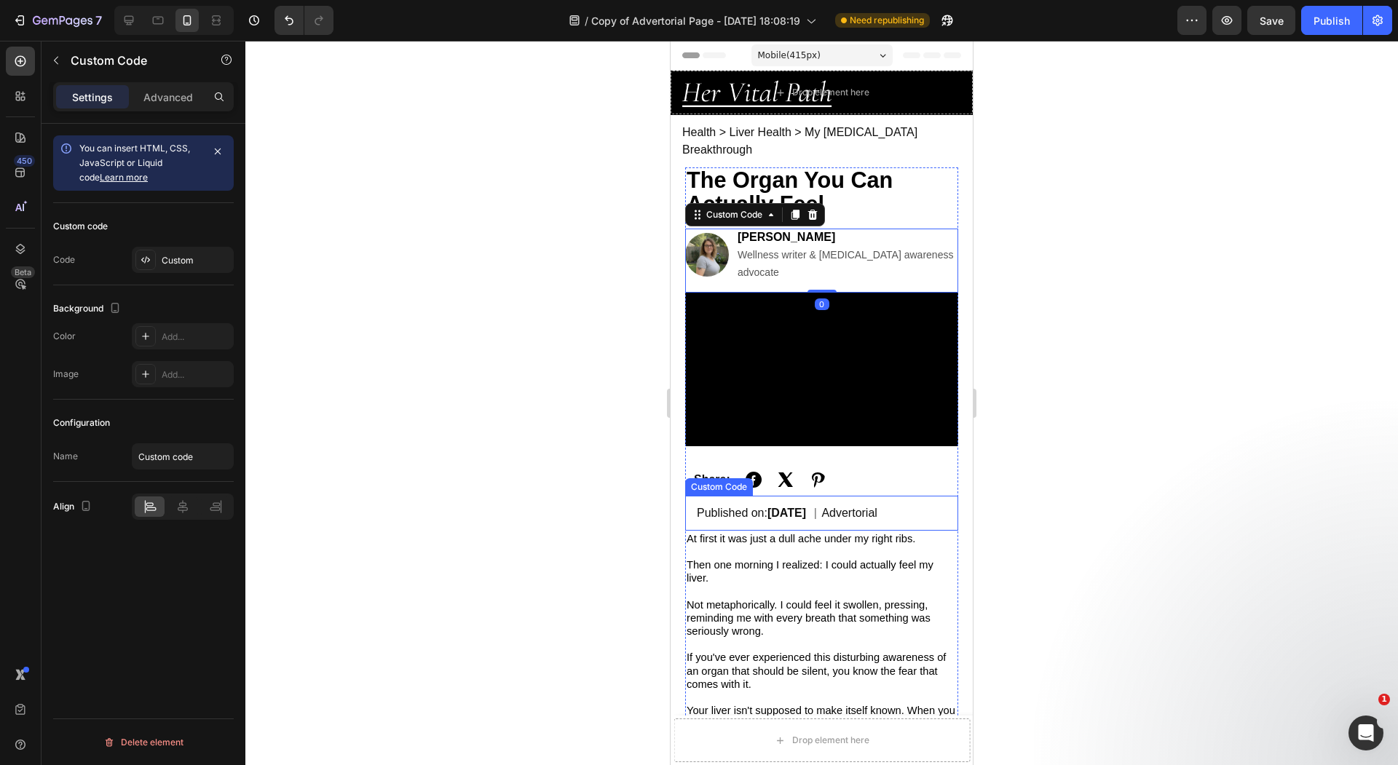
scroll to position [150, 0]
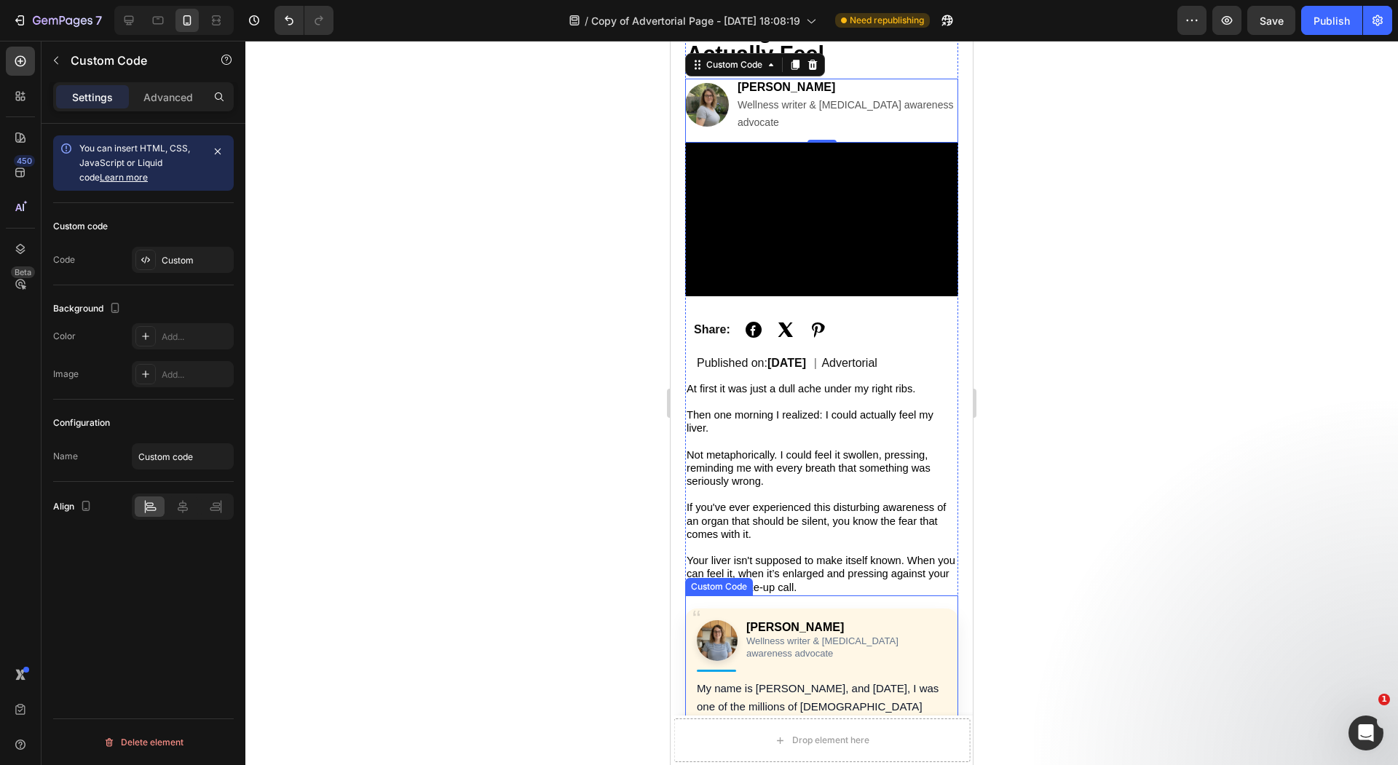
click at [788, 620] on p "[PERSON_NAME]" at bounding box center [846, 627] width 200 height 15
click at [748, 575] on div "Custom Code" at bounding box center [734, 581] width 62 height 13
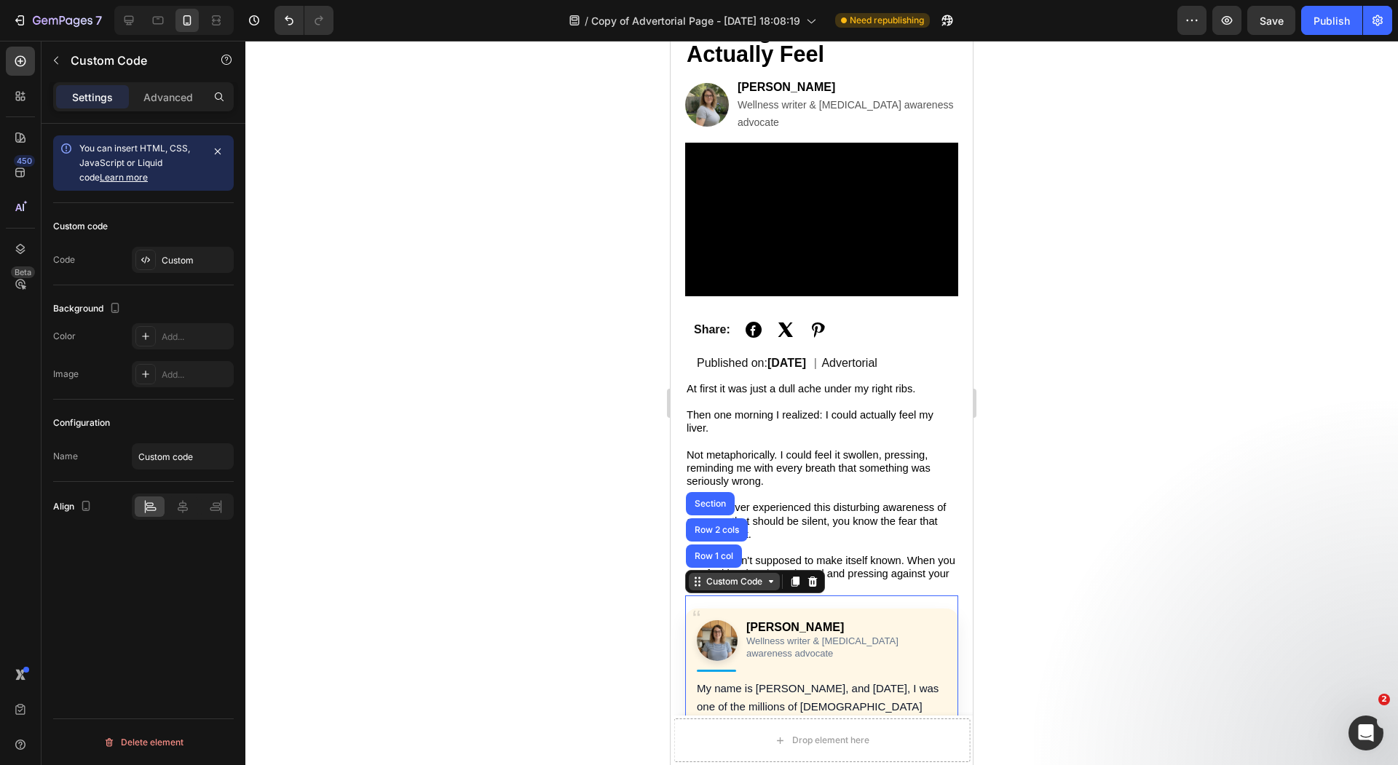
click at [748, 575] on div "Custom Code" at bounding box center [734, 581] width 62 height 13
click at [419, 571] on div at bounding box center [821, 403] width 1152 height 724
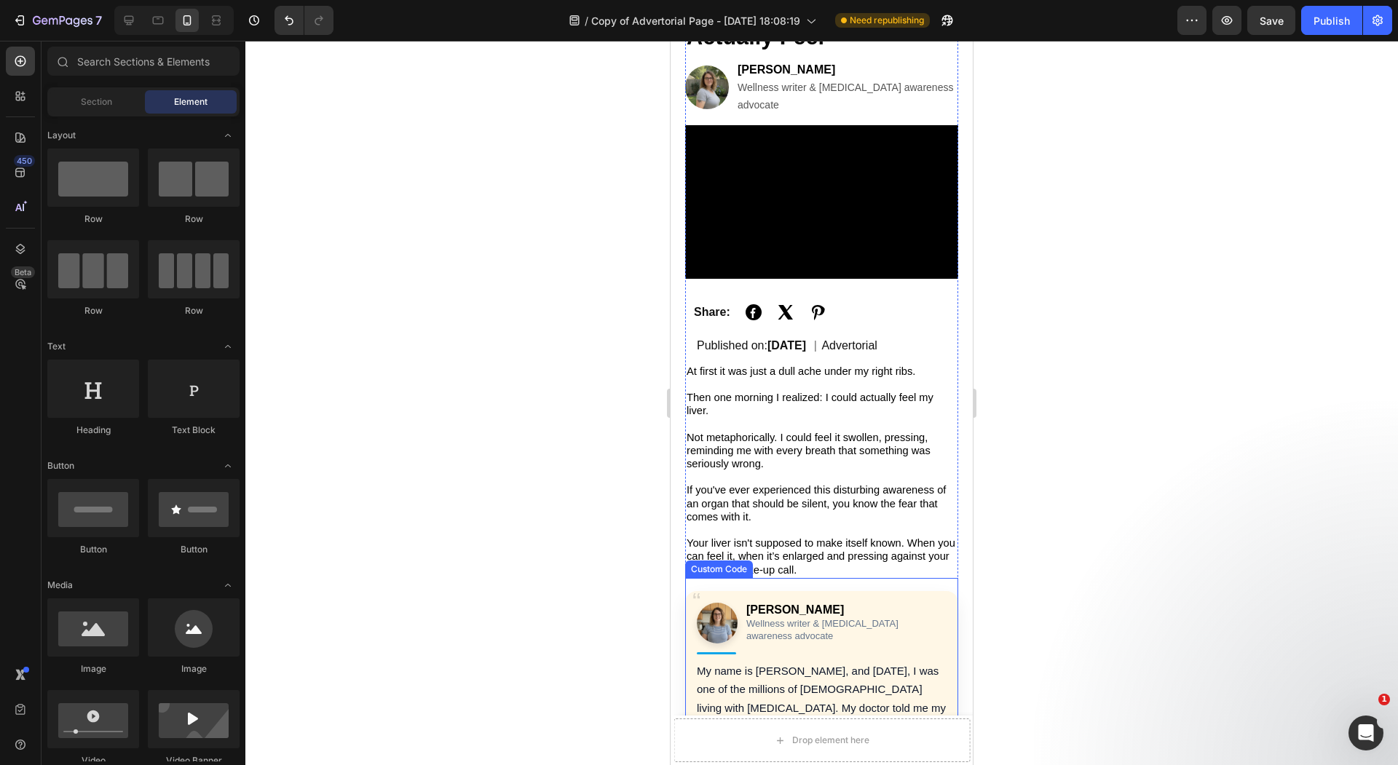
scroll to position [165, 0]
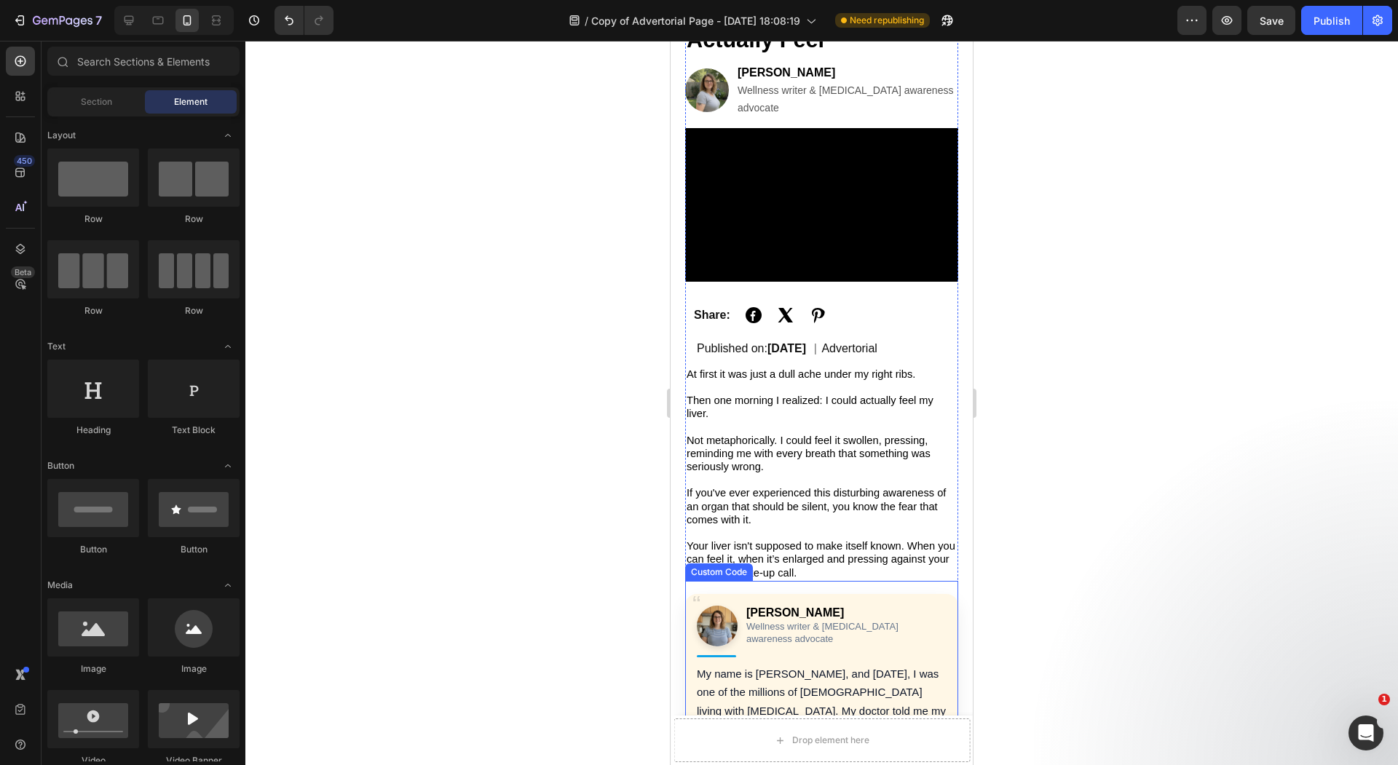
click at [795, 606] on div "[PERSON_NAME] Wellness writer & [MEDICAL_DATA] awareness advocate" at bounding box center [822, 626] width 250 height 41
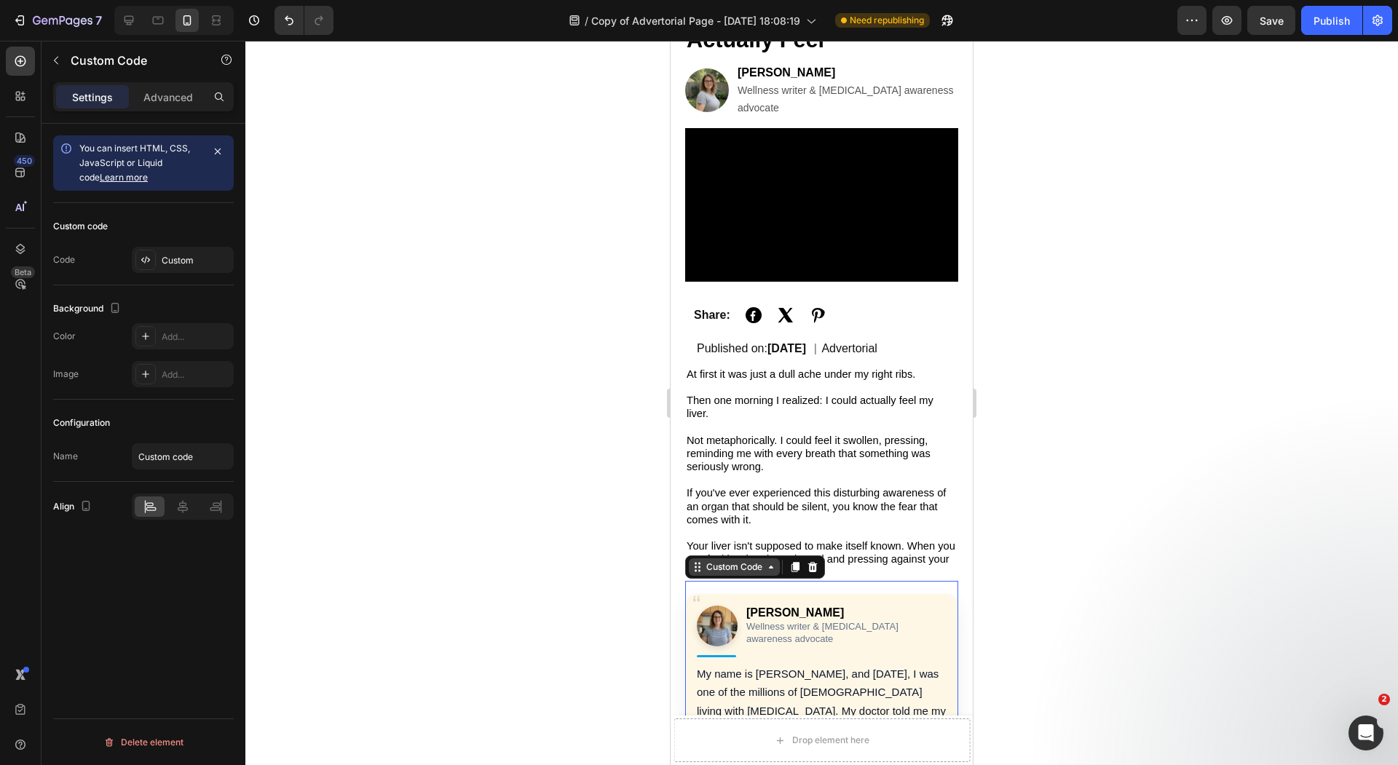
click at [753, 561] on div "Custom Code" at bounding box center [734, 567] width 62 height 13
click at [193, 256] on div "Custom" at bounding box center [196, 260] width 68 height 13
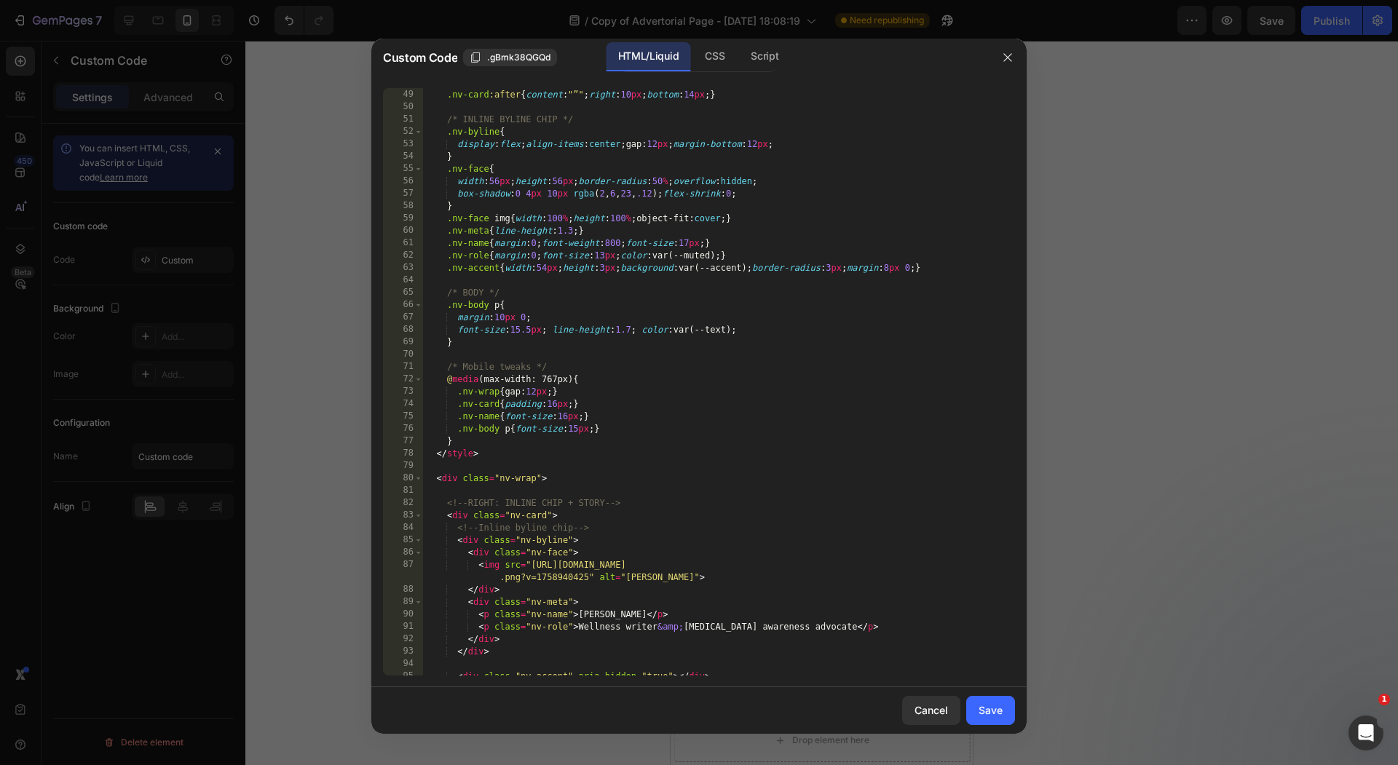
scroll to position [616, 0]
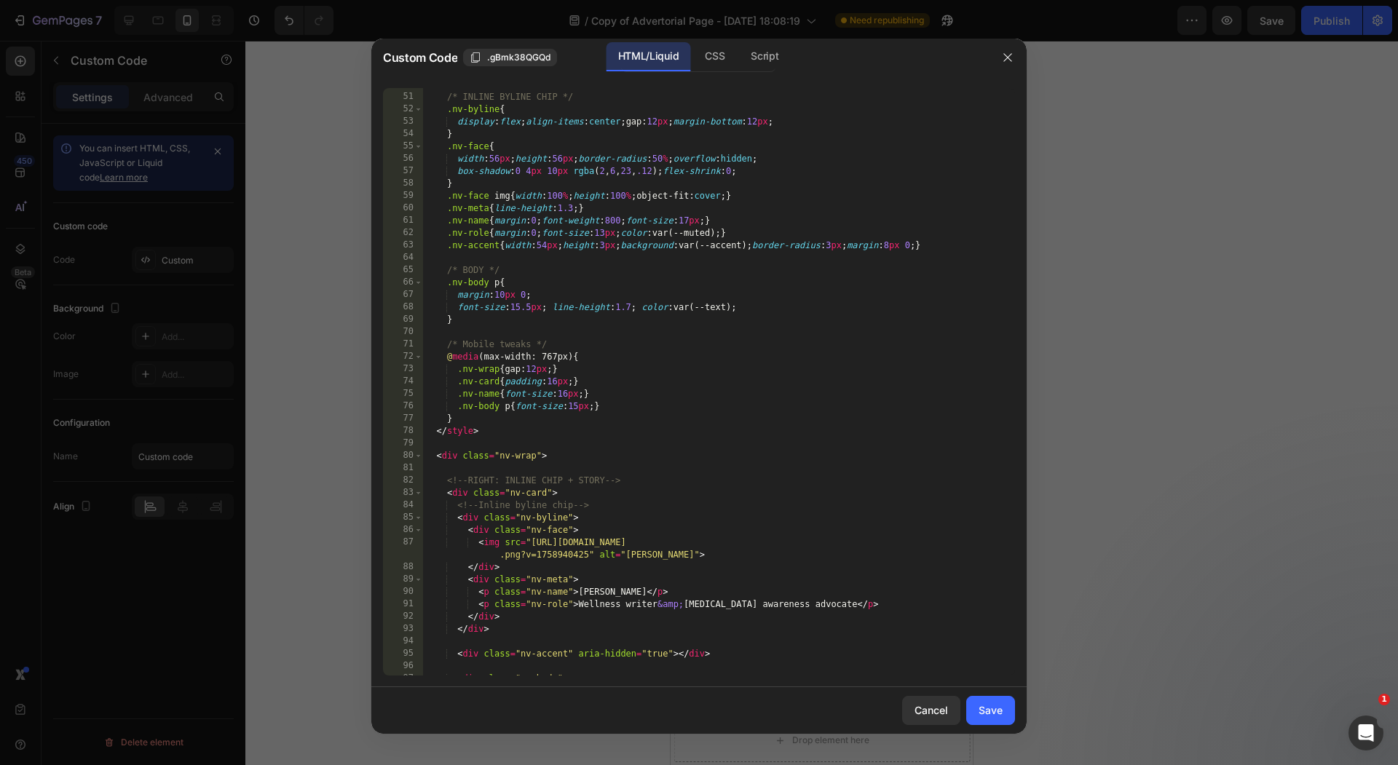
type textarea "<p class="nv-role">Wellness writer &amp; [MEDICAL_DATA] awareness advocate</p>"
drag, startPoint x: 858, startPoint y: 603, endPoint x: 463, endPoint y: 604, distance: 395.3
click at [463, 604] on div "/* INLINE BYLINE CHIP */ .nv-byline { display : flex ; align-items : center ; g…" at bounding box center [719, 385] width 592 height 612
type textarea "<p class="nv-name">[PERSON_NAME]</p>"
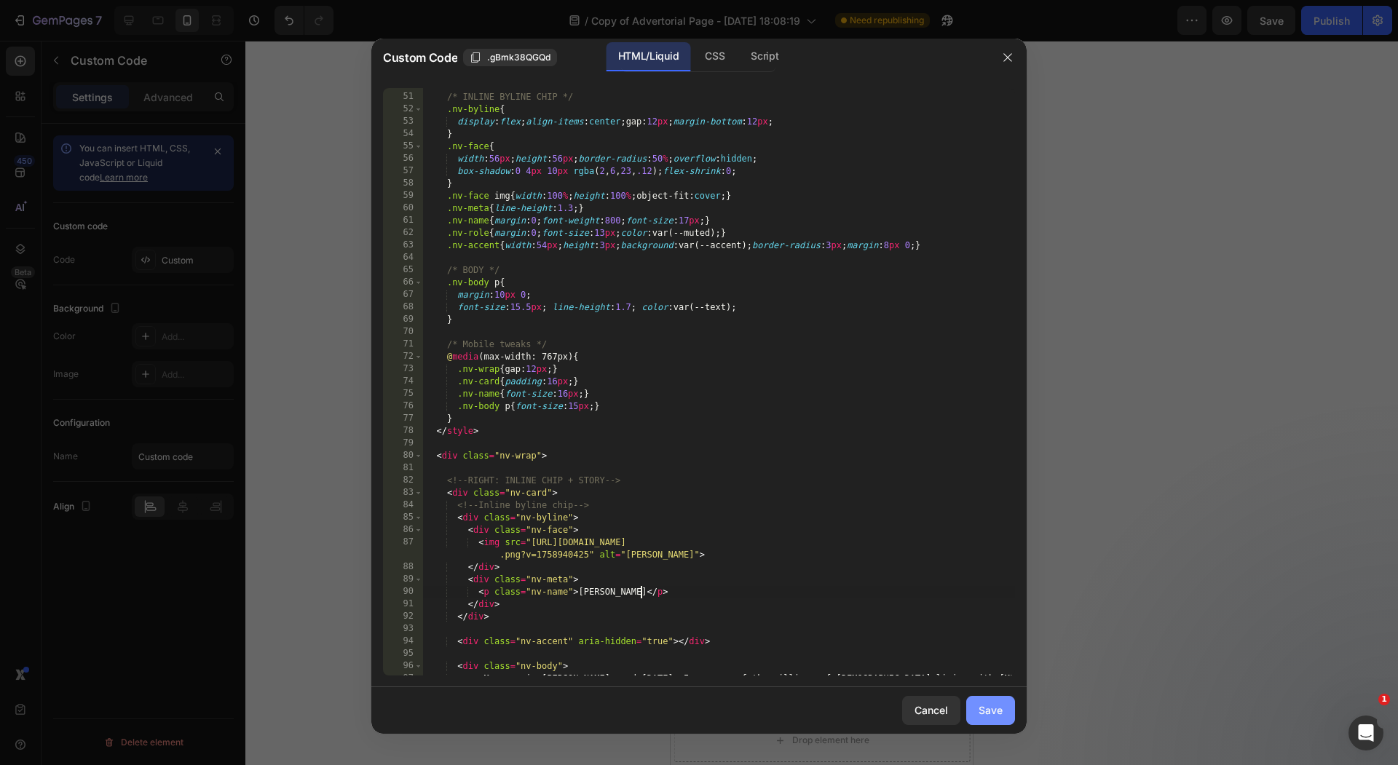
click at [986, 704] on div "Save" at bounding box center [990, 709] width 24 height 15
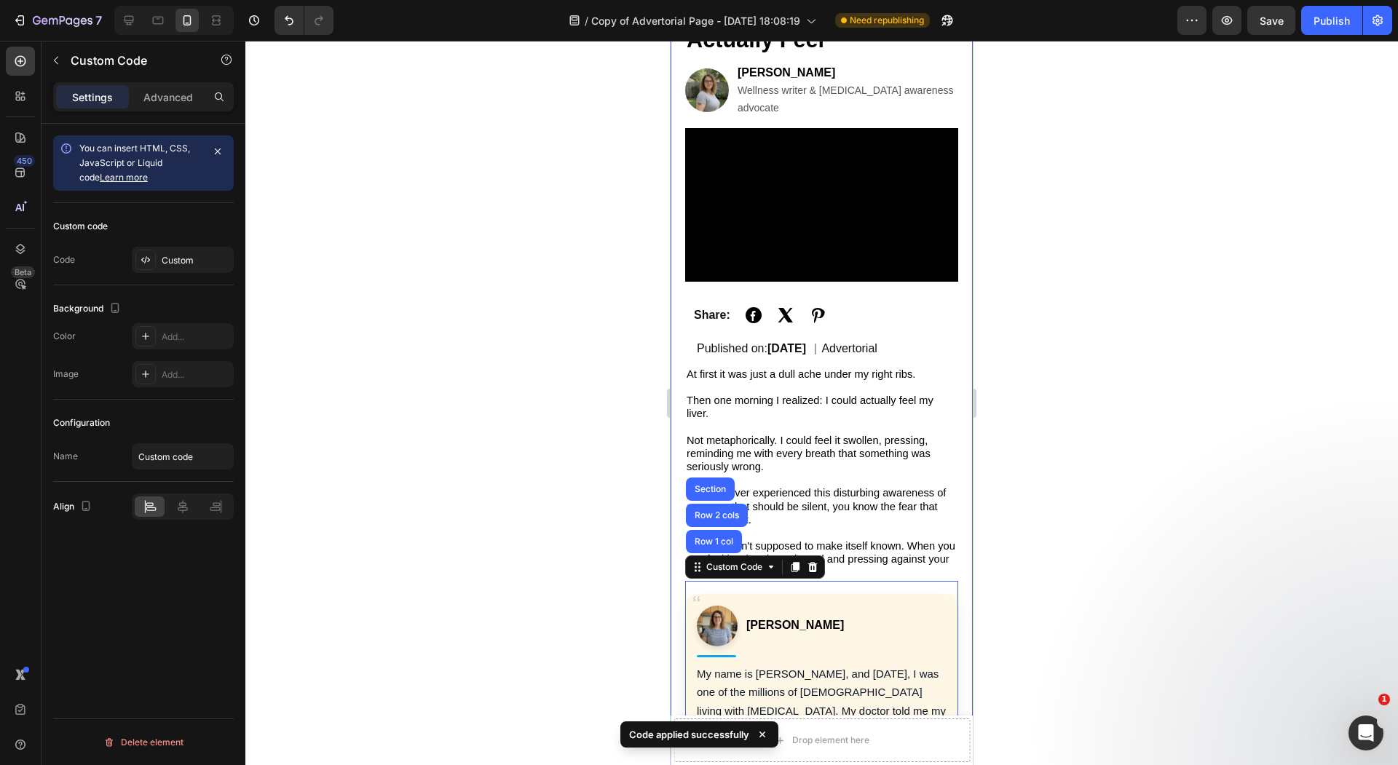
click at [917, 487] on span "If you've ever experienced this disturbing awareness of an organ that should be…" at bounding box center [815, 506] width 259 height 38
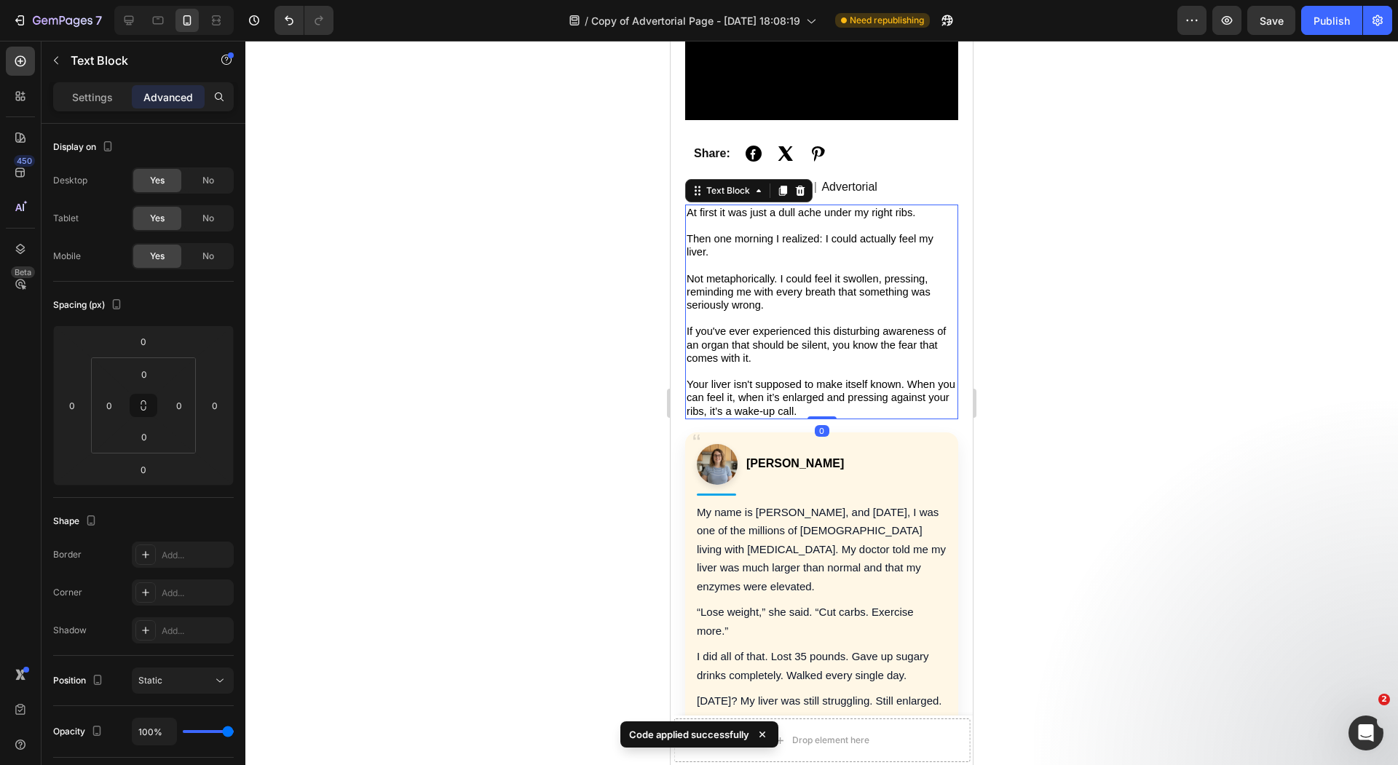
scroll to position [327, 0]
click at [903, 502] on p "My name is [PERSON_NAME], and [DATE], I was one of the millions of [DEMOGRAPHIC…" at bounding box center [822, 548] width 250 height 93
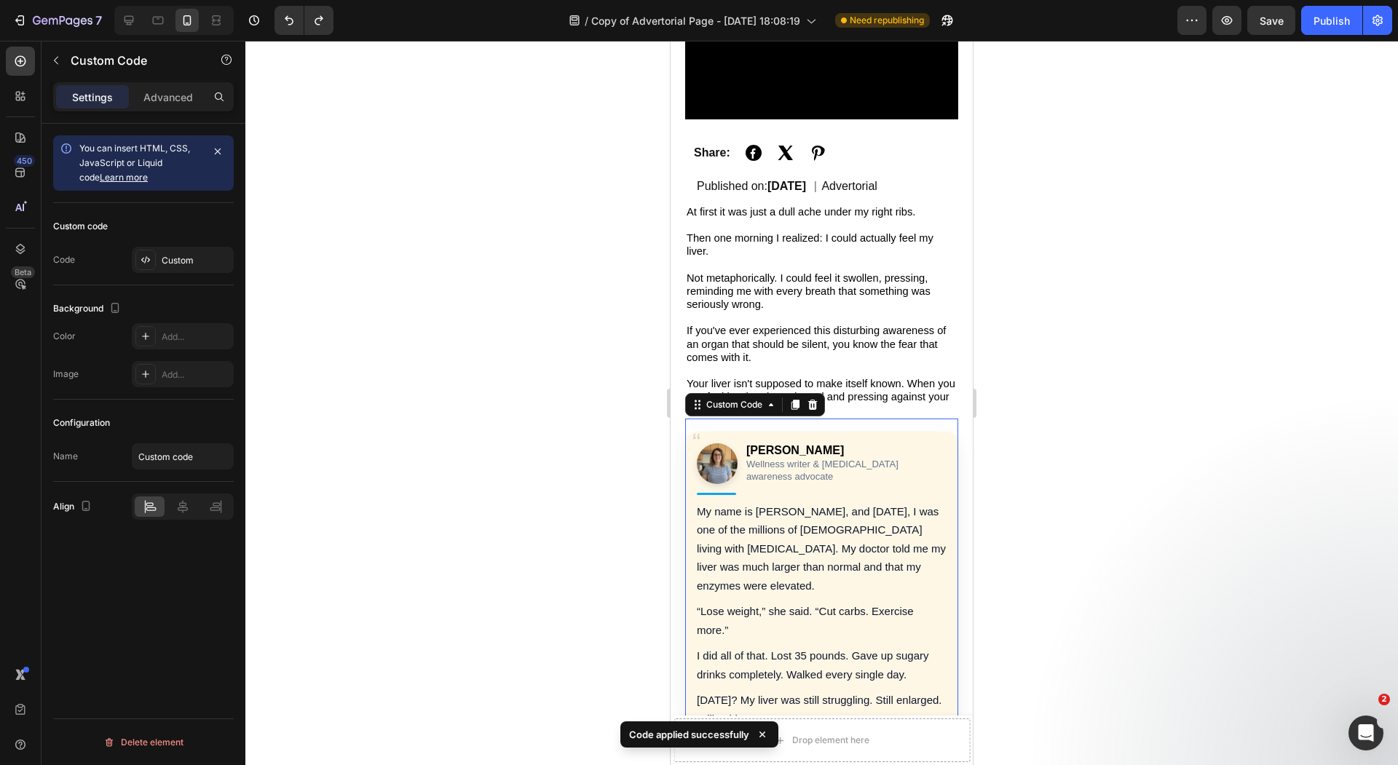
click at [831, 510] on p "My name is [PERSON_NAME], and [DATE], I was one of the millions of [DEMOGRAPHIC…" at bounding box center [822, 548] width 250 height 93
click at [1050, 504] on div at bounding box center [821, 403] width 1152 height 724
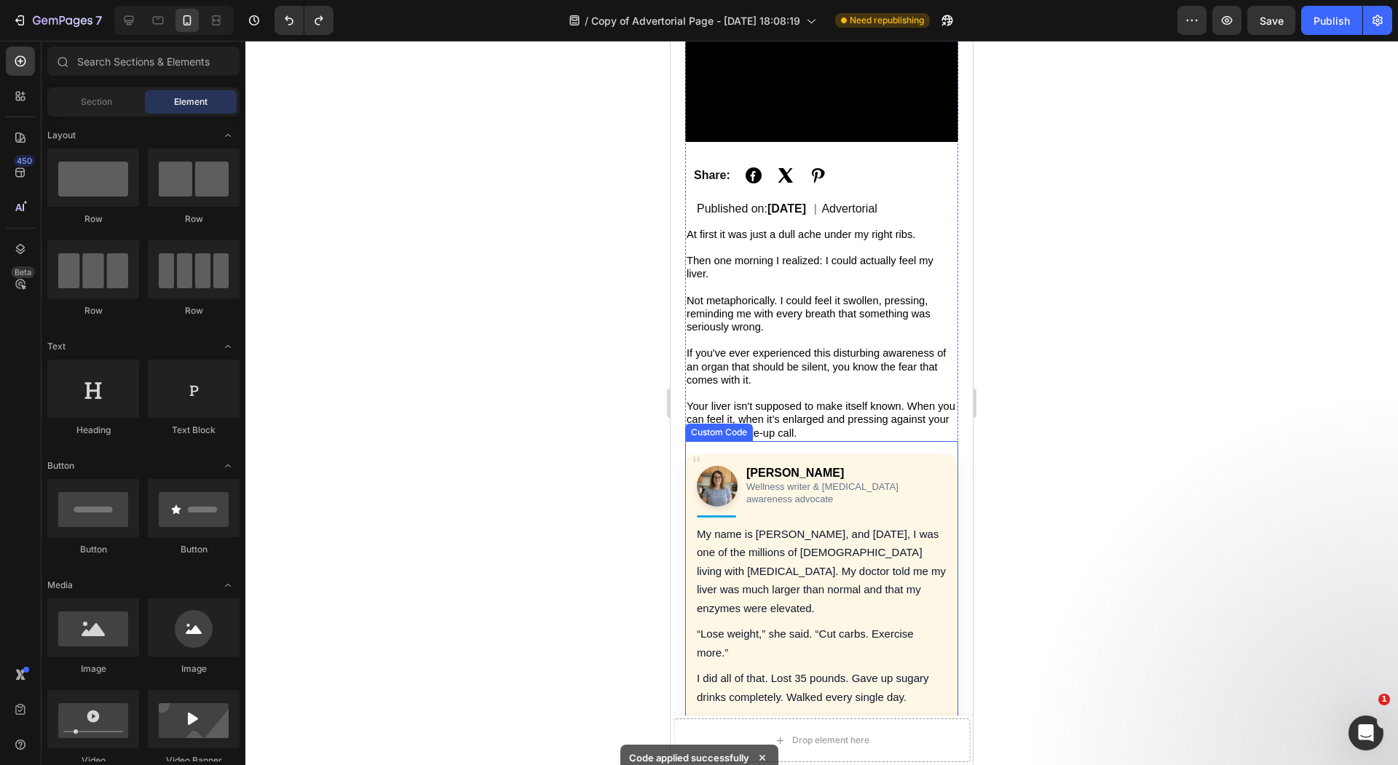
scroll to position [396, 0]
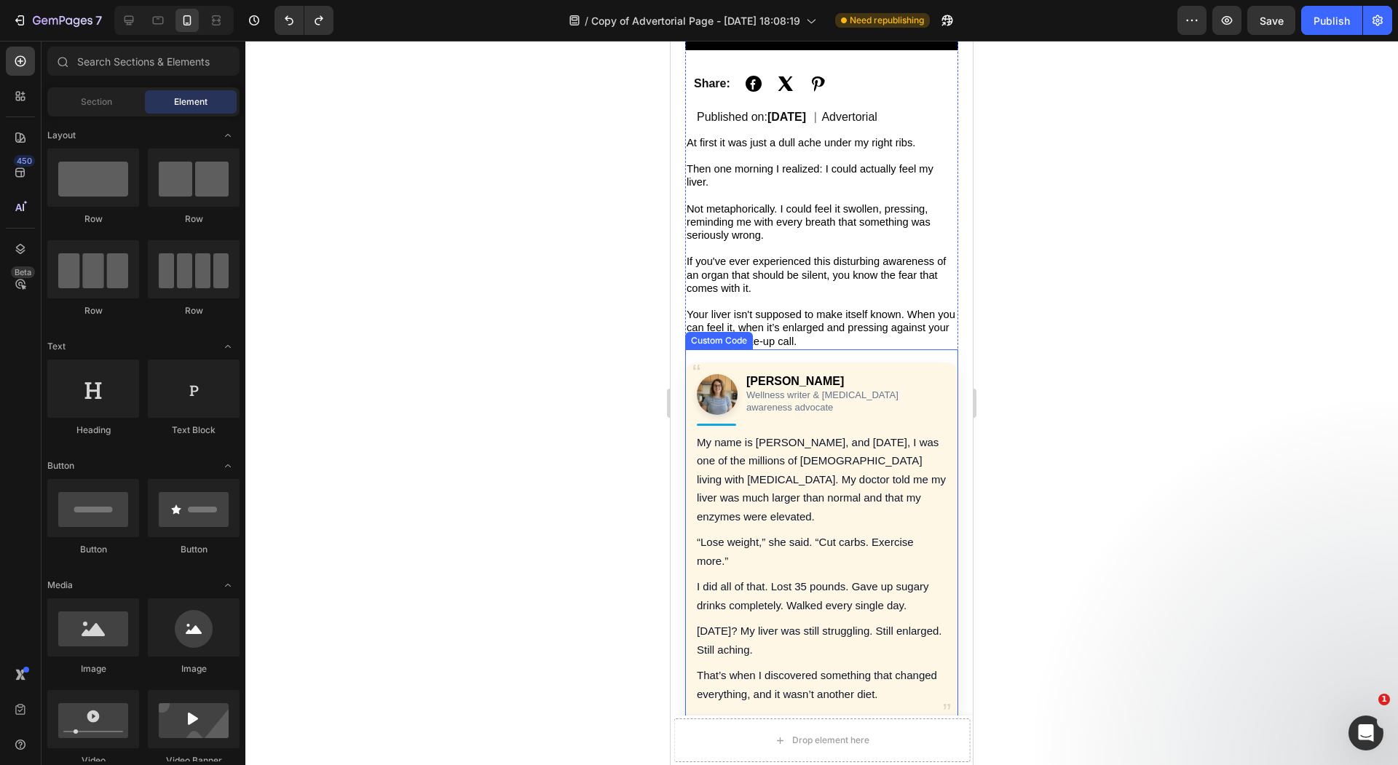
click at [860, 533] on p "“Lose weight,” she said. “Cut carbs. Exercise more.”" at bounding box center [822, 551] width 250 height 37
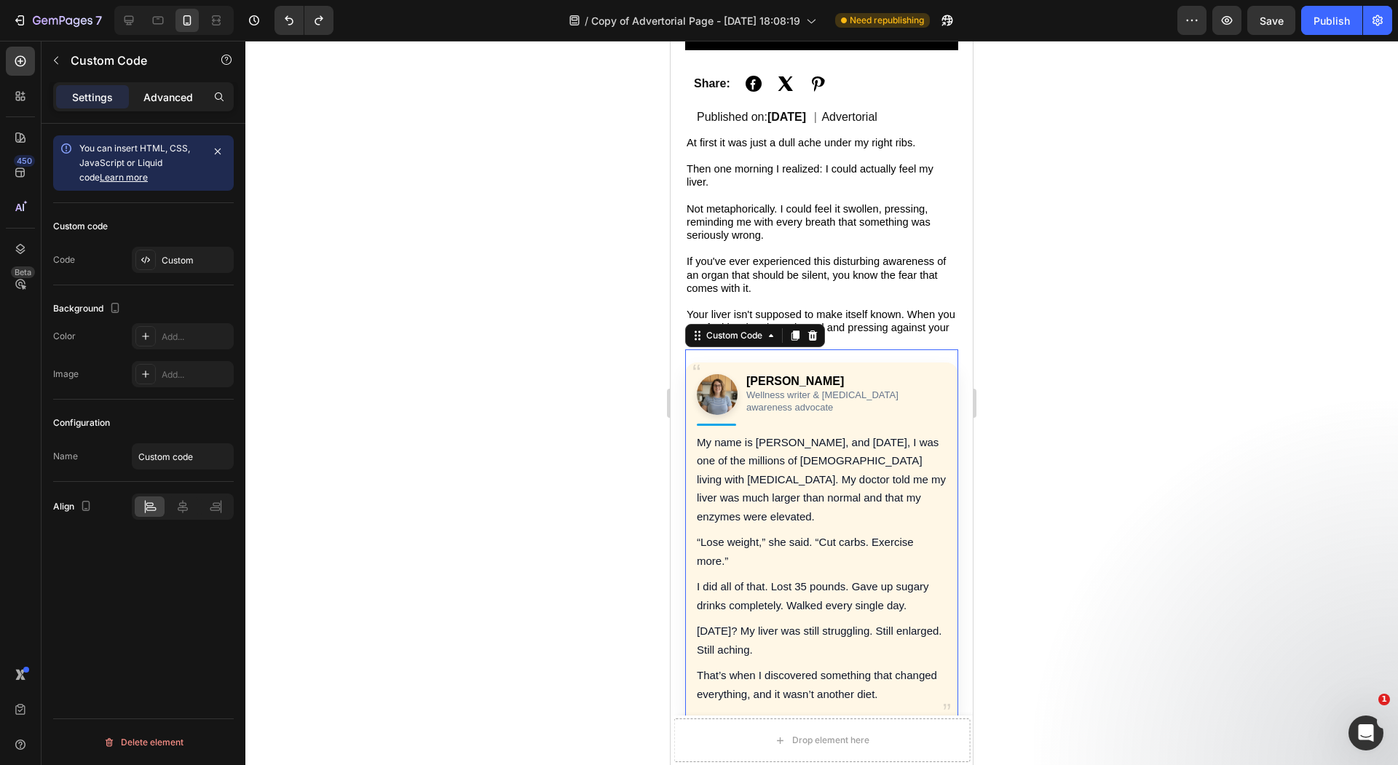
click at [165, 92] on p "Advanced" at bounding box center [168, 97] width 50 height 15
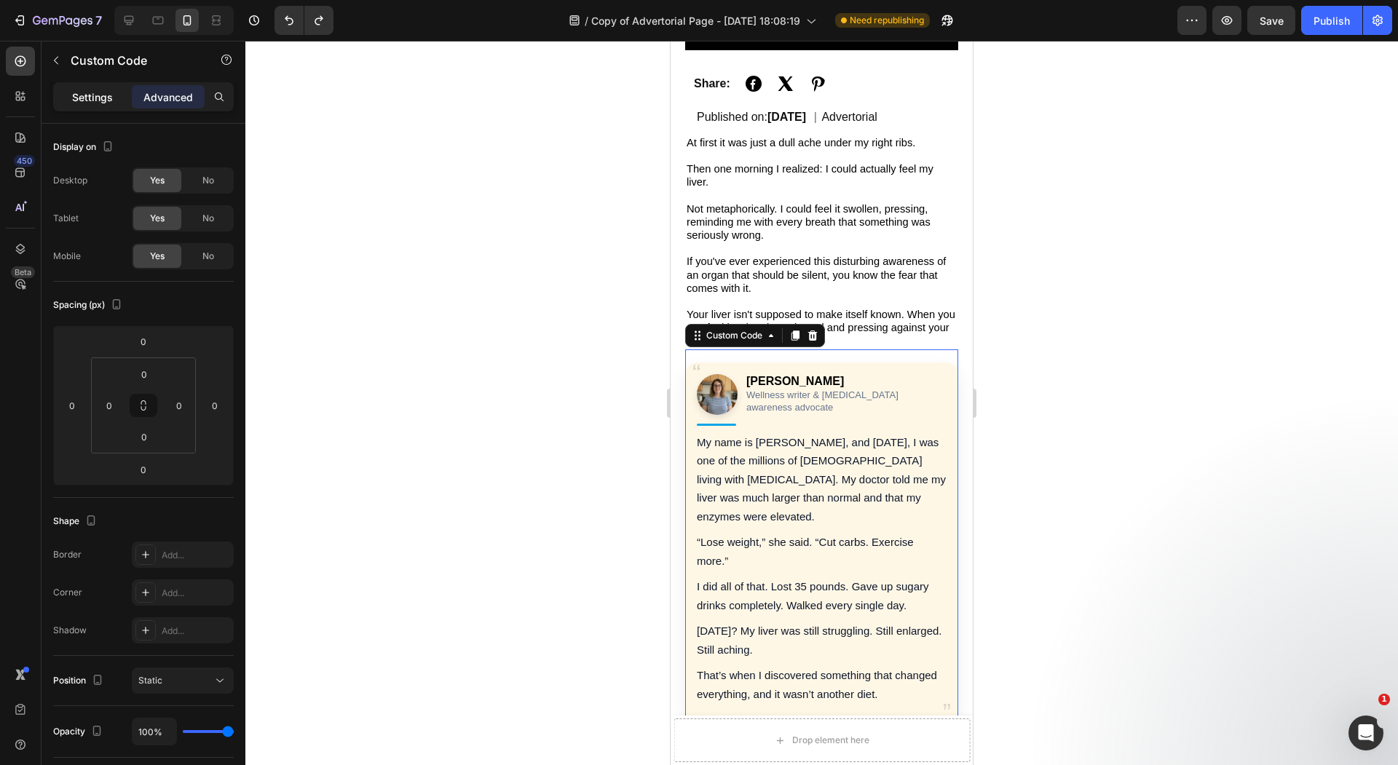
click at [90, 107] on div "Settings" at bounding box center [92, 96] width 73 height 23
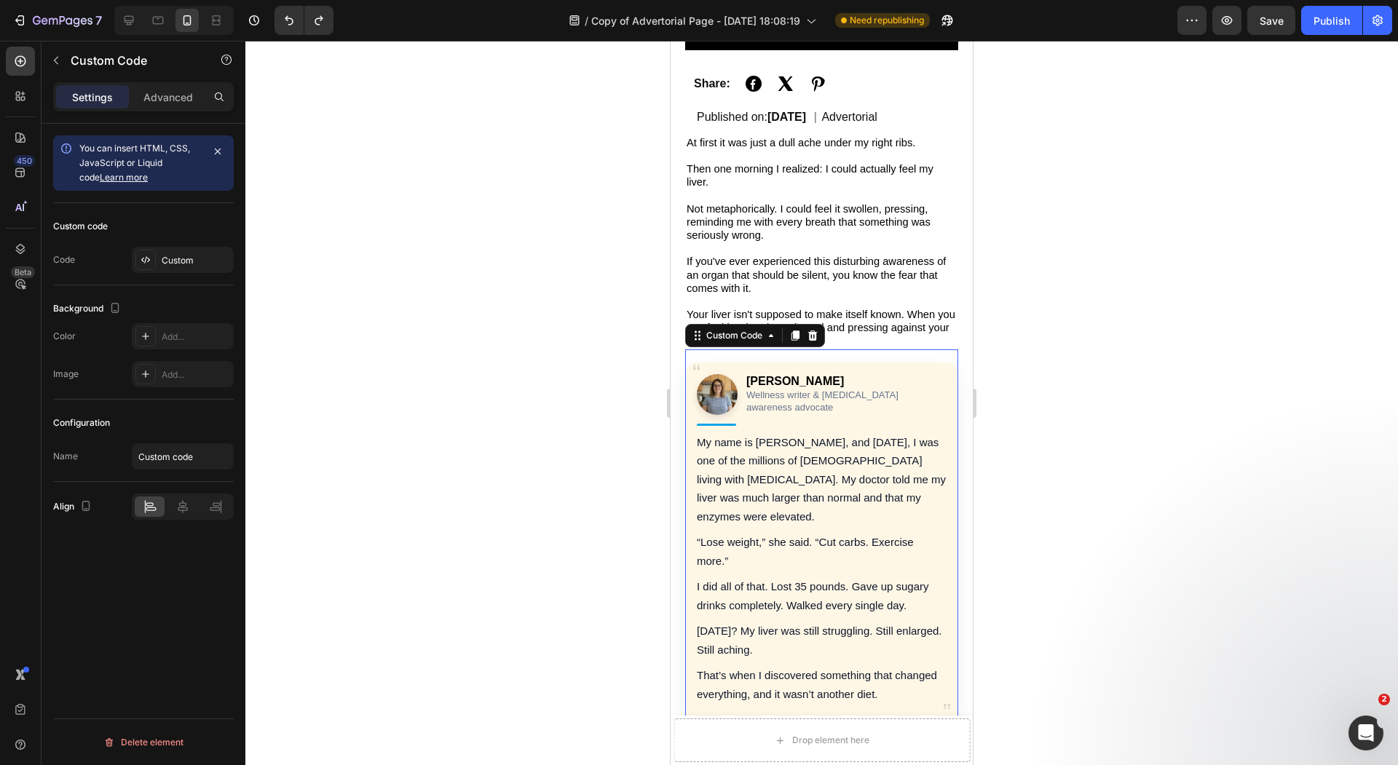
click at [724, 458] on p "My name is [PERSON_NAME], and [DATE], I was one of the millions of [DEMOGRAPHIC…" at bounding box center [822, 479] width 250 height 93
click at [162, 258] on div "Custom" at bounding box center [196, 260] width 68 height 13
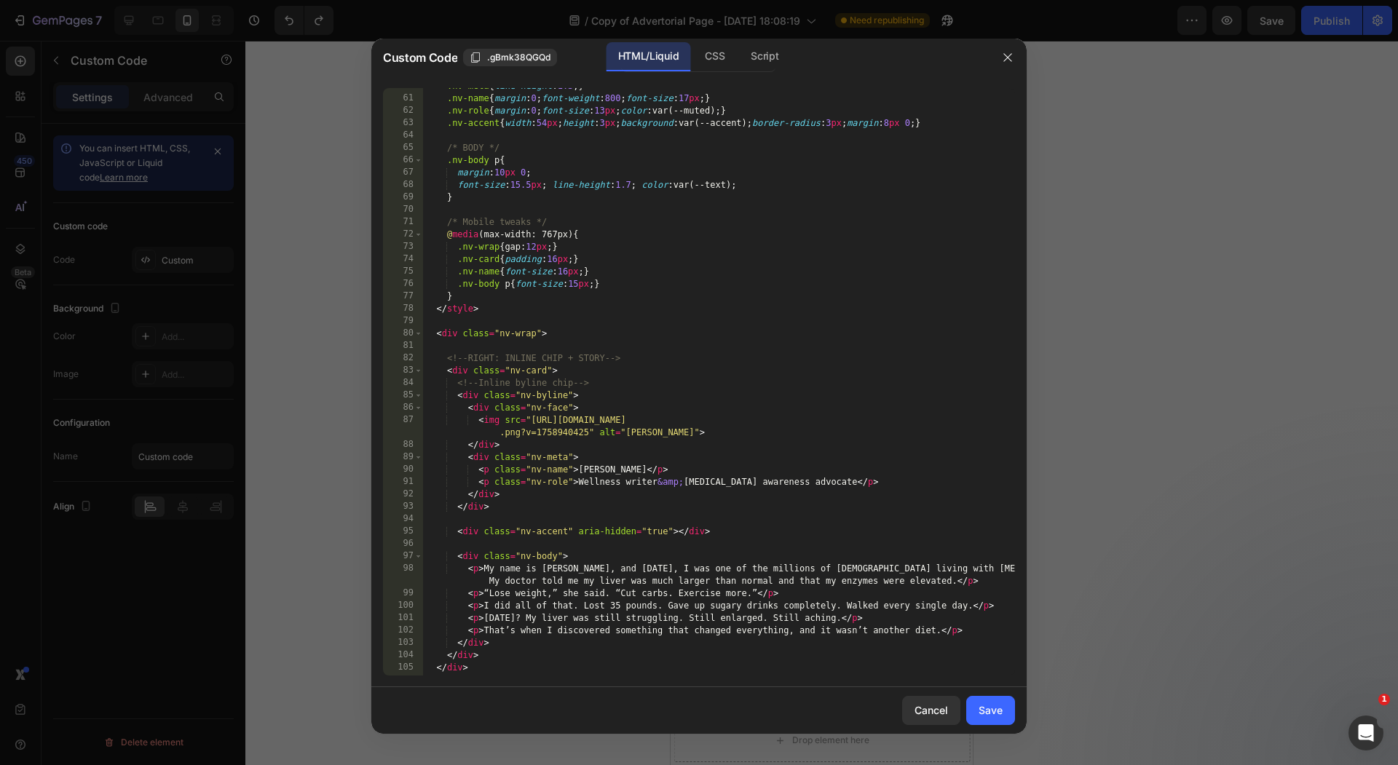
scroll to position [761, 0]
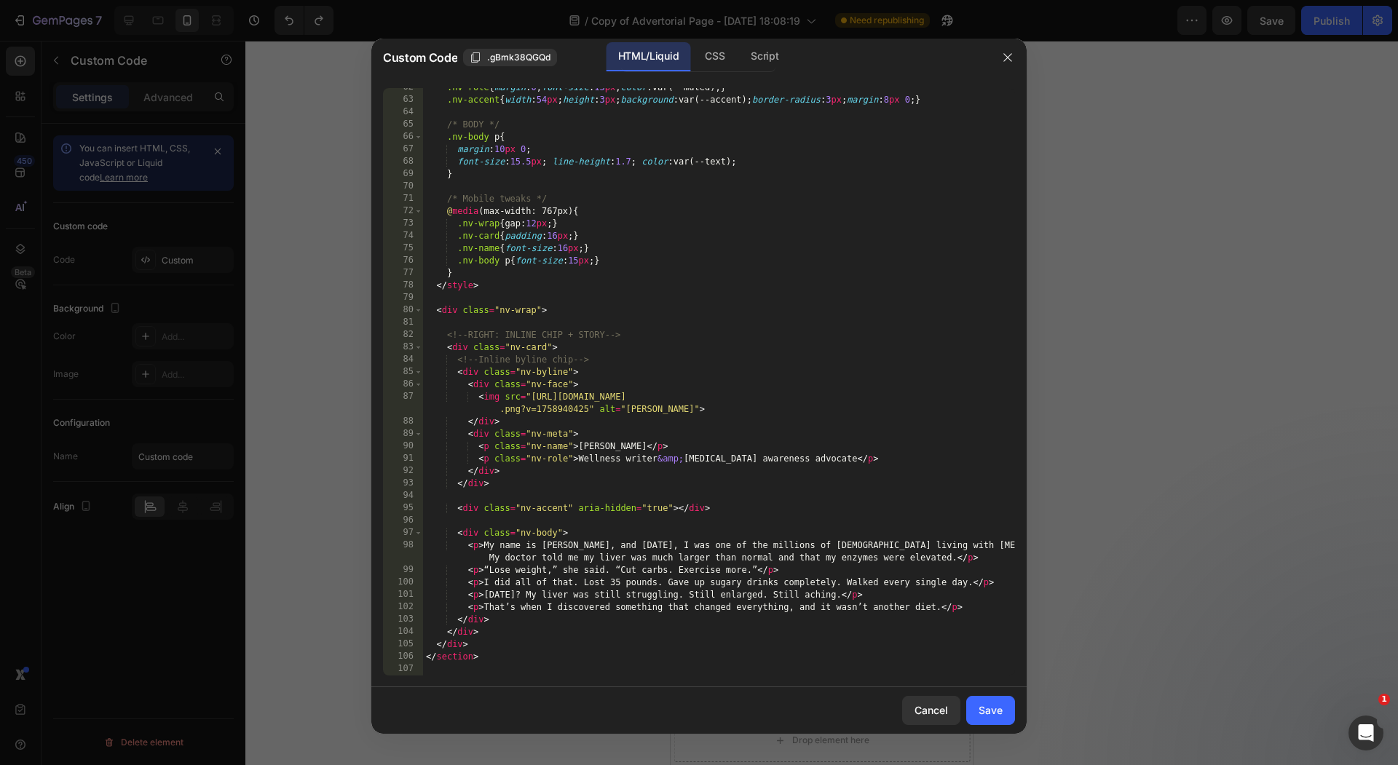
type textarea "<p class="nv-role">Wellness writer &amp; [MEDICAL_DATA] awareness advocate</p>"
drag, startPoint x: 849, startPoint y: 457, endPoint x: 478, endPoint y: 456, distance: 371.3
click at [478, 456] on div ".nv-role { margin : 0 ; font-size : 13 px ; color : var(--muted) ; } .nv-accent…" at bounding box center [719, 388] width 592 height 612
type textarea "<p class="nv-name">[PERSON_NAME]</p>"
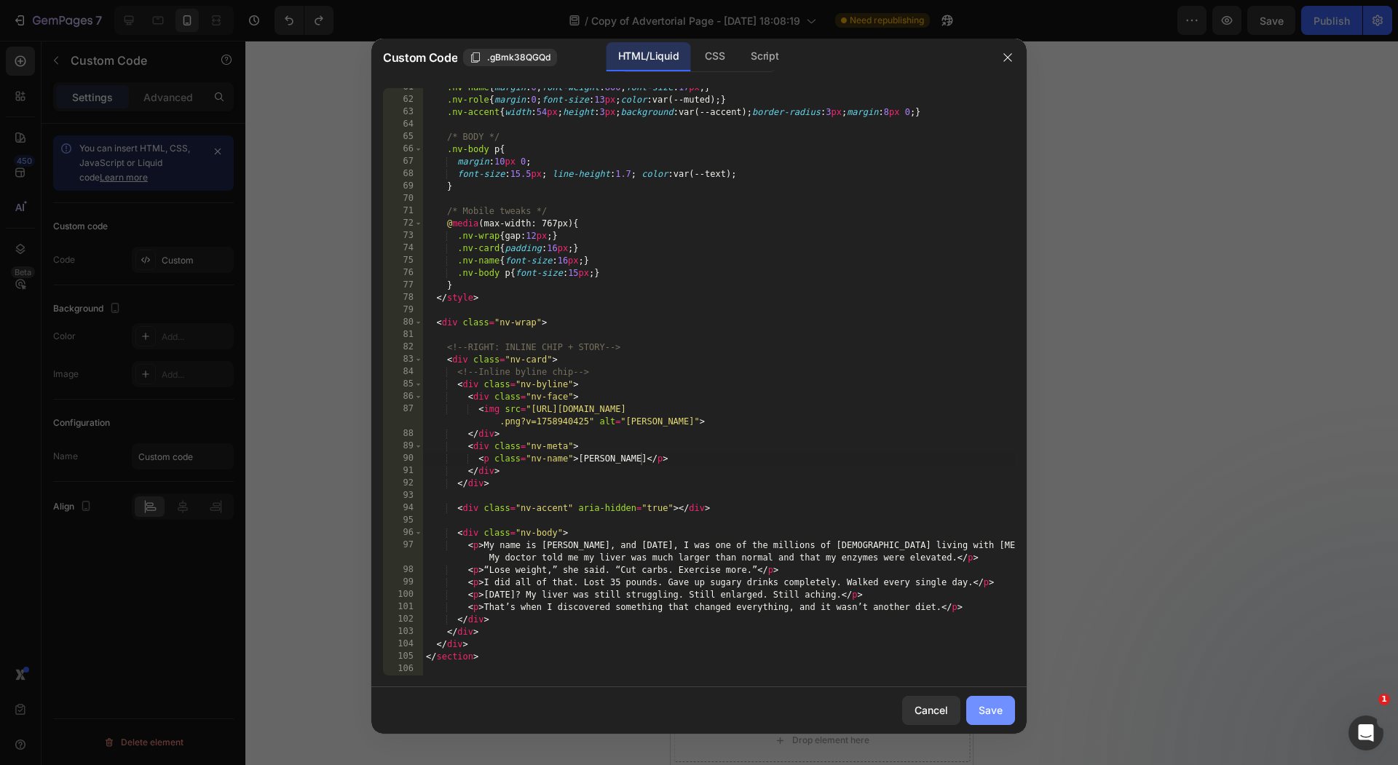
click at [989, 705] on div "Save" at bounding box center [990, 709] width 24 height 15
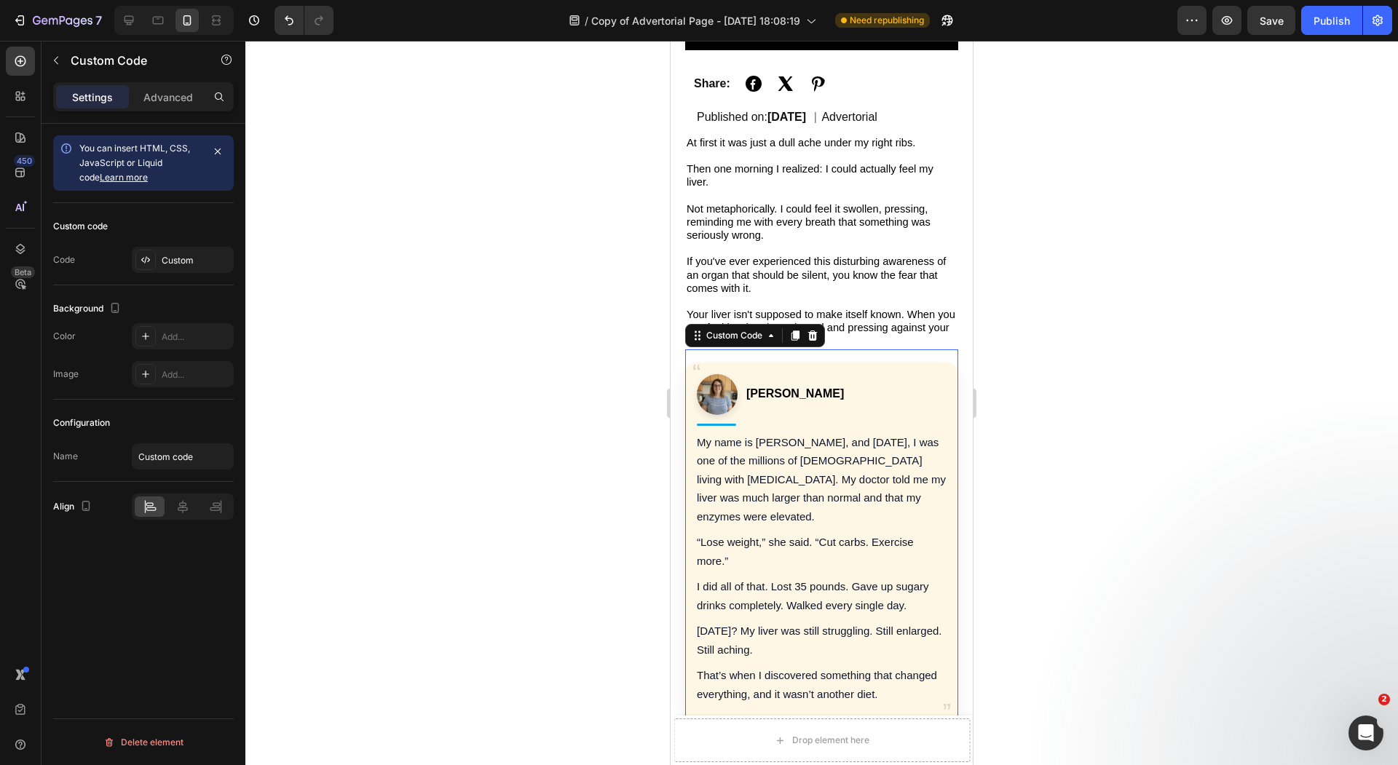
click at [885, 533] on p "“Lose weight,” she said. “Cut carbs. Exercise more.”" at bounding box center [822, 551] width 250 height 37
click at [595, 486] on div at bounding box center [821, 403] width 1152 height 724
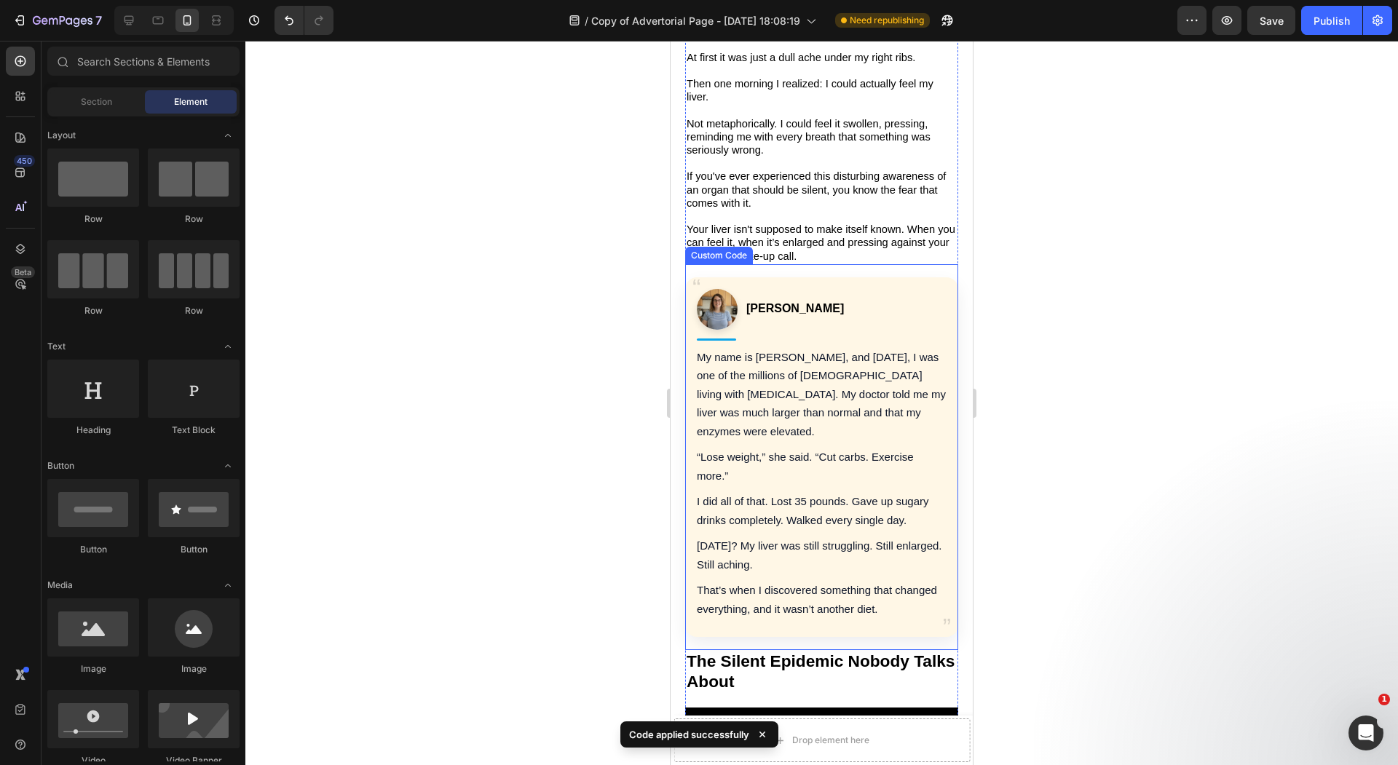
scroll to position [483, 0]
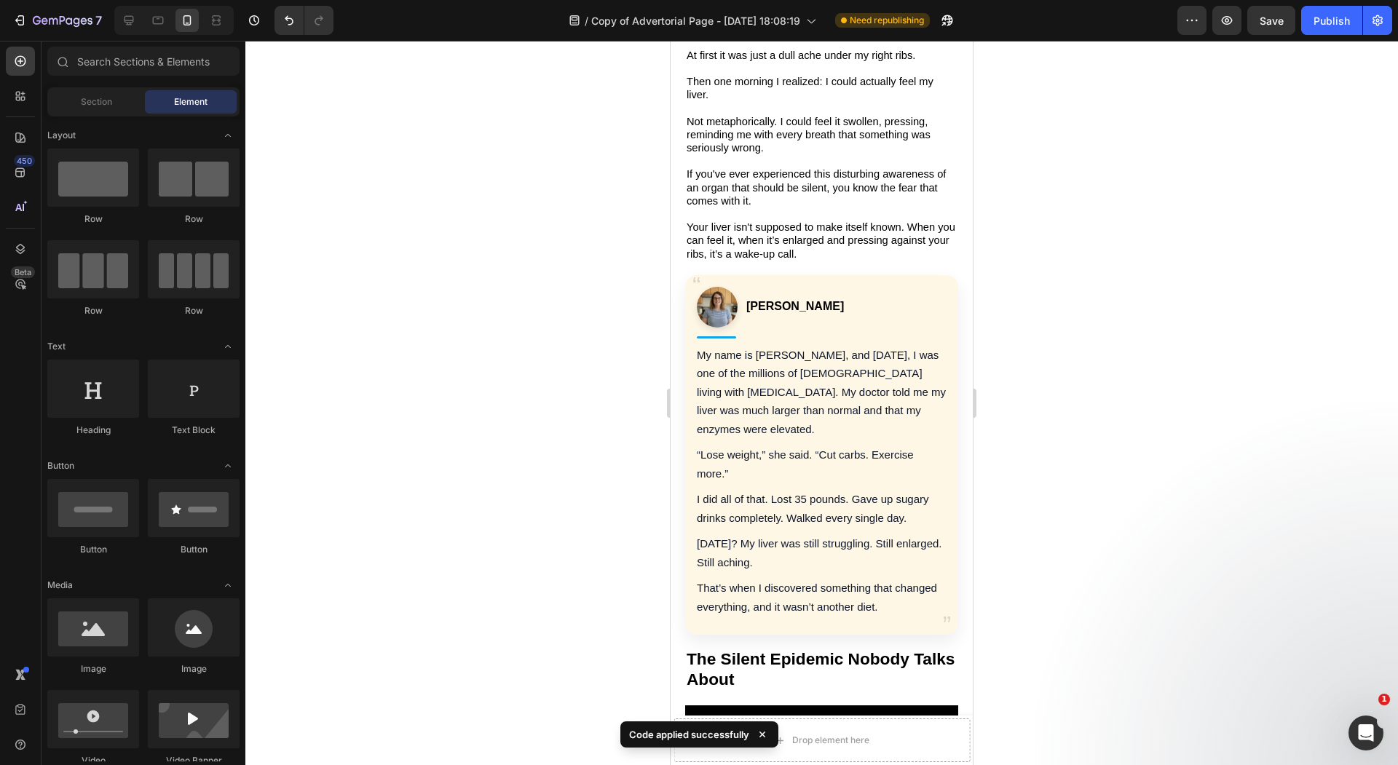
click at [481, 385] on div at bounding box center [821, 403] width 1152 height 724
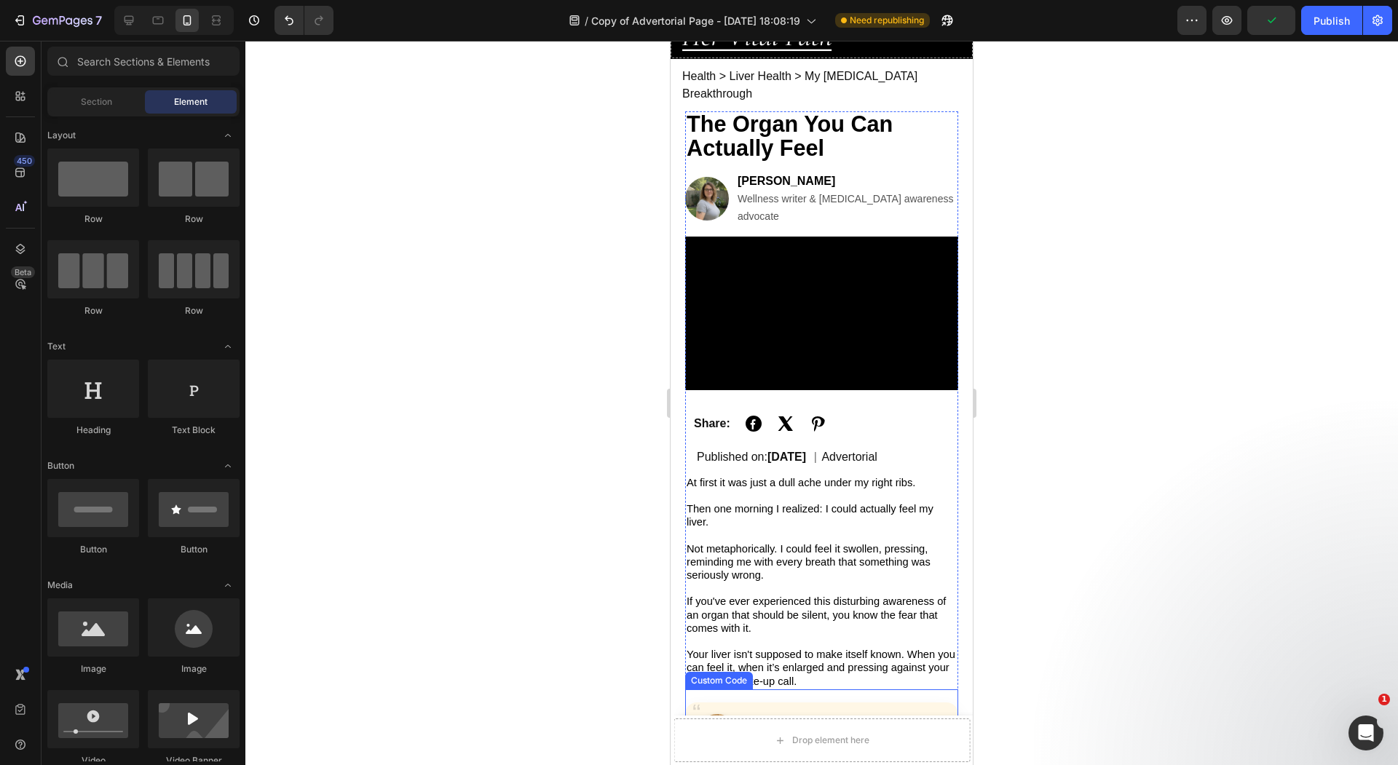
scroll to position [42, 0]
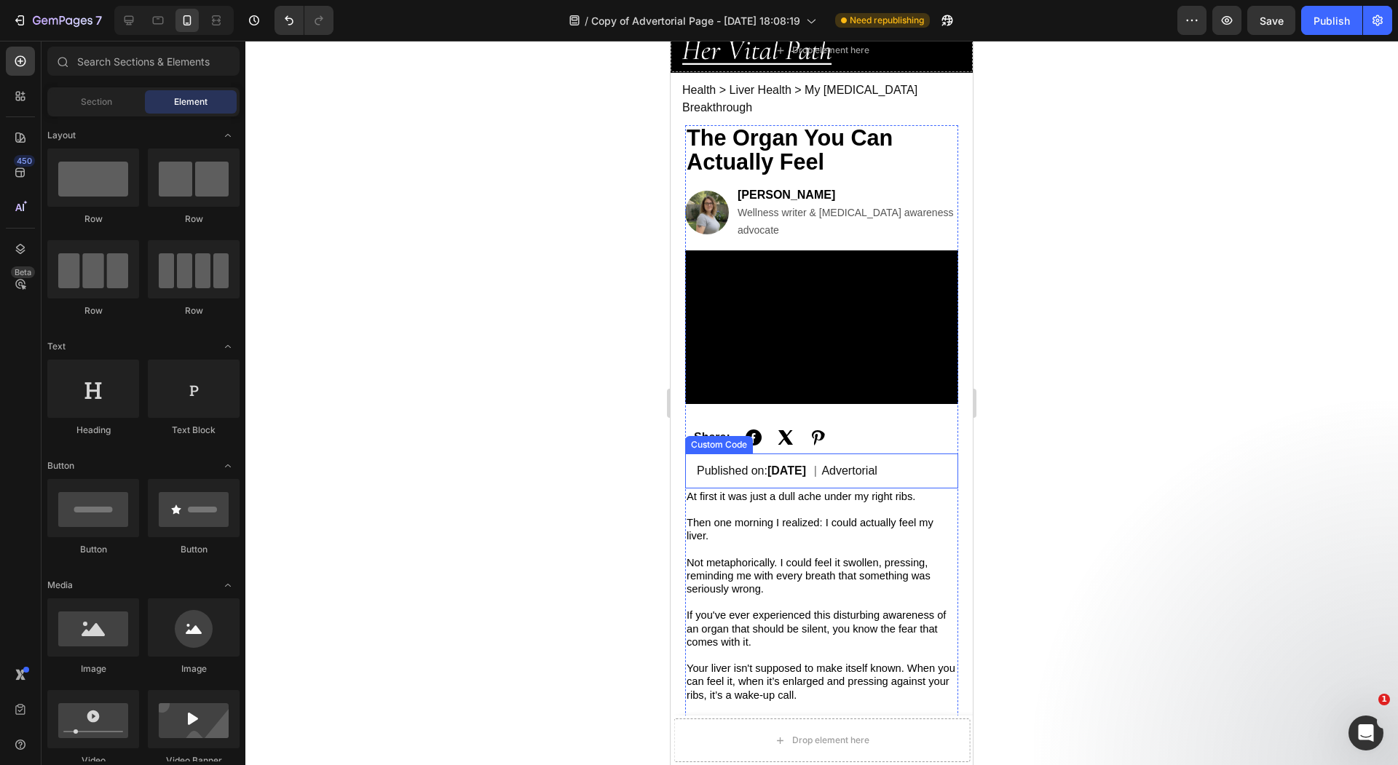
click at [553, 421] on div at bounding box center [821, 403] width 1152 height 724
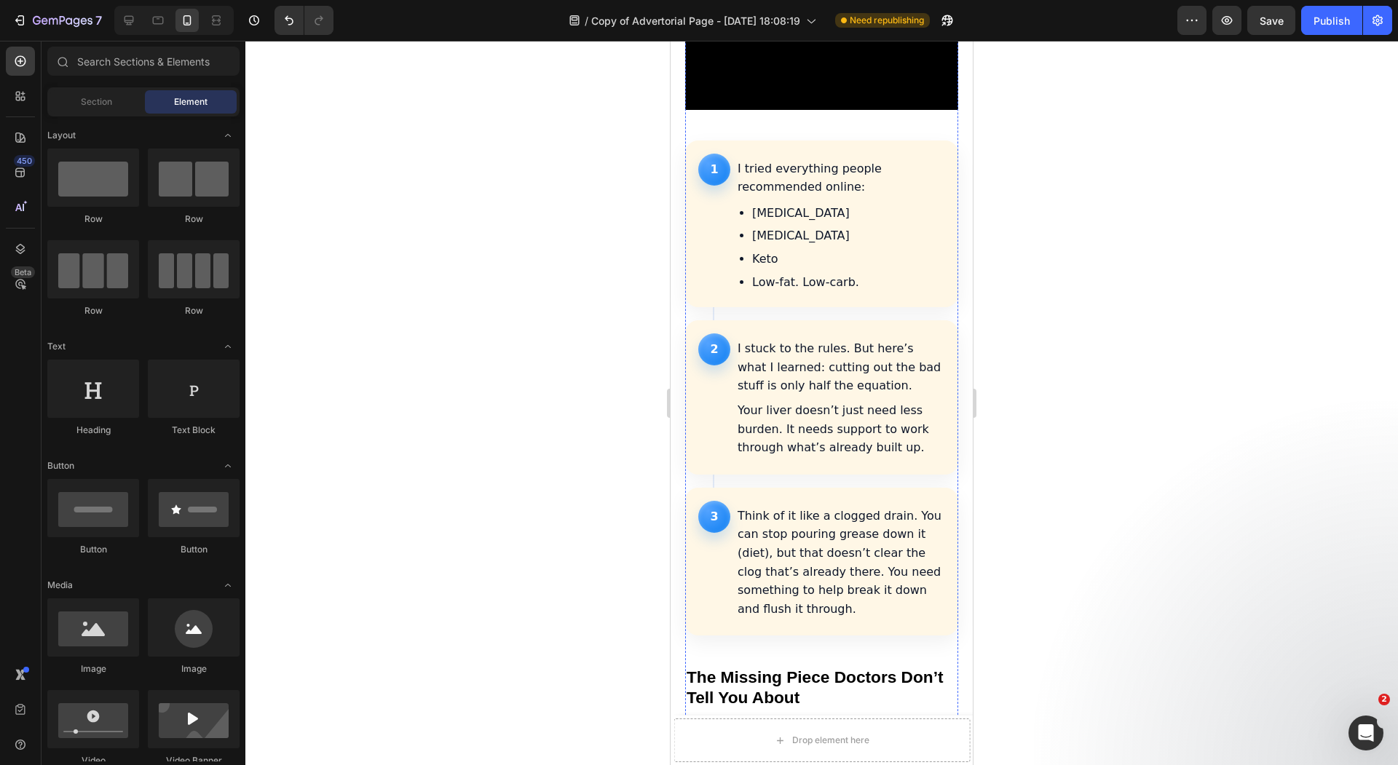
scroll to position [1636, 0]
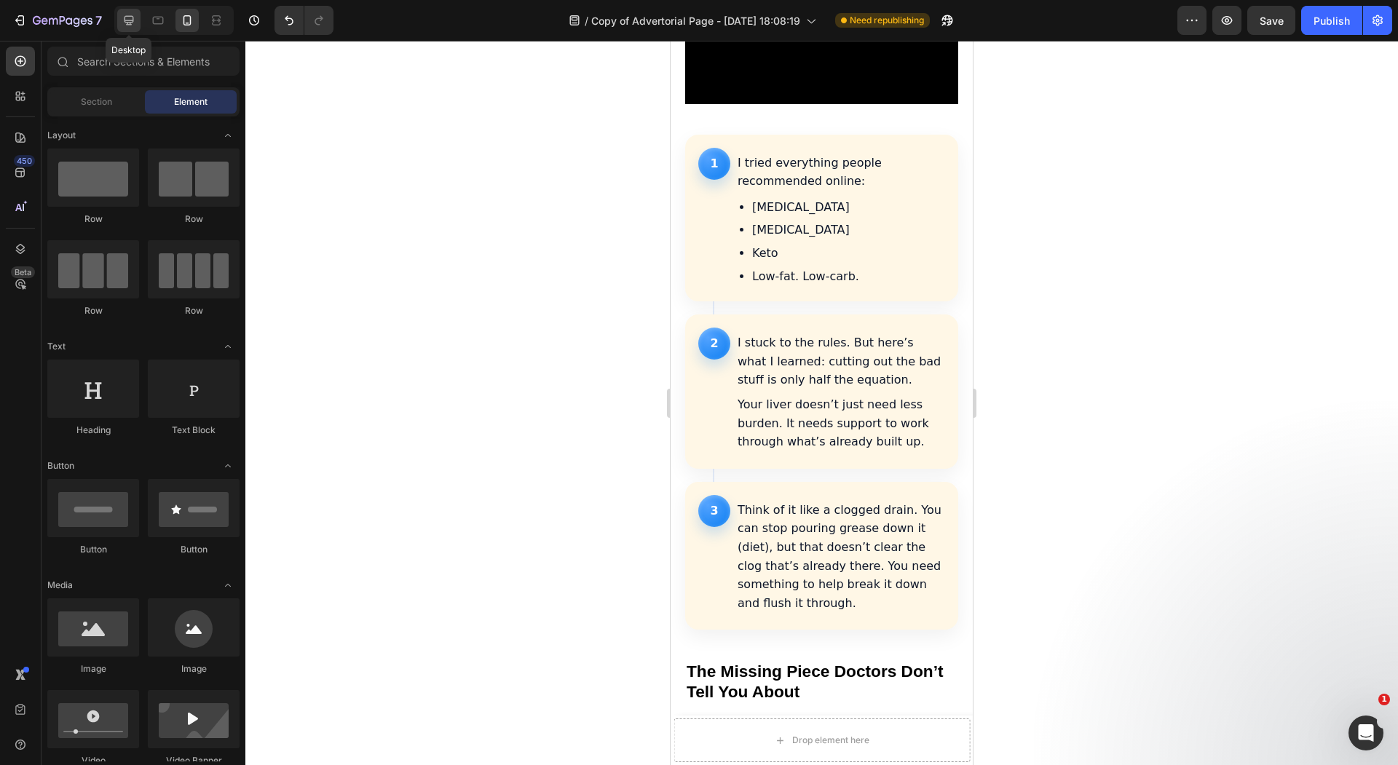
click at [126, 30] on div at bounding box center [128, 20] width 23 height 23
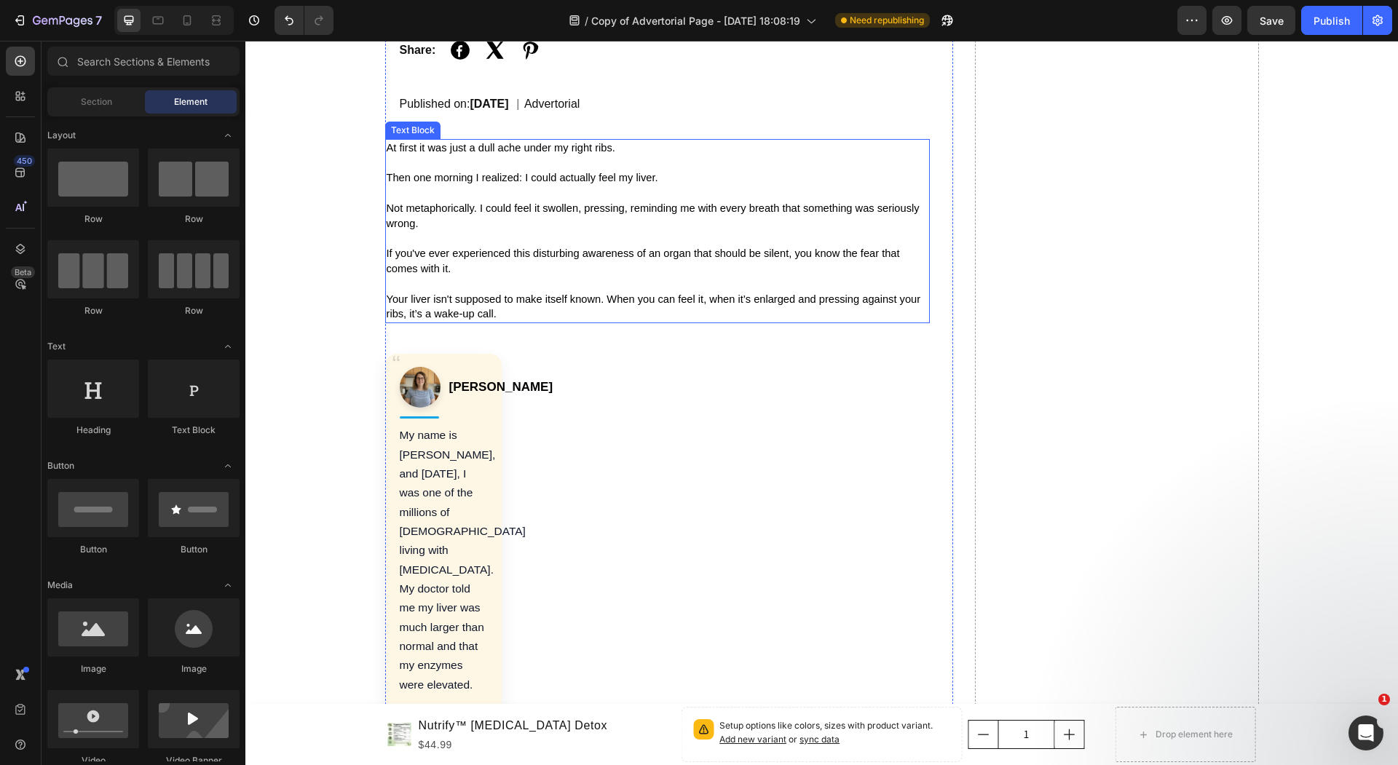
scroll to position [389, 0]
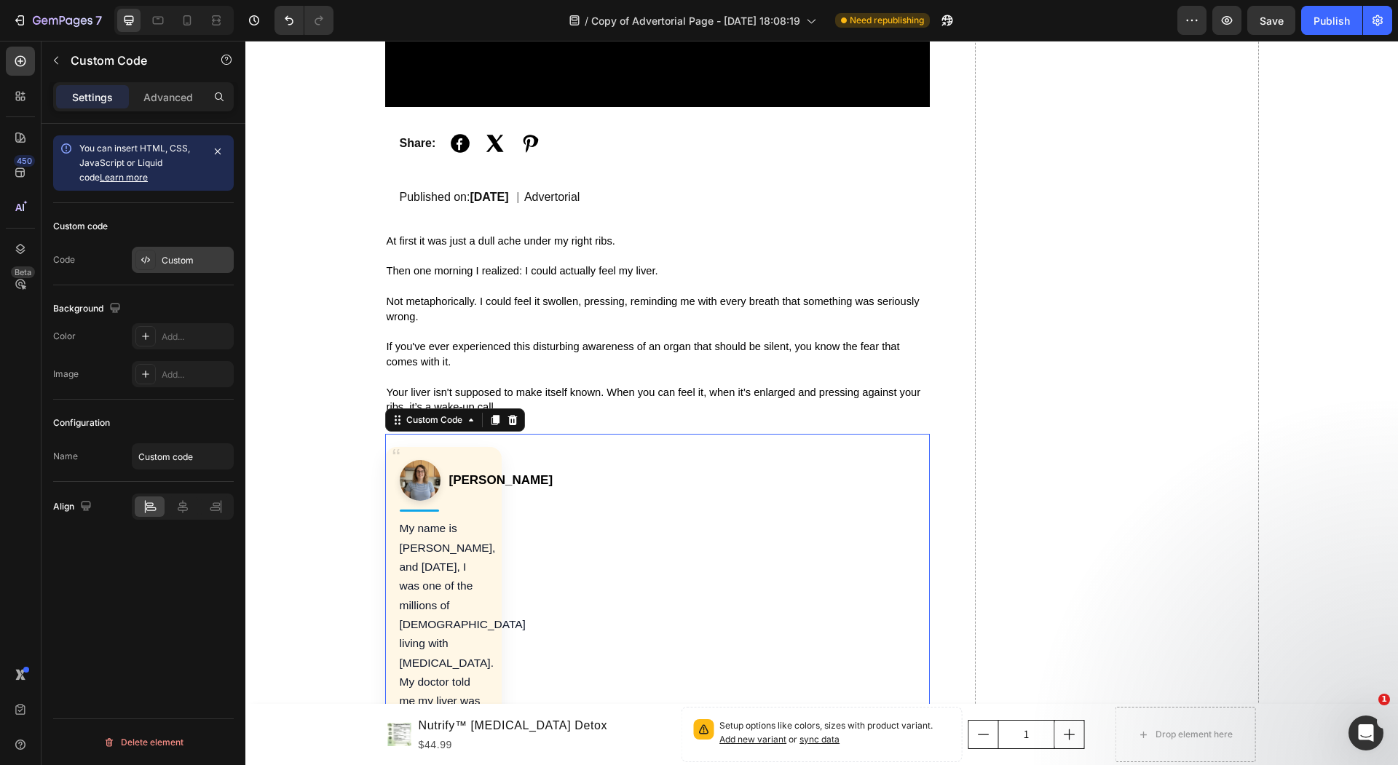
click at [154, 267] on div "Custom" at bounding box center [183, 260] width 102 height 26
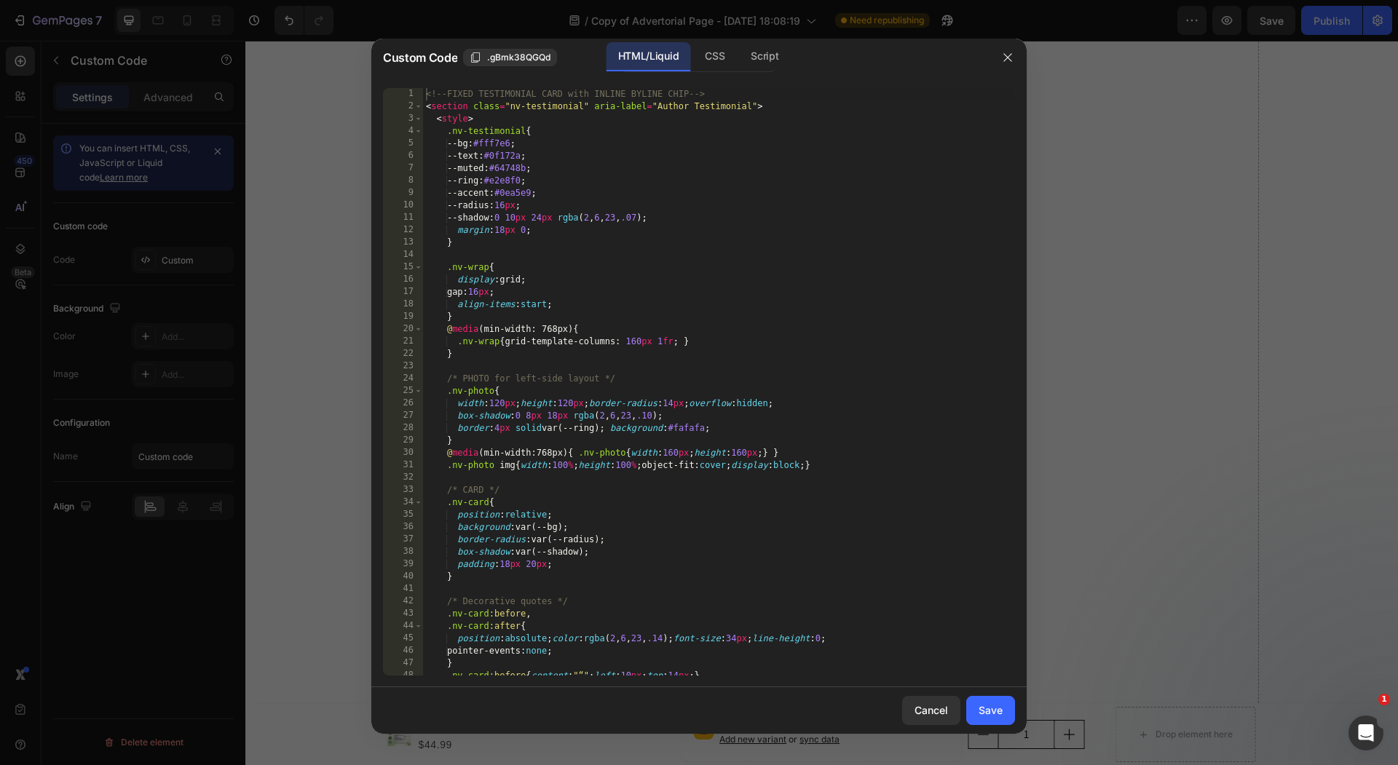
click at [667, 380] on div "<!-- FIXED TESTIMONIAL CARD with INLINE BYLINE CHIP --> < section class = "nv-t…" at bounding box center [719, 394] width 592 height 612
type textarea "</section>"
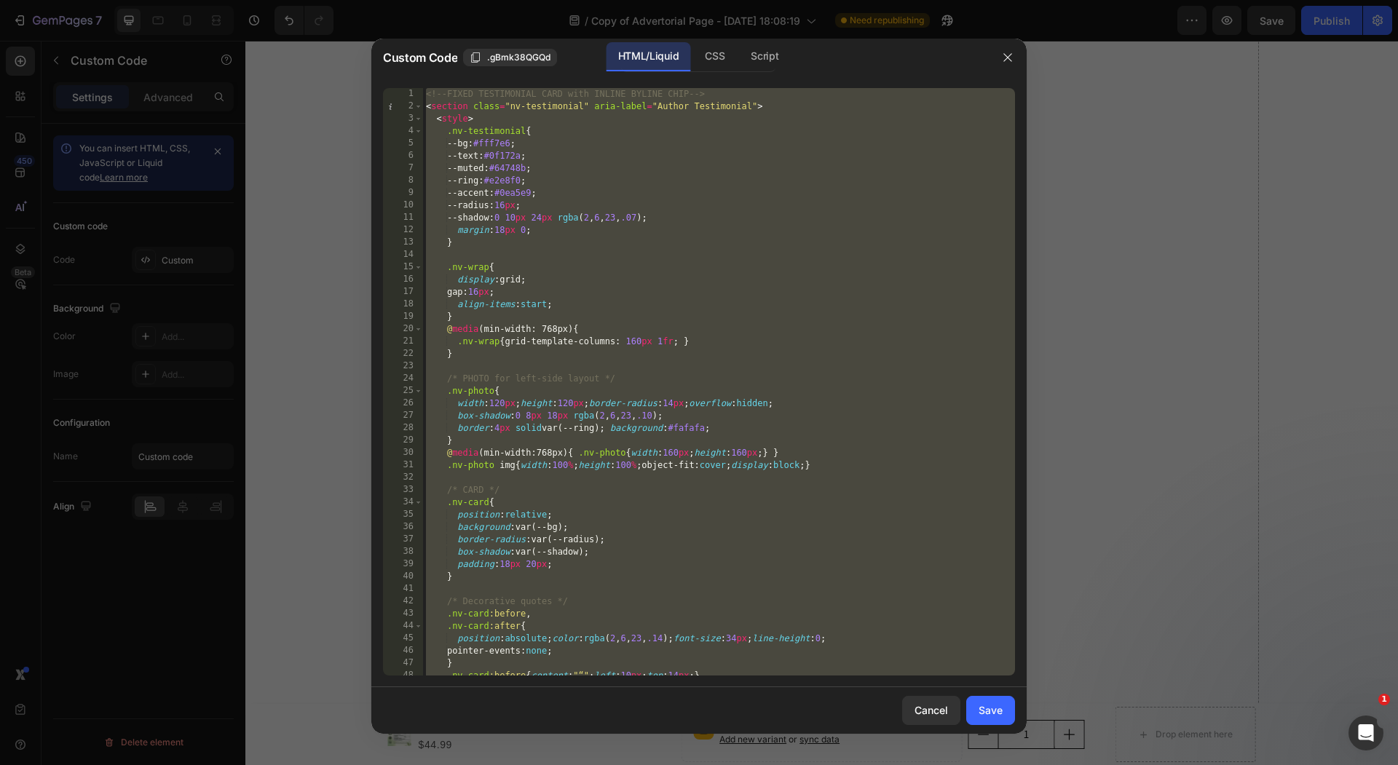
paste textarea
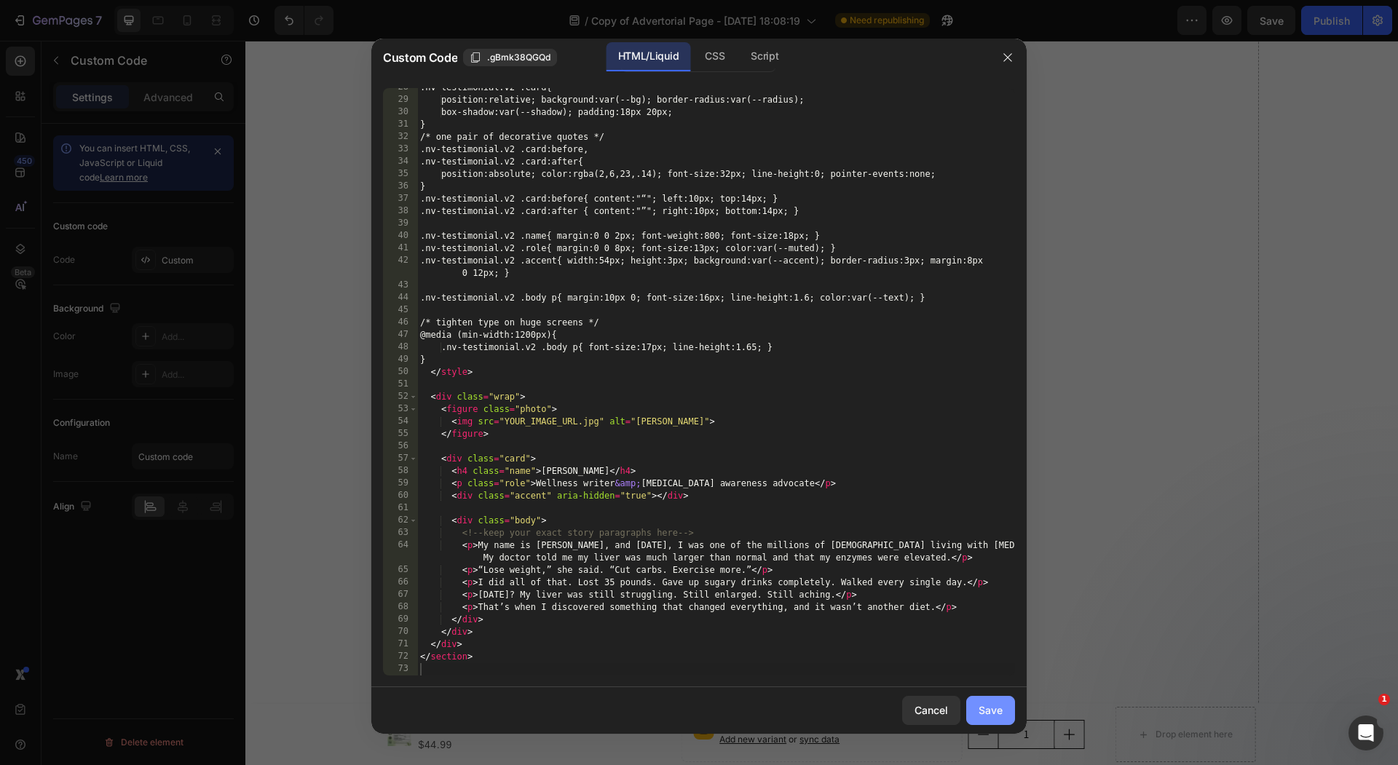
click at [1004, 716] on button "Save" at bounding box center [990, 710] width 49 height 29
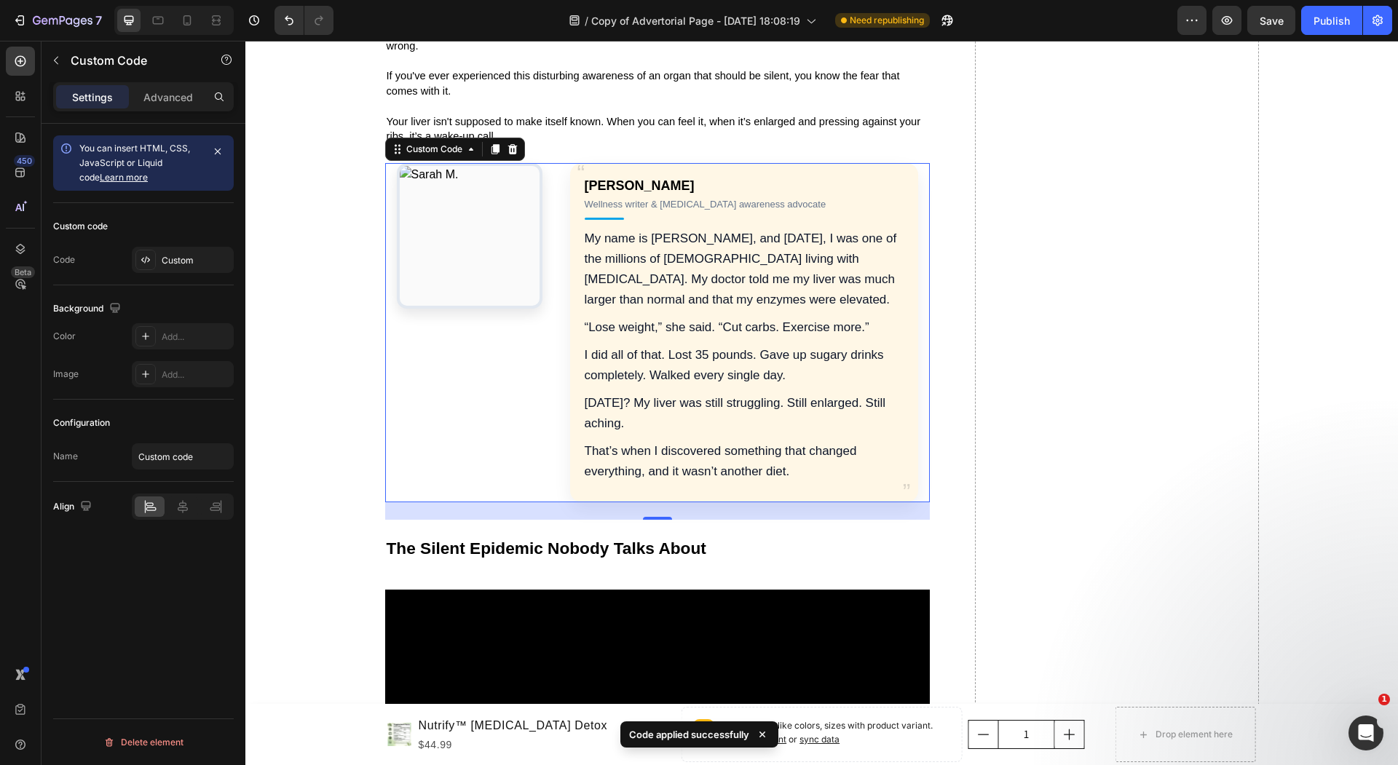
scroll to position [744, 0]
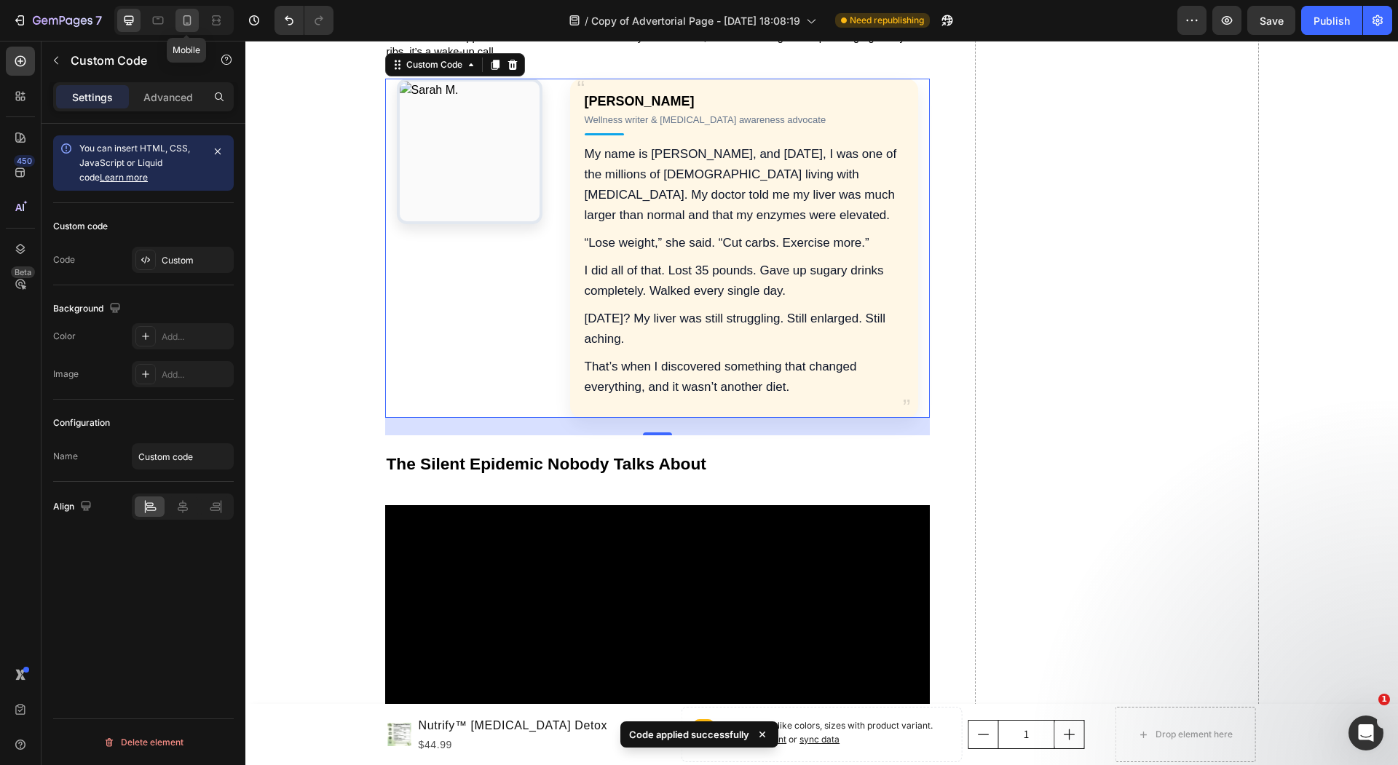
click at [188, 13] on icon at bounding box center [187, 20] width 15 height 15
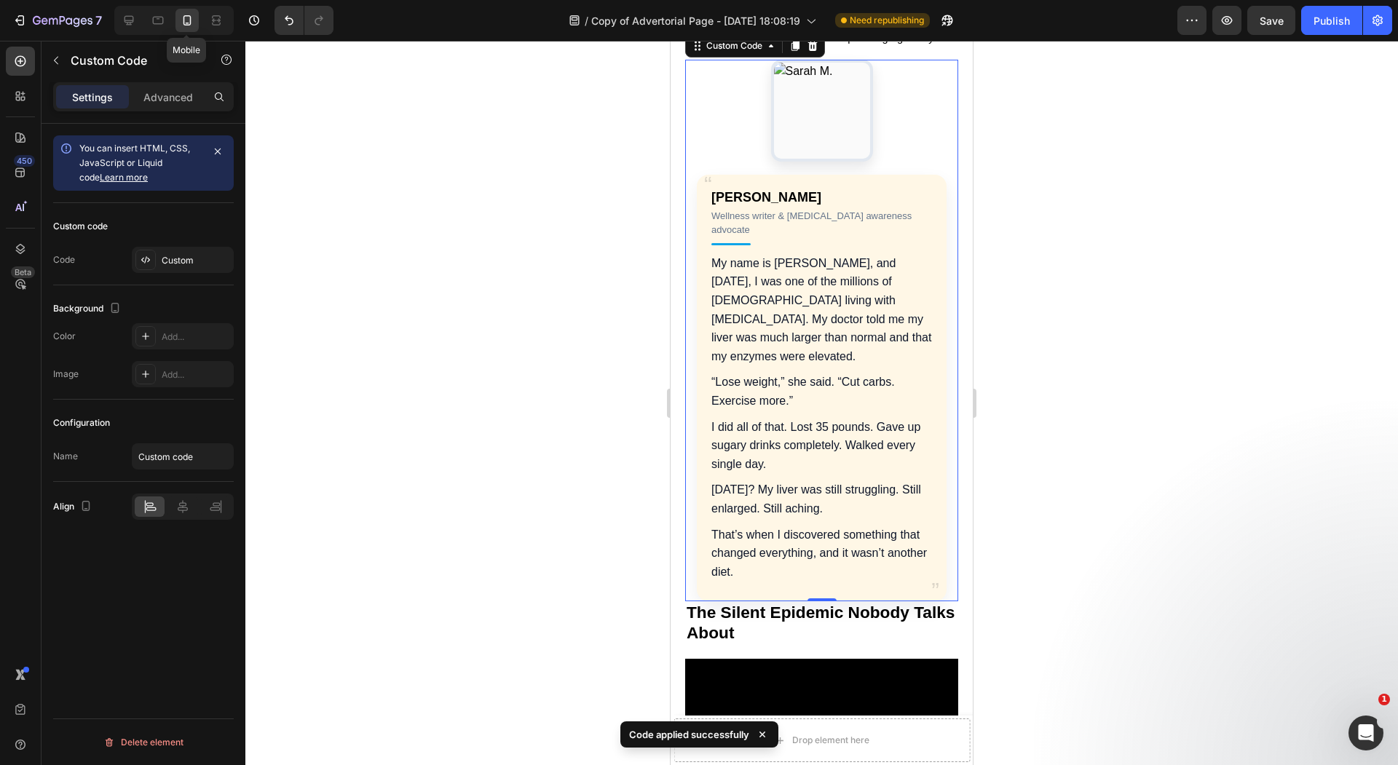
scroll to position [633, 0]
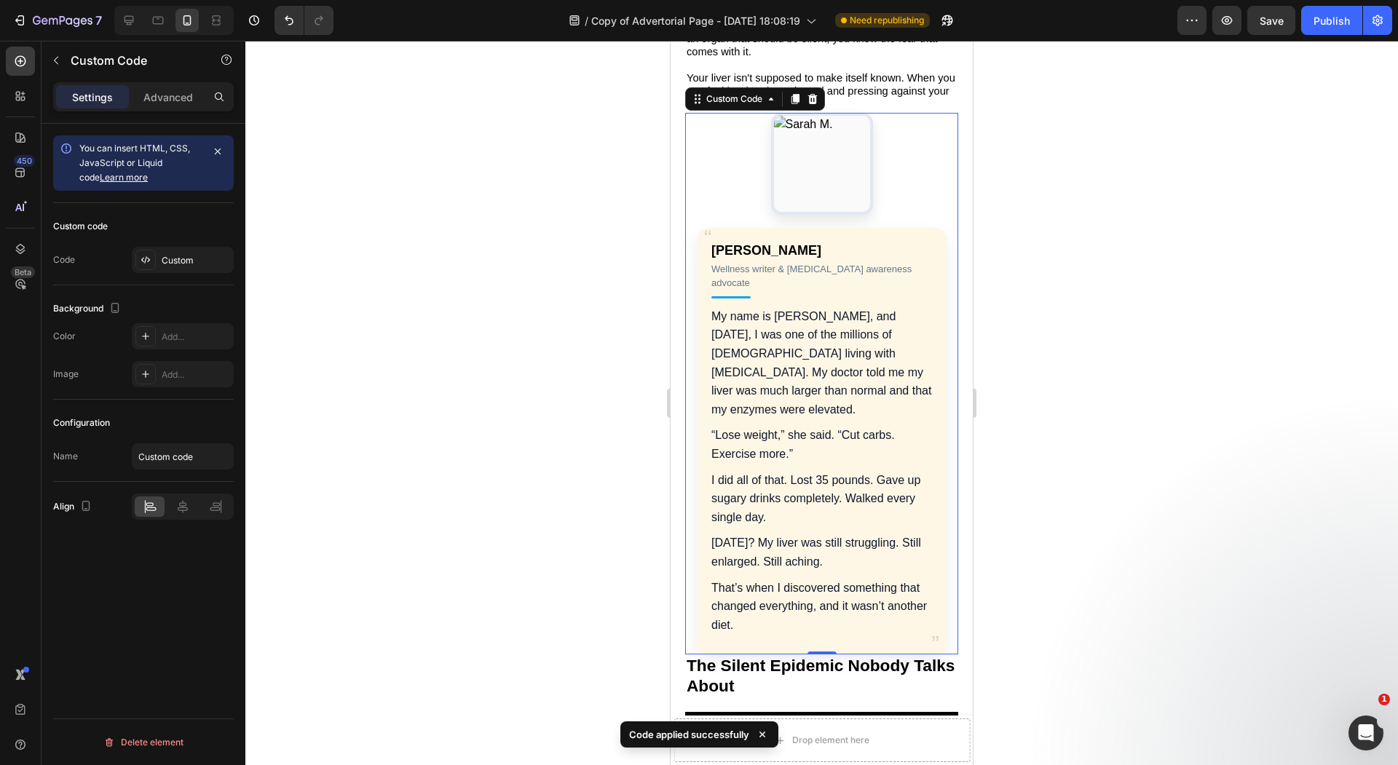
click at [810, 471] on p "I did all of that. Lost 35 pounds. Gave up sugary drinks completely. Walked eve…" at bounding box center [821, 499] width 221 height 56
click at [658, 411] on div at bounding box center [821, 403] width 1152 height 724
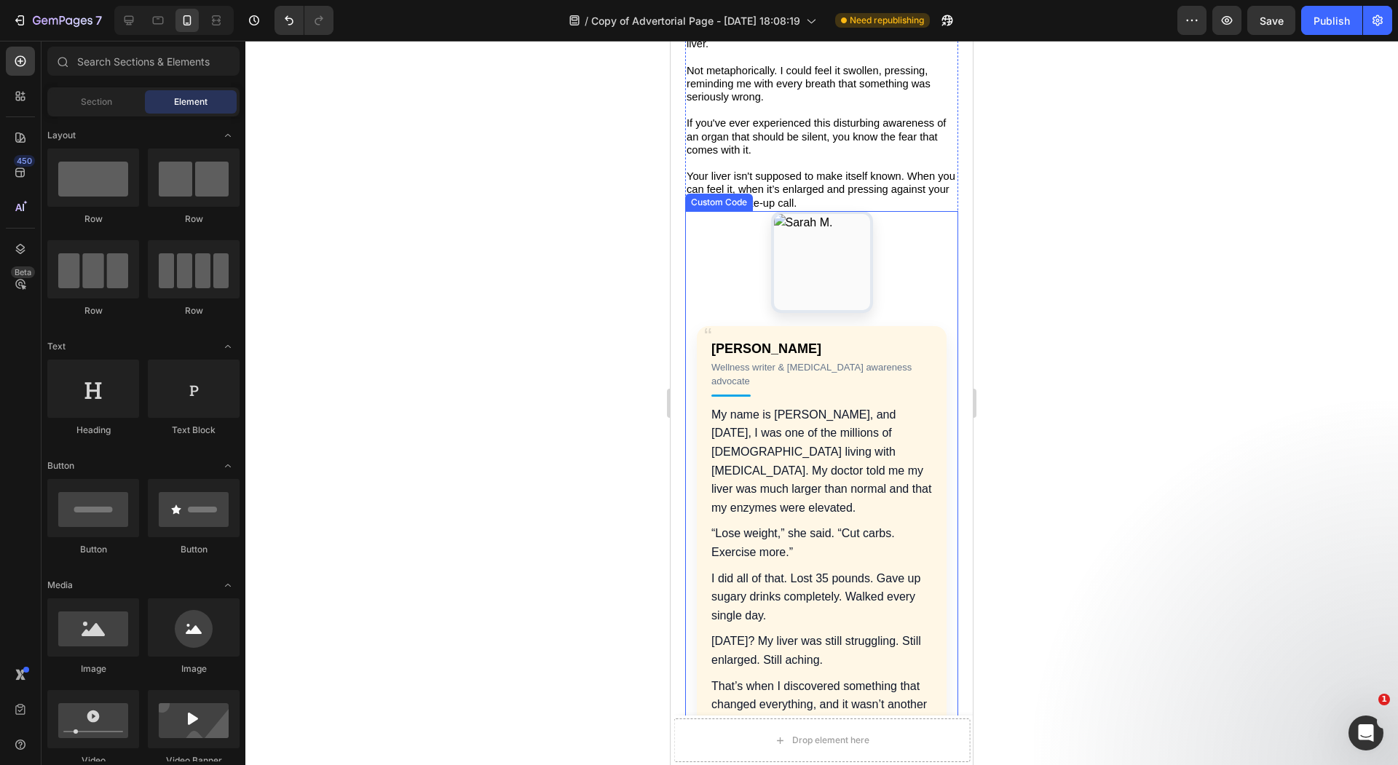
scroll to position [501, 0]
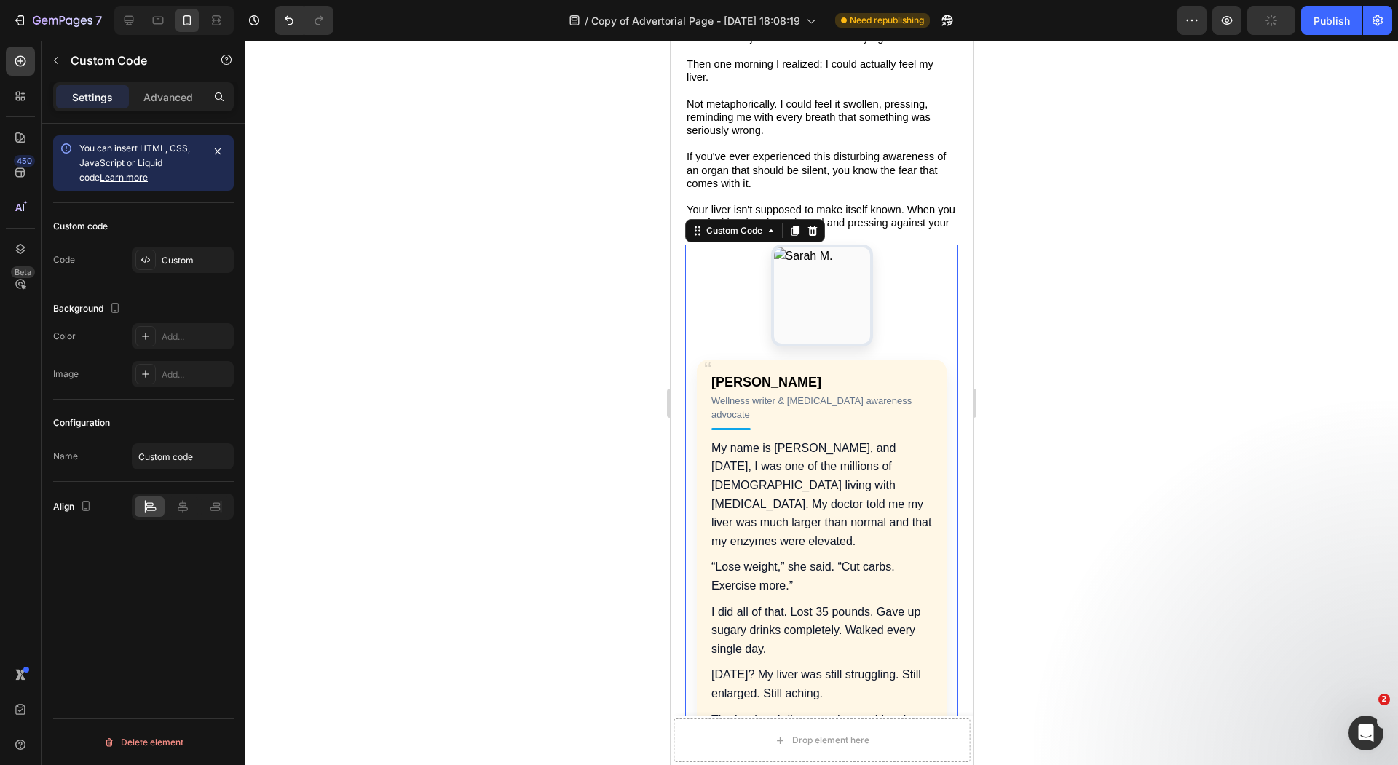
click at [799, 373] on h4 "[PERSON_NAME]" at bounding box center [821, 383] width 221 height 20
click at [165, 267] on div "Custom" at bounding box center [183, 260] width 102 height 26
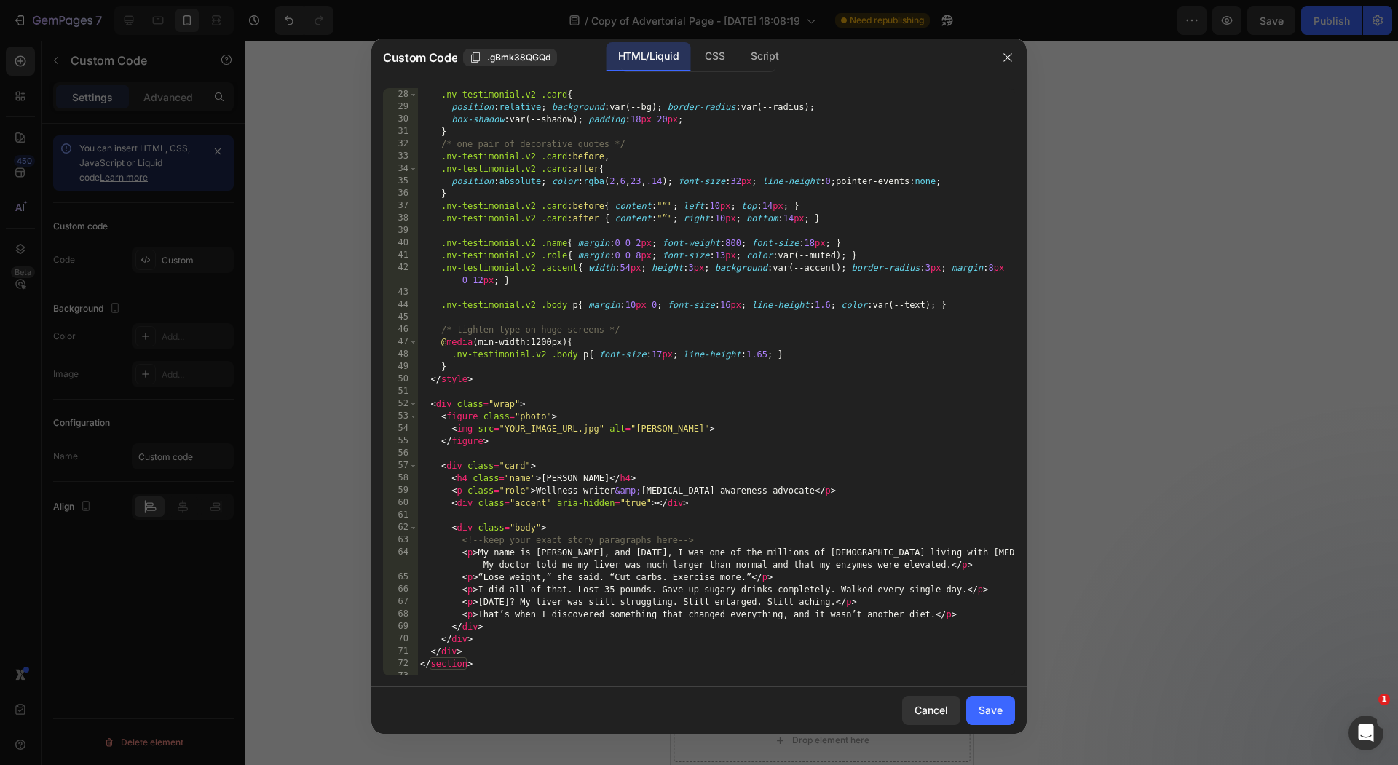
scroll to position [334, 0]
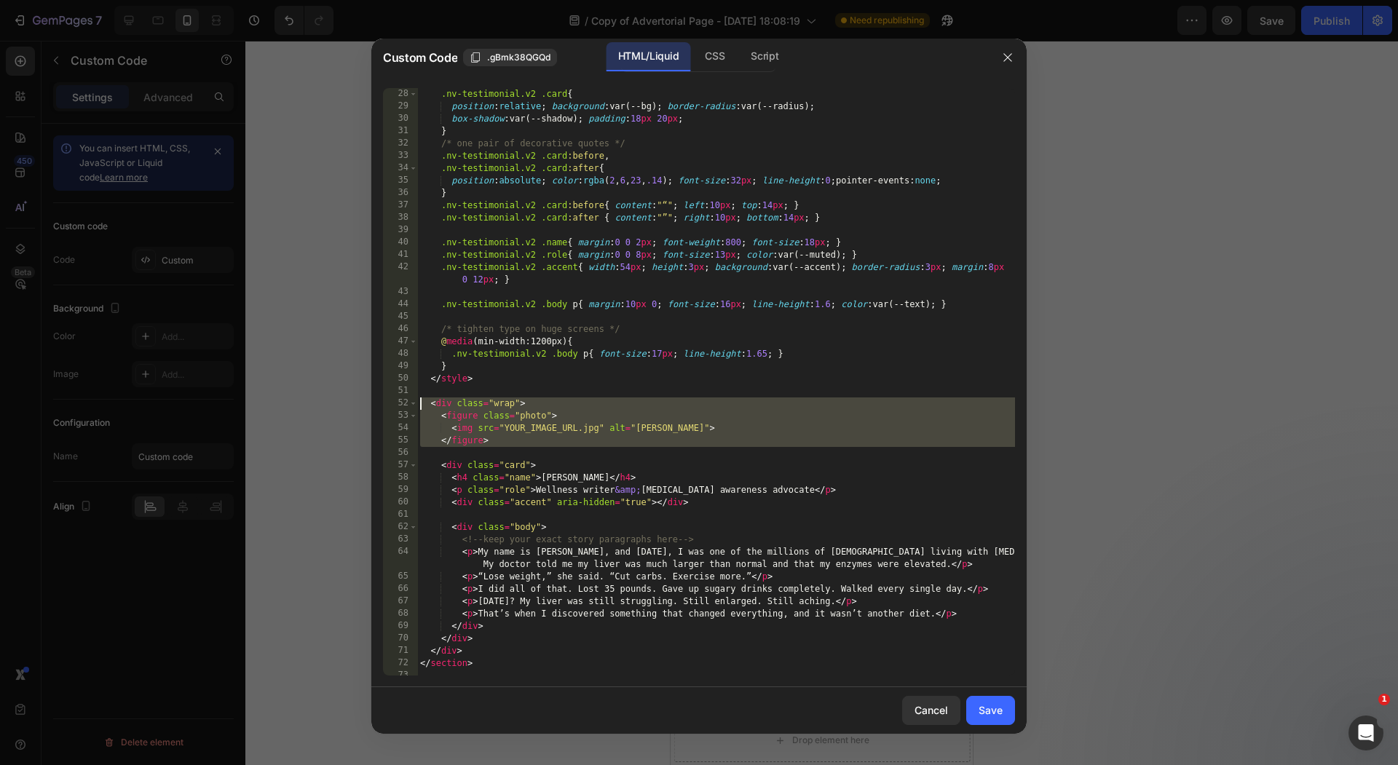
drag, startPoint x: 655, startPoint y: 448, endPoint x: 357, endPoint y: 398, distance: 301.9
click at [357, 398] on div "Custom Code .gBmk38QGQd HTML/Liquid CSS Script 28 29 30 31 32 33 34 35 36 37 38…" at bounding box center [699, 382] width 1398 height 765
type textarea "<div class="wrap"> <figure class="photo">"
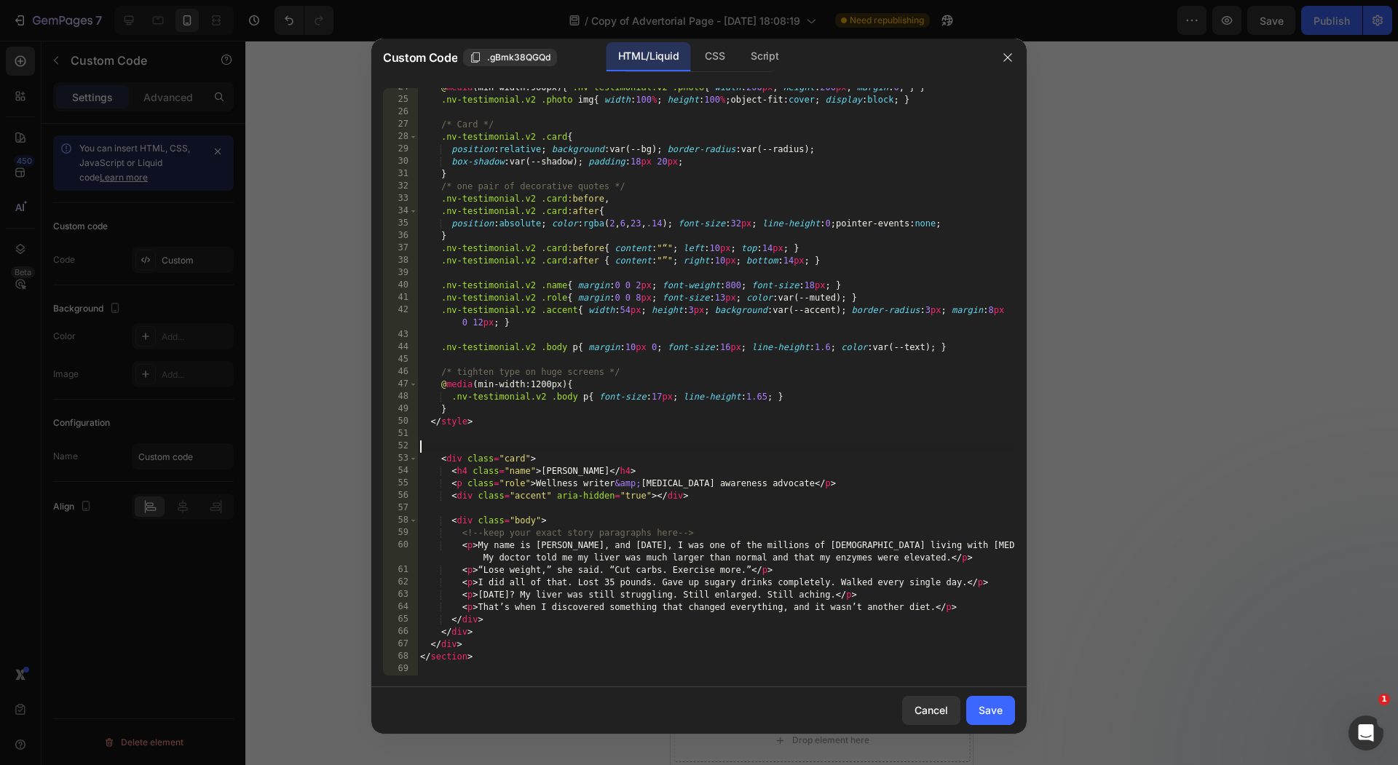
scroll to position [291, 0]
click at [988, 712] on div "Save" at bounding box center [990, 709] width 24 height 15
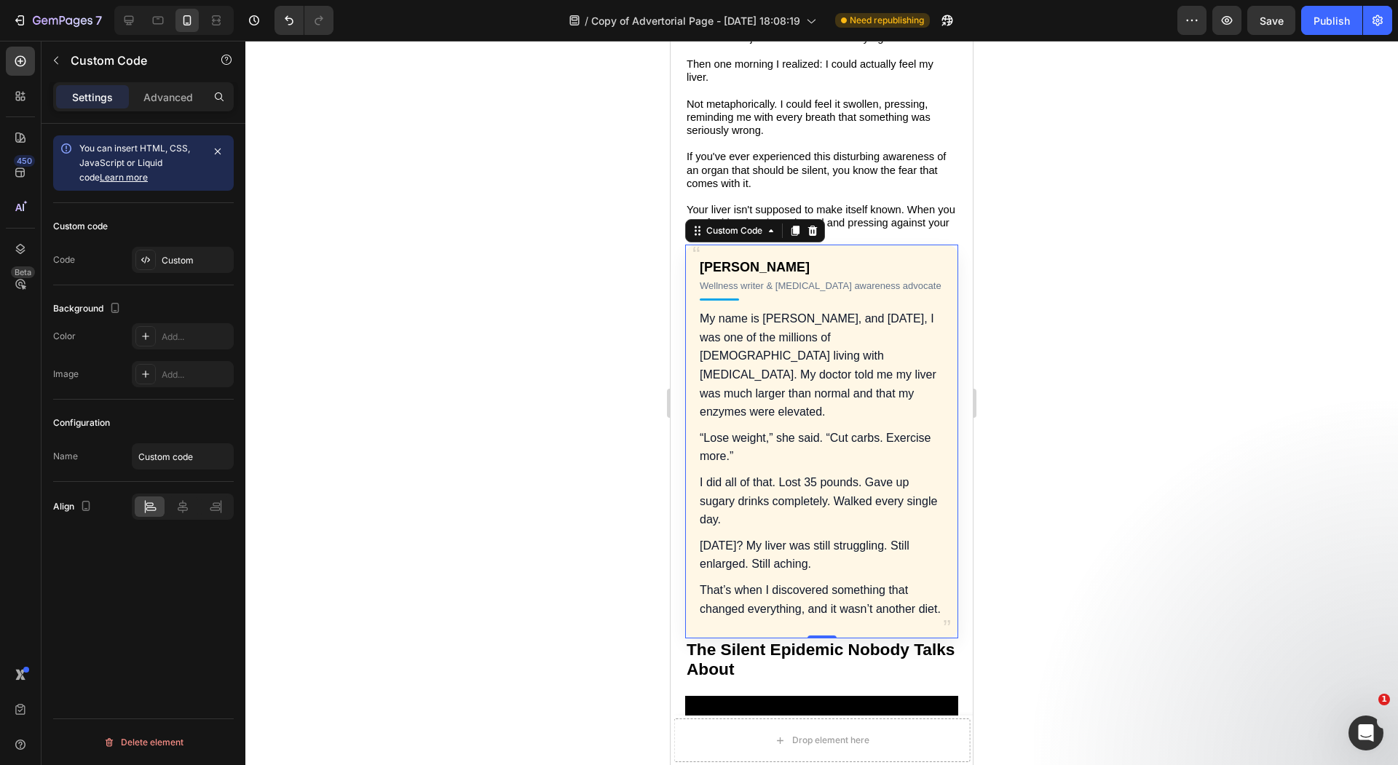
click at [1012, 515] on div at bounding box center [821, 403] width 1152 height 724
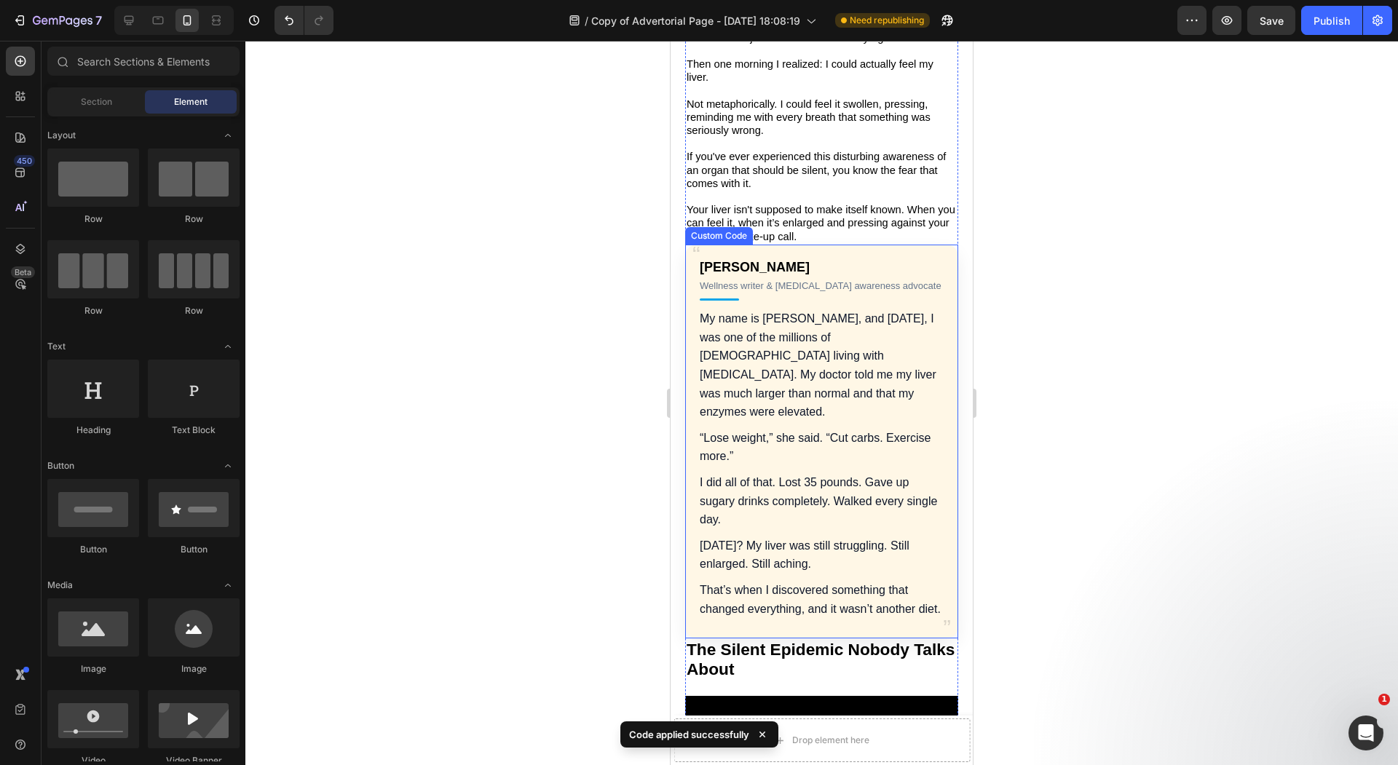
click at [844, 218] on p "Your liver isn't supposed to make itself known. When you can feel it, when it’s…" at bounding box center [821, 223] width 270 height 40
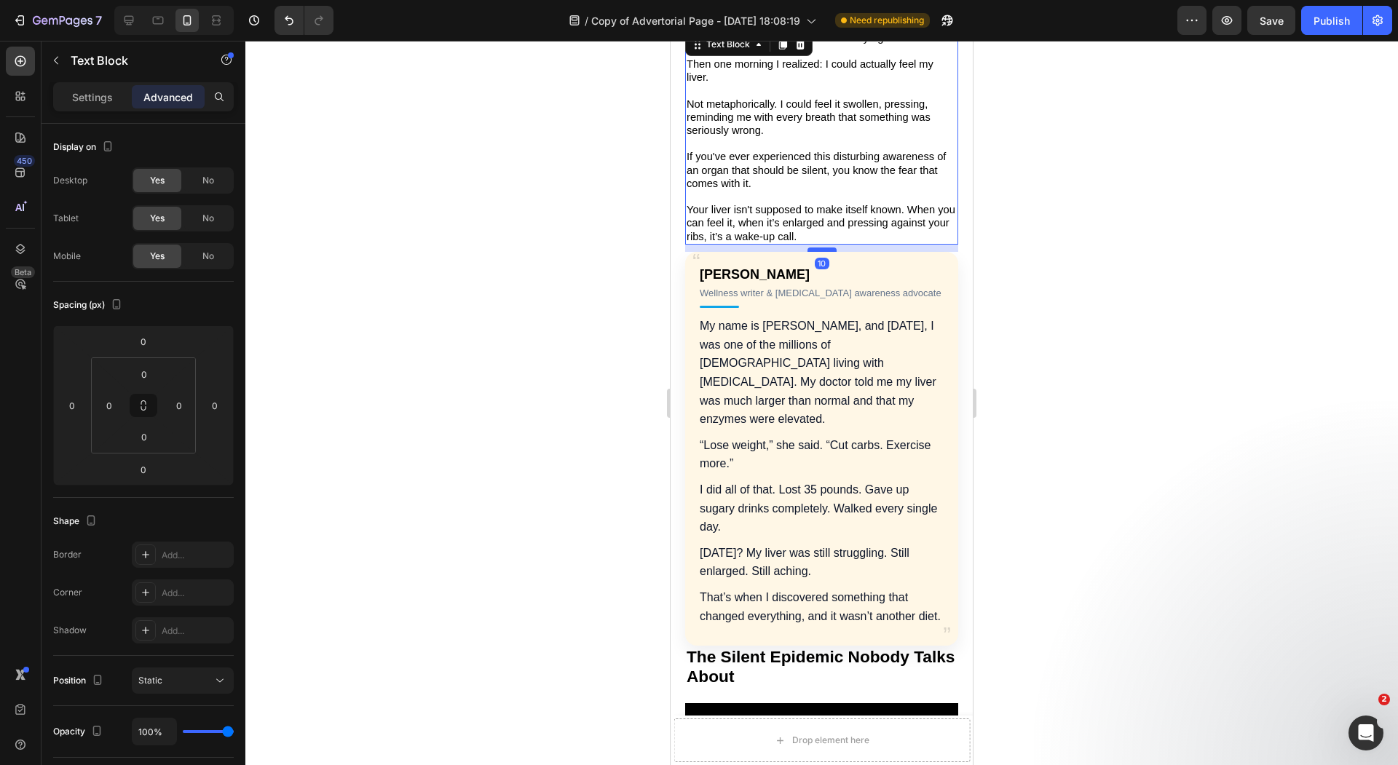
drag, startPoint x: 828, startPoint y: 221, endPoint x: 830, endPoint y: 228, distance: 7.4
click at [830, 248] on div at bounding box center [821, 250] width 29 height 4
type input "10"
click at [603, 313] on div at bounding box center [821, 403] width 1152 height 724
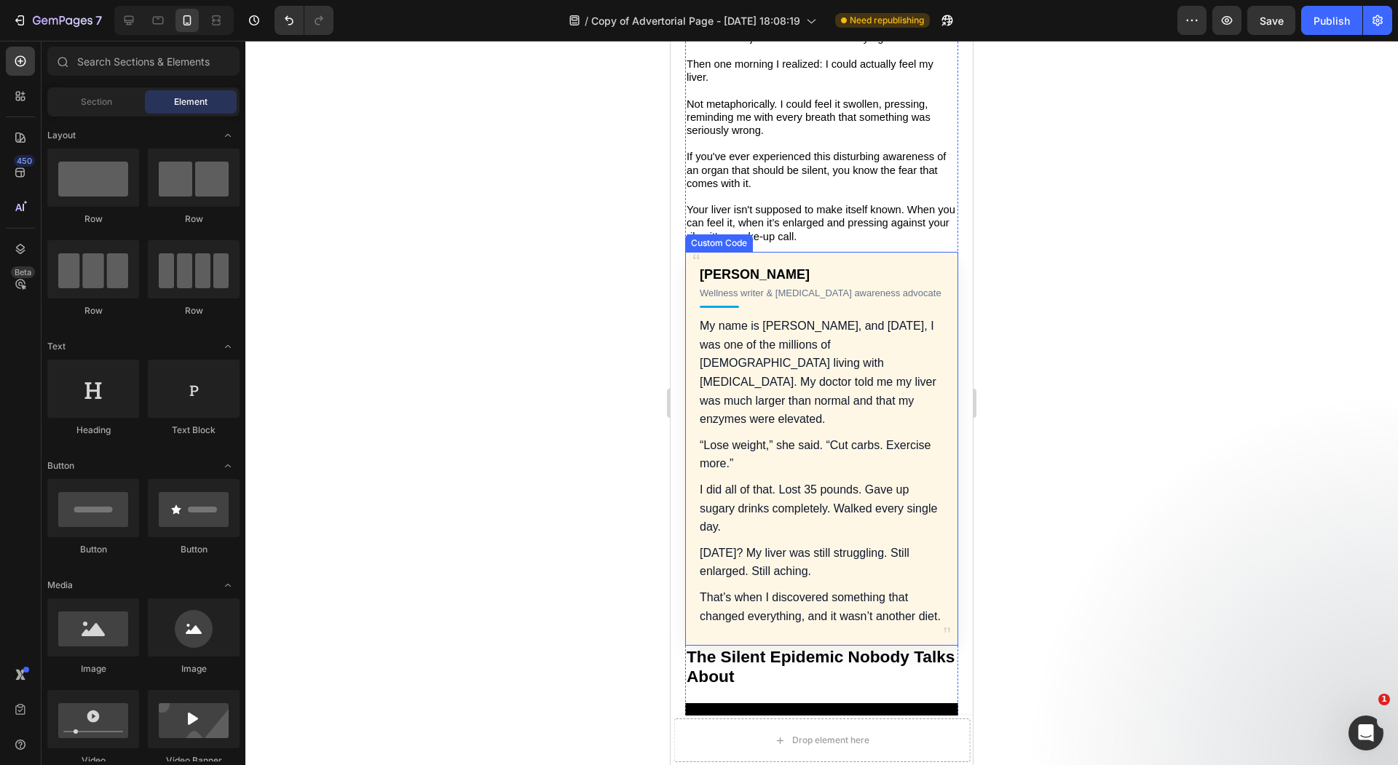
click at [872, 388] on p "My name is [PERSON_NAME], and [DATE], I was one of the millions of [DEMOGRAPHIC…" at bounding box center [822, 373] width 244 height 112
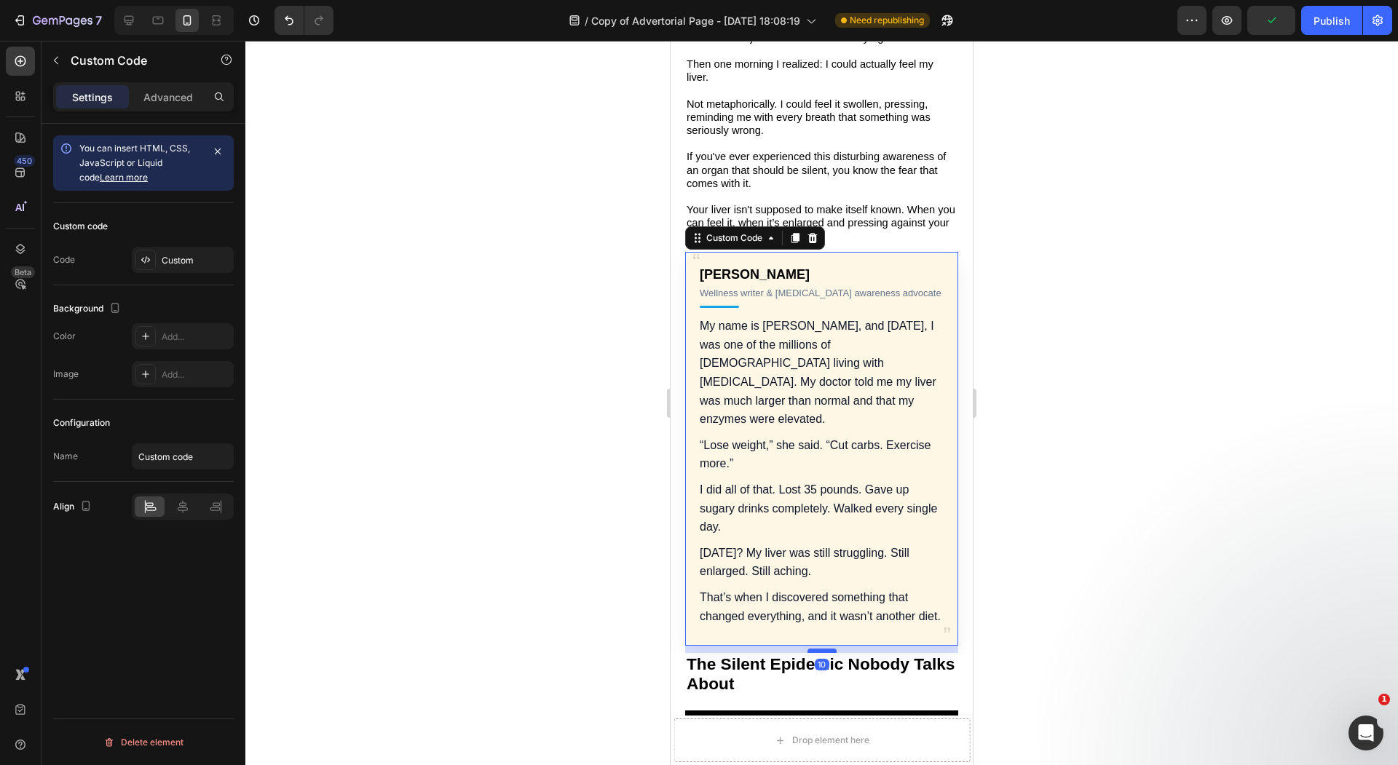
drag, startPoint x: 823, startPoint y: 604, endPoint x: 823, endPoint y: 611, distance: 7.3
click at [823, 649] on div at bounding box center [821, 651] width 29 height 4
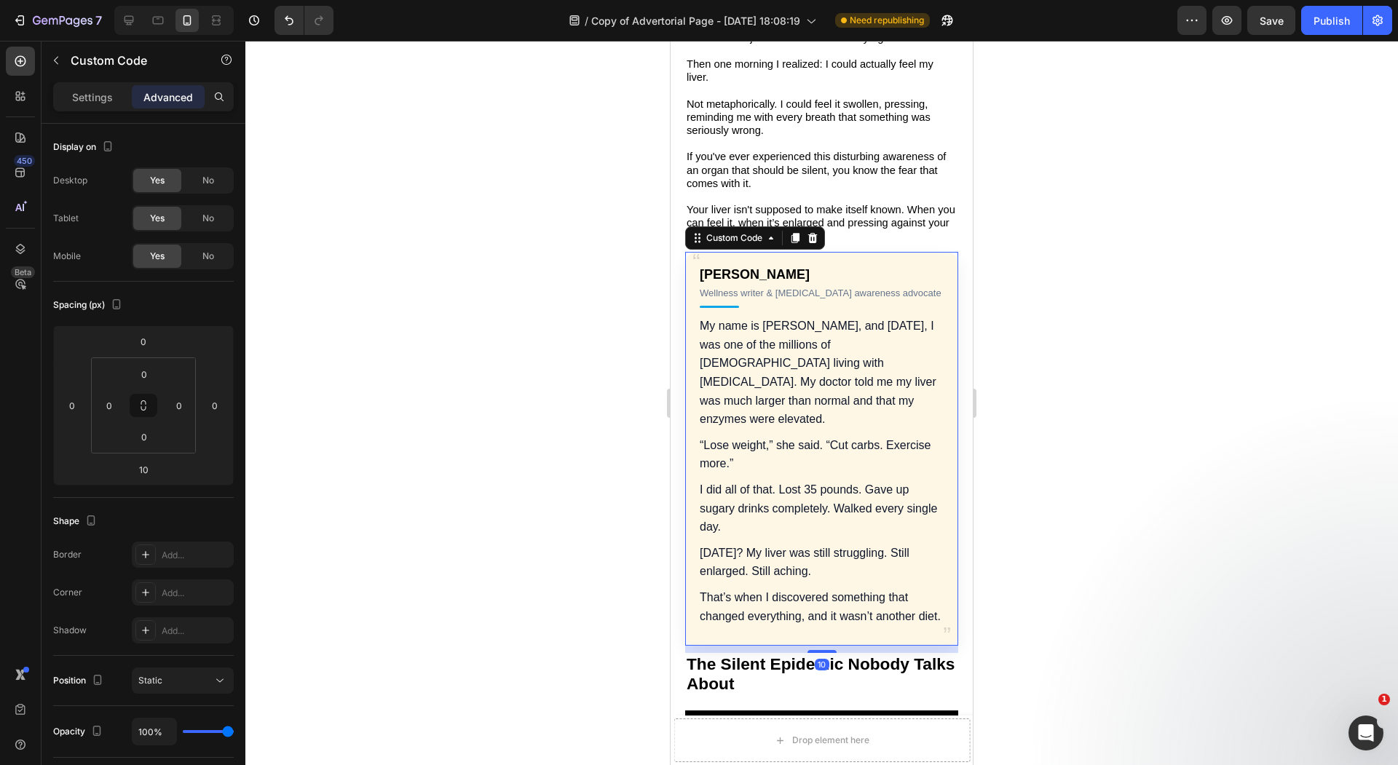
click at [610, 575] on div at bounding box center [821, 403] width 1152 height 724
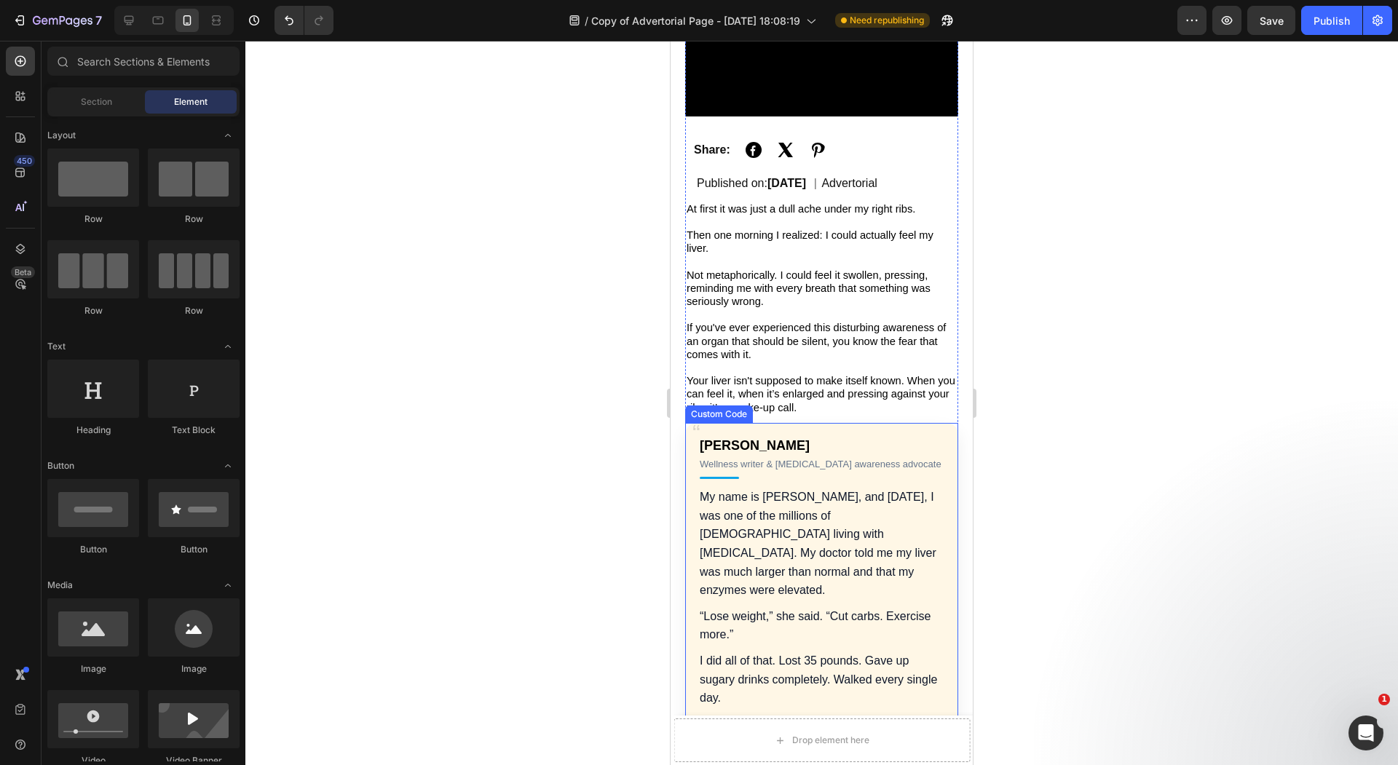
scroll to position [349, 0]
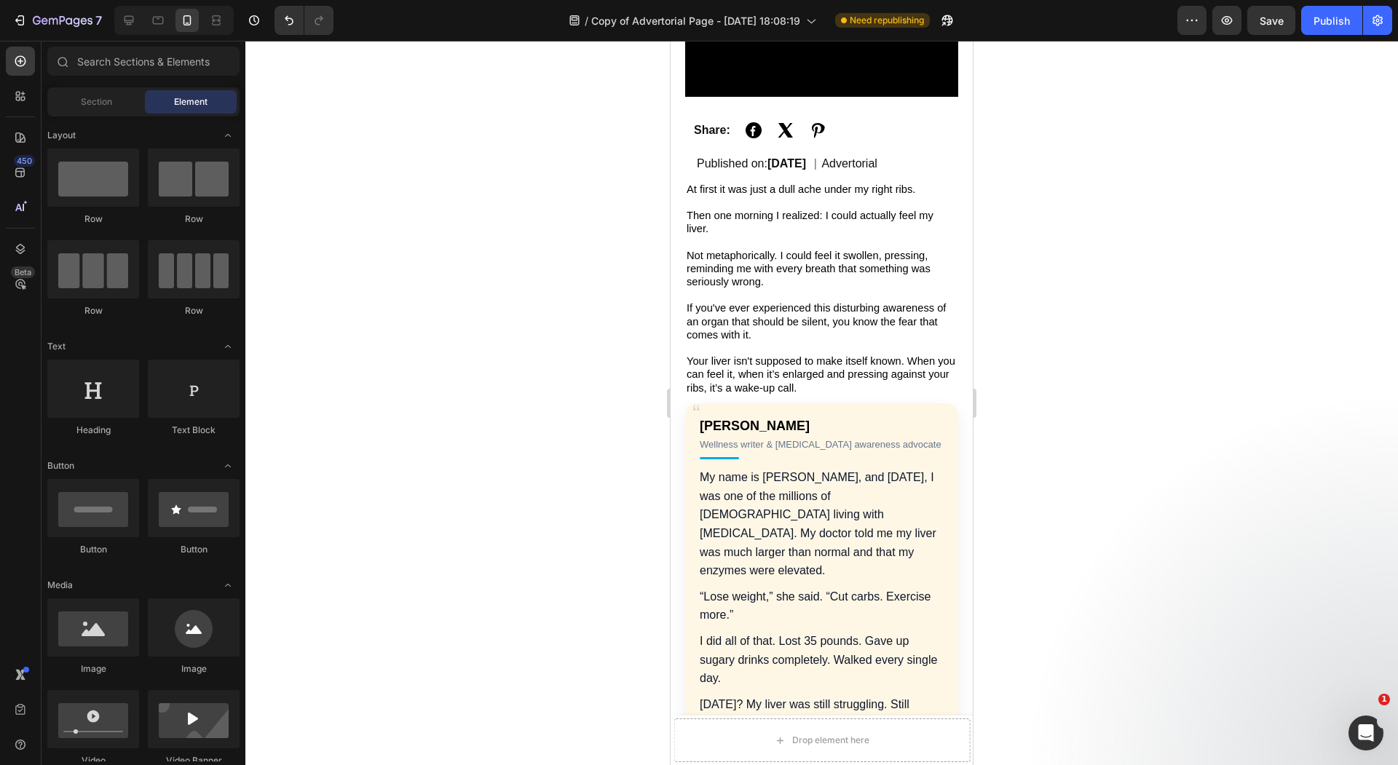
click at [580, 385] on div at bounding box center [821, 403] width 1152 height 724
click at [135, 18] on icon at bounding box center [129, 20] width 15 height 15
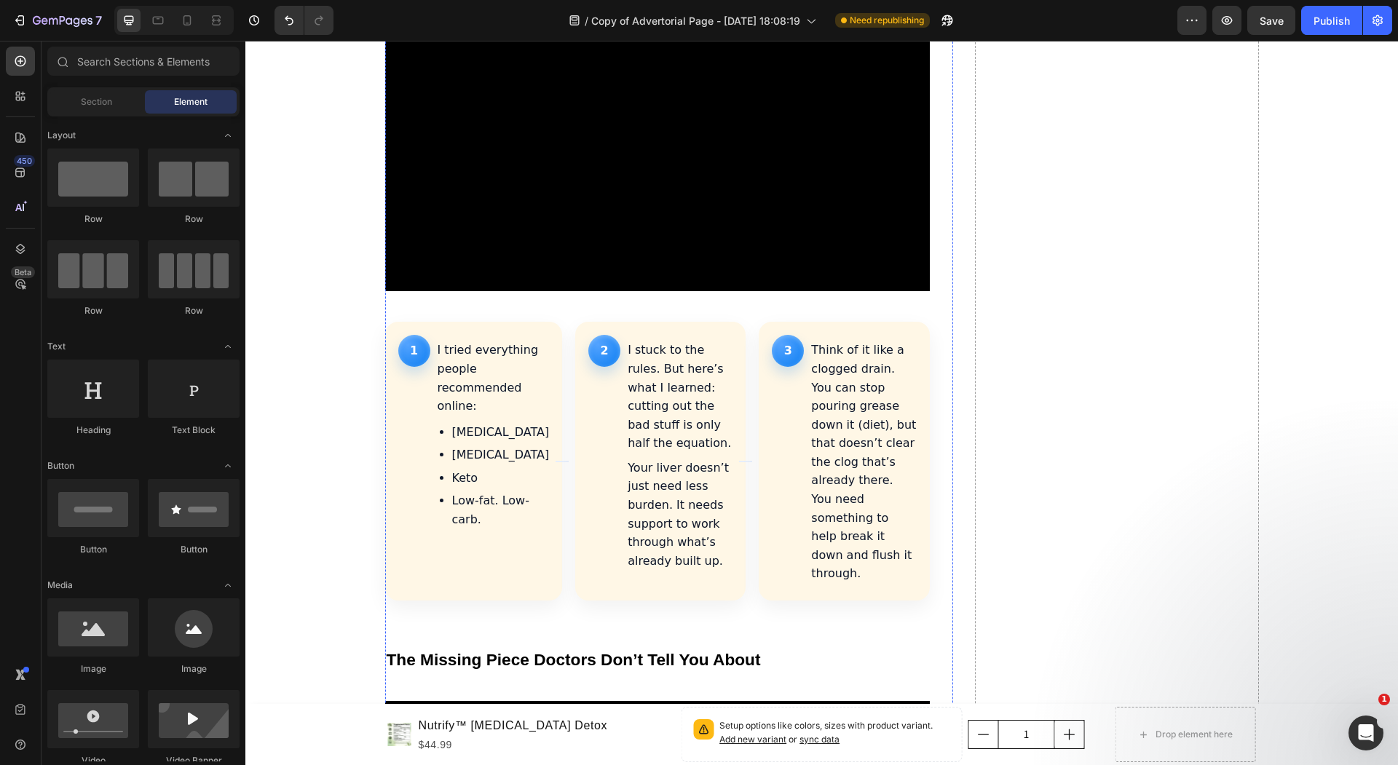
scroll to position [1741, 0]
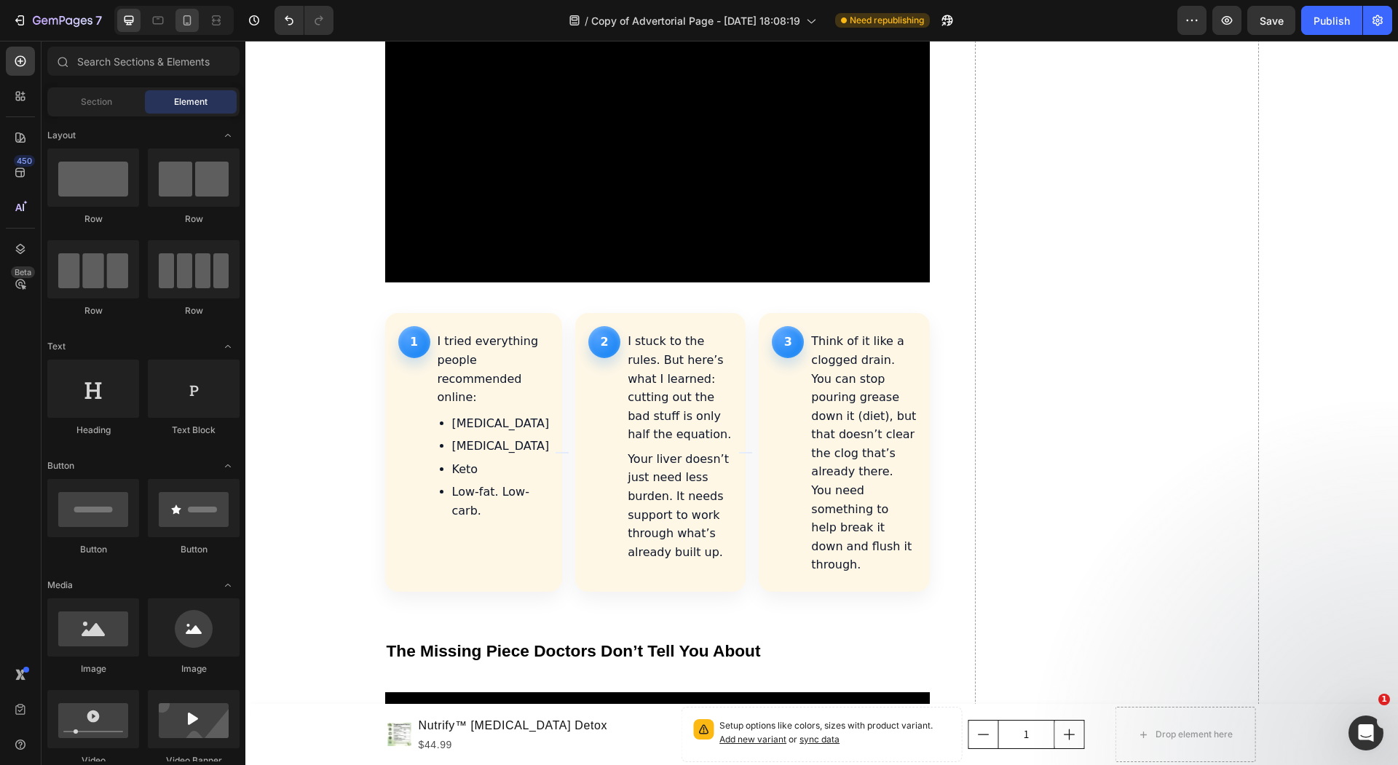
click at [189, 23] on icon at bounding box center [187, 20] width 8 height 10
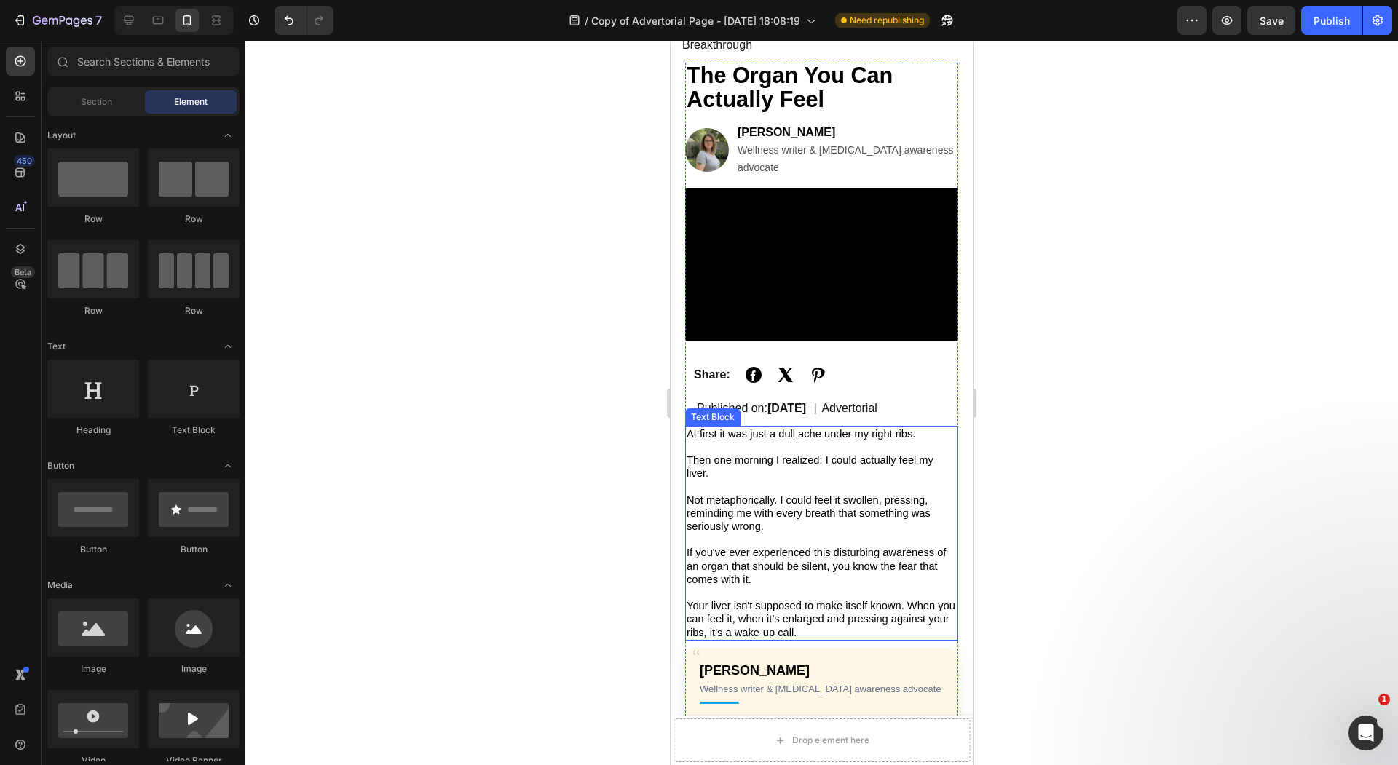
scroll to position [95, 0]
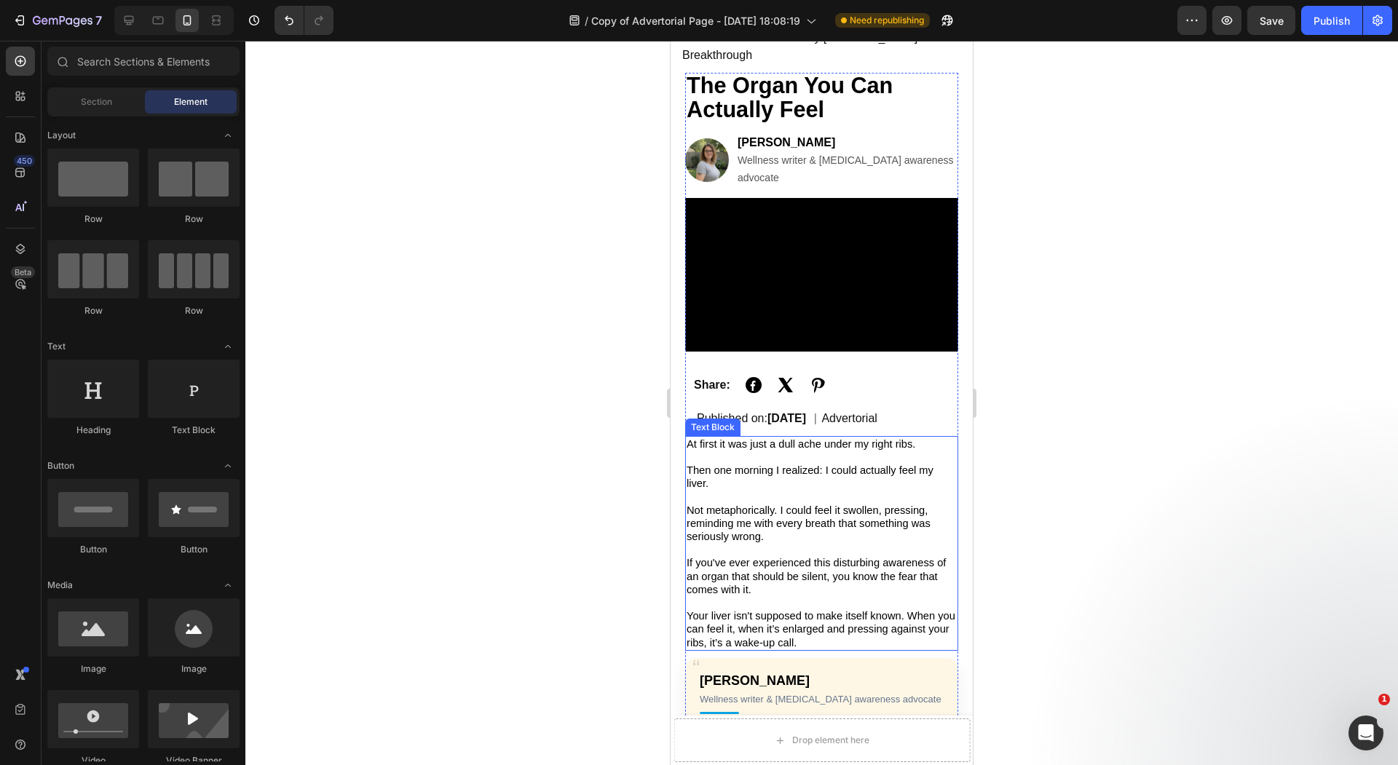
click at [776, 543] on p "Rich Text Editor. Editing area: main" at bounding box center [821, 549] width 270 height 13
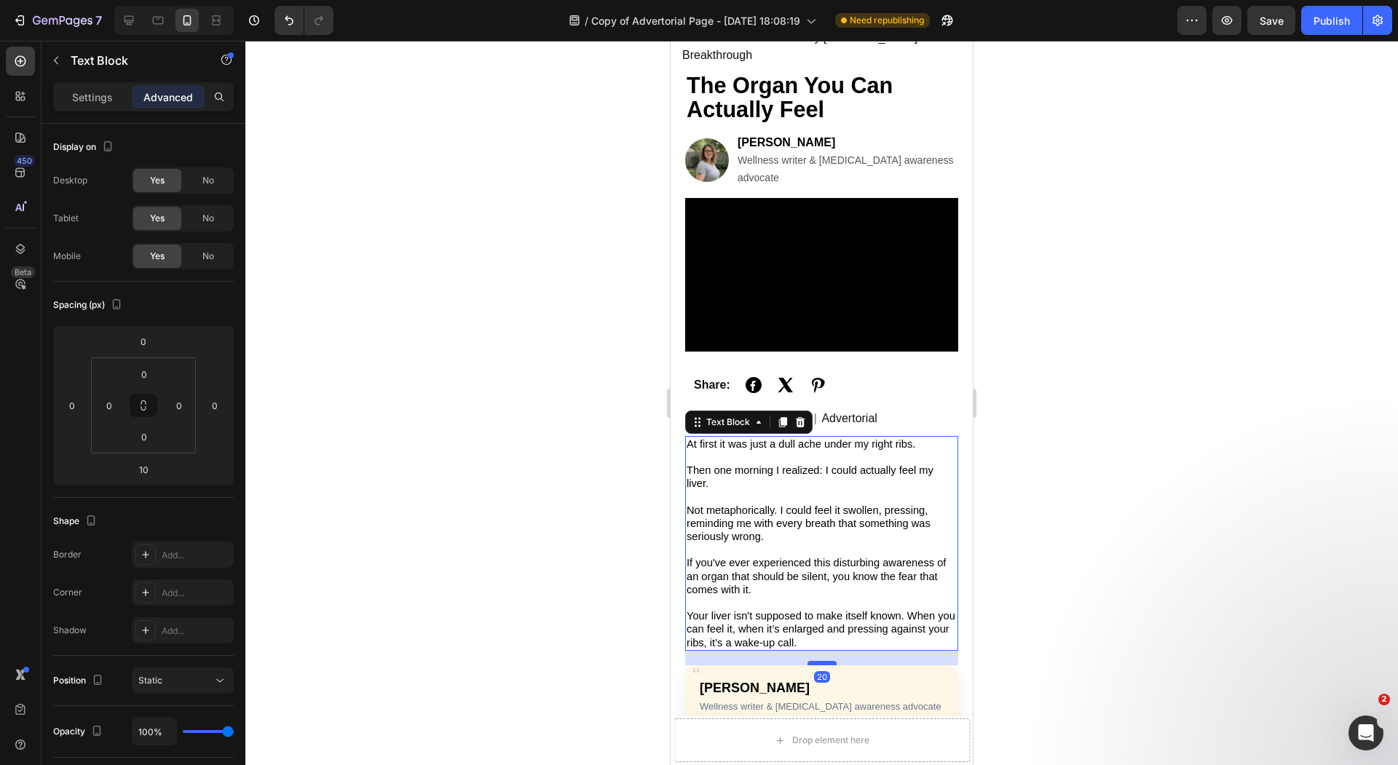
drag, startPoint x: 823, startPoint y: 635, endPoint x: 821, endPoint y: 642, distance: 7.4
click at [821, 661] on div at bounding box center [821, 663] width 29 height 4
type input "20"
click at [654, 617] on div at bounding box center [821, 403] width 1152 height 724
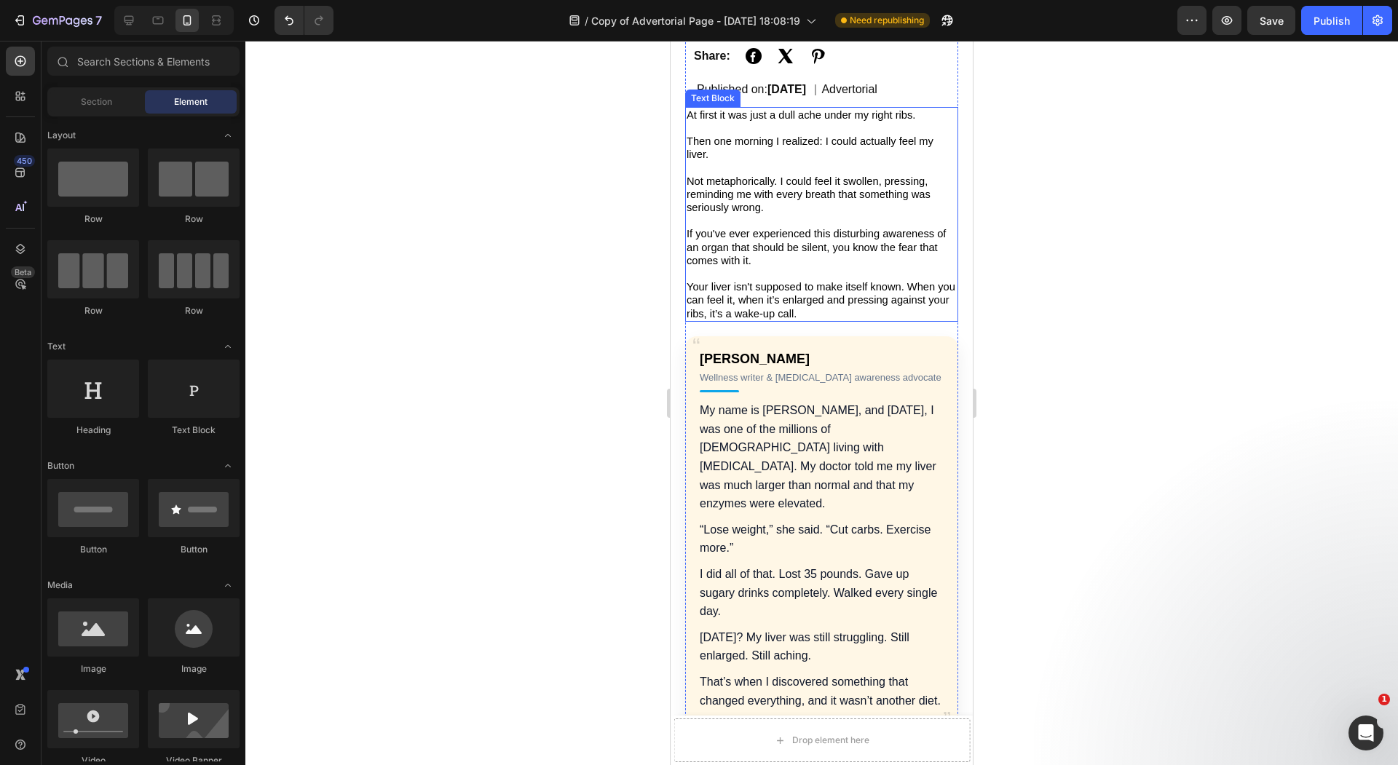
scroll to position [507, 0]
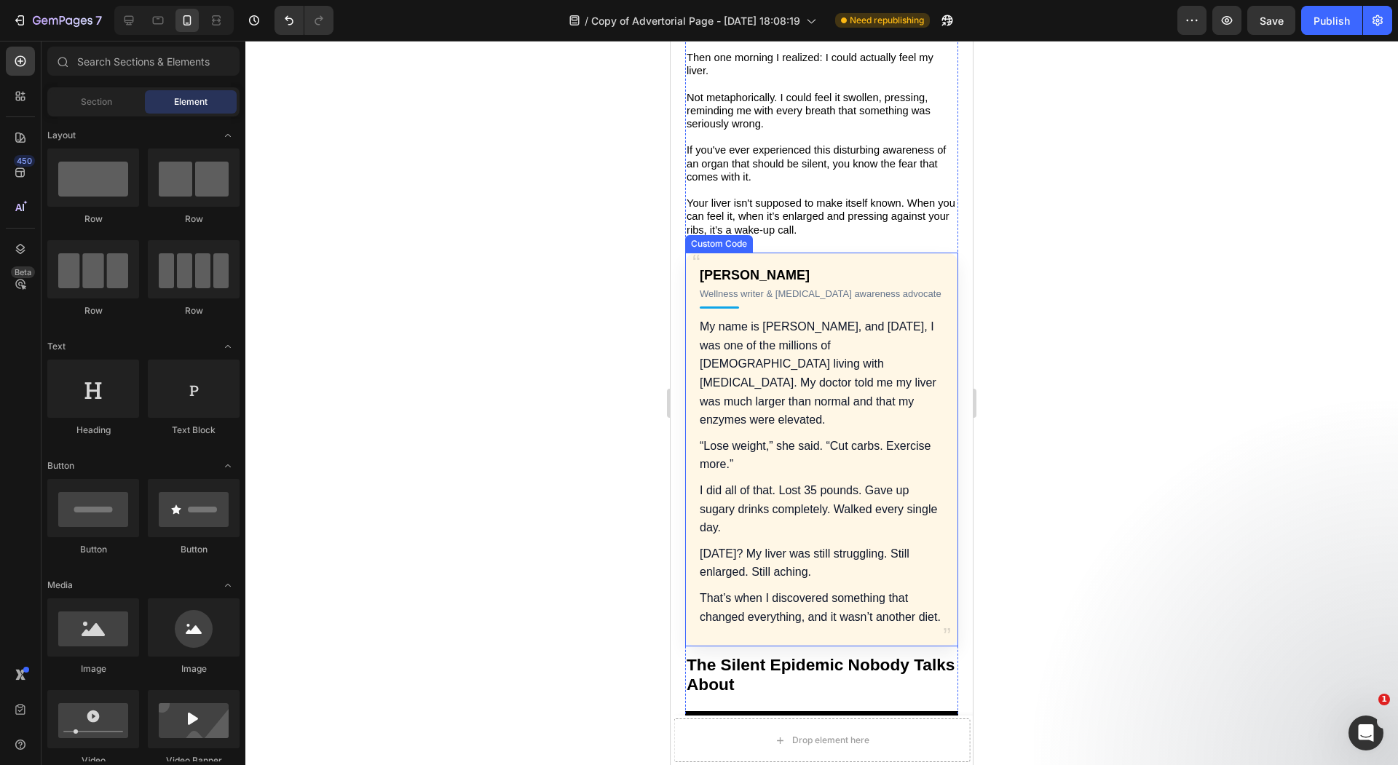
click at [716, 388] on p "My name is [PERSON_NAME], and [DATE], I was one of the millions of [DEMOGRAPHIC…" at bounding box center [822, 373] width 244 height 112
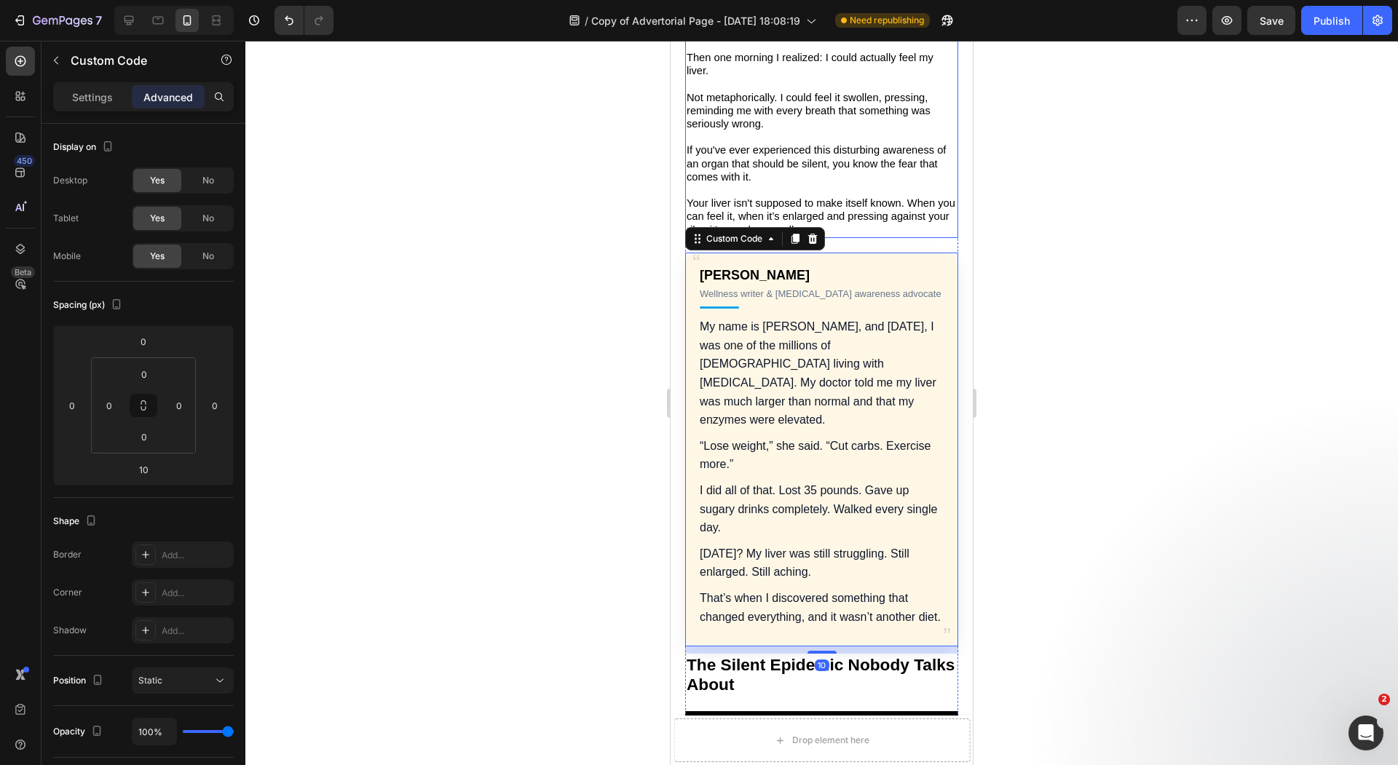
click at [822, 144] on span "If you've ever experienced this disturbing awareness of an organ that should be…" at bounding box center [815, 163] width 259 height 38
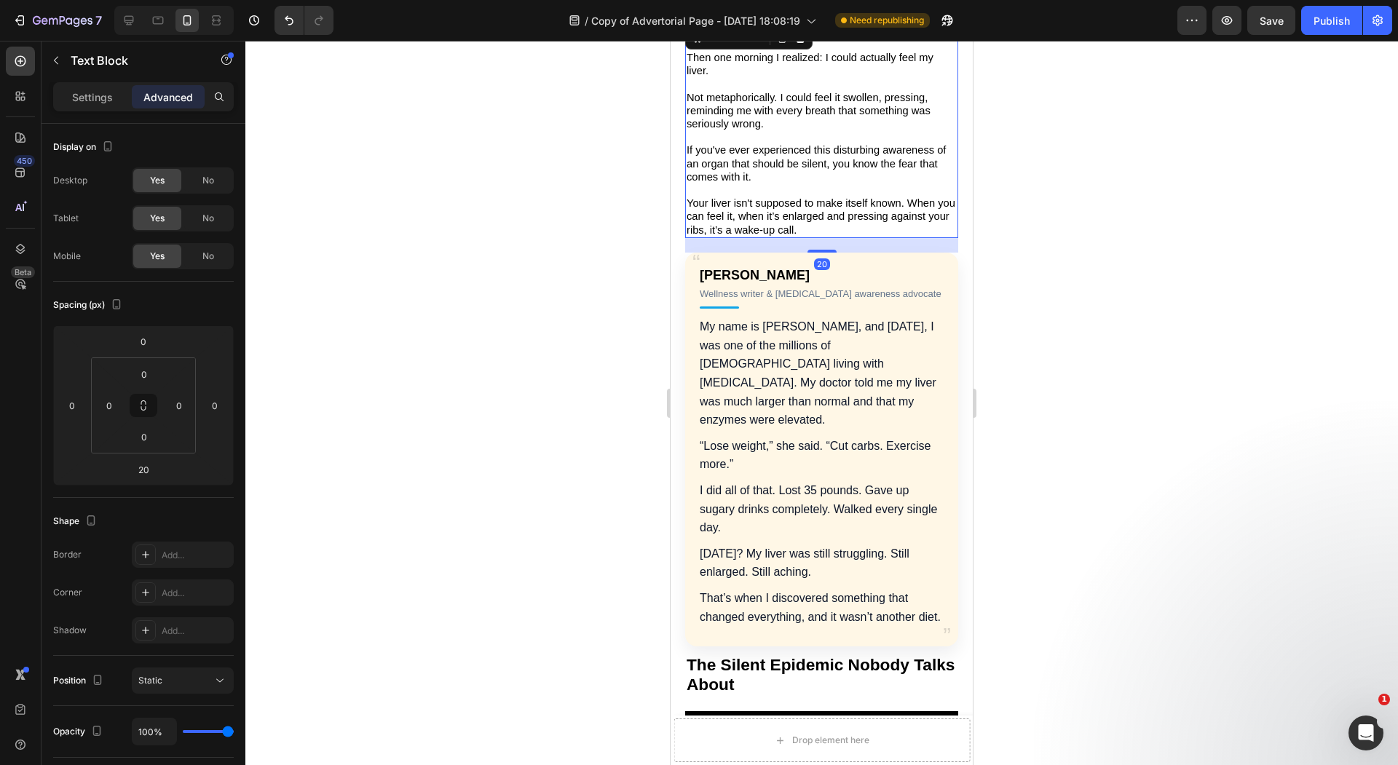
click at [426, 230] on div at bounding box center [821, 403] width 1152 height 724
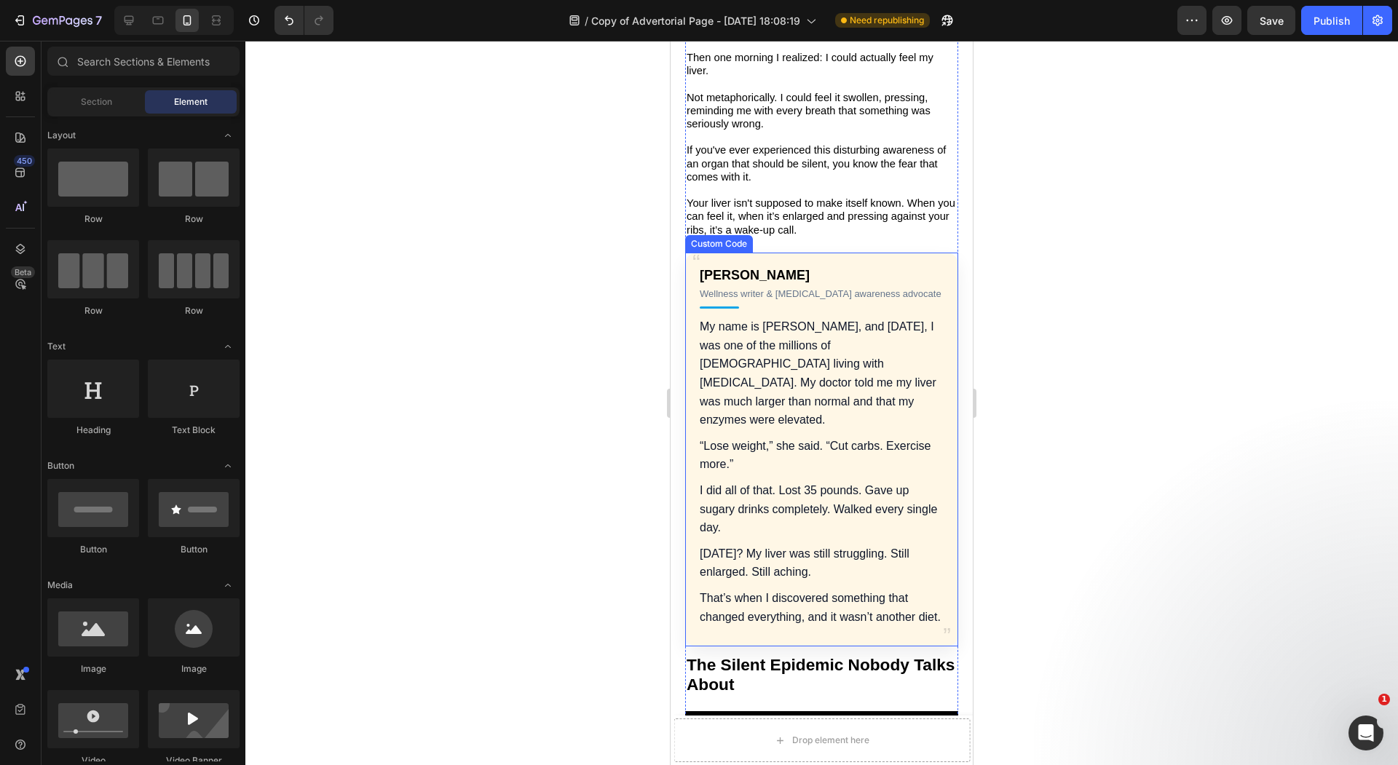
click at [782, 589] on p "That’s when I discovered something that changed everything, and it wasn’t anoth…" at bounding box center [822, 607] width 244 height 37
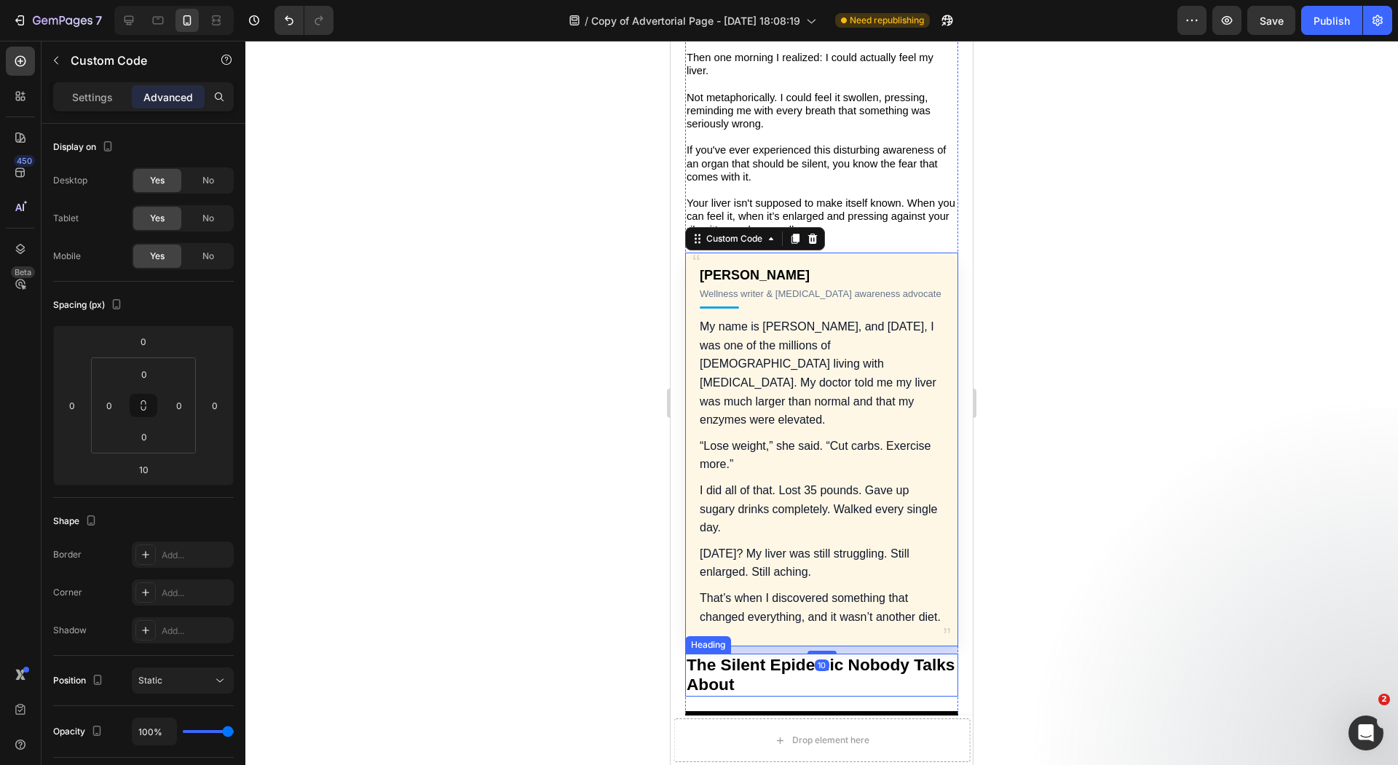
click at [786, 655] on strong "The Silent Epidemic Nobody Talks About" at bounding box center [820, 674] width 268 height 39
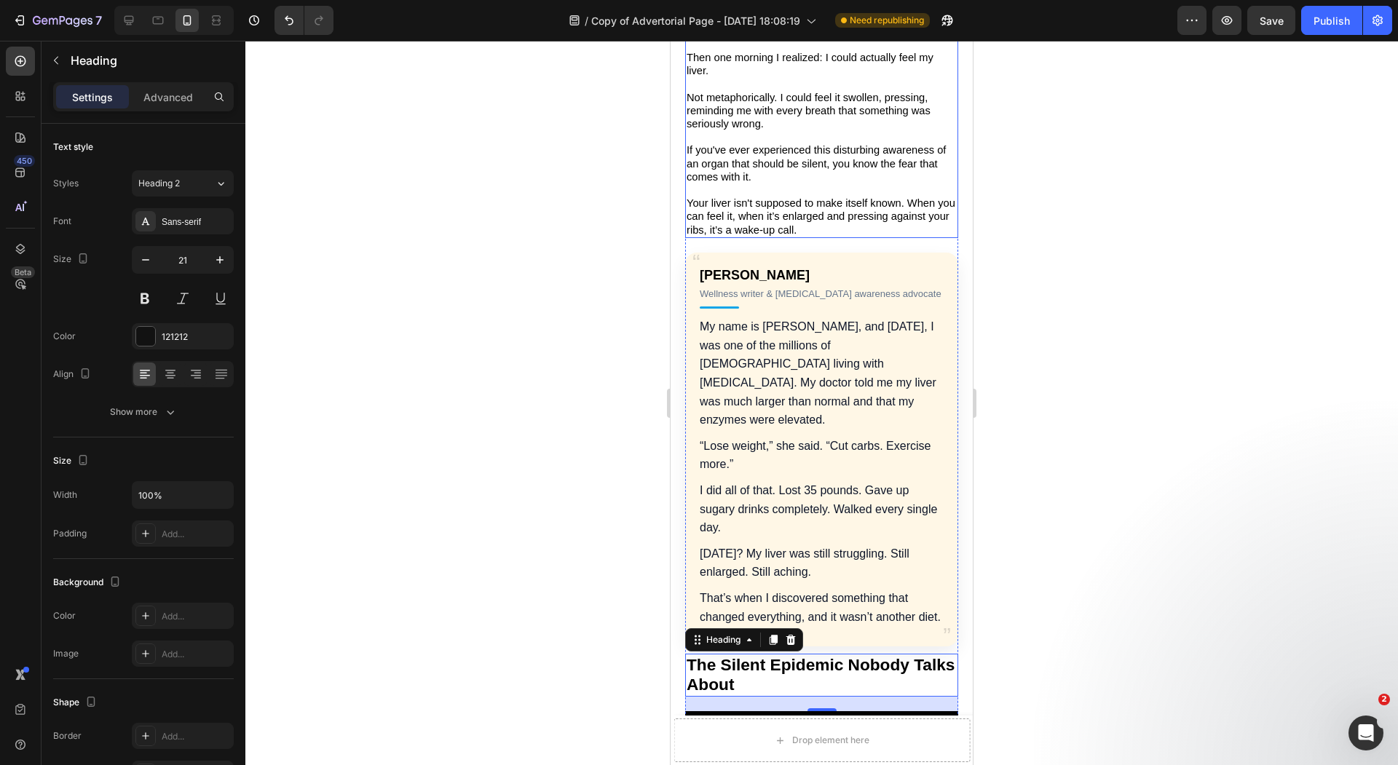
click at [839, 200] on p "Your liver isn't supposed to make itself known. When you can feel it, when it’s…" at bounding box center [821, 217] width 270 height 40
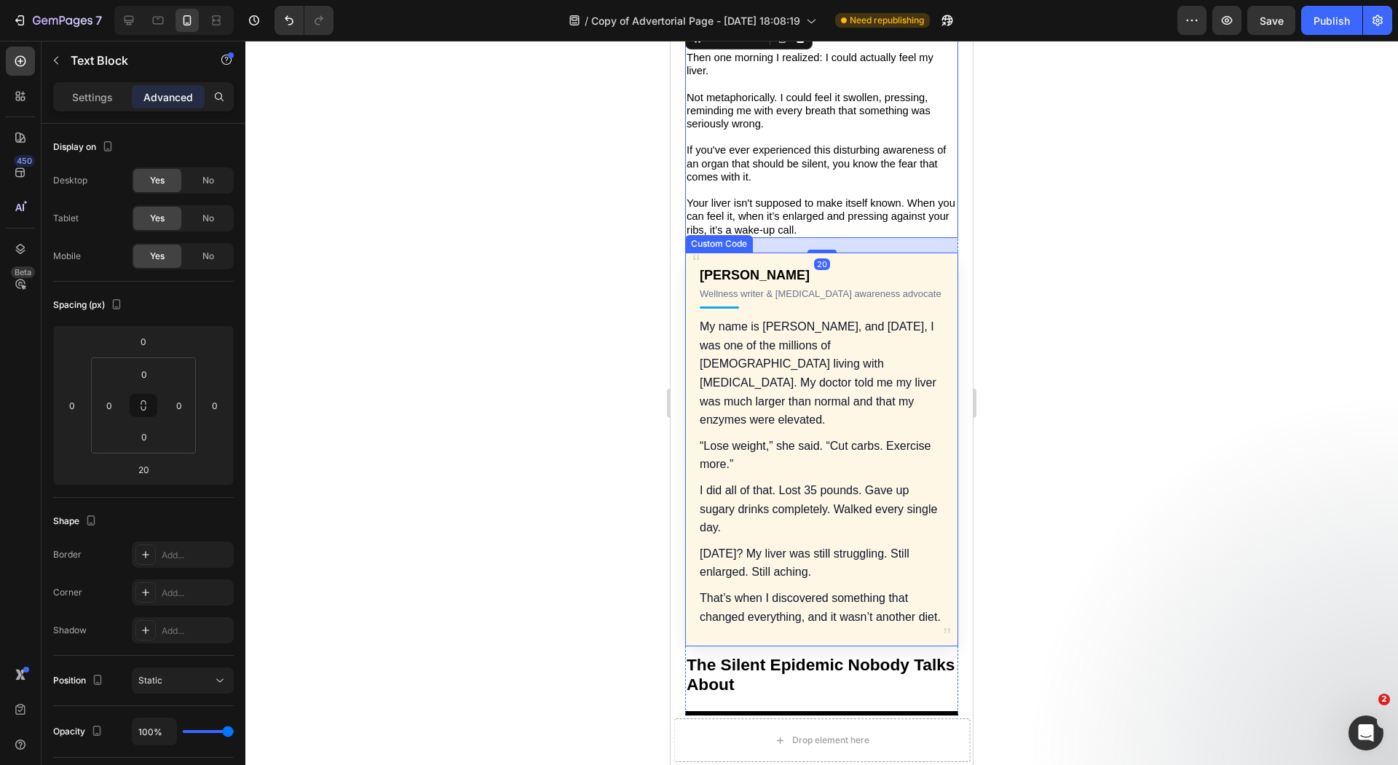
click at [815, 589] on p "That’s when I discovered something that changed everything, and it wasn’t anoth…" at bounding box center [822, 607] width 244 height 37
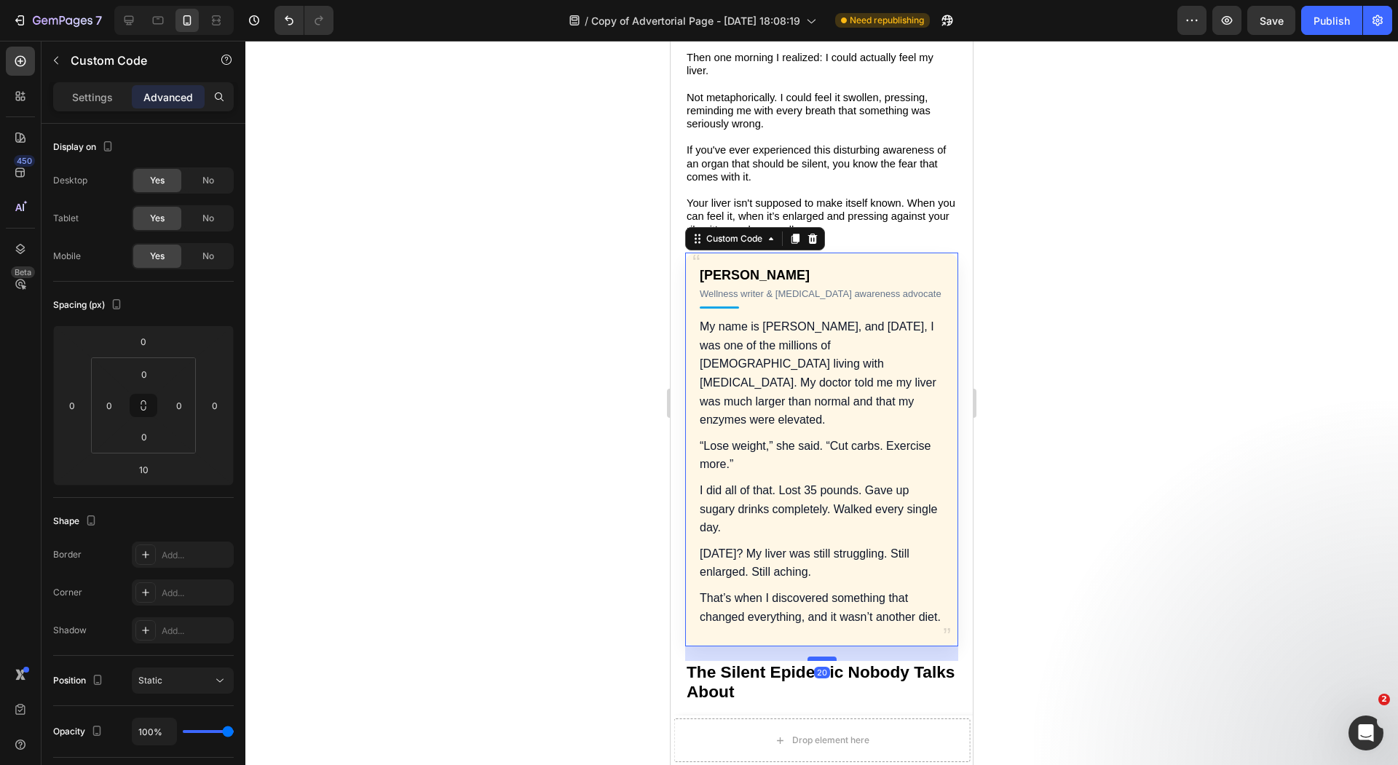
click at [815, 657] on div at bounding box center [821, 659] width 29 height 4
type input "20"
click at [598, 571] on div at bounding box center [821, 403] width 1152 height 724
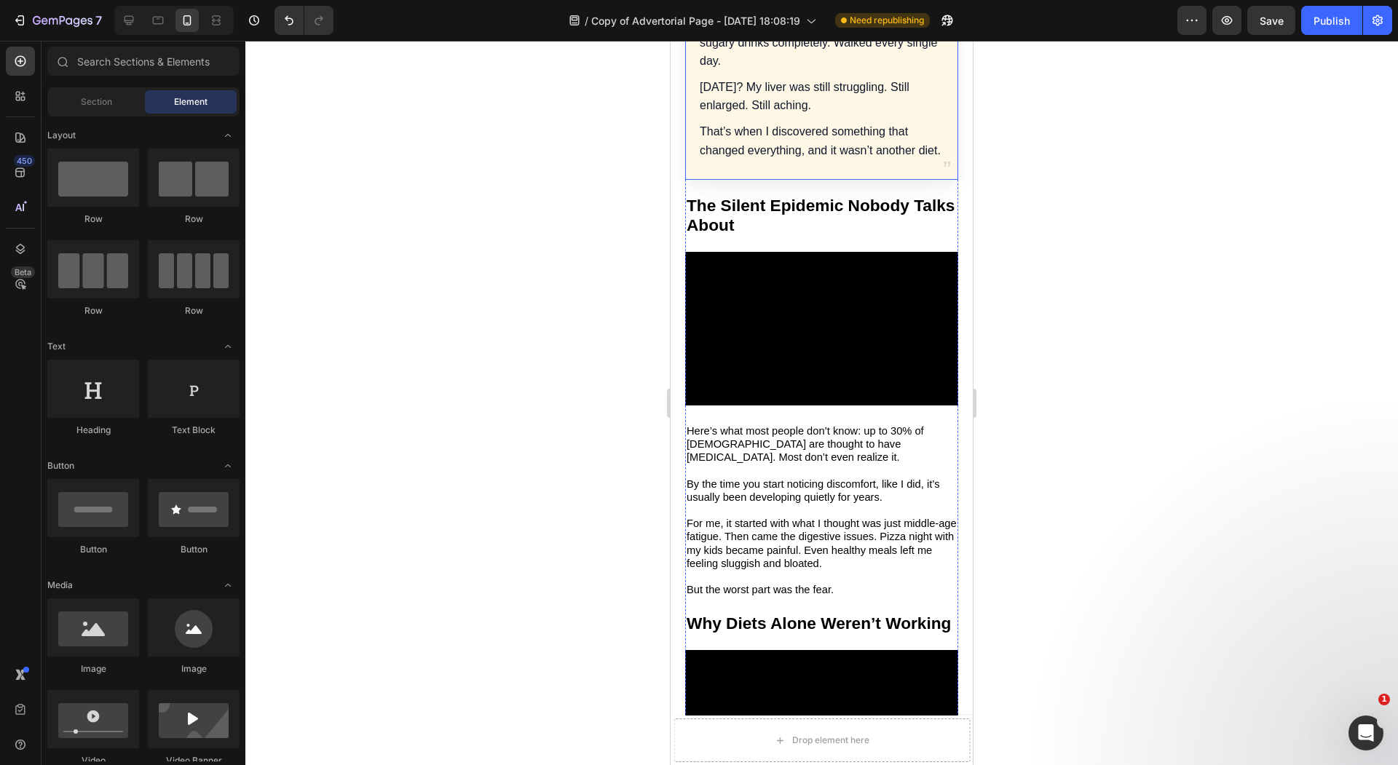
scroll to position [965, 0]
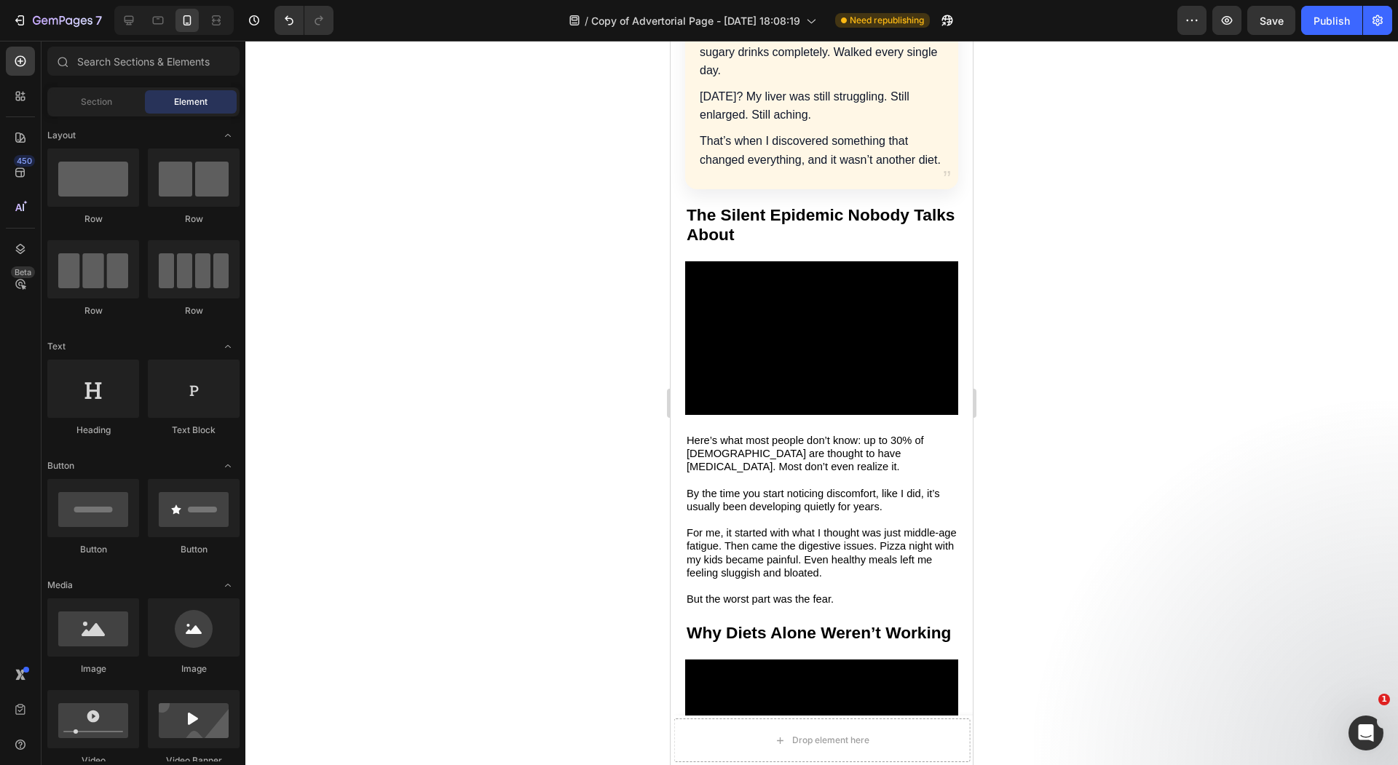
click at [591, 404] on div at bounding box center [821, 403] width 1152 height 724
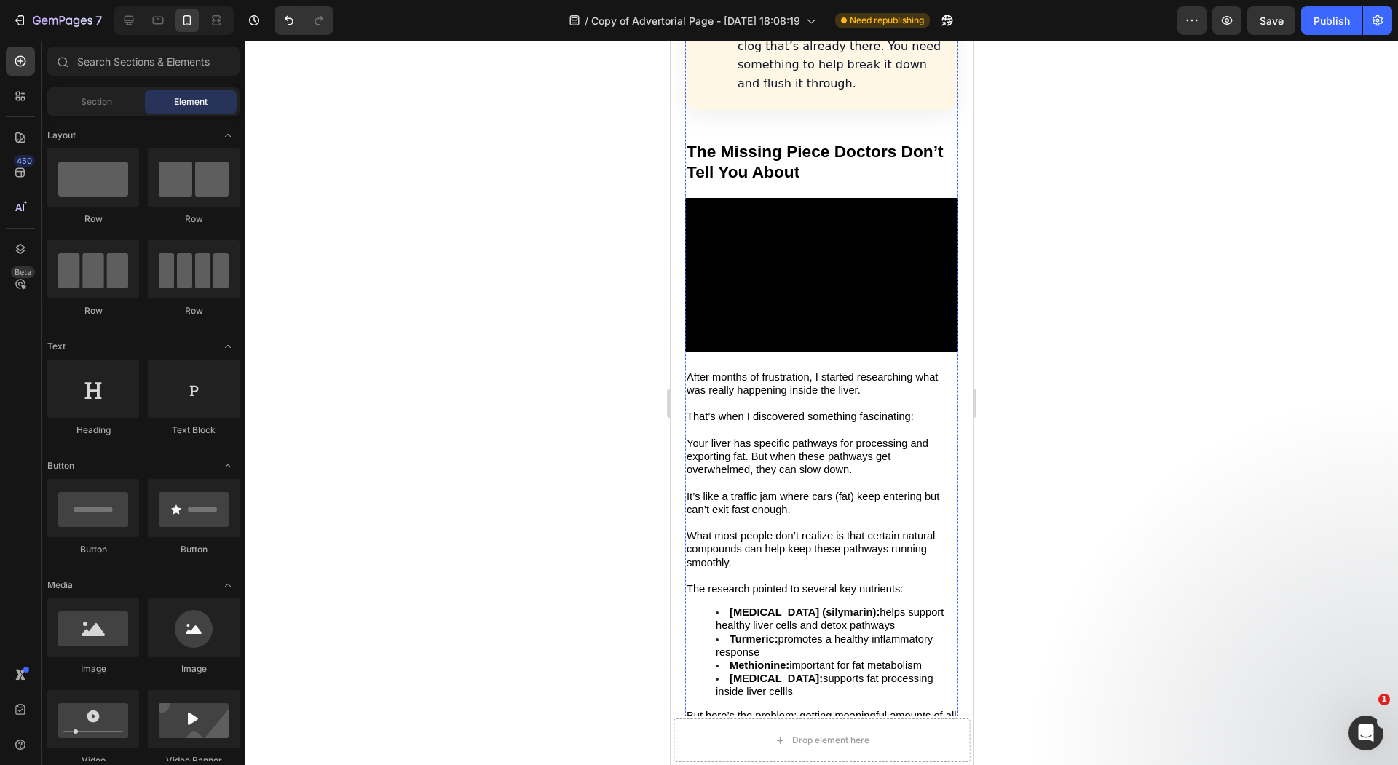
scroll to position [2190, 0]
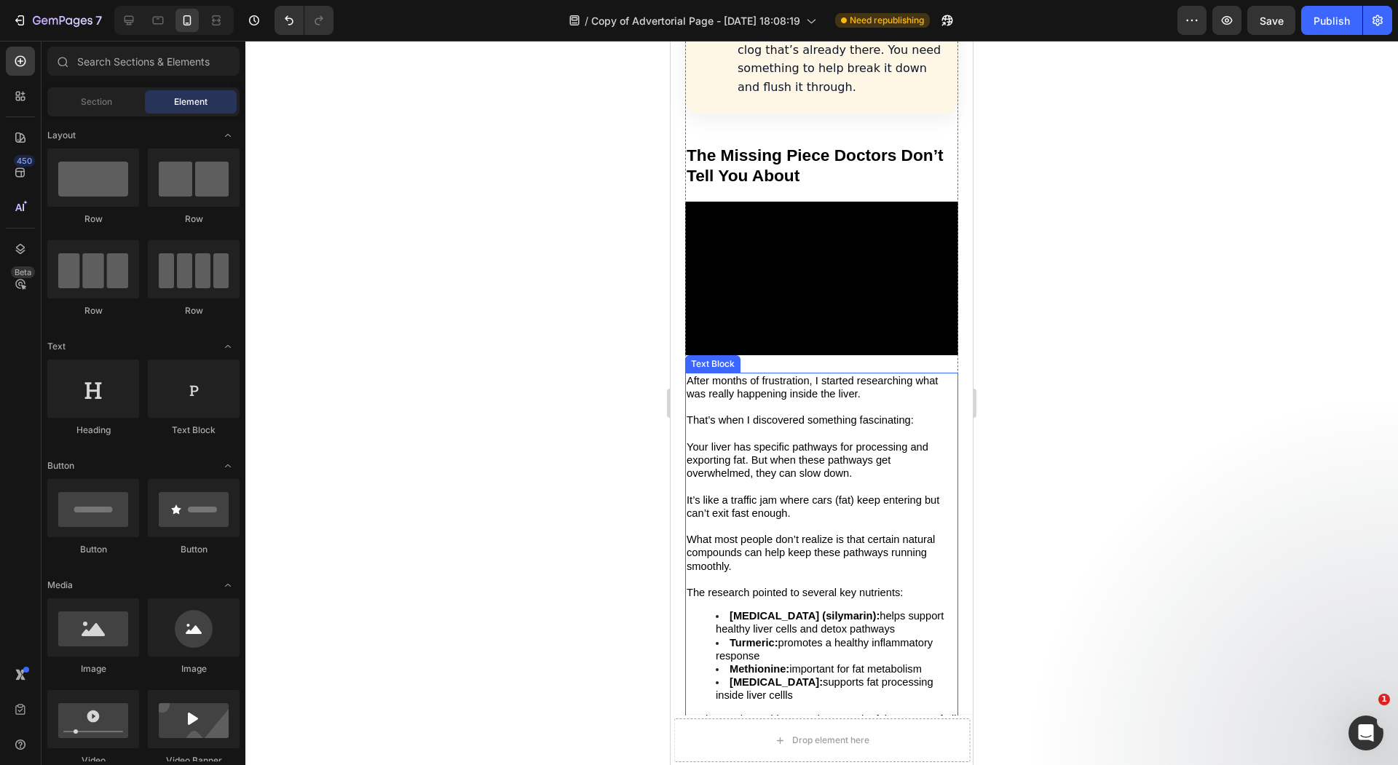
click at [870, 494] on span "It’s like a traffic jam where cars (fat) keep entering but can’t exit fast enou…" at bounding box center [812, 506] width 253 height 25
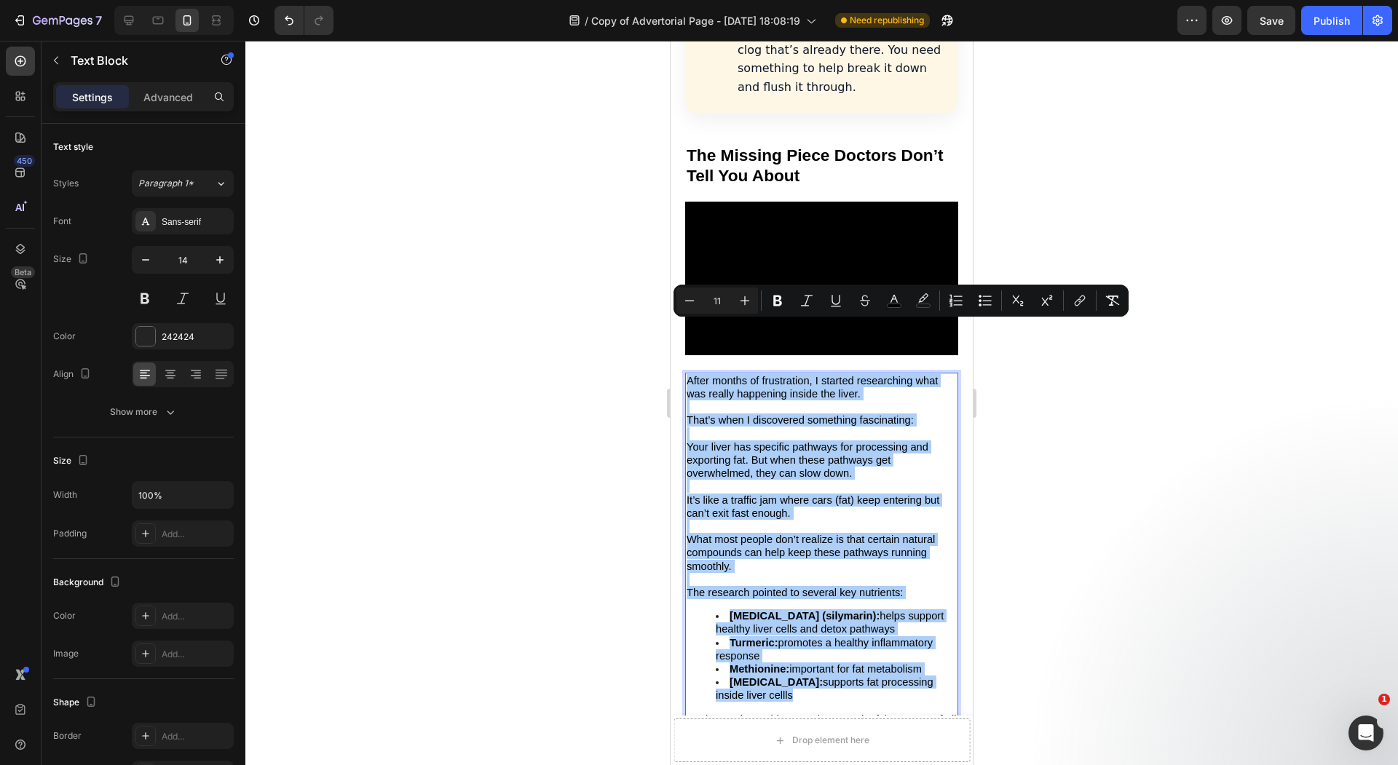
click at [526, 464] on div at bounding box center [821, 403] width 1152 height 724
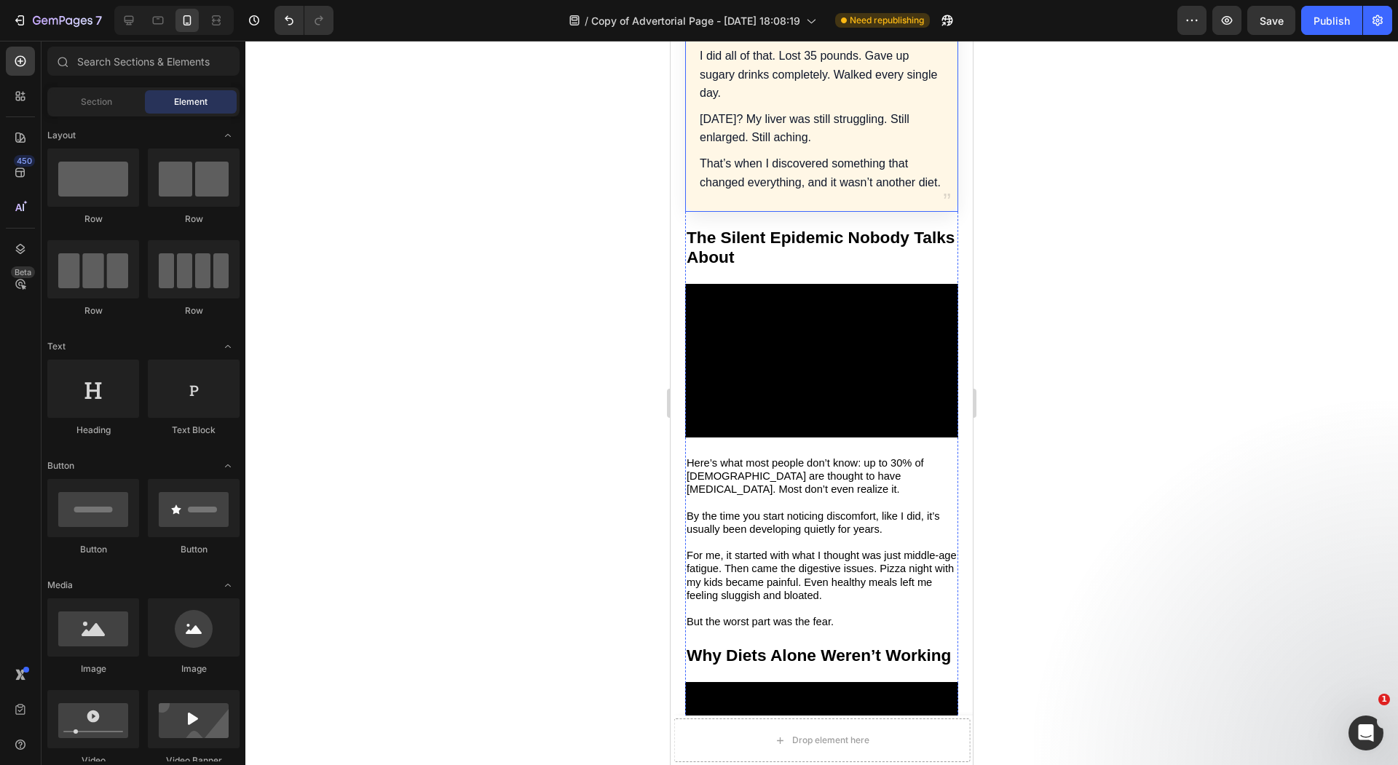
scroll to position [946, 0]
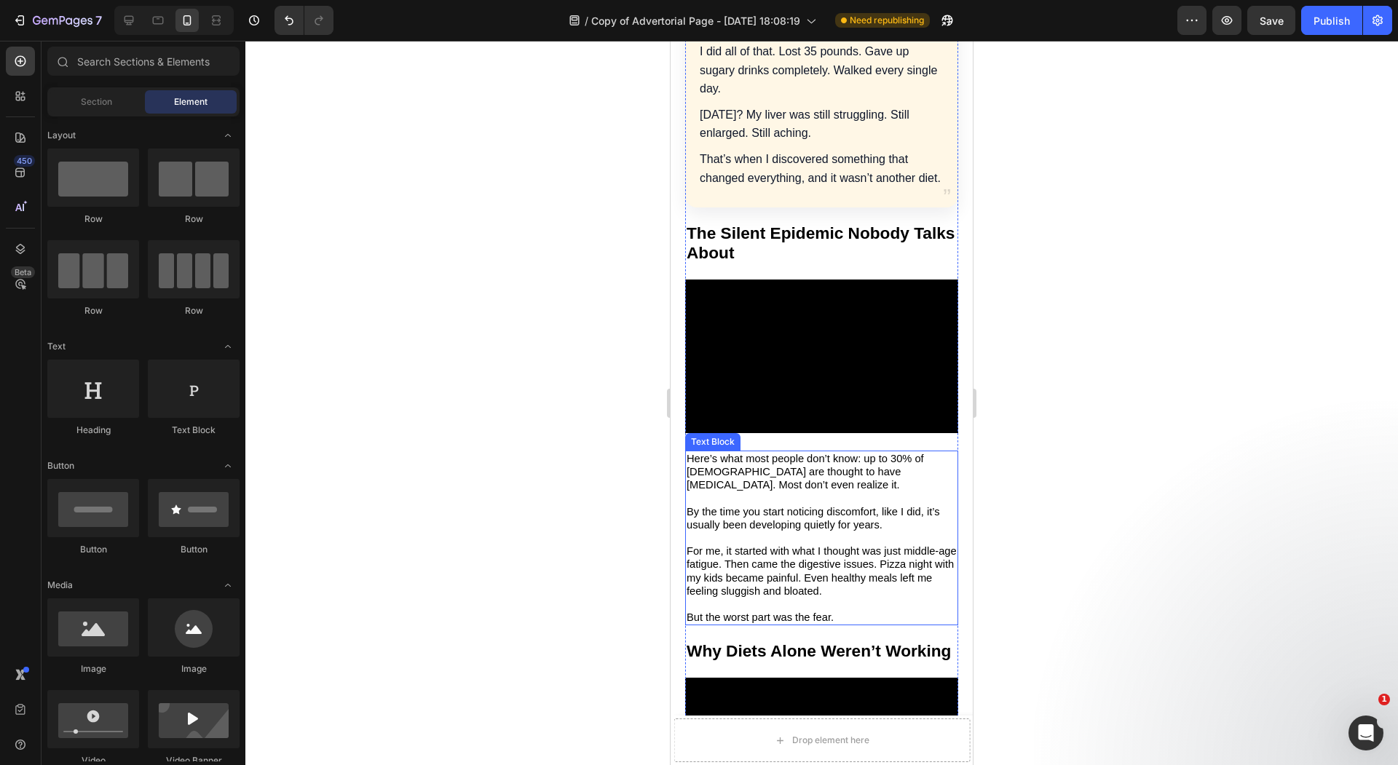
click at [855, 506] on span "By the time you start noticing discomfort, like I did, it’s usually been develo…" at bounding box center [812, 518] width 253 height 25
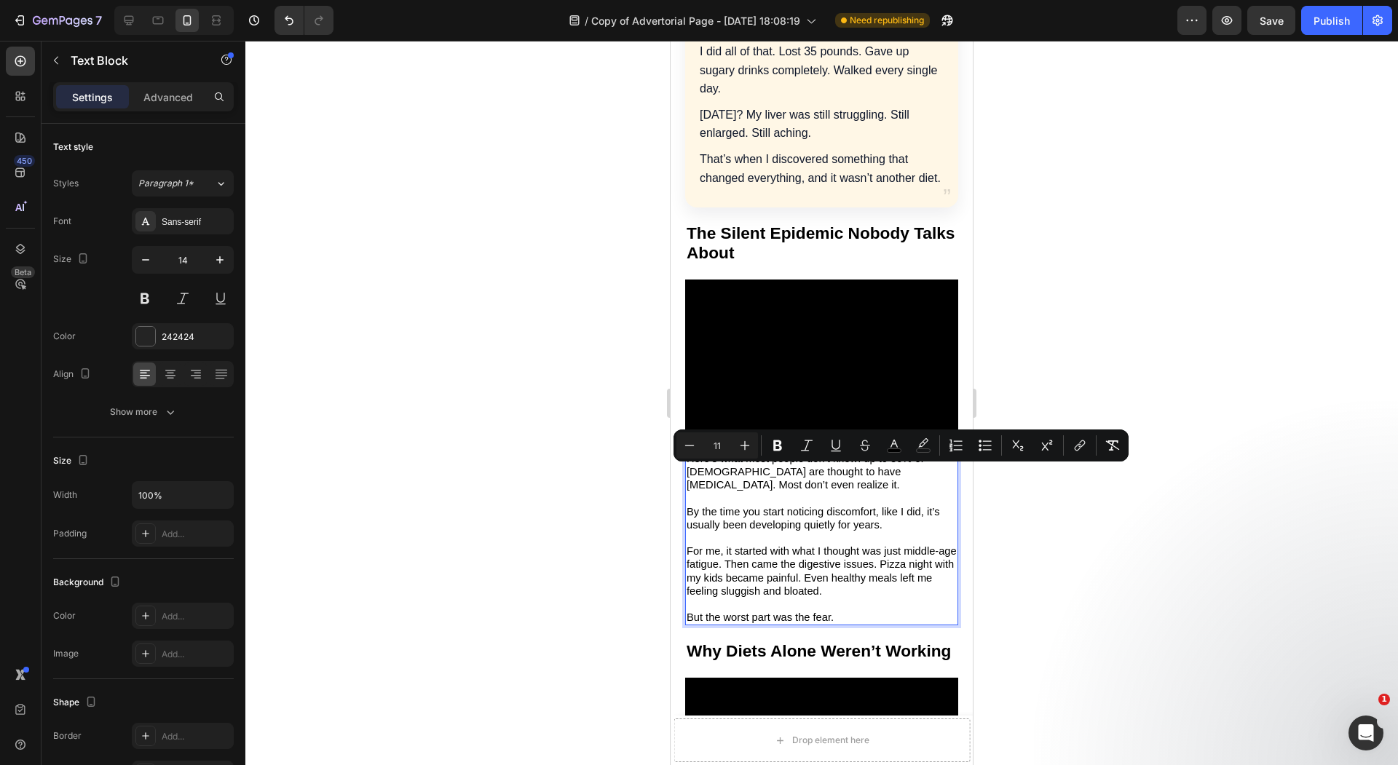
click at [614, 468] on div at bounding box center [821, 403] width 1152 height 724
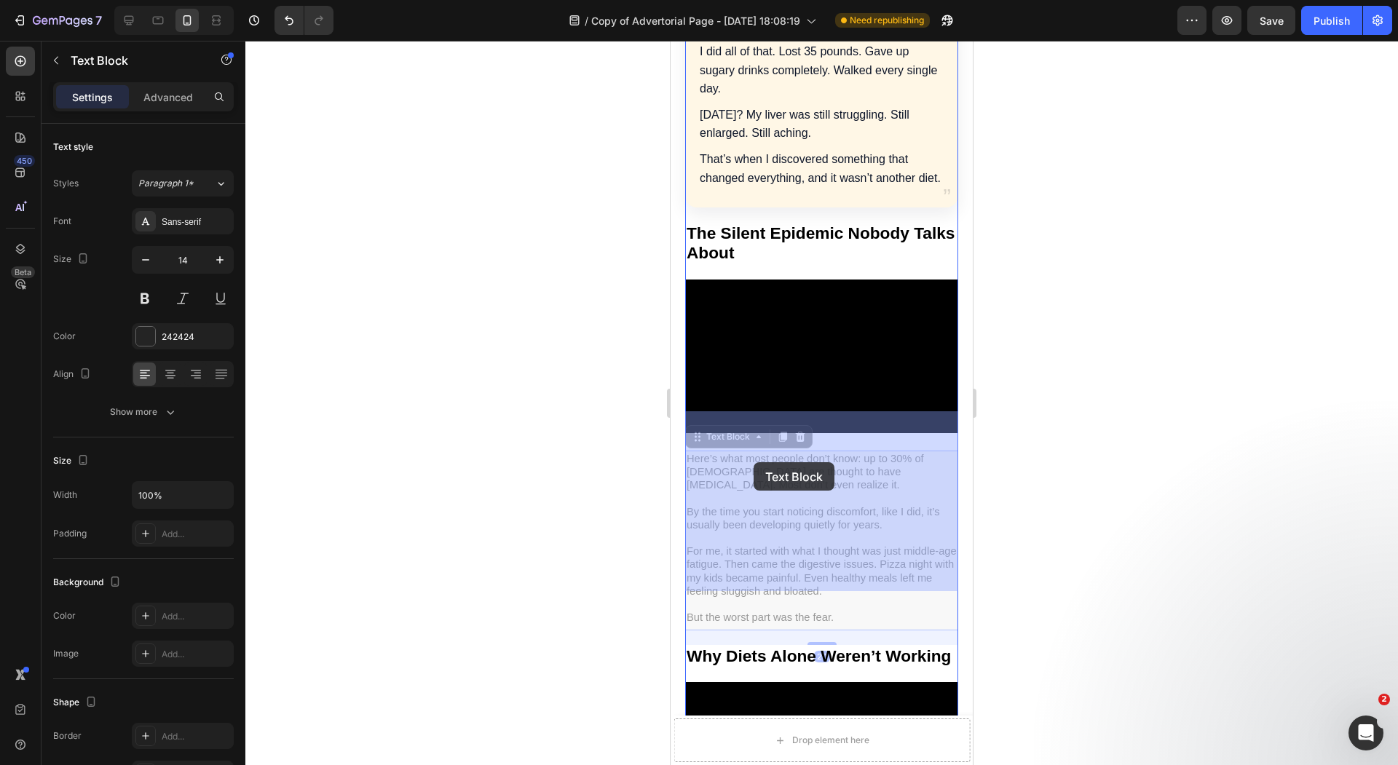
drag, startPoint x: 757, startPoint y: 449, endPoint x: 752, endPoint y: 462, distance: 13.4
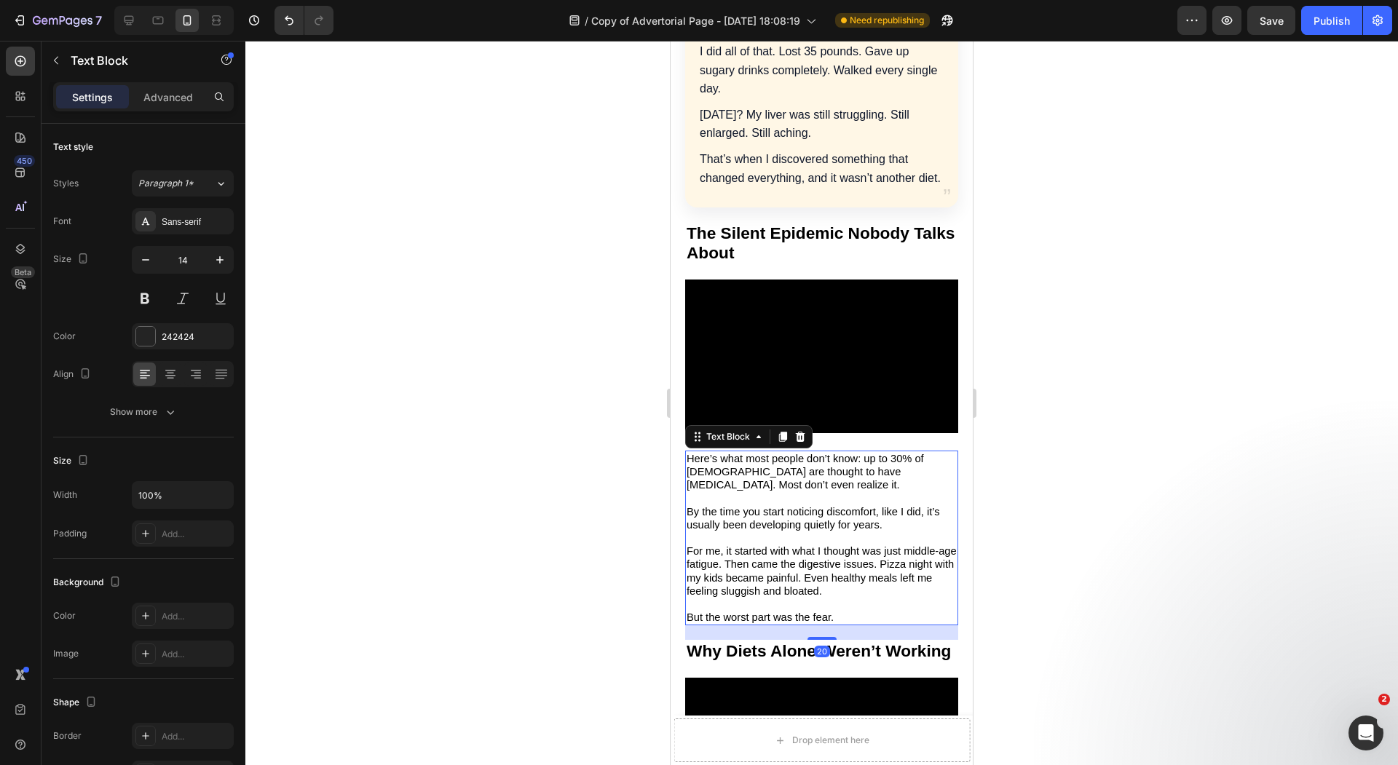
click at [566, 429] on div at bounding box center [821, 403] width 1152 height 724
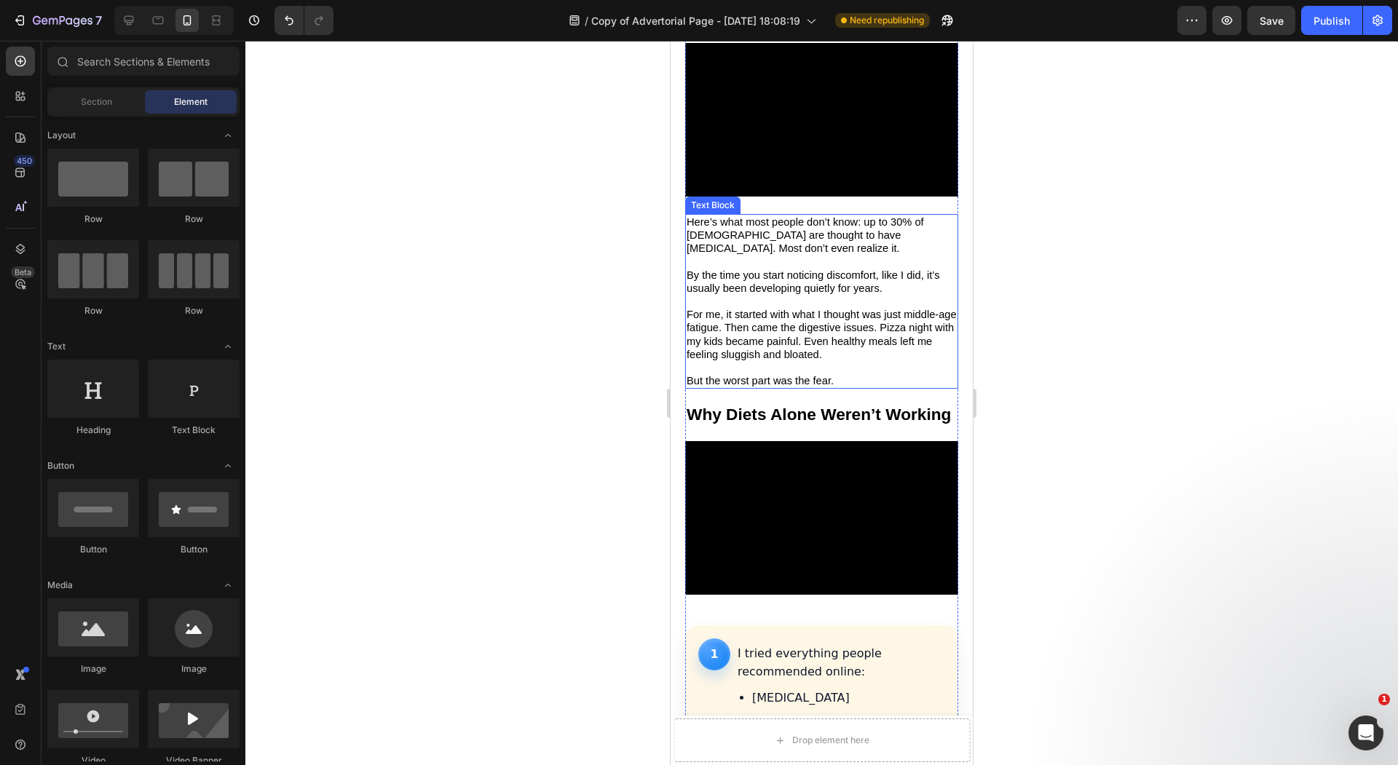
scroll to position [1184, 0]
click at [833, 308] on span "For me, it started with what I thought was just middle-age fatigue. Then came t…" at bounding box center [821, 334] width 270 height 52
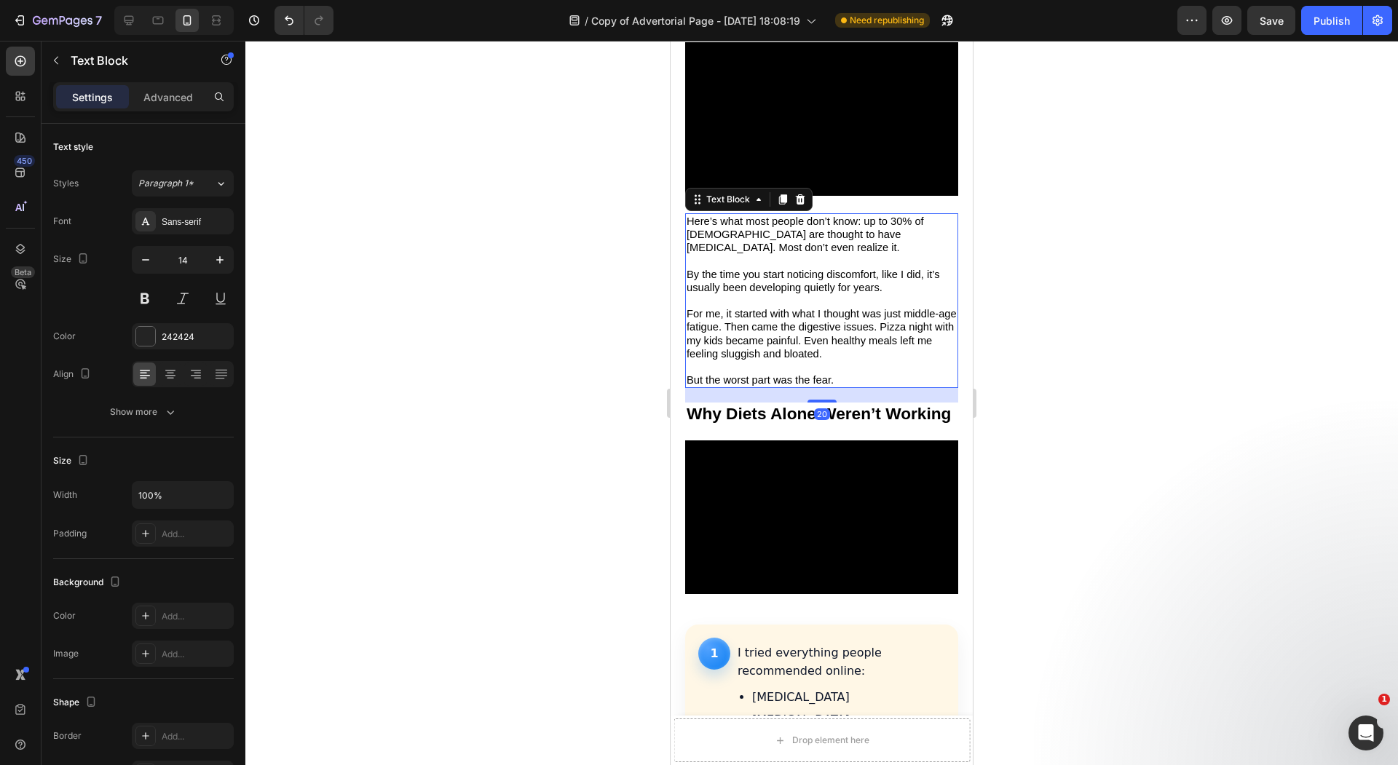
click at [597, 274] on div at bounding box center [821, 403] width 1152 height 724
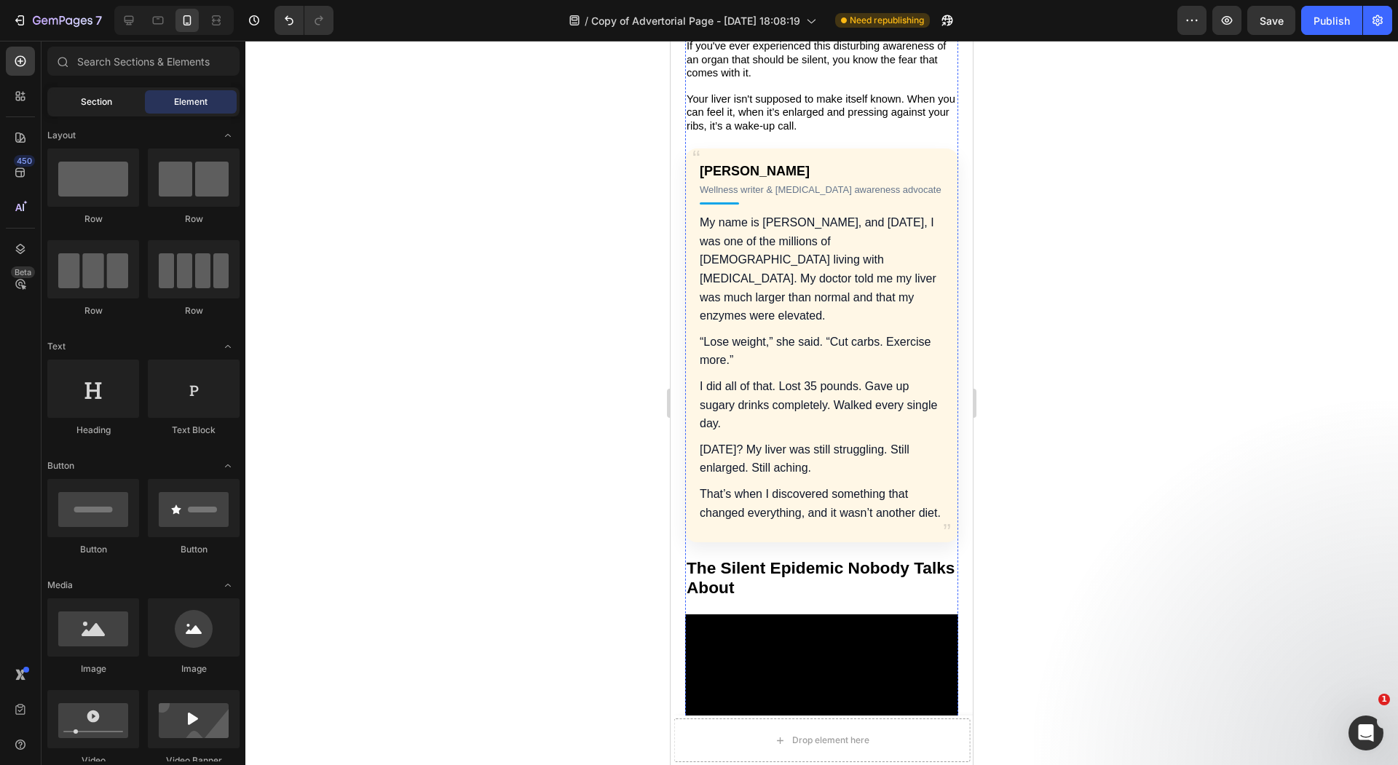
scroll to position [548, 0]
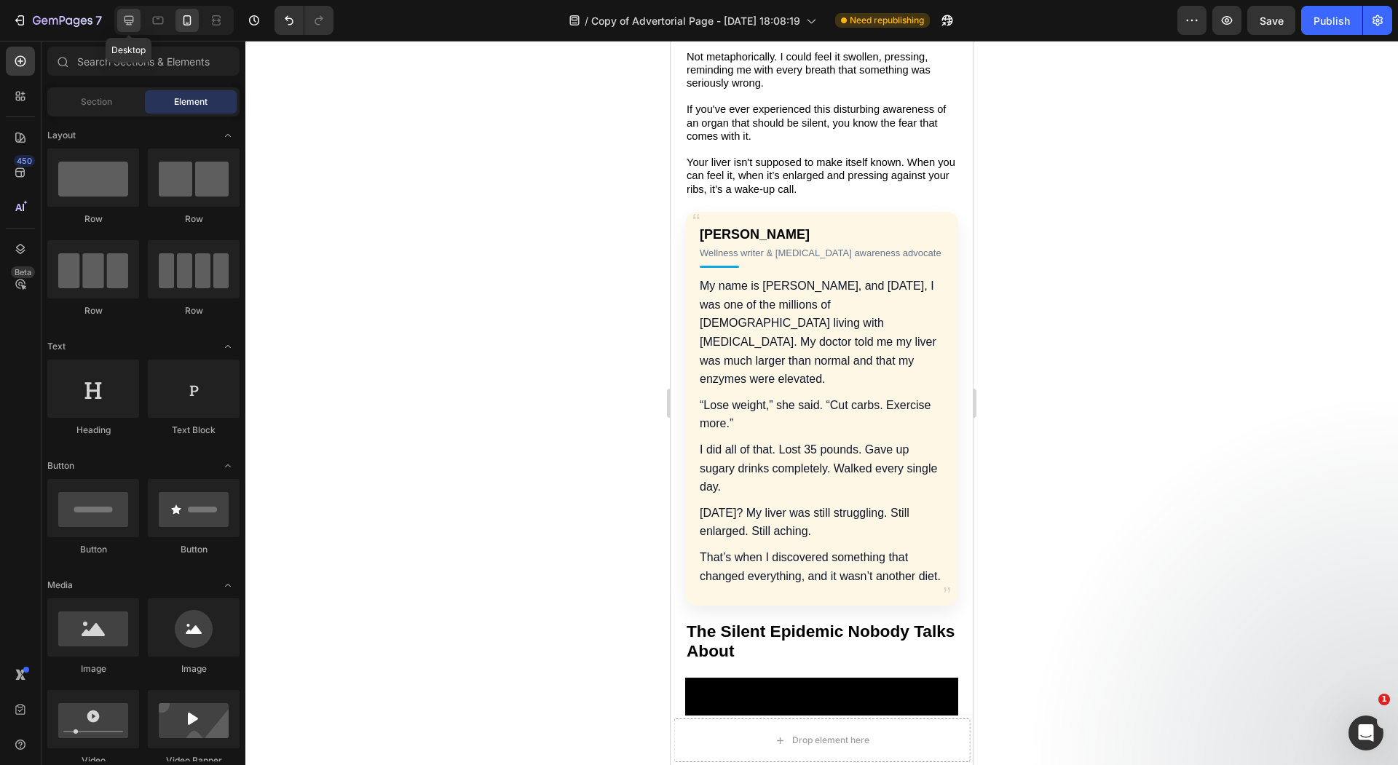
click at [125, 26] on icon at bounding box center [129, 20] width 15 height 15
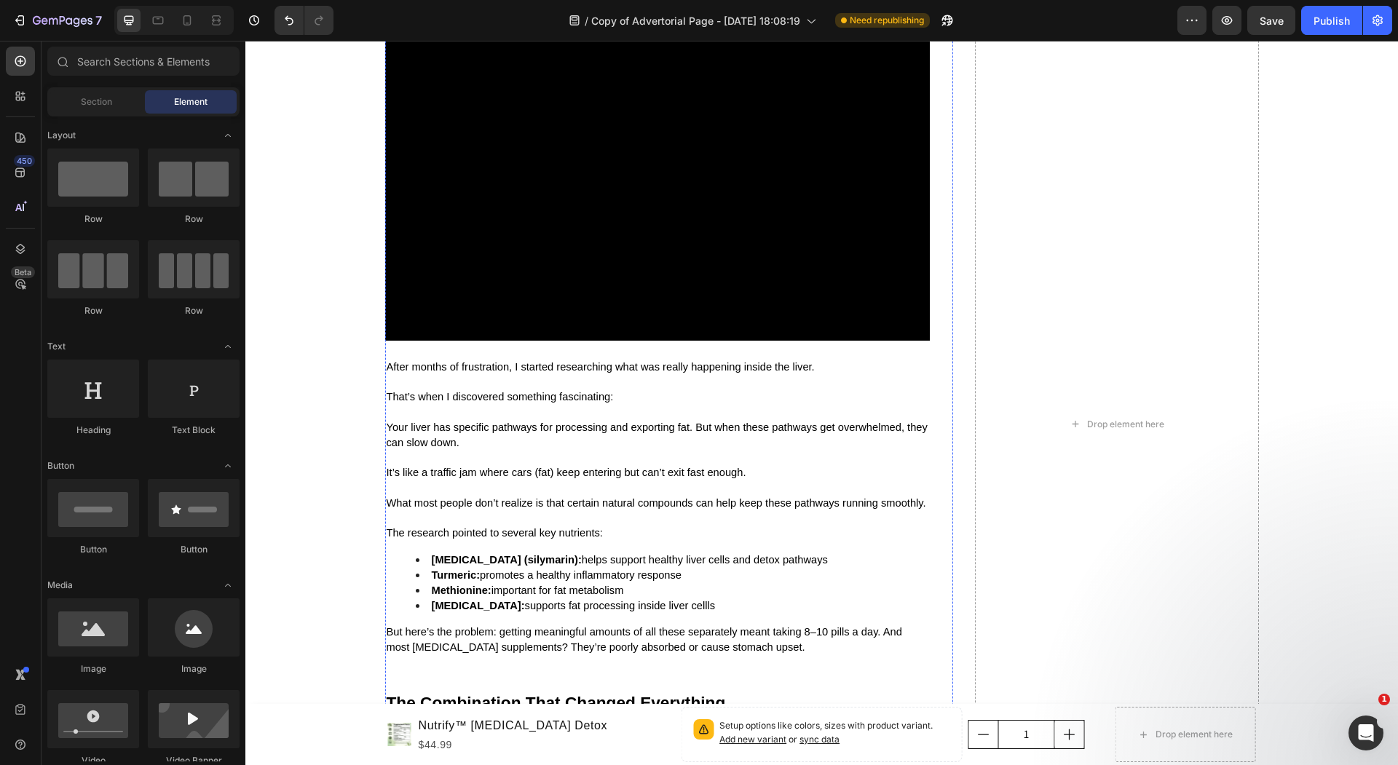
scroll to position [2428, 0]
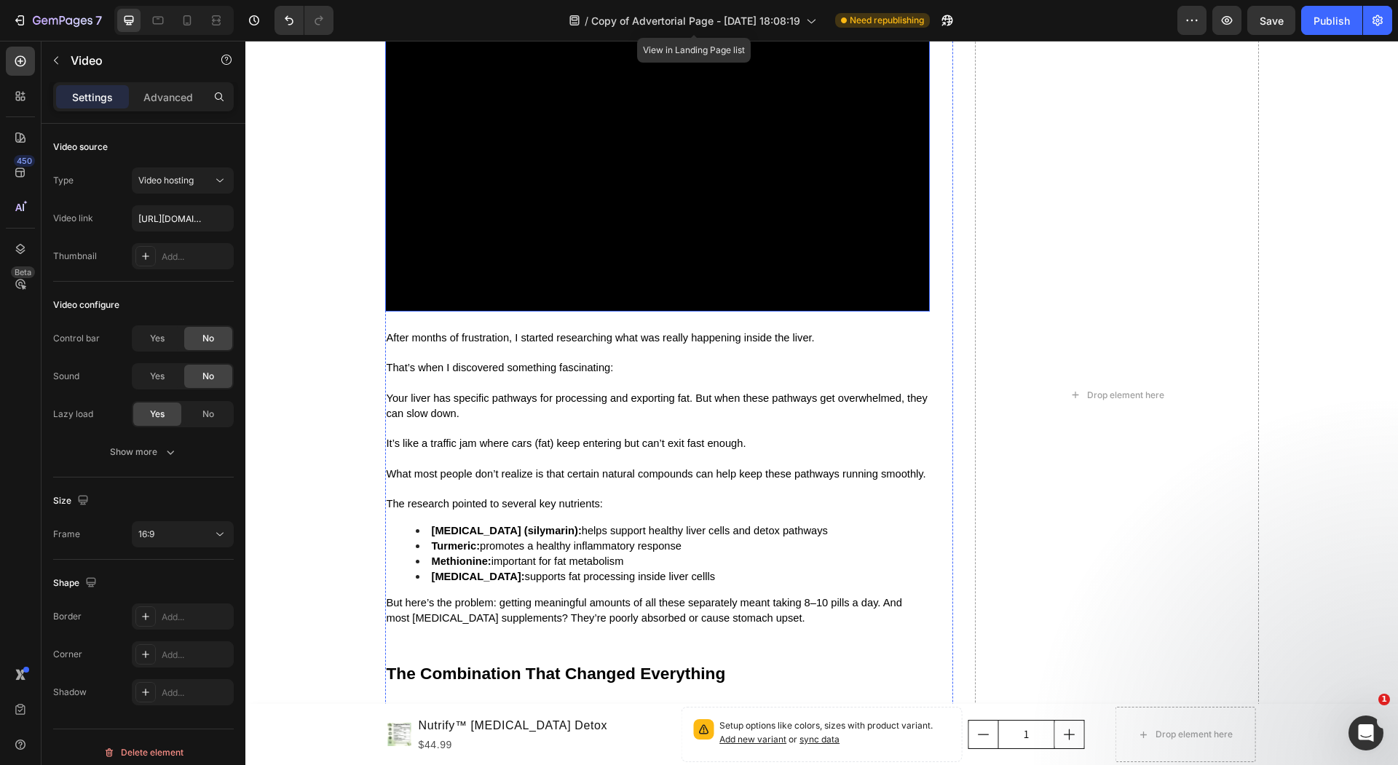
click at [688, 287] on video at bounding box center [657, 158] width 545 height 306
click at [53, 59] on icon "button" at bounding box center [56, 61] width 12 height 12
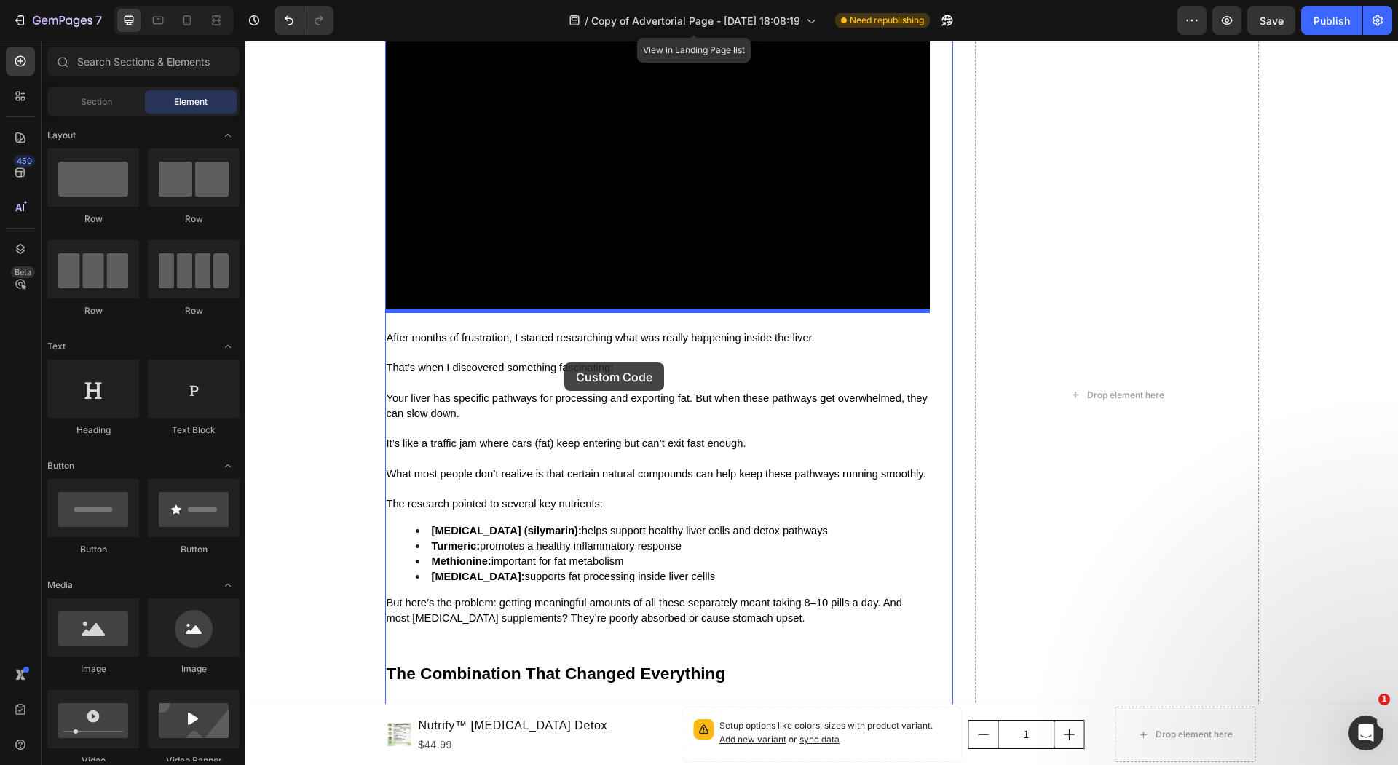
drag, startPoint x: 369, startPoint y: 751, endPoint x: 564, endPoint y: 363, distance: 434.3
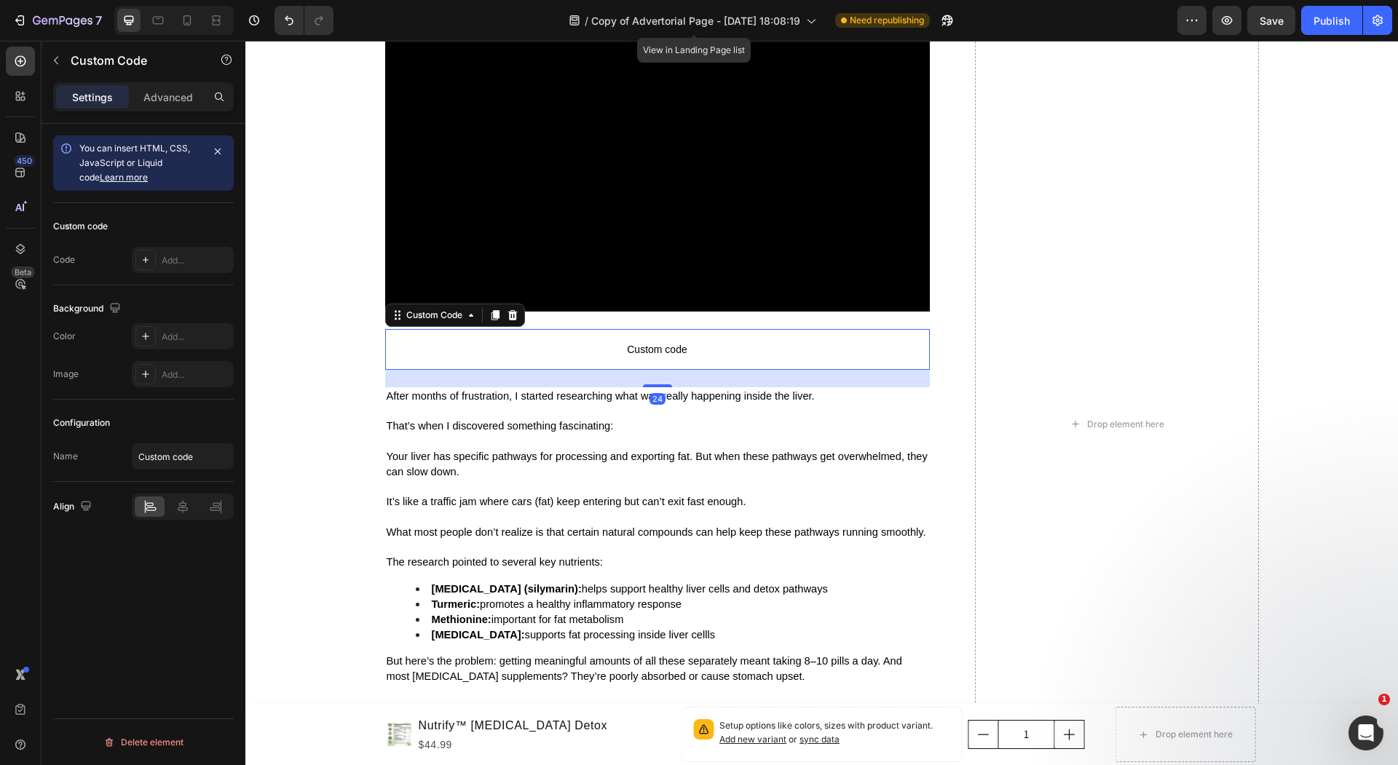
click at [589, 341] on span "Custom code" at bounding box center [657, 349] width 545 height 17
click at [175, 96] on p "Advanced" at bounding box center [168, 97] width 50 height 15
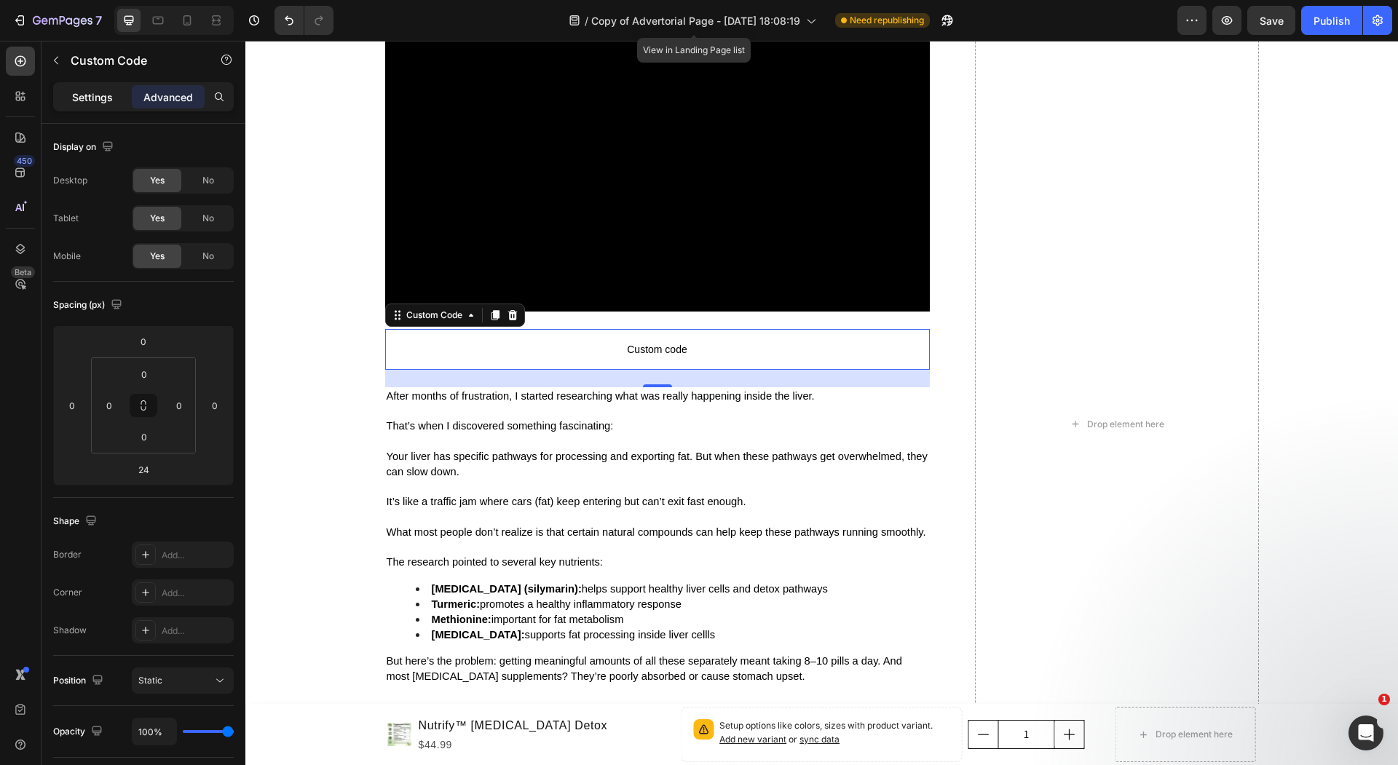
click at [116, 98] on div "Settings" at bounding box center [92, 96] width 73 height 23
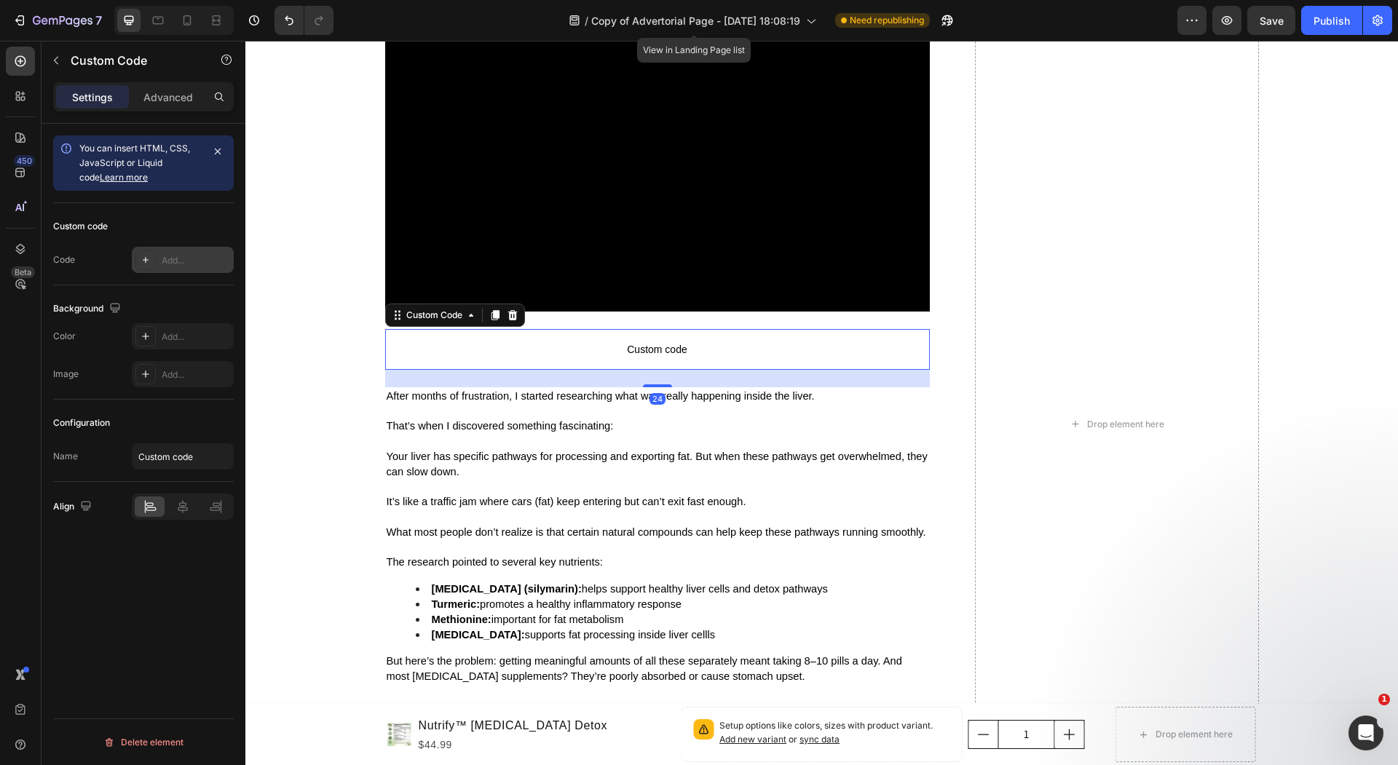
click at [187, 251] on div "Add..." at bounding box center [183, 260] width 102 height 26
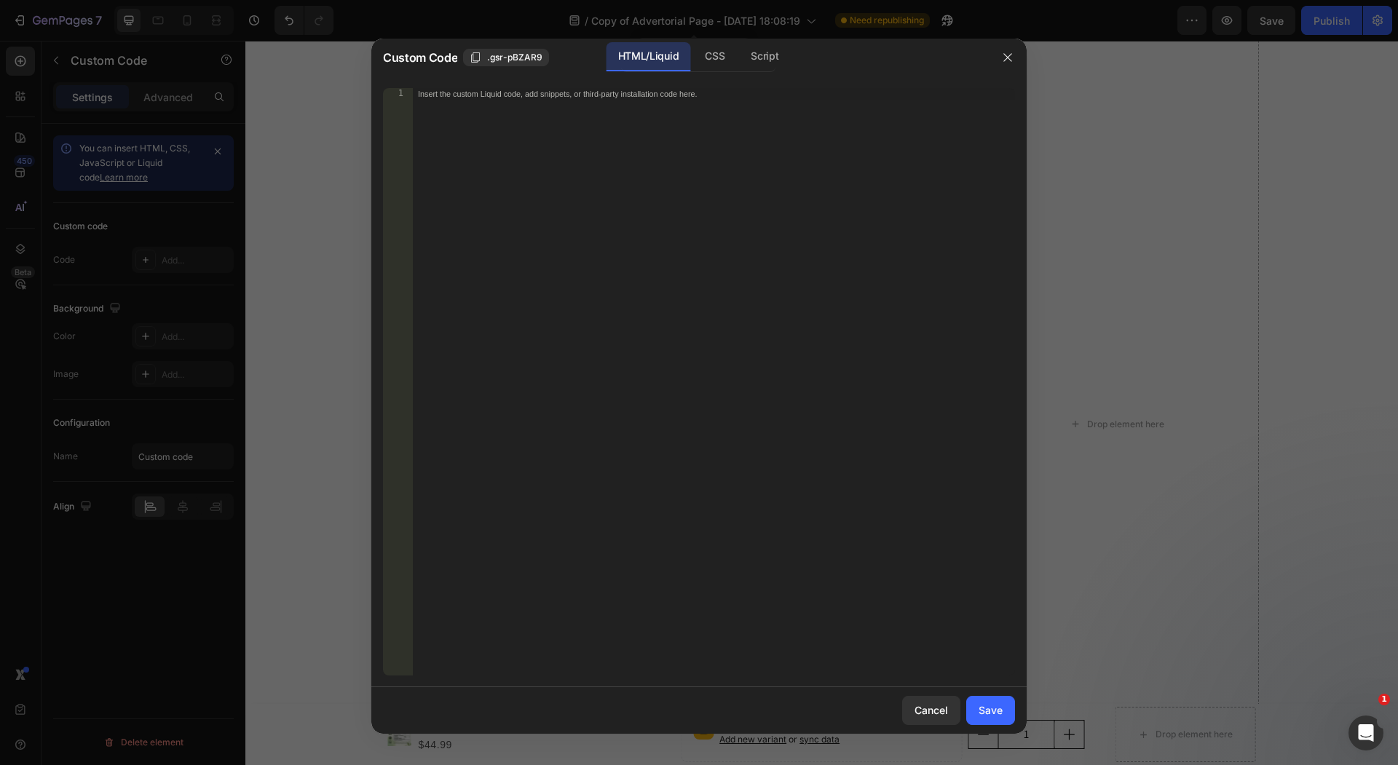
click at [582, 256] on div "Insert the custom Liquid code, add snippets, or third-party installation code h…" at bounding box center [713, 394] width 603 height 612
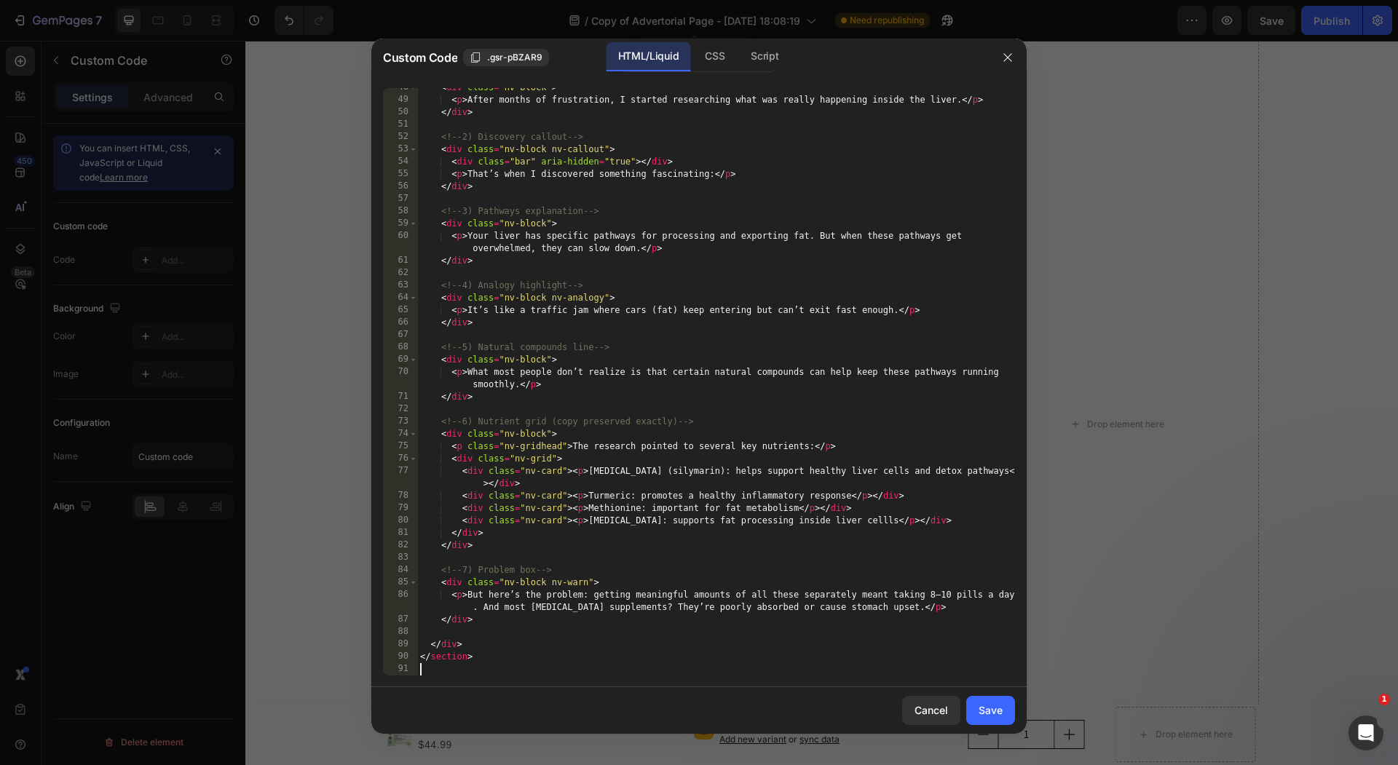
scroll to position [601, 0]
click at [985, 706] on div "Save" at bounding box center [990, 709] width 24 height 15
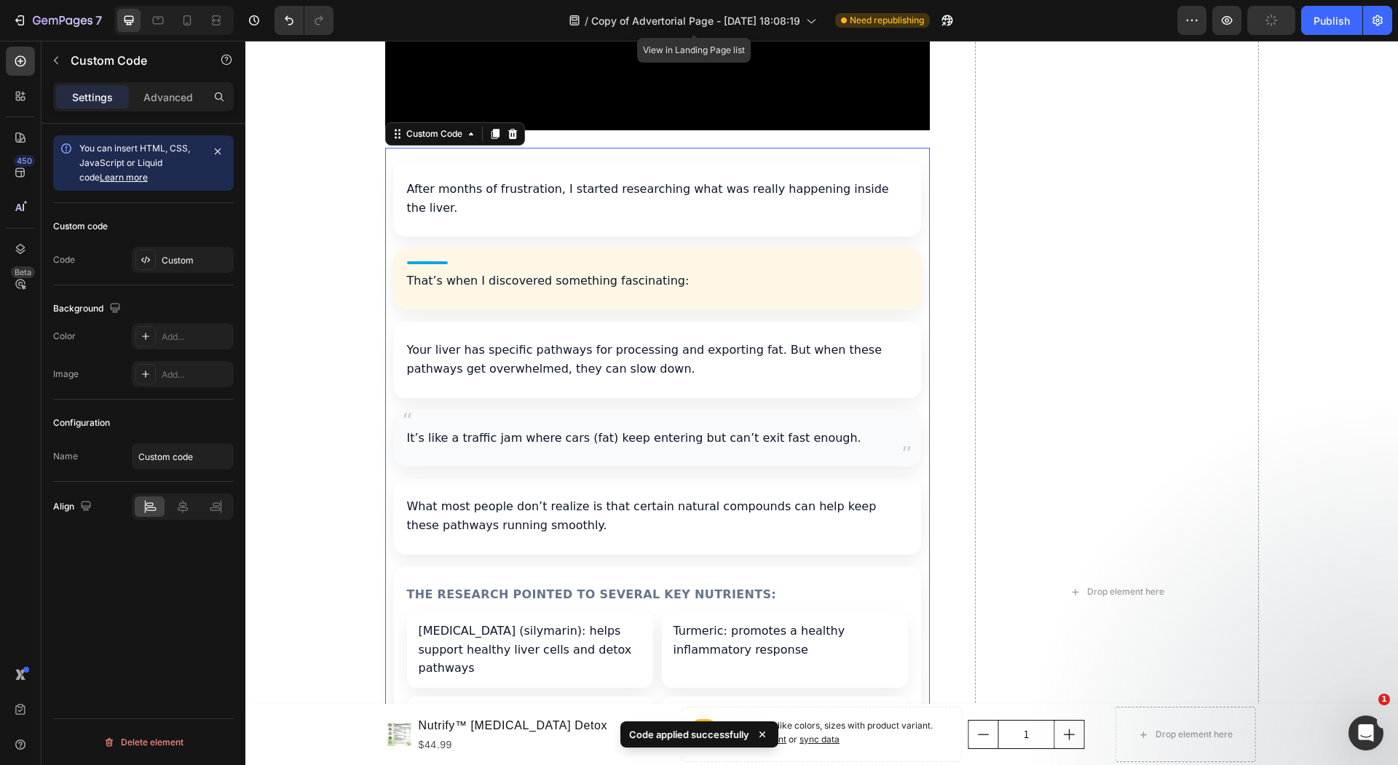
scroll to position [2605, 0]
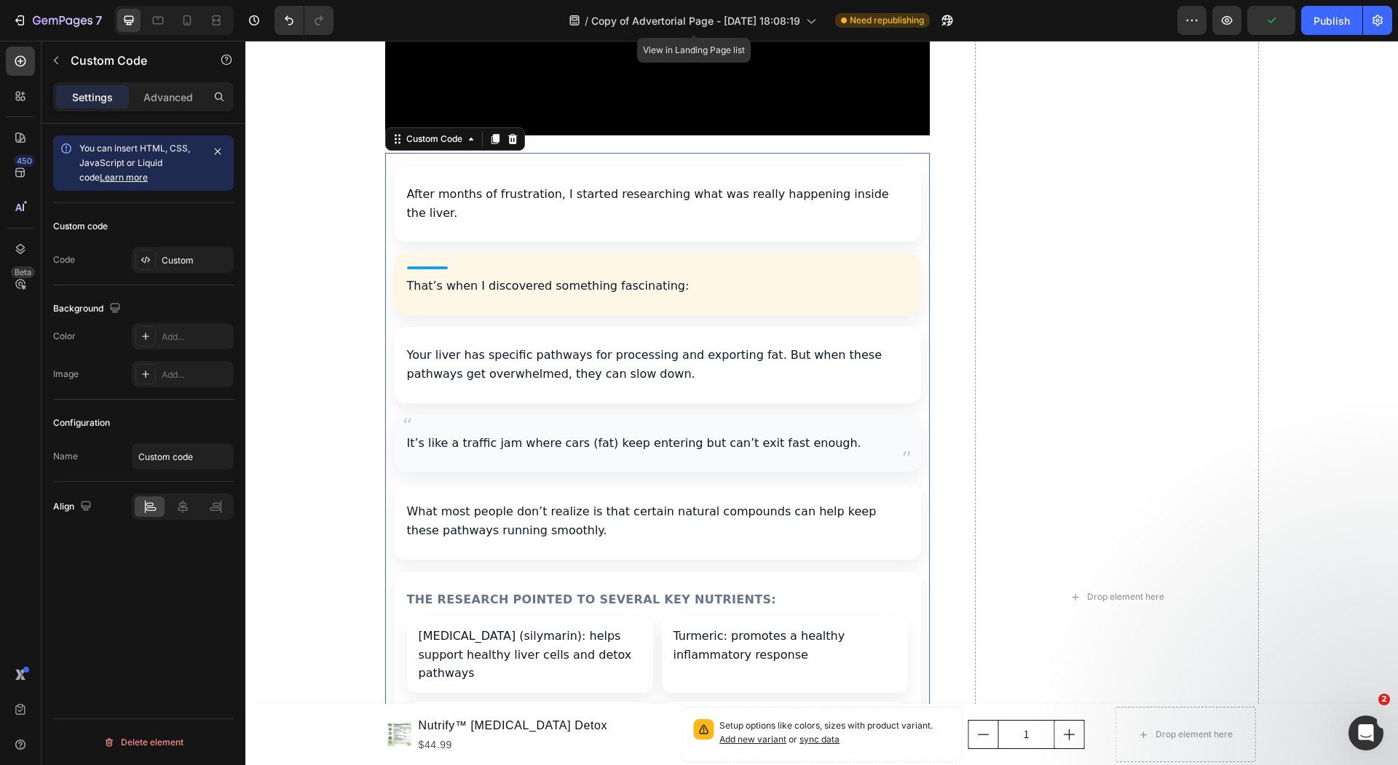
click at [661, 278] on div "After months of frustration, I started researching what was really happening in…" at bounding box center [657, 522] width 545 height 713
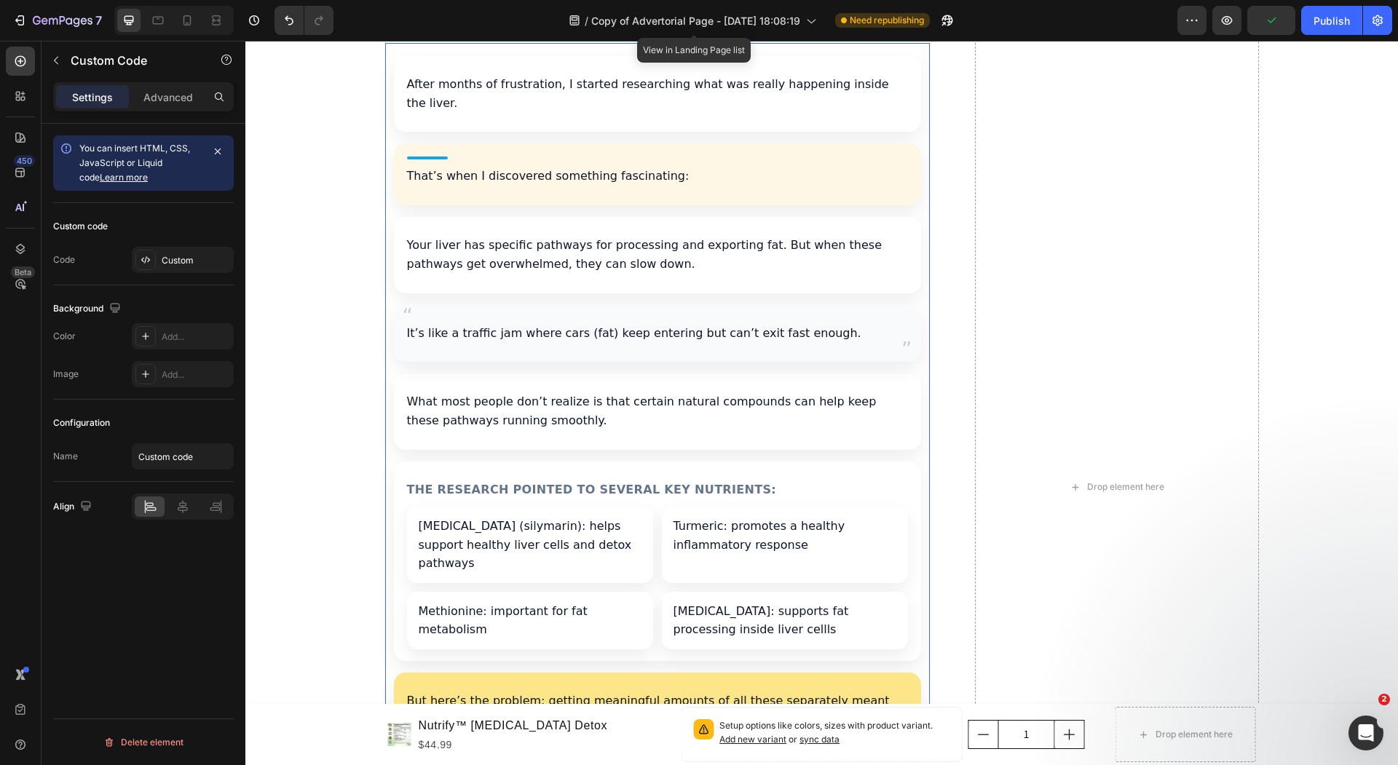
scroll to position [2729, 0]
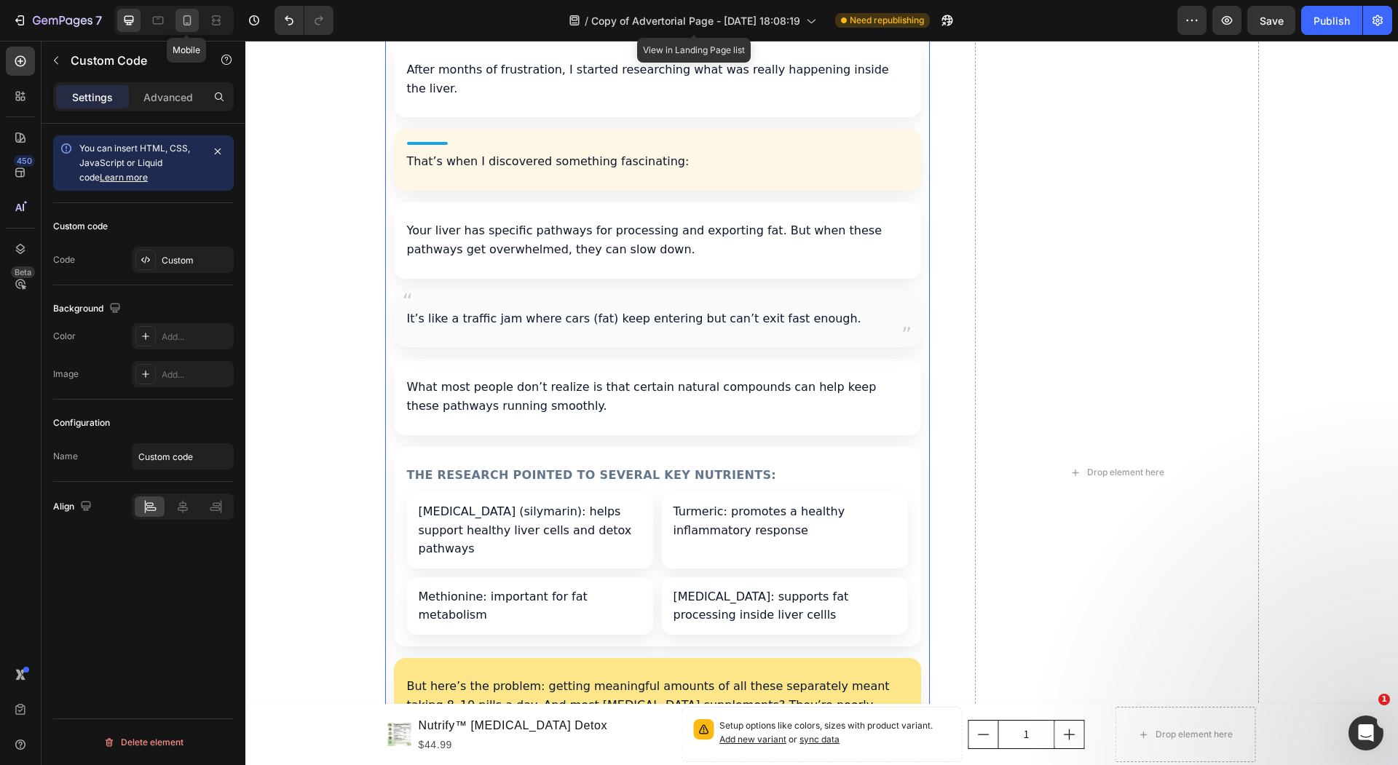
click at [193, 16] on icon at bounding box center [187, 20] width 15 height 15
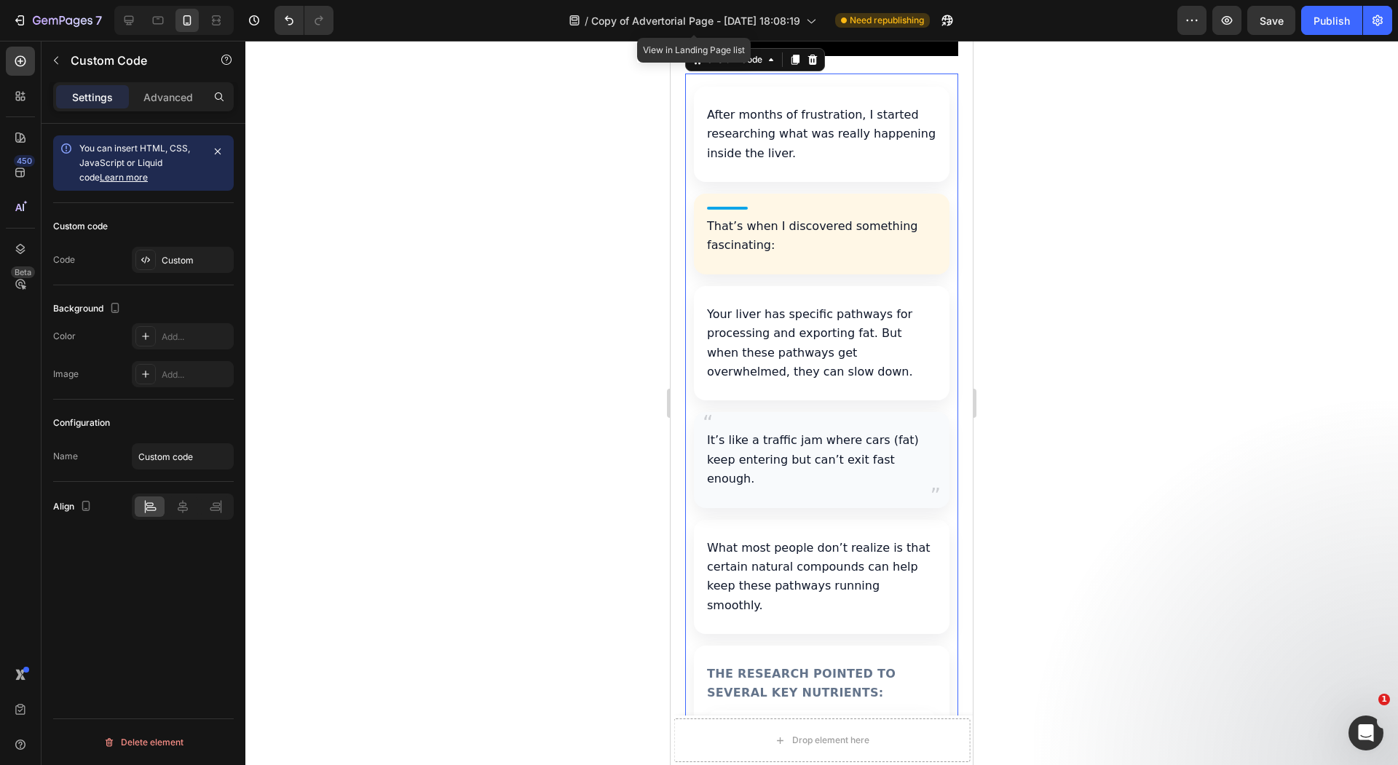
scroll to position [2372, 0]
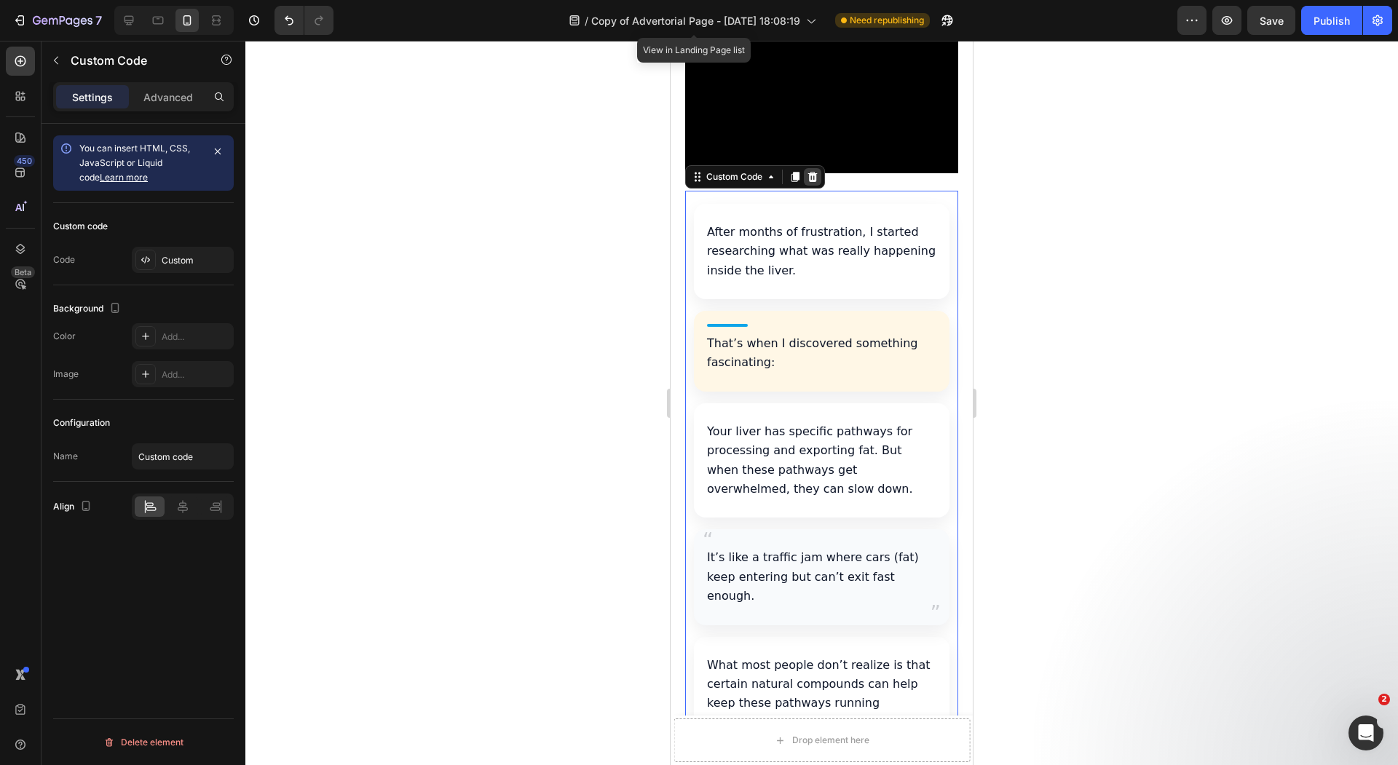
click at [813, 172] on icon at bounding box center [812, 177] width 9 height 10
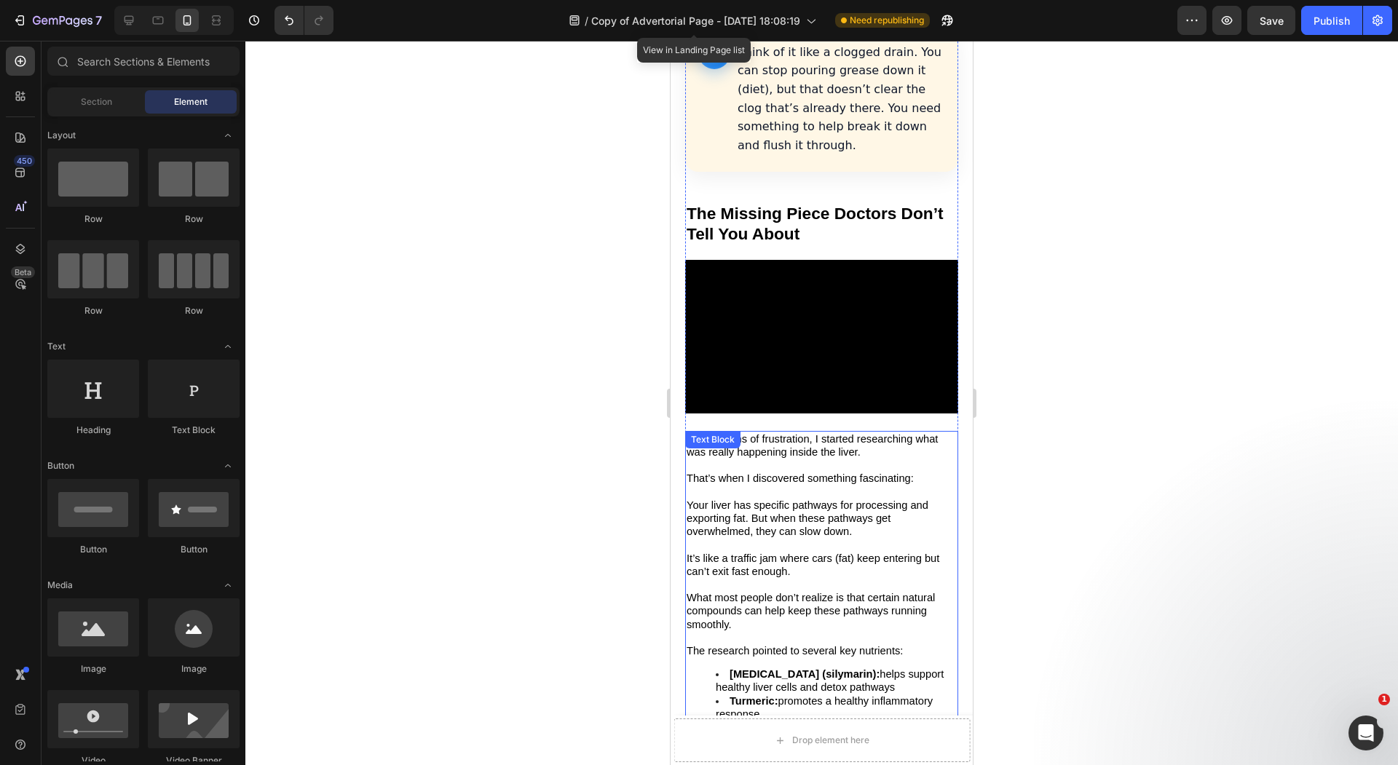
scroll to position [2134, 0]
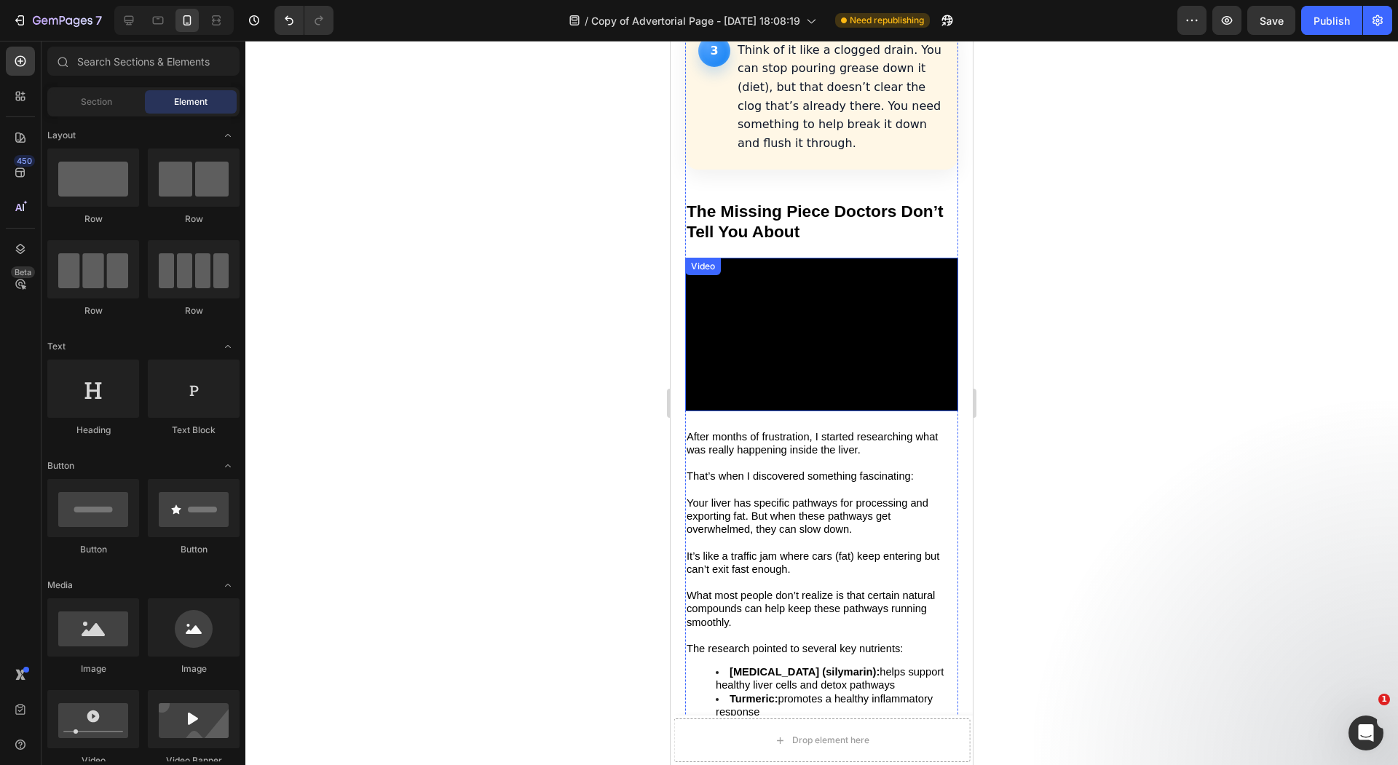
click at [823, 319] on video at bounding box center [821, 335] width 273 height 154
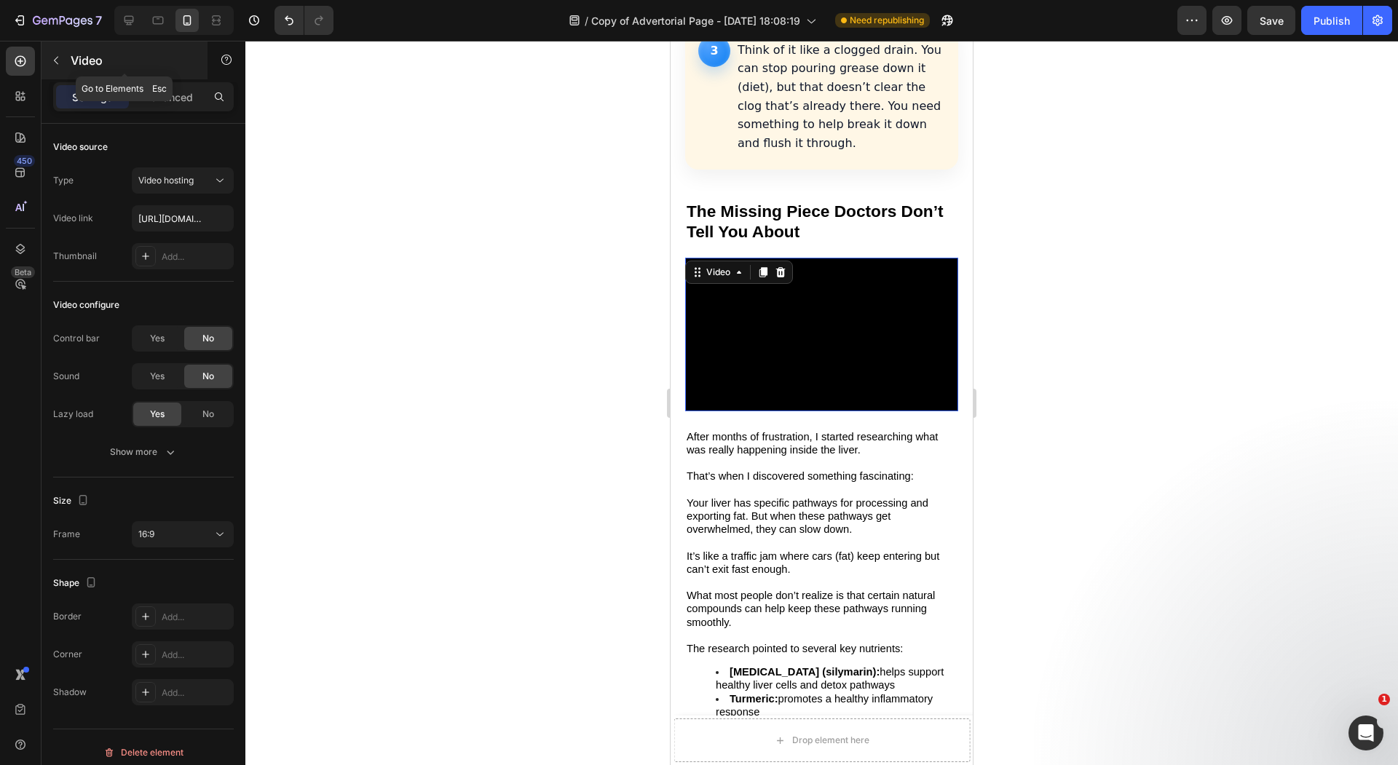
click at [57, 54] on button "button" at bounding box center [55, 60] width 23 height 23
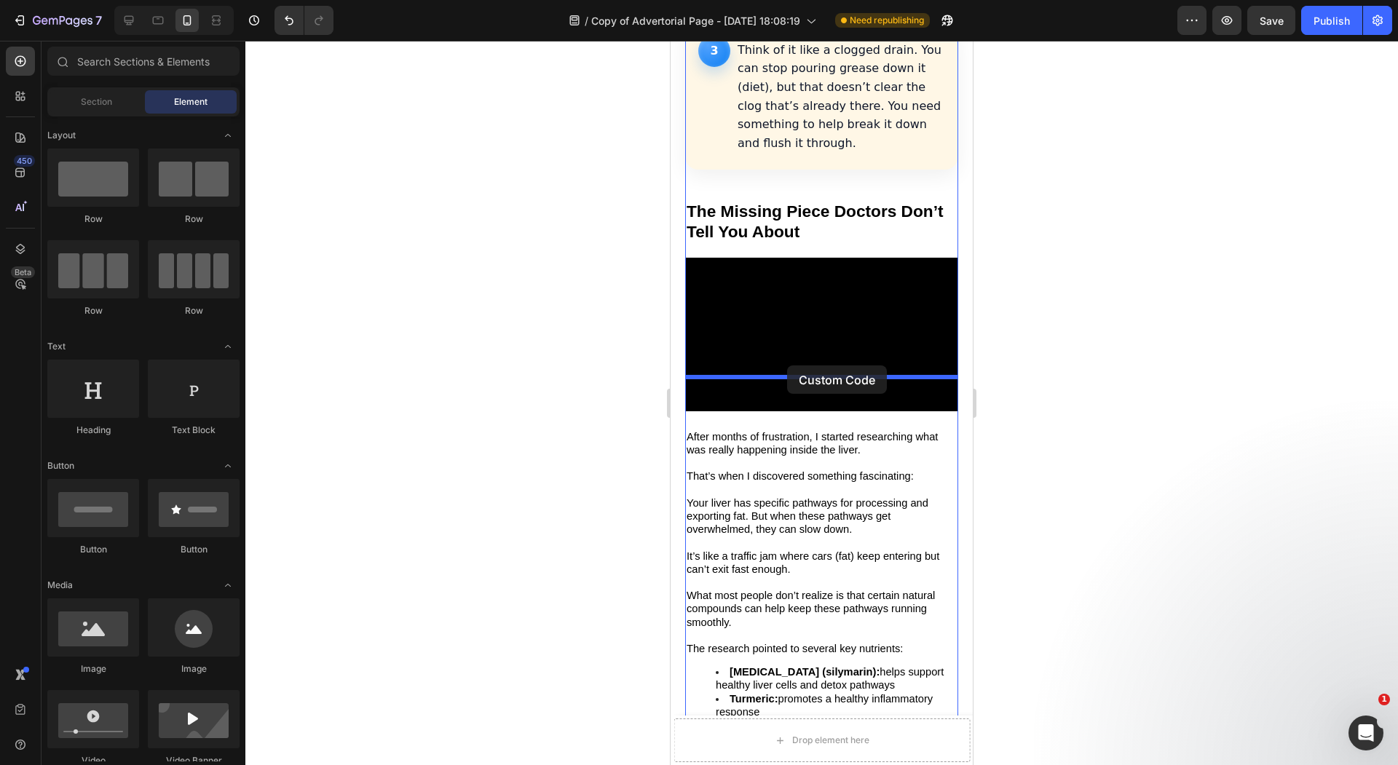
drag, startPoint x: 748, startPoint y: 731, endPoint x: 787, endPoint y: 365, distance: 367.5
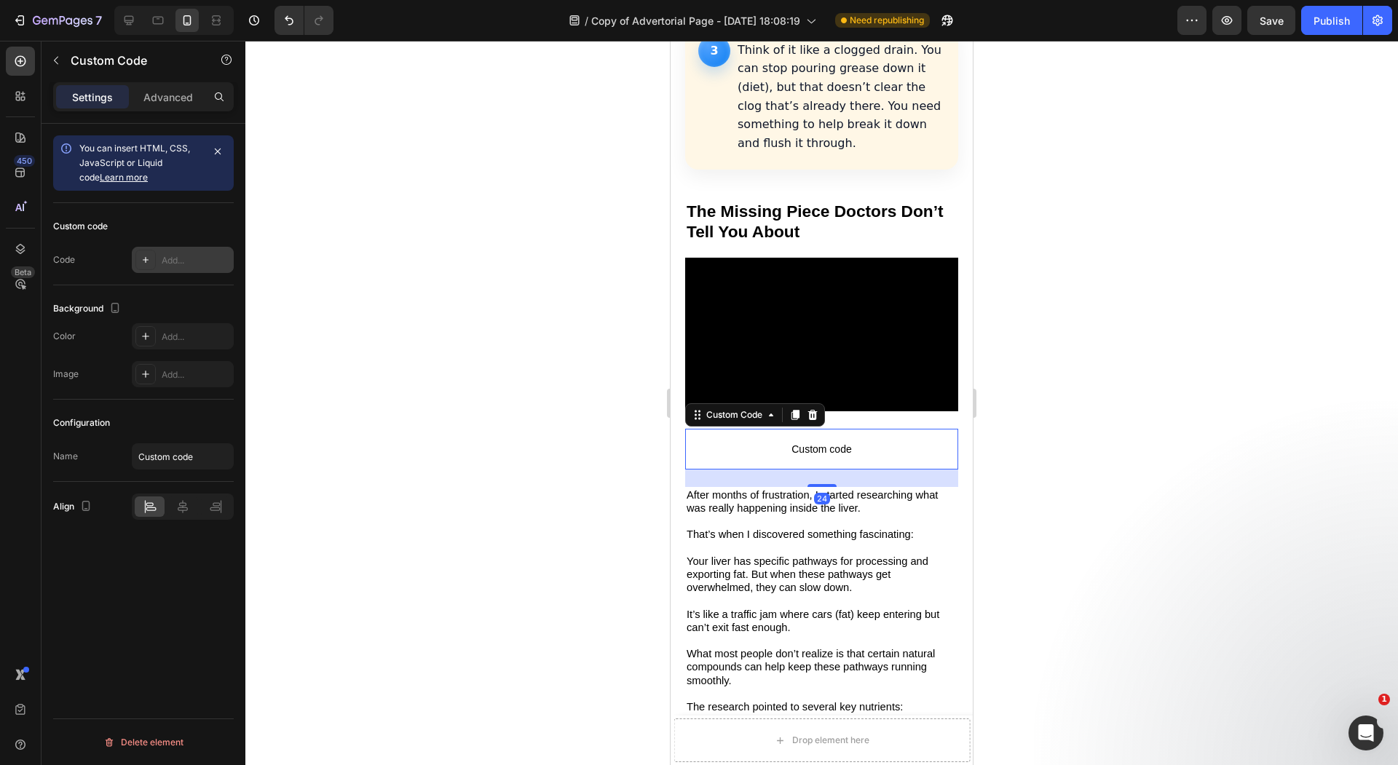
click at [144, 257] on icon at bounding box center [146, 260] width 12 height 12
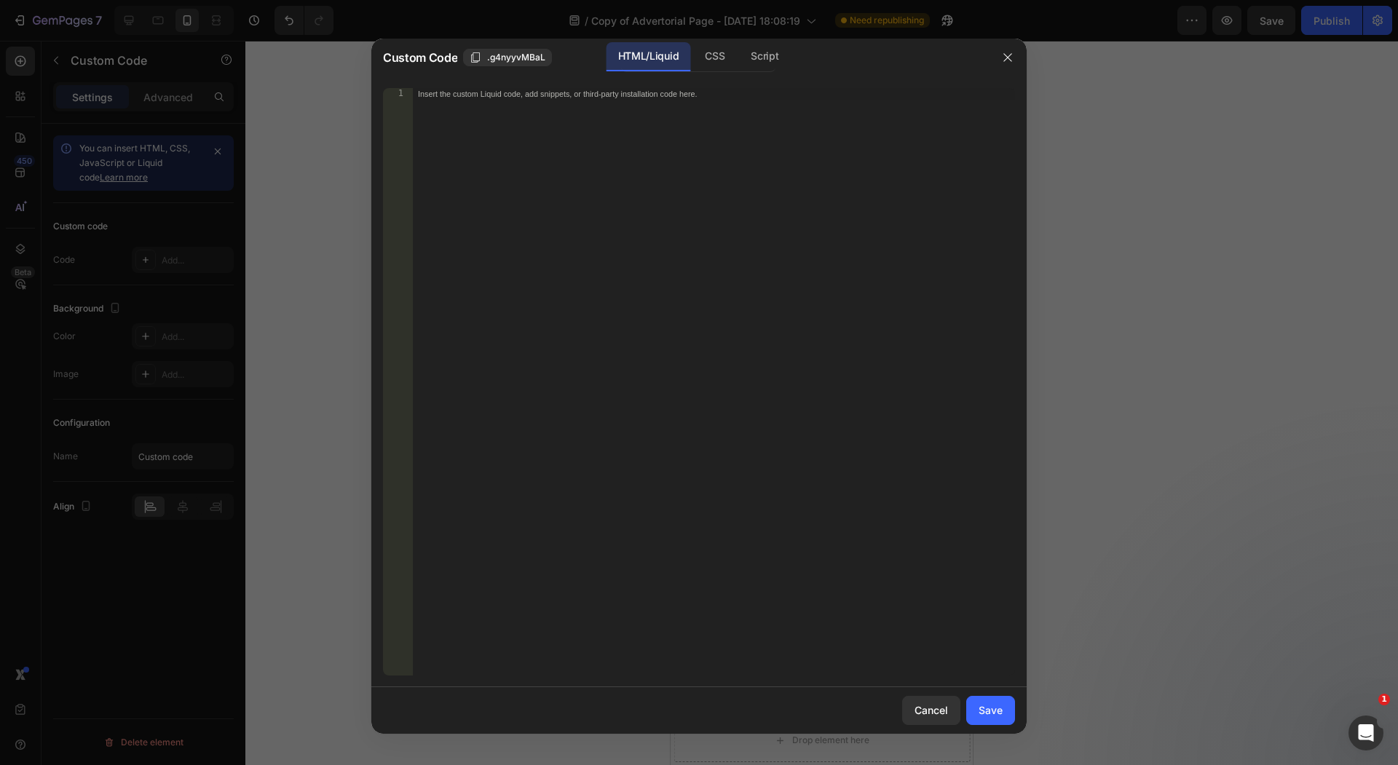
click at [542, 272] on div "Insert the custom Liquid code, add snippets, or third-party installation code h…" at bounding box center [713, 394] width 603 height 612
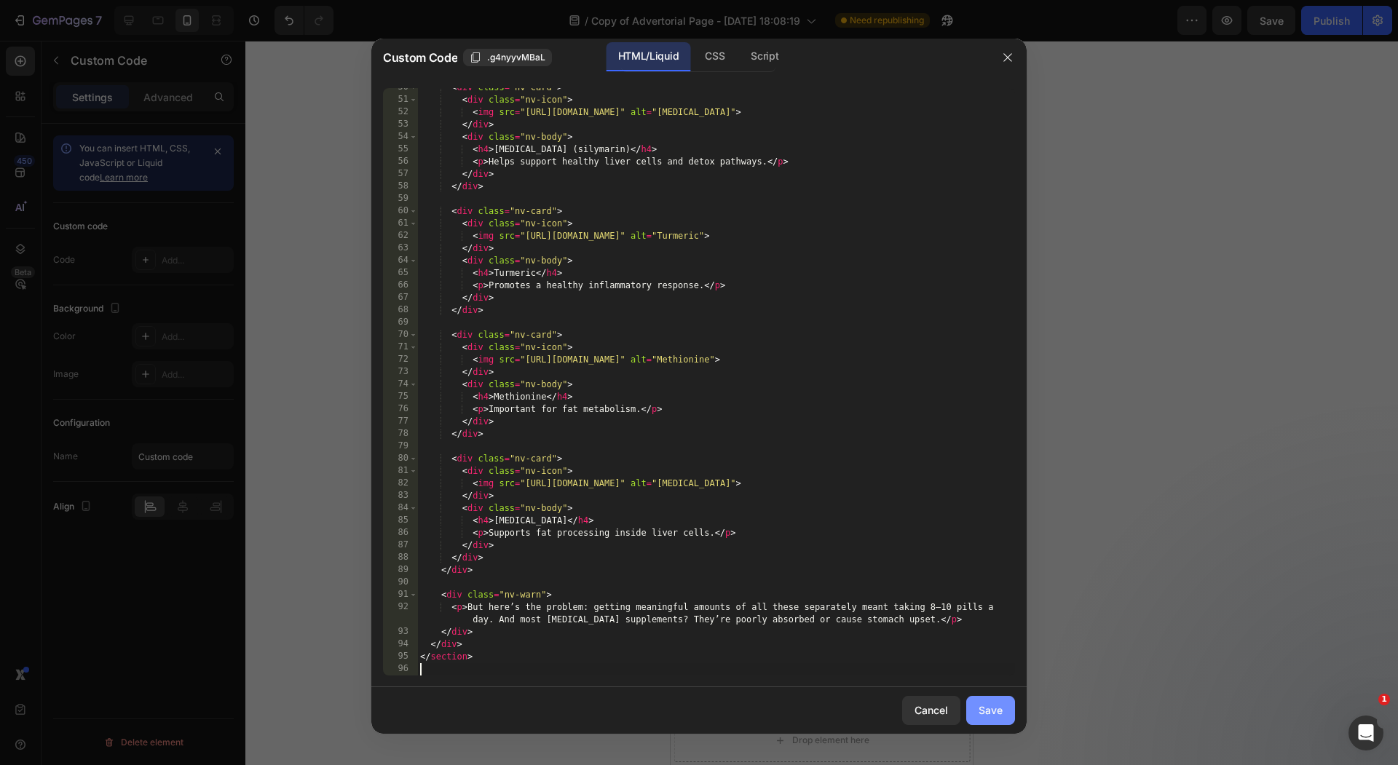
click at [988, 707] on div "Save" at bounding box center [990, 709] width 24 height 15
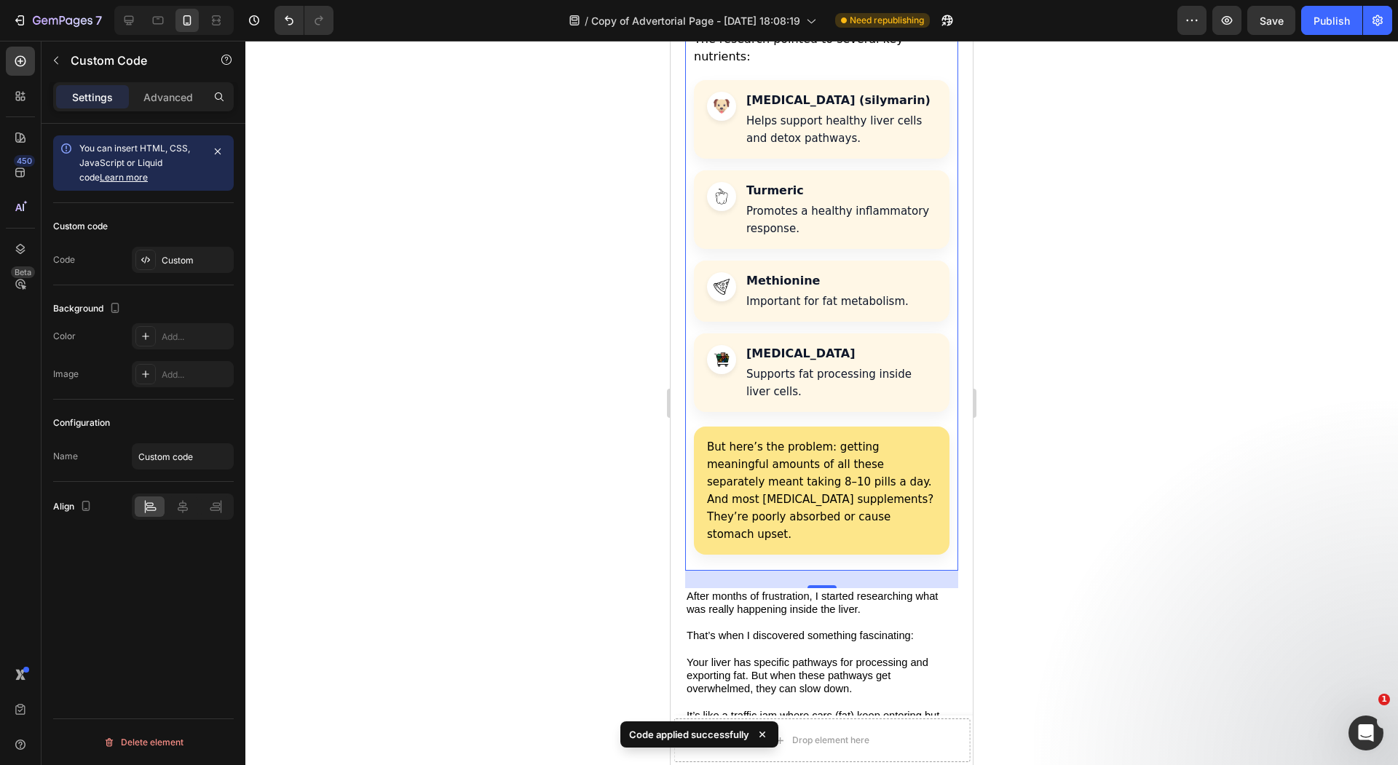
scroll to position [2553, 0]
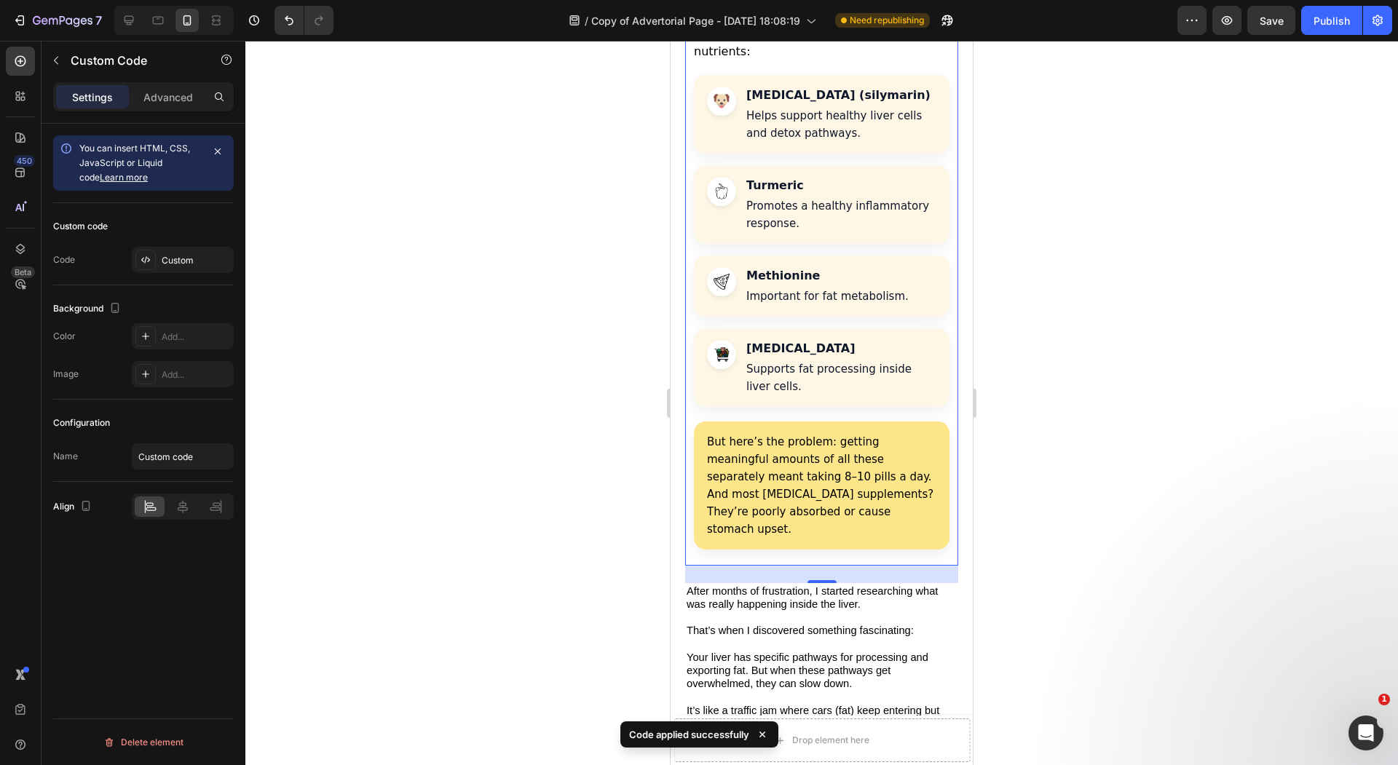
click at [587, 321] on div at bounding box center [821, 403] width 1152 height 724
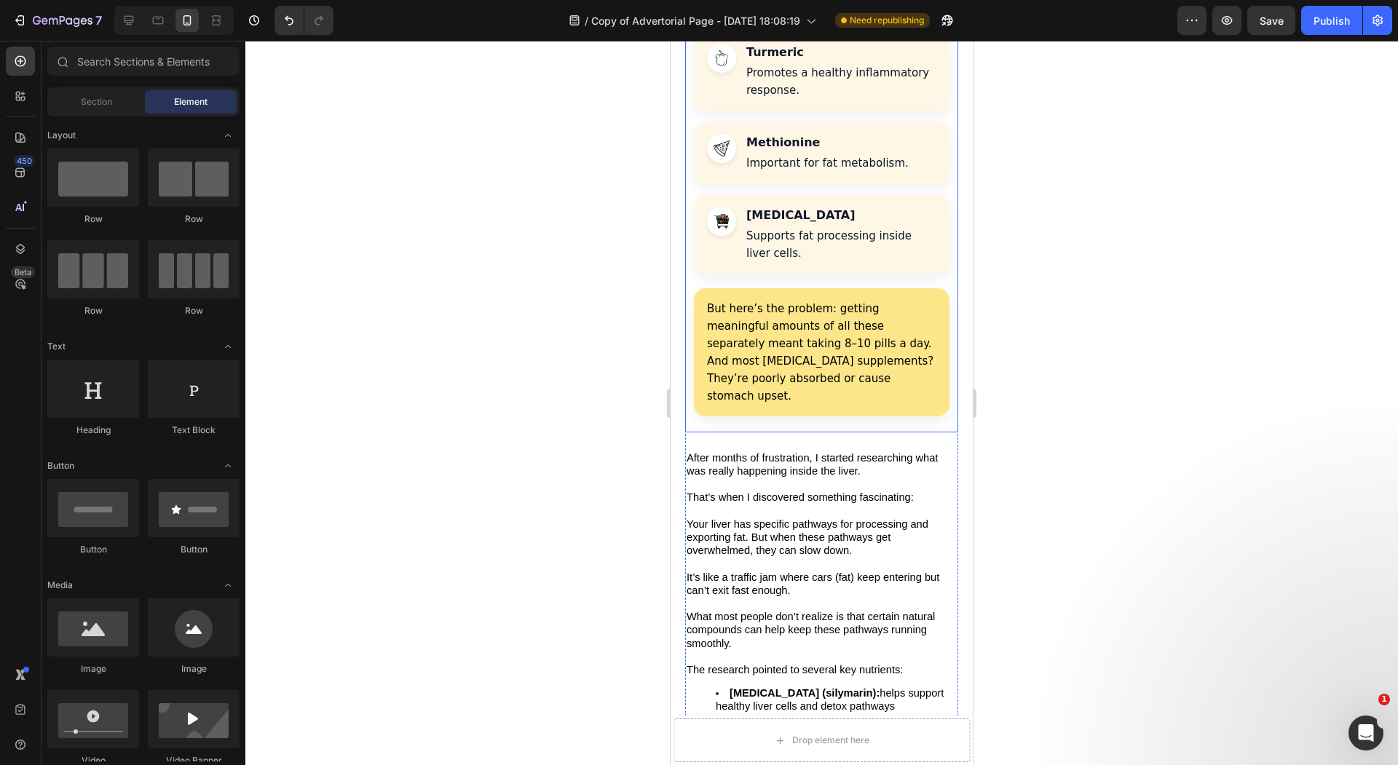
scroll to position [2691, 0]
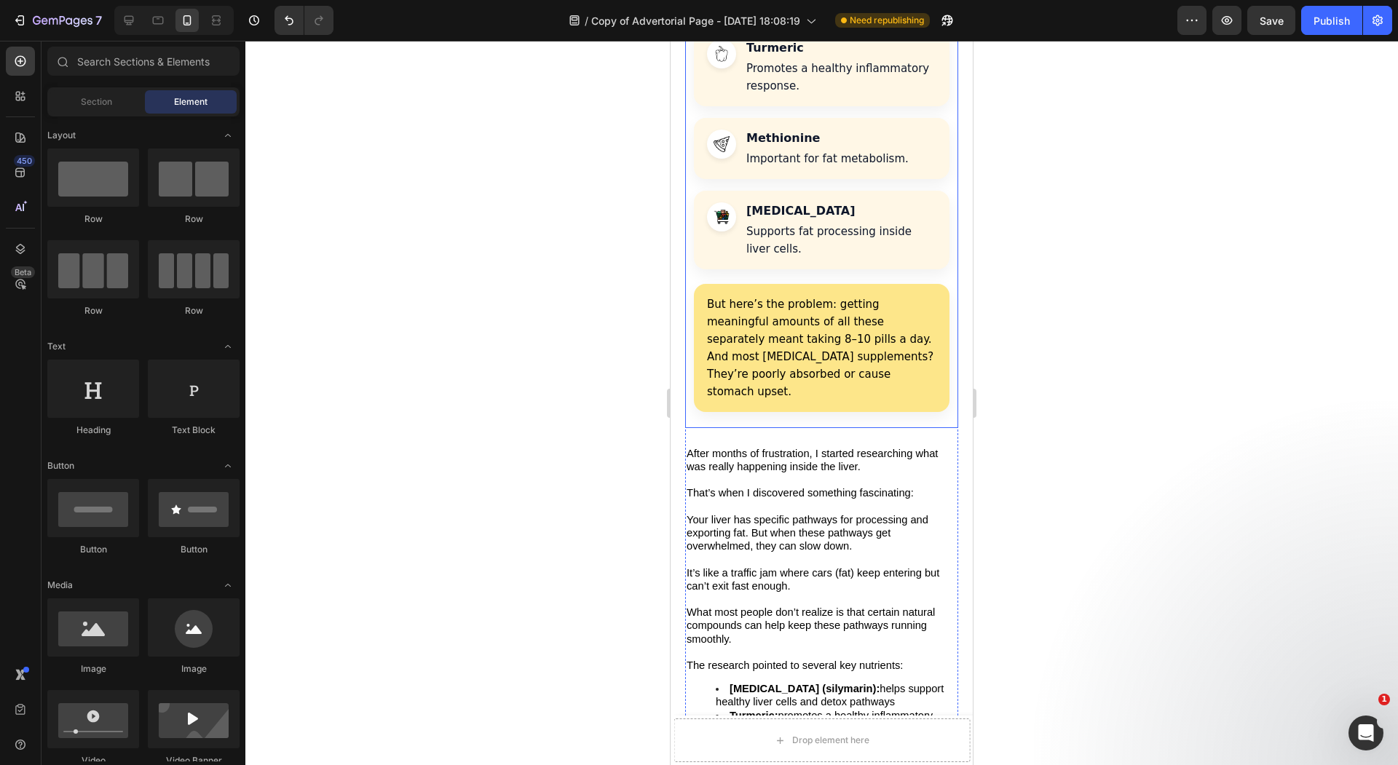
click at [821, 487] on span "That’s when I discovered something fascinating:" at bounding box center [799, 493] width 227 height 12
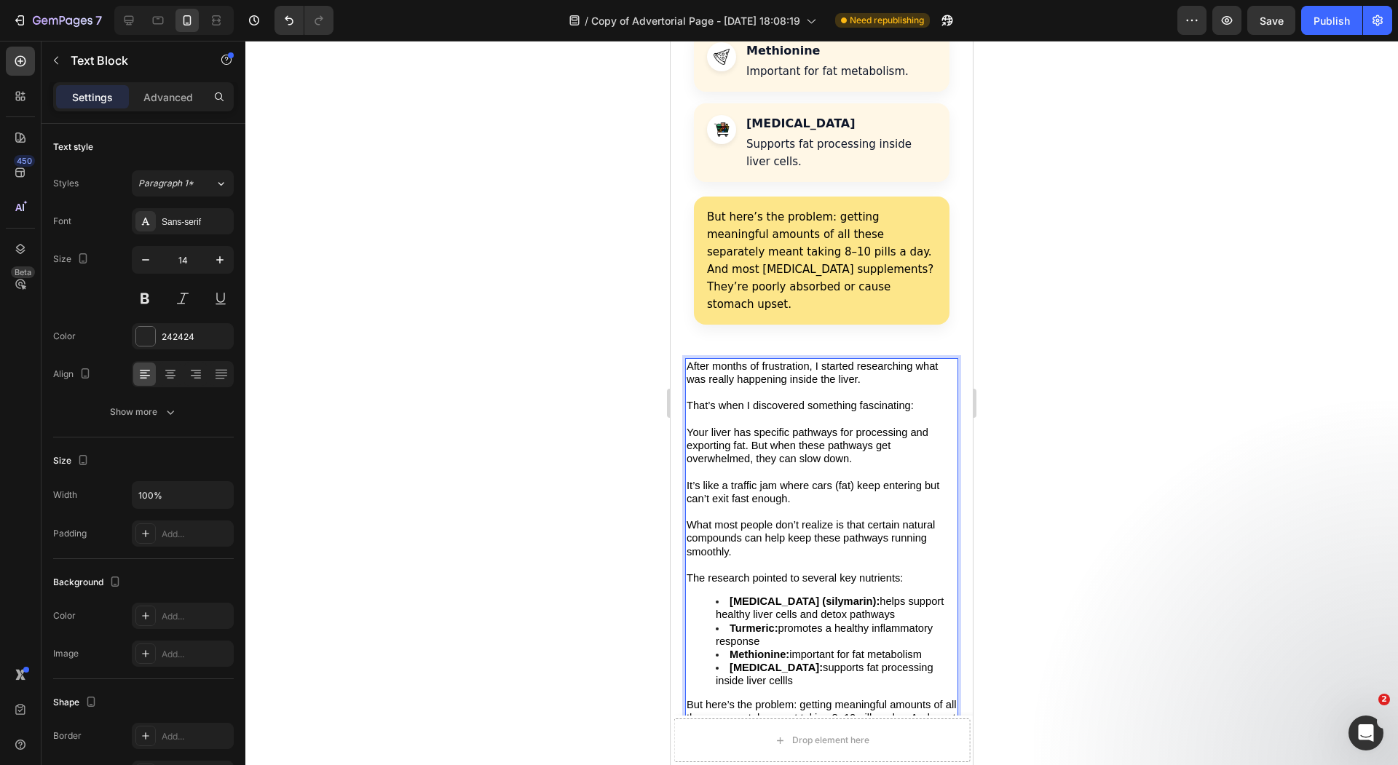
scroll to position [2803, 0]
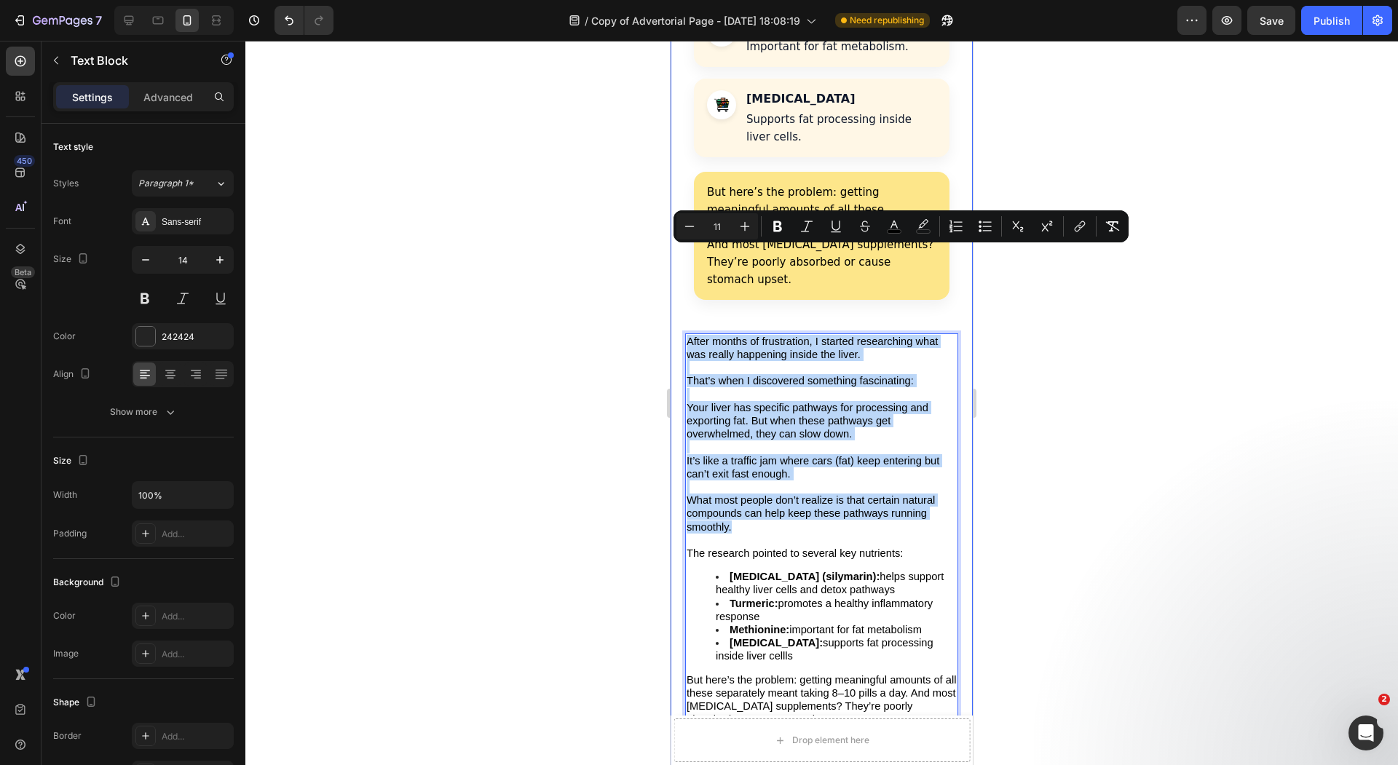
drag, startPoint x: 748, startPoint y: 443, endPoint x: 677, endPoint y: 220, distance: 233.9
click at [677, 220] on div "The Organ You Can Actually Feel Heading [PERSON_NAME] Wellness writer & [MEDICA…" at bounding box center [821, 264] width 302 height 5798
copy div "After months of frustration, I started researching what was really happening in…"
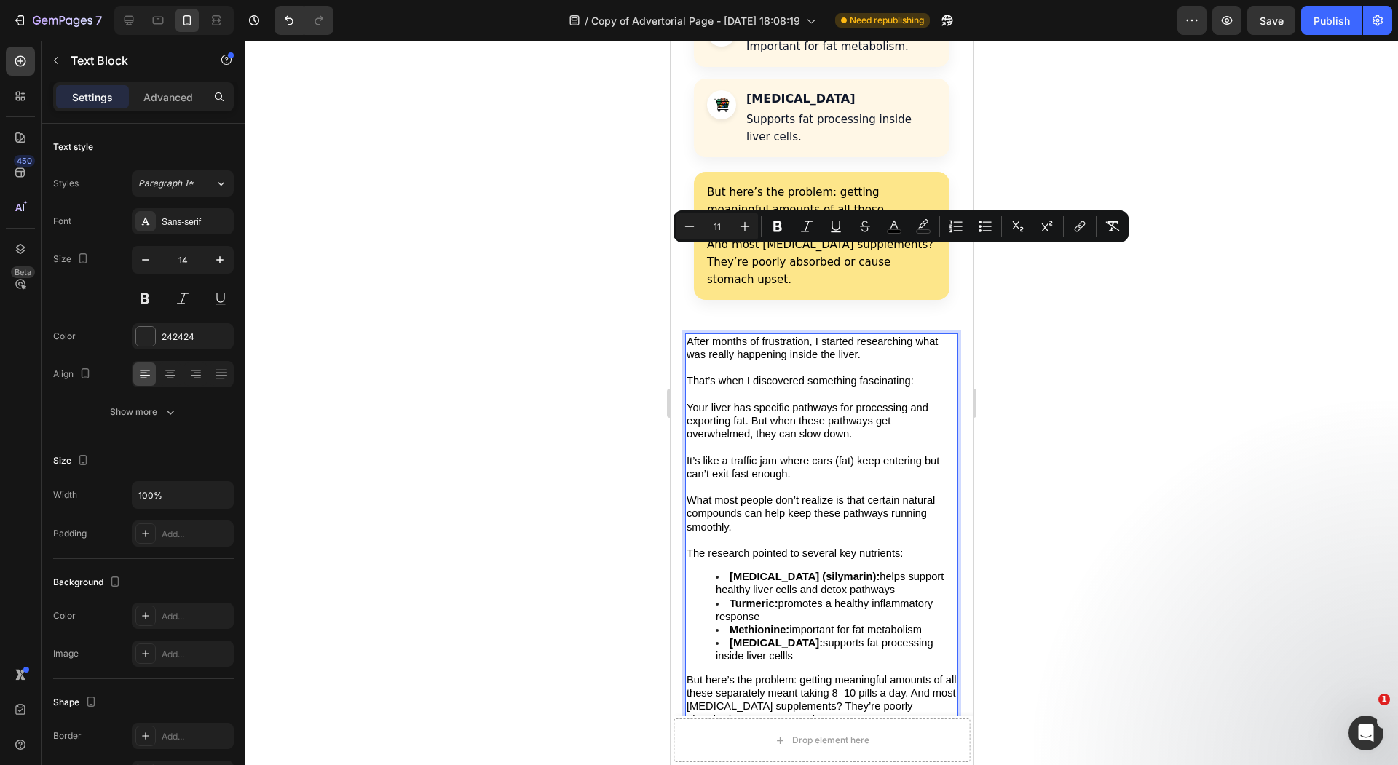
click at [781, 597] on li "Turmeric: promotes a healthy inflammatory response" at bounding box center [836, 610] width 241 height 26
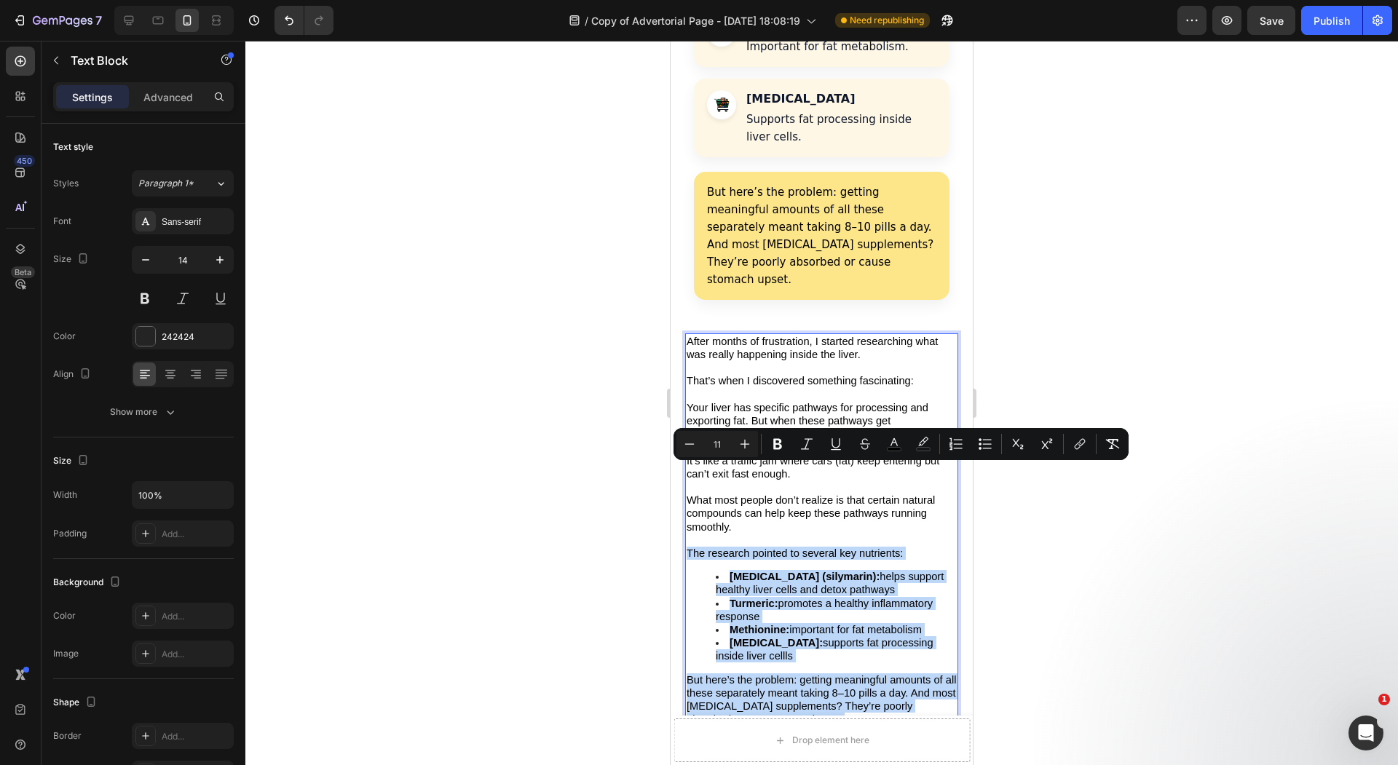
drag, startPoint x: 686, startPoint y: 465, endPoint x: 831, endPoint y: 642, distance: 228.6
click at [831, 642] on div "After months of frustration, I started researching what was really happening in…" at bounding box center [821, 530] width 273 height 395
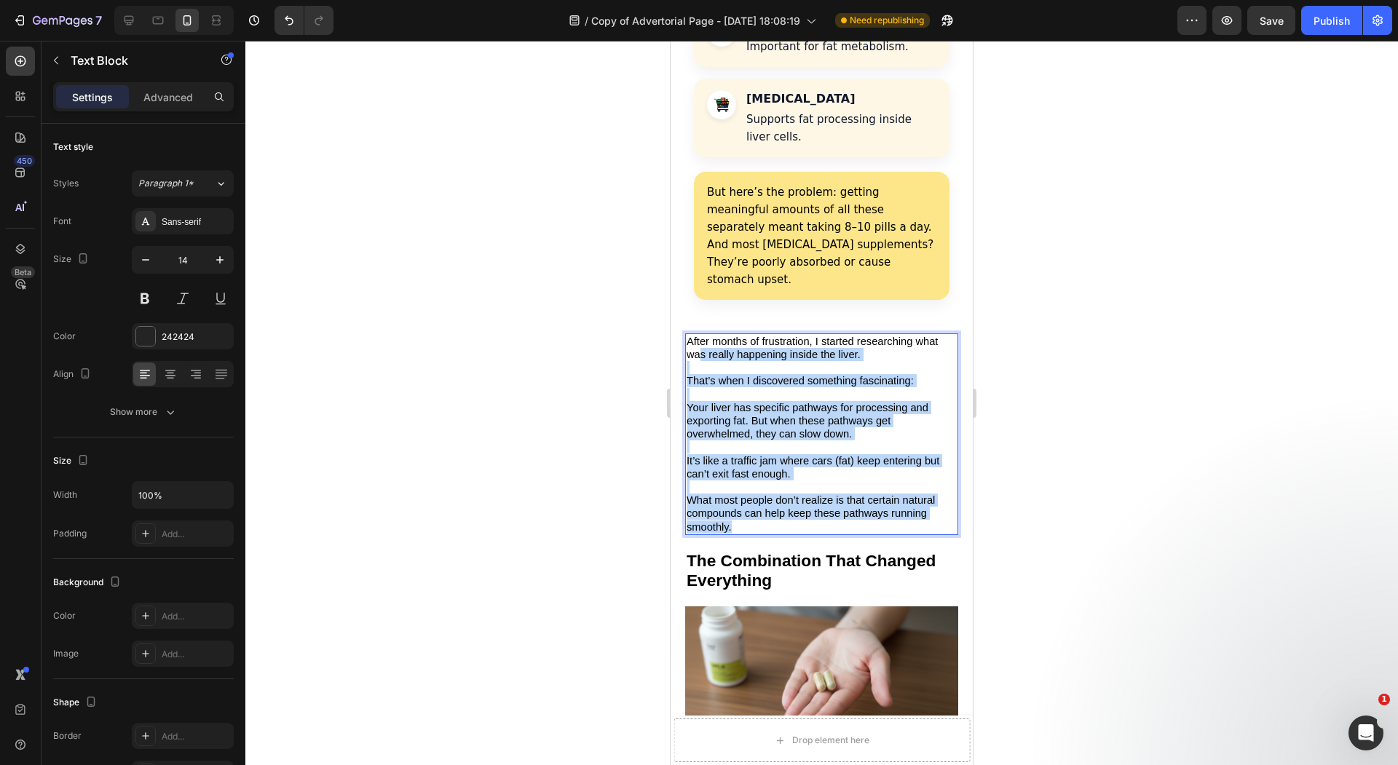
drag, startPoint x: 754, startPoint y: 440, endPoint x: 700, endPoint y: 266, distance: 182.8
click at [700, 333] on div "After months of frustration, I started researching what was really happening in…" at bounding box center [821, 434] width 273 height 202
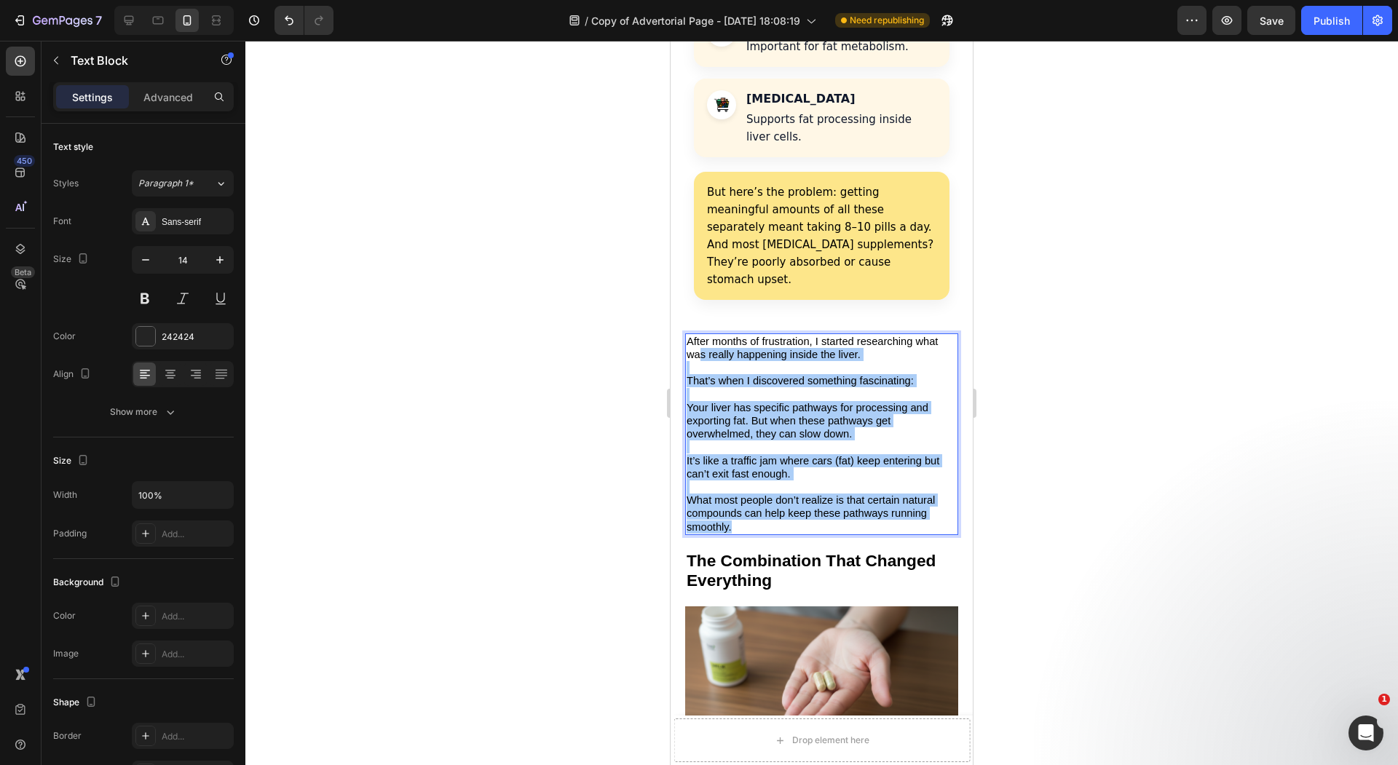
click at [545, 282] on div at bounding box center [821, 403] width 1152 height 724
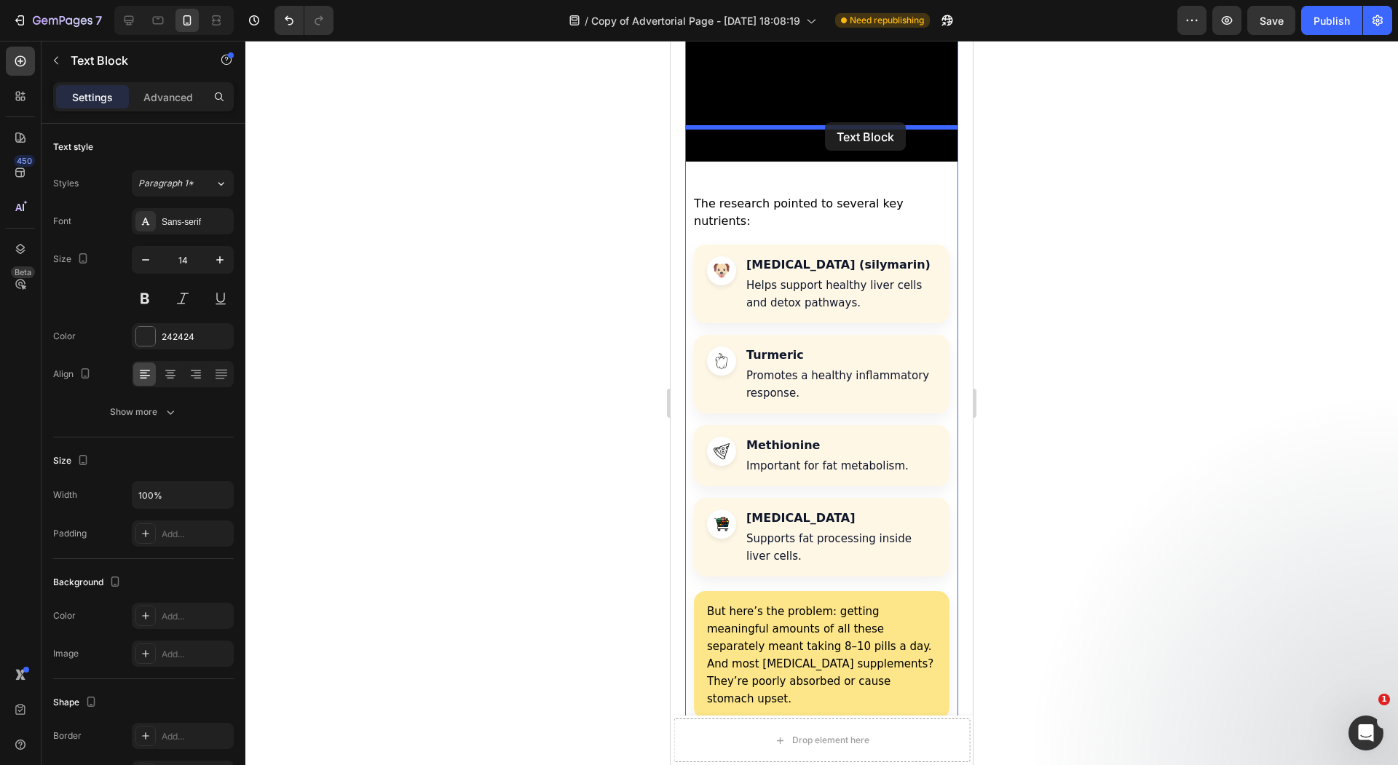
scroll to position [2378, 0]
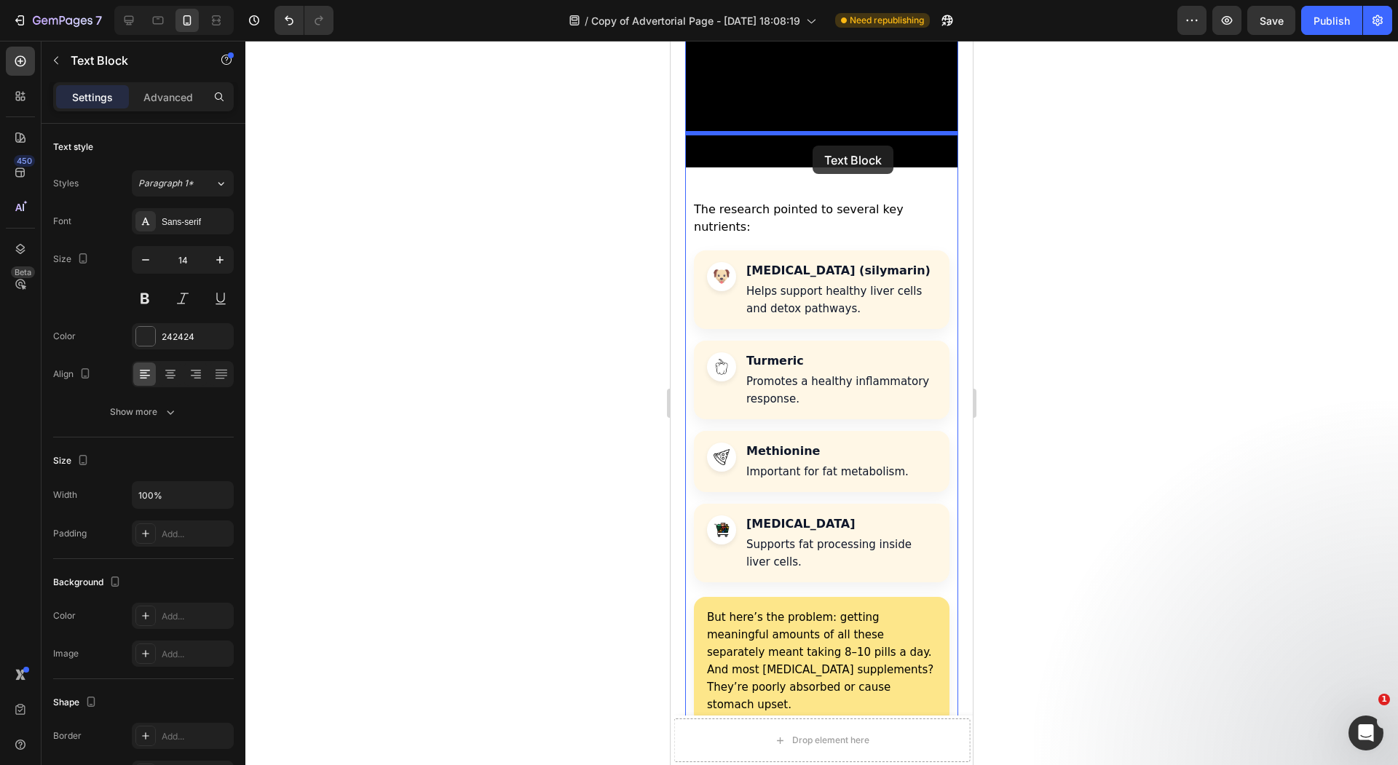
drag, startPoint x: 836, startPoint y: 342, endPoint x: 812, endPoint y: 146, distance: 197.9
click at [812, 146] on div "Mobile ( 415 px) iPhone 13 Mini iPhone 13 Pro iPhone 11 Pro Max iPhone 15 Pro M…" at bounding box center [821, 684] width 302 height 6042
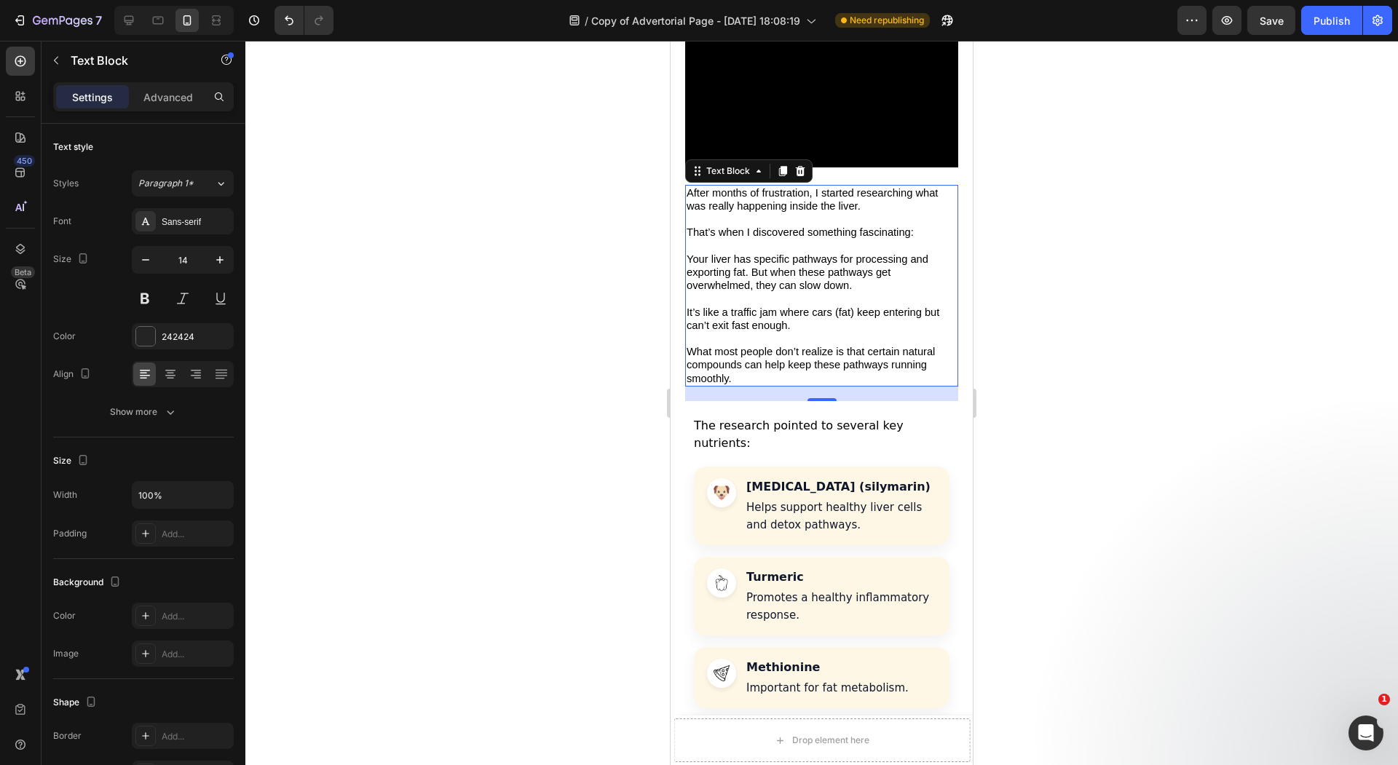
click at [553, 267] on div at bounding box center [821, 403] width 1152 height 724
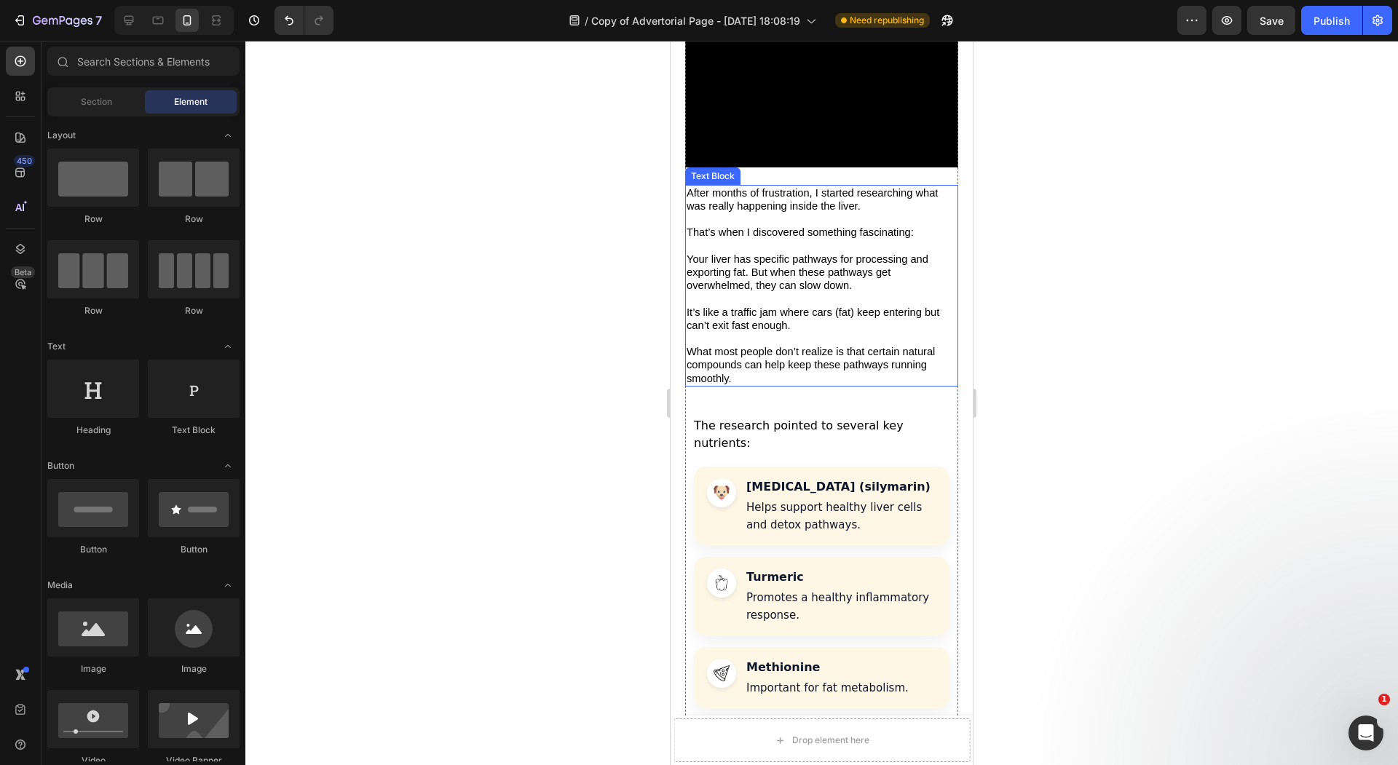
click at [751, 346] on span "What most people don’t realize is that certain natural compounds can help keep …" at bounding box center [810, 365] width 248 height 38
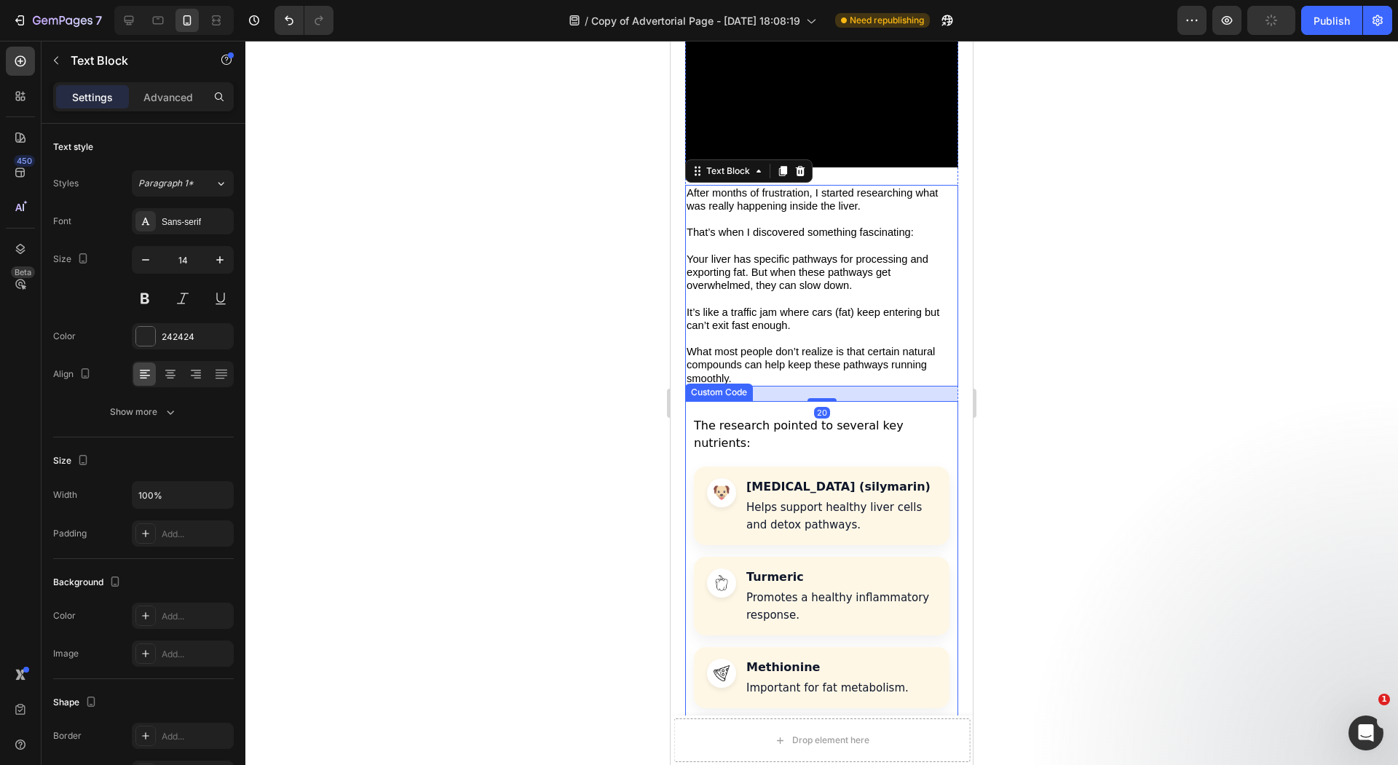
click at [775, 417] on p "The research pointed to several key nutrients:" at bounding box center [822, 434] width 256 height 35
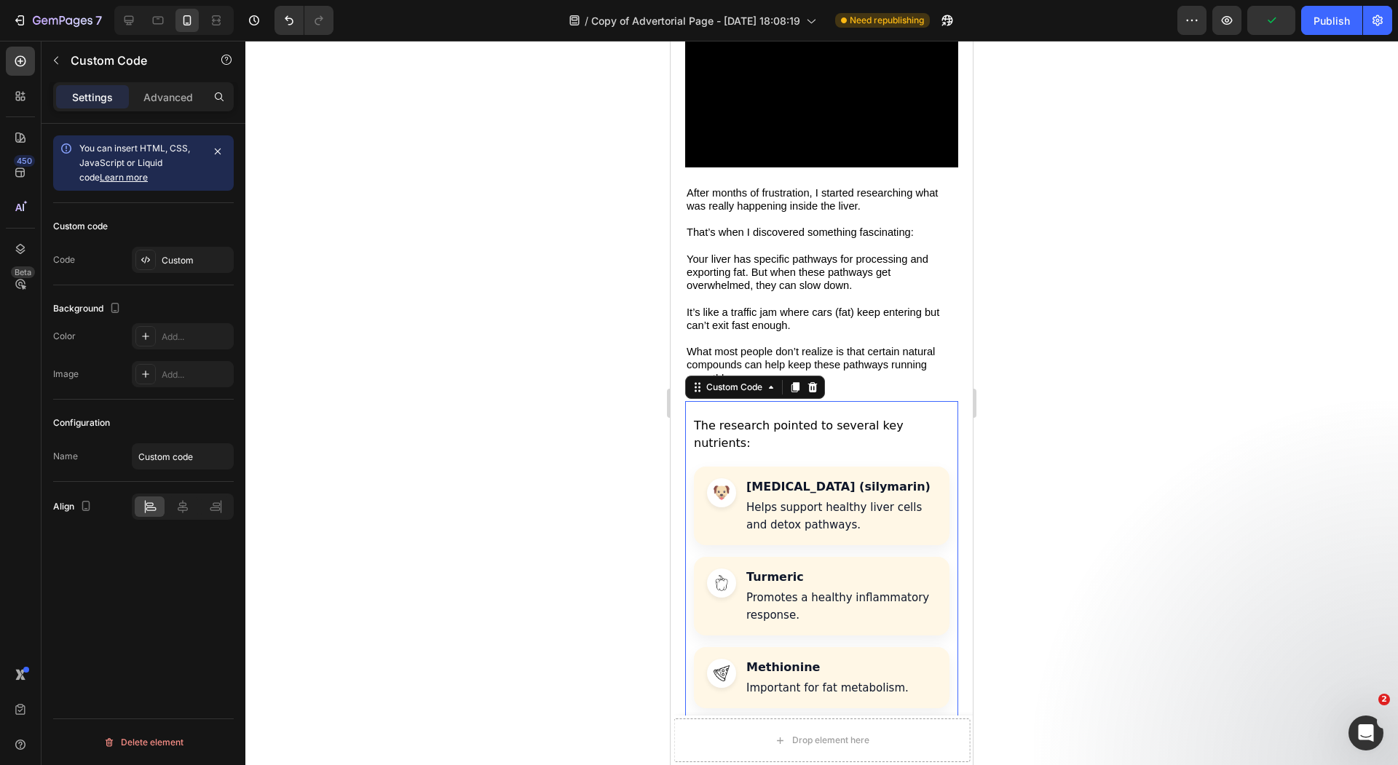
click at [775, 417] on p "The research pointed to several key nutrients:" at bounding box center [822, 434] width 256 height 35
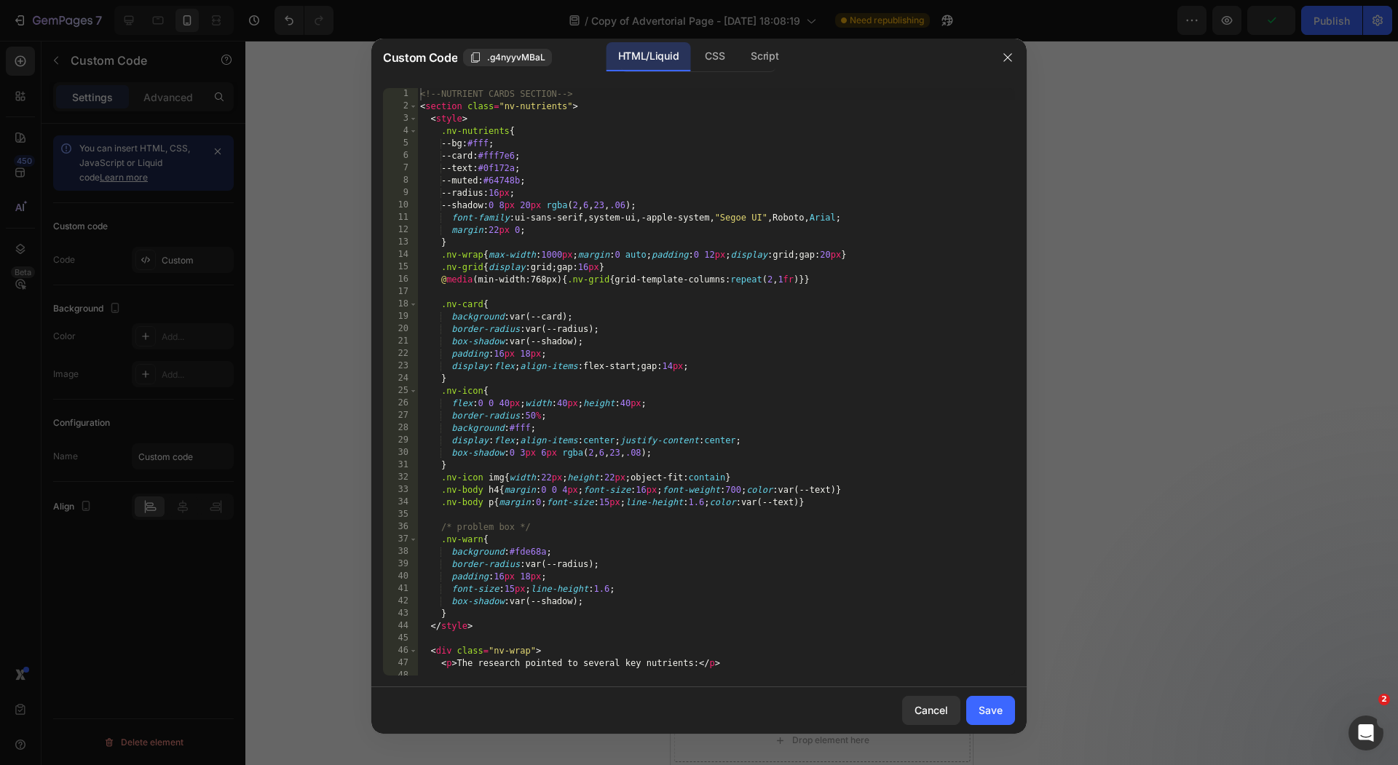
type textarea "}"
click at [775, 376] on div "<!-- NUTRIENT CARDS SECTION --> < section class = "nv-nutrients" > < style > .n…" at bounding box center [716, 394] width 598 height 612
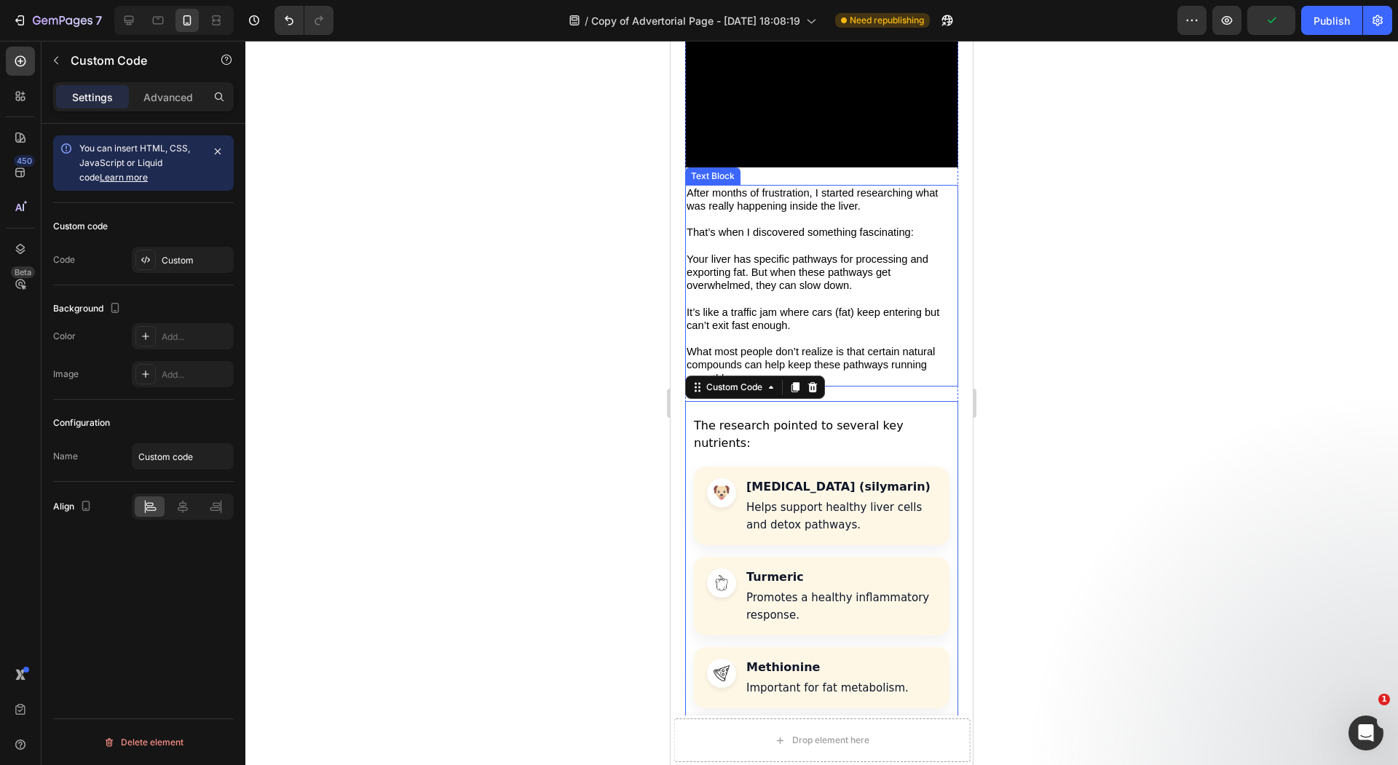
click at [834, 332] on p "Rich Text Editor. Editing area: main" at bounding box center [821, 338] width 270 height 13
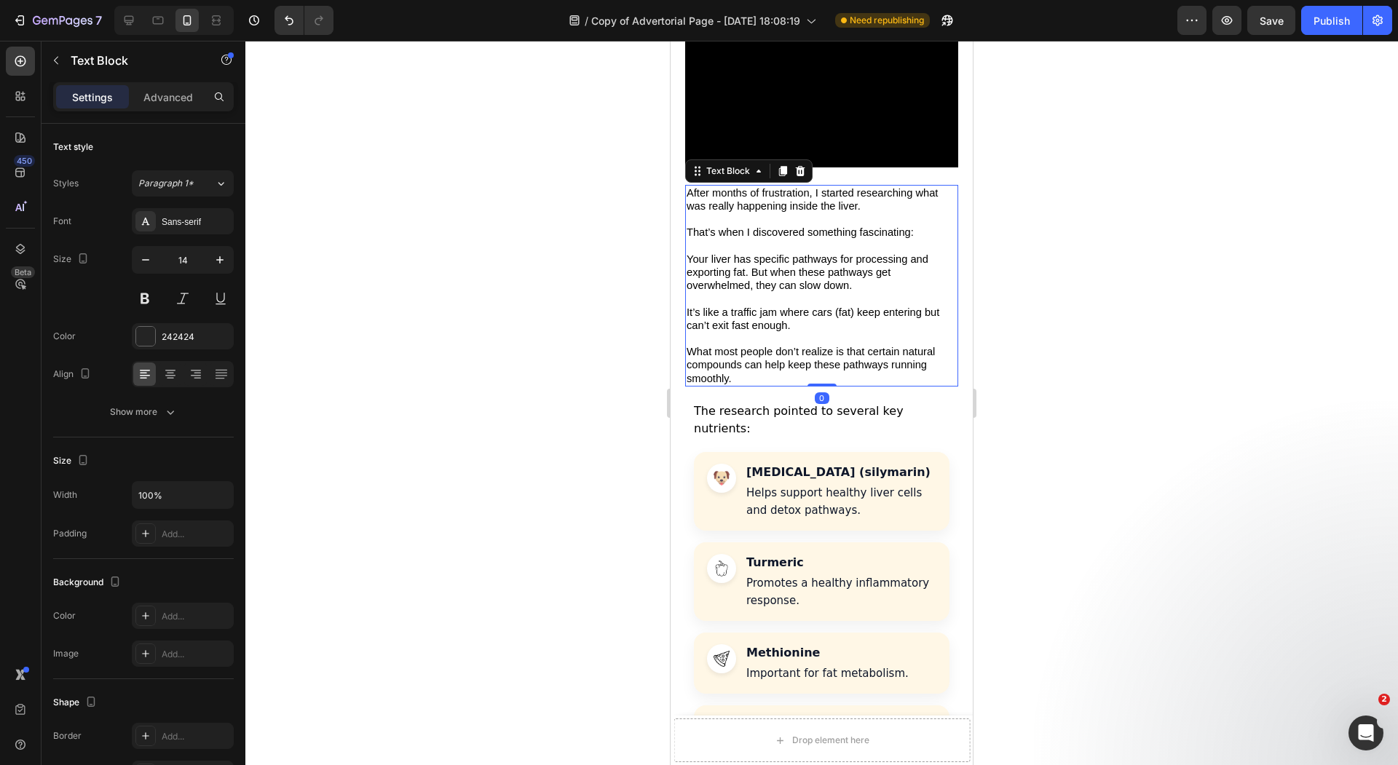
drag, startPoint x: 818, startPoint y: 352, endPoint x: 835, endPoint y: 249, distance: 104.7
click at [835, 249] on div "After months of frustration, I started researching what was really happening in…" at bounding box center [821, 286] width 273 height 202
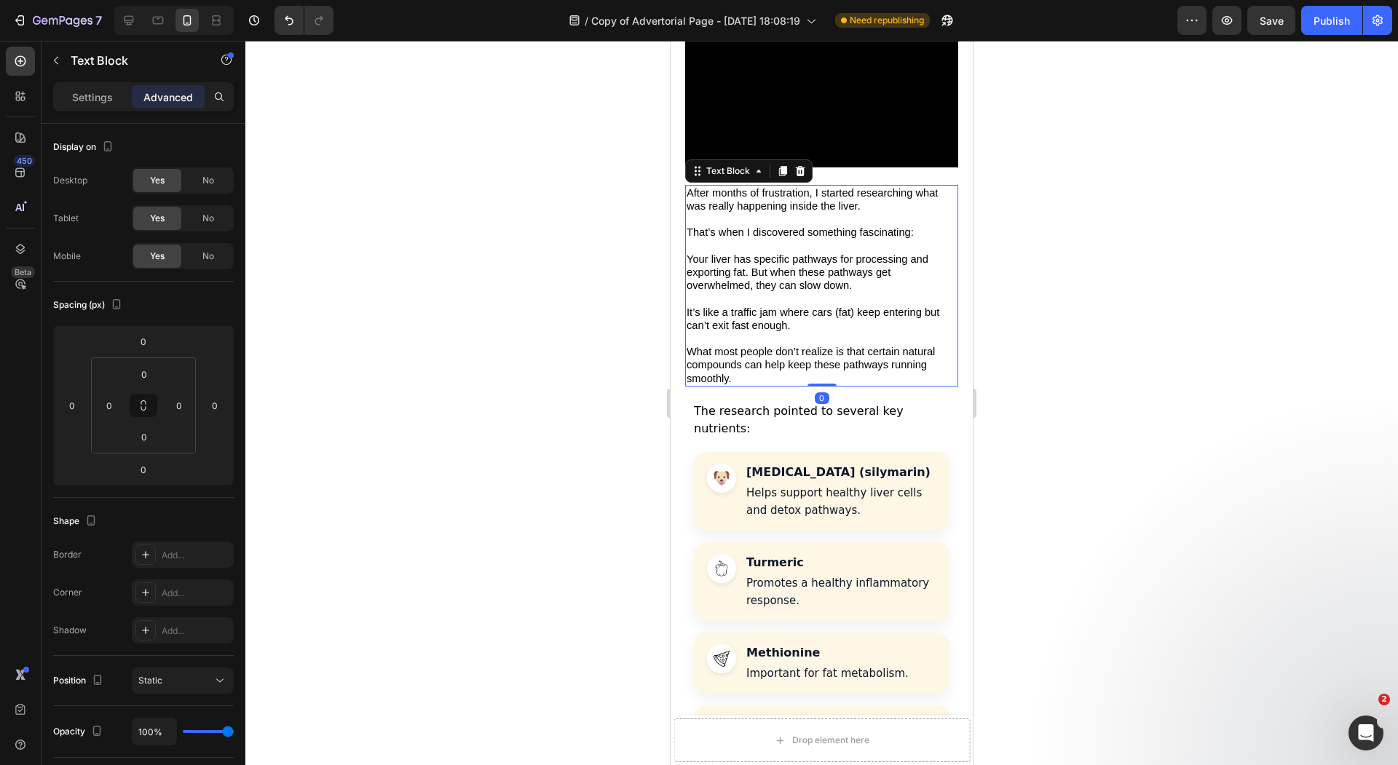
click at [480, 283] on div at bounding box center [821, 403] width 1152 height 724
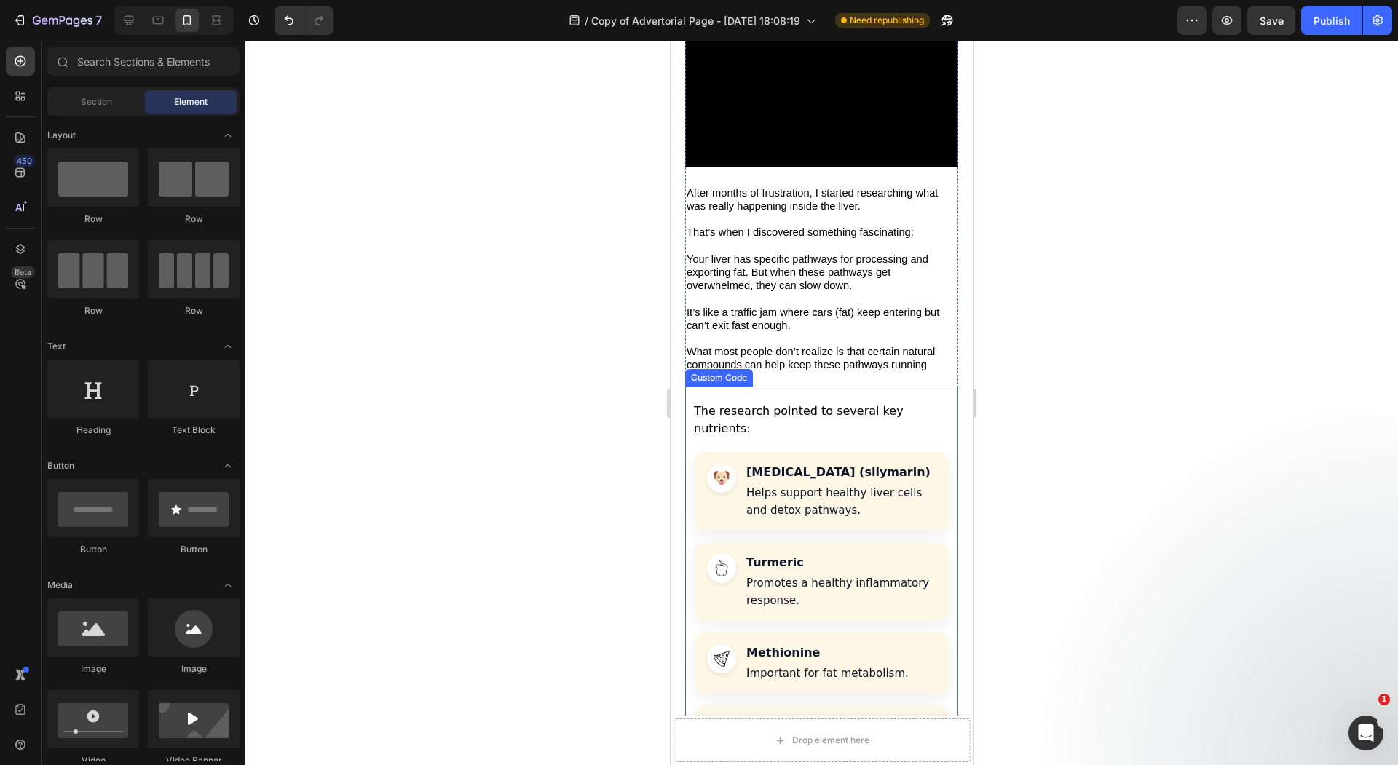
click at [785, 387] on div "The research pointed to several key nutrients: [MEDICAL_DATA] (silymarin) Helps…" at bounding box center [821, 665] width 273 height 556
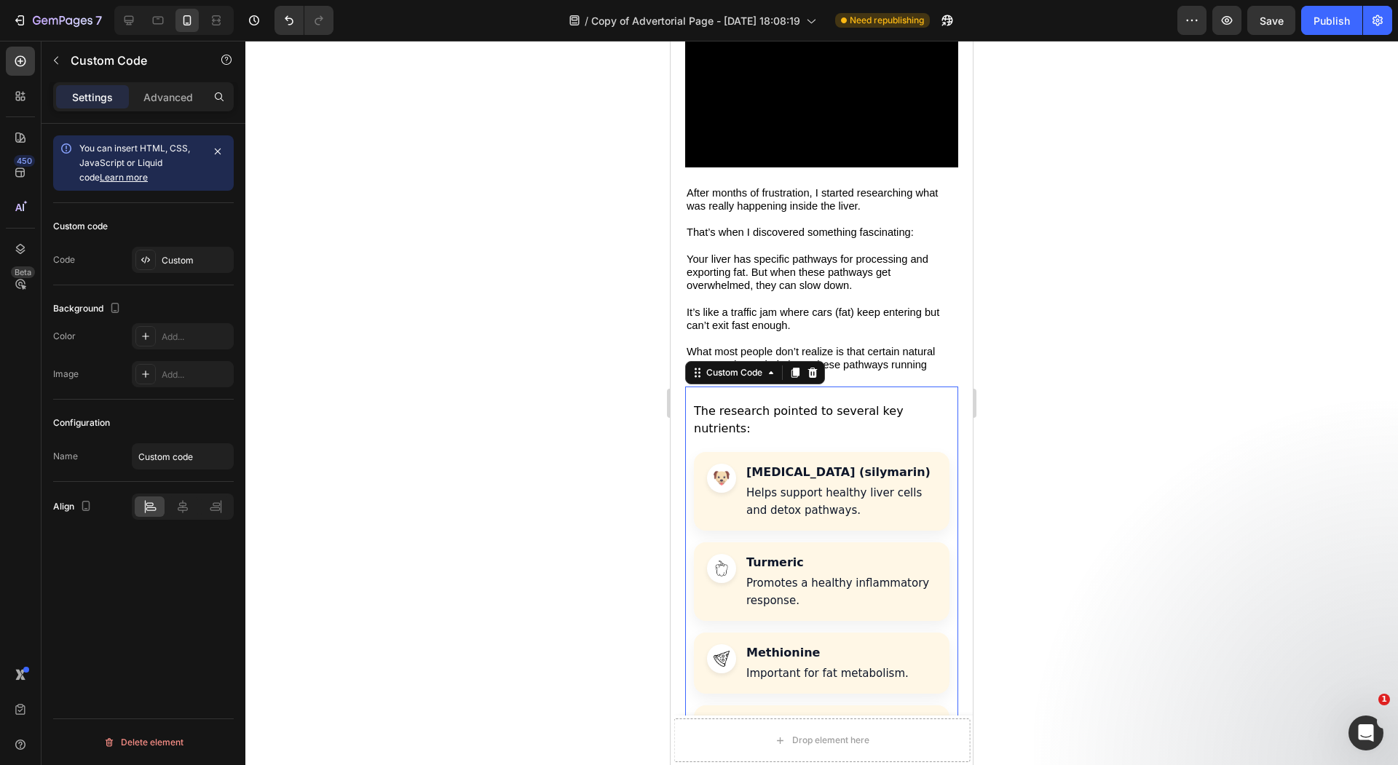
click at [574, 357] on div at bounding box center [821, 403] width 1152 height 724
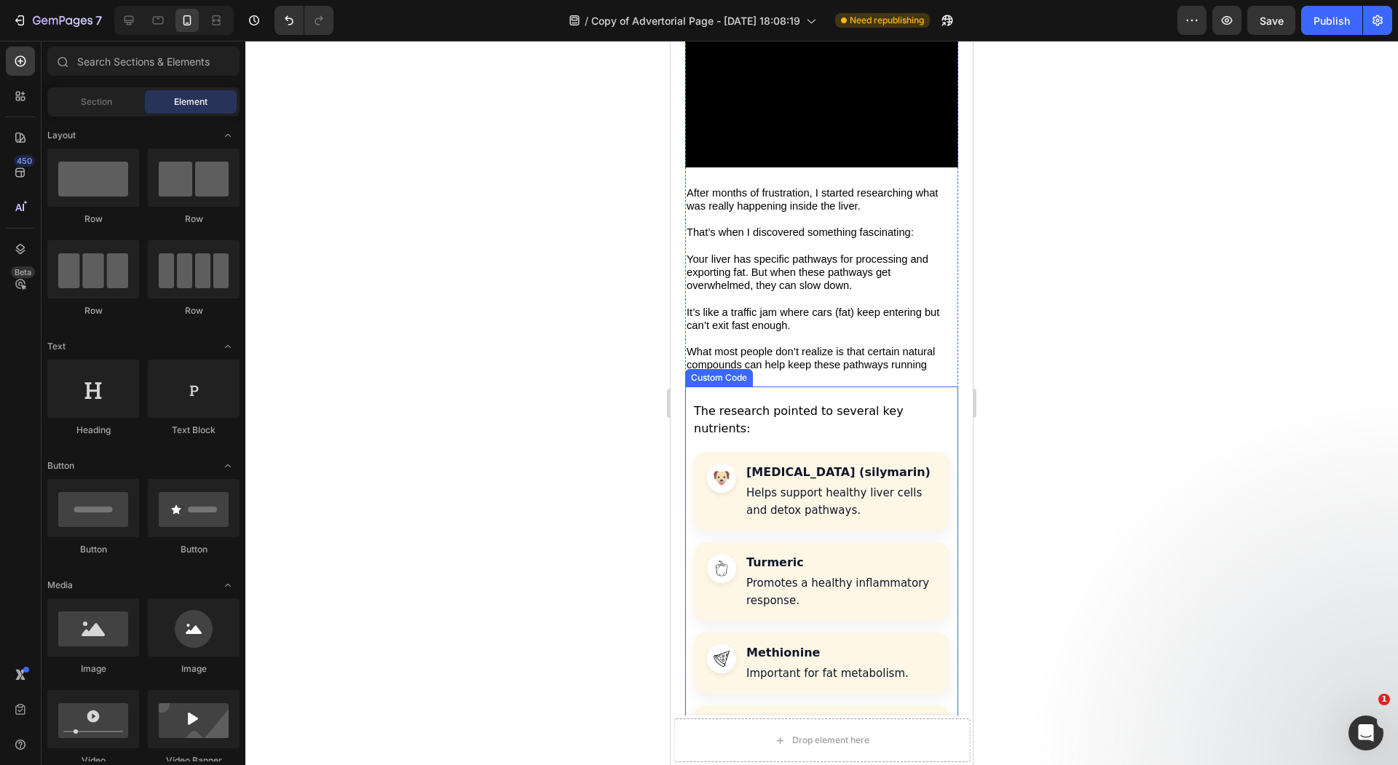
click at [785, 345] on p "What most people don’t realize is that certain natural compounds can help keep …" at bounding box center [821, 365] width 270 height 40
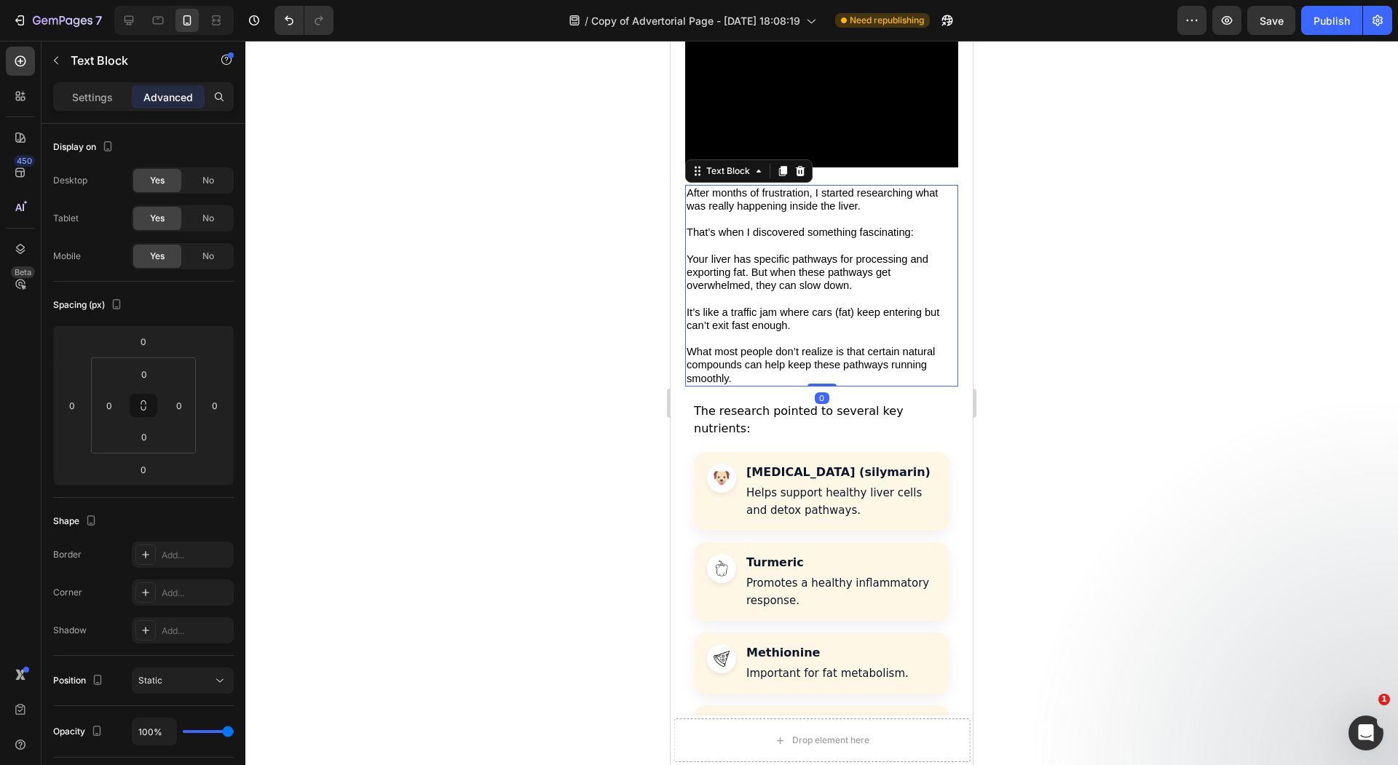
click at [777, 387] on div "The research pointed to several key nutrients: [MEDICAL_DATA] (silymarin) Helps…" at bounding box center [821, 665] width 273 height 556
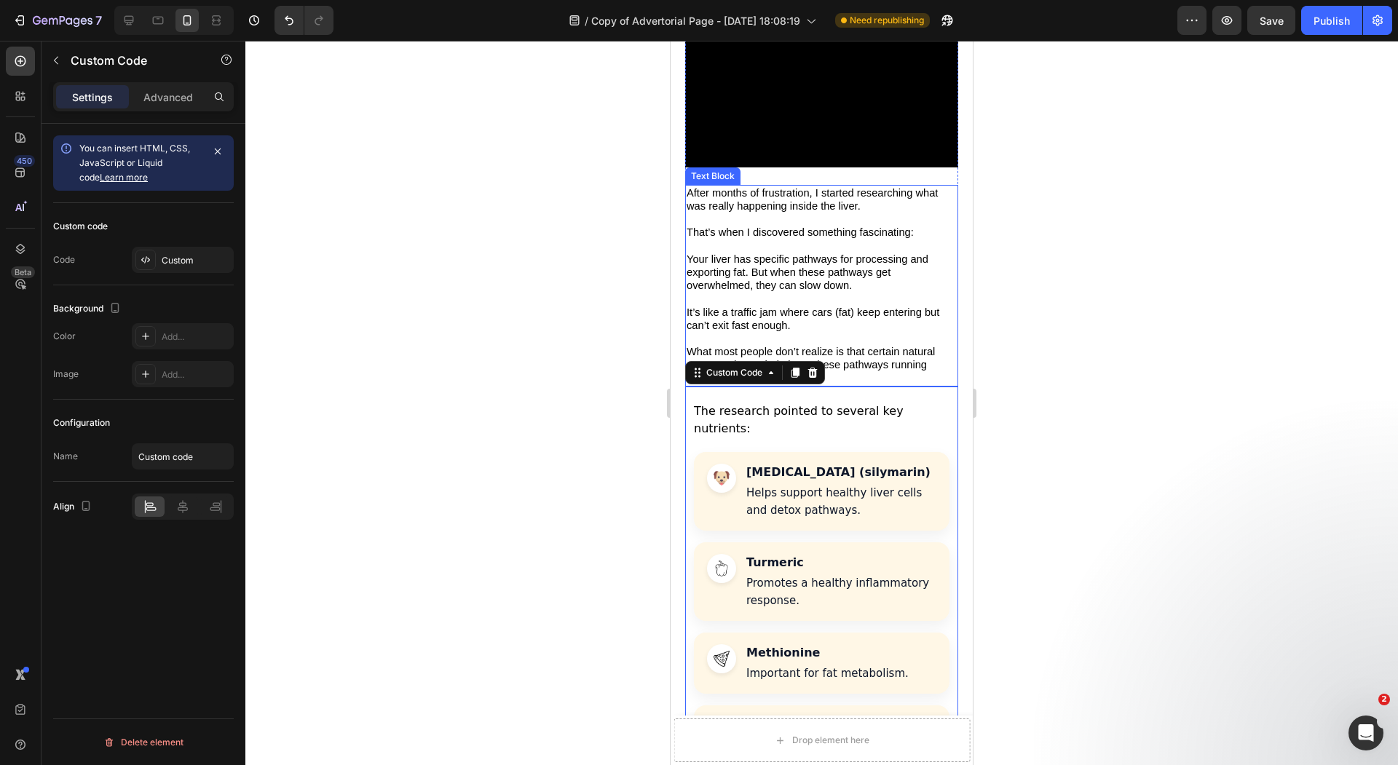
click at [798, 346] on span "What most people don’t realize is that certain natural compounds can help keep …" at bounding box center [810, 365] width 248 height 38
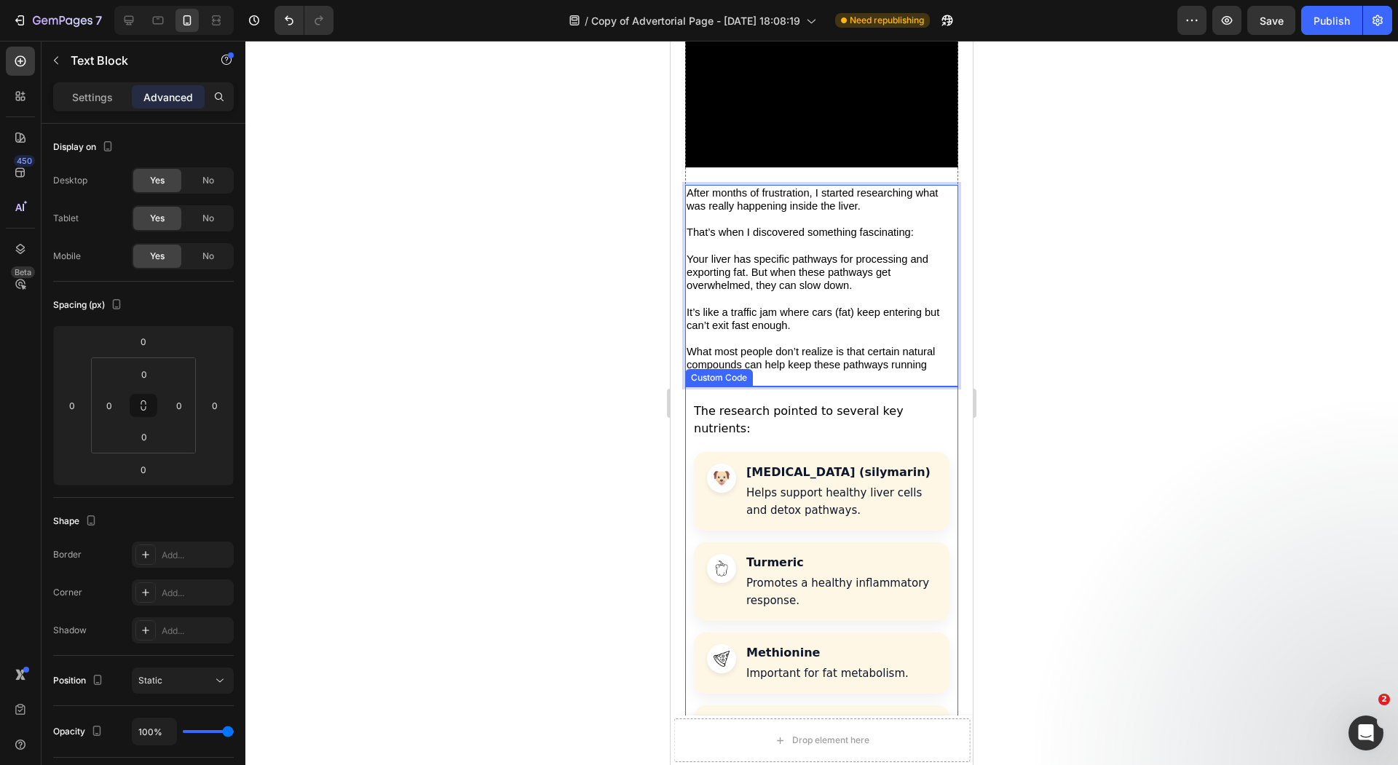
click at [759, 403] on p "The research pointed to several key nutrients:" at bounding box center [822, 420] width 256 height 35
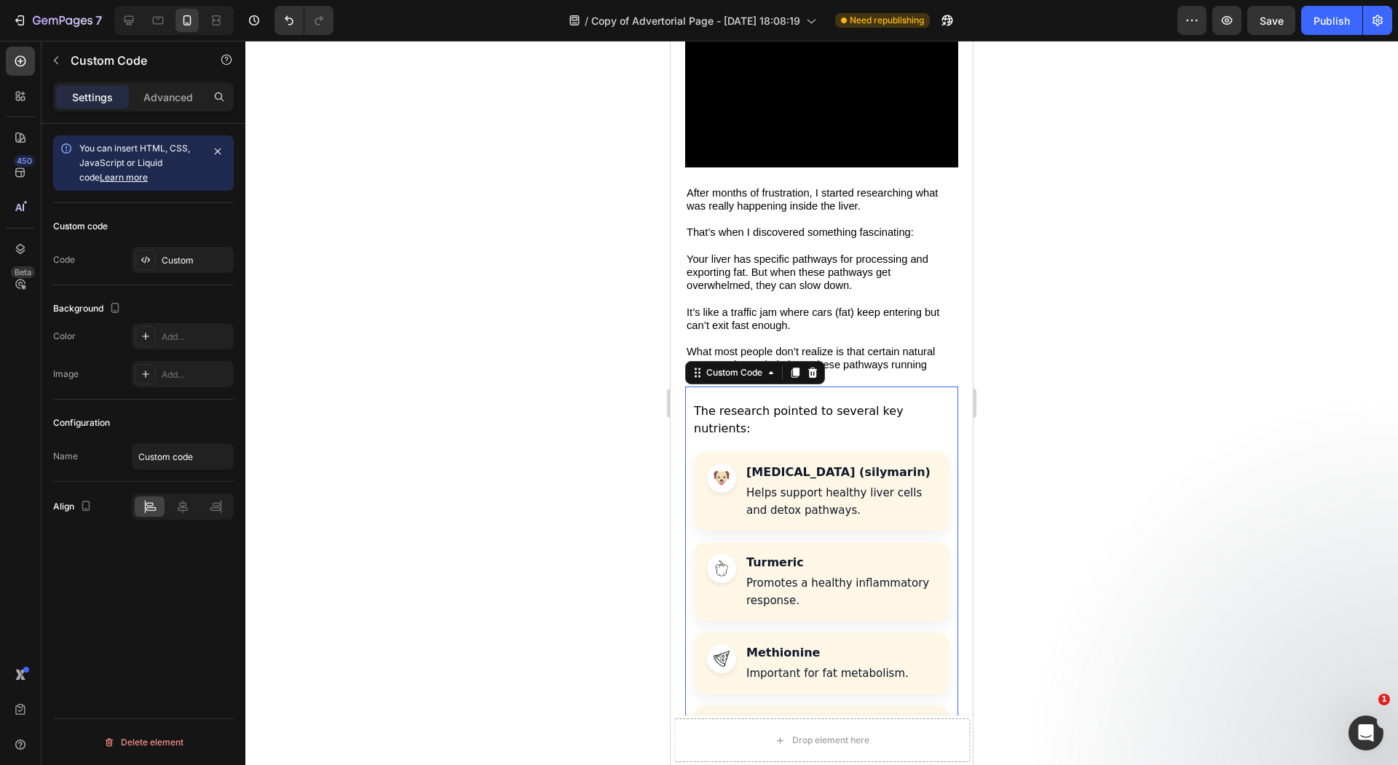
click at [186, 232] on div "Custom code" at bounding box center [143, 226] width 181 height 23
click at [181, 248] on div "Custom" at bounding box center [183, 260] width 102 height 26
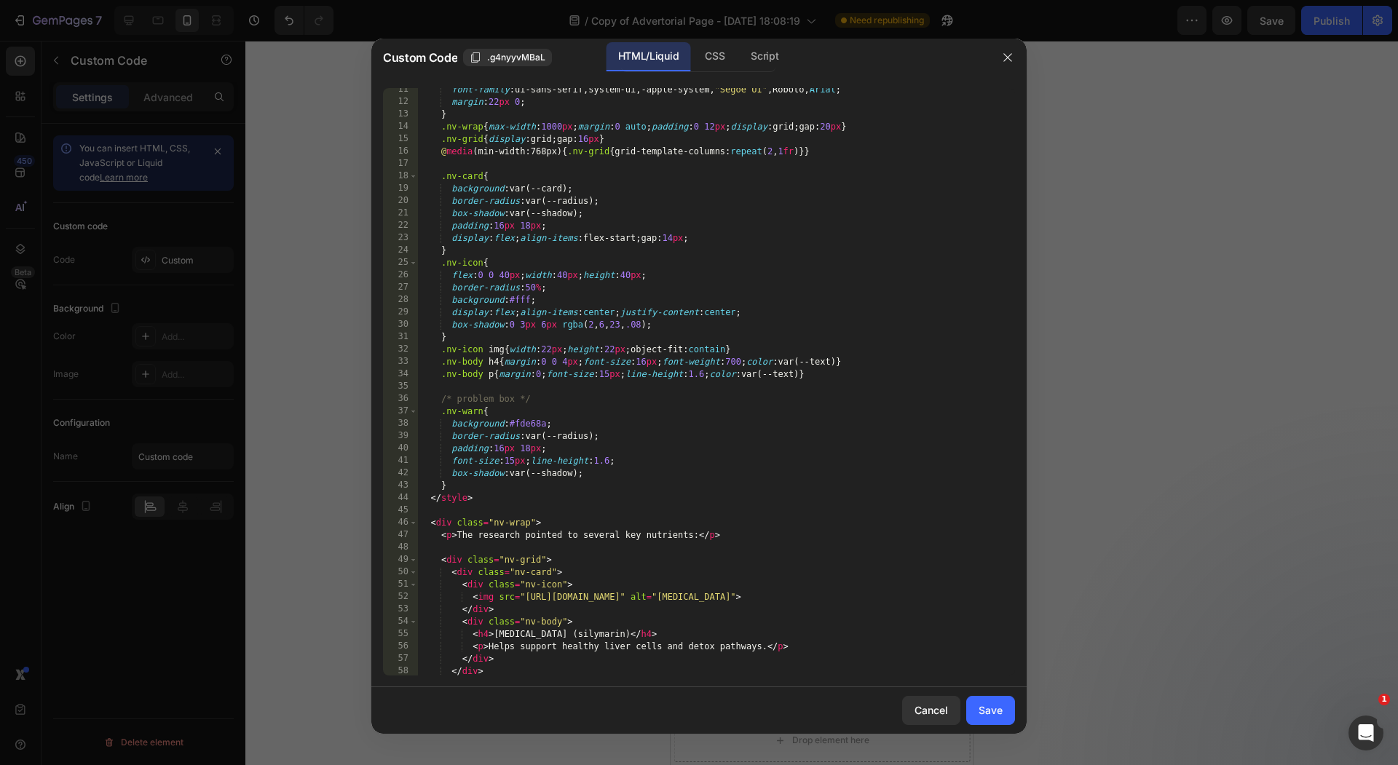
scroll to position [0, 0]
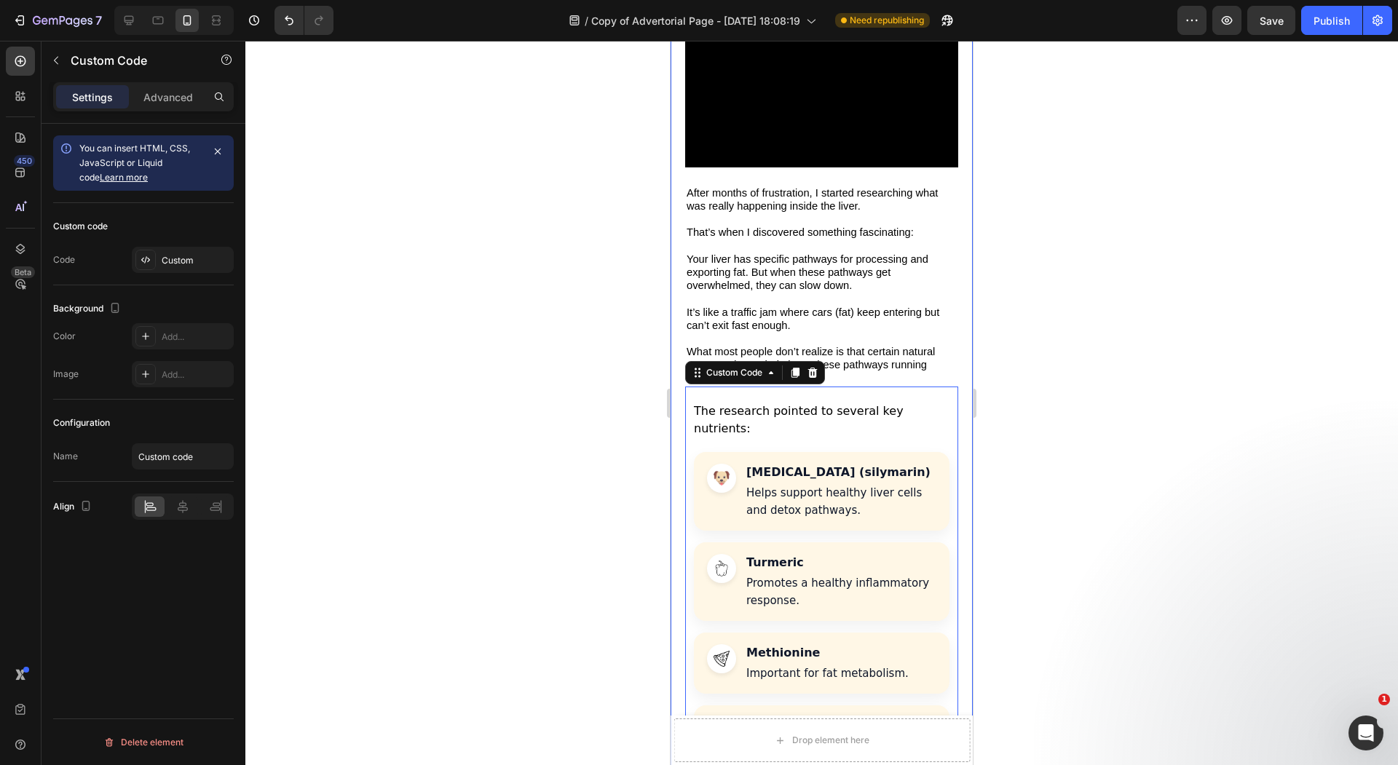
click at [563, 298] on div at bounding box center [821, 403] width 1152 height 724
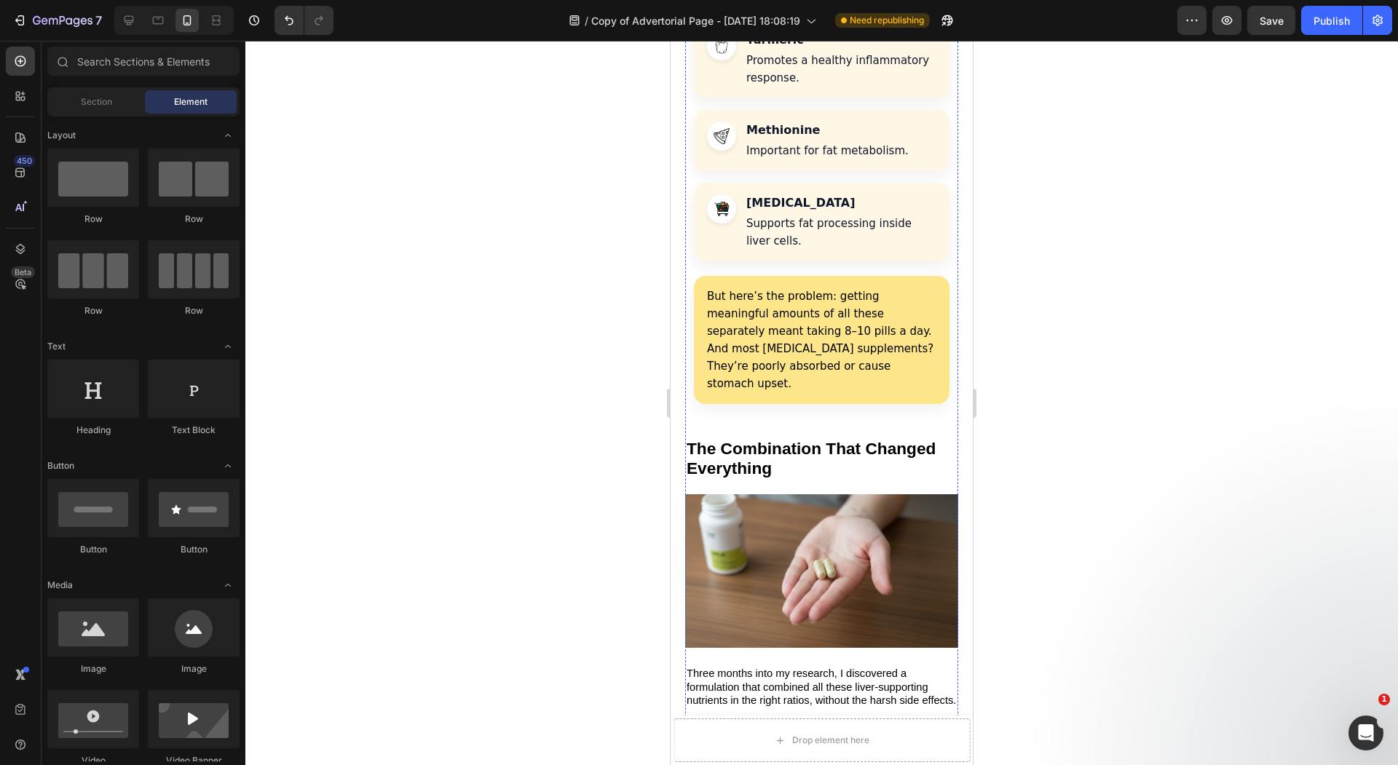
scroll to position [2905, 0]
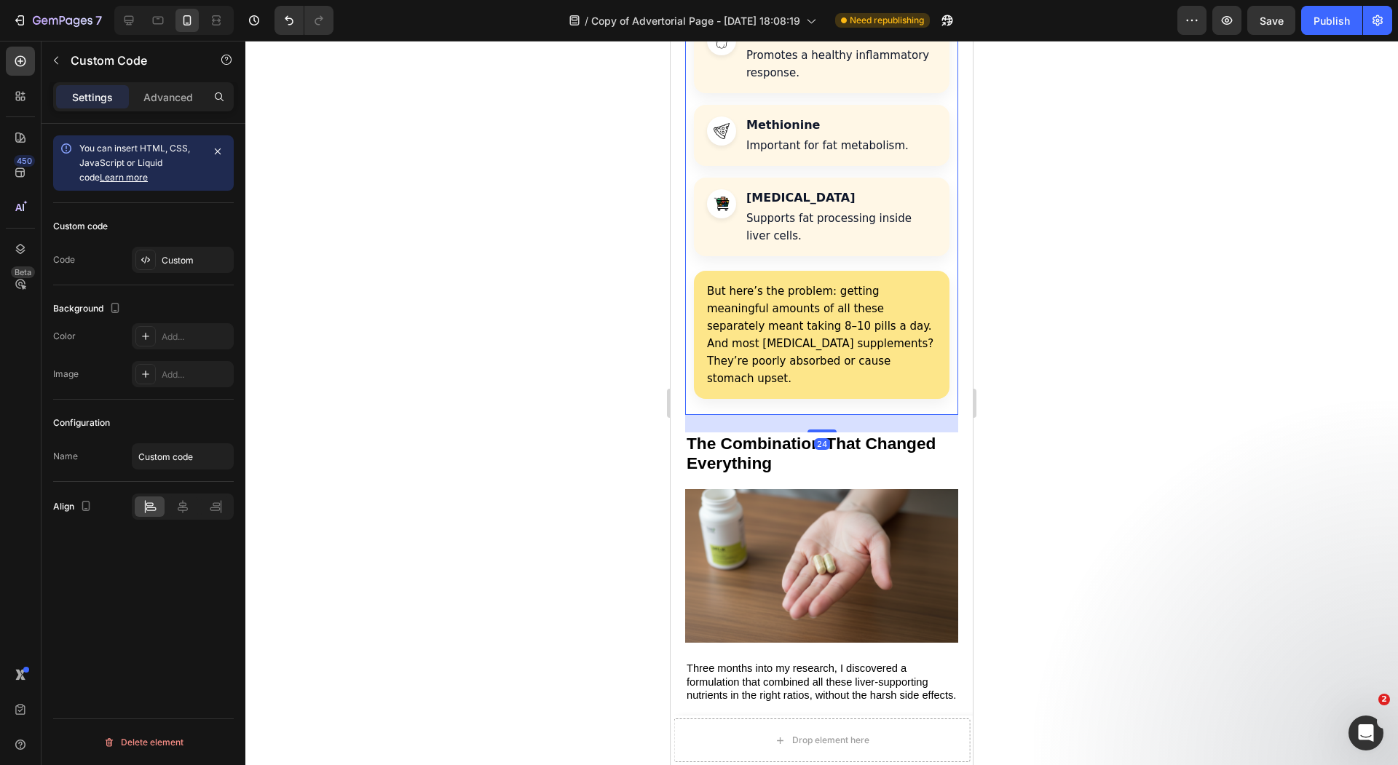
click at [806, 322] on div "The research pointed to several key nutrients: [MEDICAL_DATA] (silymarin) Helps…" at bounding box center [821, 137] width 273 height 556
drag, startPoint x: 818, startPoint y: 347, endPoint x: 817, endPoint y: 339, distance: 8.0
click at [817, 415] on div "24" at bounding box center [821, 423] width 273 height 17
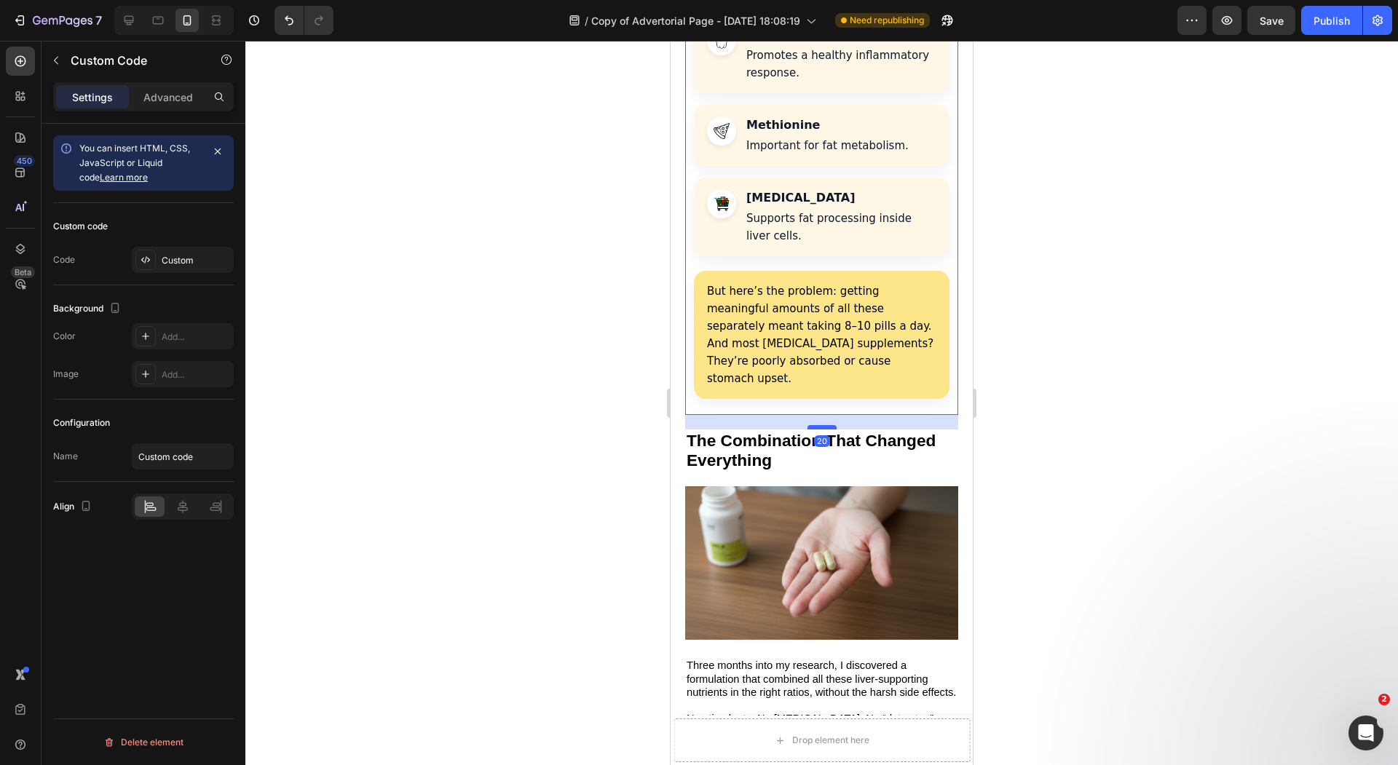
click at [817, 425] on div at bounding box center [821, 427] width 29 height 4
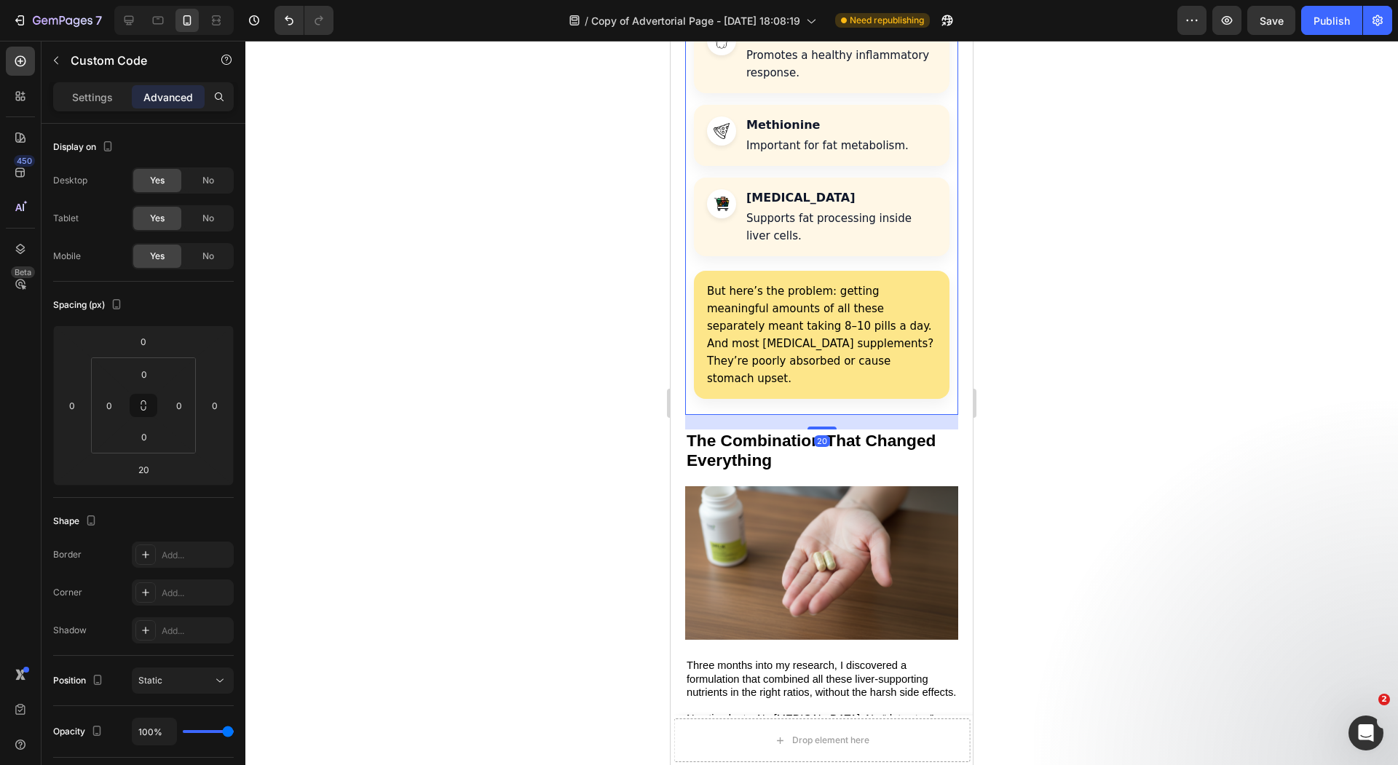
click at [587, 386] on div at bounding box center [821, 403] width 1152 height 724
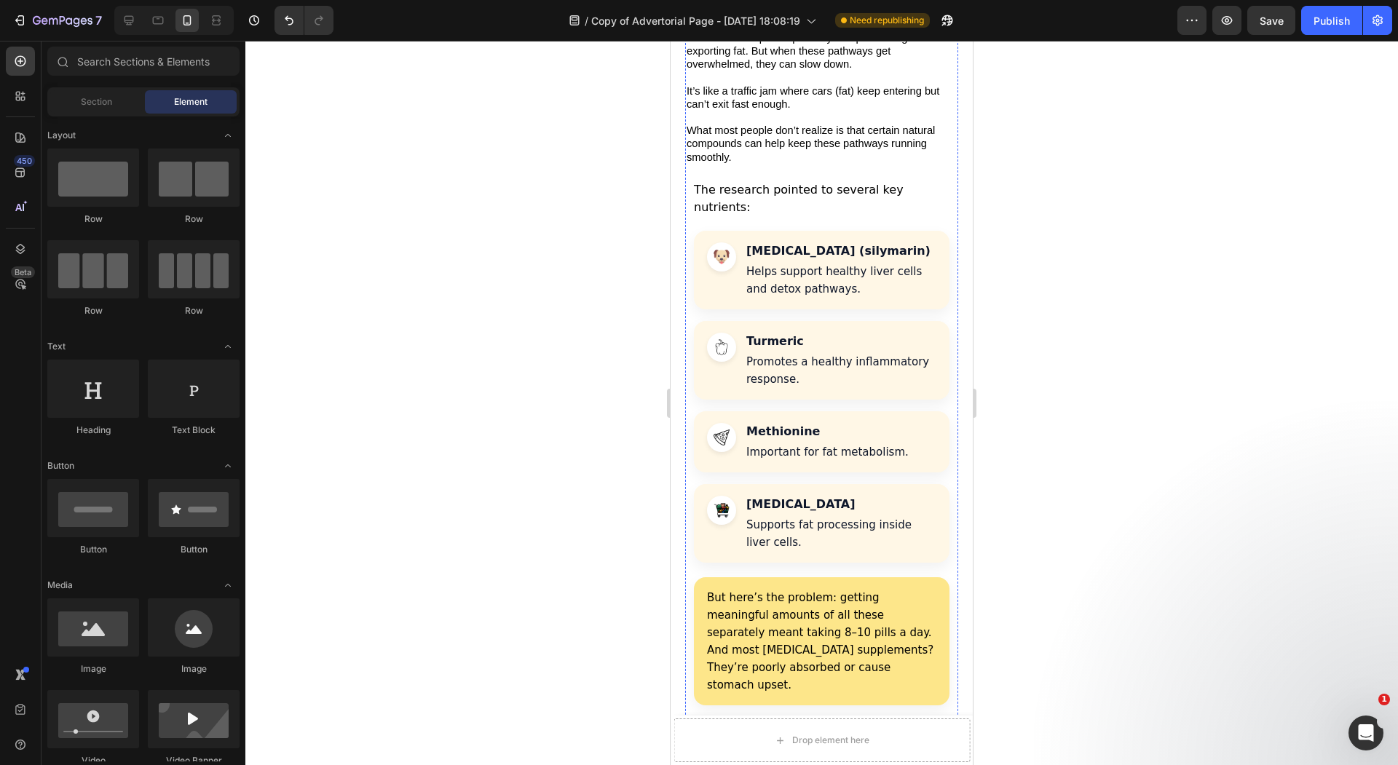
scroll to position [2775, 0]
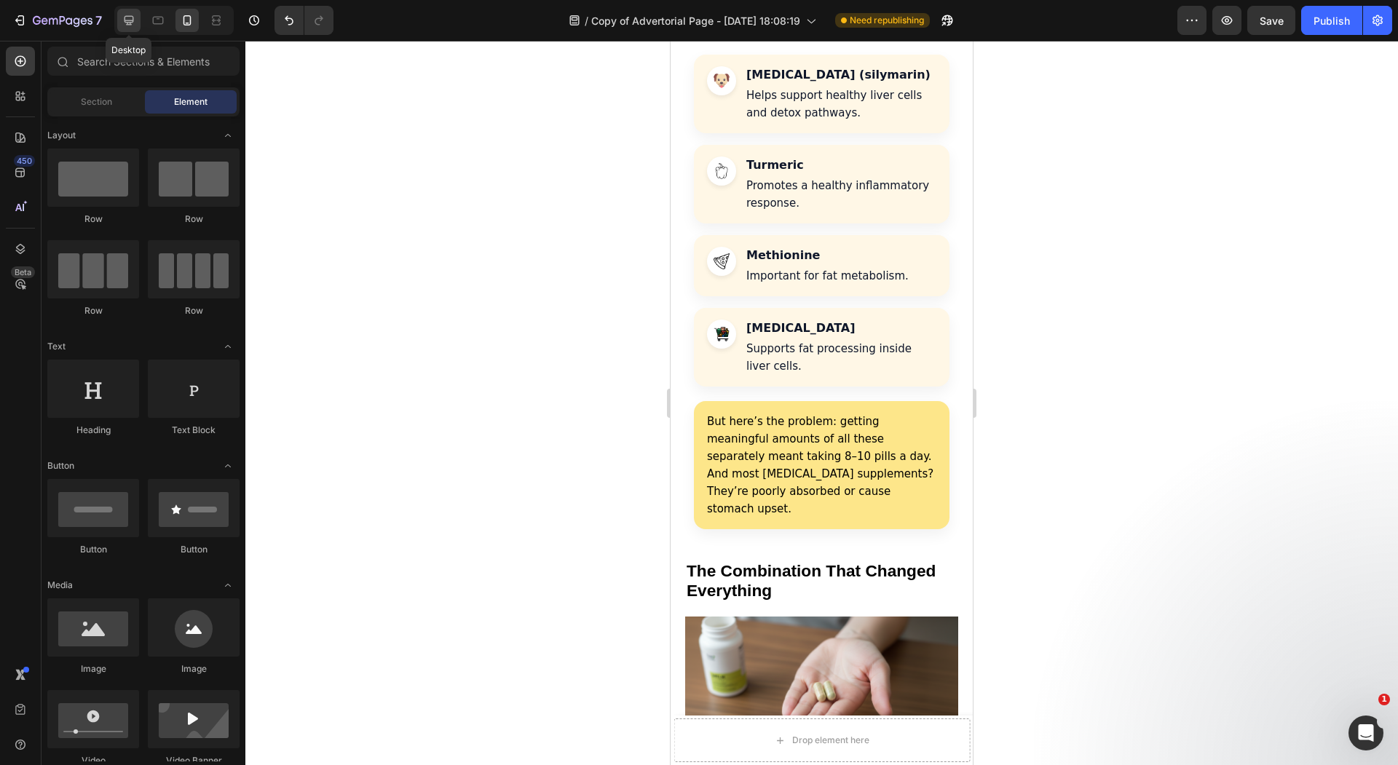
click at [122, 15] on icon at bounding box center [129, 20] width 15 height 15
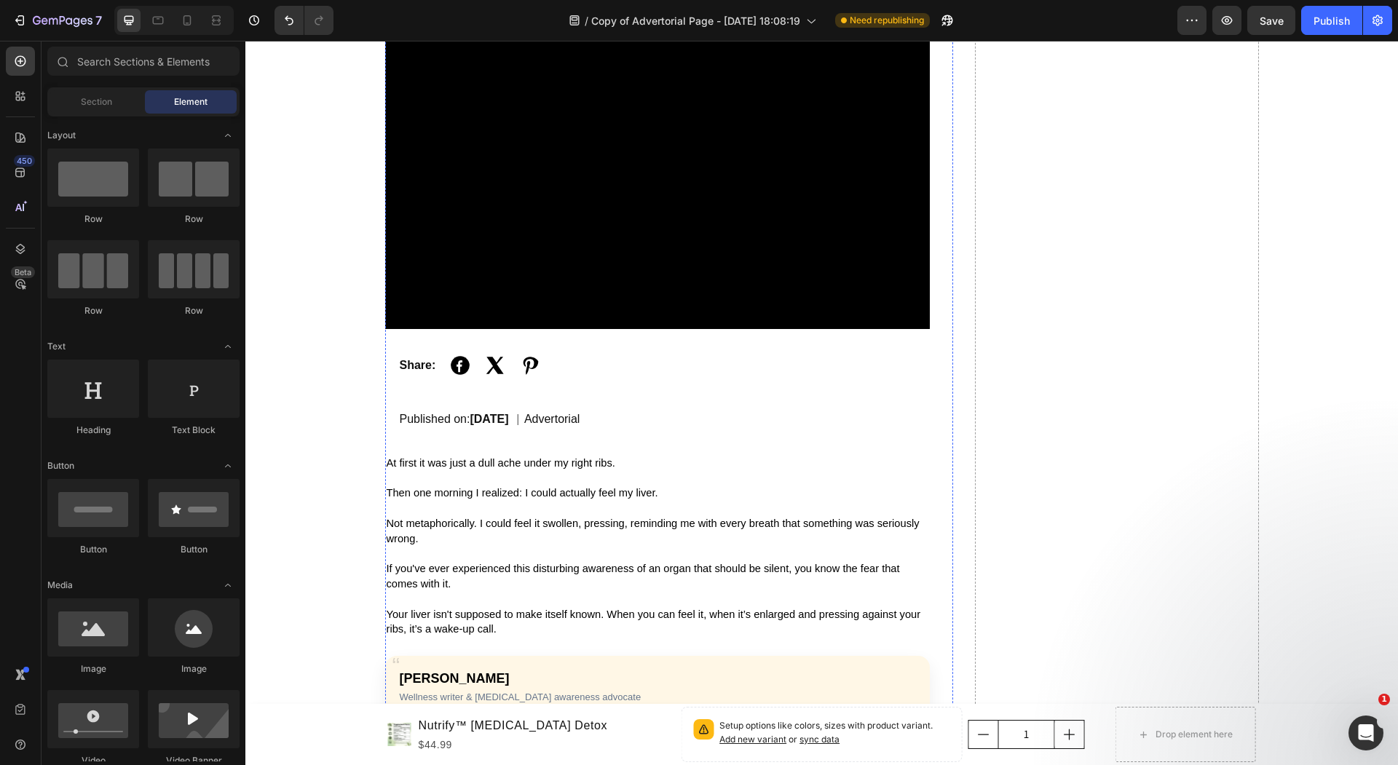
scroll to position [129, 0]
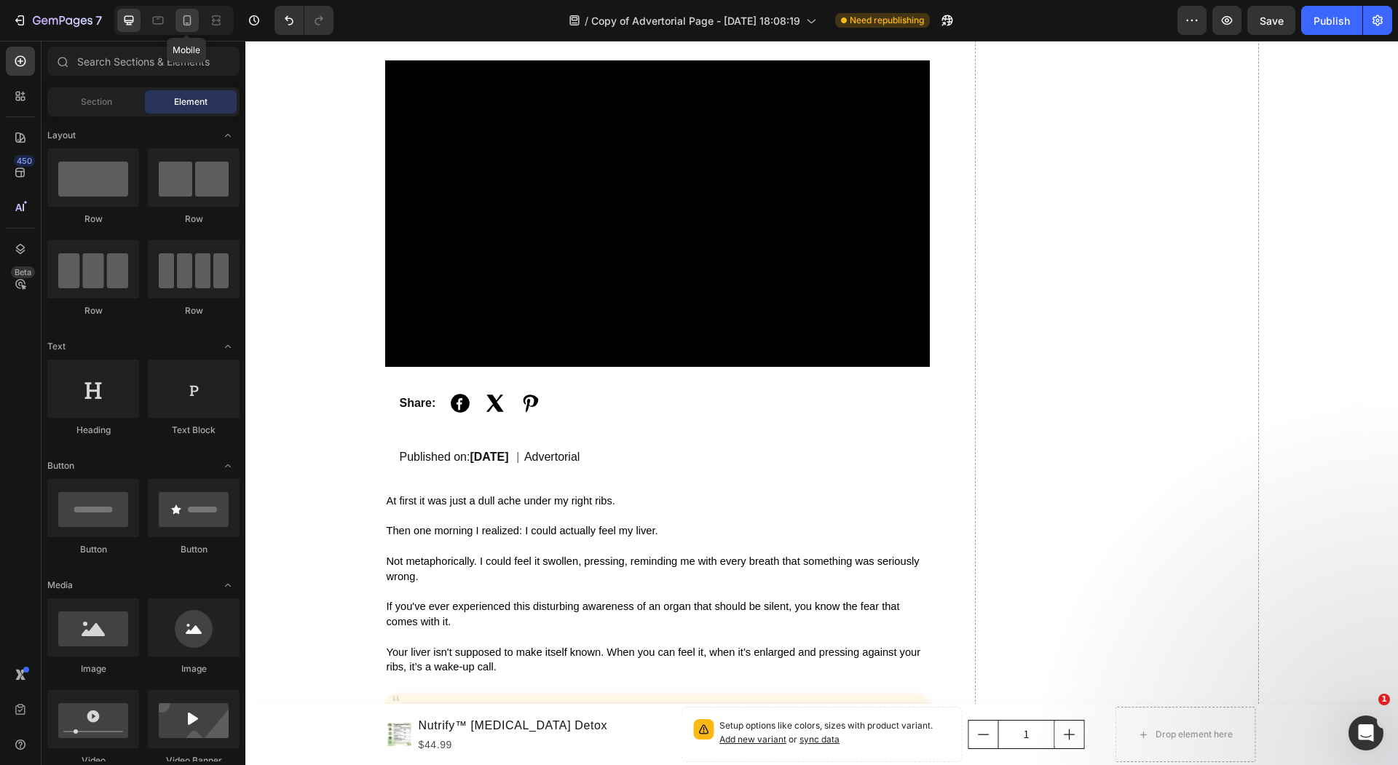
click at [190, 19] on icon at bounding box center [187, 20] width 8 height 10
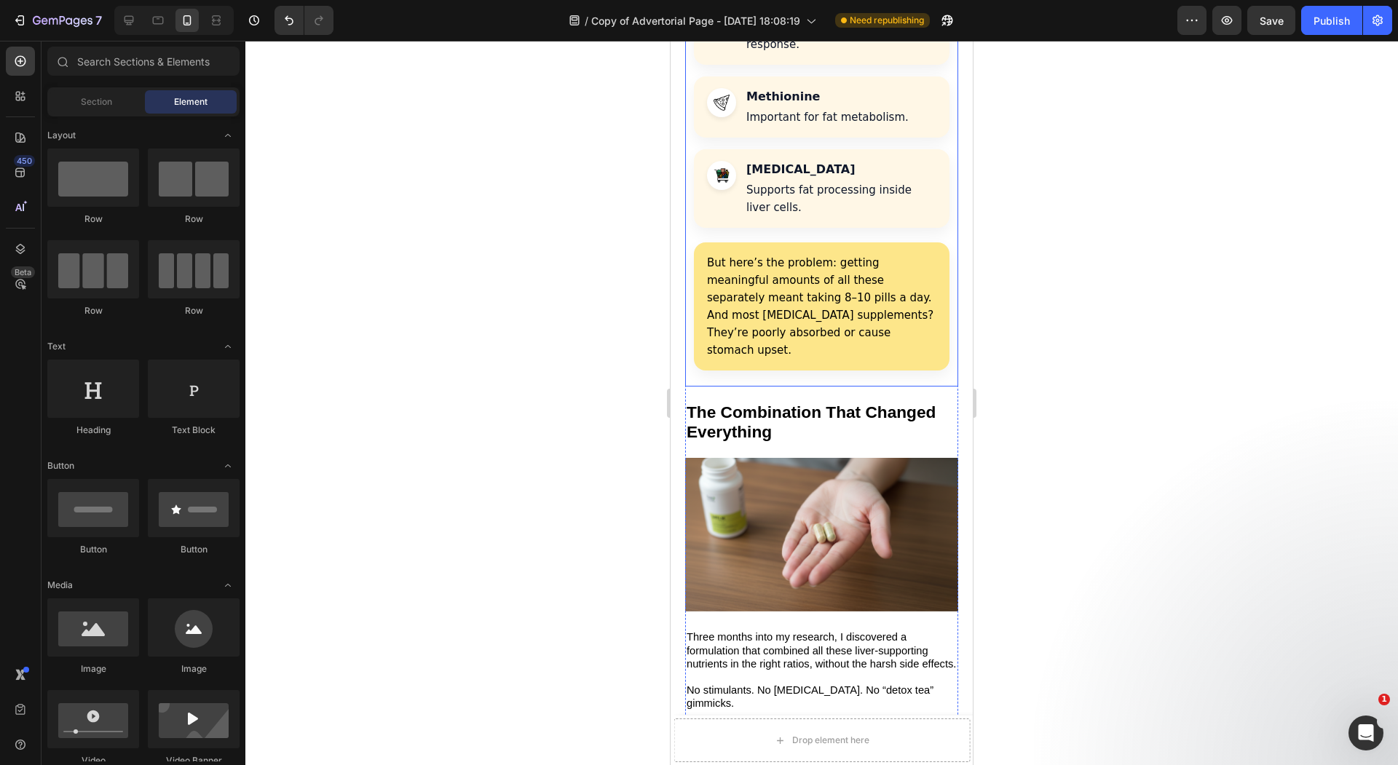
scroll to position [2927, 0]
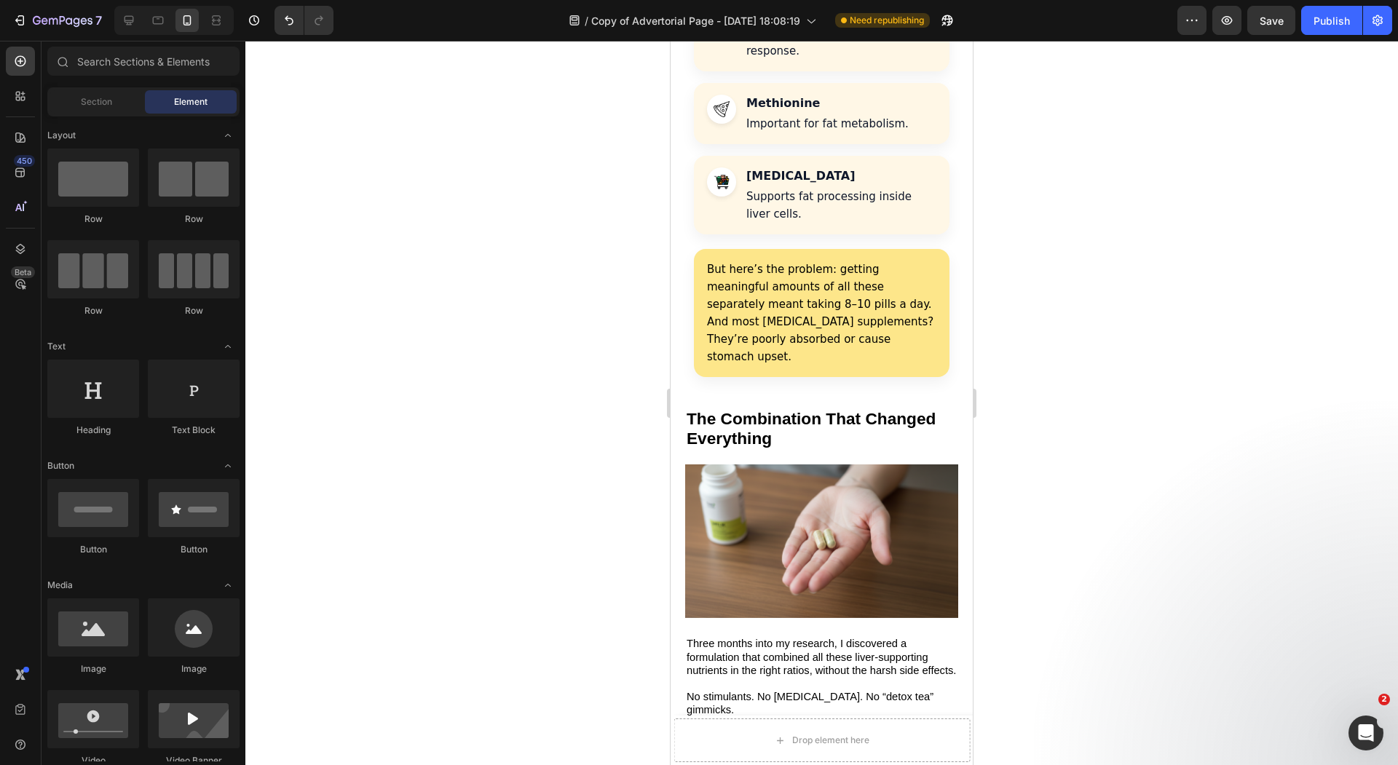
click at [830, 268] on p "But here’s the problem: getting meaningful amounts of all these separately mean…" at bounding box center [821, 313] width 229 height 105
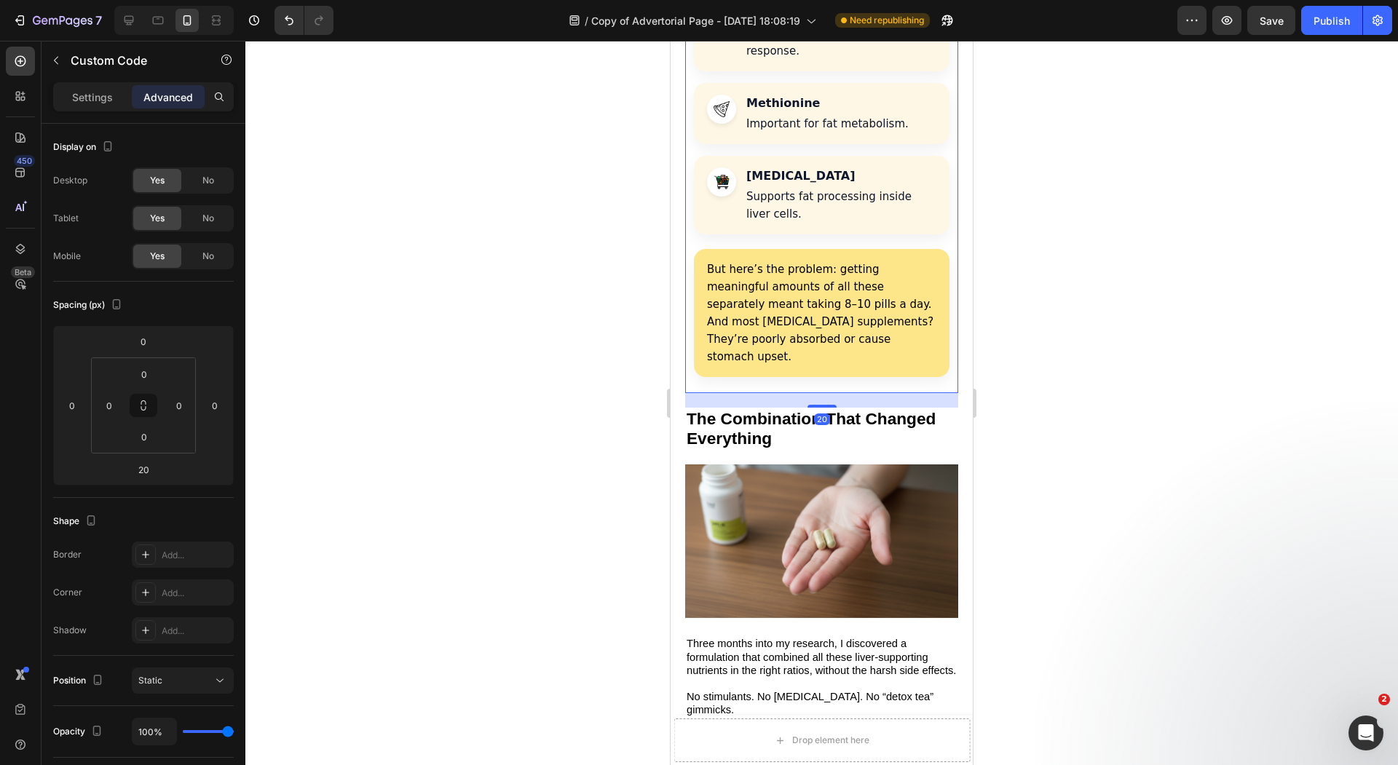
click at [819, 302] on div "The research pointed to several key nutrients: [MEDICAL_DATA] (silymarin) Helps…" at bounding box center [821, 115] width 273 height 556
click at [607, 260] on div at bounding box center [821, 403] width 1152 height 724
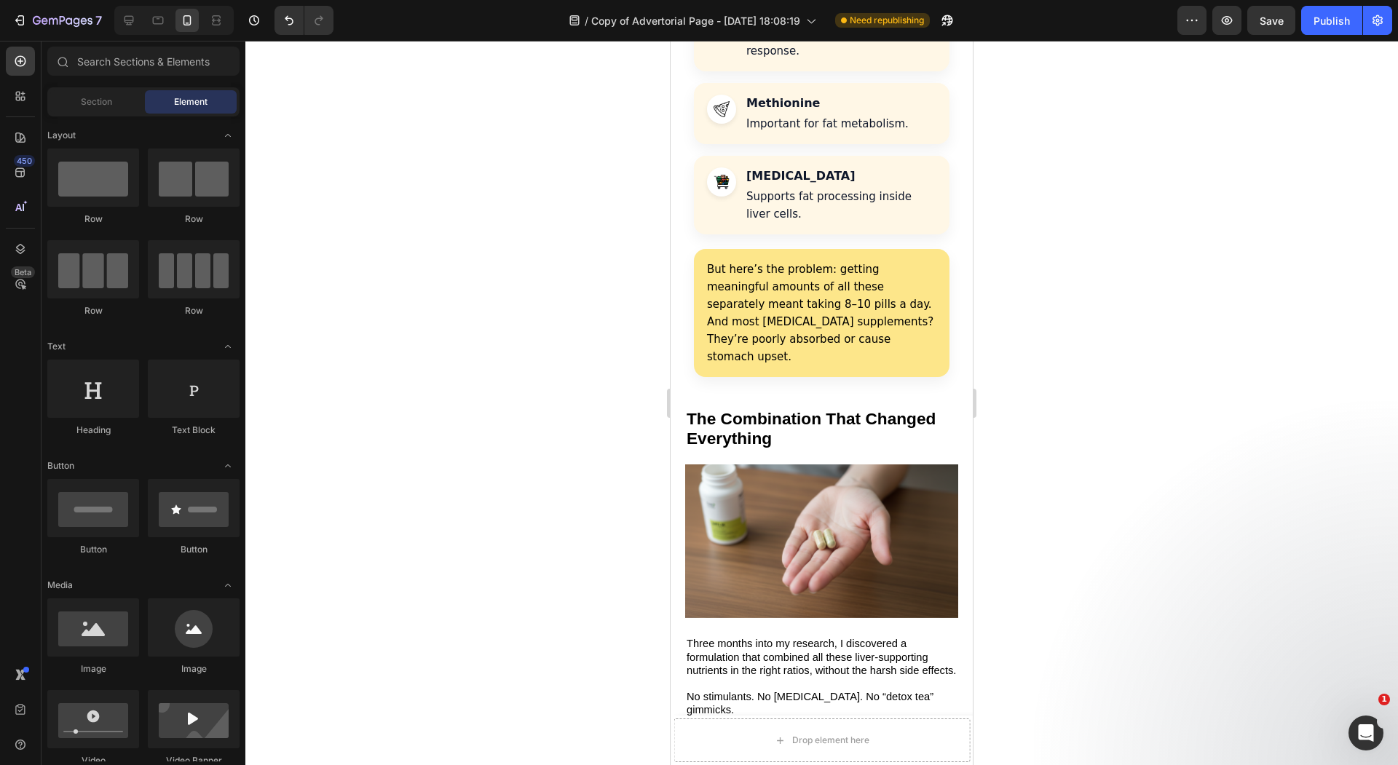
click at [751, 291] on div "But here’s the problem: getting meaningful amounts of all these separately mean…" at bounding box center [822, 313] width 256 height 128
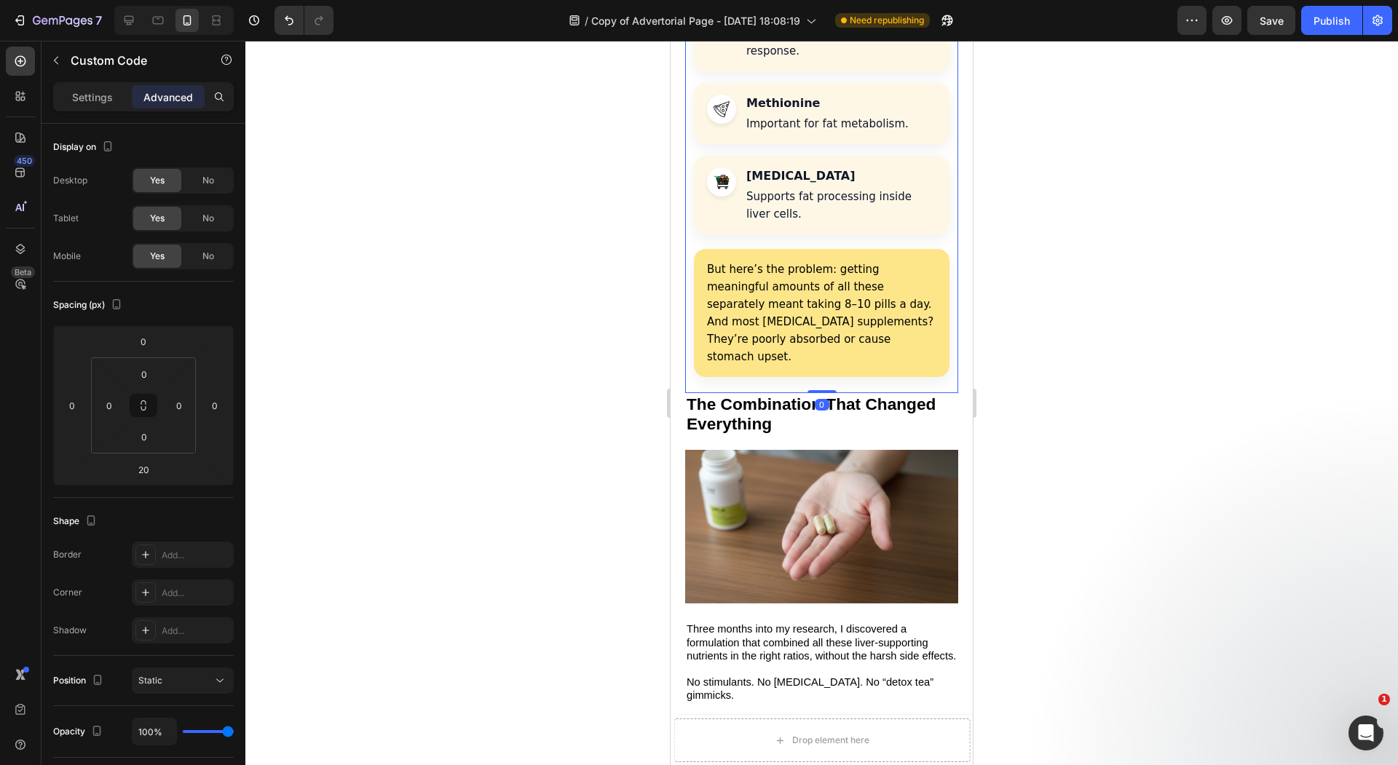
drag, startPoint x: 824, startPoint y: 324, endPoint x: 842, endPoint y: 223, distance: 102.8
click at [842, 223] on div "The research pointed to several key nutrients: [MEDICAL_DATA] (silymarin) Helps…" at bounding box center [821, 115] width 273 height 556
type input "0"
click at [515, 229] on div at bounding box center [821, 403] width 1152 height 724
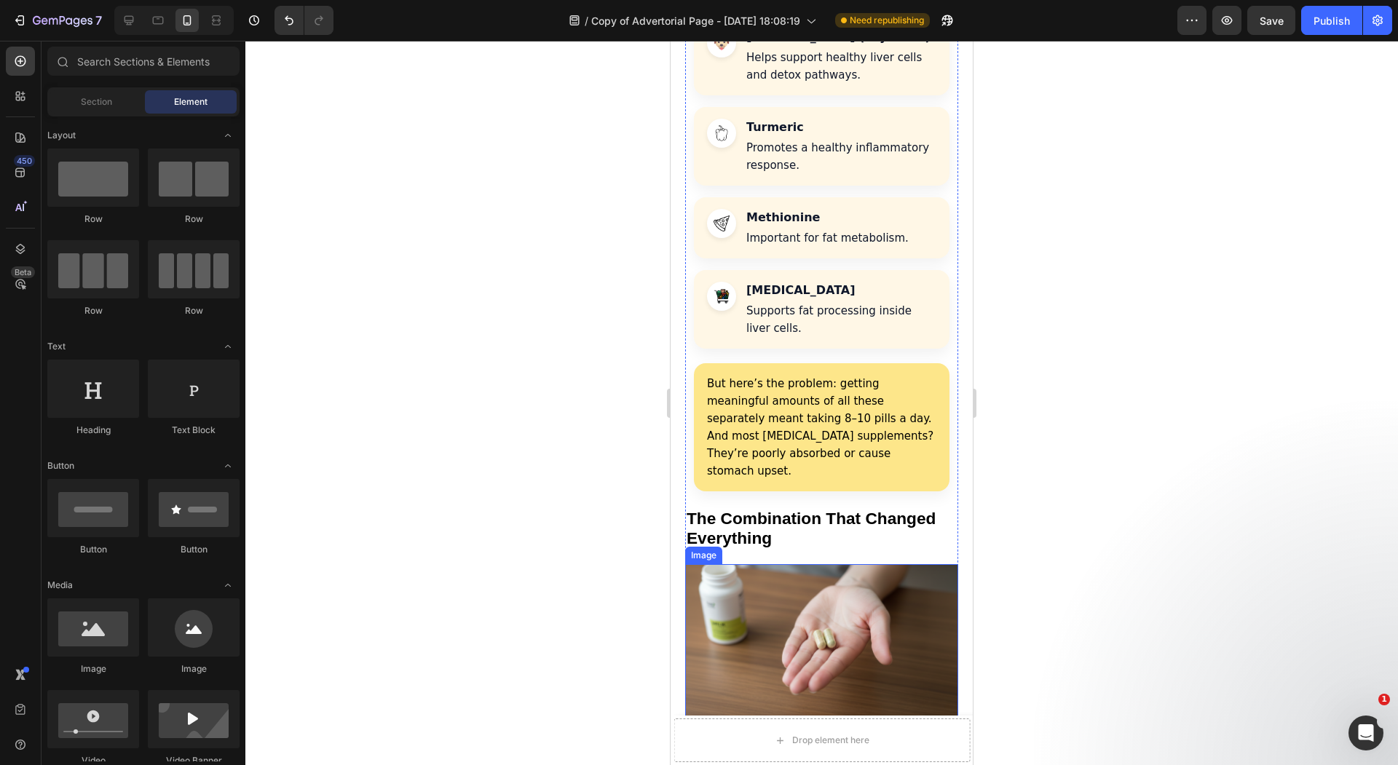
scroll to position [2839, 0]
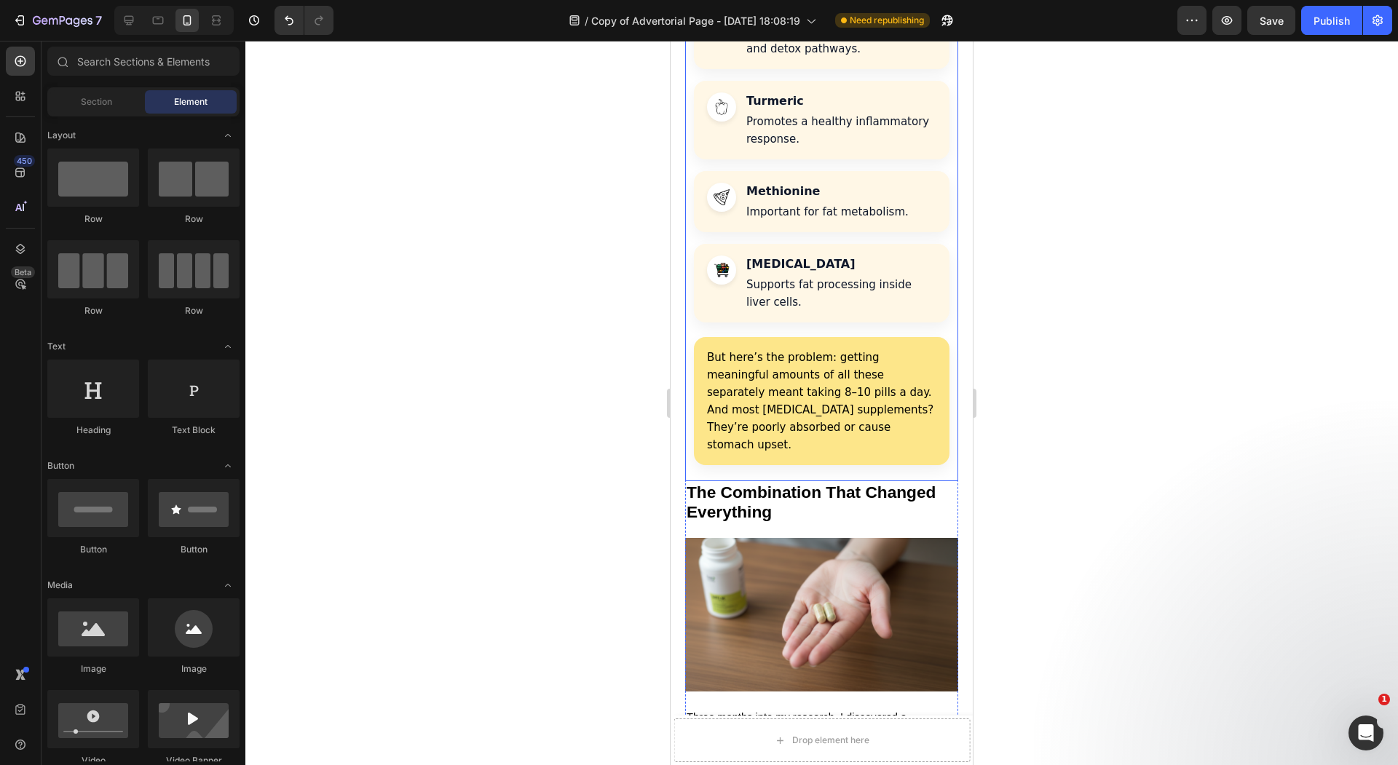
click at [803, 384] on div "The research pointed to several key nutrients: [MEDICAL_DATA] (silymarin) Helps…" at bounding box center [821, 203] width 273 height 556
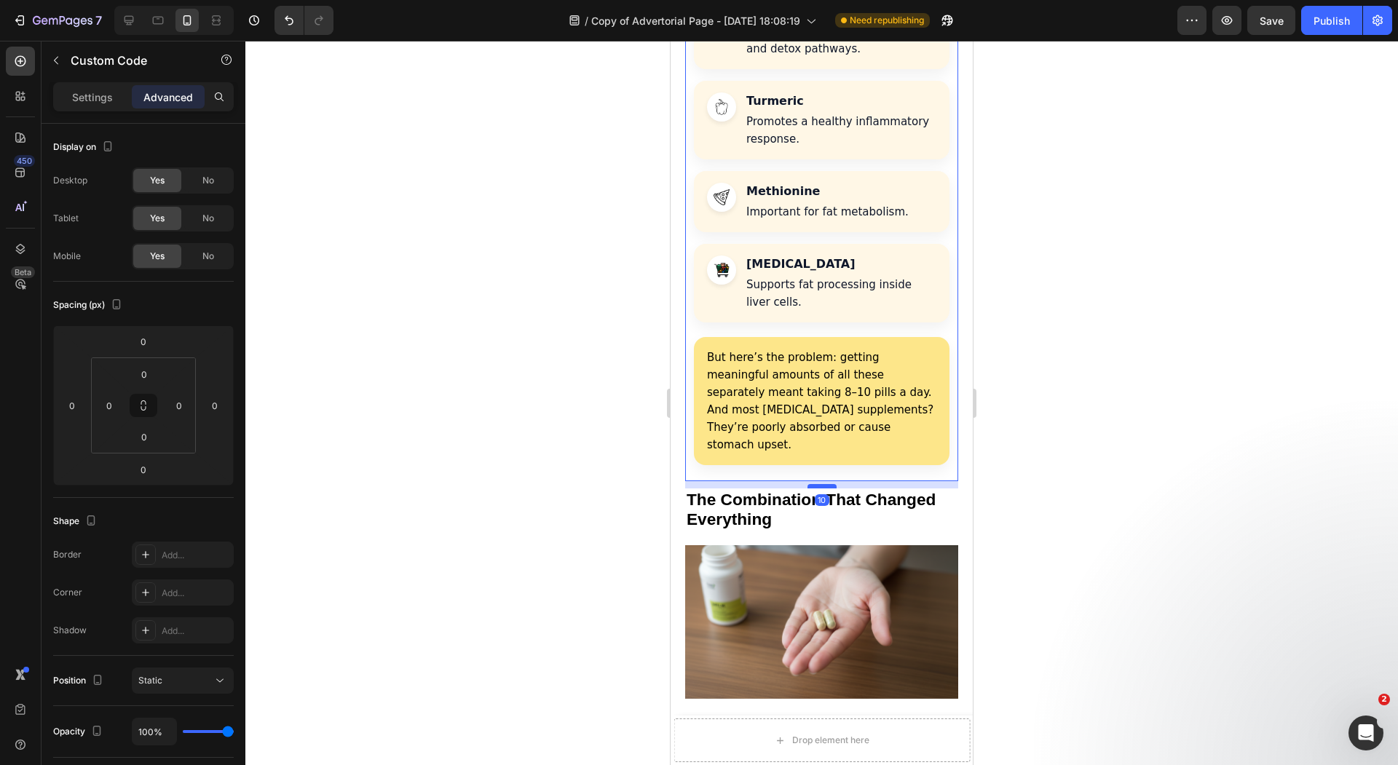
click at [821, 484] on div at bounding box center [821, 486] width 29 height 4
type input "10"
click at [633, 388] on div at bounding box center [821, 403] width 1152 height 724
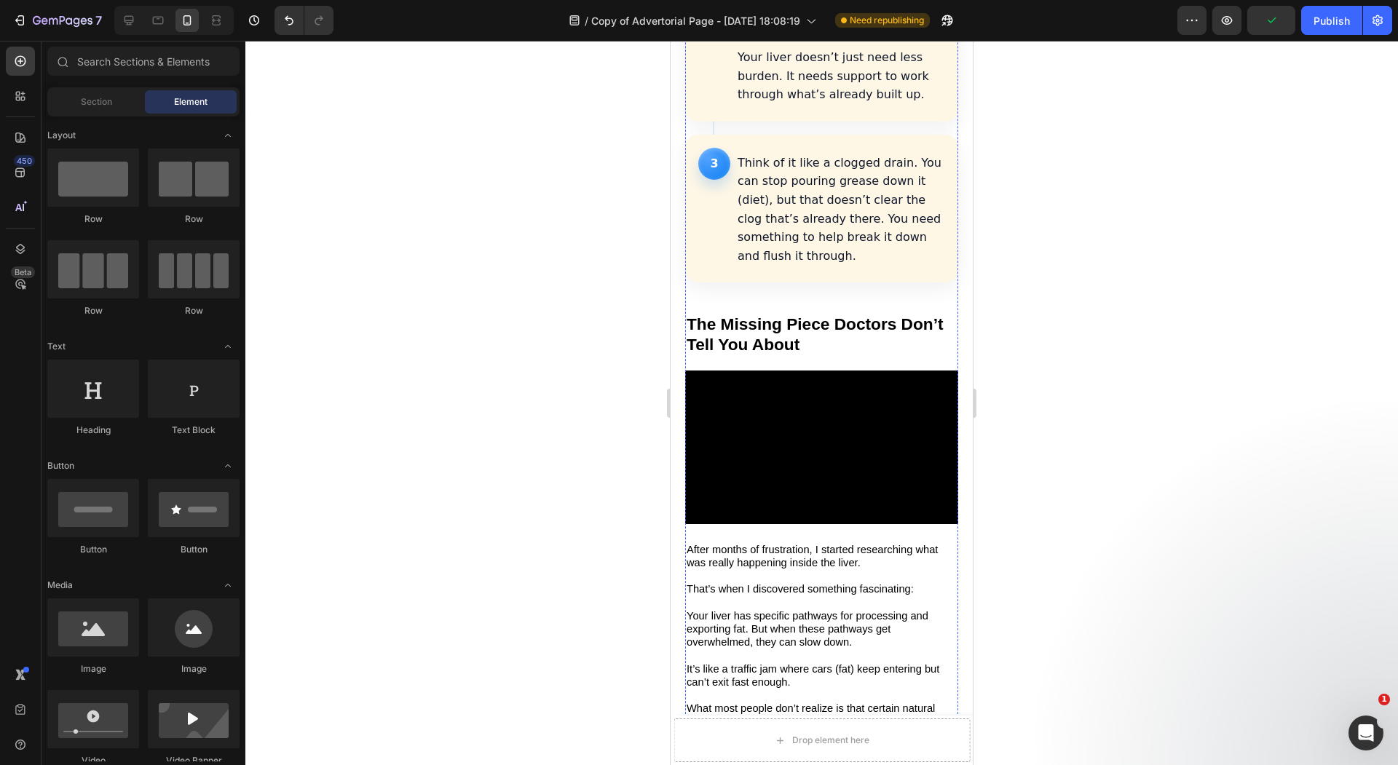
scroll to position [1993, 0]
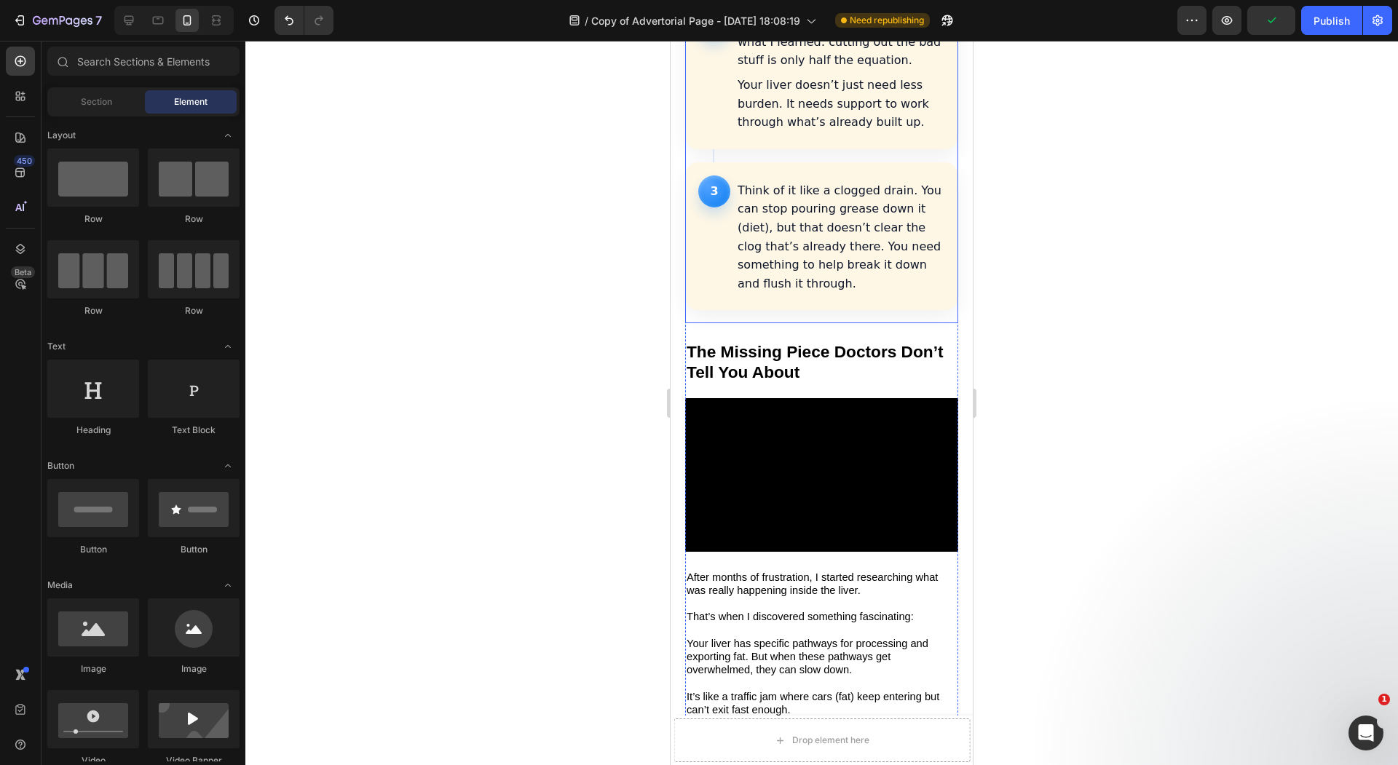
click at [835, 261] on div "1 I tried everything people recommended online: [MEDICAL_DATA] [MEDICAL_DATA] K…" at bounding box center [821, 63] width 273 height 522
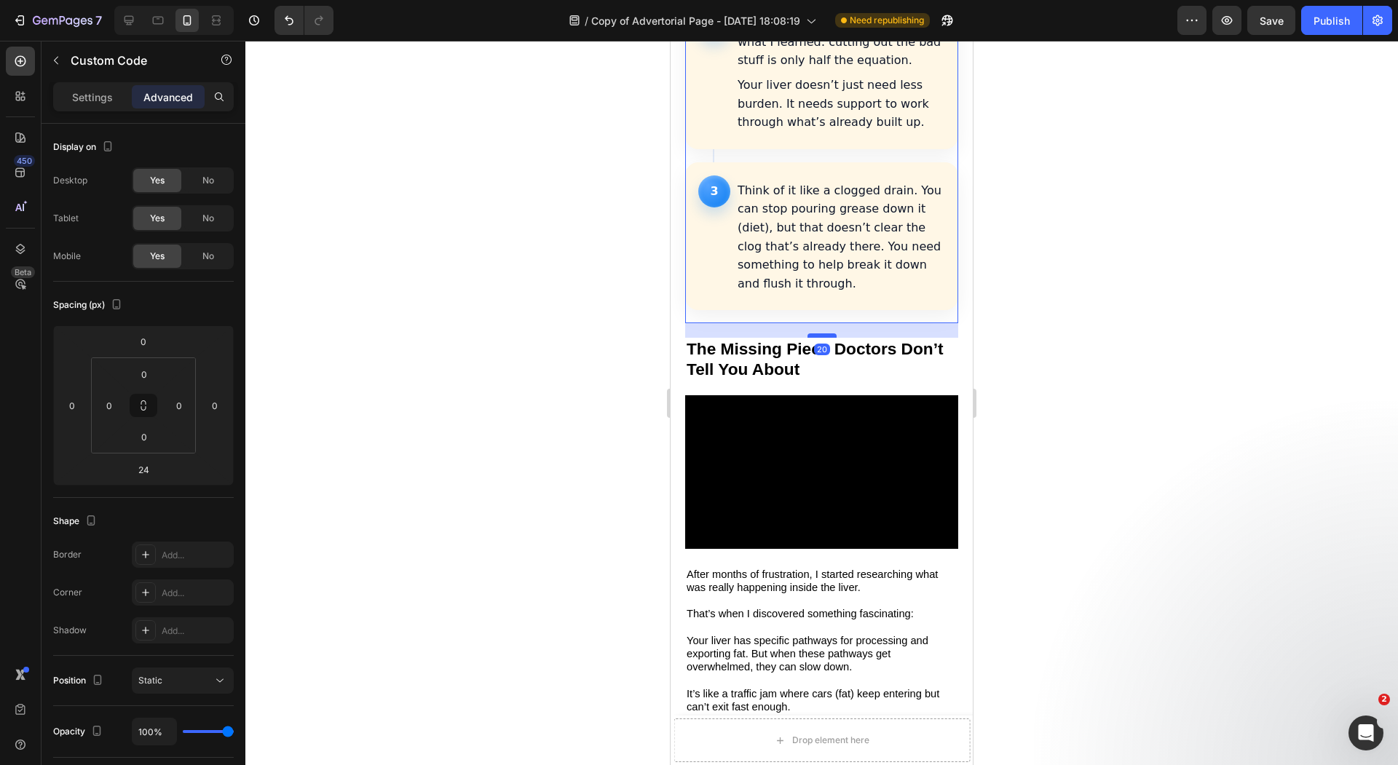
click at [827, 333] on div at bounding box center [821, 335] width 29 height 4
type input "20"
click at [587, 285] on div at bounding box center [821, 403] width 1152 height 724
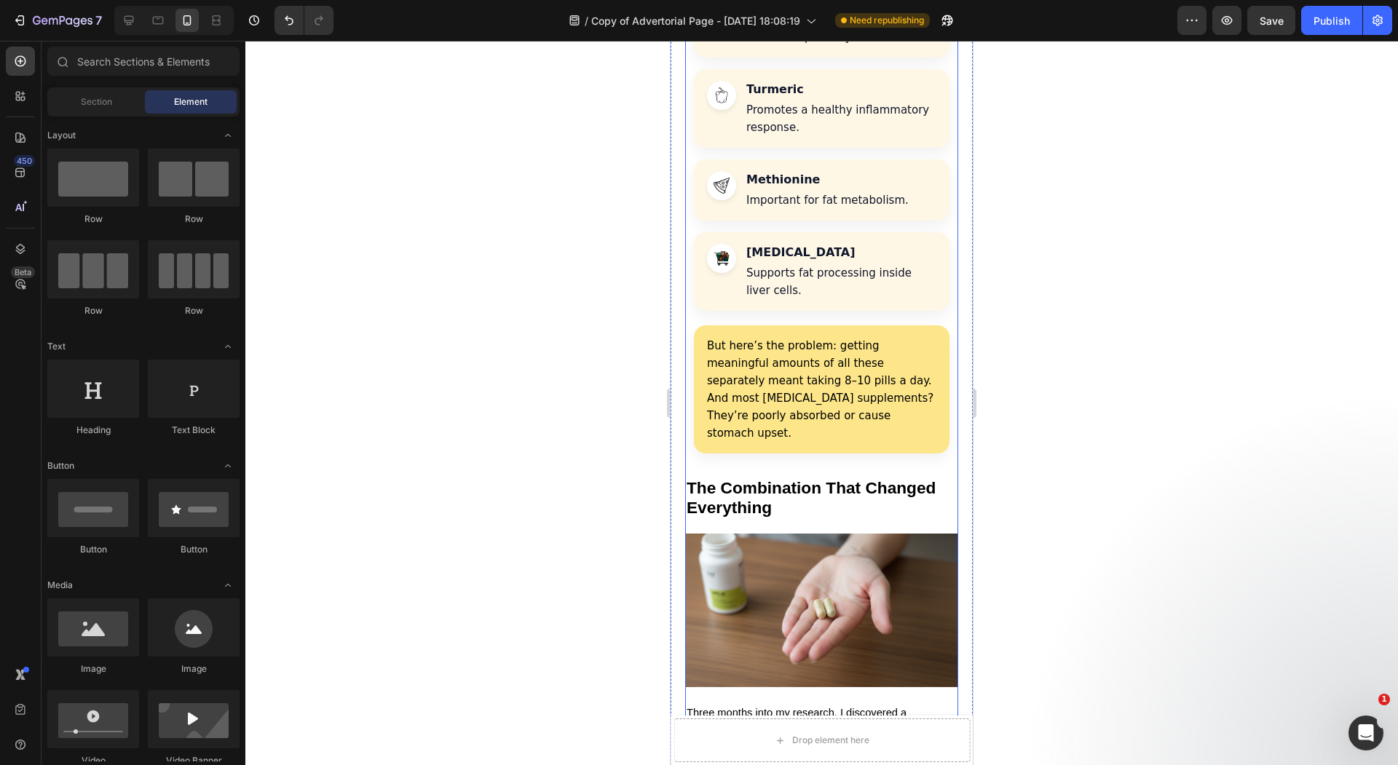
scroll to position [2989, 0]
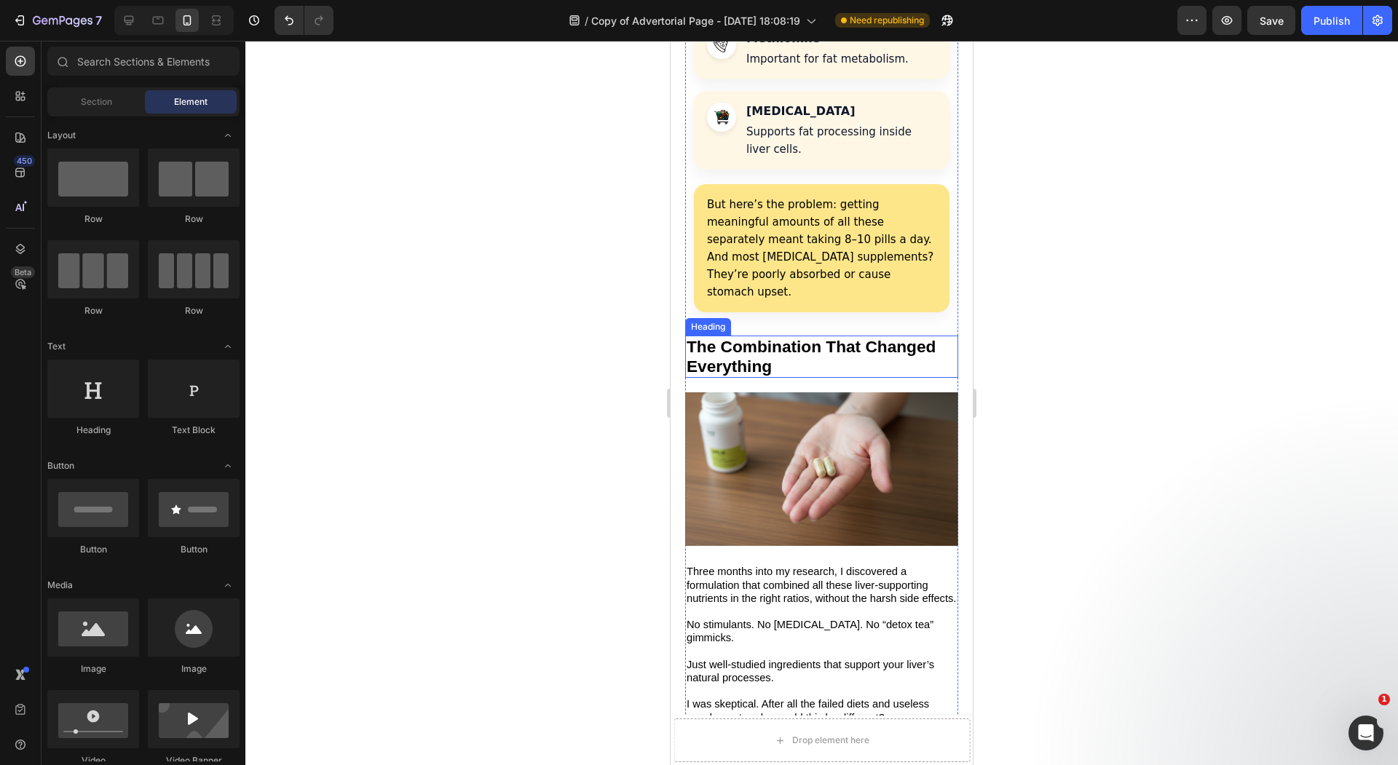
click at [797, 336] on h2 "The Combination That Changed Everything" at bounding box center [821, 357] width 273 height 43
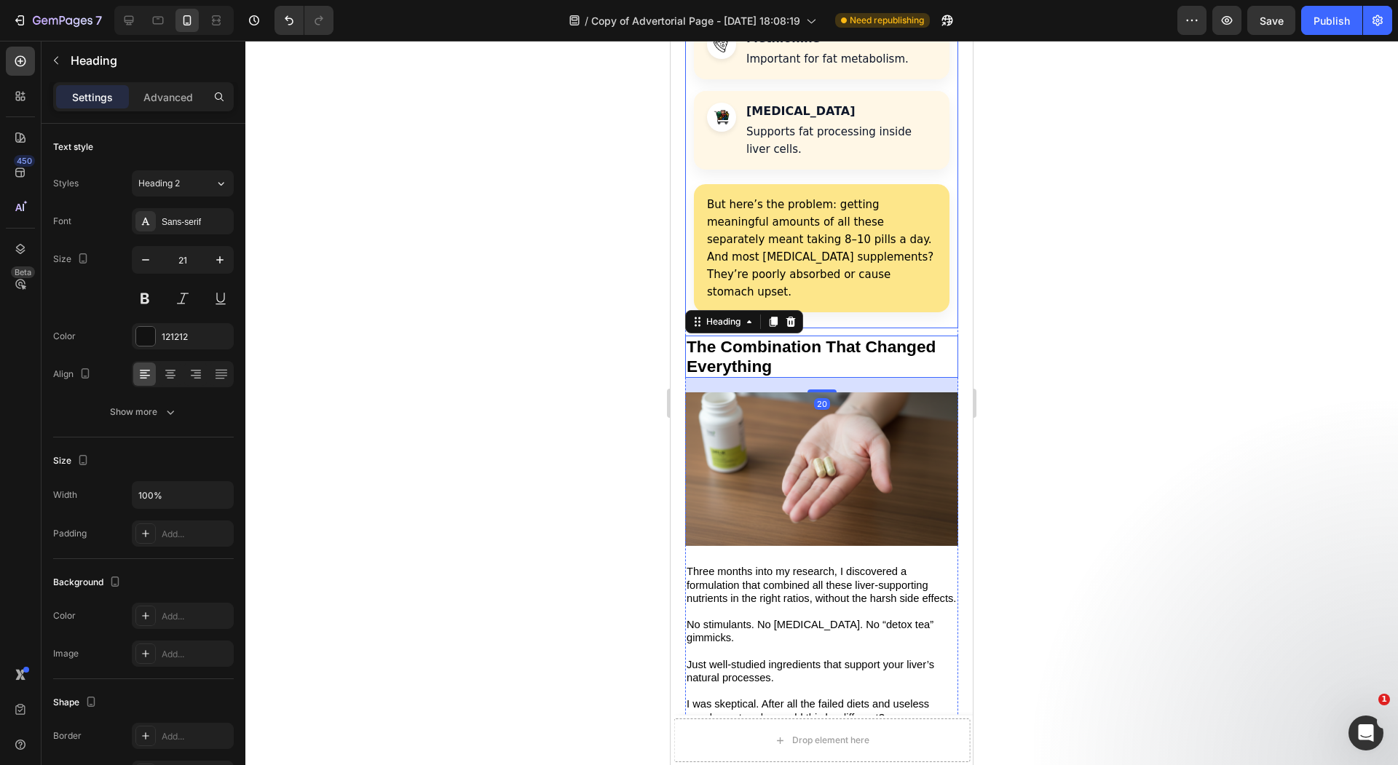
click at [954, 181] on div "The research pointed to several key nutrients: [MEDICAL_DATA] (silymarin) Helps…" at bounding box center [821, 50] width 273 height 524
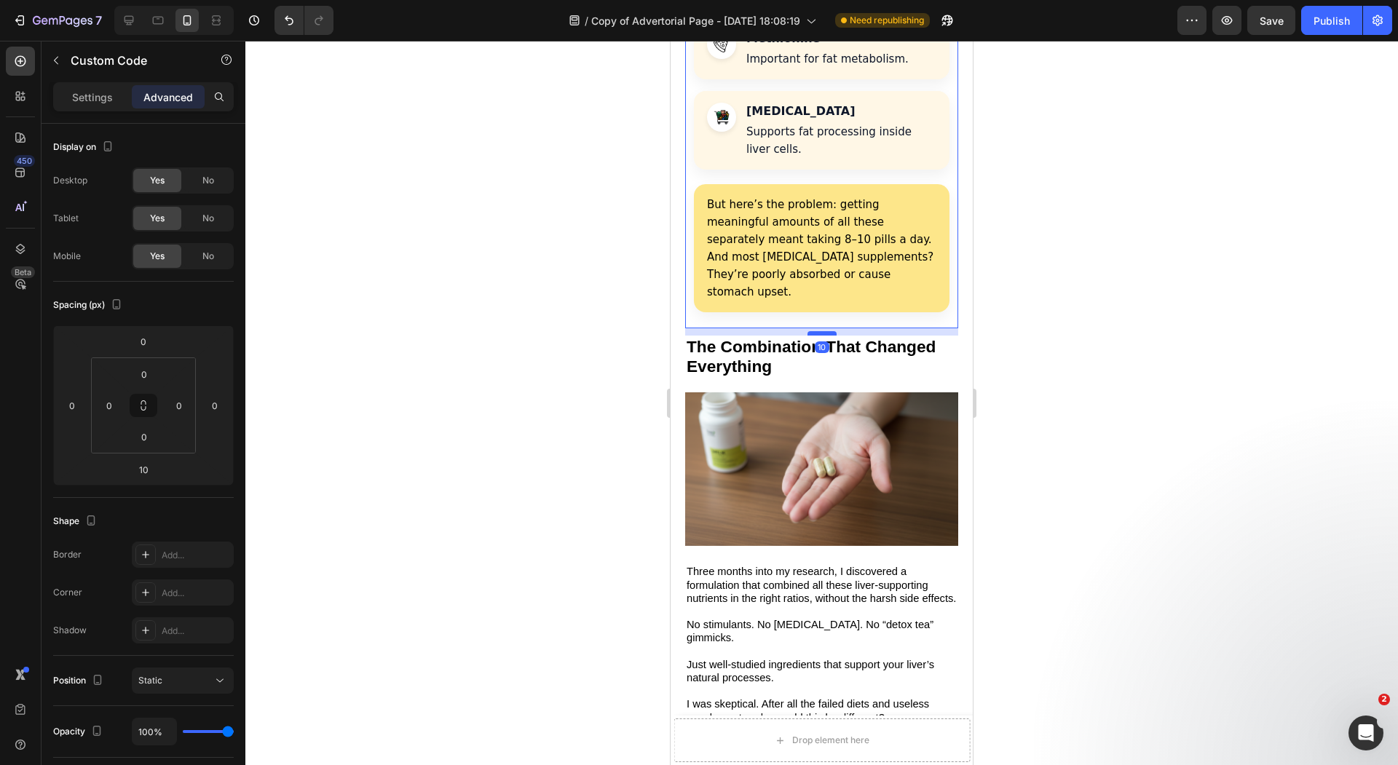
click at [817, 331] on div at bounding box center [821, 333] width 29 height 4
click at [600, 240] on div at bounding box center [821, 403] width 1152 height 724
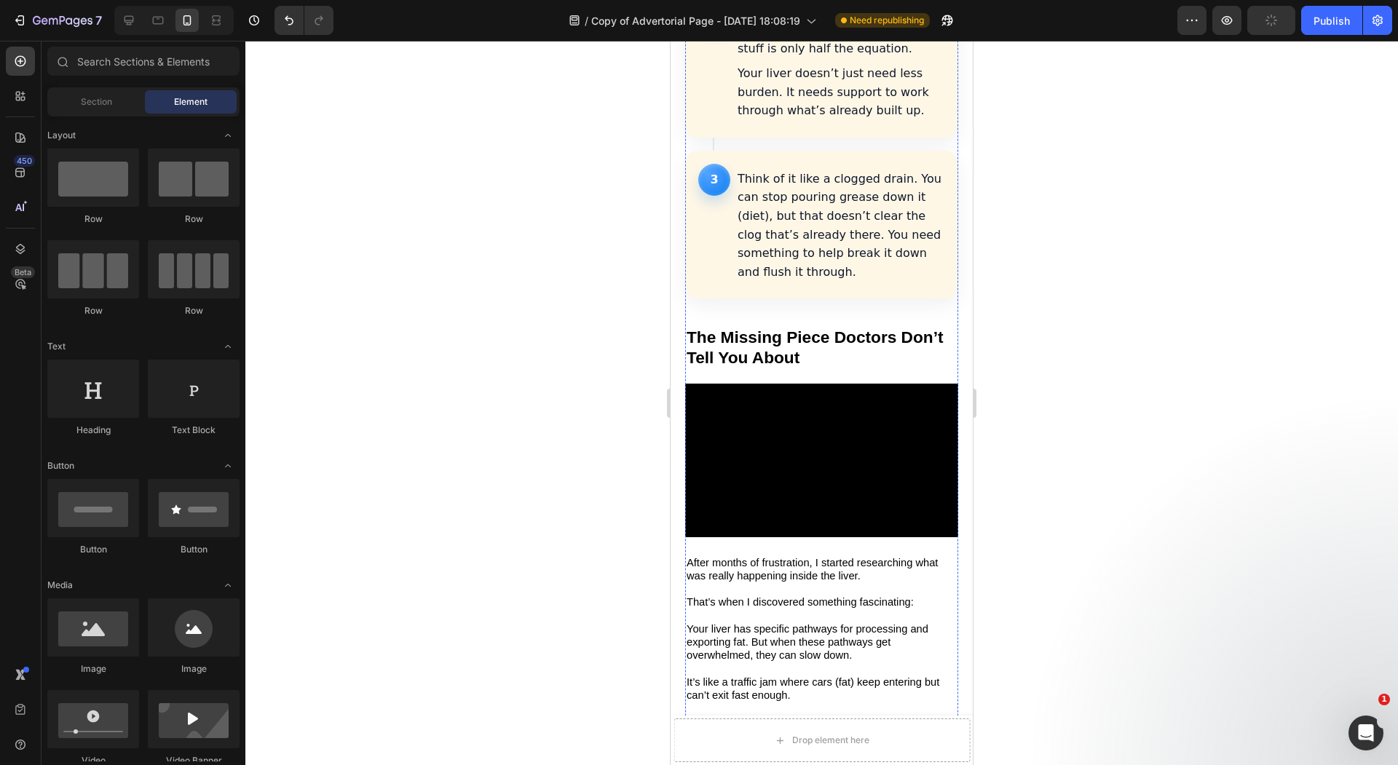
scroll to position [1987, 0]
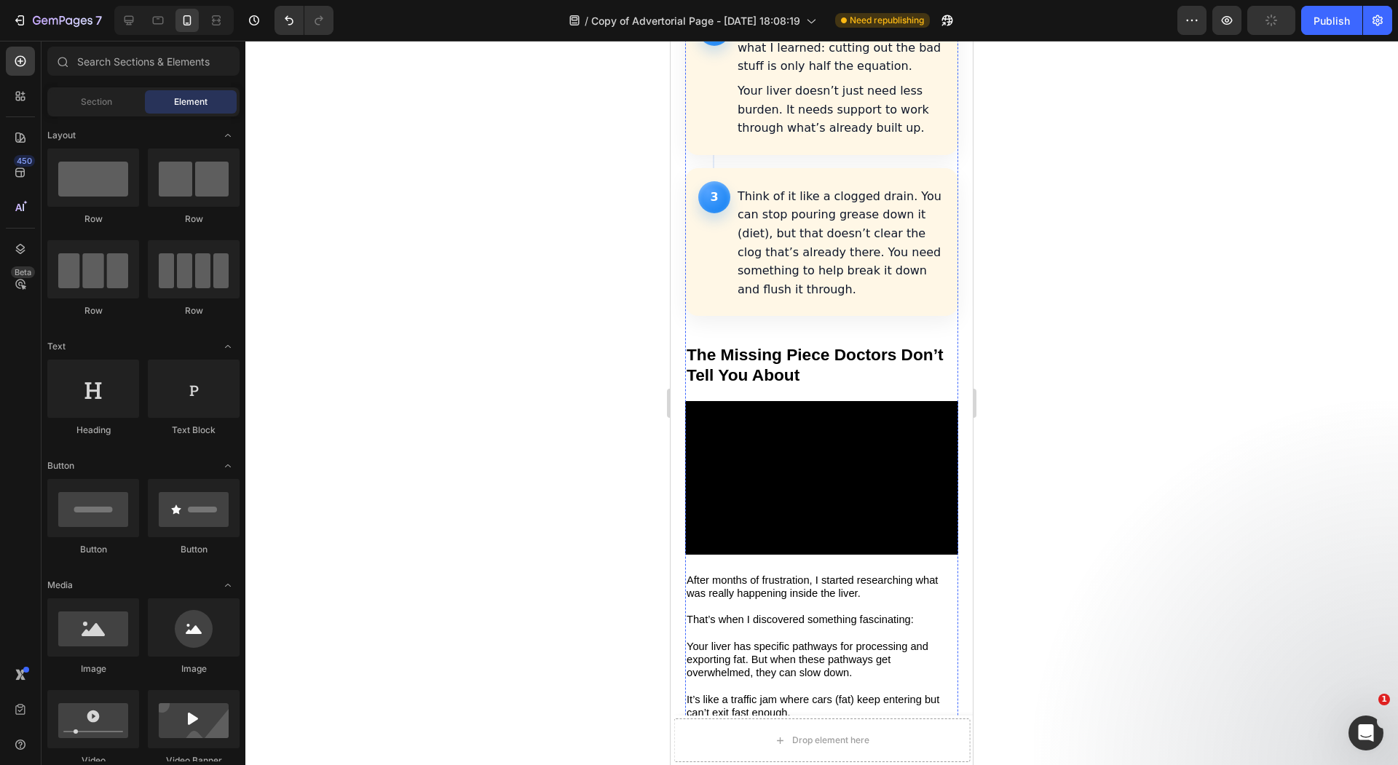
click at [793, 345] on strong "The Missing Piece Doctors Don’t Tell You About" at bounding box center [814, 364] width 257 height 39
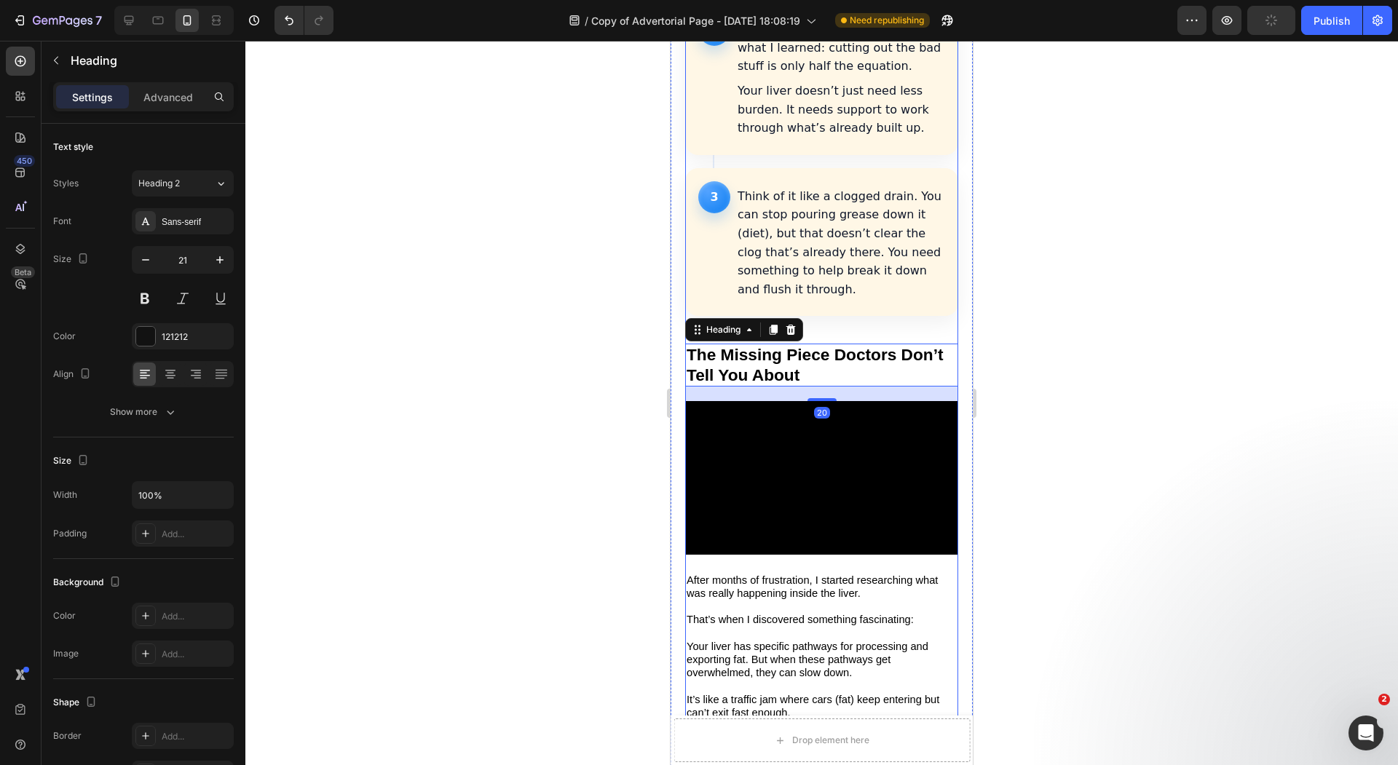
click at [811, 257] on article "3 Think of it like a clogged drain. You can stop pouring grease down it (diet),…" at bounding box center [821, 242] width 273 height 149
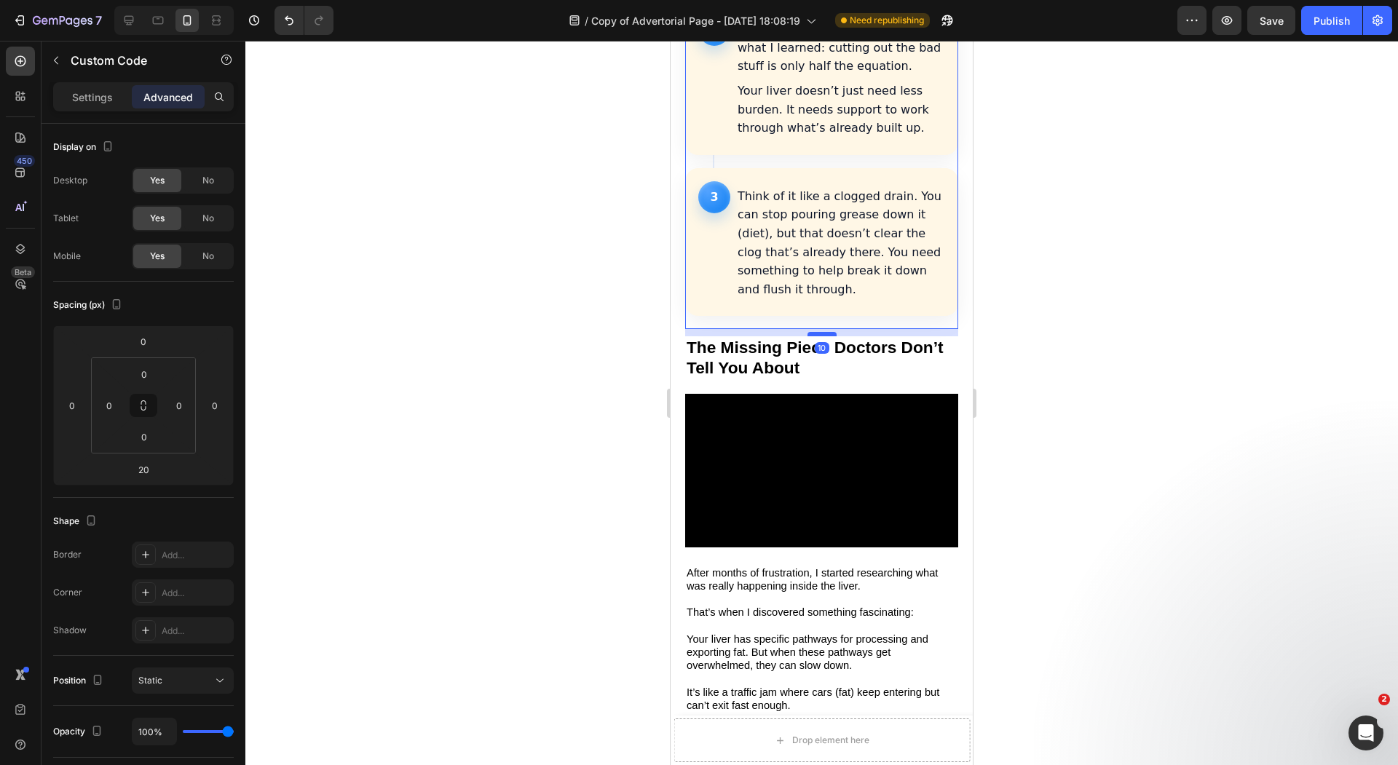
click at [825, 332] on div at bounding box center [821, 334] width 29 height 4
type input "10"
click at [523, 293] on div at bounding box center [821, 403] width 1152 height 724
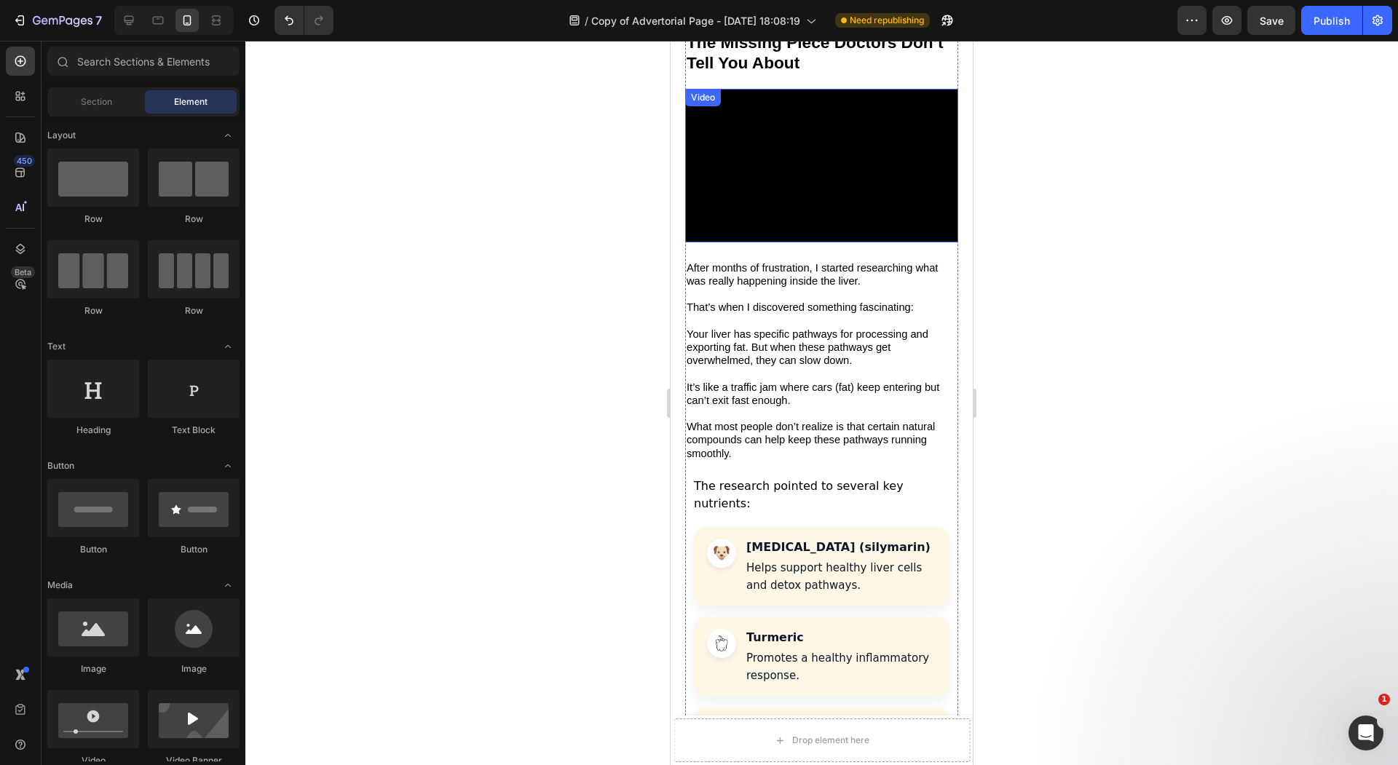
scroll to position [2287, 0]
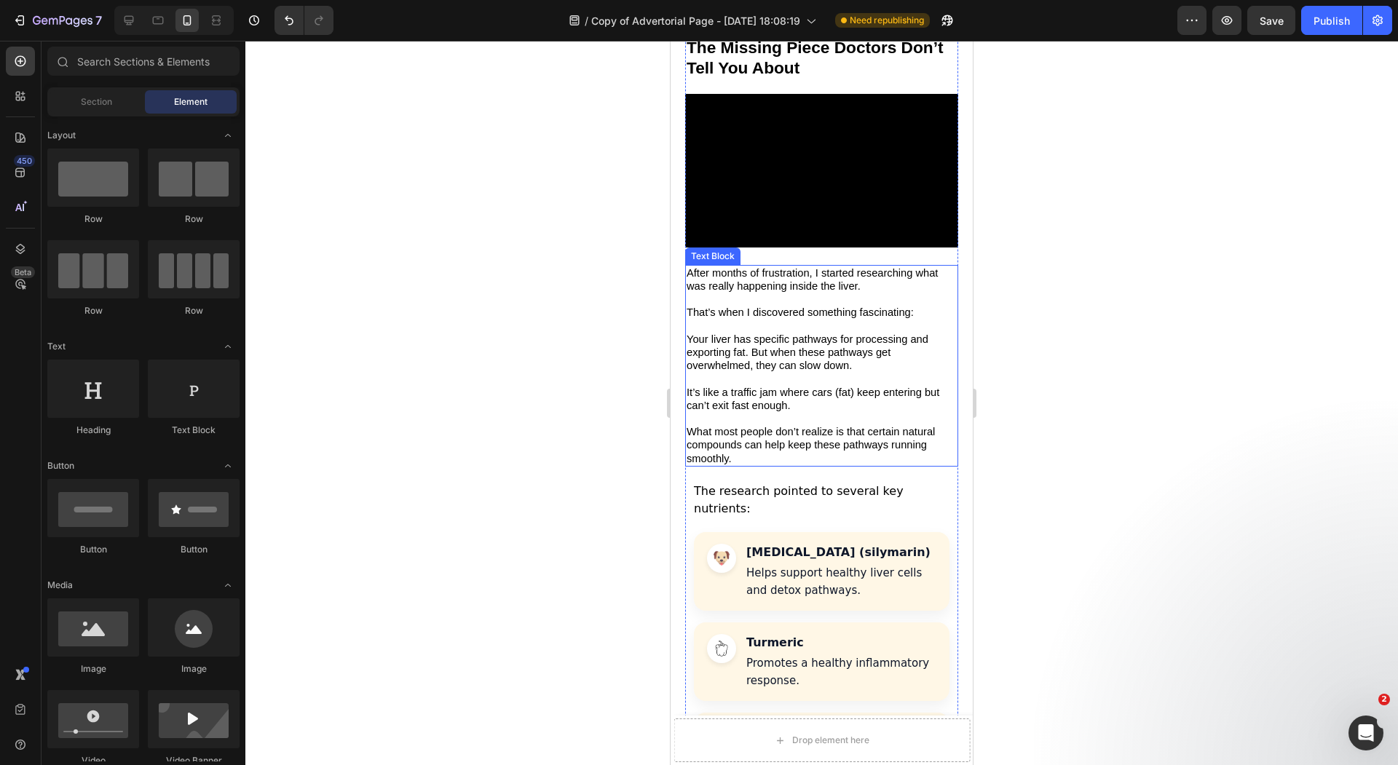
click at [874, 306] on span "That’s when I discovered something fascinating:" at bounding box center [799, 312] width 227 height 12
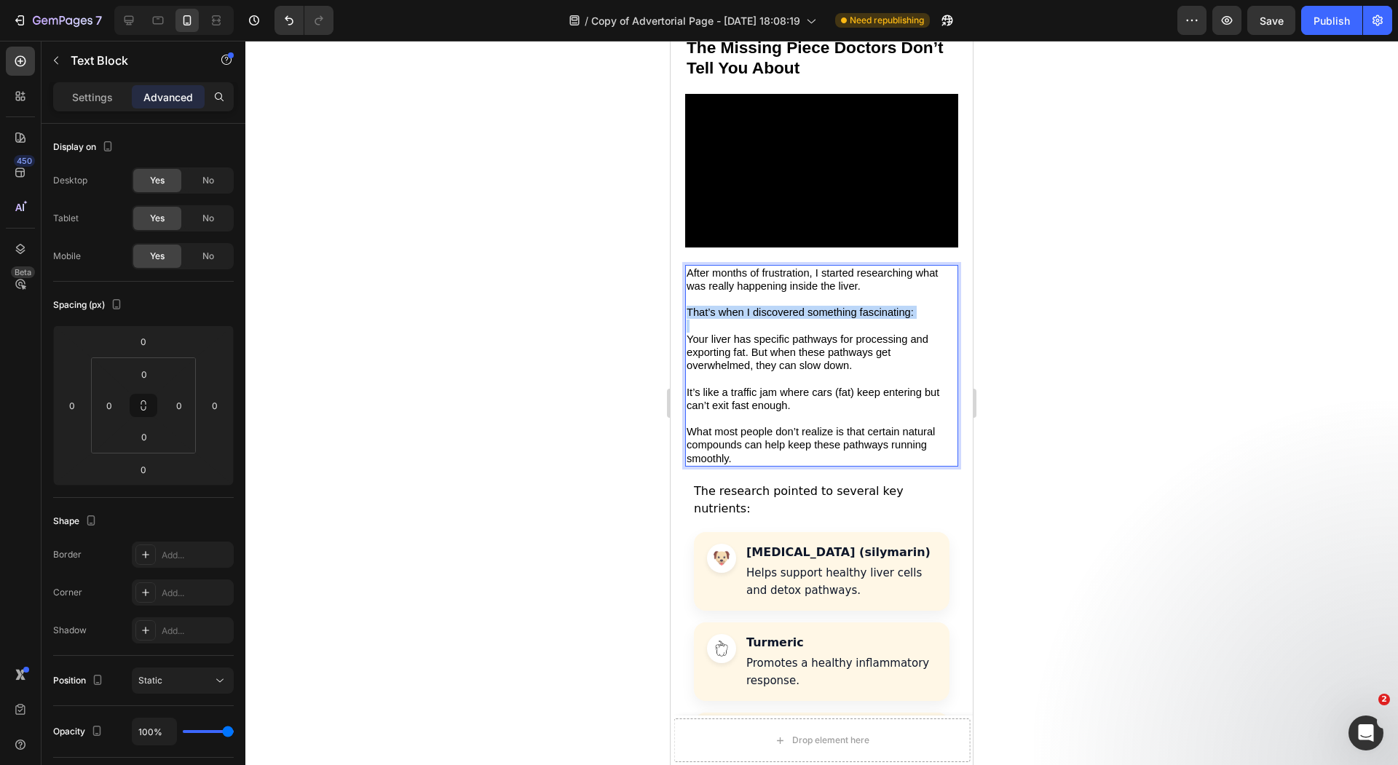
click at [874, 306] on span "That’s when I discovered something fascinating:" at bounding box center [799, 312] width 227 height 12
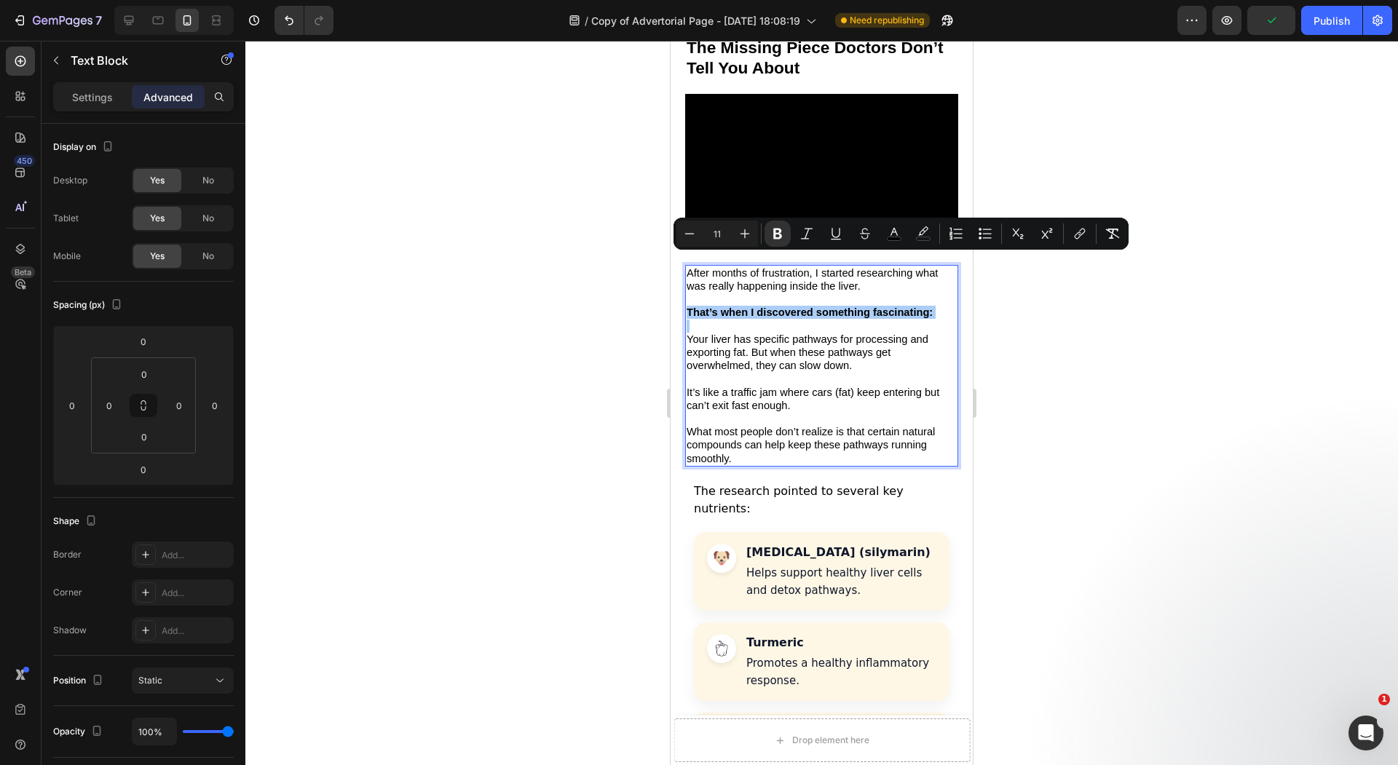
click at [539, 290] on div at bounding box center [821, 403] width 1152 height 724
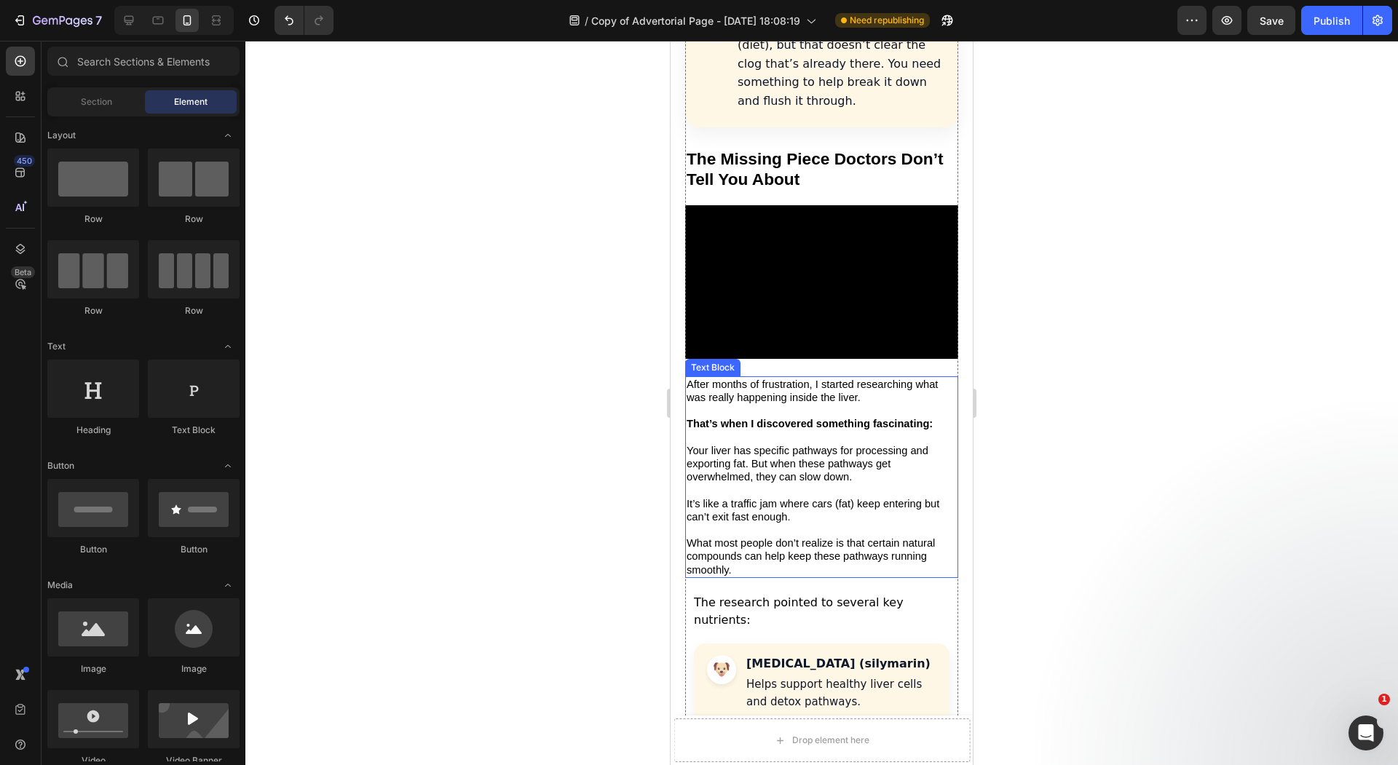
scroll to position [2174, 0]
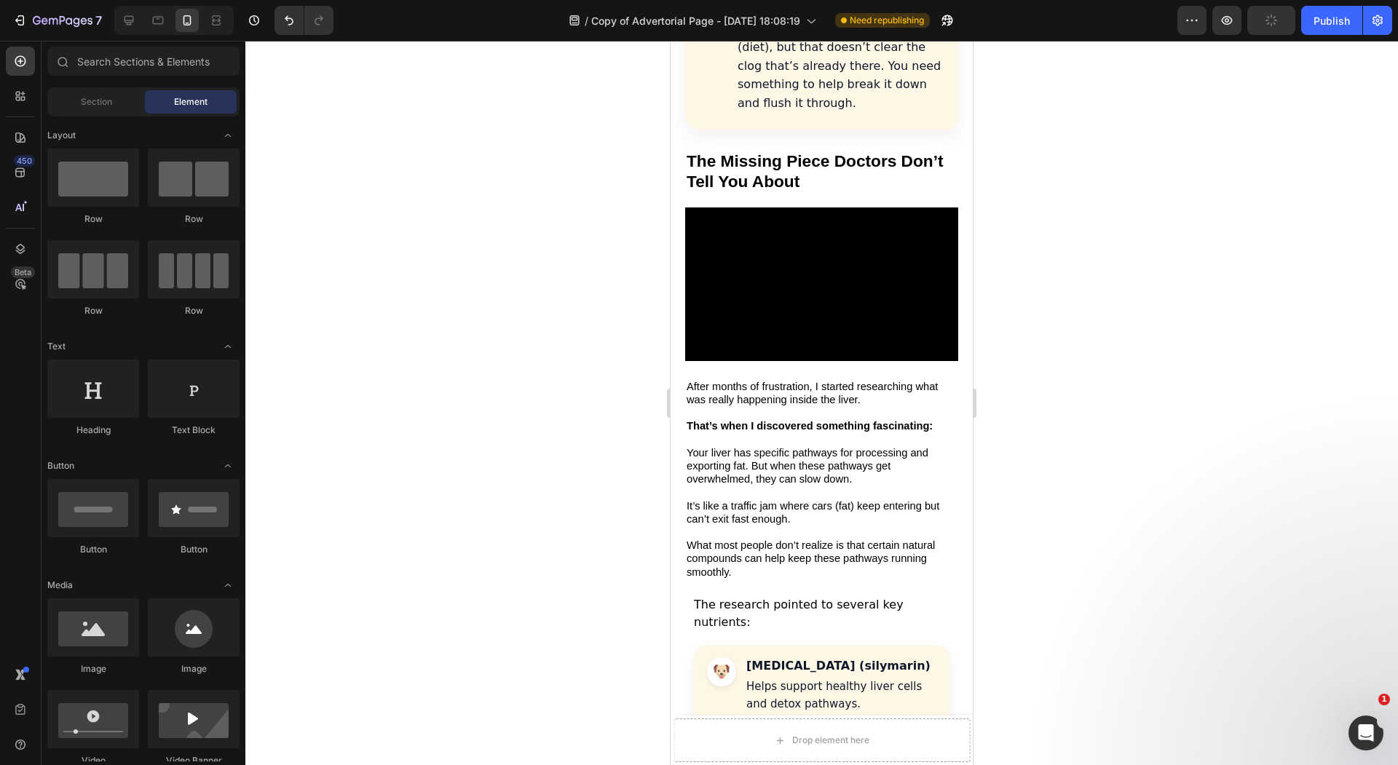
click at [612, 389] on div at bounding box center [821, 403] width 1152 height 724
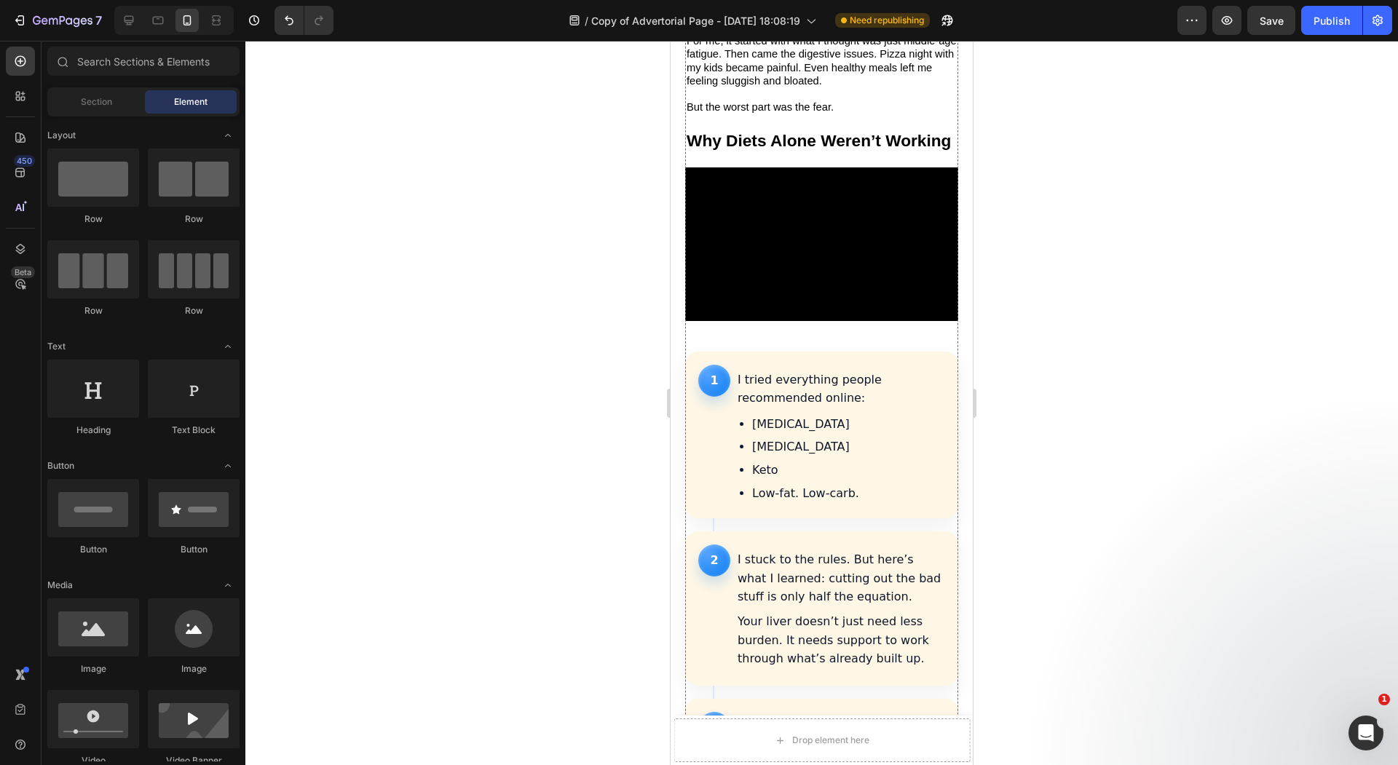
scroll to position [1452, 0]
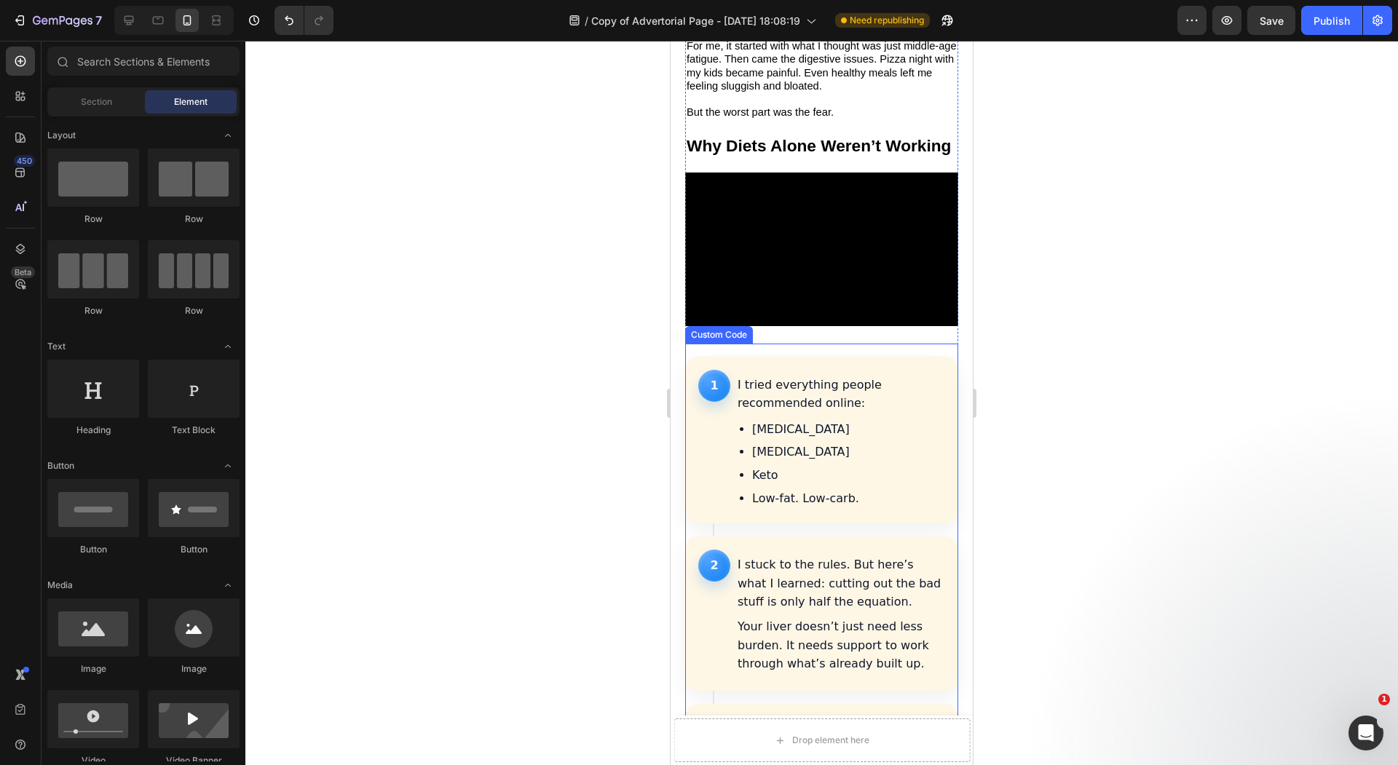
click at [782, 443] on li "[MEDICAL_DATA]" at bounding box center [848, 452] width 193 height 19
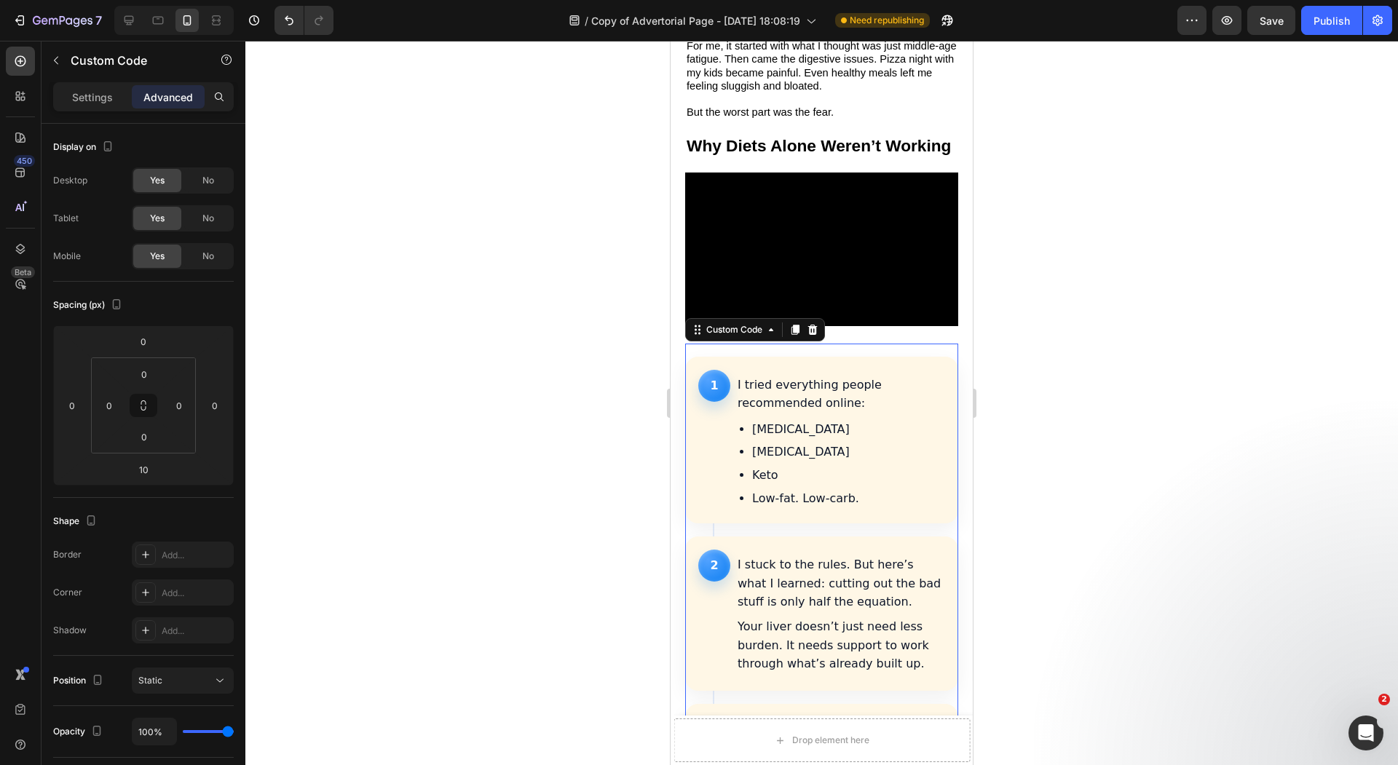
click at [552, 429] on div at bounding box center [821, 403] width 1152 height 724
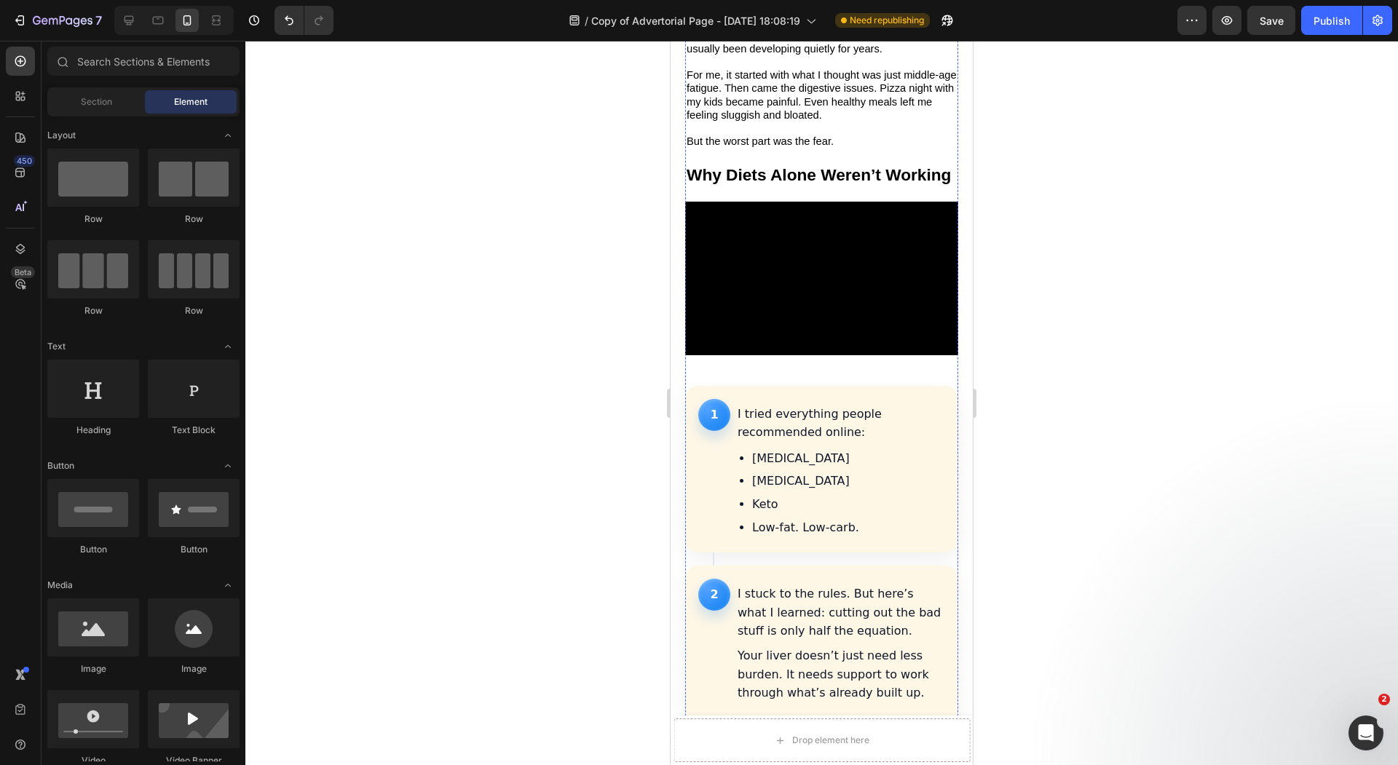
scroll to position [1445, 0]
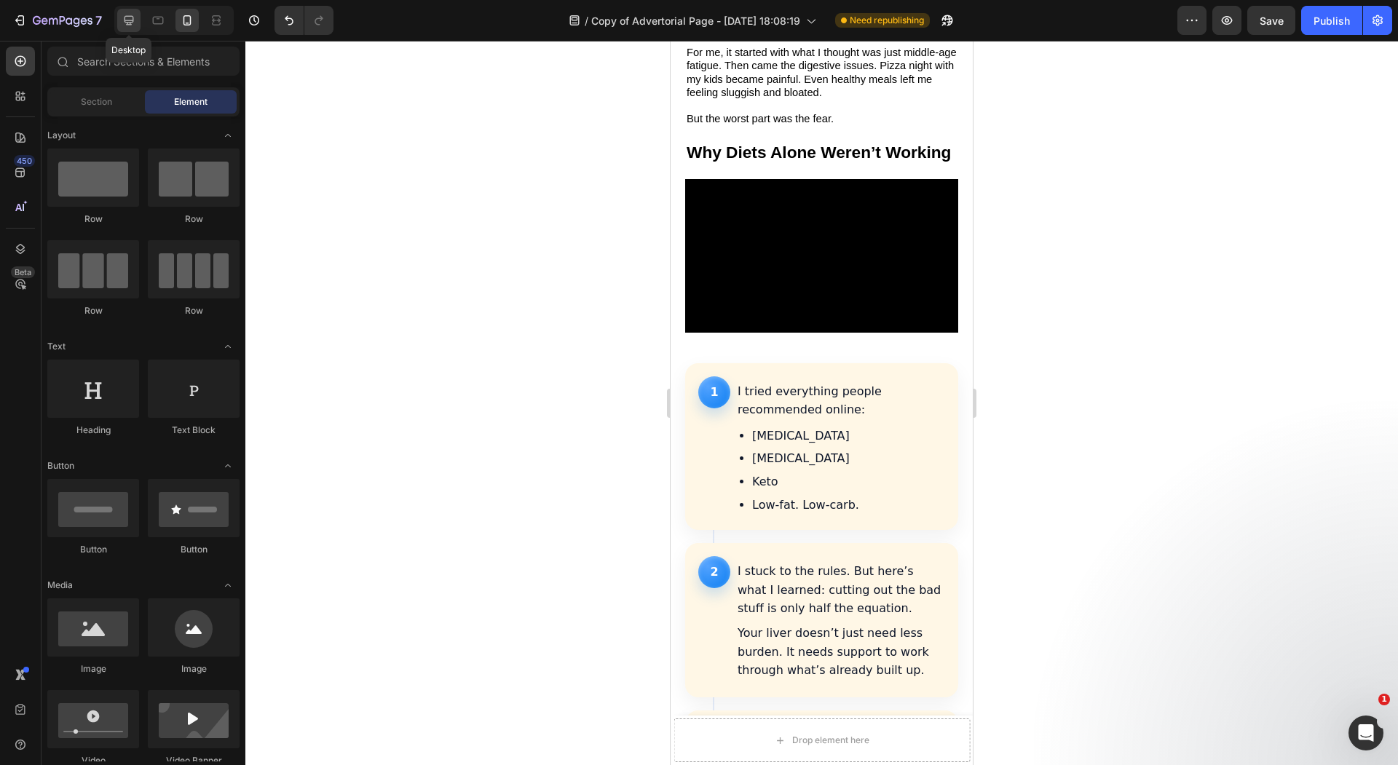
click at [133, 24] on icon at bounding box center [129, 20] width 15 height 15
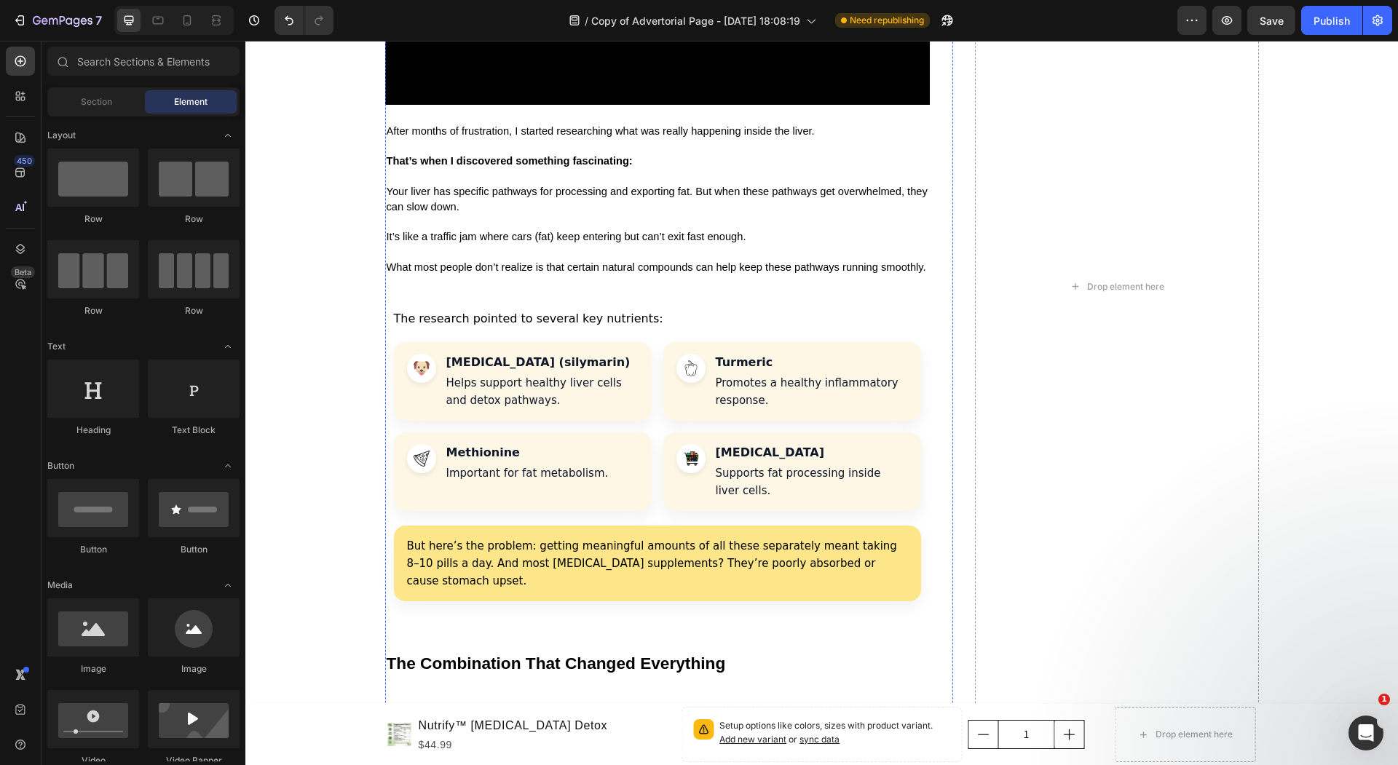
scroll to position [2602, 0]
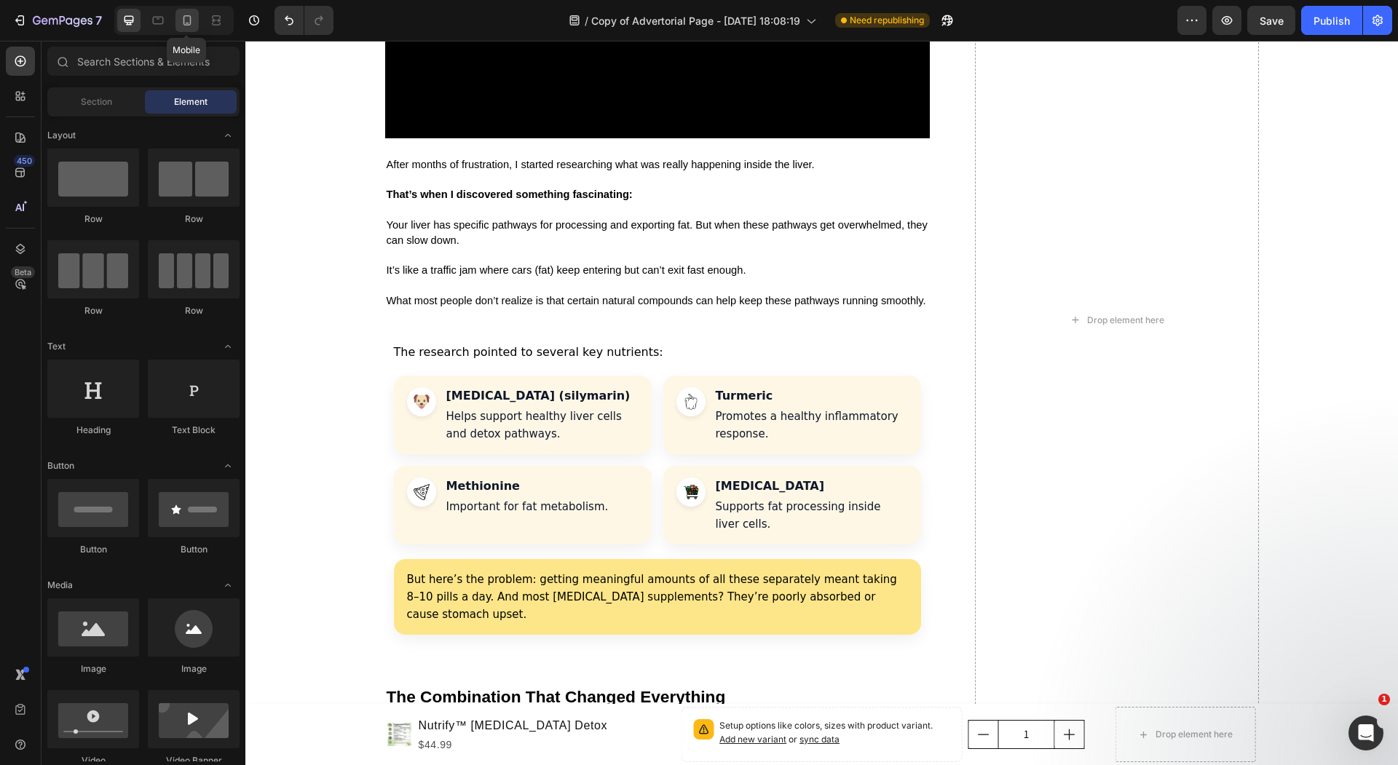
click at [191, 28] on div at bounding box center [186, 20] width 23 height 23
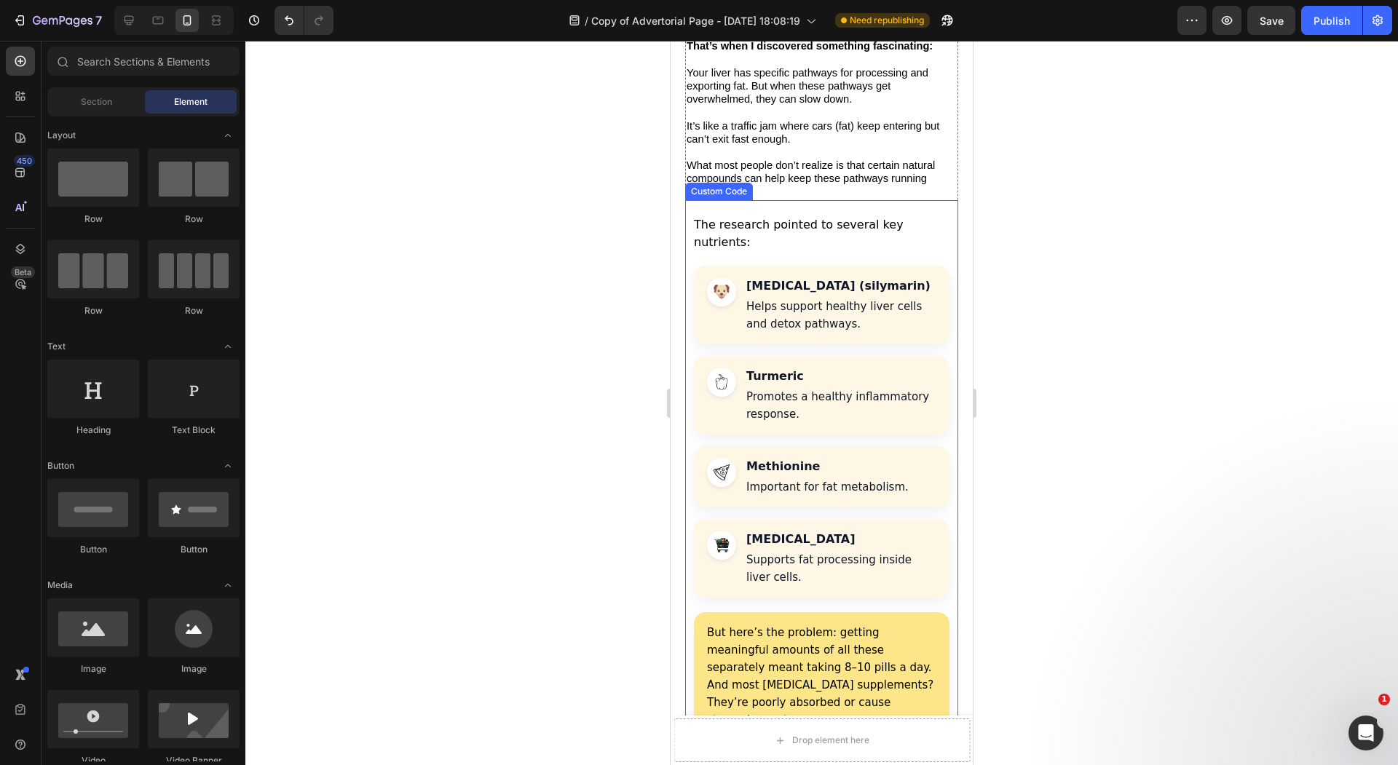
scroll to position [2542, 0]
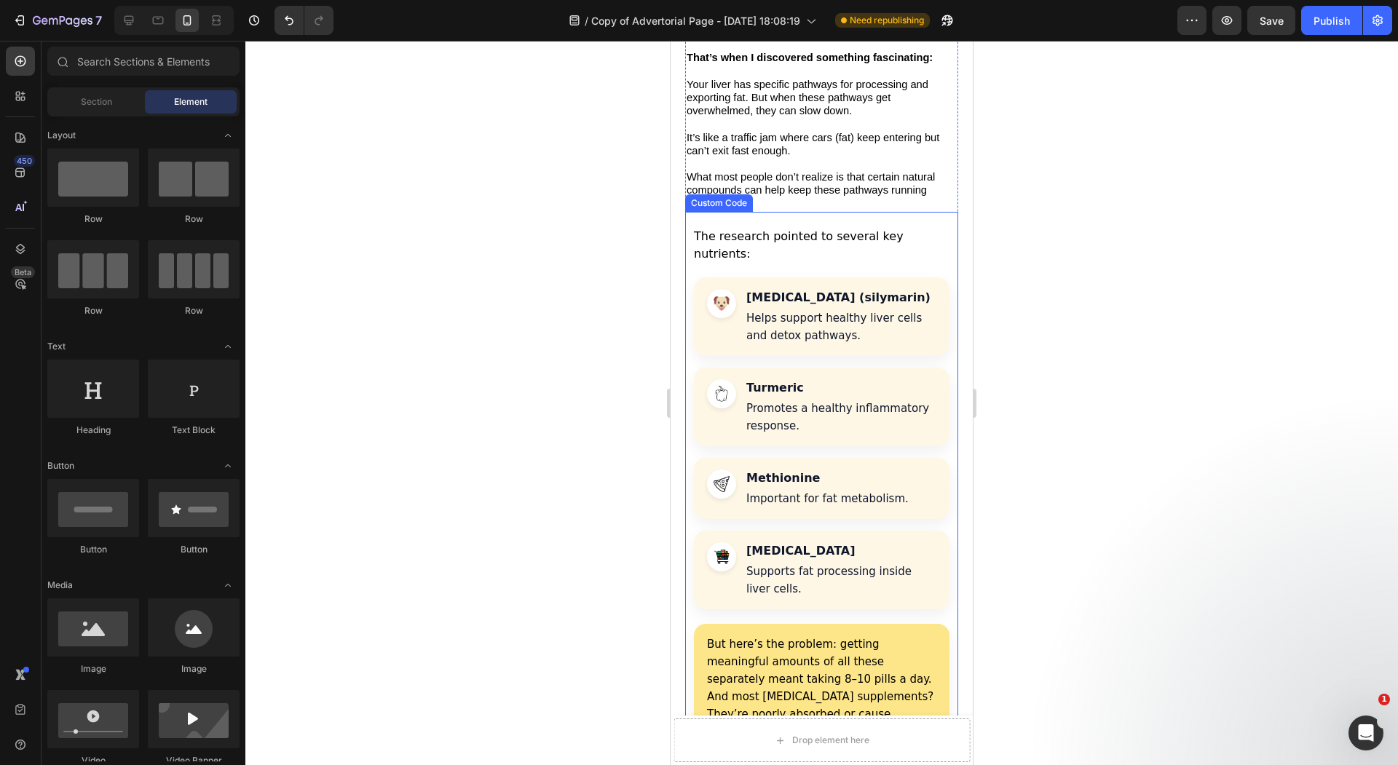
click at [753, 379] on h4 "Turmeric" at bounding box center [841, 387] width 190 height 17
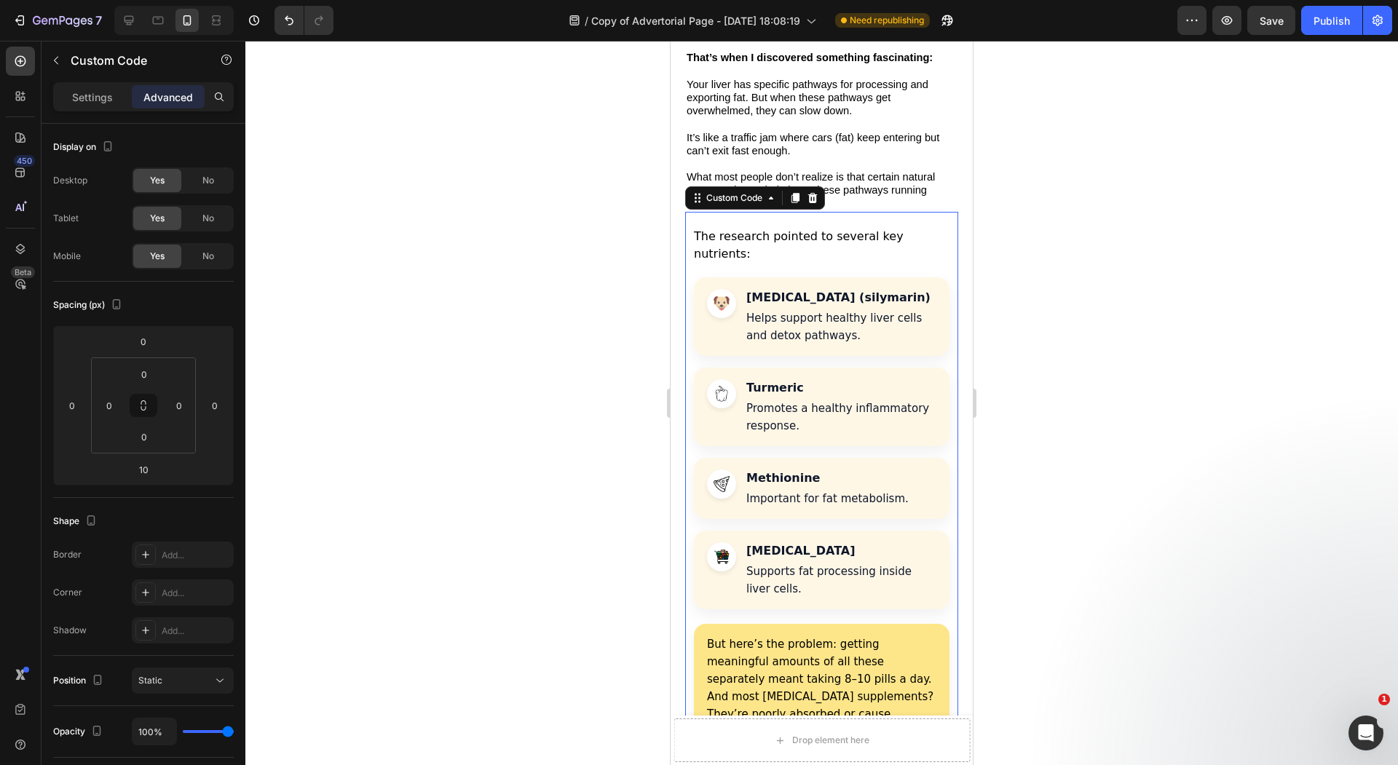
click at [105, 110] on div "Settings Advanced" at bounding box center [143, 96] width 181 height 29
click at [105, 108] on div "Settings Advanced" at bounding box center [143, 96] width 181 height 29
click at [111, 101] on p "Settings" at bounding box center [92, 97] width 41 height 15
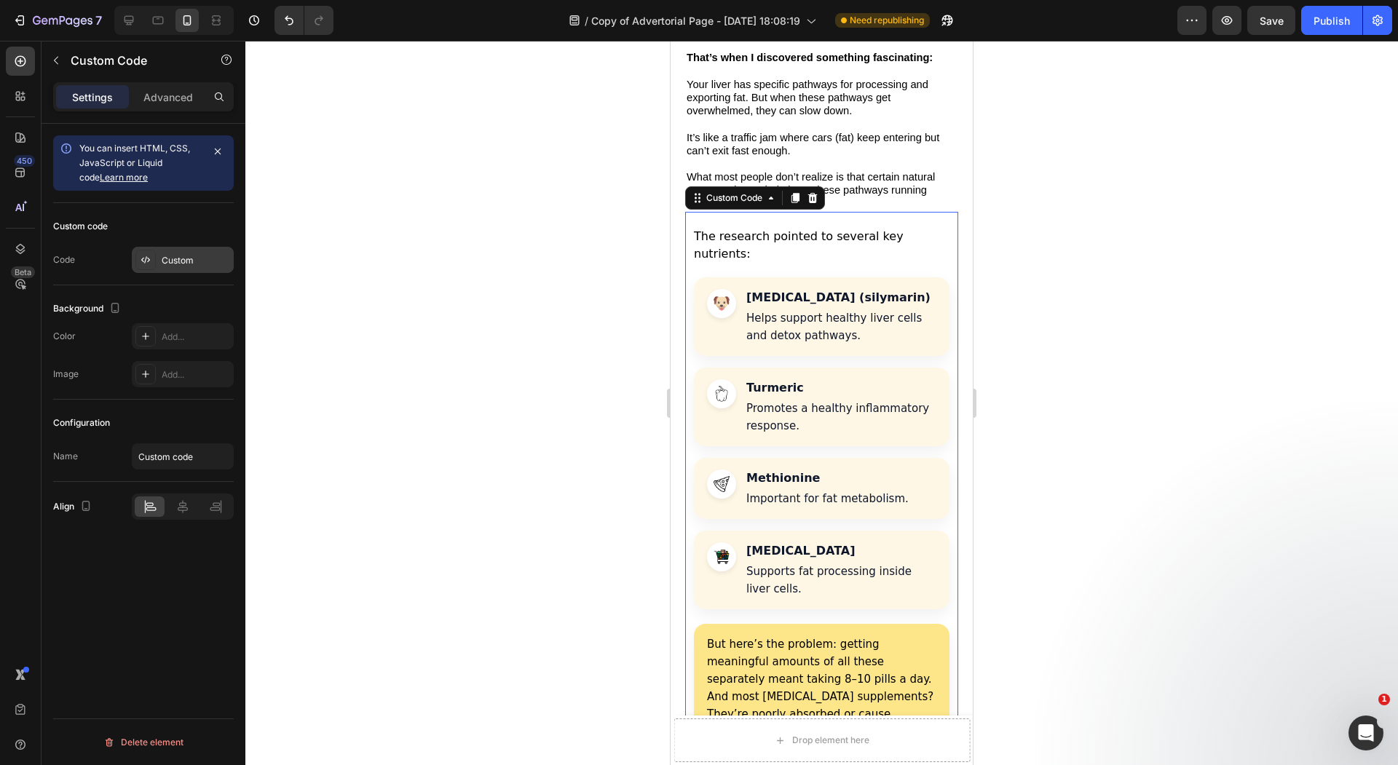
click at [199, 272] on div "Custom" at bounding box center [183, 260] width 102 height 26
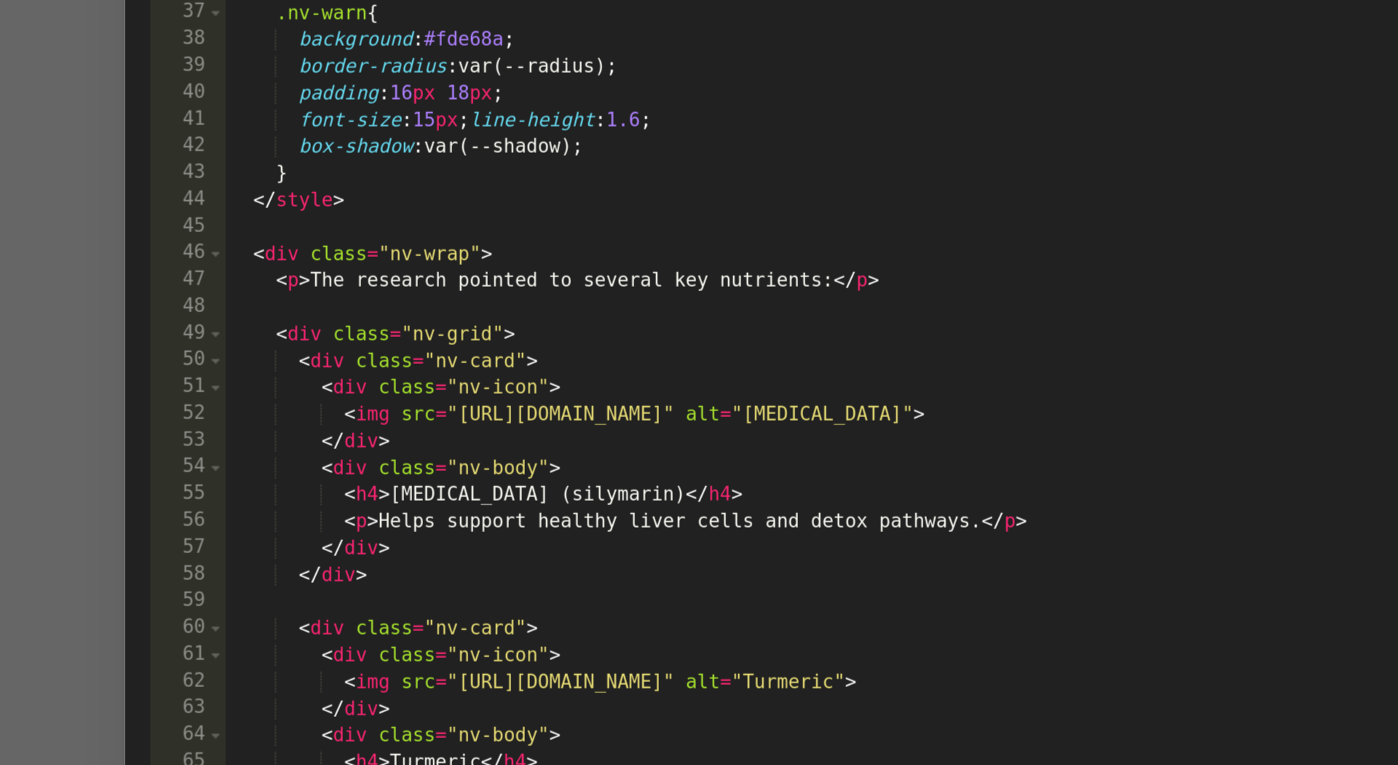
scroll to position [328, 0]
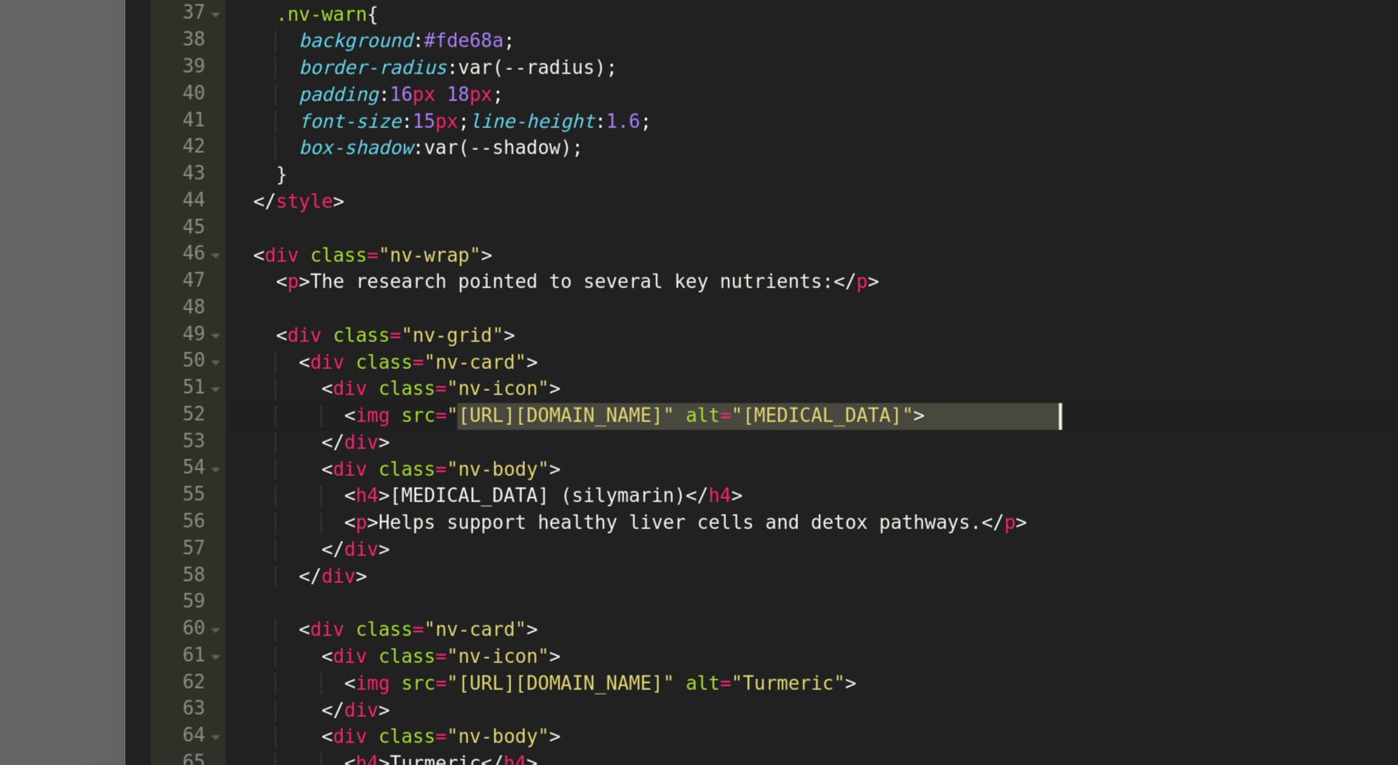
drag, startPoint x: 526, startPoint y: 400, endPoint x: 803, endPoint y: 399, distance: 277.4
click at [803, 399] on div "border-radius : 50 % ; background : #fff ; display : flex ; align-items : cente…" at bounding box center [716, 388] width 598 height 612
paste textarea "</style"
click at [846, 294] on div "border-radius : 50 % ; background : #fff ; display : flex ; align-items : cente…" at bounding box center [716, 388] width 598 height 612
drag, startPoint x: 524, startPoint y: 397, endPoint x: 804, endPoint y: 401, distance: 279.6
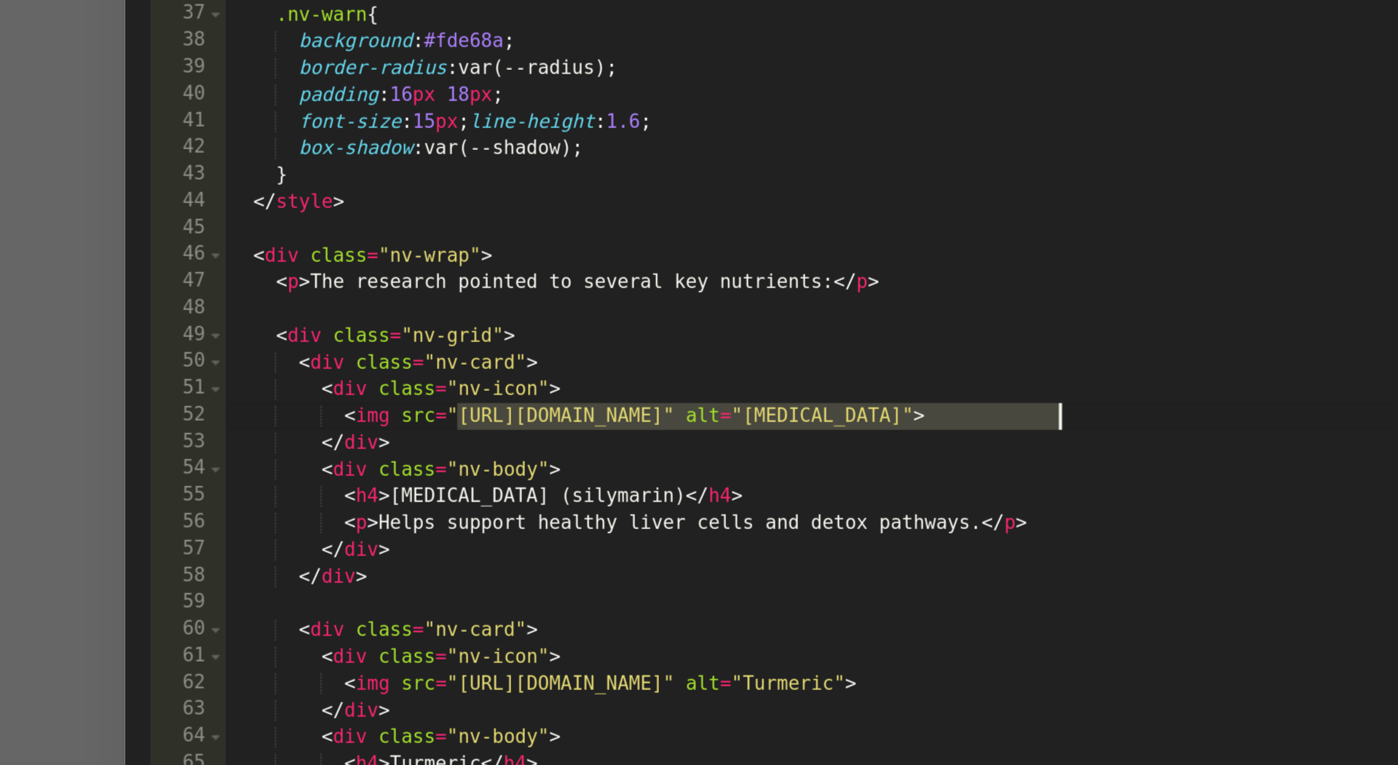
click at [804, 401] on div "border-radius : 50 % ; background : #fff ; display : flex ; align-items : cente…" at bounding box center [716, 388] width 598 height 612
paste textarea "[DOMAIN_NAME][URL]"
type textarea "<img src="[URL][DOMAIN_NAME]" alt="[MEDICAL_DATA]">"
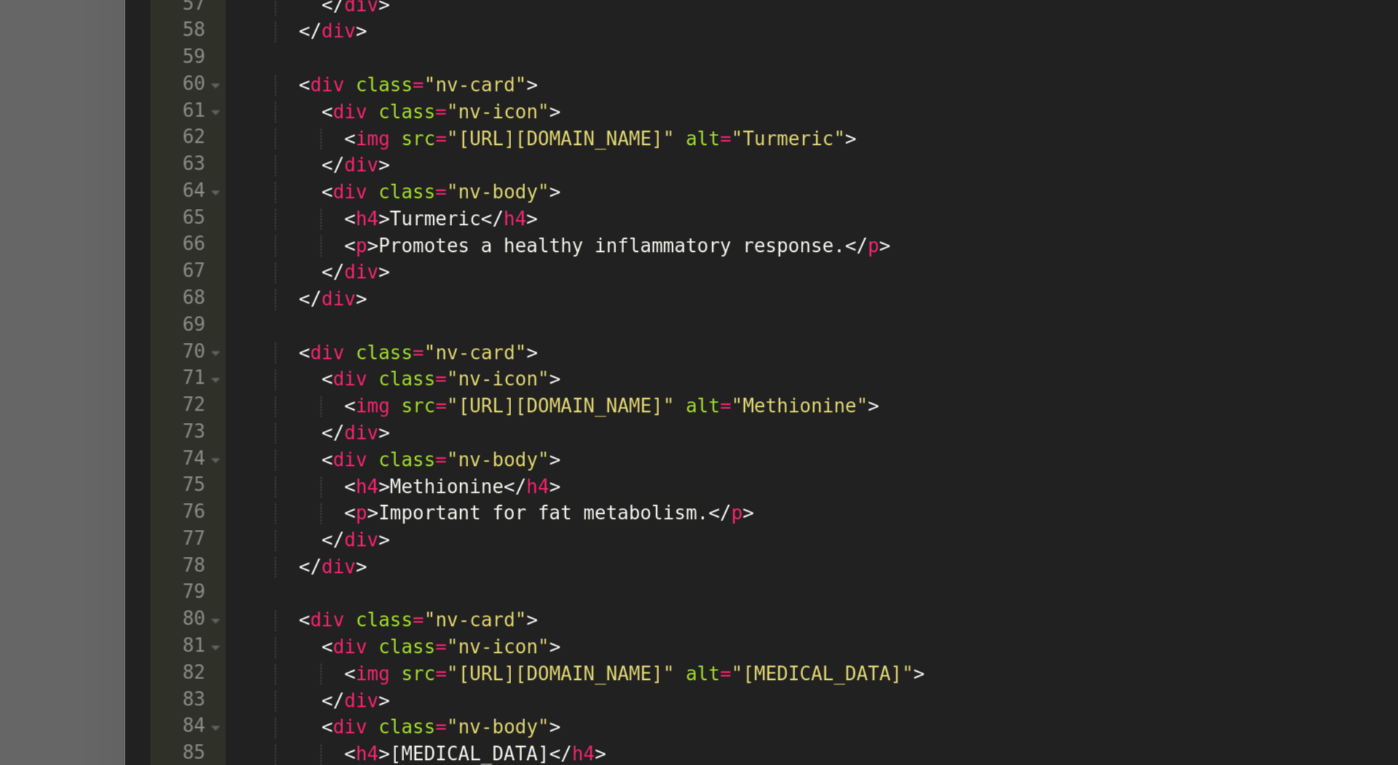
scroll to position [625, 0]
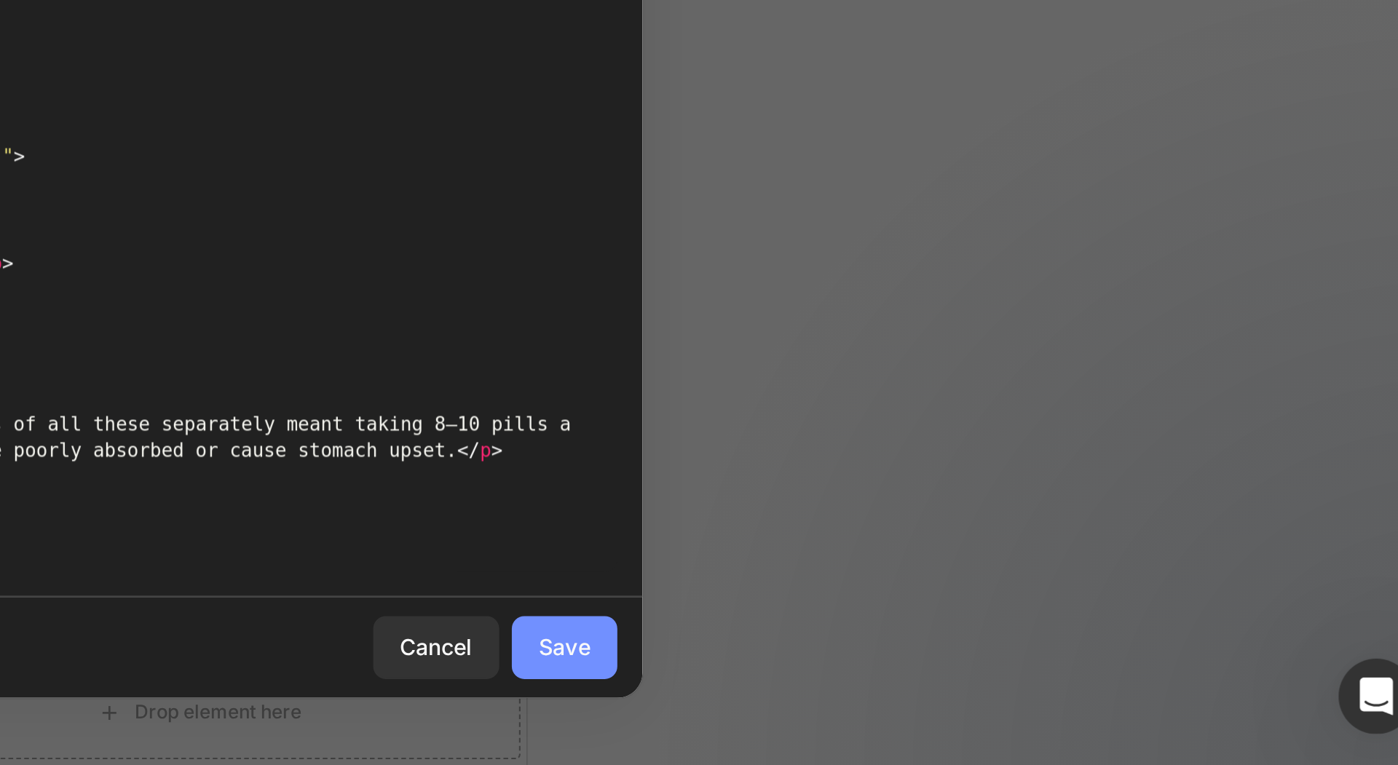
click at [989, 712] on div "Save" at bounding box center [990, 709] width 24 height 15
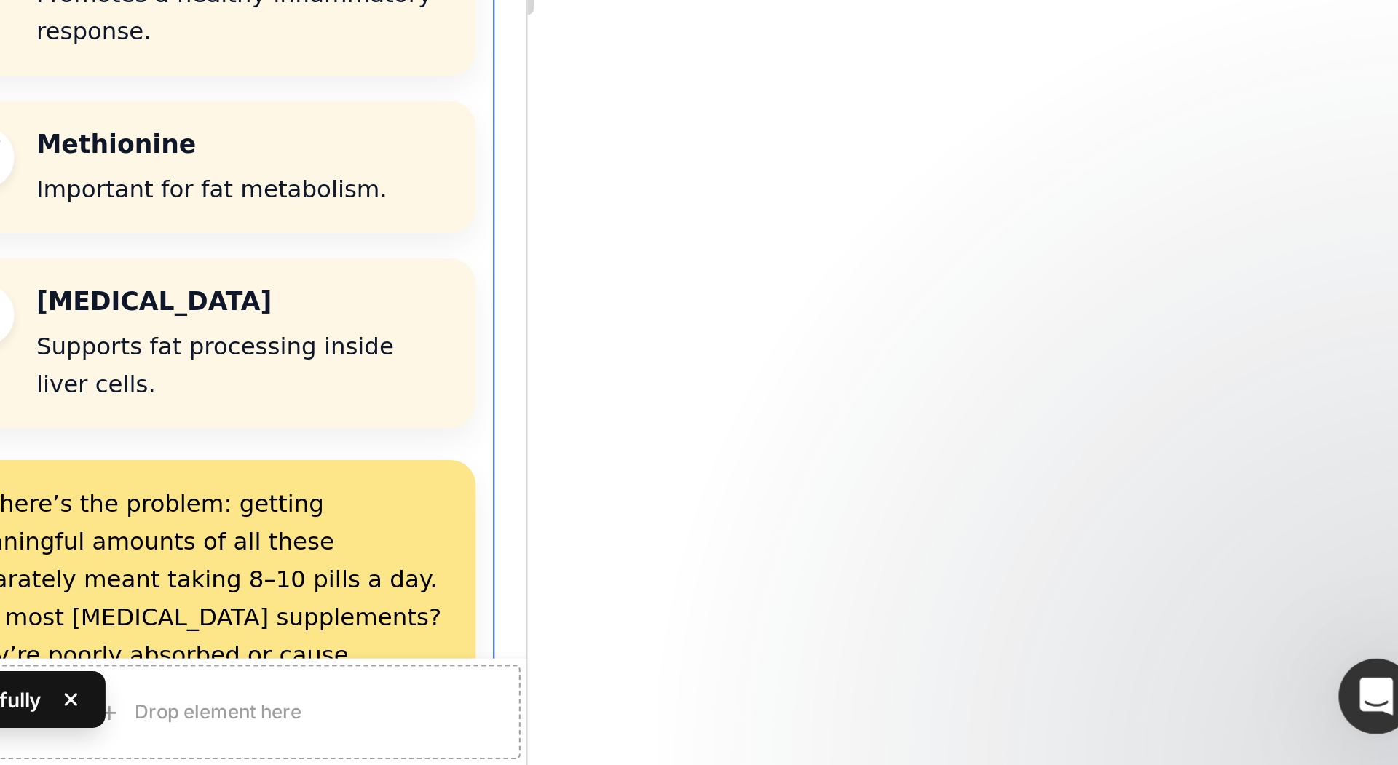
click at [1099, 510] on div at bounding box center [821, 403] width 1152 height 724
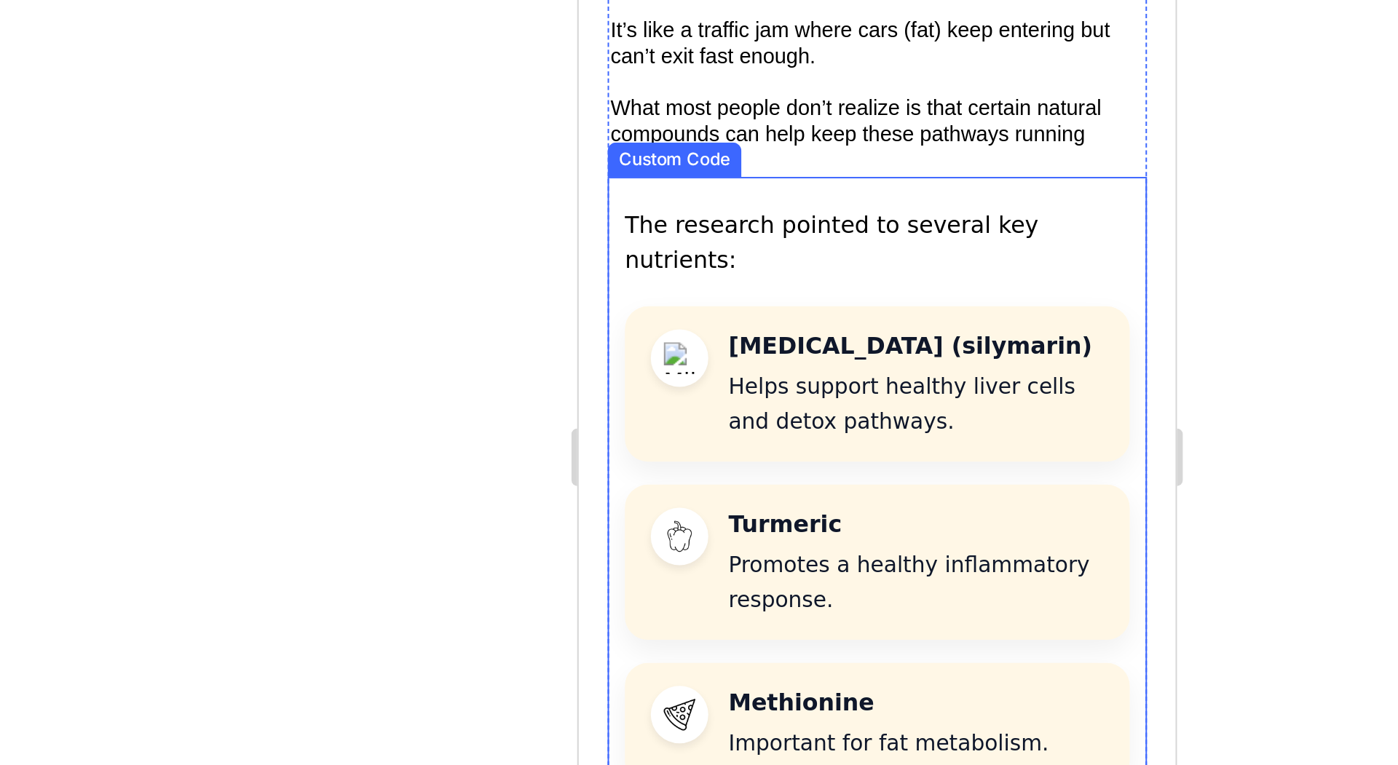
scroll to position [2491, 0]
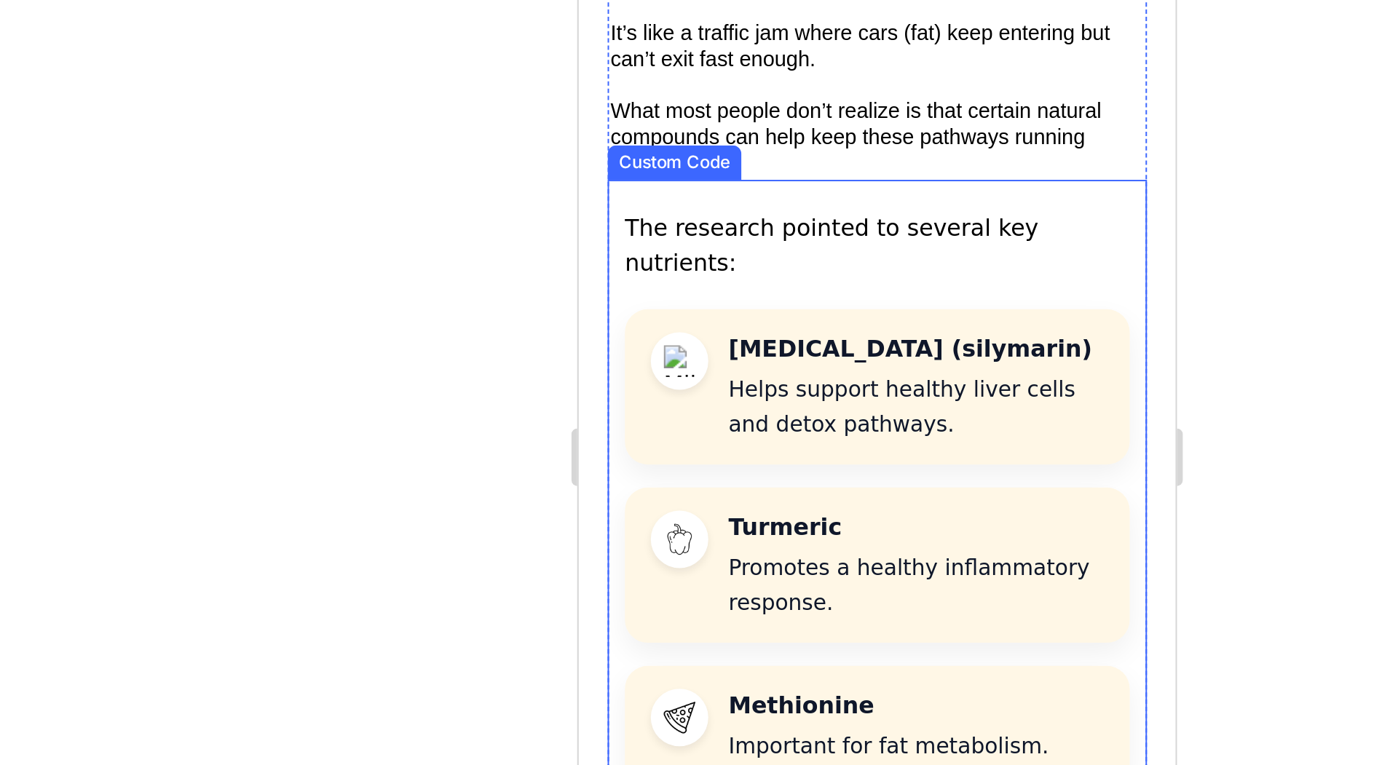
click at [686, 39] on div "[MEDICAL_DATA] (silymarin) Helps support healthy liver cells and detox pathways." at bounding box center [729, 68] width 256 height 79
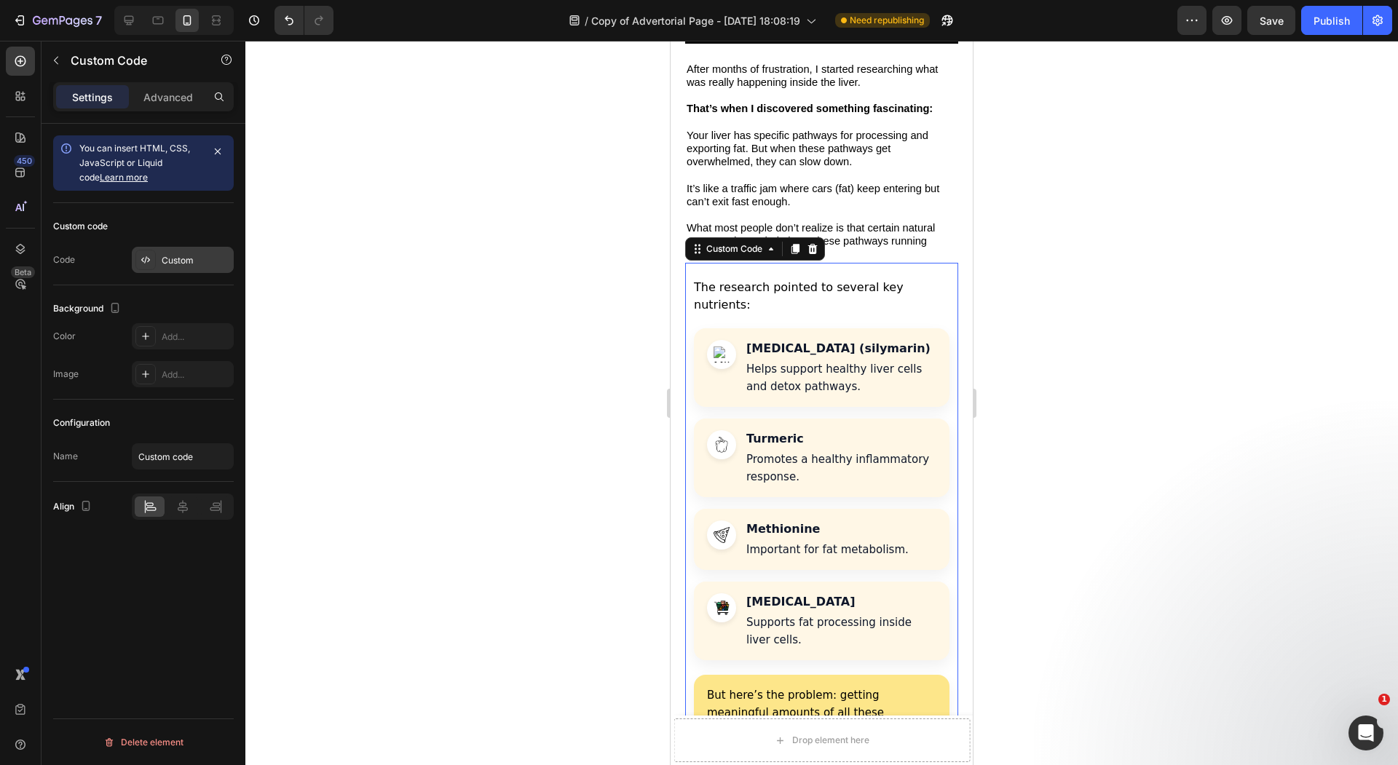
click at [187, 249] on div "Custom" at bounding box center [183, 260] width 102 height 26
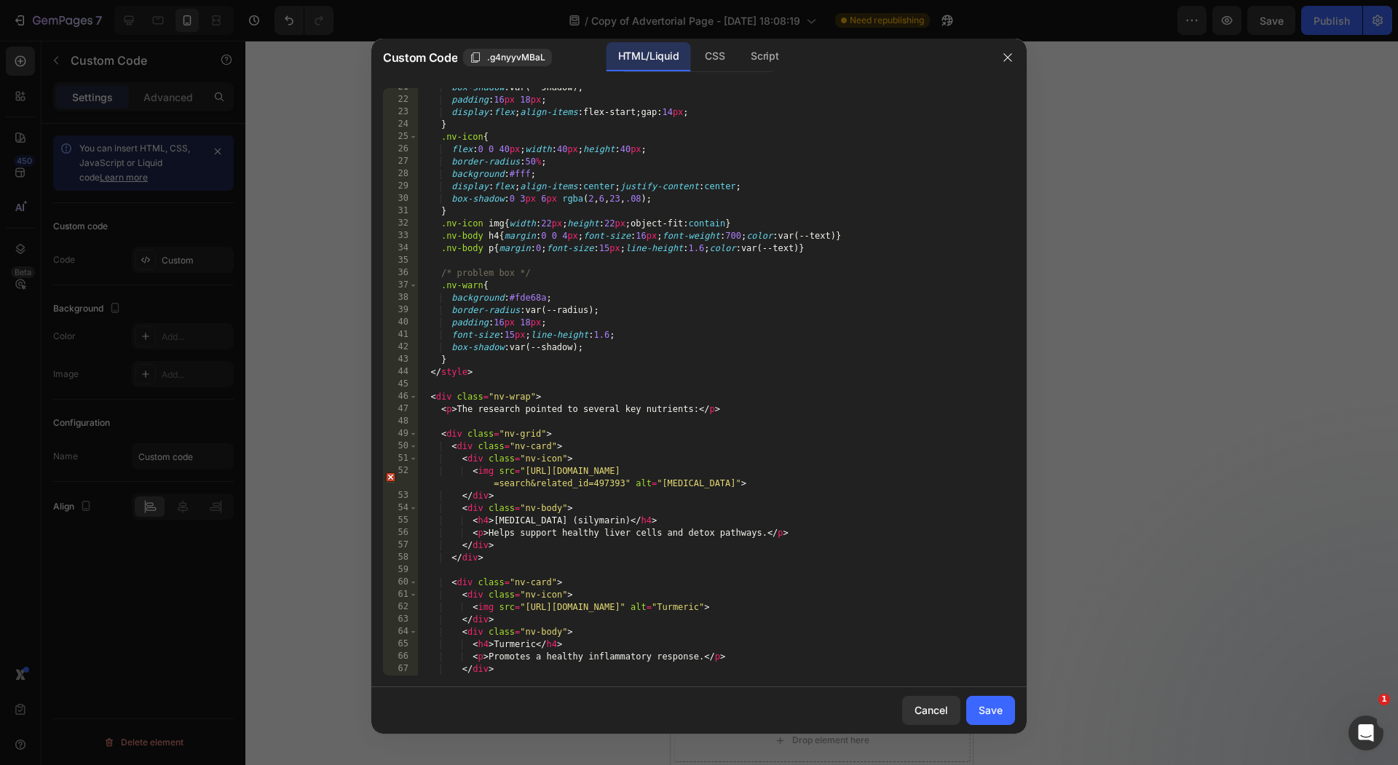
scroll to position [223, 0]
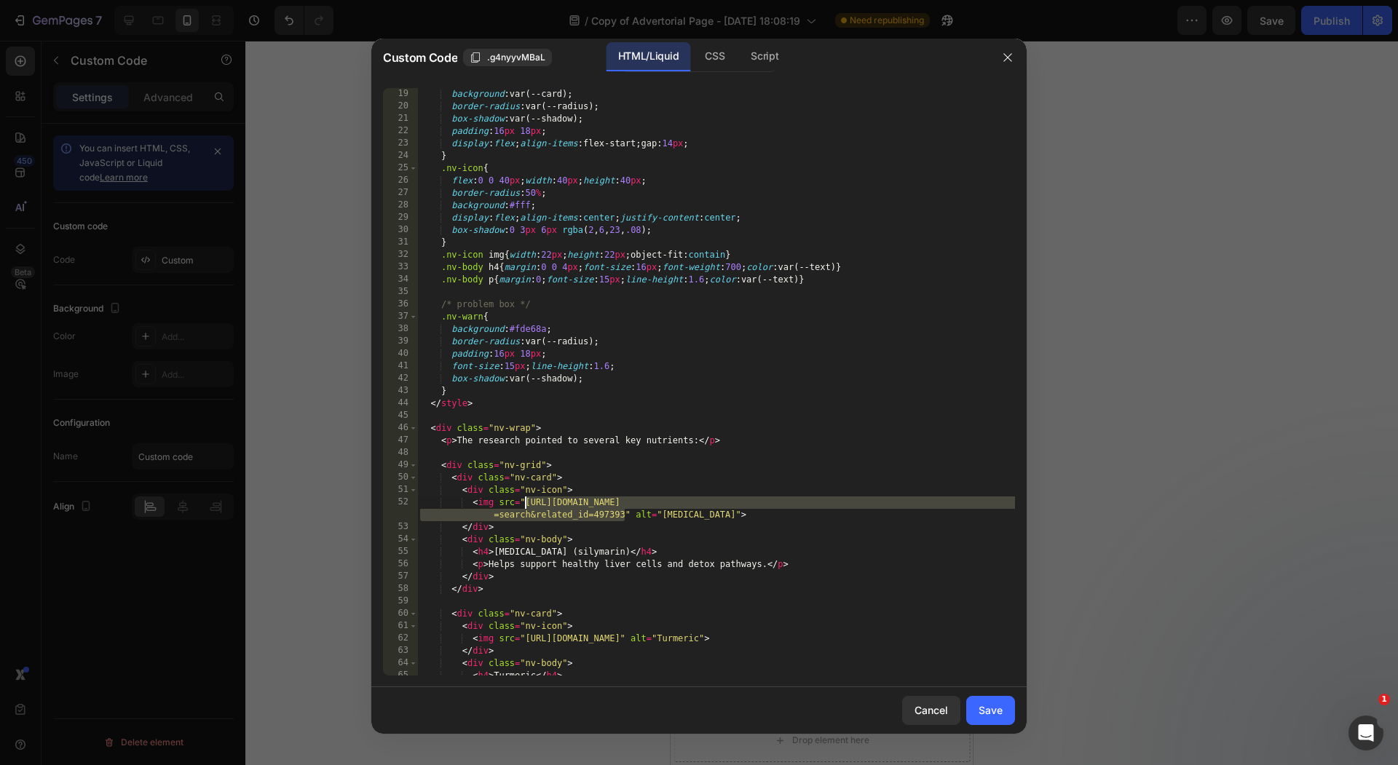
drag, startPoint x: 625, startPoint y: 518, endPoint x: 527, endPoint y: 501, distance: 99.8
click at [527, 501] on div ".nv-card { background : var(--card) ; border-radius : var(--radius) ; box-shado…" at bounding box center [716, 382] width 598 height 612
paste textarea "[DOMAIN_NAME][URL]"
type textarea "<img src="[URL][DOMAIN_NAME]" alt="[MEDICAL_DATA]">"
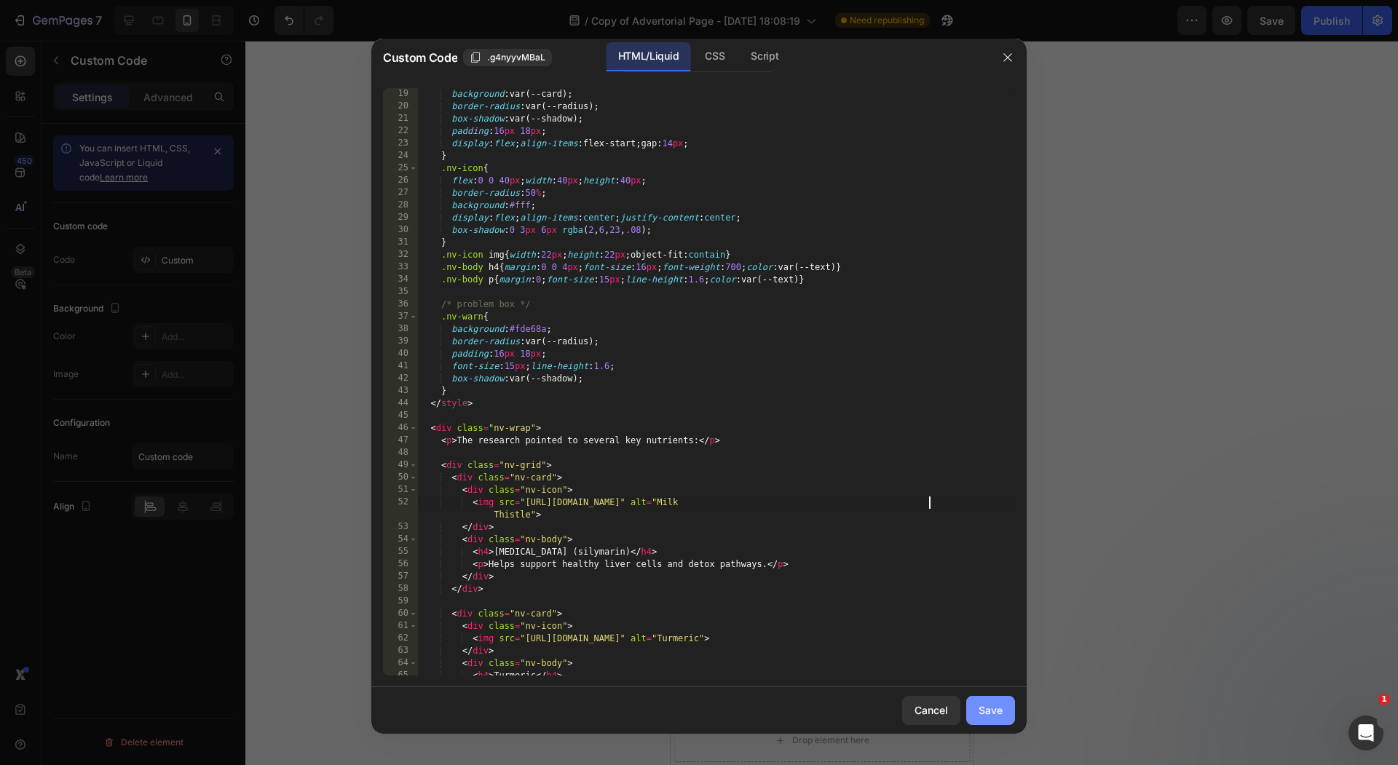
click at [994, 705] on div "Save" at bounding box center [990, 709] width 24 height 15
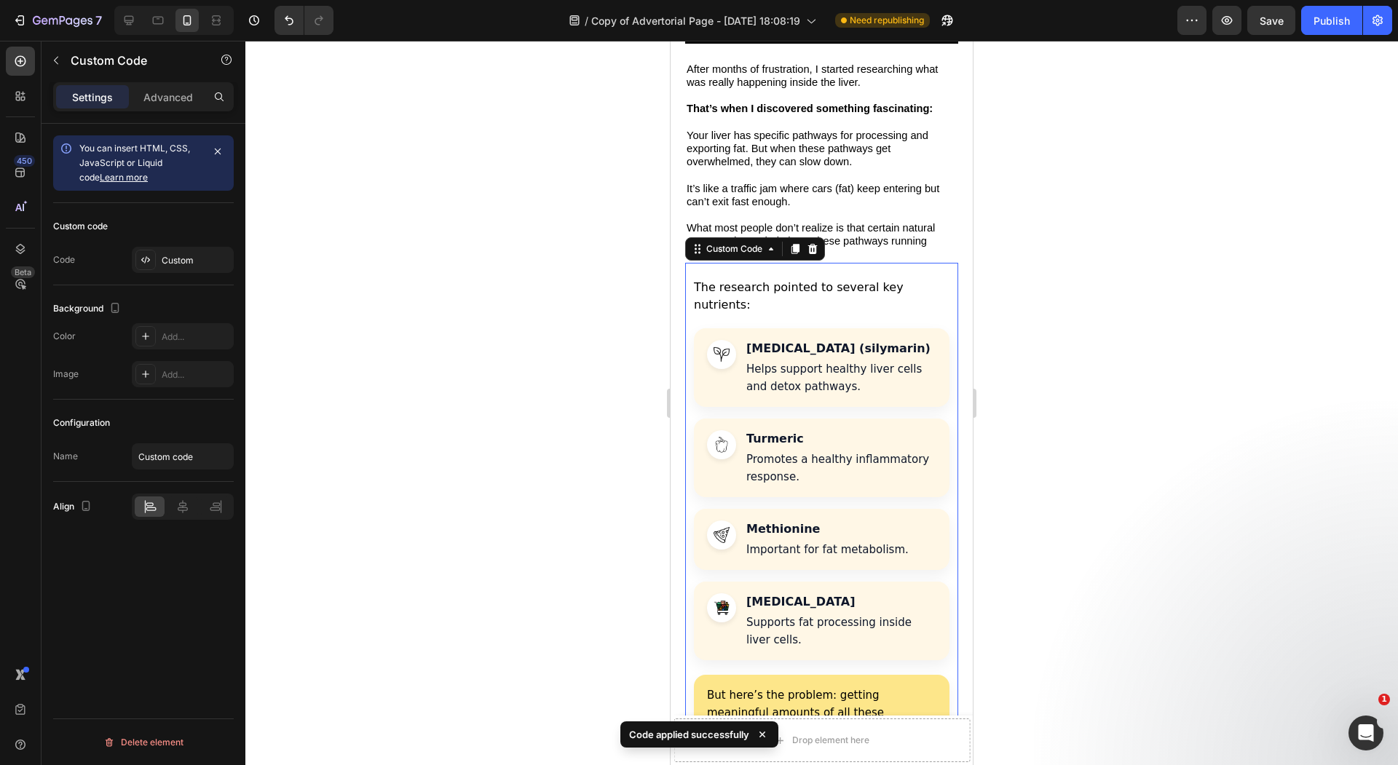
click at [552, 411] on div at bounding box center [821, 403] width 1152 height 724
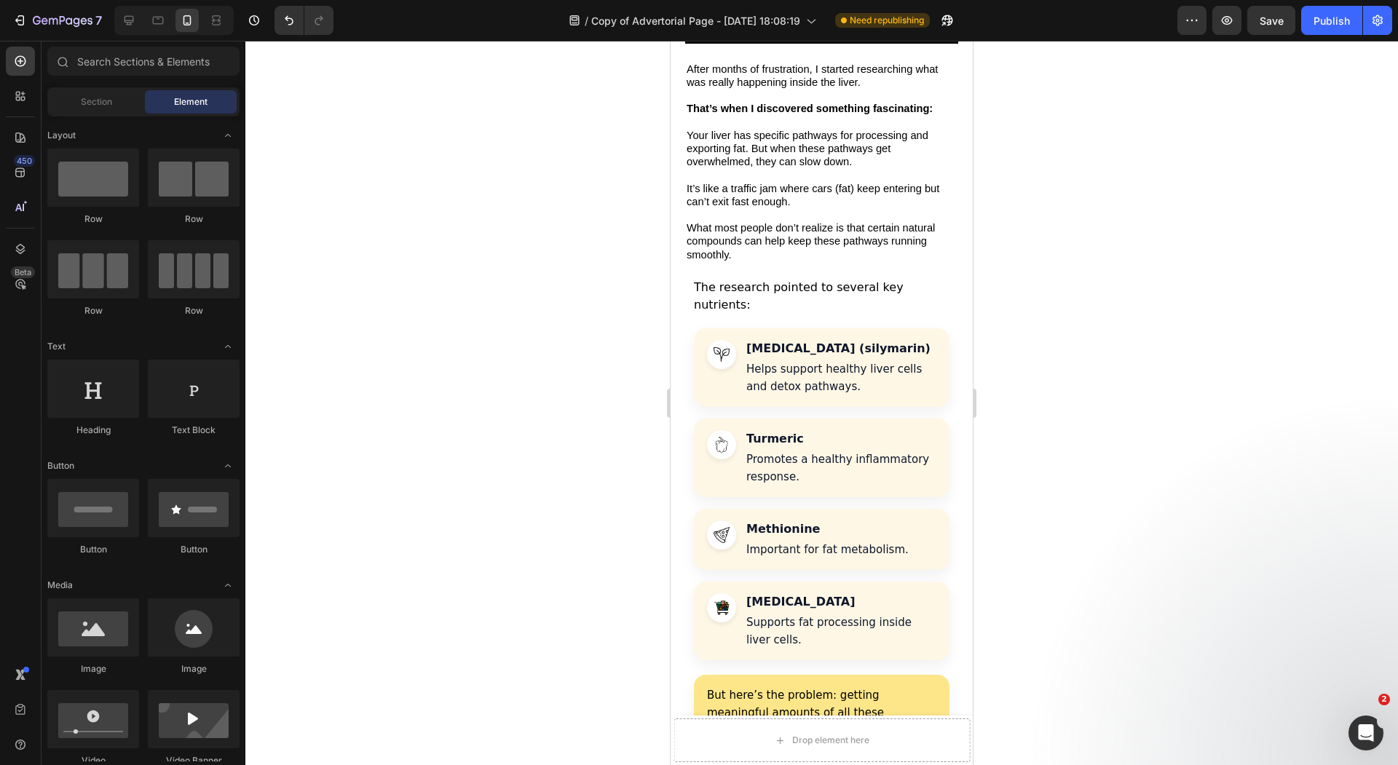
scroll to position [2523, 0]
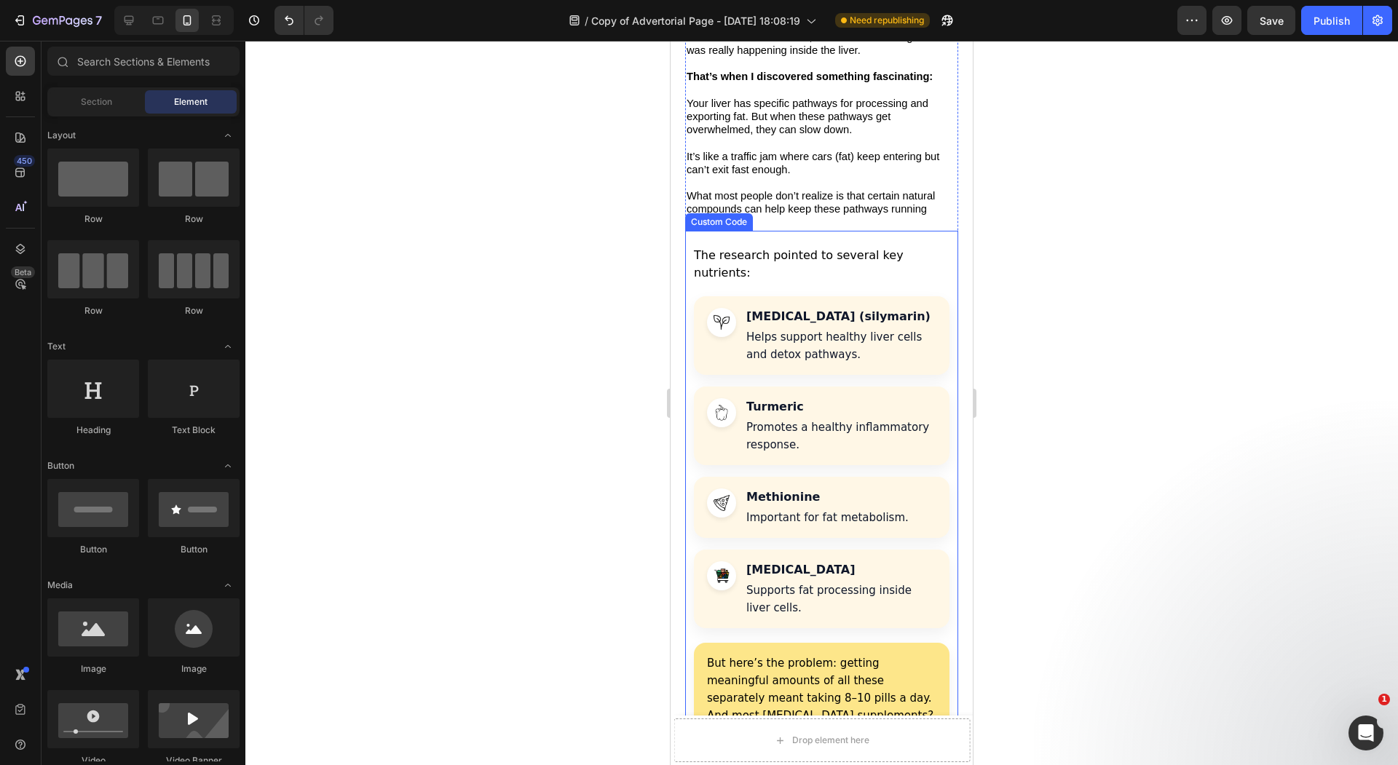
click at [850, 341] on div "[MEDICAL_DATA] (silymarin) Helps support healthy liver cells and detox pathways." at bounding box center [822, 335] width 256 height 79
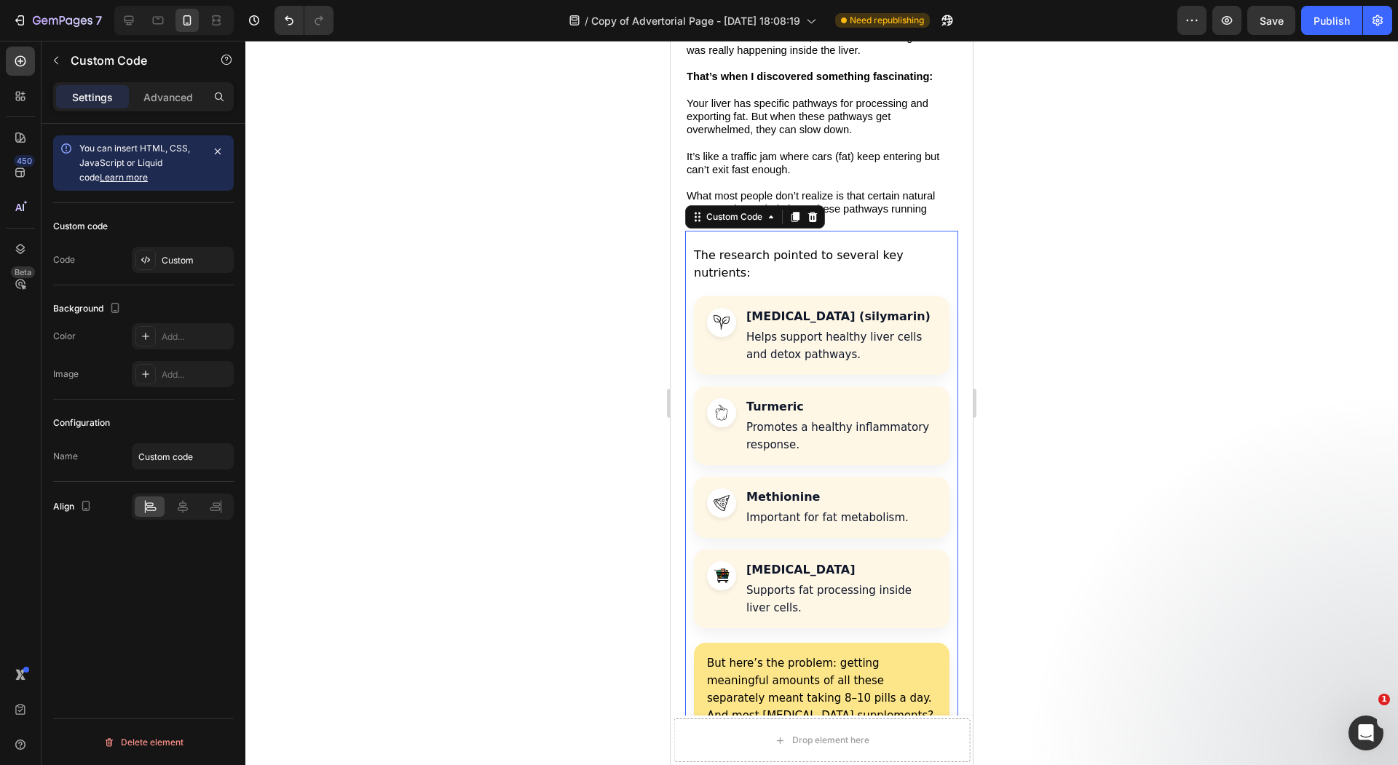
drag, startPoint x: 796, startPoint y: 375, endPoint x: 791, endPoint y: 383, distance: 9.5
click at [790, 398] on h4 "Turmeric" at bounding box center [841, 406] width 190 height 17
click at [189, 277] on div "Custom code Code Custom" at bounding box center [143, 244] width 181 height 82
click at [188, 260] on div "Custom" at bounding box center [196, 260] width 68 height 13
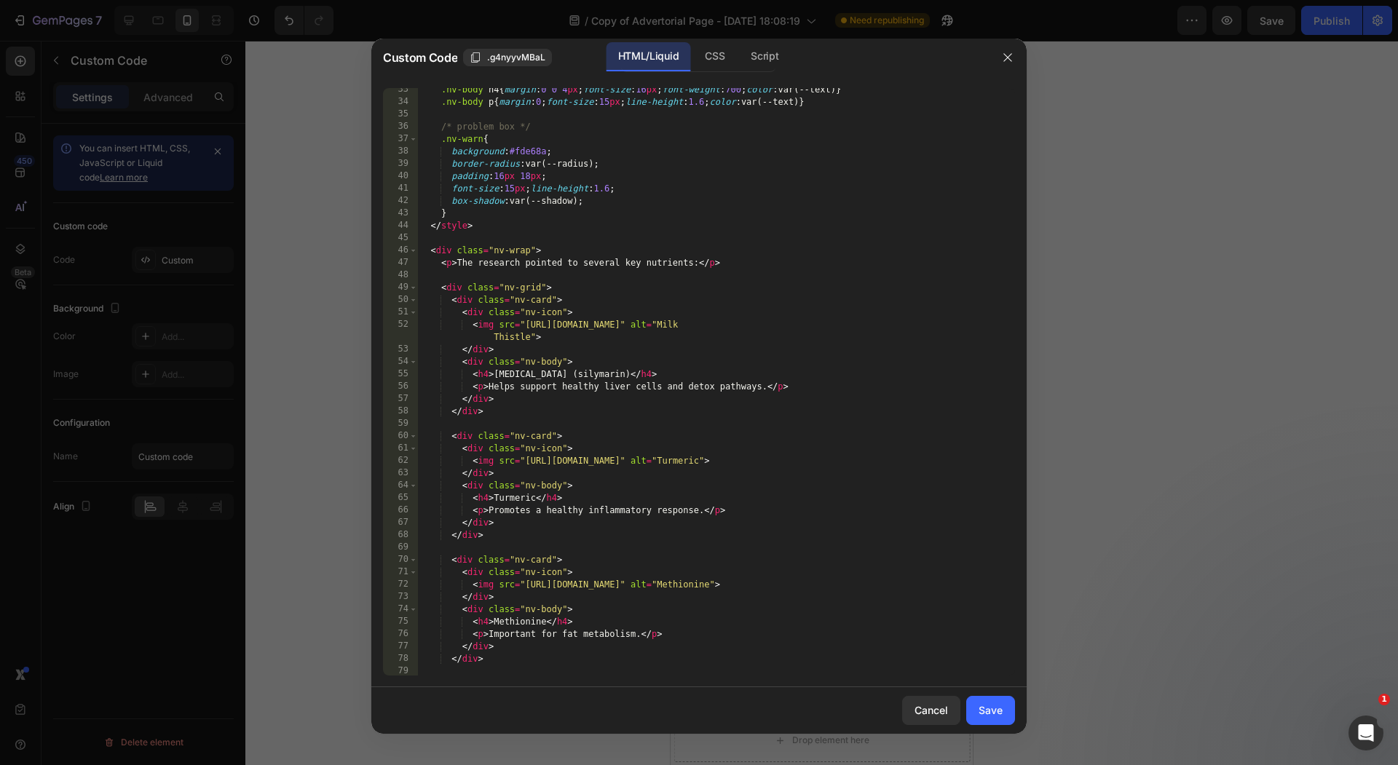
scroll to position [400, 0]
drag, startPoint x: 840, startPoint y: 583, endPoint x: 891, endPoint y: 589, distance: 51.3
click at [891, 589] on div ".nv-body h4 { margin : 0 0 4 px ; font-size : 16 px ; font-weight : 700 ; color…" at bounding box center [708, 390] width 583 height 612
drag, startPoint x: 524, startPoint y: 464, endPoint x: 815, endPoint y: 464, distance: 290.5
click at [815, 464] on div ".nv-body h4 { margin : 0 0 4 px ; font-size : 16 px ; font-weight : 700 ; color…" at bounding box center [708, 390] width 583 height 612
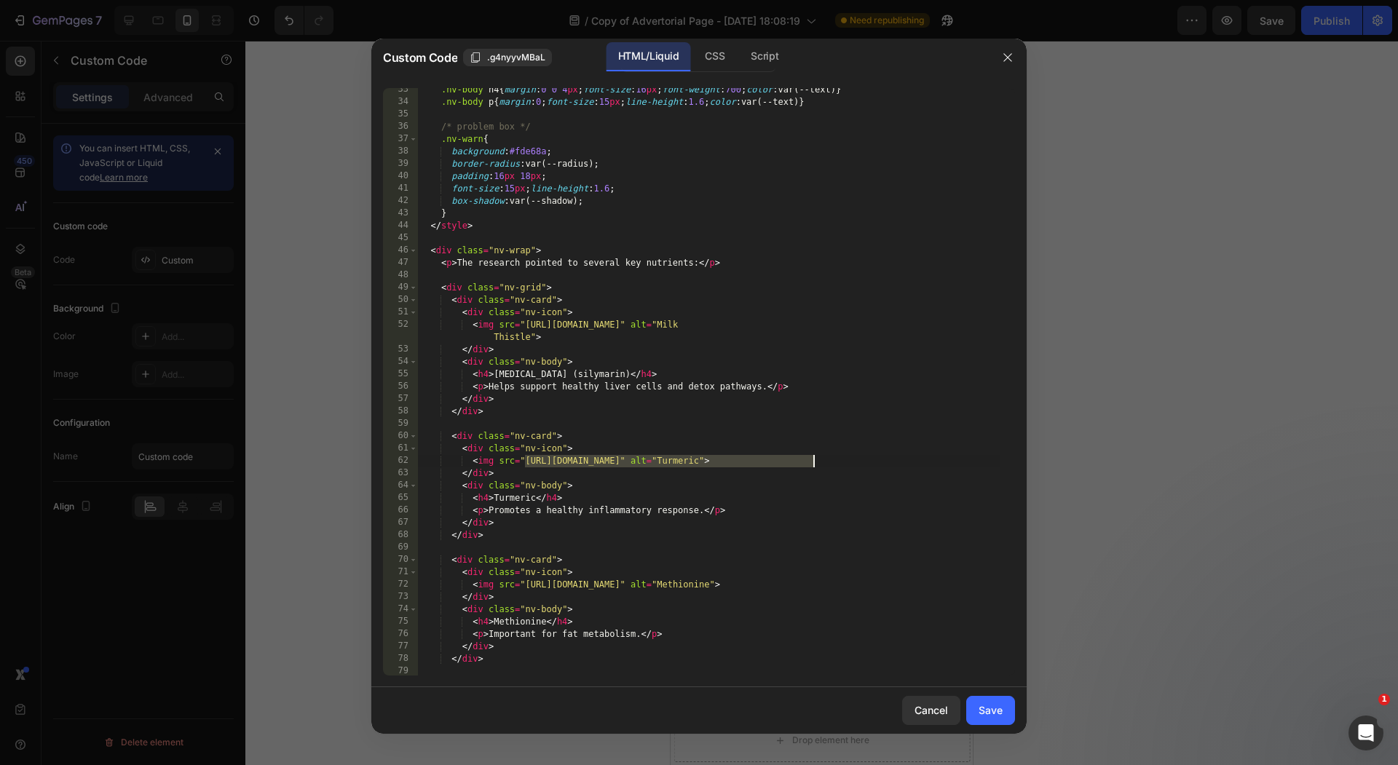
paste textarea "Methionine"
paste textarea ".[DOMAIN_NAME][URL]"
type textarea "<img src="[URL][DOMAIN_NAME]" alt="Turmeric">"
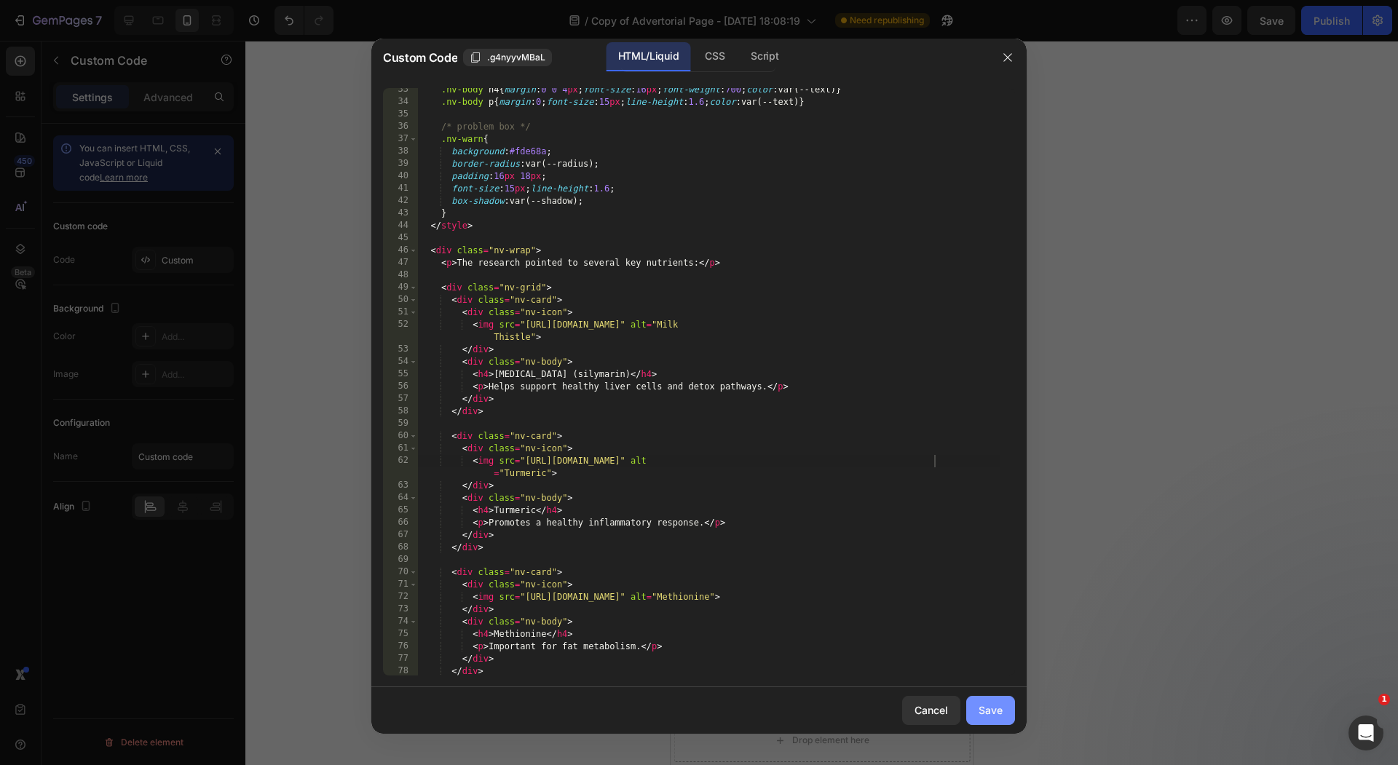
click at [988, 719] on button "Save" at bounding box center [990, 710] width 49 height 29
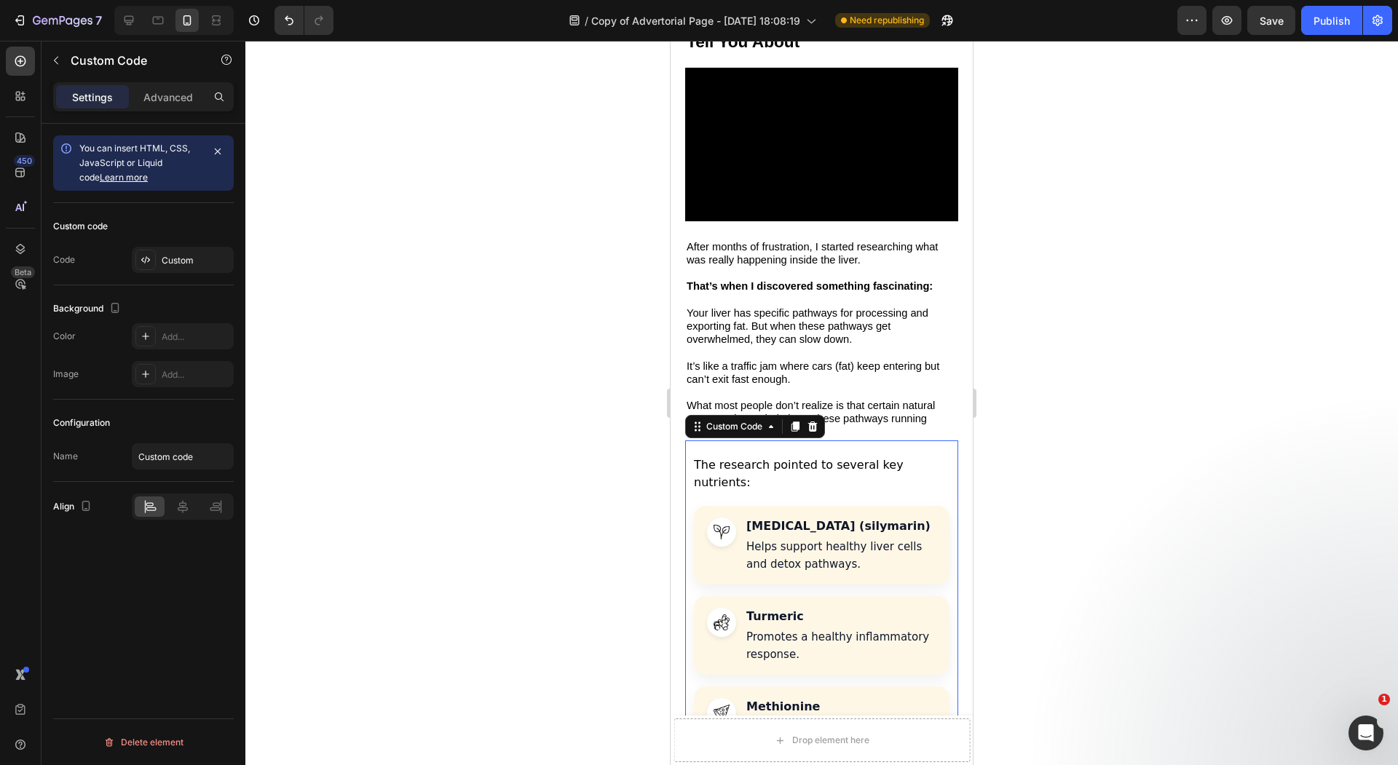
scroll to position [2300, 0]
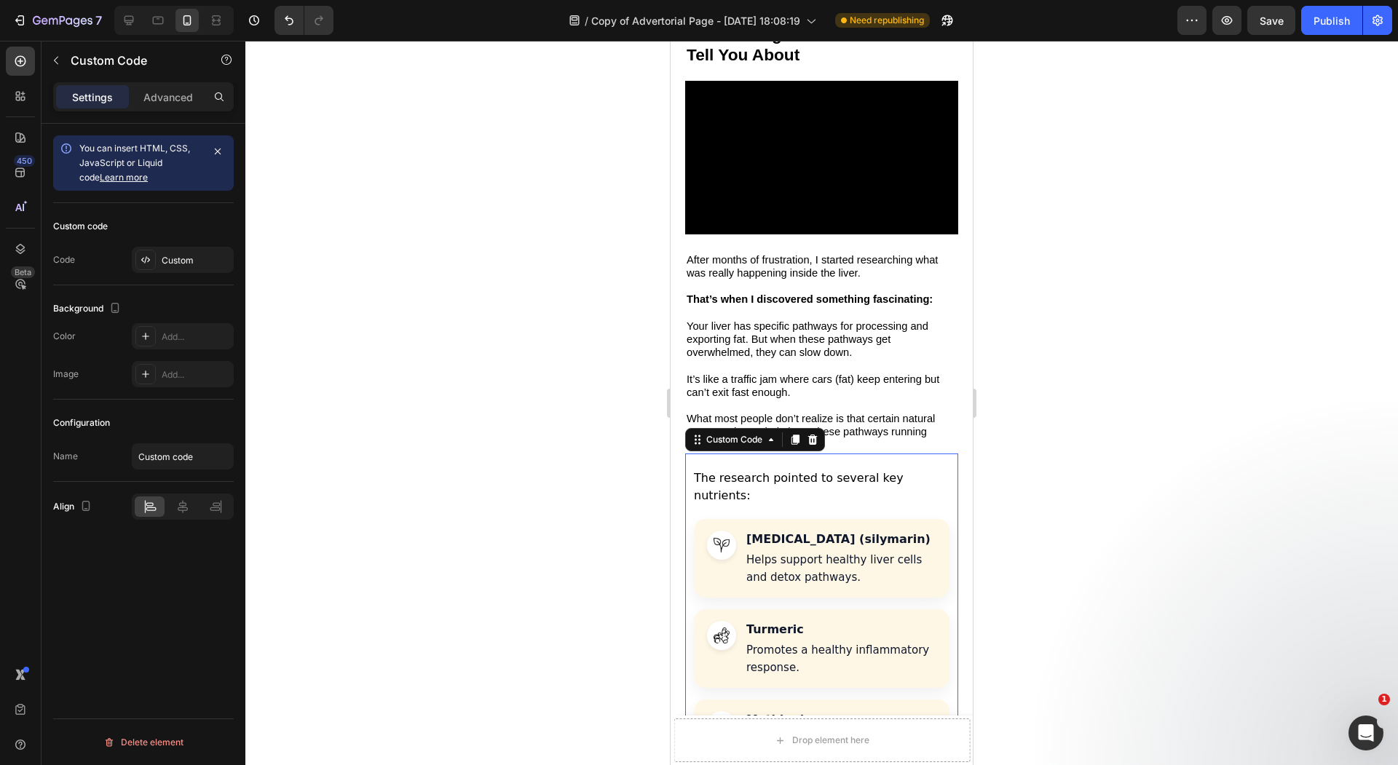
click at [596, 394] on div at bounding box center [821, 403] width 1152 height 724
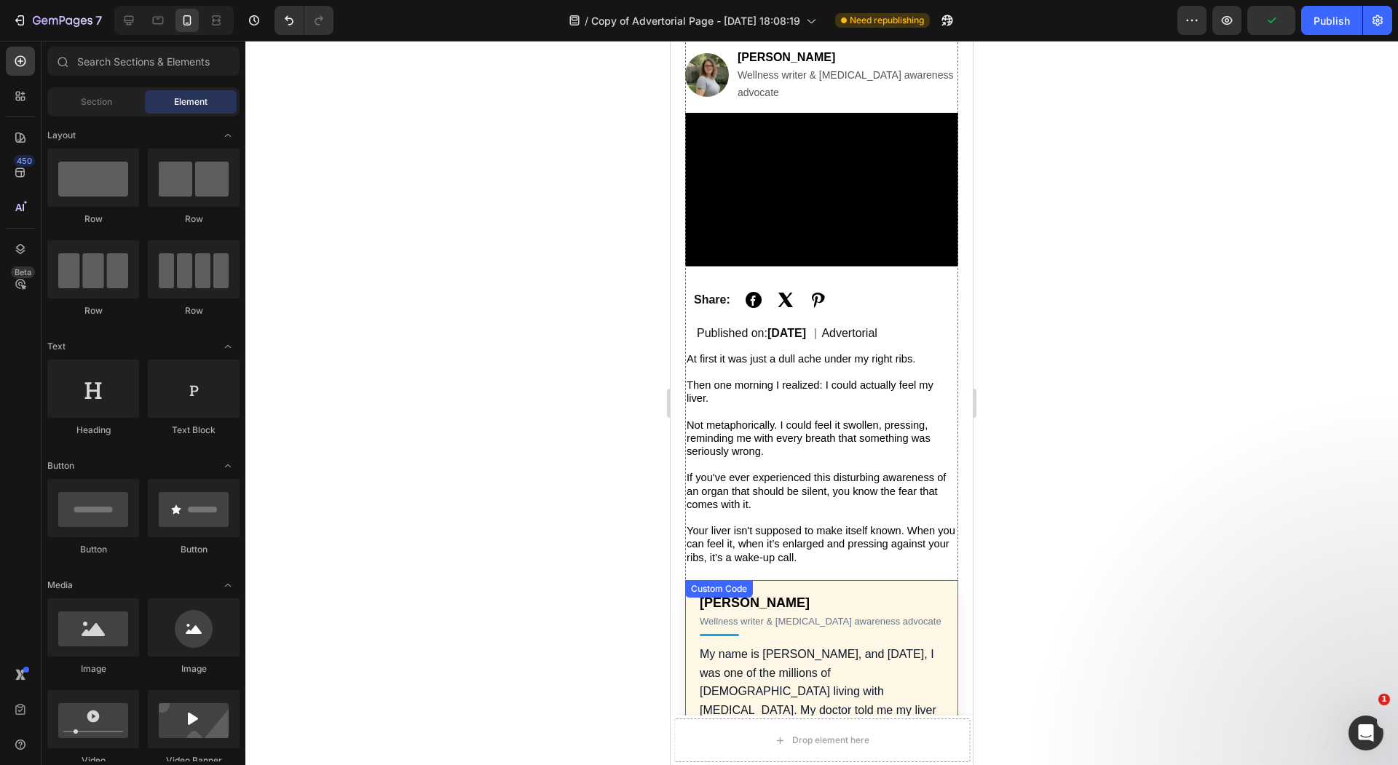
scroll to position [124, 0]
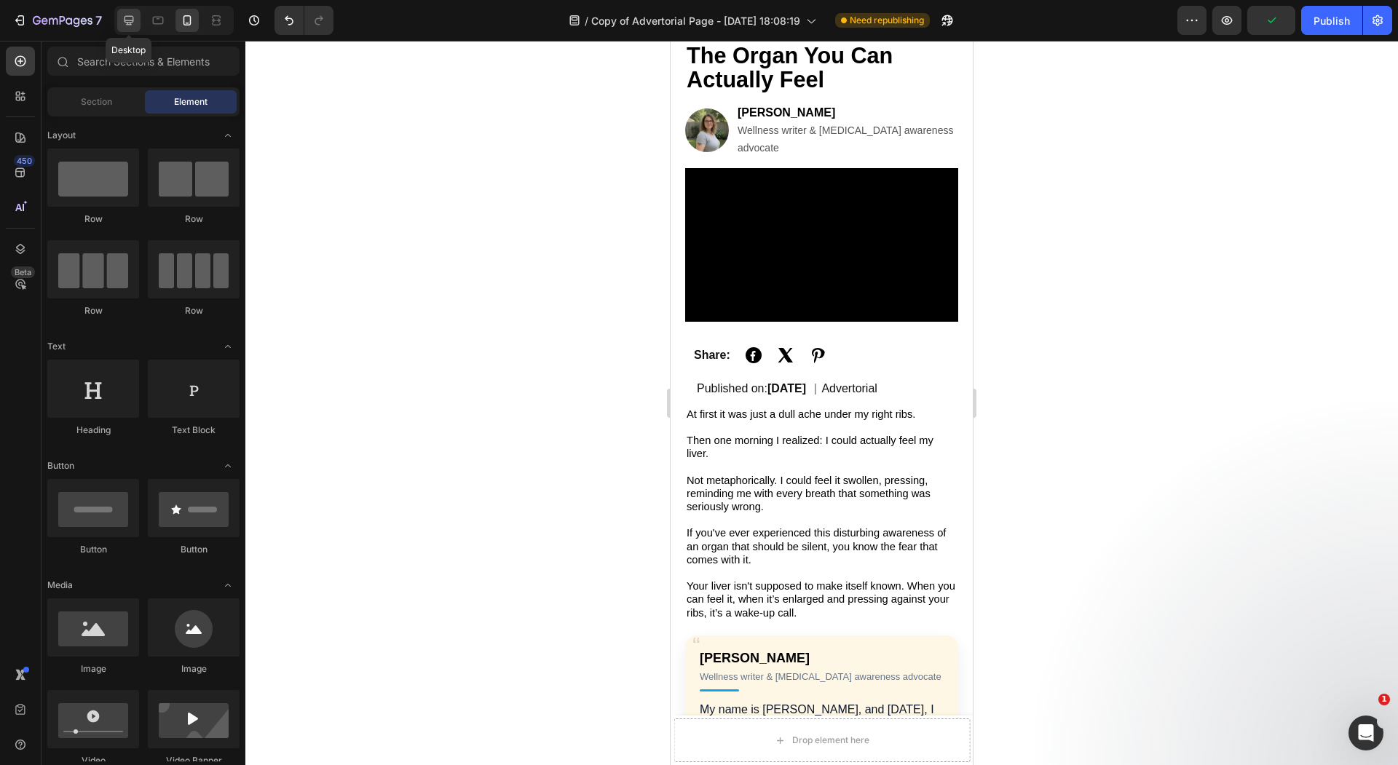
click at [117, 14] on div at bounding box center [128, 20] width 23 height 23
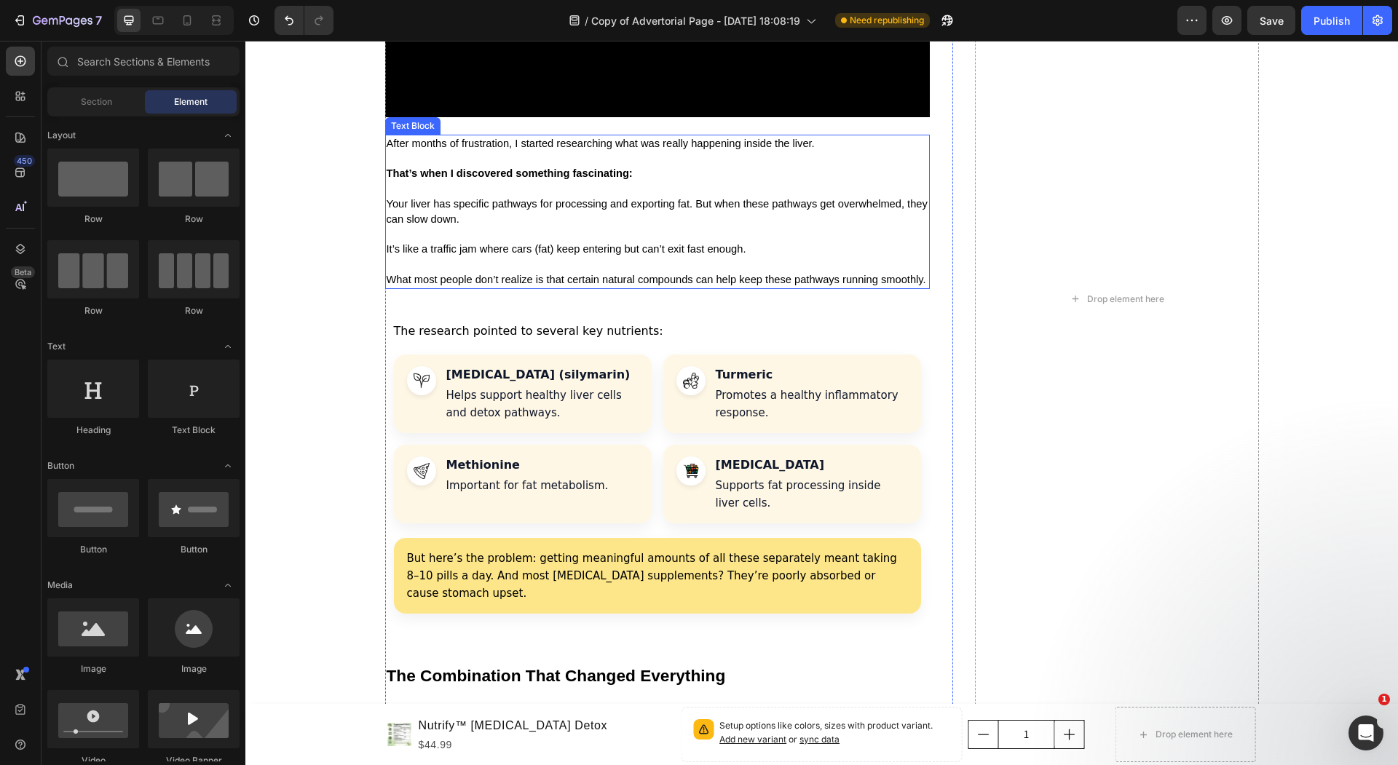
scroll to position [2640, 0]
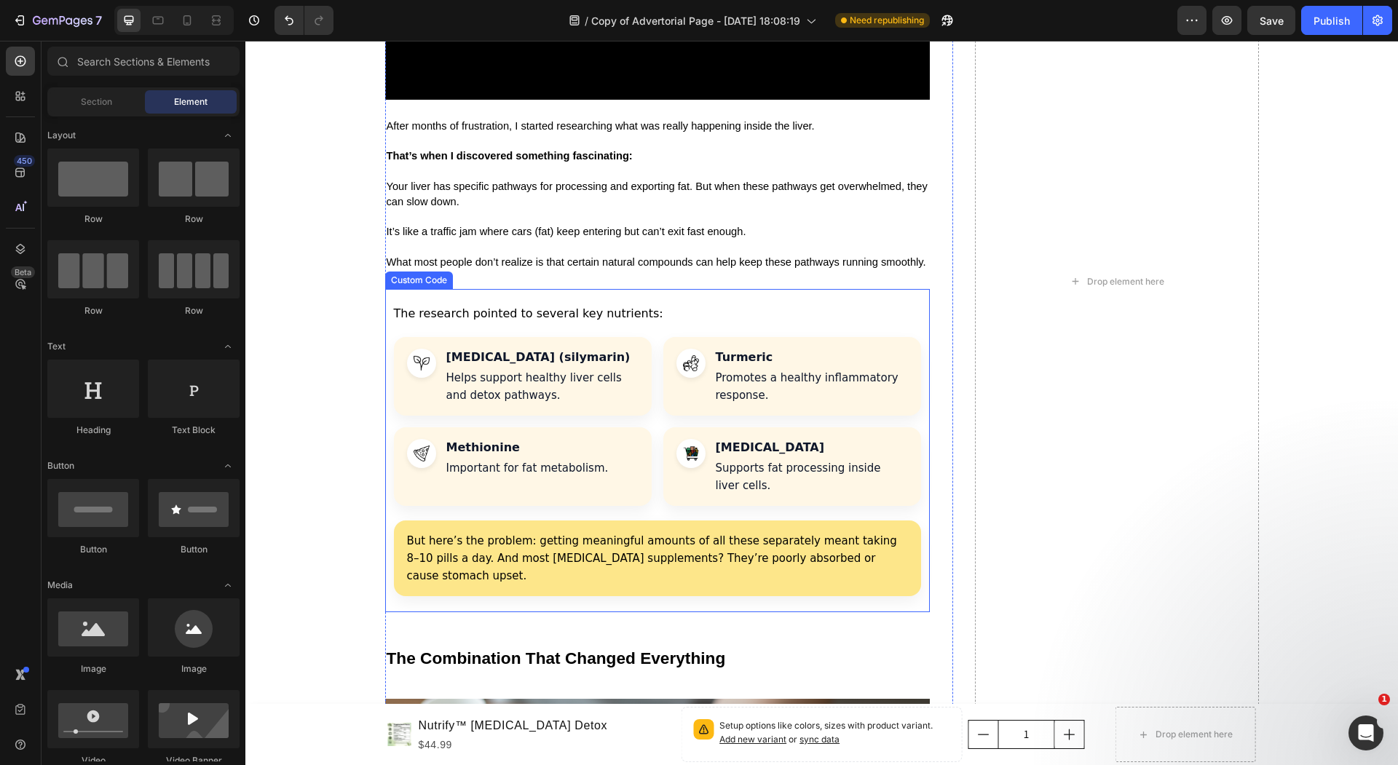
click at [785, 379] on p "Promotes a healthy inflammatory response." at bounding box center [812, 386] width 192 height 35
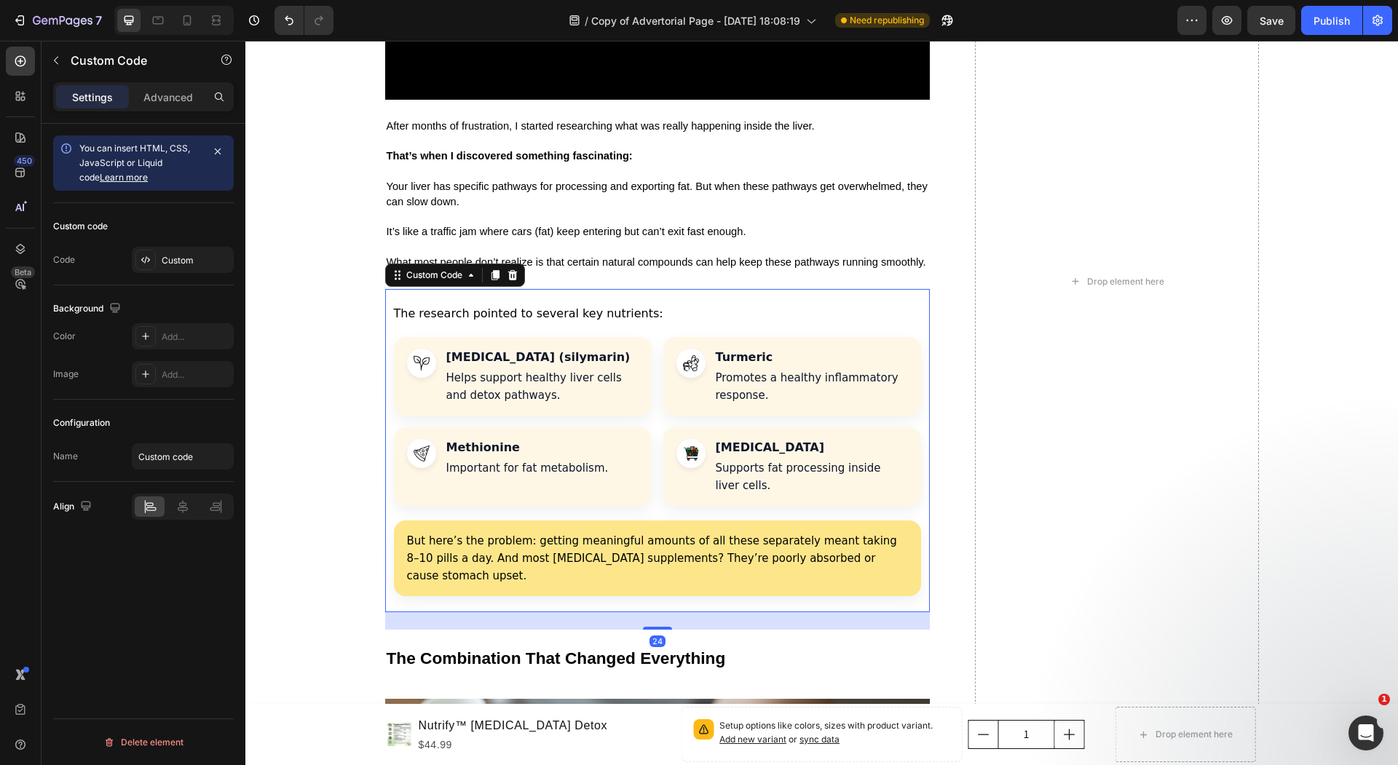
click at [192, 242] on div "Custom code Code Custom" at bounding box center [143, 244] width 181 height 82
click at [182, 257] on div "Custom" at bounding box center [196, 260] width 68 height 13
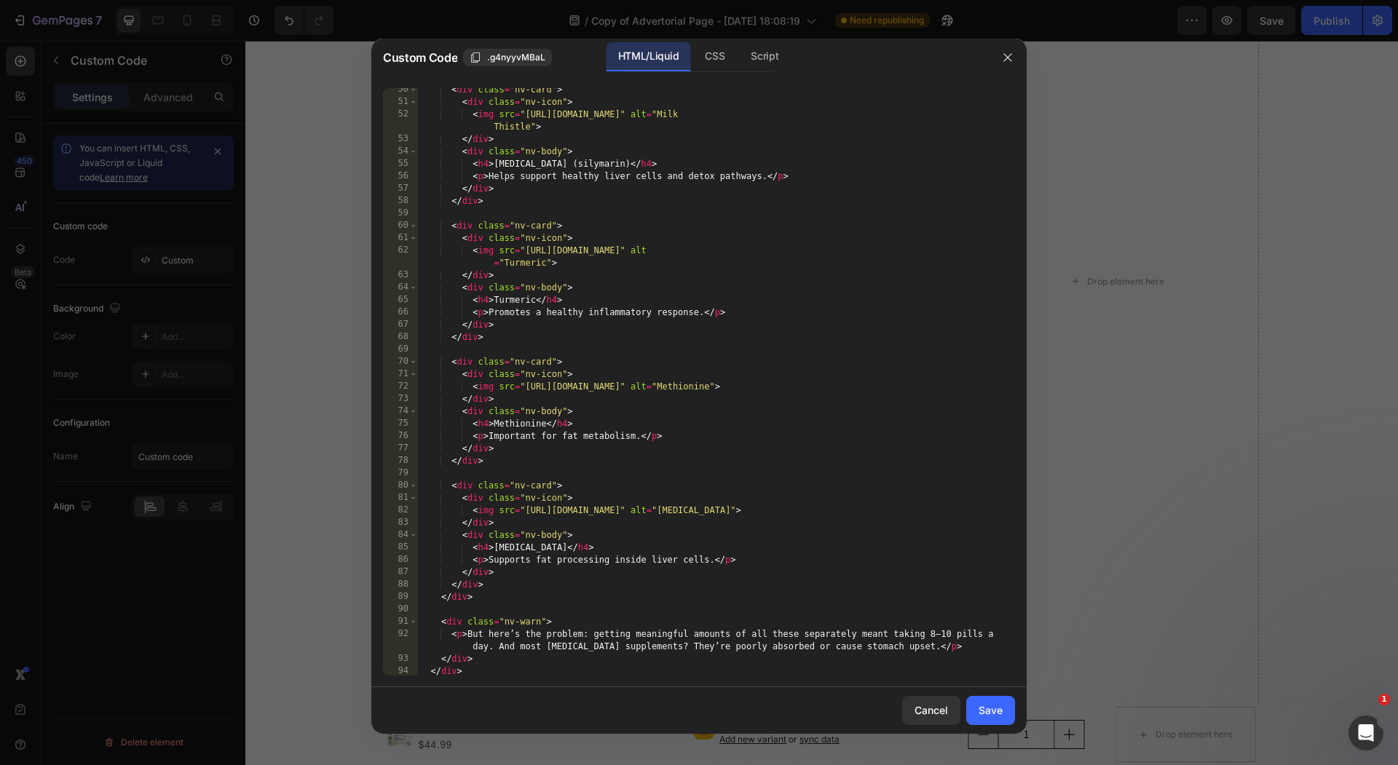
scroll to position [638, 0]
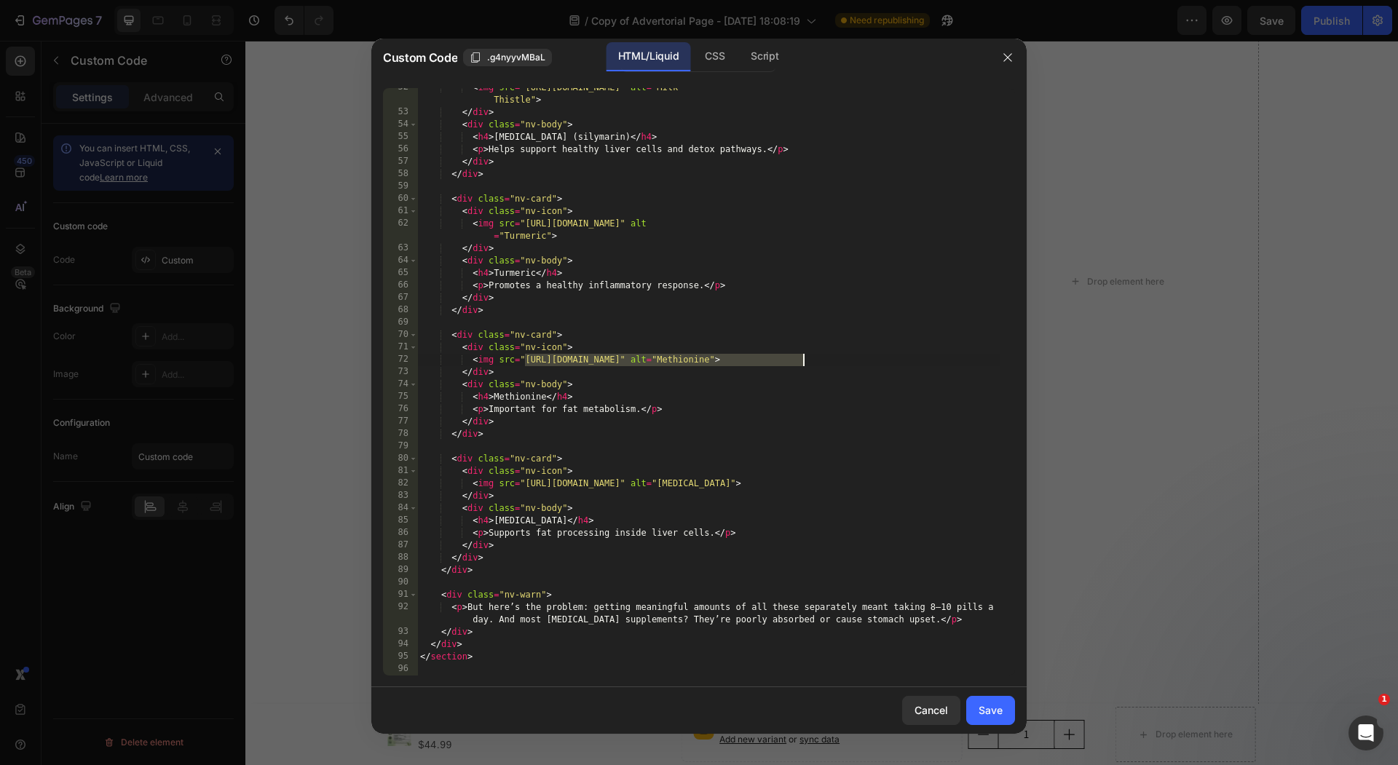
drag, startPoint x: 523, startPoint y: 360, endPoint x: 802, endPoint y: 365, distance: 278.8
click at [802, 365] on div "< img src = "[URL][DOMAIN_NAME]" alt = "[MEDICAL_DATA]" > </ div > < div class …" at bounding box center [708, 394] width 583 height 625
paste textarea ".[DOMAIN_NAME][URL]"
type textarea "<img src="[URL][DOMAIN_NAME]" alt="Methionine">"
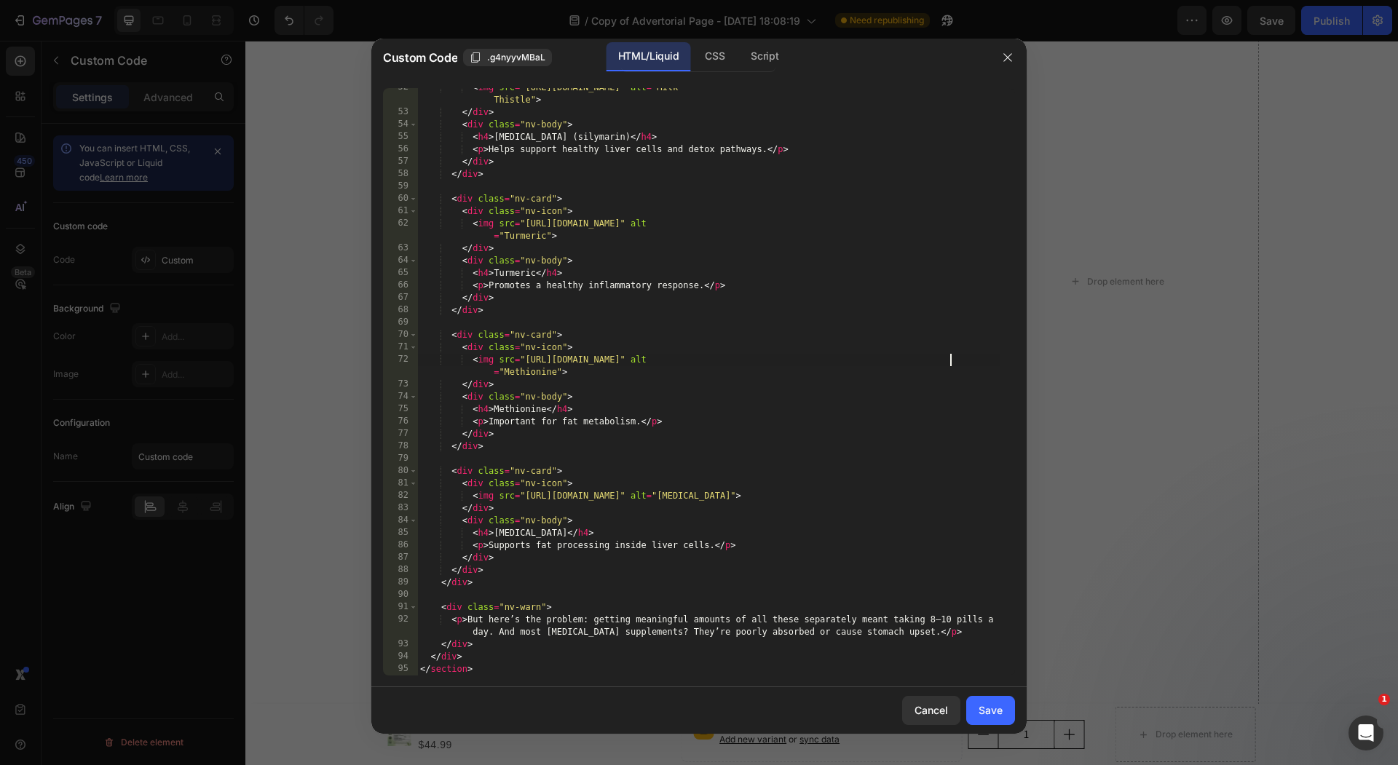
drag, startPoint x: 988, startPoint y: 710, endPoint x: 1004, endPoint y: 587, distance: 123.3
click at [988, 710] on div "Save" at bounding box center [990, 709] width 24 height 15
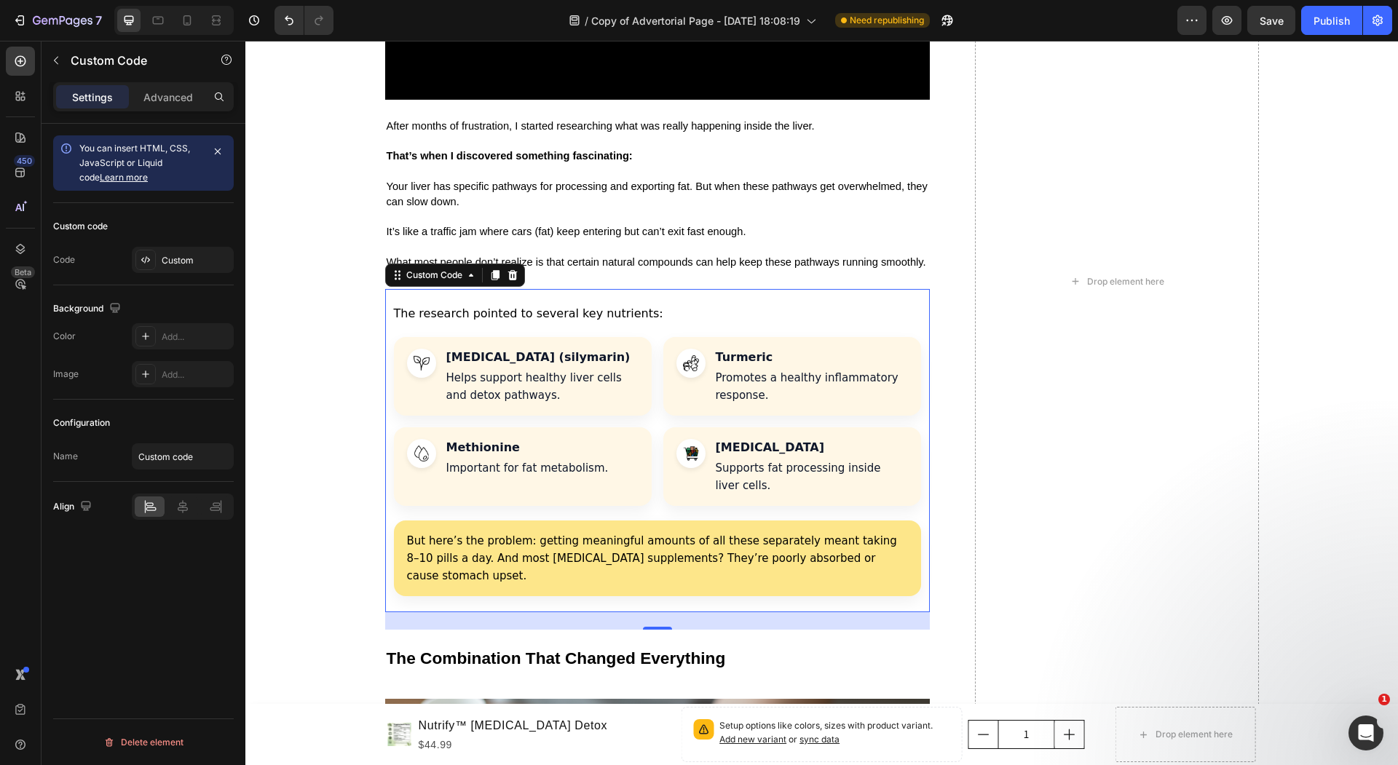
click at [820, 459] on p "Supports fat processing inside liver cells." at bounding box center [812, 476] width 192 height 35
click at [193, 262] on div "Custom" at bounding box center [196, 260] width 68 height 13
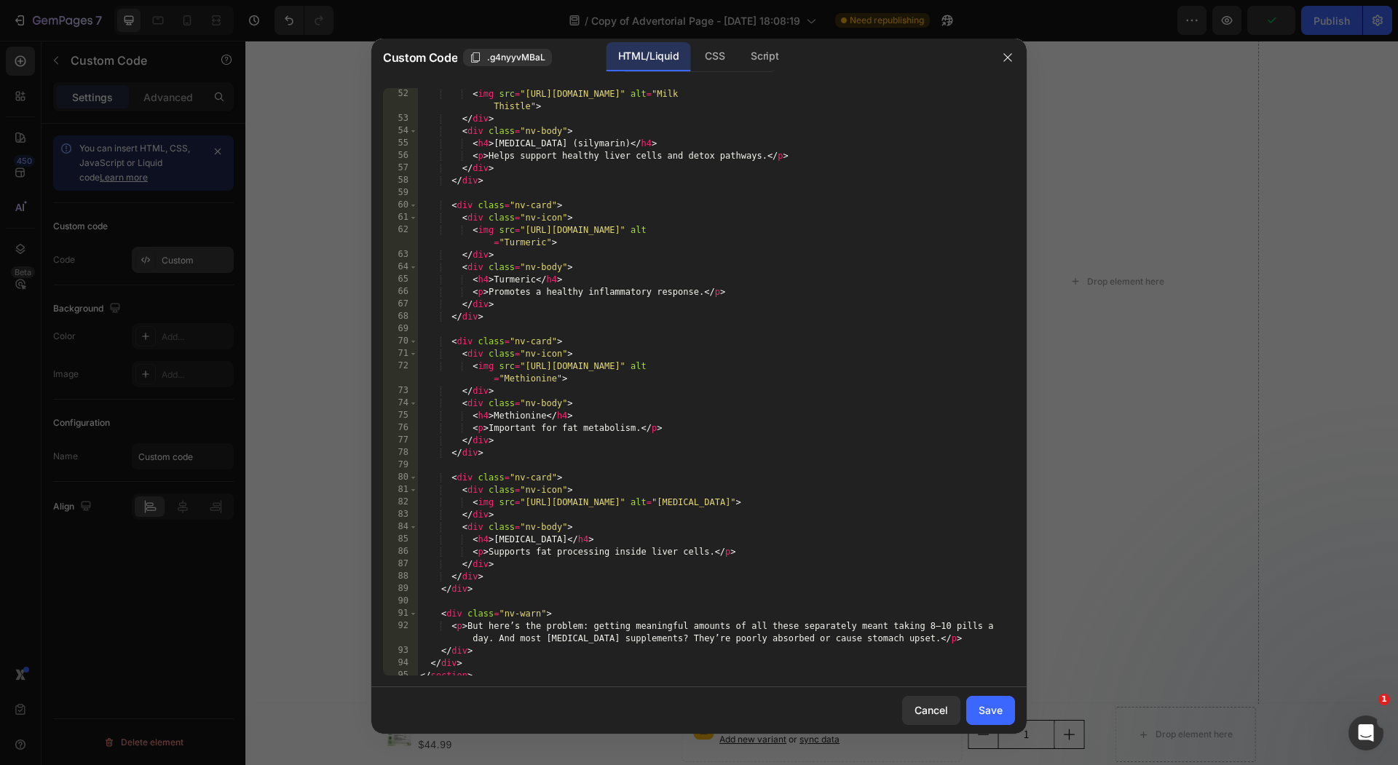
scroll to position [638, 0]
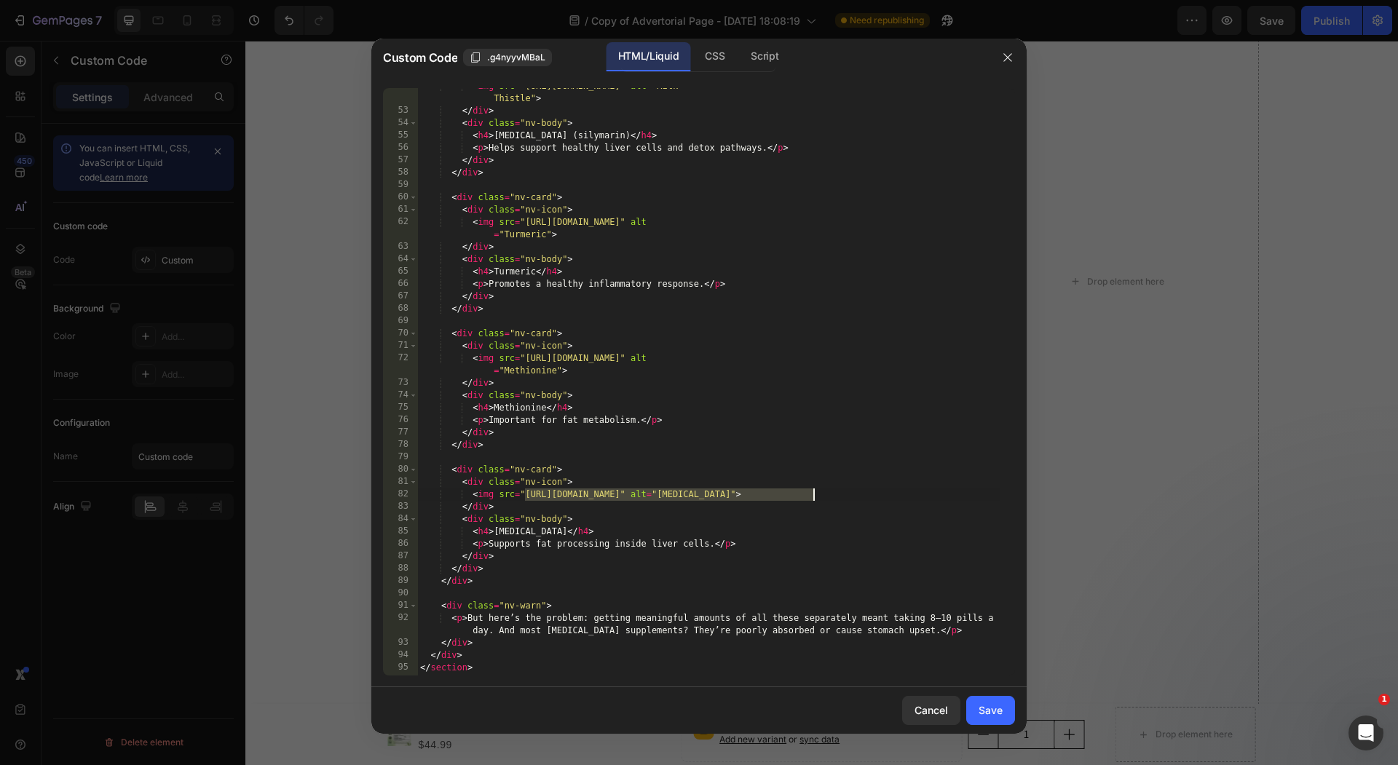
drag, startPoint x: 525, startPoint y: 496, endPoint x: 813, endPoint y: 499, distance: 288.3
click at [813, 499] on div "< img src = "[URL][DOMAIN_NAME]" alt = "[MEDICAL_DATA]" > </ div > < div class …" at bounding box center [708, 392] width 583 height 625
paste textarea ".[DOMAIN_NAME][URL]"
type textarea "<img src="[URL][DOMAIN_NAME]" alt="[MEDICAL_DATA]">"
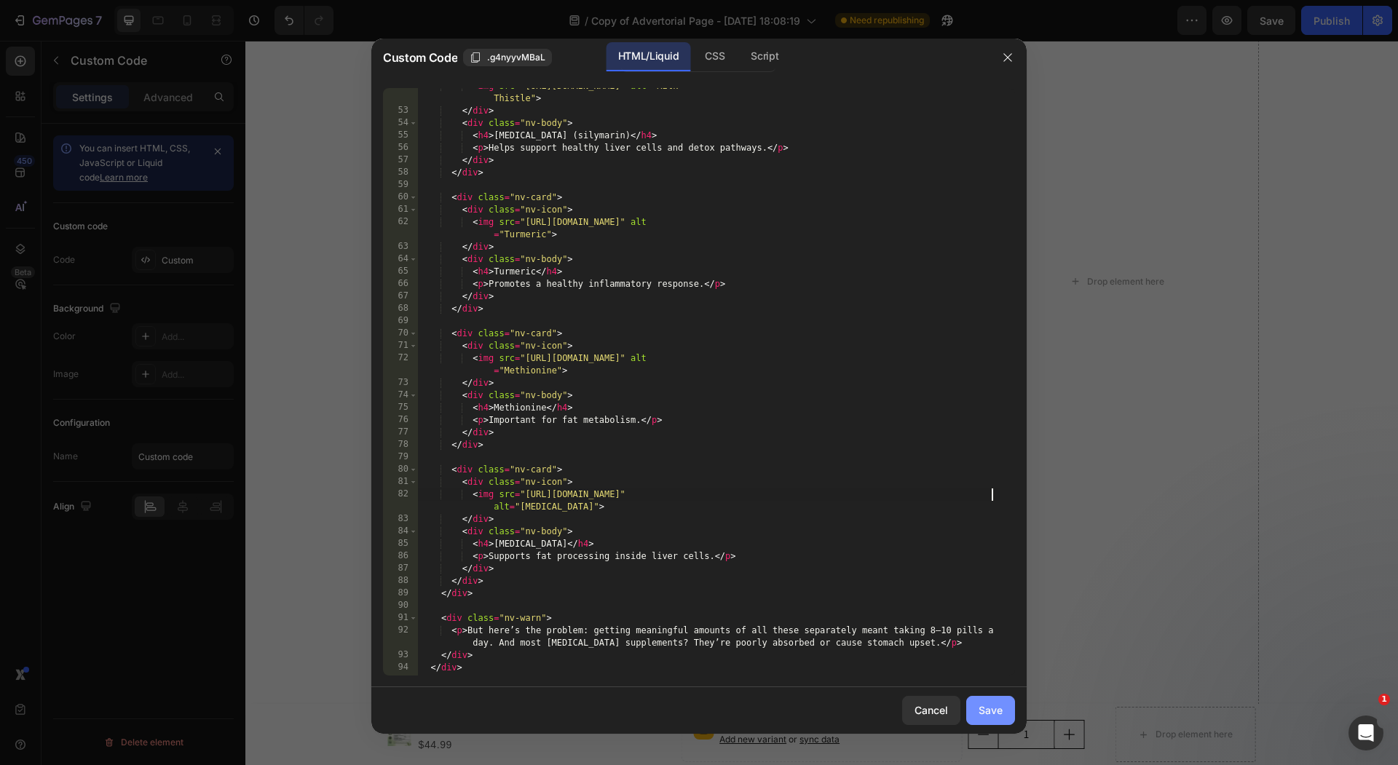
click at [981, 710] on div "Save" at bounding box center [990, 709] width 24 height 15
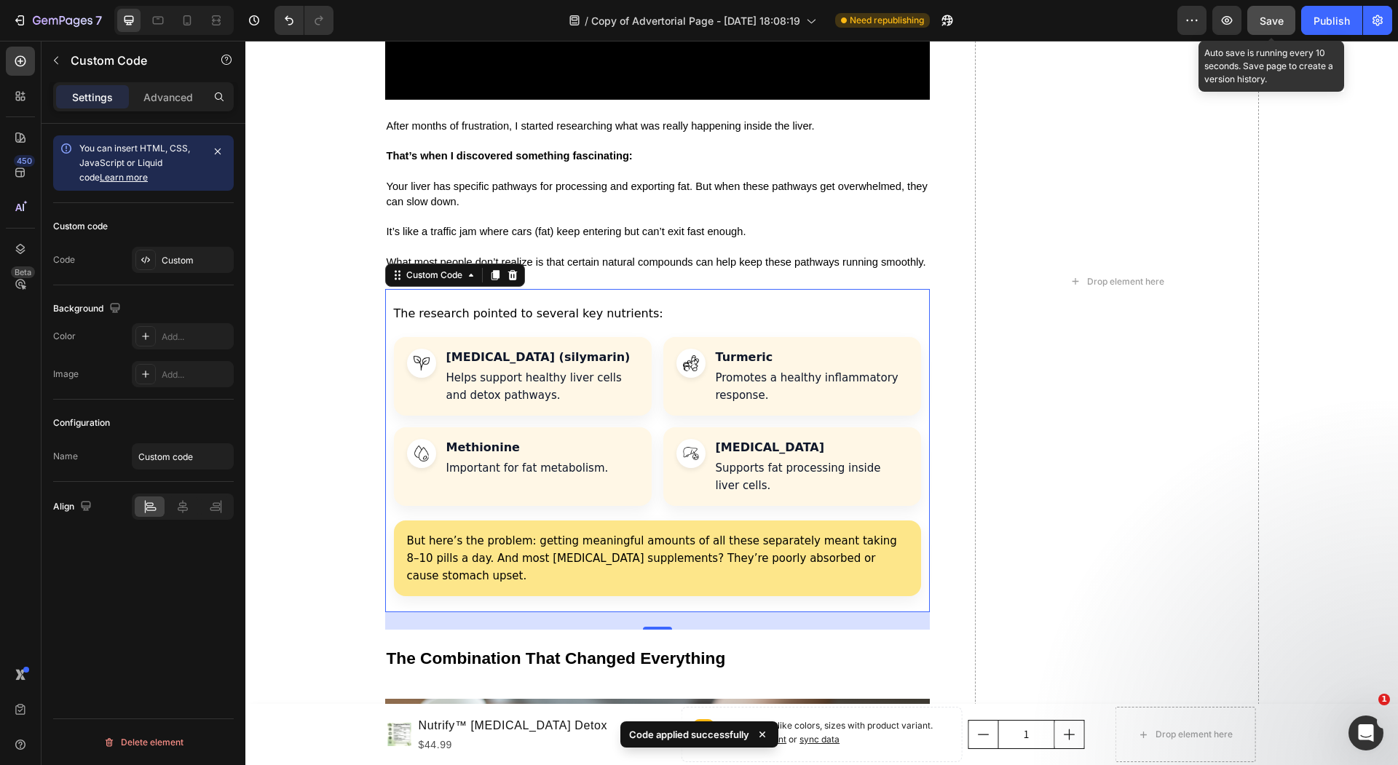
click at [1276, 26] on div "Save" at bounding box center [1271, 20] width 24 height 15
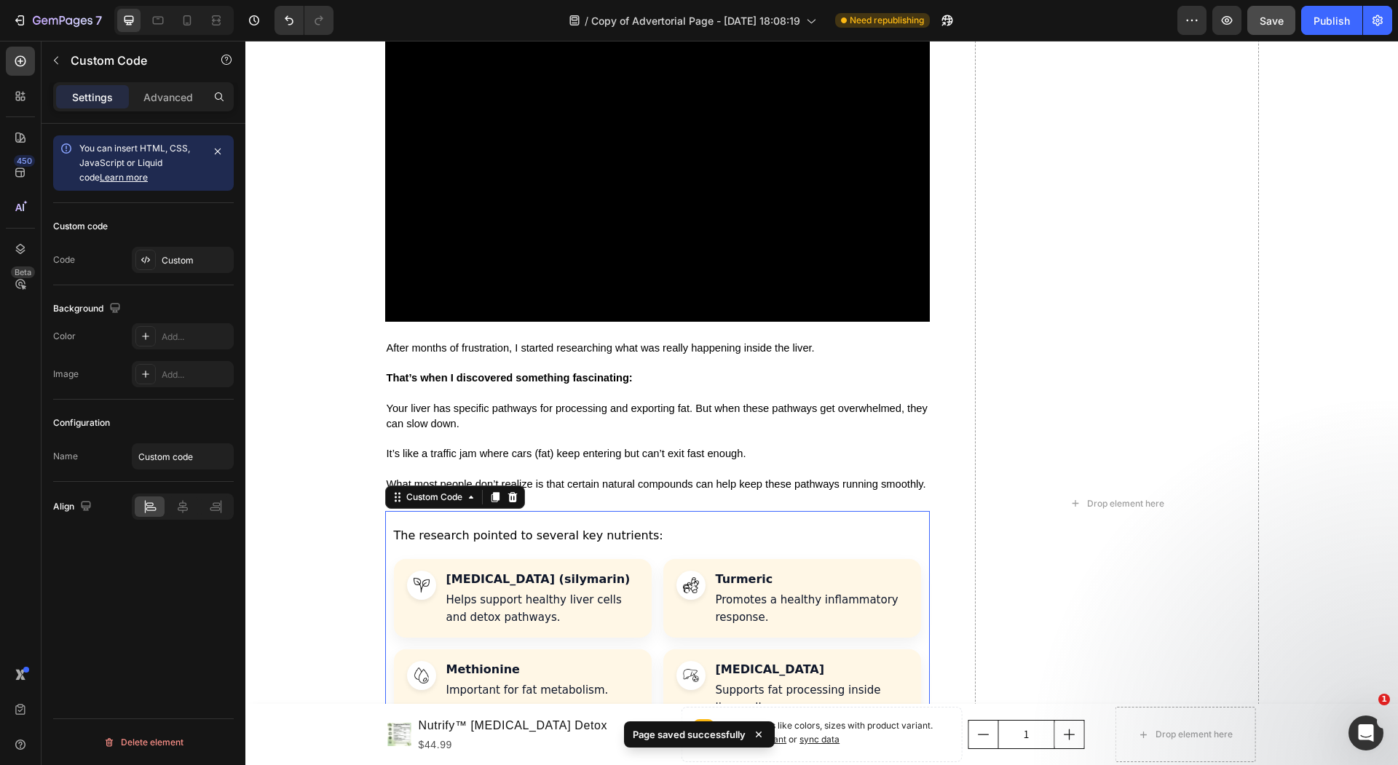
scroll to position [2376, 0]
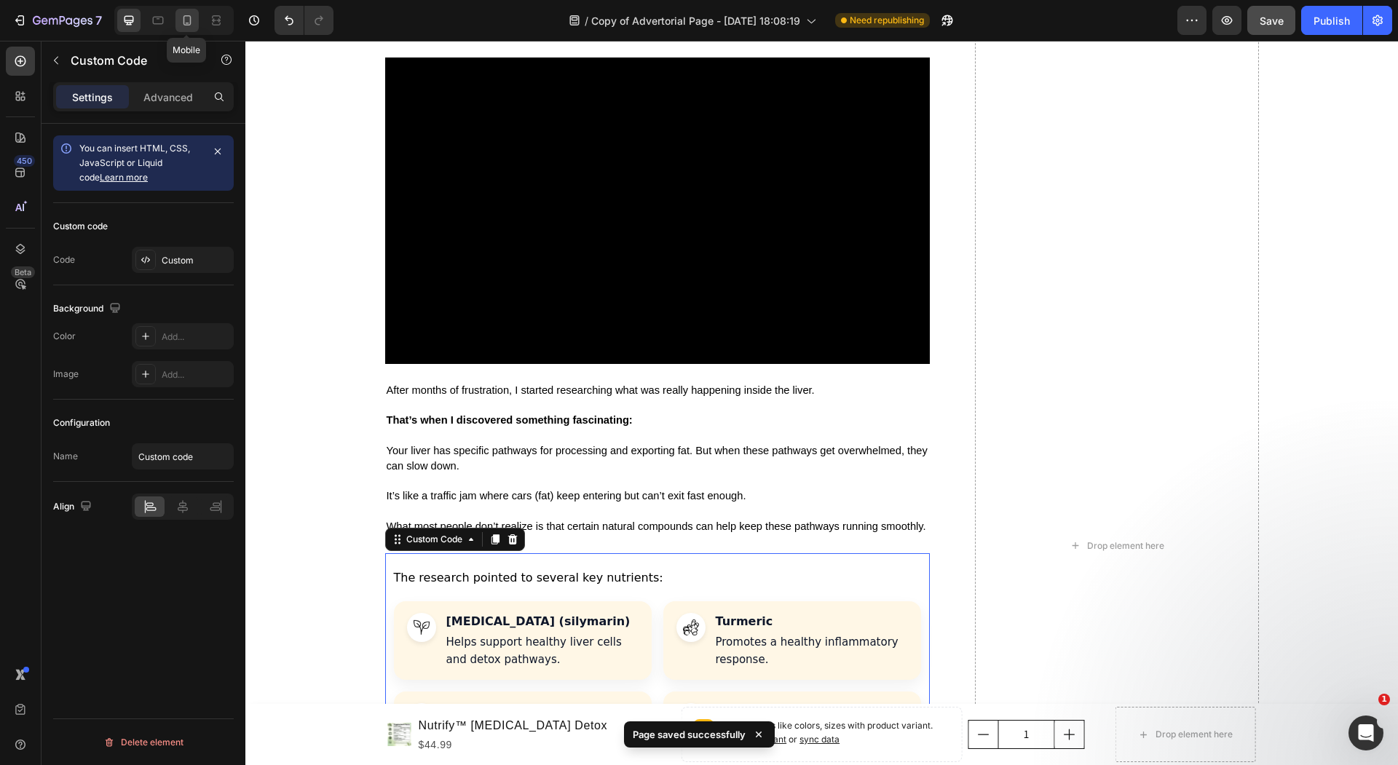
click at [187, 28] on div at bounding box center [186, 20] width 23 height 23
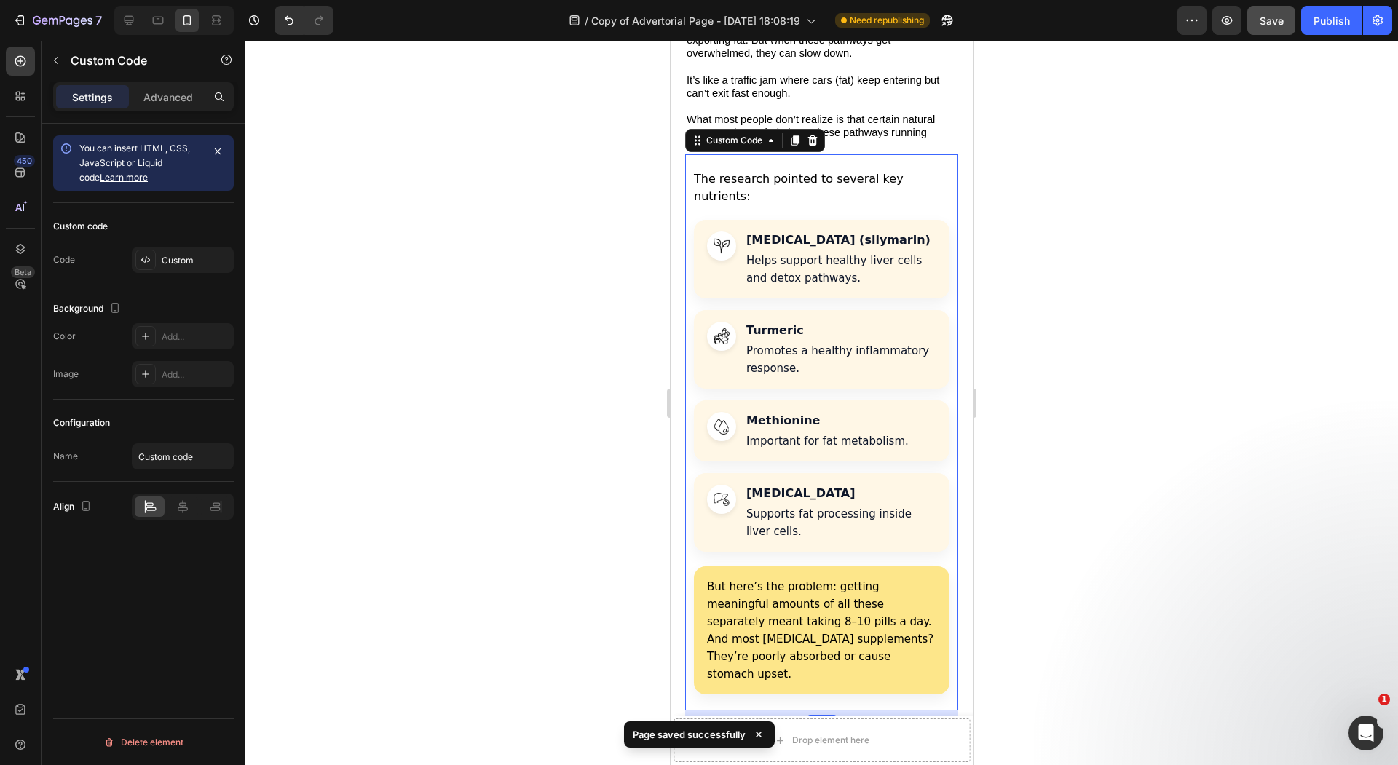
scroll to position [2648, 0]
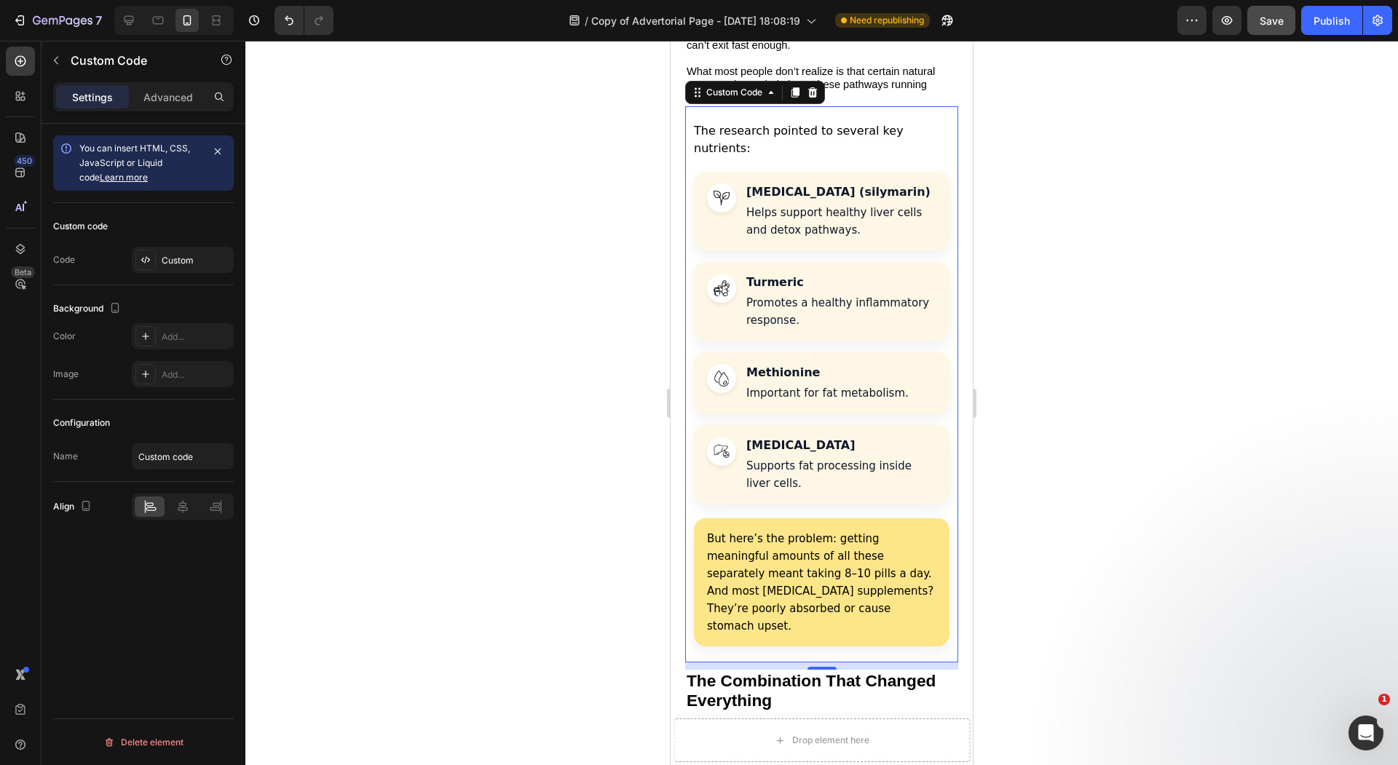
click at [603, 456] on div at bounding box center [821, 403] width 1152 height 724
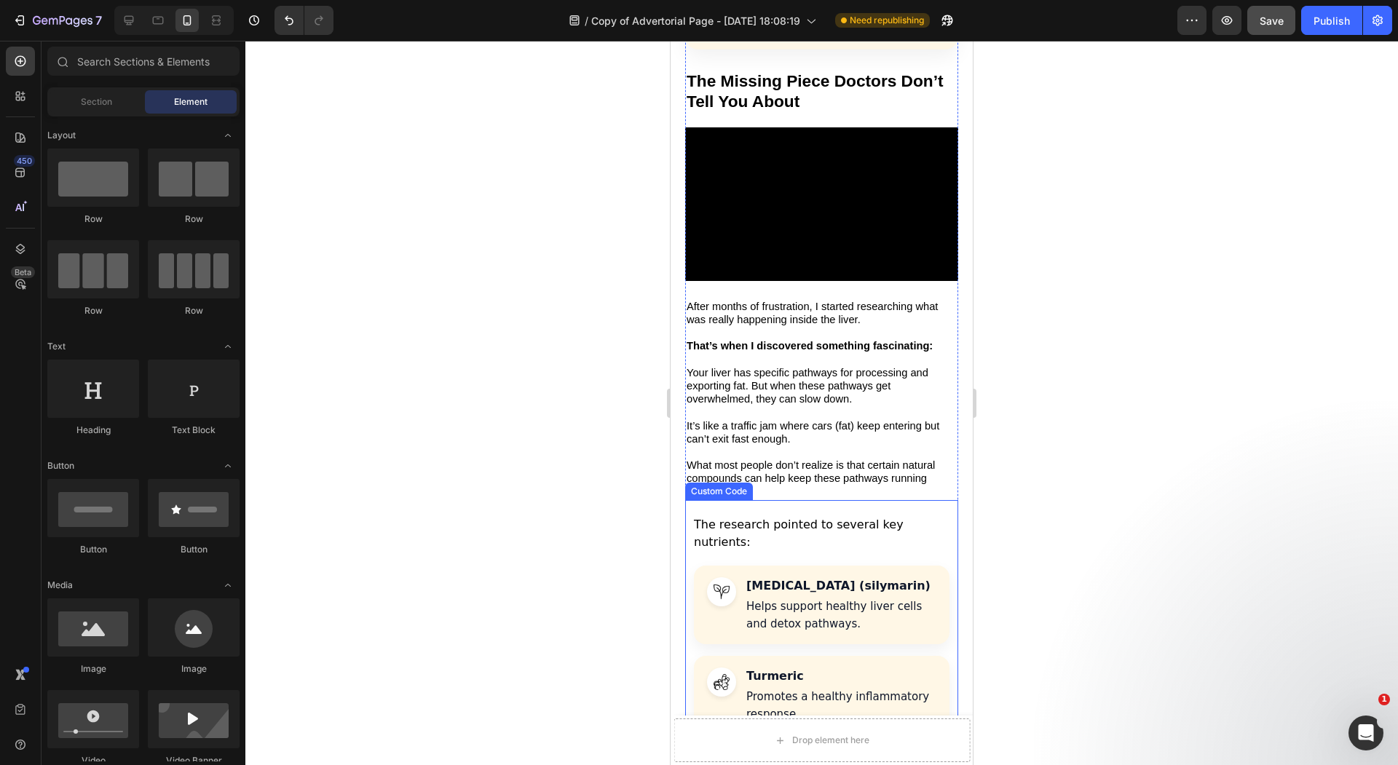
scroll to position [2252, 0]
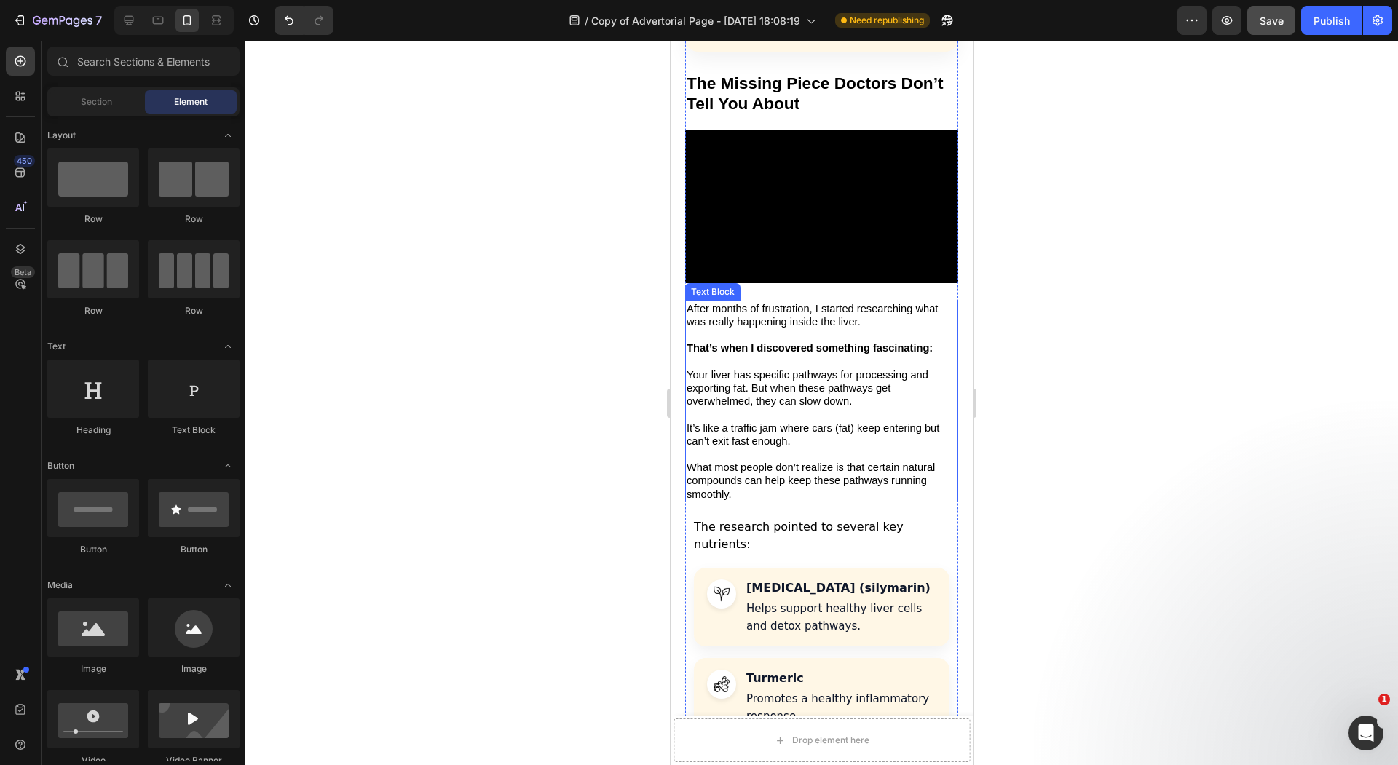
click at [532, 449] on div at bounding box center [821, 403] width 1152 height 724
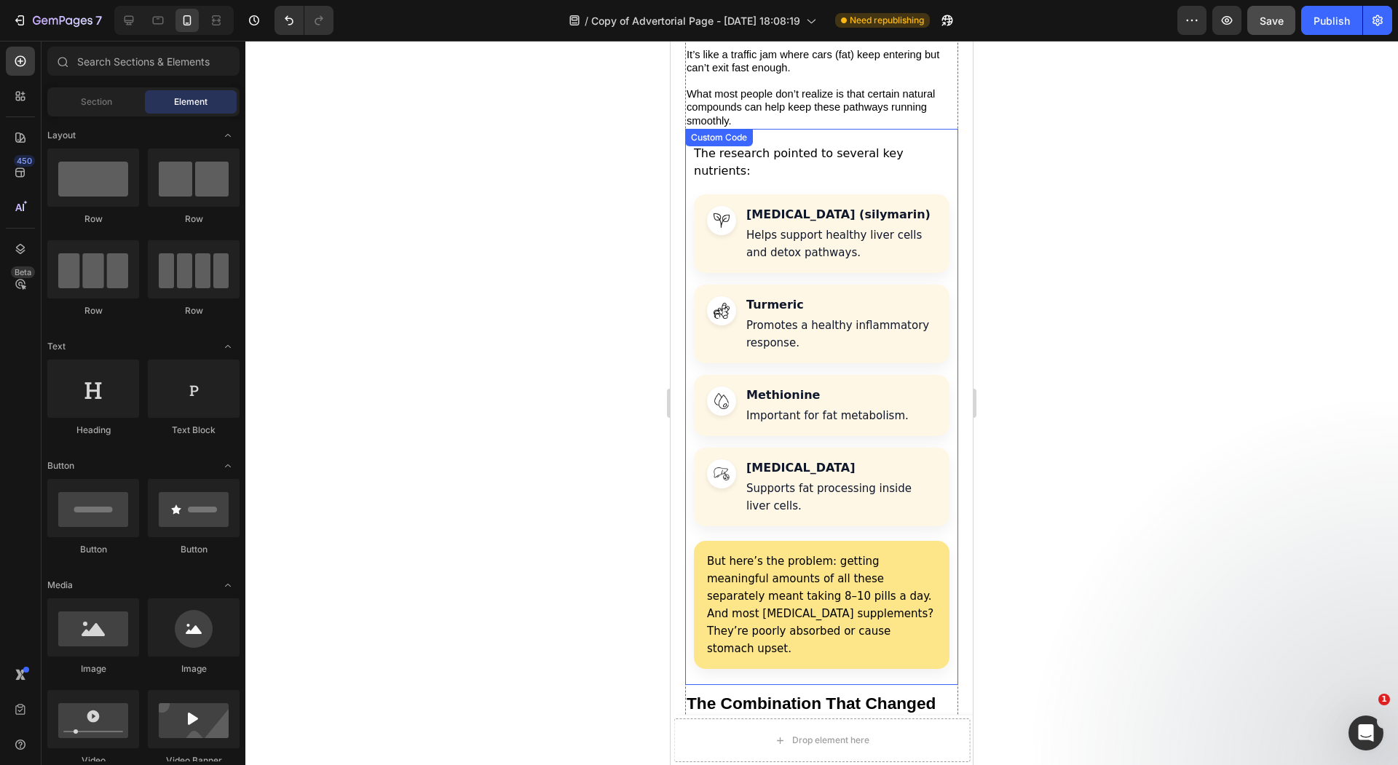
scroll to position [2624, 0]
click at [812, 553] on p "But here’s the problem: getting meaningful amounts of all these separately mean…" at bounding box center [821, 605] width 229 height 105
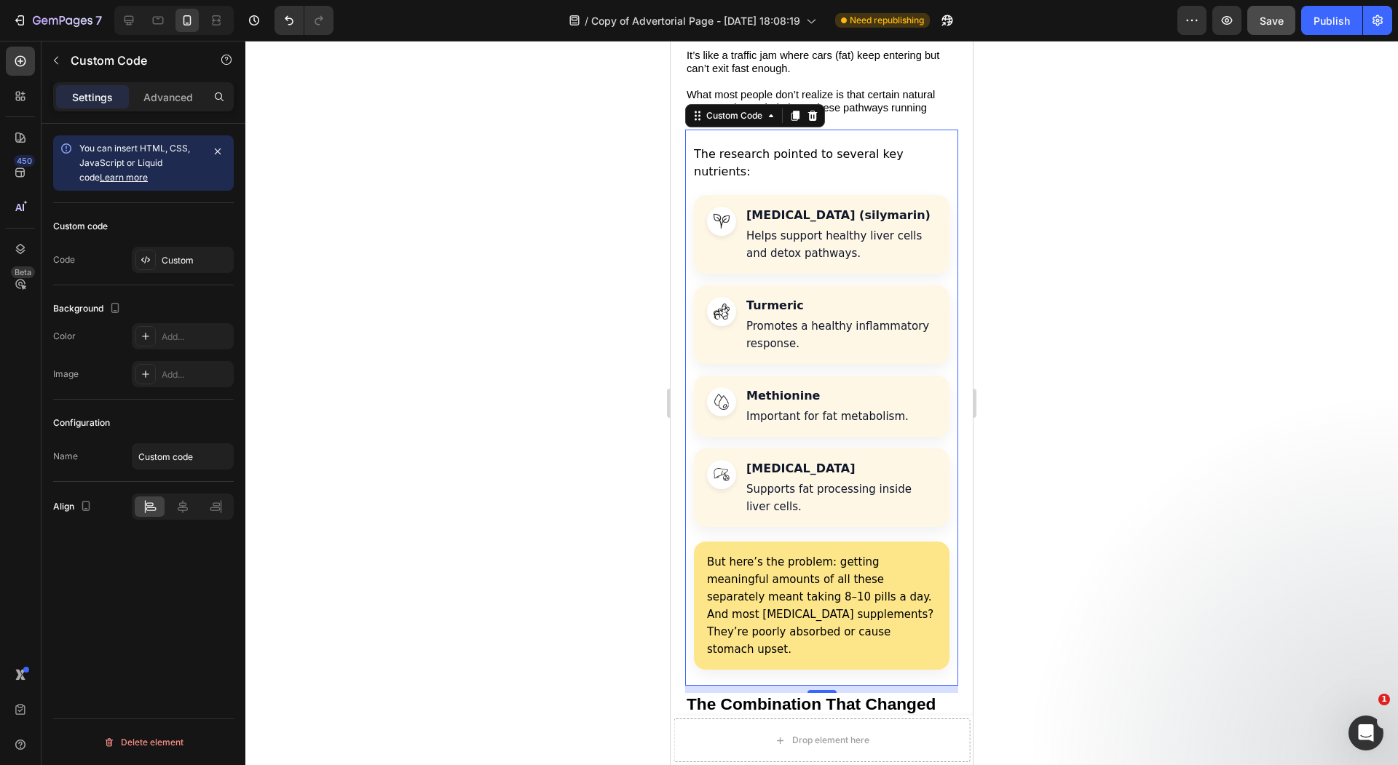
click at [165, 245] on div "Custom code Code Custom" at bounding box center [143, 244] width 181 height 82
click at [165, 255] on div "Custom" at bounding box center [196, 260] width 68 height 13
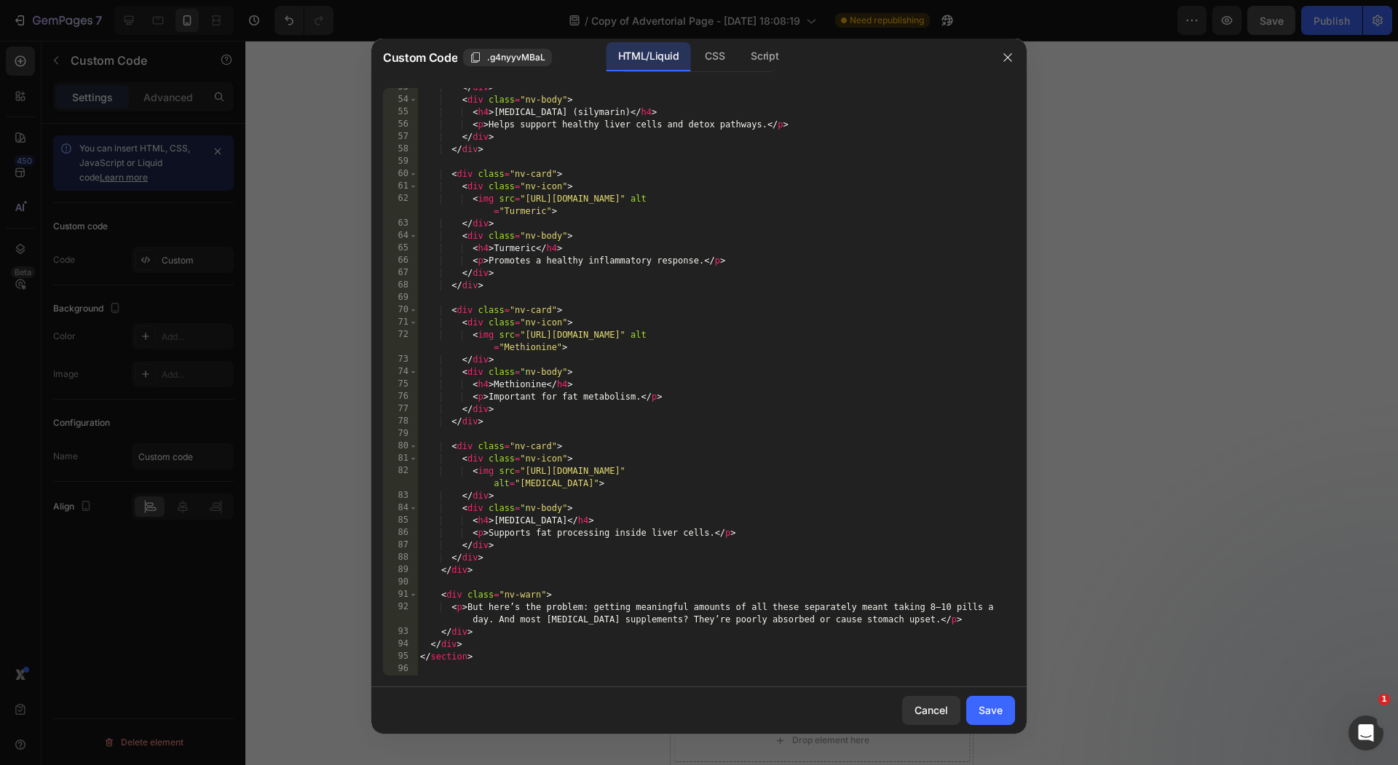
scroll to position [662, 0]
drag, startPoint x: 614, startPoint y: 622, endPoint x: 546, endPoint y: 623, distance: 68.4
click at [546, 623] on div "</ div > < div class = "nv-body" > < h4 > [MEDICAL_DATA] (silymarin) </ h4 > < …" at bounding box center [708, 388] width 583 height 612
type textarea "<p>But here’s the problem: getting meaningful amounts of all these separately m…"
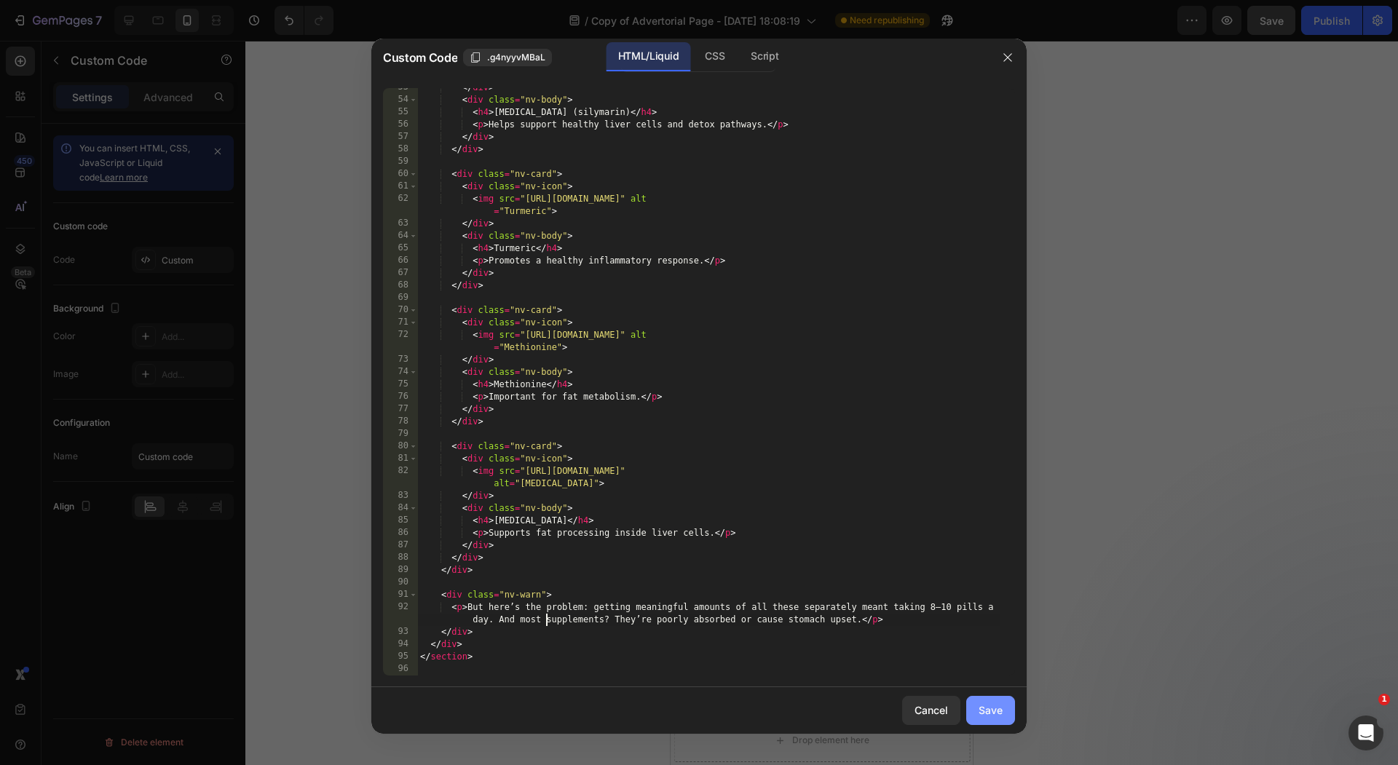
click at [995, 703] on div "Save" at bounding box center [990, 709] width 24 height 15
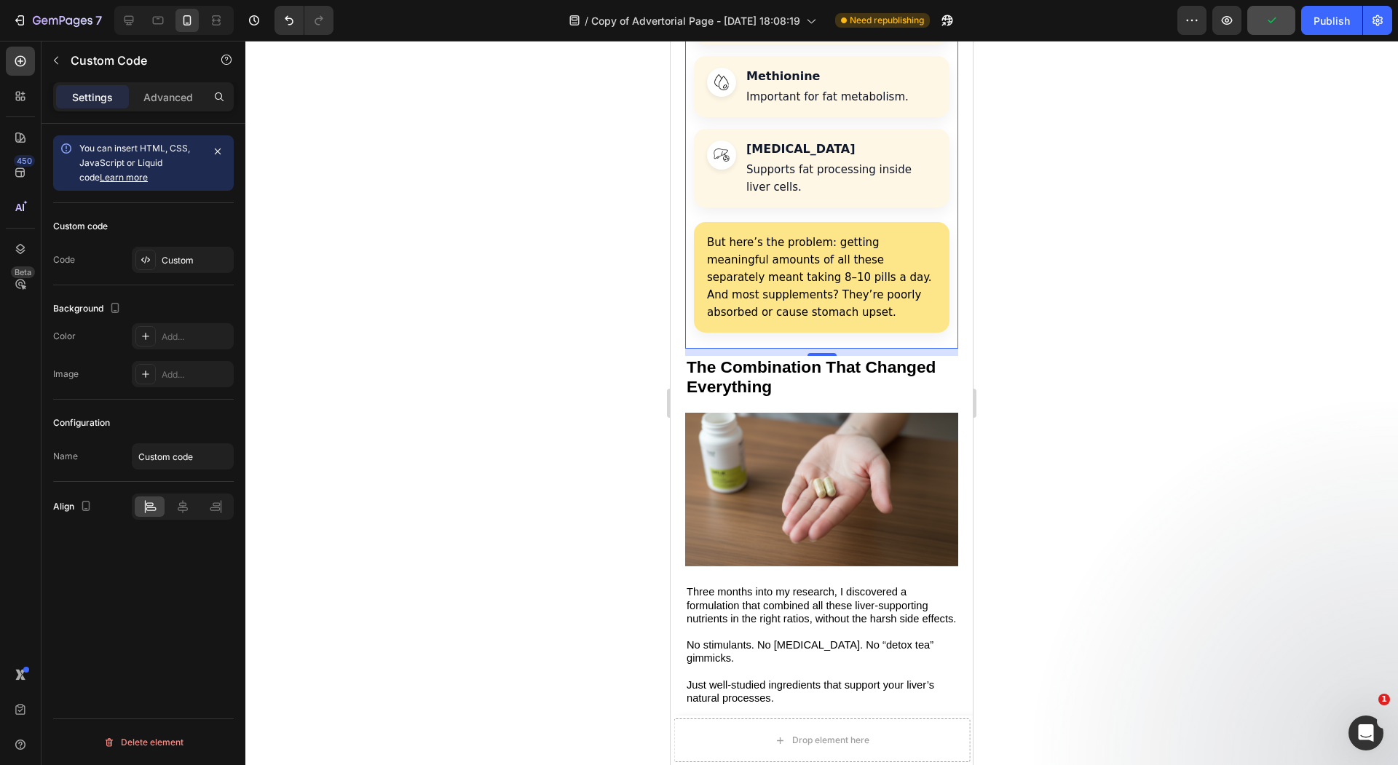
scroll to position [2945, 0]
click at [789, 585] on span "Three months into my research, I discovered a formulation that combined all the…" at bounding box center [820, 604] width 269 height 38
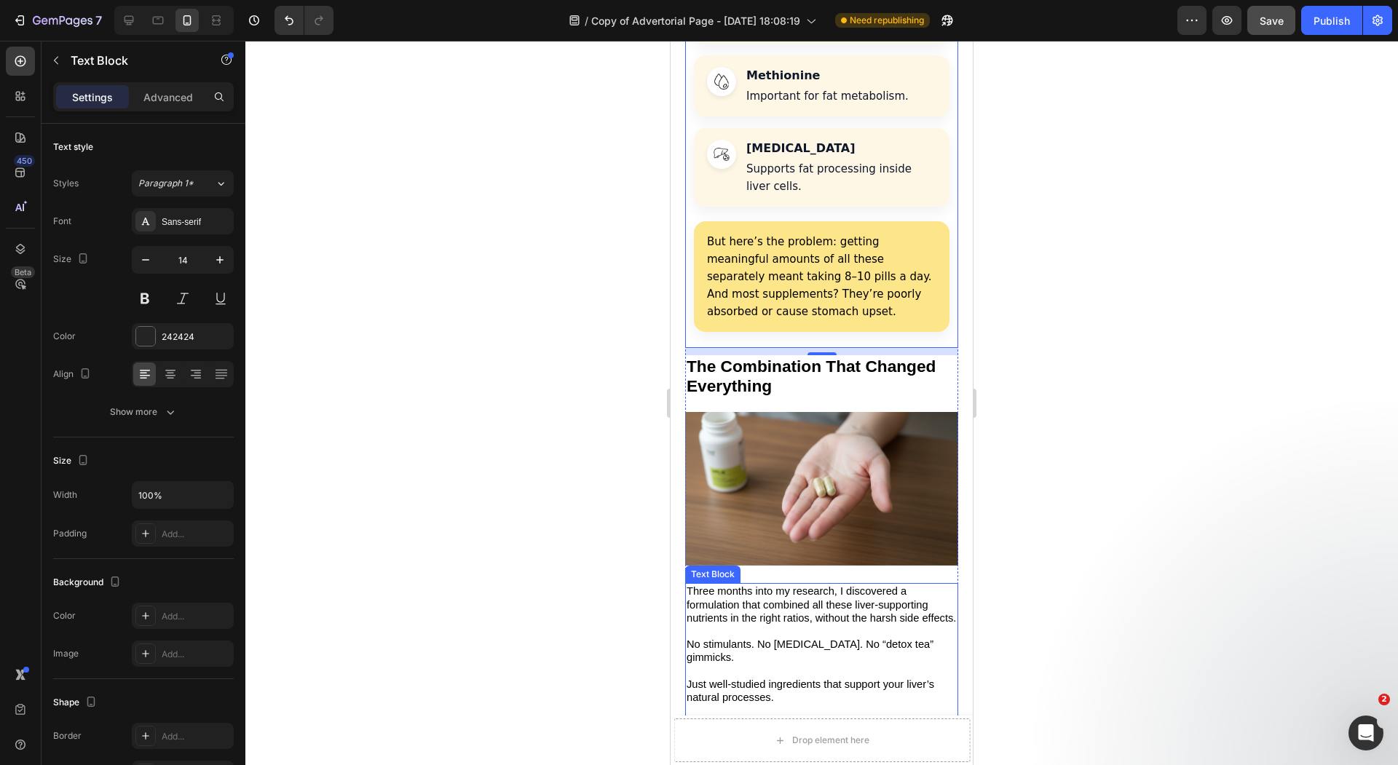
click at [789, 585] on span "Three months into my research, I discovered a formulation that combined all the…" at bounding box center [820, 604] width 269 height 38
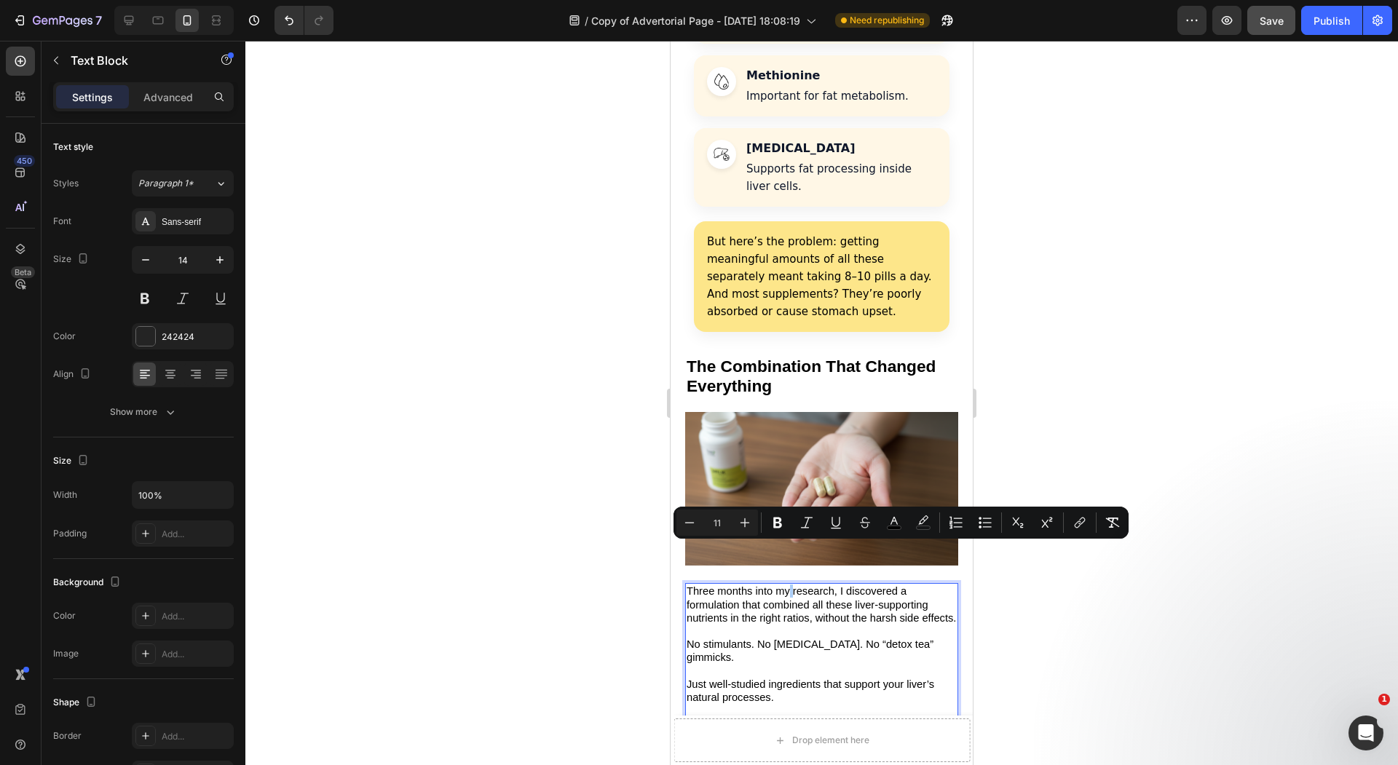
click at [559, 518] on div at bounding box center [821, 403] width 1152 height 724
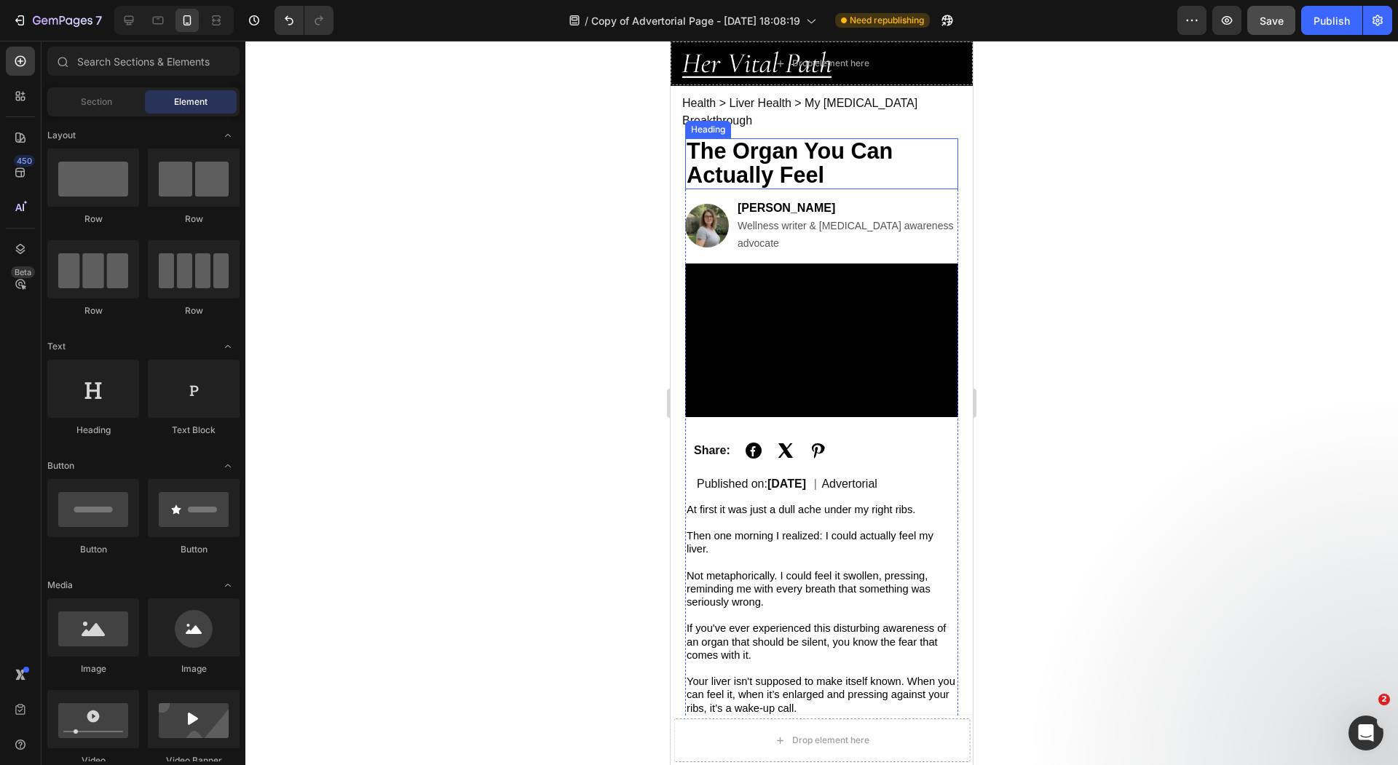
scroll to position [0, 0]
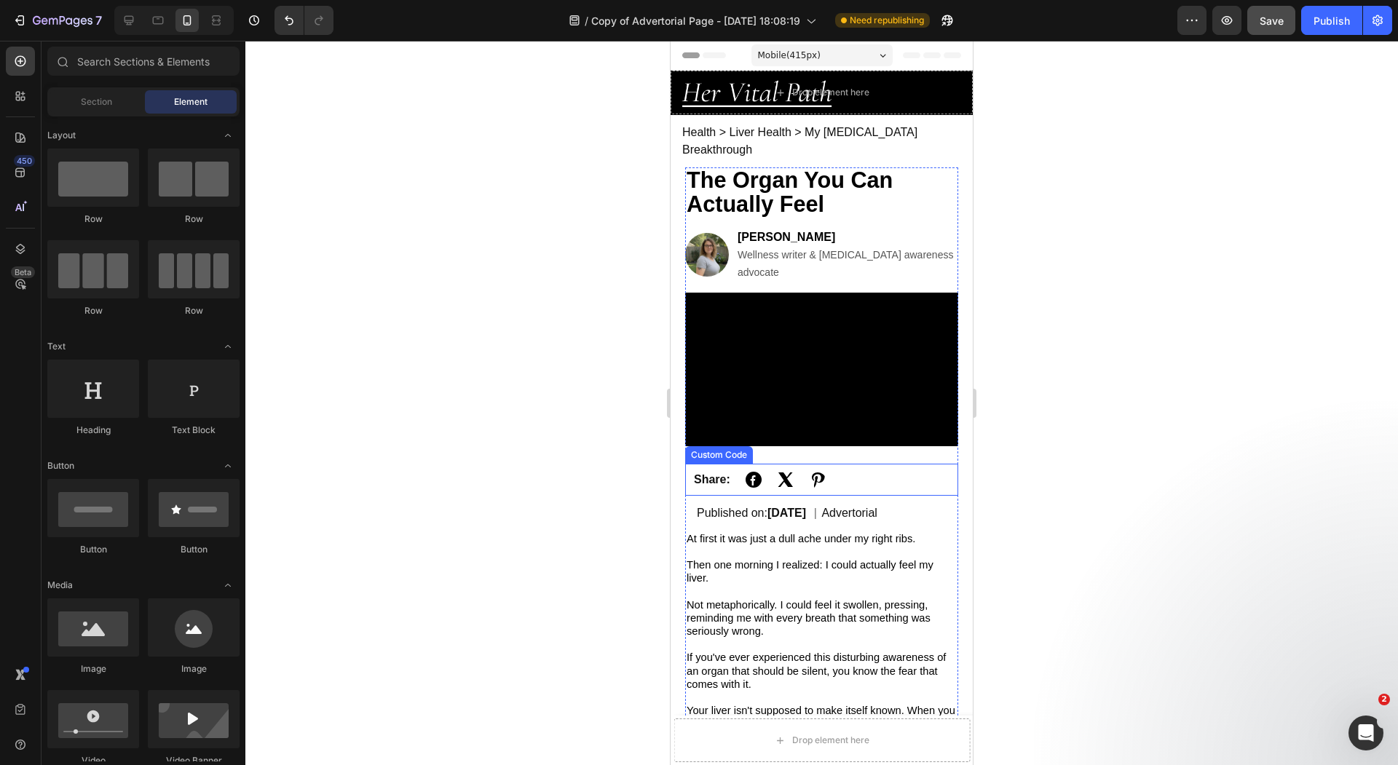
click at [816, 464] on div "Share:" at bounding box center [821, 479] width 273 height 31
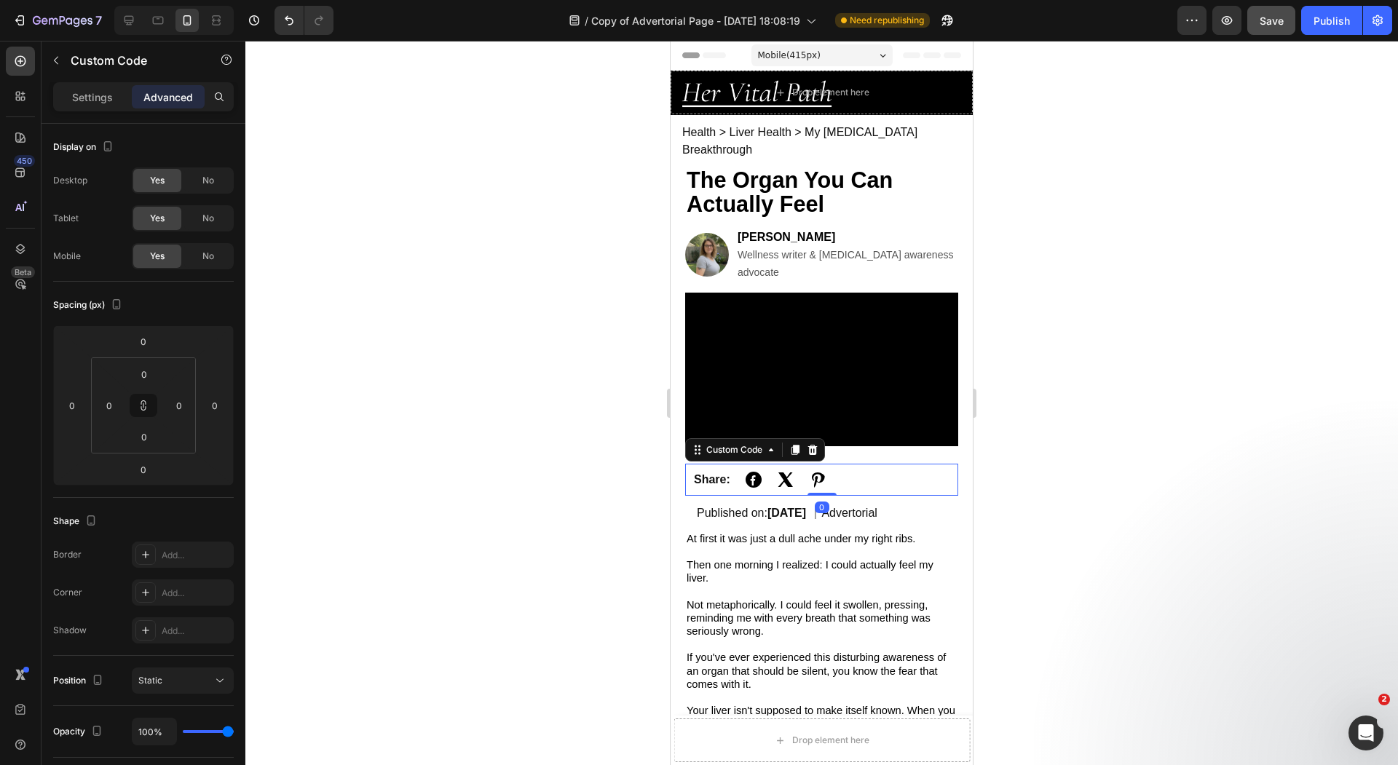
click at [539, 426] on div at bounding box center [821, 403] width 1152 height 724
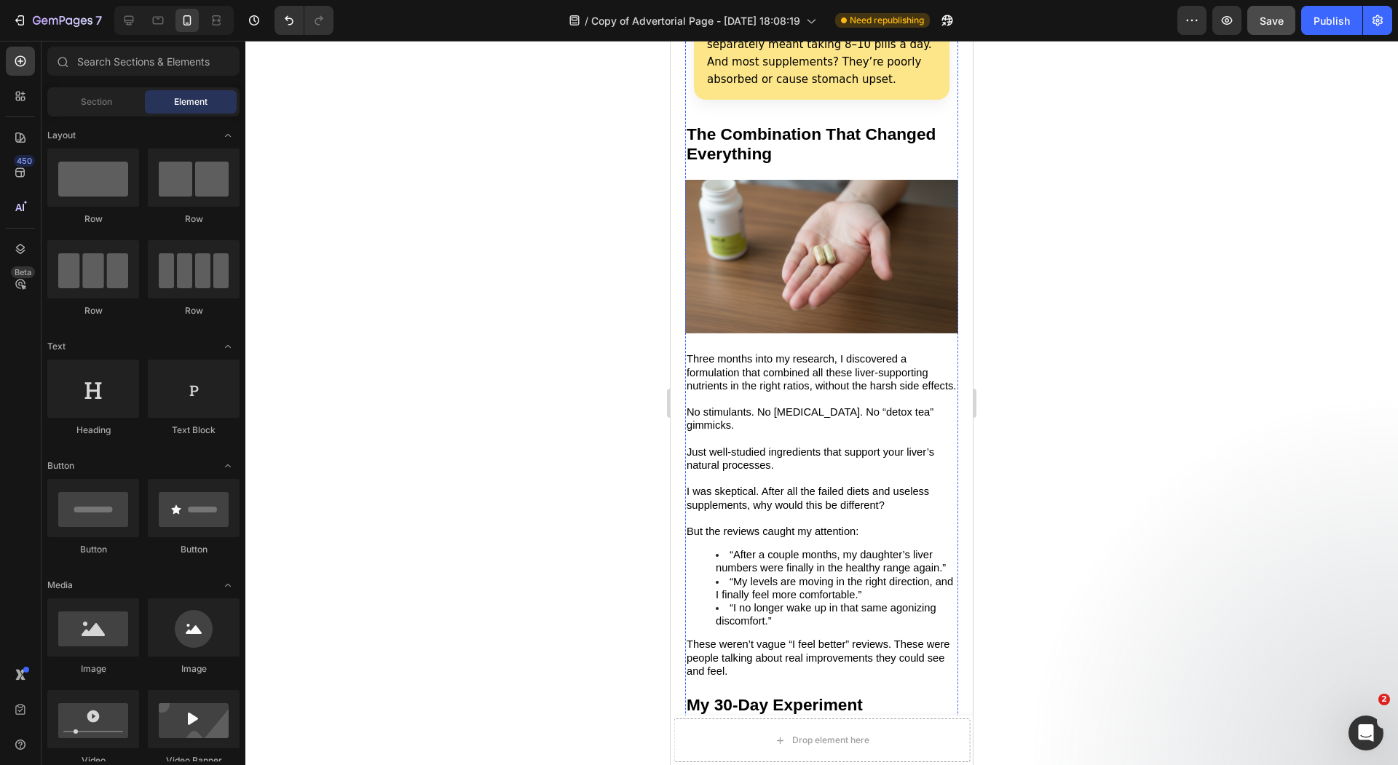
scroll to position [3174, 0]
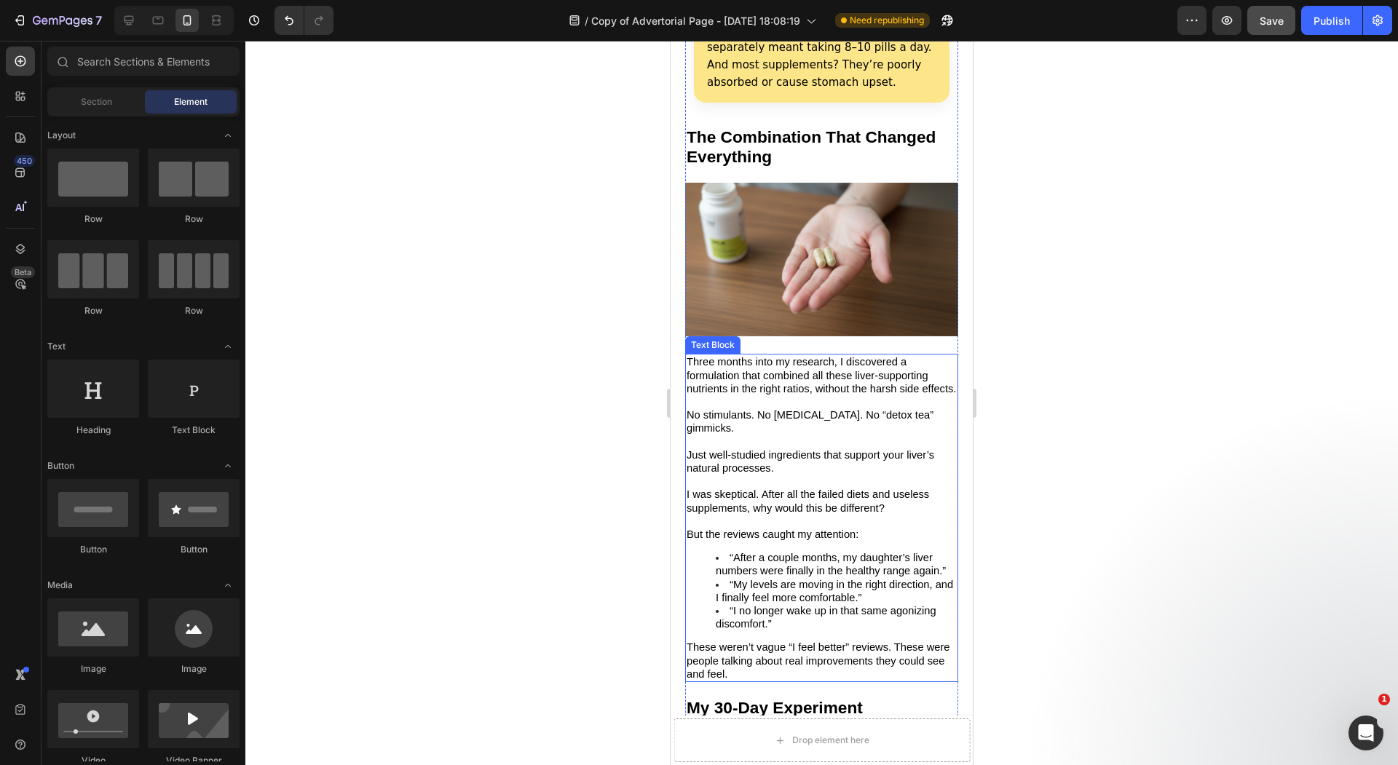
click at [817, 579] on span "“My levels are moving in the right direction, and I finally feel more comfortab…" at bounding box center [834, 591] width 237 height 25
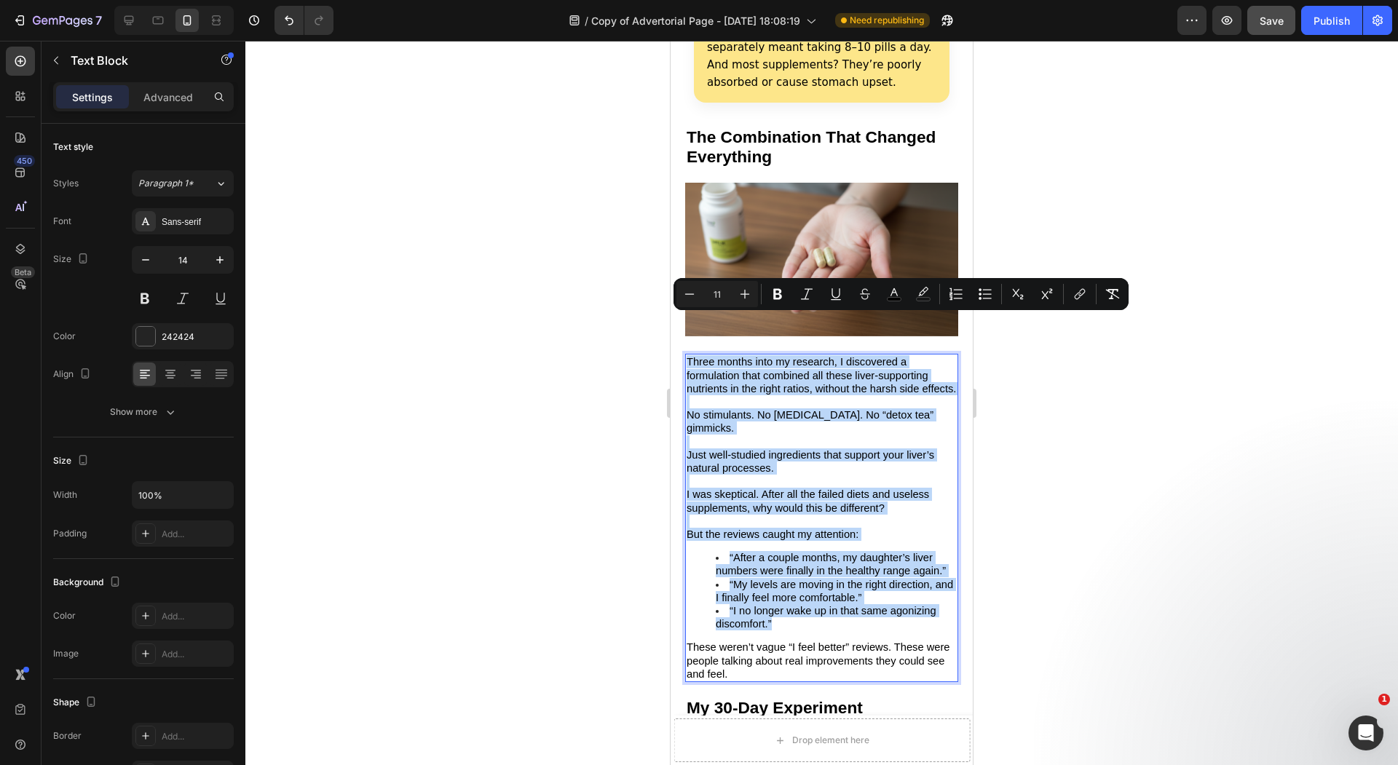
copy div "Three months into my research, I discovered a formulation that combined all the…"
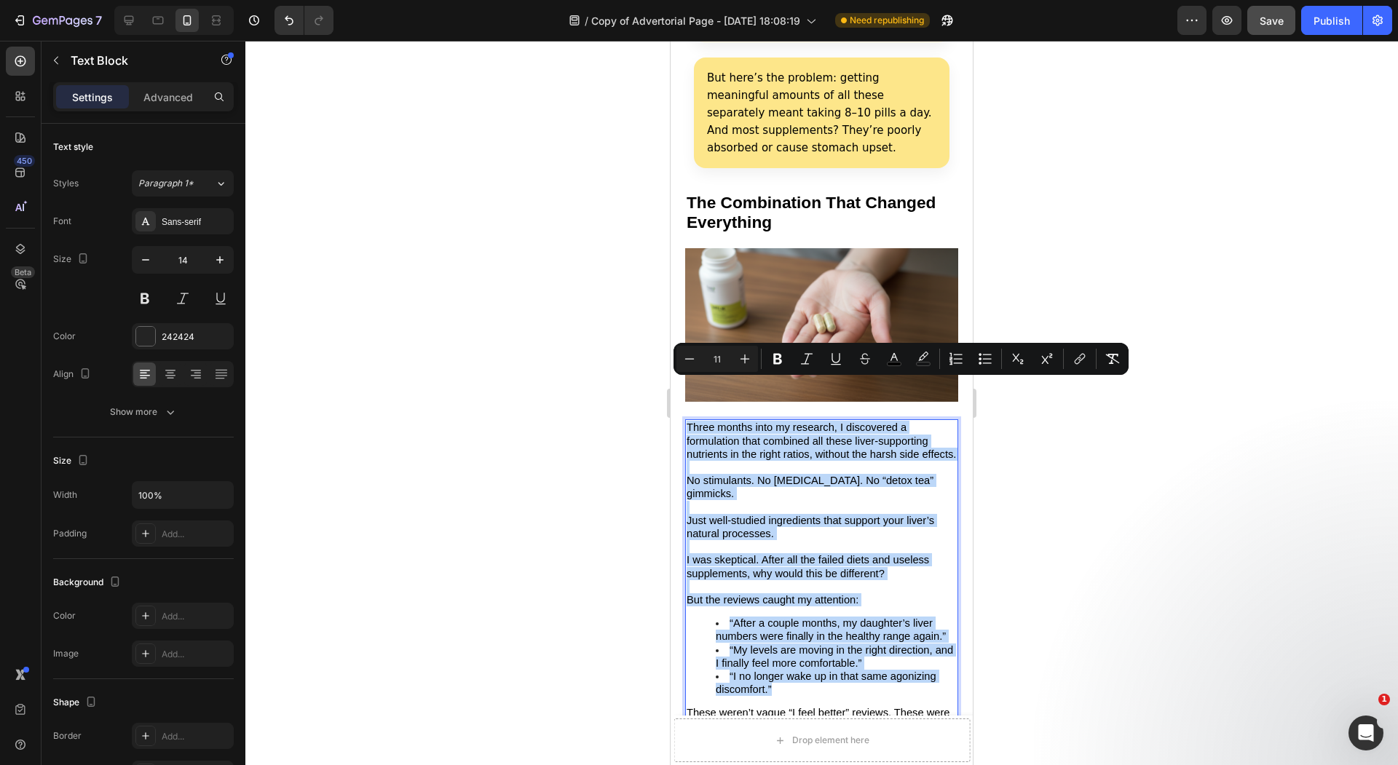
scroll to position [3113, 0]
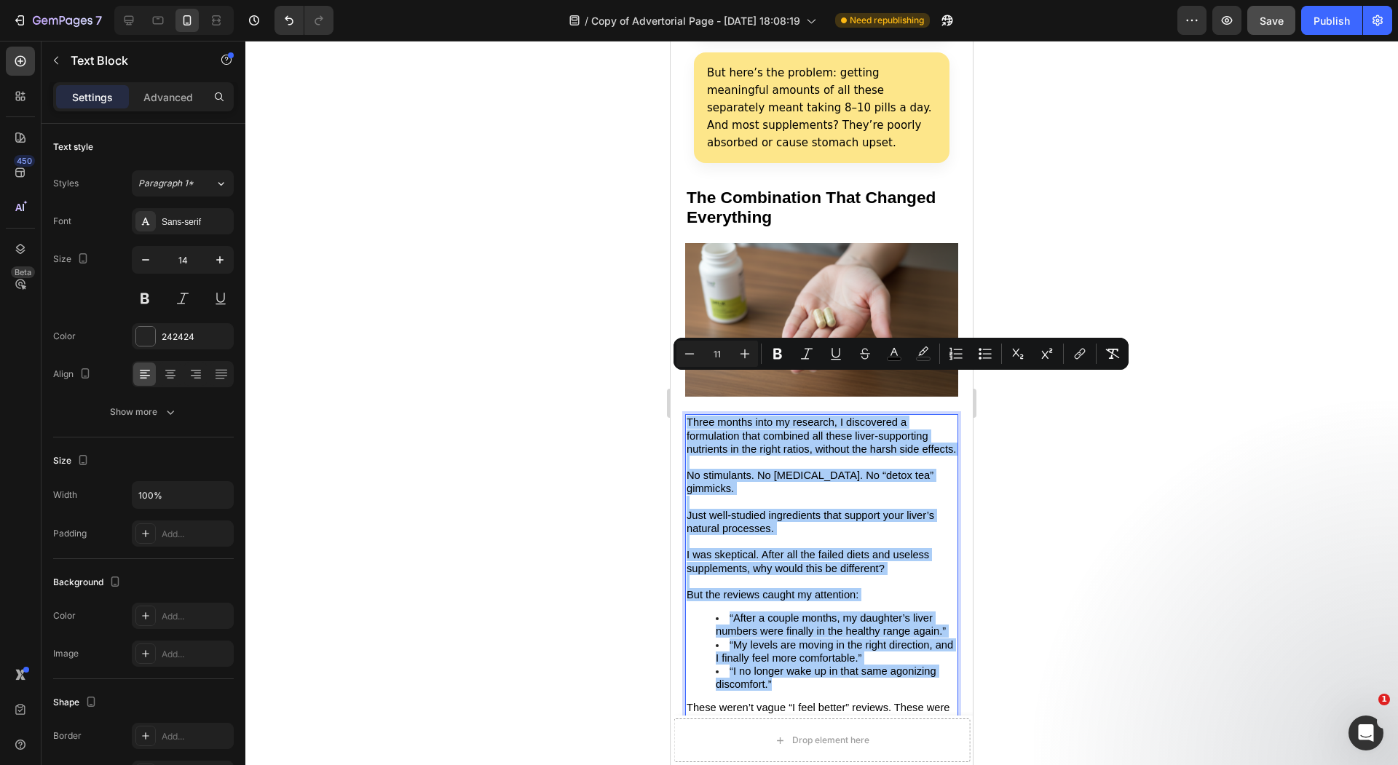
click at [542, 421] on div at bounding box center [821, 403] width 1152 height 724
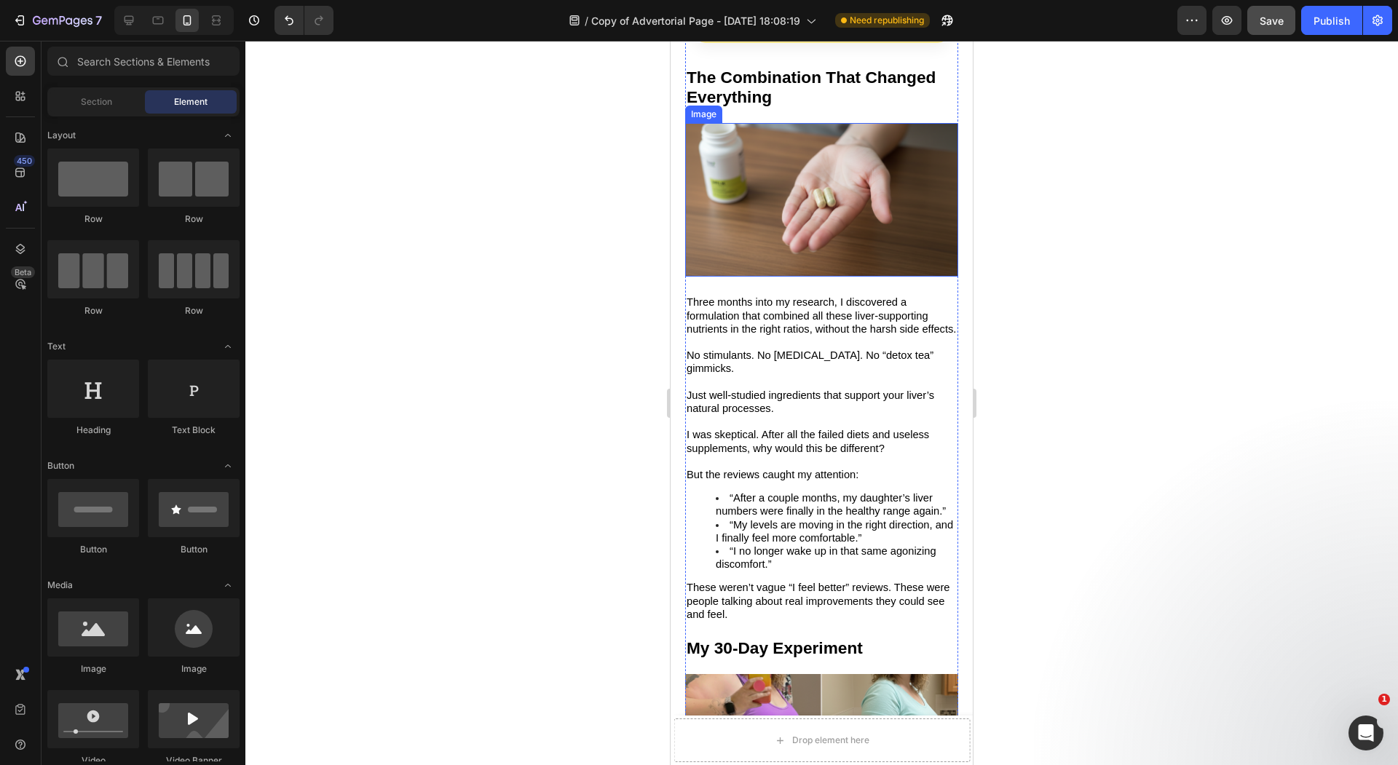
scroll to position [3260, 0]
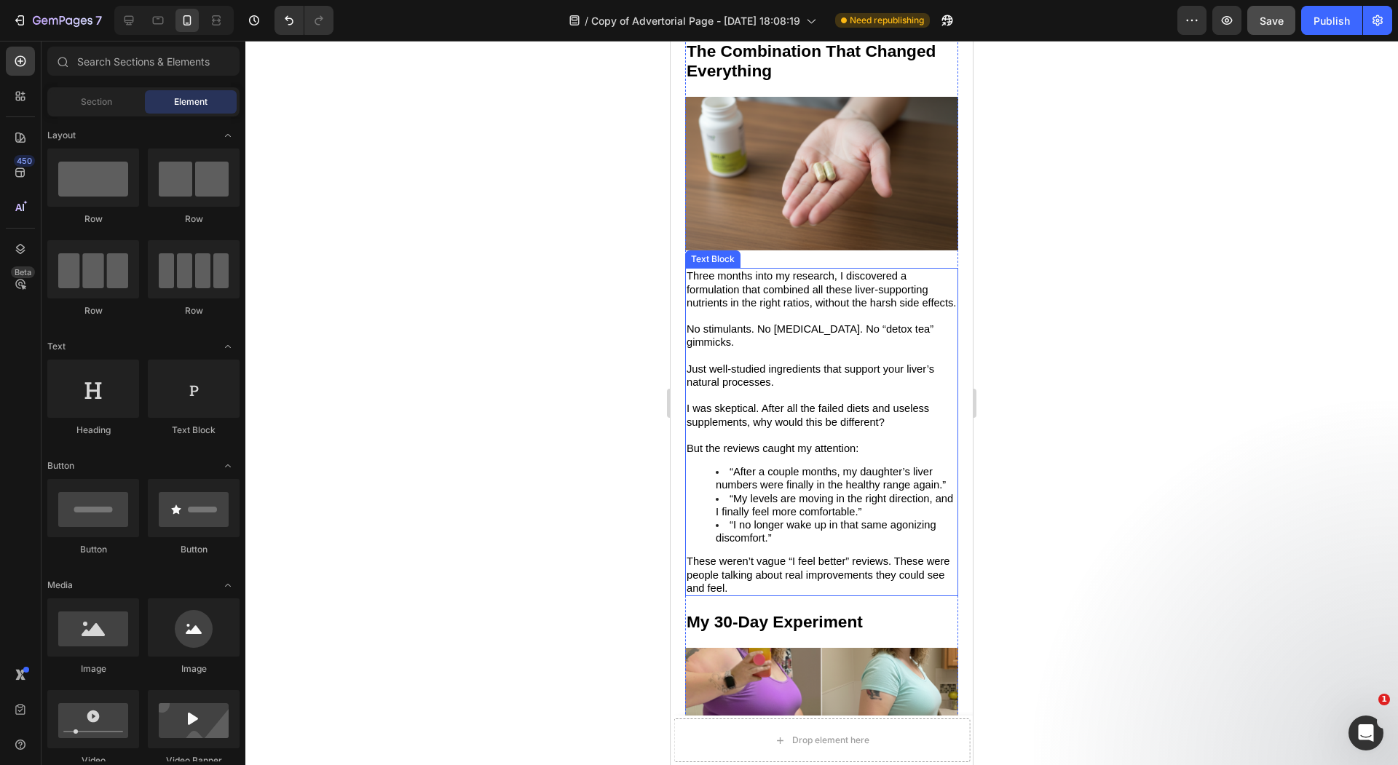
click at [832, 272] on p "Three months into my research, I discovered a formulation that combined all the…" at bounding box center [821, 289] width 270 height 40
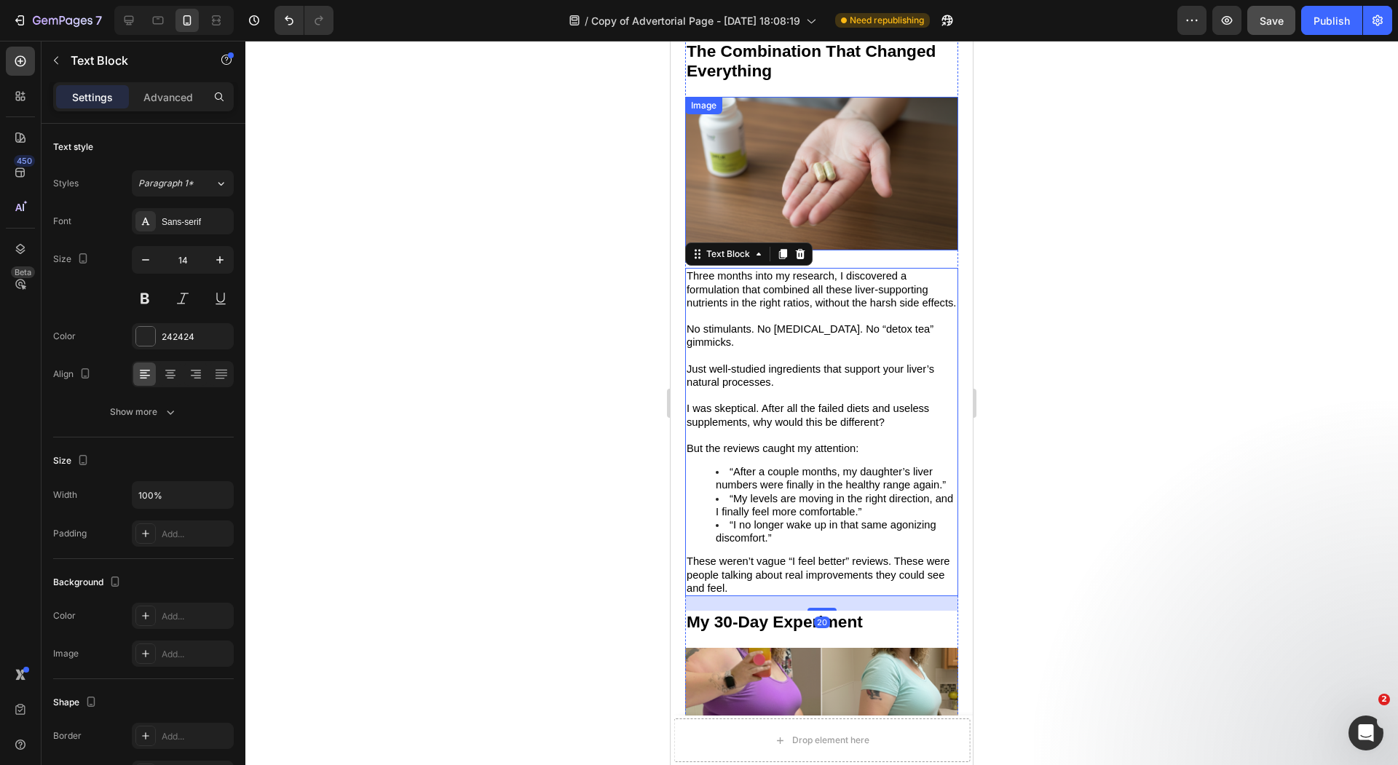
click at [793, 159] on img at bounding box center [821, 174] width 273 height 154
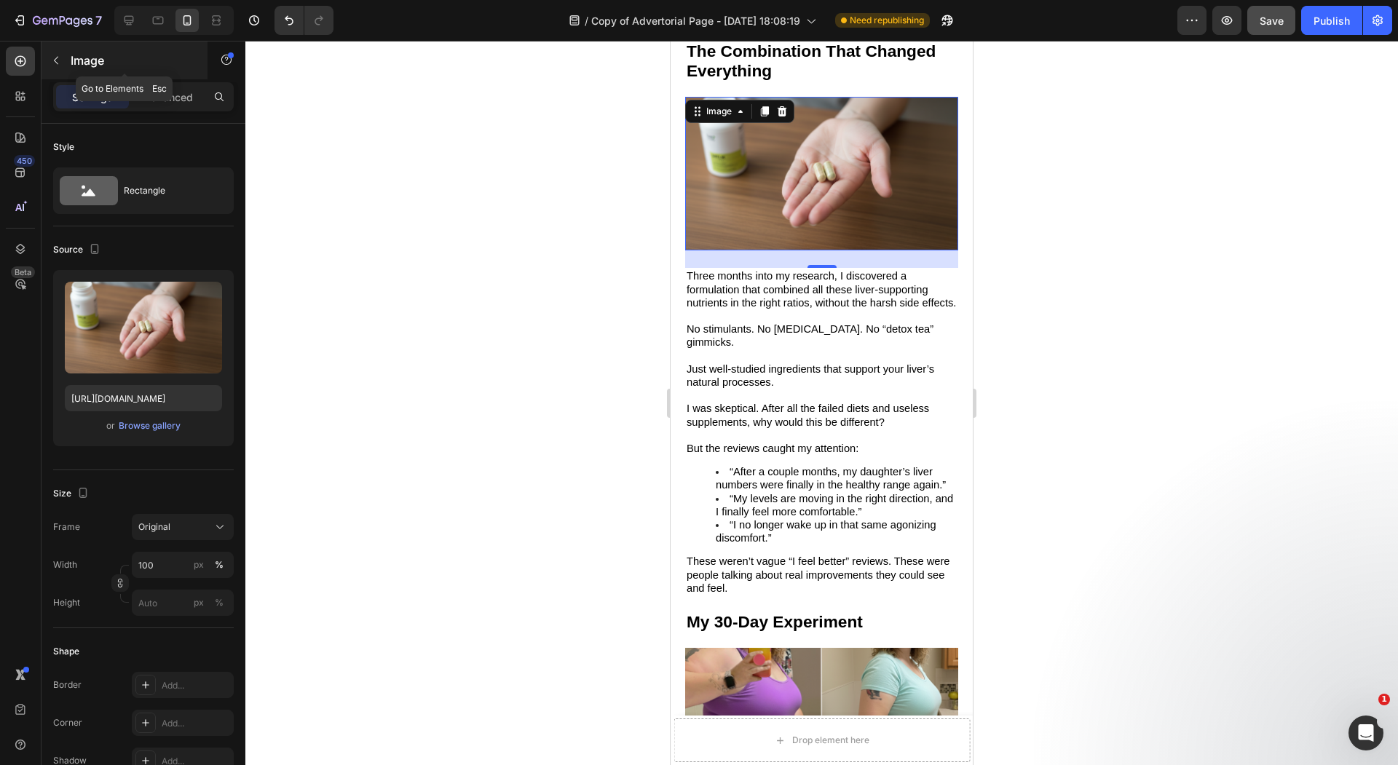
click at [58, 63] on icon "button" at bounding box center [56, 61] width 4 height 8
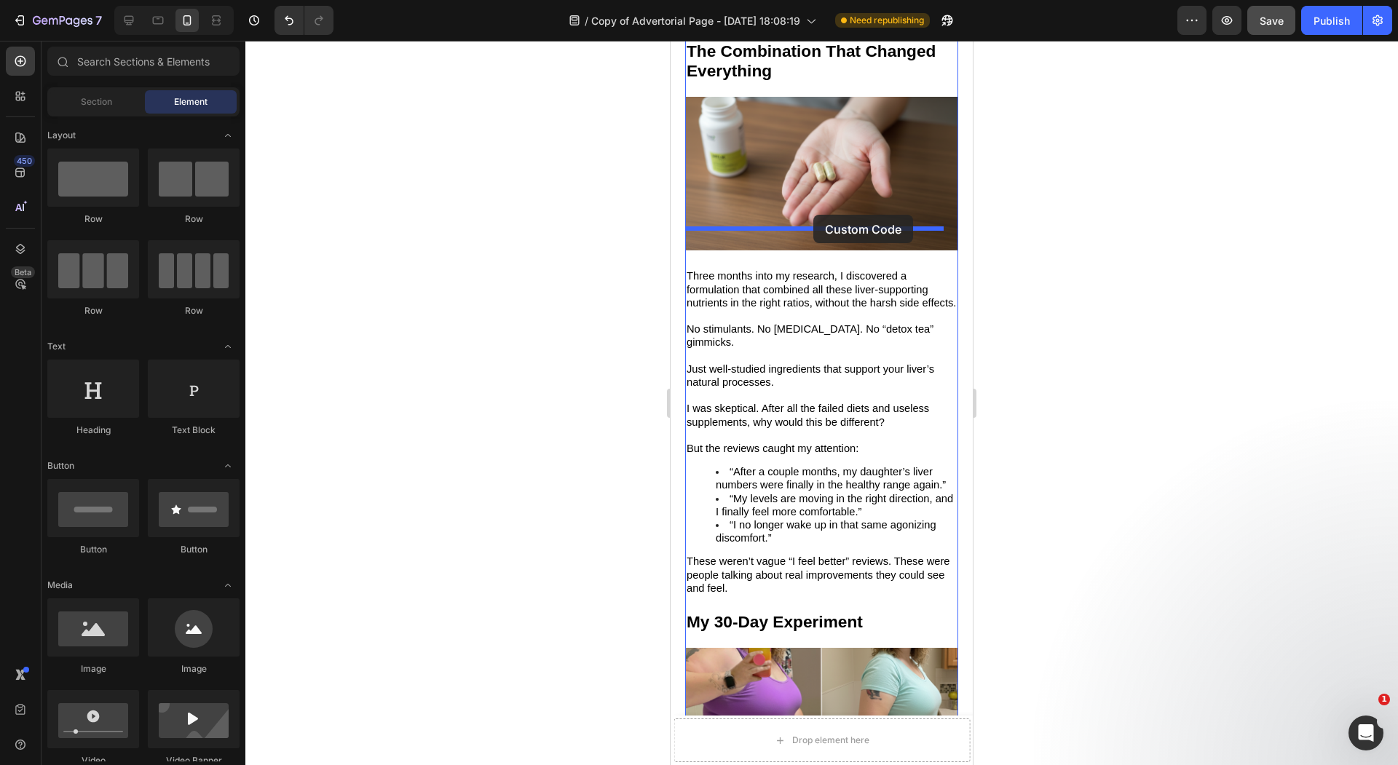
drag, startPoint x: 751, startPoint y: 729, endPoint x: 813, endPoint y: 215, distance: 518.4
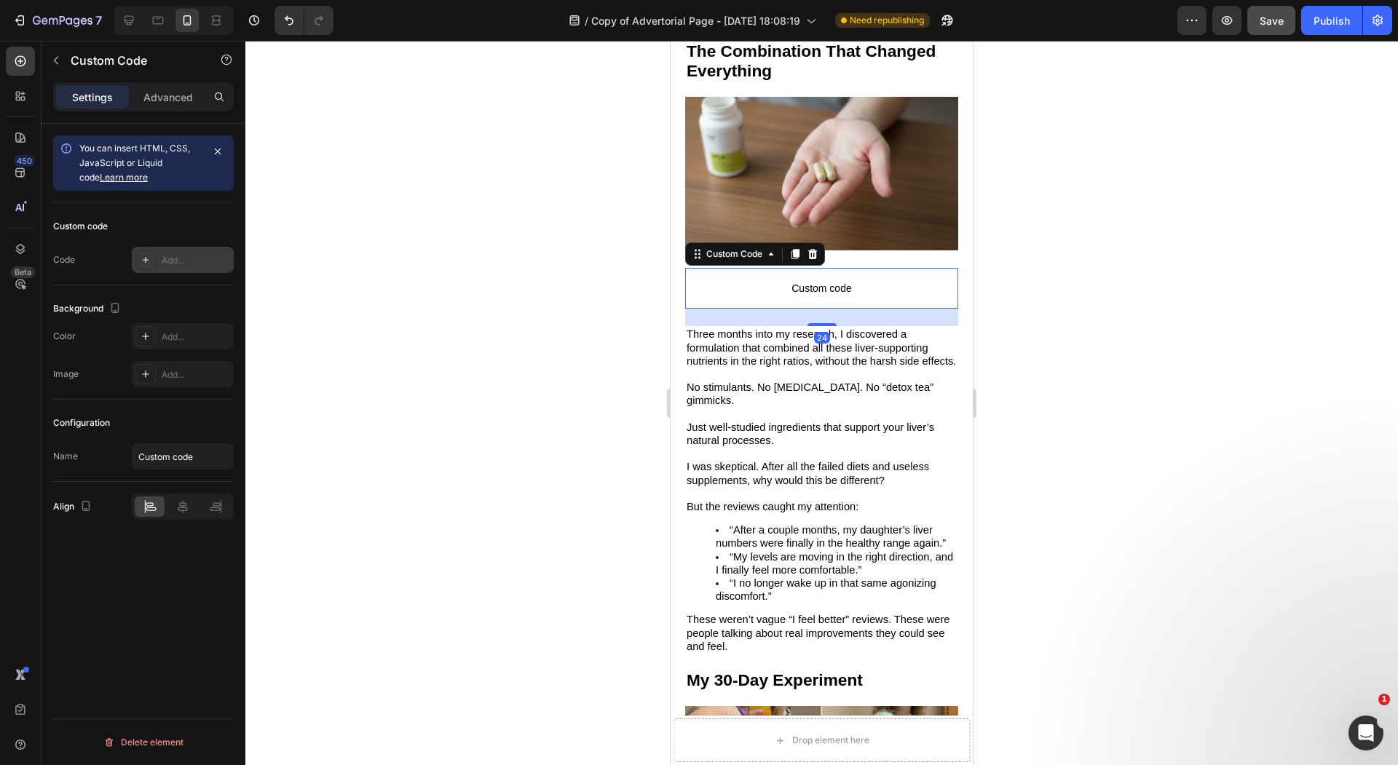
click at [180, 250] on div "Add..." at bounding box center [183, 260] width 102 height 26
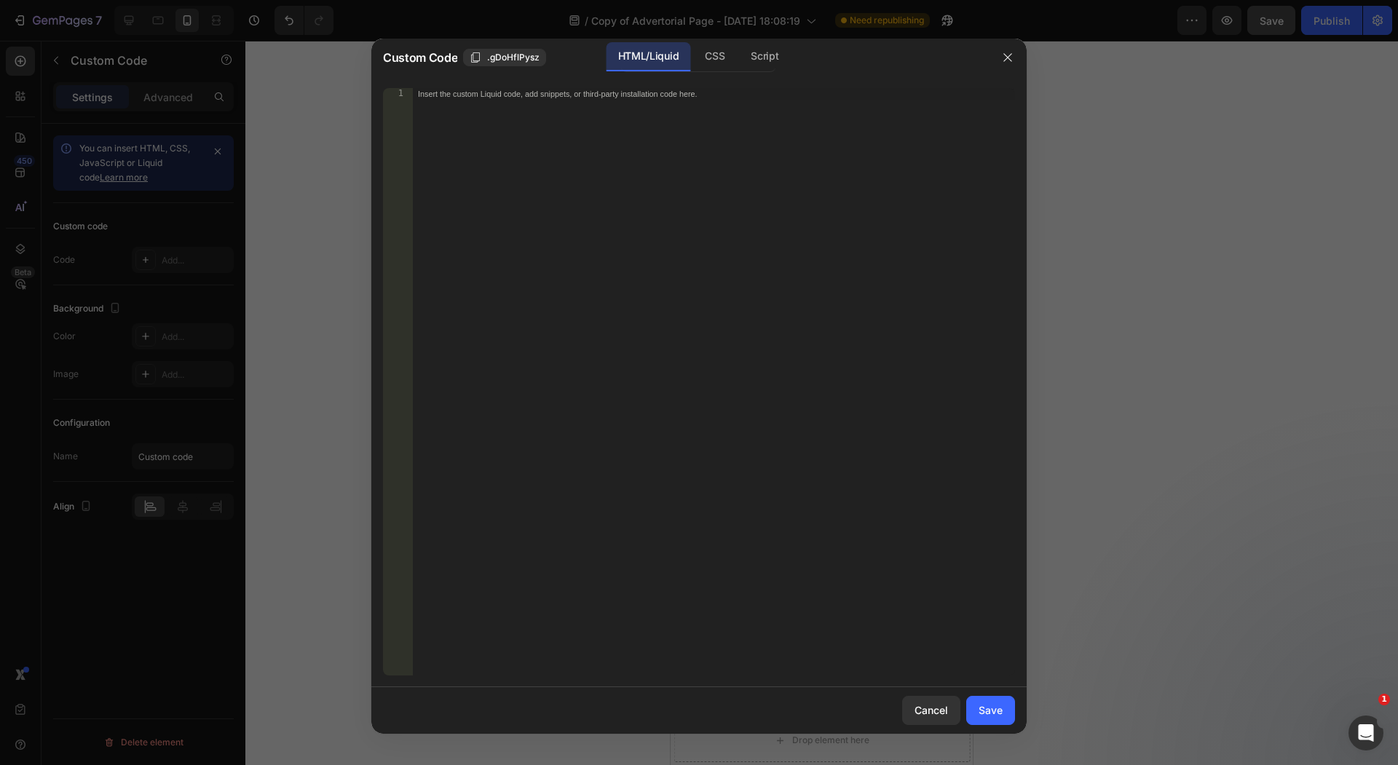
drag, startPoint x: 609, startPoint y: 236, endPoint x: 625, endPoint y: 234, distance: 15.4
click at [625, 235] on div "Insert the custom Liquid code, add snippets, or third-party installation code h…" at bounding box center [713, 394] width 603 height 612
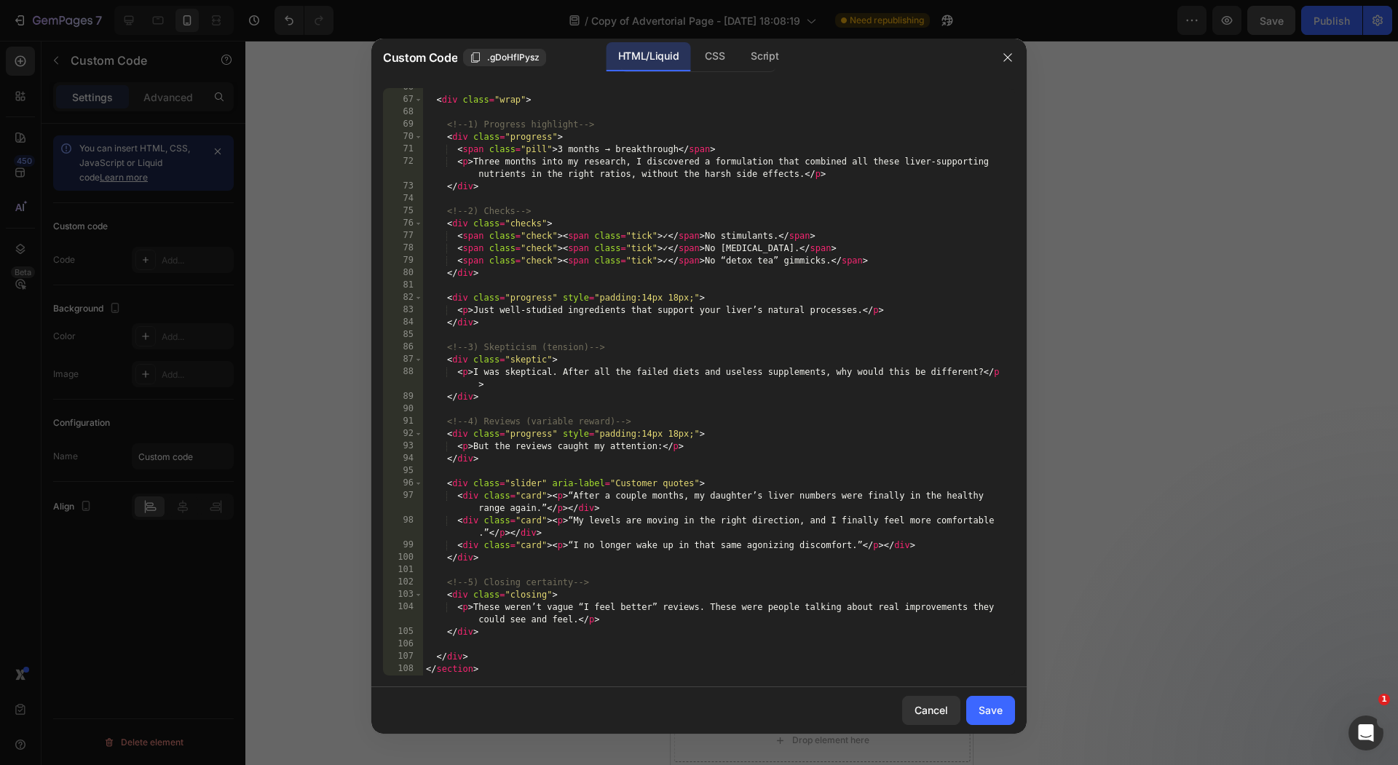
scroll to position [848, 0]
click at [992, 697] on button "Save" at bounding box center [990, 710] width 49 height 29
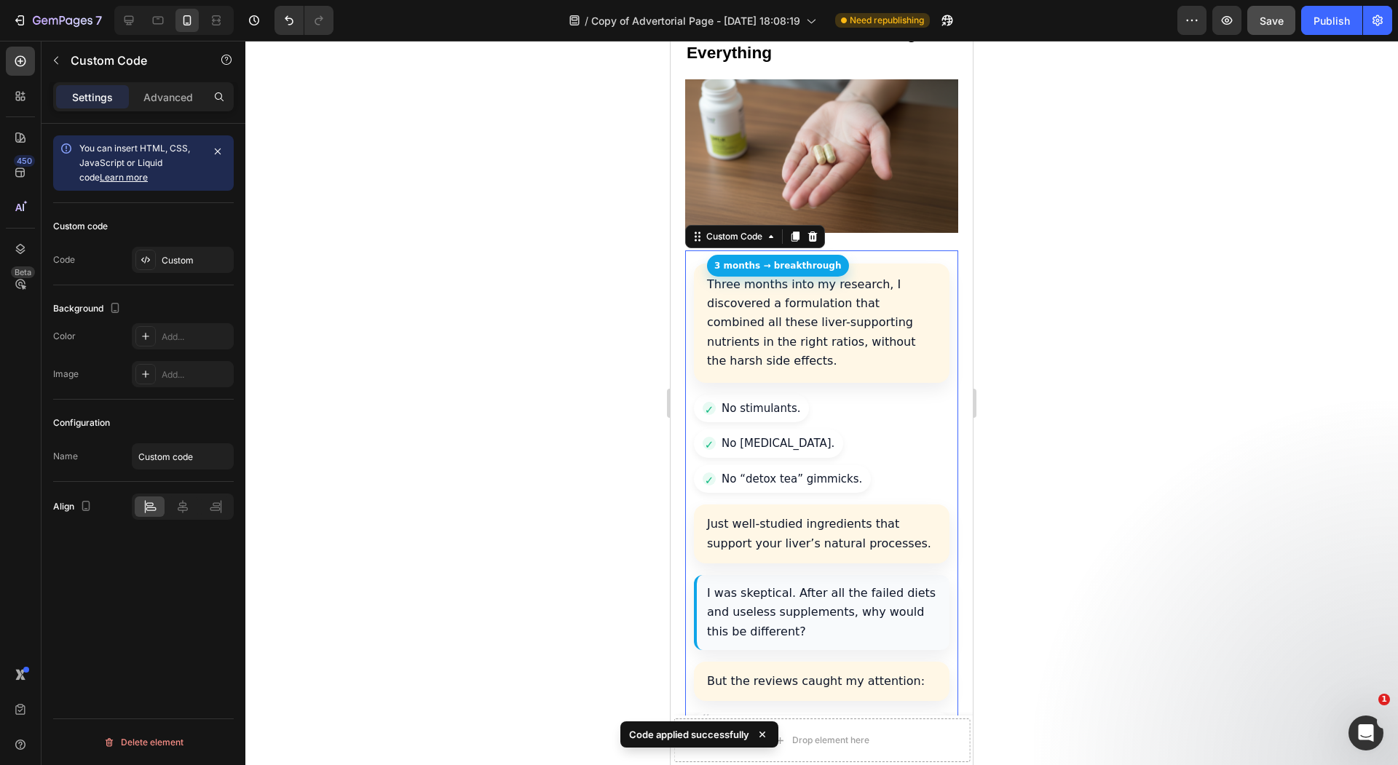
scroll to position [3302, 0]
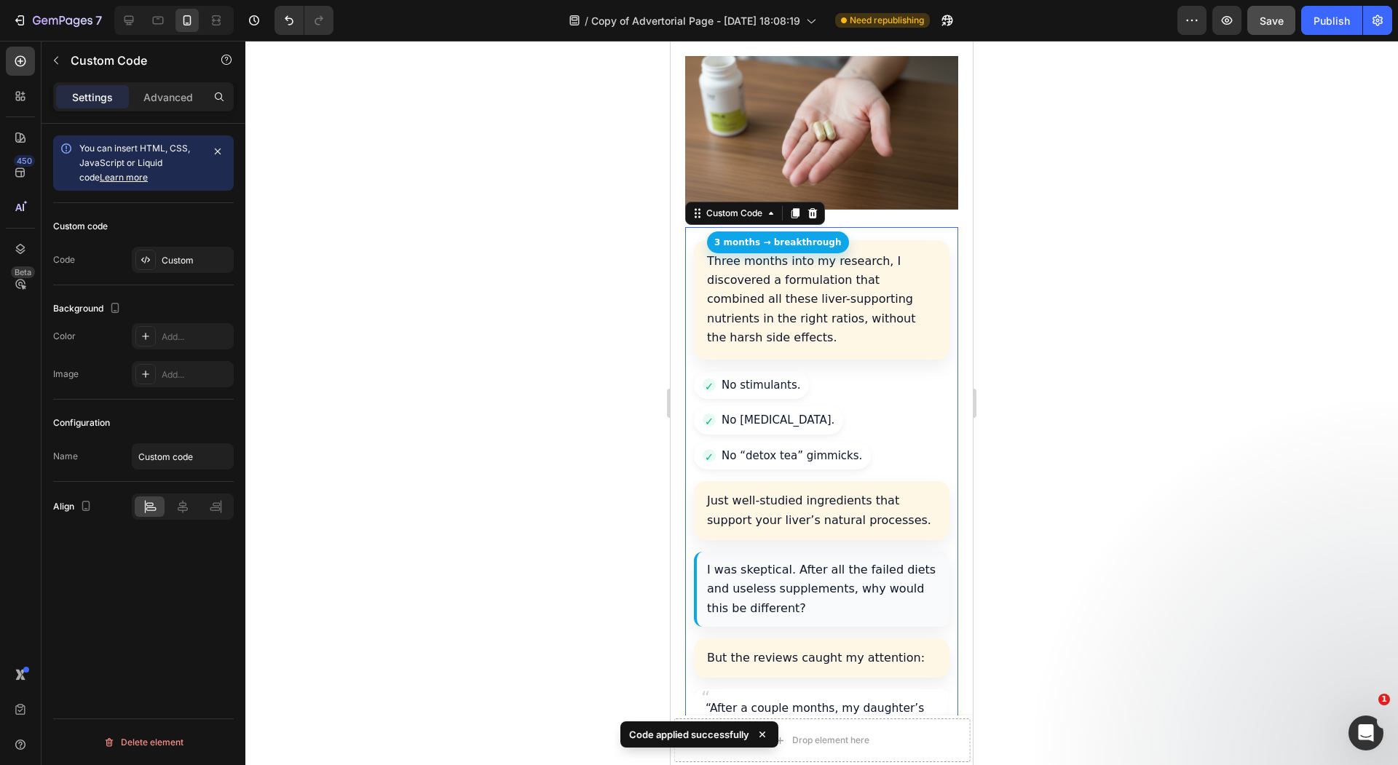
click at [416, 426] on div at bounding box center [821, 403] width 1152 height 724
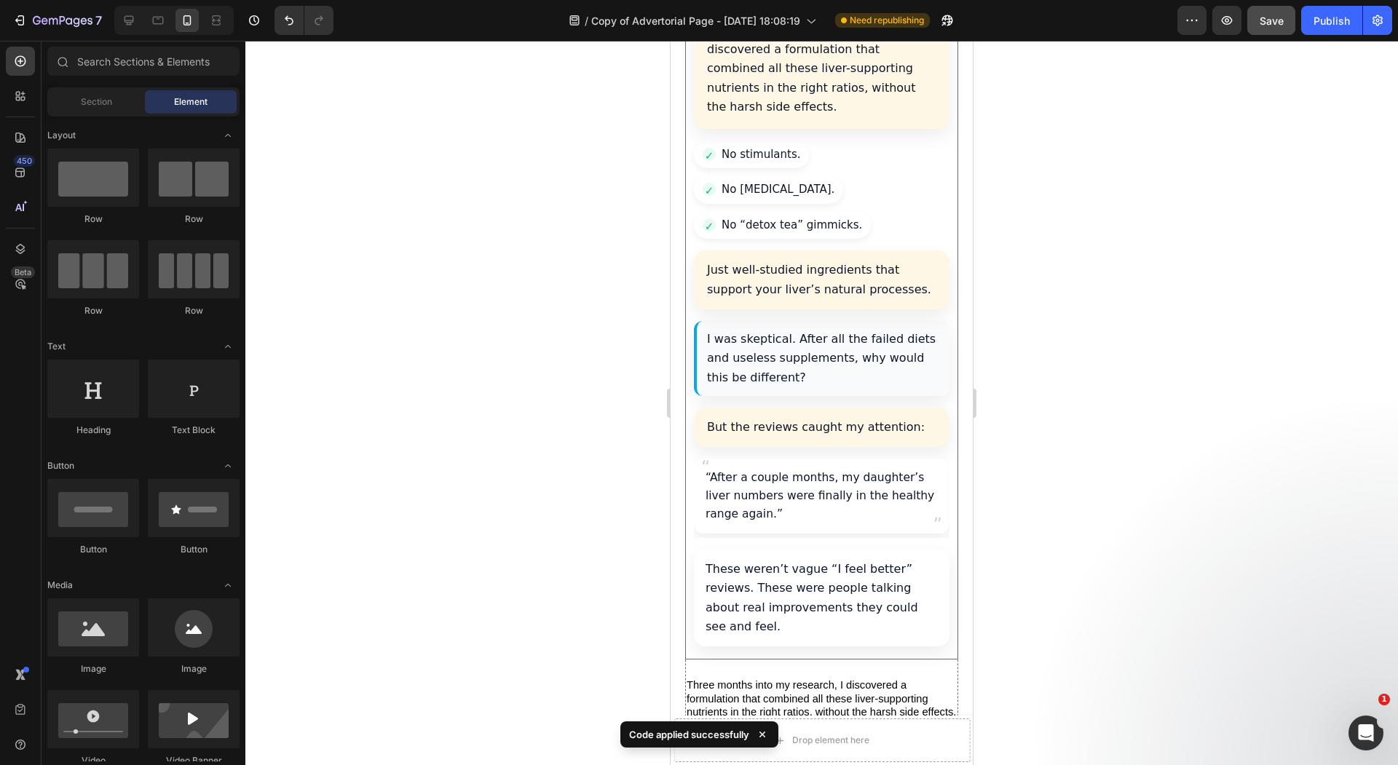
scroll to position [3536, 0]
click at [619, 444] on div at bounding box center [821, 403] width 1152 height 724
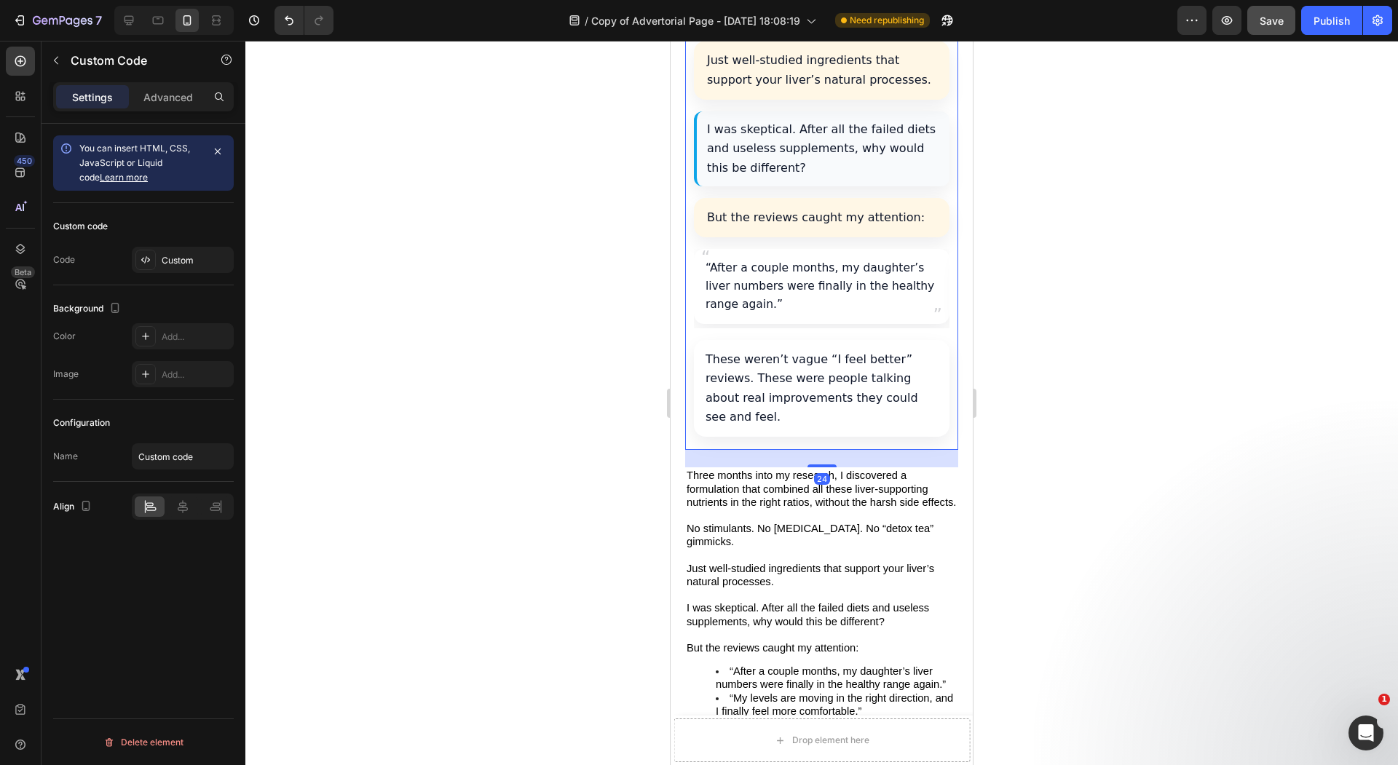
scroll to position [0, 0]
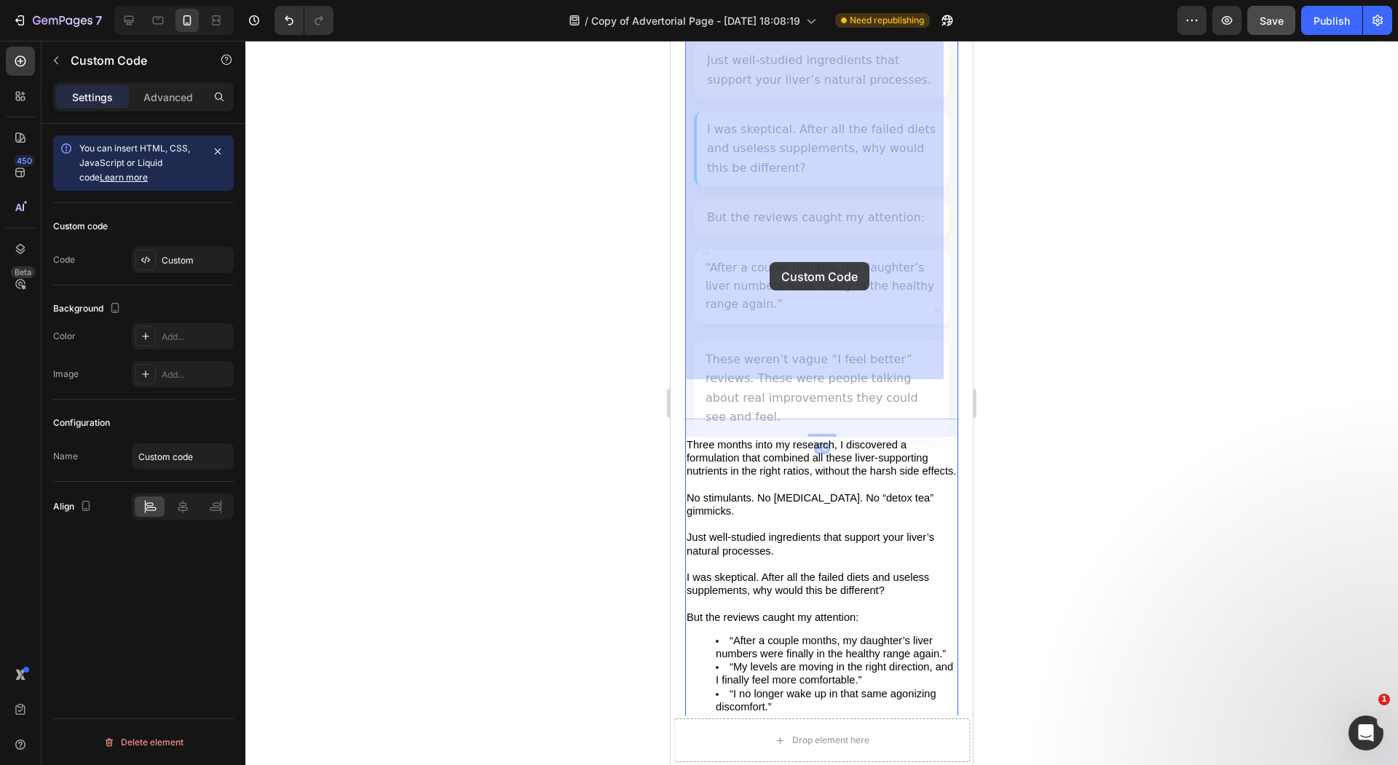
drag, startPoint x: 756, startPoint y: 253, endPoint x: 769, endPoint y: 262, distance: 16.4
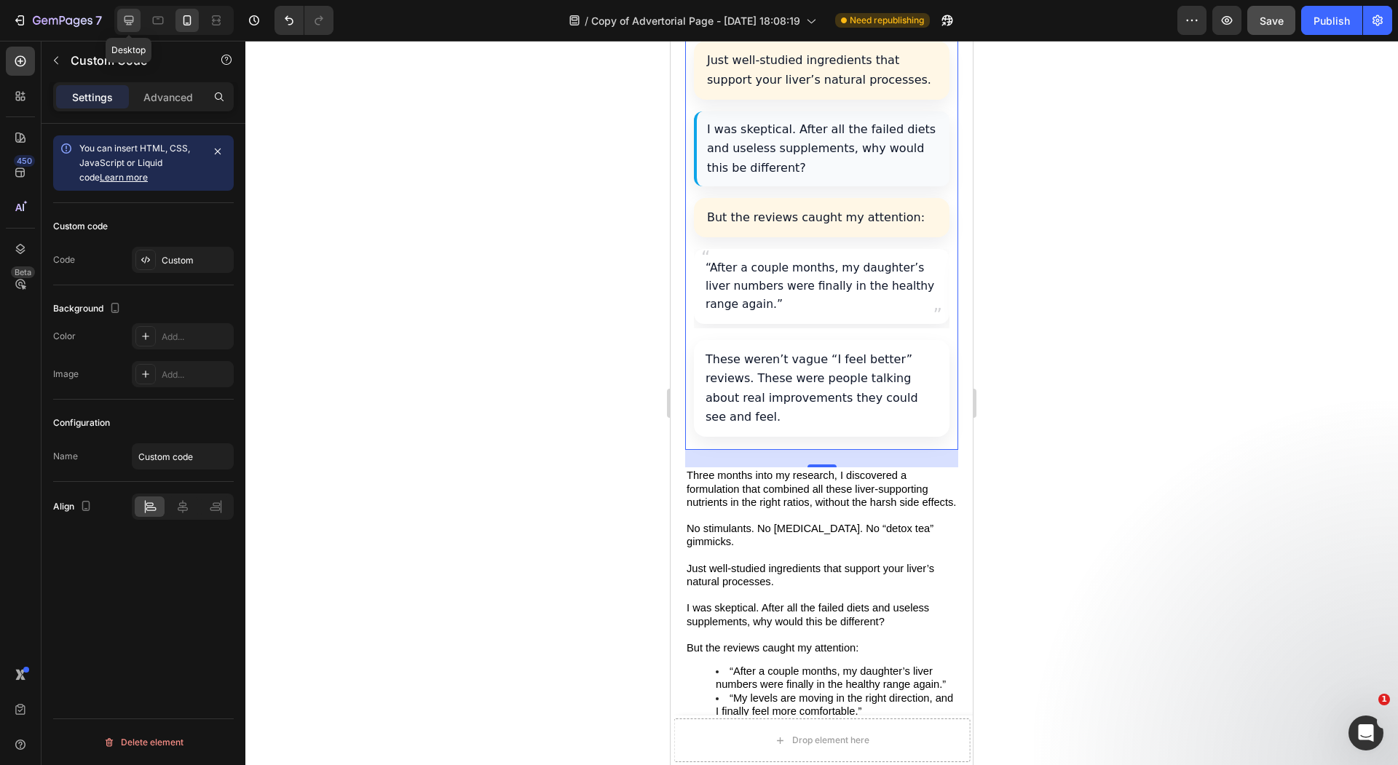
click at [132, 23] on icon at bounding box center [129, 20] width 15 height 15
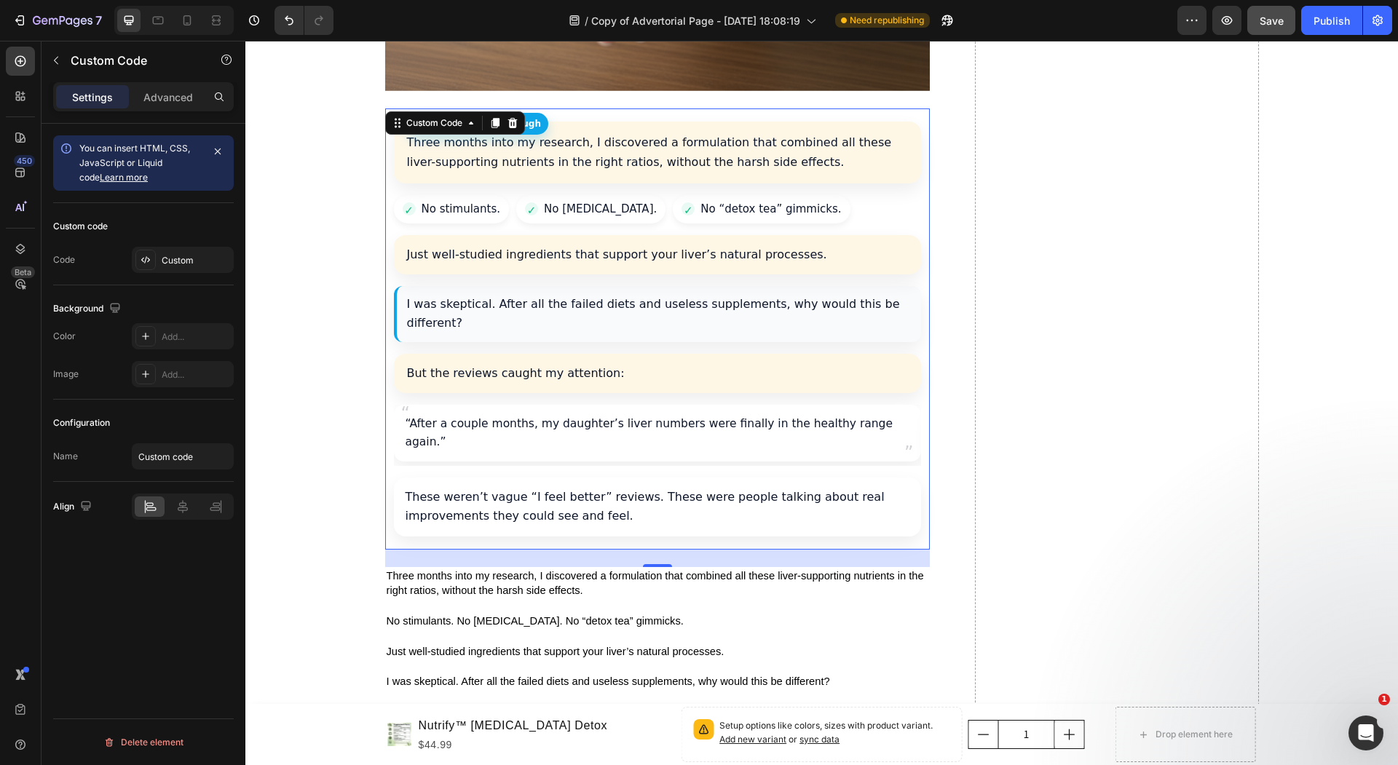
scroll to position [3537, 0]
click at [587, 246] on p "Just well-studied ingredients that support your liver’s natural processes." at bounding box center [657, 255] width 501 height 19
click at [507, 90] on icon at bounding box center [511, 95] width 9 height 10
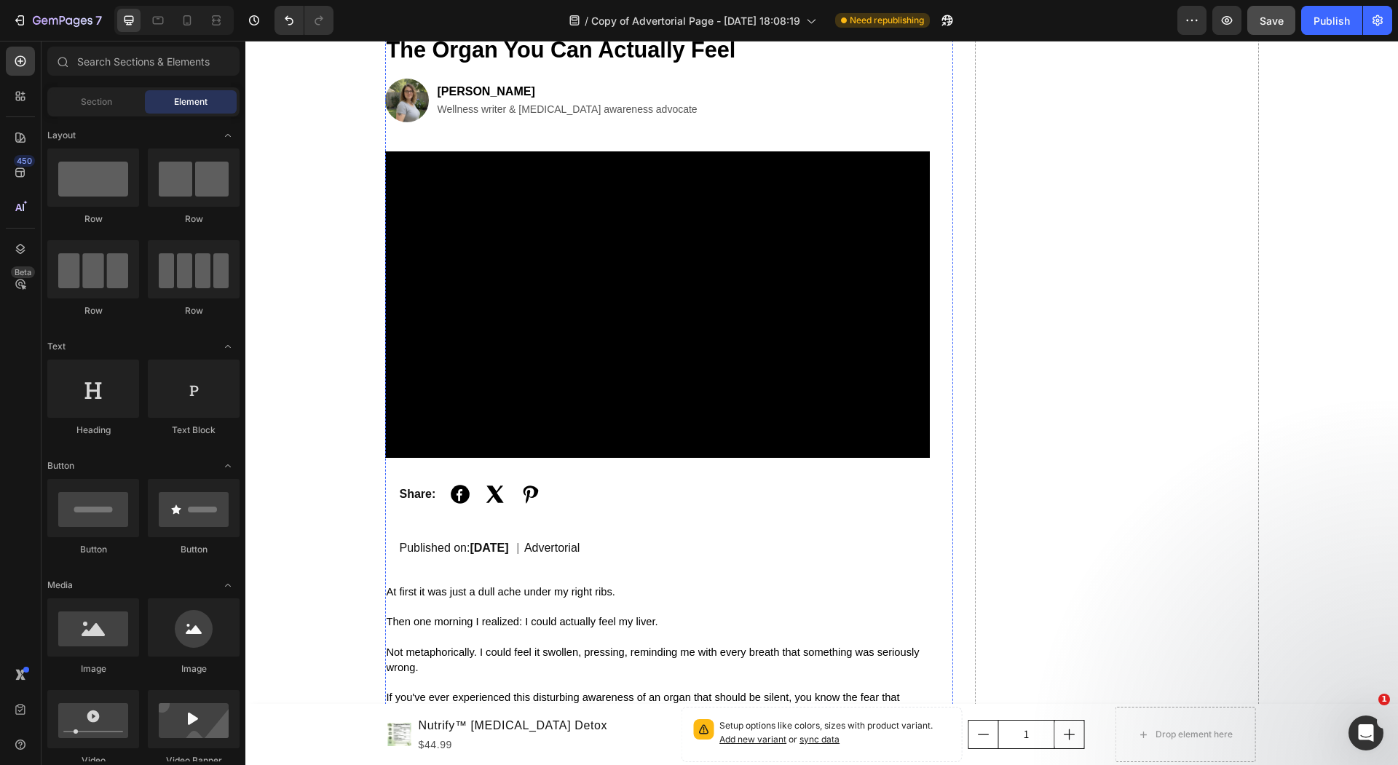
scroll to position [31, 0]
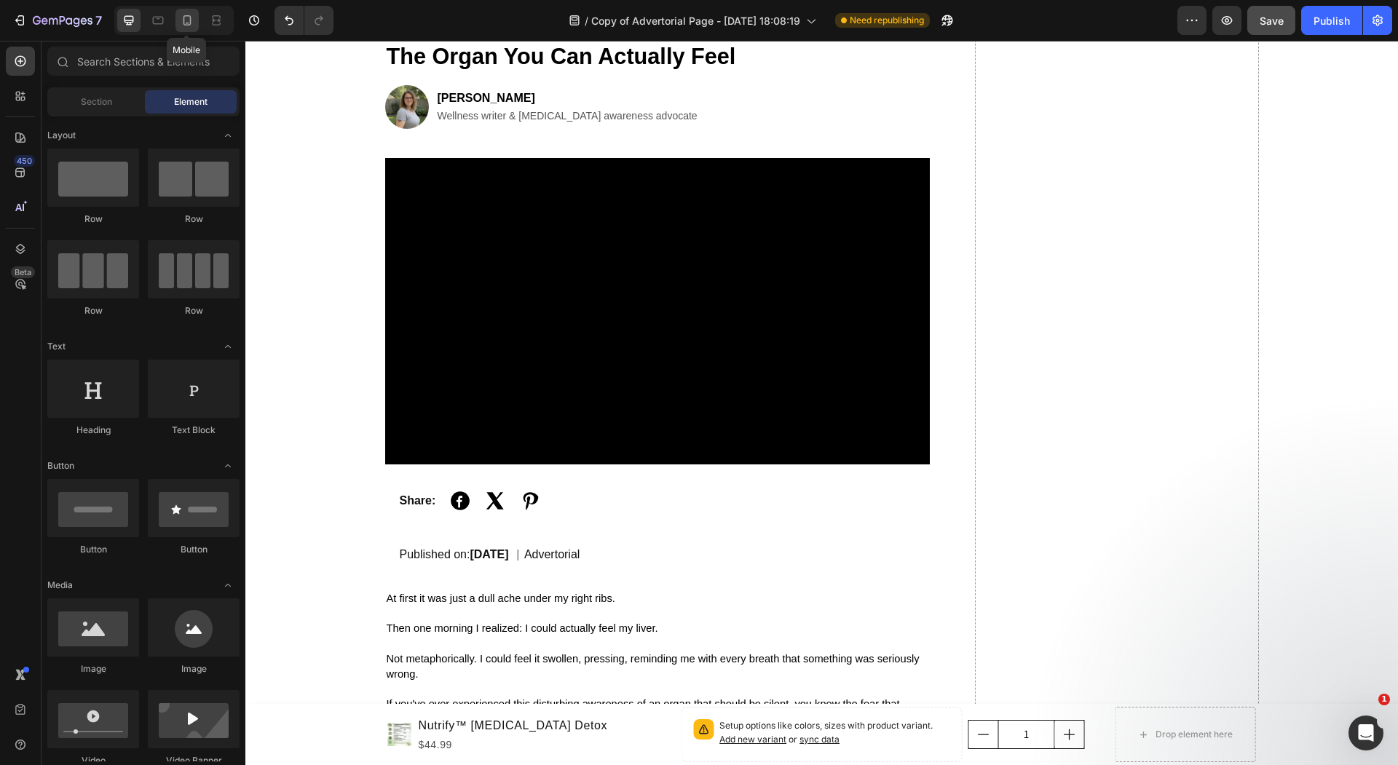
click at [189, 23] on icon at bounding box center [187, 20] width 8 height 10
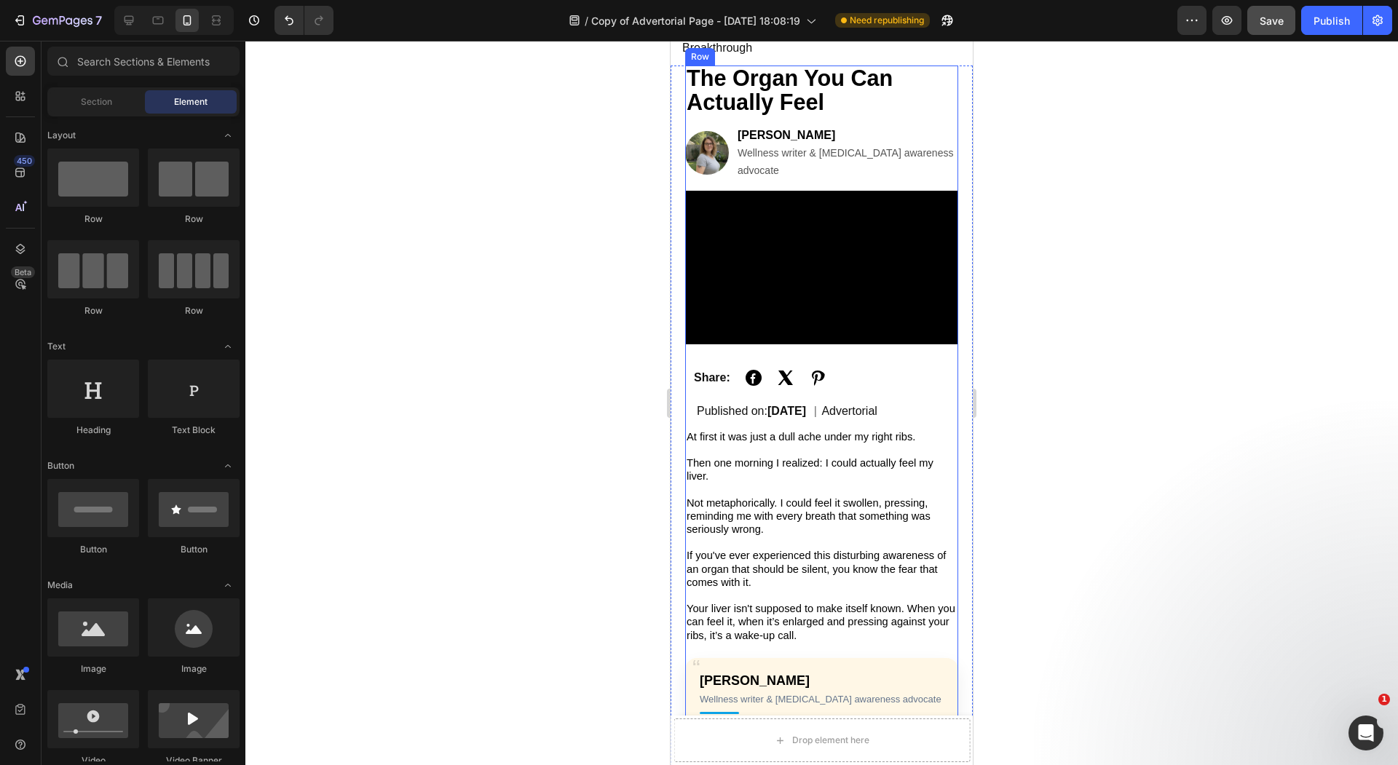
scroll to position [44, 0]
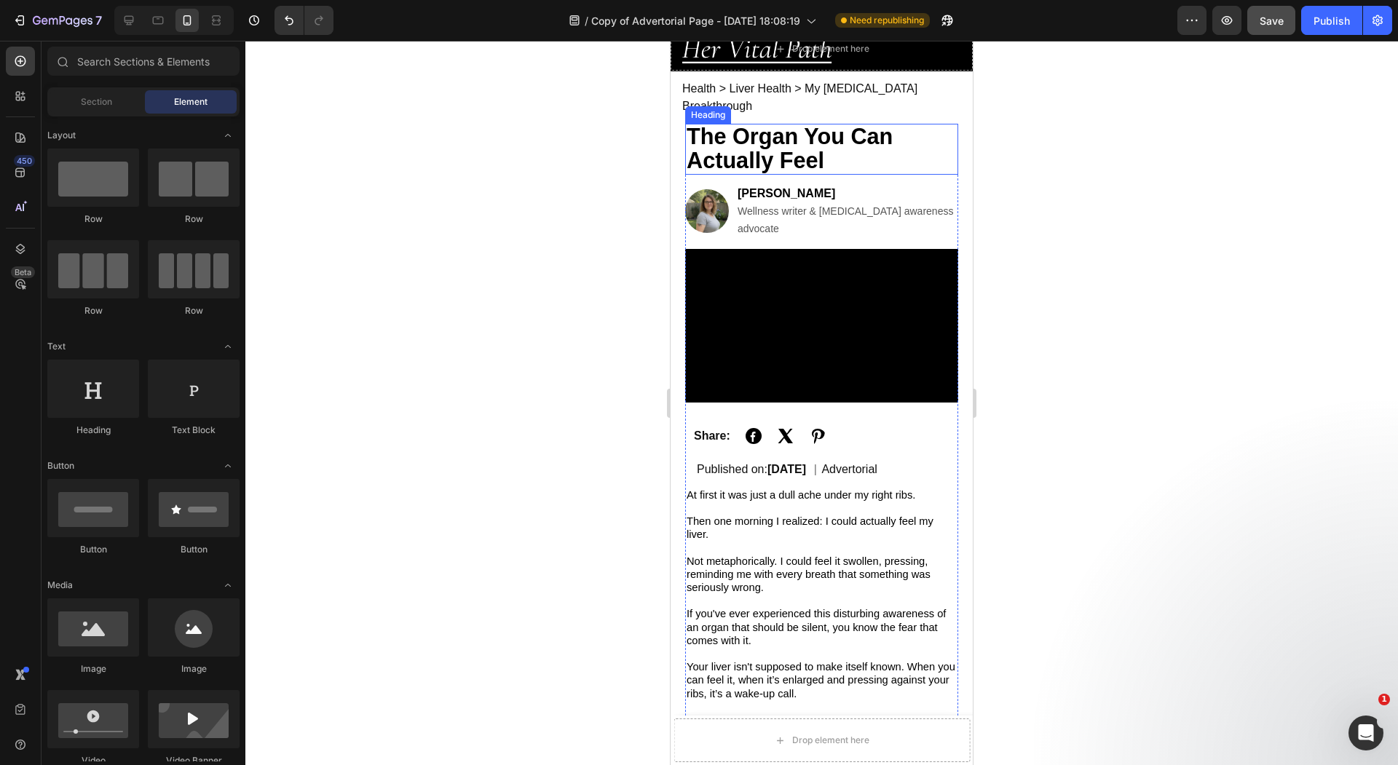
click at [793, 124] on strong "The Organ You Can Actually Feel" at bounding box center [789, 148] width 206 height 49
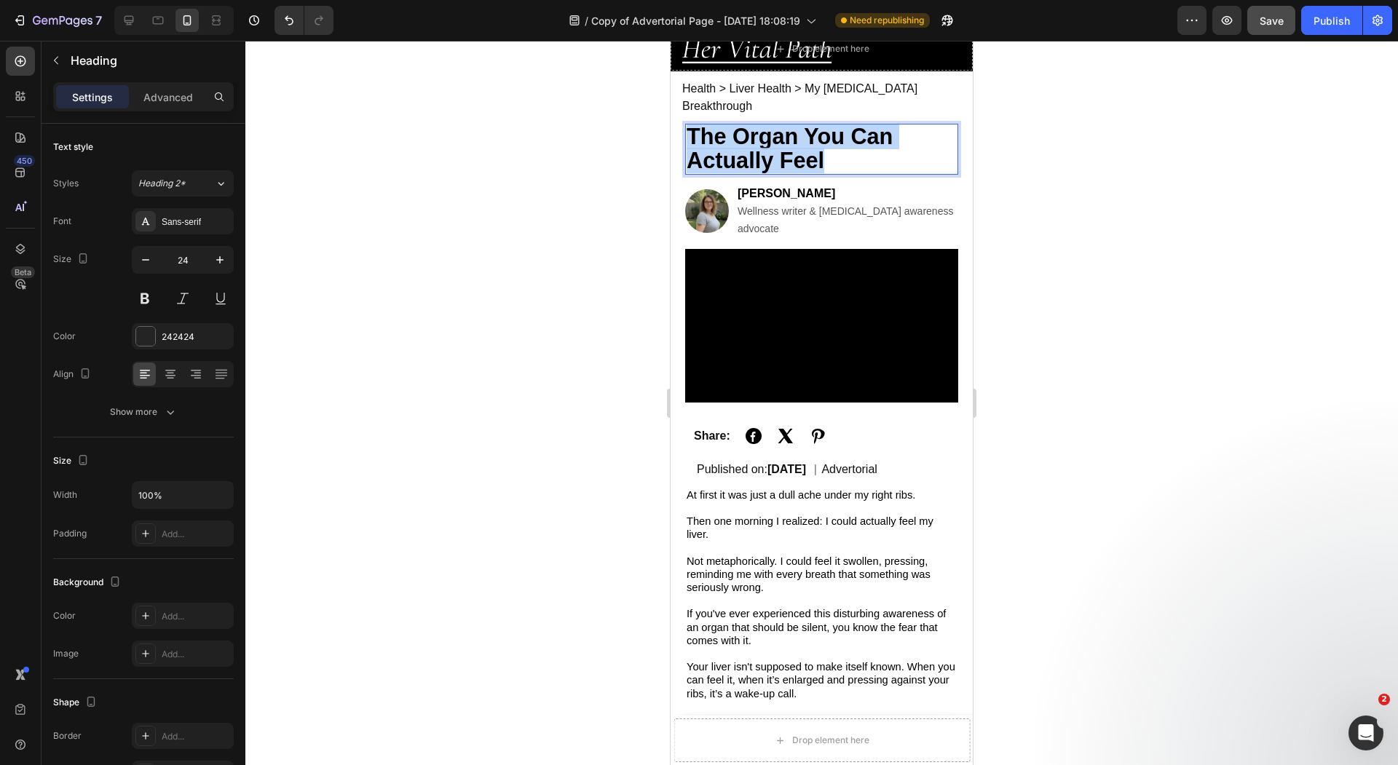
click at [793, 124] on strong "The Organ You Can Actually Feel" at bounding box center [789, 148] width 206 height 49
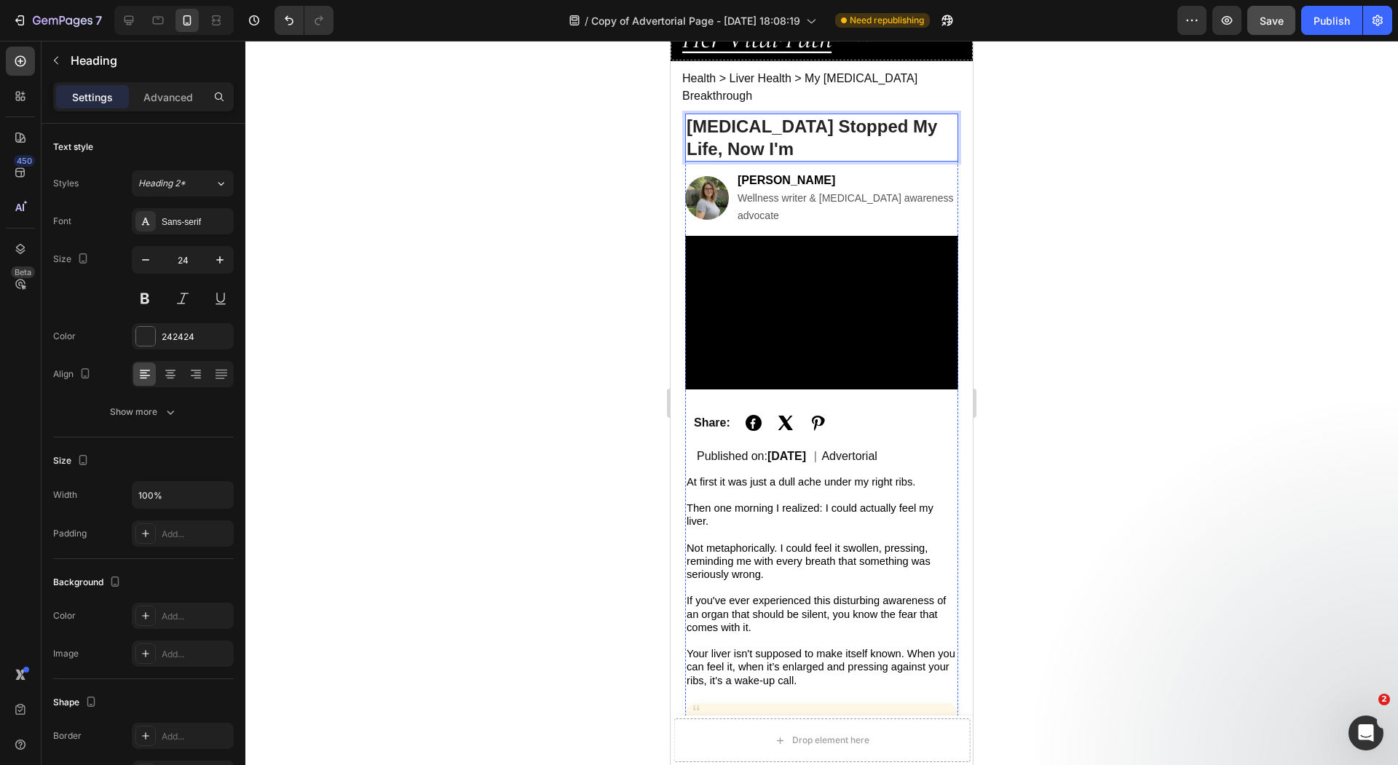
scroll to position [58, 0]
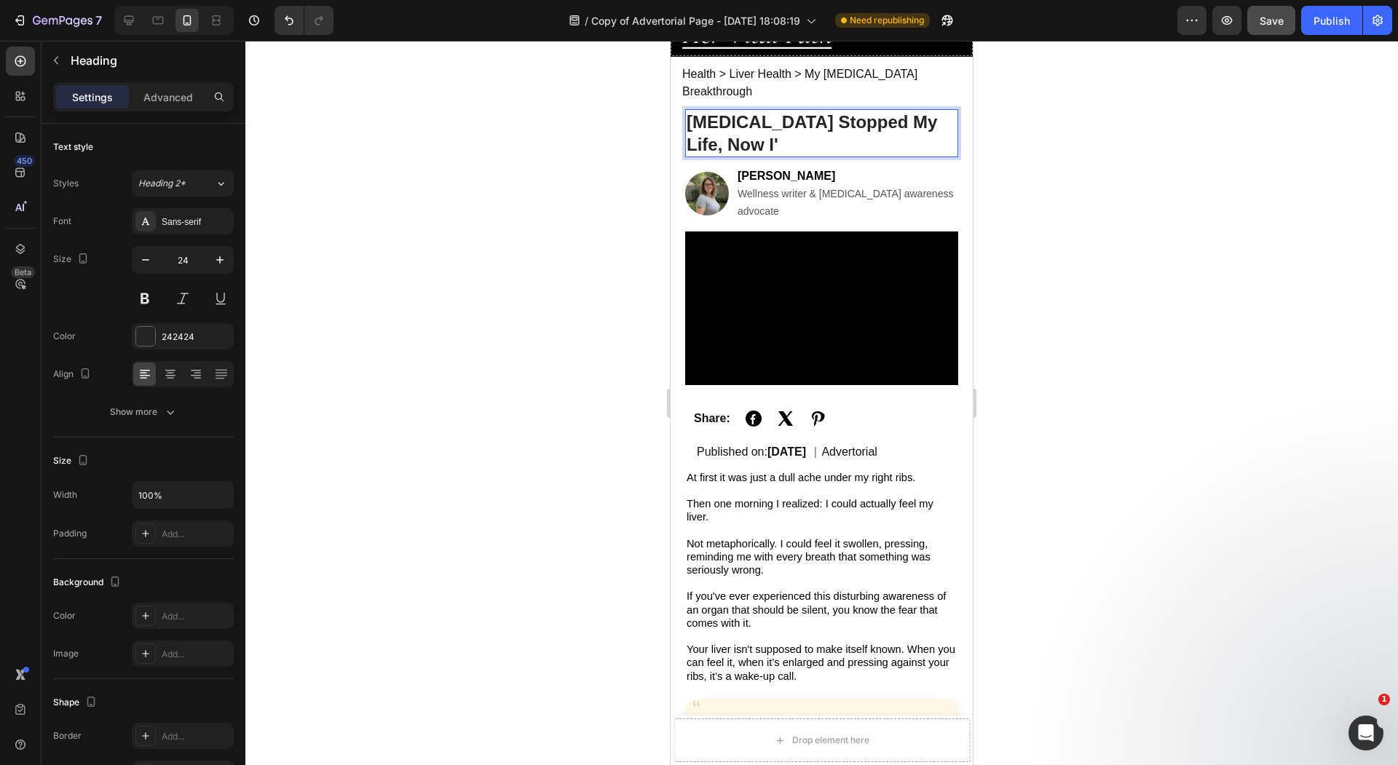
click at [785, 111] on p "[MEDICAL_DATA] Stopped My Life, Now I'" at bounding box center [821, 133] width 270 height 45
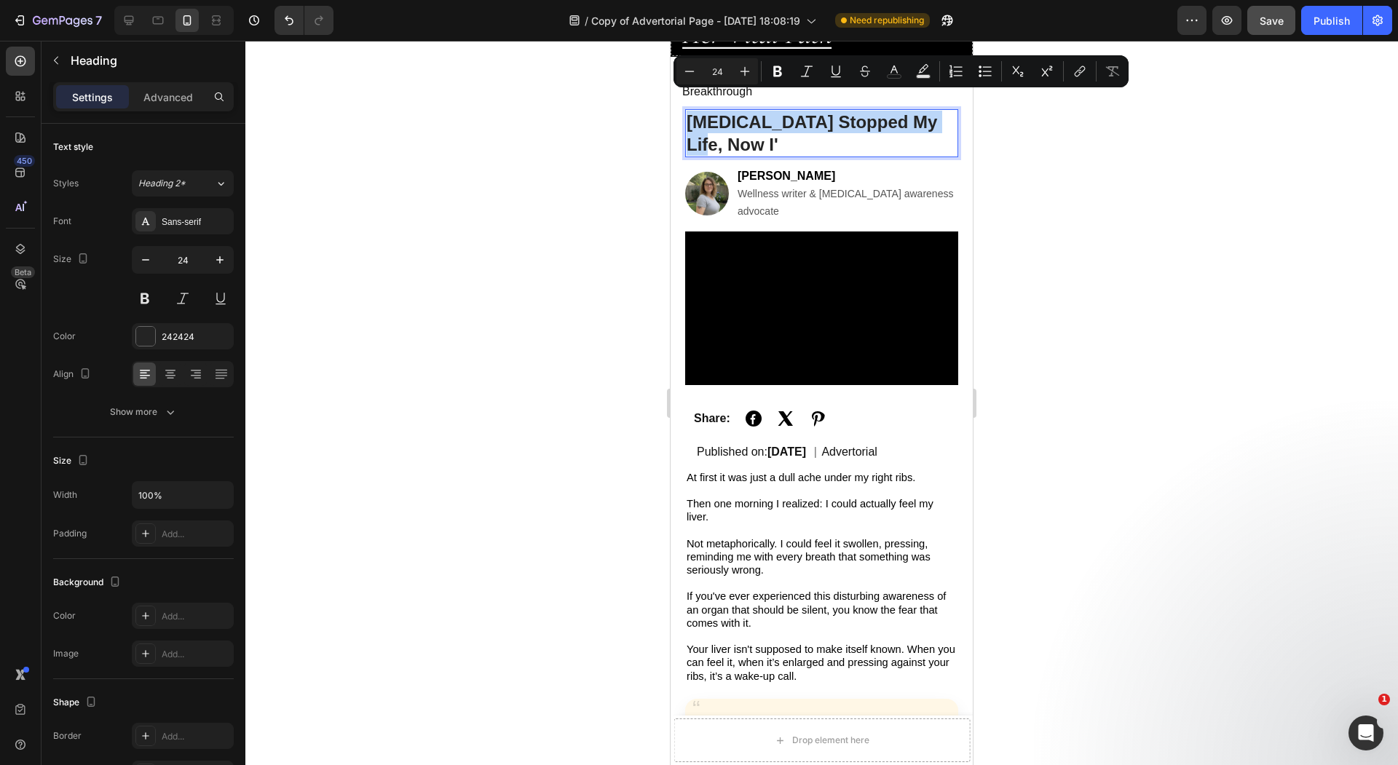
click at [735, 130] on p "[MEDICAL_DATA] Stopped My Life, Now I'" at bounding box center [821, 133] width 270 height 45
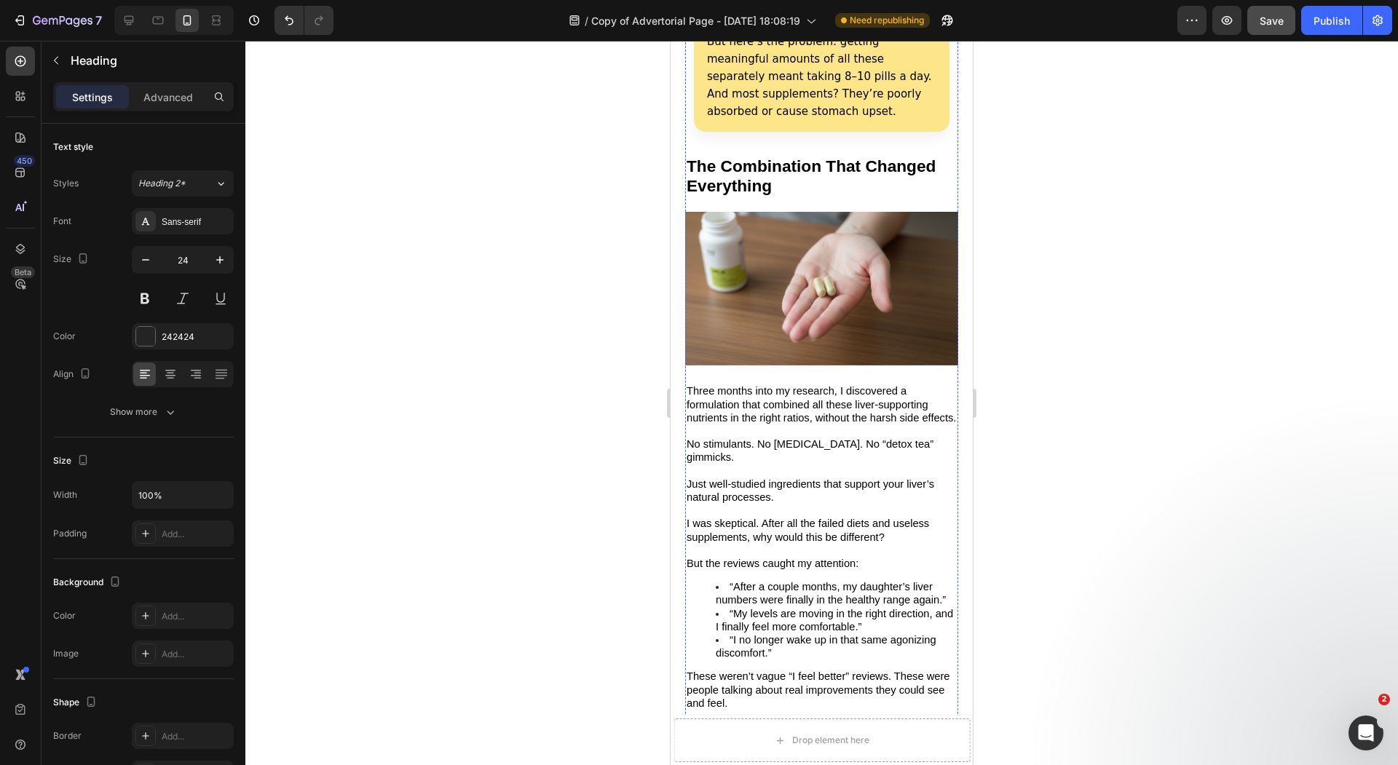
scroll to position [3148, 0]
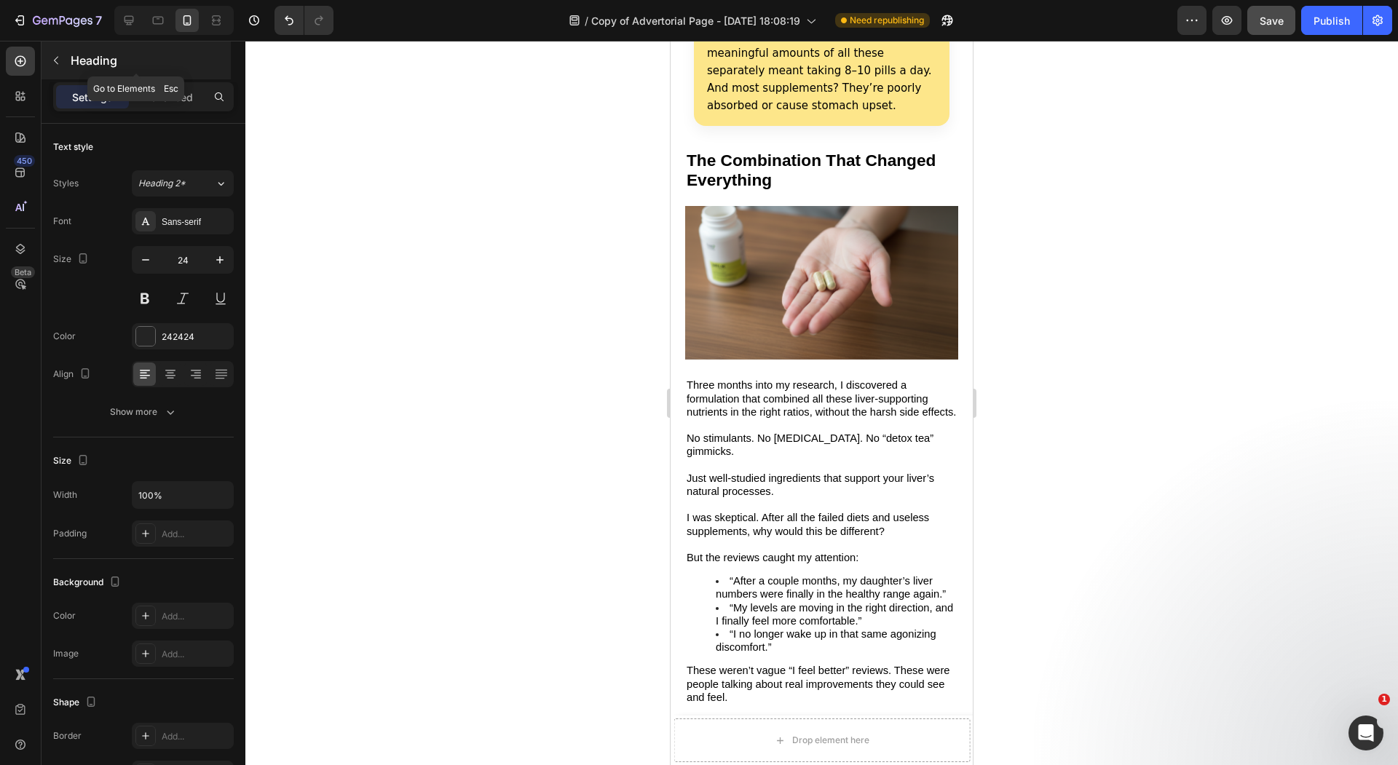
click at [55, 61] on icon "button" at bounding box center [56, 61] width 4 height 8
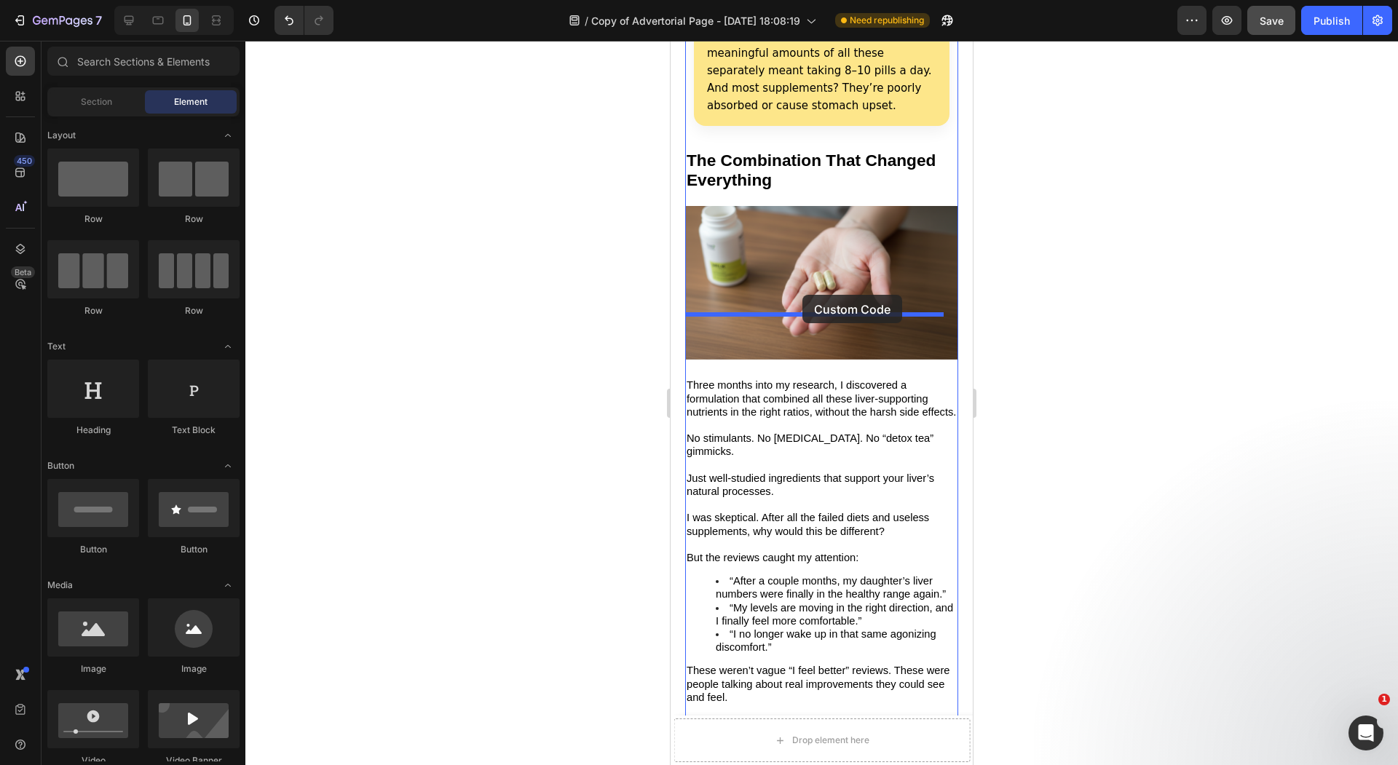
drag, startPoint x: 772, startPoint y: 778, endPoint x: 801, endPoint y: 299, distance: 479.9
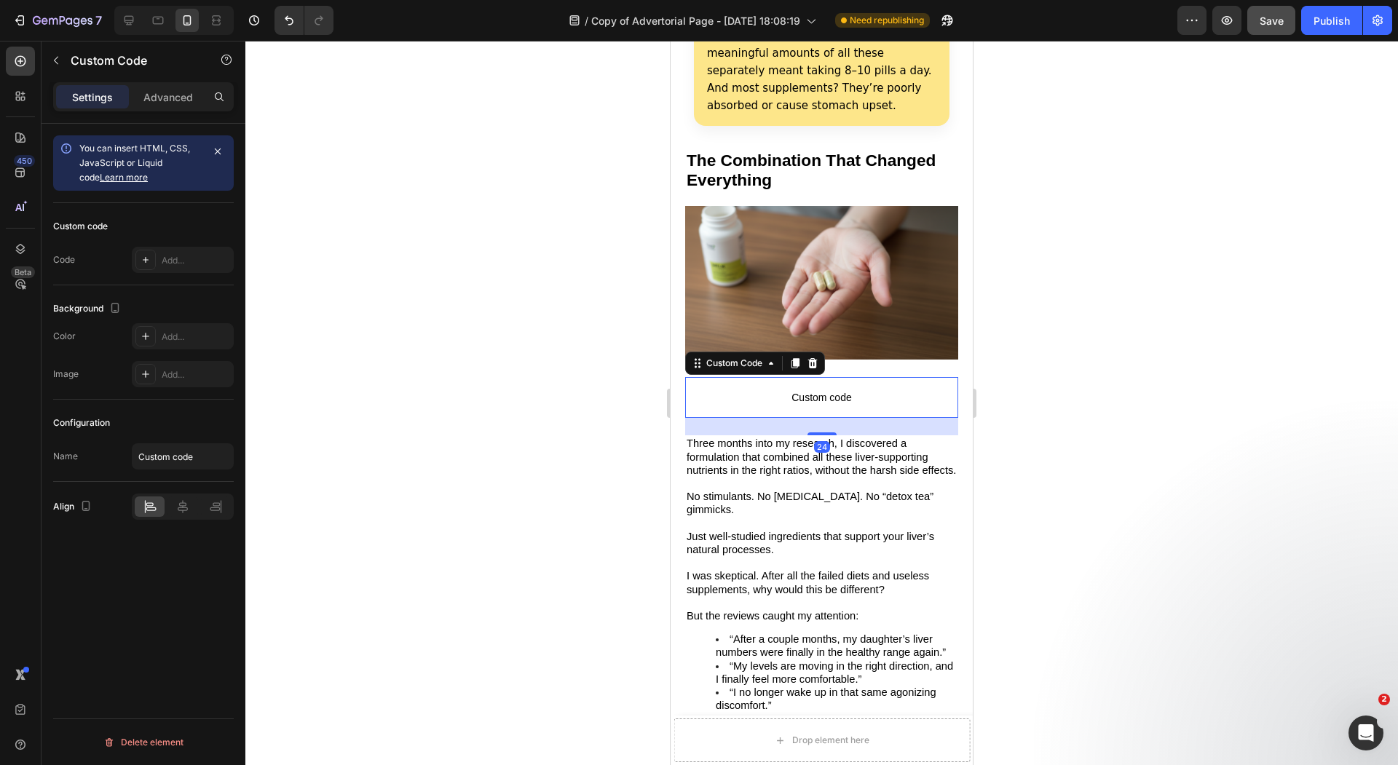
click at [813, 389] on span "Custom code" at bounding box center [821, 397] width 273 height 17
click at [154, 259] on div at bounding box center [145, 260] width 20 height 20
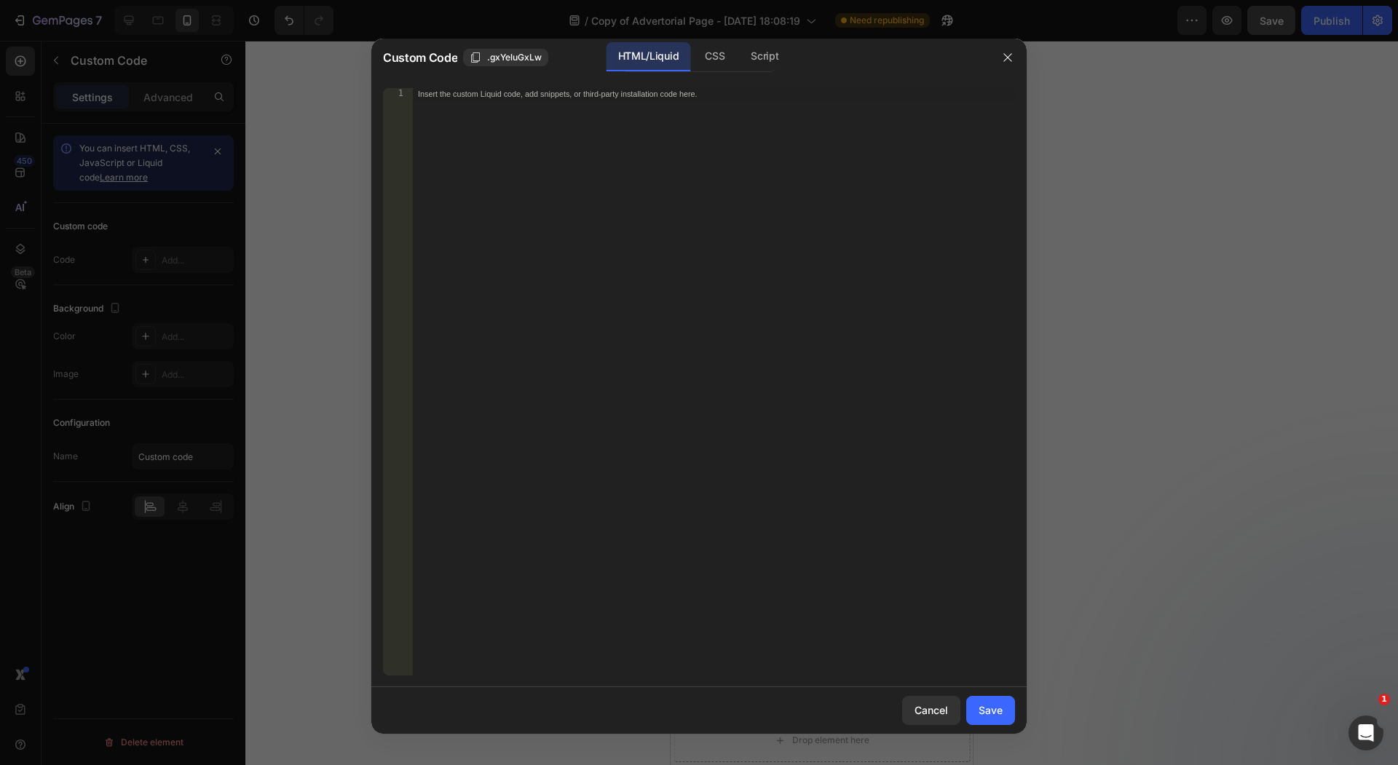
click at [708, 283] on div "Insert the custom Liquid code, add snippets, or third-party installation code h…" at bounding box center [713, 394] width 603 height 612
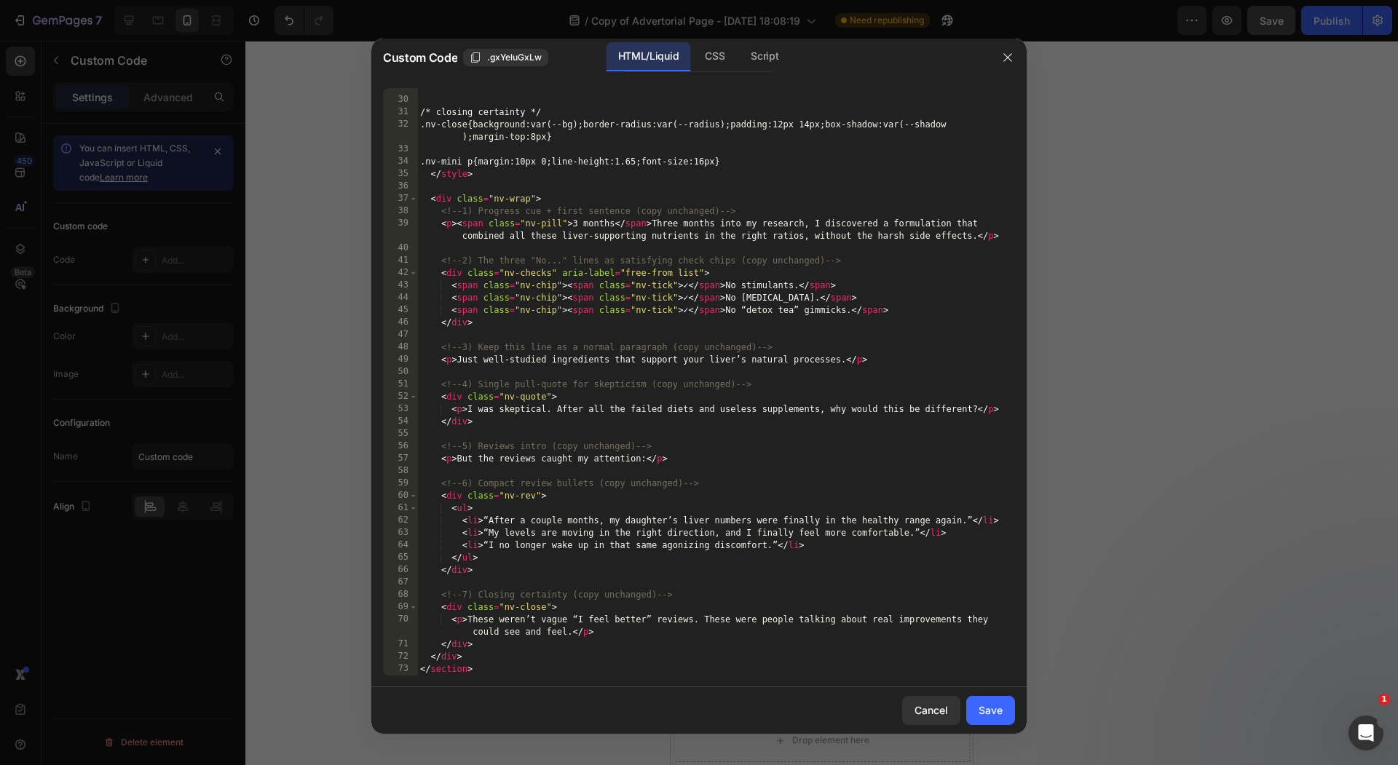
scroll to position [378, 0]
click at [981, 717] on div "Save" at bounding box center [990, 709] width 24 height 15
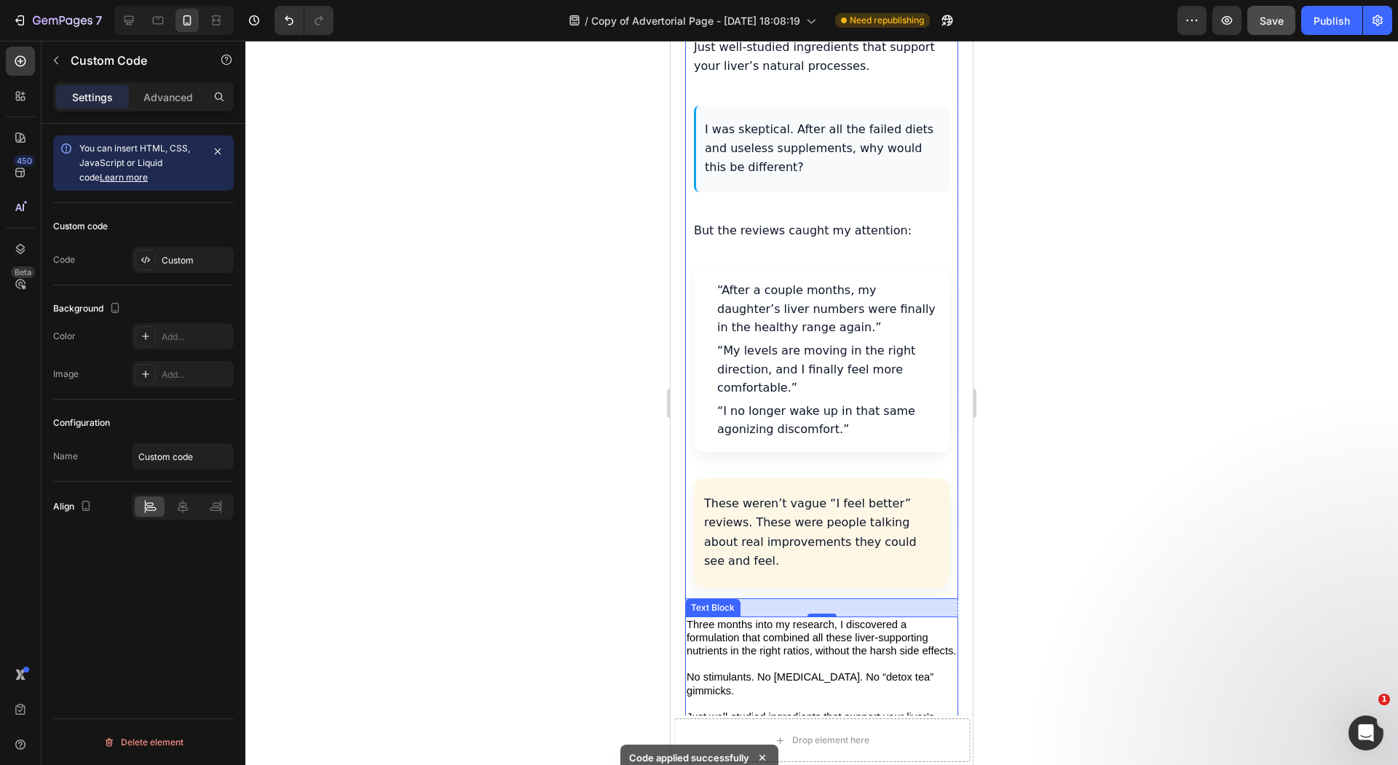
scroll to position [3727, 0]
click at [600, 392] on div at bounding box center [821, 403] width 1152 height 724
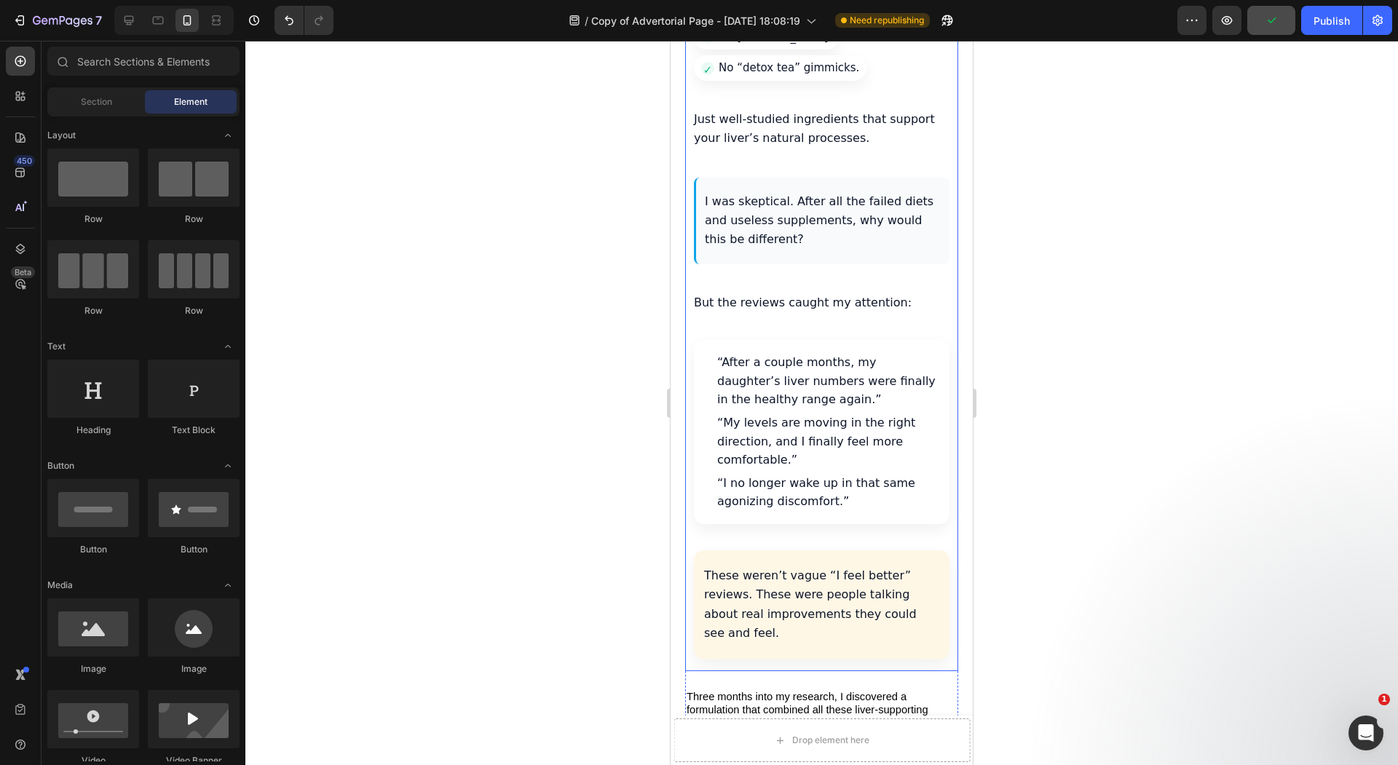
scroll to position [3650, 0]
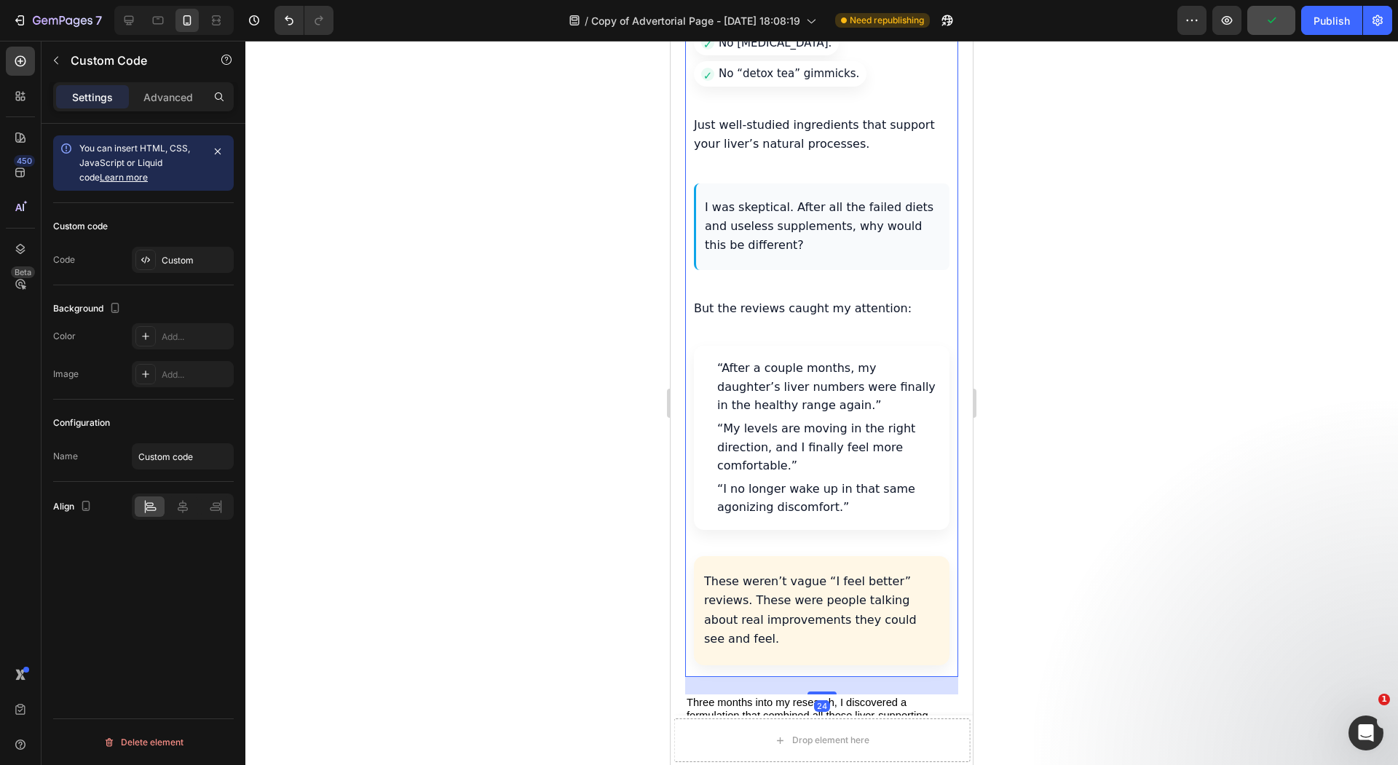
click at [585, 383] on div at bounding box center [821, 403] width 1152 height 724
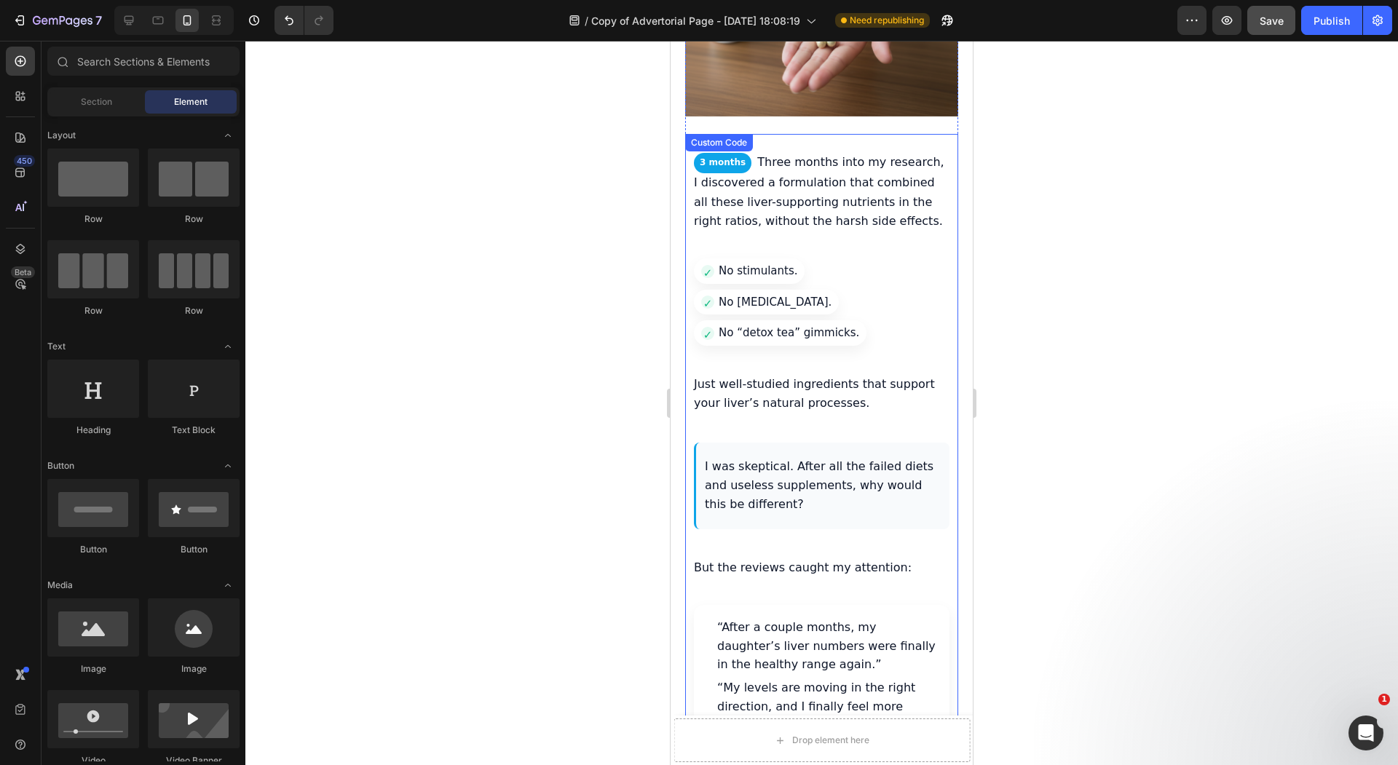
scroll to position [3390, 0]
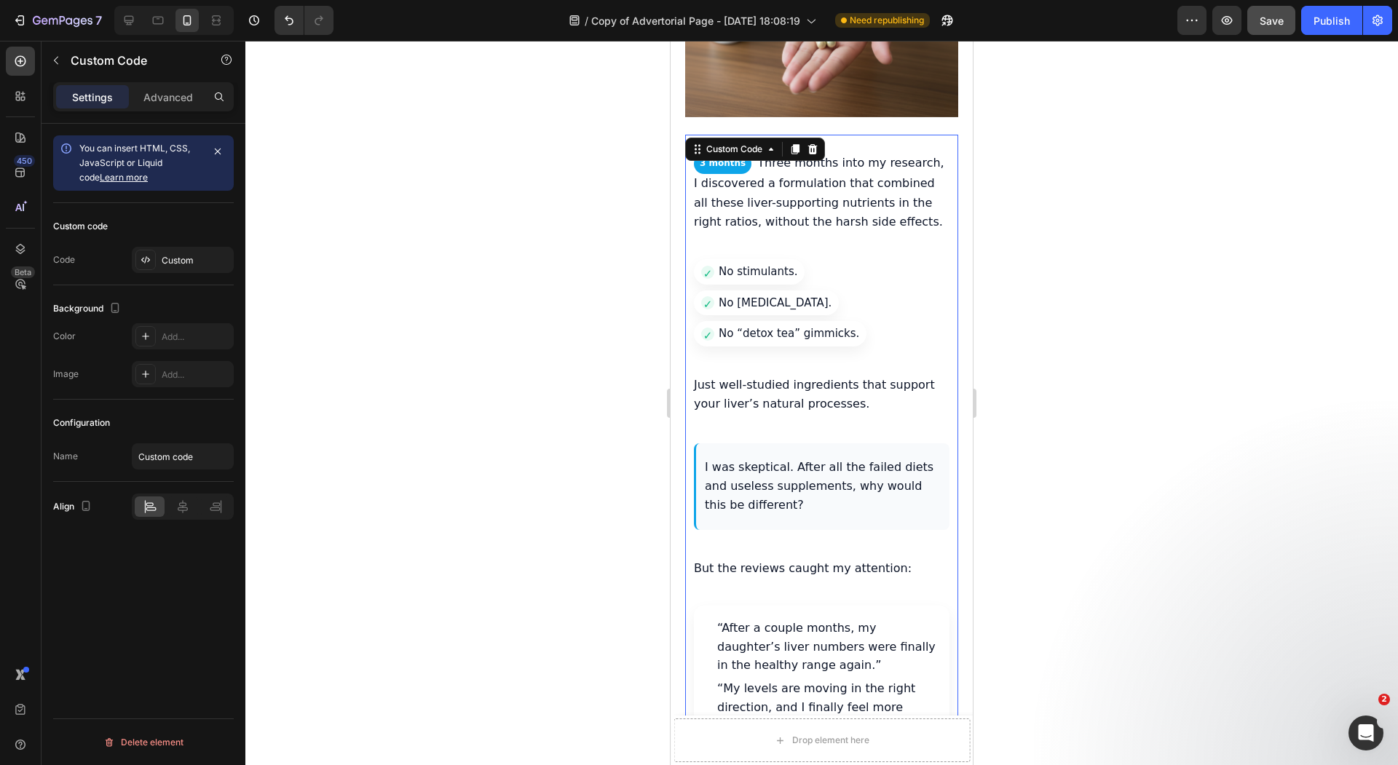
click at [790, 458] on p "I was skeptical. After all the failed diets and useless supplements, why would …" at bounding box center [823, 487] width 236 height 58
click at [817, 143] on icon at bounding box center [813, 149] width 12 height 12
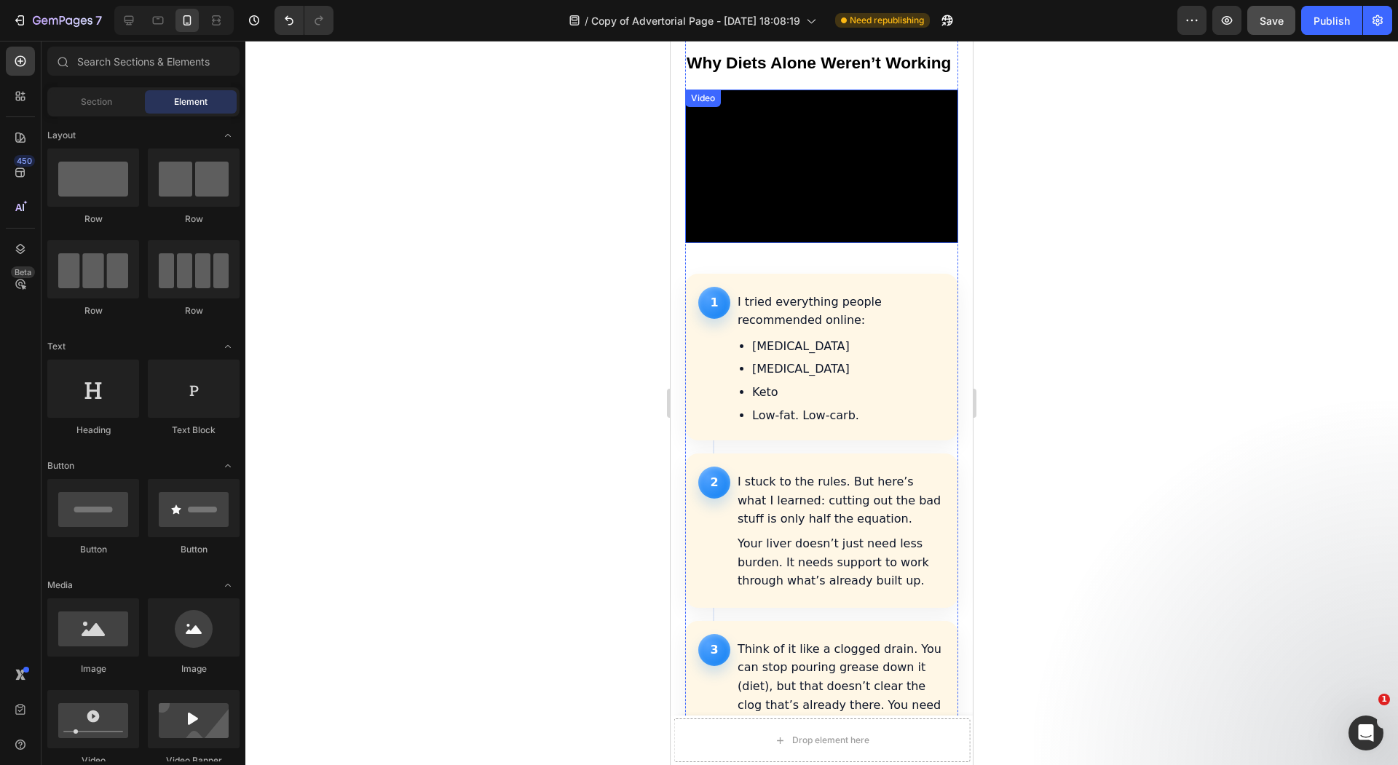
scroll to position [1376, 0]
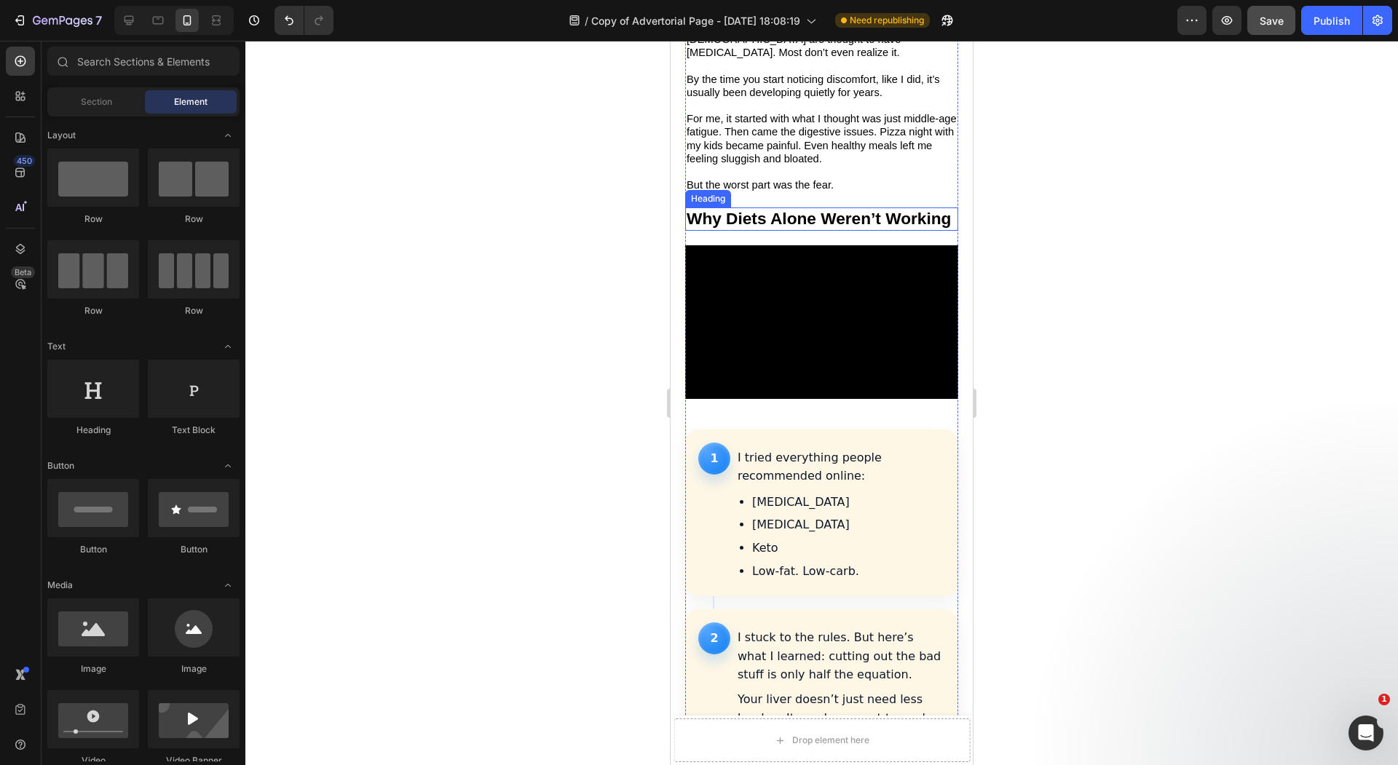
click at [779, 207] on h2 "Why Diets Alone Weren’t Working" at bounding box center [821, 218] width 273 height 23
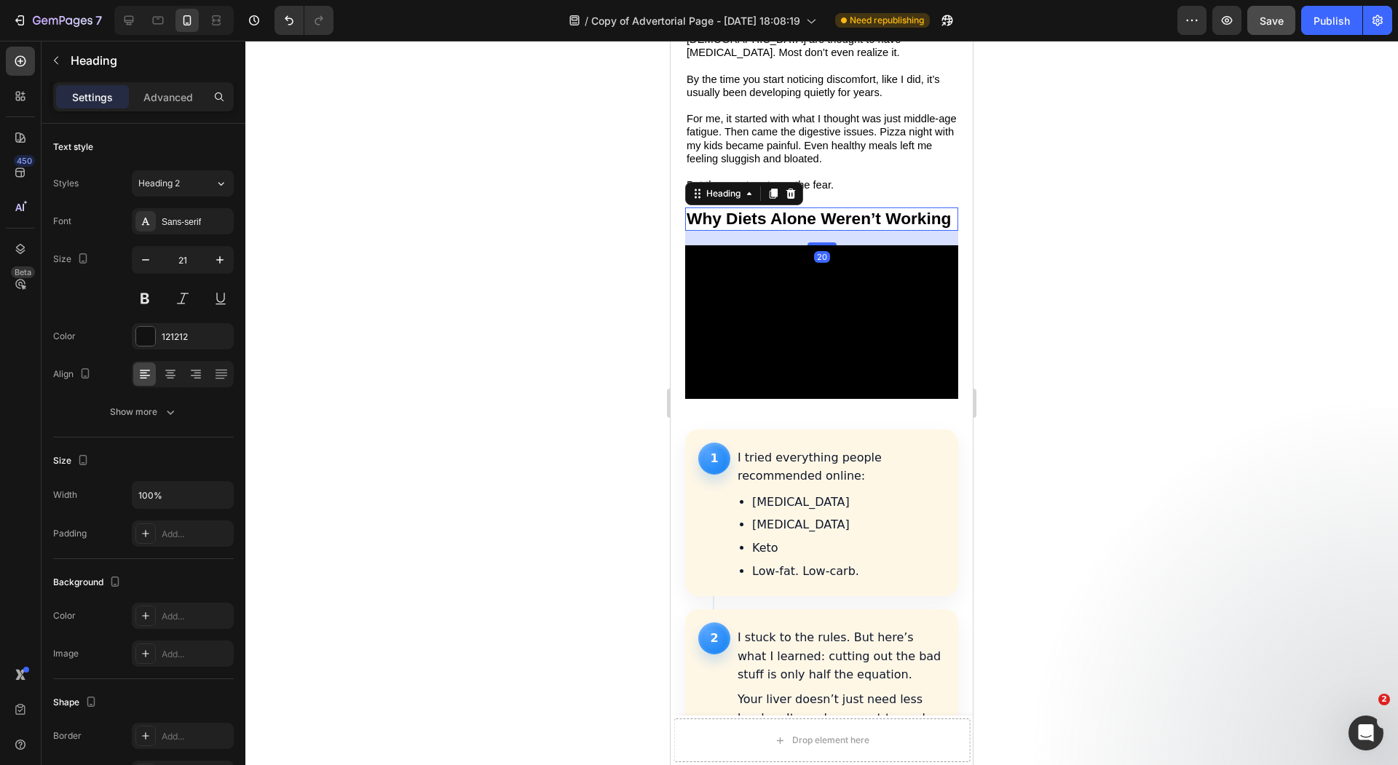
click at [767, 207] on h2 "Why Diets Alone Weren’t Working" at bounding box center [821, 218] width 273 height 23
click at [727, 209] on strong "Why Diets Alone Weren’t Working" at bounding box center [818, 218] width 264 height 19
click at [765, 209] on p "Why Diets Alone Weren’t Working" at bounding box center [821, 219] width 270 height 20
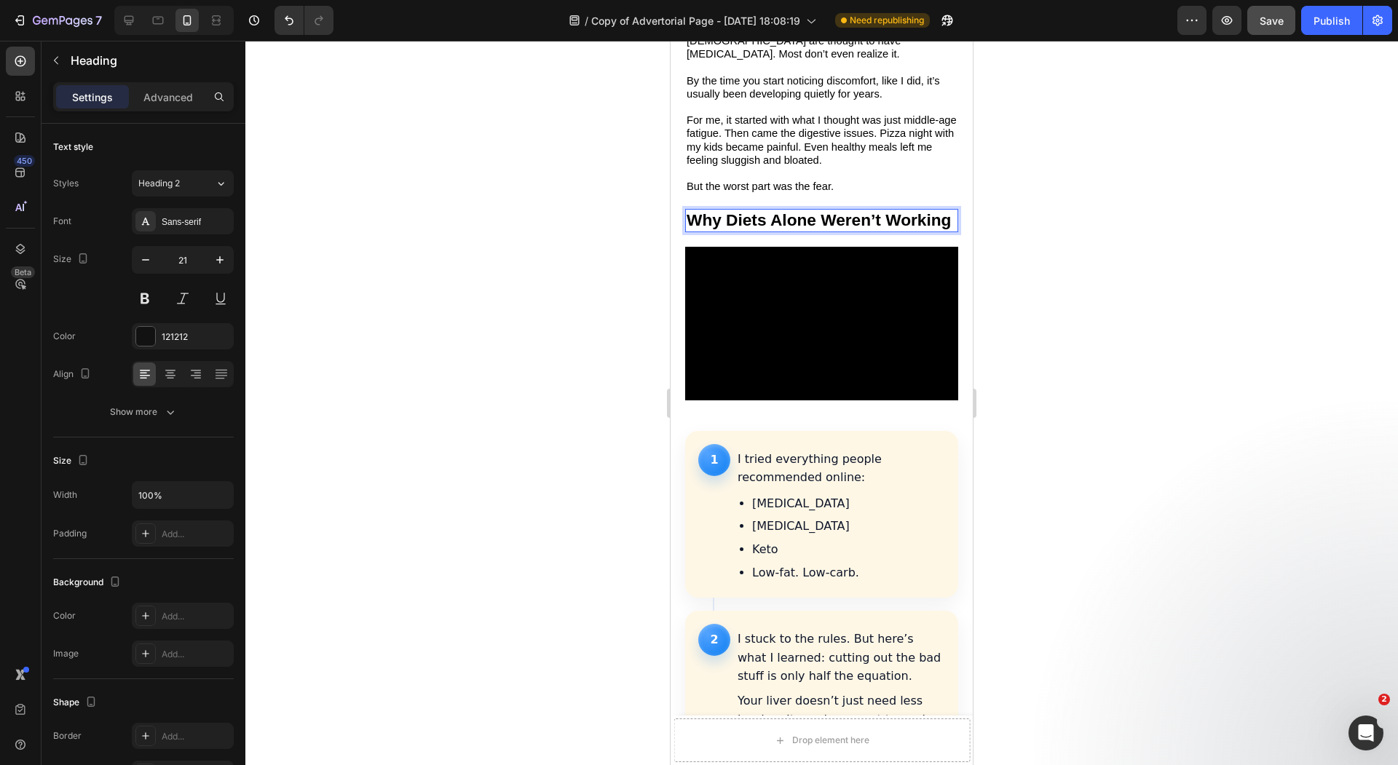
scroll to position [1373, 0]
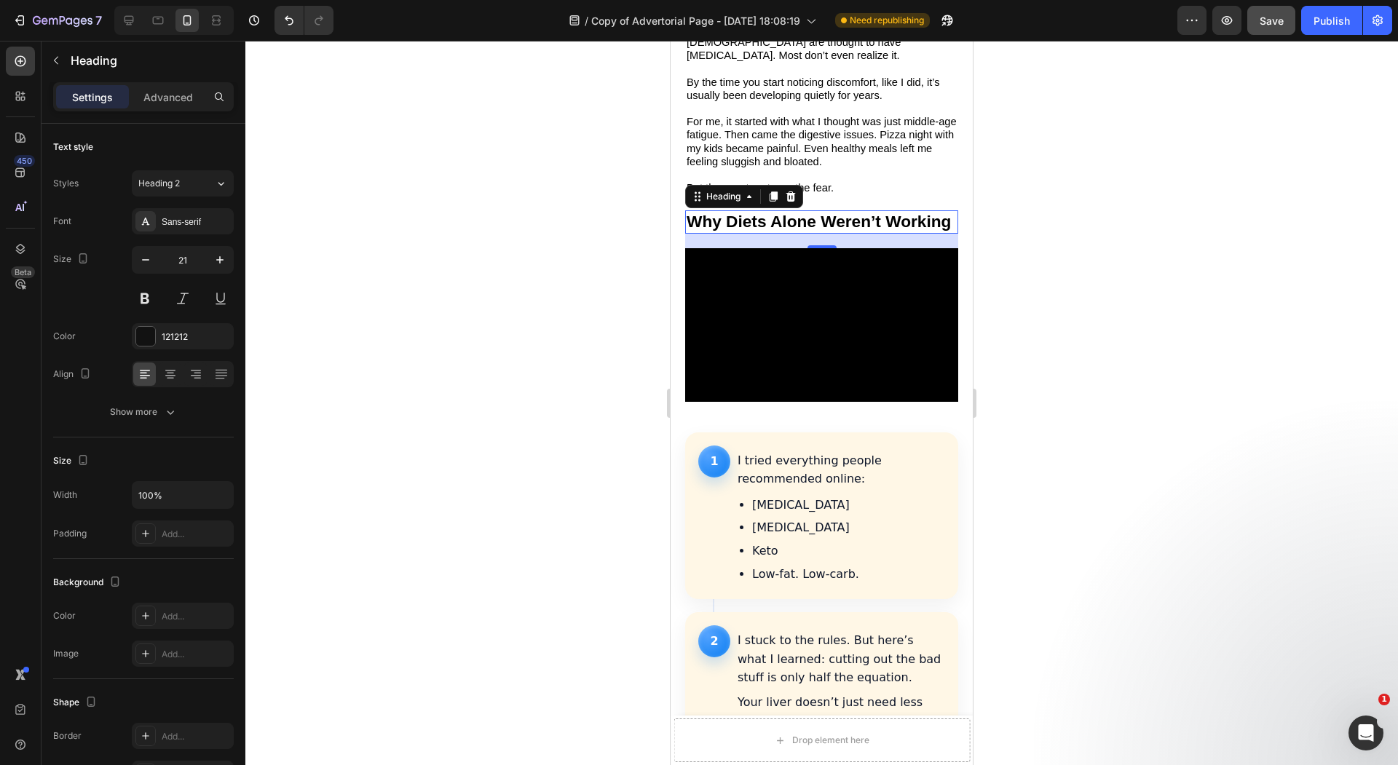
click at [507, 245] on div at bounding box center [821, 403] width 1152 height 724
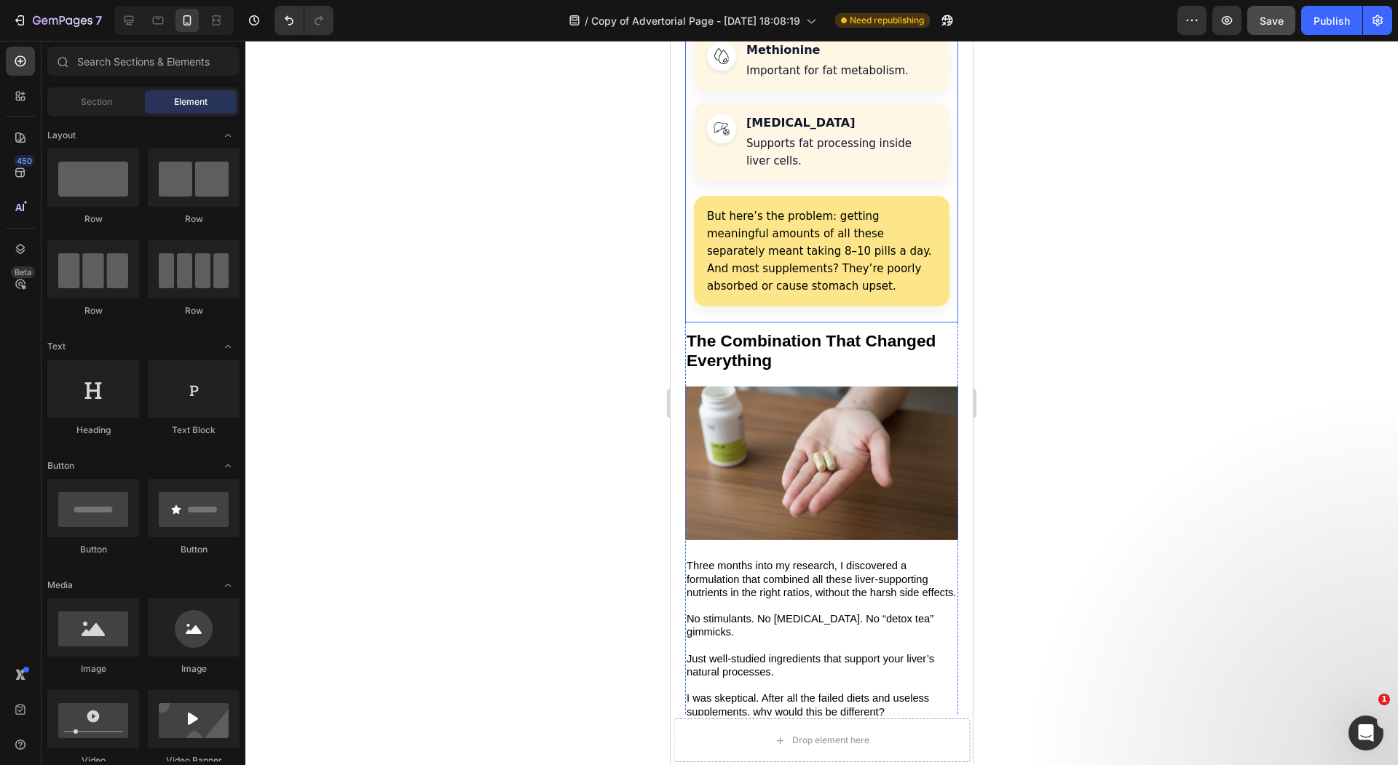
scroll to position [3113, 0]
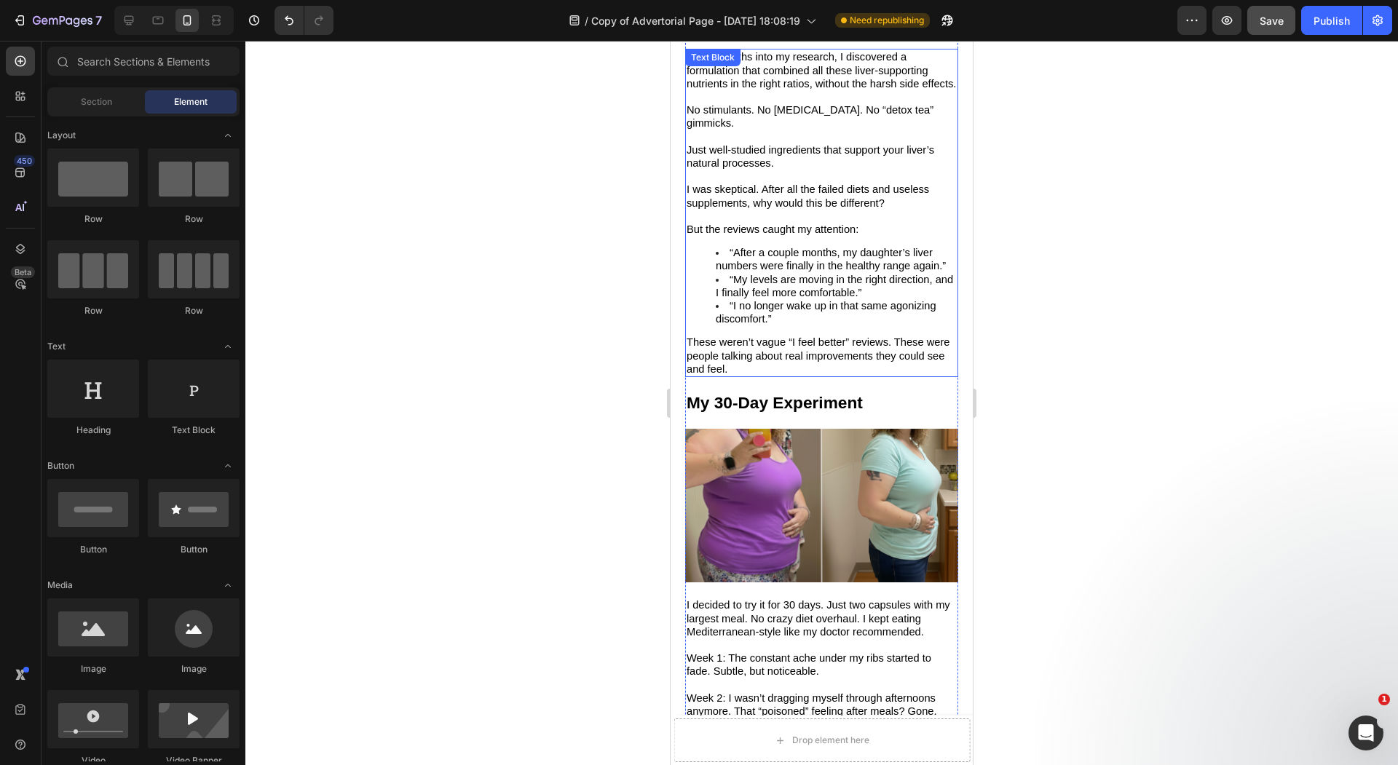
click at [819, 246] on li "“After a couple months, my daughter’s liver numbers were finally in the healthy…" at bounding box center [836, 259] width 241 height 26
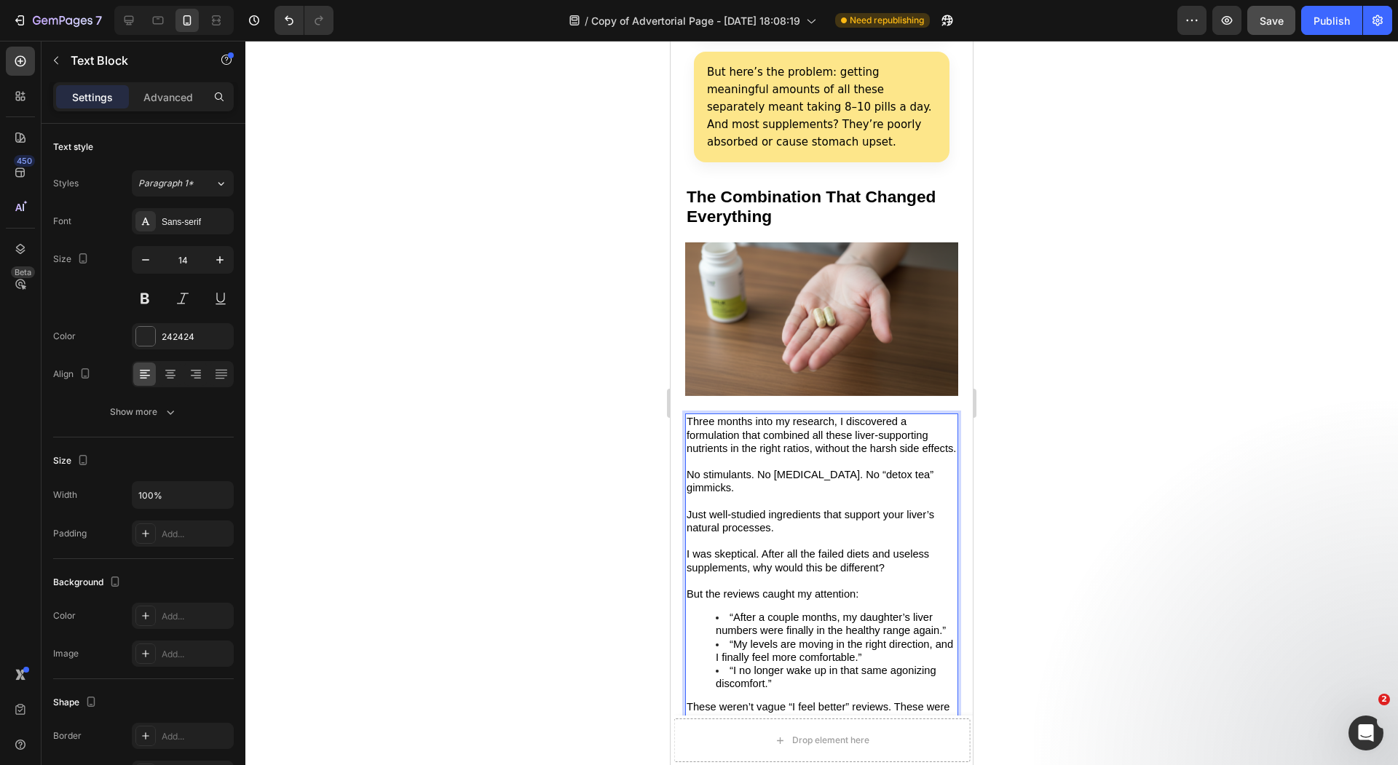
scroll to position [3113, 0]
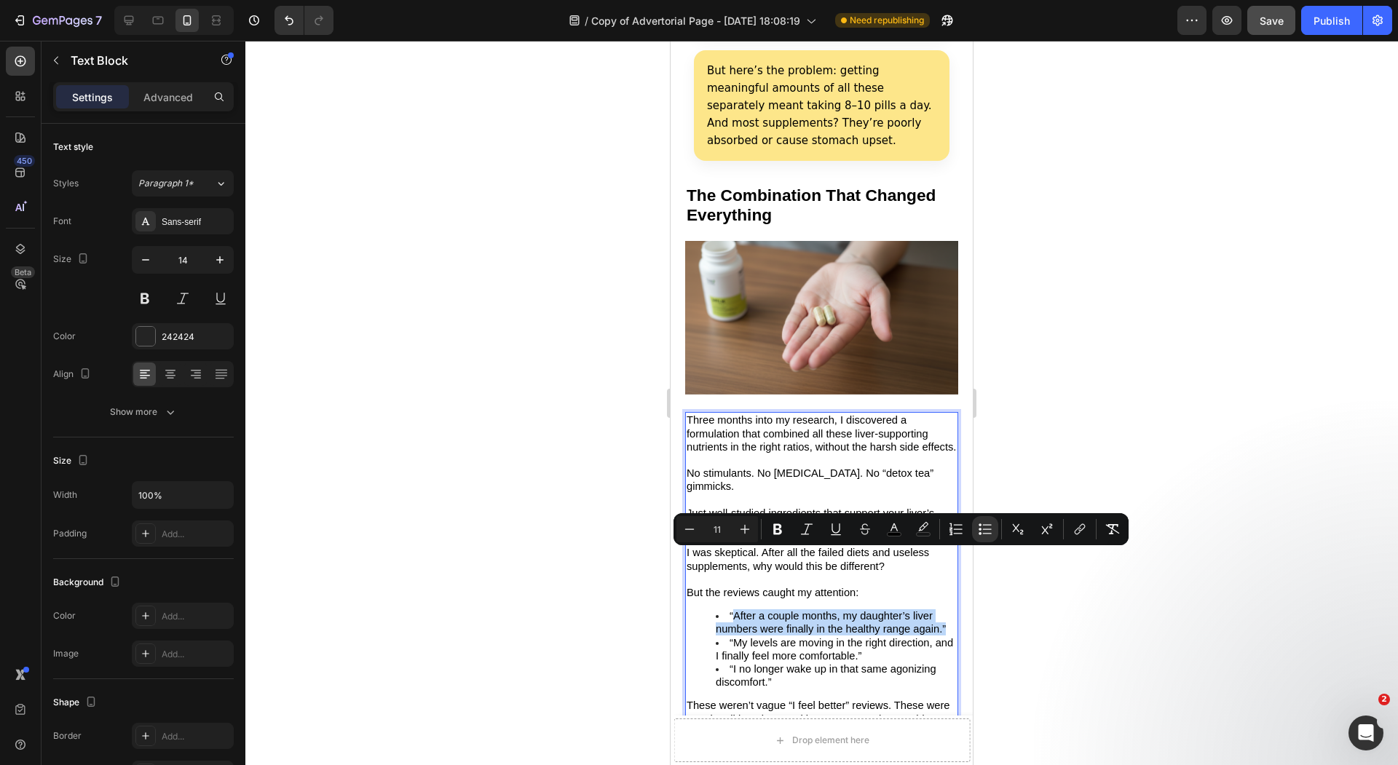
drag, startPoint x: 753, startPoint y: 585, endPoint x: 733, endPoint y: 552, distance: 38.8
click at [733, 609] on li "“After a couple months, my daughter’s liver numbers were finally in the healthy…" at bounding box center [836, 622] width 241 height 26
copy span "After a couple months, my daughter’s liver numbers were finally in the healthy …"
click at [608, 432] on div at bounding box center [821, 403] width 1152 height 724
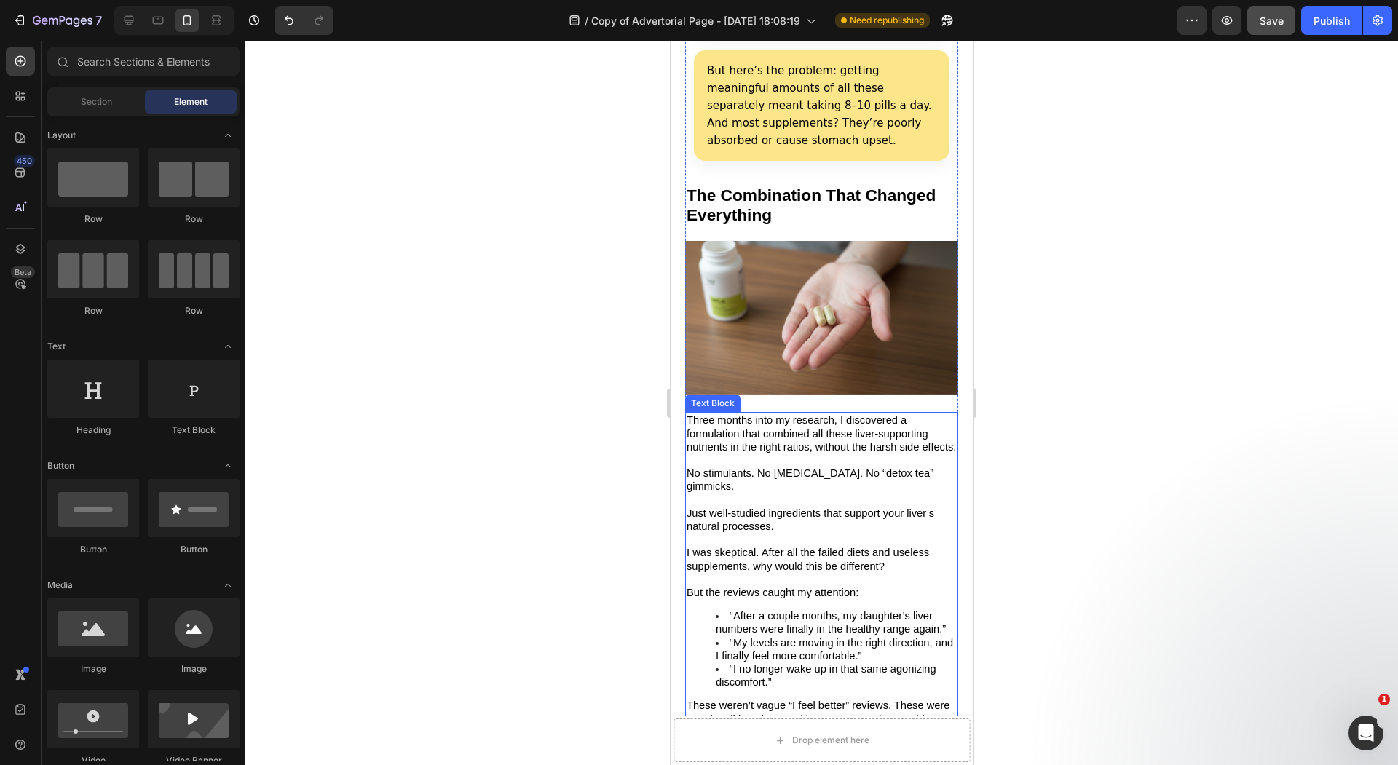
click at [737, 533] on p "Rich Text Editor. Editing area: main" at bounding box center [821, 539] width 270 height 13
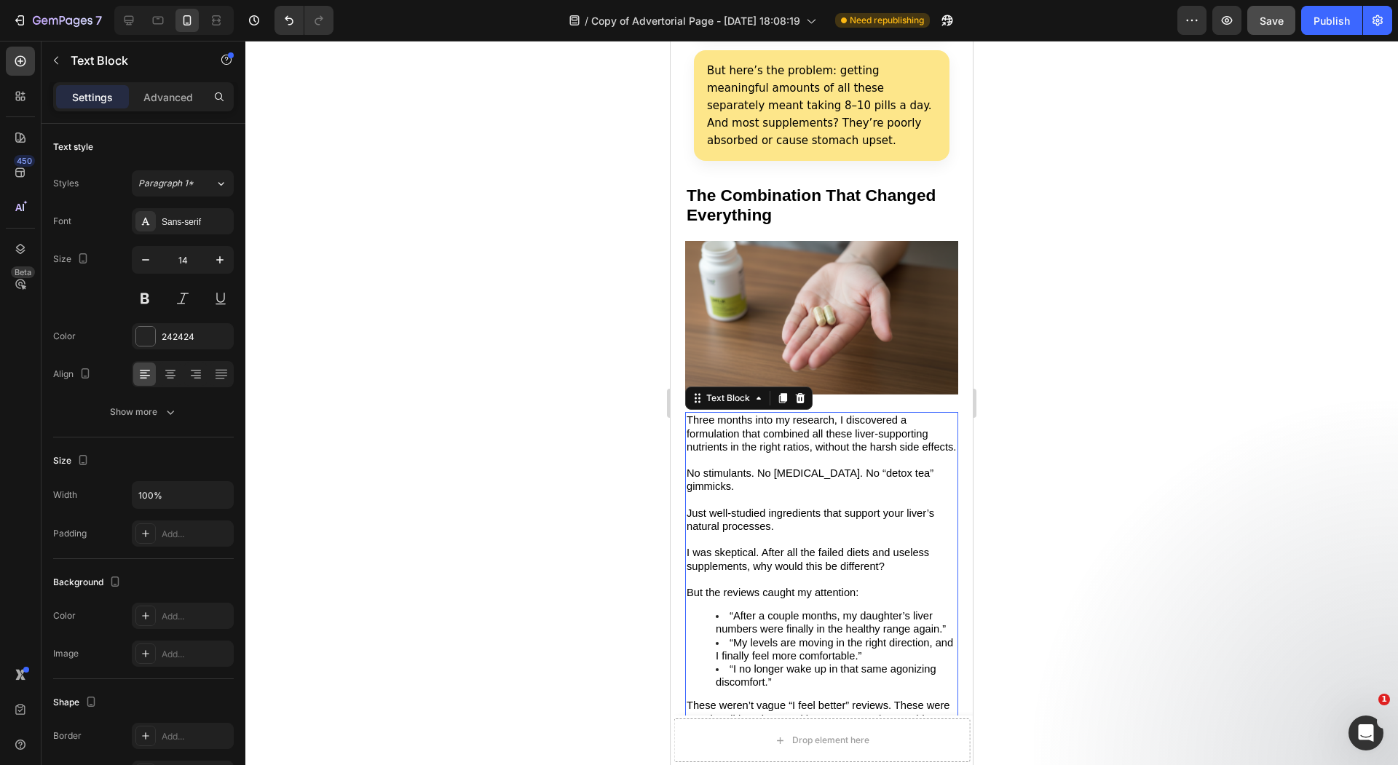
click at [619, 449] on div at bounding box center [821, 403] width 1152 height 724
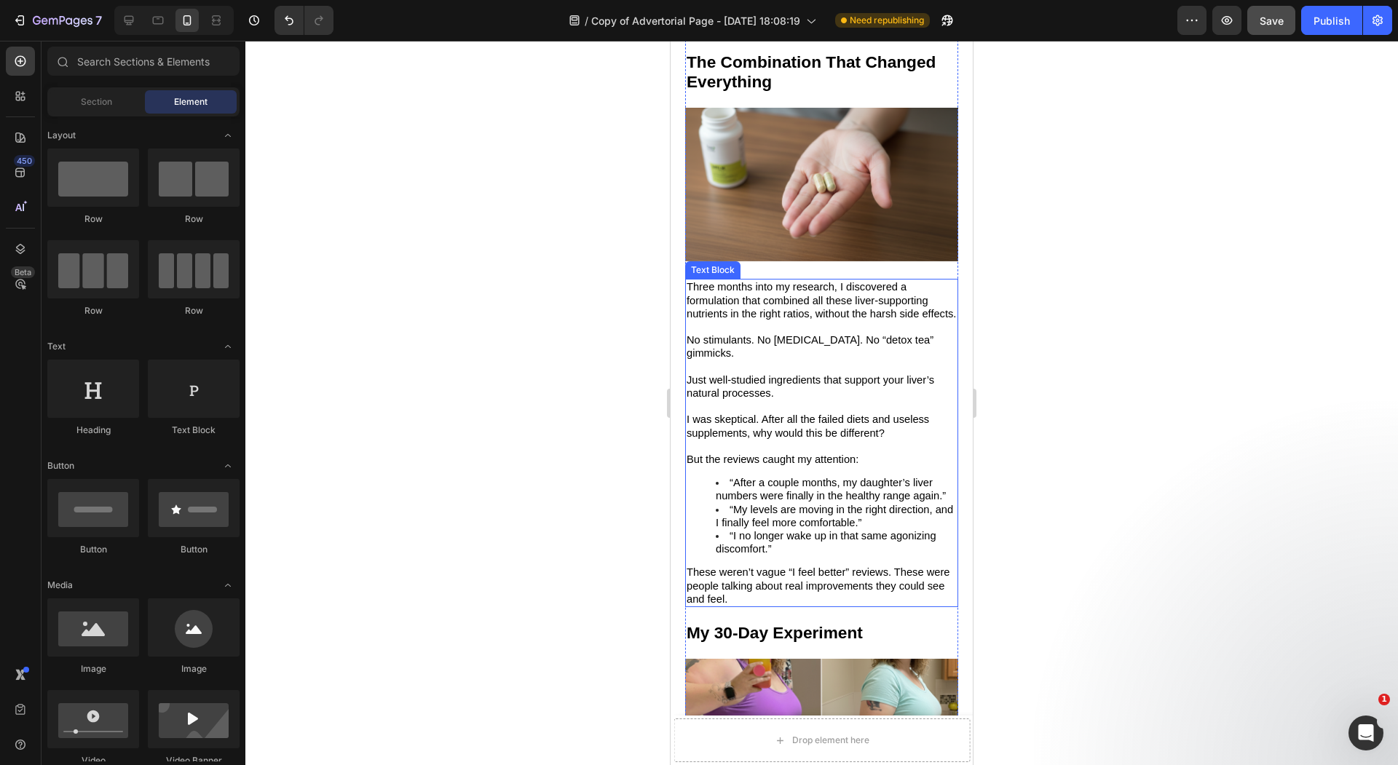
scroll to position [3252, 0]
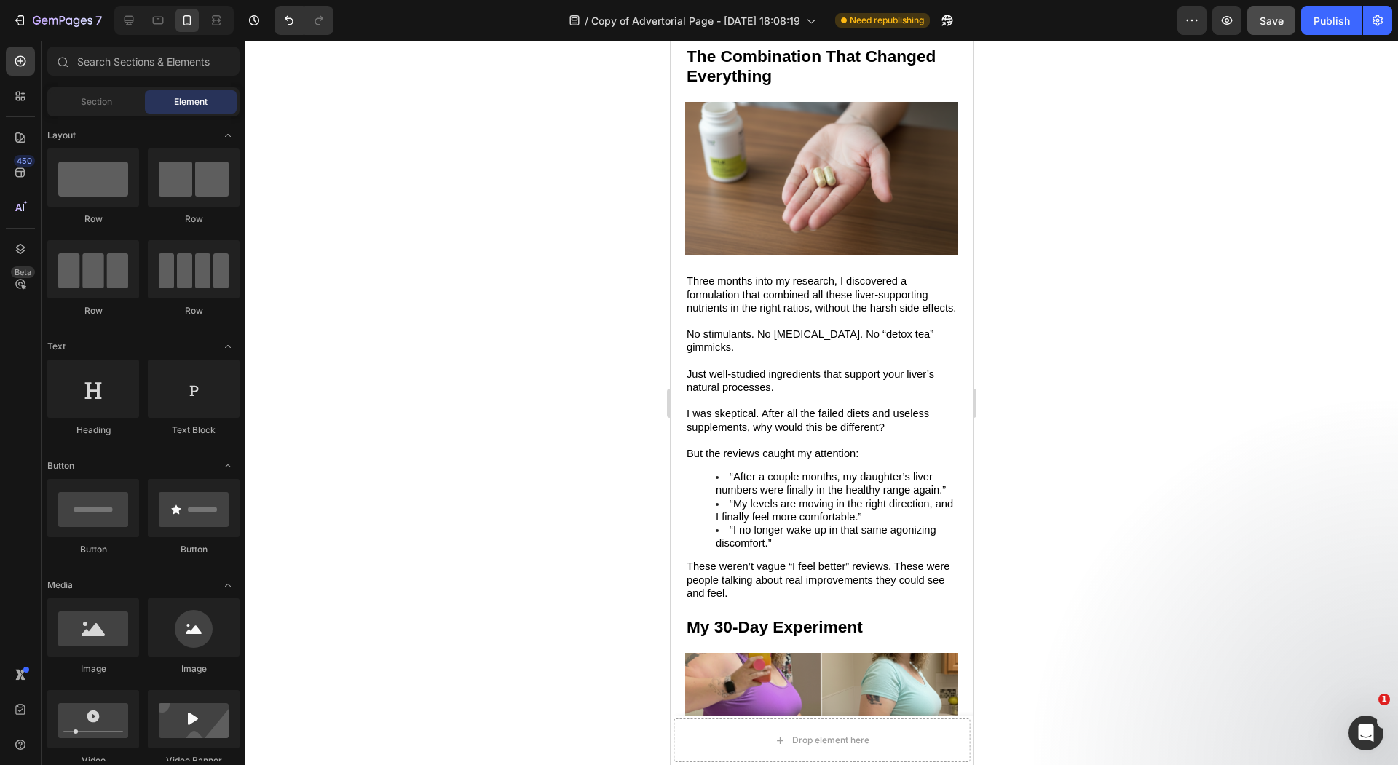
click at [413, 477] on div at bounding box center [821, 403] width 1152 height 724
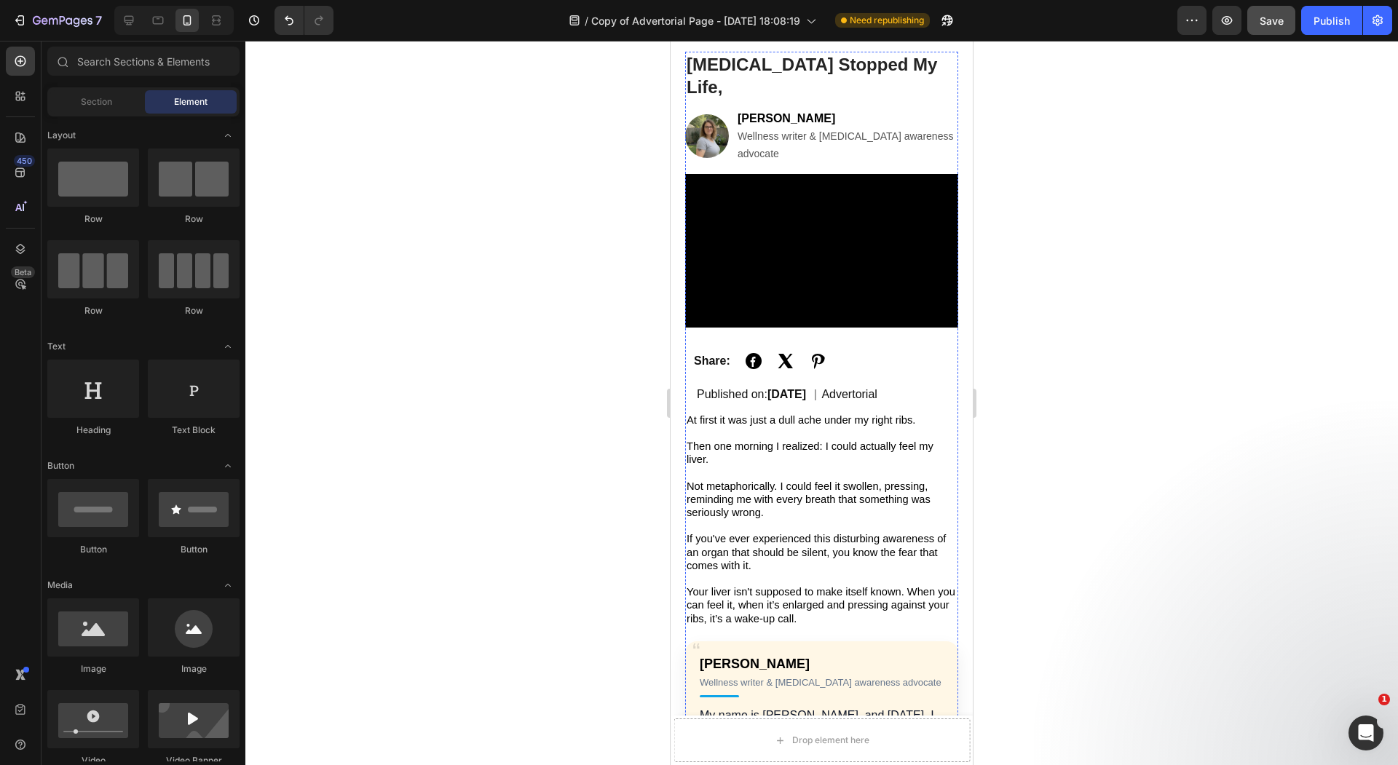
scroll to position [0, 0]
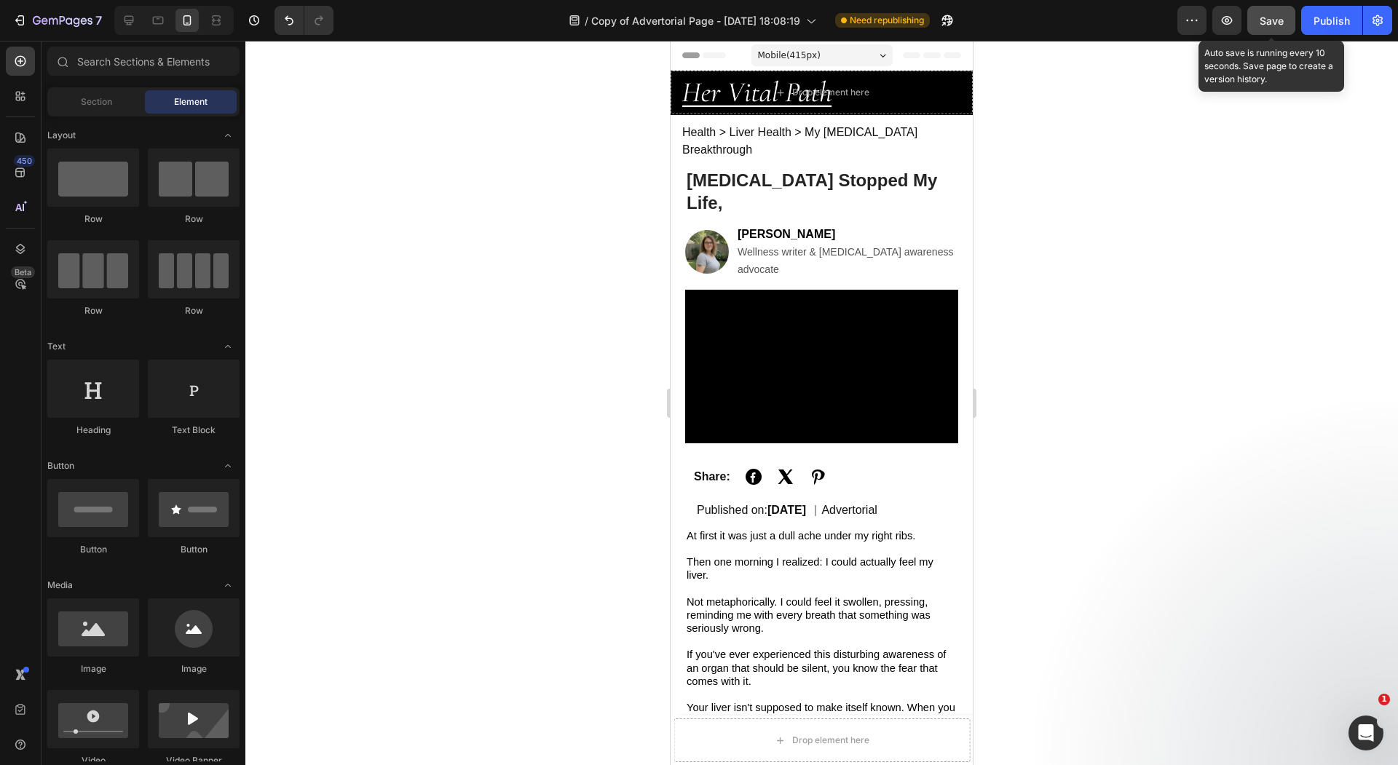
click at [1285, 28] on button "Save" at bounding box center [1271, 20] width 48 height 29
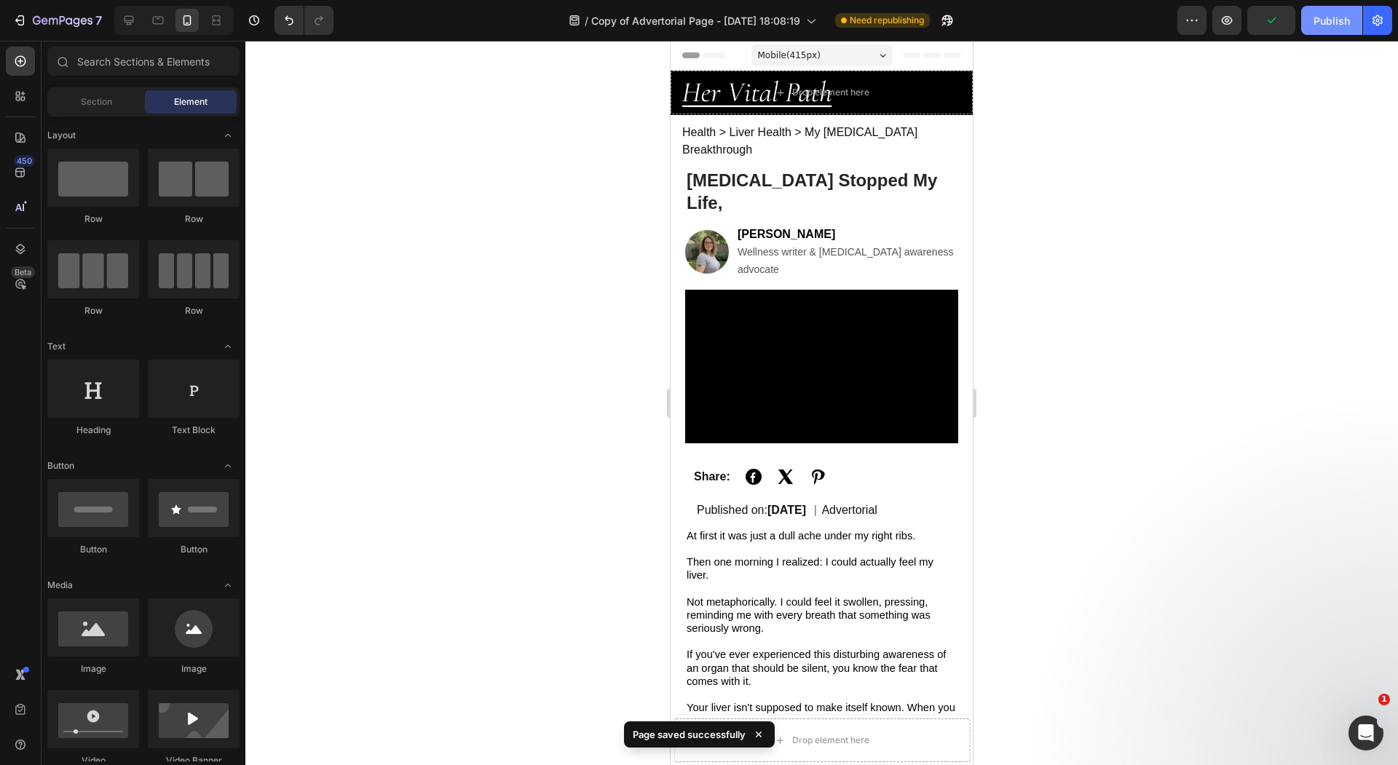
click at [1326, 28] on button "Publish" at bounding box center [1331, 20] width 61 height 29
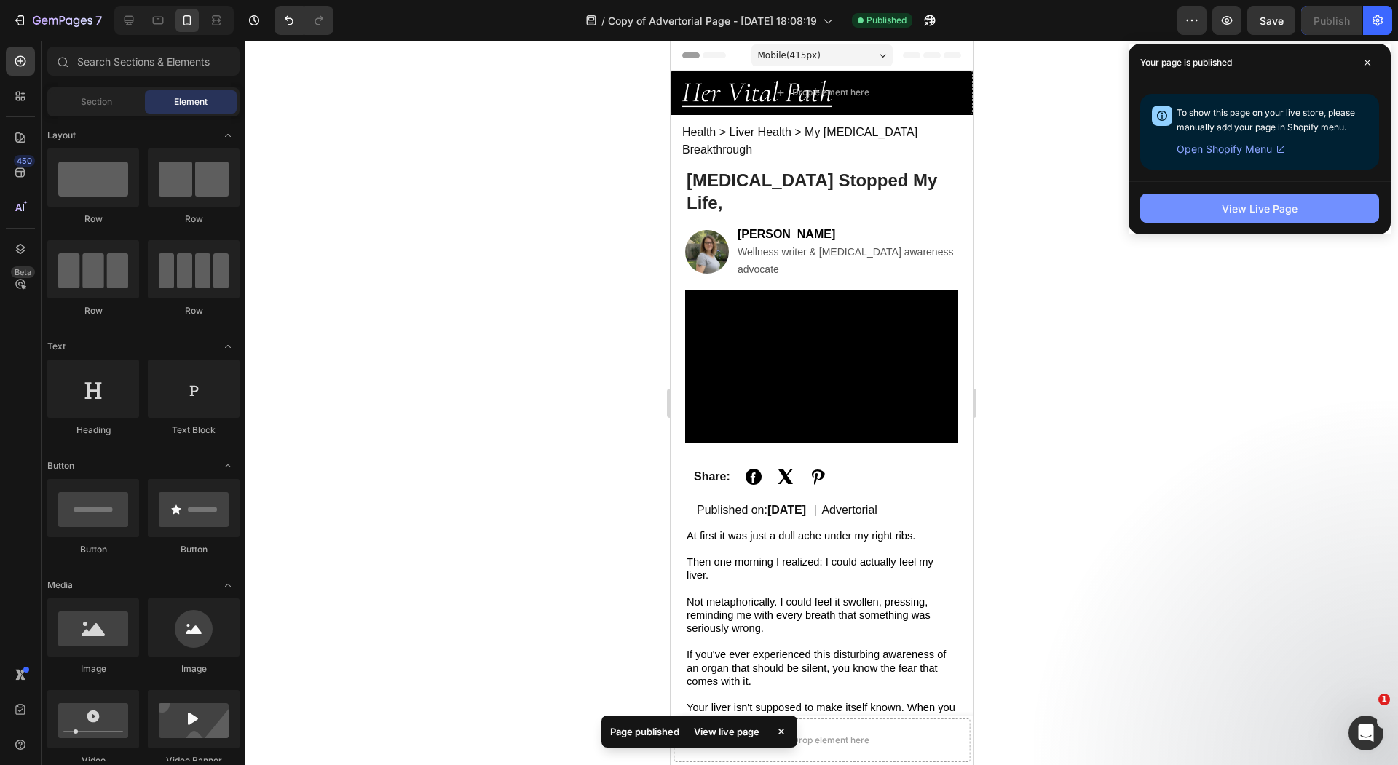
click at [1280, 214] on div "View Live Page" at bounding box center [1260, 208] width 76 height 15
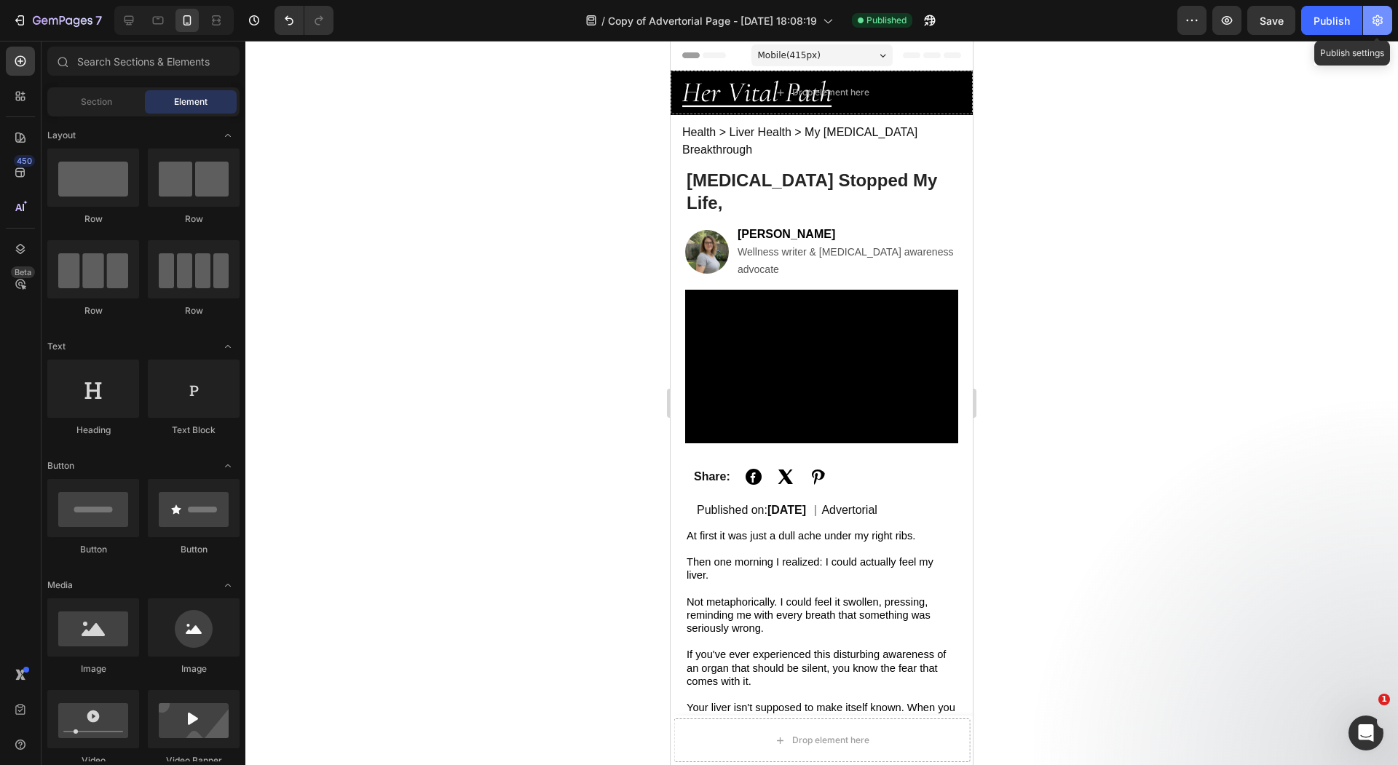
click at [1374, 18] on icon "button" at bounding box center [1377, 20] width 15 height 15
click at [1325, 12] on button "Publish" at bounding box center [1331, 20] width 61 height 29
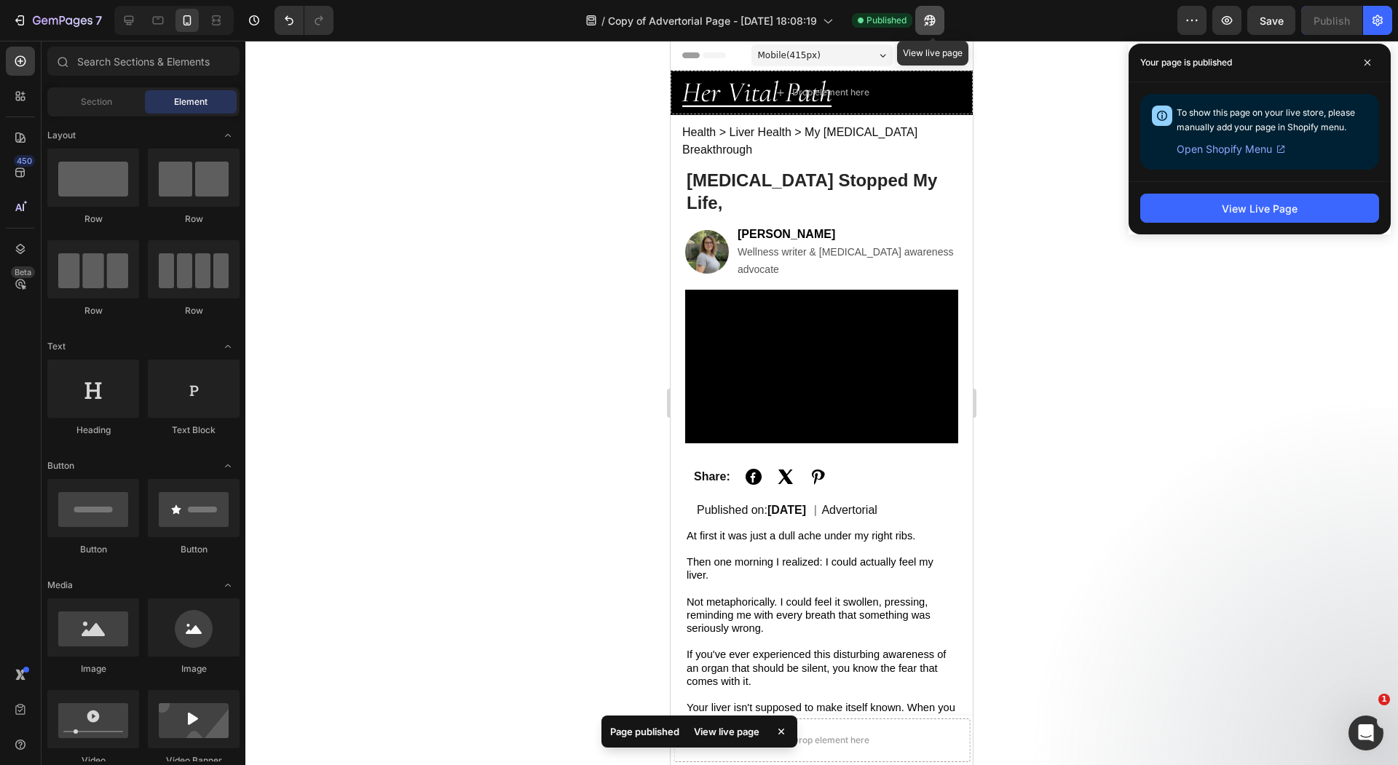
click at [931, 21] on icon "button" at bounding box center [929, 20] width 15 height 15
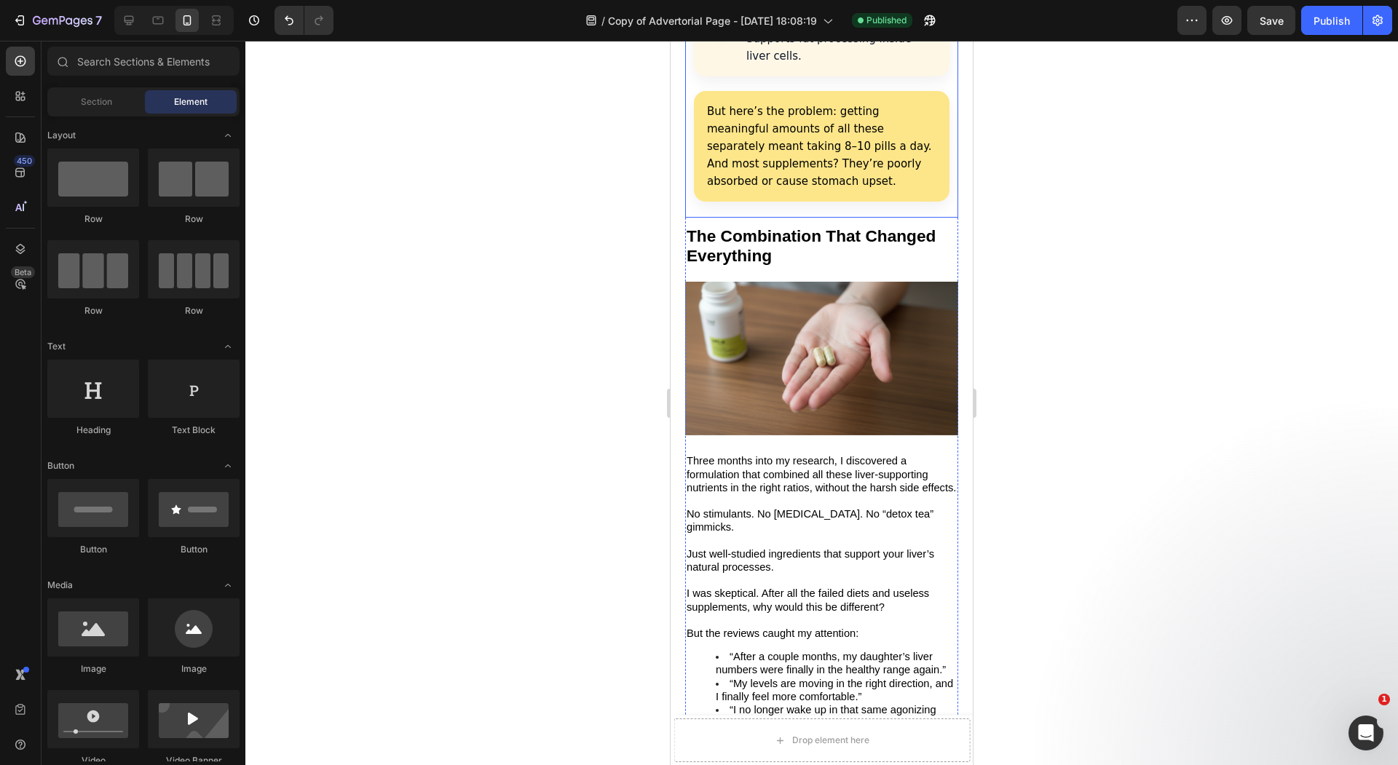
scroll to position [3073, 0]
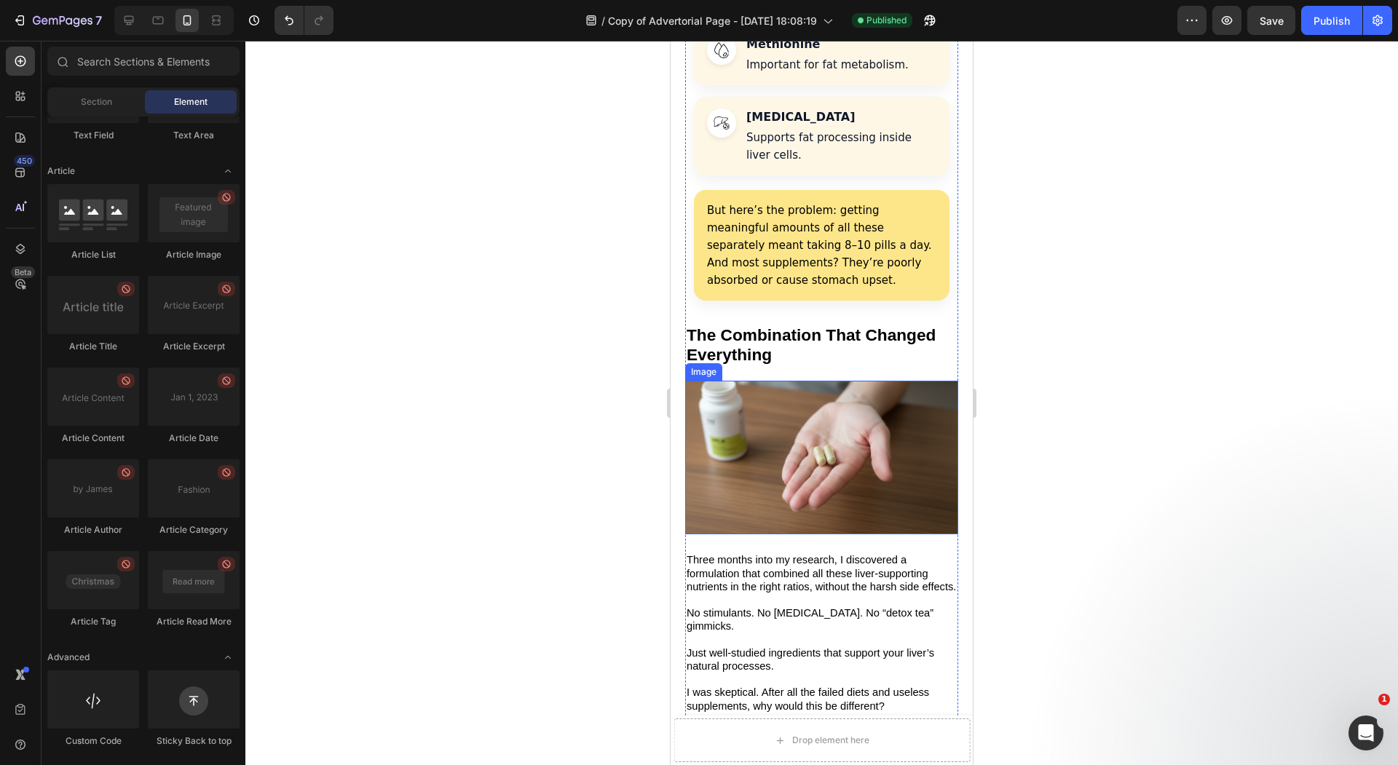
scroll to position [3111, 0]
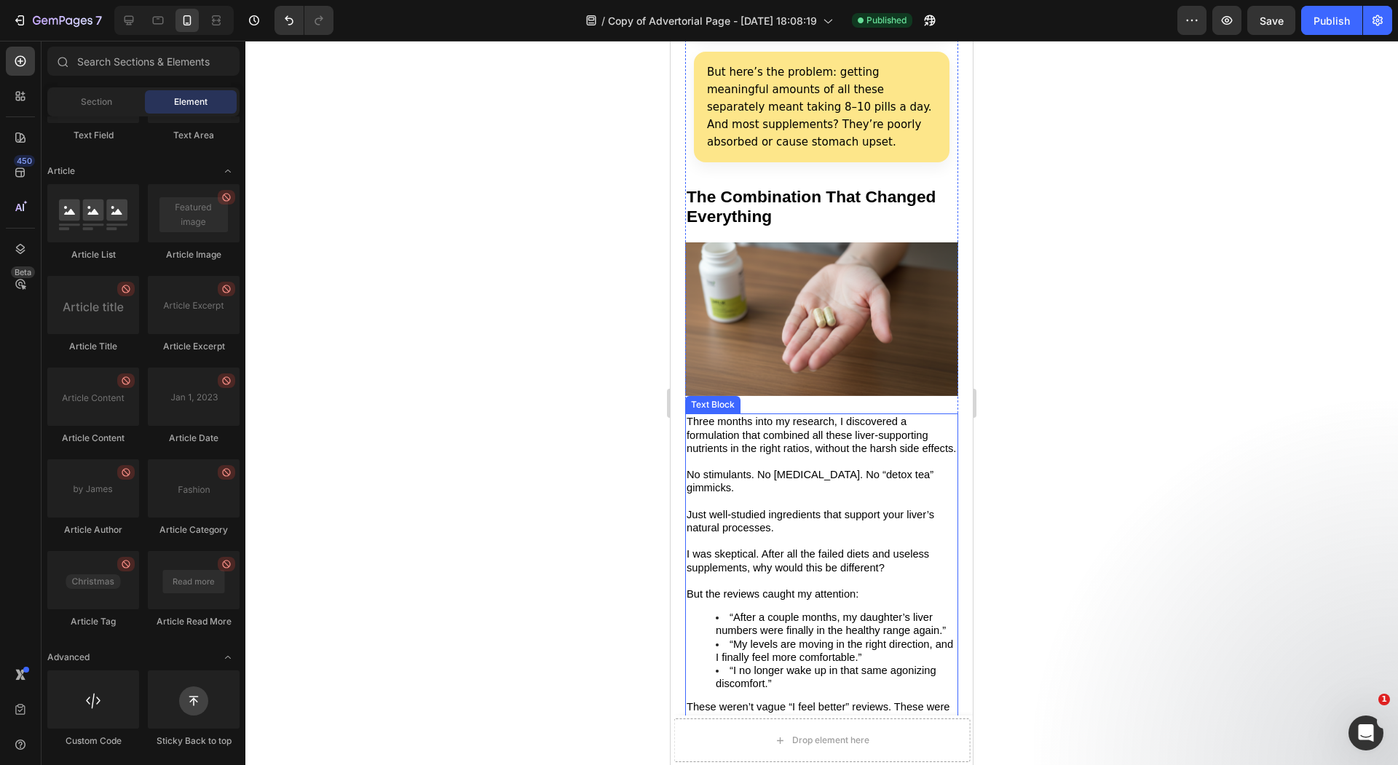
click at [819, 416] on span "Three months into my research, I discovered a formulation that combined all the…" at bounding box center [820, 435] width 269 height 38
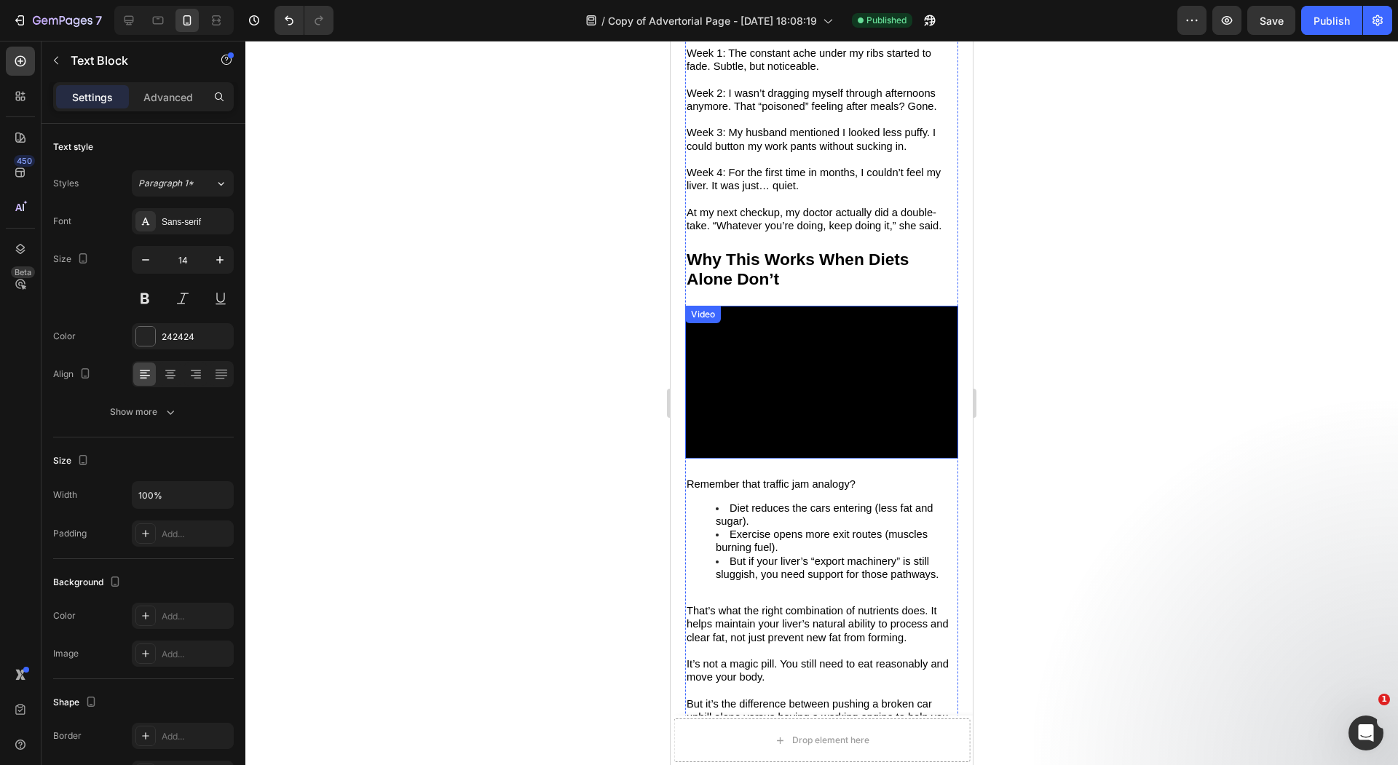
scroll to position [3845, 0]
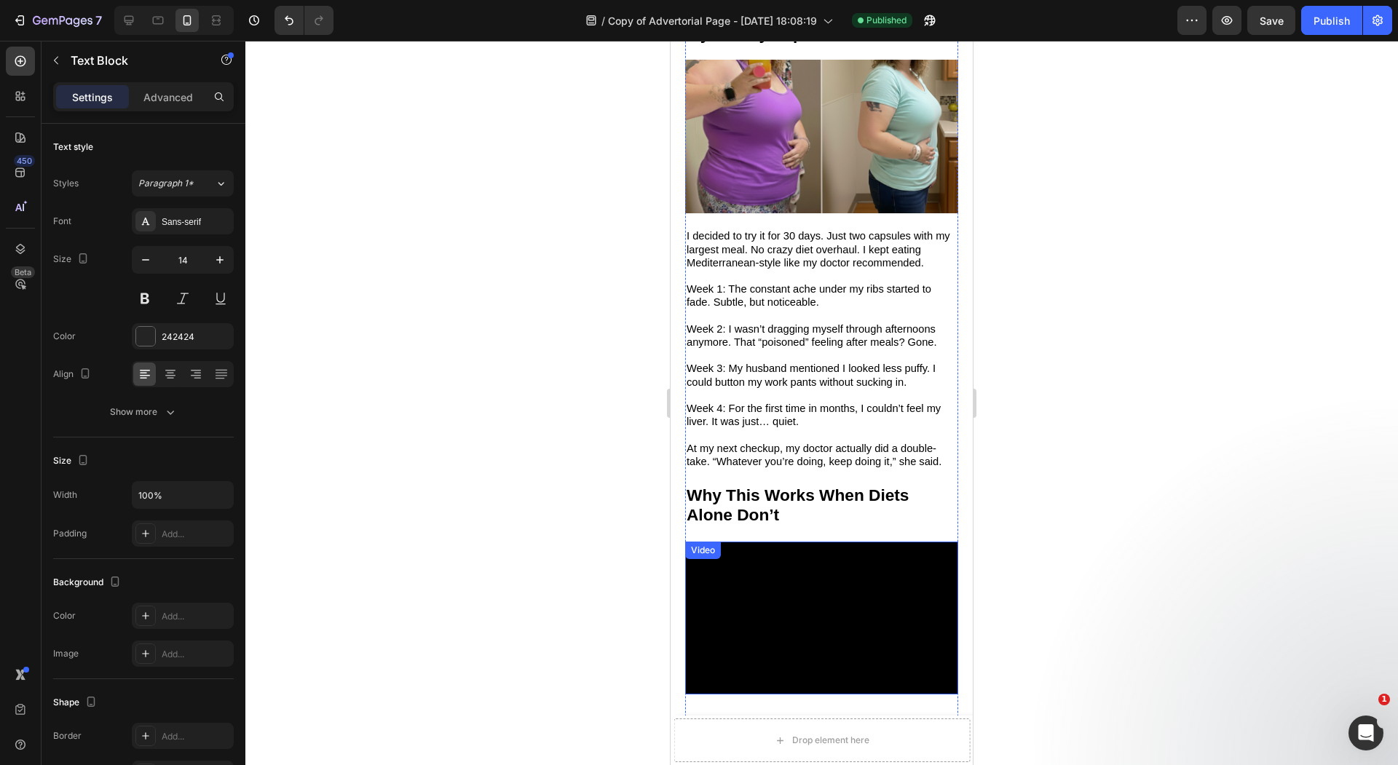
click at [812, 362] on p "Week 3: My husband mentioned I looked less puffy. I could button my work pants …" at bounding box center [821, 382] width 270 height 40
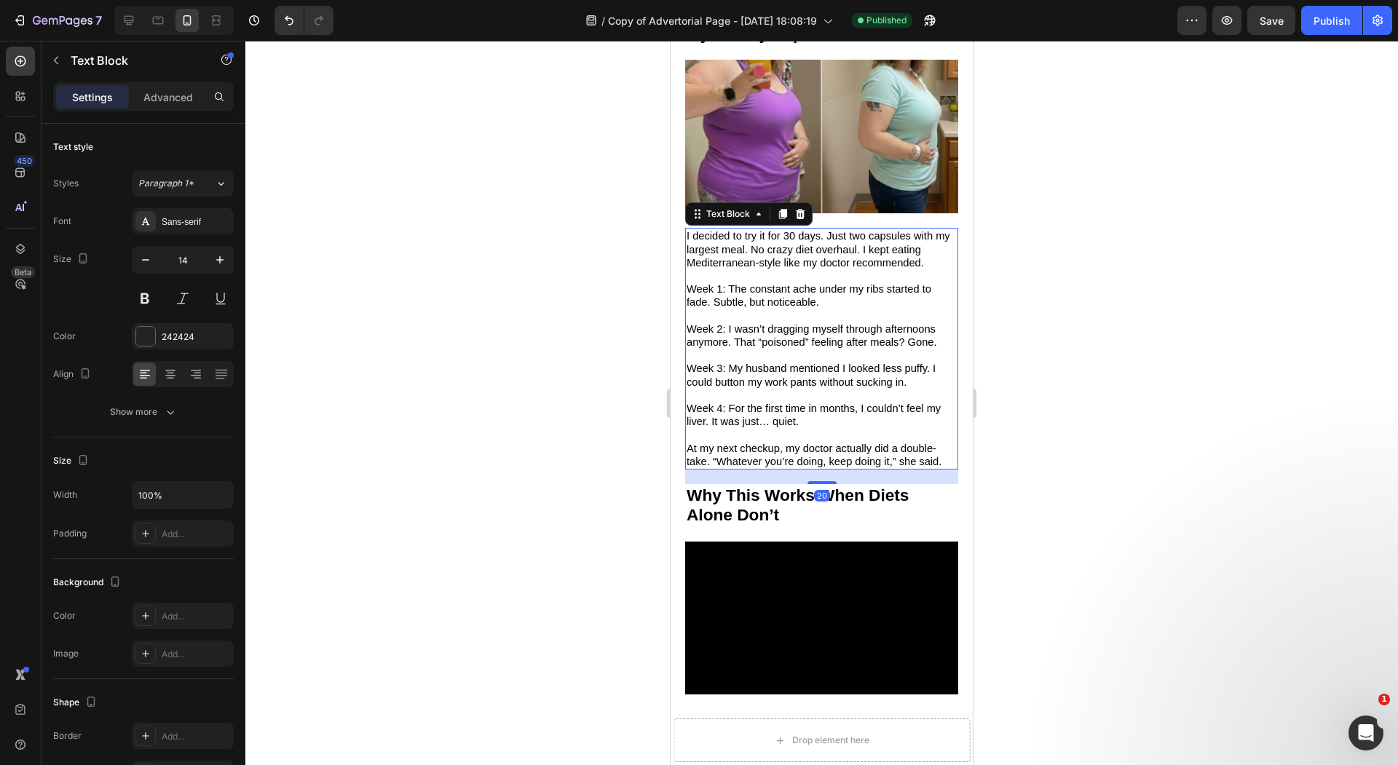
click at [812, 362] on p "Week 3: My husband mentioned I looked less puffy. I could button my work pants …" at bounding box center [821, 382] width 270 height 40
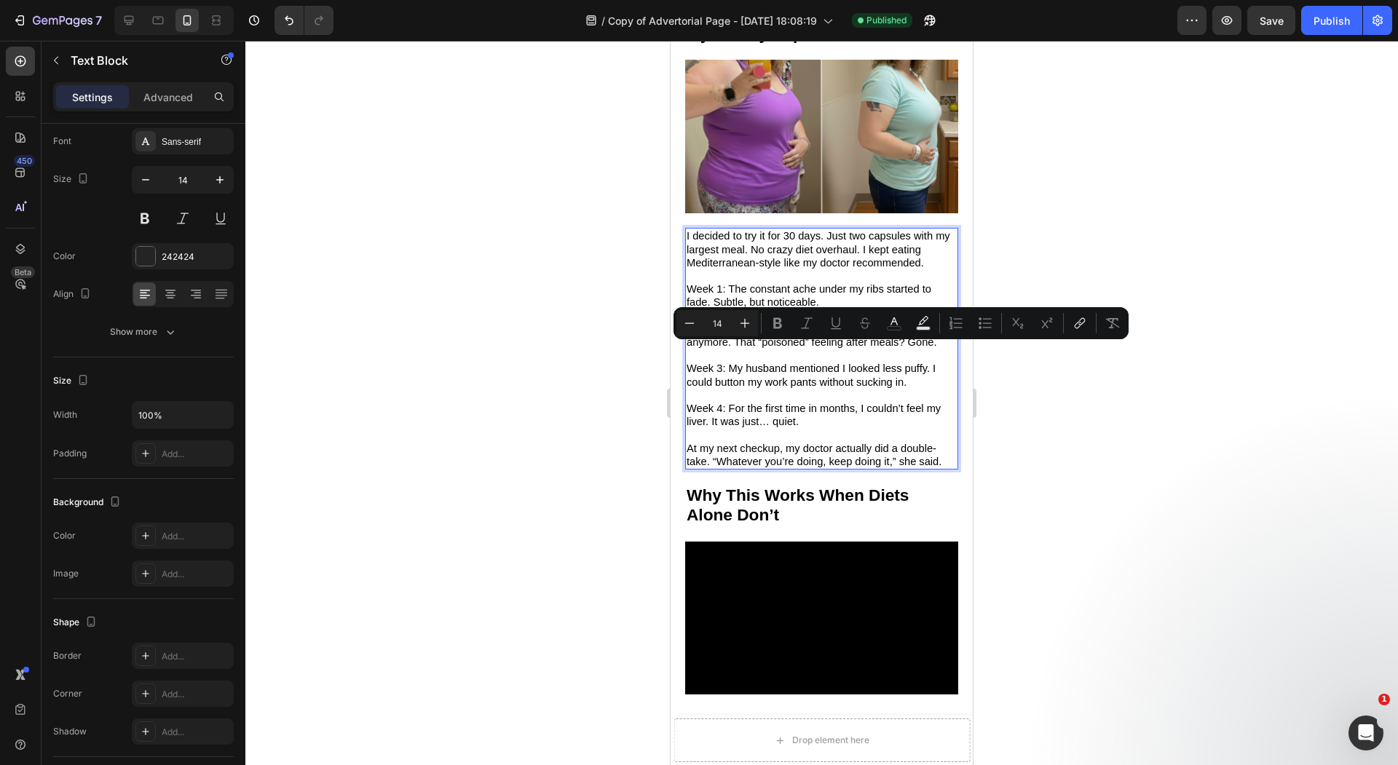
click at [587, 353] on div at bounding box center [821, 403] width 1152 height 724
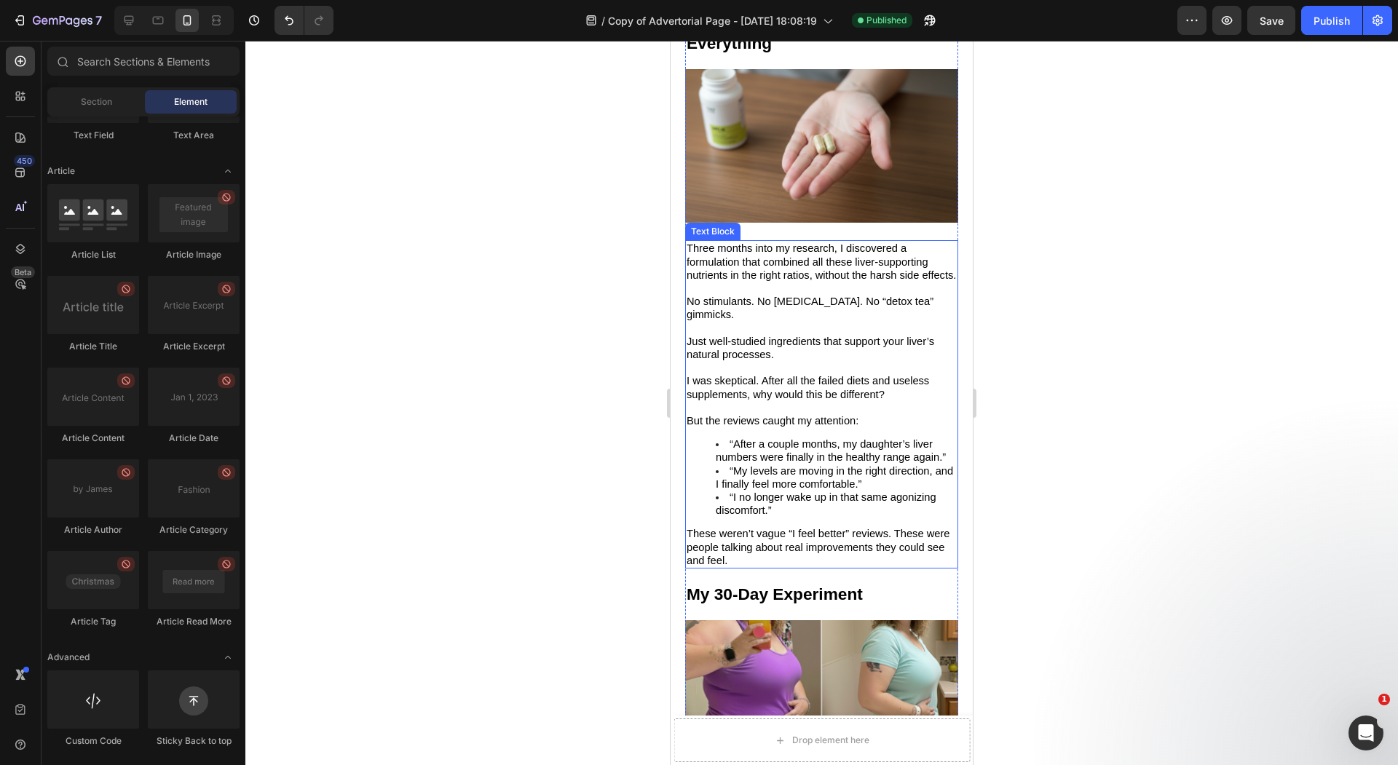
scroll to position [3285, 0]
click at [799, 437] on li "“After a couple months, my daughter’s liver numbers were finally in the healthy…" at bounding box center [836, 450] width 241 height 26
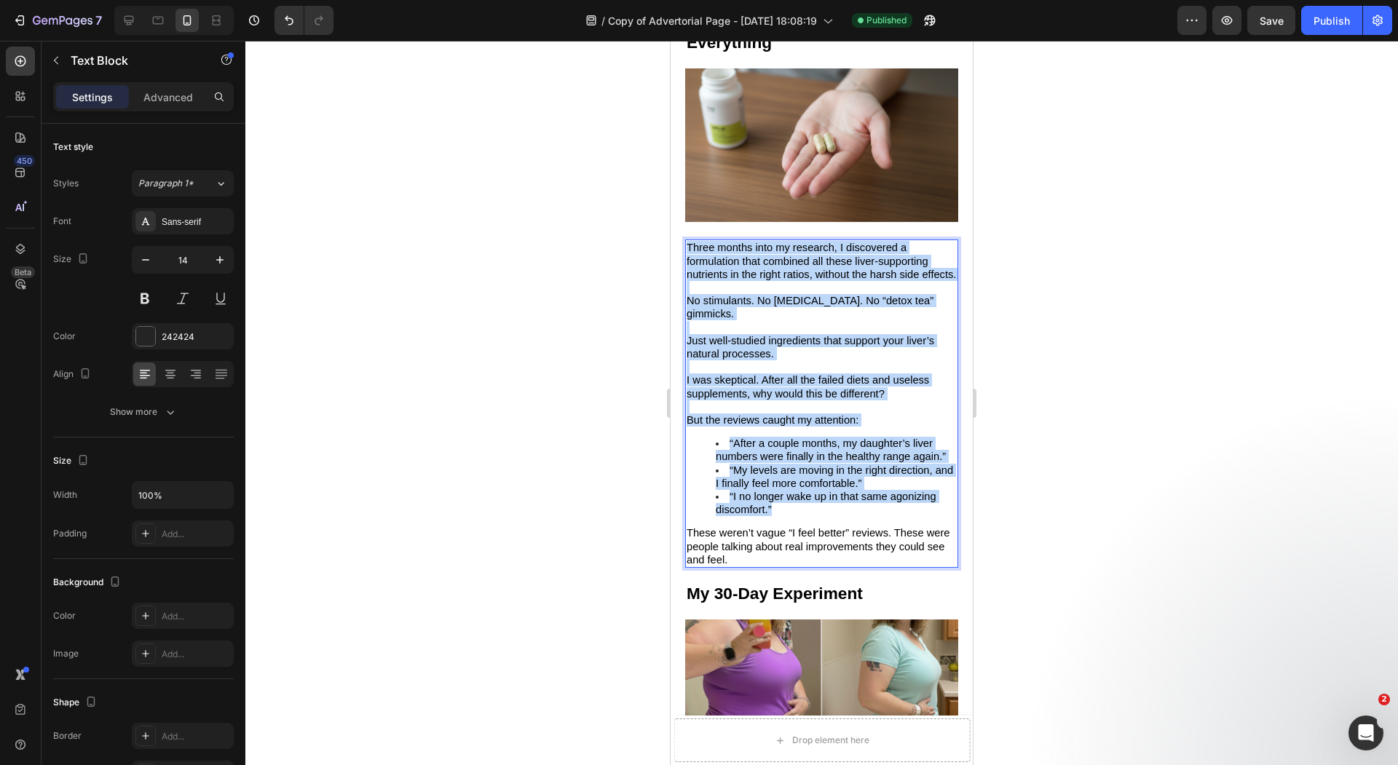
copy div "Three months into my research, I discovered a formulation that combined all the…"
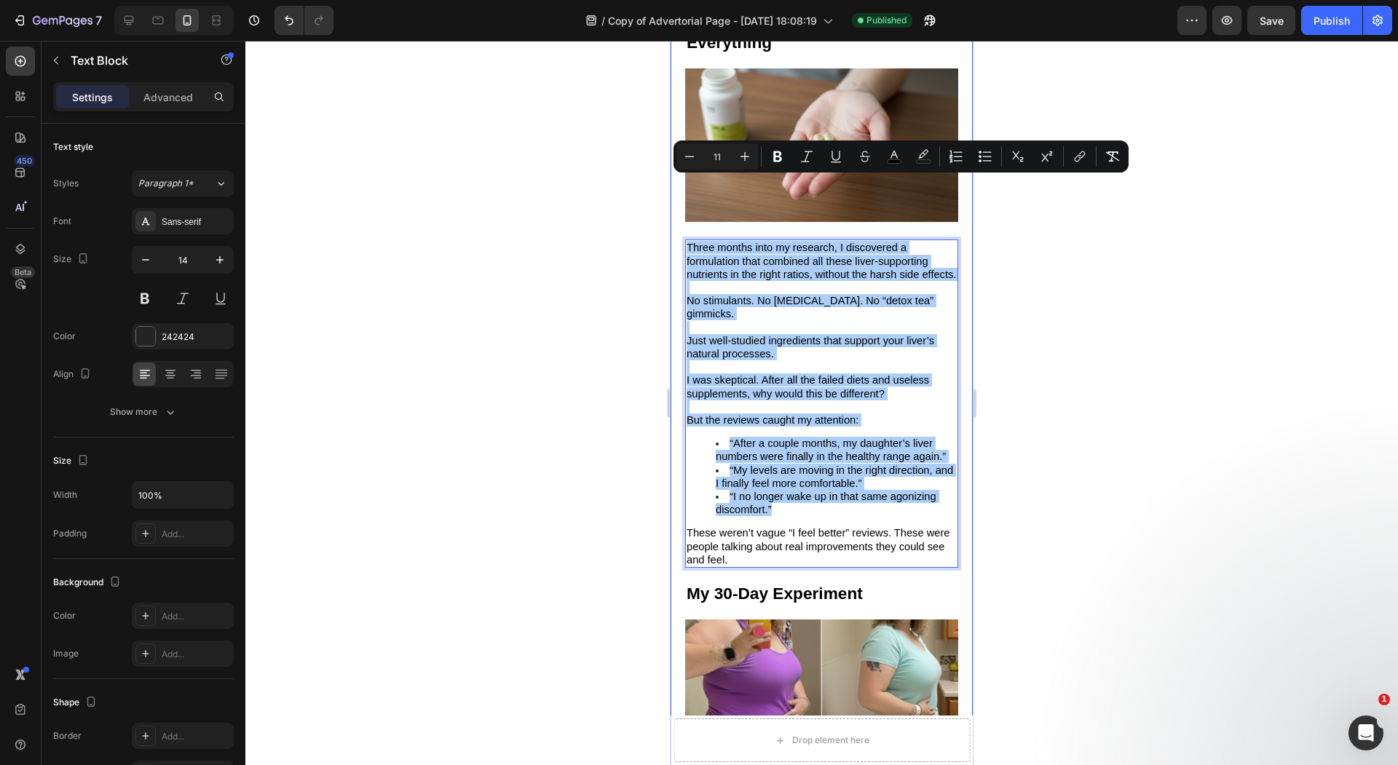
click at [550, 151] on div at bounding box center [821, 403] width 1152 height 724
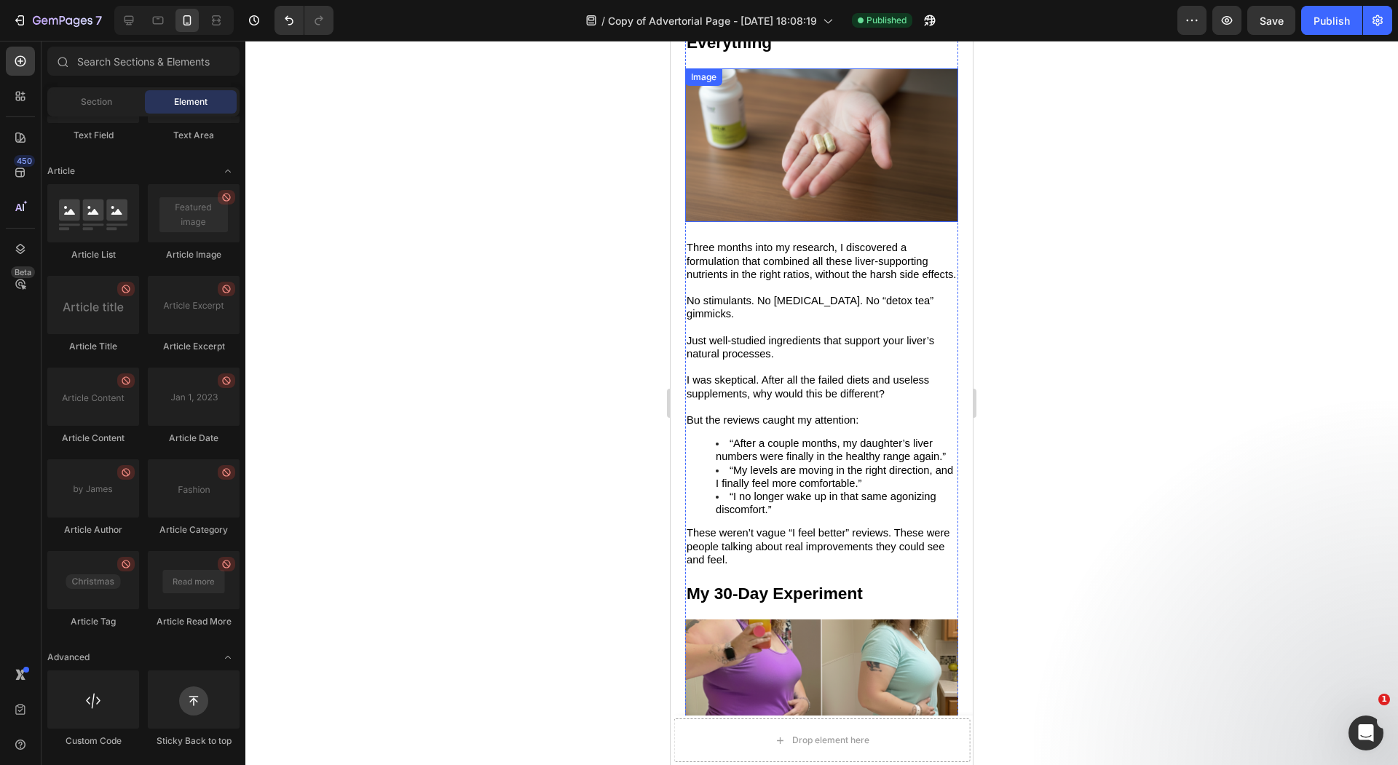
click at [735, 133] on img at bounding box center [821, 145] width 273 height 154
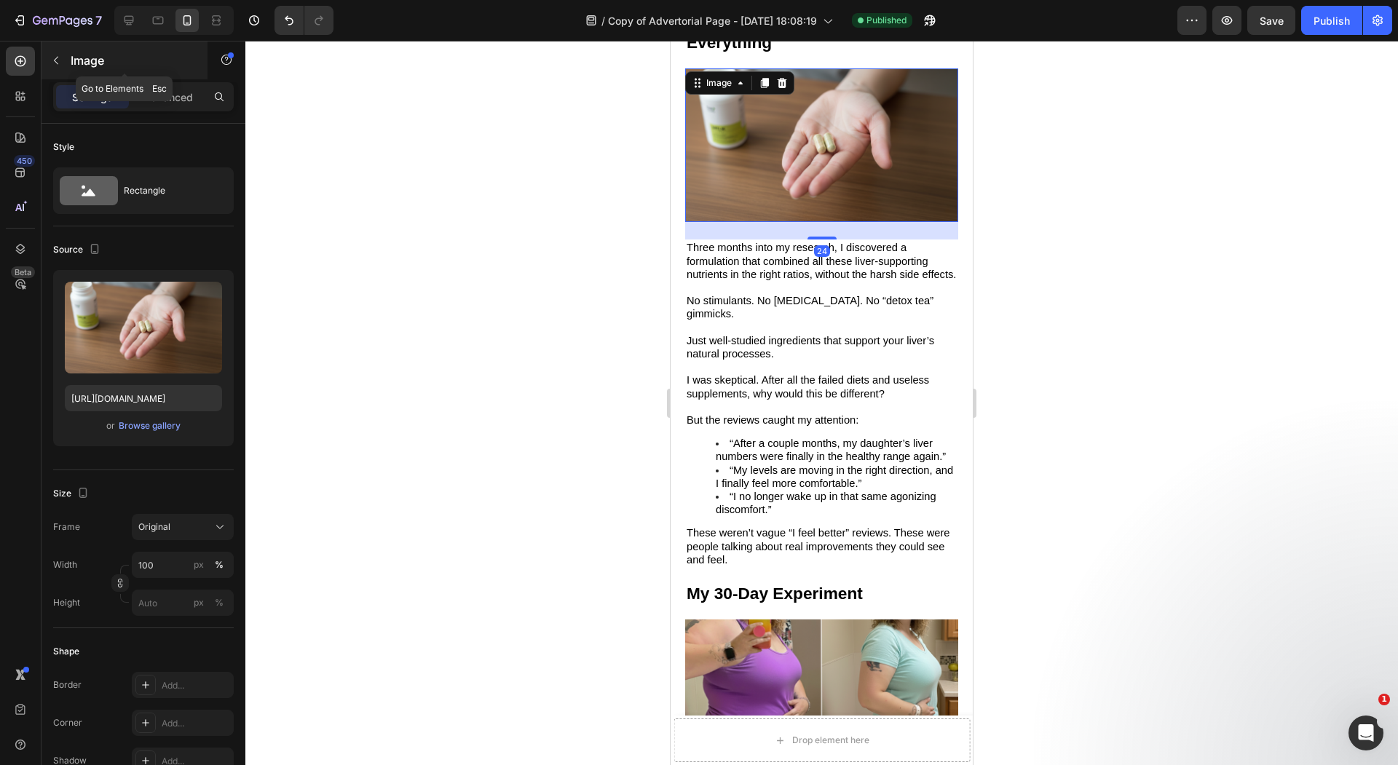
click at [63, 67] on button "button" at bounding box center [55, 60] width 23 height 23
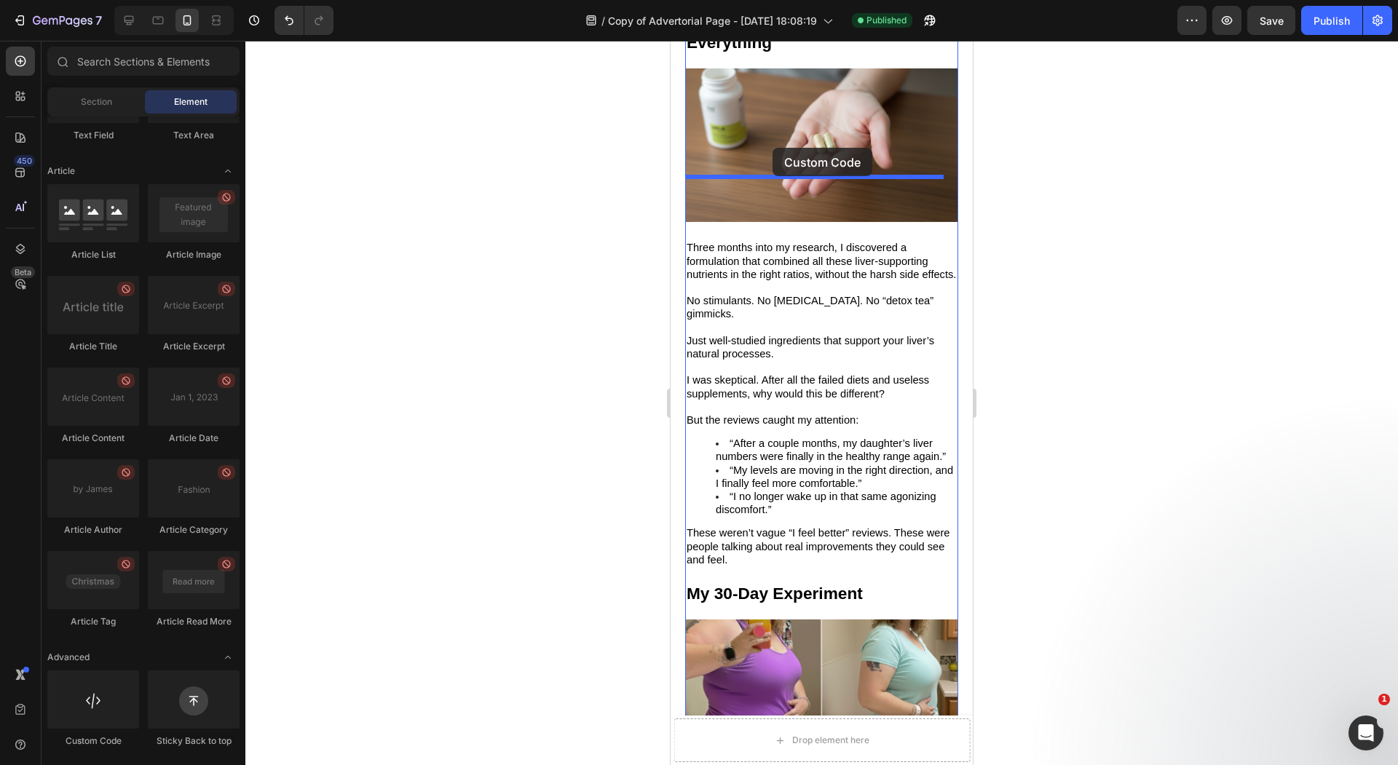
drag, startPoint x: 772, startPoint y: 751, endPoint x: 771, endPoint y: 154, distance: 596.9
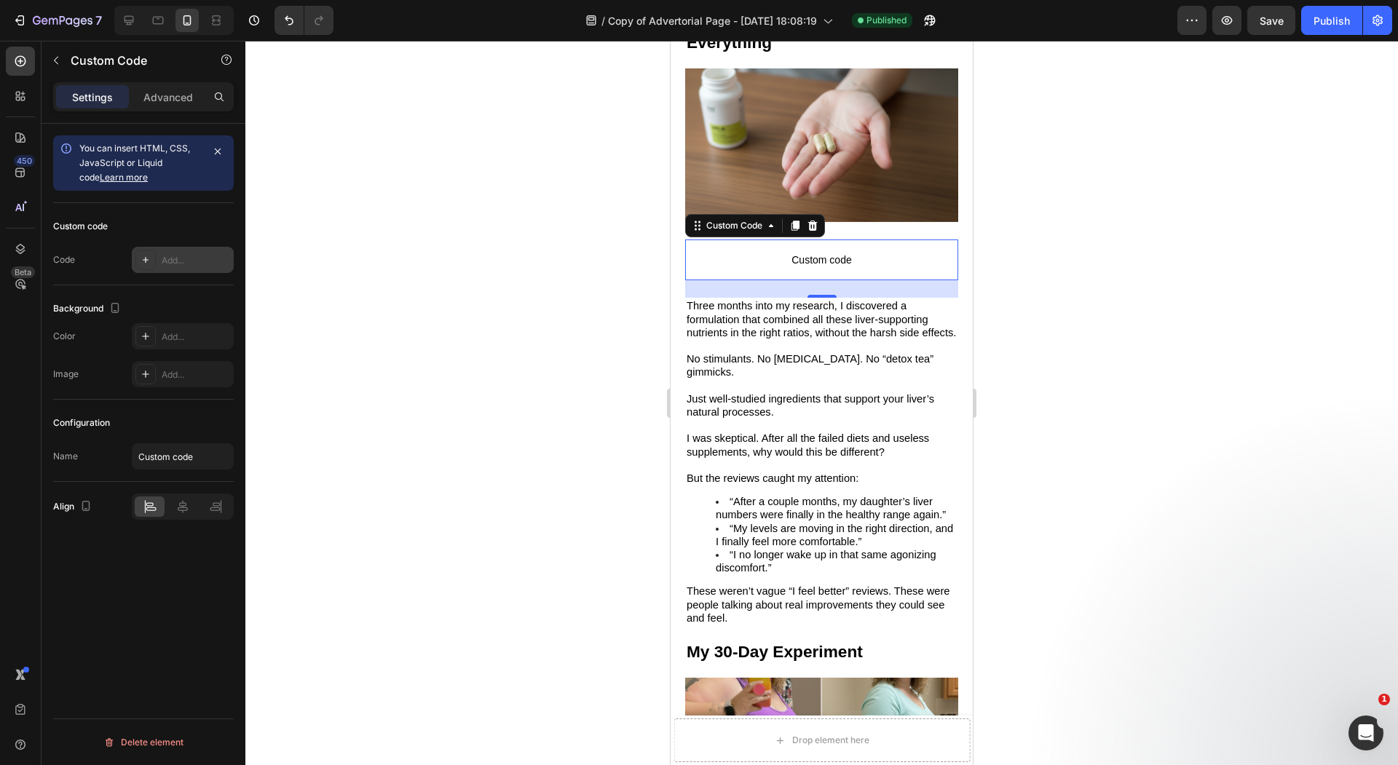
click at [146, 254] on icon at bounding box center [146, 260] width 12 height 12
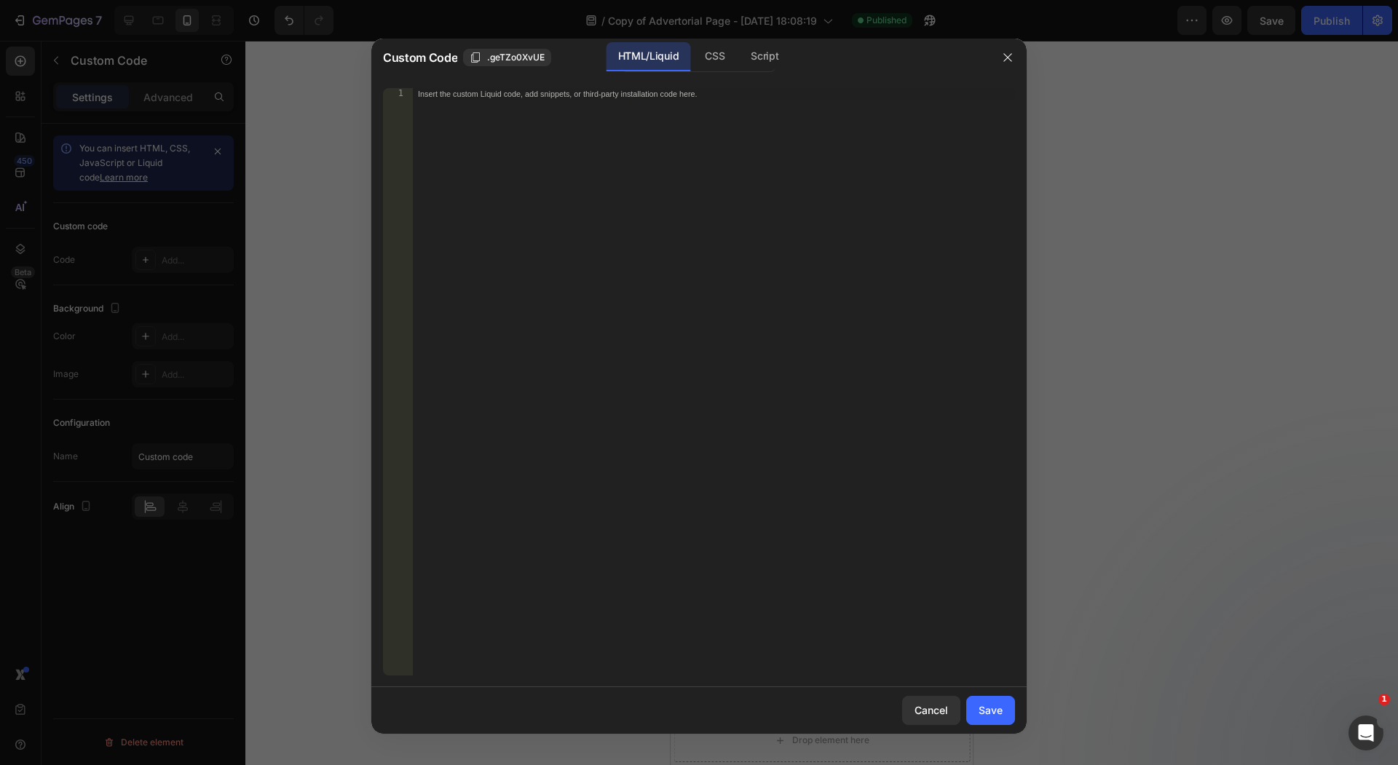
click at [622, 207] on div "Insert the custom Liquid code, add snippets, or third-party installation code h…" at bounding box center [713, 394] width 603 height 612
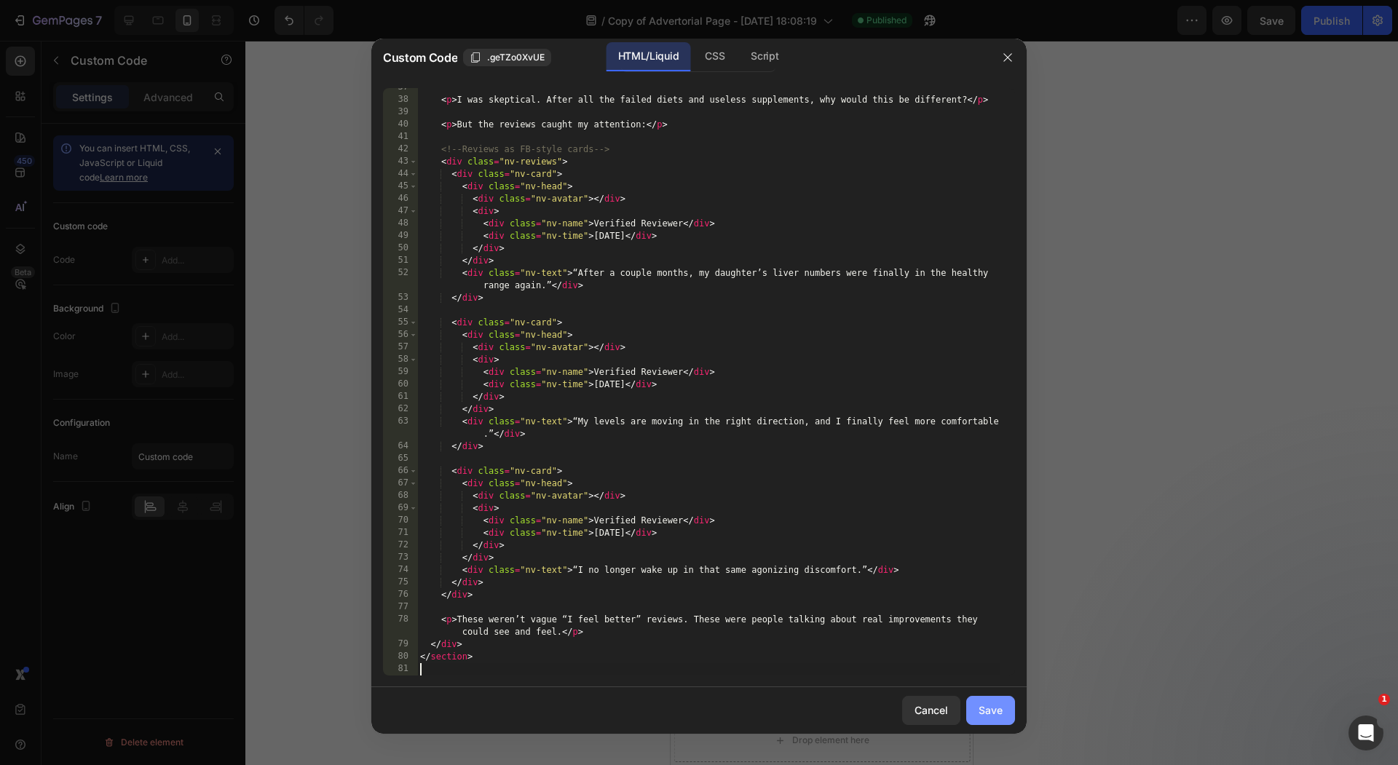
click at [995, 710] on div "Save" at bounding box center [990, 709] width 24 height 15
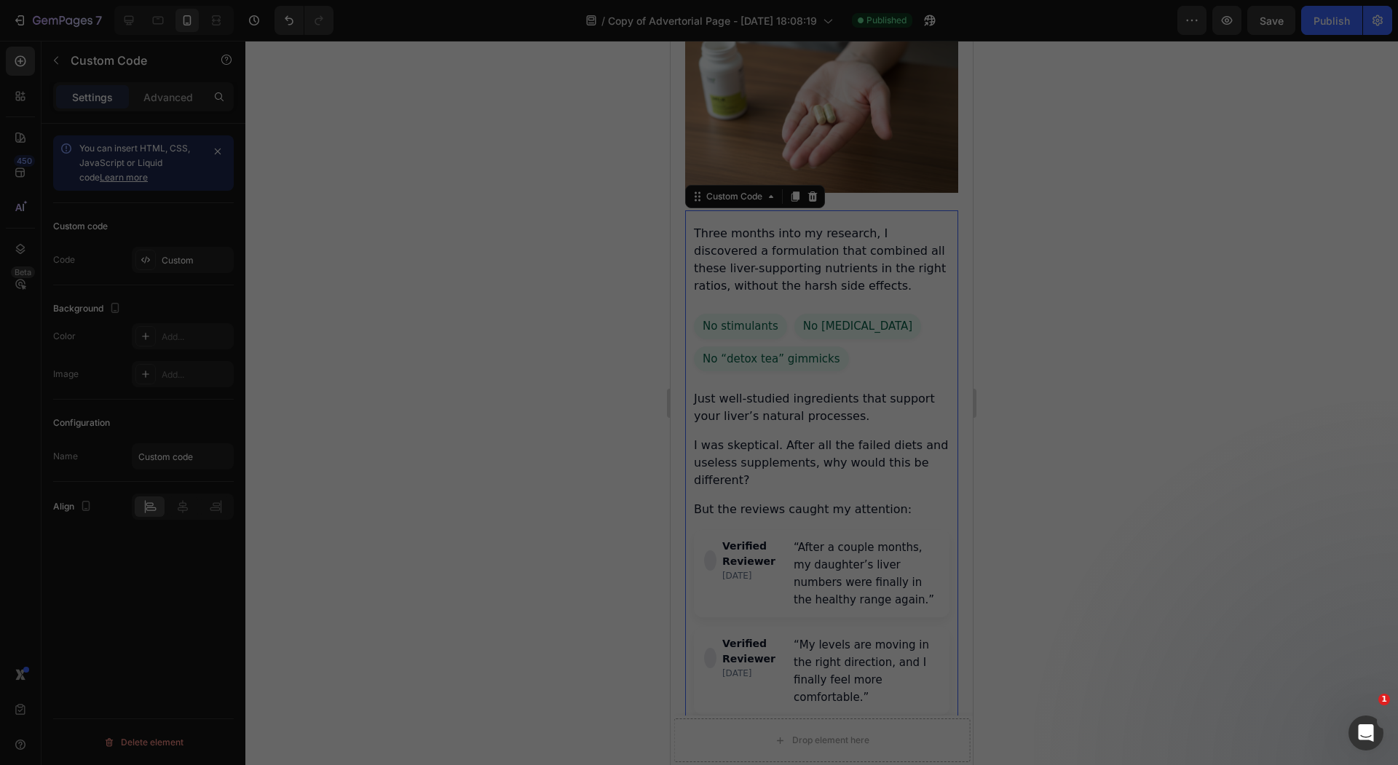
scroll to position [3256, 0]
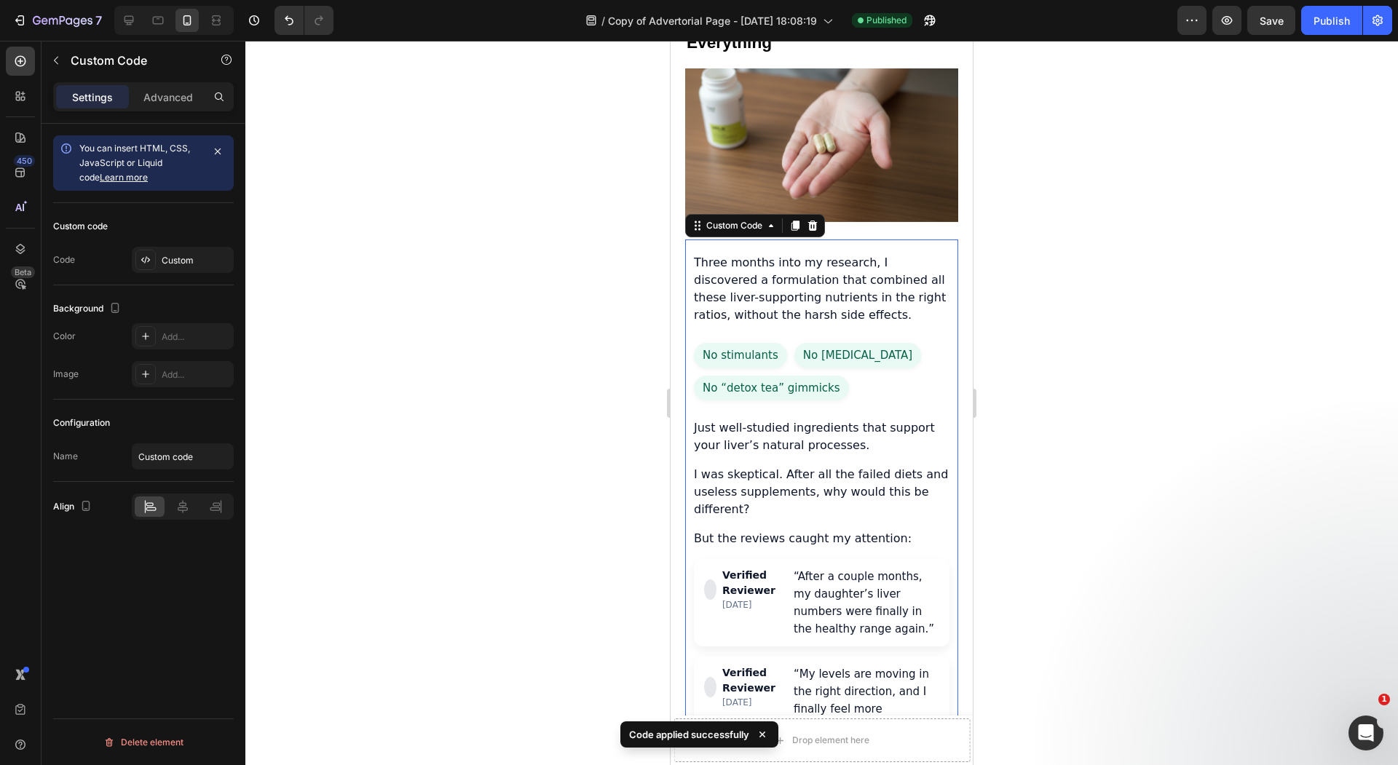
click at [569, 400] on div at bounding box center [821, 403] width 1152 height 724
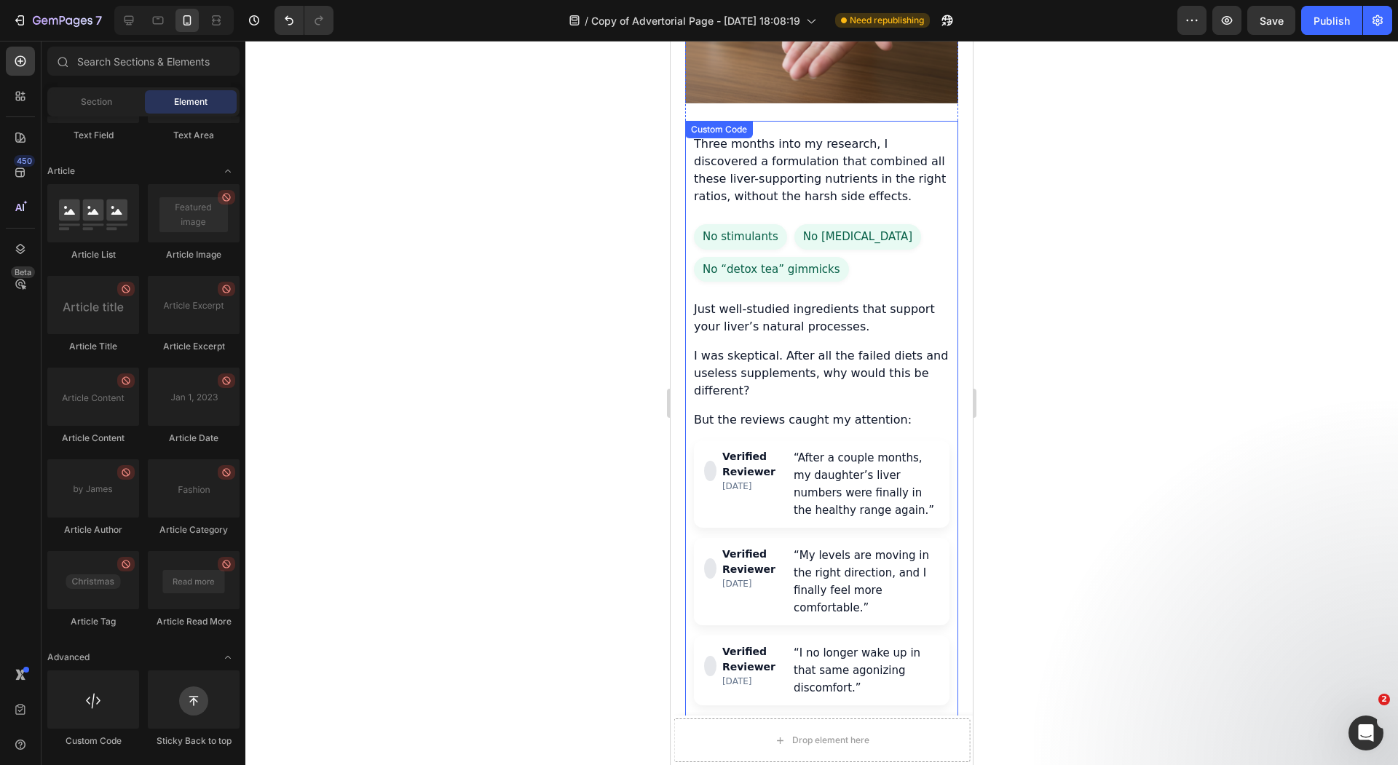
scroll to position [3359, 0]
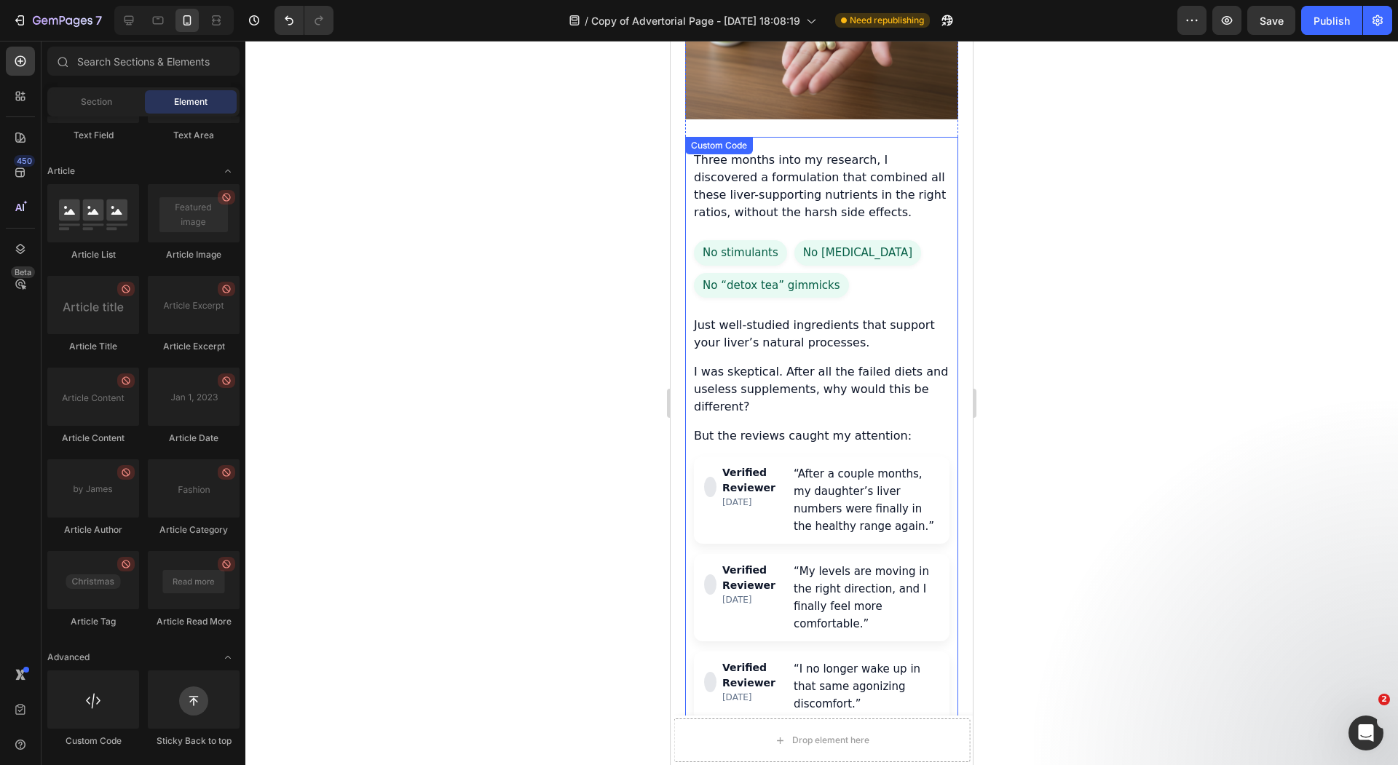
click at [809, 273] on span "No “detox tea” gimmicks" at bounding box center [771, 285] width 155 height 25
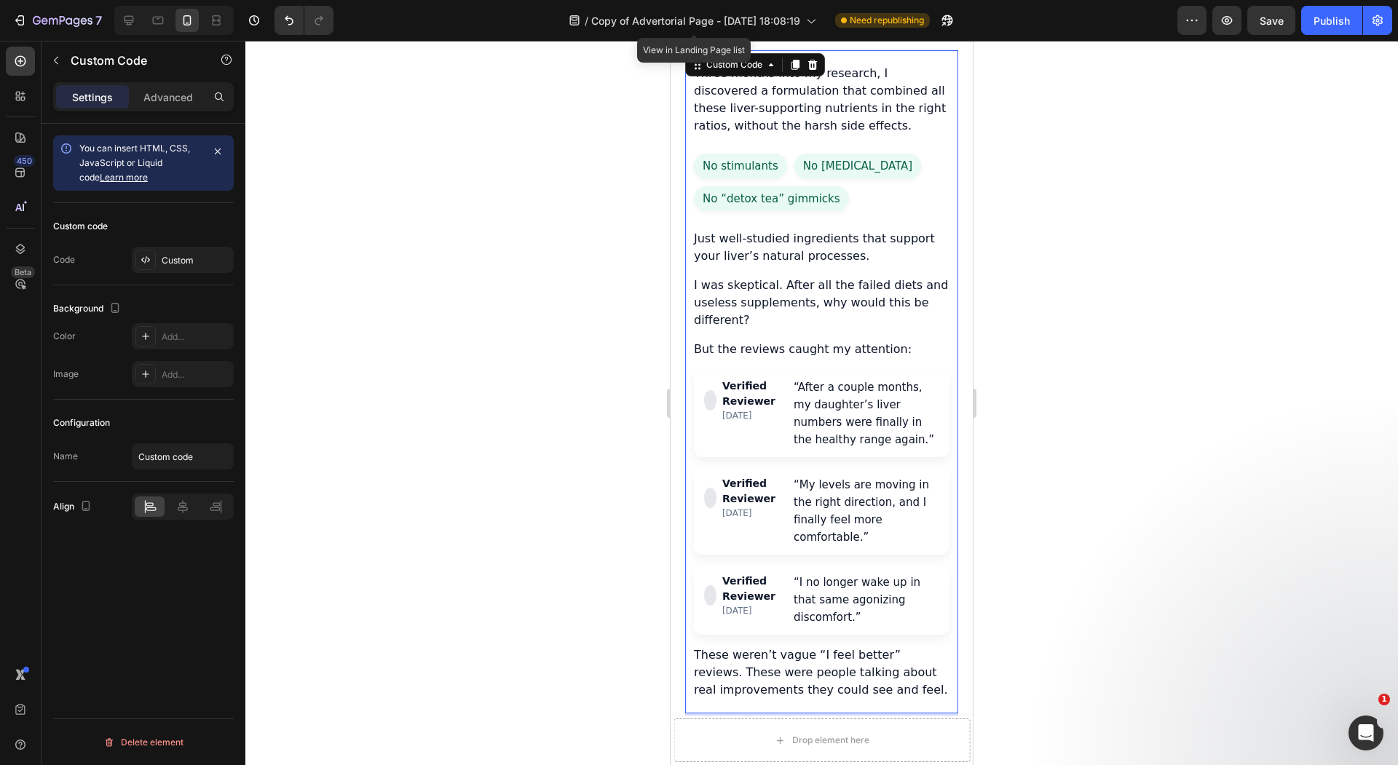
scroll to position [3566, 0]
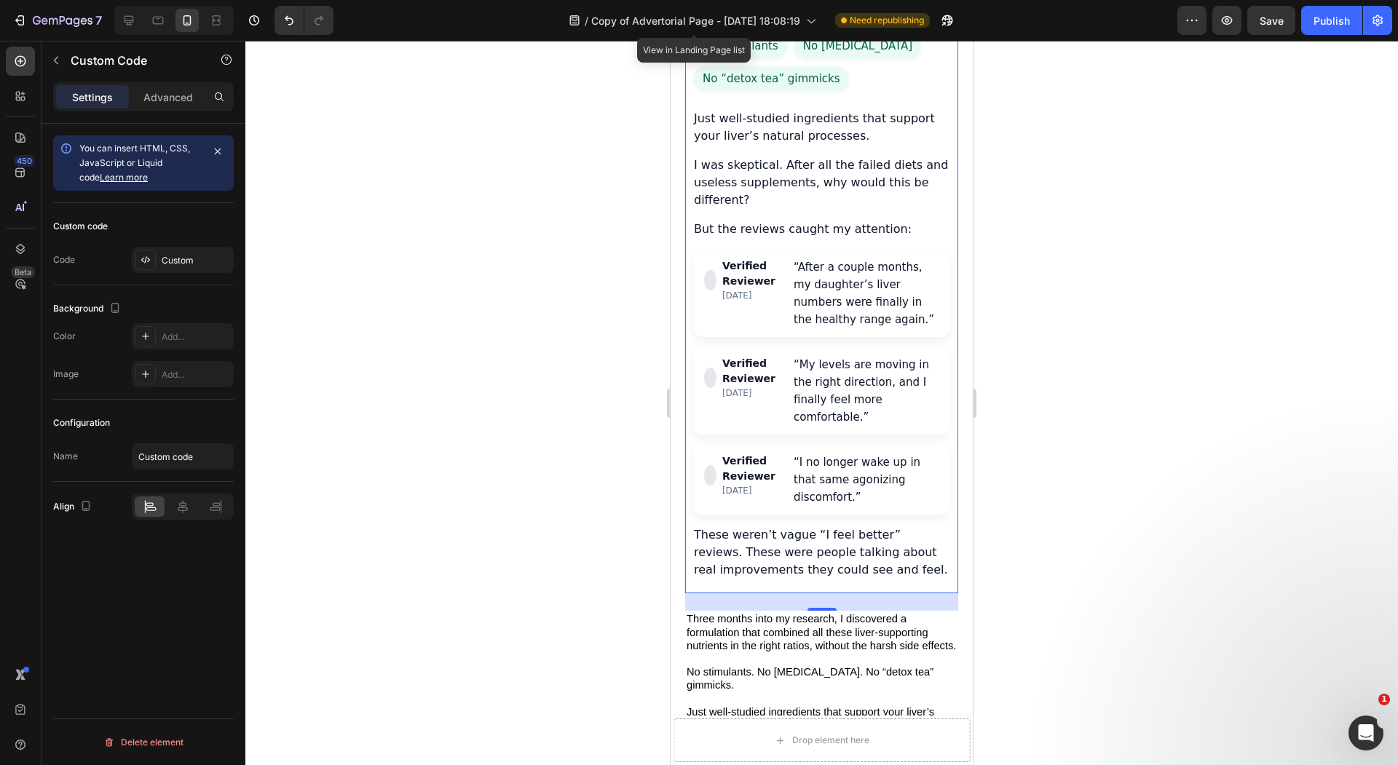
click at [504, 406] on div at bounding box center [821, 403] width 1152 height 724
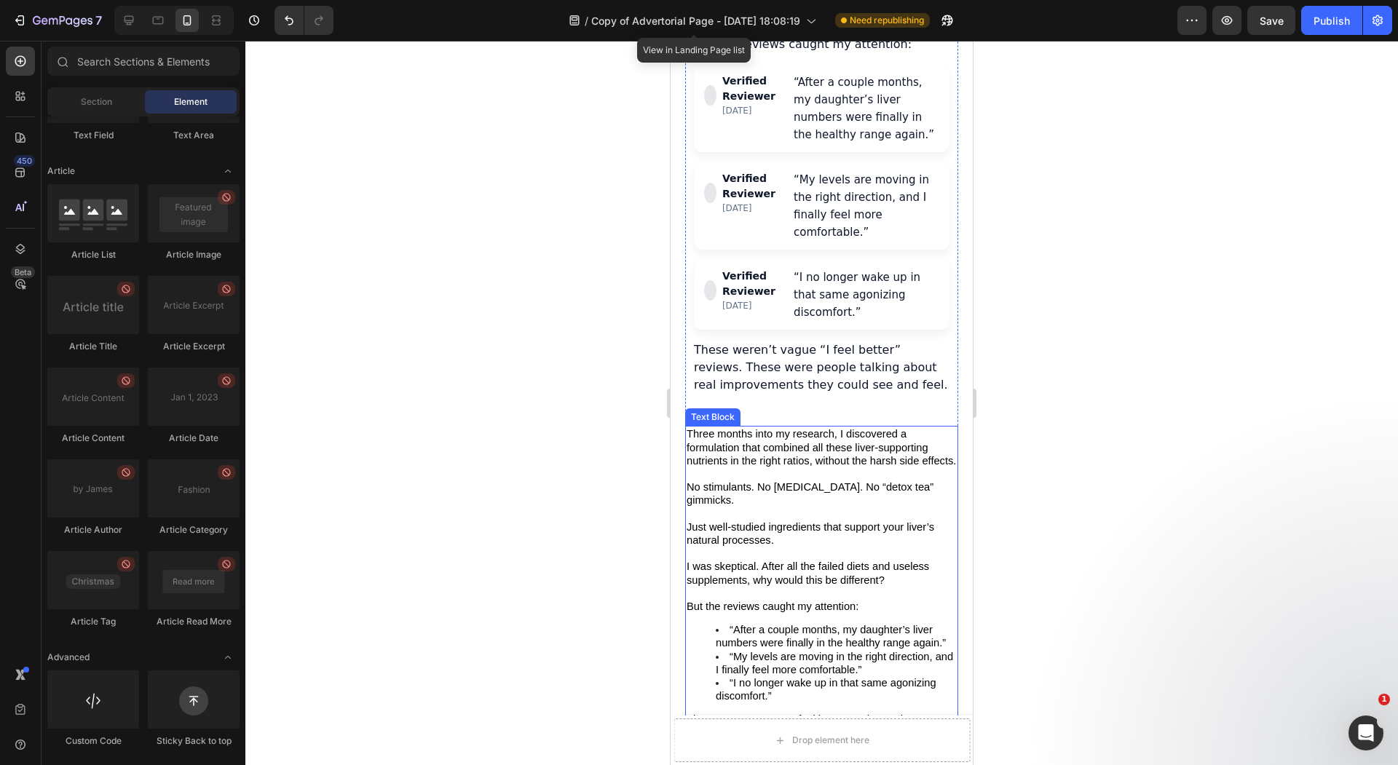
scroll to position [3750, 0]
click at [831, 561] on span "I was skeptical. After all the failed diets and useless supplements, why would …" at bounding box center [807, 573] width 242 height 25
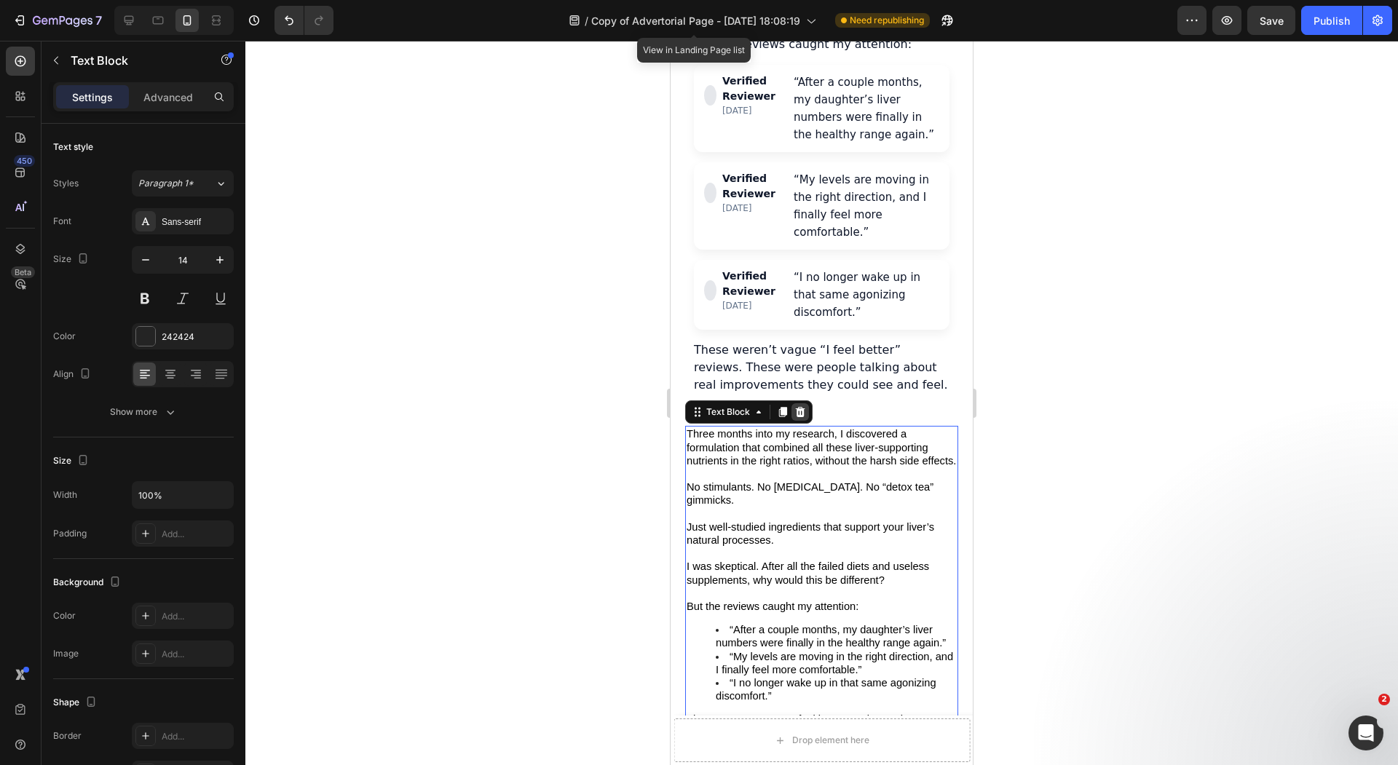
click at [807, 403] on div at bounding box center [799, 411] width 17 height 17
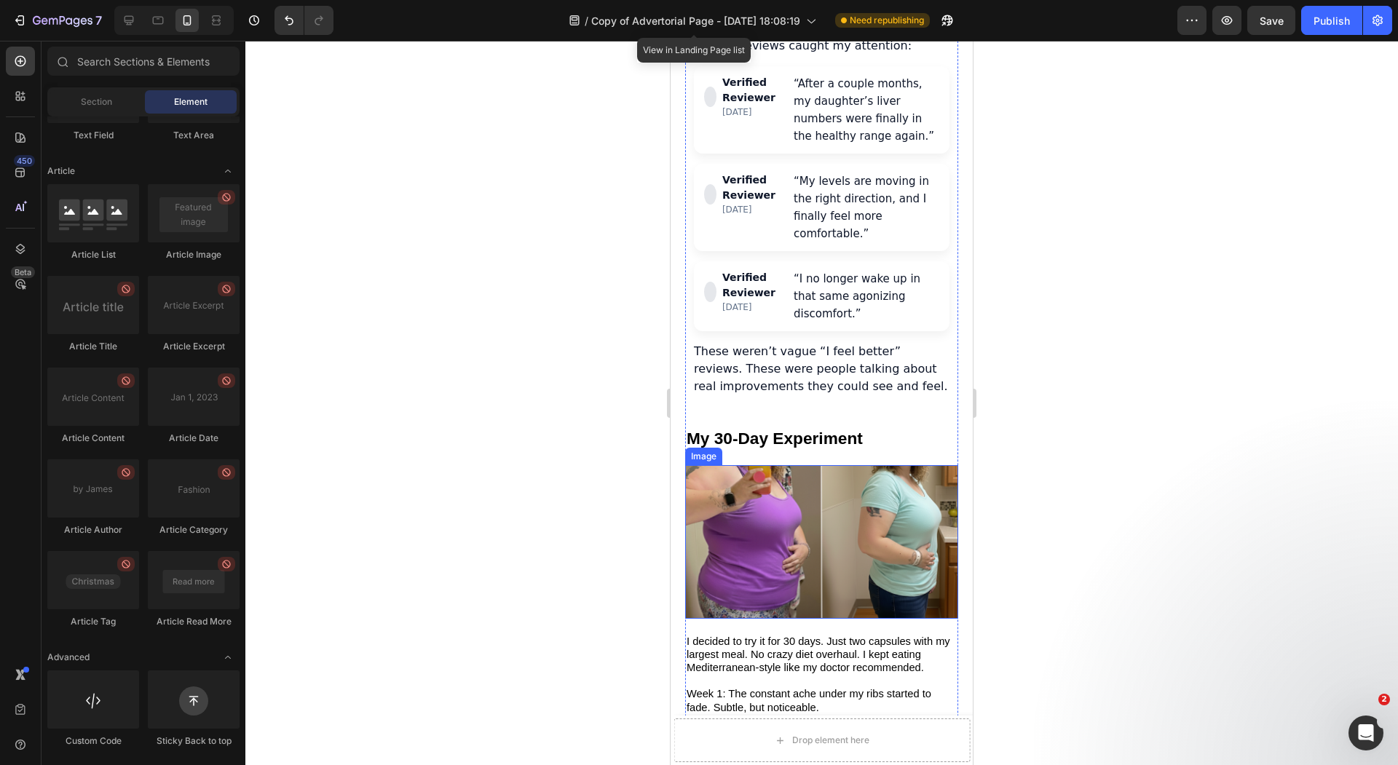
scroll to position [3747, 0]
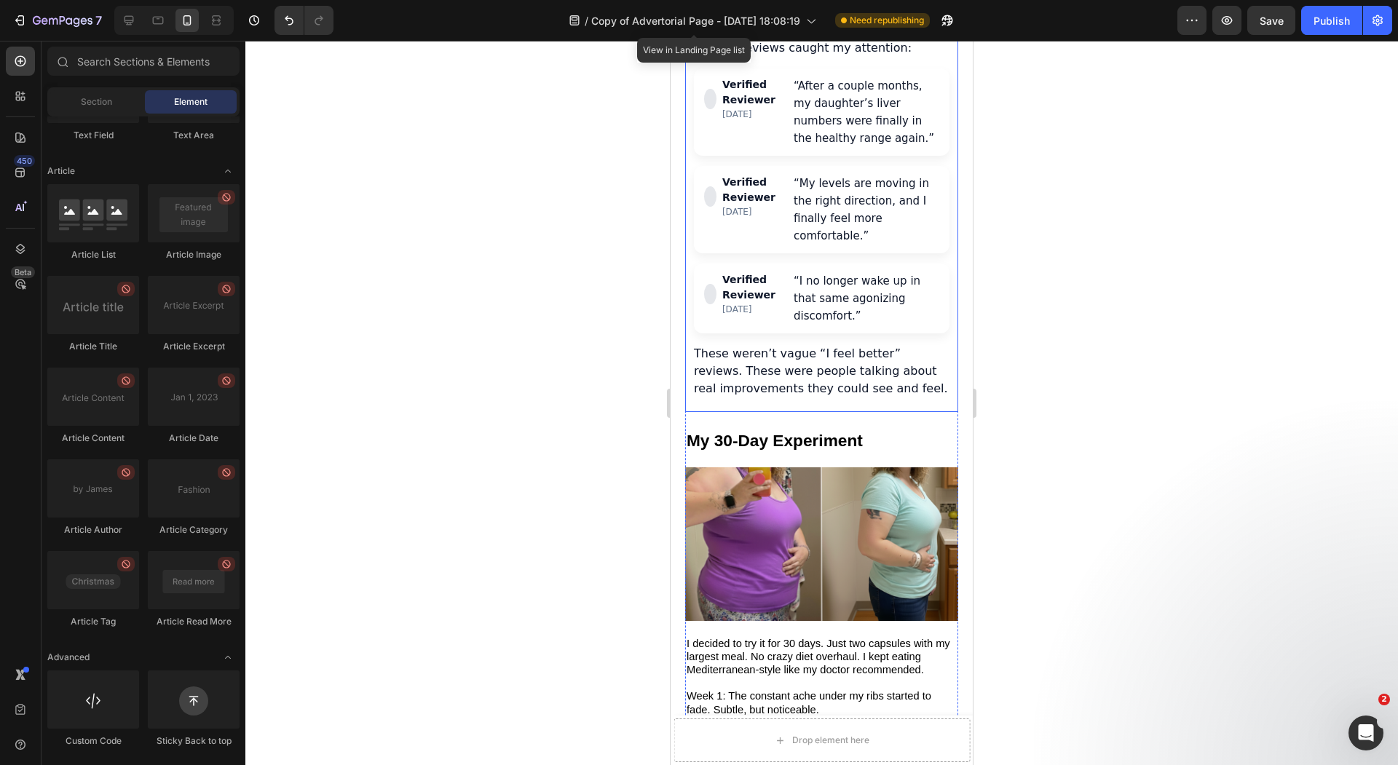
click at [824, 345] on p "These weren’t vague “I feel better” reviews. These were people talking about re…" at bounding box center [822, 371] width 256 height 52
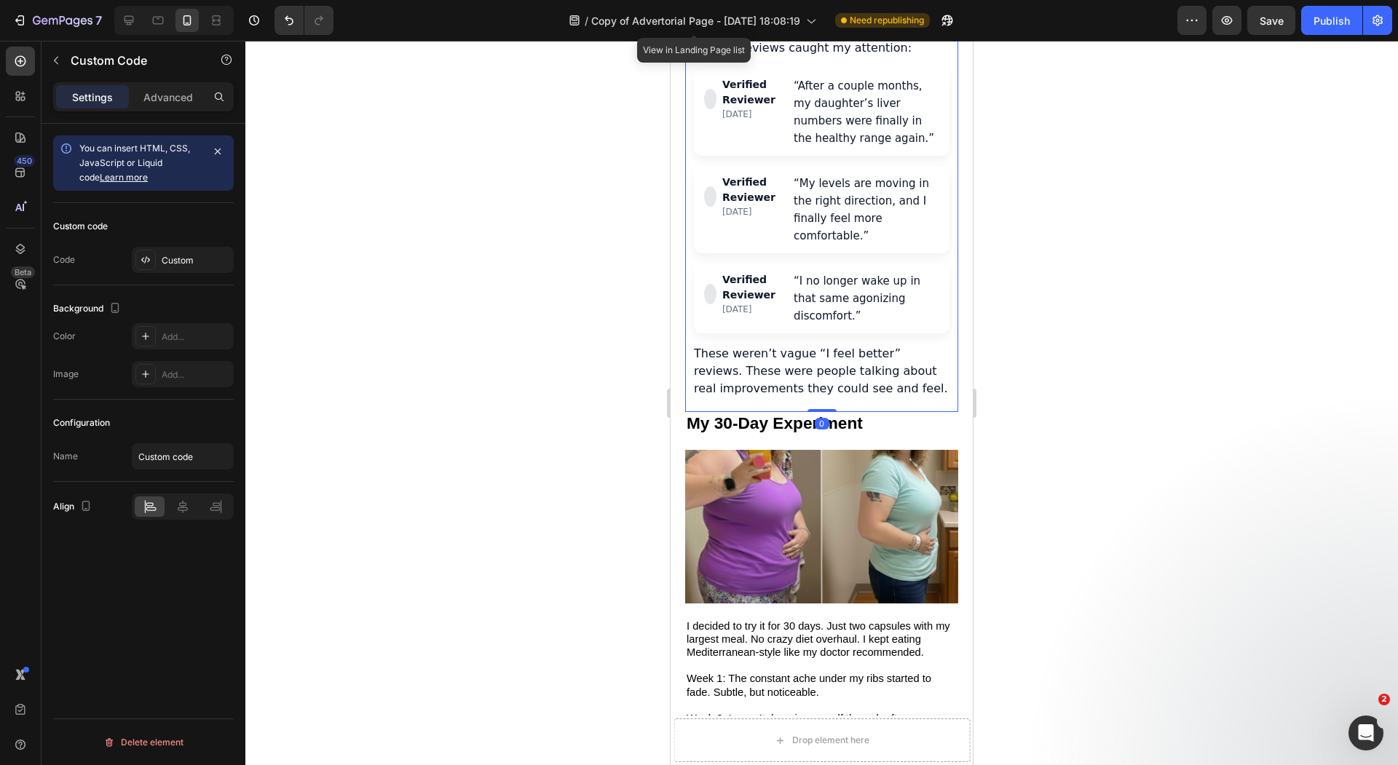
drag, startPoint x: 815, startPoint y: 364, endPoint x: 832, endPoint y: 328, distance: 40.1
click at [832, 328] on div "Three months into my research, I discovered a formulation that combined all the…" at bounding box center [821, 80] width 273 height 663
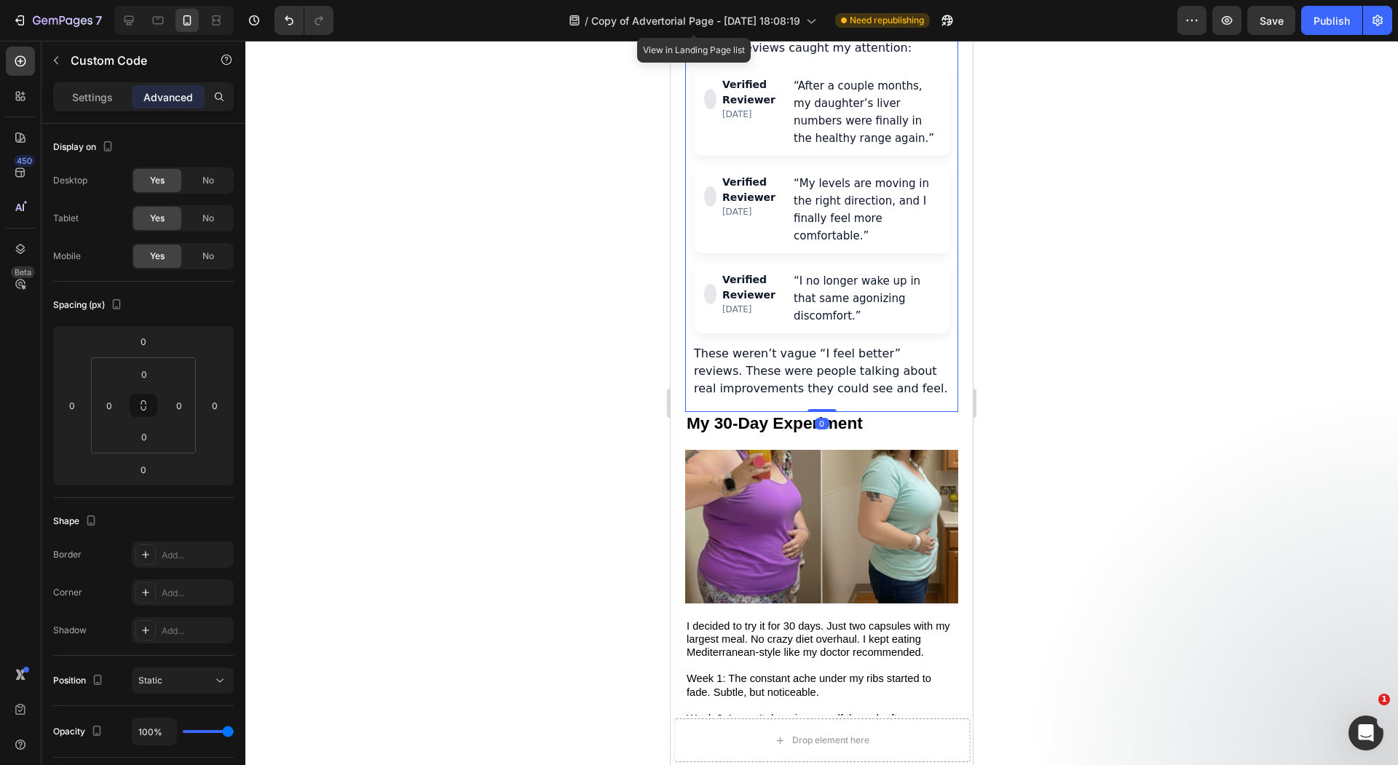
click at [461, 347] on div at bounding box center [821, 403] width 1152 height 724
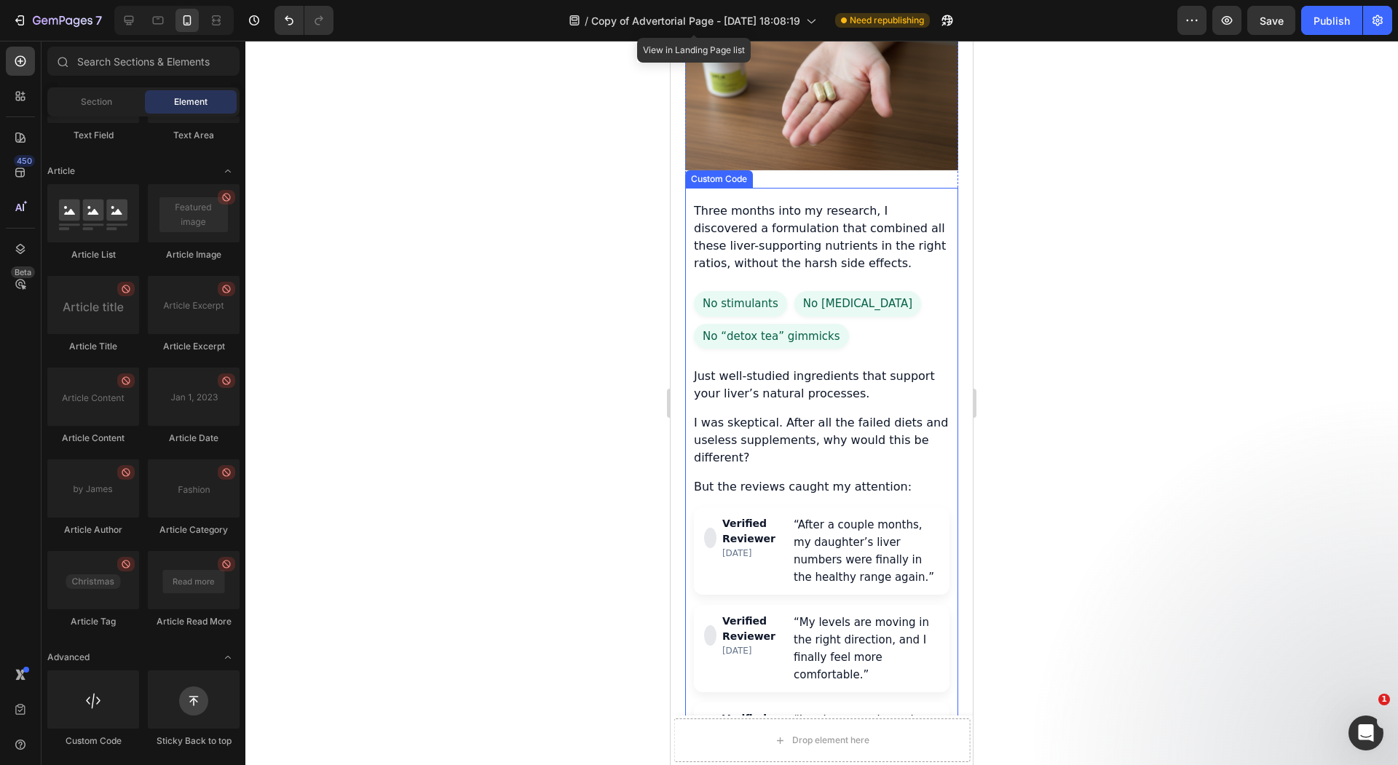
scroll to position [3525, 0]
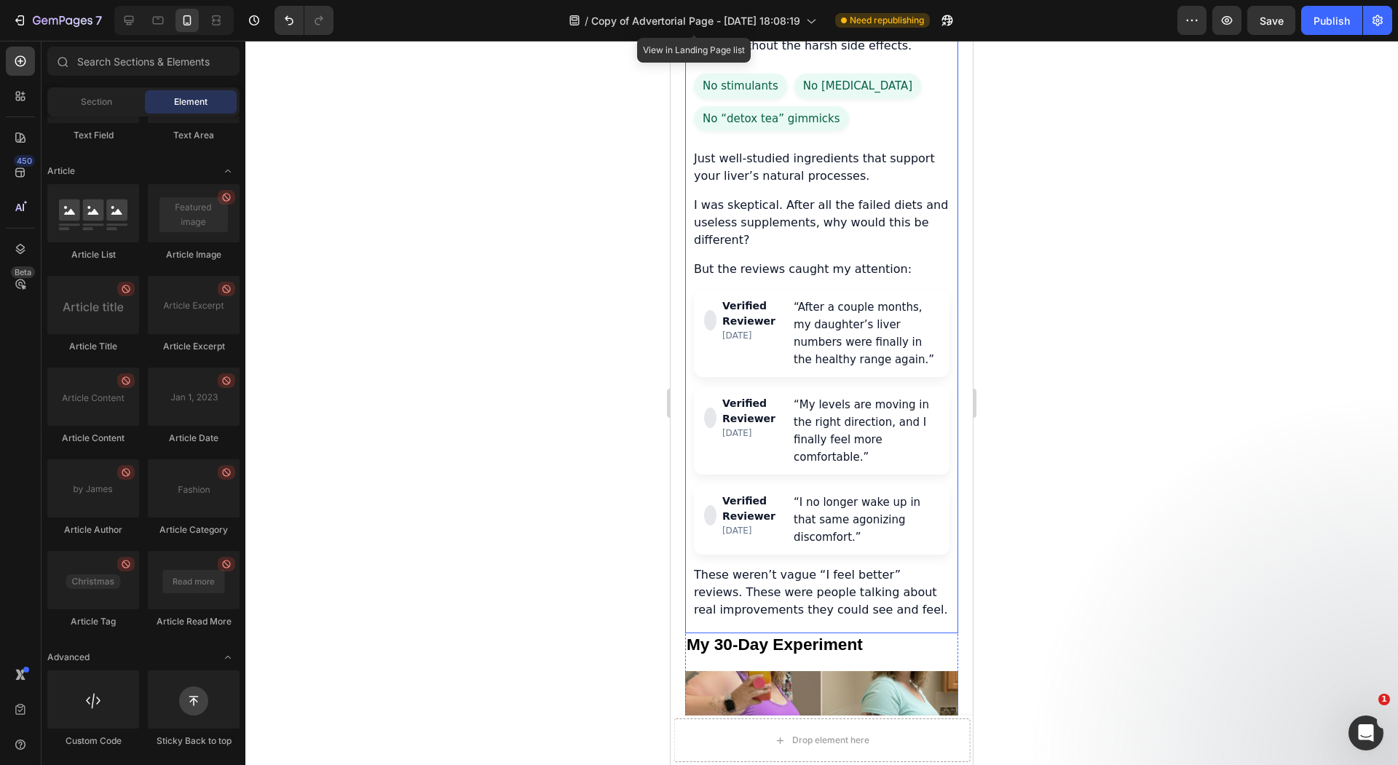
click at [874, 494] on div "“I no longer wake up in that same agonizing discomfort.”" at bounding box center [866, 520] width 146 height 52
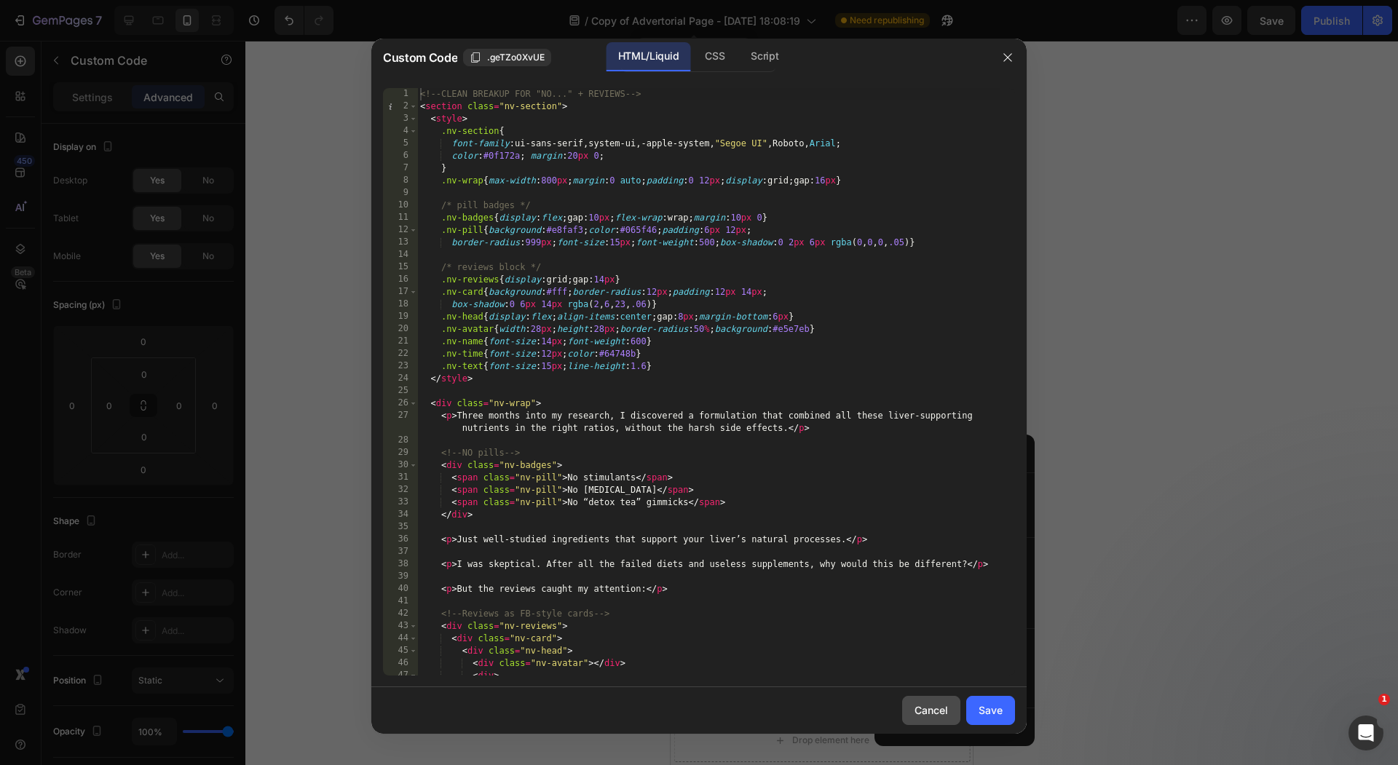
click at [934, 702] on div "Cancel" at bounding box center [930, 709] width 33 height 15
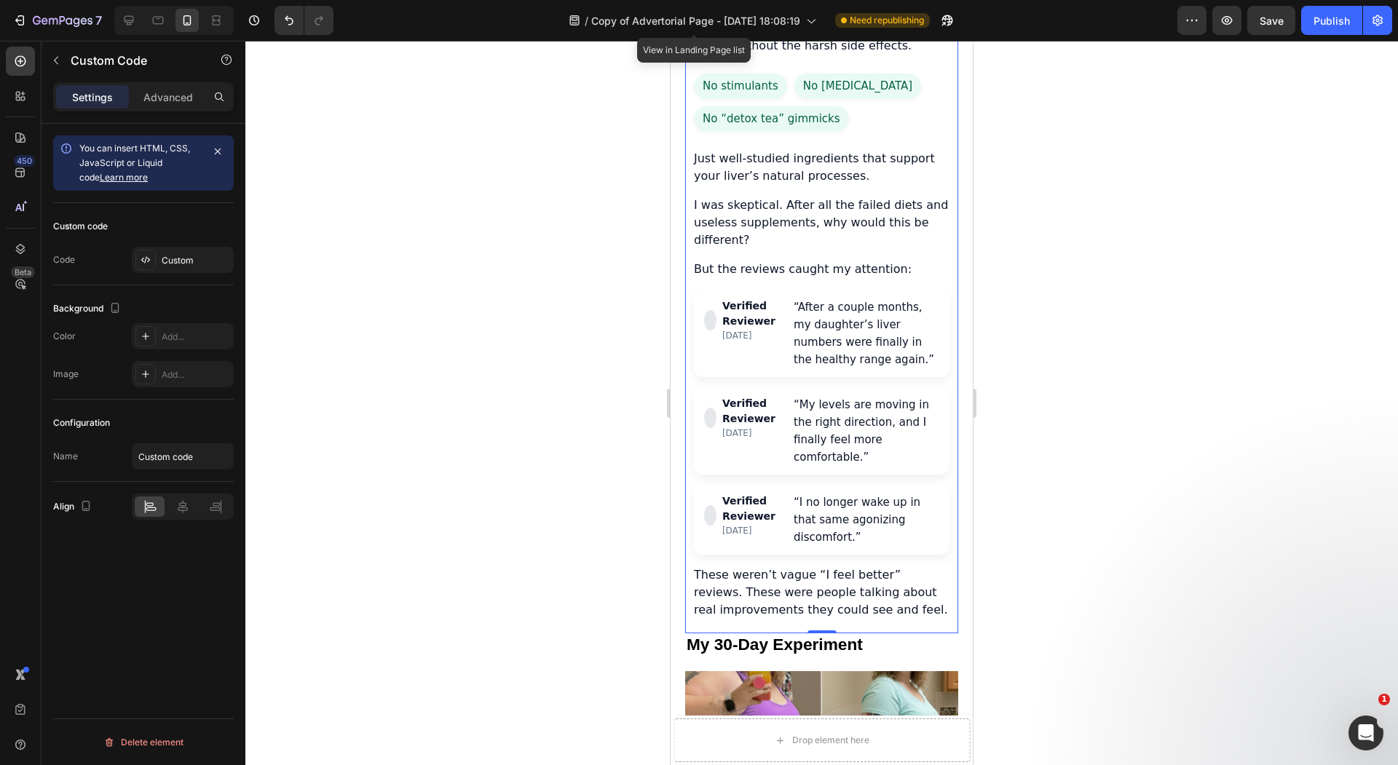
click at [539, 370] on div at bounding box center [821, 403] width 1152 height 724
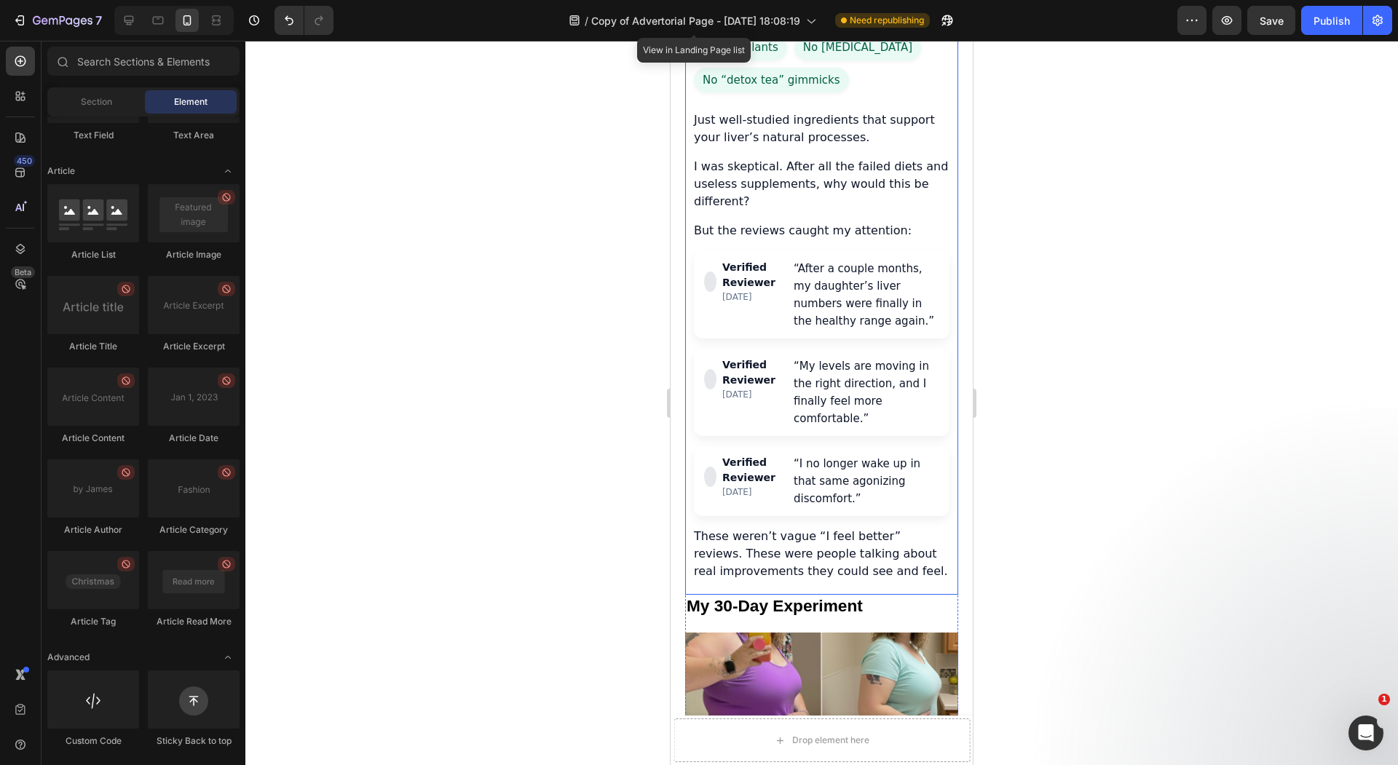
scroll to position [3568, 0]
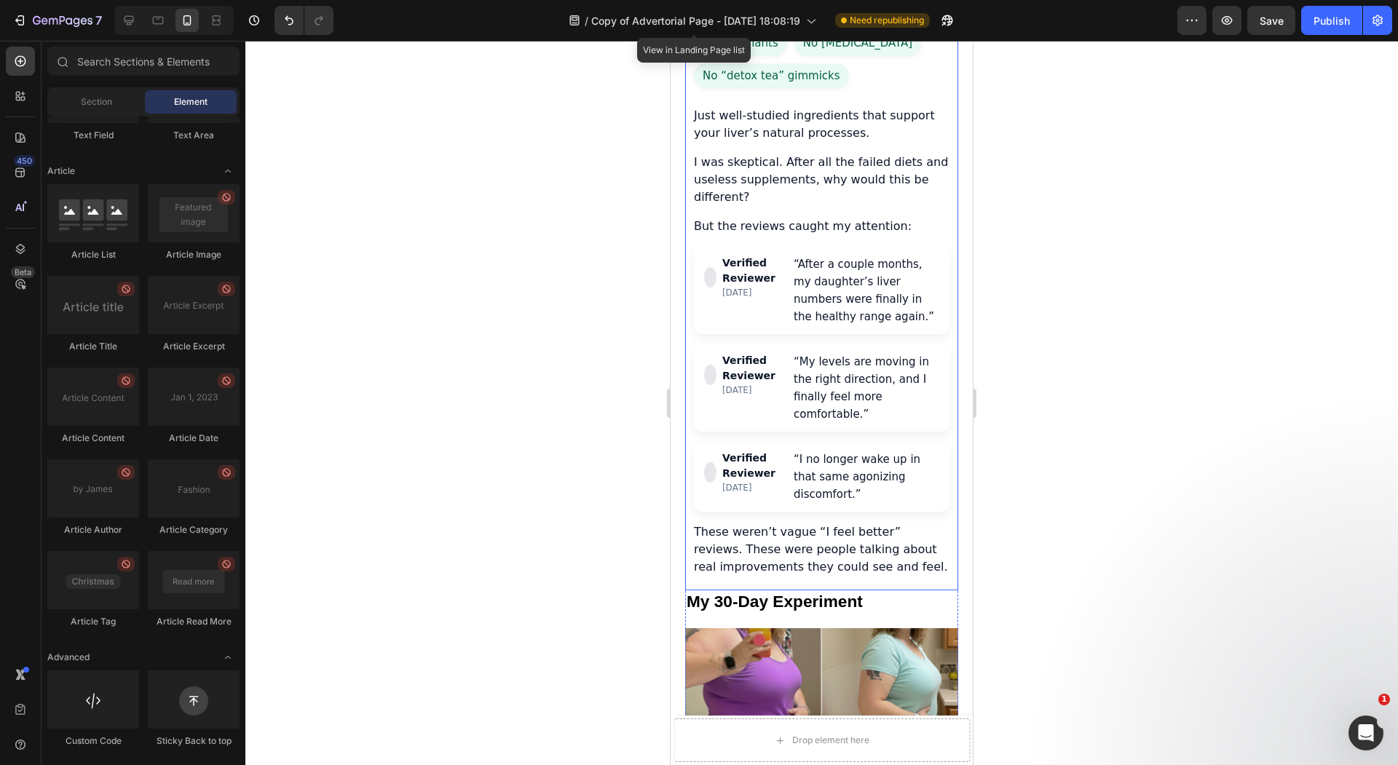
click at [764, 286] on div "2 months ago" at bounding box center [752, 292] width 61 height 13
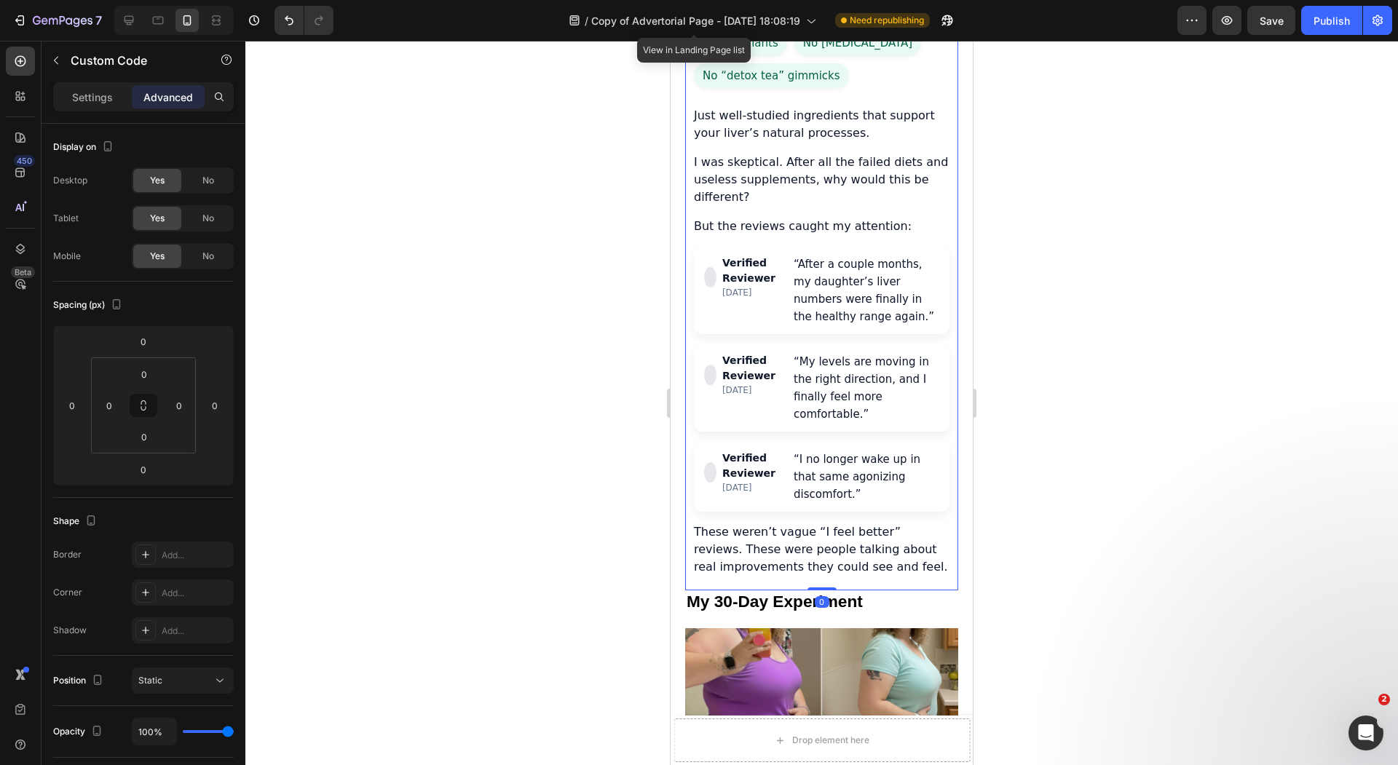
click at [555, 258] on div at bounding box center [821, 403] width 1152 height 724
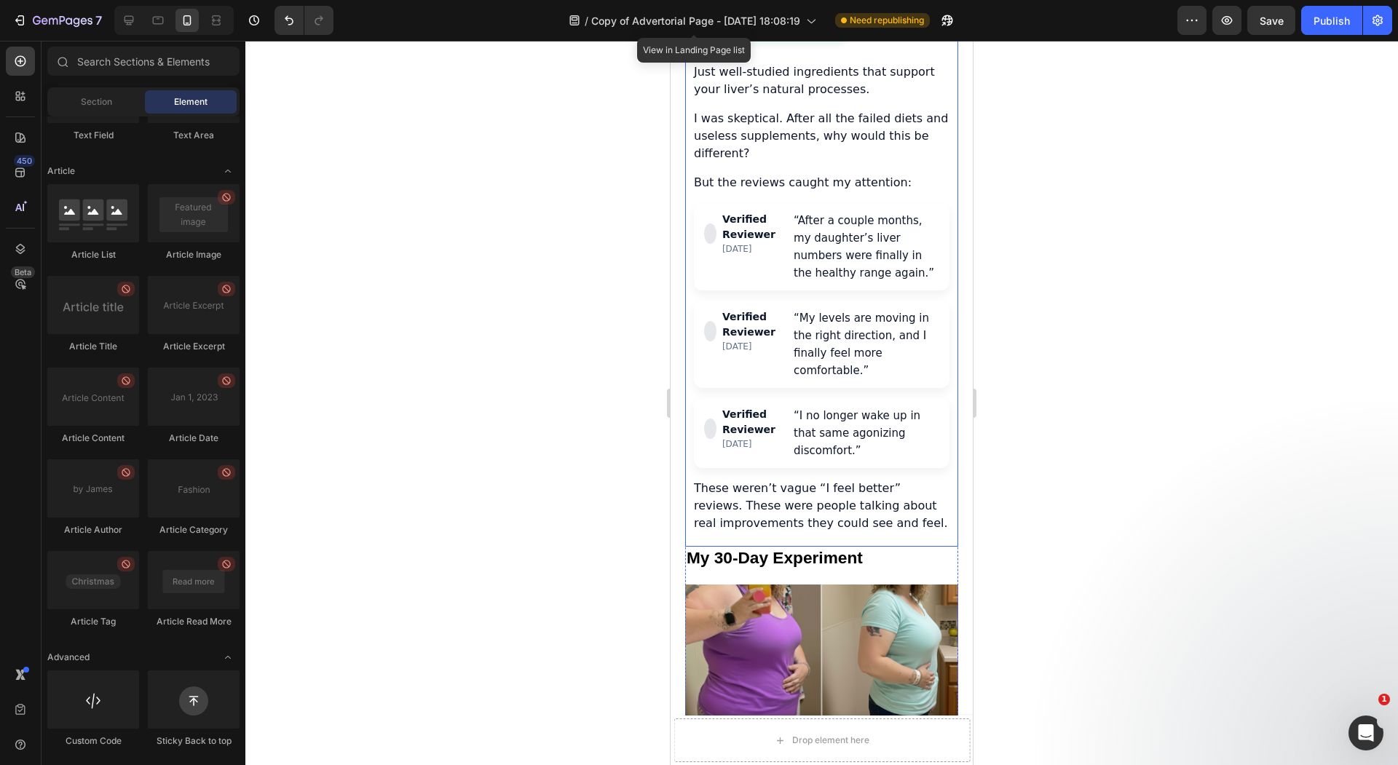
scroll to position [3438, 0]
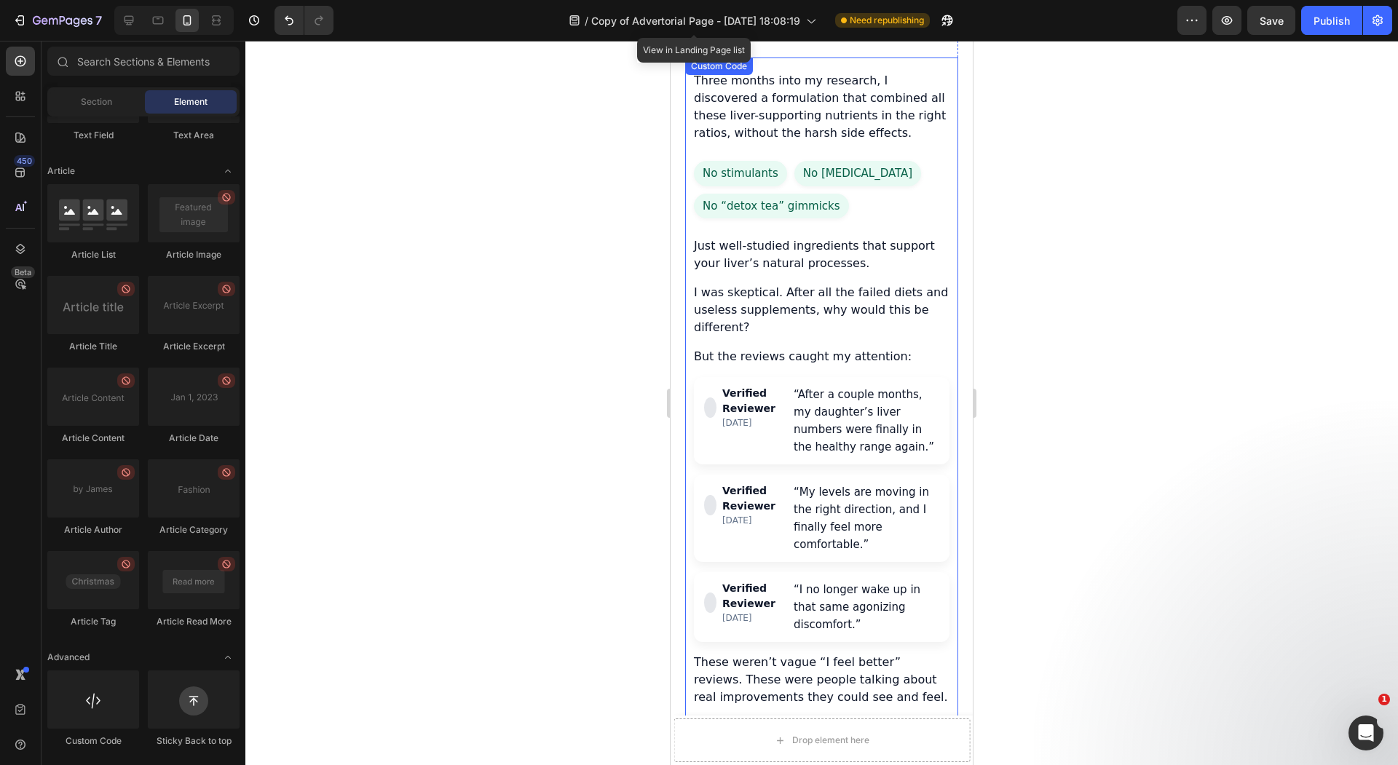
click at [811, 386] on div "“After a couple months, my daughter’s liver numbers were finally in the healthy…" at bounding box center [866, 421] width 146 height 70
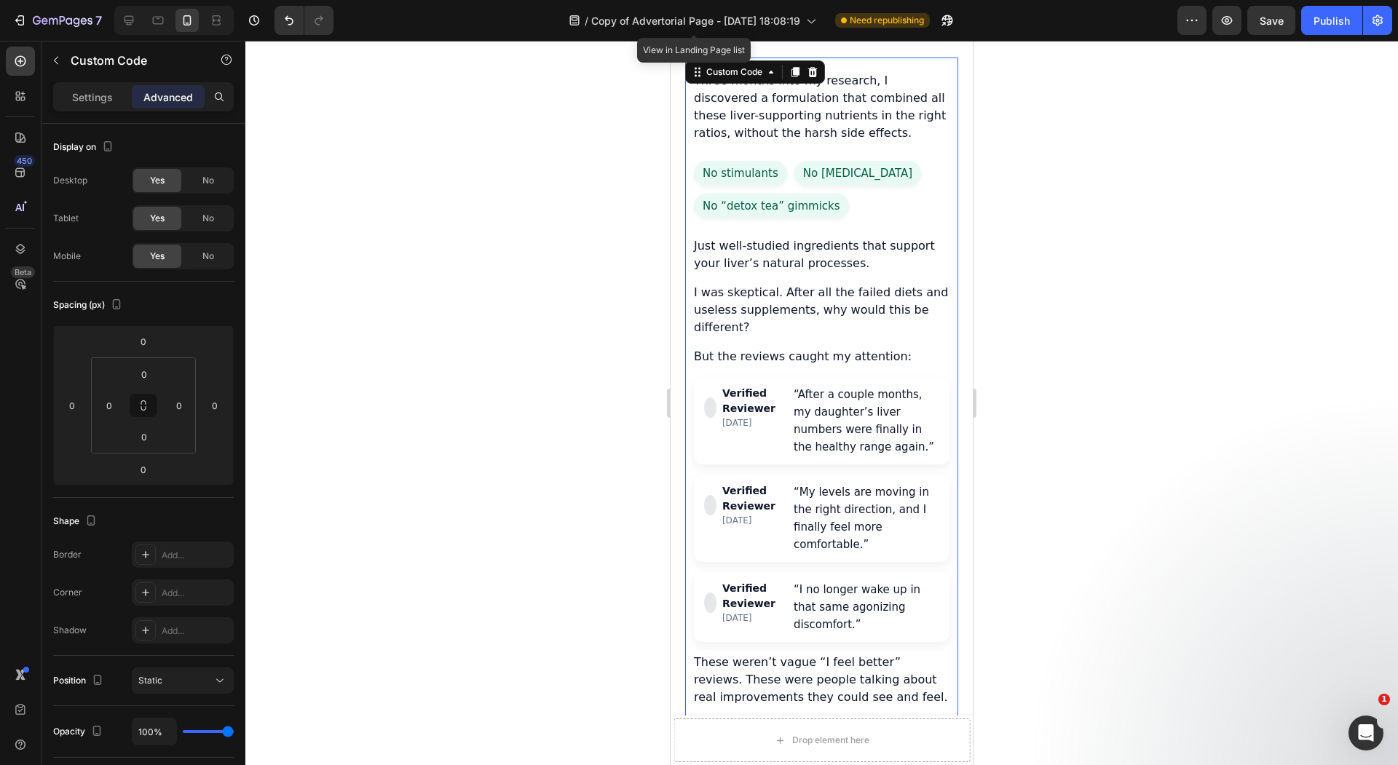
click at [619, 358] on div at bounding box center [821, 403] width 1152 height 724
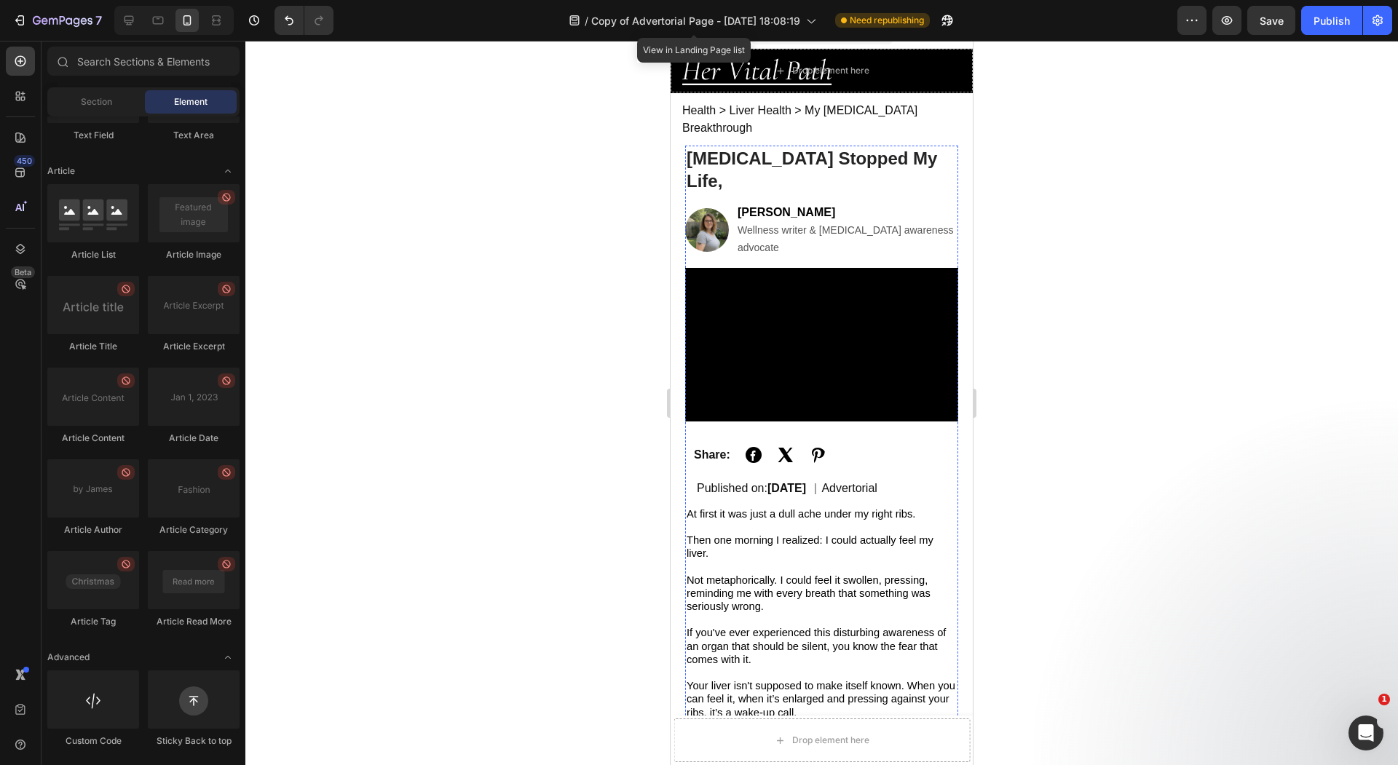
scroll to position [0, 0]
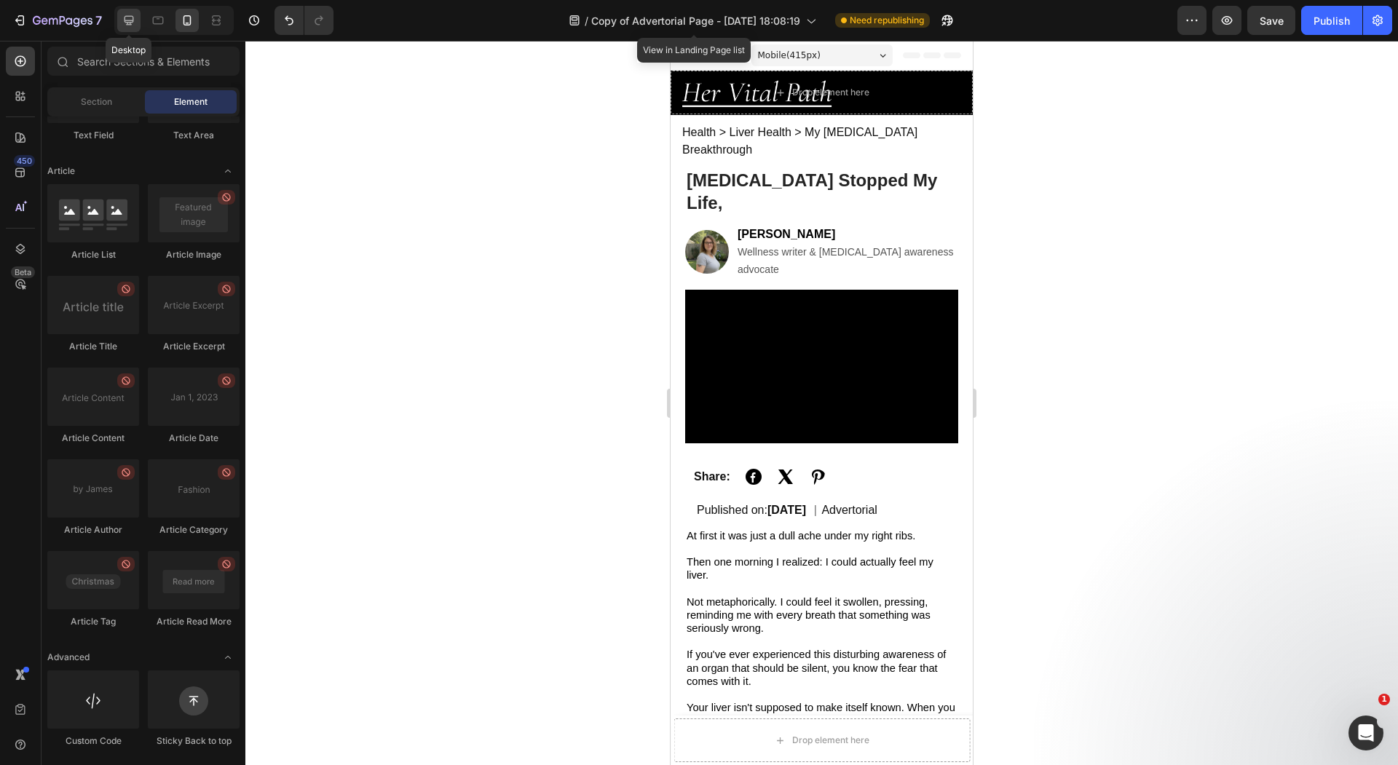
click at [135, 17] on icon at bounding box center [129, 20] width 15 height 15
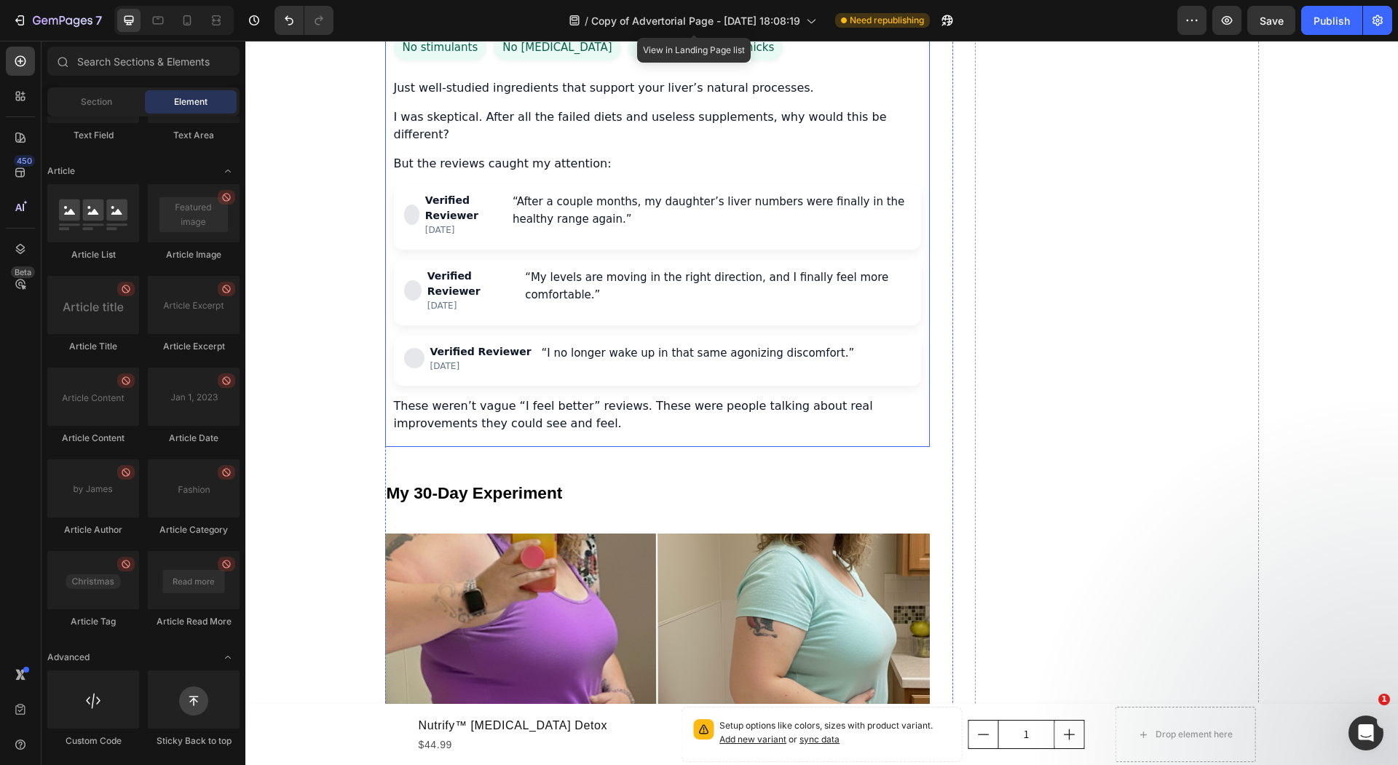
scroll to position [3659, 0]
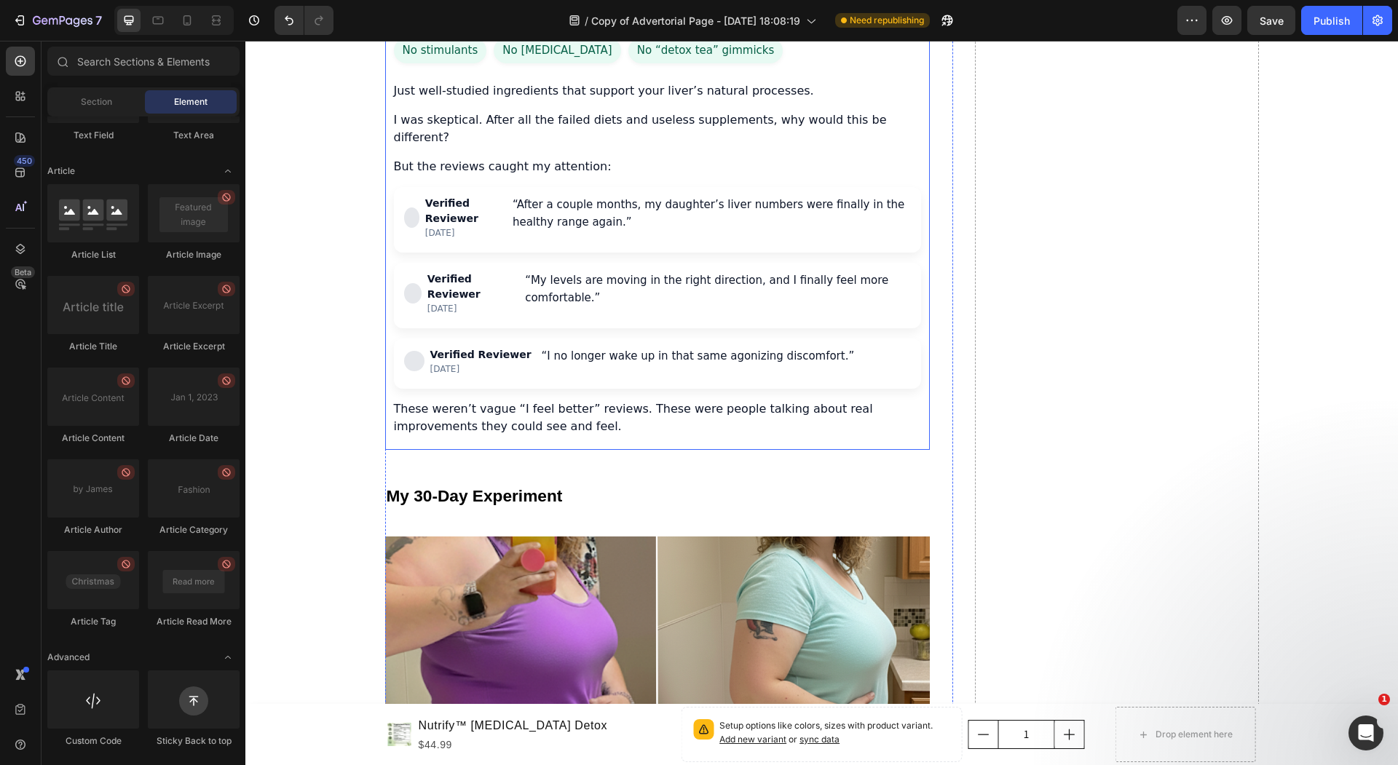
click at [670, 272] on div "“My levels are moving in the right direction, and I finally feel more comfortab…" at bounding box center [717, 289] width 385 height 35
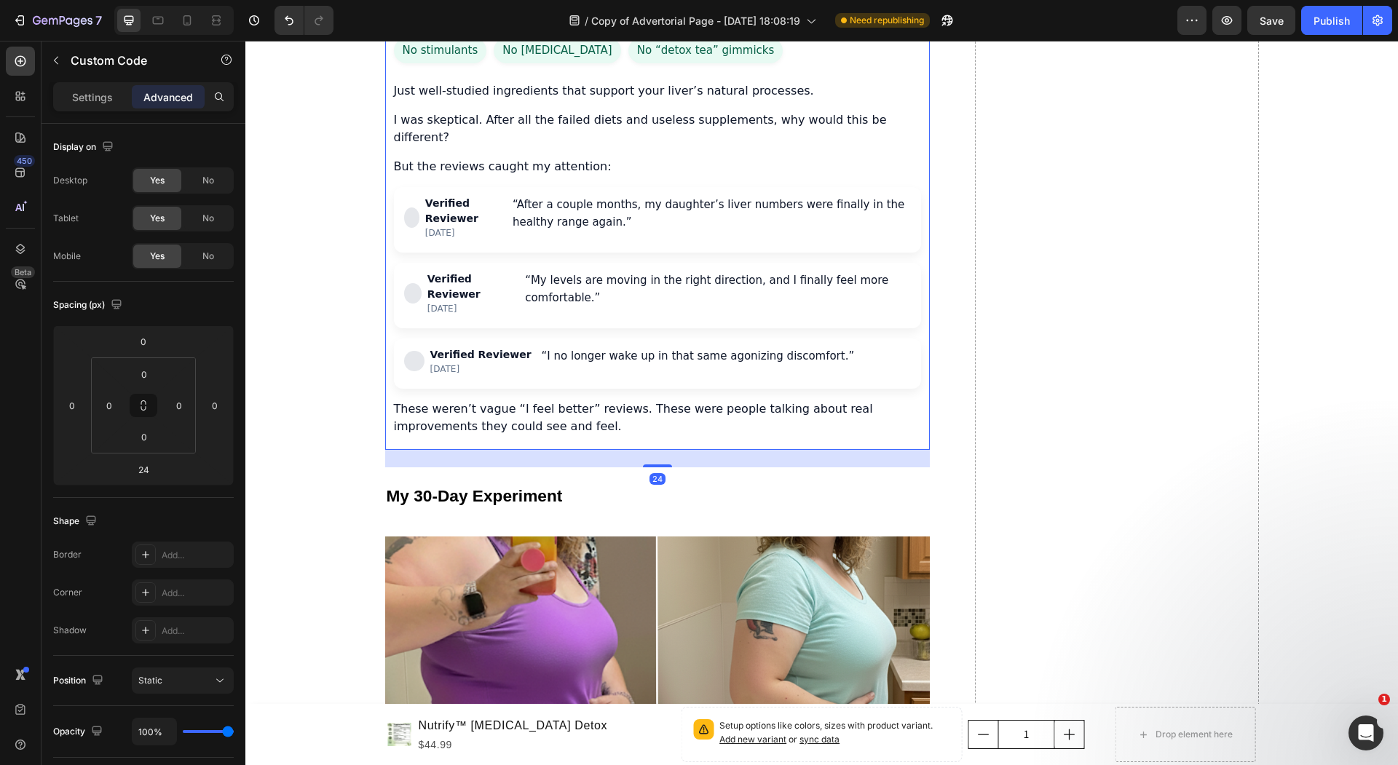
click at [102, 108] on div "Settings Advanced" at bounding box center [143, 96] width 181 height 29
click at [60, 63] on icon "button" at bounding box center [56, 61] width 12 height 12
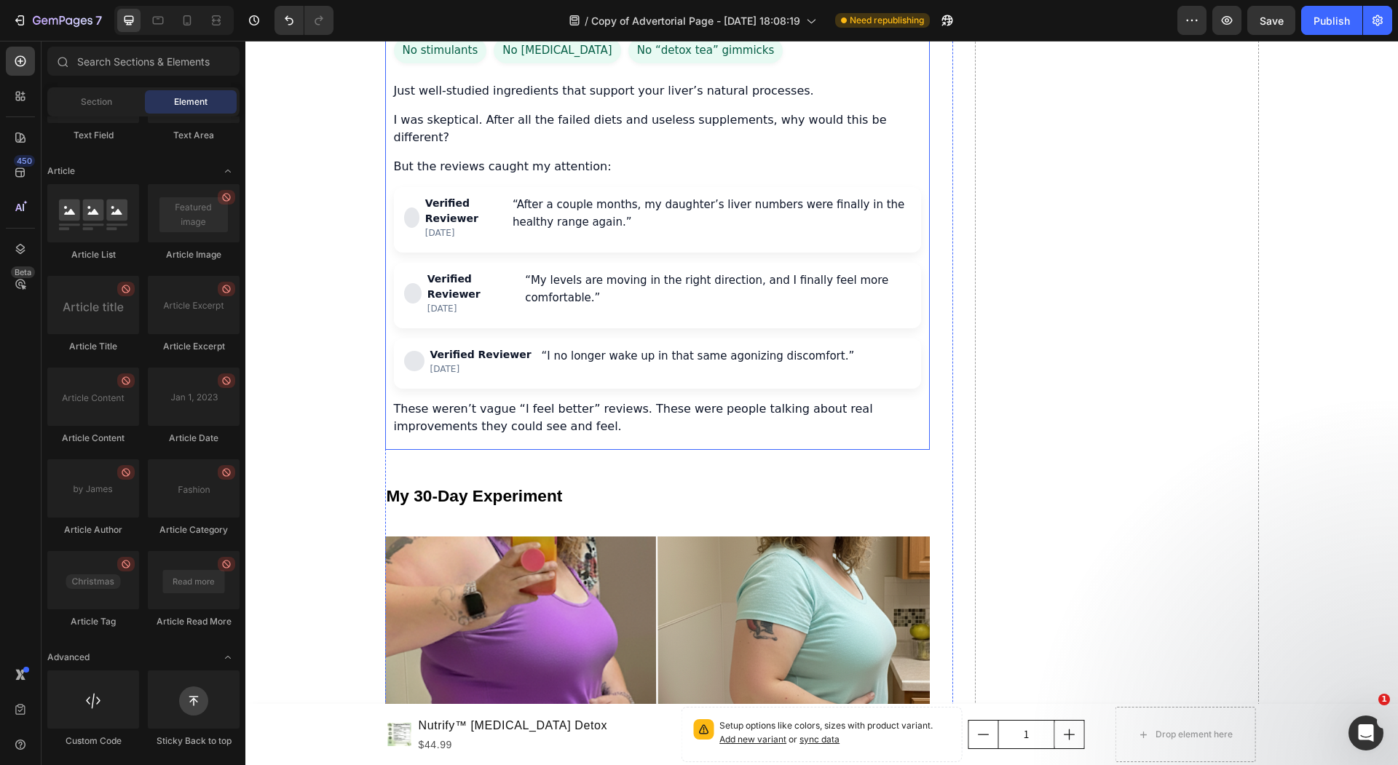
click at [560, 272] on div "“My levels are moving in the right direction, and I finally feel more comfortab…" at bounding box center [717, 289] width 385 height 35
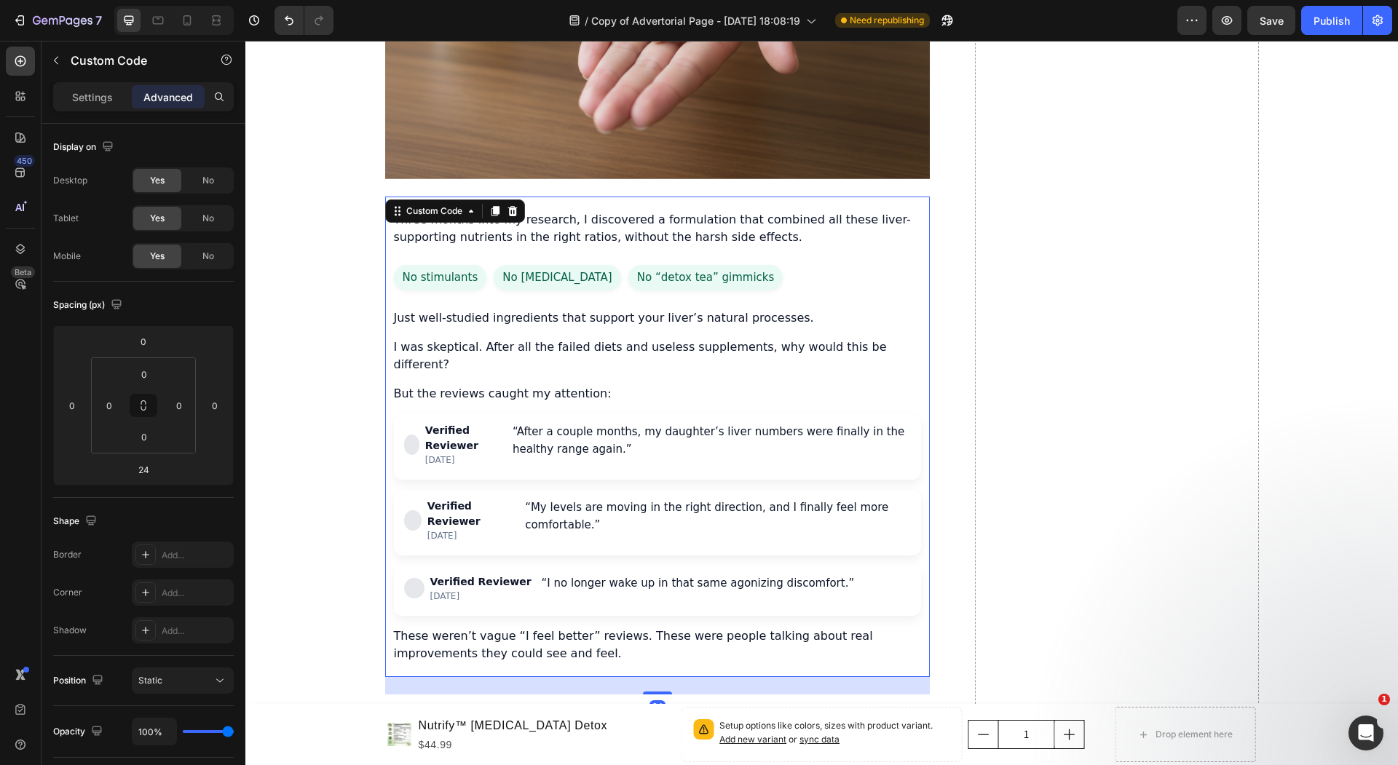
scroll to position [3418, 0]
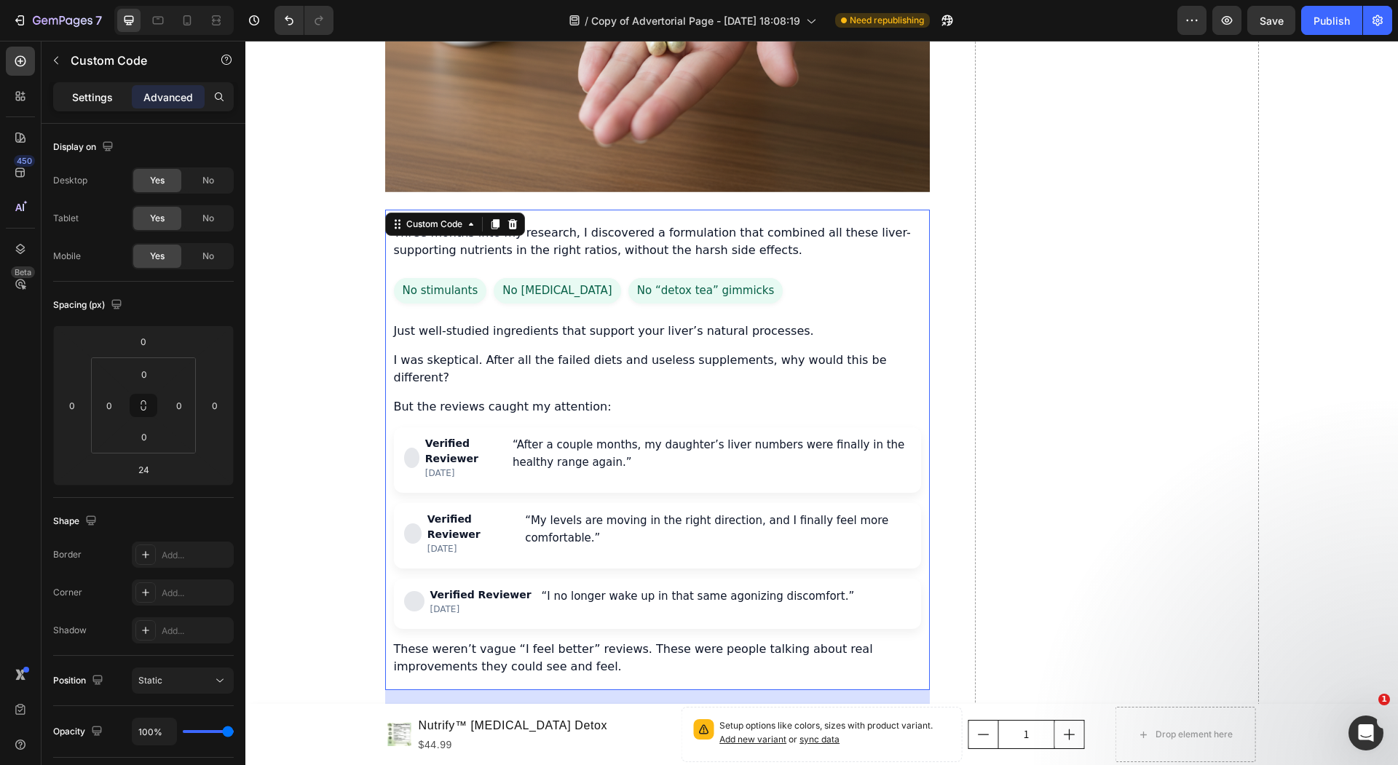
click at [81, 97] on p "Settings" at bounding box center [92, 97] width 41 height 15
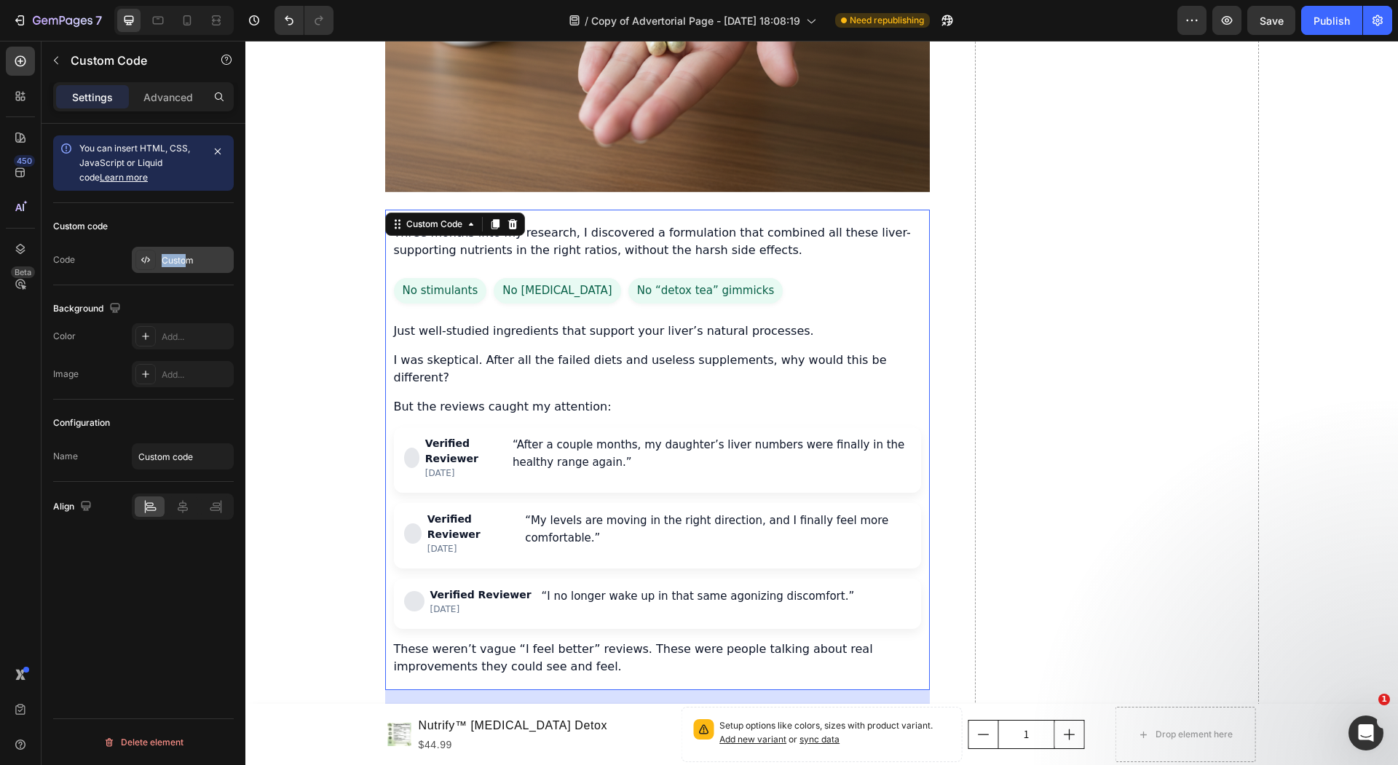
click at [189, 254] on div "Custom" at bounding box center [196, 260] width 68 height 13
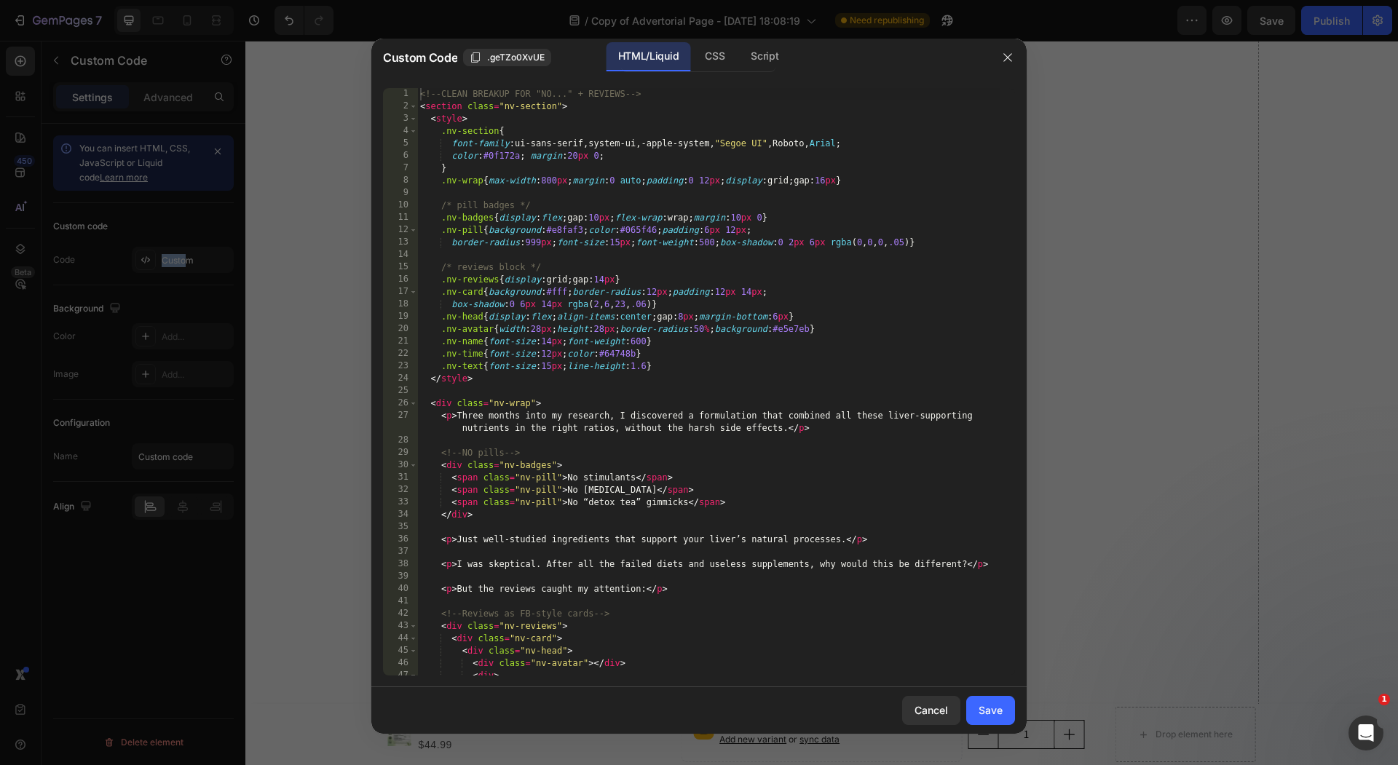
click at [691, 288] on div "<!-- CLEAN BREAKUP FOR "NO..." + REVIEWS --> < section class = "nv-section" > <…" at bounding box center [708, 394] width 583 height 612
type textarea "</section>"
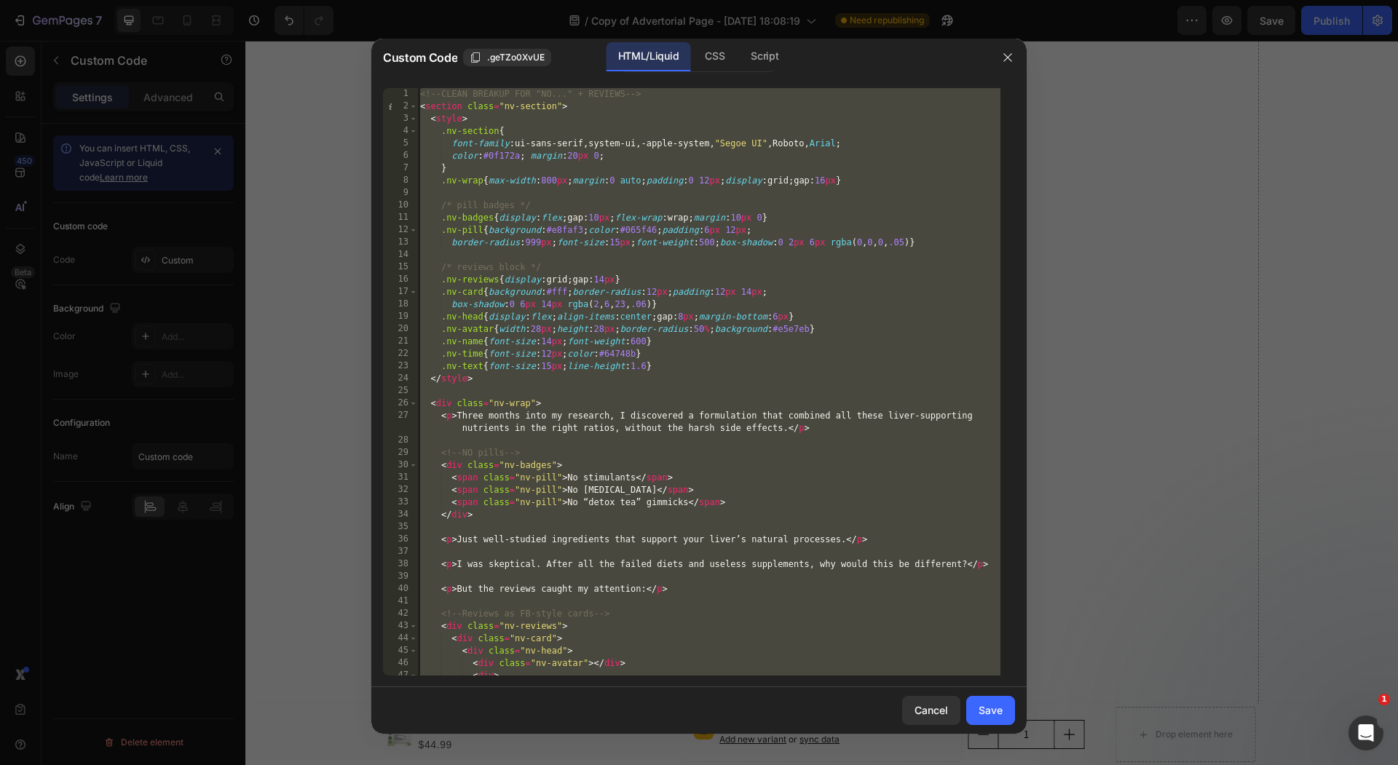
paste textarea
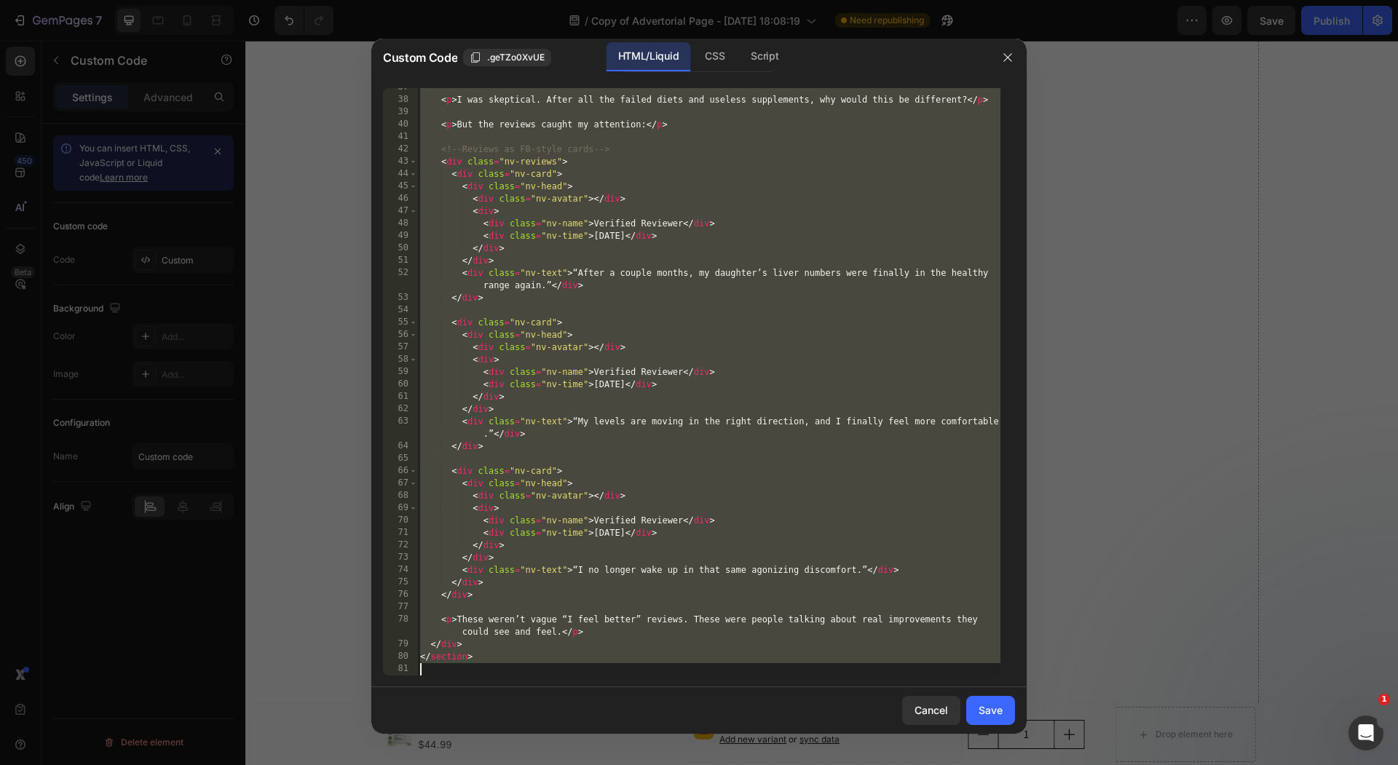
scroll to position [464, 0]
click at [724, 489] on div "< p > I was skeptical. After all the failed diets and useless supplements, why …" at bounding box center [708, 388] width 583 height 612
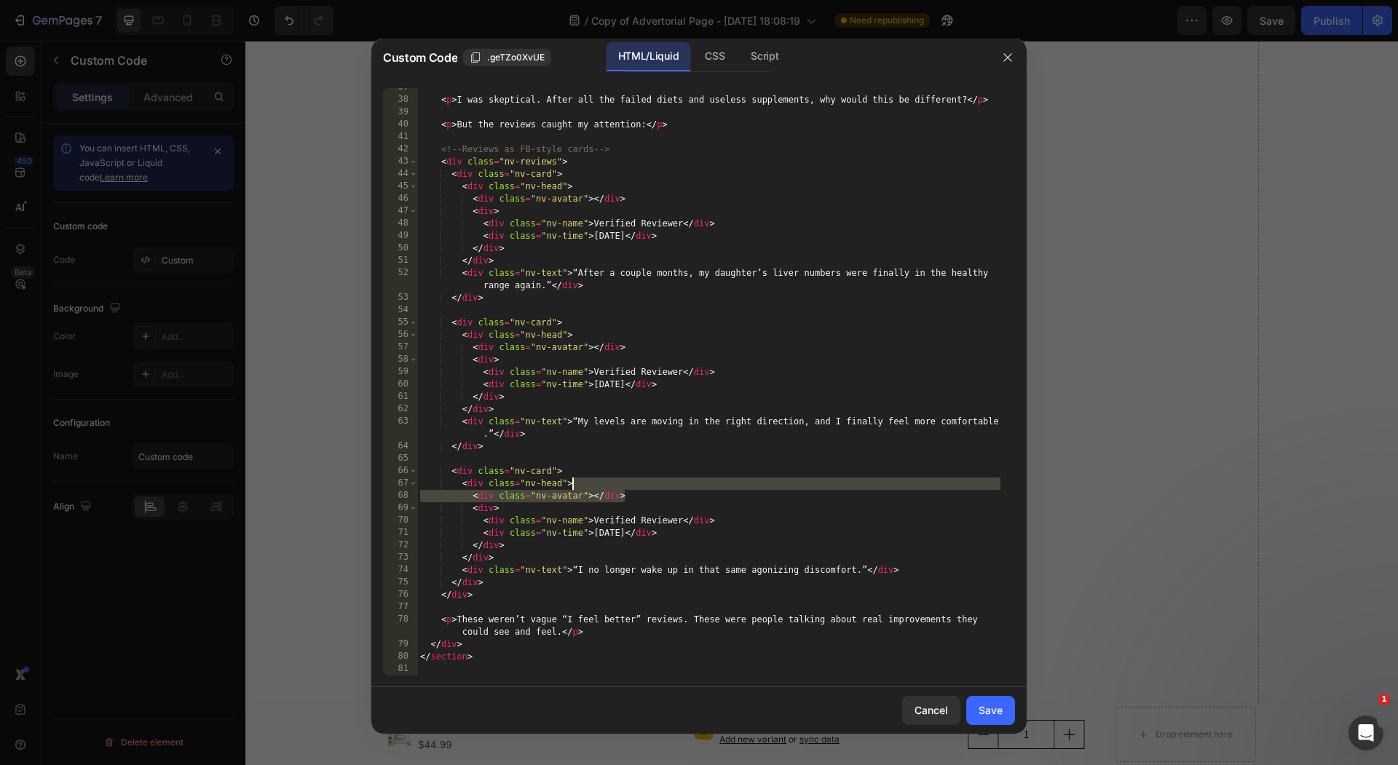
click at [554, 510] on div "< p > I was skeptical. After all the failed diets and useless supplements, why …" at bounding box center [708, 388] width 583 height 612
type textarea "</section>"
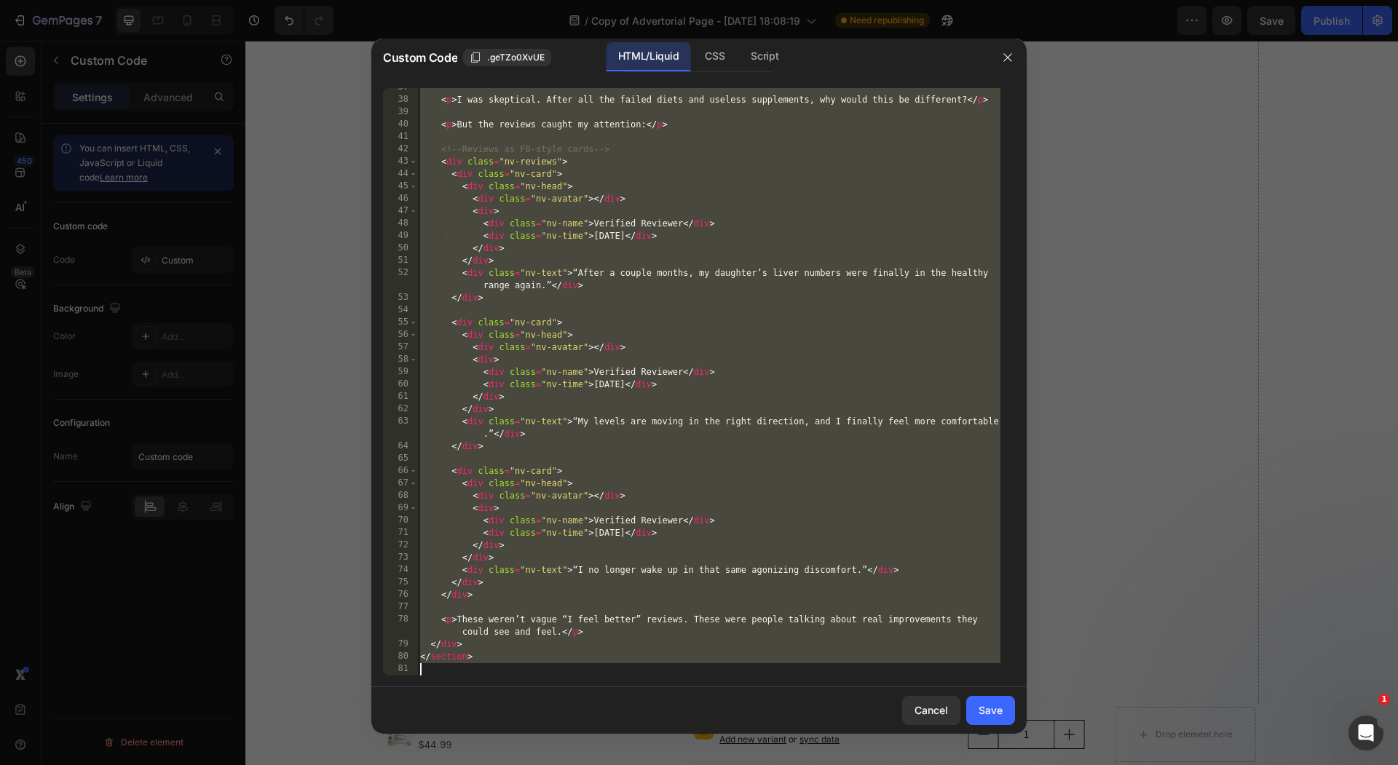
paste textarea
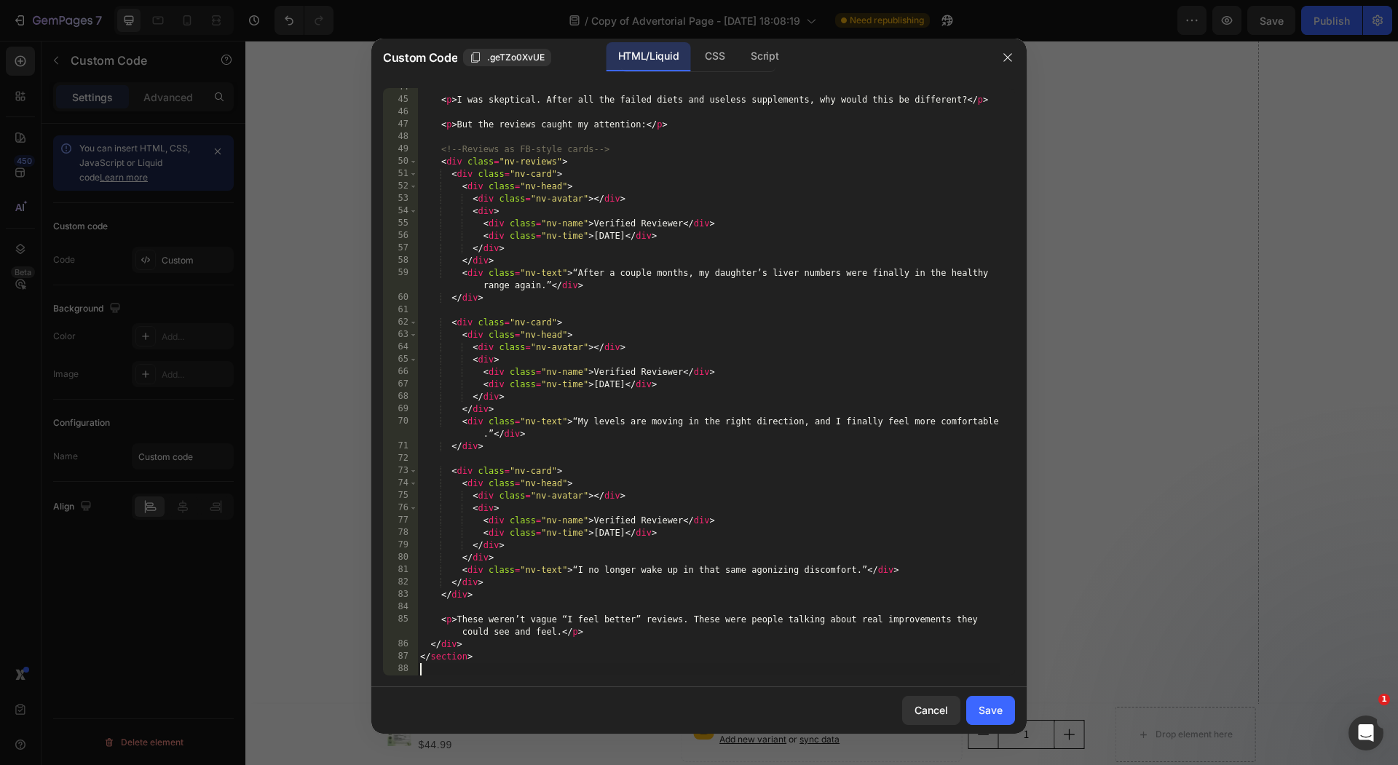
scroll to position [551, 0]
click at [976, 719] on button "Save" at bounding box center [990, 710] width 49 height 29
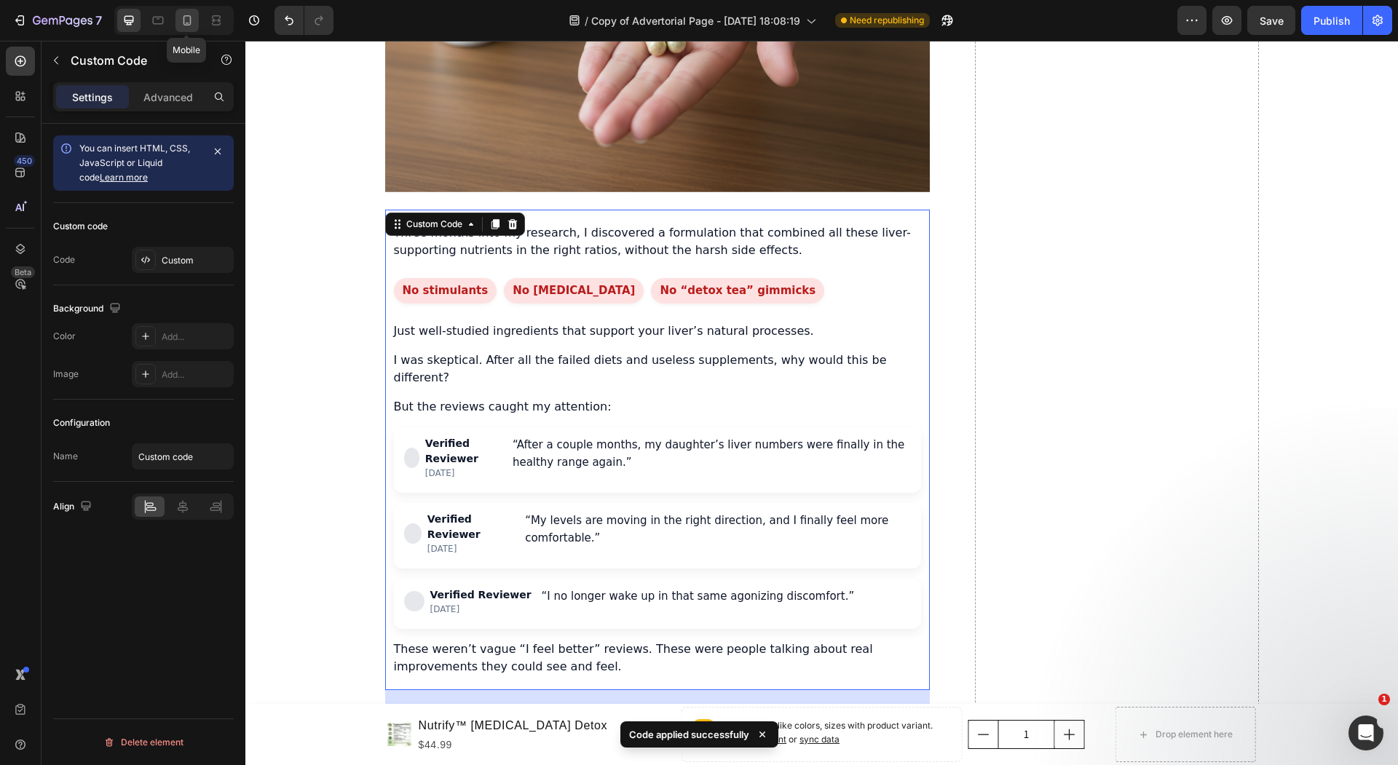
click at [197, 22] on div at bounding box center [186, 20] width 23 height 23
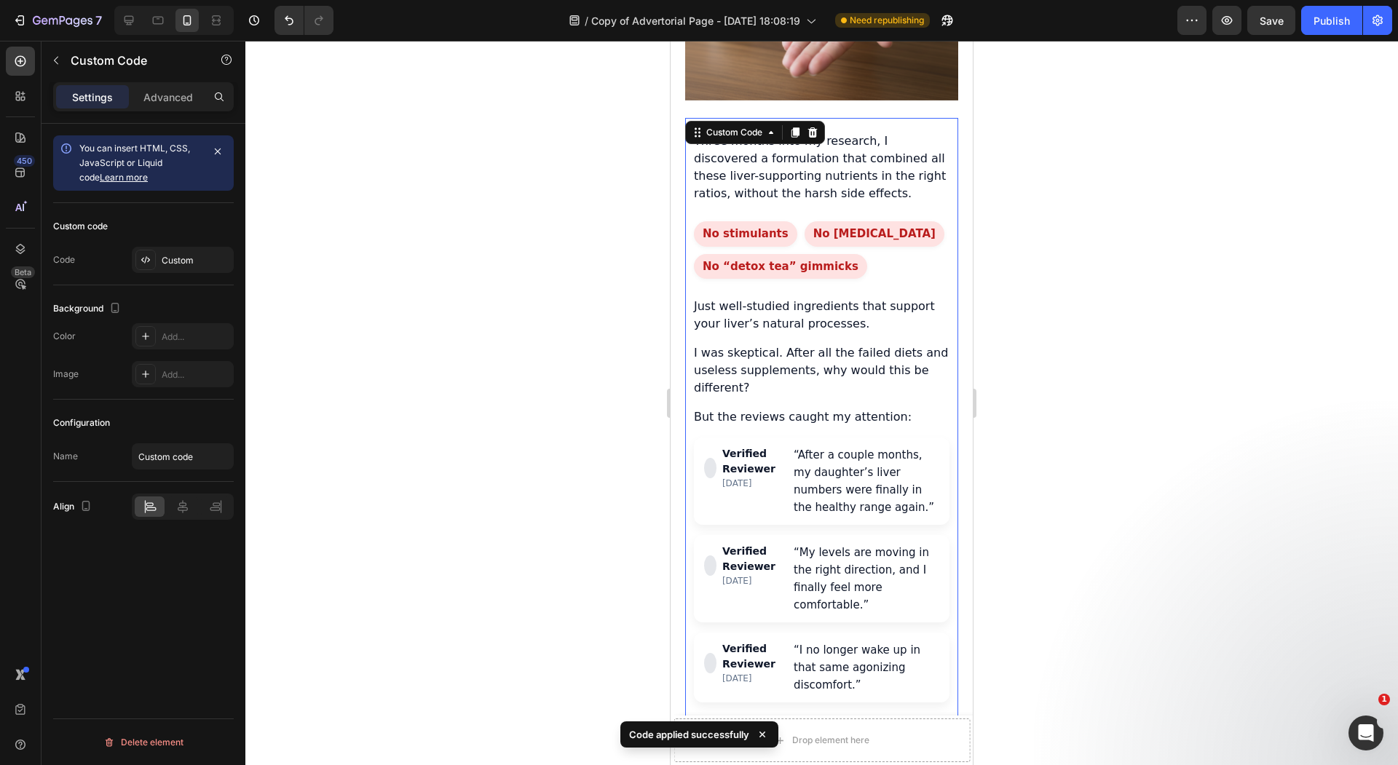
scroll to position [3341, 0]
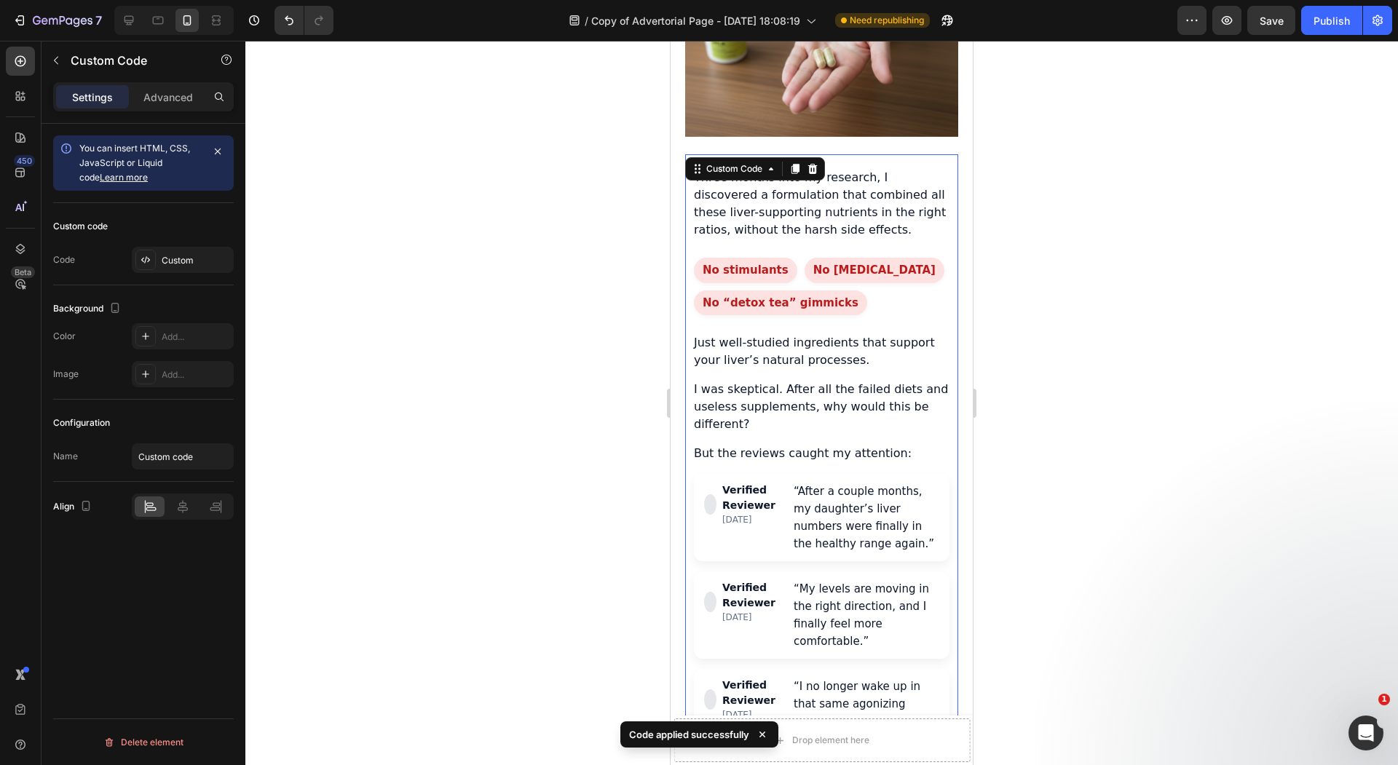
click at [550, 247] on div at bounding box center [821, 403] width 1152 height 724
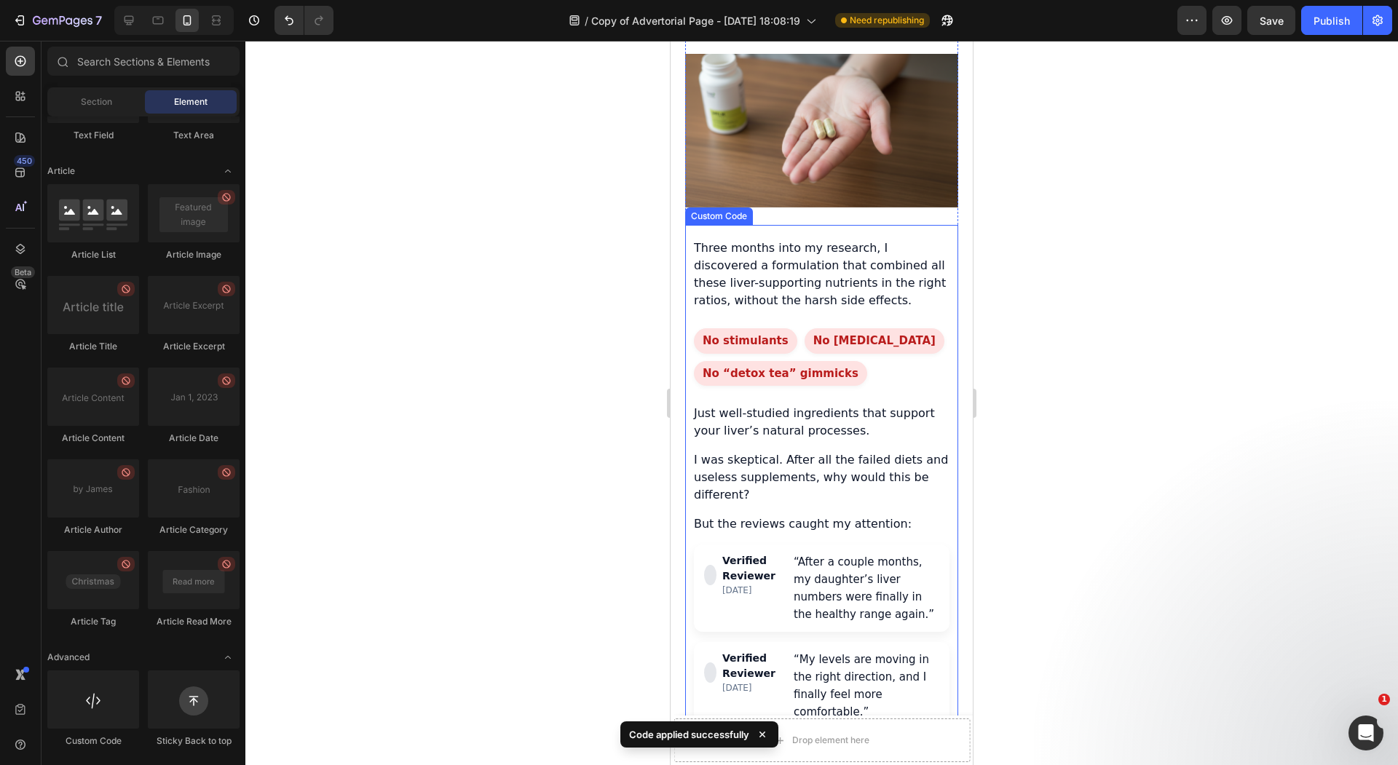
scroll to position [3111, 0]
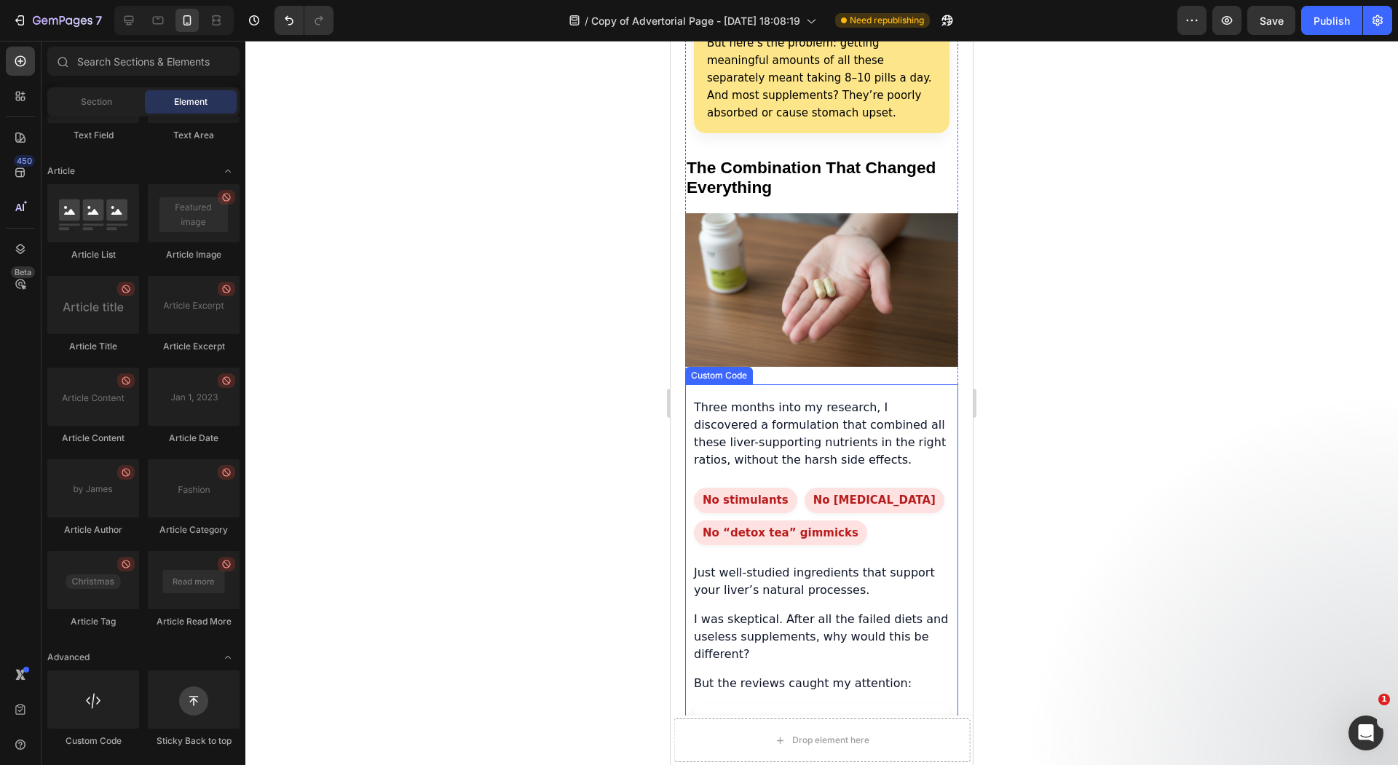
click at [898, 424] on div "Three months into my research, I discovered a formulation that combined all the…" at bounding box center [821, 716] width 273 height 634
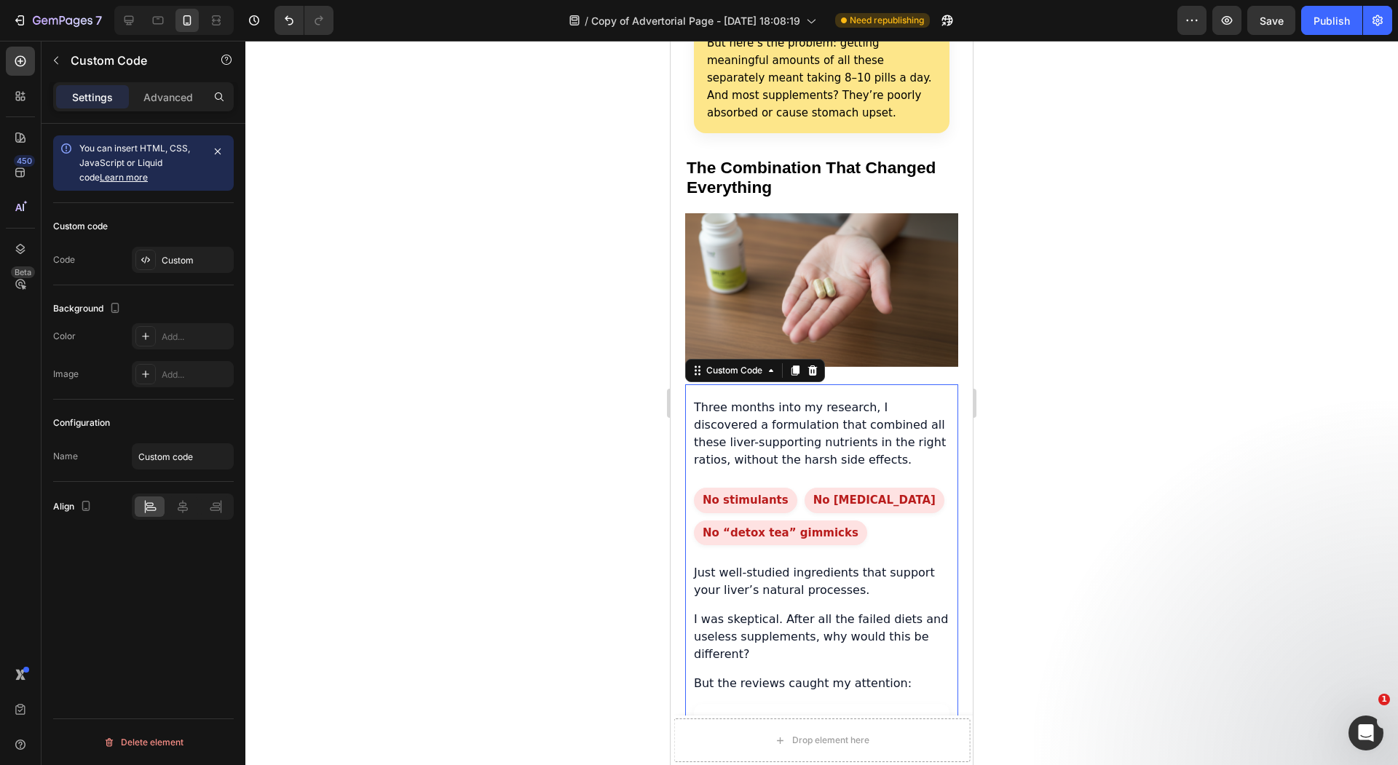
click at [513, 402] on div at bounding box center [821, 403] width 1152 height 724
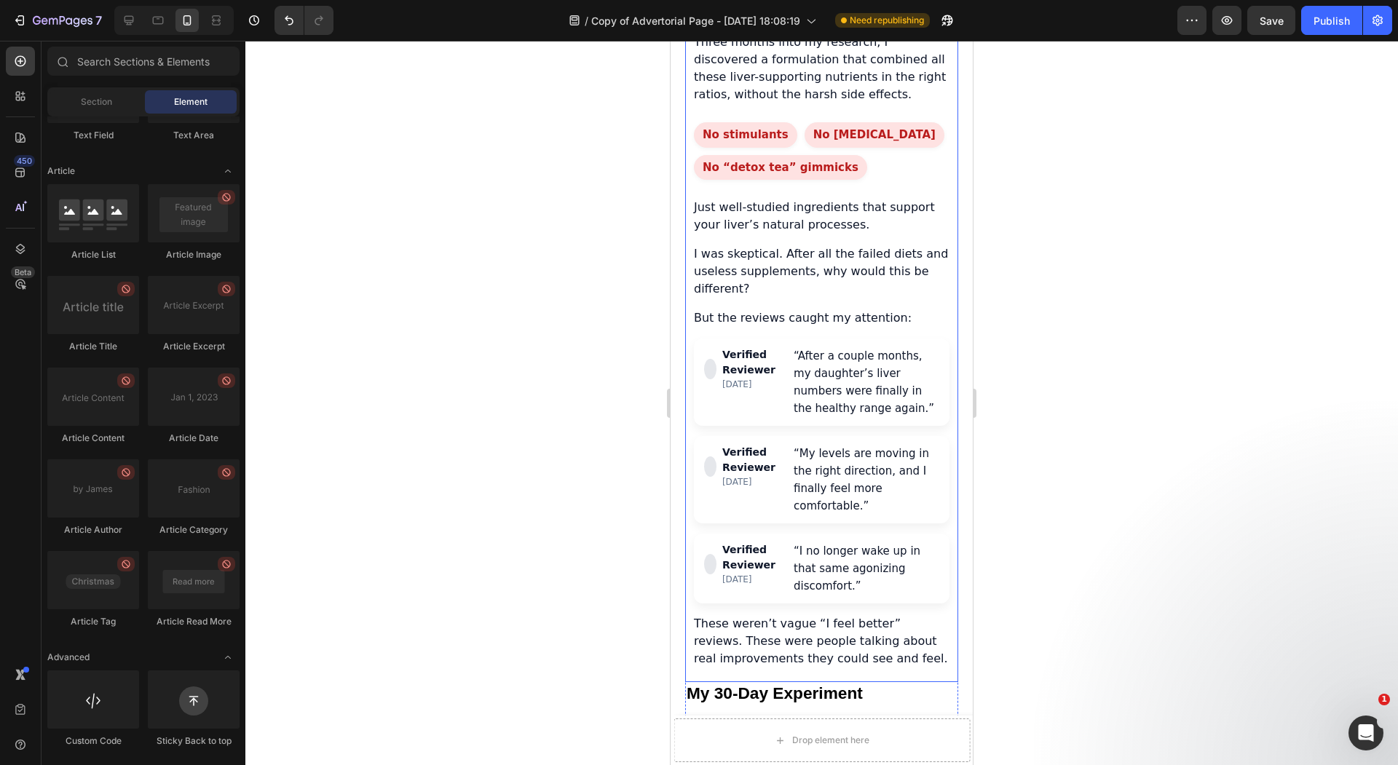
scroll to position [3230, 0]
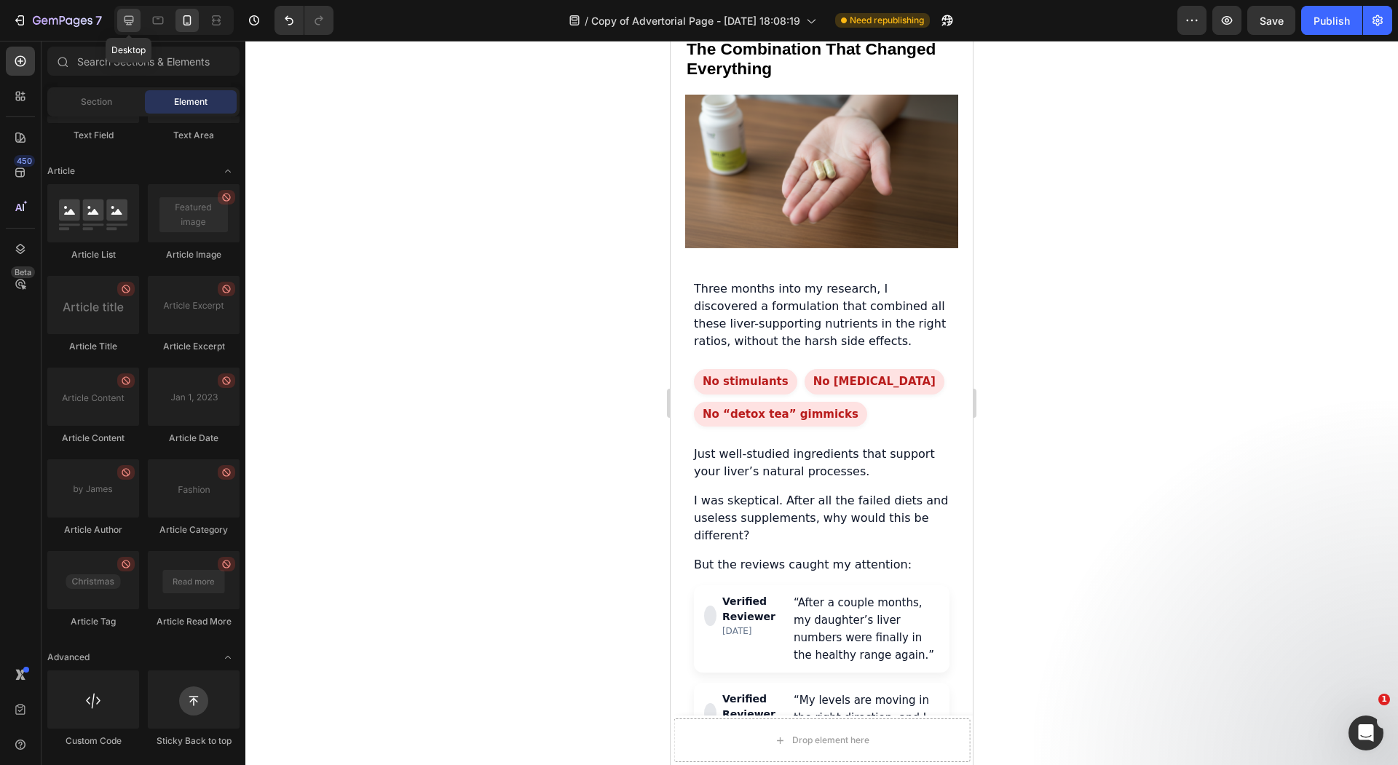
click at [127, 22] on icon at bounding box center [128, 20] width 9 height 9
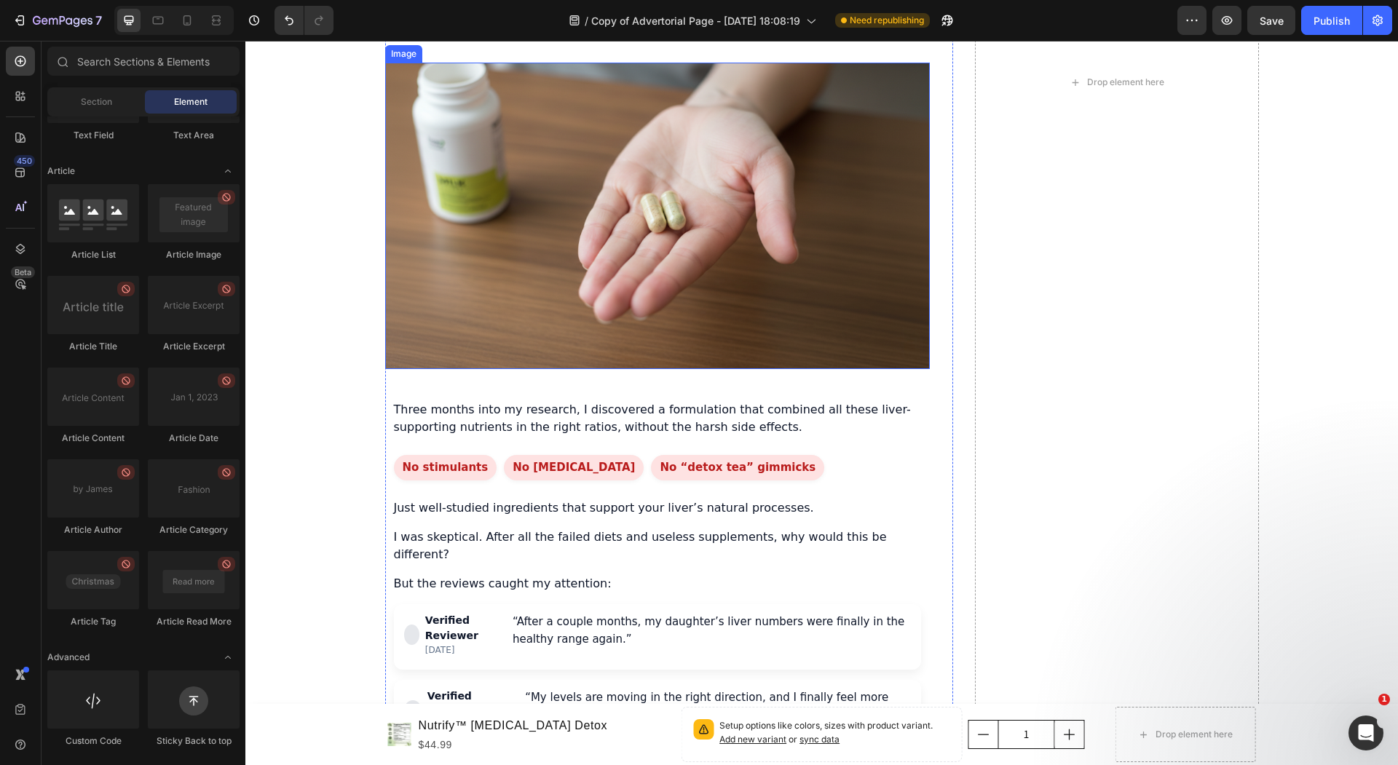
scroll to position [3637, 0]
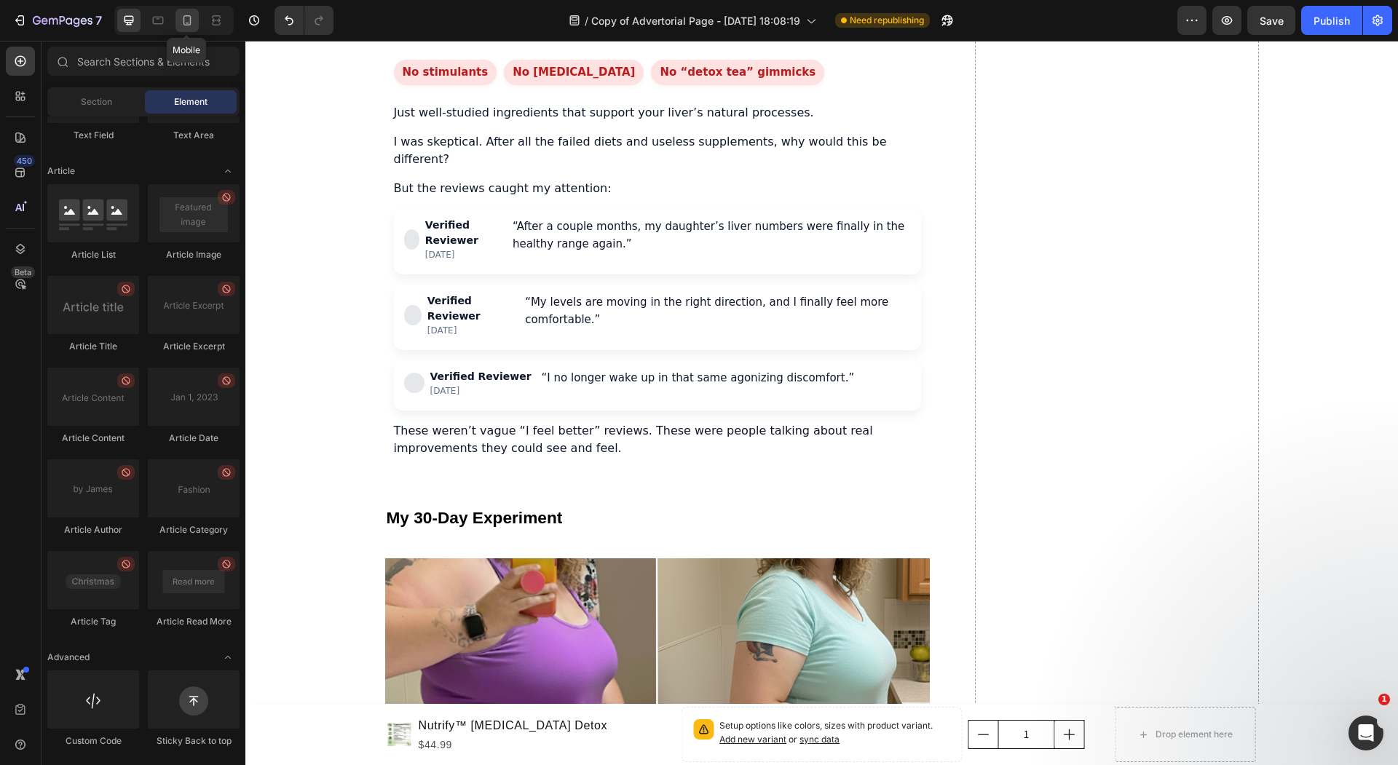
click at [191, 24] on icon at bounding box center [187, 20] width 15 height 15
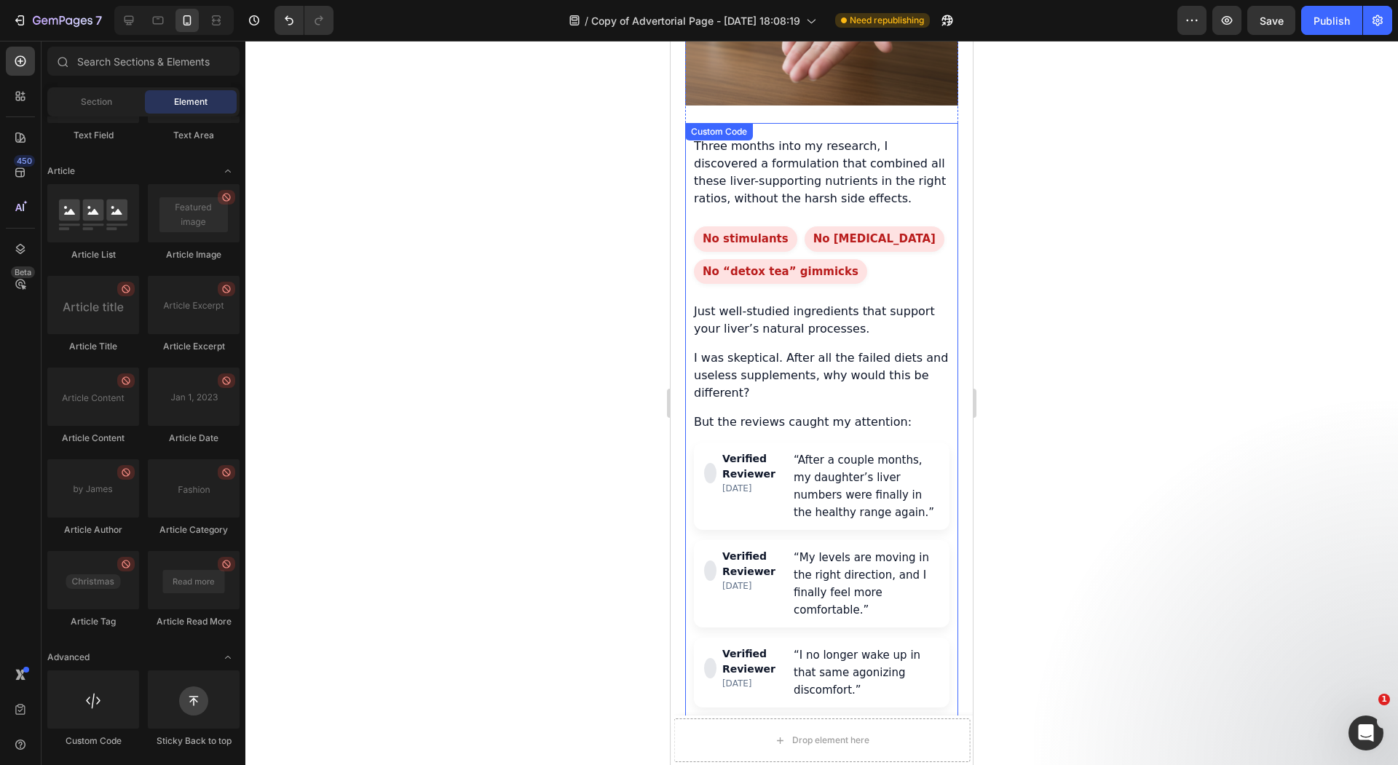
scroll to position [3368, 0]
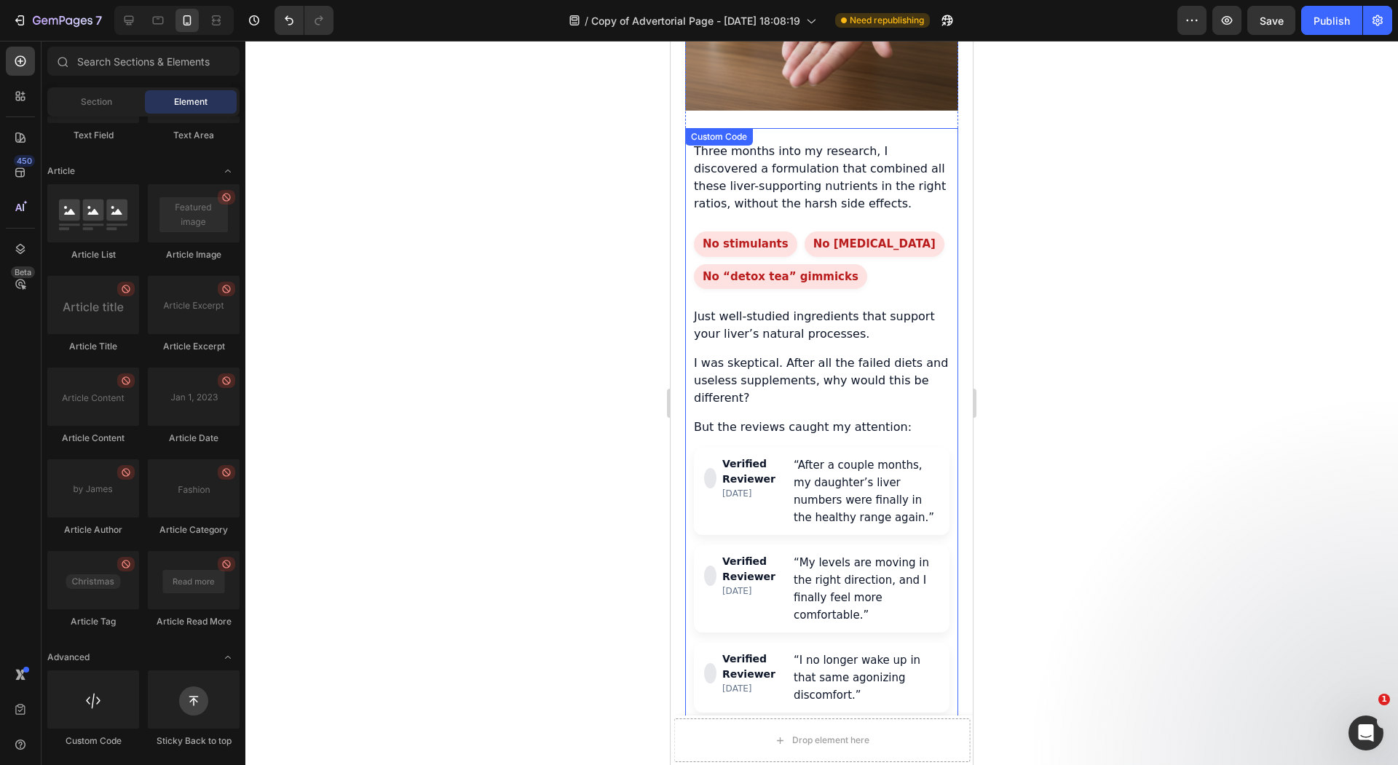
click at [772, 355] on p "I was skeptical. After all the failed diets and useless supplements, why would …" at bounding box center [822, 381] width 256 height 52
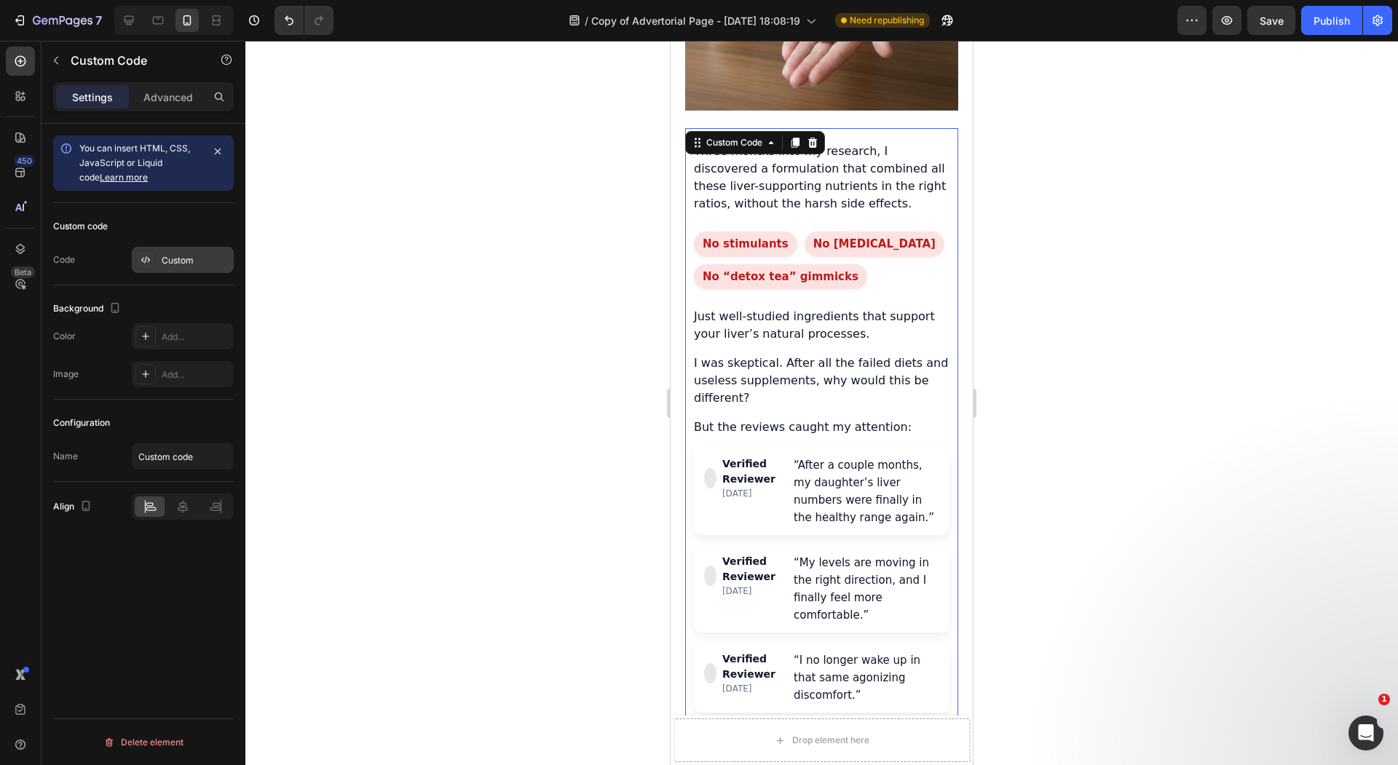
click at [192, 247] on div "Custom" at bounding box center [183, 260] width 102 height 26
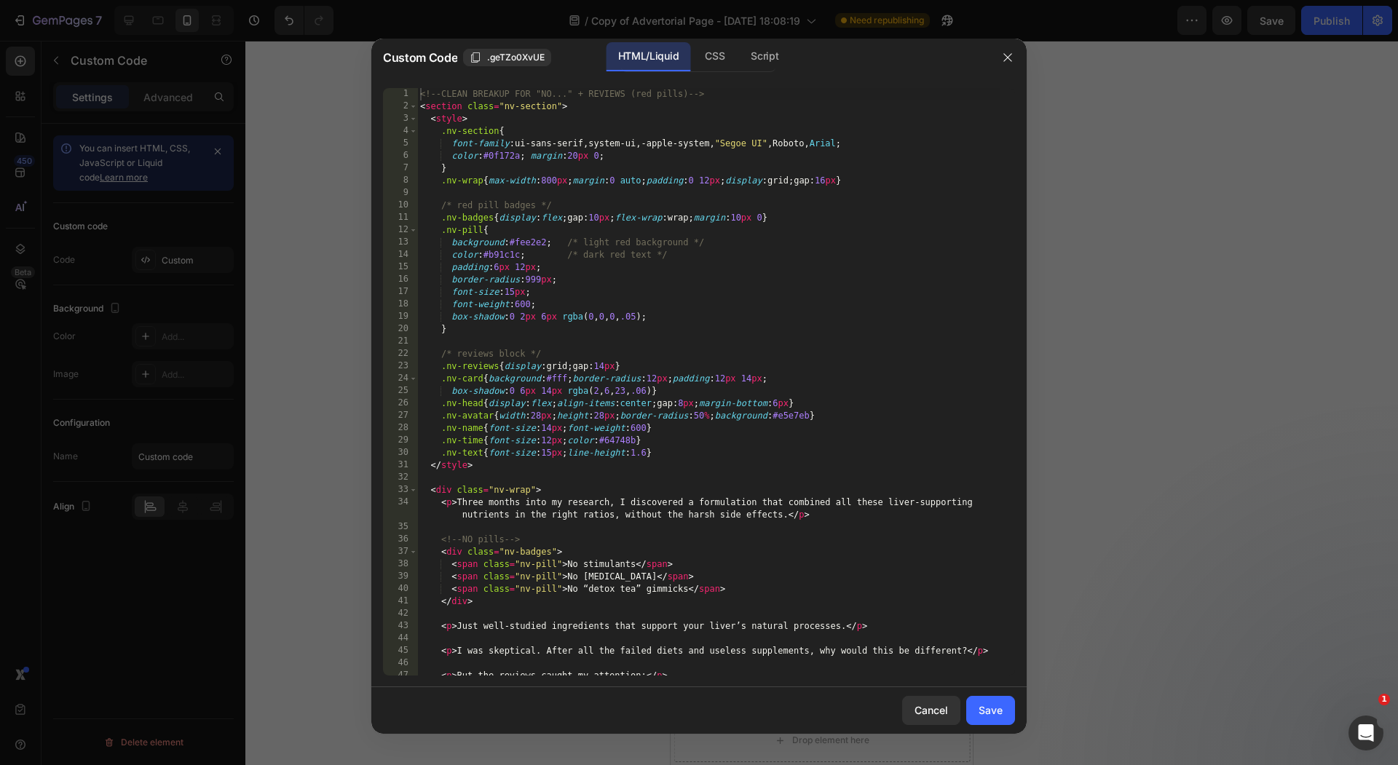
click at [590, 259] on div "<!-- CLEAN BREAKUP FOR "NO..." + REVIEWS (red pills) --> < section class = "nv-…" at bounding box center [708, 394] width 583 height 612
type textarea "</section>"
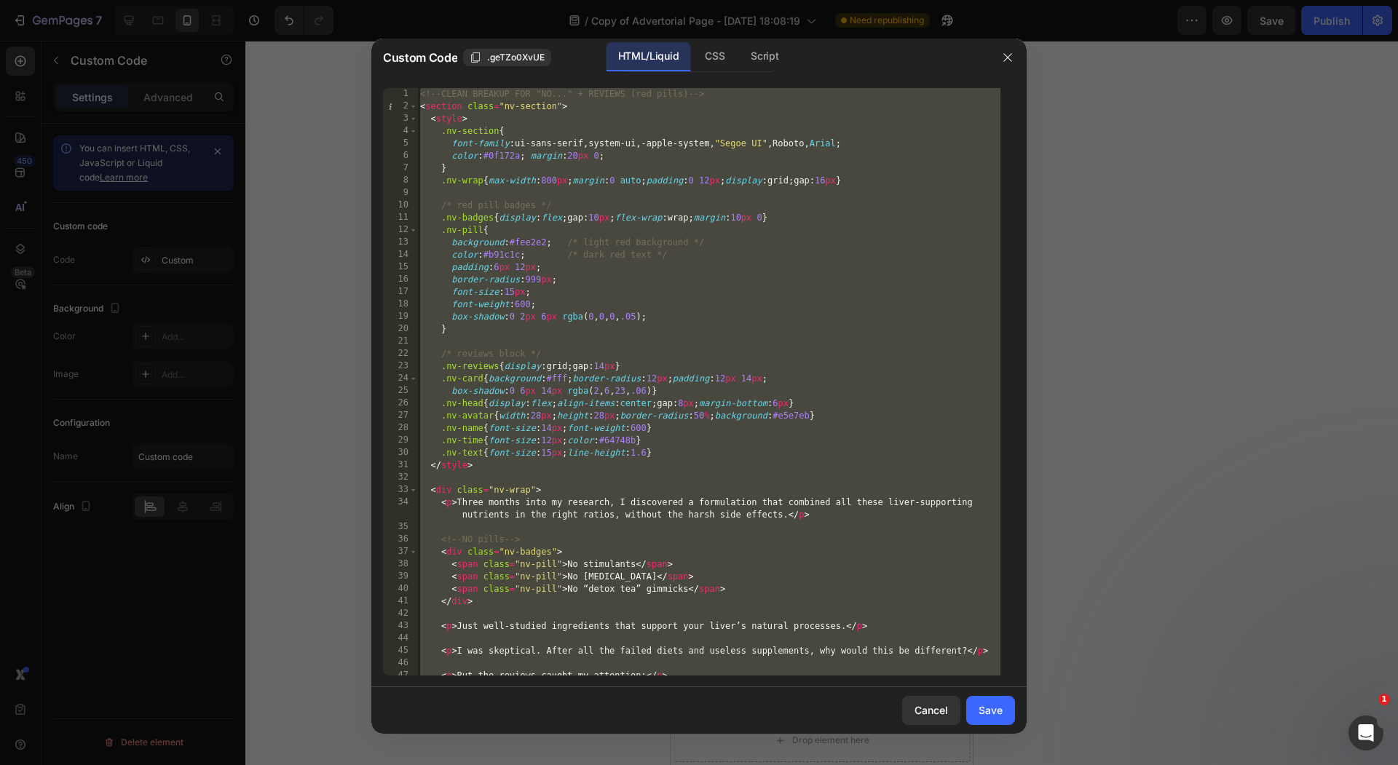
paste textarea
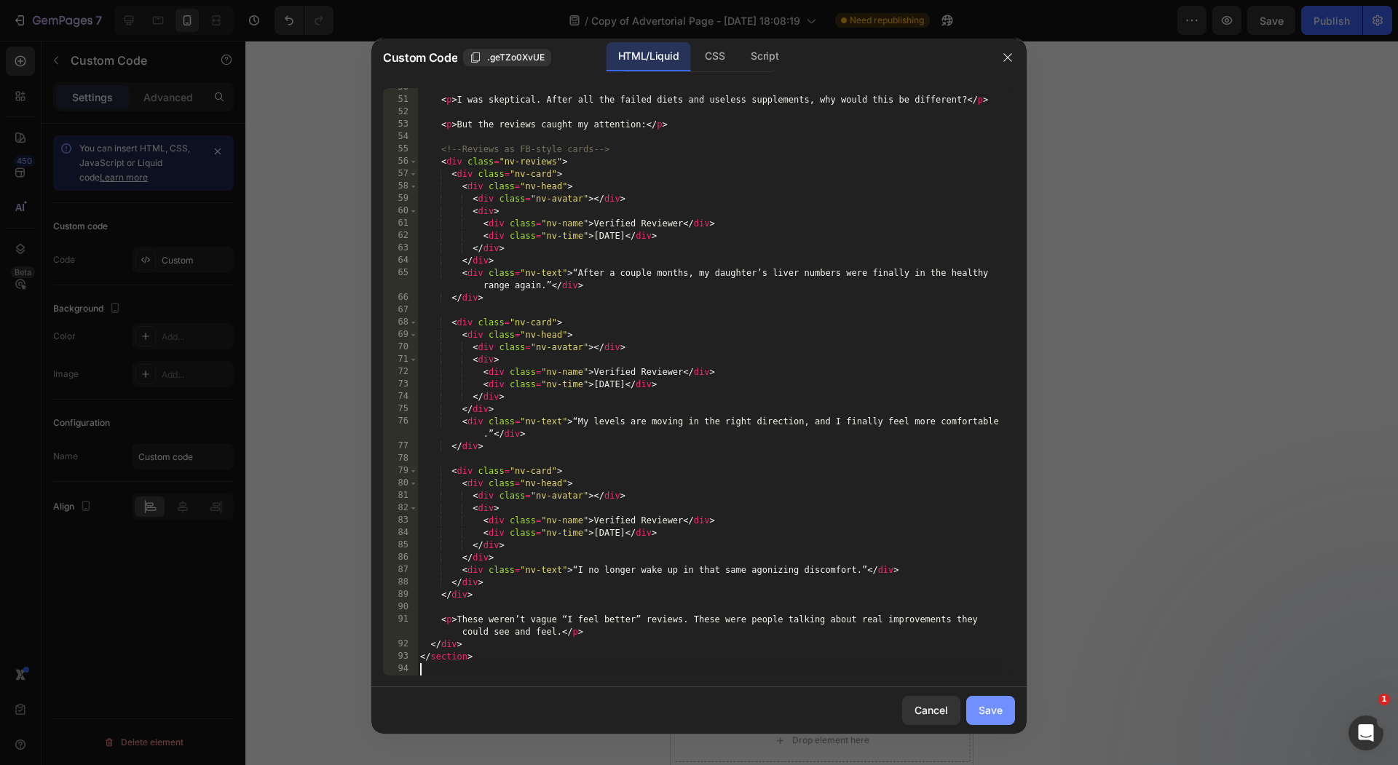
click at [999, 718] on button "Save" at bounding box center [990, 710] width 49 height 29
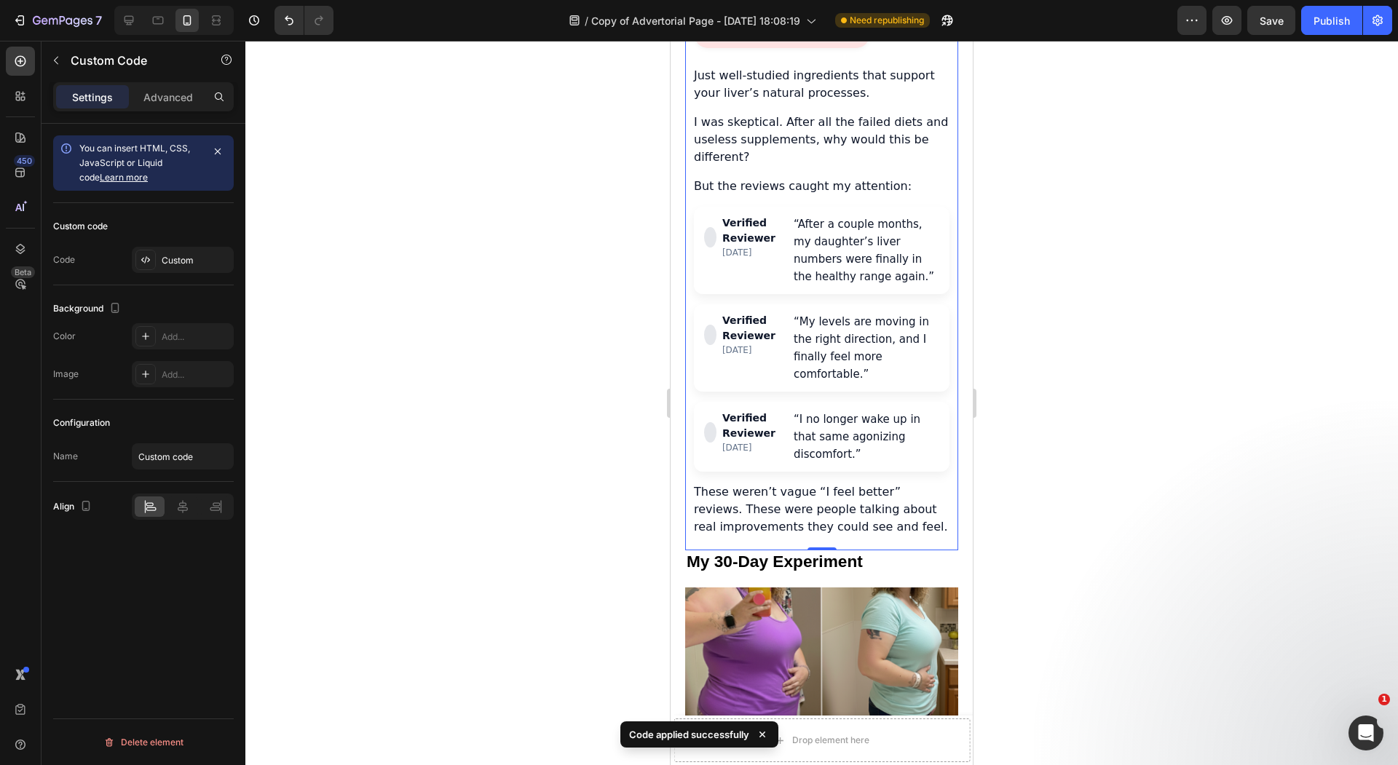
scroll to position [3646, 0]
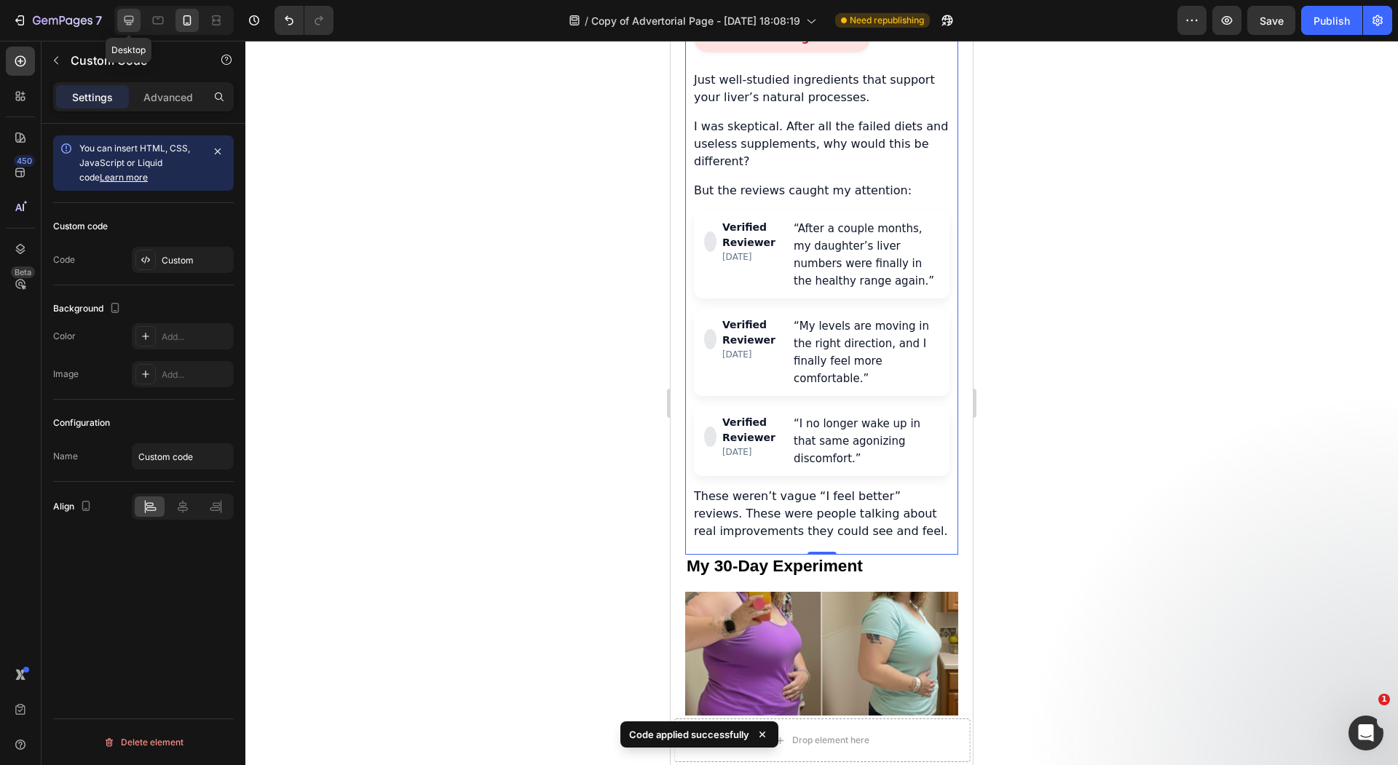
click at [132, 23] on icon at bounding box center [129, 20] width 15 height 15
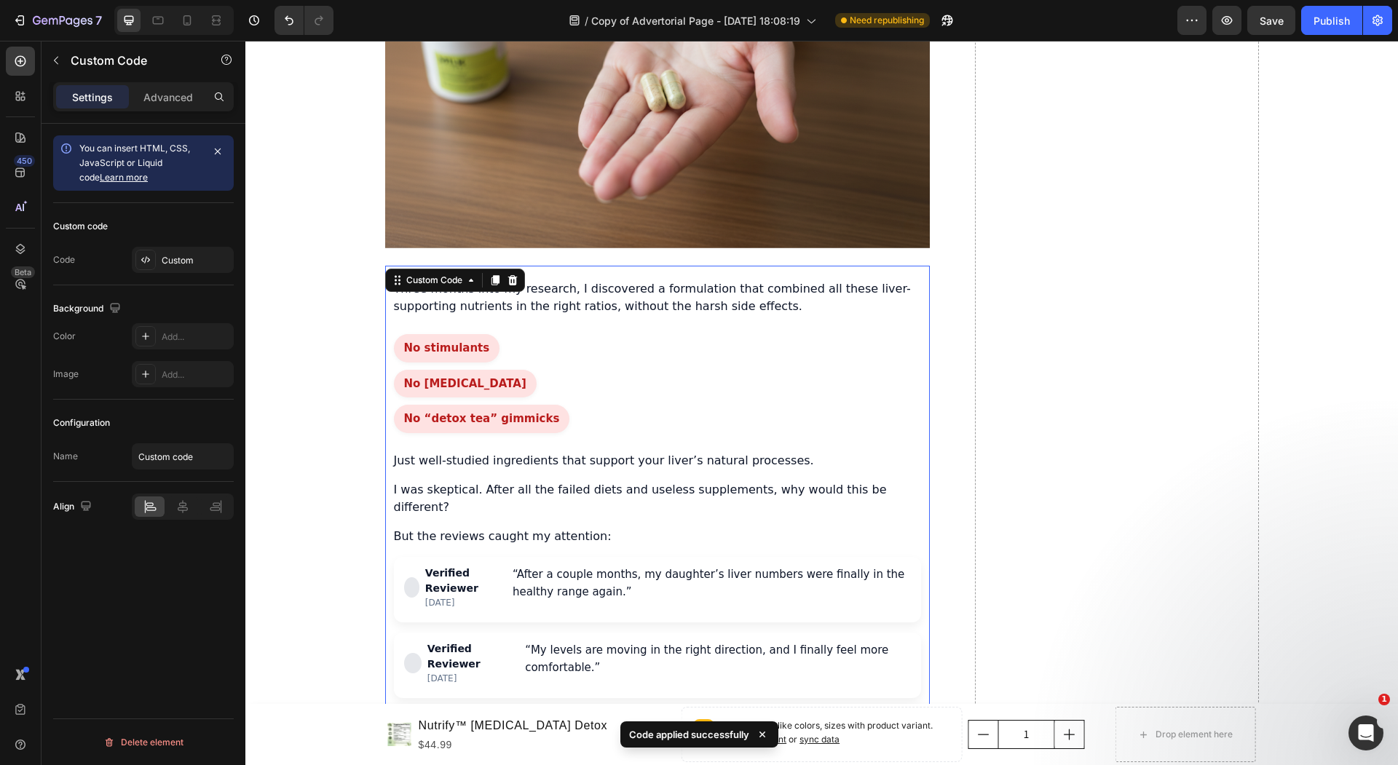
scroll to position [3362, 0]
click at [186, 21] on icon at bounding box center [187, 20] width 15 height 15
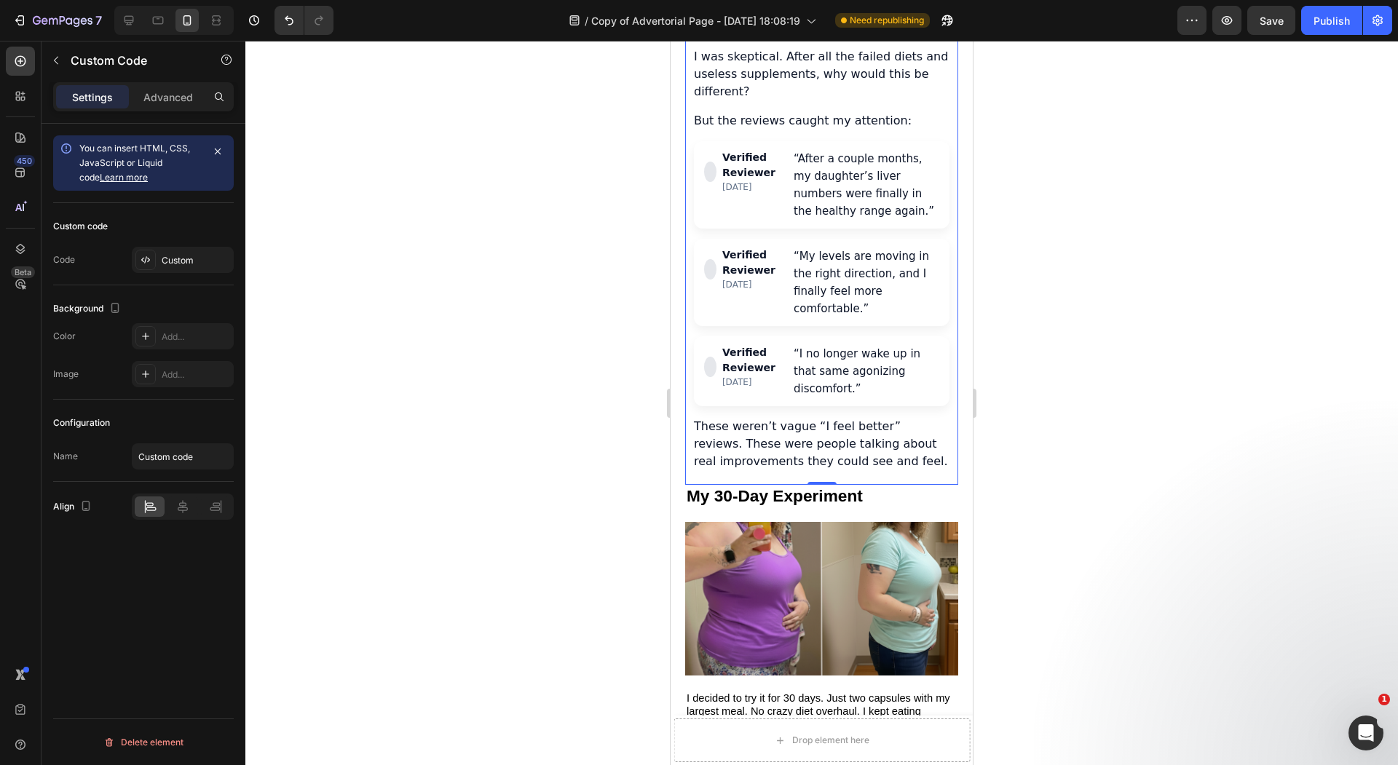
scroll to position [3616, 0]
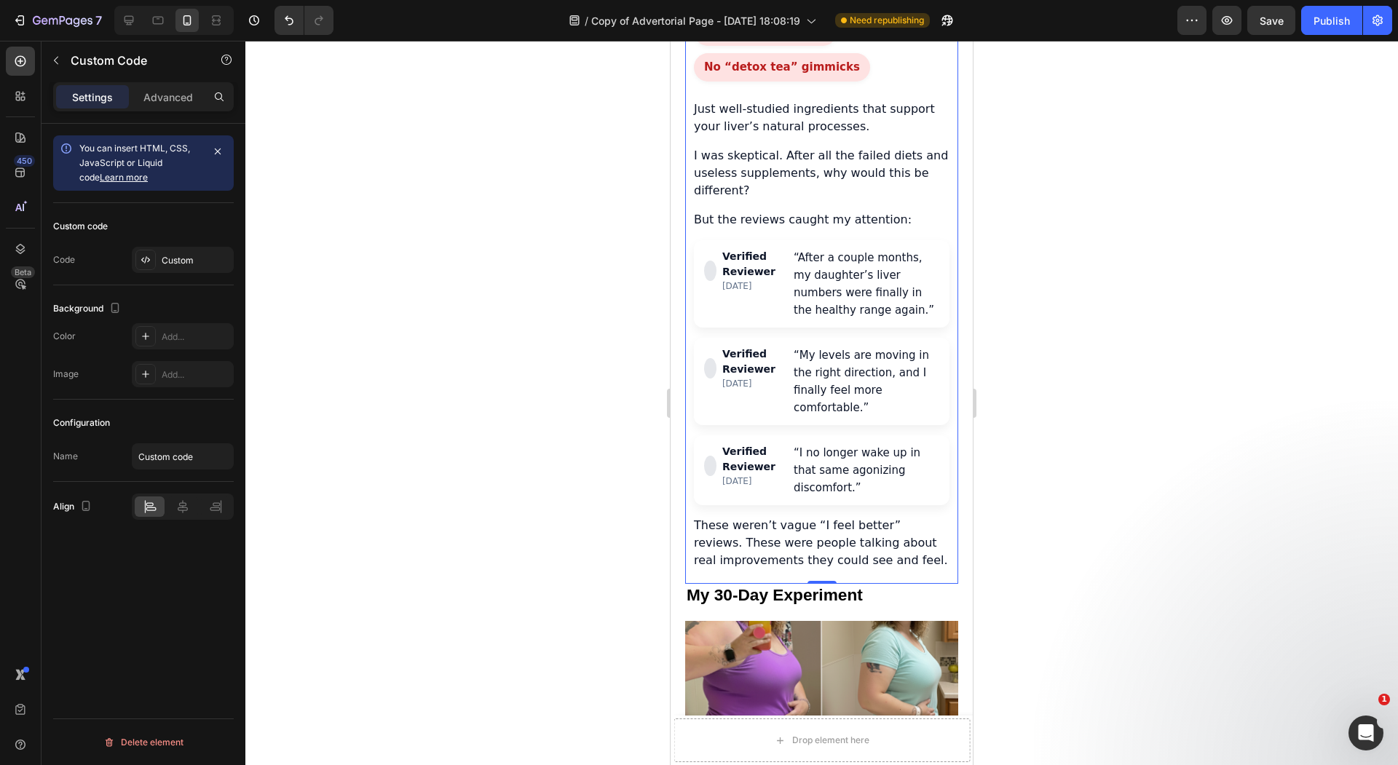
click at [633, 345] on div at bounding box center [821, 403] width 1152 height 724
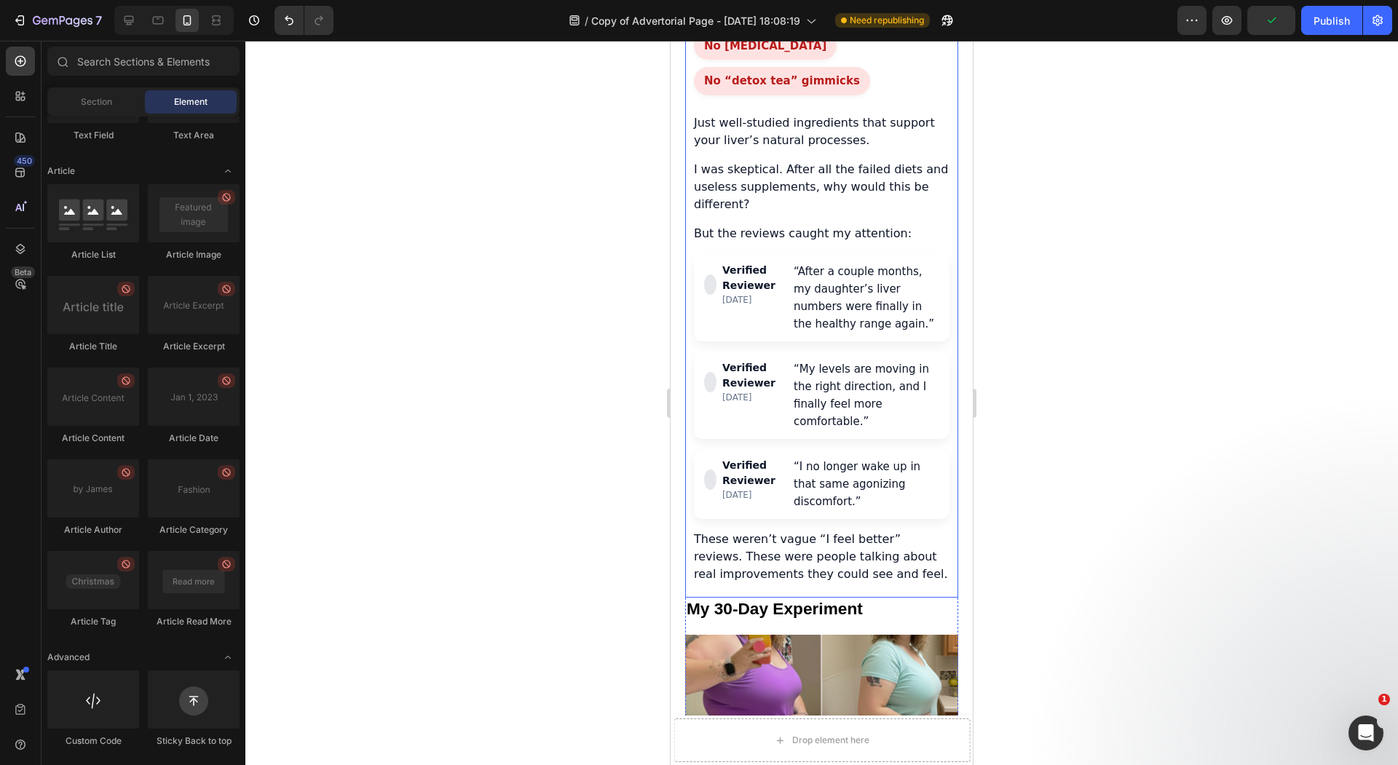
scroll to position [3580, 0]
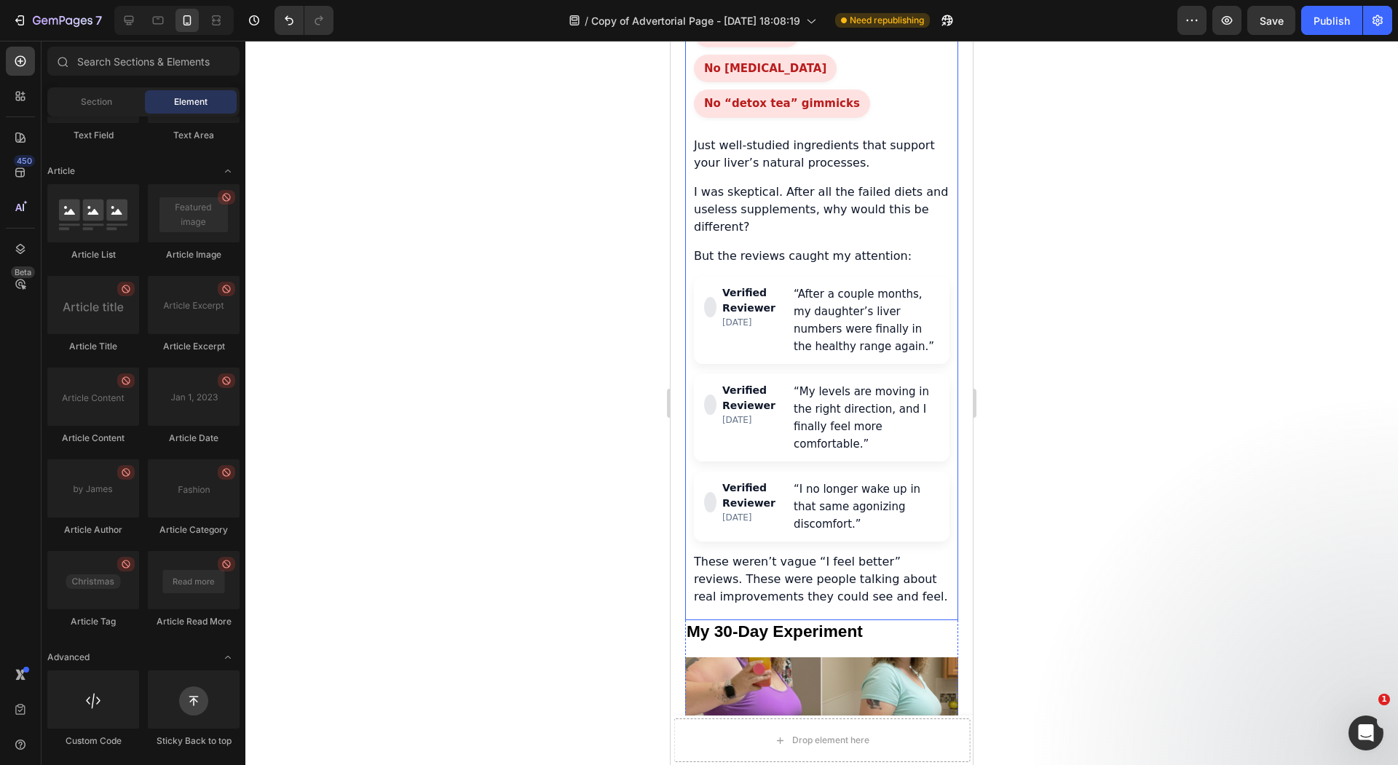
click at [746, 374] on div "Verified Reviewer 1 month ago “My levels are moving in the right direction, and…" at bounding box center [822, 417] width 256 height 87
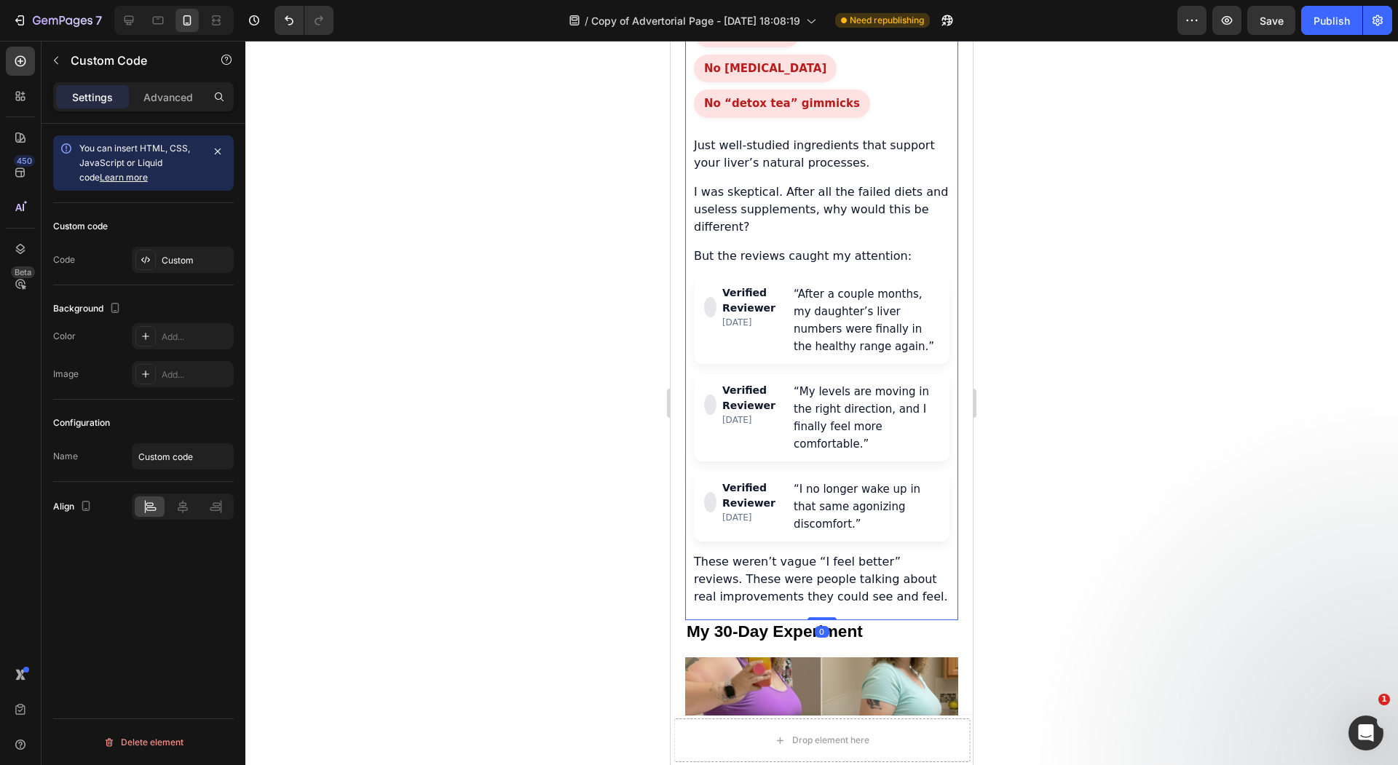
click at [610, 395] on div at bounding box center [821, 403] width 1152 height 724
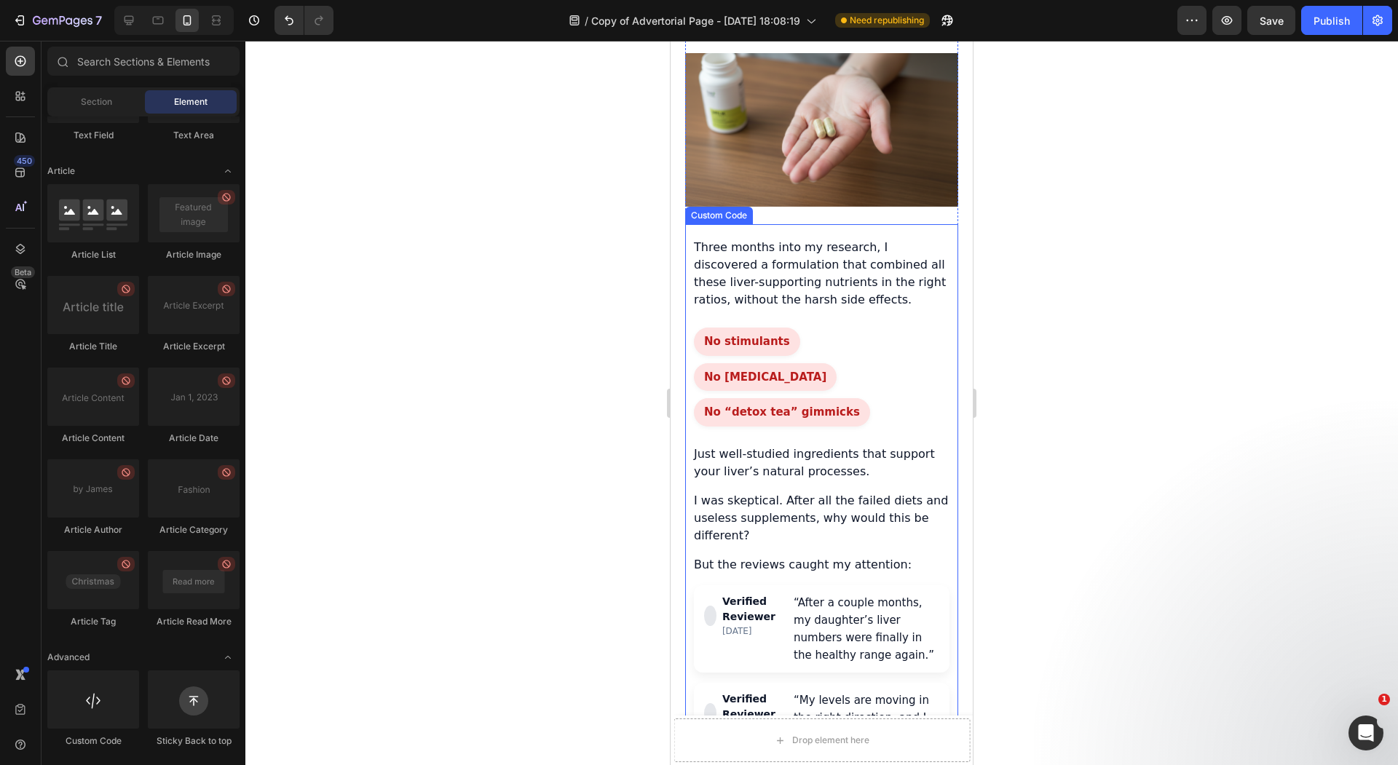
scroll to position [3276, 0]
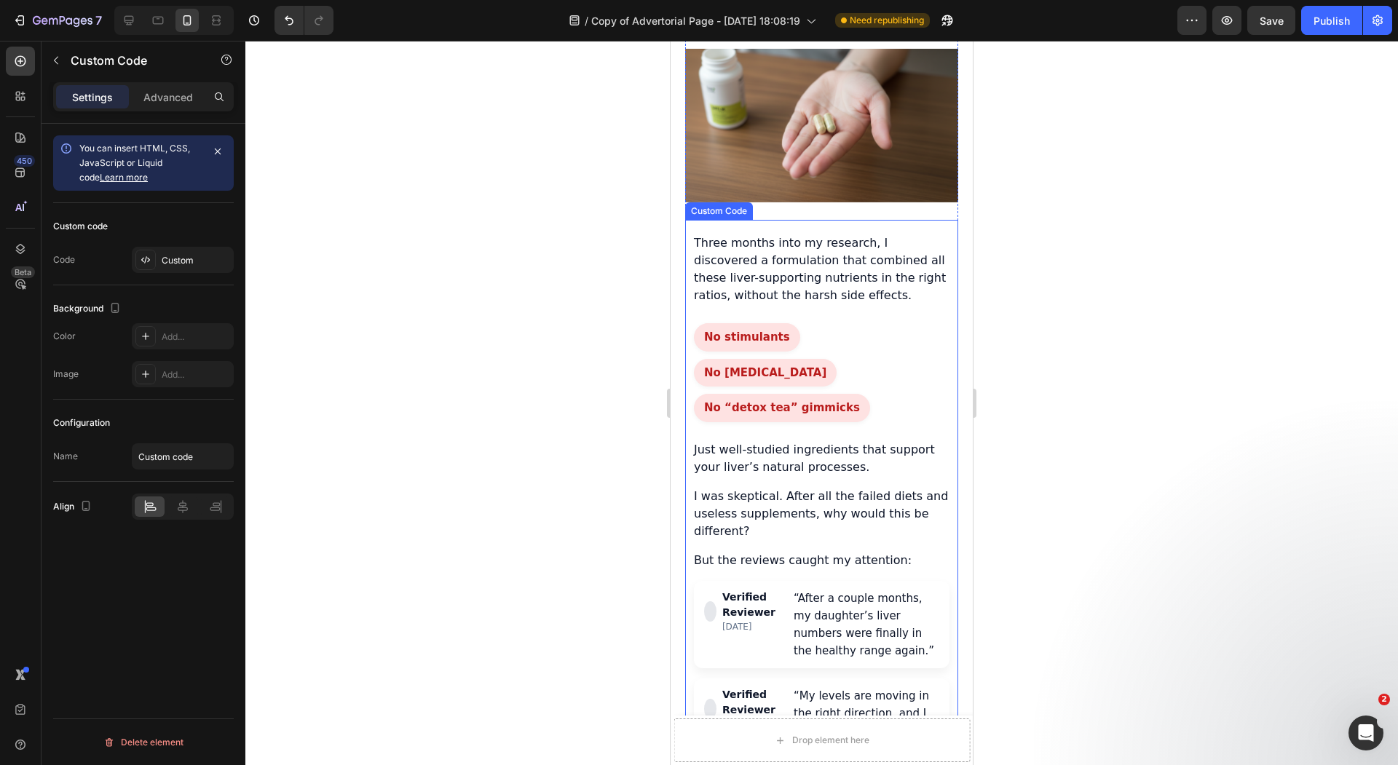
click at [809, 360] on div "Three months into my research, I discovered a formulation that combined all the…" at bounding box center [821, 572] width 273 height 676
click at [145, 259] on icon at bounding box center [145, 259] width 3 height 7
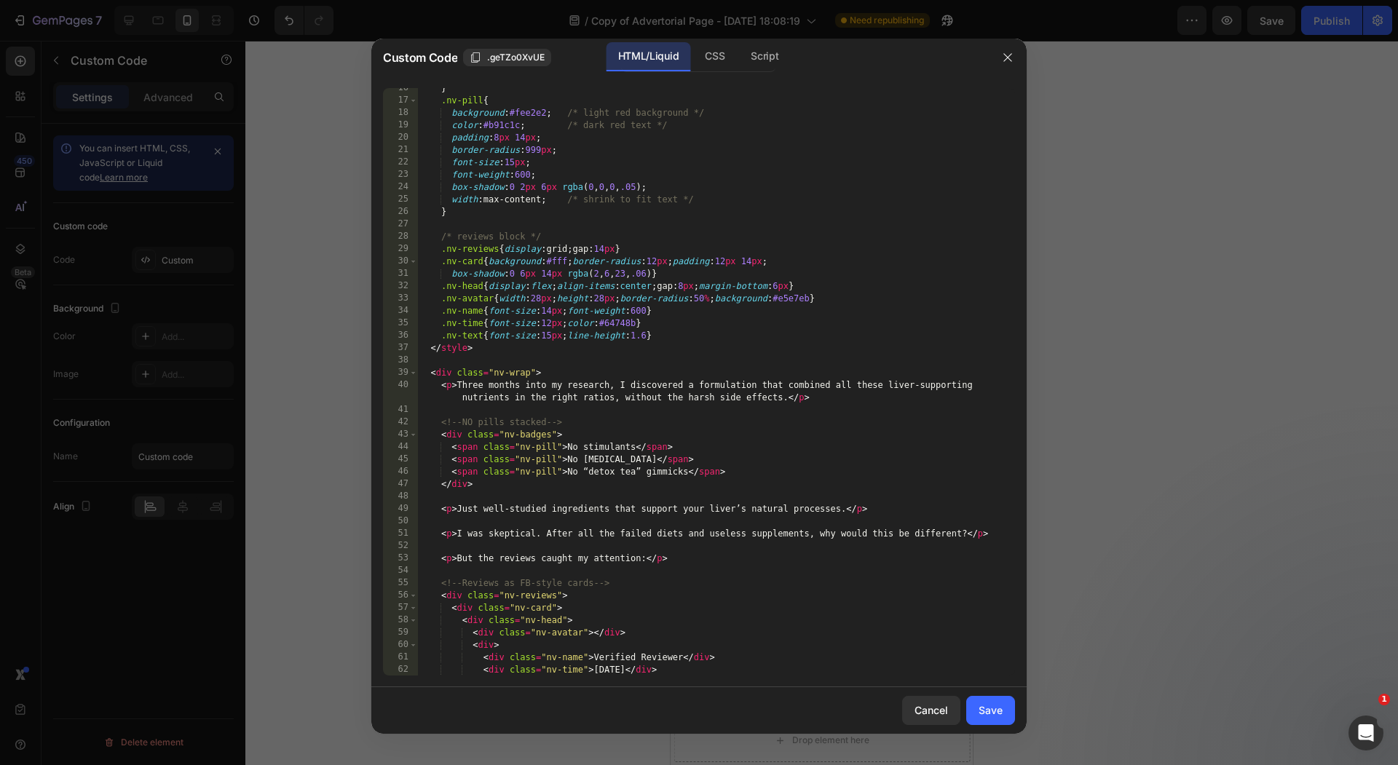
scroll to position [191, 0]
drag, startPoint x: 630, startPoint y: 462, endPoint x: 566, endPoint y: 465, distance: 63.4
click at [566, 465] on div "} .nv-pill { background : #fee2e2 ; /* light red background */ color : #b91c1c …" at bounding box center [708, 388] width 583 height 612
paste textarea "harsh chemical"
type textarea "<span class="nv-pill">No harsh chemicals</span>"
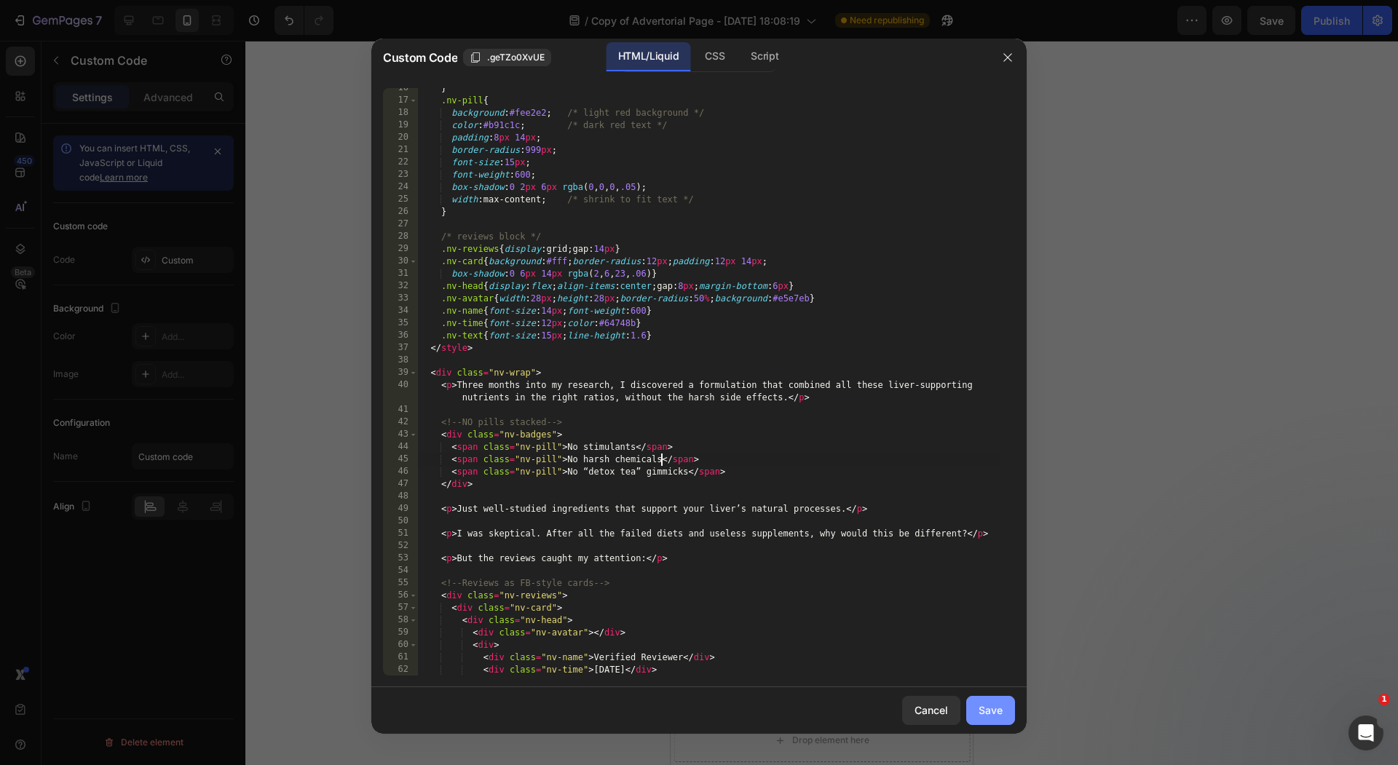
click at [999, 716] on div "Save" at bounding box center [990, 709] width 24 height 15
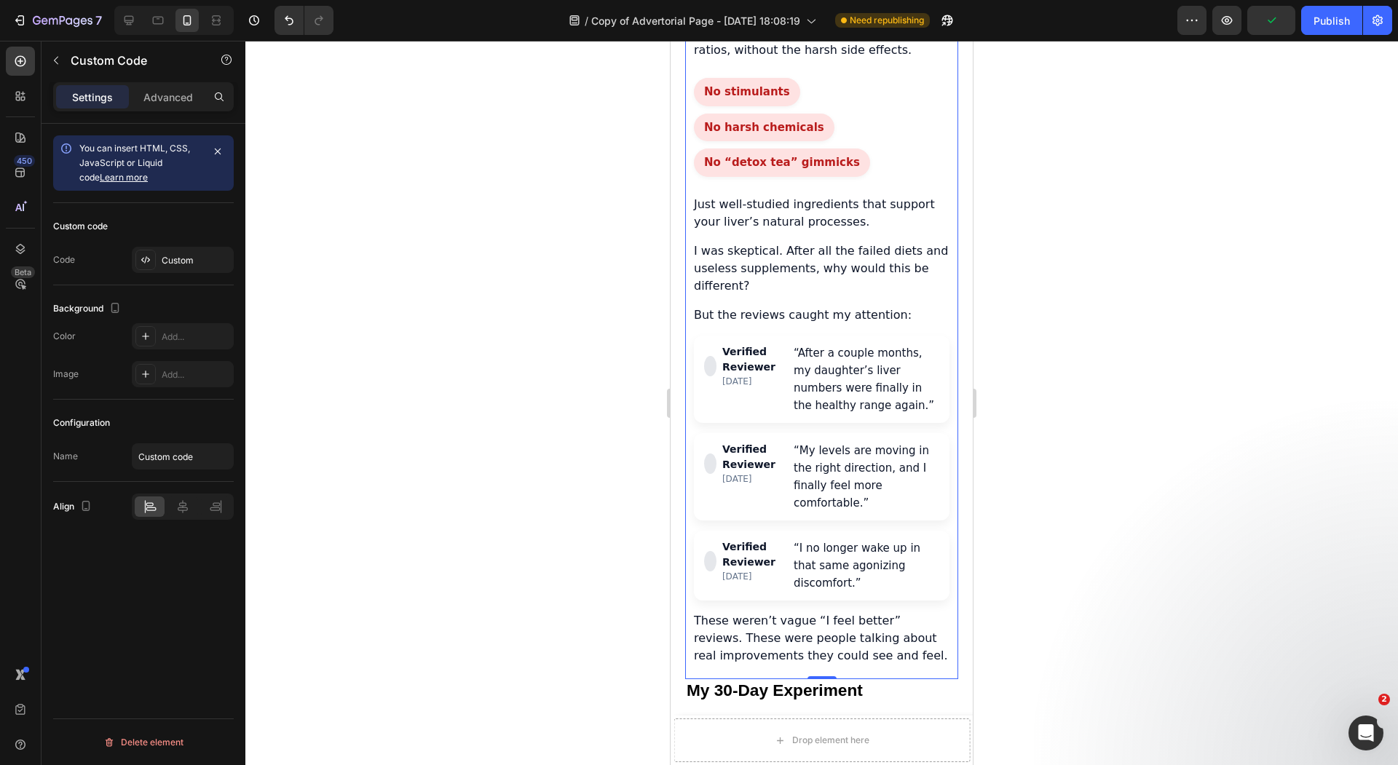
scroll to position [3533, 0]
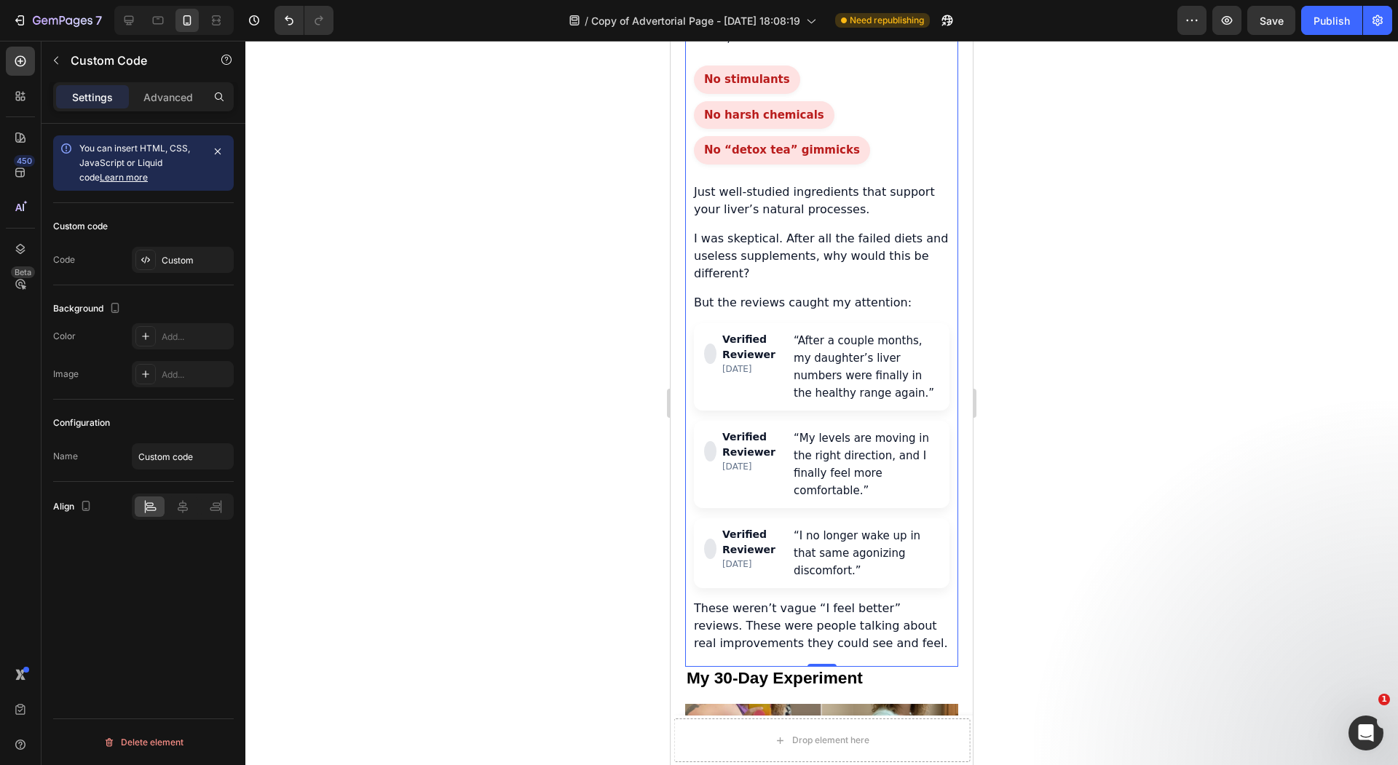
click at [450, 491] on div at bounding box center [821, 403] width 1152 height 724
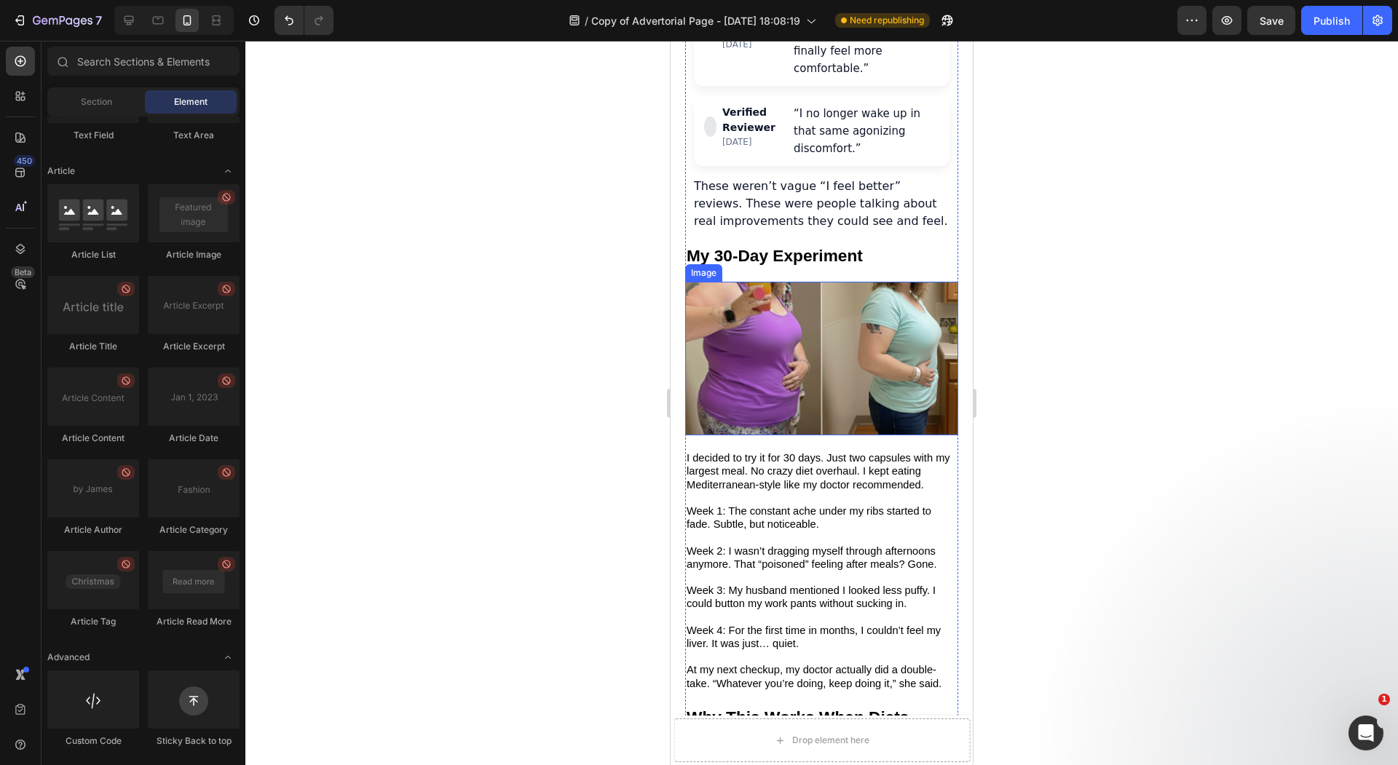
scroll to position [4063, 0]
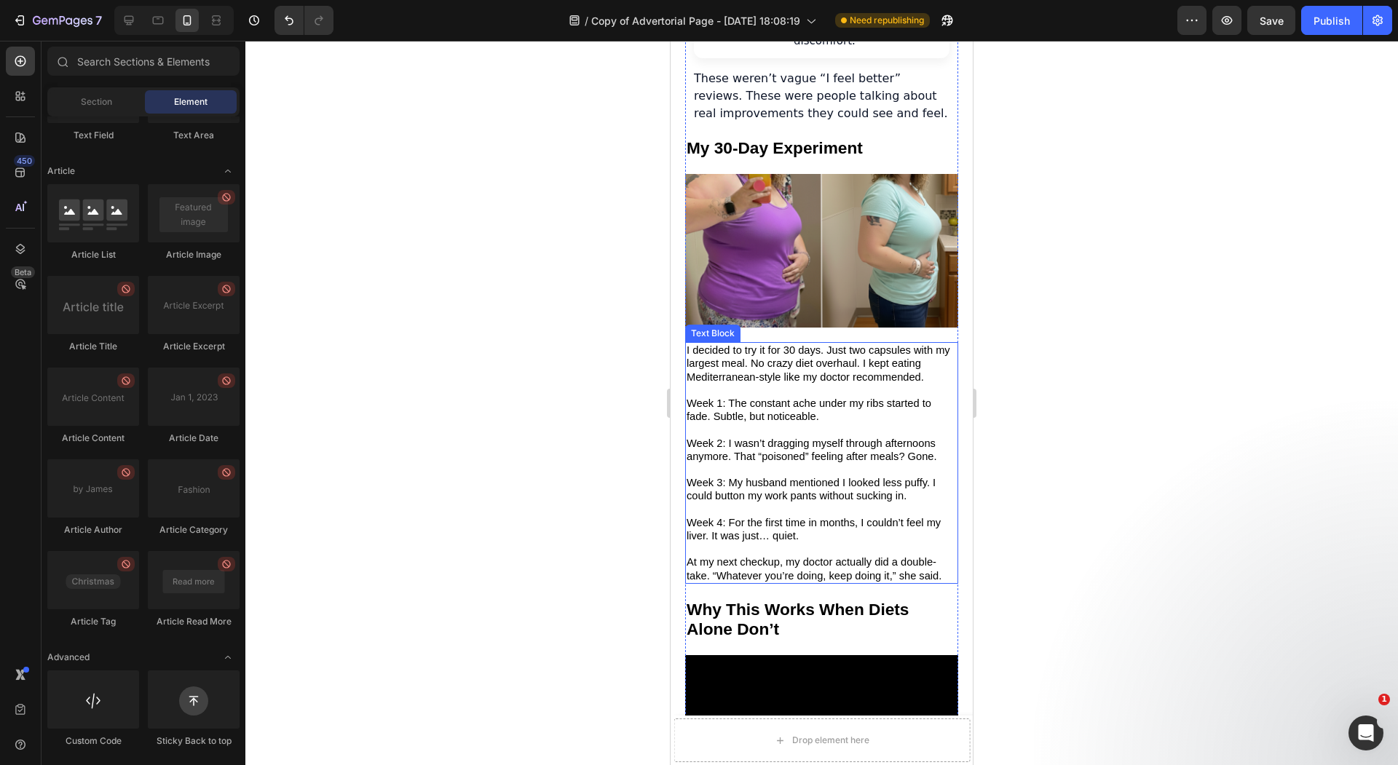
click at [510, 419] on div at bounding box center [821, 403] width 1152 height 724
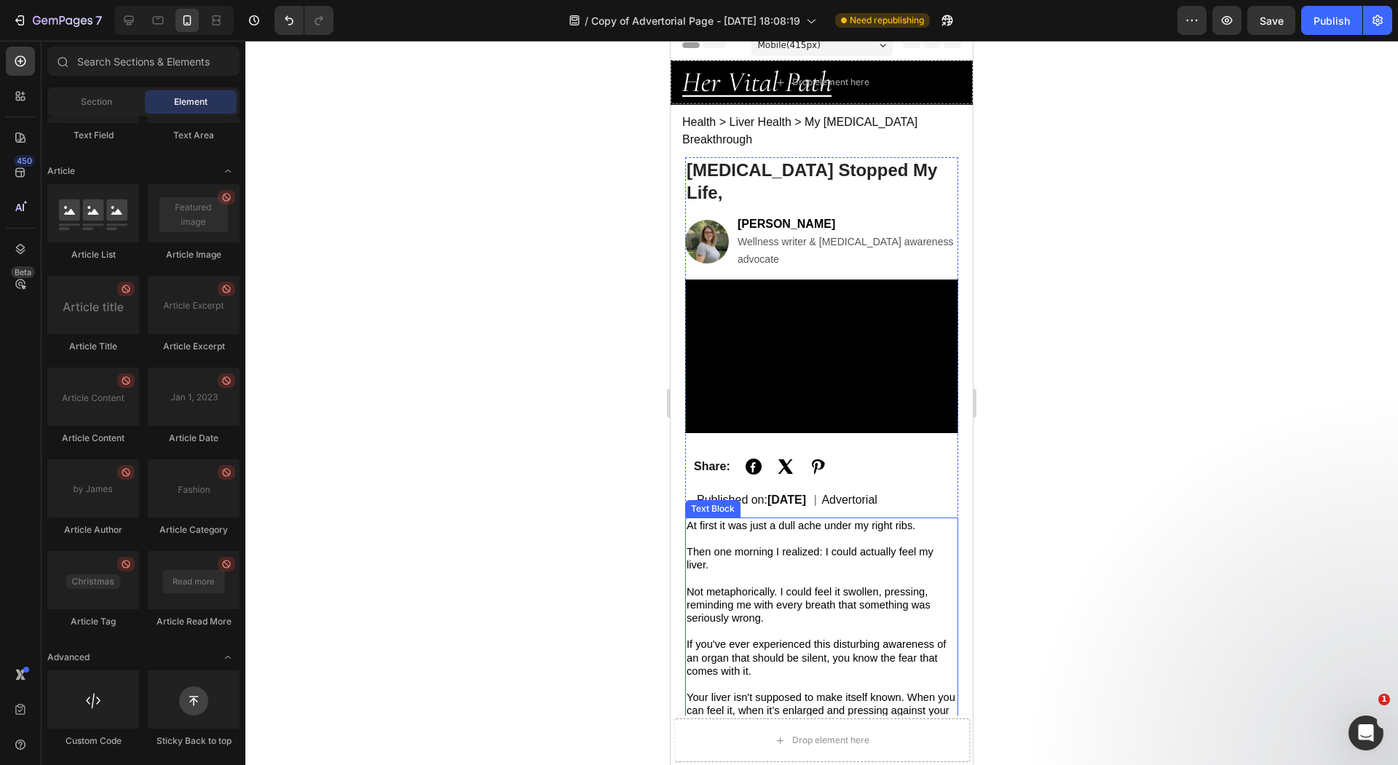
scroll to position [0, 0]
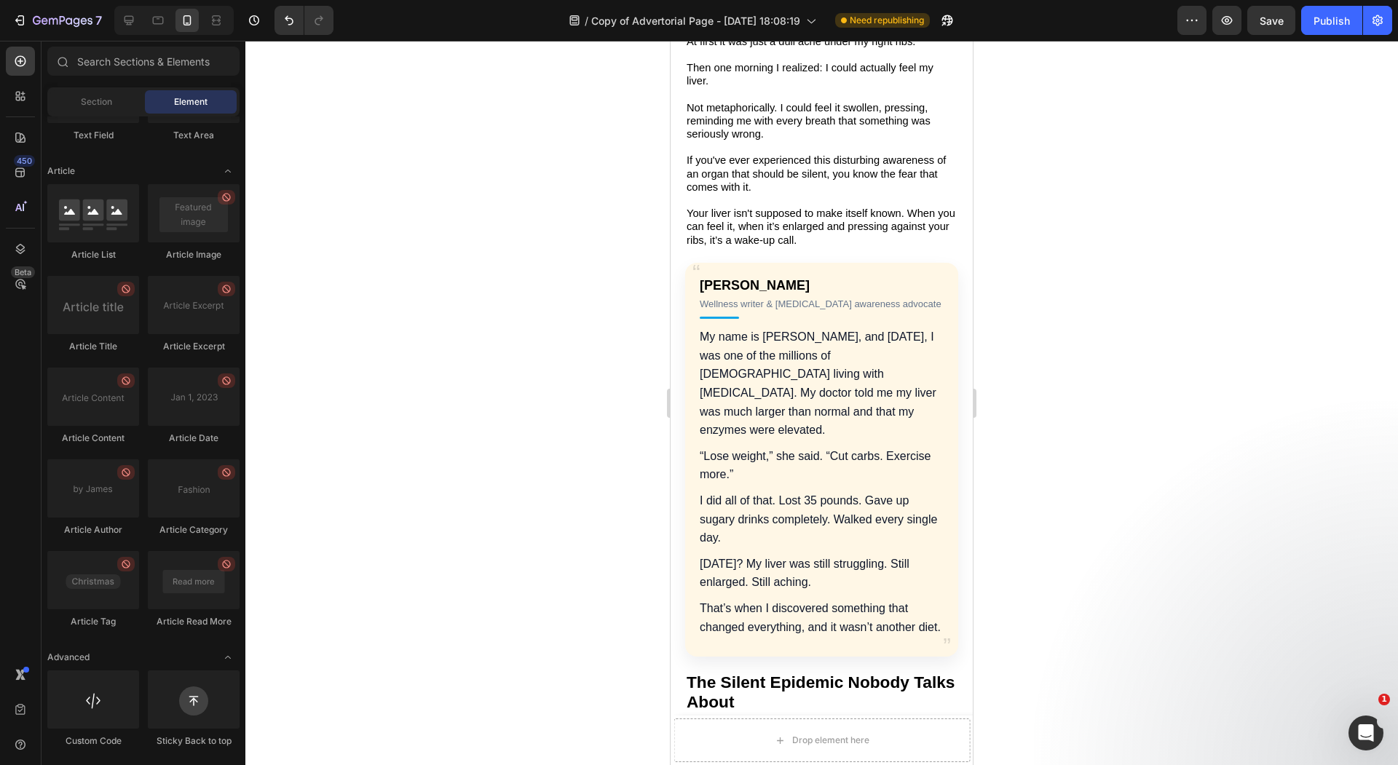
click at [512, 424] on div at bounding box center [821, 403] width 1152 height 724
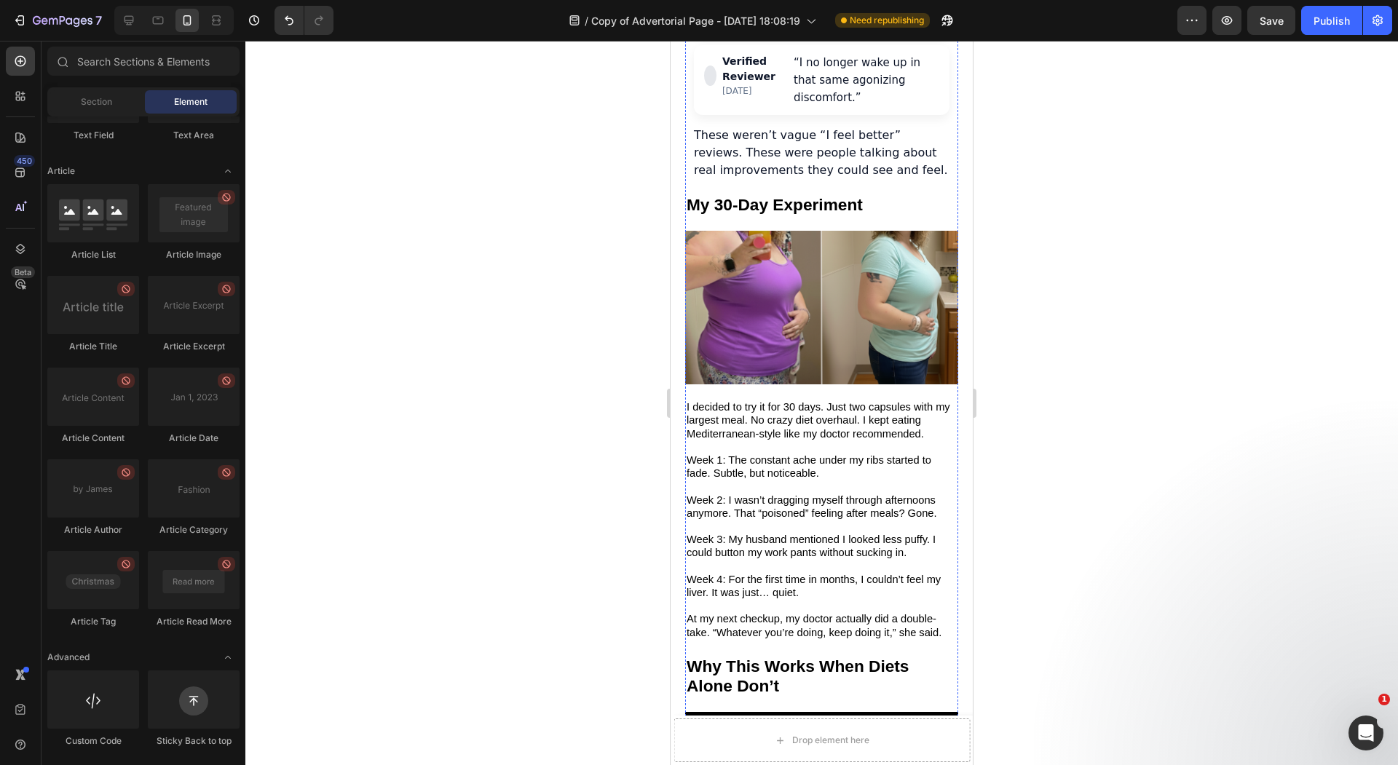
scroll to position [4006, 0]
click at [773, 455] on span "Week 1: The constant ache under my ribs started to fade. Subtle, but noticeable." at bounding box center [808, 467] width 245 height 25
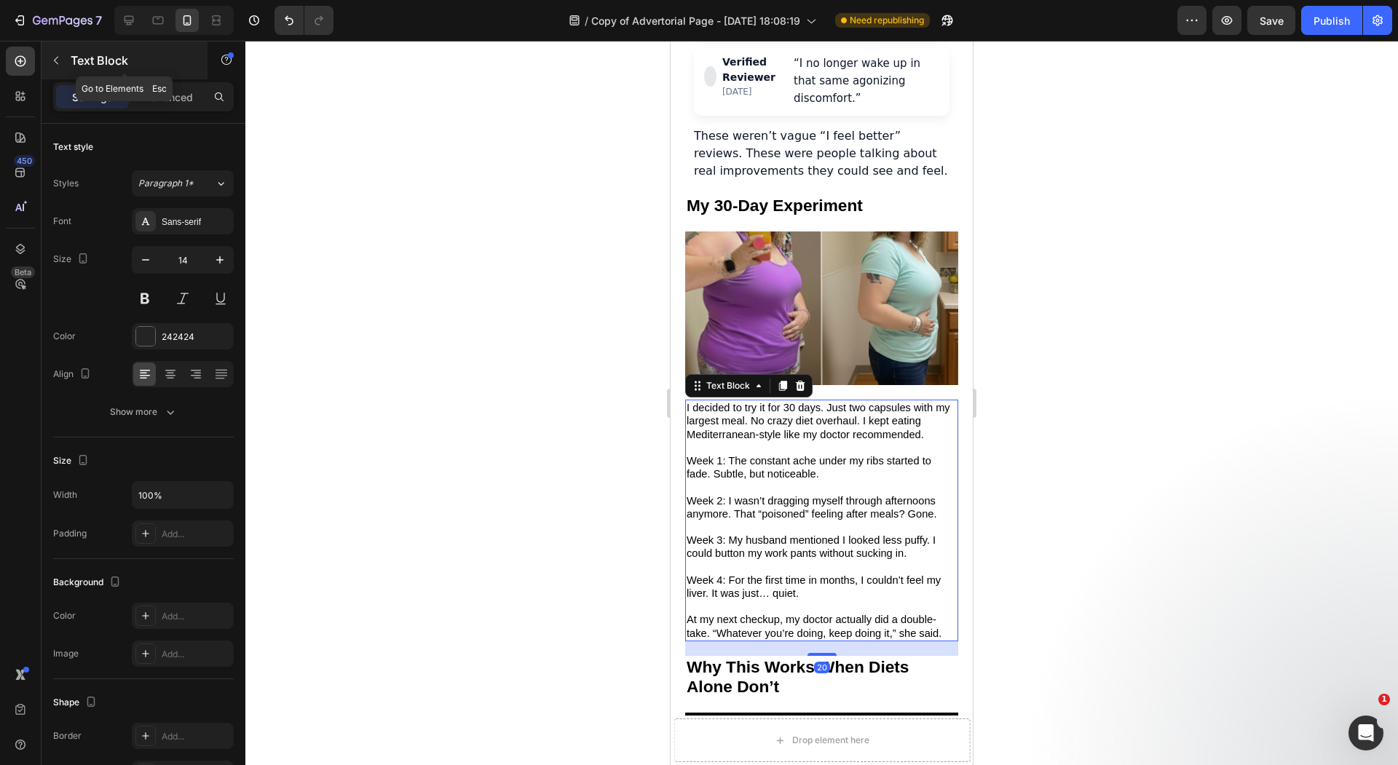
click at [62, 66] on button "button" at bounding box center [55, 60] width 23 height 23
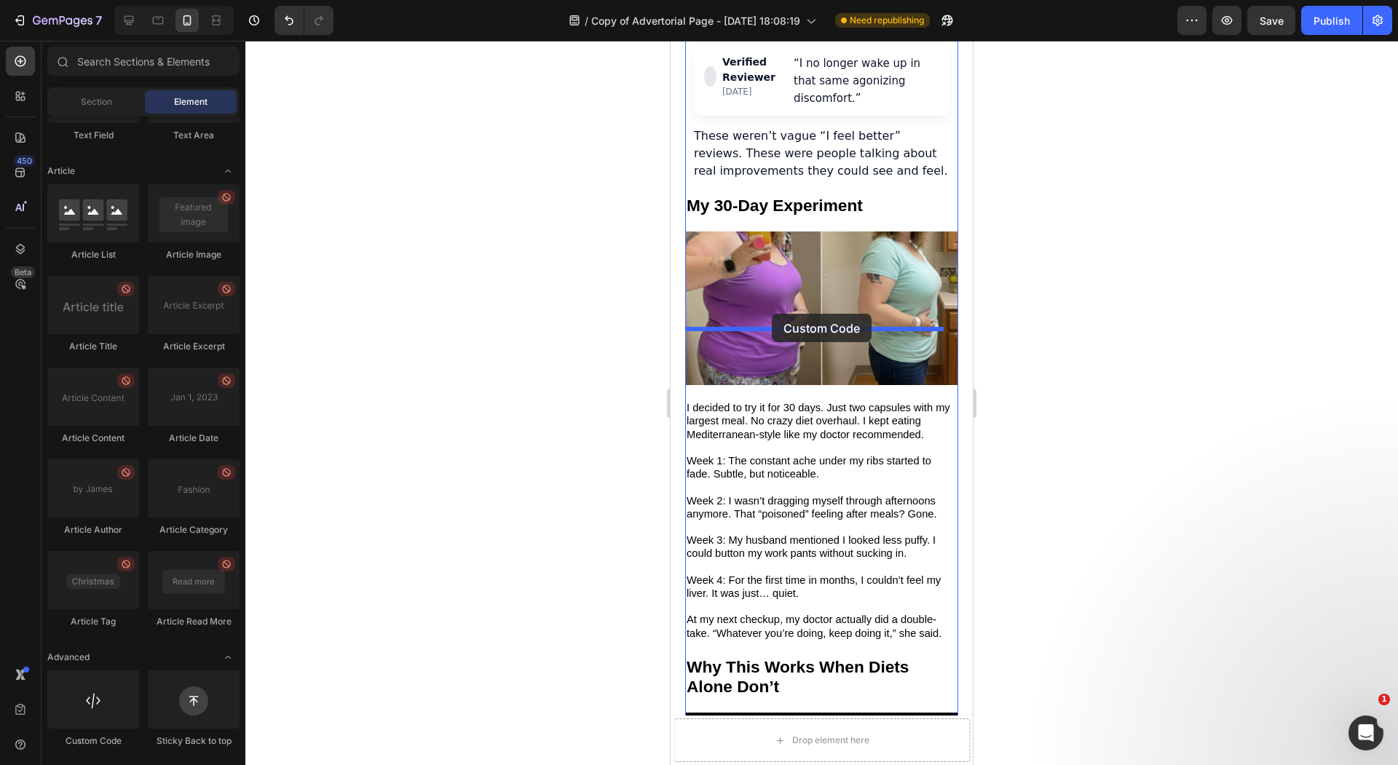
drag, startPoint x: 740, startPoint y: 746, endPoint x: 771, endPoint y: 316, distance: 431.3
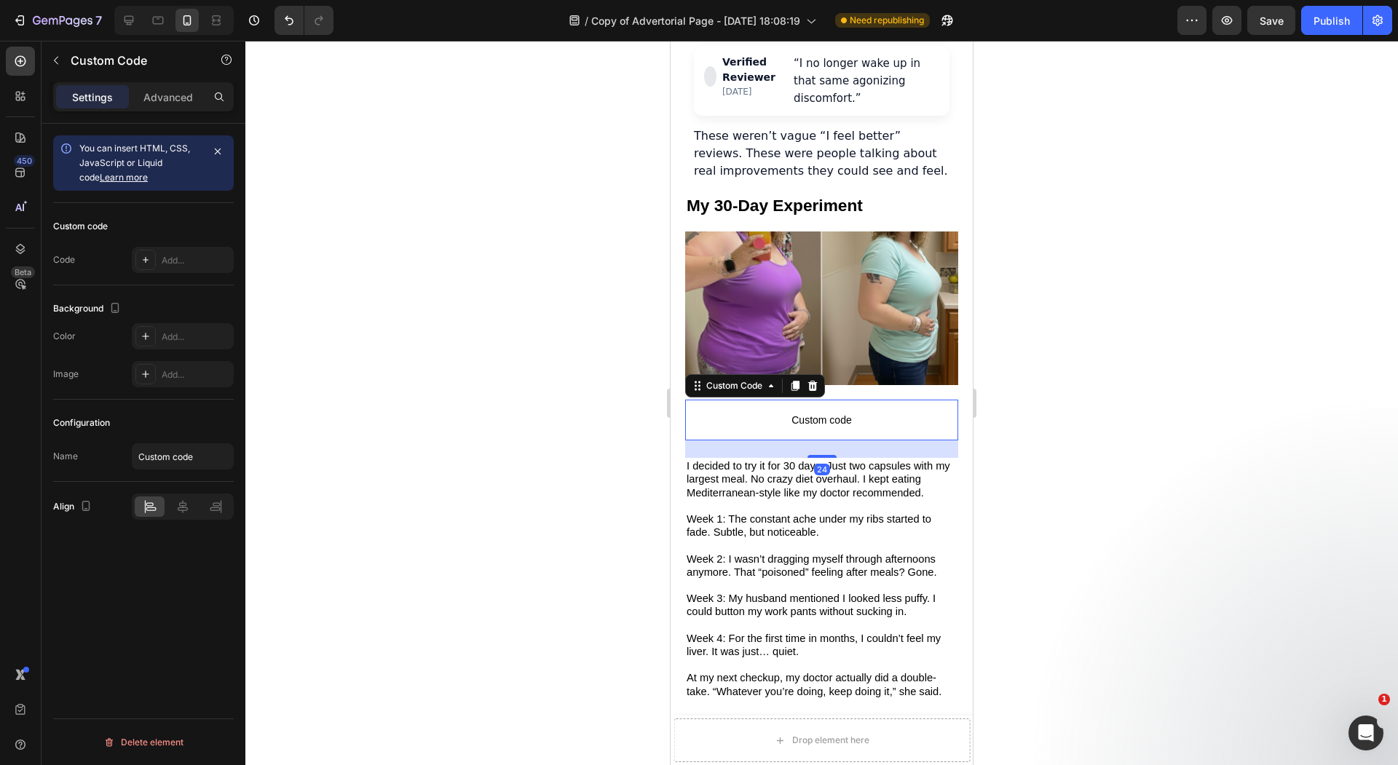
click at [167, 241] on div "Custom code Code Add..." at bounding box center [143, 244] width 181 height 82
click at [162, 252] on div "Add..." at bounding box center [183, 260] width 102 height 26
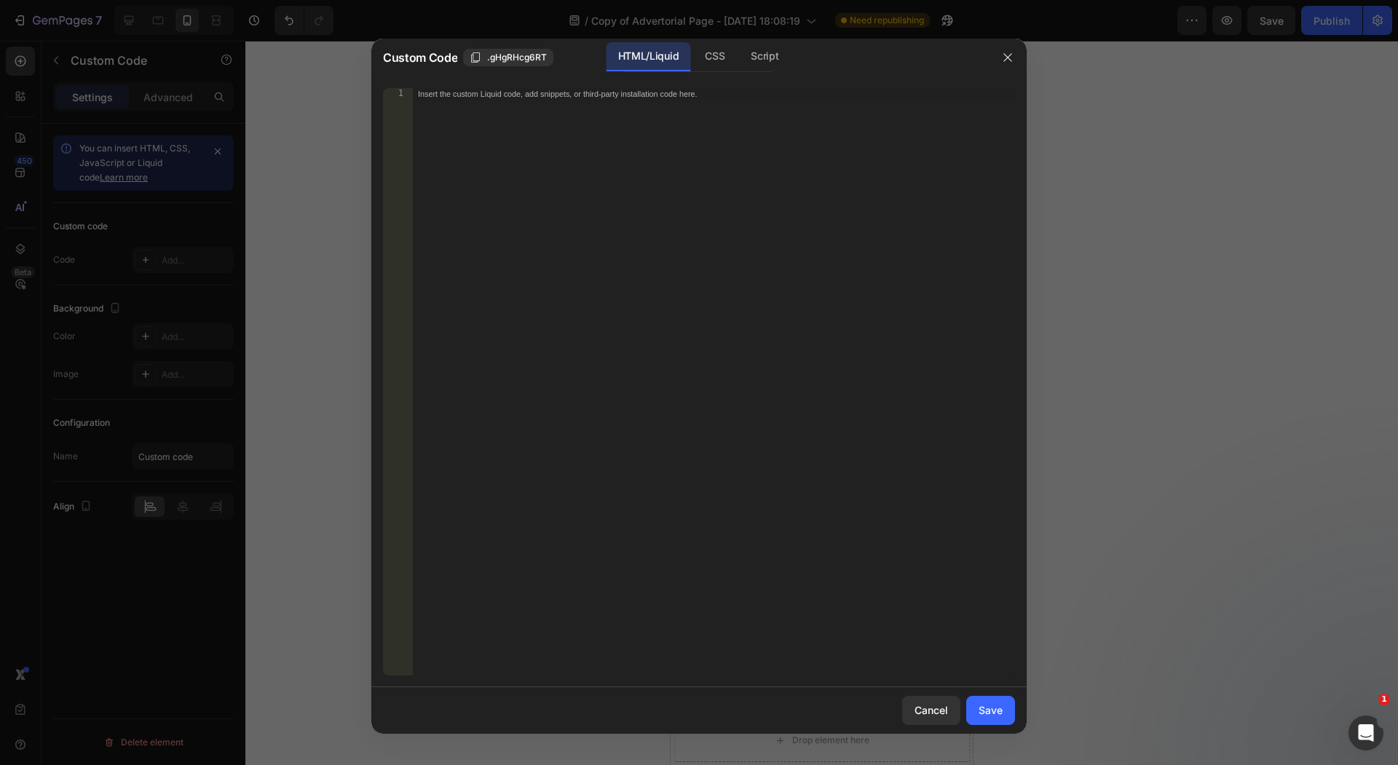
click at [579, 231] on div "Insert the custom Liquid code, add snippets, or third-party installation code h…" at bounding box center [713, 394] width 603 height 612
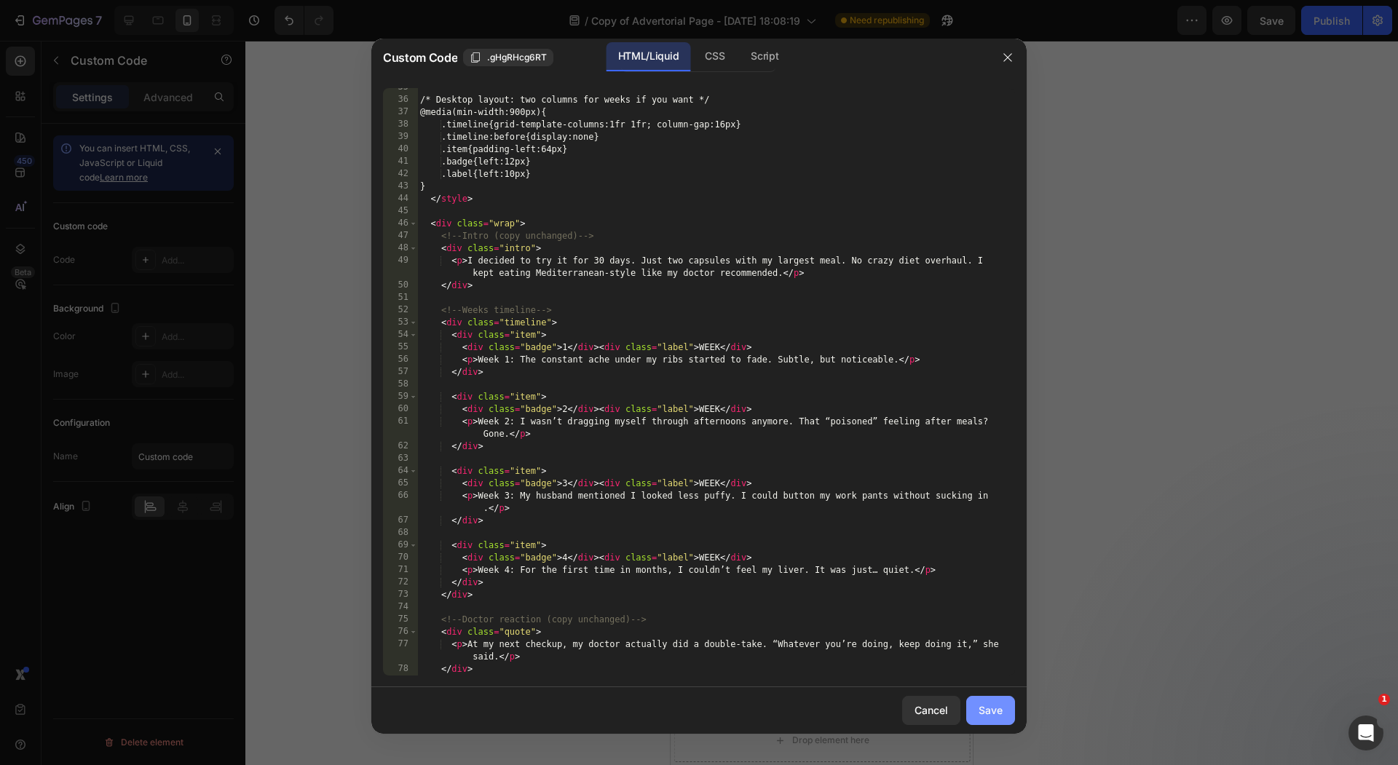
click at [987, 708] on div "Save" at bounding box center [990, 709] width 24 height 15
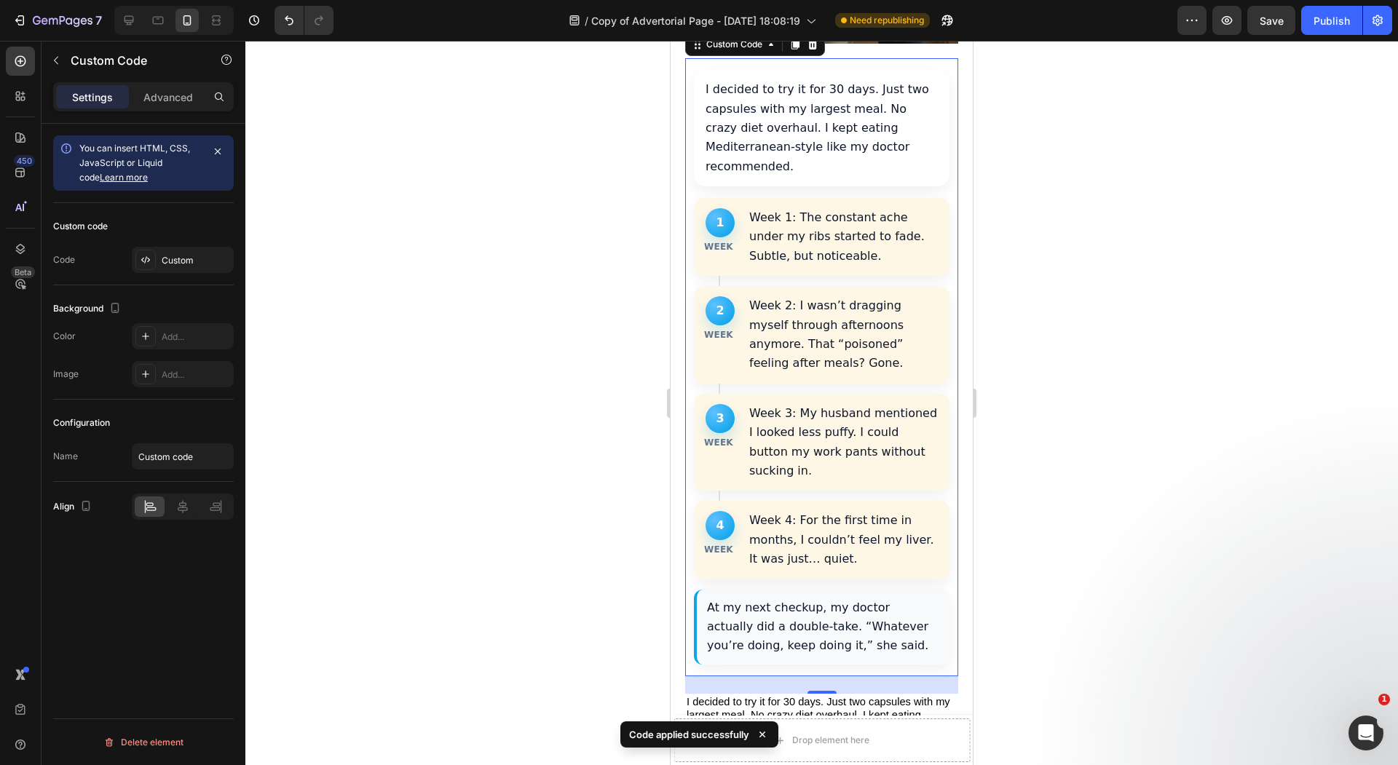
scroll to position [4363, 0]
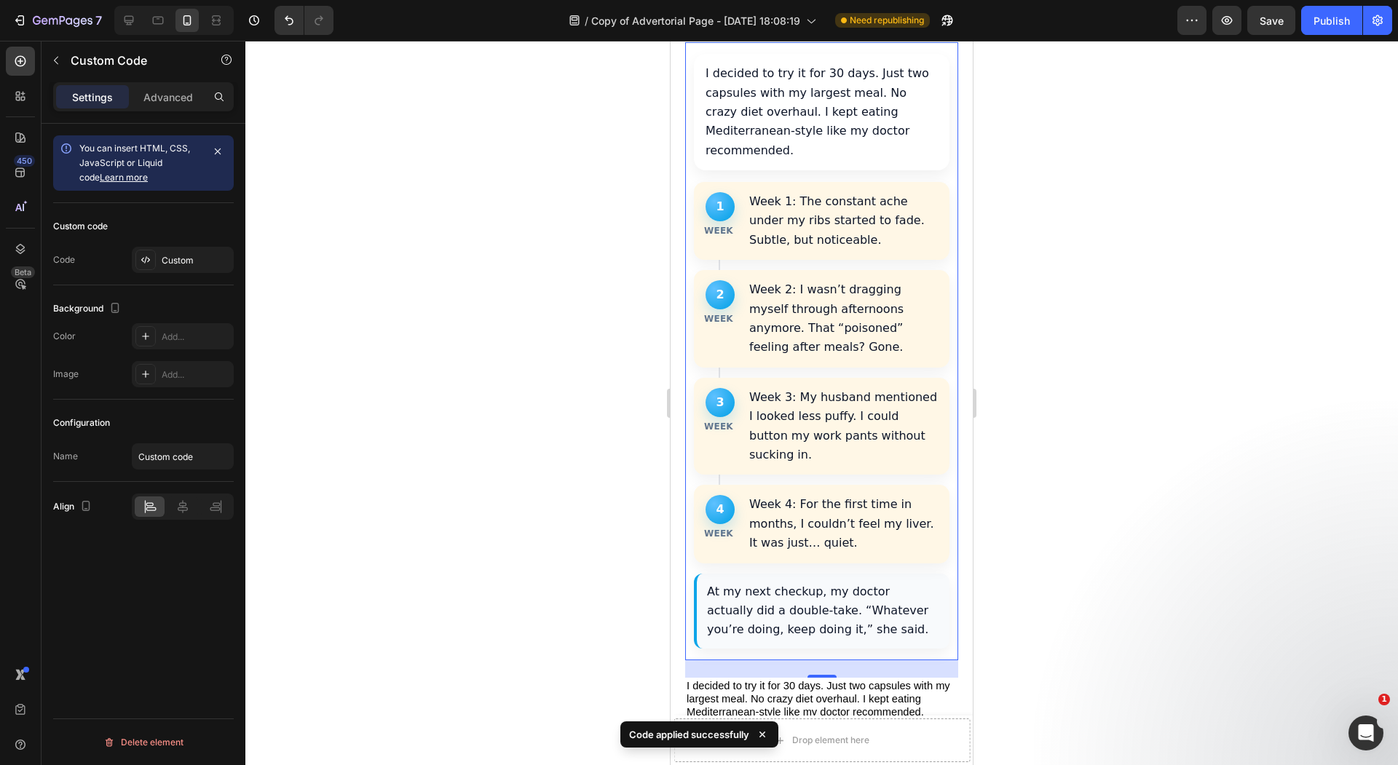
click at [645, 545] on div at bounding box center [821, 403] width 1152 height 724
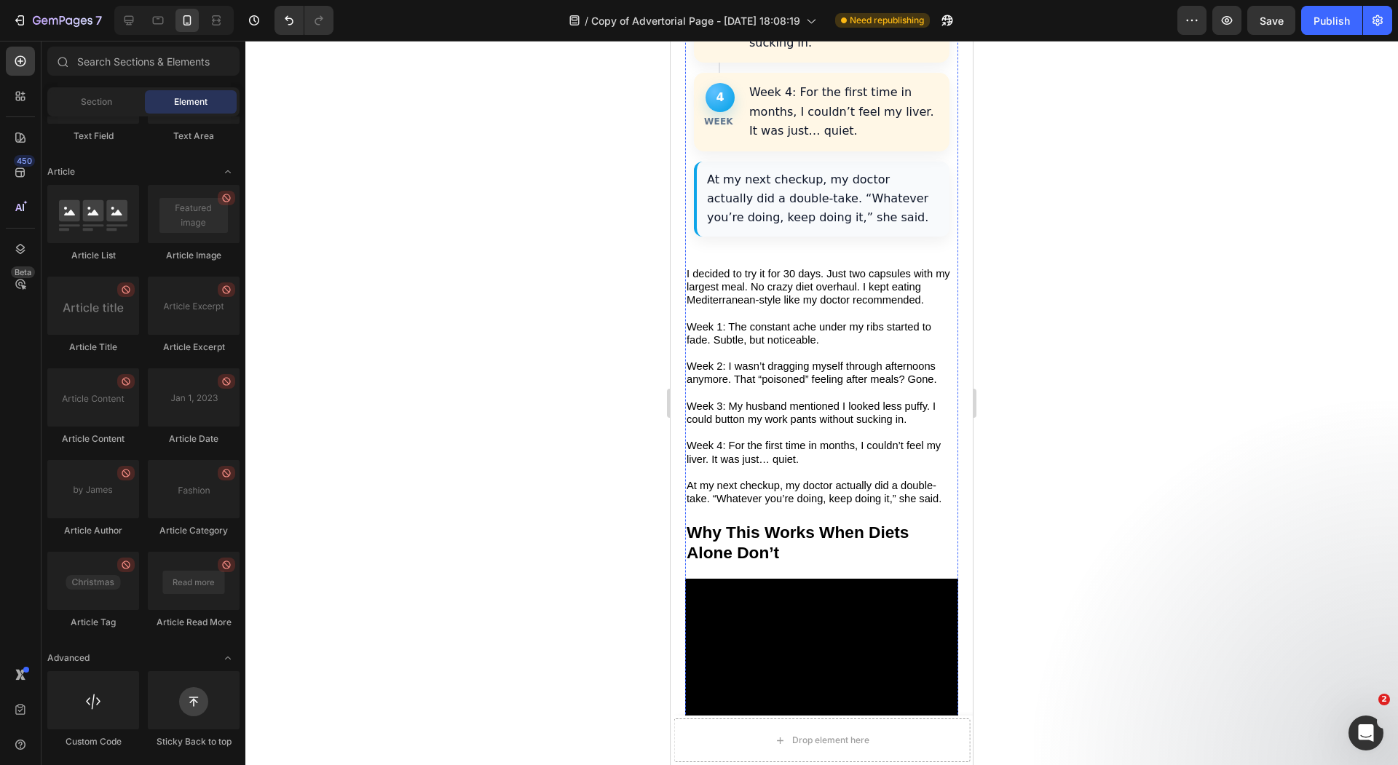
scroll to position [4672, 0]
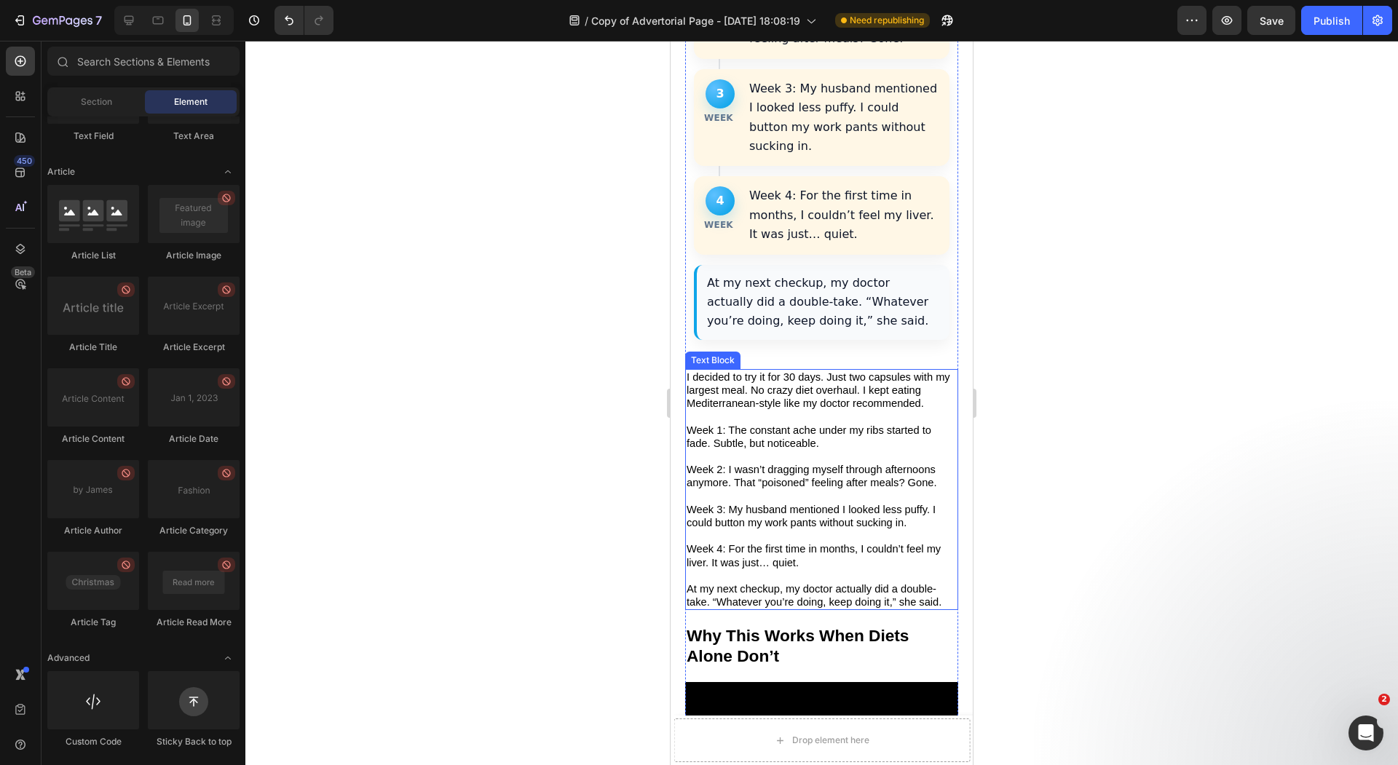
click at [856, 424] on p "Week 1: The constant ache under my ribs started to fade. Subtle, but noticeable." at bounding box center [821, 444] width 270 height 40
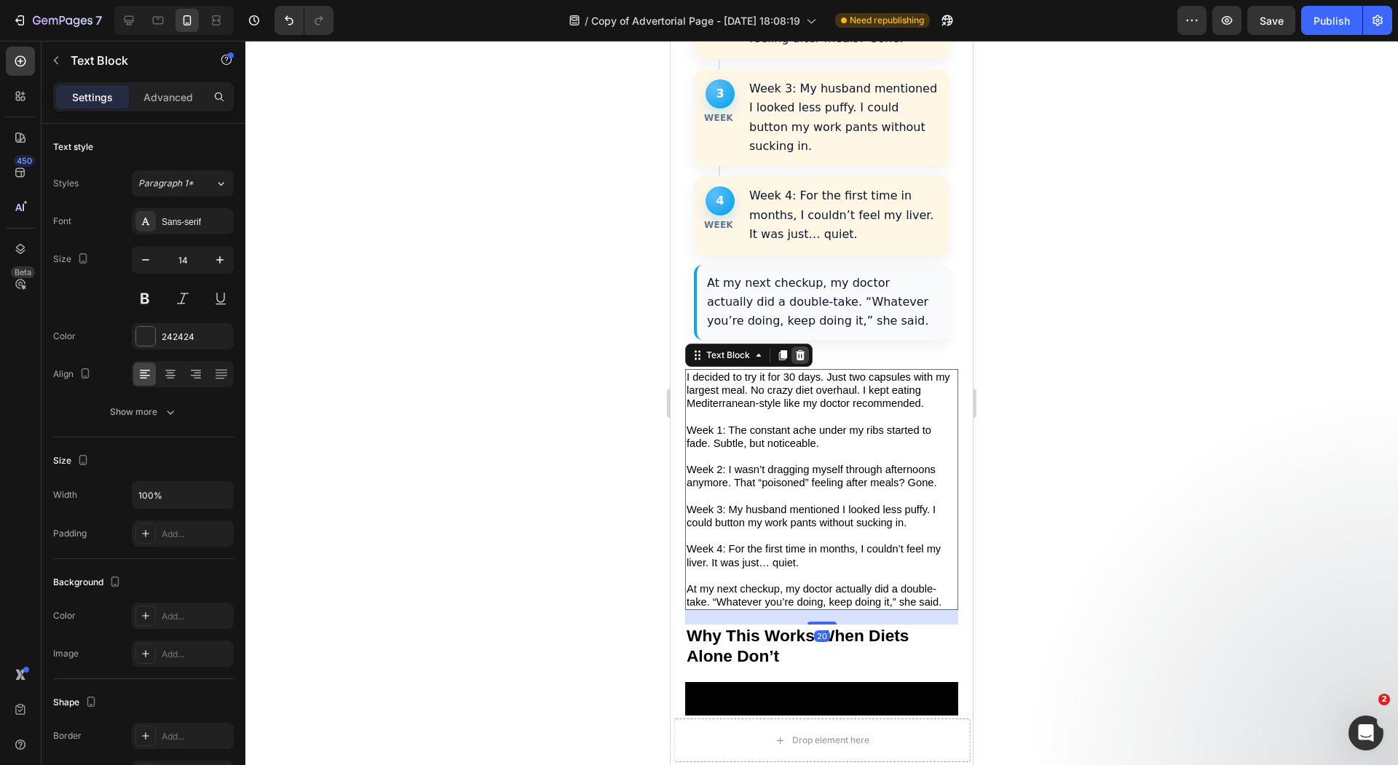
click at [798, 350] on icon at bounding box center [800, 355] width 9 height 10
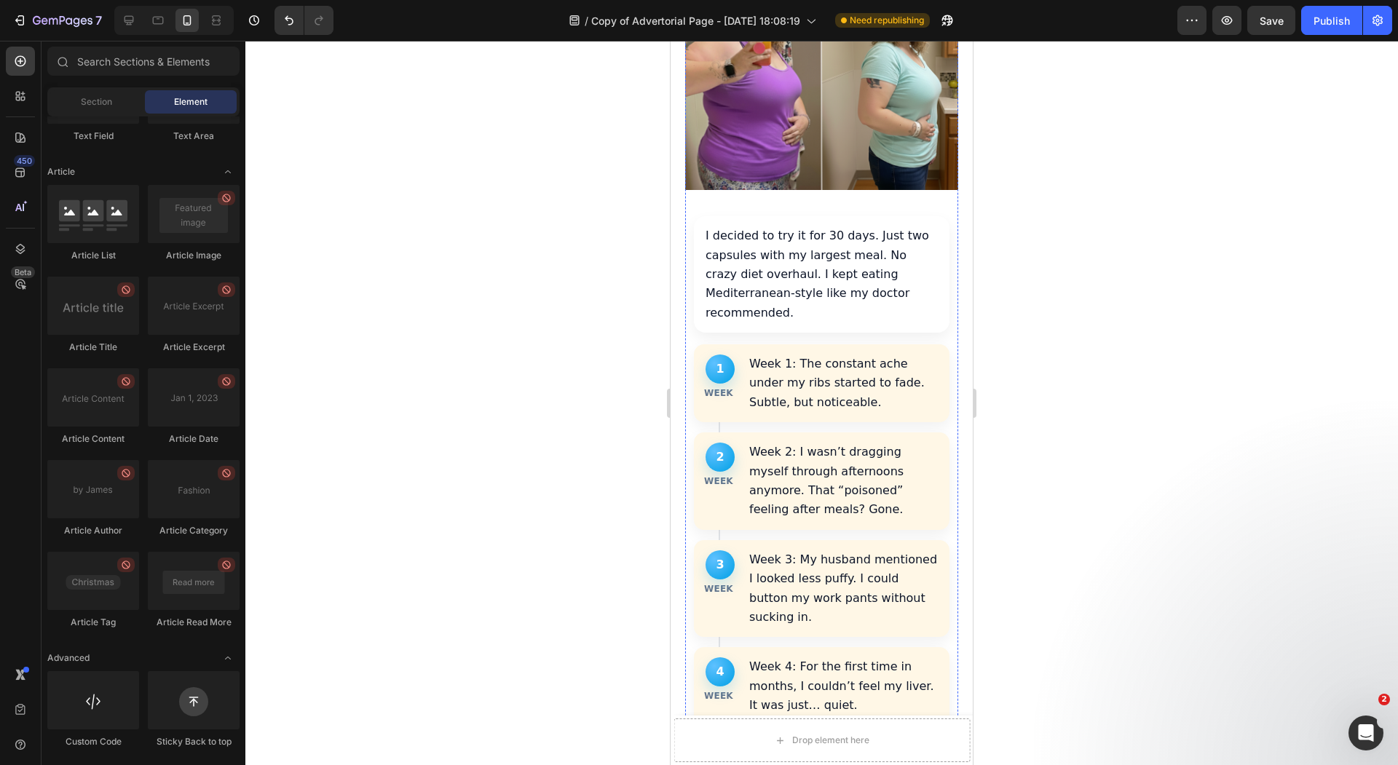
scroll to position [4085, 0]
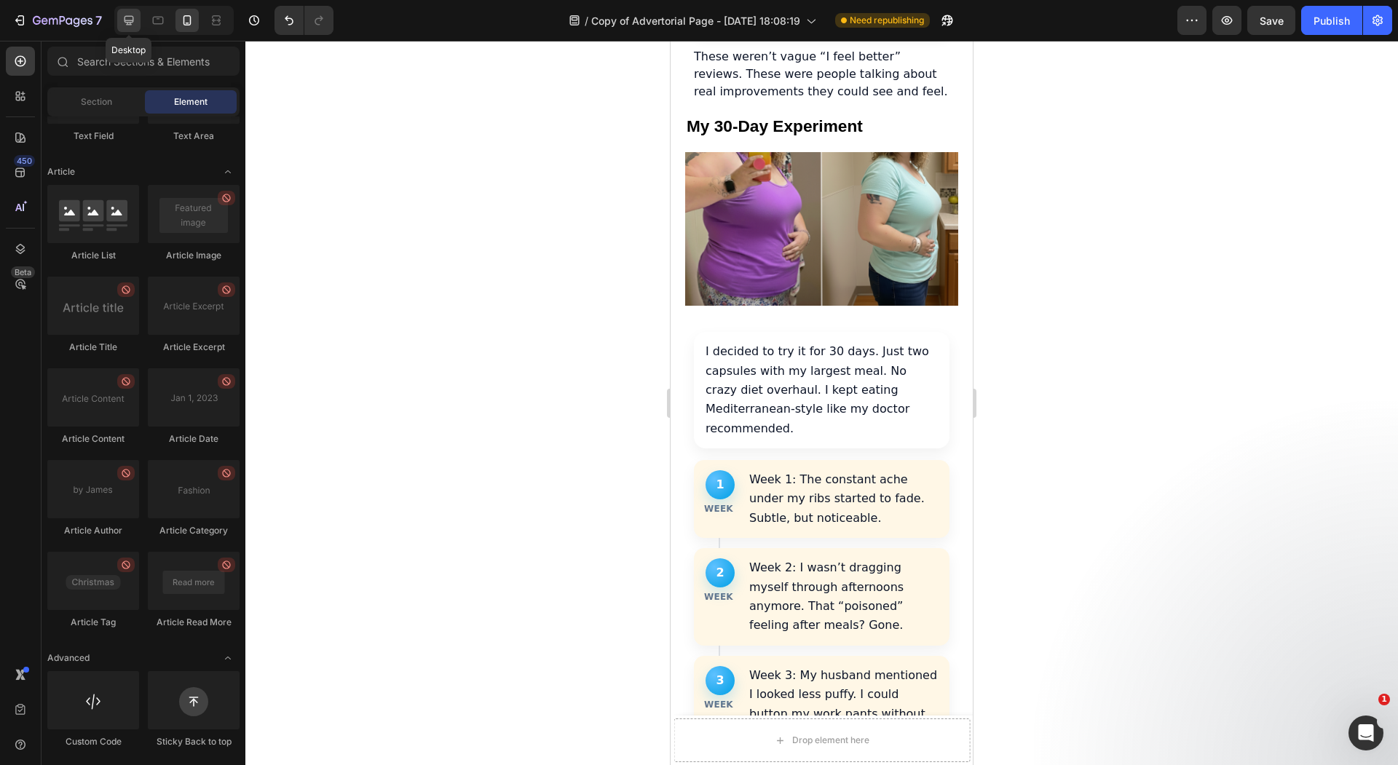
click at [132, 19] on icon at bounding box center [129, 20] width 15 height 15
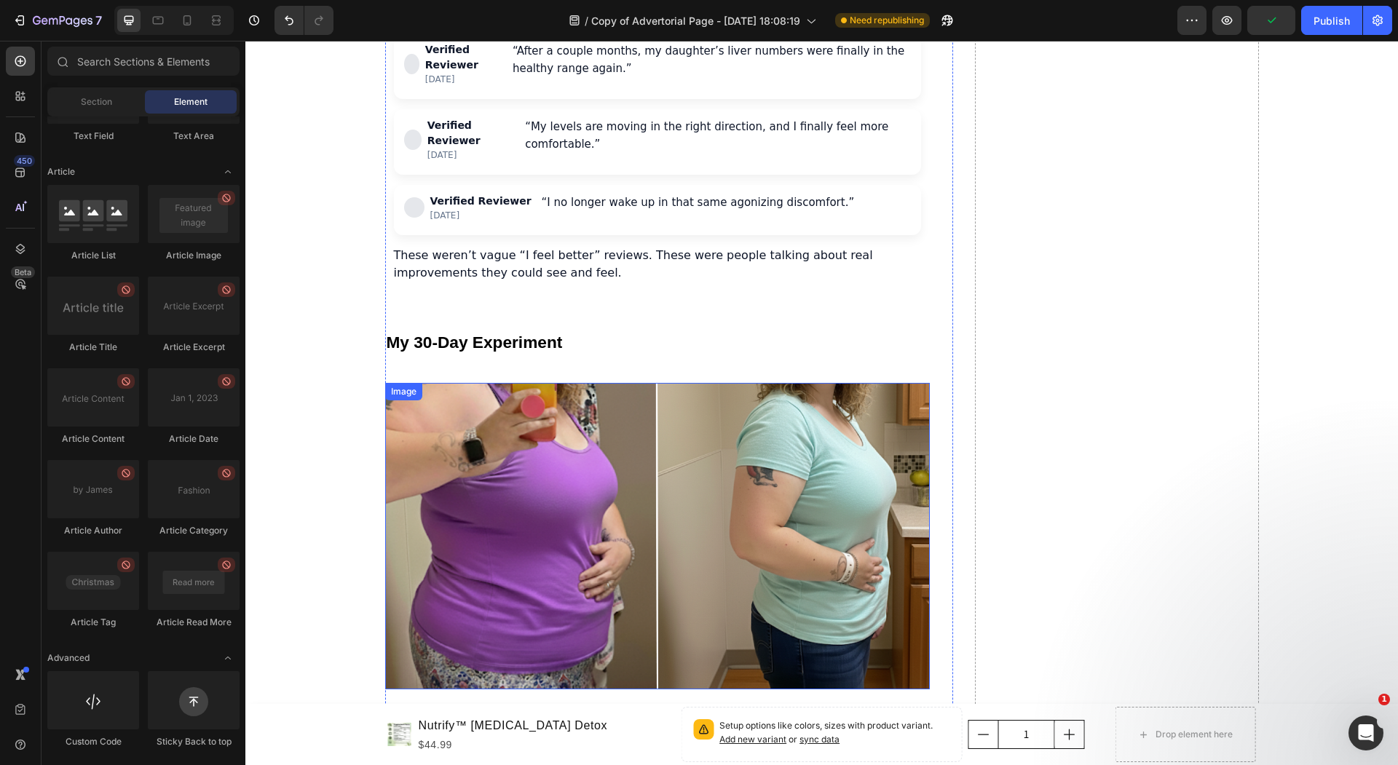
scroll to position [3881, 0]
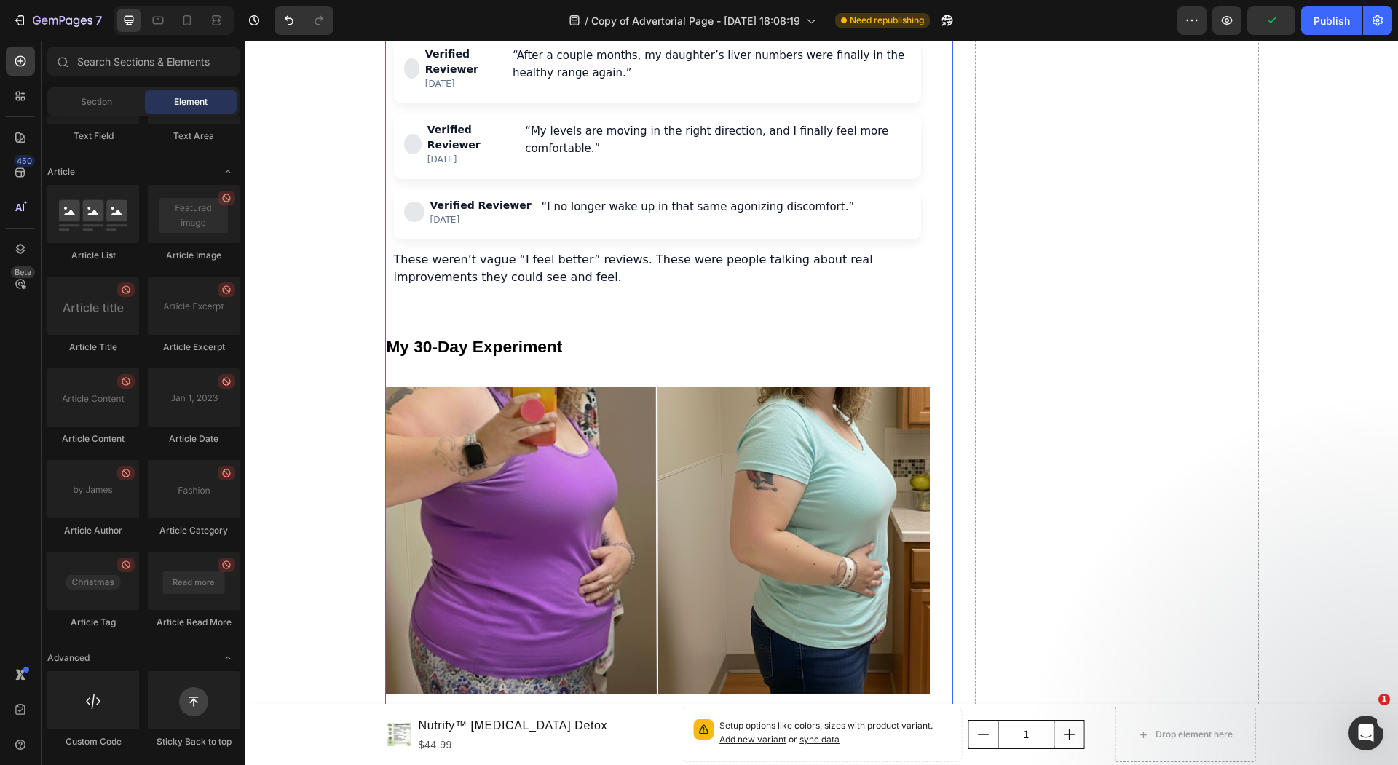
click at [595, 318] on h2 "My 30-Day Experiment" at bounding box center [657, 344] width 545 height 52
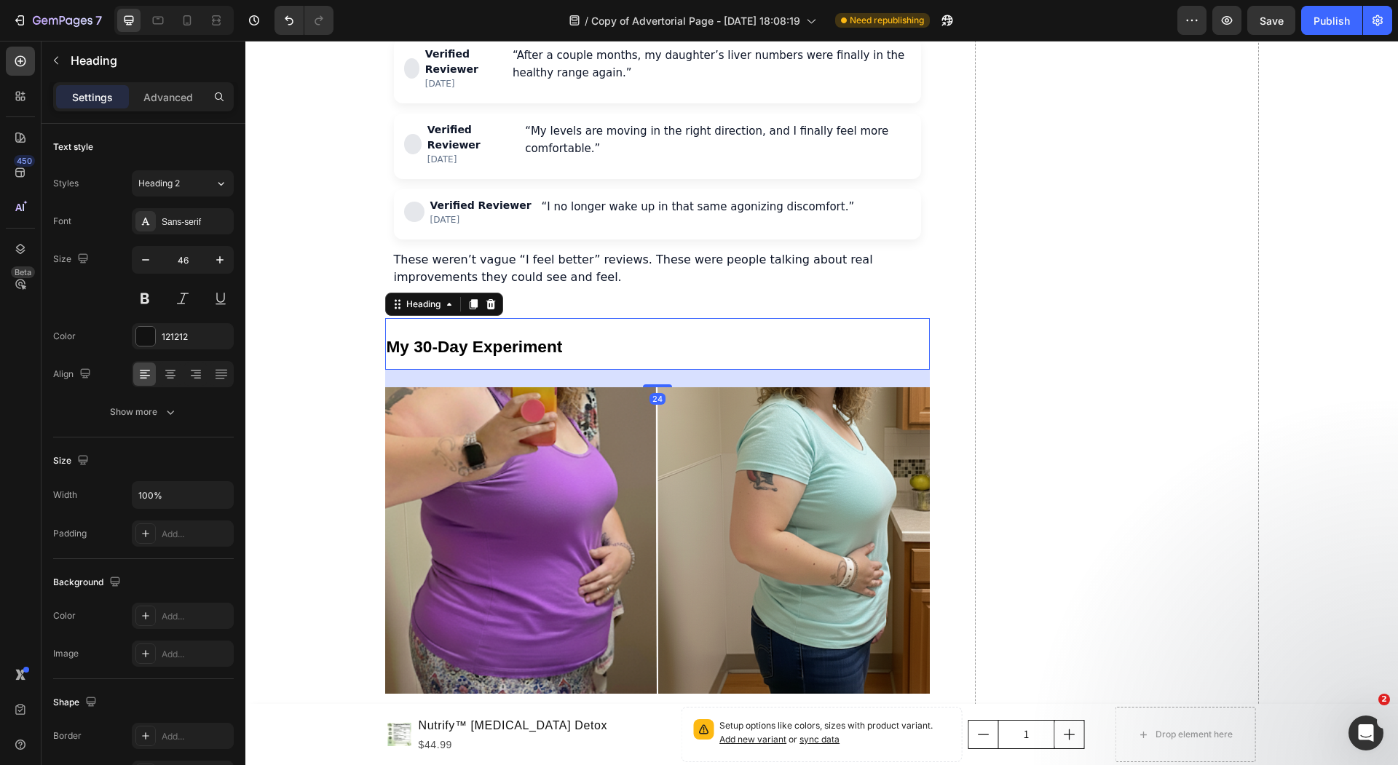
click at [641, 370] on div "24" at bounding box center [657, 378] width 545 height 17
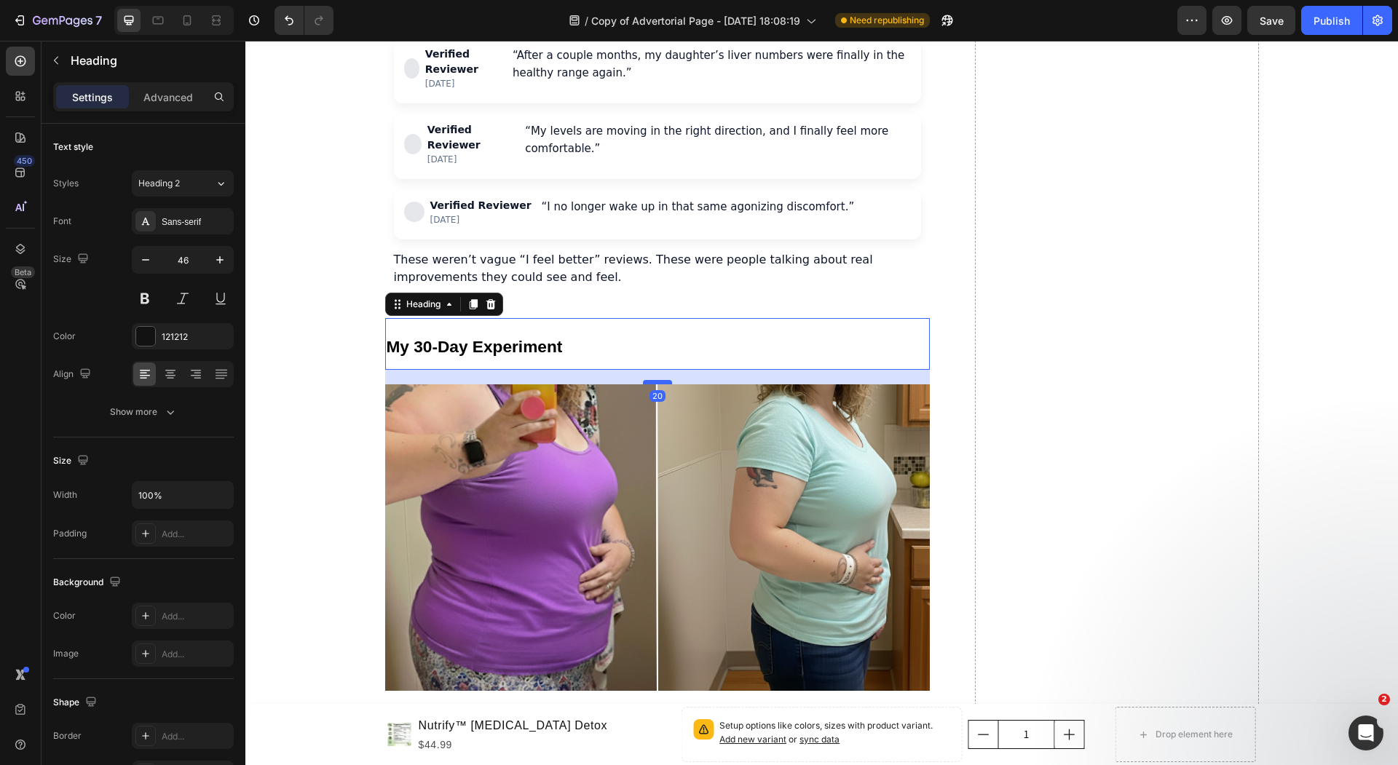
click at [643, 380] on div at bounding box center [657, 382] width 29 height 4
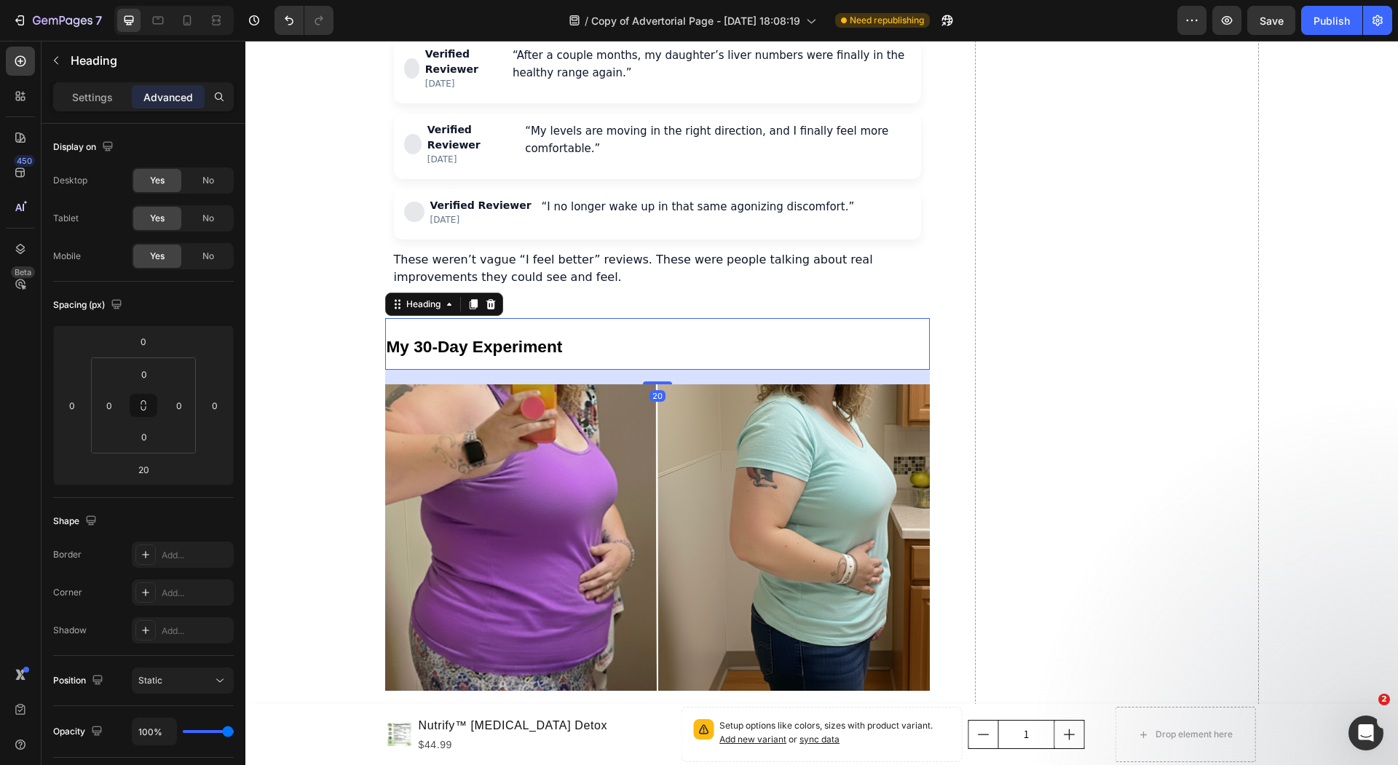
click at [599, 471] on img at bounding box center [657, 537] width 545 height 306
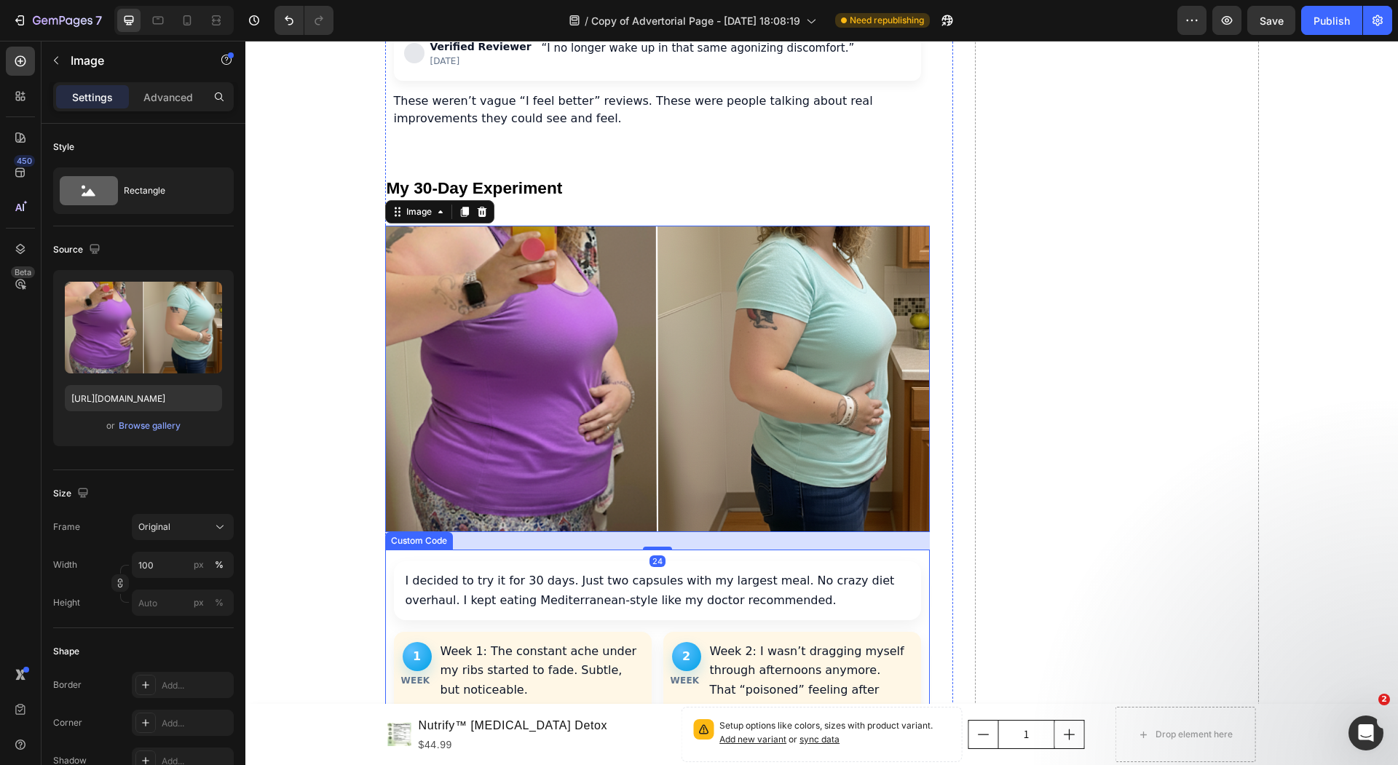
scroll to position [4042, 0]
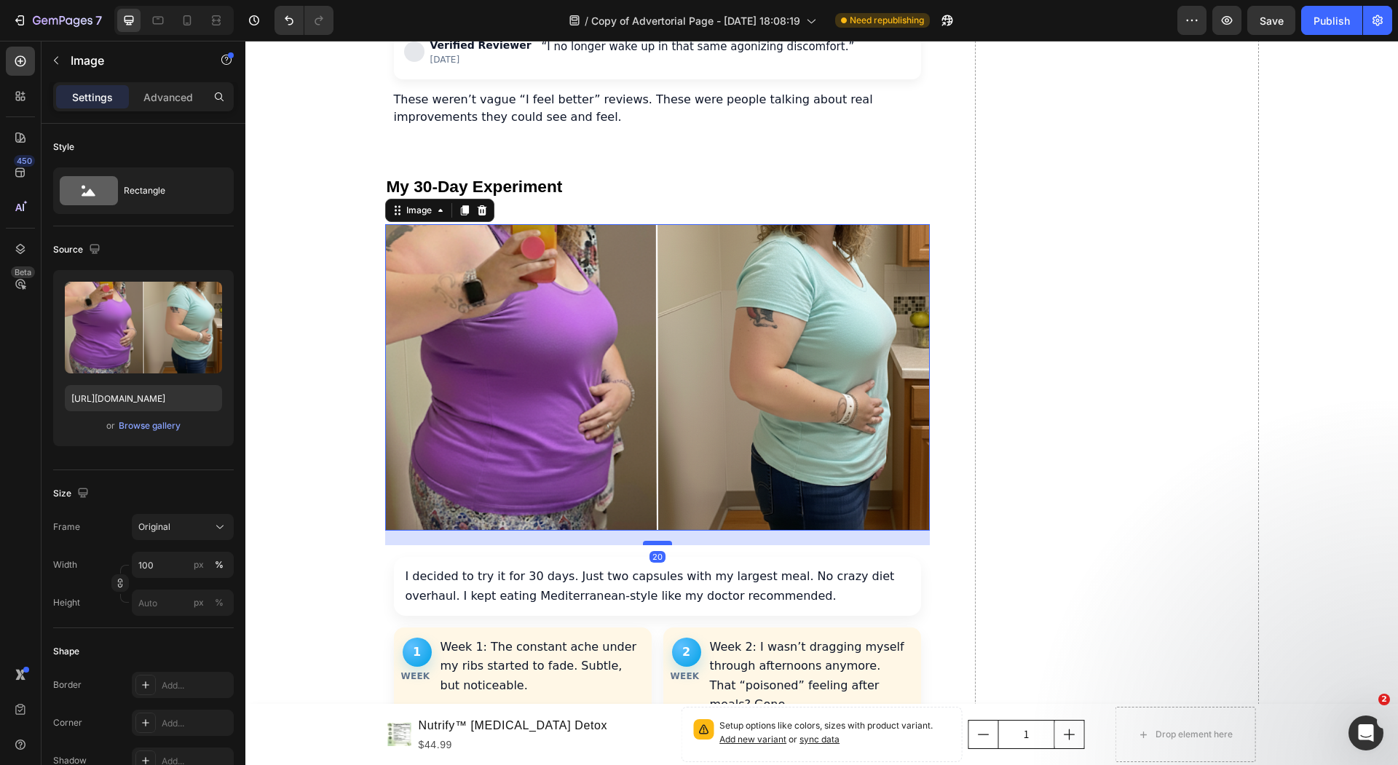
click at [652, 541] on div at bounding box center [657, 543] width 29 height 4
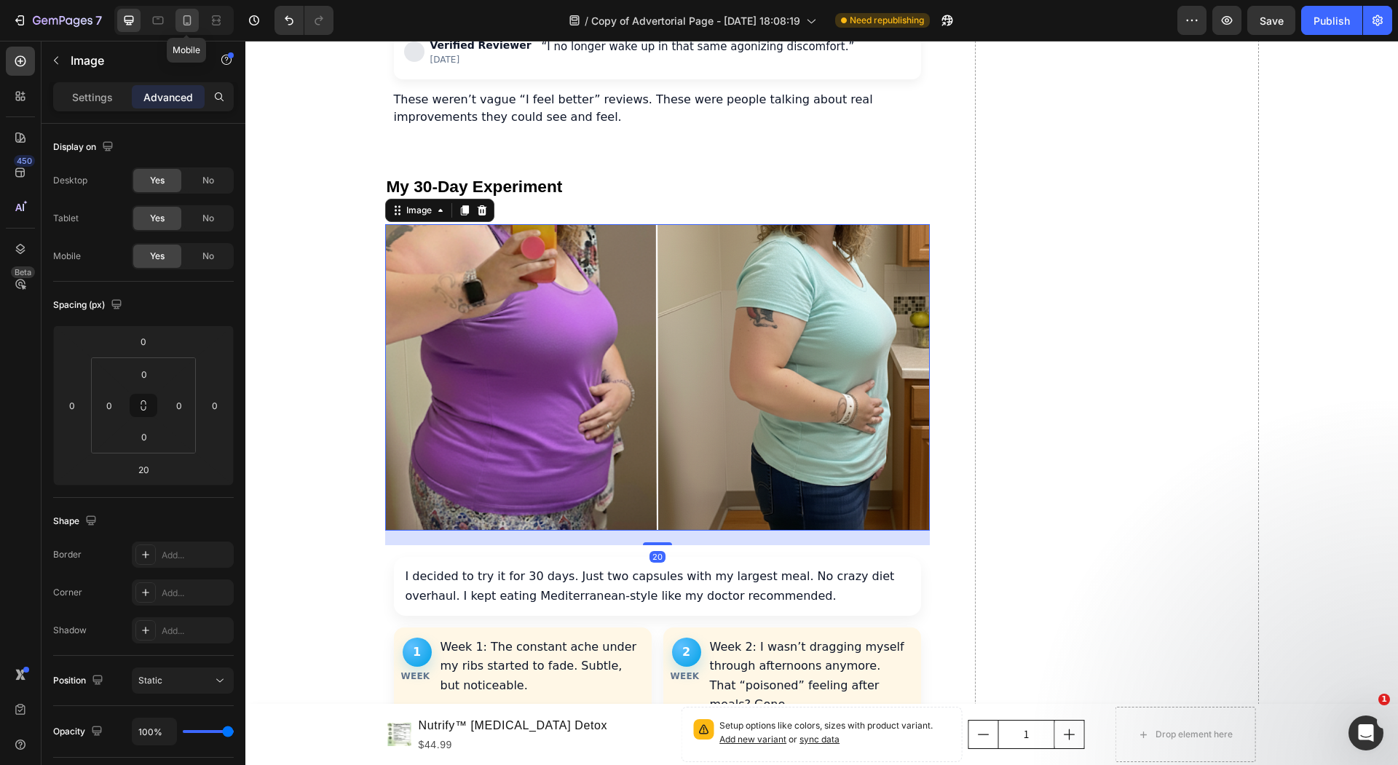
click at [192, 23] on icon at bounding box center [187, 20] width 15 height 15
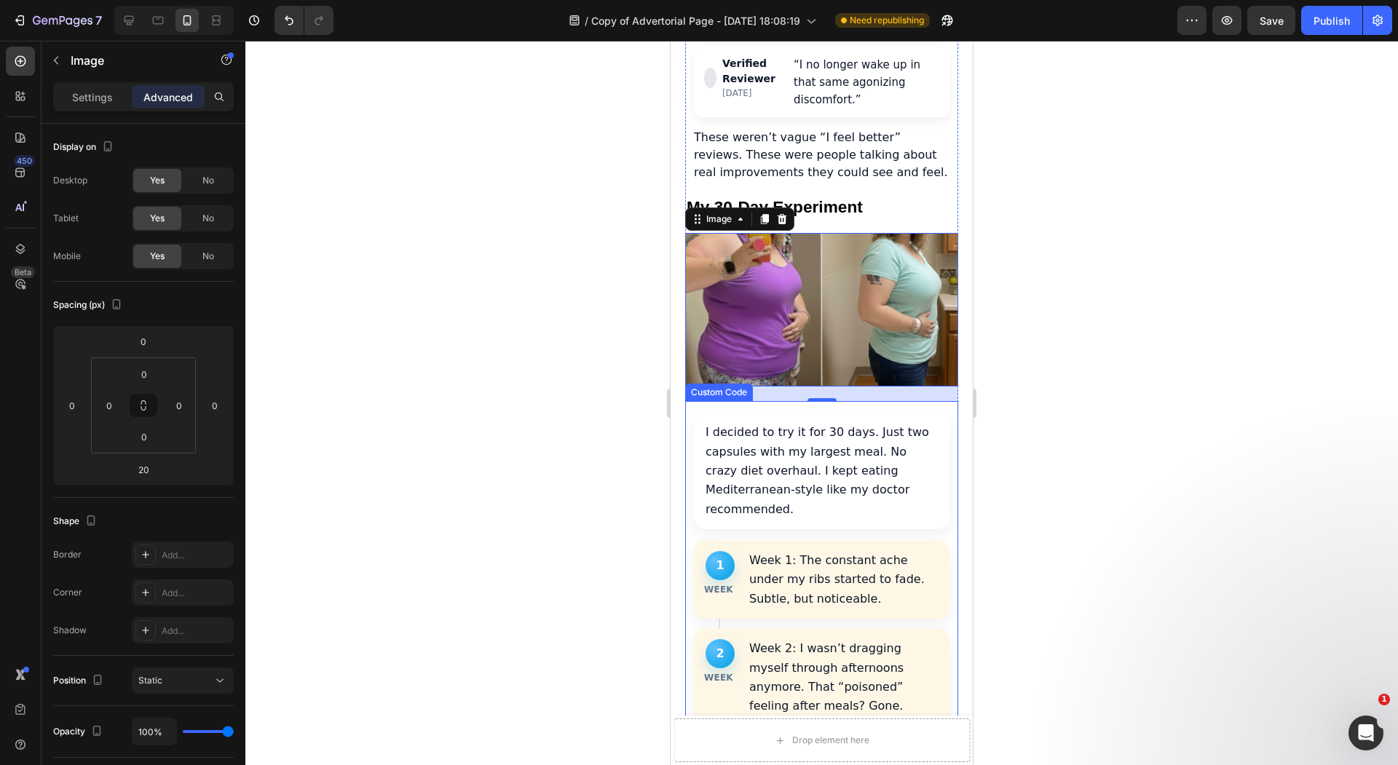
scroll to position [4083, 0]
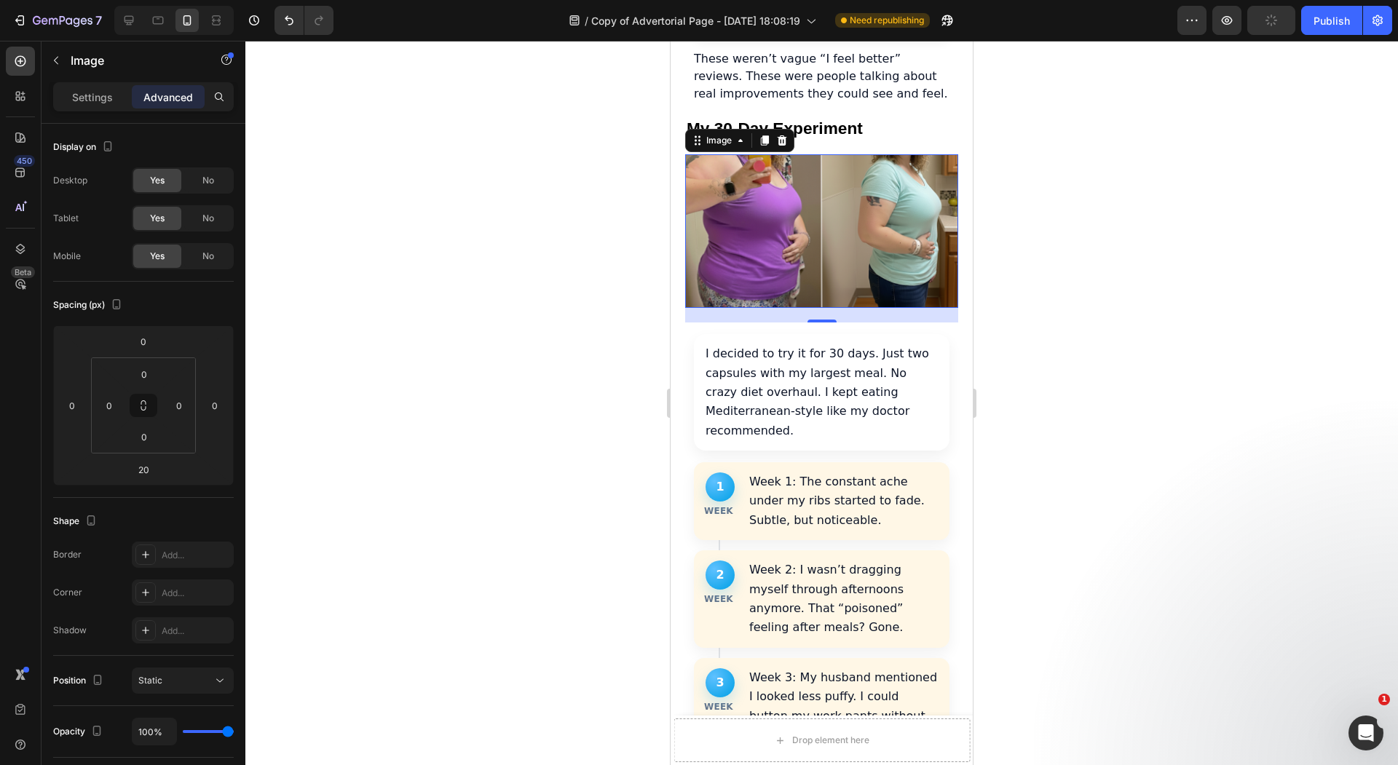
click at [624, 313] on div at bounding box center [821, 403] width 1152 height 724
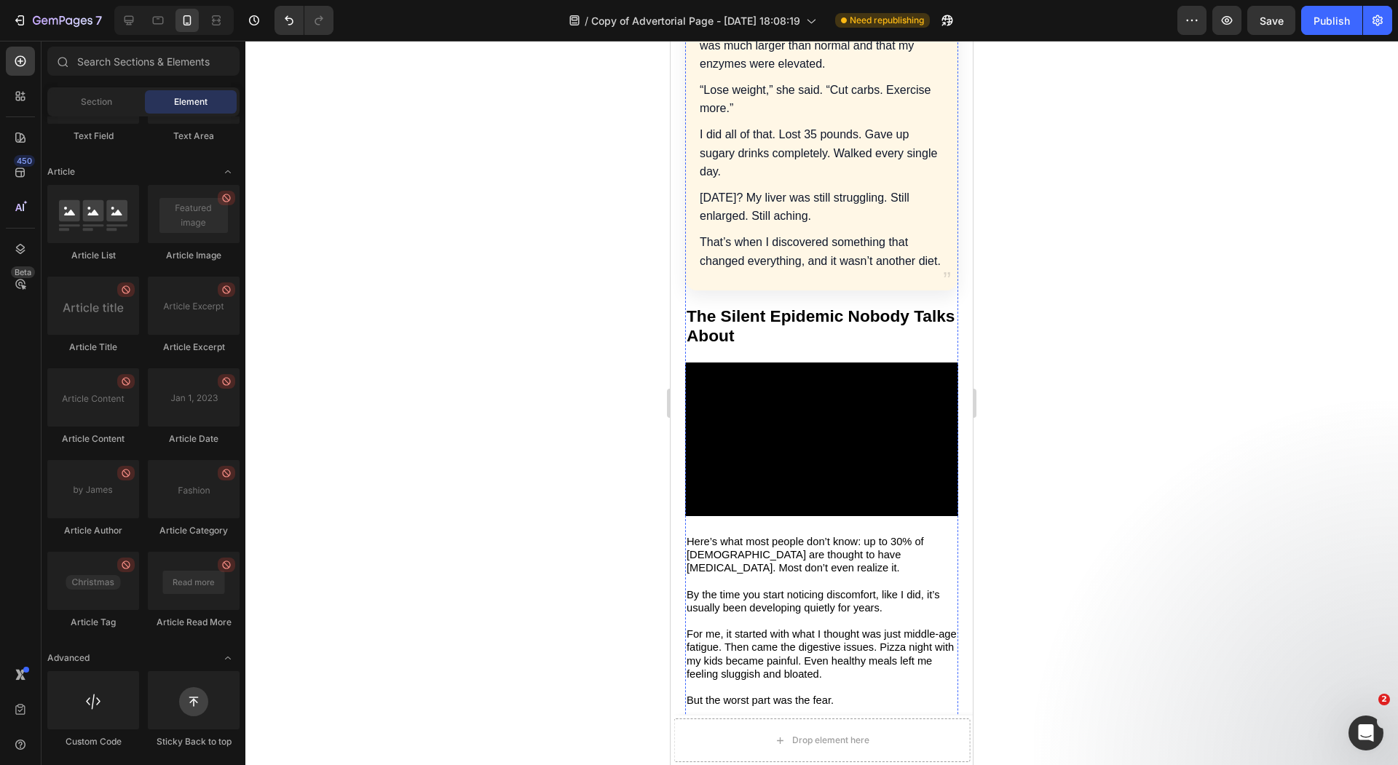
scroll to position [914, 0]
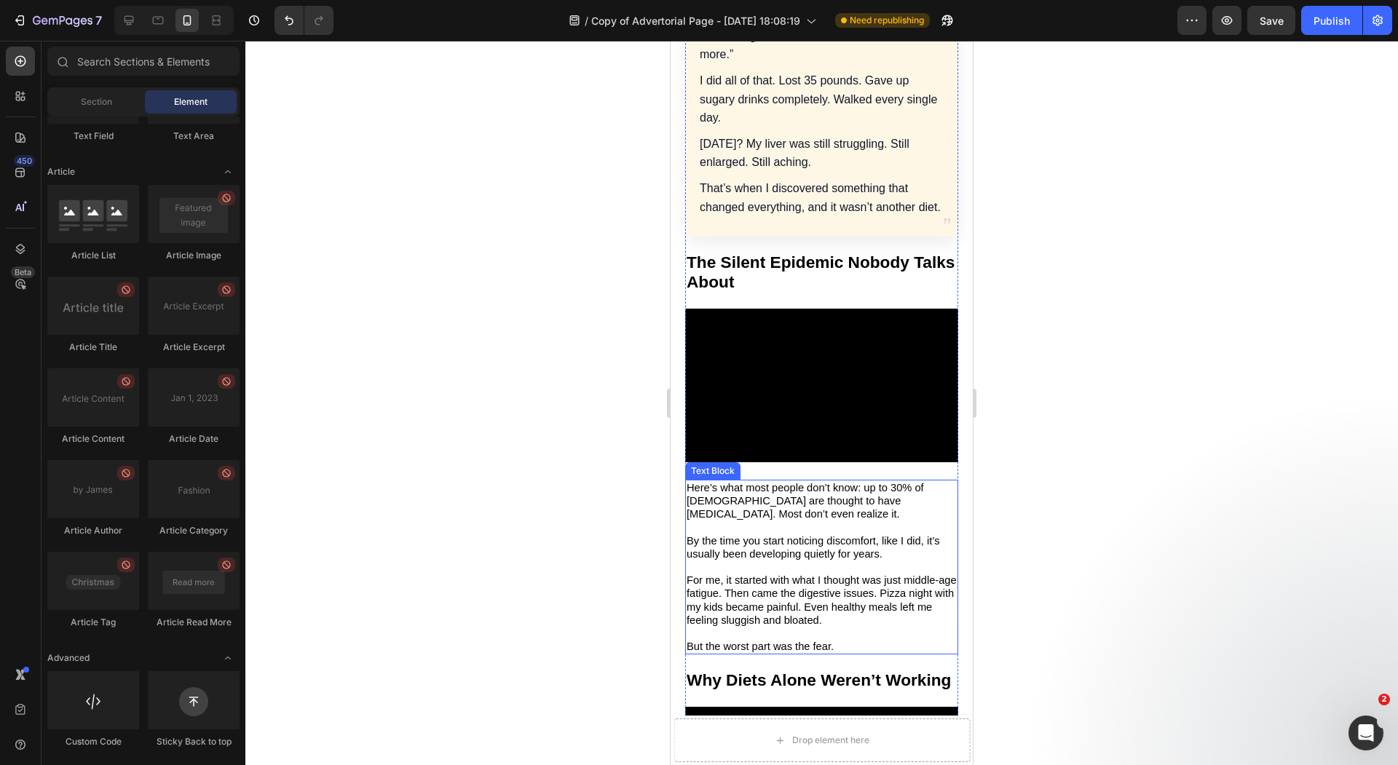
click at [817, 627] on p "Rich Text Editor. Editing area: main" at bounding box center [821, 633] width 270 height 13
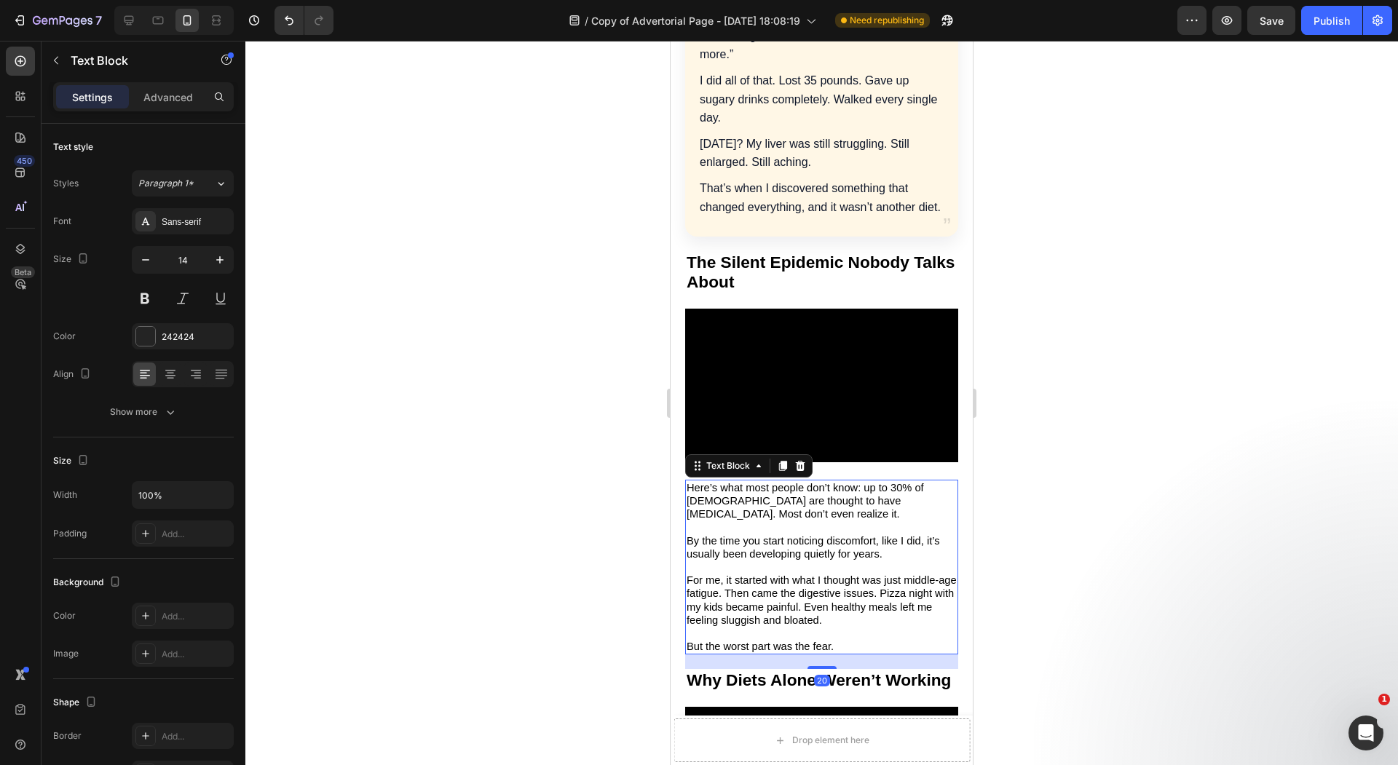
click at [609, 534] on div at bounding box center [821, 403] width 1152 height 724
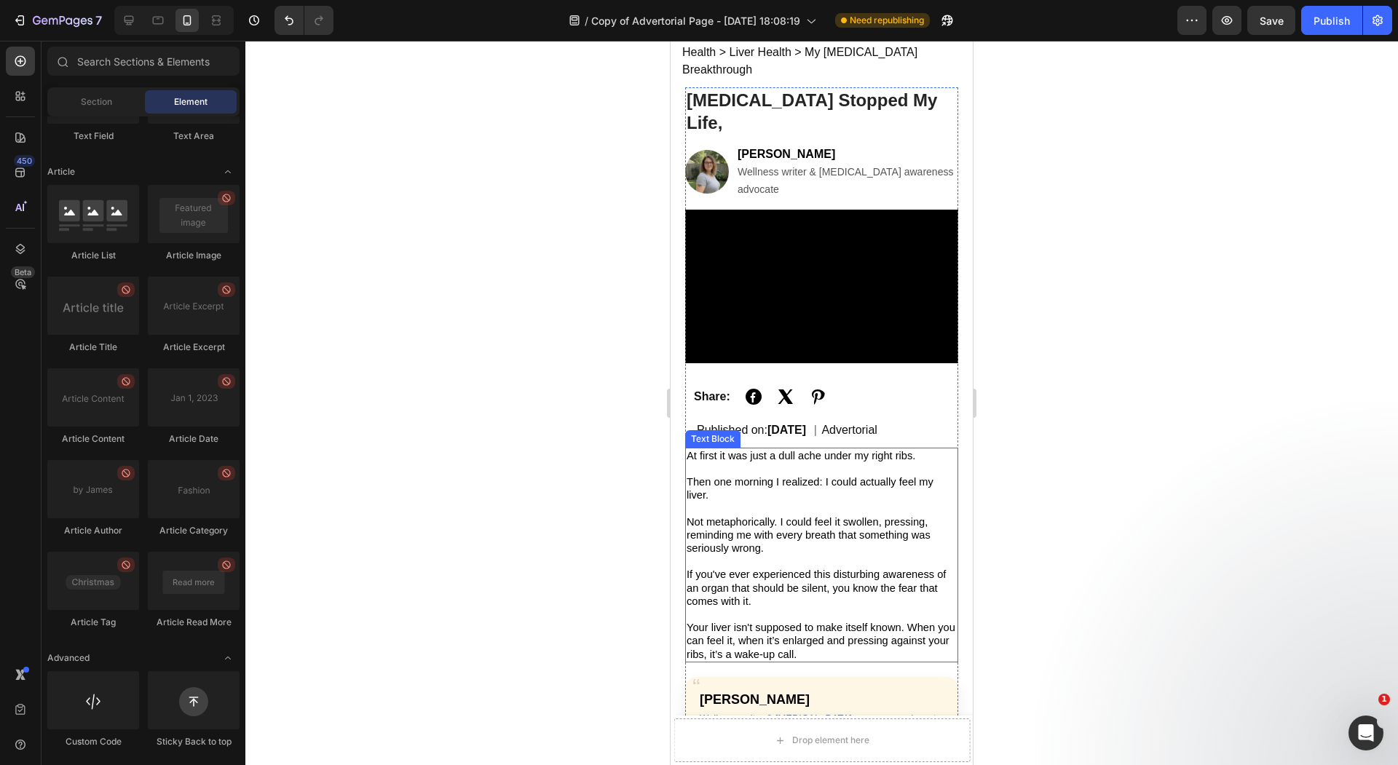
scroll to position [0, 0]
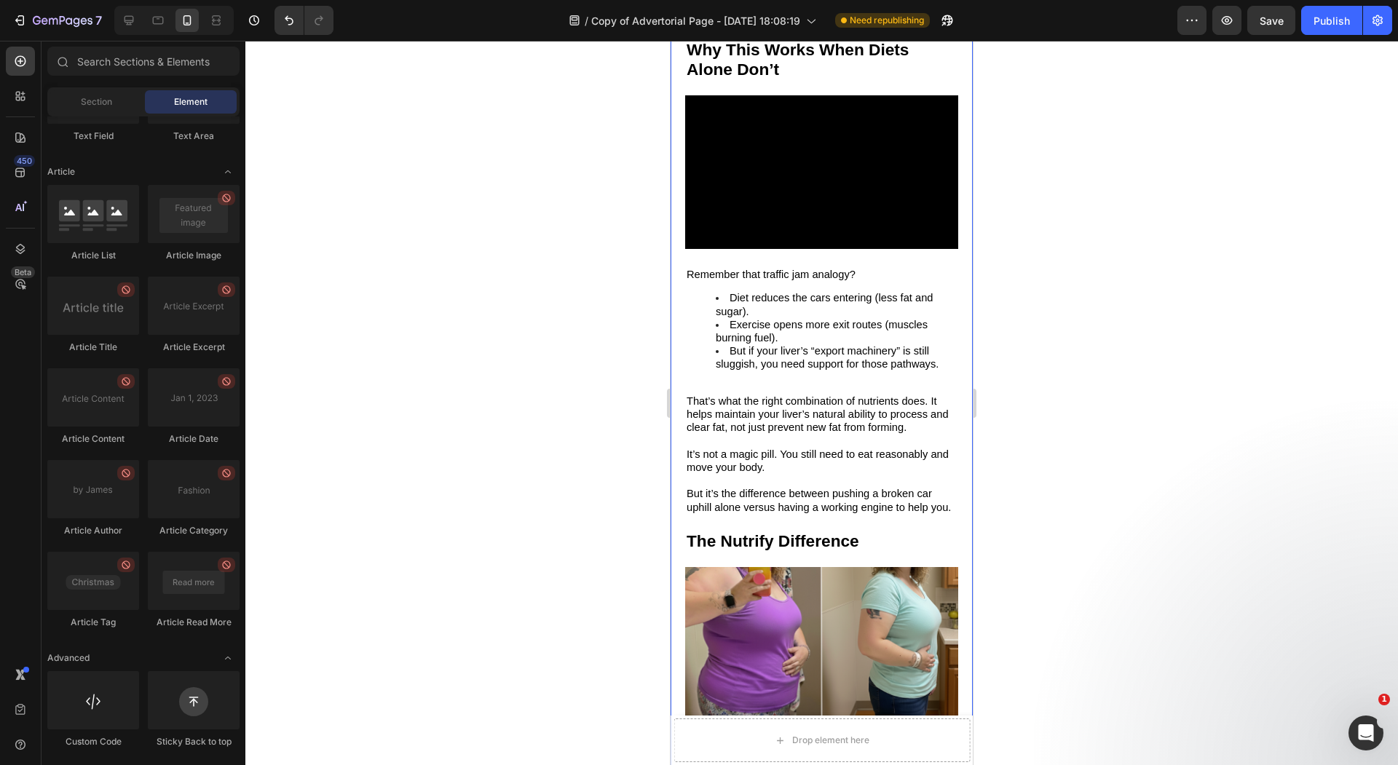
click at [635, 451] on div at bounding box center [821, 403] width 1152 height 724
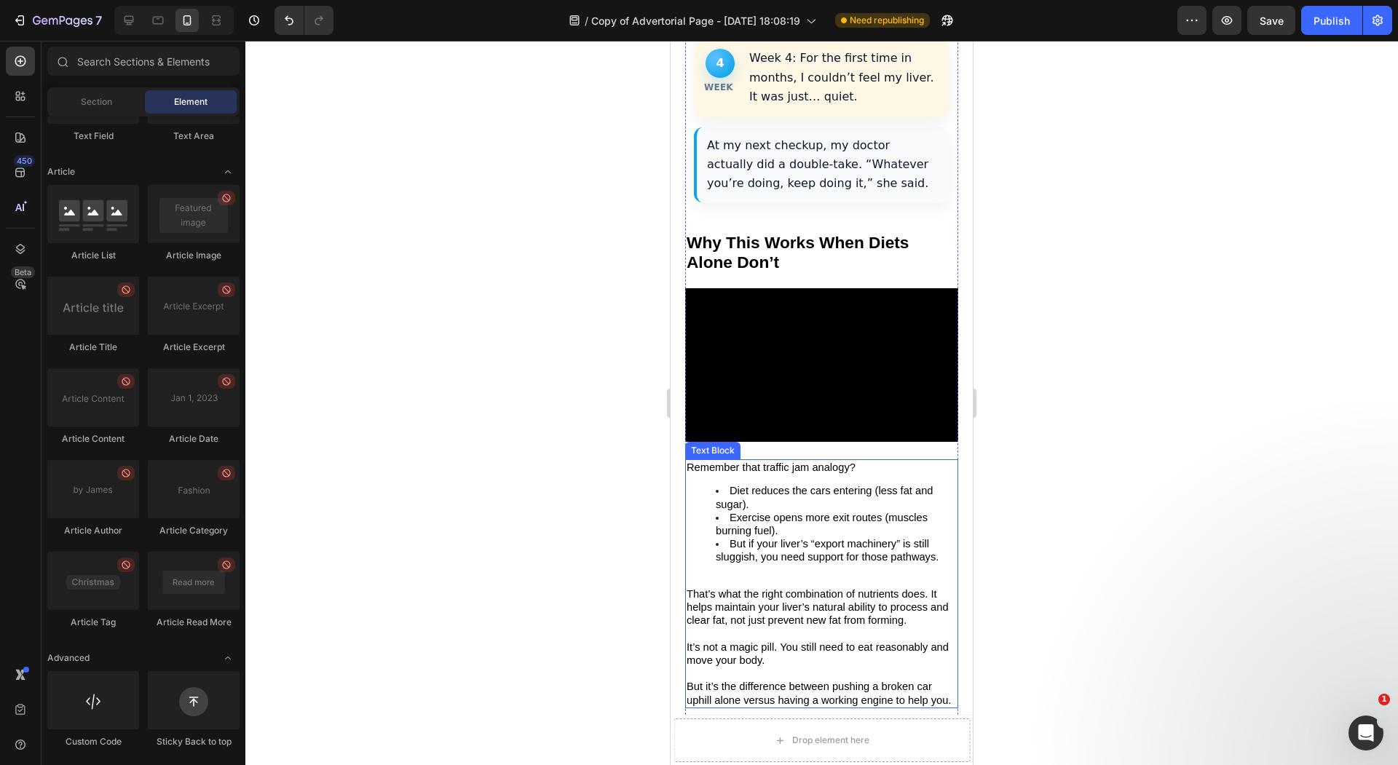
scroll to position [4812, 0]
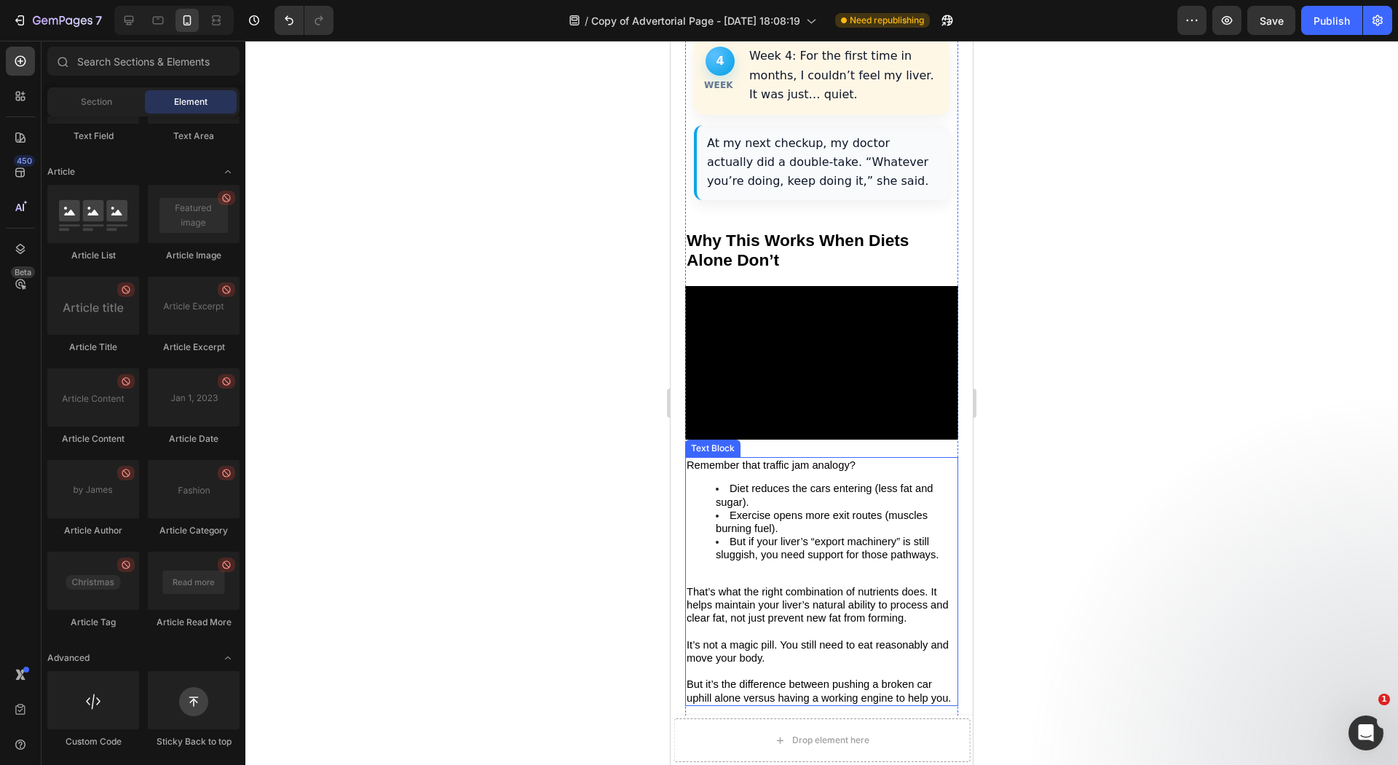
click at [823, 586] on span "That’s what the right combination of nutrients does. It helps maintain your liv…" at bounding box center [817, 605] width 262 height 38
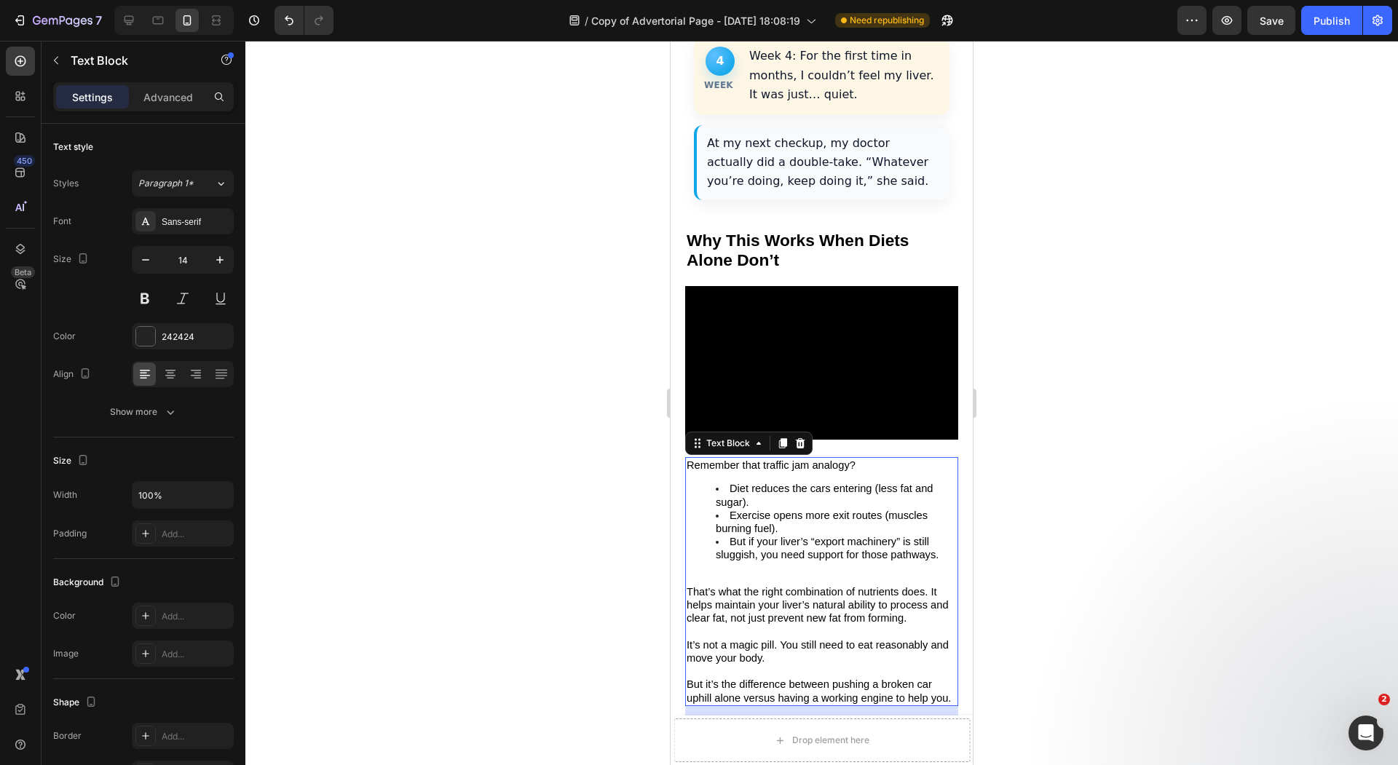
click at [825, 586] on span "That’s what the right combination of nutrients does. It helps maintain your liv…" at bounding box center [817, 605] width 262 height 38
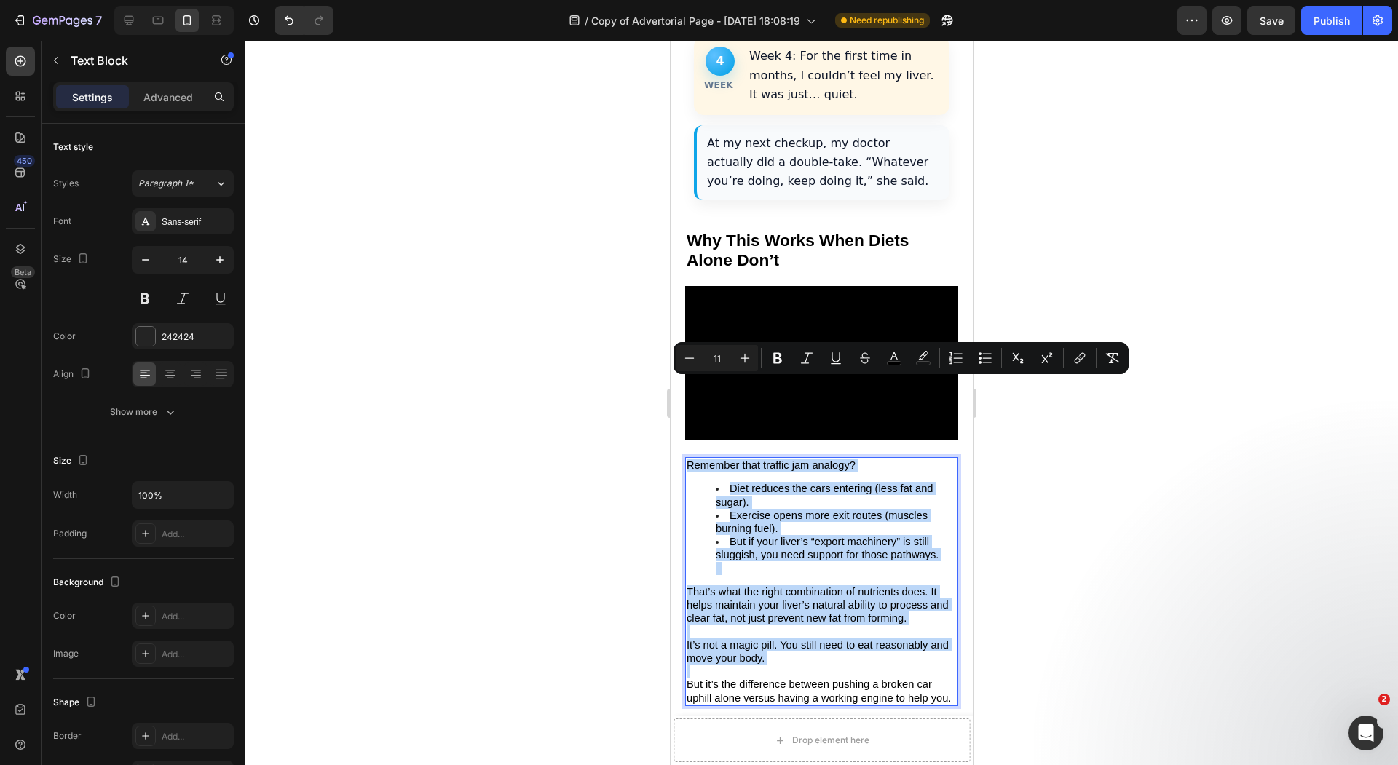
copy div "Remember that traffic jam analogy? Diet reduces the cars entering (less fat and…"
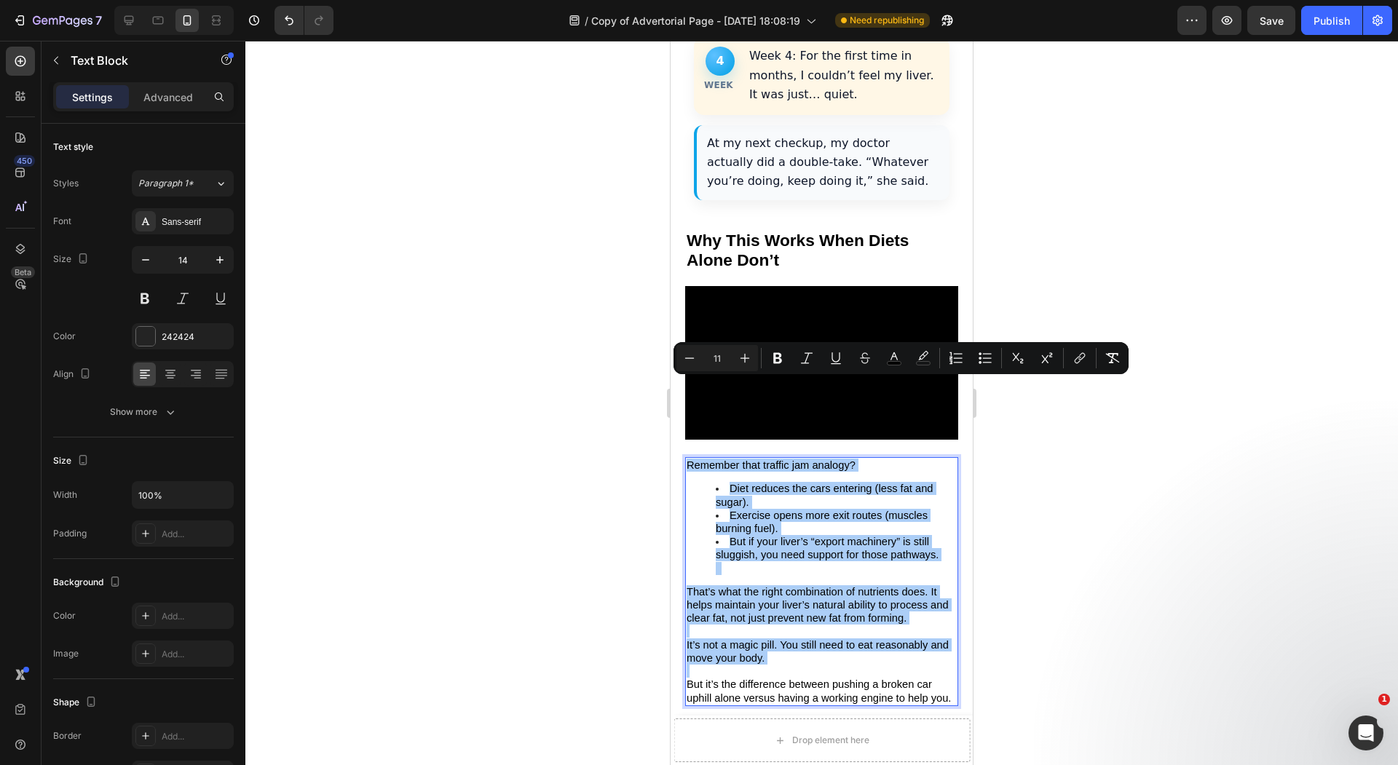
click at [428, 229] on div at bounding box center [821, 403] width 1152 height 724
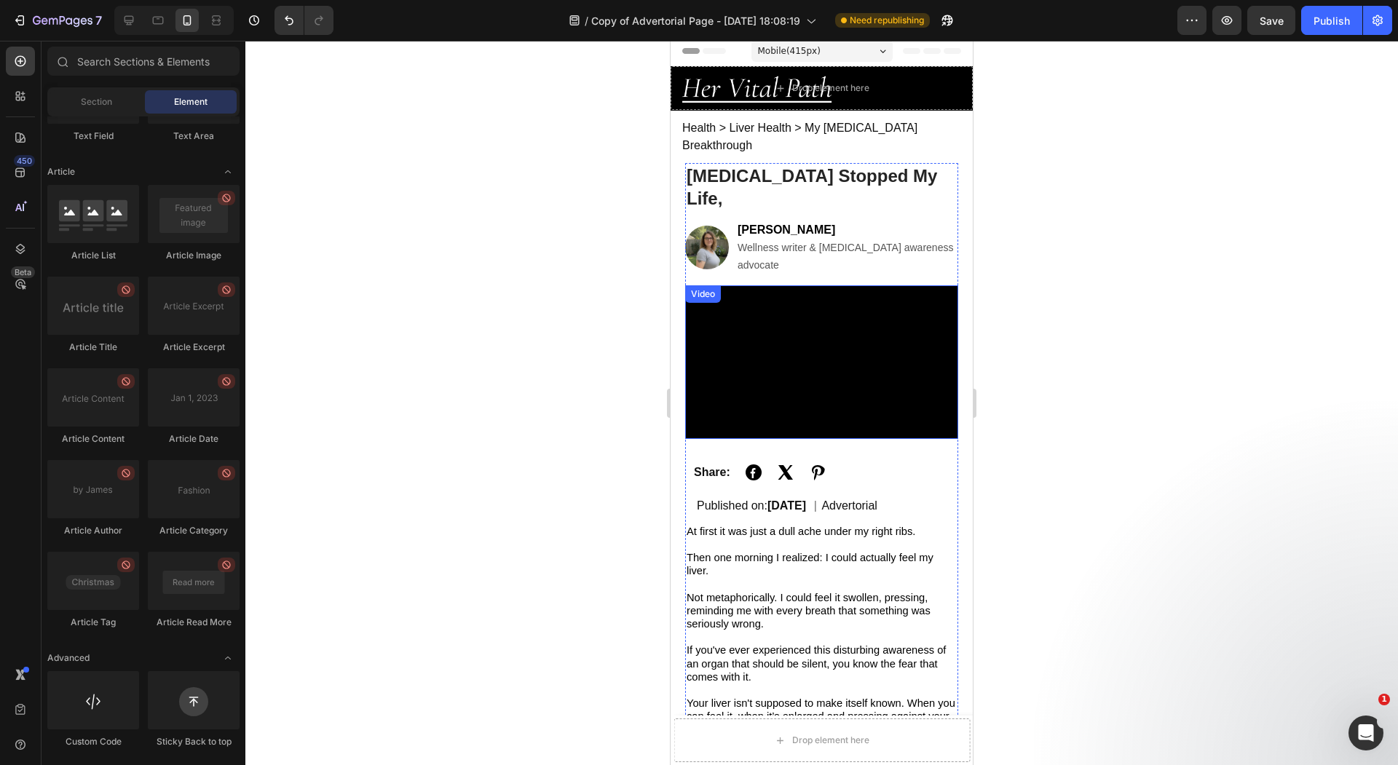
scroll to position [0, 0]
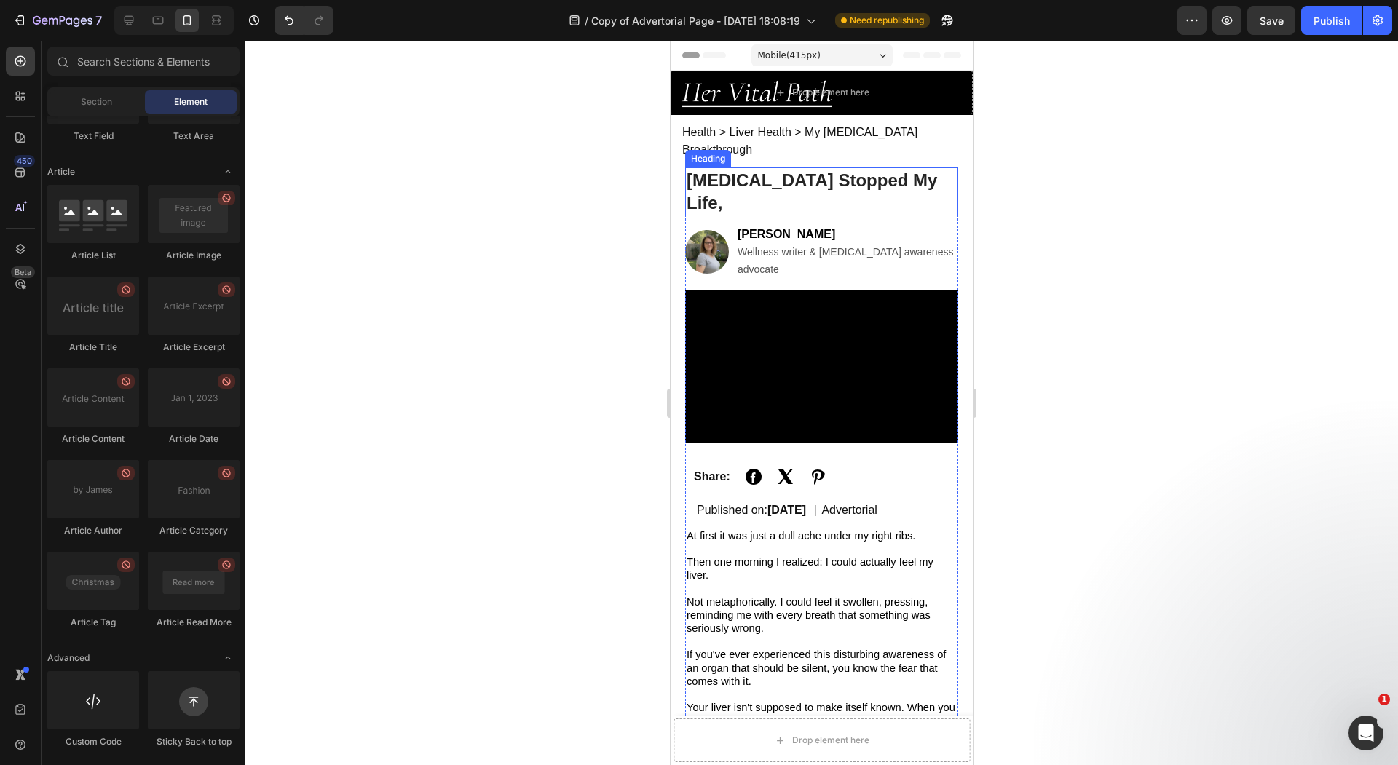
click at [901, 169] on p "[MEDICAL_DATA] Stopped My Life," at bounding box center [821, 191] width 270 height 45
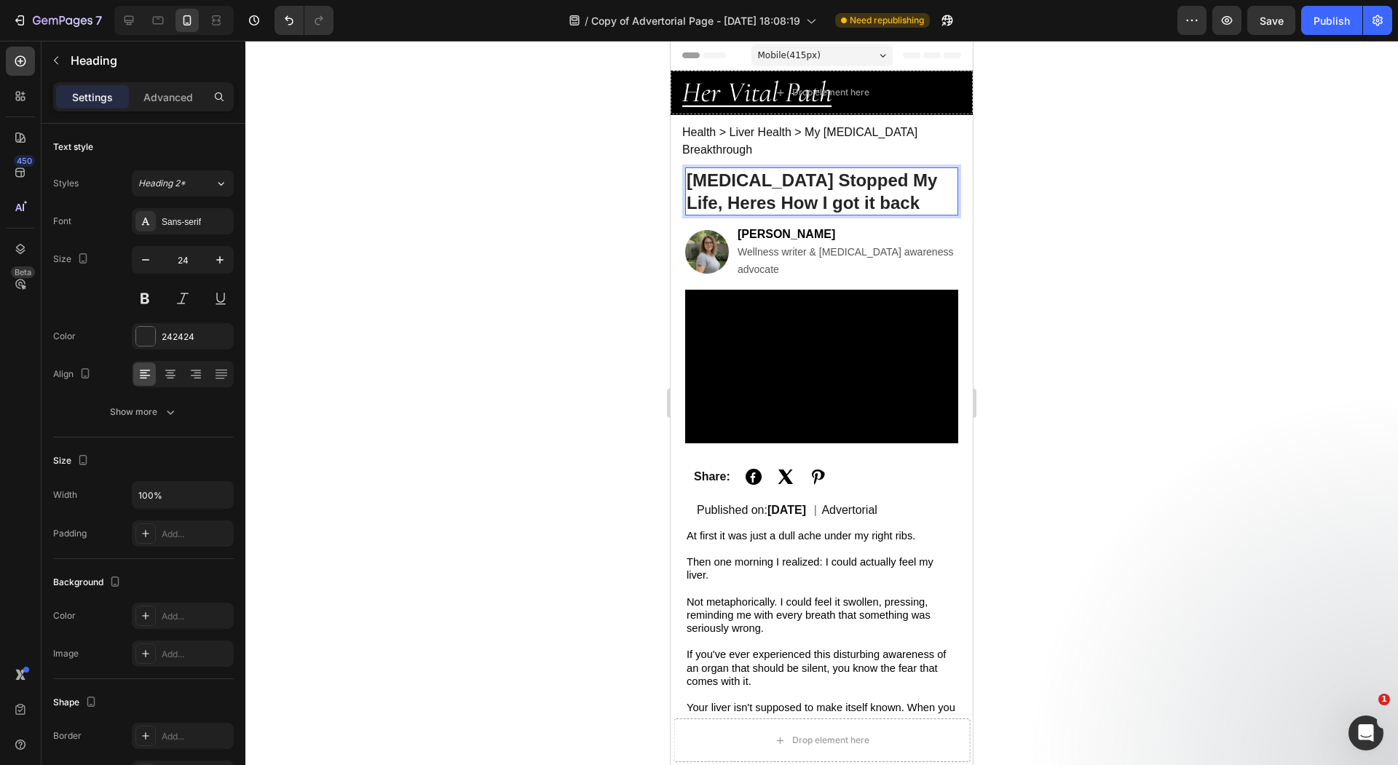
click at [619, 129] on div at bounding box center [821, 403] width 1152 height 724
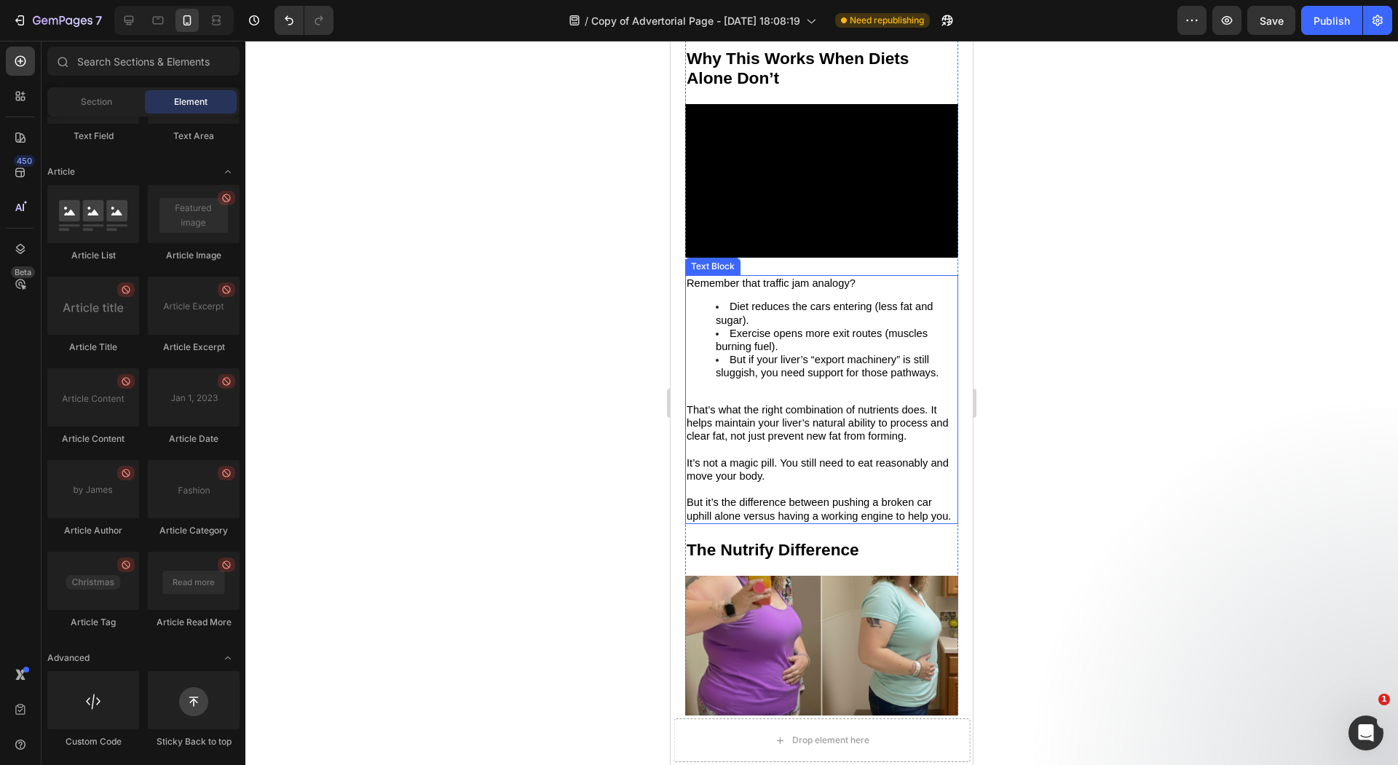
scroll to position [4998, 0]
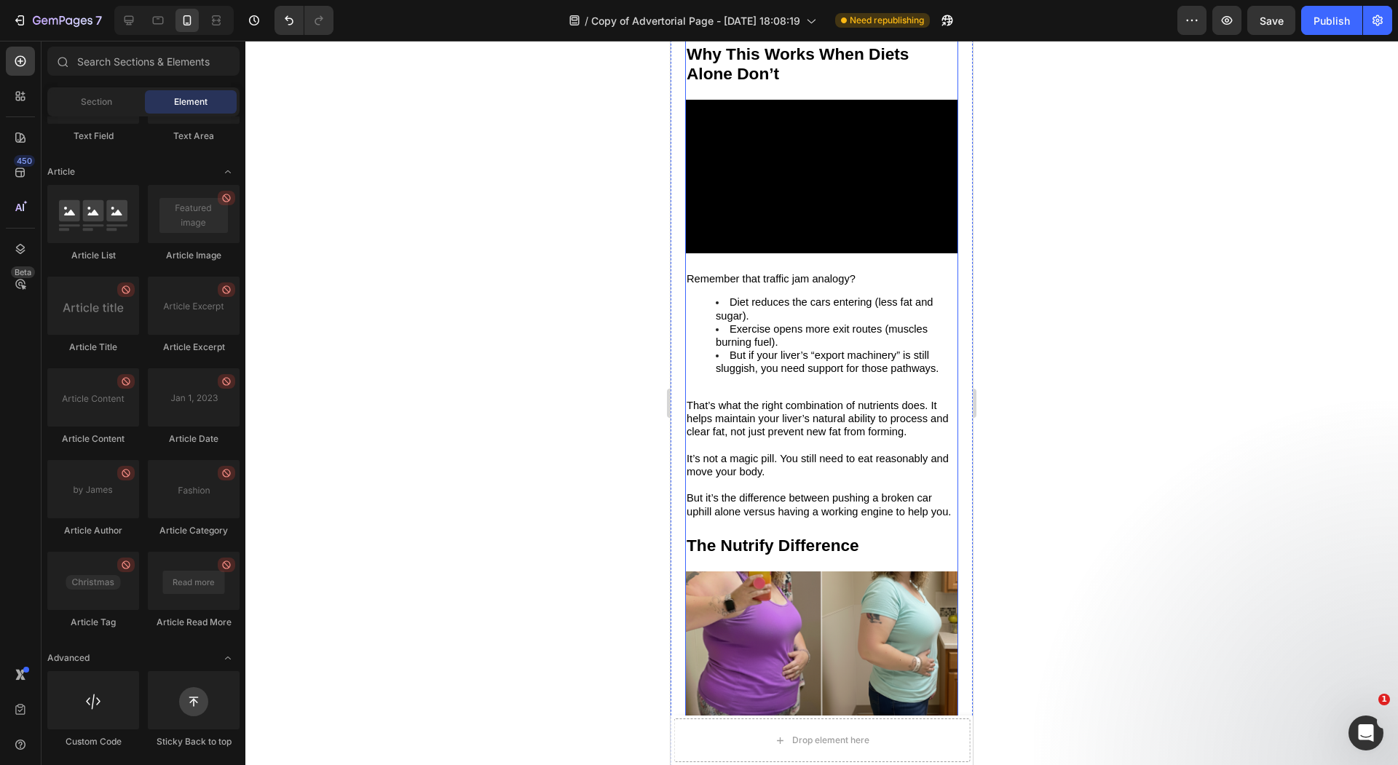
click at [821, 180] on video at bounding box center [821, 177] width 273 height 154
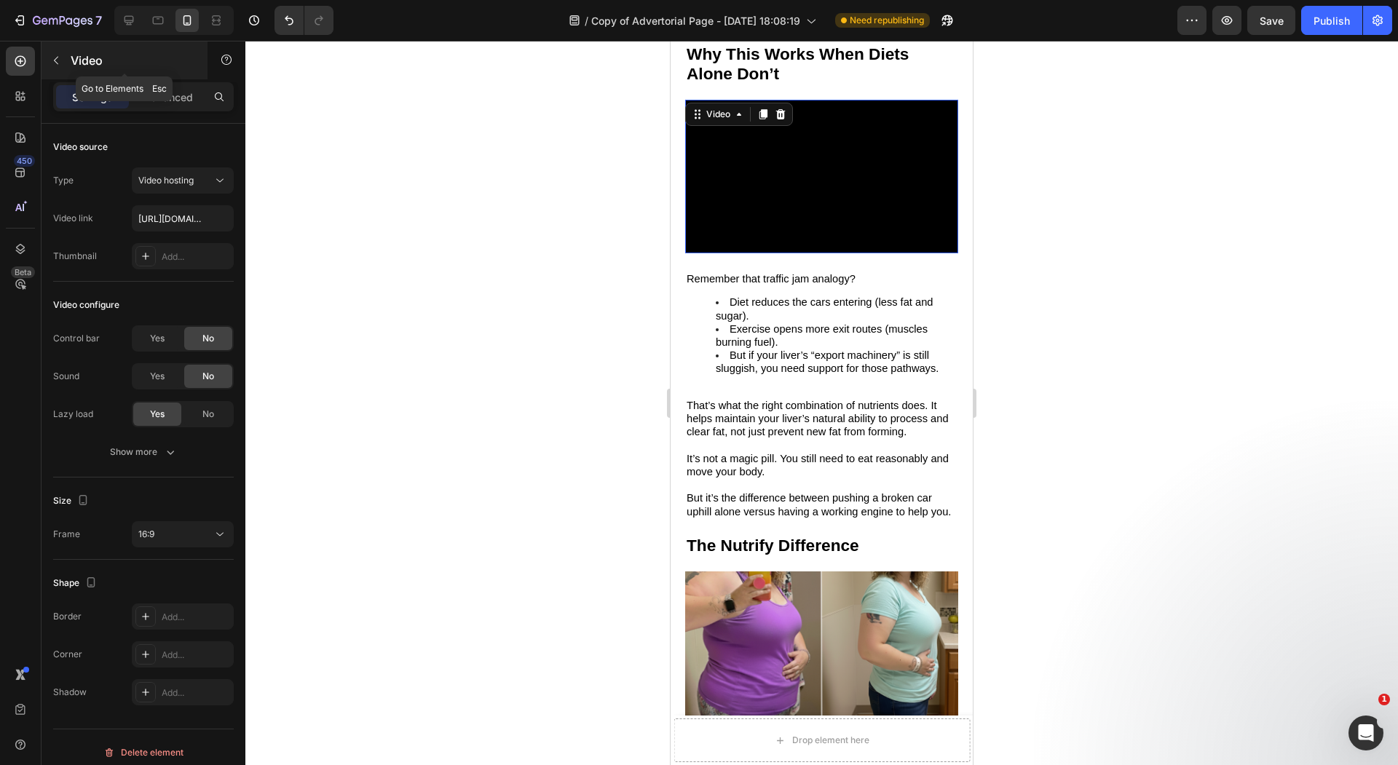
click at [62, 67] on button "button" at bounding box center [55, 60] width 23 height 23
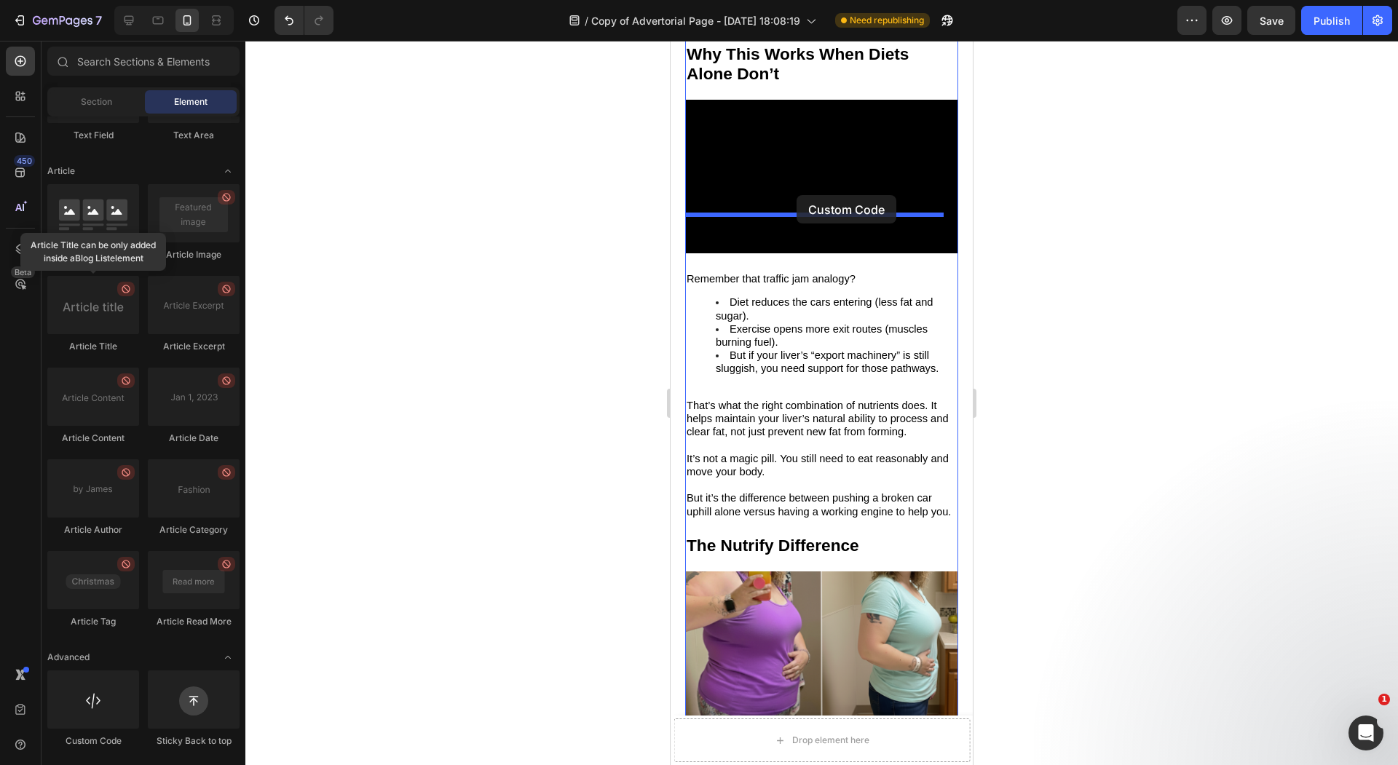
drag, startPoint x: 977, startPoint y: 663, endPoint x: 795, endPoint y: 203, distance: 494.8
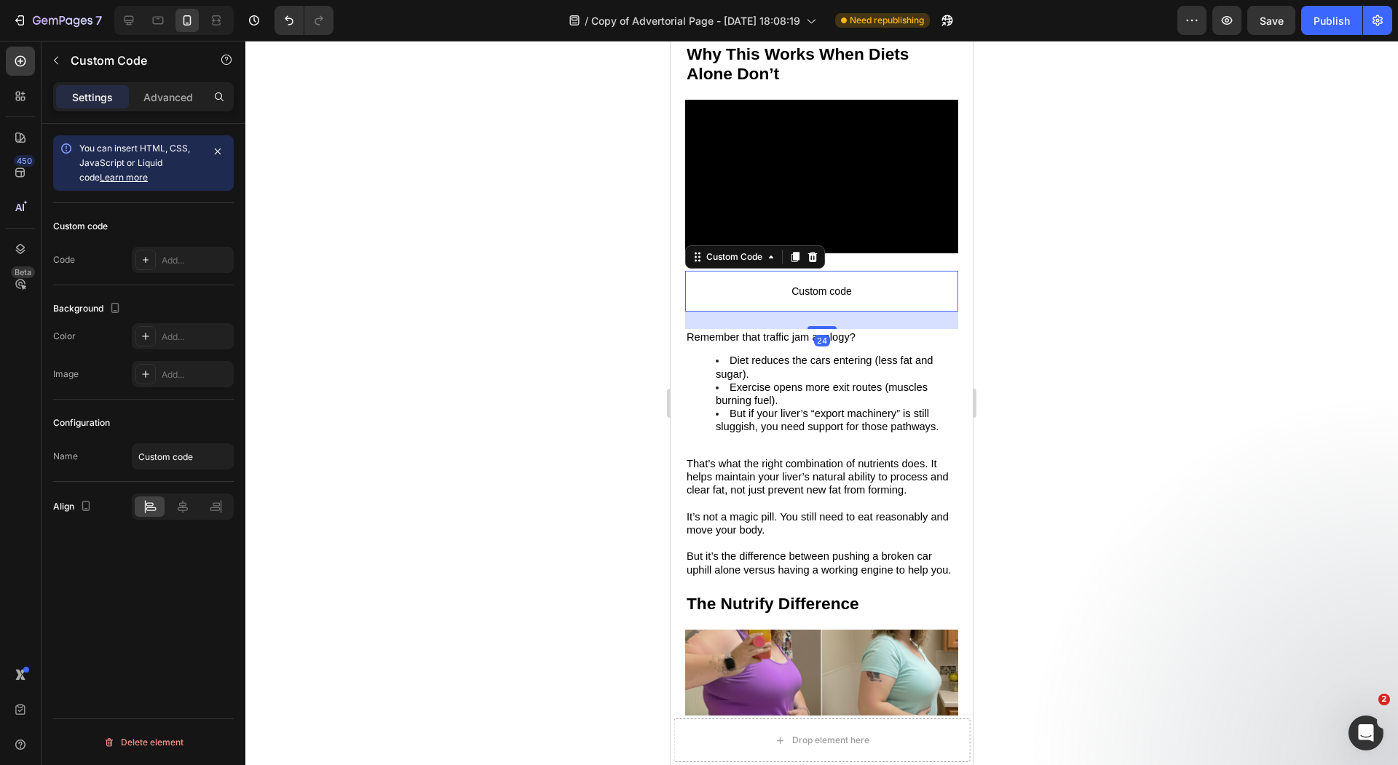
click at [797, 282] on span "Custom code" at bounding box center [821, 290] width 273 height 17
click at [170, 103] on p "Advanced" at bounding box center [168, 97] width 50 height 15
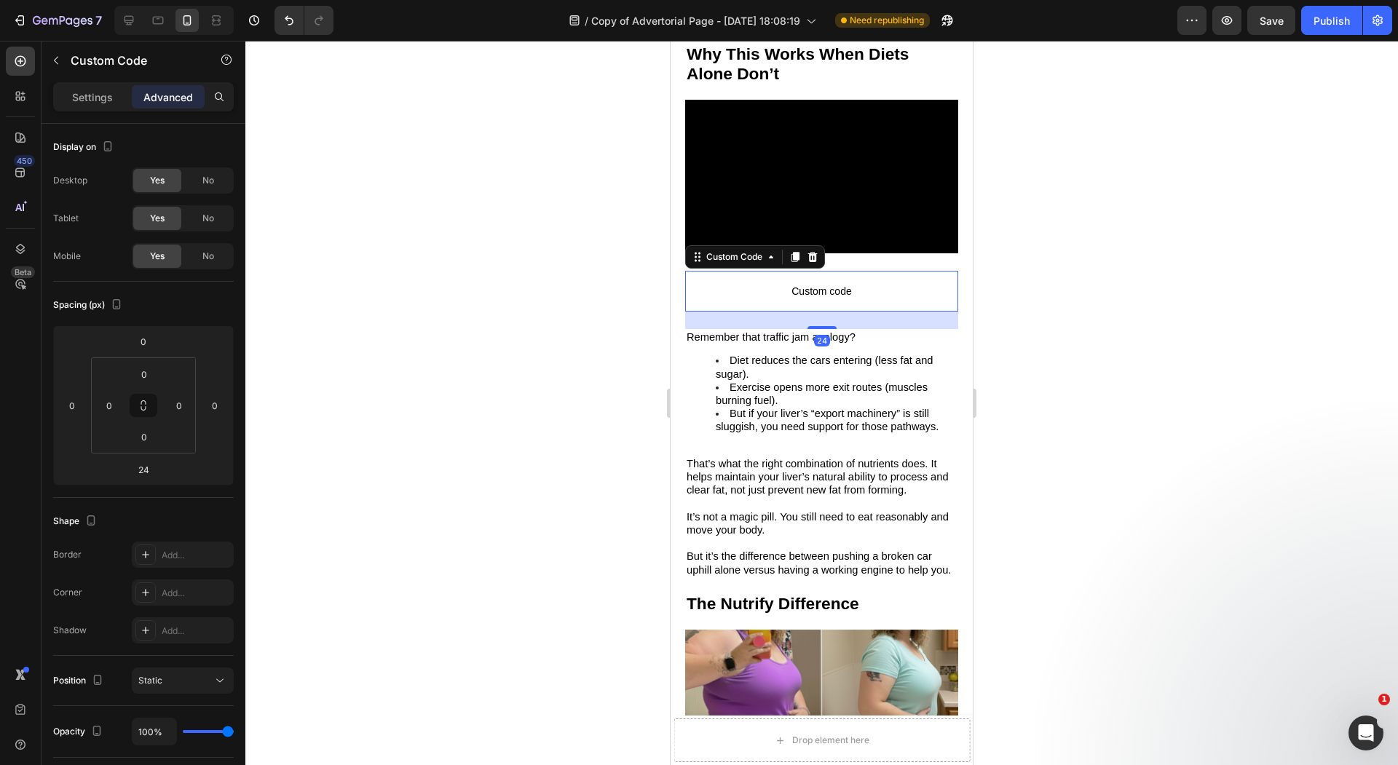
click at [106, 95] on p "Settings" at bounding box center [92, 97] width 41 height 15
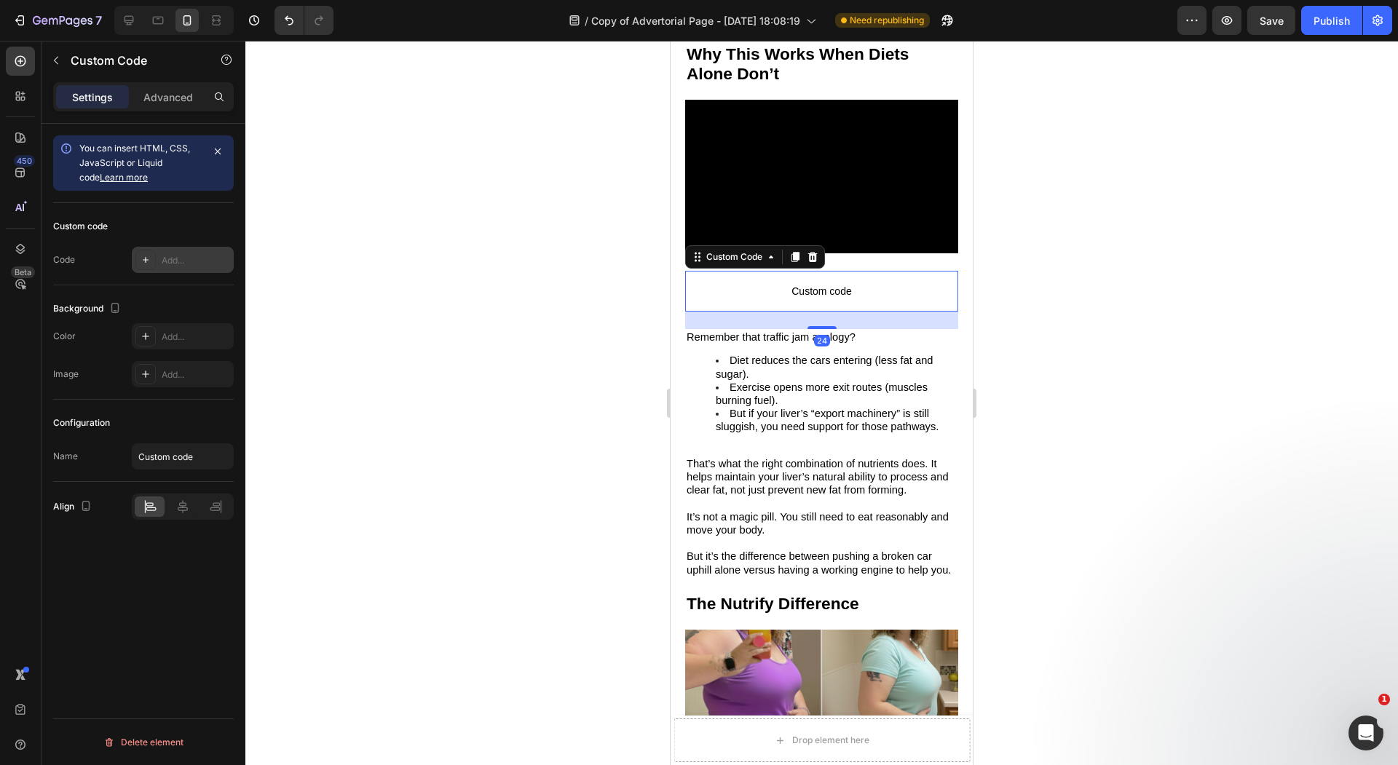
click at [150, 254] on icon at bounding box center [146, 260] width 12 height 12
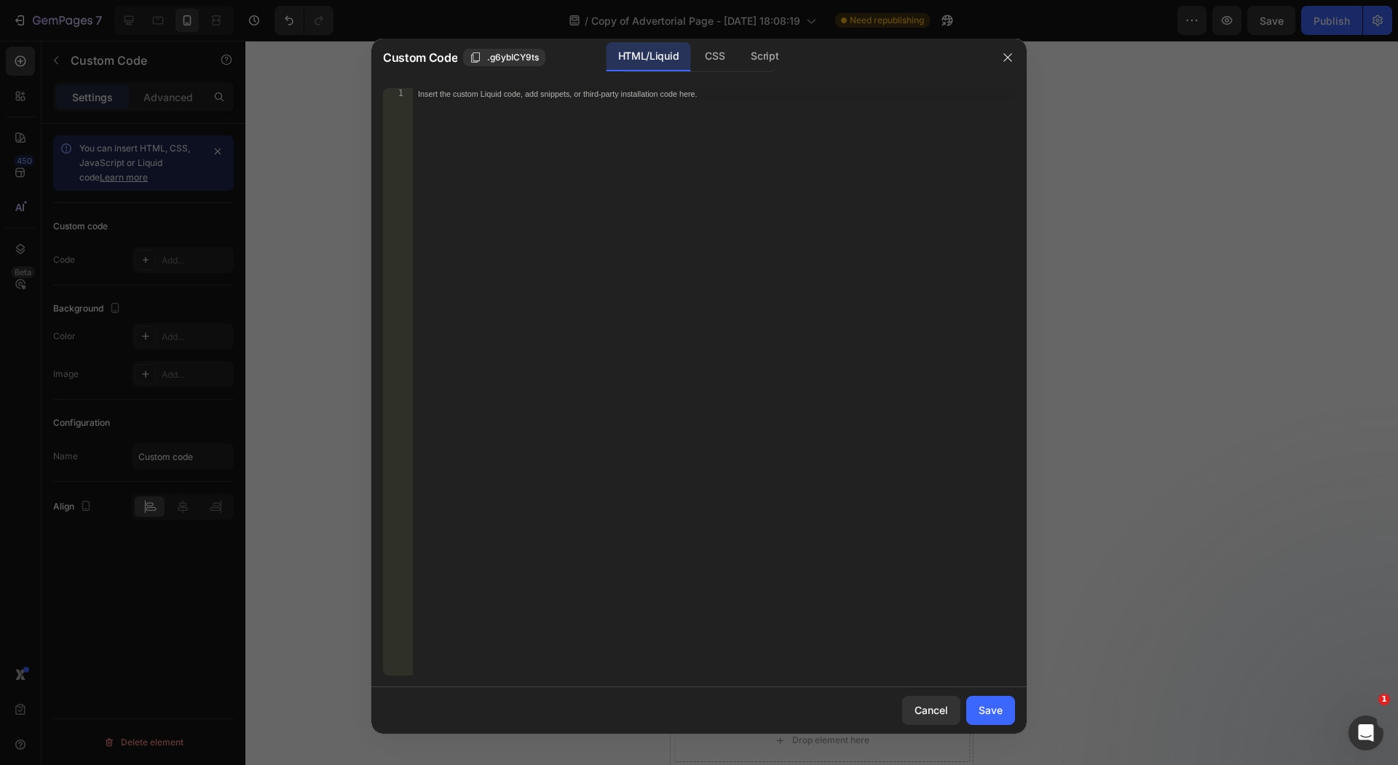
click at [700, 246] on div "Insert the custom Liquid code, add snippets, or third-party installation code h…" at bounding box center [713, 394] width 603 height 612
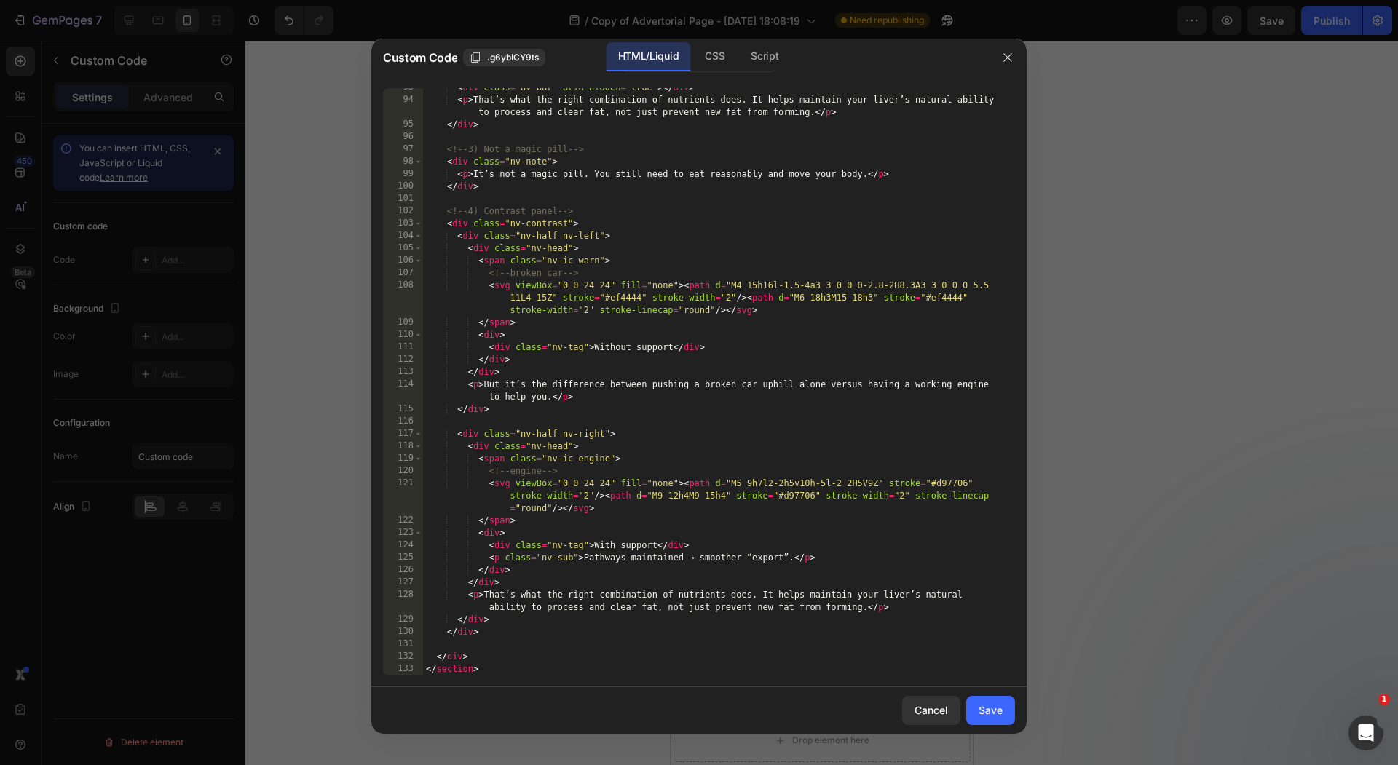
scroll to position [1219, 0]
click at [1000, 705] on div "Save" at bounding box center [990, 709] width 24 height 15
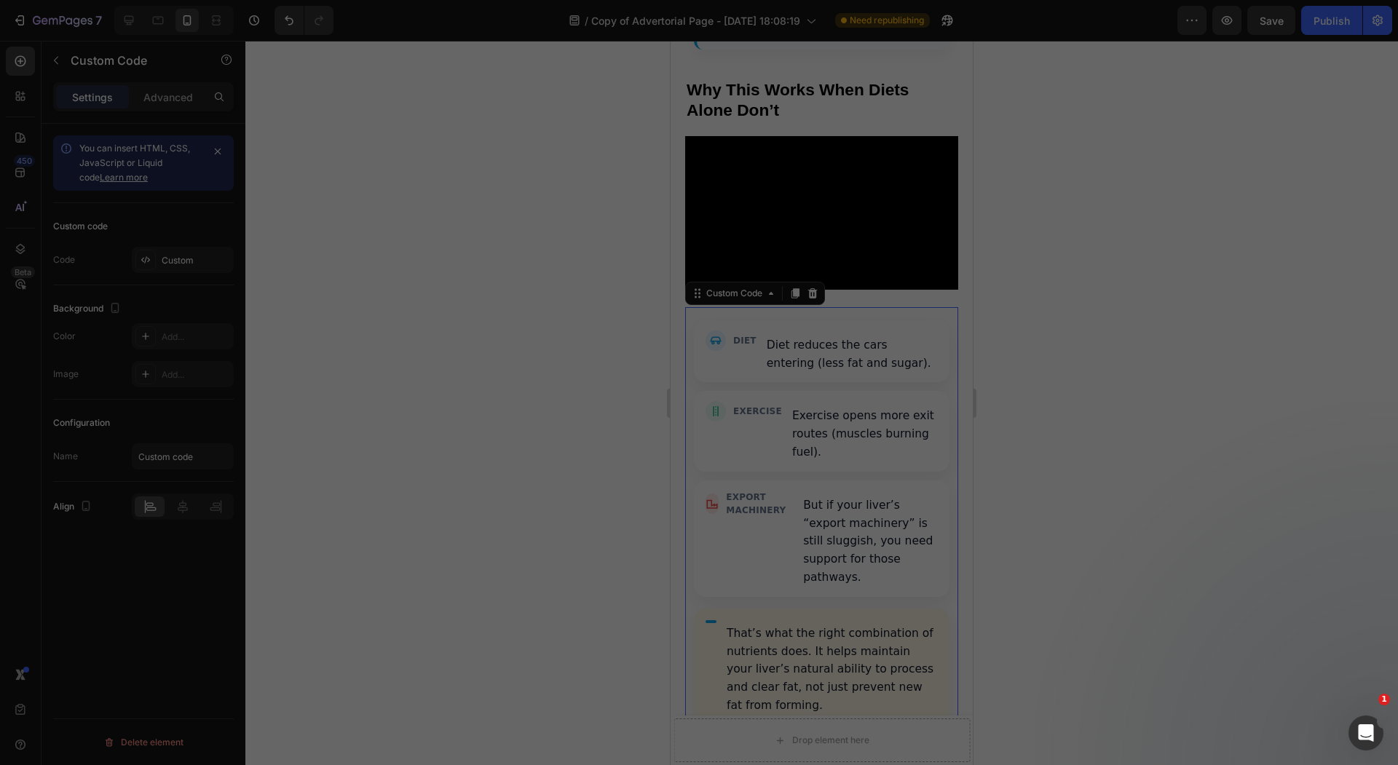
scroll to position [5035, 0]
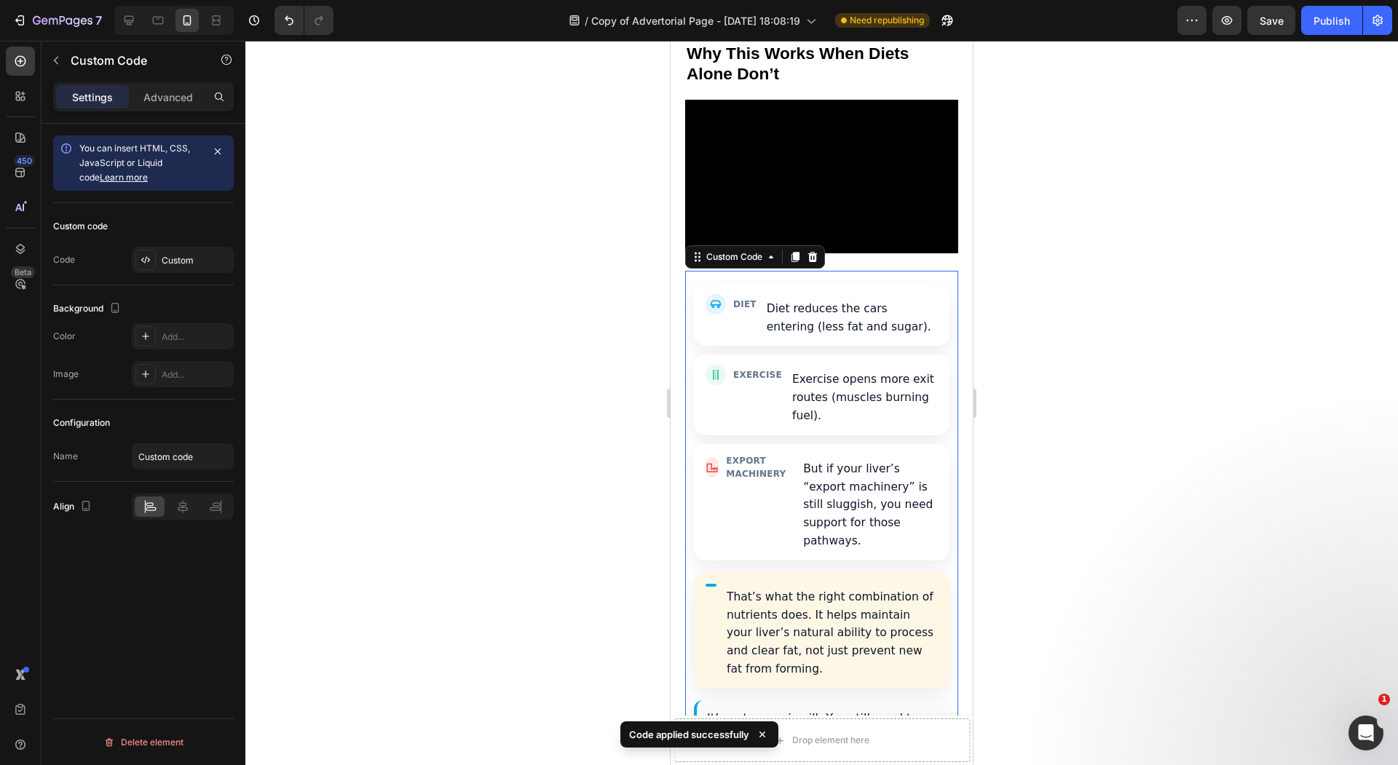
click at [544, 421] on div at bounding box center [821, 403] width 1152 height 724
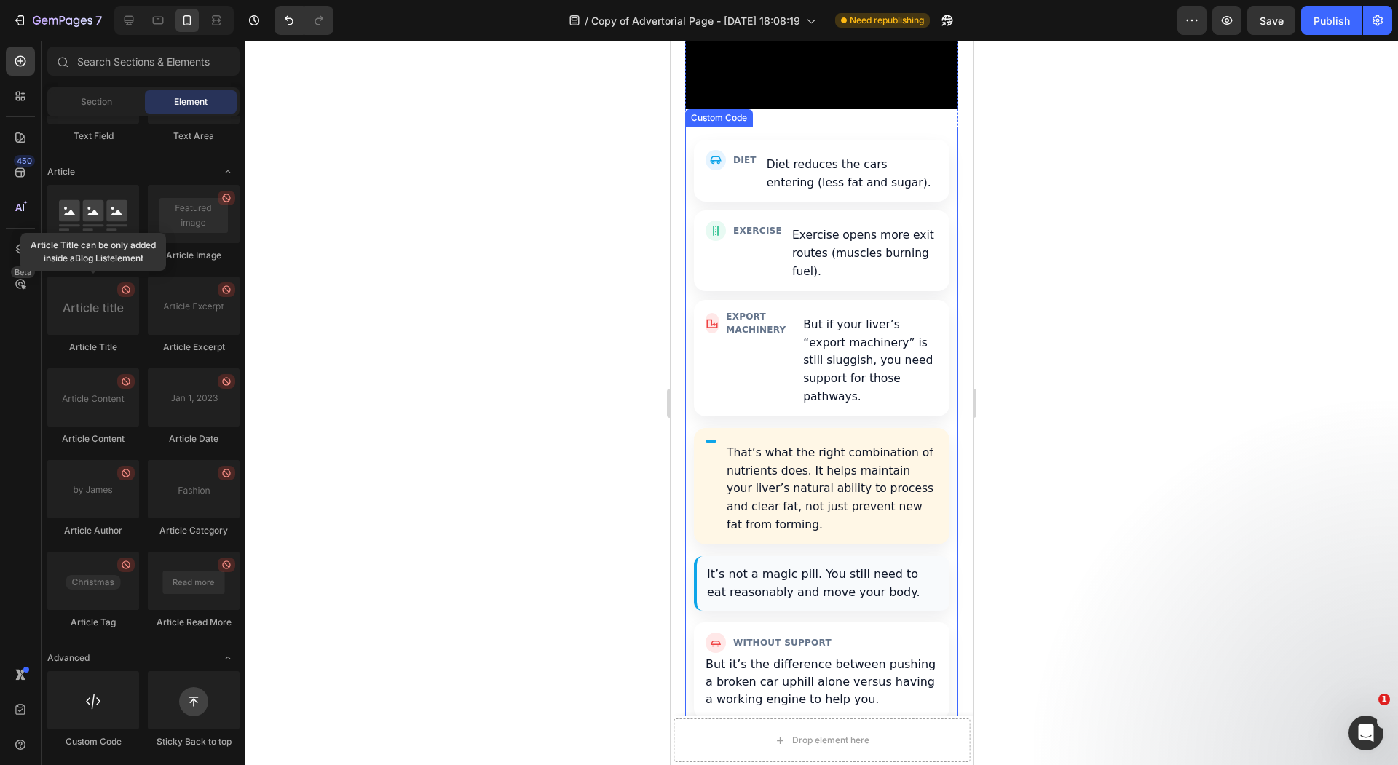
scroll to position [5177, 0]
click at [855, 446] on p "That’s what the right combination of nutrients does. It helps maintain your liv…" at bounding box center [831, 491] width 211 height 90
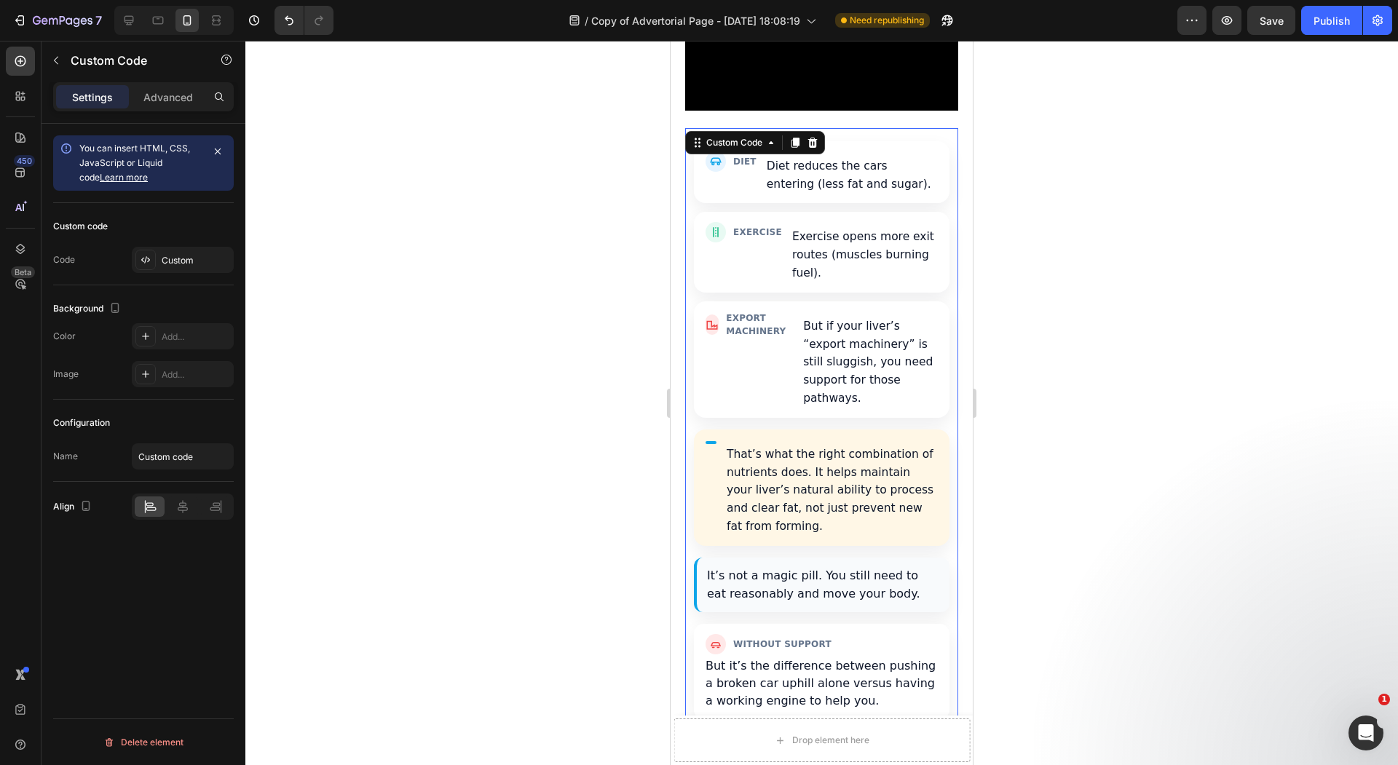
drag, startPoint x: 516, startPoint y: 226, endPoint x: 526, endPoint y: 229, distance: 9.9
click at [518, 226] on div at bounding box center [821, 403] width 1152 height 724
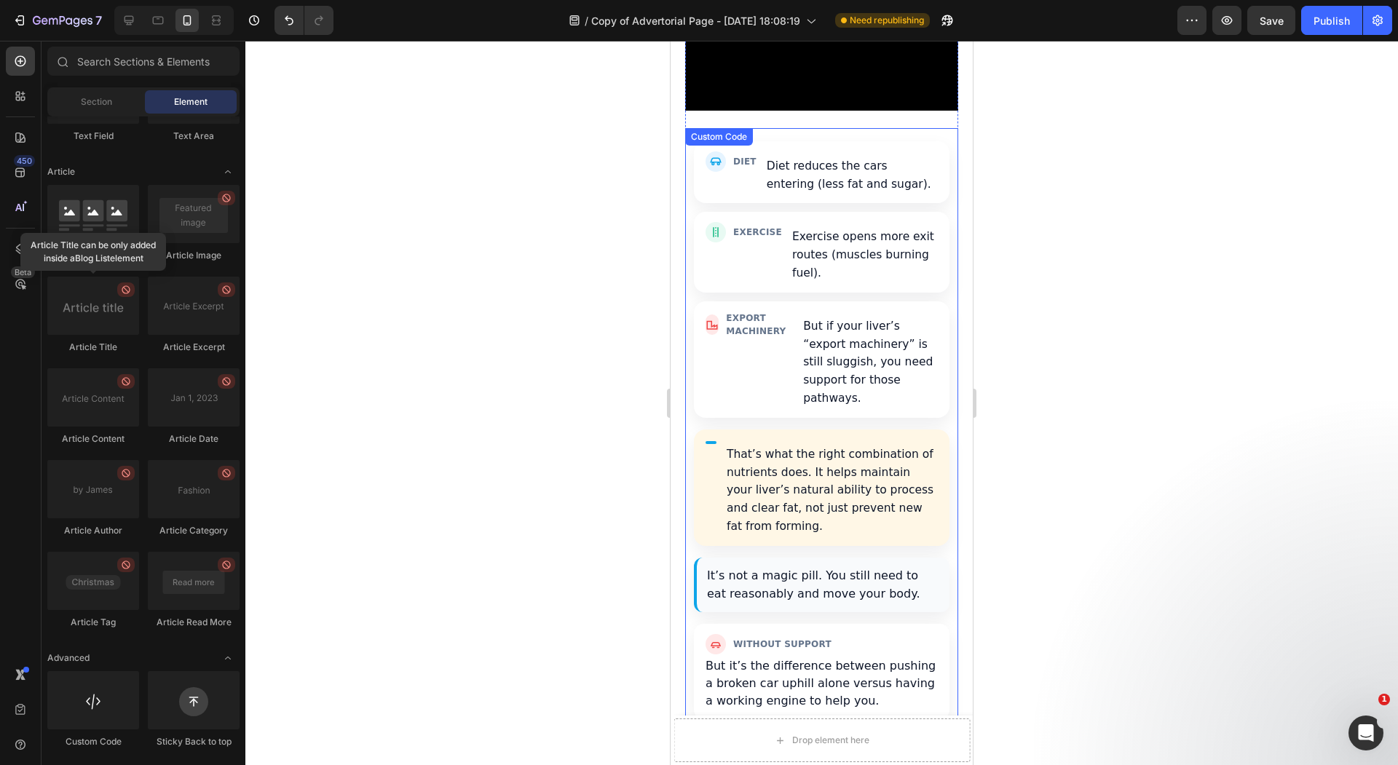
drag, startPoint x: 841, startPoint y: 143, endPoint x: 844, endPoint y: 135, distance: 8.5
click at [842, 142] on div "Diet Diet reduces the cars entering (less fat and sugar)." at bounding box center [822, 172] width 256 height 63
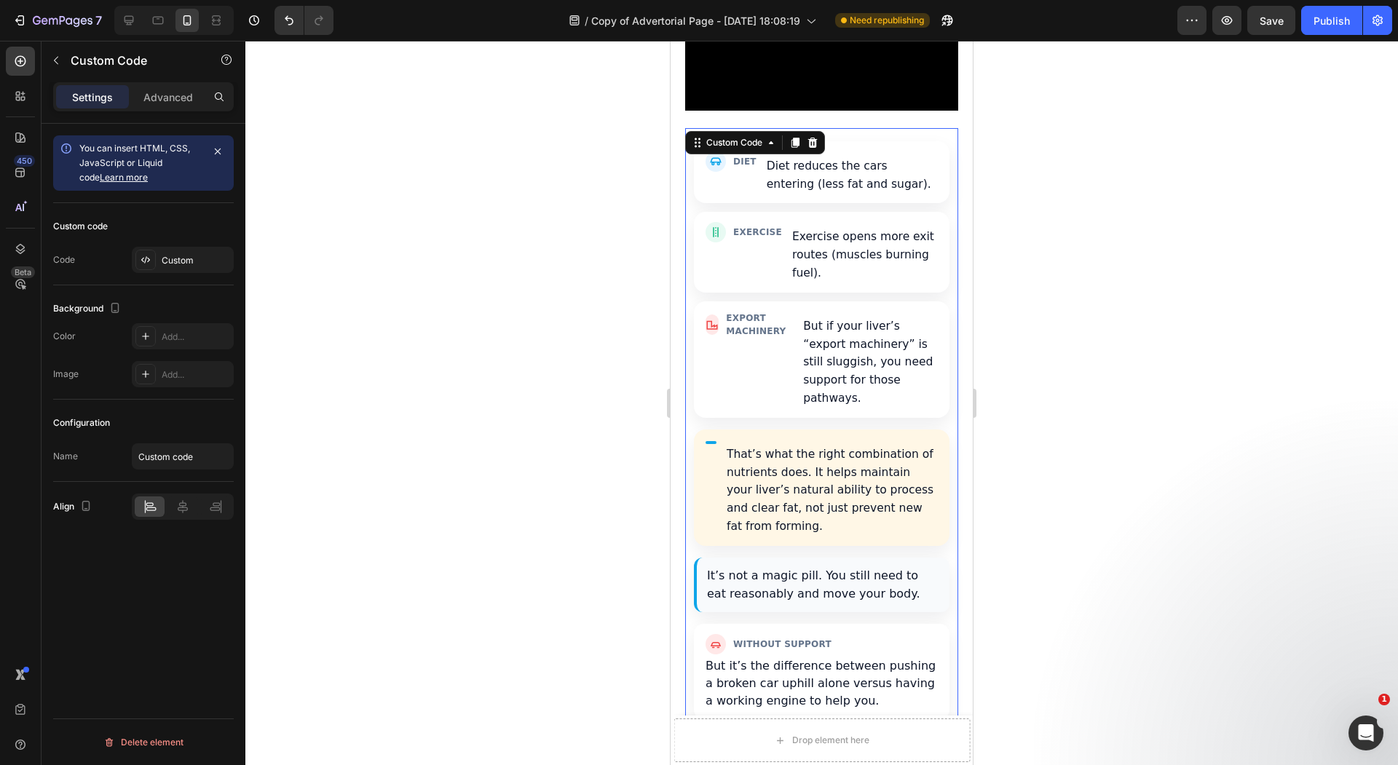
click at [555, 314] on div at bounding box center [821, 403] width 1152 height 724
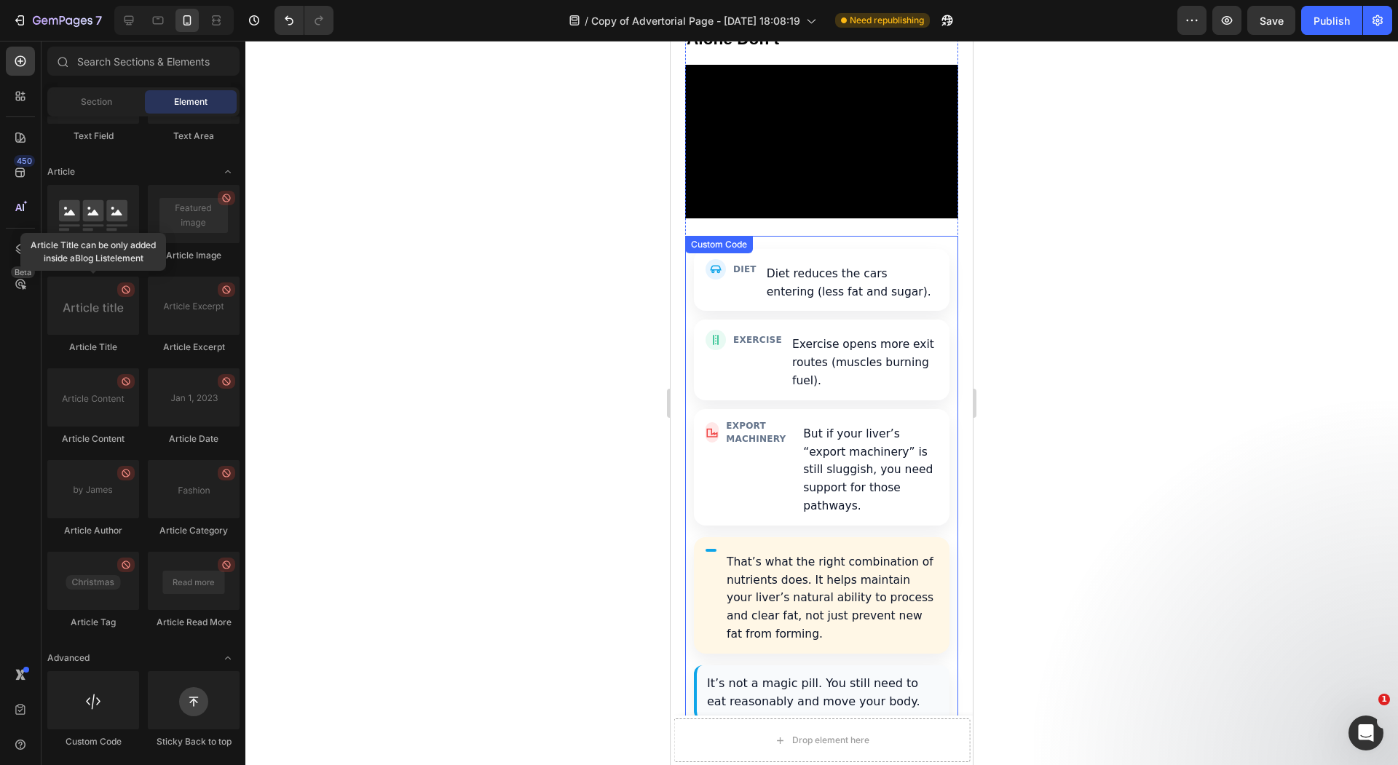
scroll to position [5042, 0]
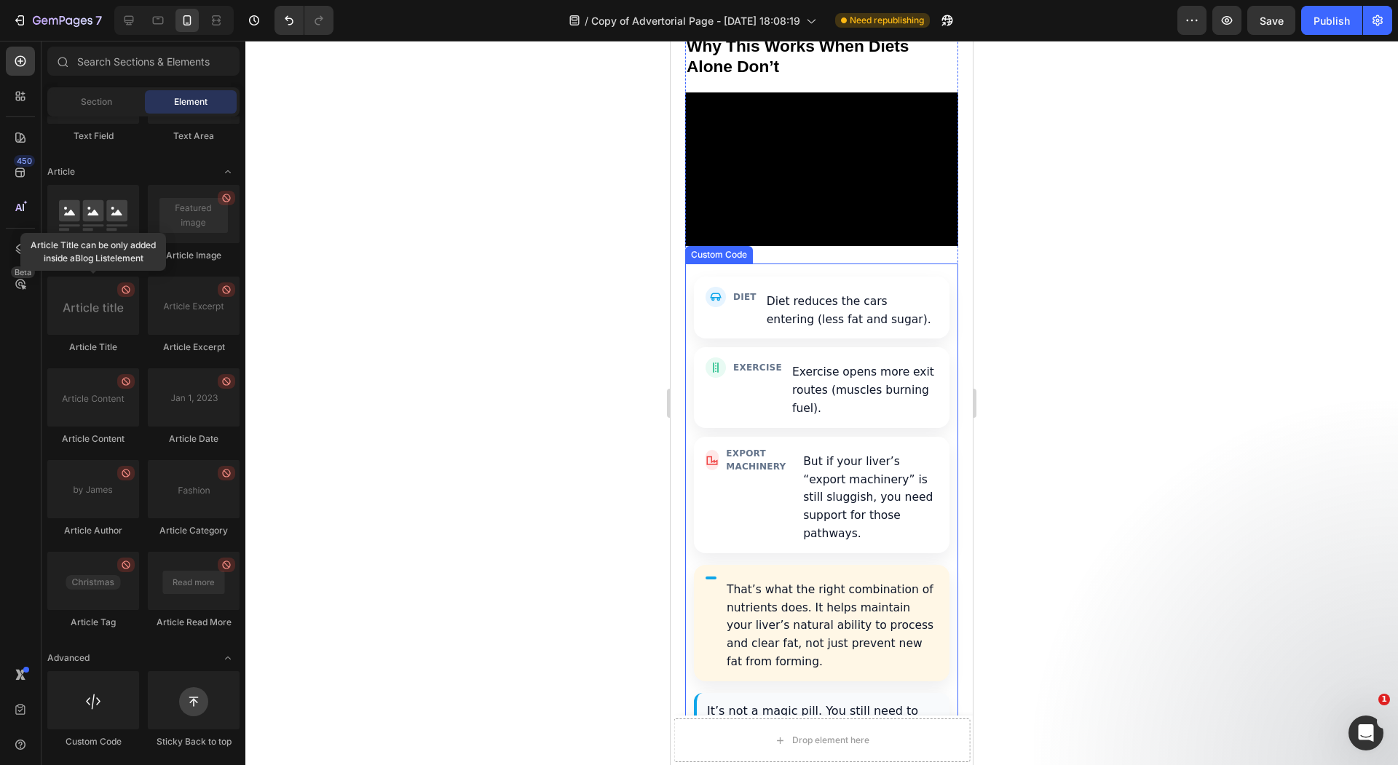
click at [883, 471] on p "But if your liver’s “export machinery” is still sluggish, you need support for …" at bounding box center [870, 498] width 135 height 90
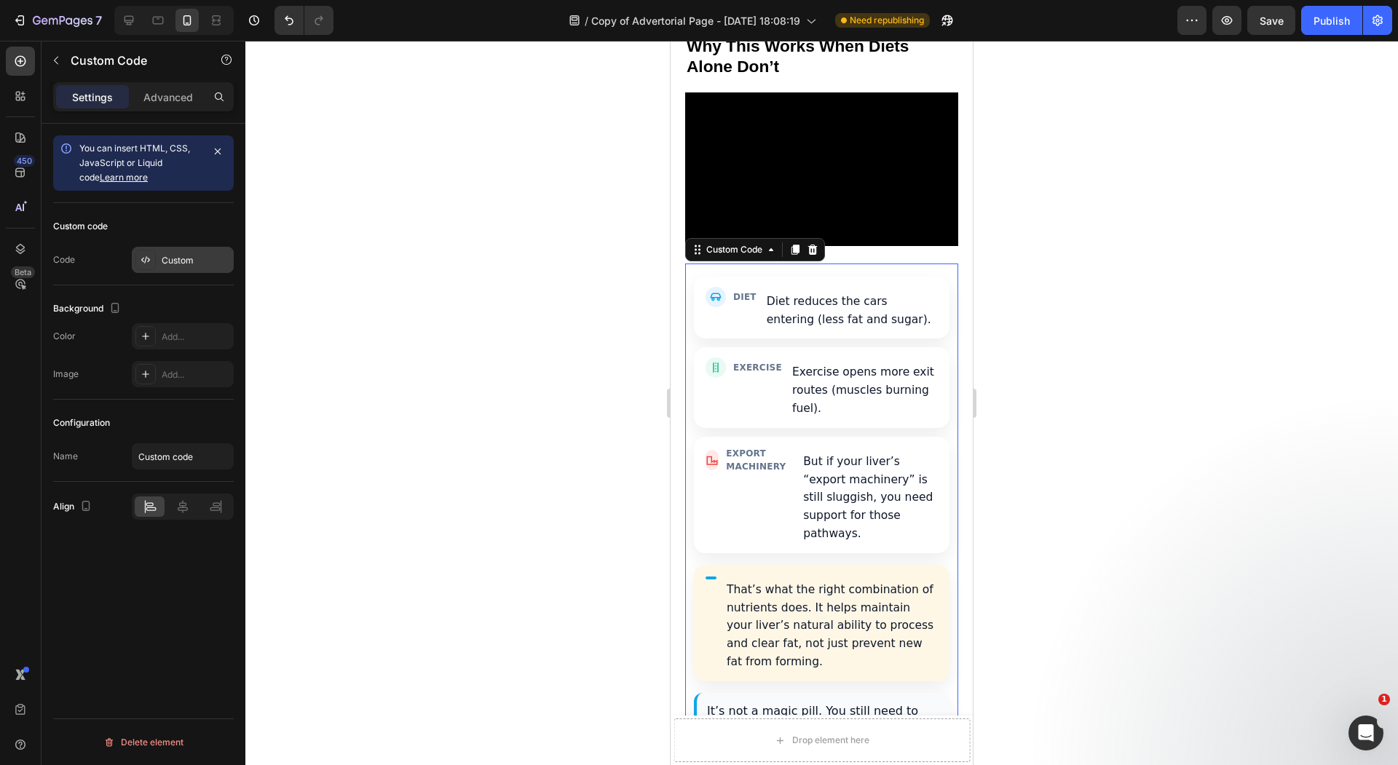
click at [159, 266] on div "Custom" at bounding box center [183, 260] width 102 height 26
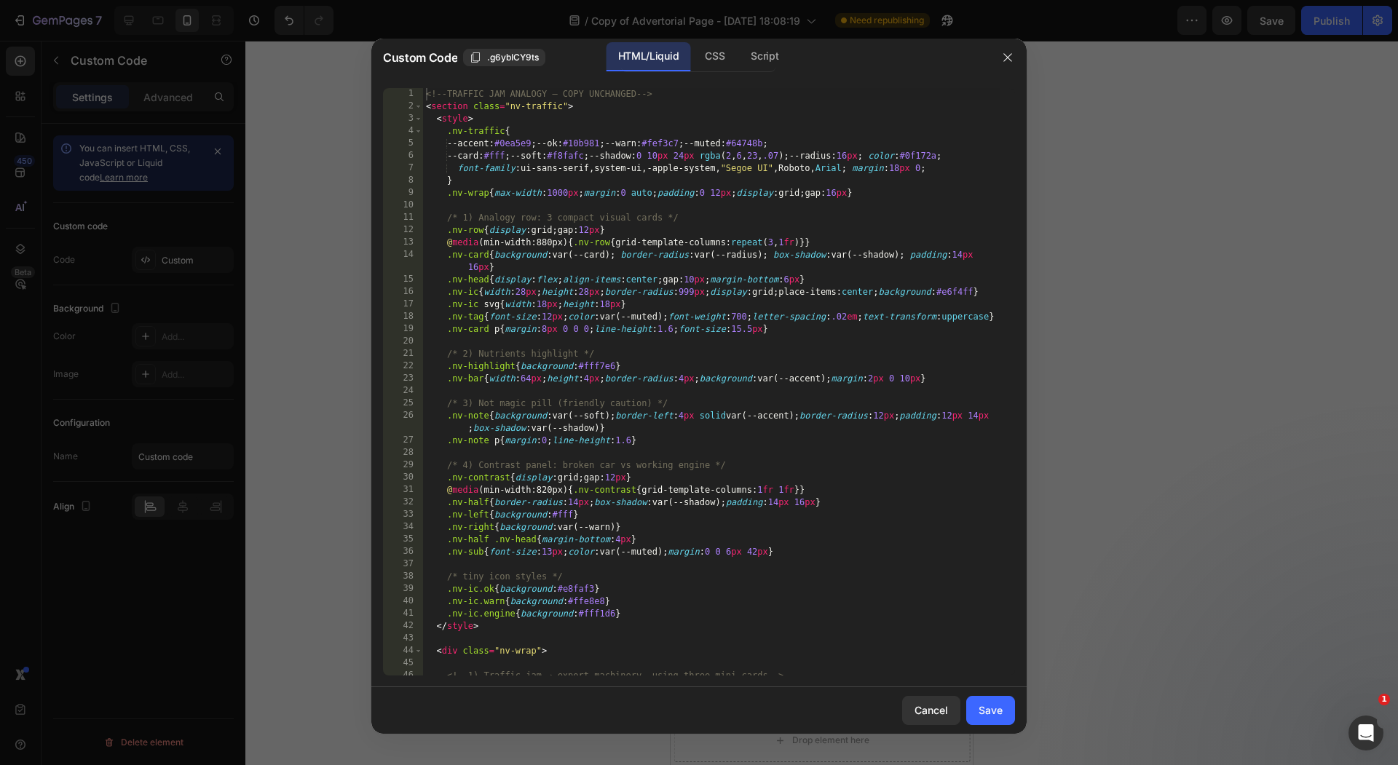
click at [801, 257] on div "<!-- TRAFFIC JAM ANALOGY — COPY UNCHANGED --> < section class = "nv-traffic" > …" at bounding box center [711, 394] width 577 height 612
type textarea "</section>"
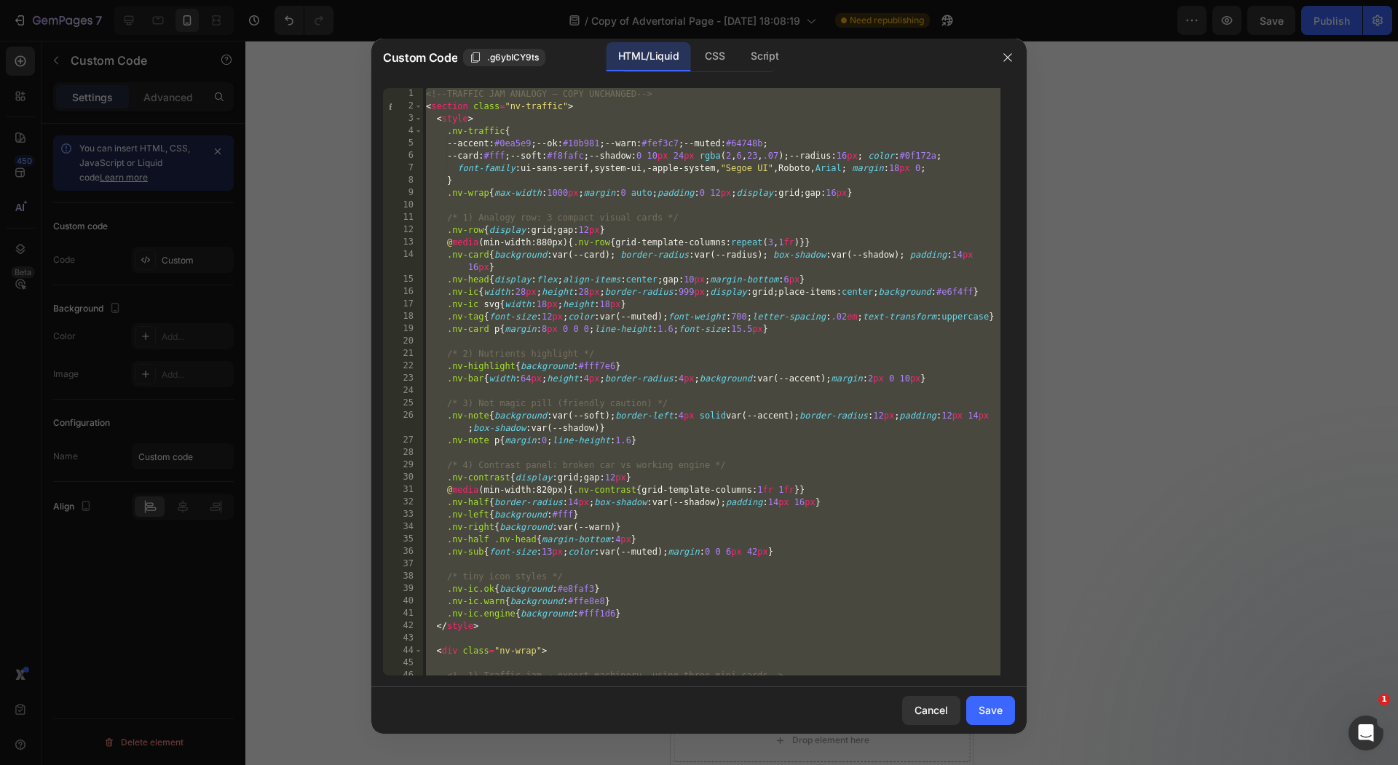
paste textarea
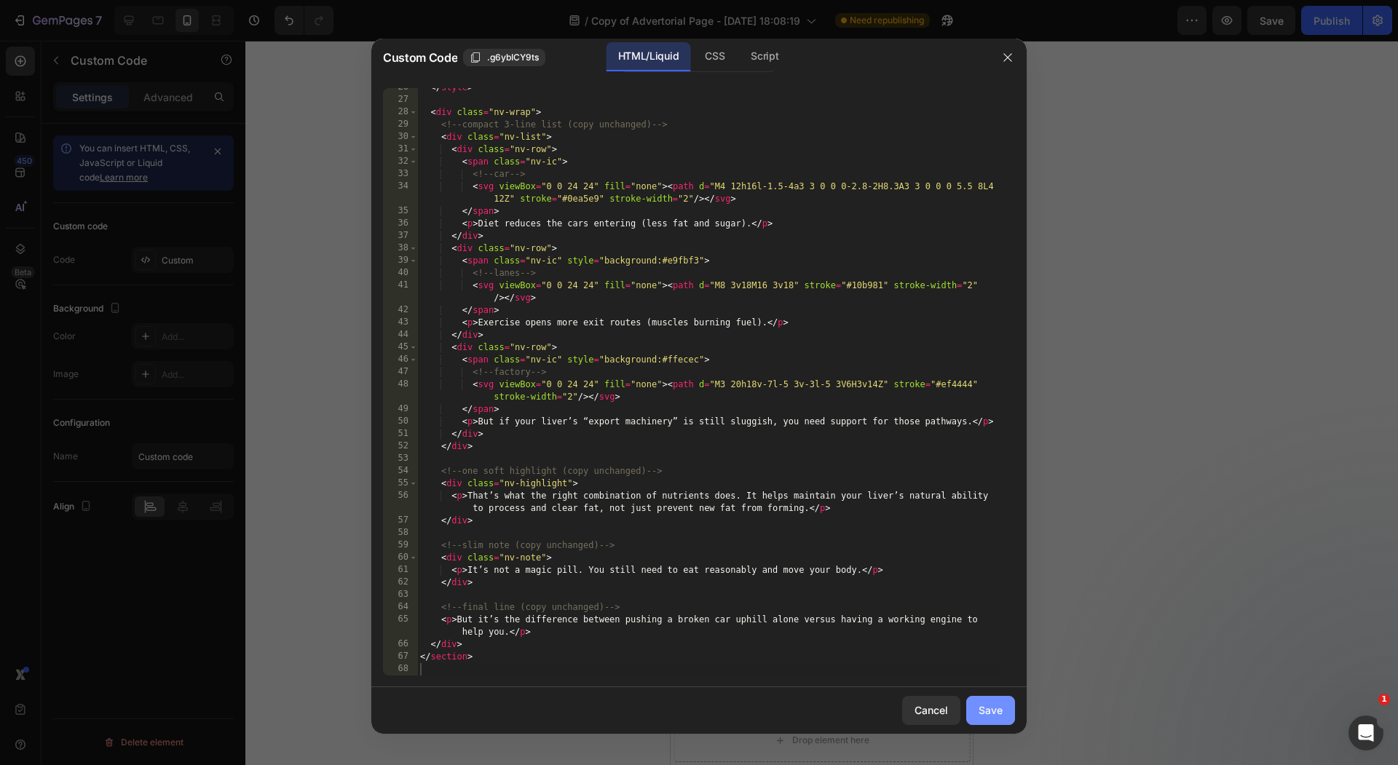
click at [1010, 716] on button "Save" at bounding box center [990, 710] width 49 height 29
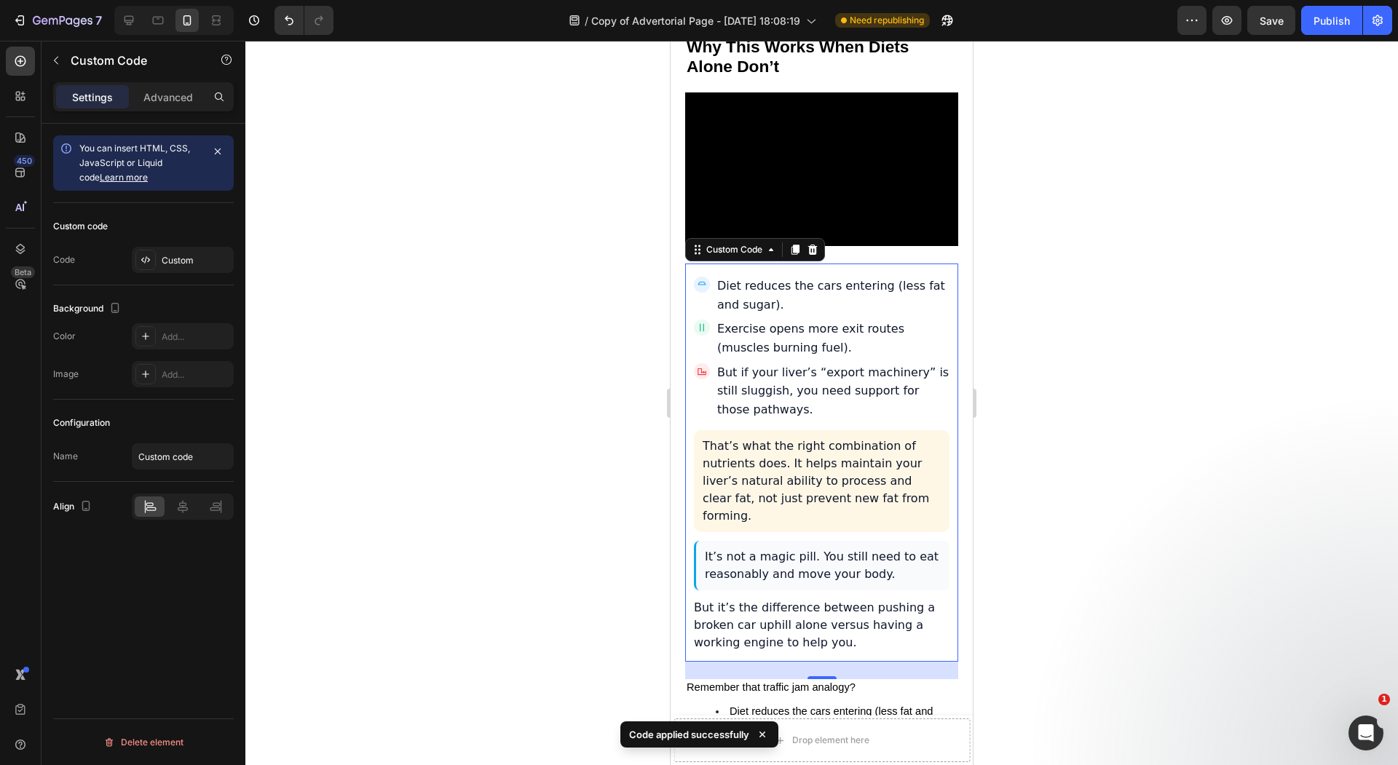
click at [627, 468] on div at bounding box center [821, 403] width 1152 height 724
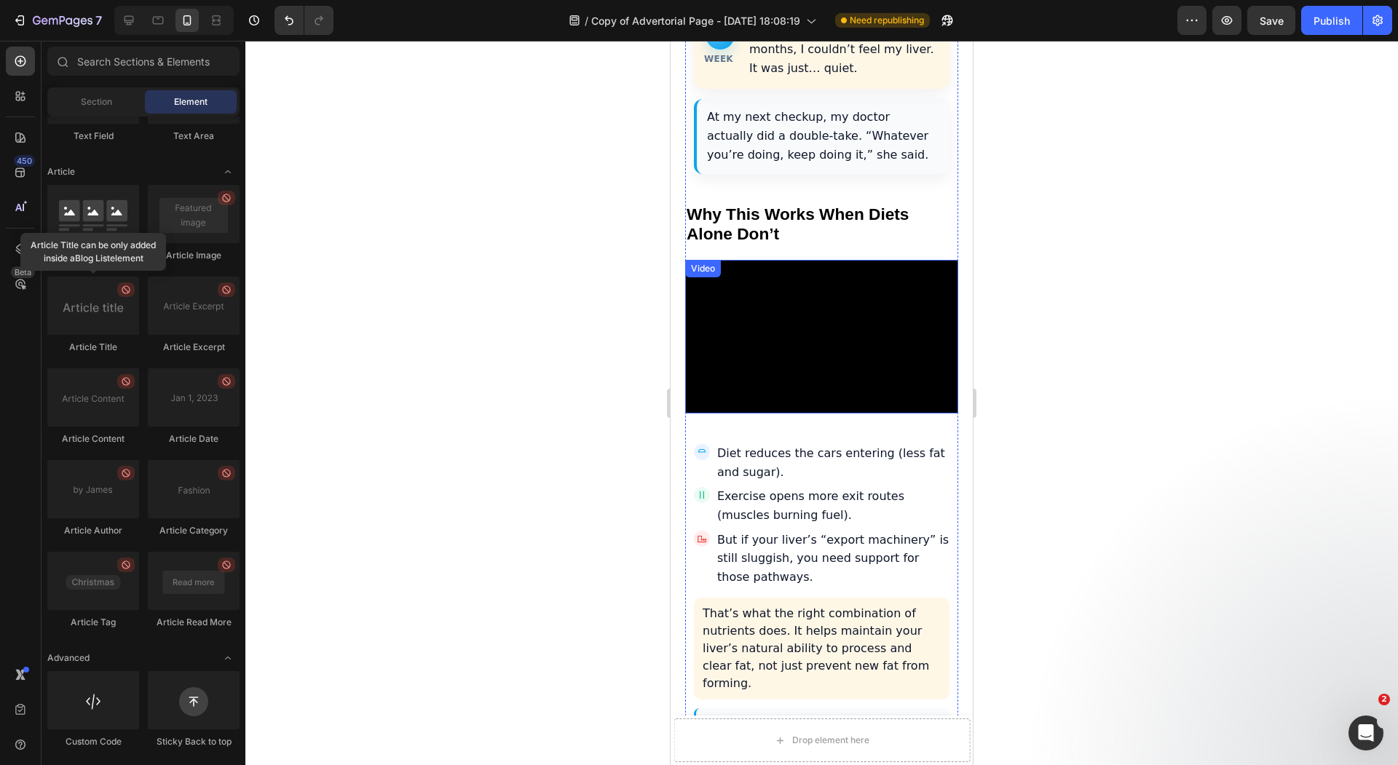
scroll to position [4812, 0]
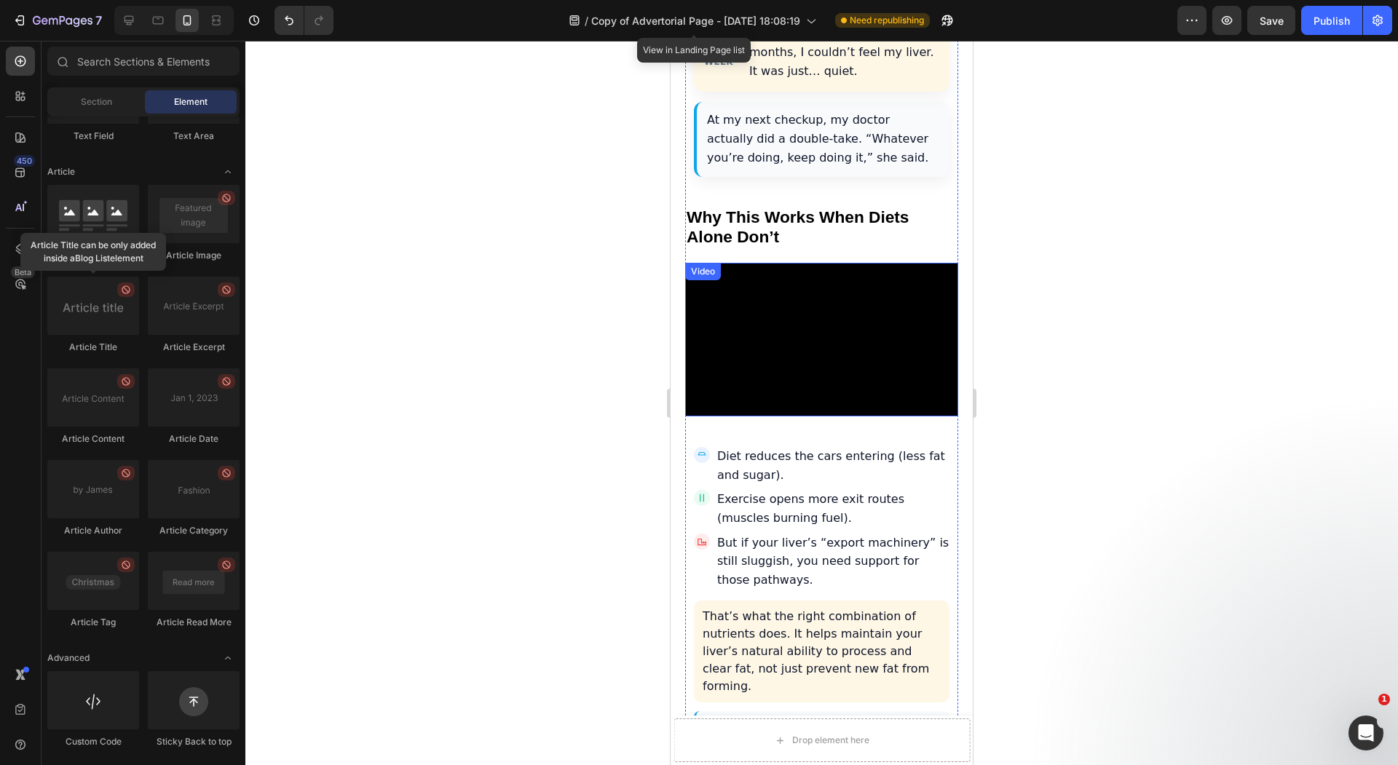
click at [838, 447] on p "Diet reduces the cars entering (less fat and sugar)." at bounding box center [833, 465] width 232 height 37
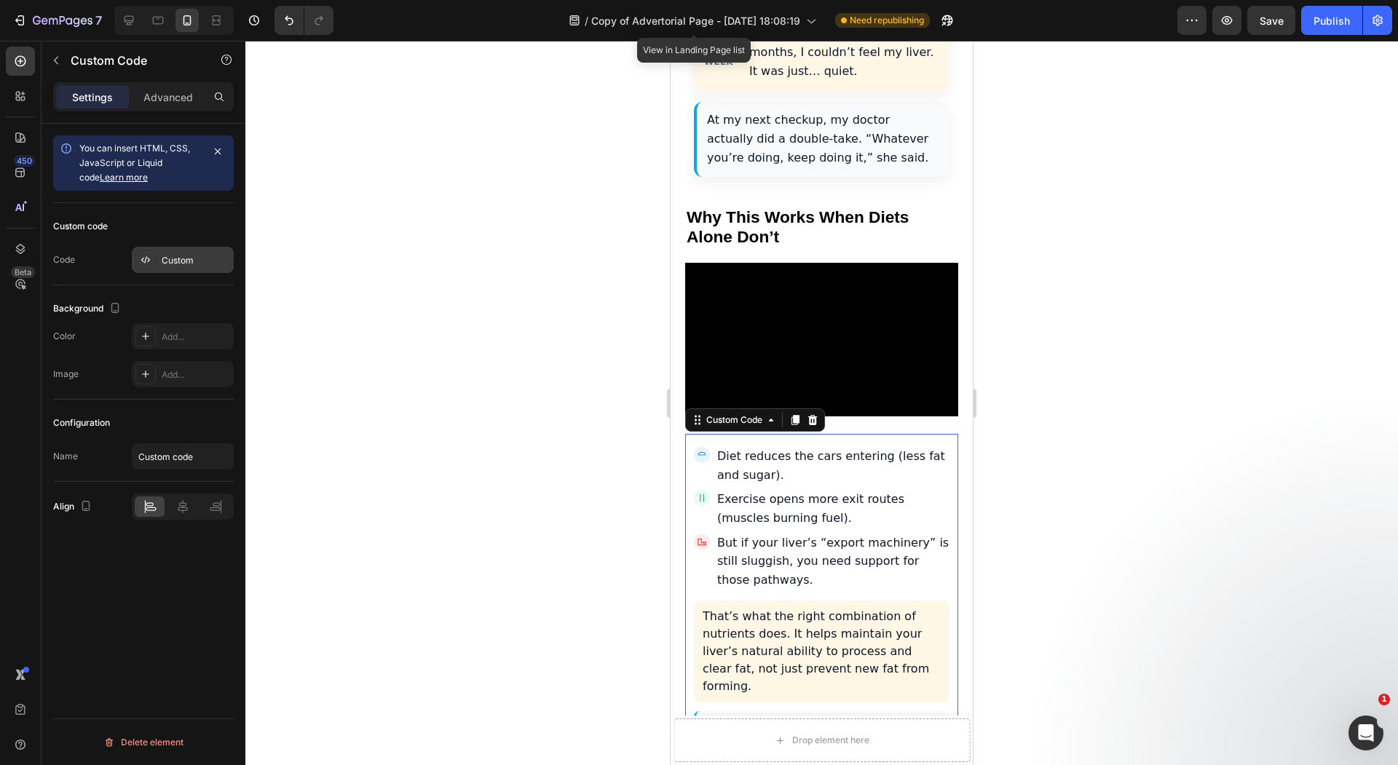
click at [175, 251] on div "Custom" at bounding box center [183, 260] width 102 height 26
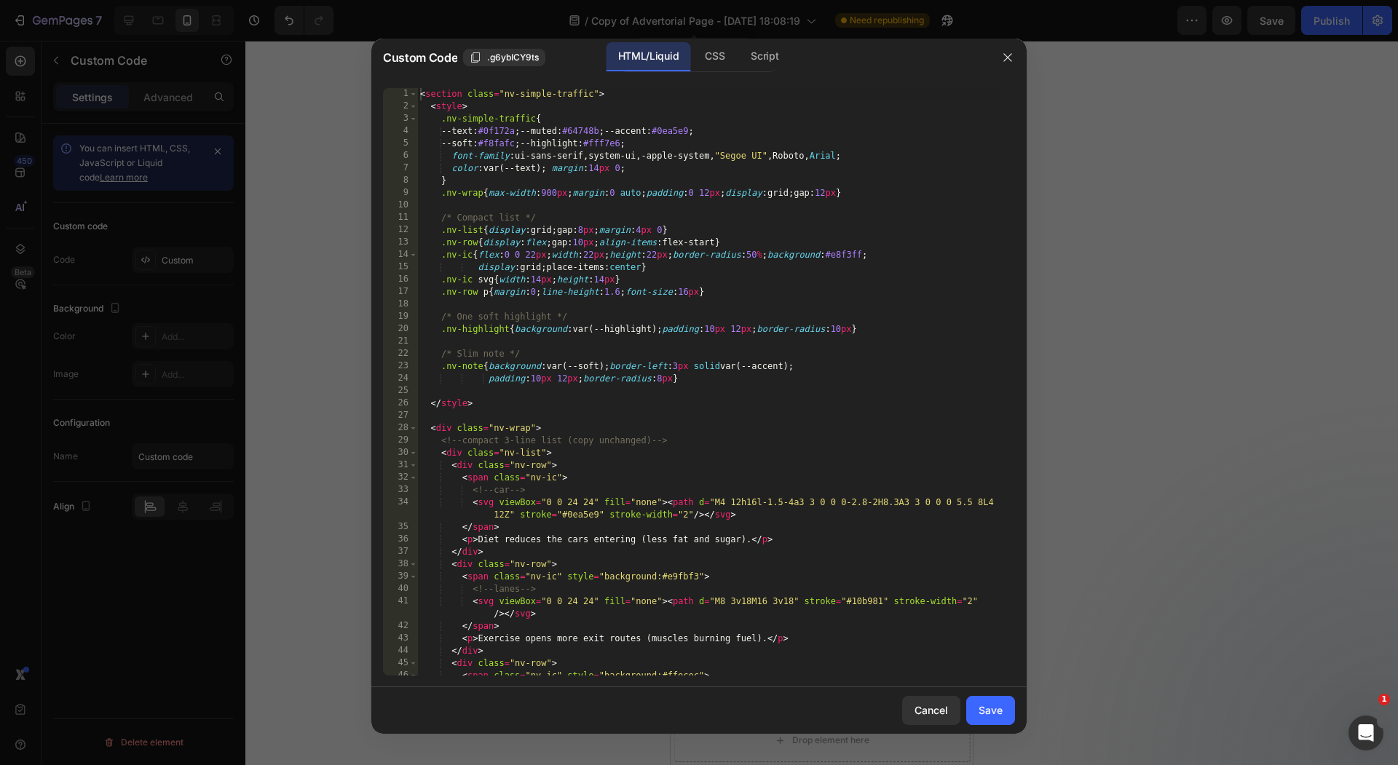
click at [716, 306] on div "< section class = "nv-simple-traffic" > < style > .nv-simple-traffic { --text :…" at bounding box center [708, 394] width 583 height 612
type textarea "</section>"
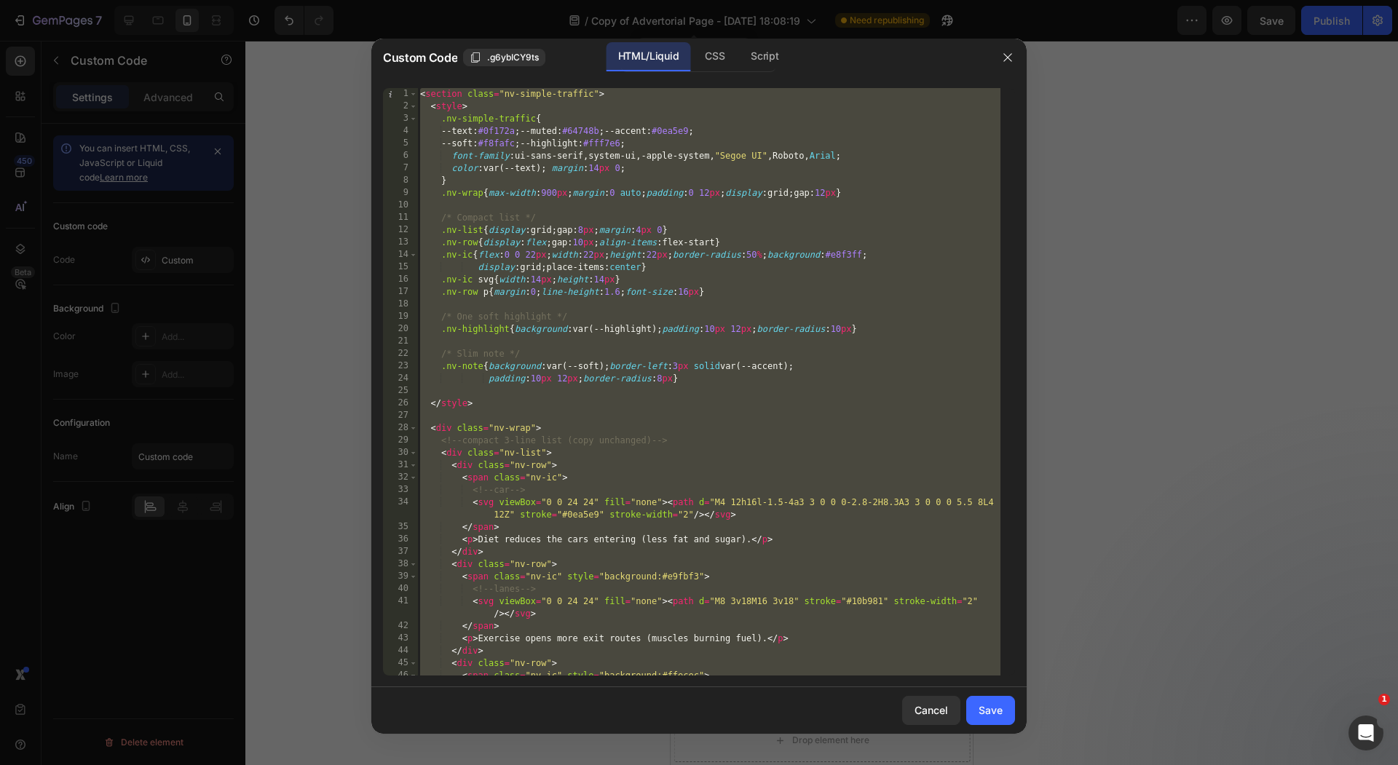
paste textarea
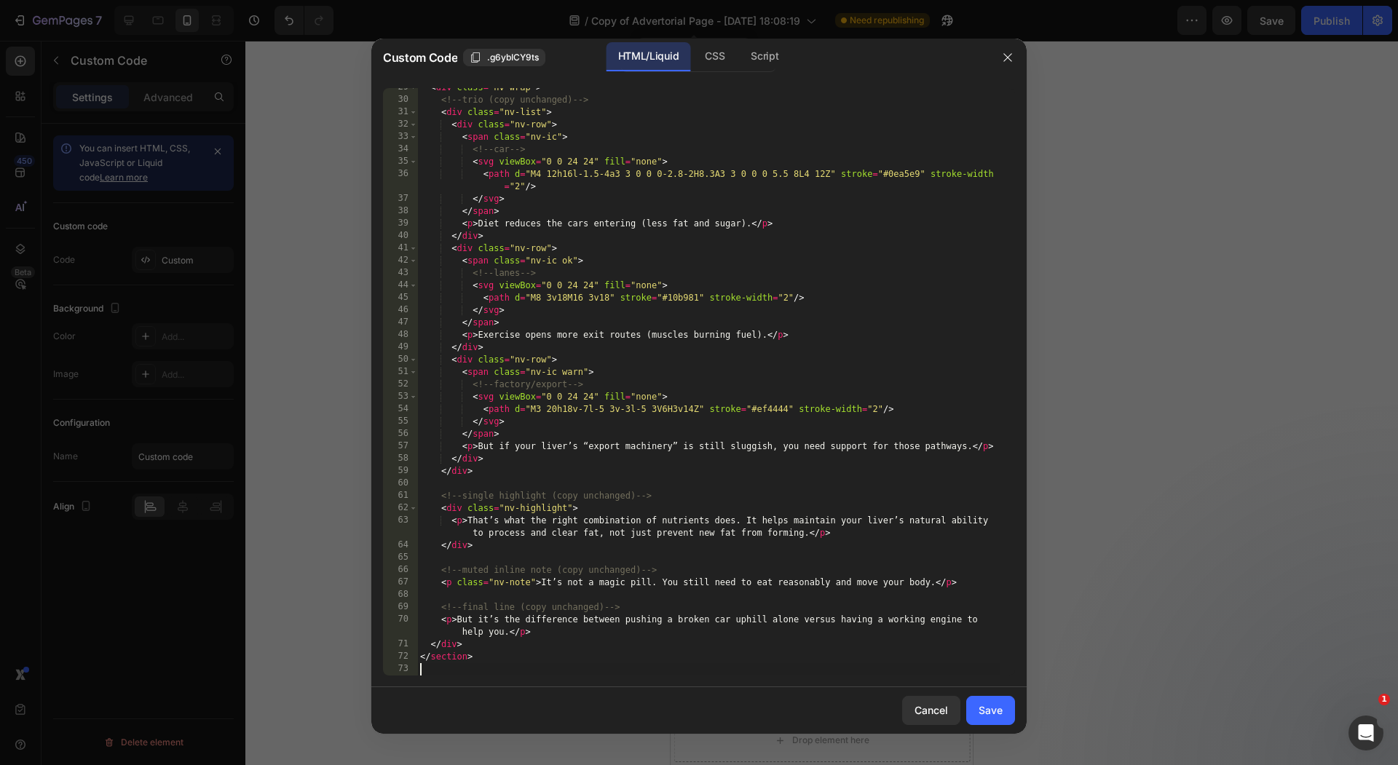
scroll to position [353, 0]
drag, startPoint x: 979, startPoint y: 718, endPoint x: 979, endPoint y: 592, distance: 126.7
click at [979, 718] on button "Save" at bounding box center [990, 710] width 49 height 29
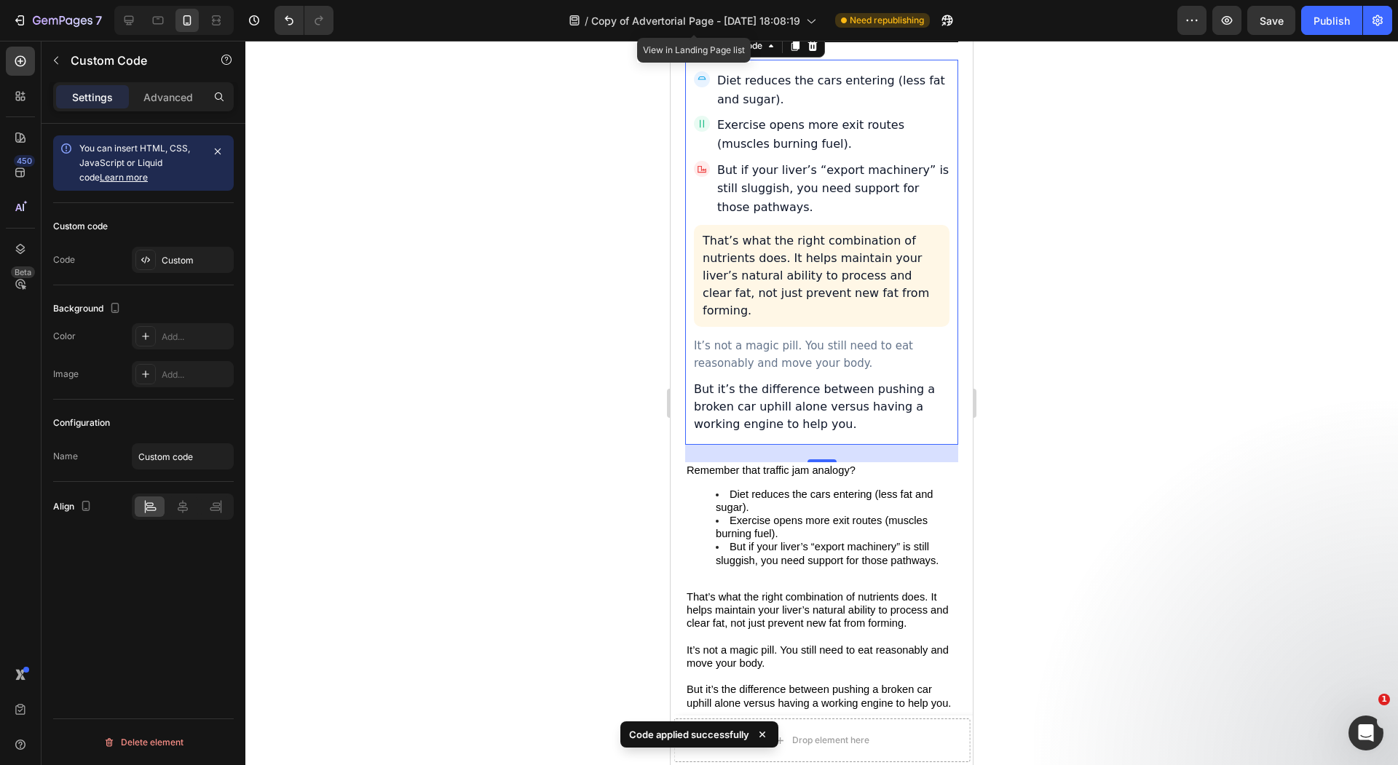
scroll to position [5184, 0]
click at [547, 344] on div at bounding box center [821, 403] width 1152 height 724
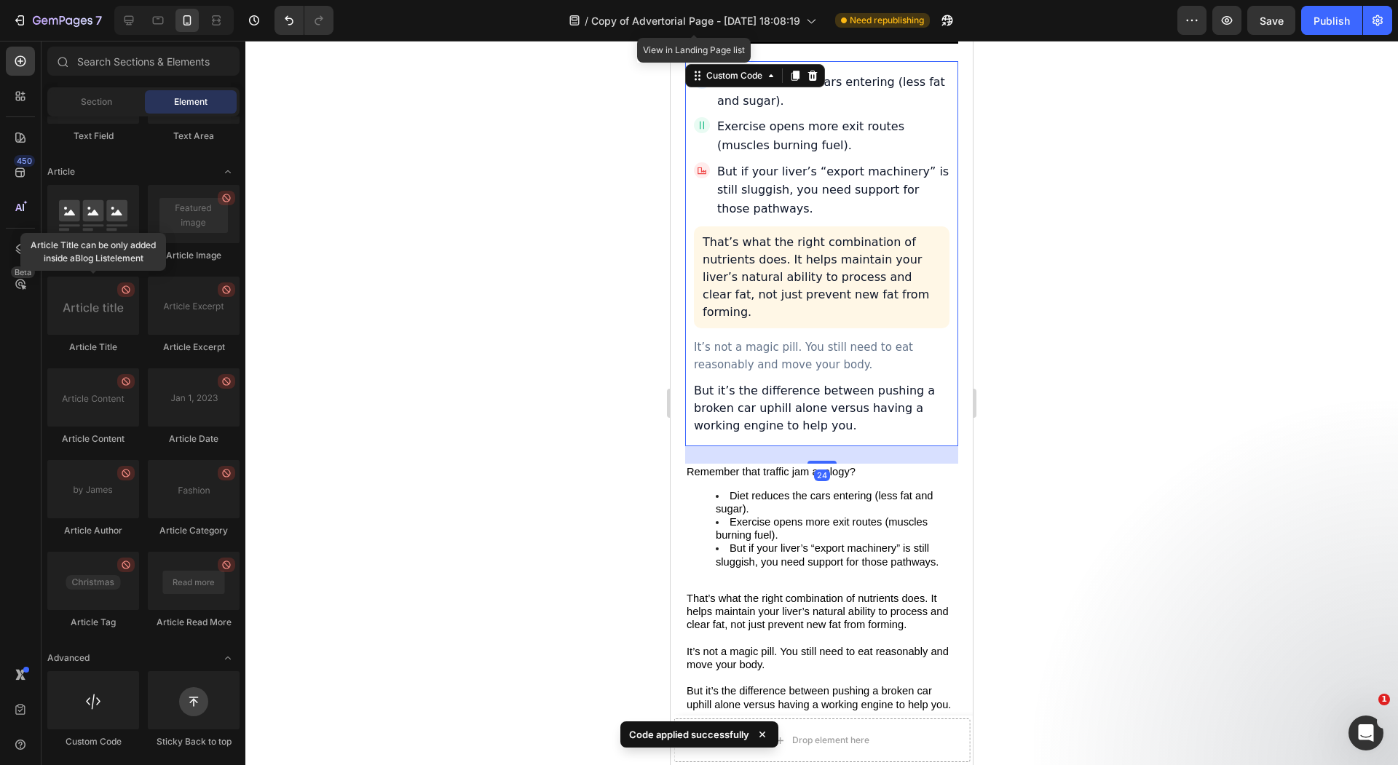
click at [745, 304] on div "Diet reduces the cars entering (less fat and sugar). Exercise opens more exit r…" at bounding box center [821, 254] width 273 height 362
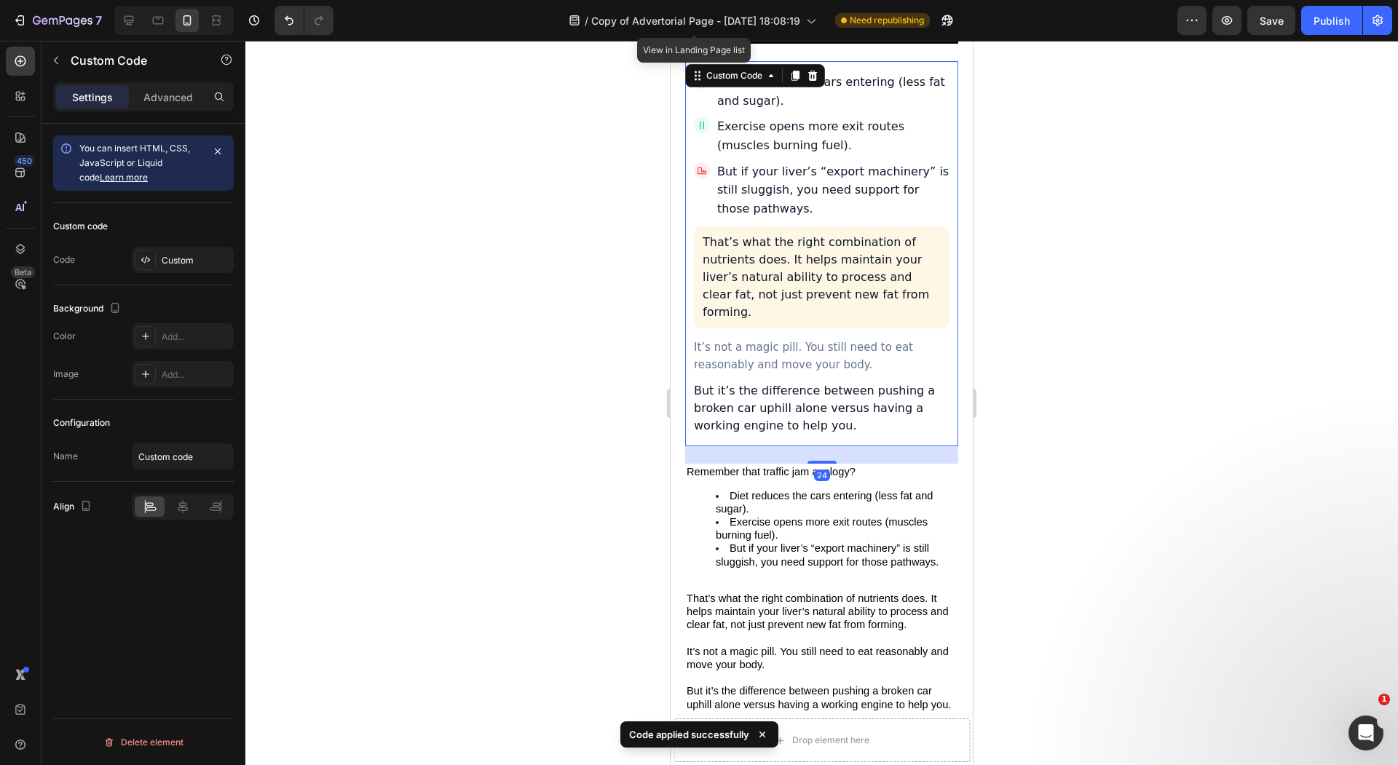
click at [622, 305] on div at bounding box center [821, 403] width 1152 height 724
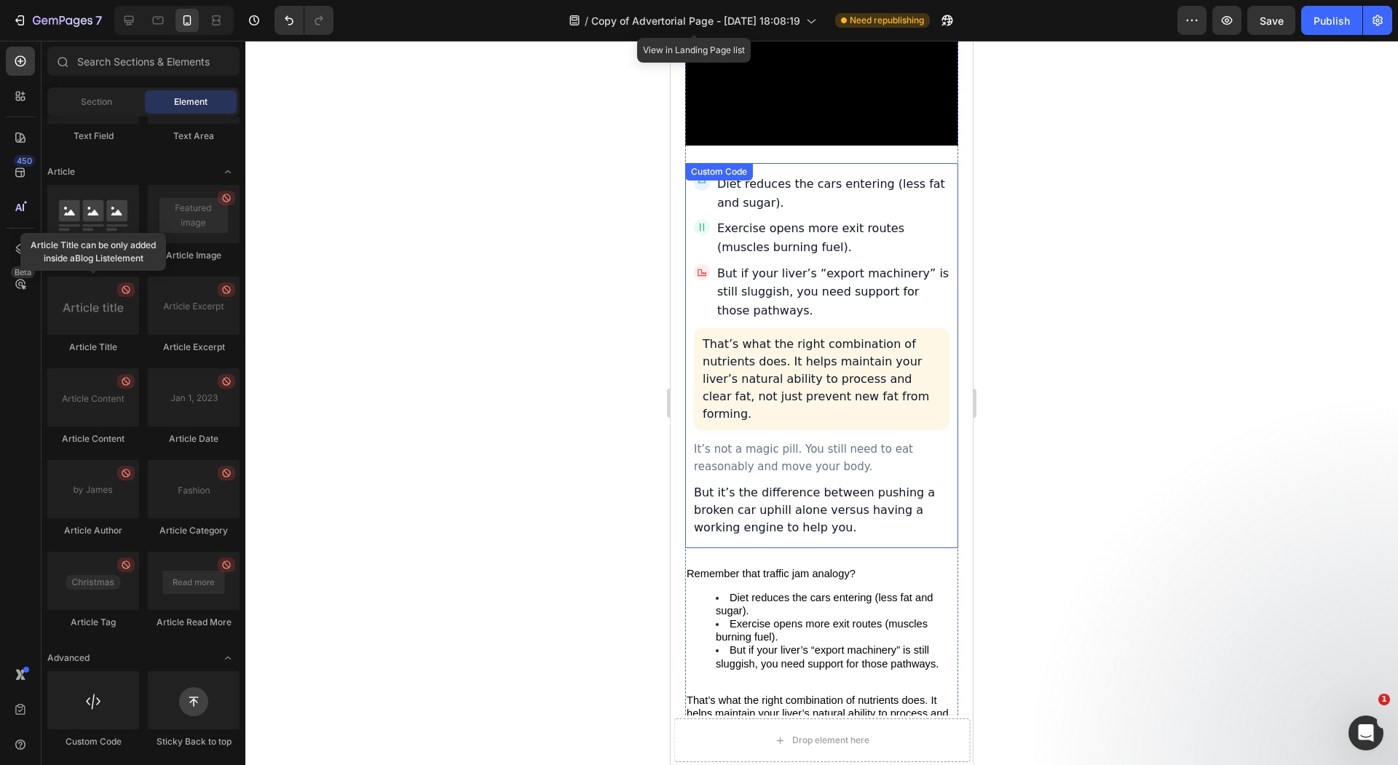
scroll to position [5073, 0]
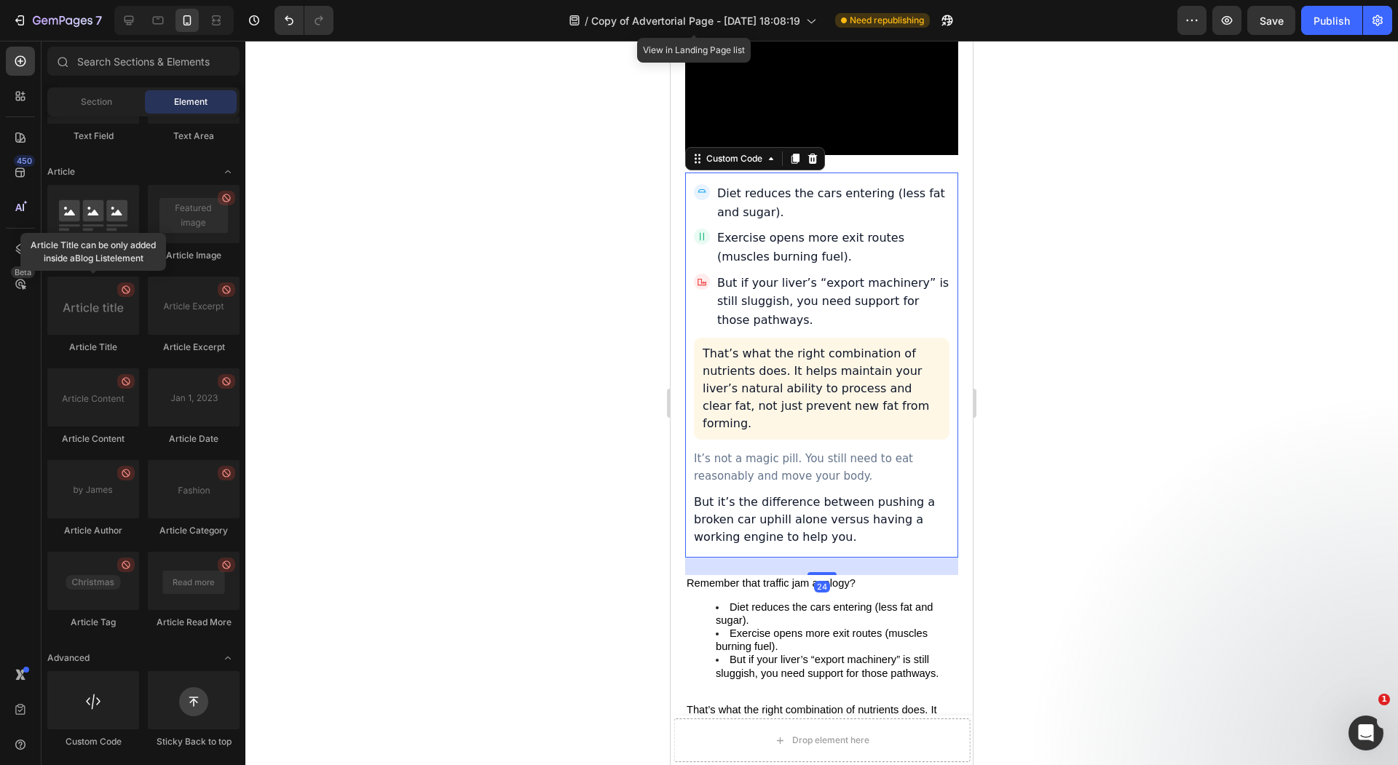
click at [724, 351] on p "That’s what the right combination of nutrients does. It helps maintain your liv…" at bounding box center [821, 388] width 238 height 87
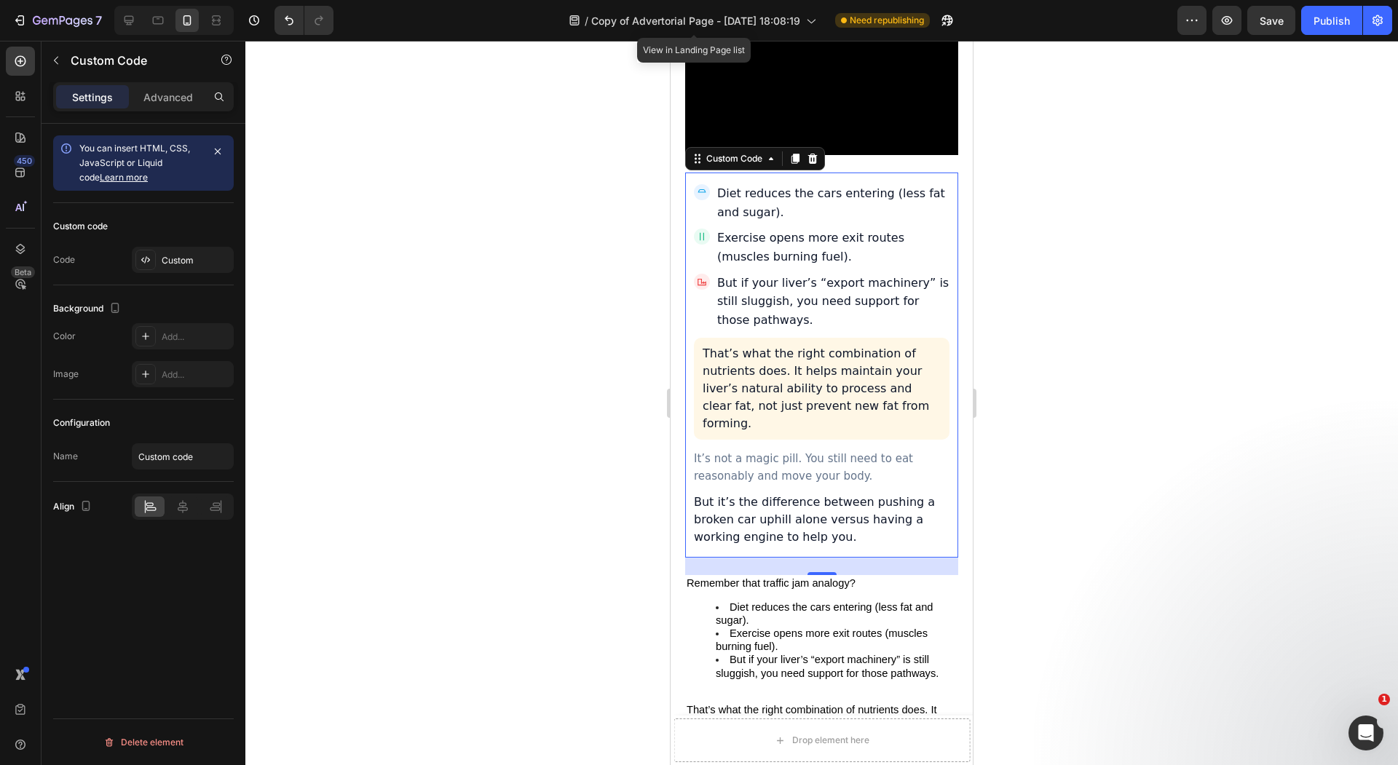
click at [655, 278] on div at bounding box center [821, 403] width 1152 height 724
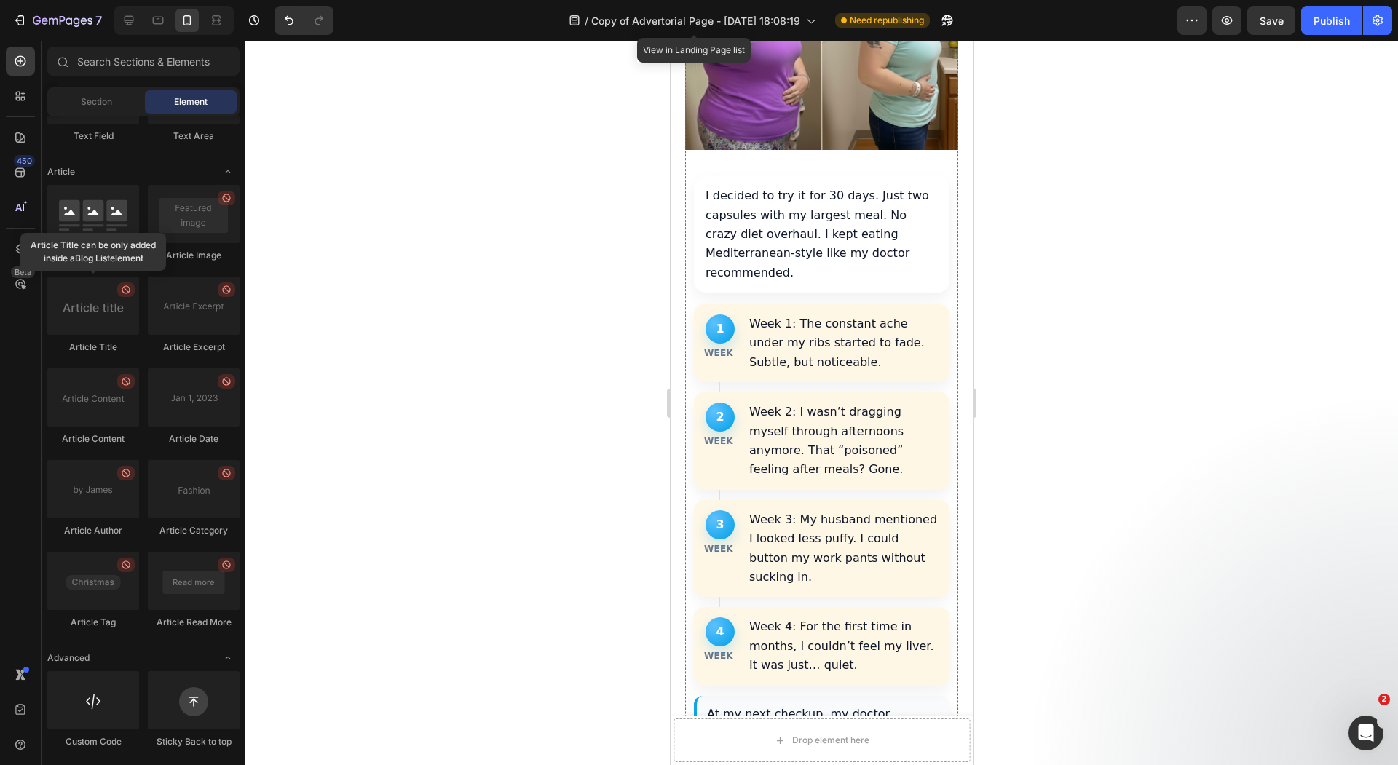
scroll to position [4235, 0]
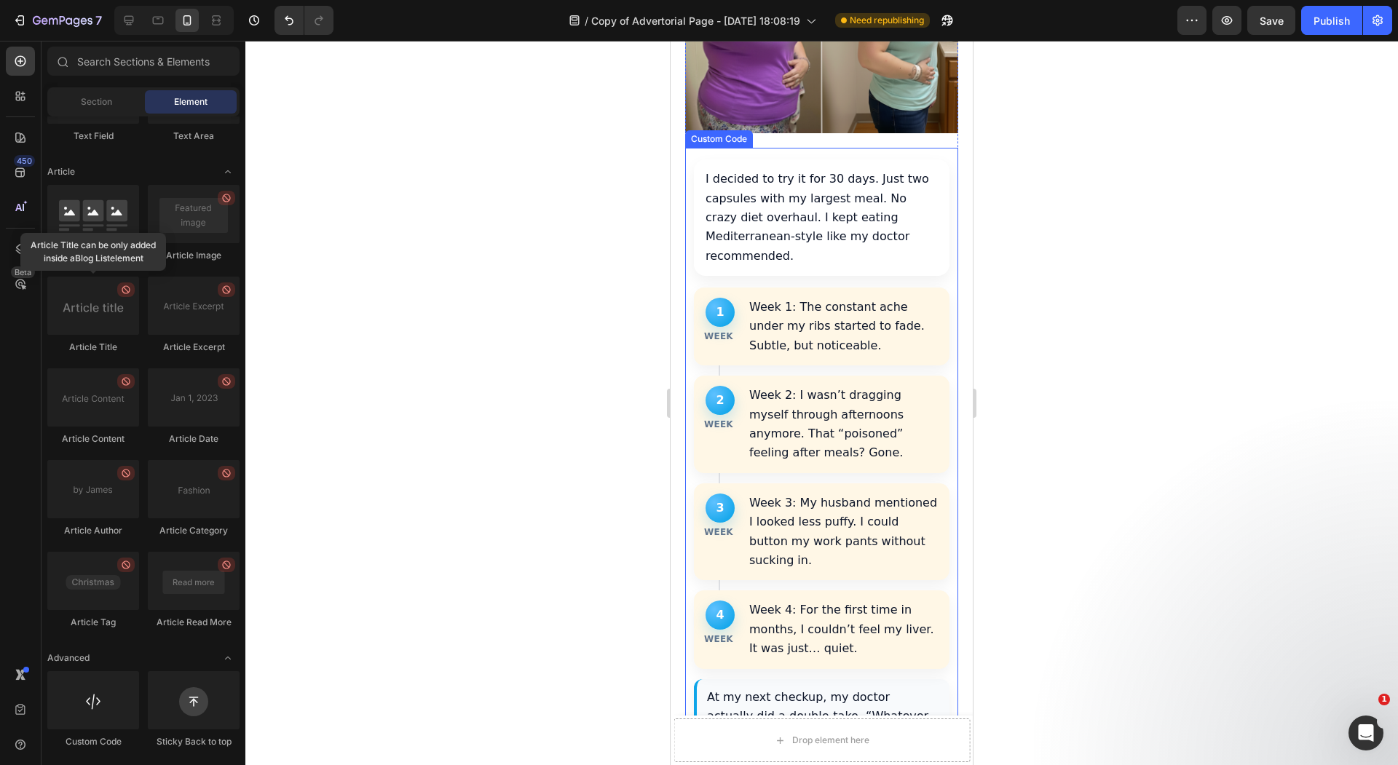
click at [826, 386] on p "Week 2: I wasn’t dragging myself through afternoons anymore. That “poisoned” fe…" at bounding box center [843, 424] width 189 height 77
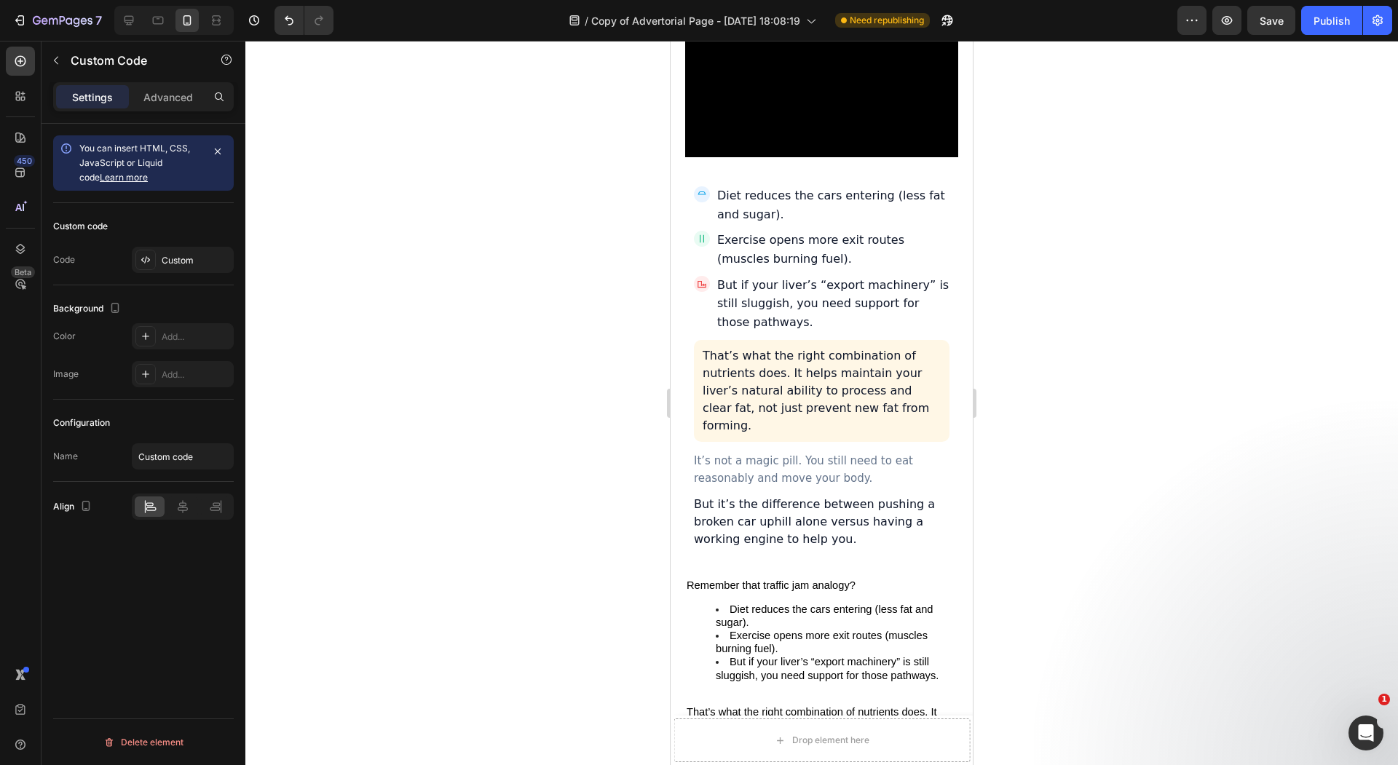
scroll to position [5109, 0]
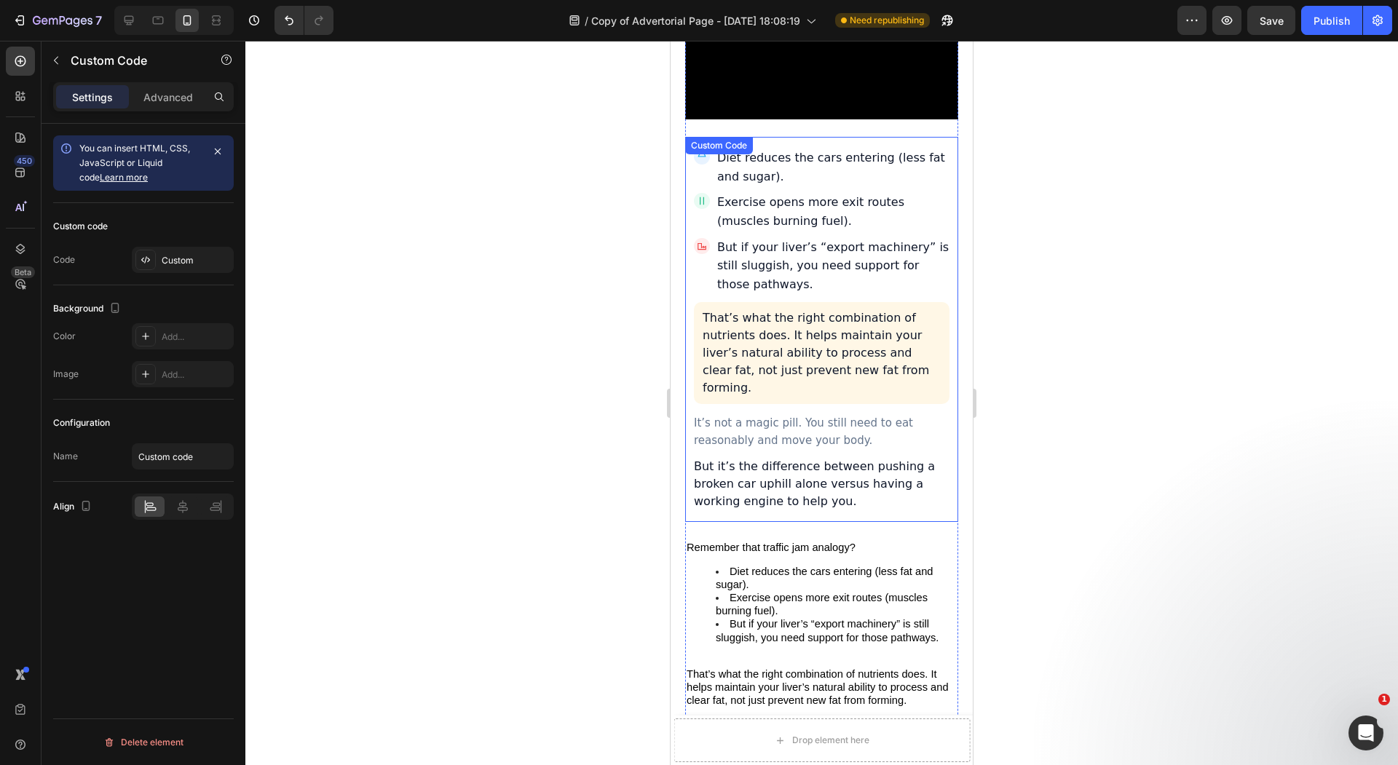
click at [825, 238] on p "But if your liver’s “export machinery” is still sluggish, you need support for …" at bounding box center [833, 266] width 232 height 56
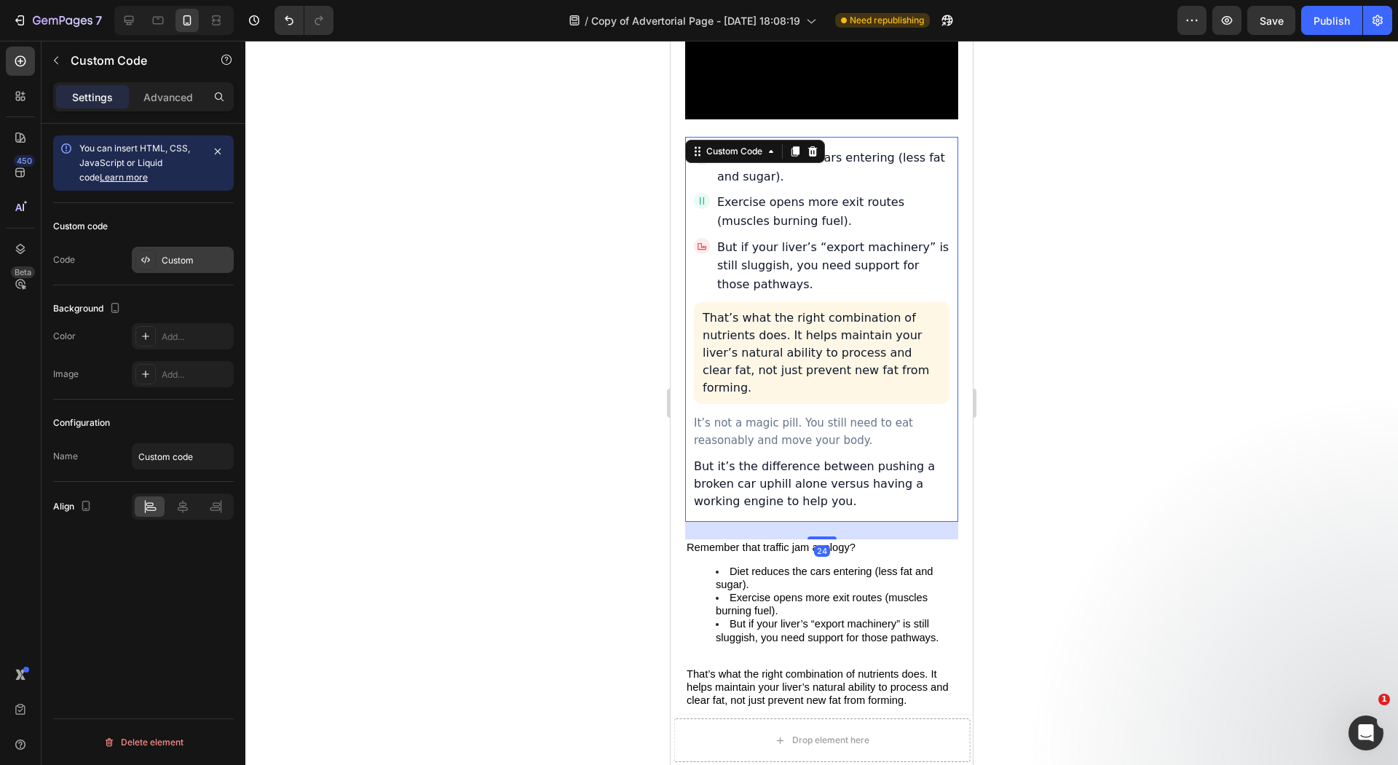
click at [181, 260] on div "Custom" at bounding box center [196, 260] width 68 height 13
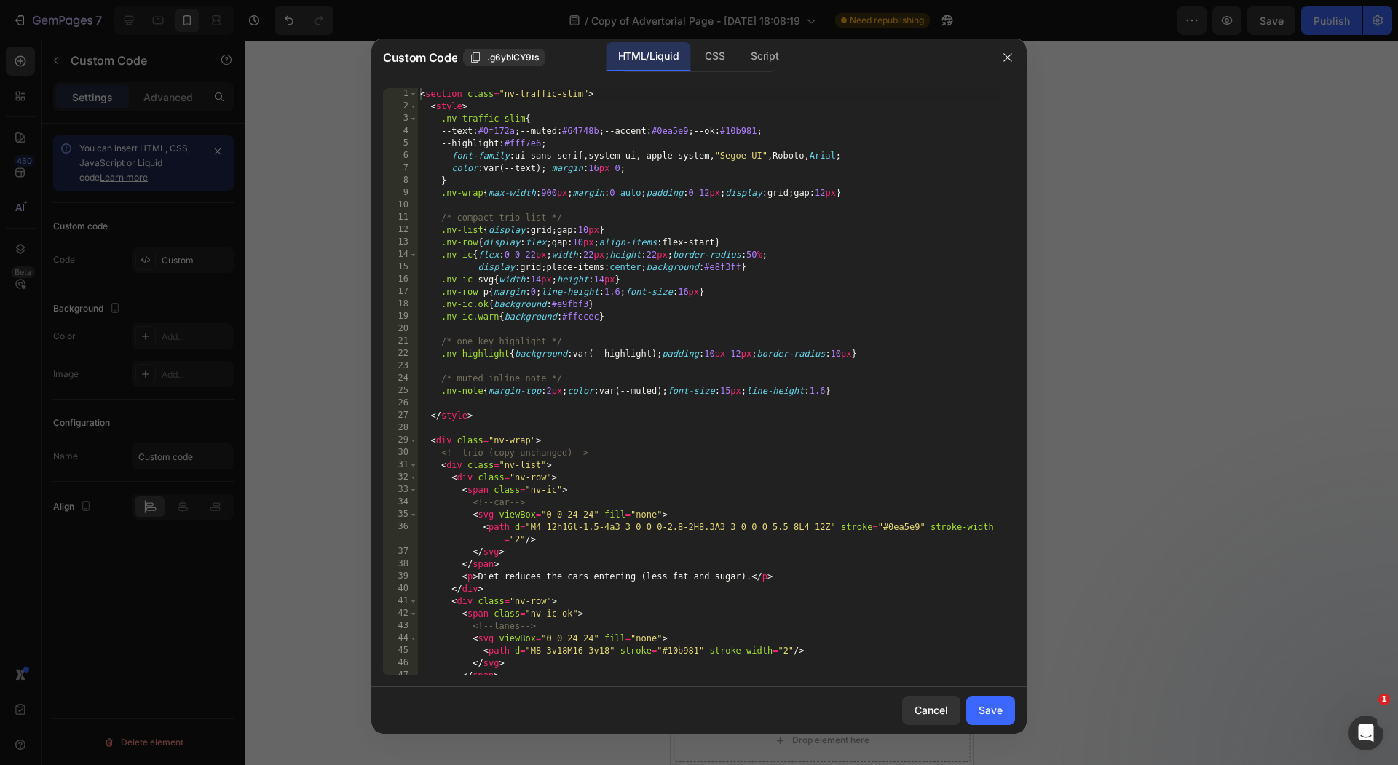
click at [492, 293] on div "< section class = "nv-traffic-slim" > < style > .nv-traffic-slim { --text : #0f…" at bounding box center [708, 394] width 583 height 612
type textarea "</section>"
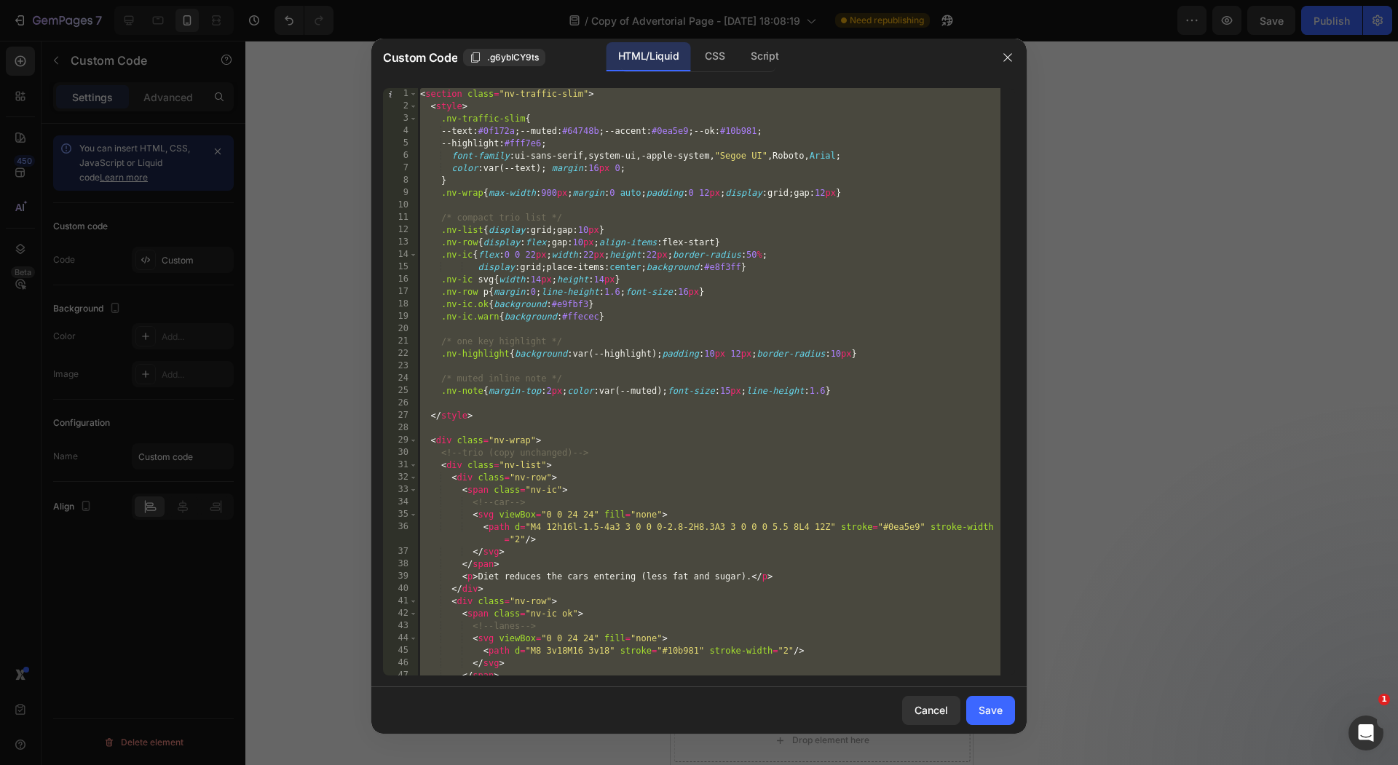
paste textarea
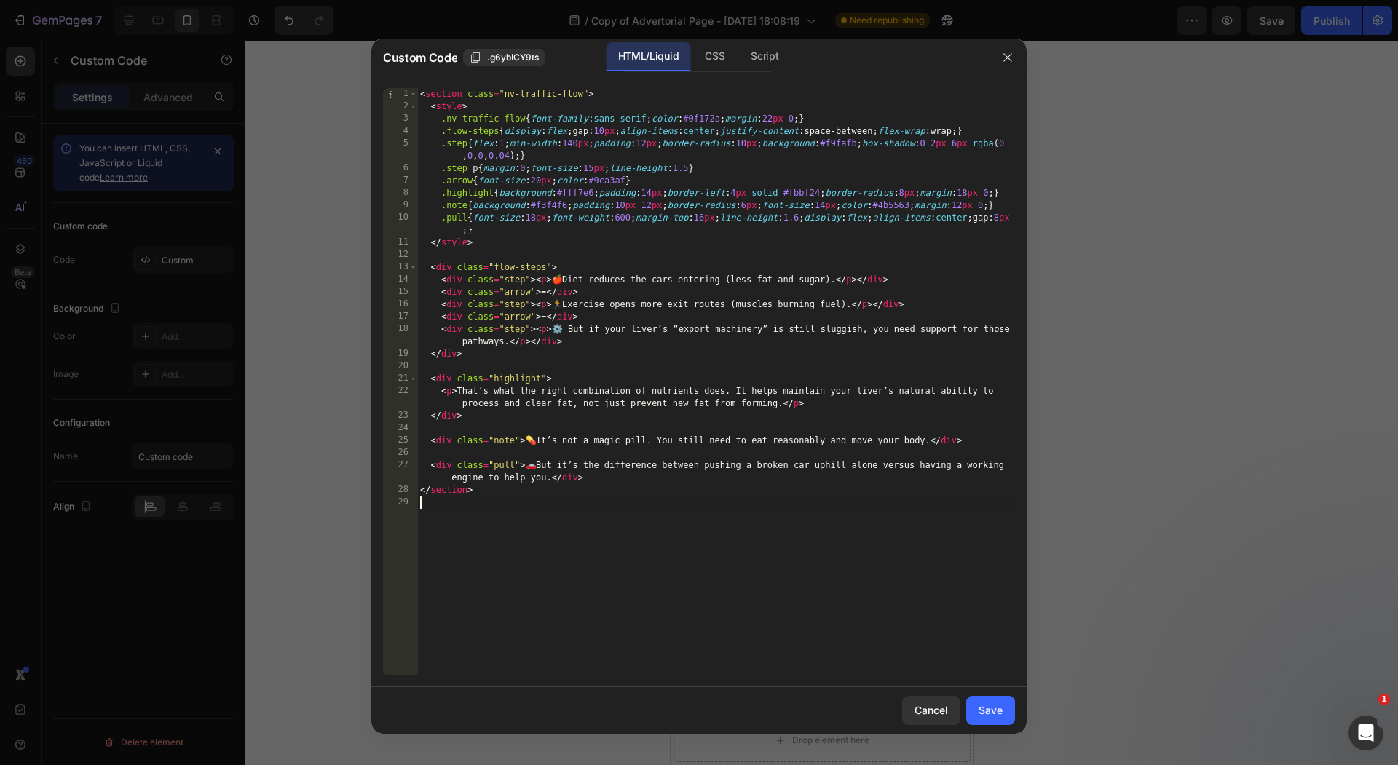
drag, startPoint x: 996, startPoint y: 712, endPoint x: 969, endPoint y: 606, distance: 109.6
click at [996, 712] on div "Save" at bounding box center [990, 709] width 24 height 15
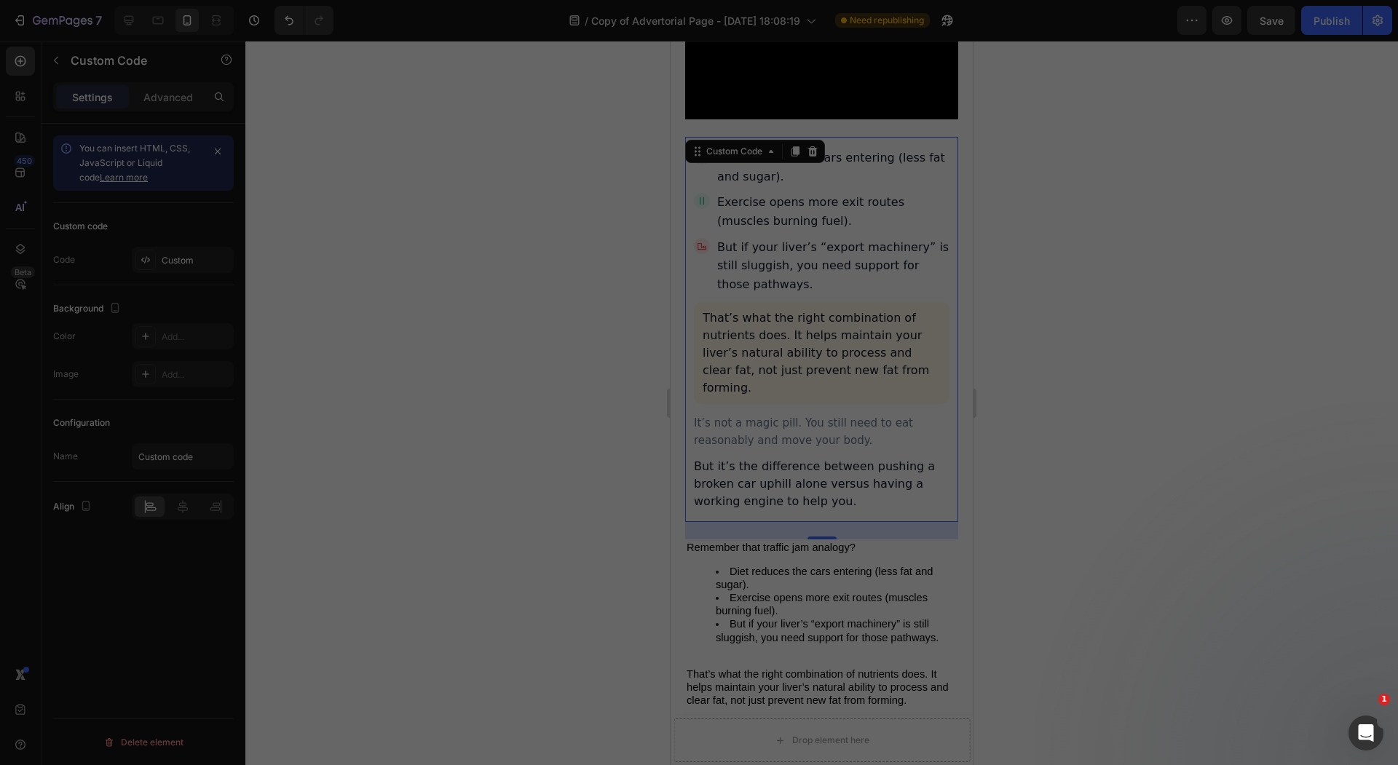
scroll to position [5059, 0]
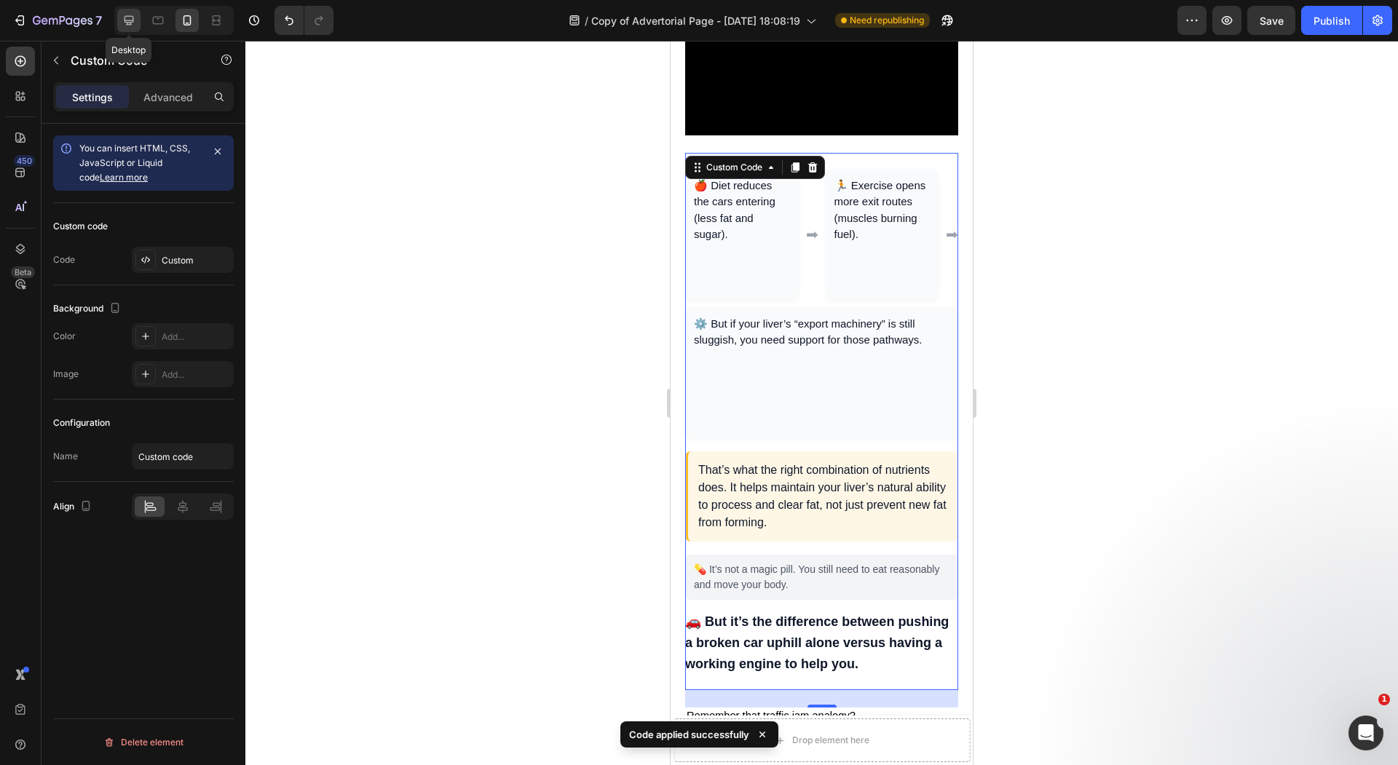
click at [131, 20] on icon at bounding box center [128, 20] width 9 height 9
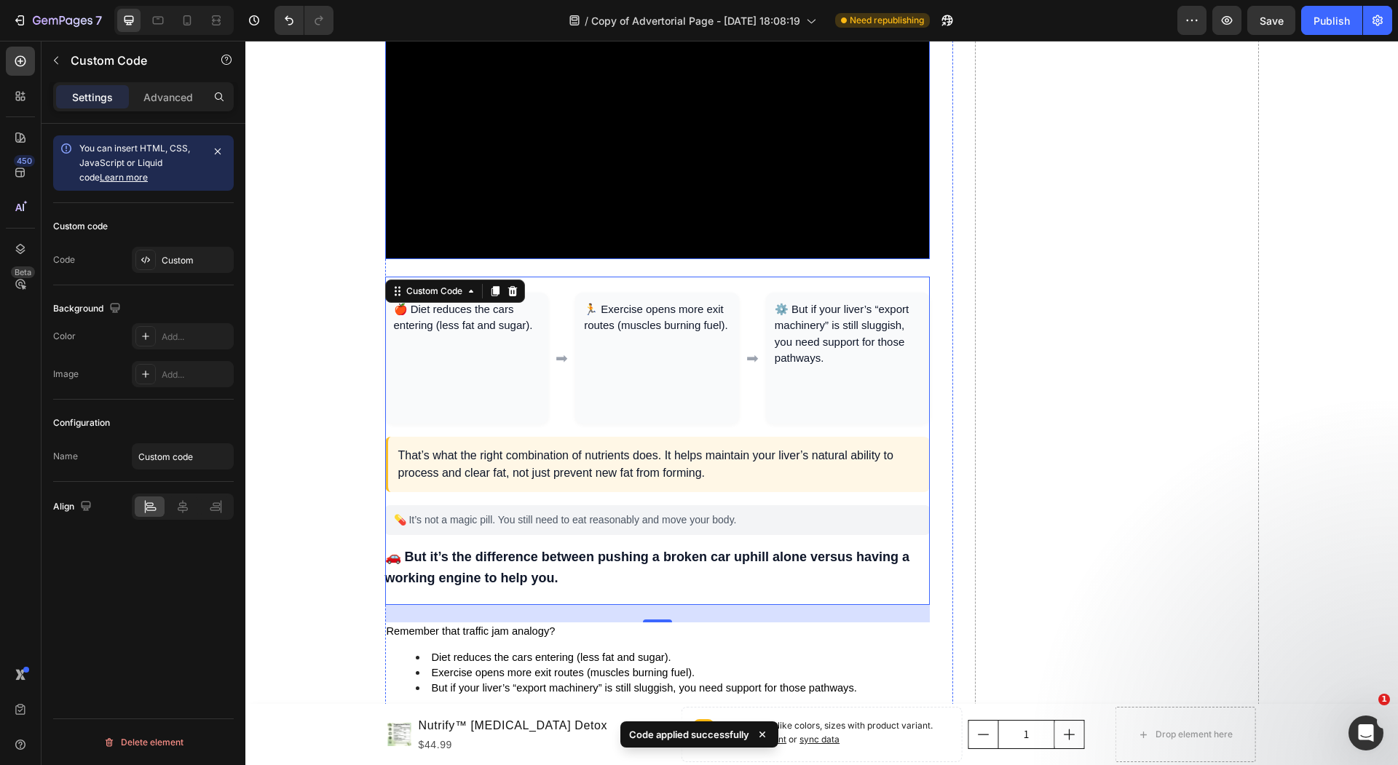
scroll to position [5117, 0]
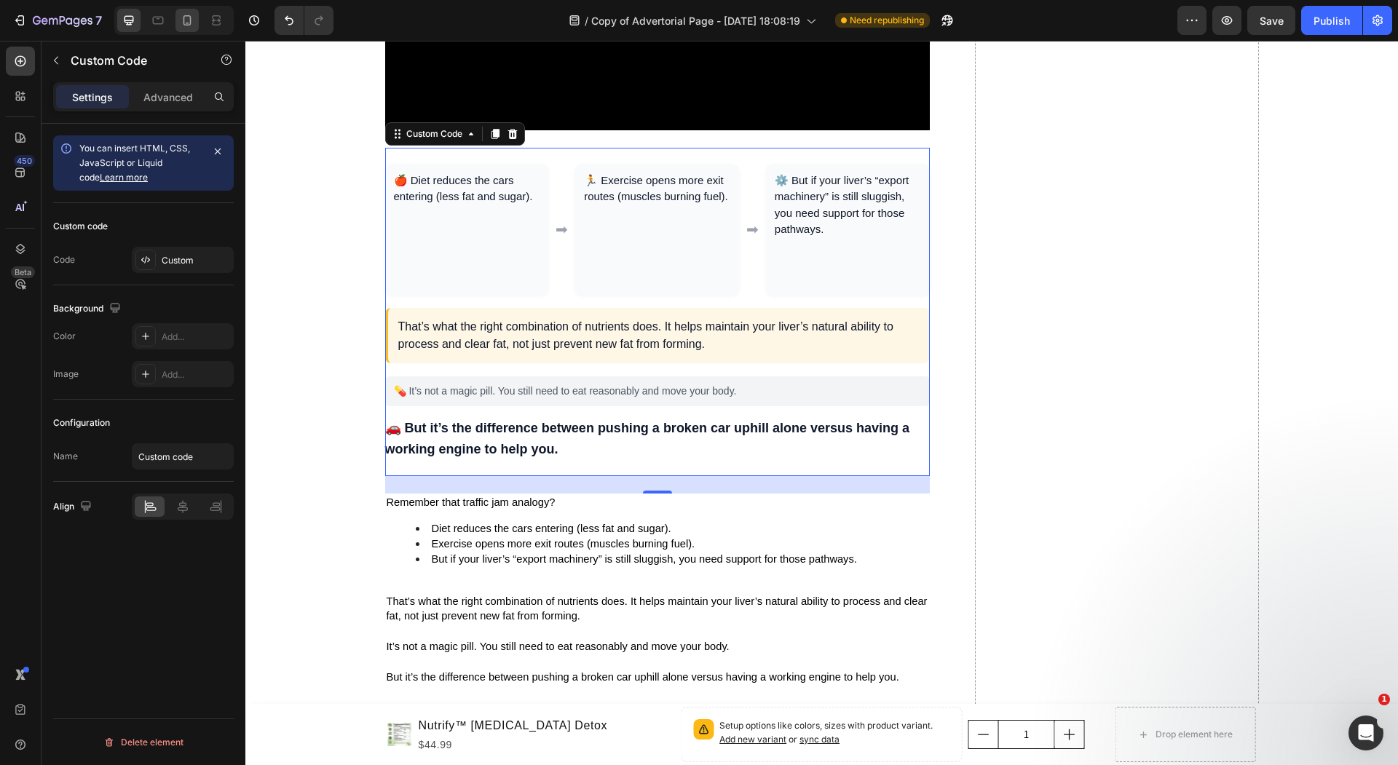
click at [191, 24] on icon at bounding box center [187, 20] width 15 height 15
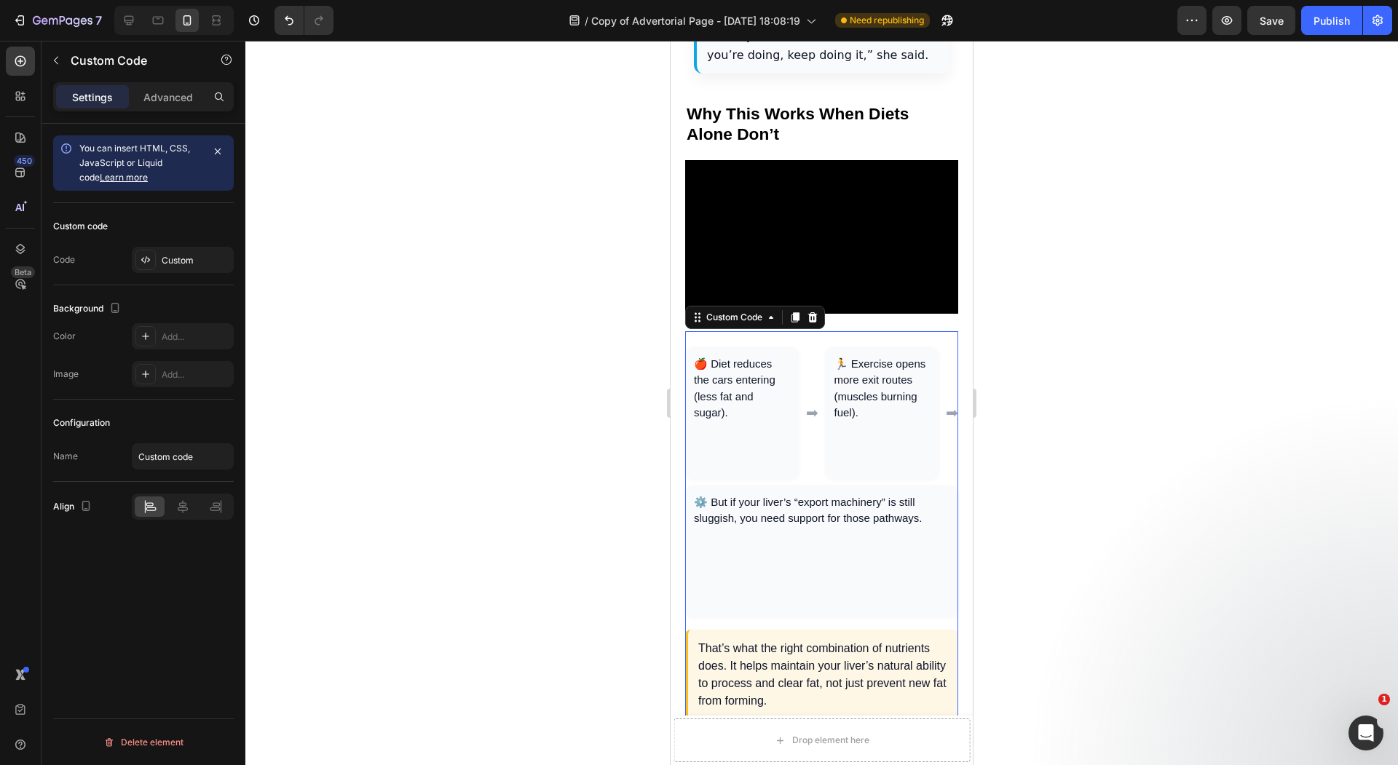
scroll to position [5047, 0]
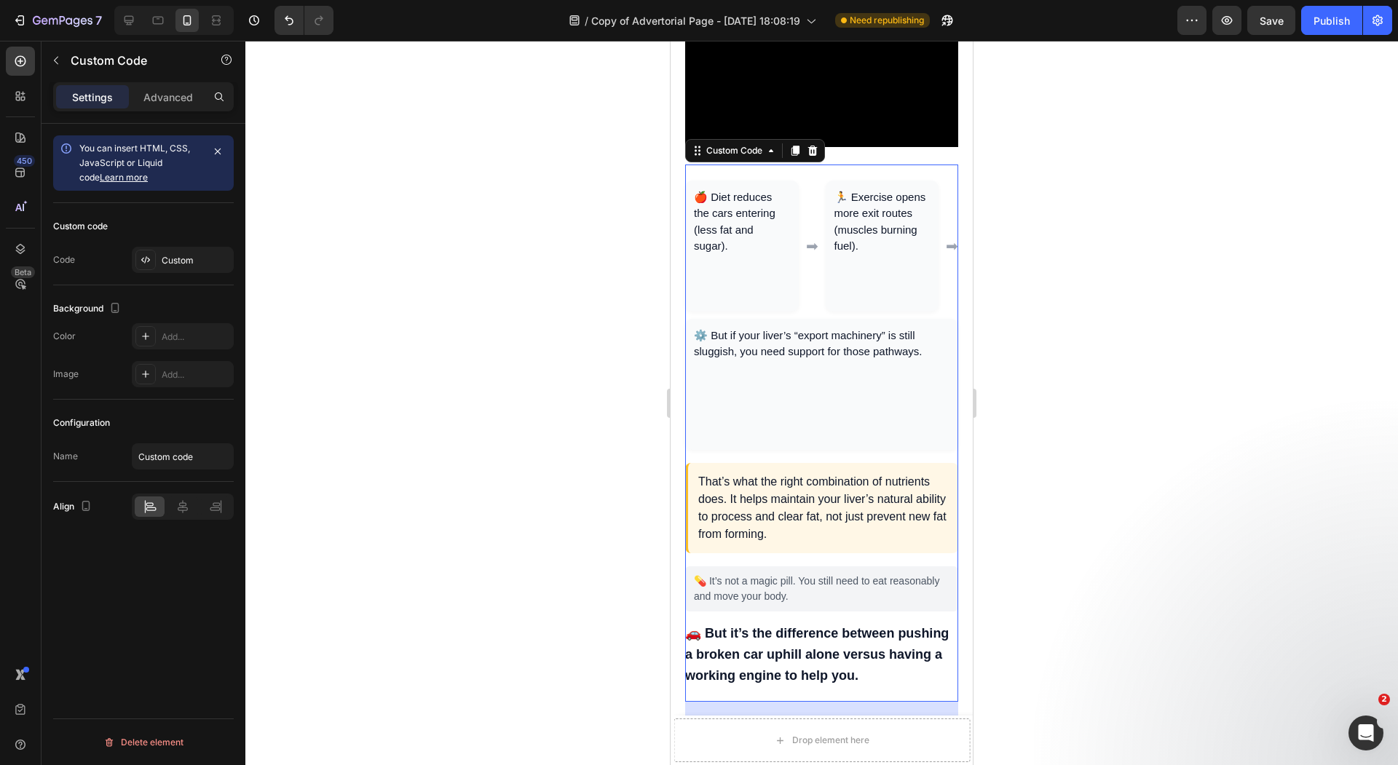
click at [740, 319] on div "⚙️ But if your liver’s “export machinery” is still sluggish, you need support f…" at bounding box center [821, 384] width 273 height 131
click at [632, 315] on div at bounding box center [821, 403] width 1152 height 724
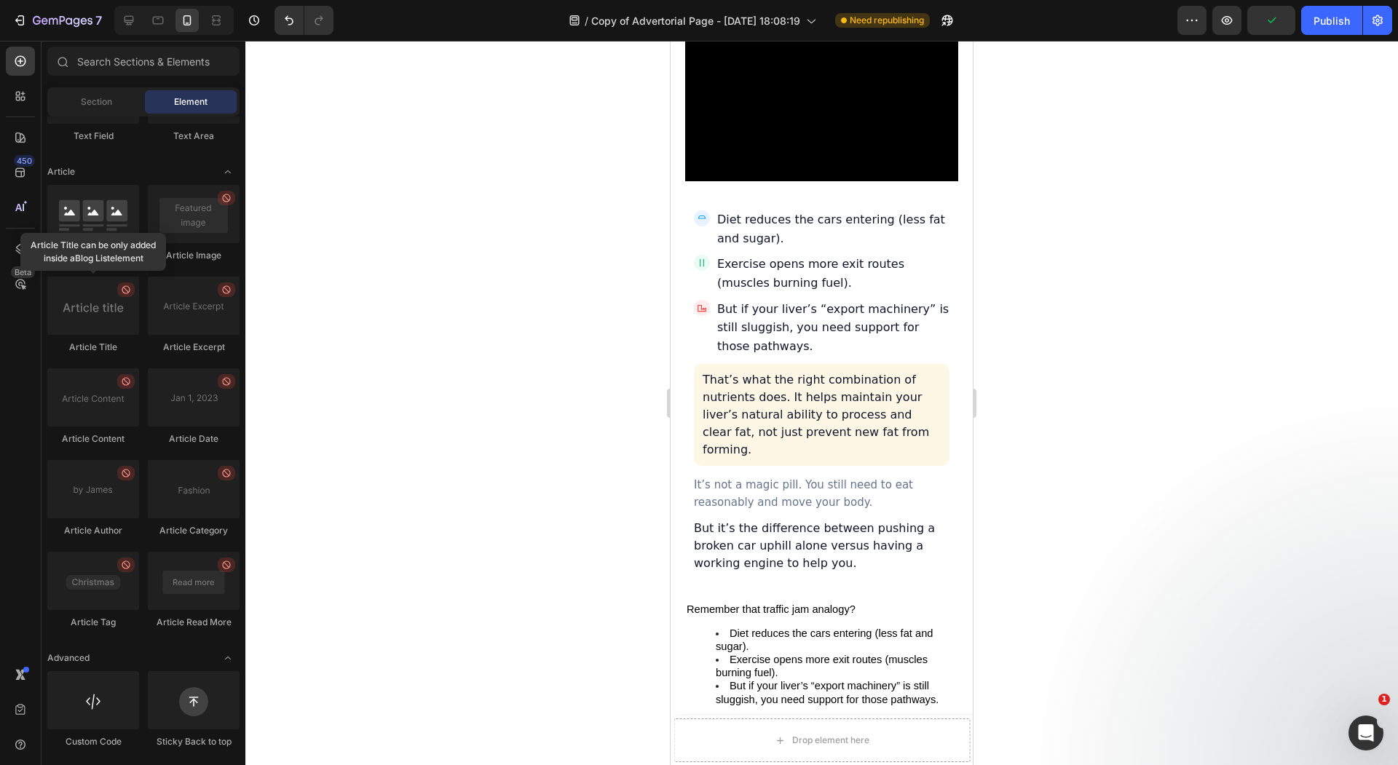
scroll to position [5097, 0]
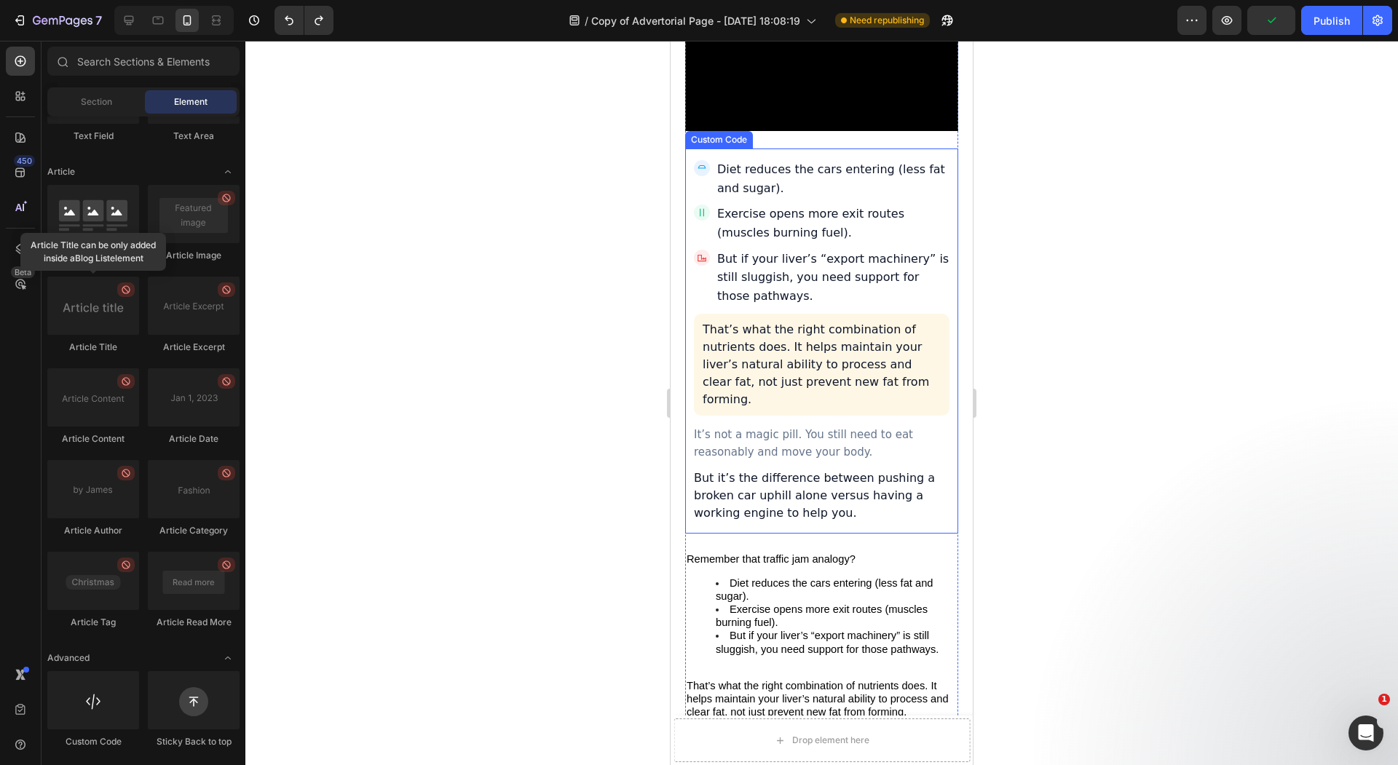
click at [809, 250] on p "But if your liver’s “export machinery” is still sluggish, you need support for …" at bounding box center [833, 278] width 232 height 56
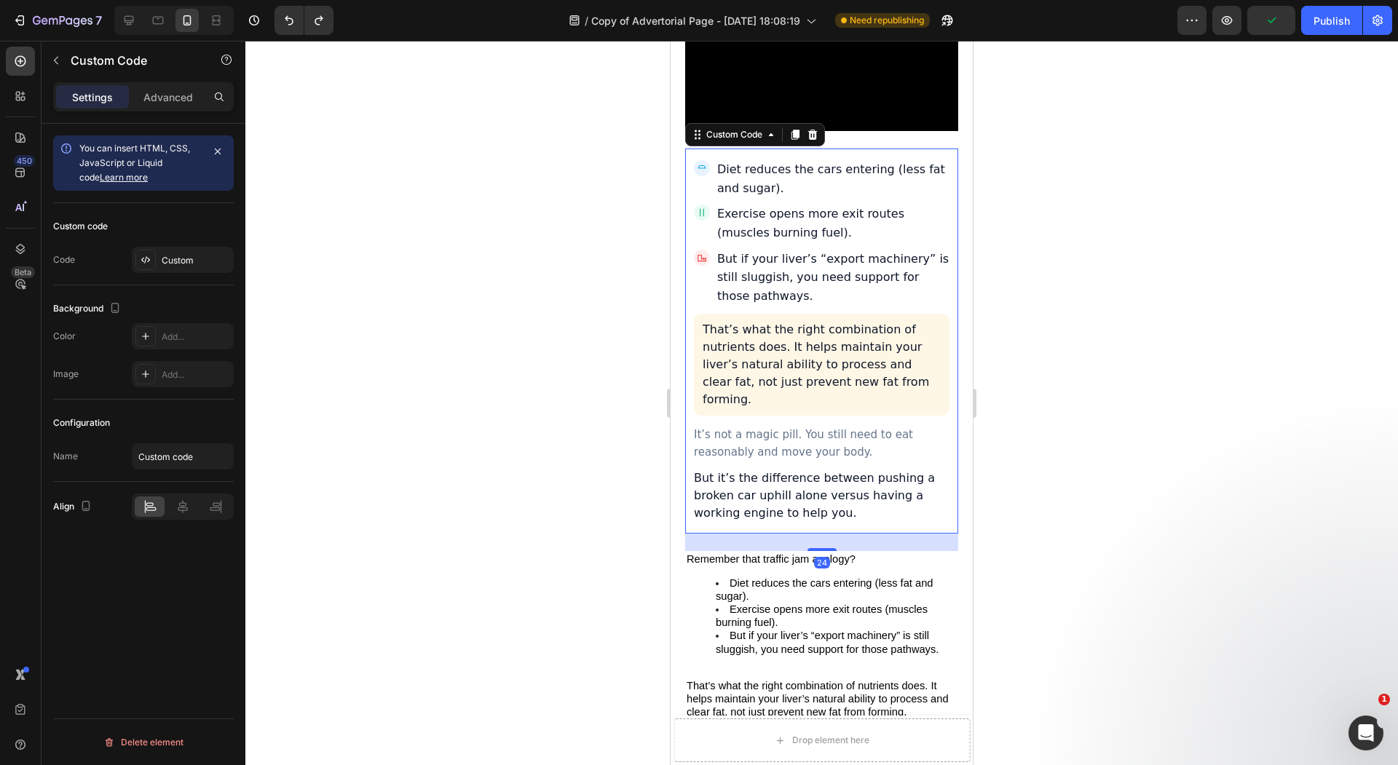
click at [584, 232] on div at bounding box center [821, 403] width 1152 height 724
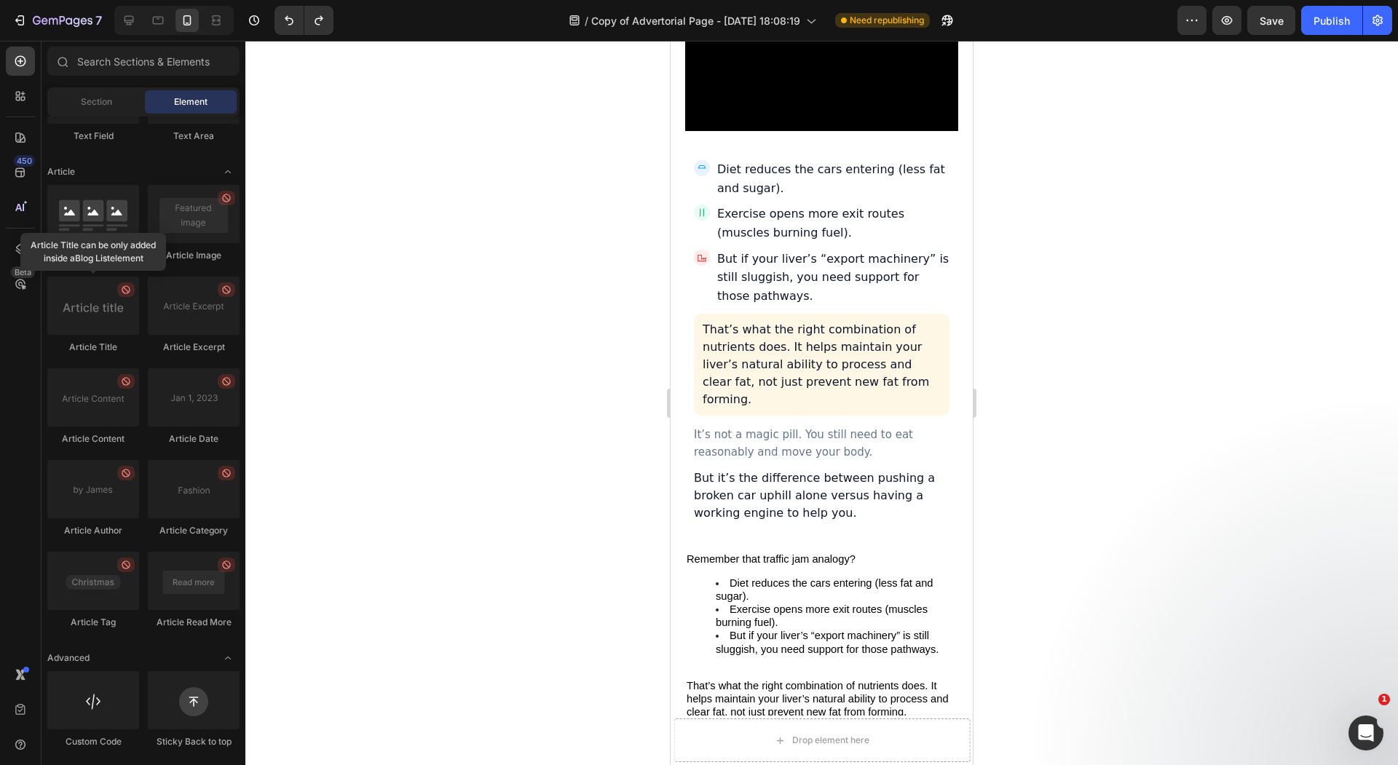
click at [798, 321] on p "That’s what the right combination of nutrients does. It helps maintain your liv…" at bounding box center [821, 364] width 238 height 87
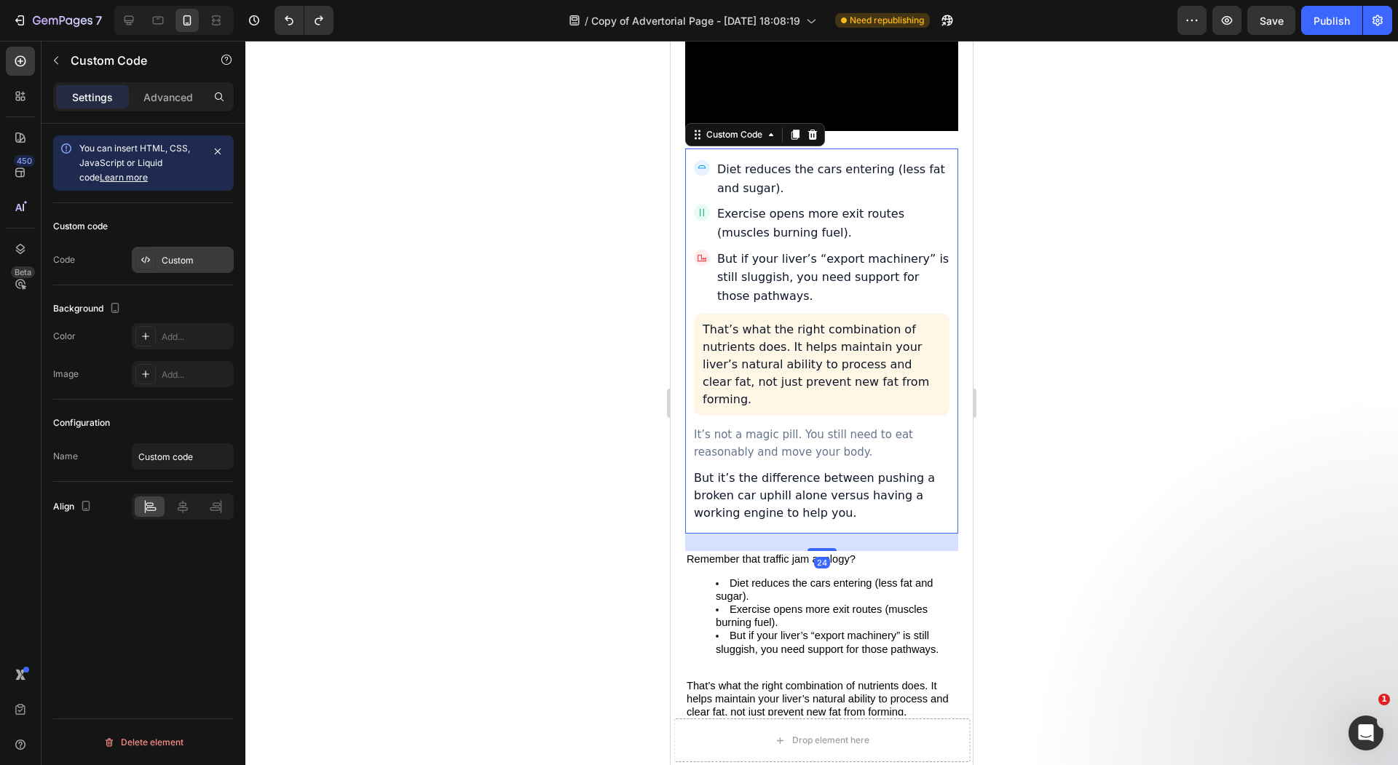
click at [189, 264] on div "Custom" at bounding box center [196, 260] width 68 height 13
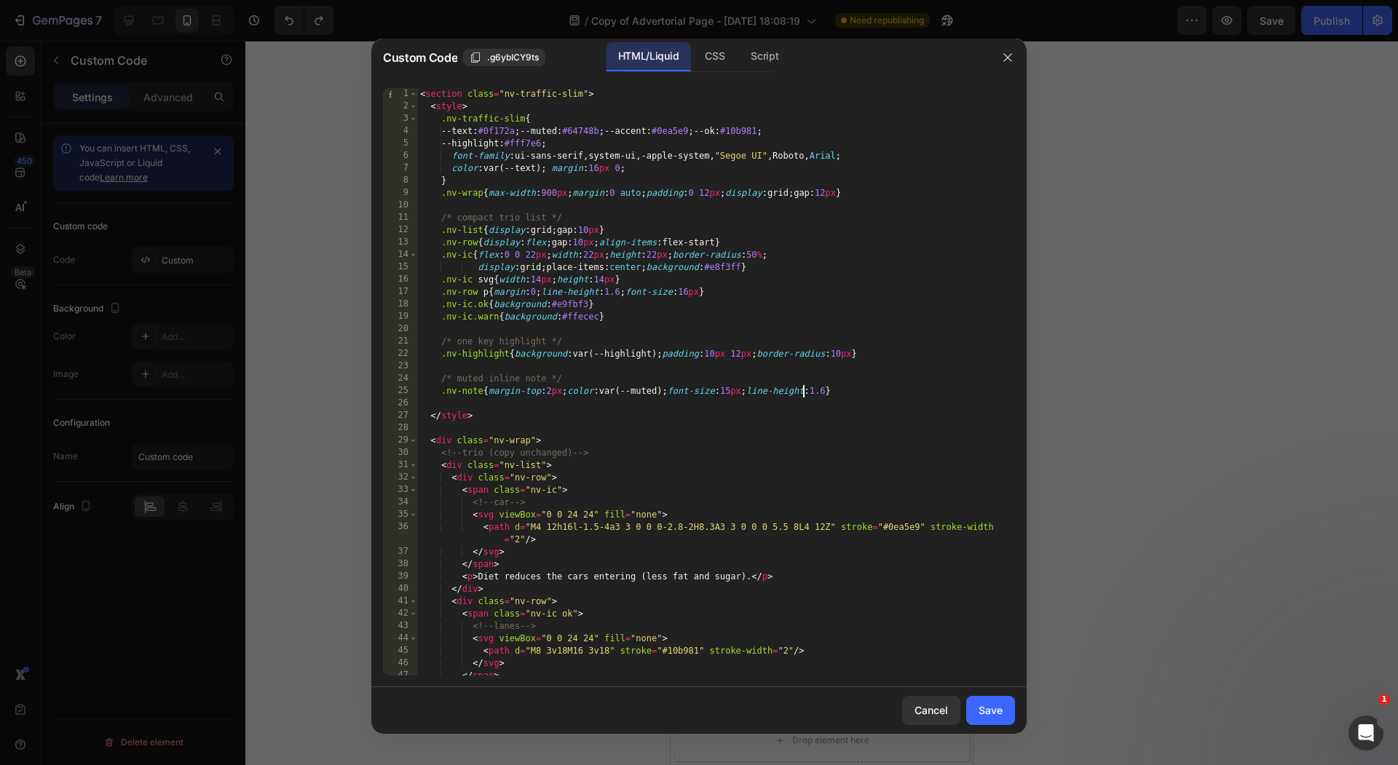
click at [804, 392] on div "< section class = "nv-traffic-slim" > < style > .nv-traffic-slim { --text : #0f…" at bounding box center [708, 394] width 583 height 612
type textarea "</section>"
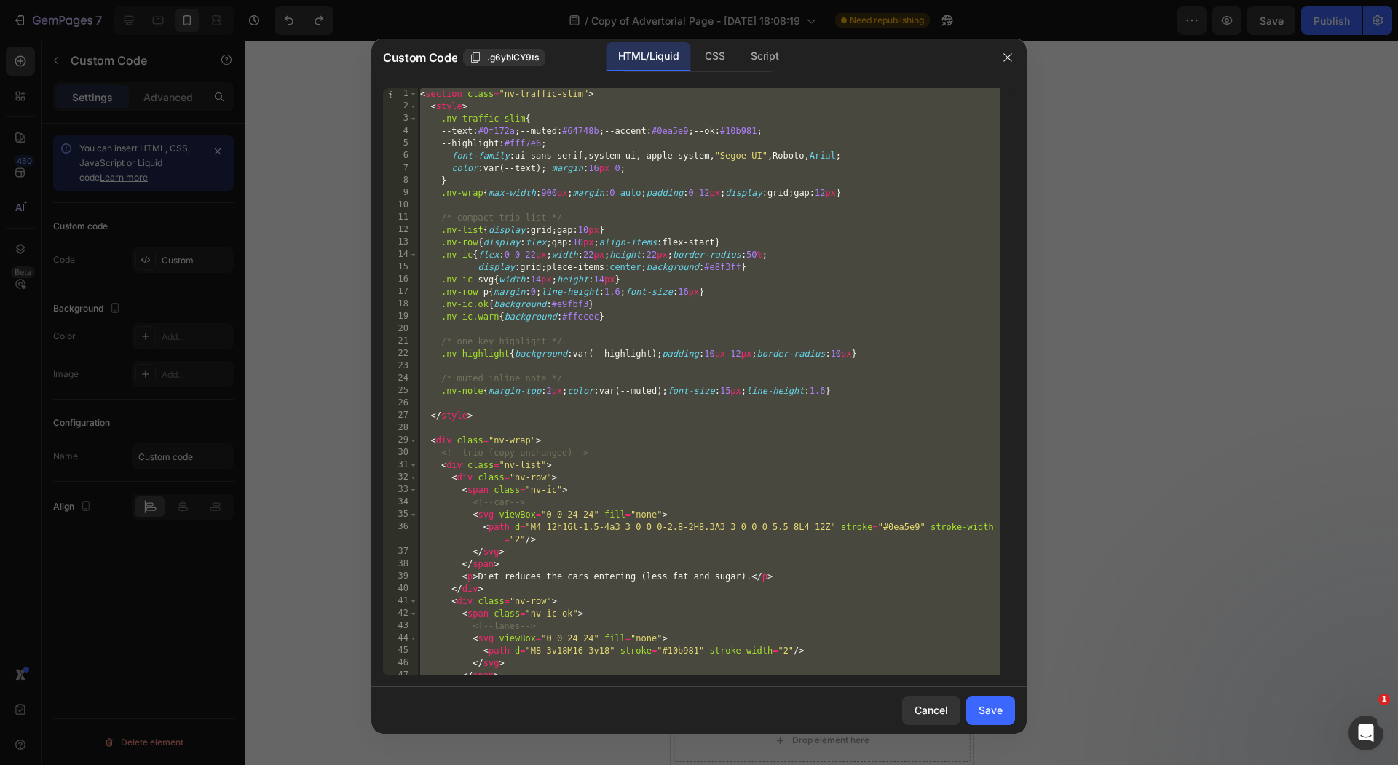
paste textarea
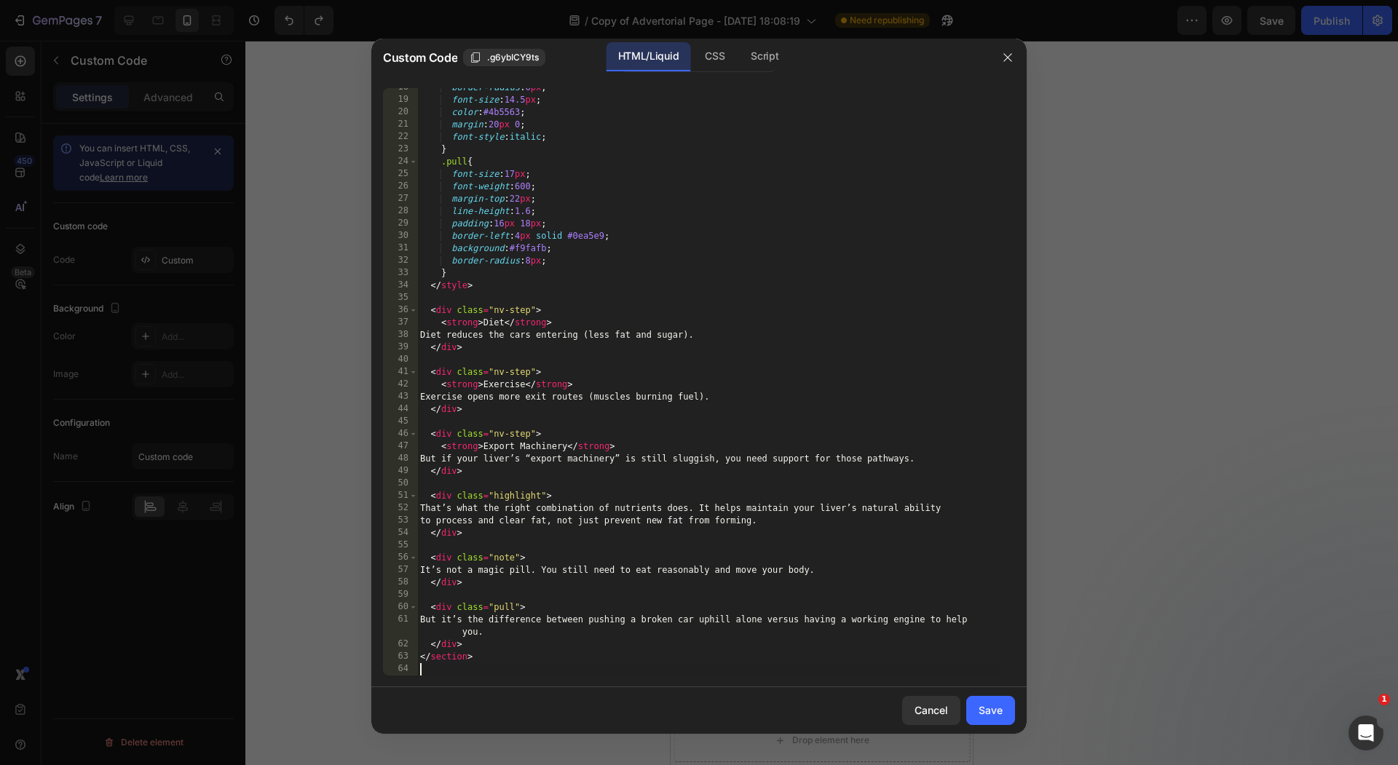
scroll to position [217, 0]
click at [998, 710] on div "Save" at bounding box center [990, 709] width 24 height 15
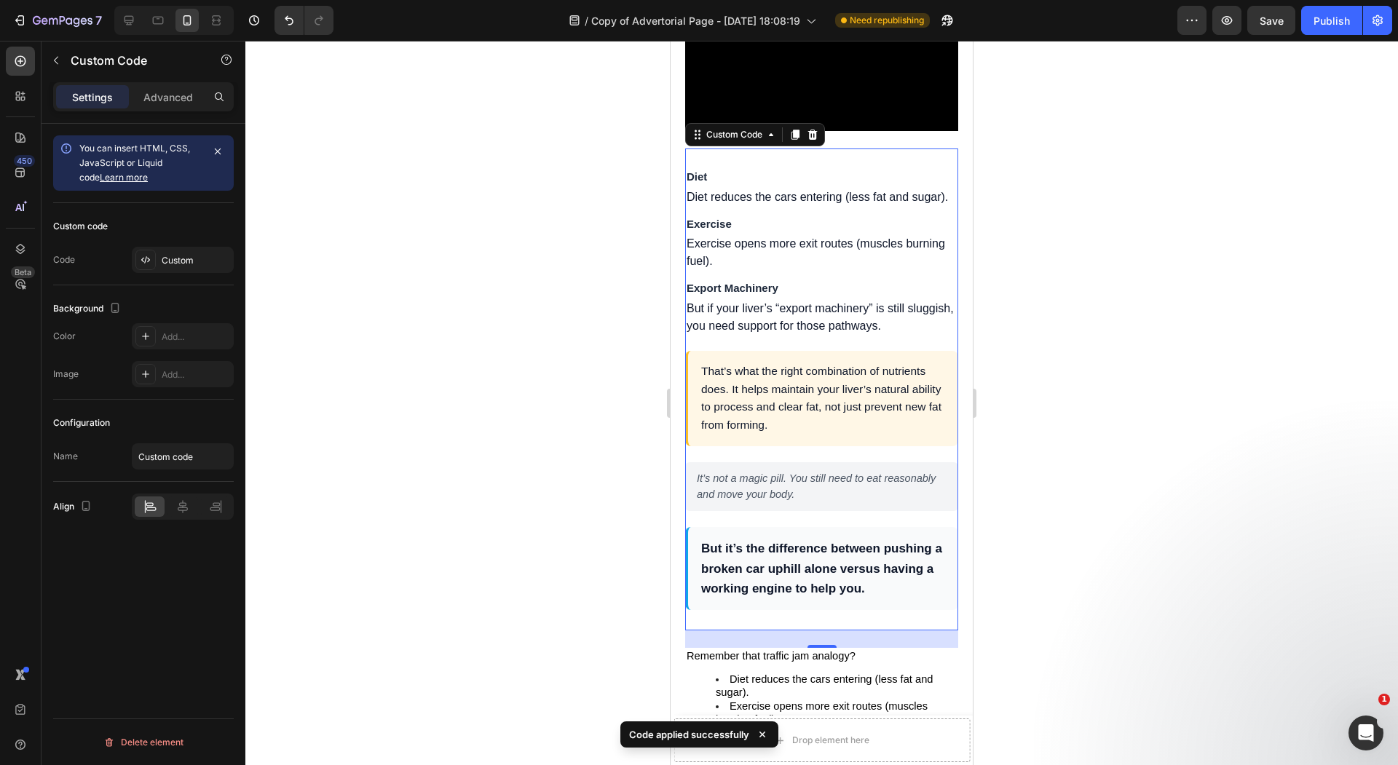
click at [619, 532] on div at bounding box center [821, 403] width 1152 height 724
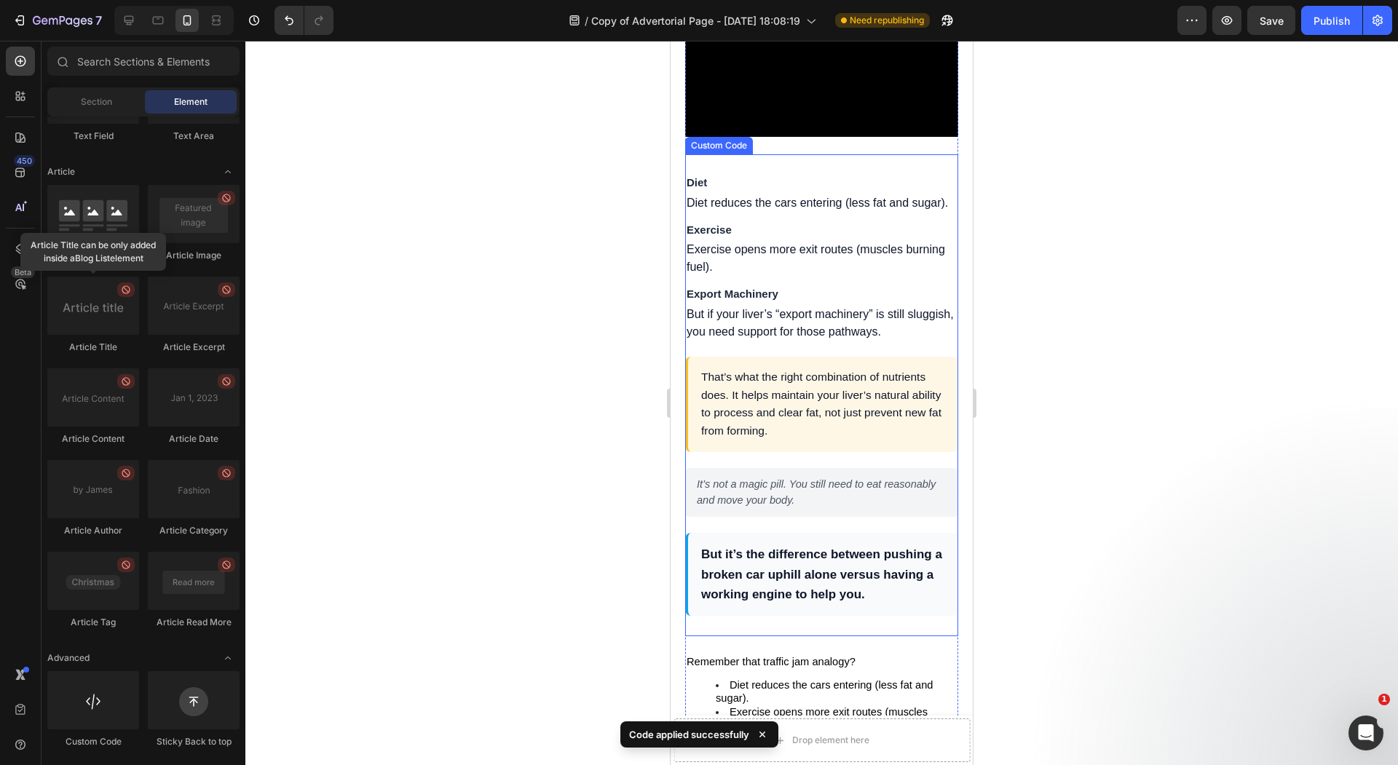
scroll to position [5081, 0]
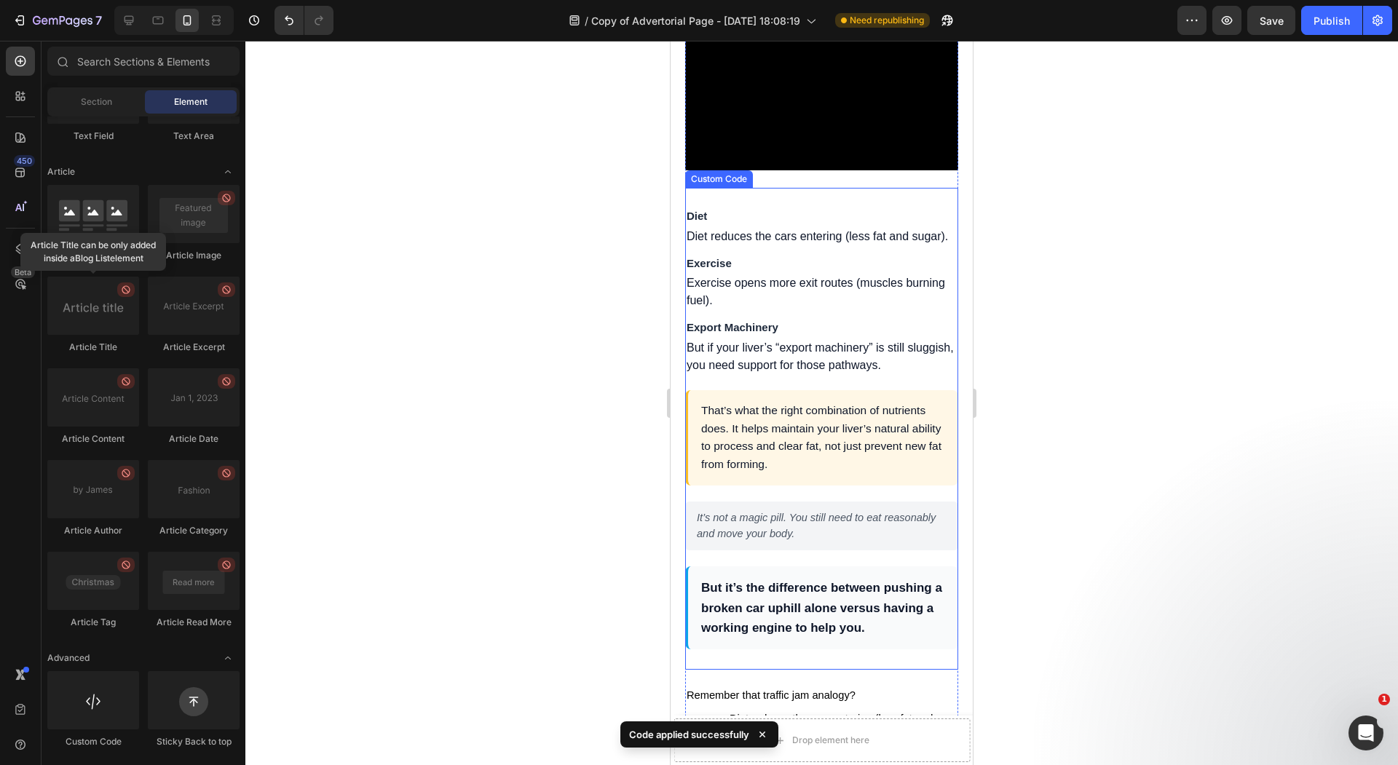
click at [565, 476] on div at bounding box center [821, 403] width 1152 height 724
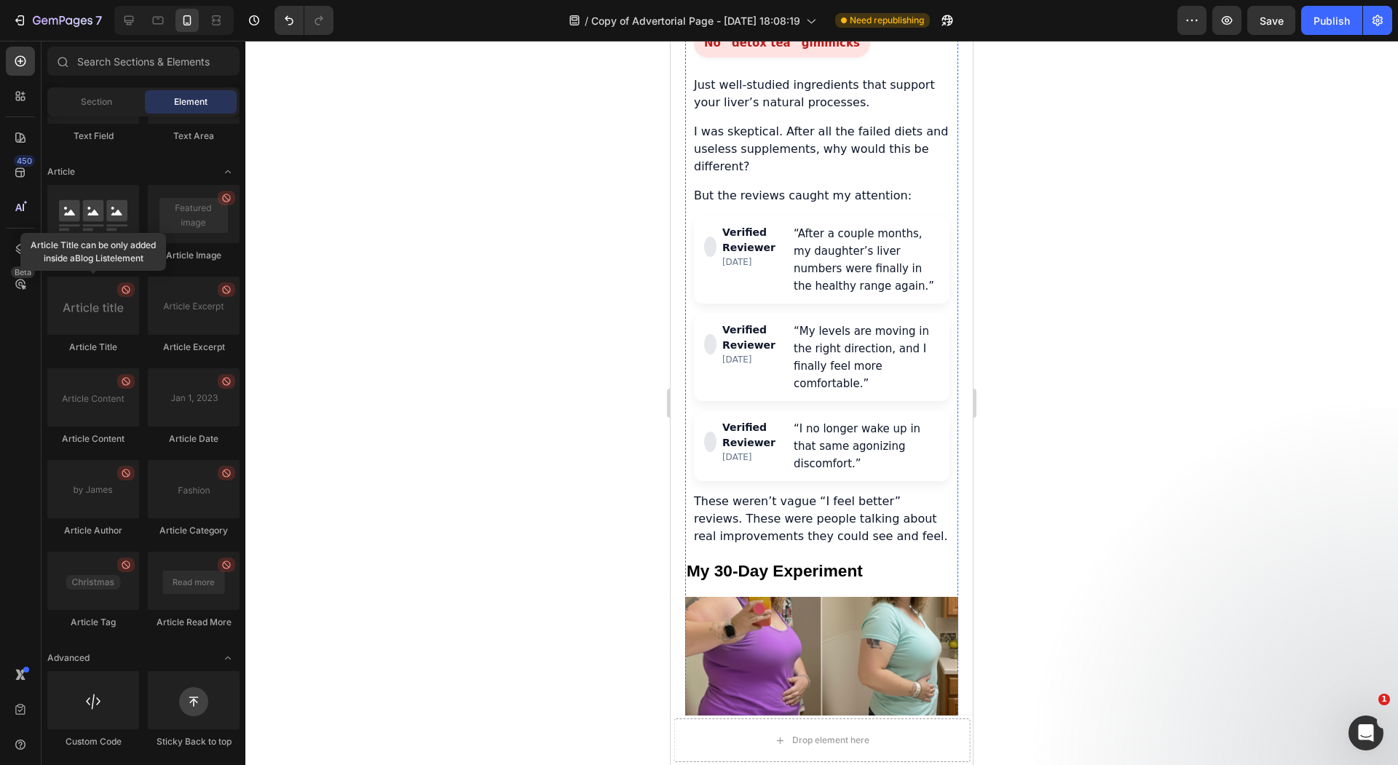
scroll to position [3637, 0]
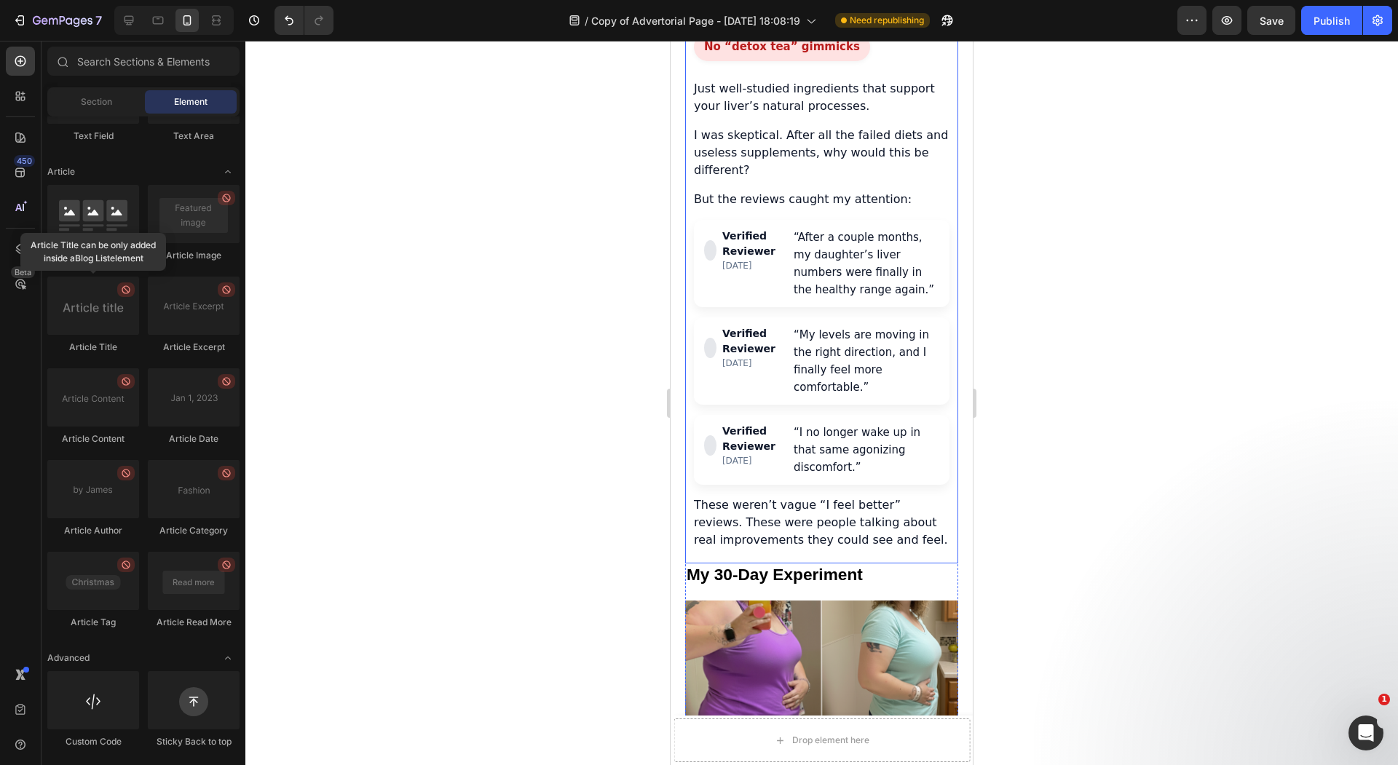
click at [808, 326] on div "“My levels are moving in the right direction, and I finally feel more comfortab…" at bounding box center [866, 361] width 146 height 70
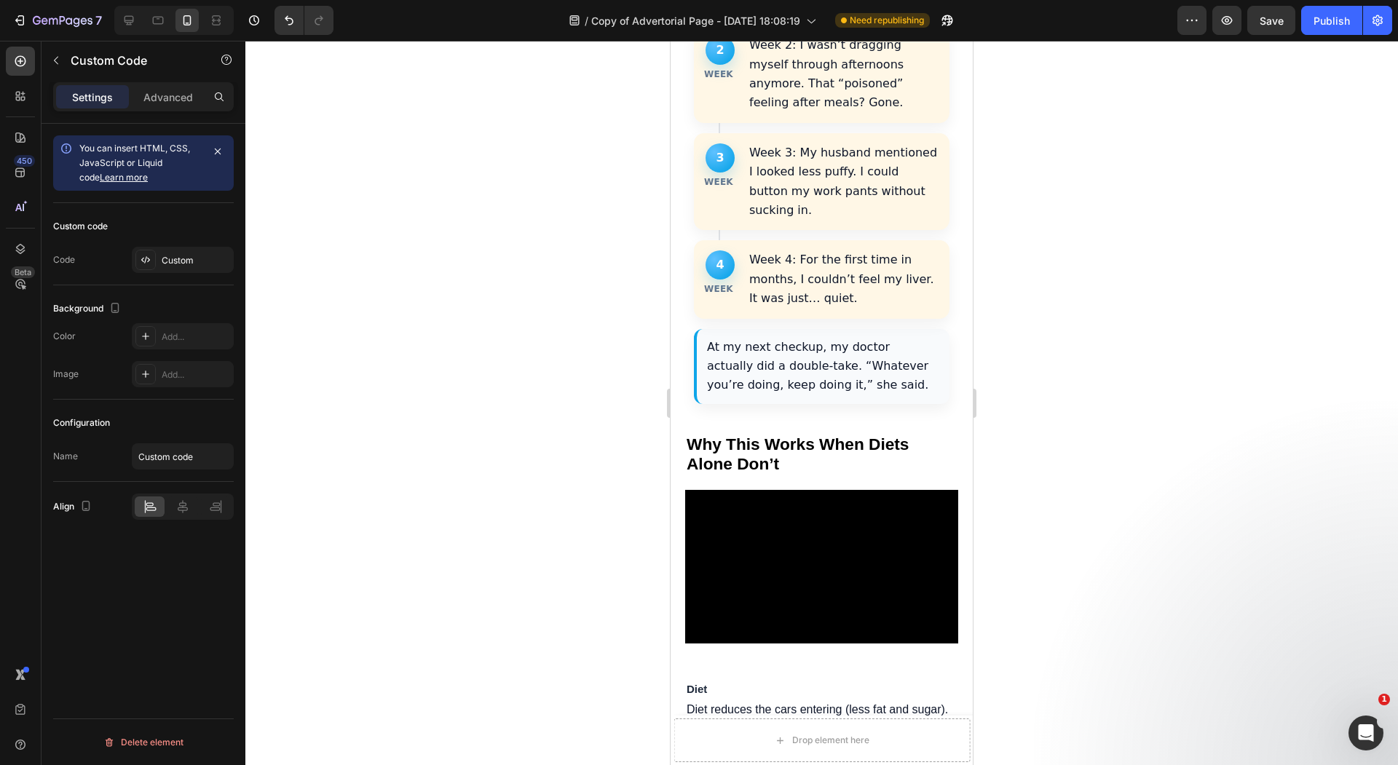
scroll to position [5199, 0]
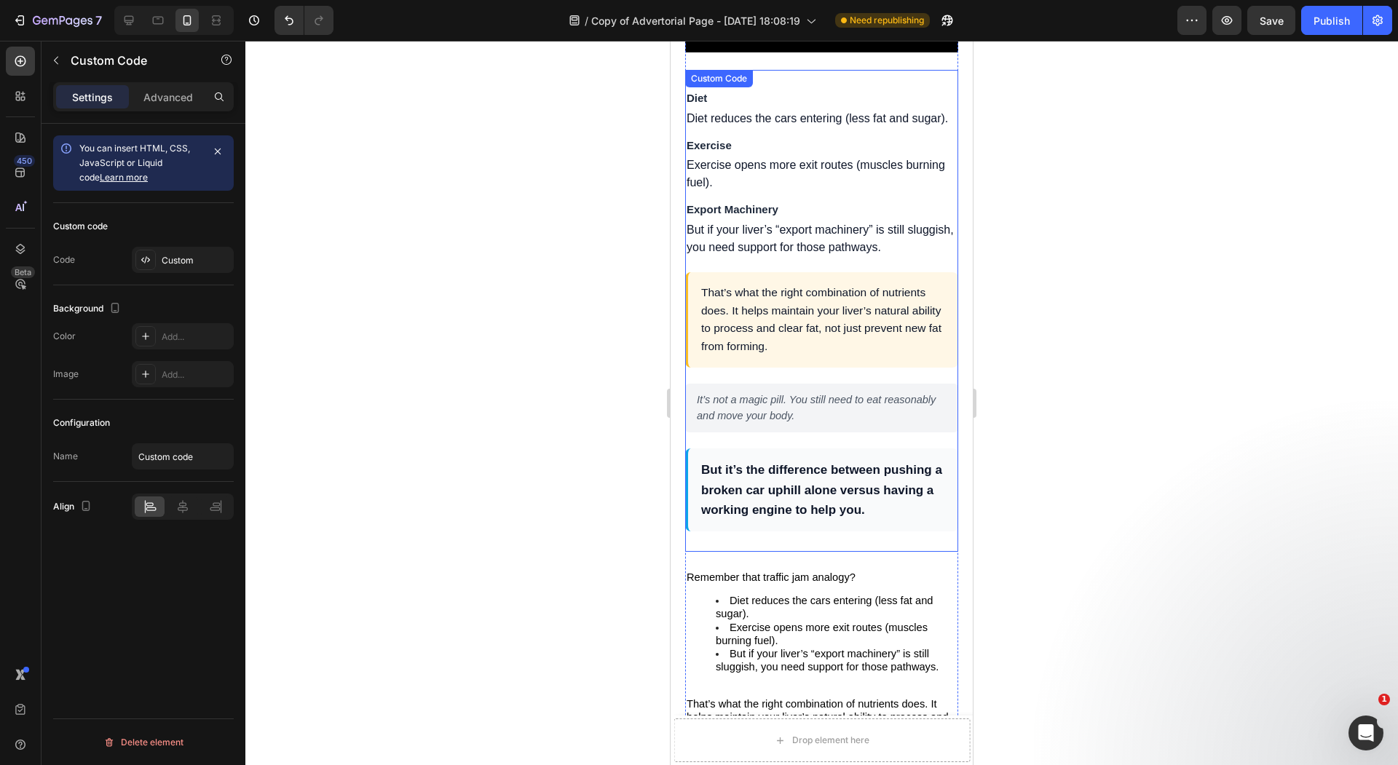
click at [808, 301] on div "That’s what the right combination of nutrients does. It helps maintain your liv…" at bounding box center [821, 319] width 273 height 95
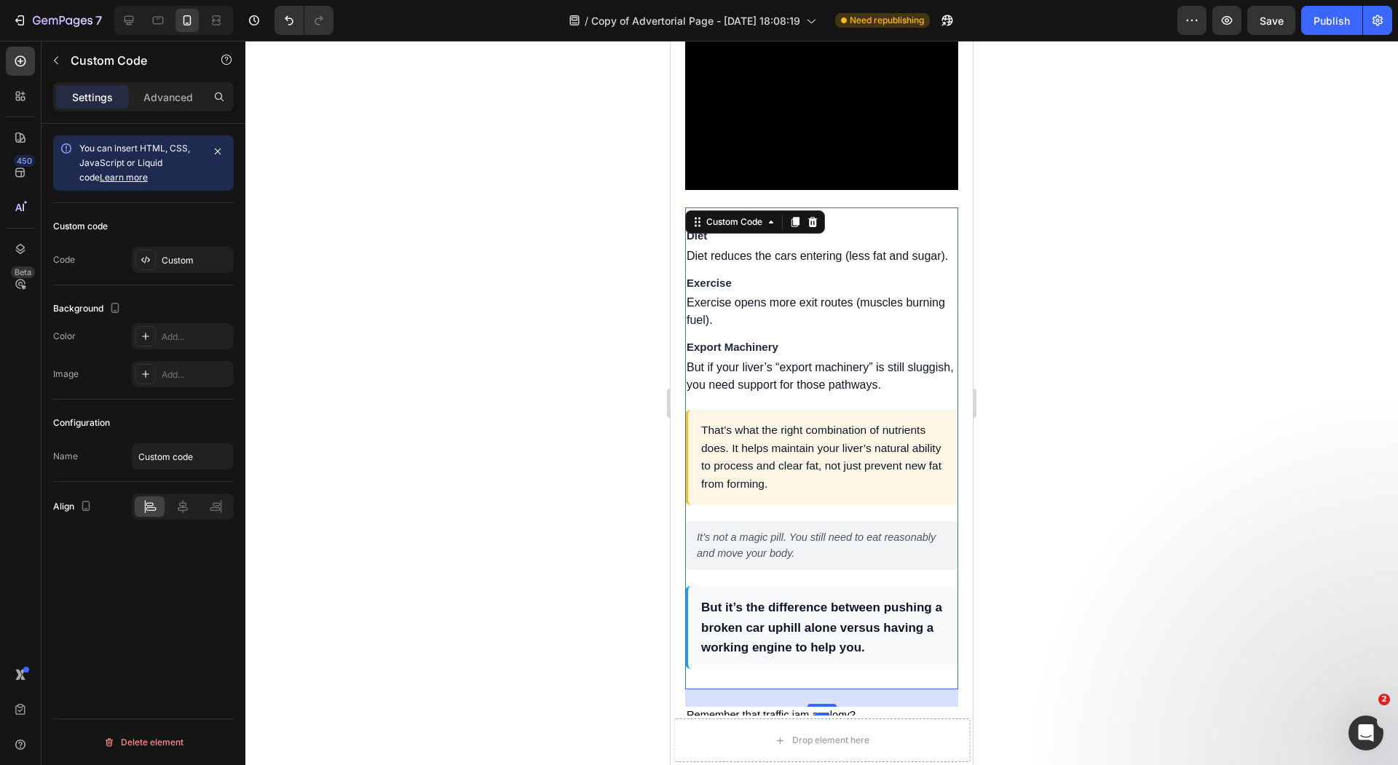
scroll to position [5007, 0]
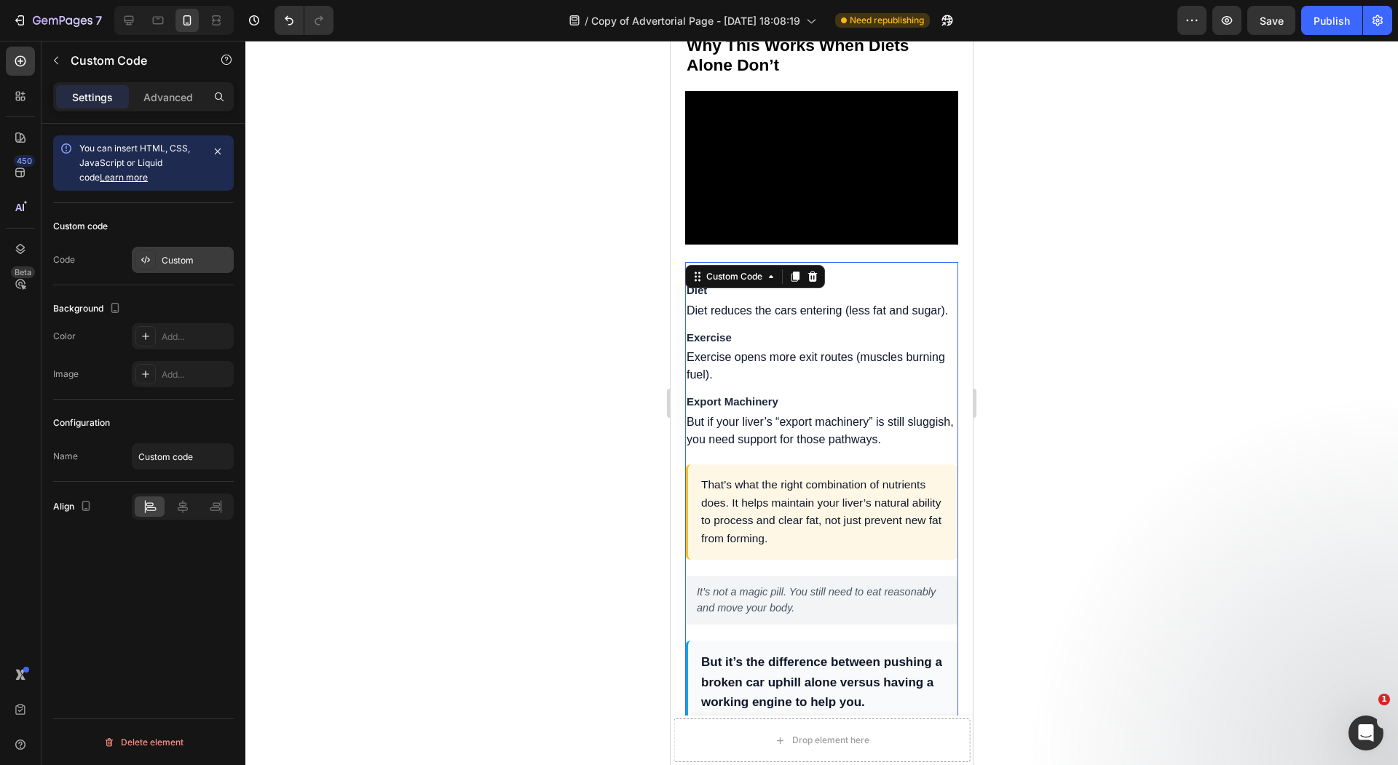
click at [181, 248] on div "Custom" at bounding box center [183, 260] width 102 height 26
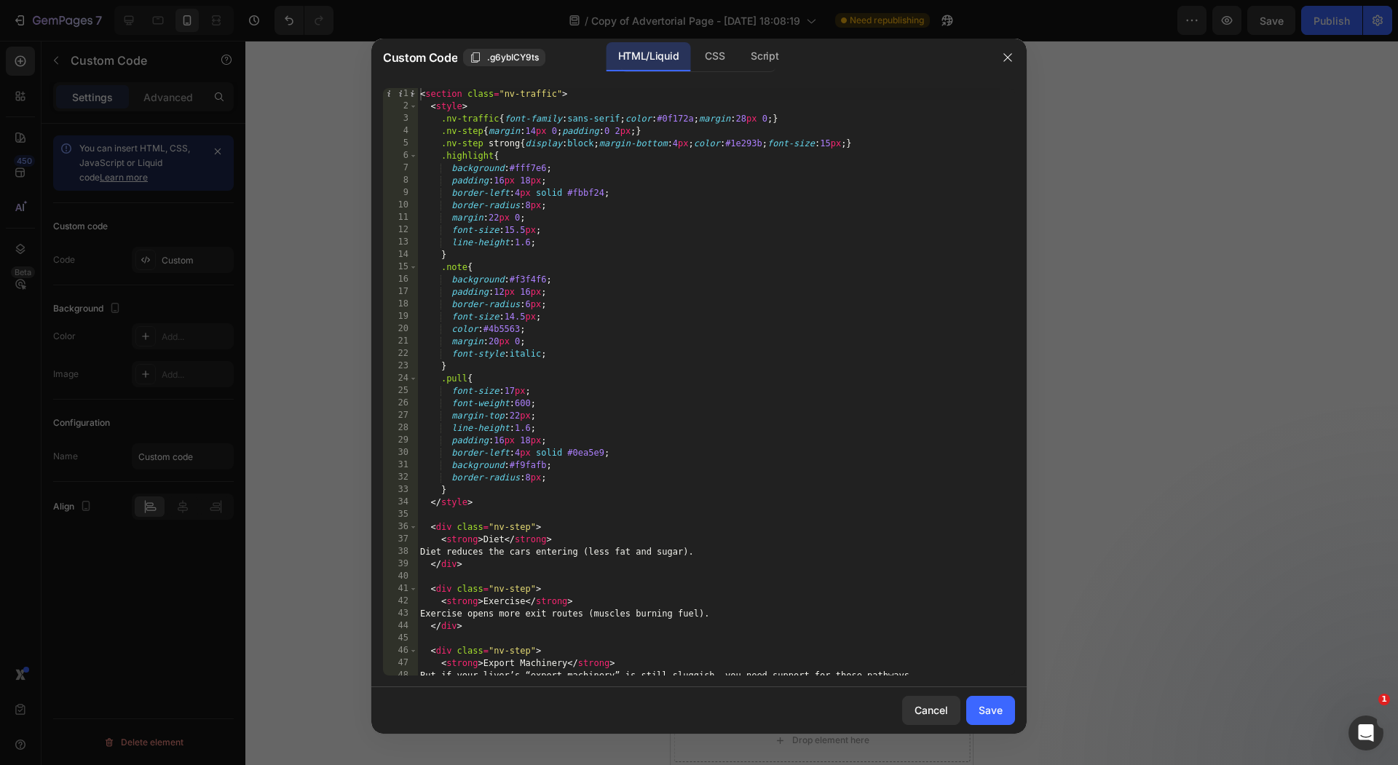
click at [593, 293] on div "< section class = "nv-traffic" > < style > .nv-traffic { font-family : sans-ser…" at bounding box center [708, 394] width 583 height 612
type textarea "</section>"
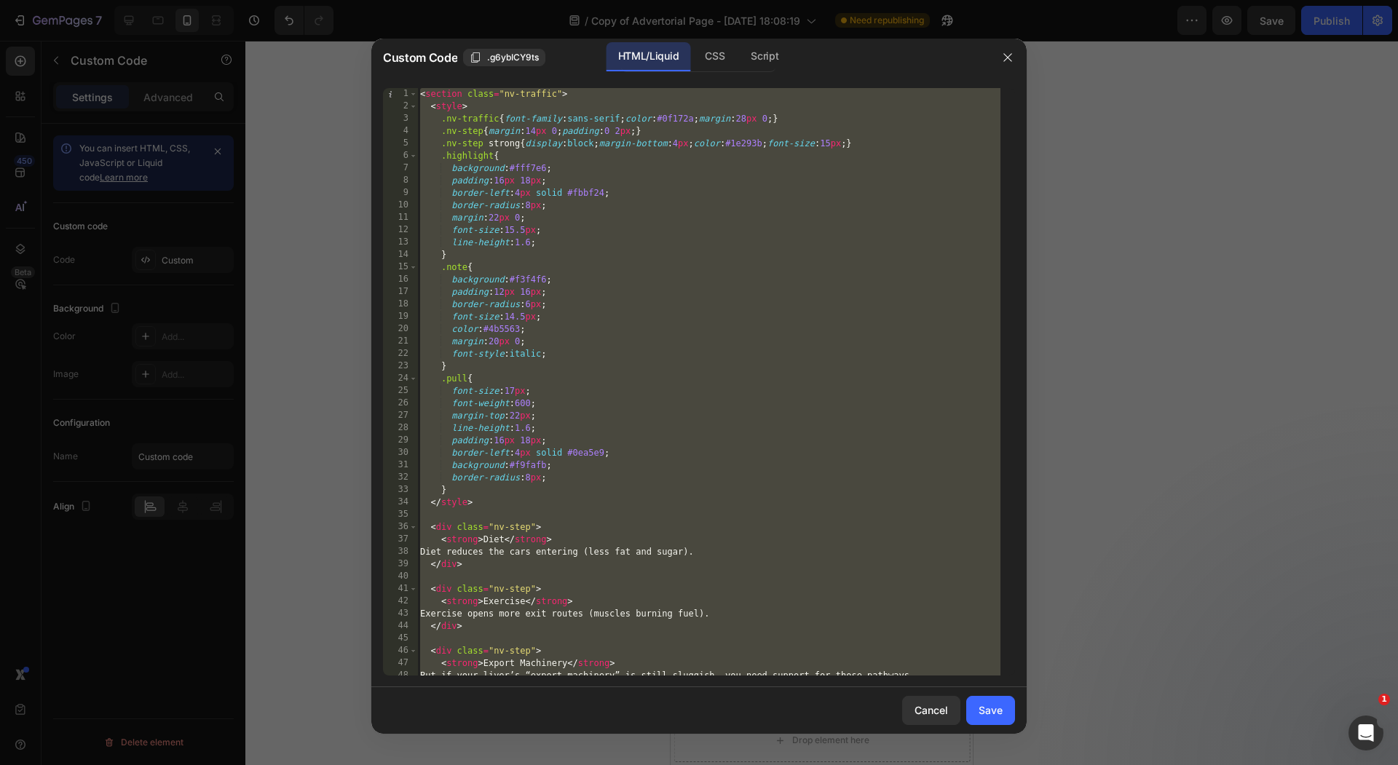
paste textarea
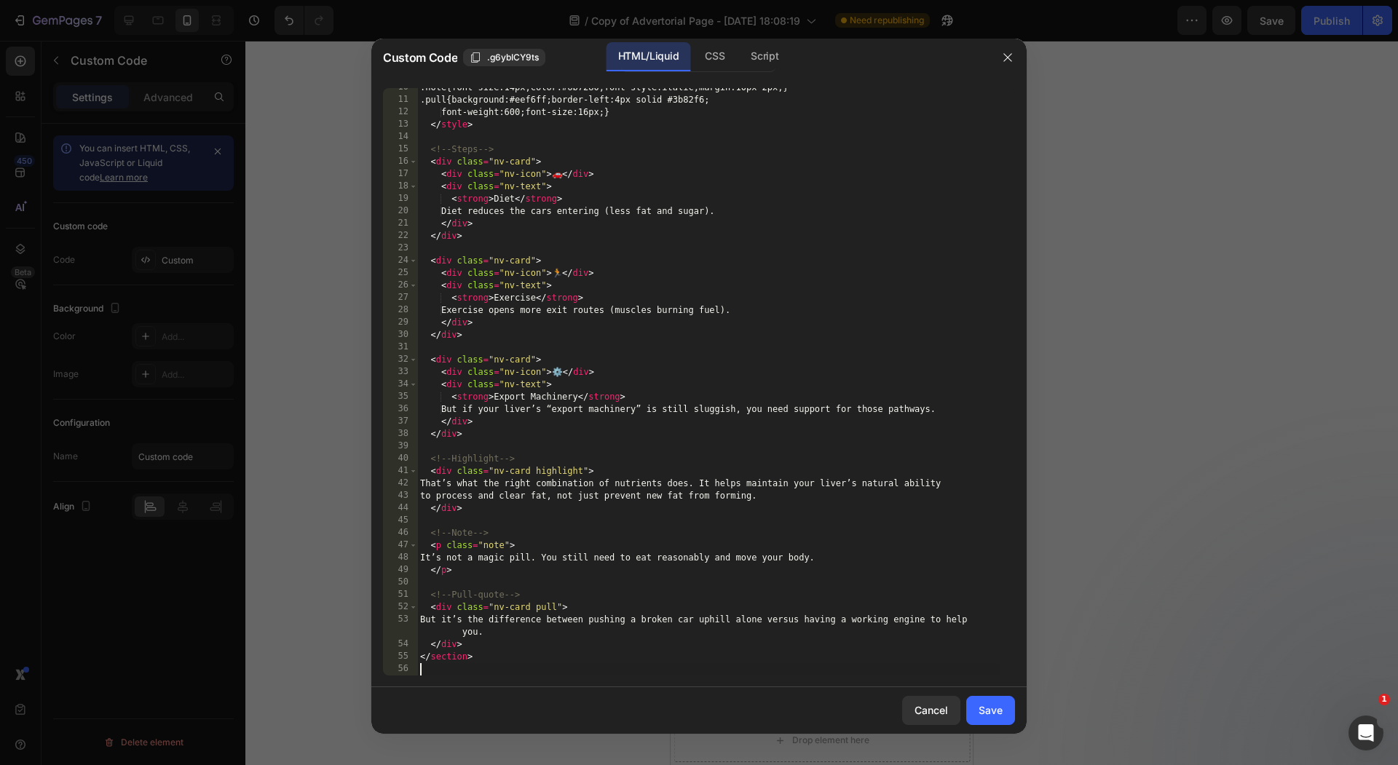
click at [1003, 713] on button "Save" at bounding box center [990, 710] width 49 height 29
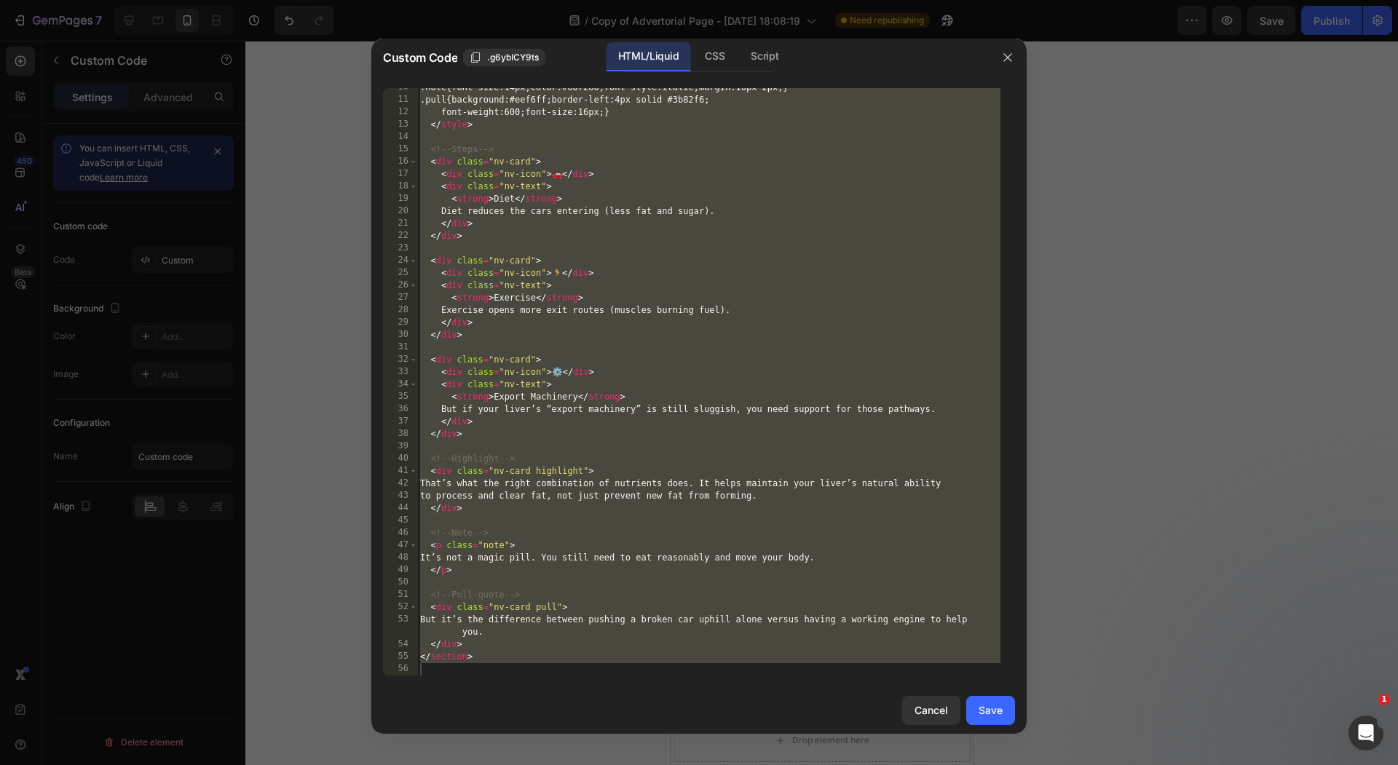
scroll to position [5150, 0]
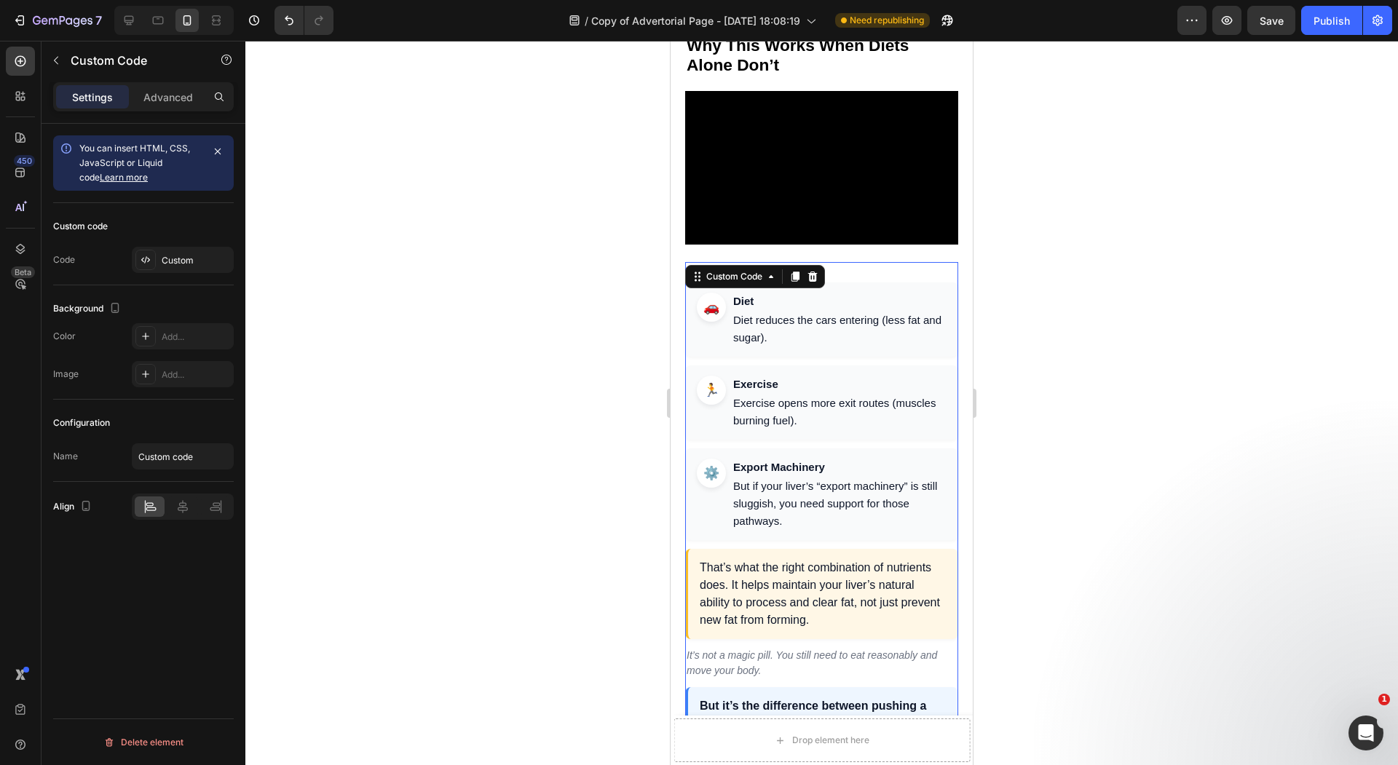
click at [561, 378] on div at bounding box center [821, 403] width 1152 height 724
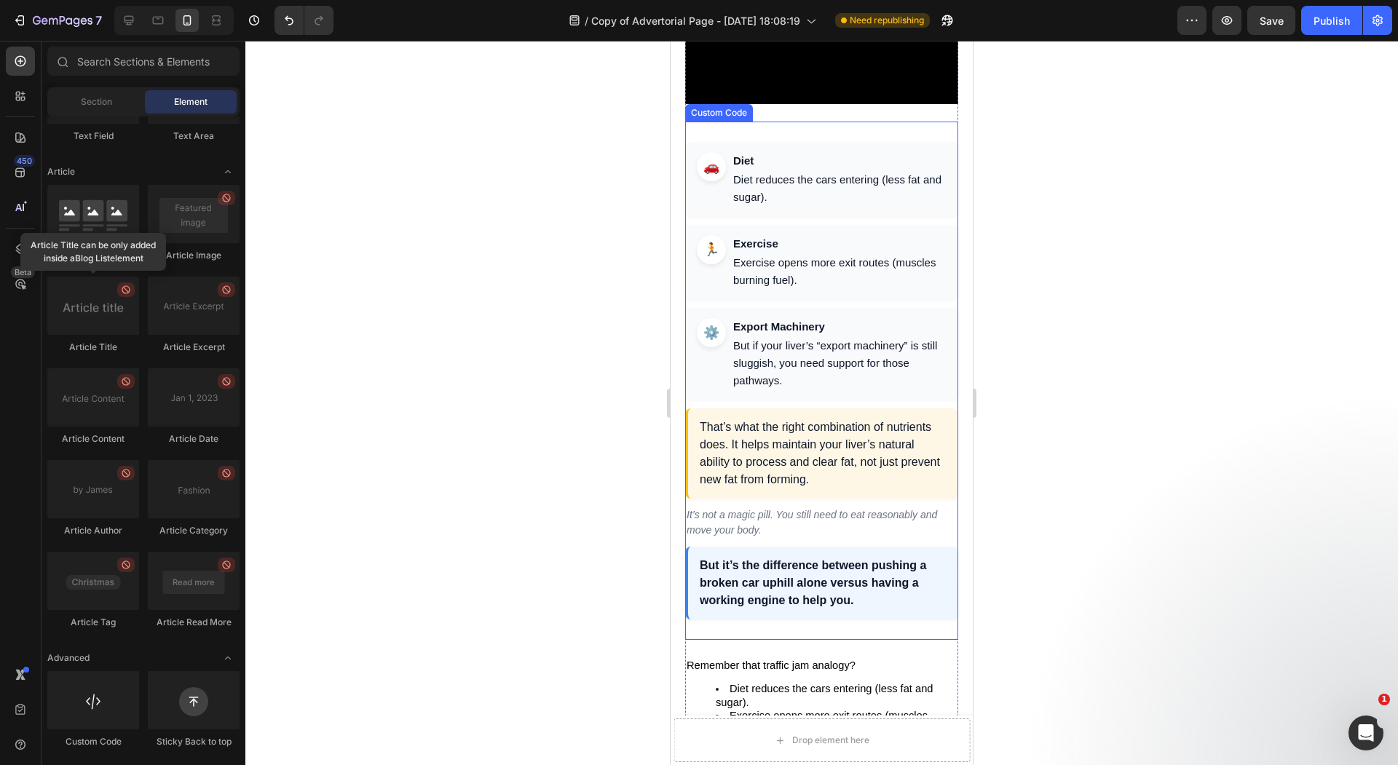
scroll to position [5267, 0]
